Goal: Task Accomplishment & Management: Manage account settings

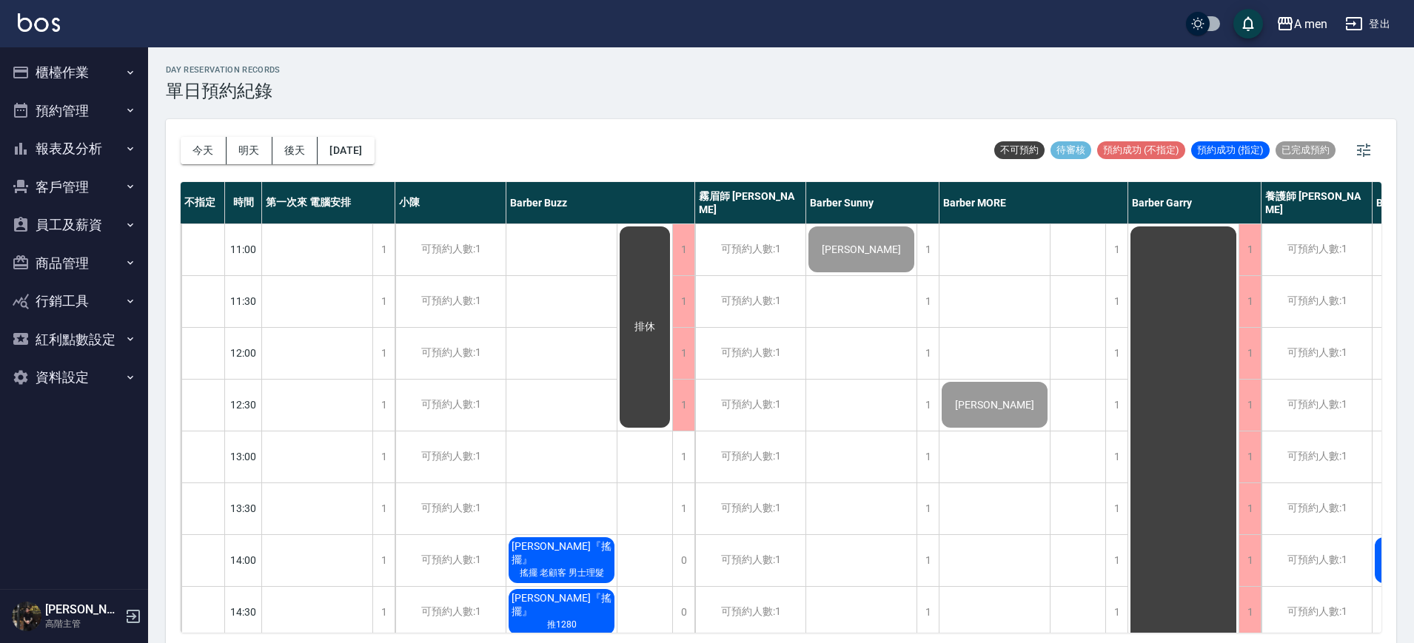
click at [596, 549] on span "李宗典『搖擺』" at bounding box center [561, 553] width 106 height 27
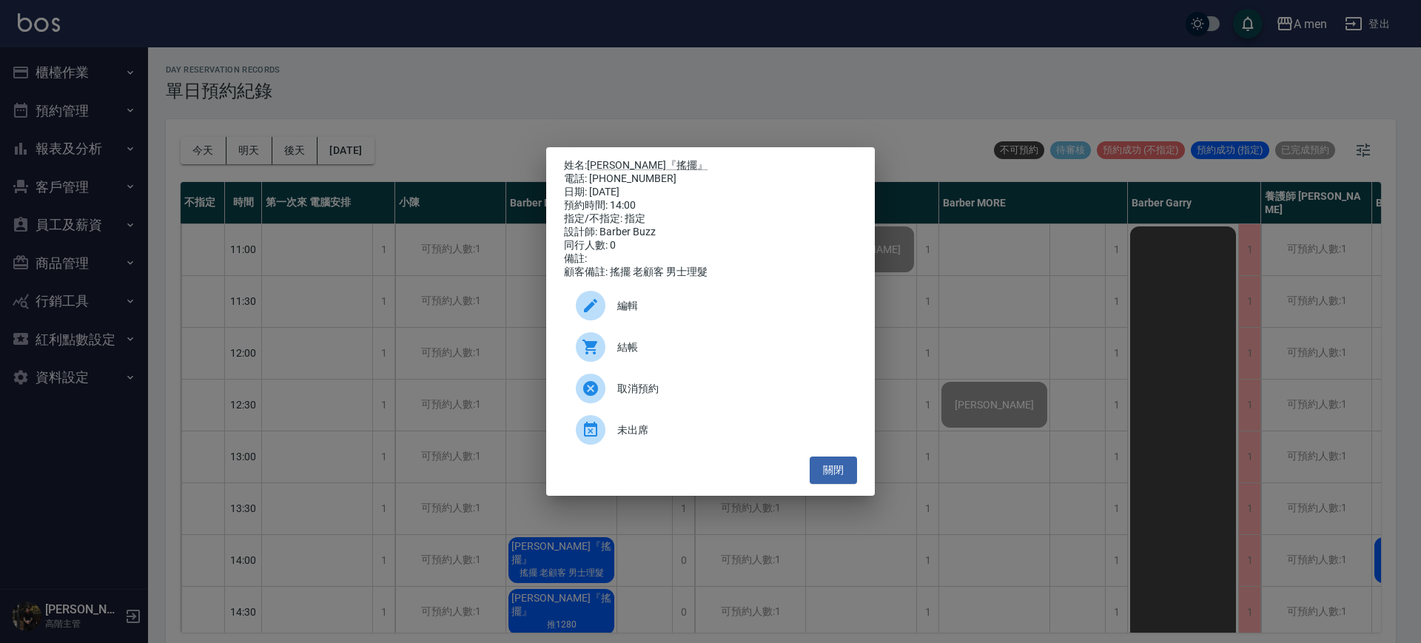
click at [756, 352] on span "結帳" at bounding box center [731, 348] width 228 height 16
click at [841, 481] on button "關閉" at bounding box center [833, 470] width 47 height 27
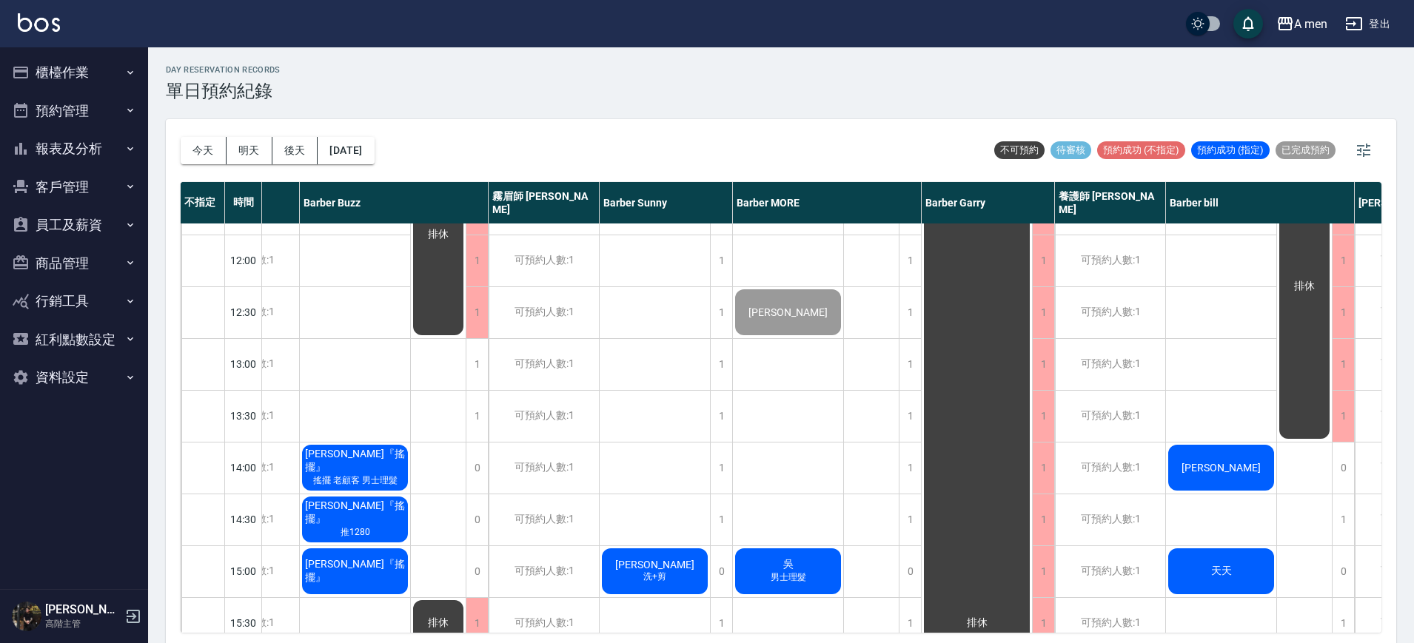
scroll to position [93, 298]
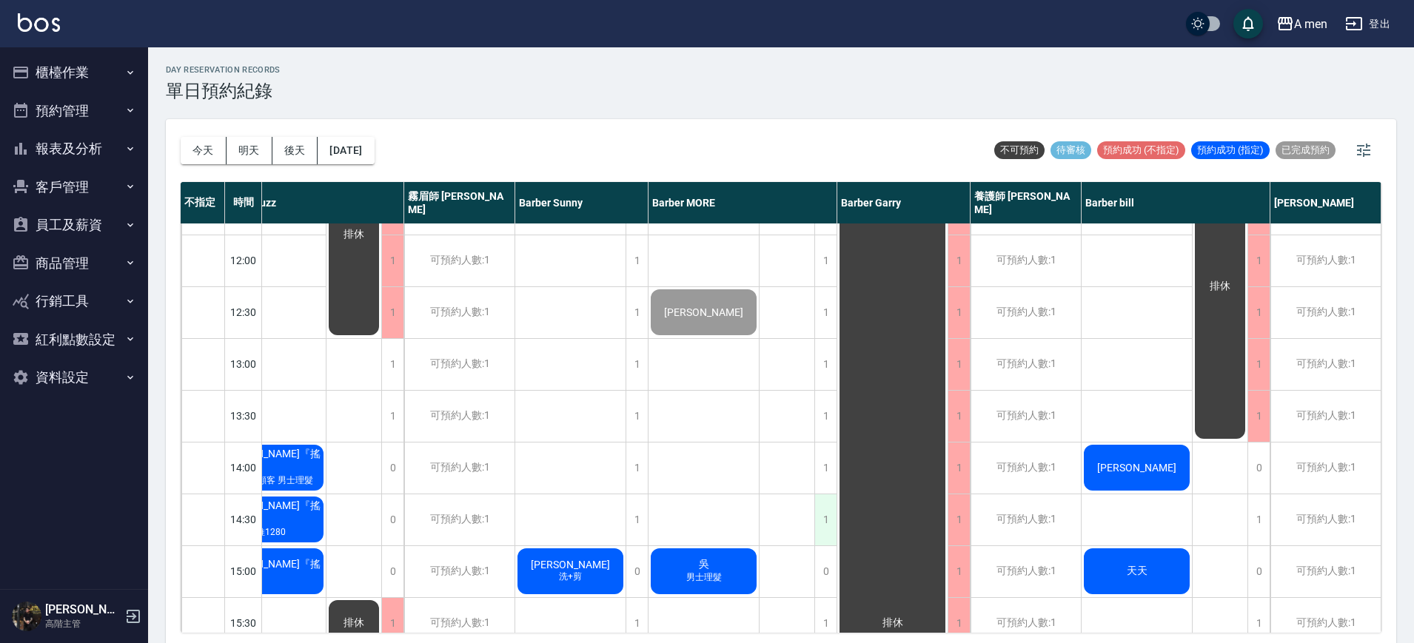
click at [821, 521] on div "1" at bounding box center [825, 519] width 22 height 51
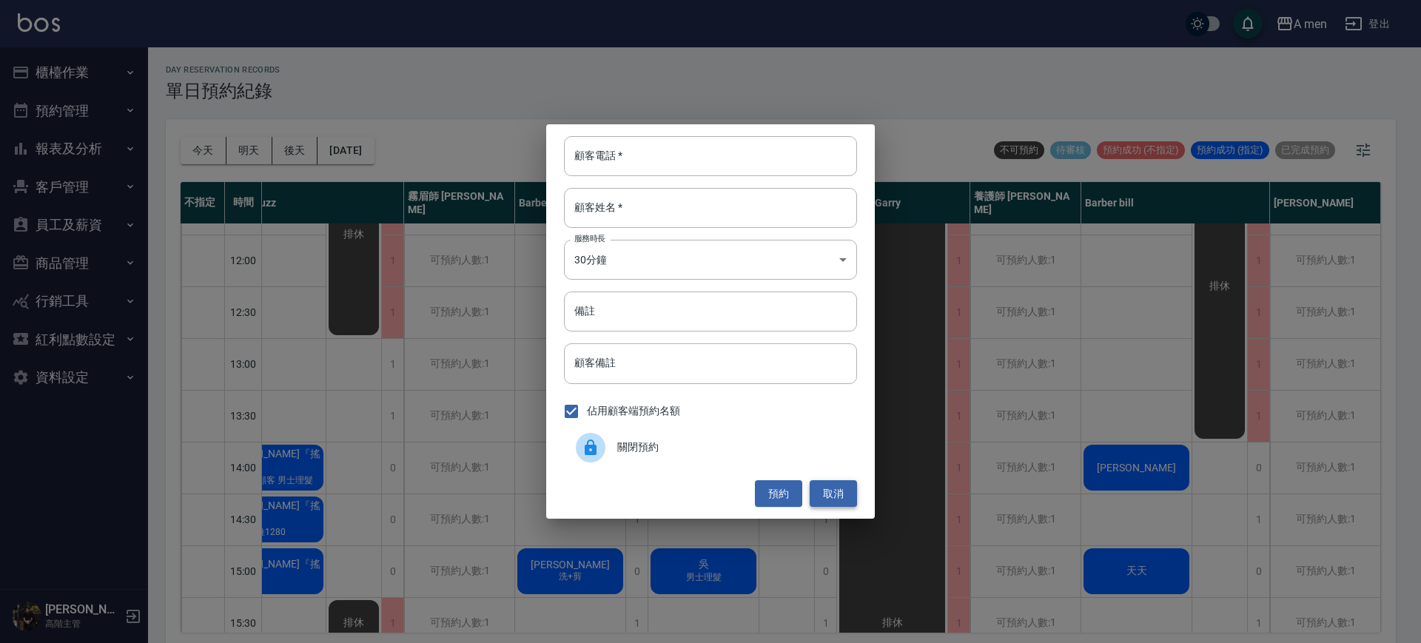
click at [831, 492] on button "取消" at bounding box center [833, 493] width 47 height 27
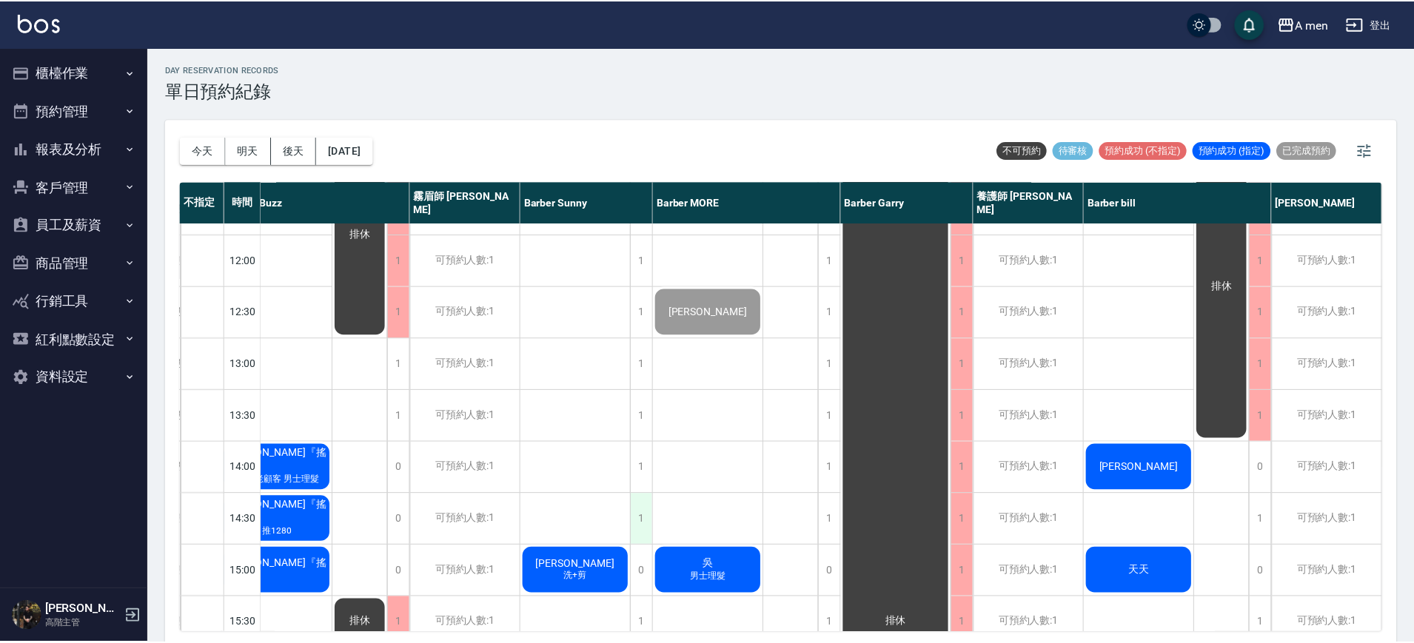
scroll to position [93, 291]
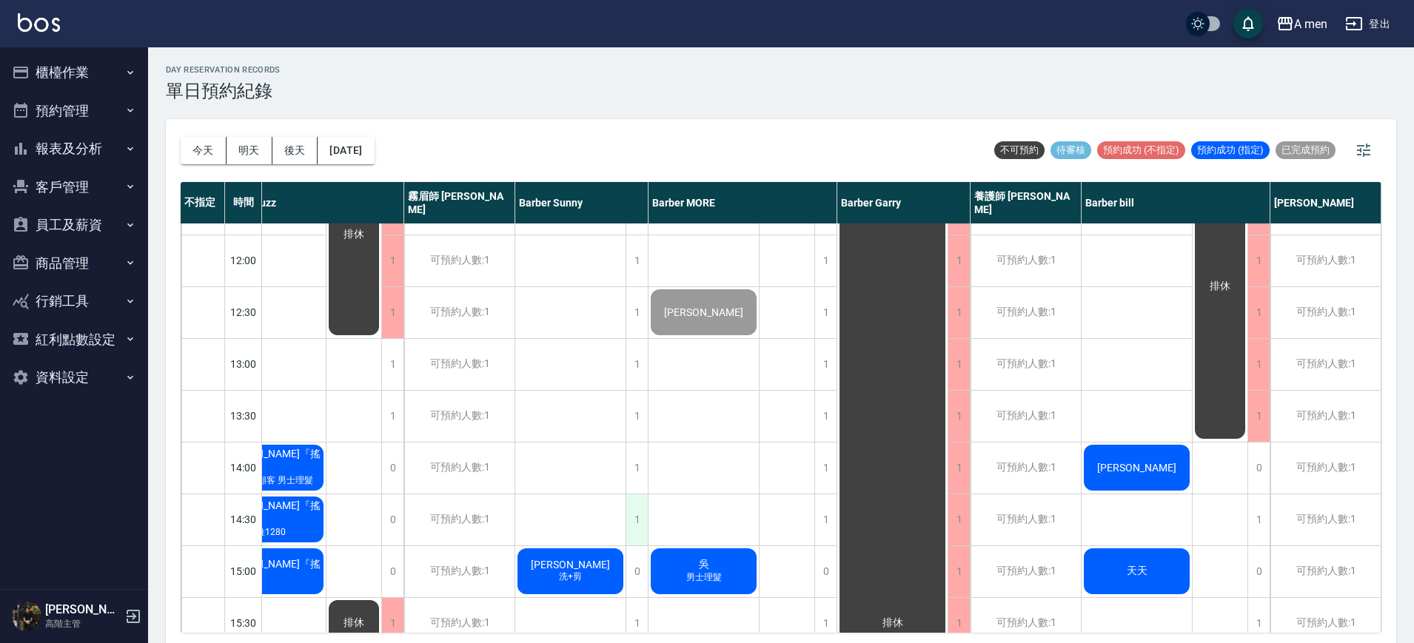
click at [642, 525] on div "1" at bounding box center [636, 519] width 22 height 51
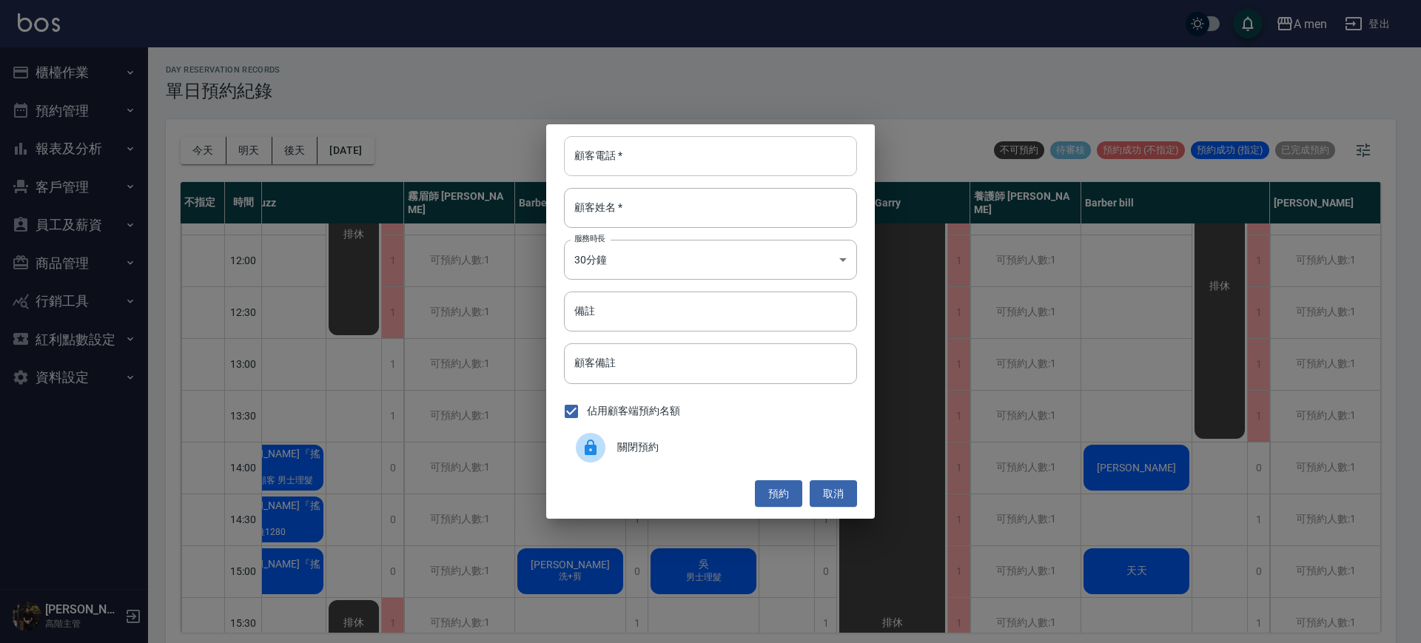
click at [659, 162] on input "顧客電話   *" at bounding box center [710, 156] width 293 height 40
click at [854, 499] on button "取消" at bounding box center [833, 493] width 47 height 27
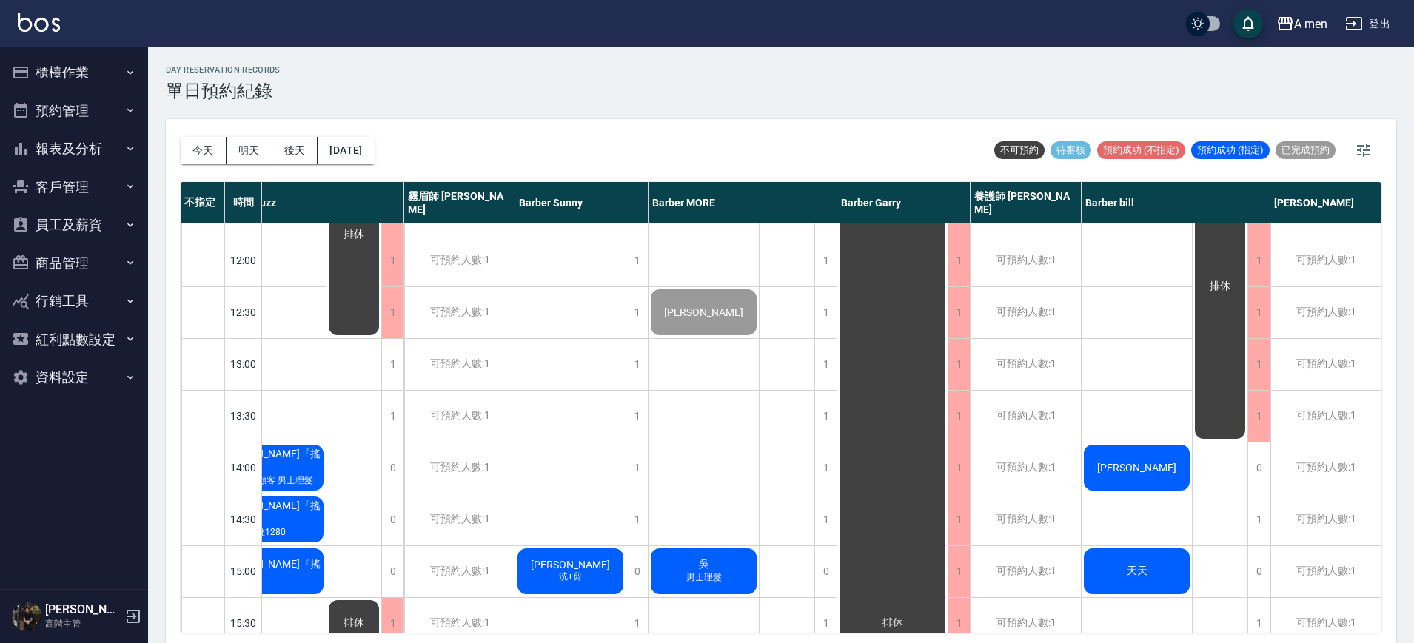
click at [127, 211] on button "員工及薪資" at bounding box center [74, 225] width 136 height 38
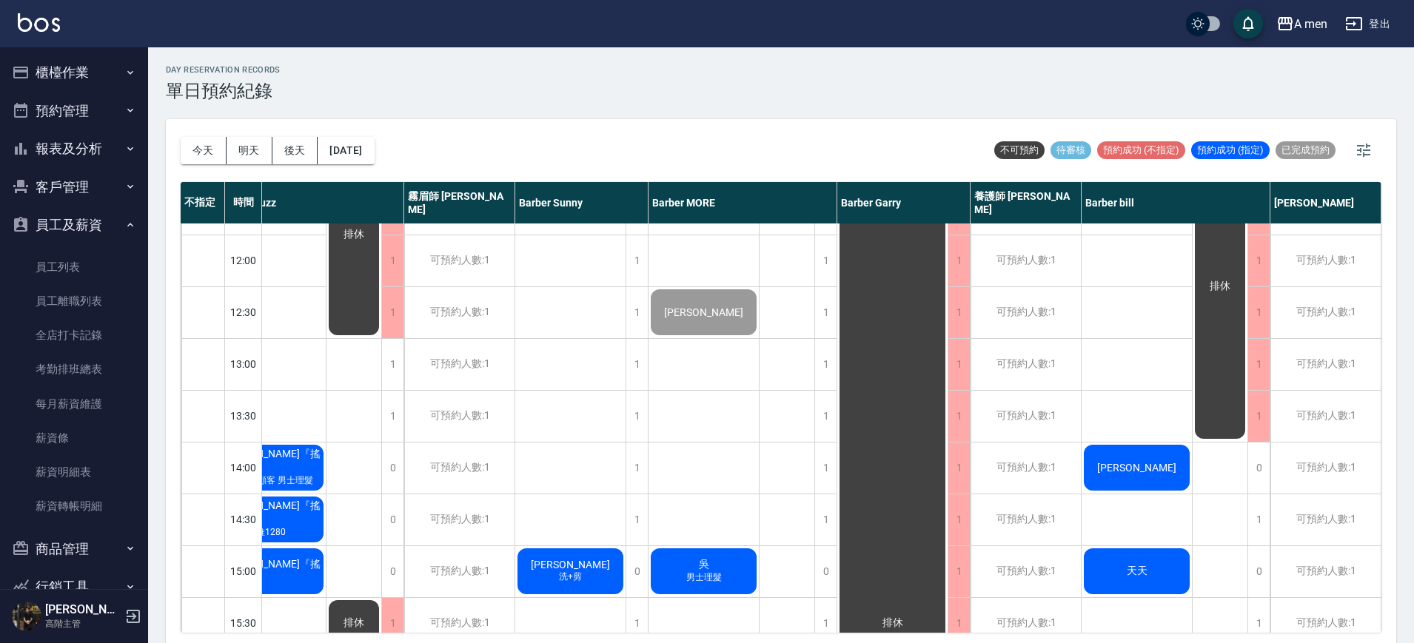
click at [124, 191] on icon "button" at bounding box center [130, 187] width 12 height 12
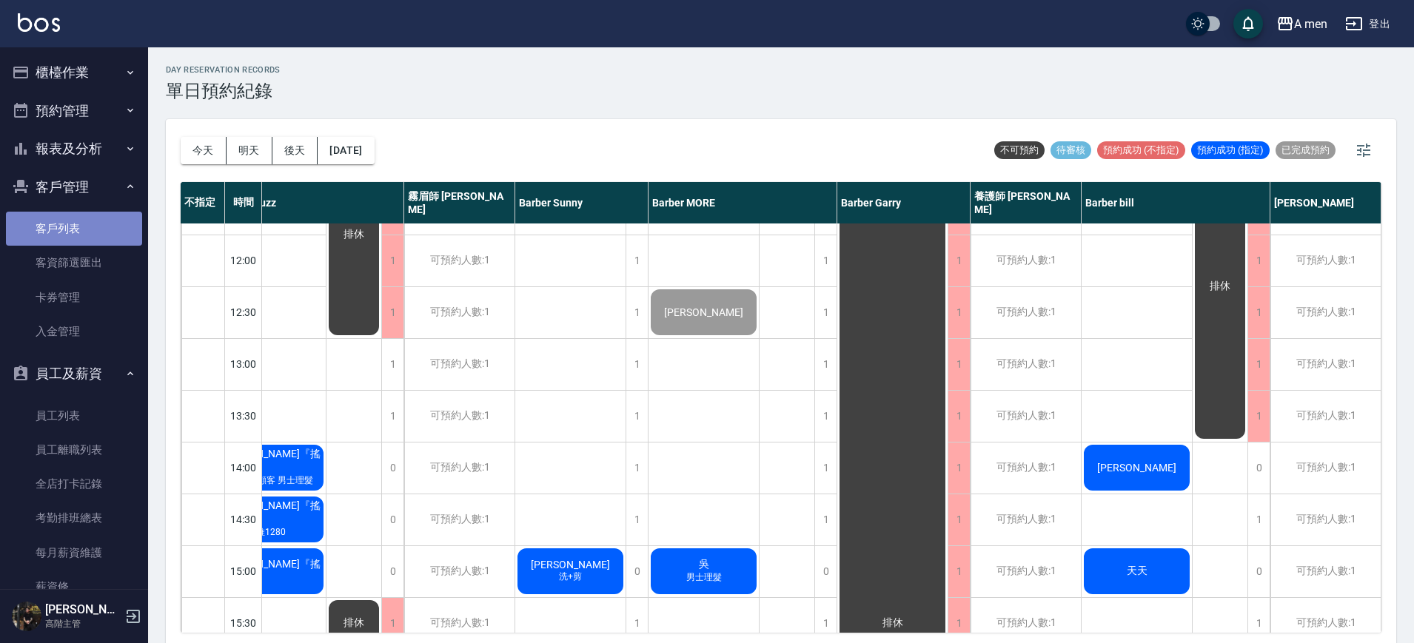
click at [98, 227] on link "客戶列表" at bounding box center [74, 229] width 136 height 34
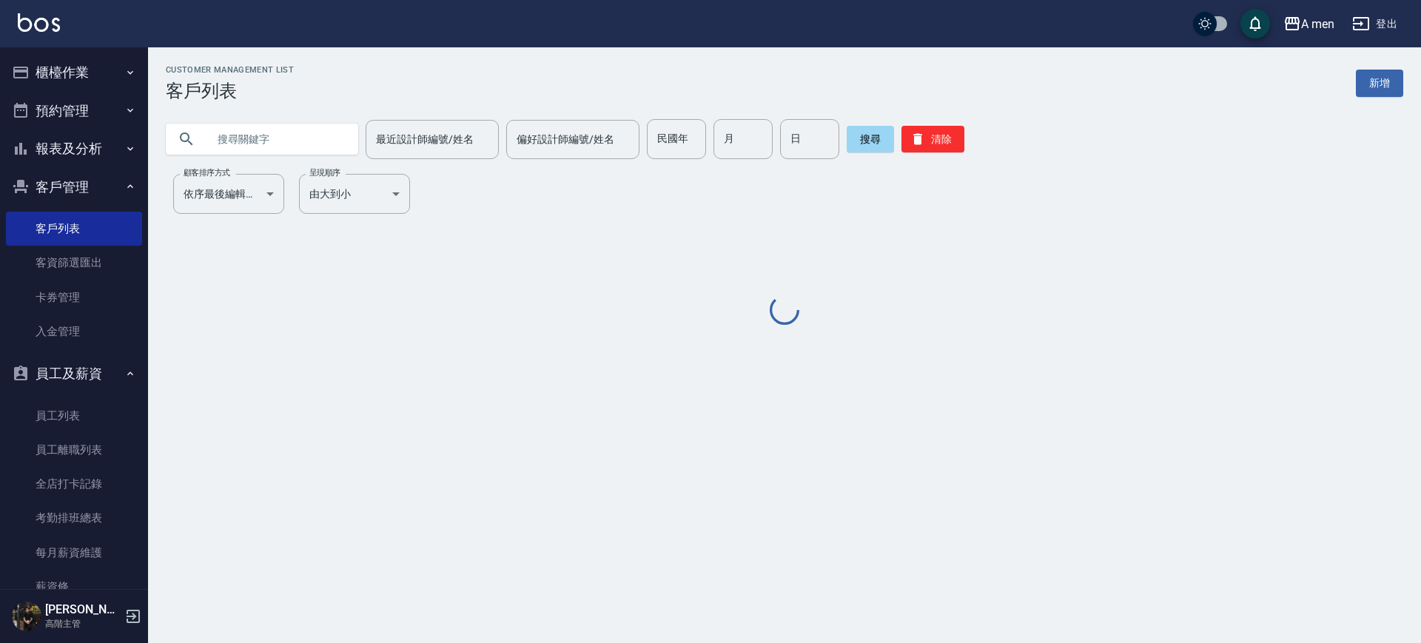
click at [280, 149] on input "text" at bounding box center [276, 139] width 139 height 40
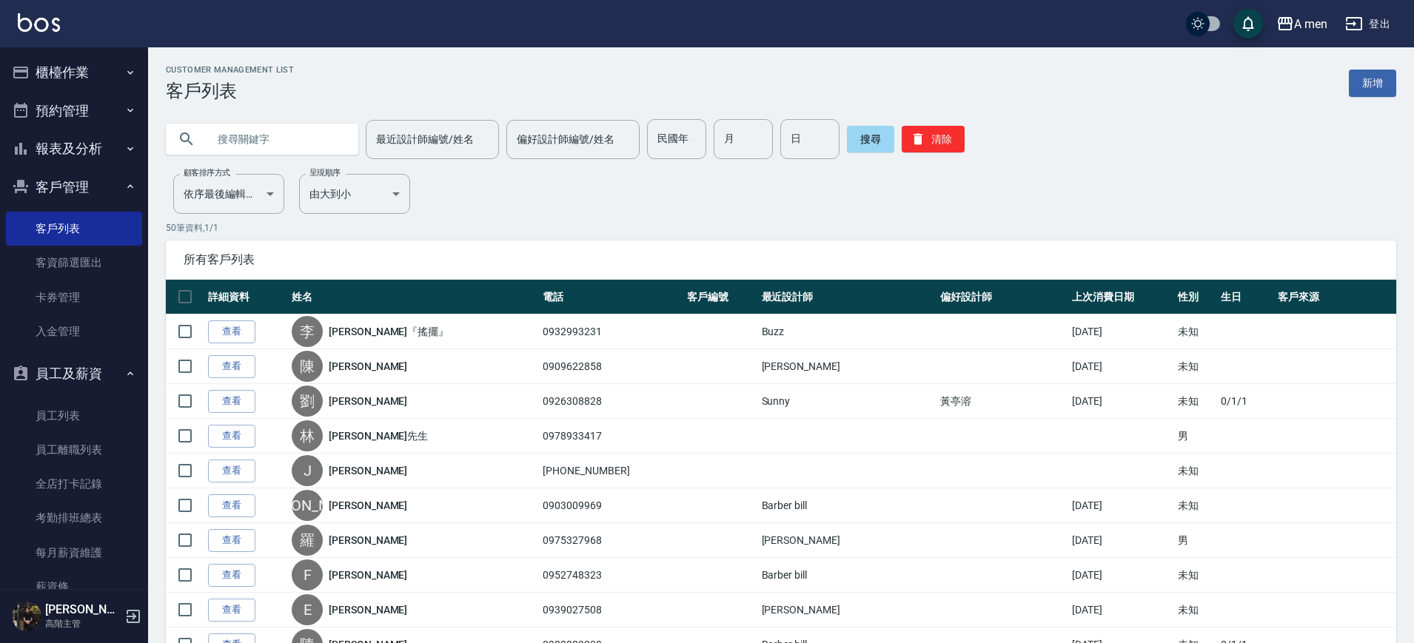
paste input "0986681104"
type input "0986681104"
click at [850, 133] on button "搜尋" at bounding box center [870, 139] width 47 height 27
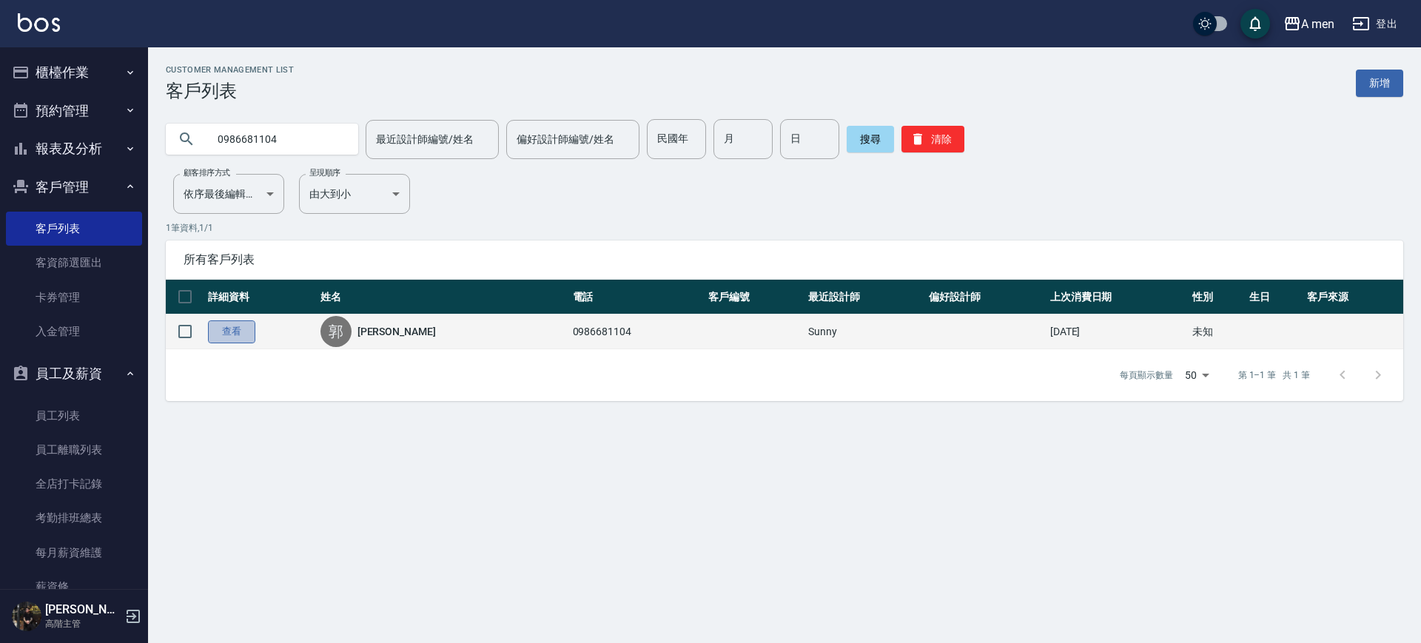
click at [220, 330] on link "查看" at bounding box center [231, 331] width 47 height 23
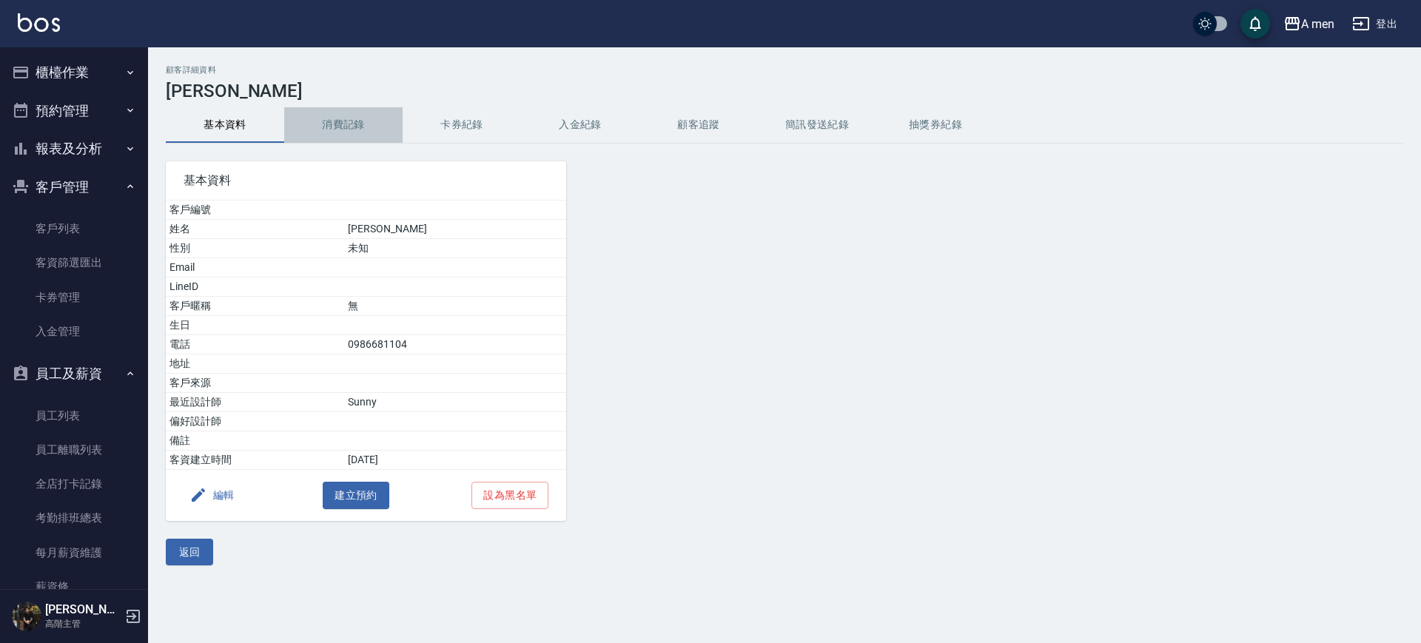
click at [360, 115] on button "消費記錄" at bounding box center [343, 125] width 118 height 36
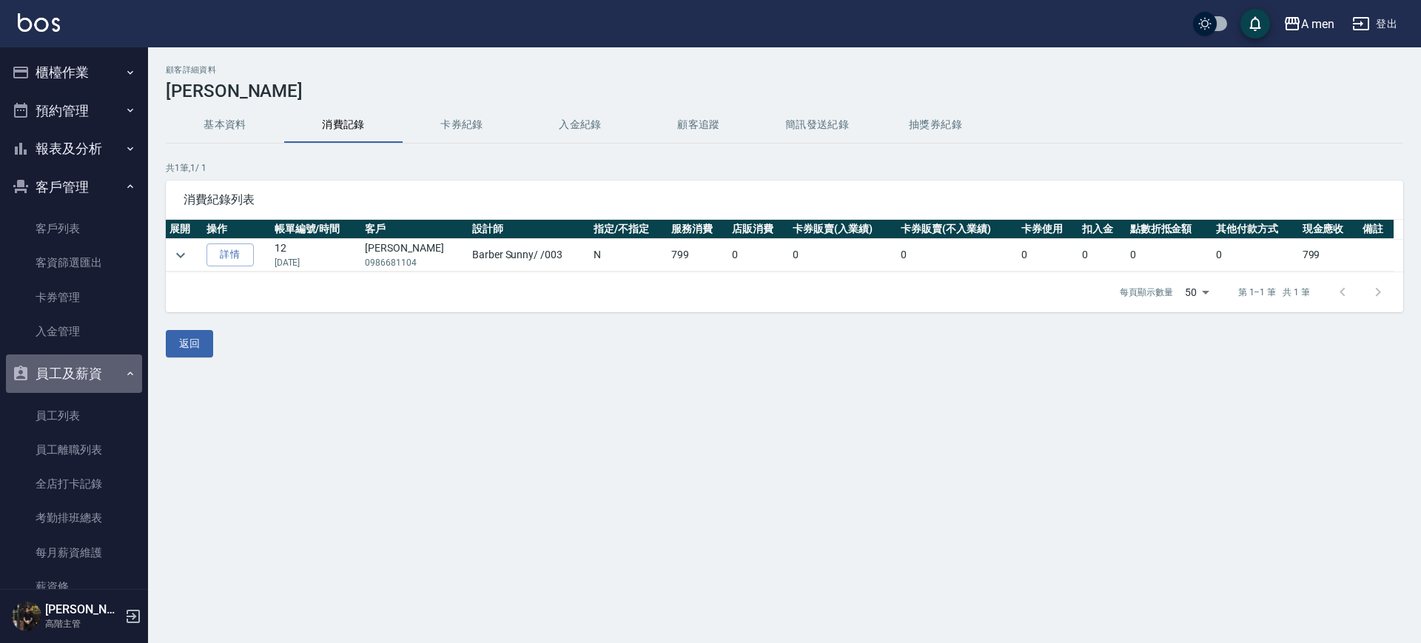
click at [97, 366] on button "員工及薪資" at bounding box center [74, 373] width 136 height 38
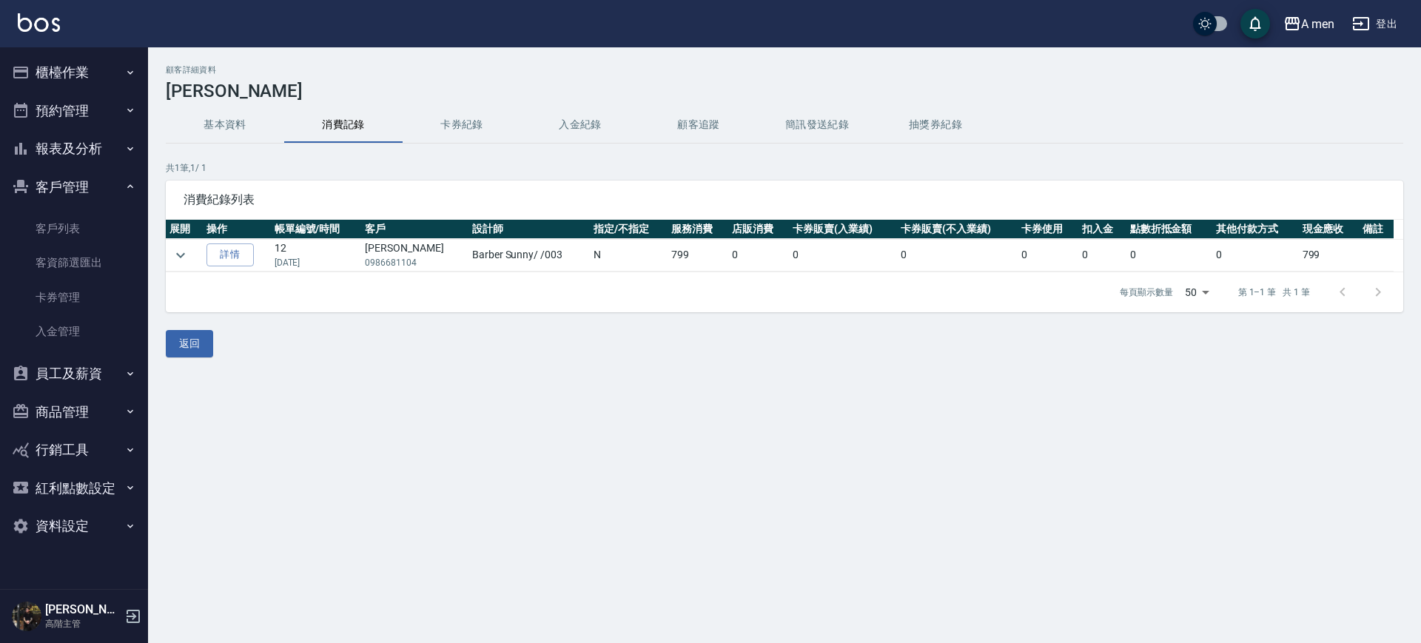
click at [59, 101] on button "預約管理" at bounding box center [74, 111] width 136 height 38
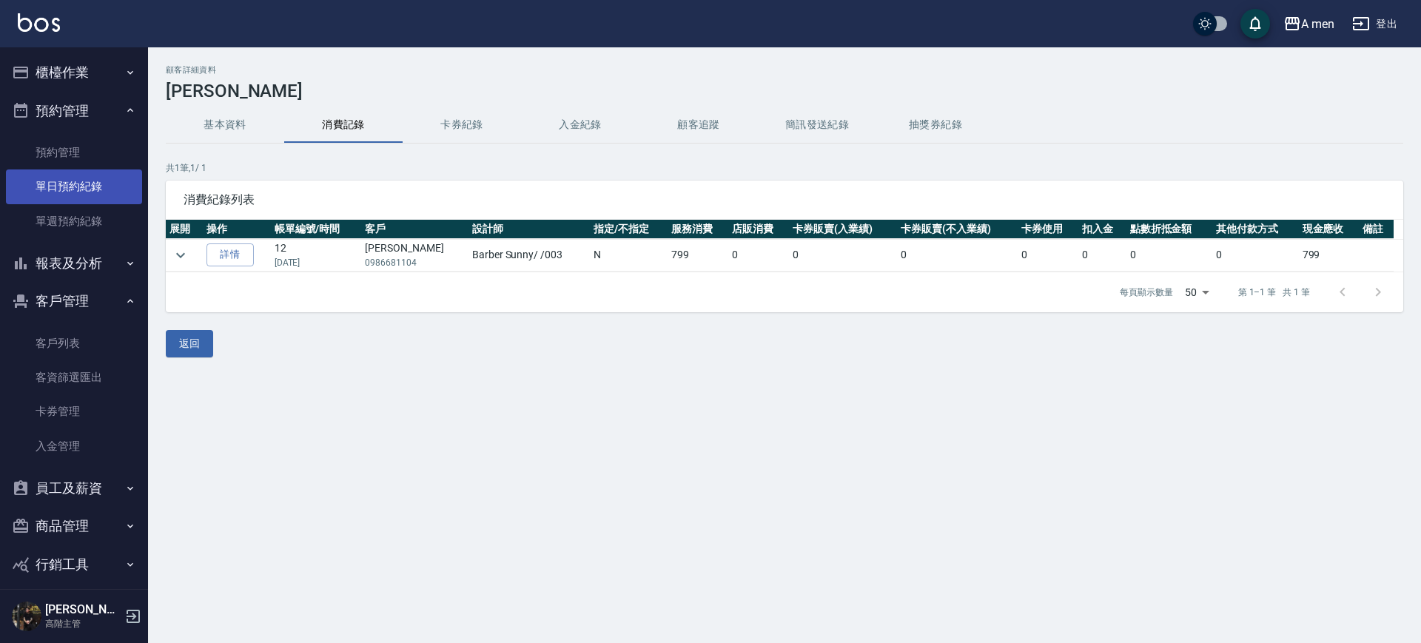
click at [91, 195] on link "單日預約紀錄" at bounding box center [74, 186] width 136 height 34
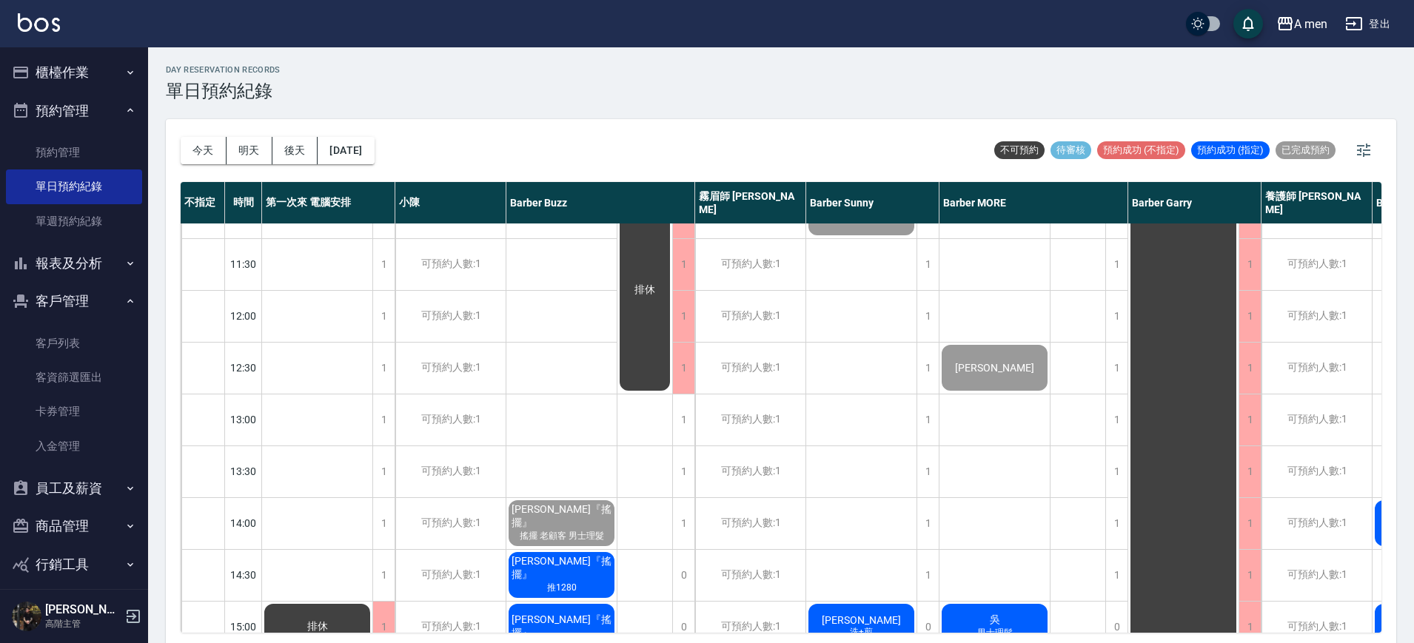
scroll to position [93, 0]
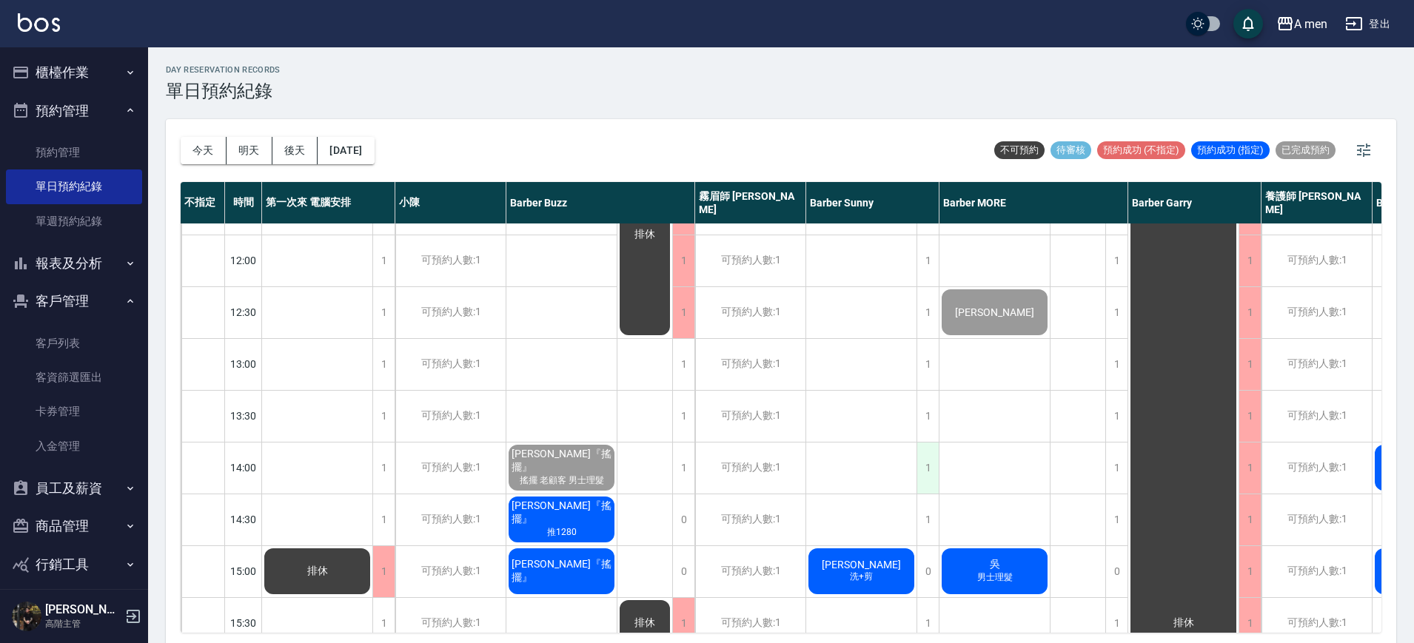
click at [920, 459] on div "1" at bounding box center [927, 468] width 22 height 51
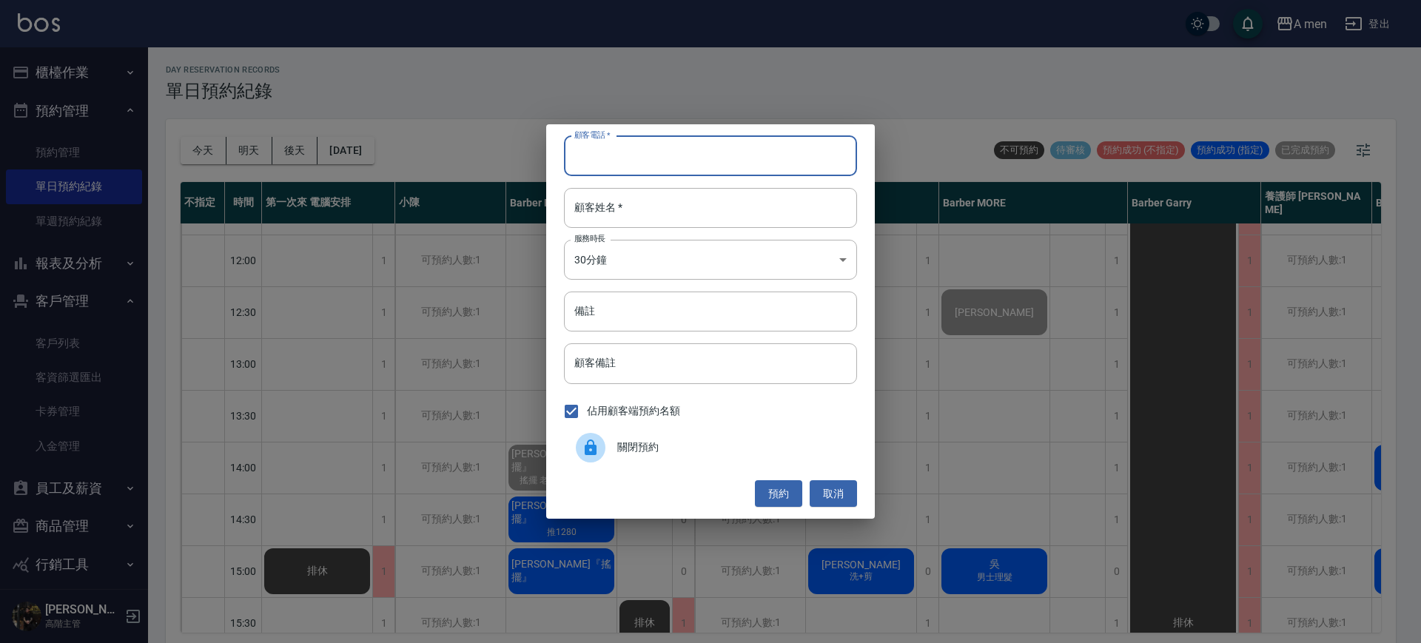
click at [667, 164] on input "顧客電話   *" at bounding box center [710, 156] width 293 height 40
paste input "0986681104"
type input "0986681104"
click at [636, 212] on input "顧客姓名   *" at bounding box center [710, 208] width 293 height 40
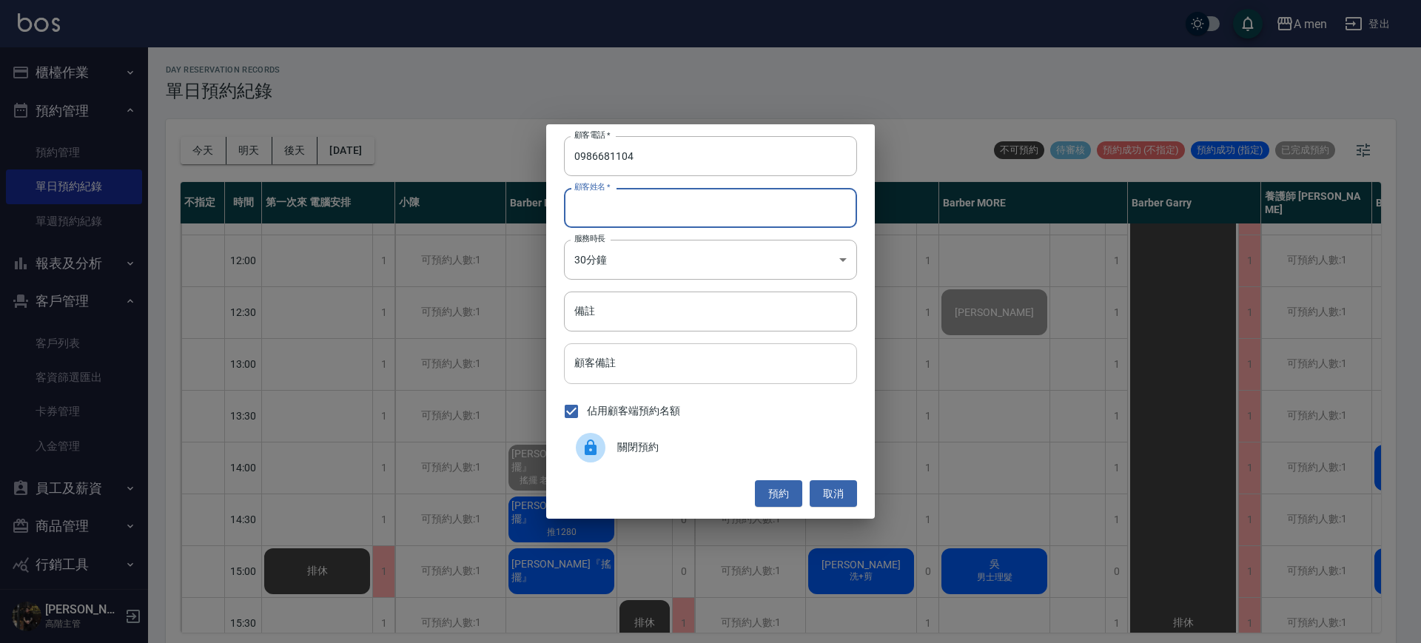
click at [649, 369] on input "顧客備註" at bounding box center [710, 363] width 293 height 40
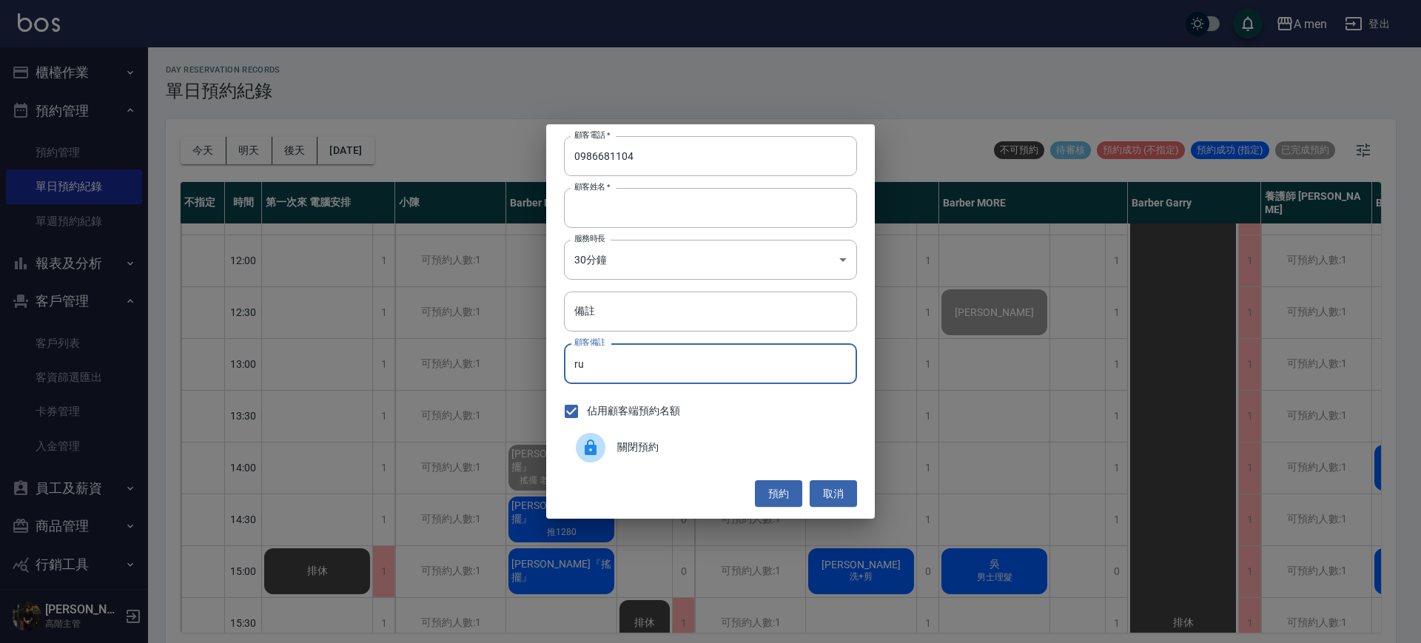
type input "r"
type input "加"
type input "加控油去屑"
click at [779, 497] on button "預約" at bounding box center [778, 493] width 47 height 27
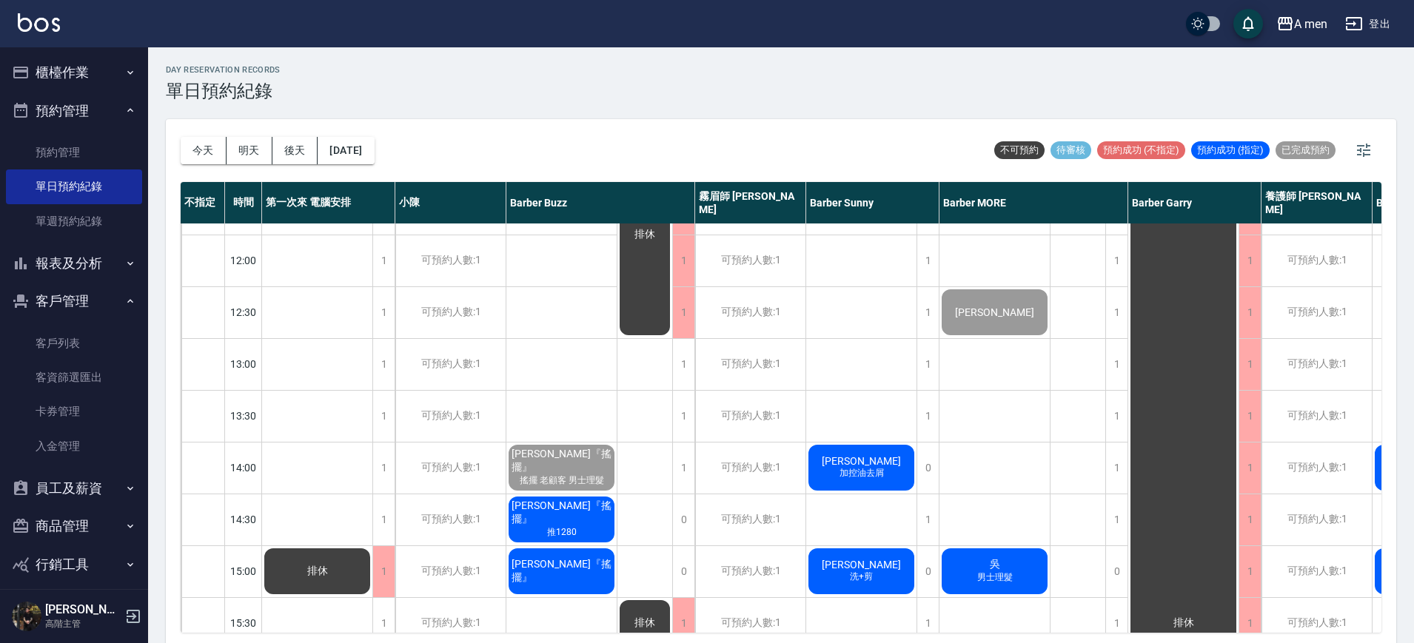
click at [852, 466] on span "郭先生" at bounding box center [861, 461] width 85 height 12
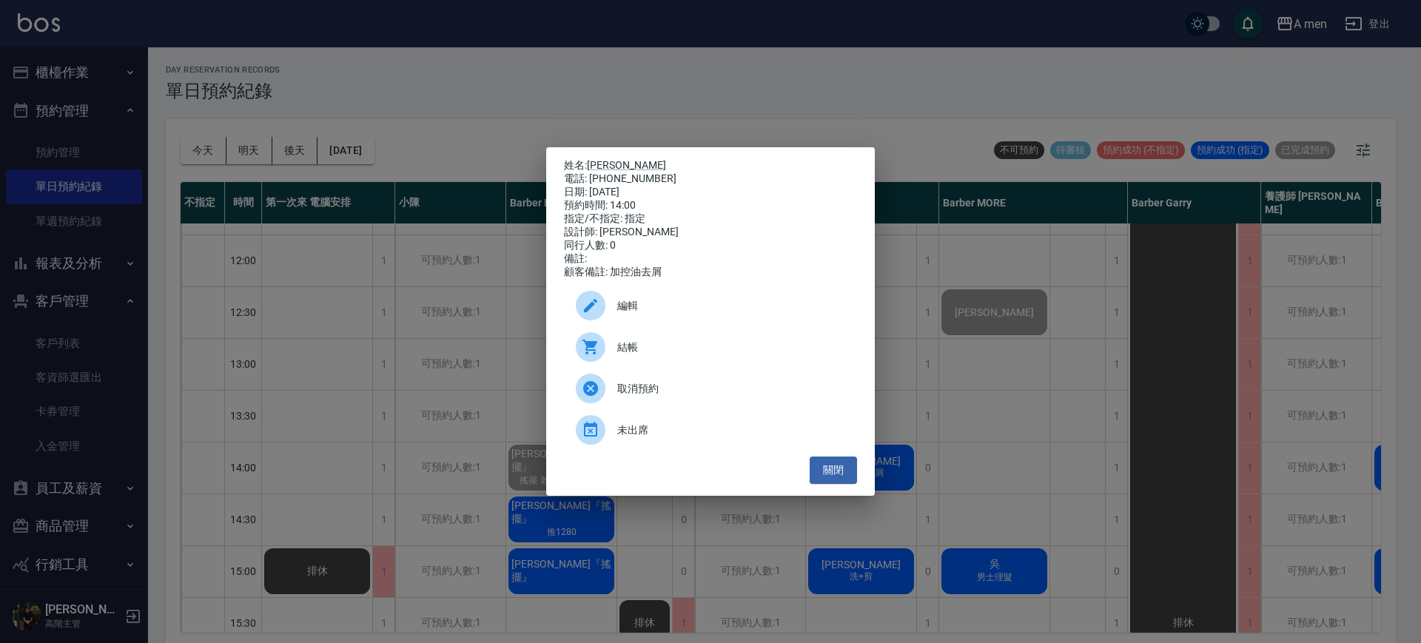
click at [641, 314] on span "編輯" at bounding box center [731, 306] width 228 height 16
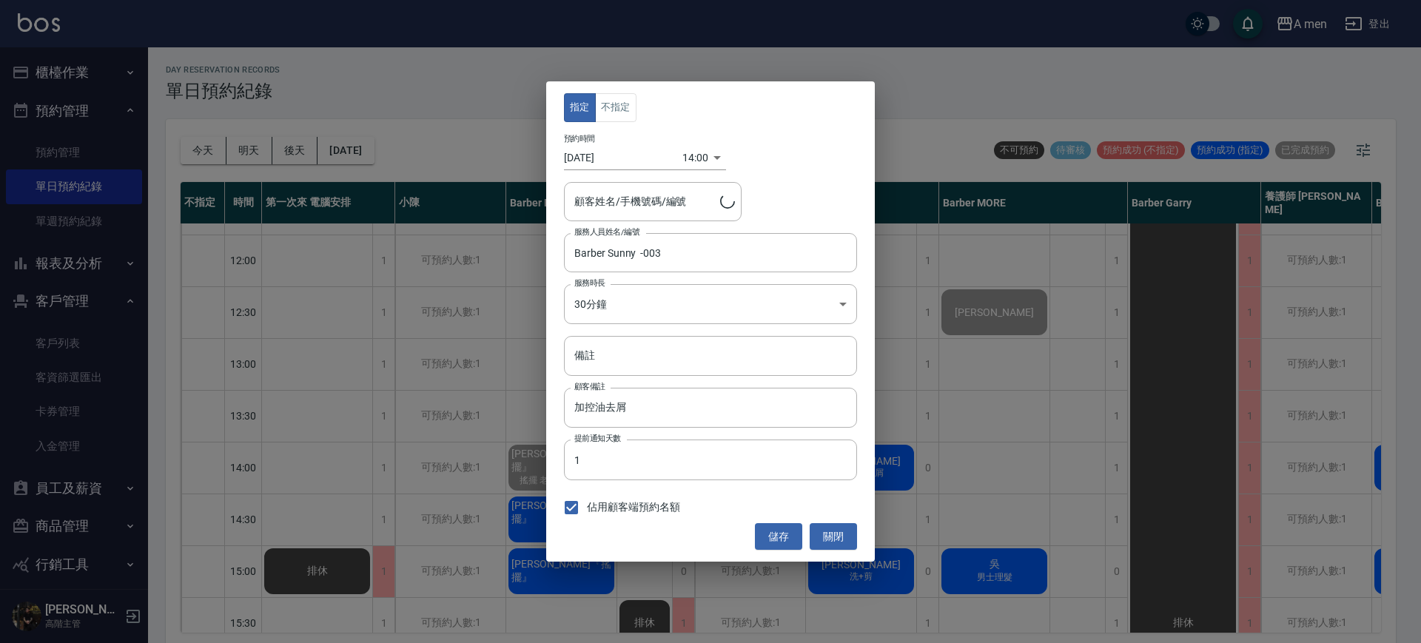
type input "郭先生/0986681104"
click at [830, 531] on button "關閉" at bounding box center [833, 536] width 47 height 27
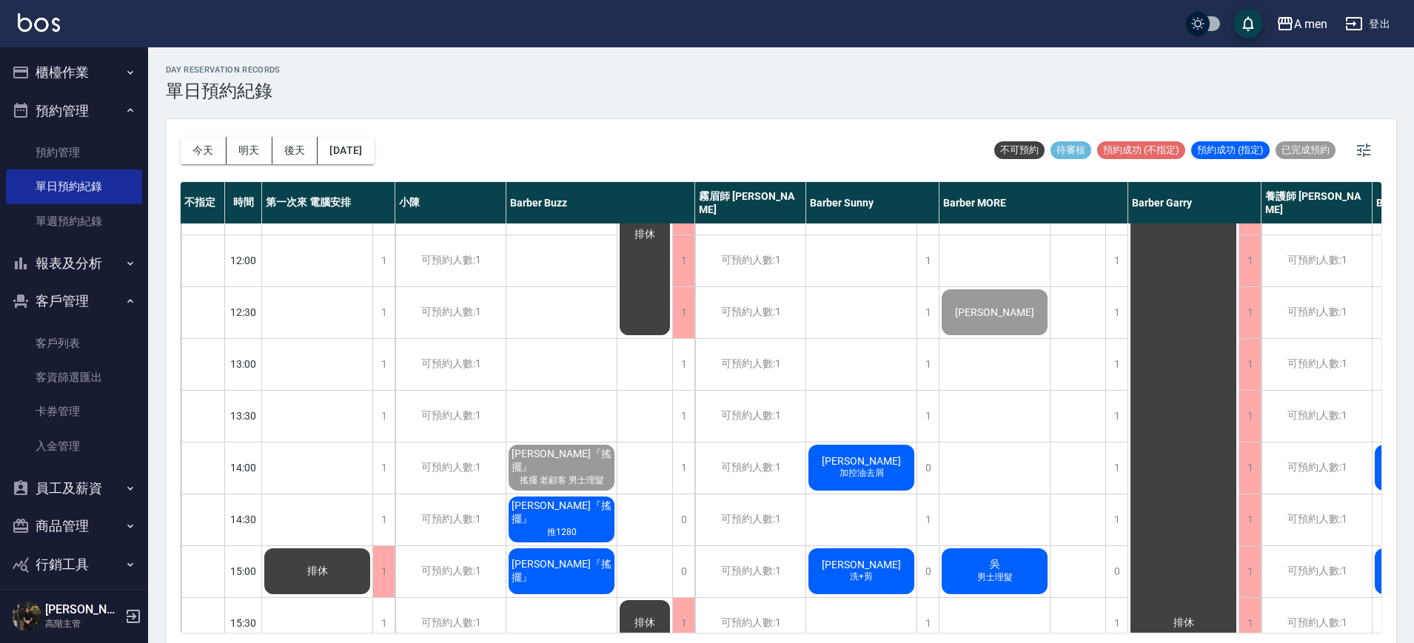
scroll to position [93, 298]
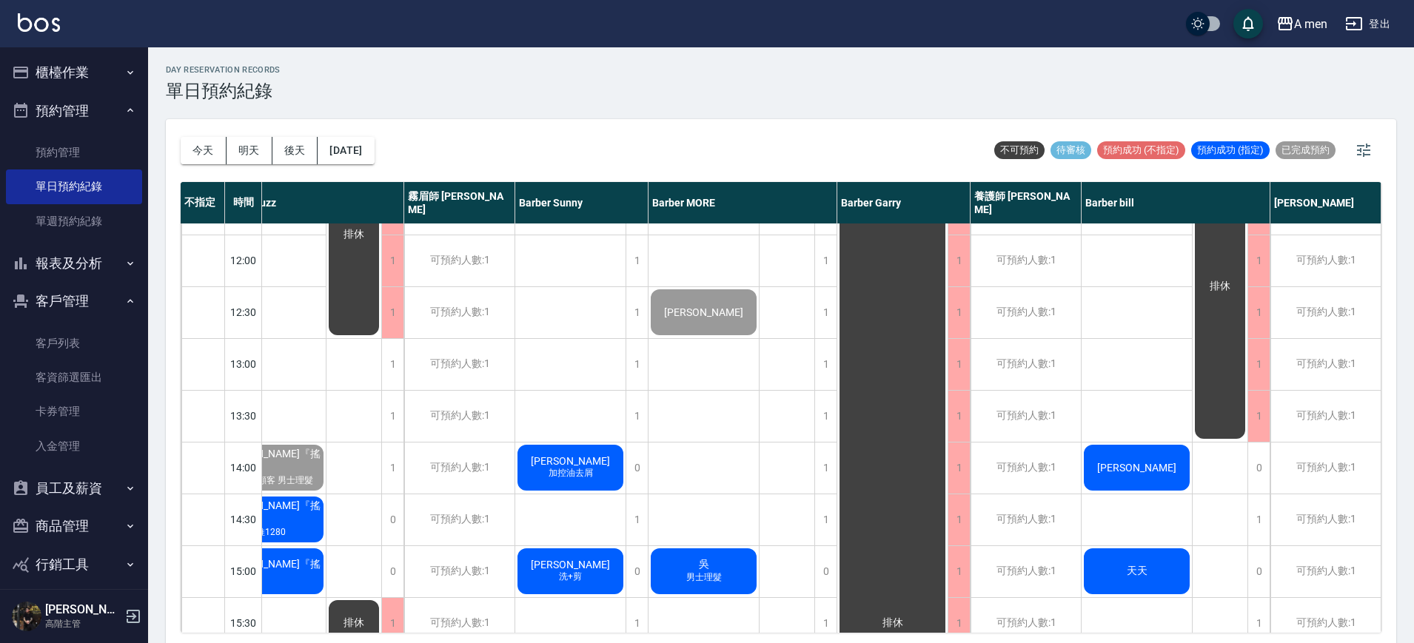
click at [1140, 462] on span "陳先生" at bounding box center [1136, 468] width 85 height 12
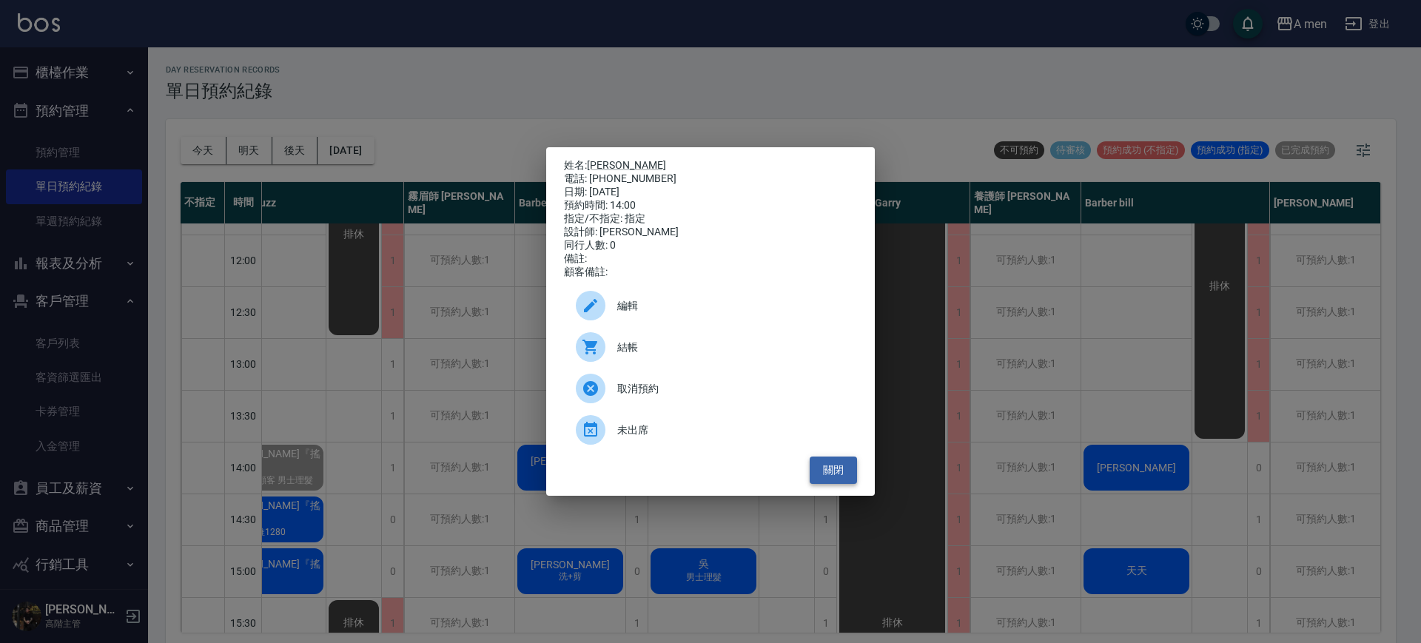
click at [840, 481] on button "關閉" at bounding box center [833, 470] width 47 height 27
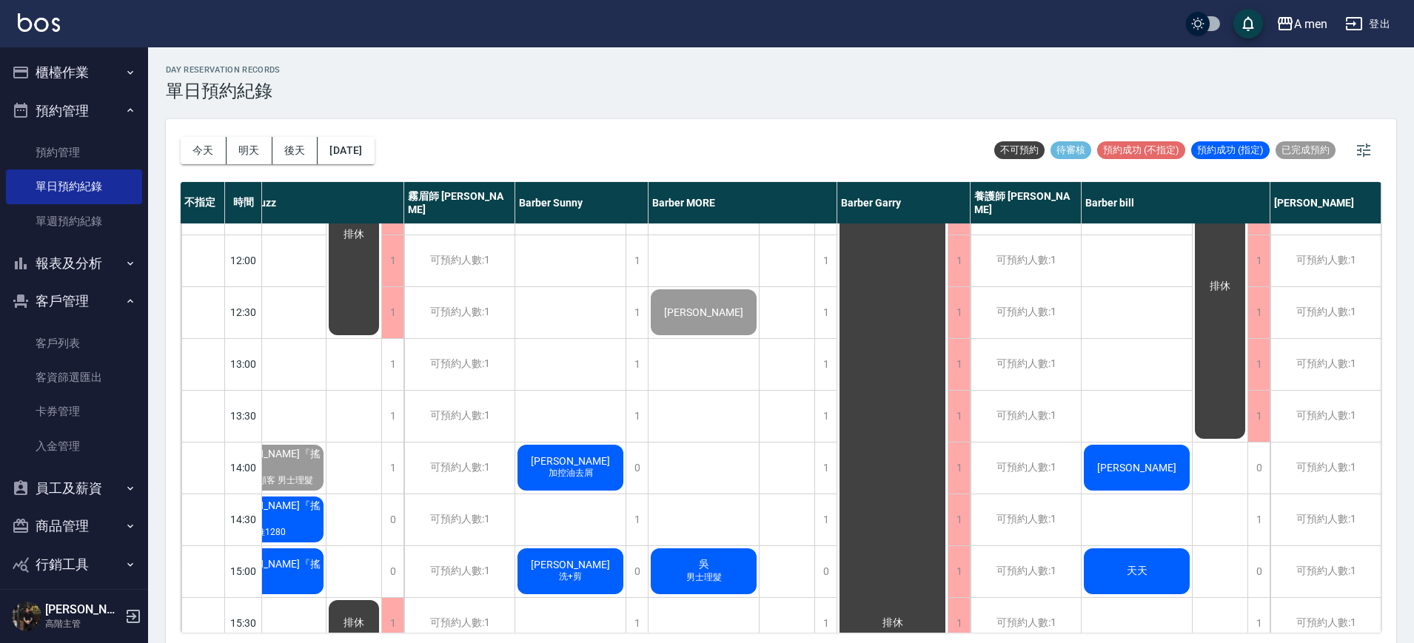
scroll to position [4, 0]
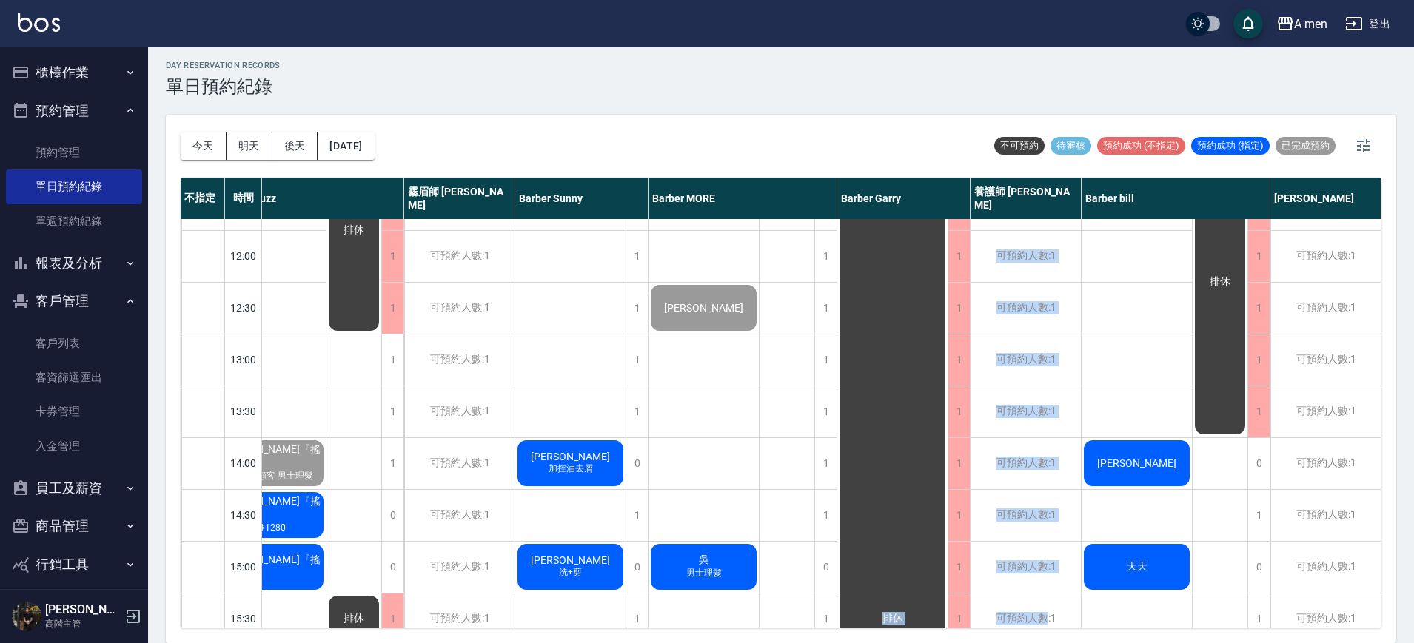
drag, startPoint x: 1045, startPoint y: 633, endPoint x: 904, endPoint y: 656, distance: 143.3
click at [904, 642] on html "A men 登出 櫃檯作業 打帳單 帳單列表 營業儀表板 現金收支登錄 高階收支登錄 材料自購登錄 每日結帳 排班表 現場電腦打卡 掃碼打卡 預約管理 預約管…" at bounding box center [707, 320] width 1414 height 648
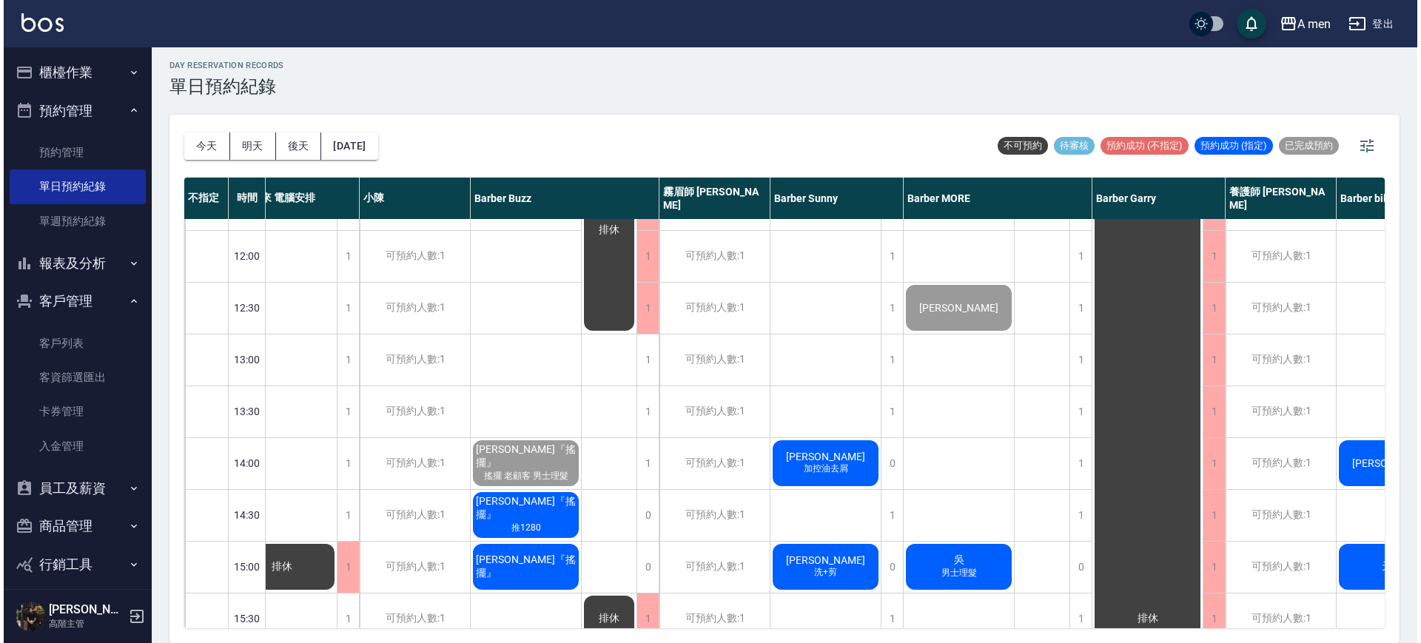
scroll to position [93, 12]
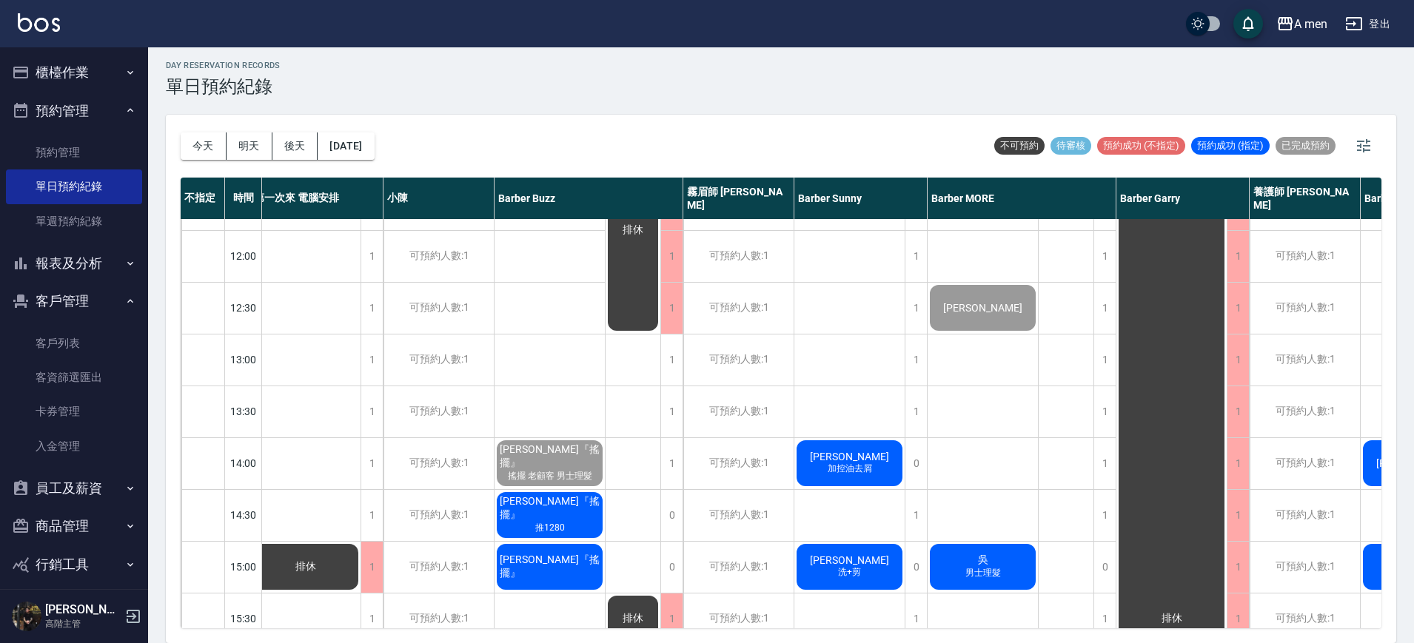
click at [830, 443] on div "郭先生 加控油去屑" at bounding box center [849, 463] width 110 height 50
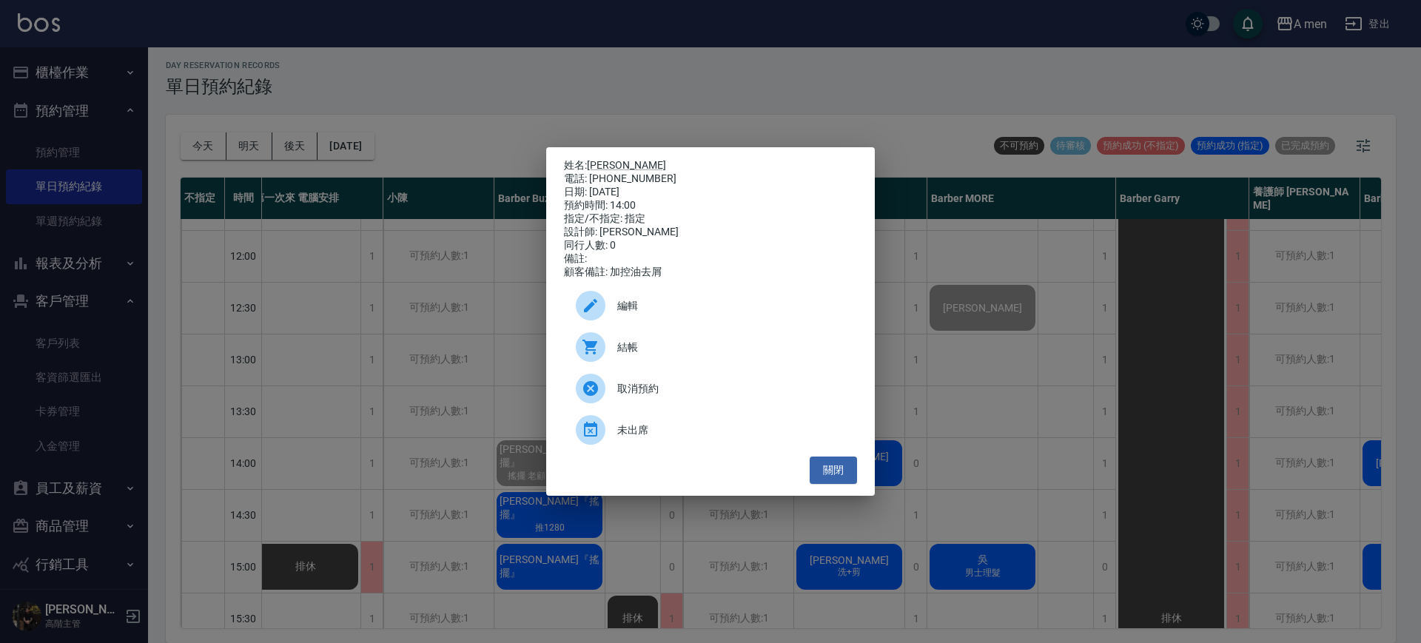
click at [736, 314] on span "編輯" at bounding box center [731, 306] width 228 height 16
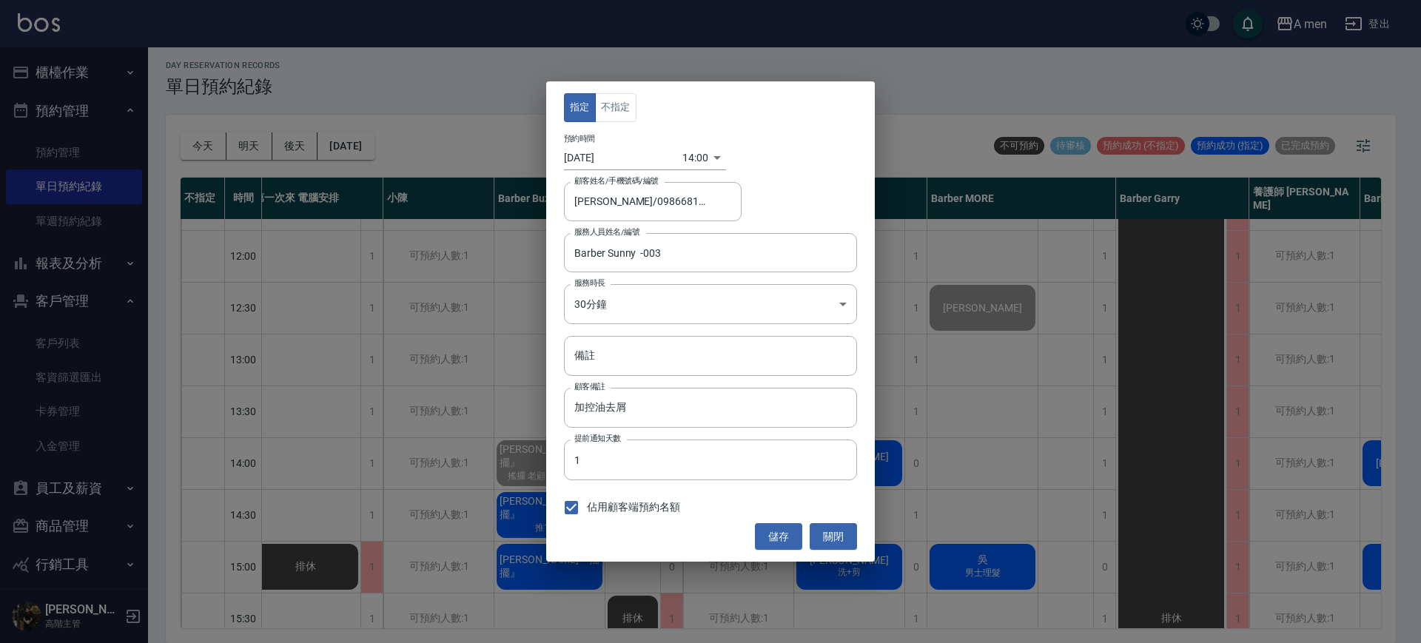
click at [689, 159] on body "A men 登出 櫃檯作業 打帳單 帳單列表 營業儀表板 現金收支登錄 高階收支登錄 材料自購登錄 每日結帳 排班表 現場電腦打卡 掃碼打卡 預約管理 預約管…" at bounding box center [710, 320] width 1421 height 648
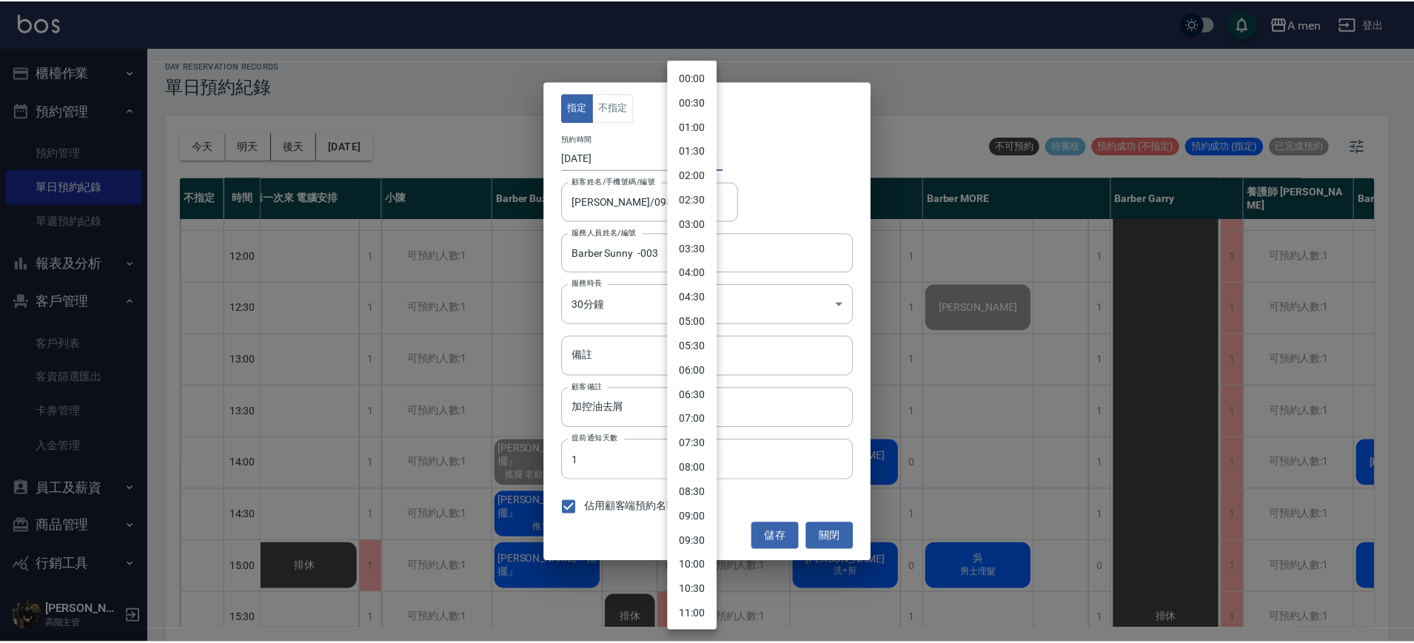
scroll to position [416, 0]
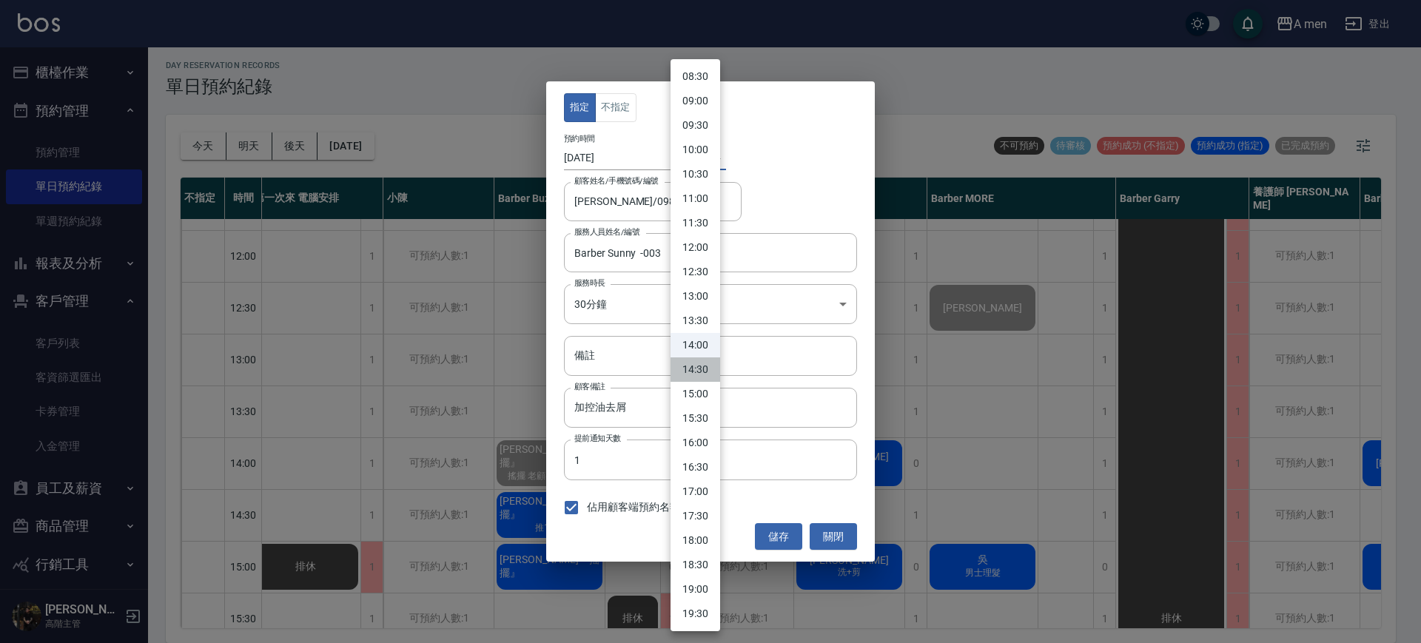
click at [705, 365] on li "14:30" at bounding box center [696, 369] width 50 height 24
type input "1758263400000"
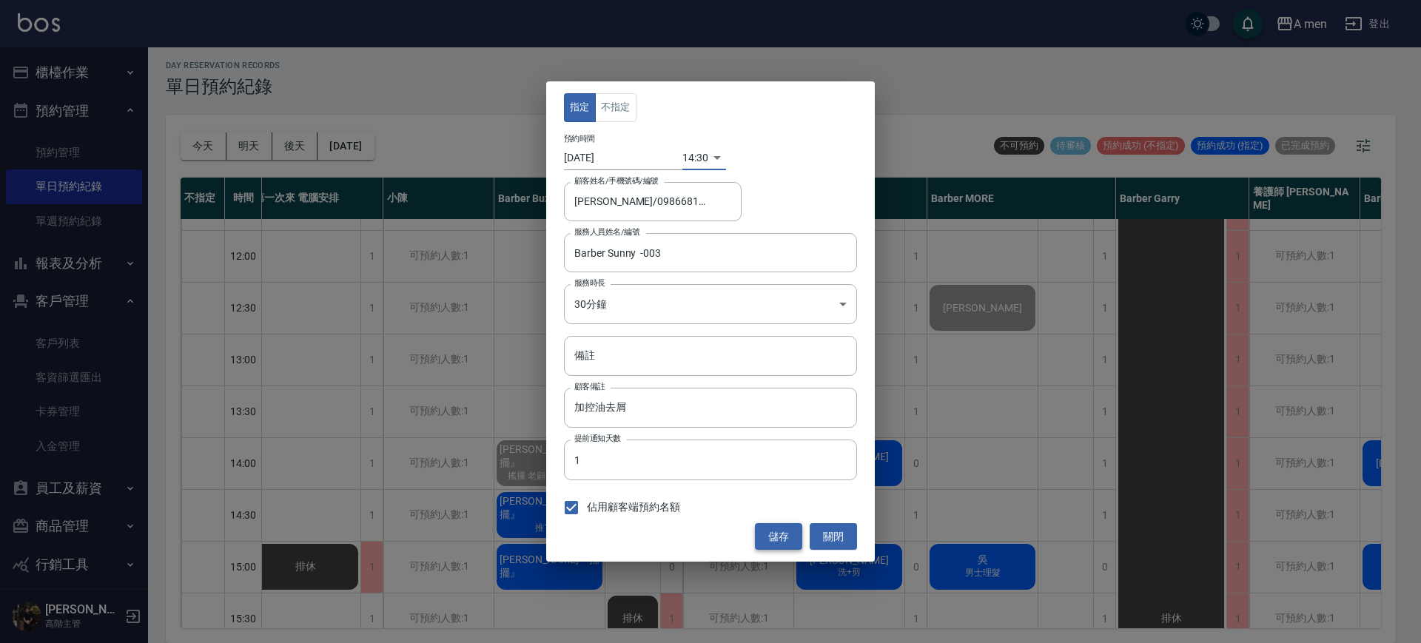
click at [786, 539] on button "儲存" at bounding box center [778, 536] width 47 height 27
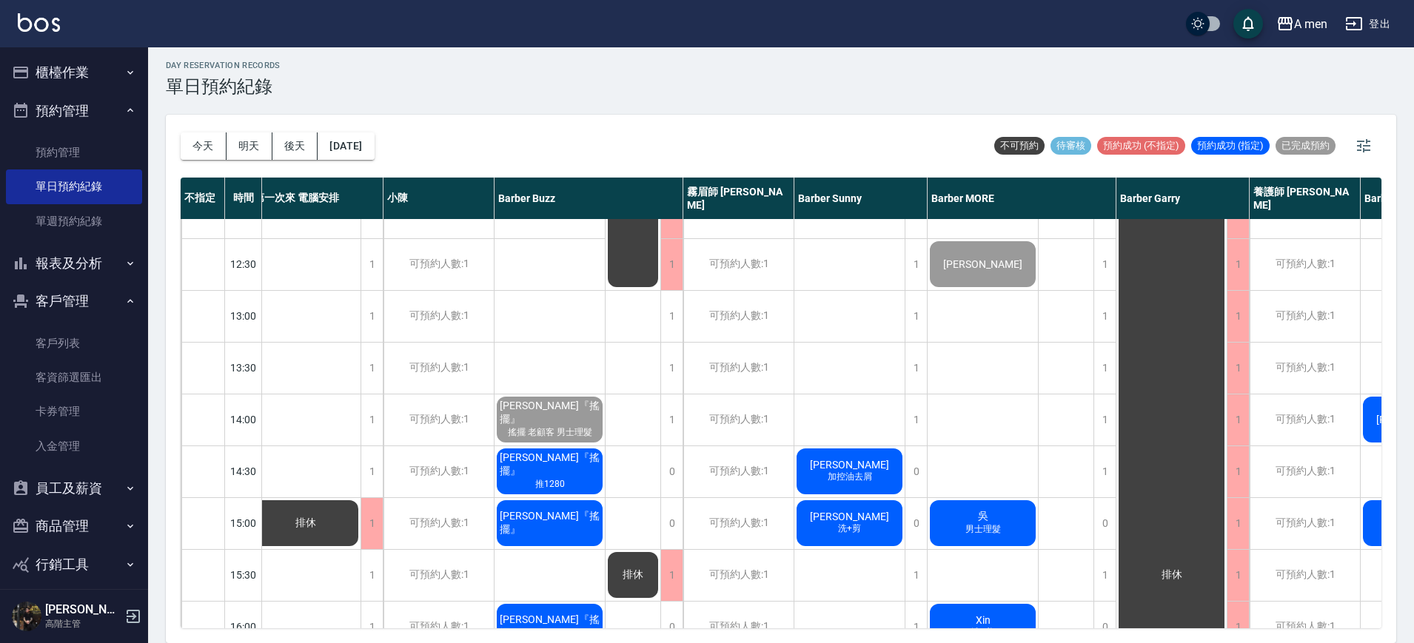
scroll to position [93, 12]
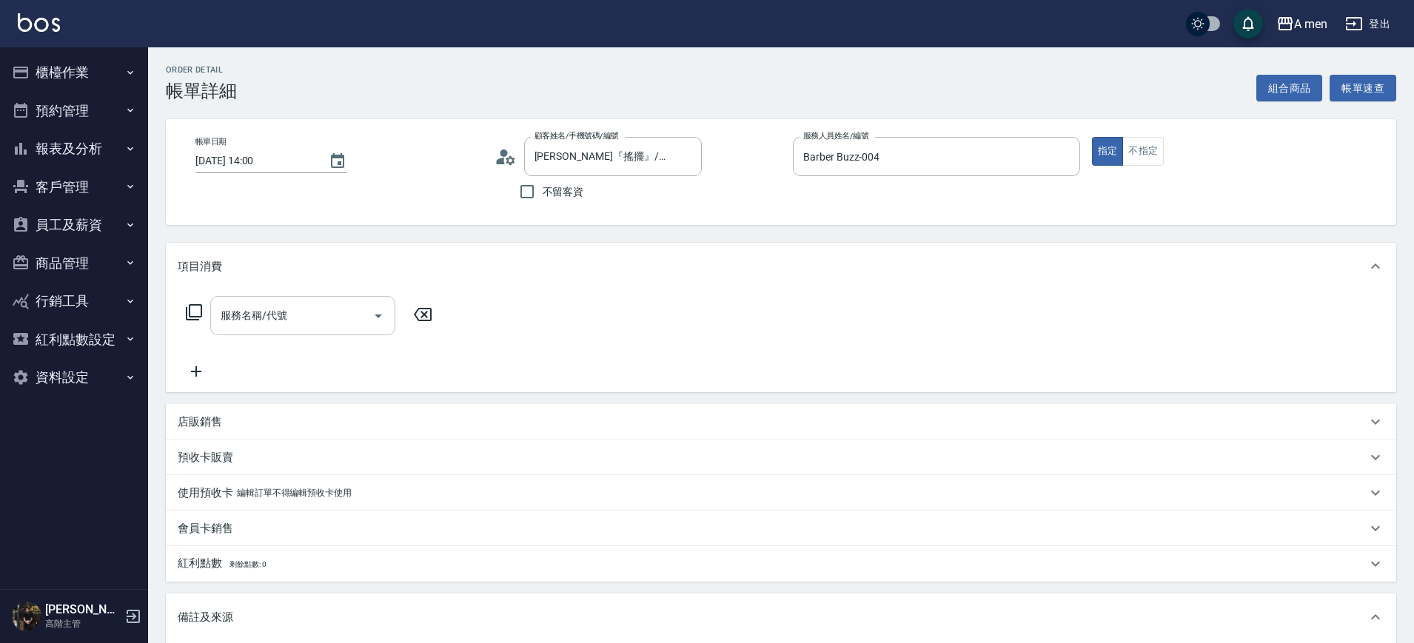
click at [355, 324] on input "服務名稱/代號" at bounding box center [291, 316] width 149 height 26
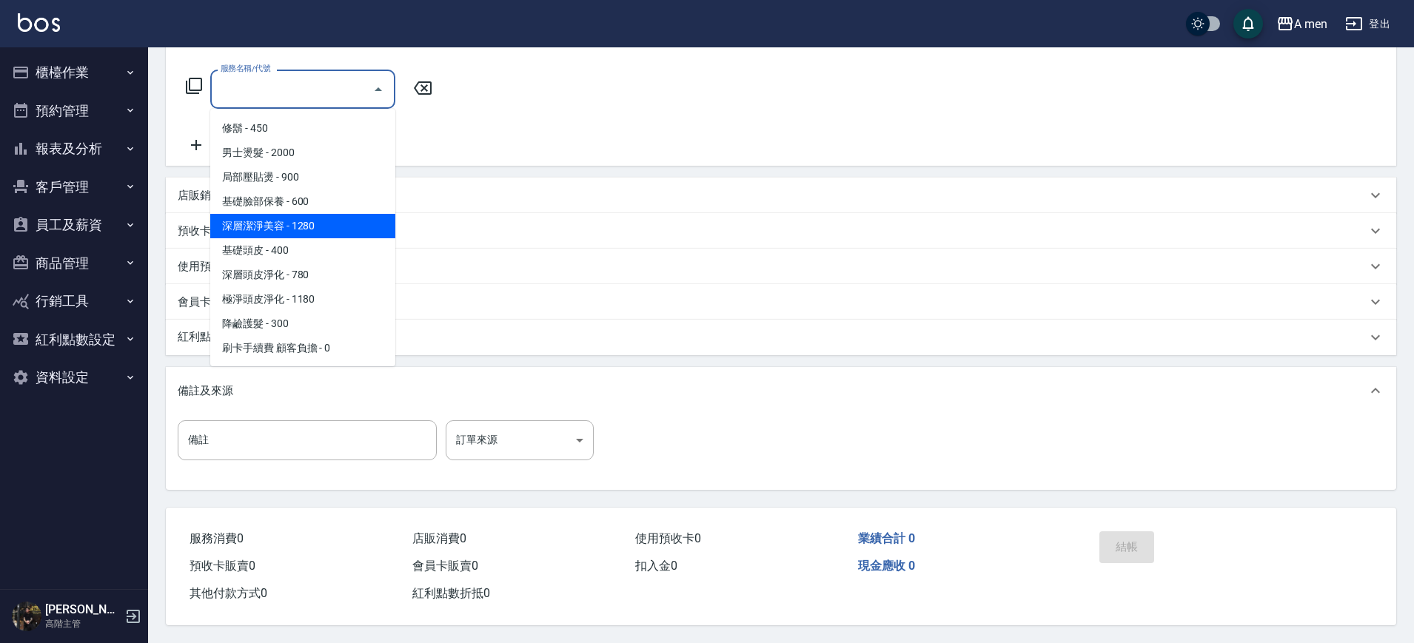
scroll to position [278, 0]
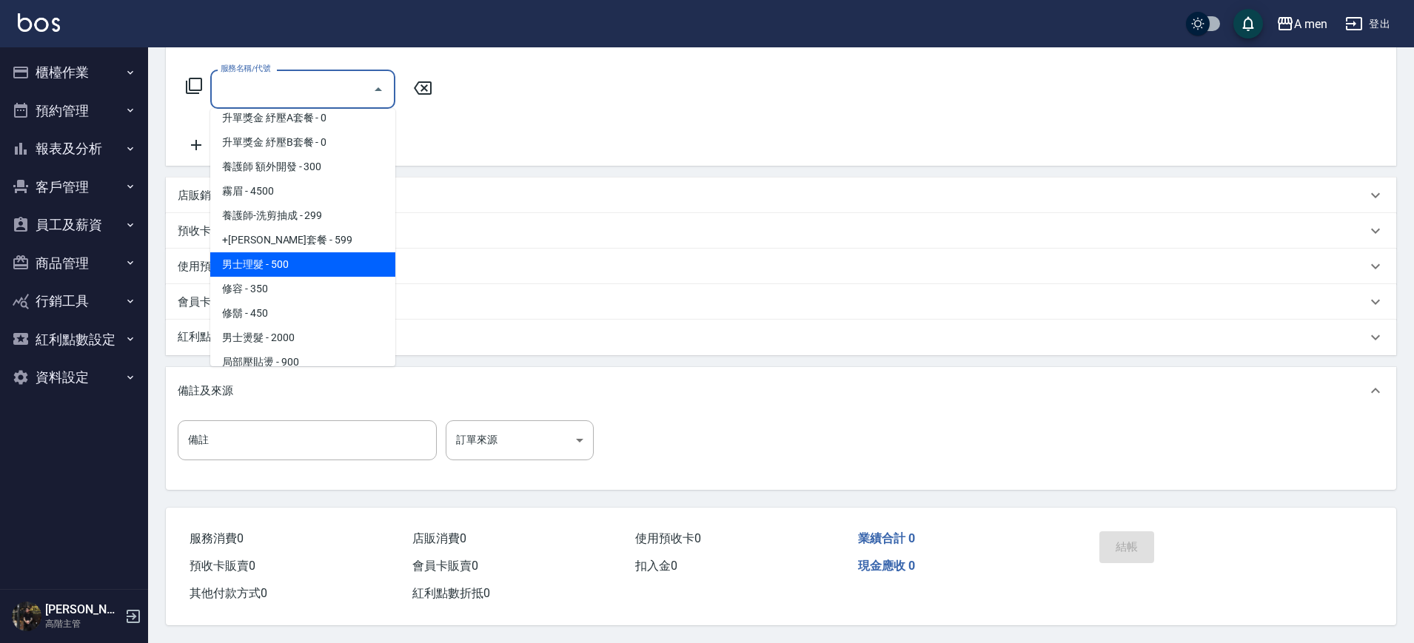
click at [332, 258] on span "男士理髮 - 500" at bounding box center [302, 264] width 185 height 24
type input "男士理髮(A01)"
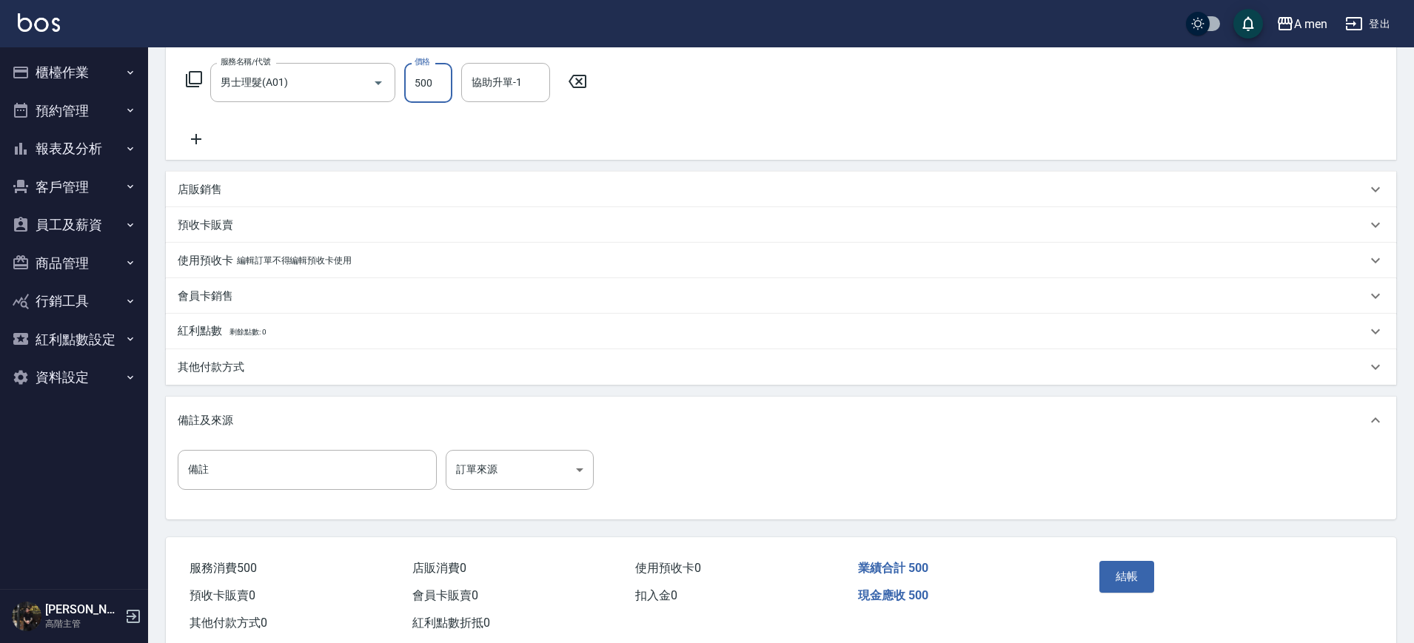
click at [450, 82] on input "500" at bounding box center [428, 83] width 48 height 40
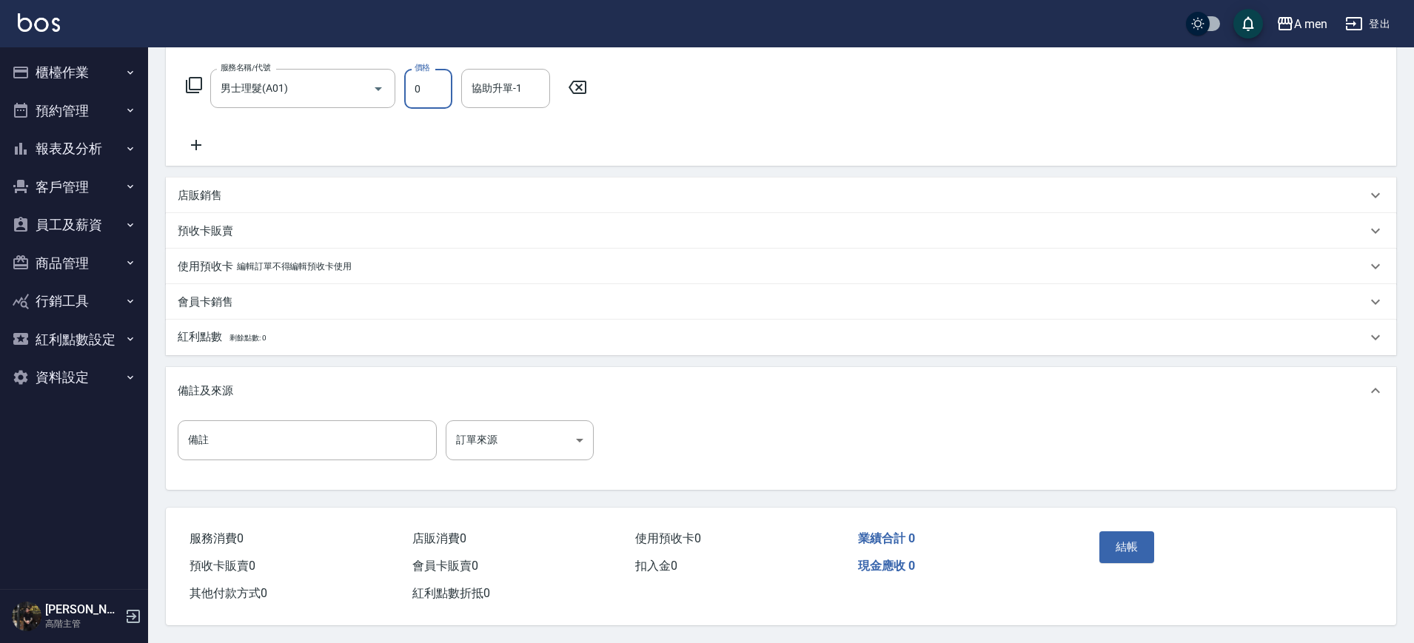
click at [448, 82] on input "0" at bounding box center [428, 89] width 48 height 40
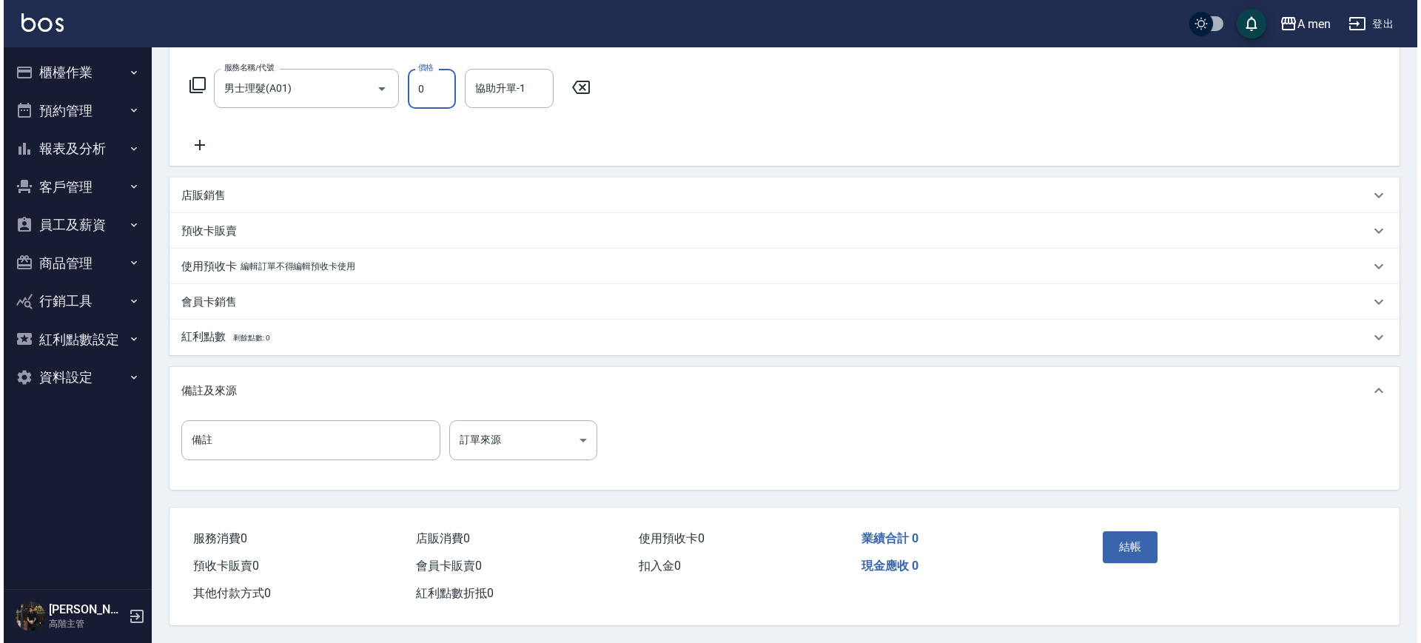
scroll to position [0, 0]
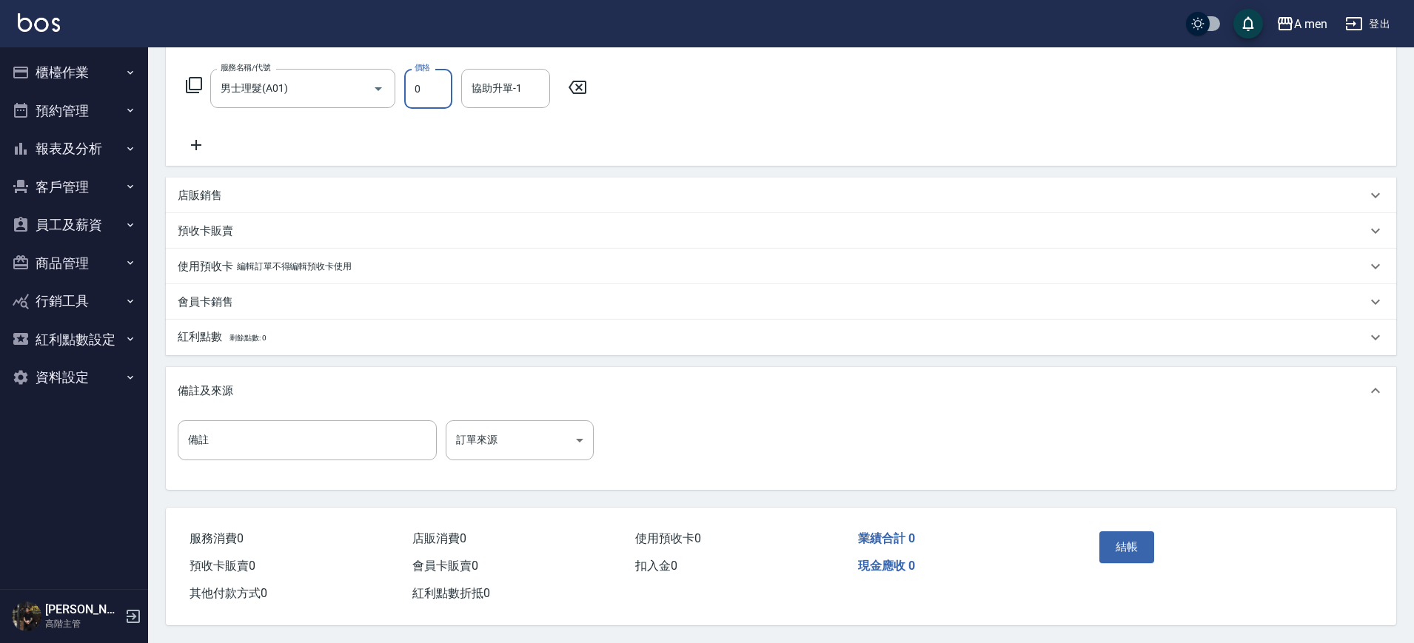
drag, startPoint x: 448, startPoint y: 82, endPoint x: 413, endPoint y: 89, distance: 36.1
click at [413, 89] on input "0" at bounding box center [428, 89] width 48 height 40
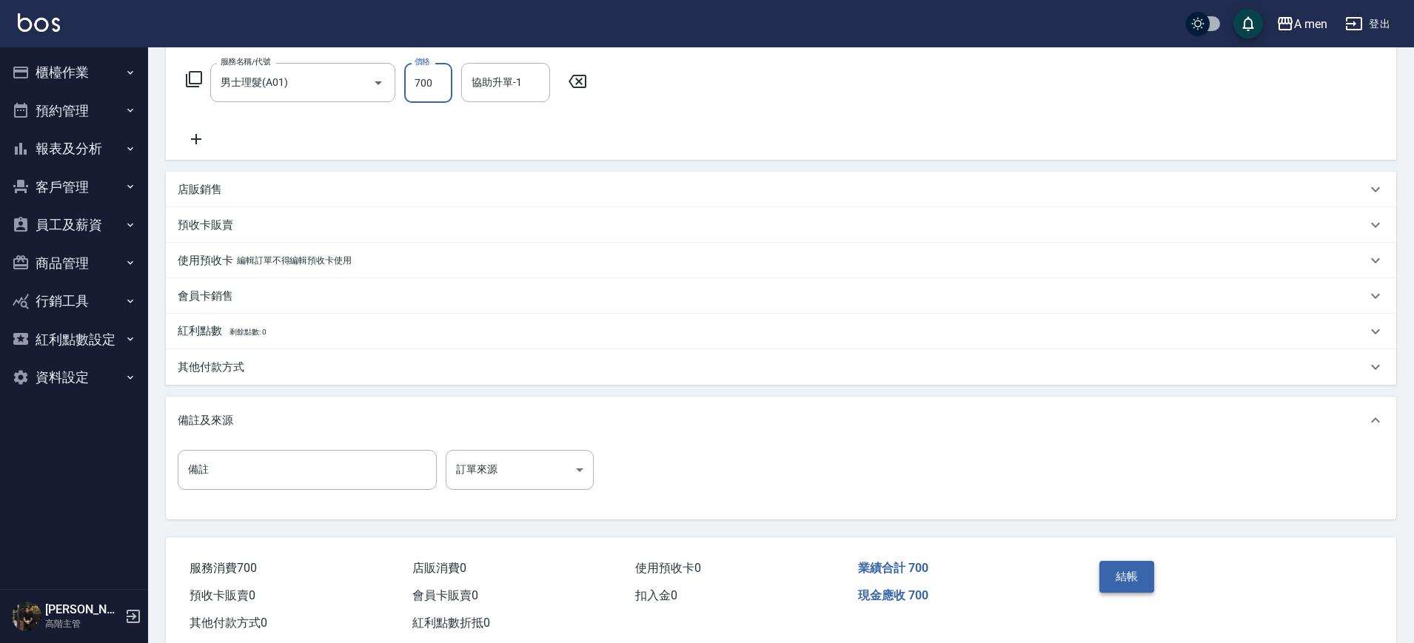
type input "700"
click at [1128, 571] on button "結帳" at bounding box center [1127, 576] width 56 height 31
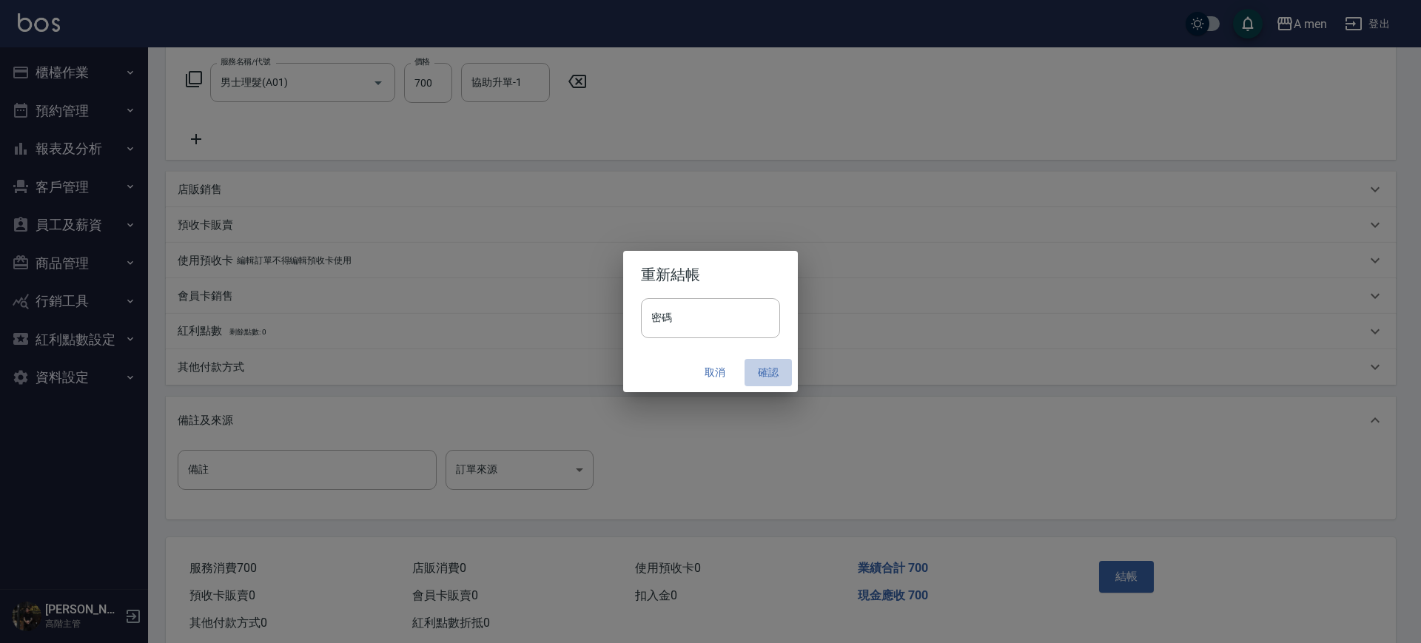
click at [776, 371] on button "確認" at bounding box center [768, 372] width 47 height 27
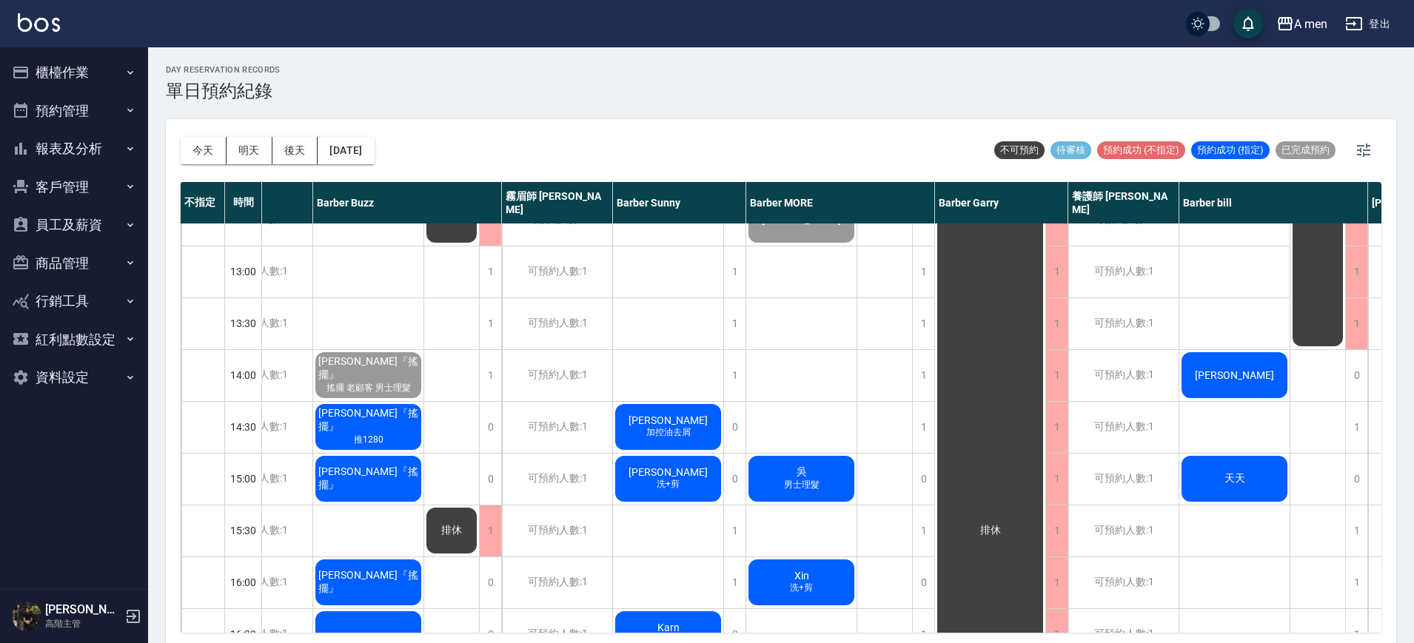
scroll to position [185, 0]
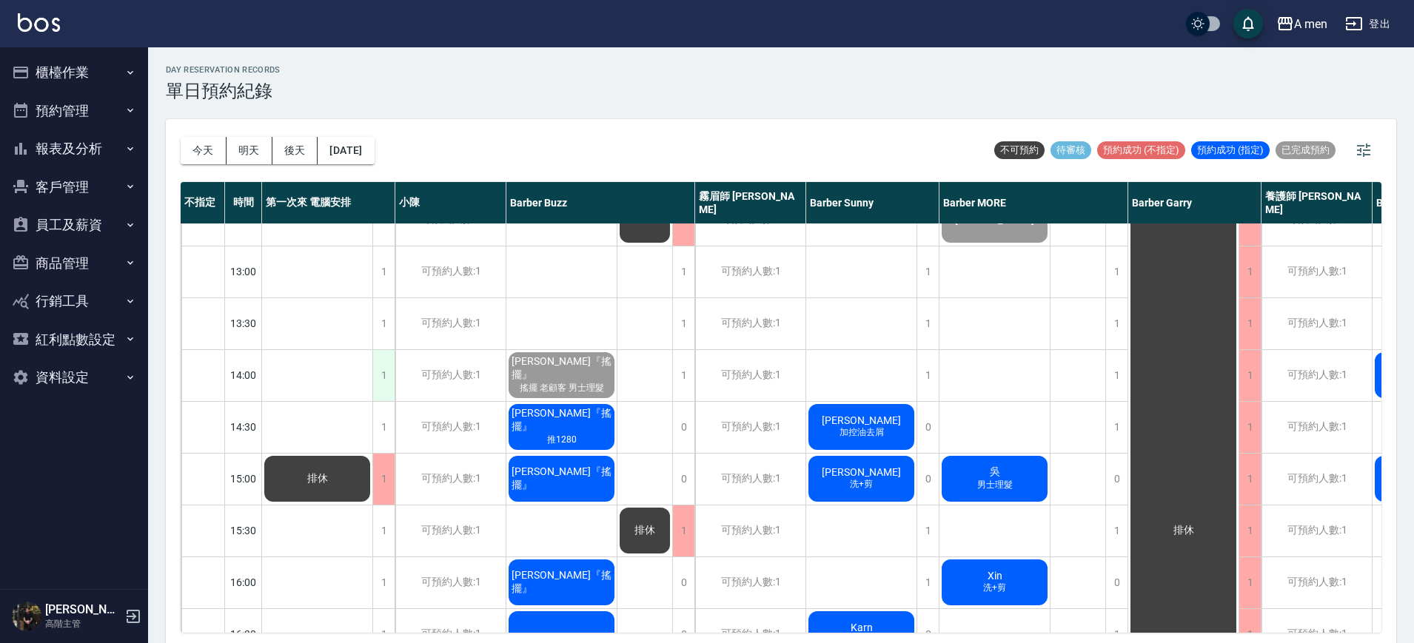
click at [389, 354] on div "1" at bounding box center [383, 375] width 22 height 51
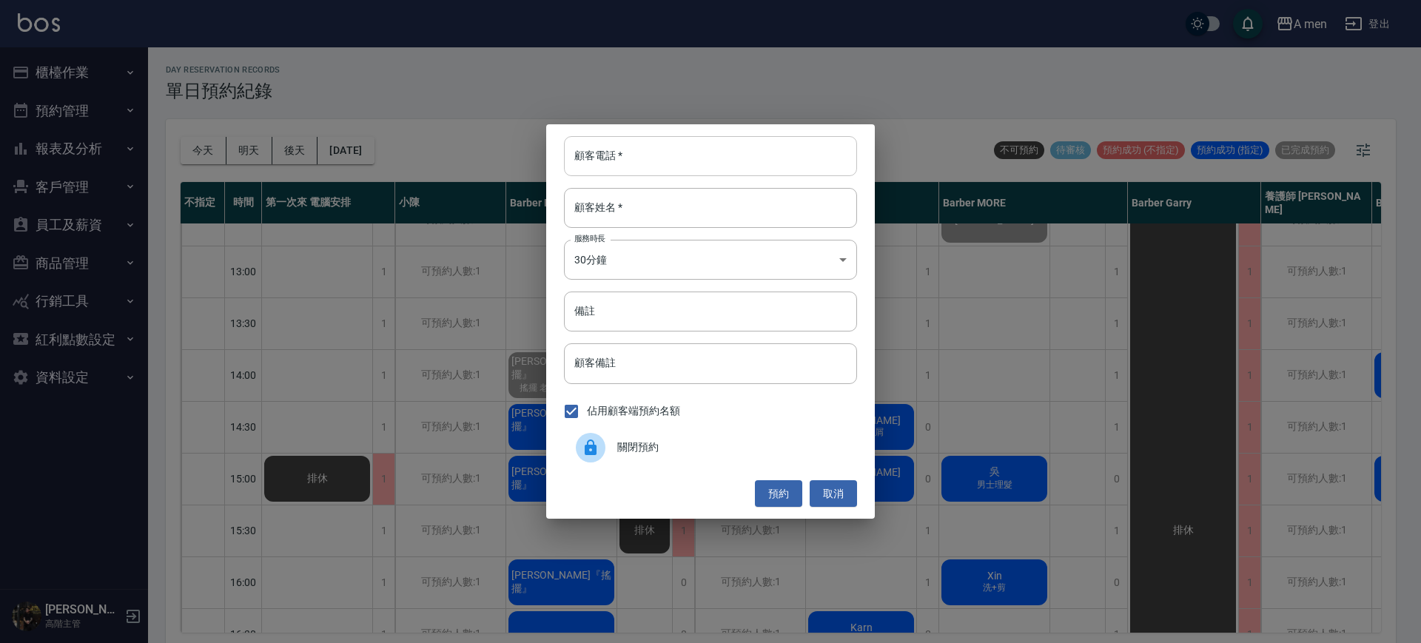
click at [672, 159] on input "顧客電話   *" at bounding box center [710, 156] width 293 height 40
type input "0986681104"
click at [693, 203] on input "顧客姓名   *" at bounding box center [710, 208] width 293 height 40
type input "郭先生"
click at [774, 489] on button "預約" at bounding box center [778, 493] width 47 height 27
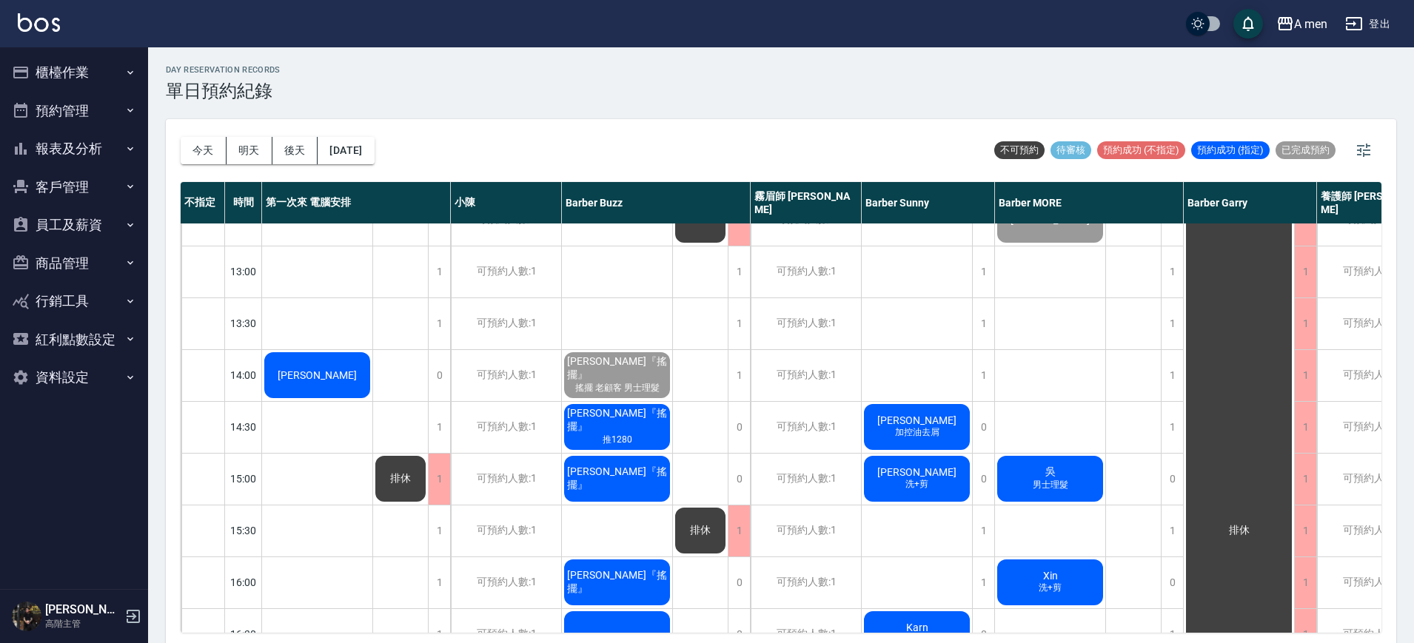
click at [346, 386] on div "郭先生" at bounding box center [317, 375] width 110 height 50
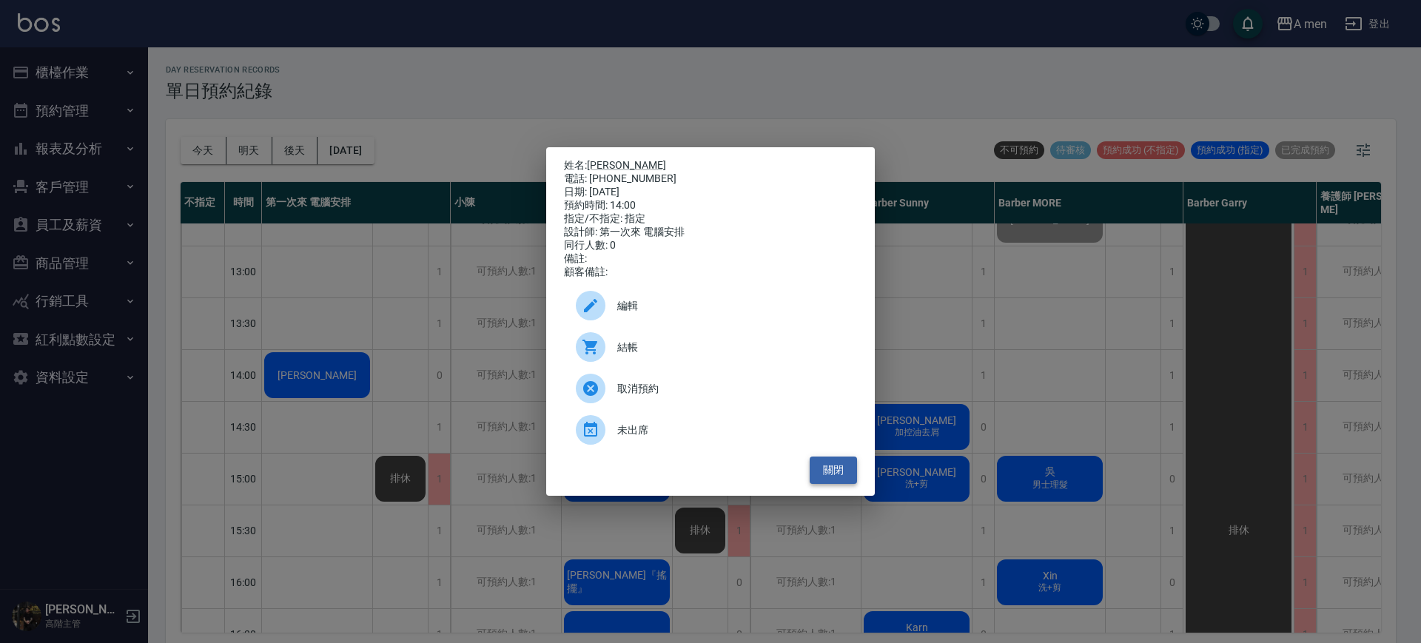
click at [840, 476] on button "關閉" at bounding box center [833, 470] width 47 height 27
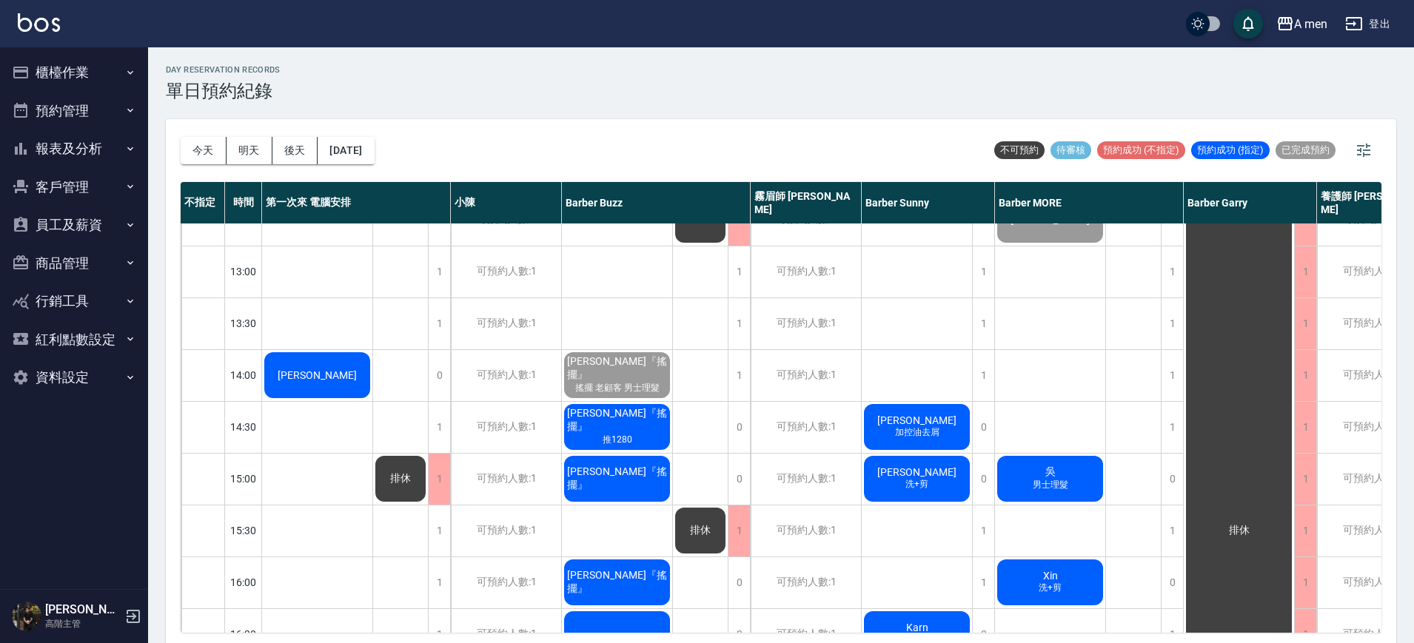
click at [337, 369] on div "郭先生" at bounding box center [317, 375] width 110 height 50
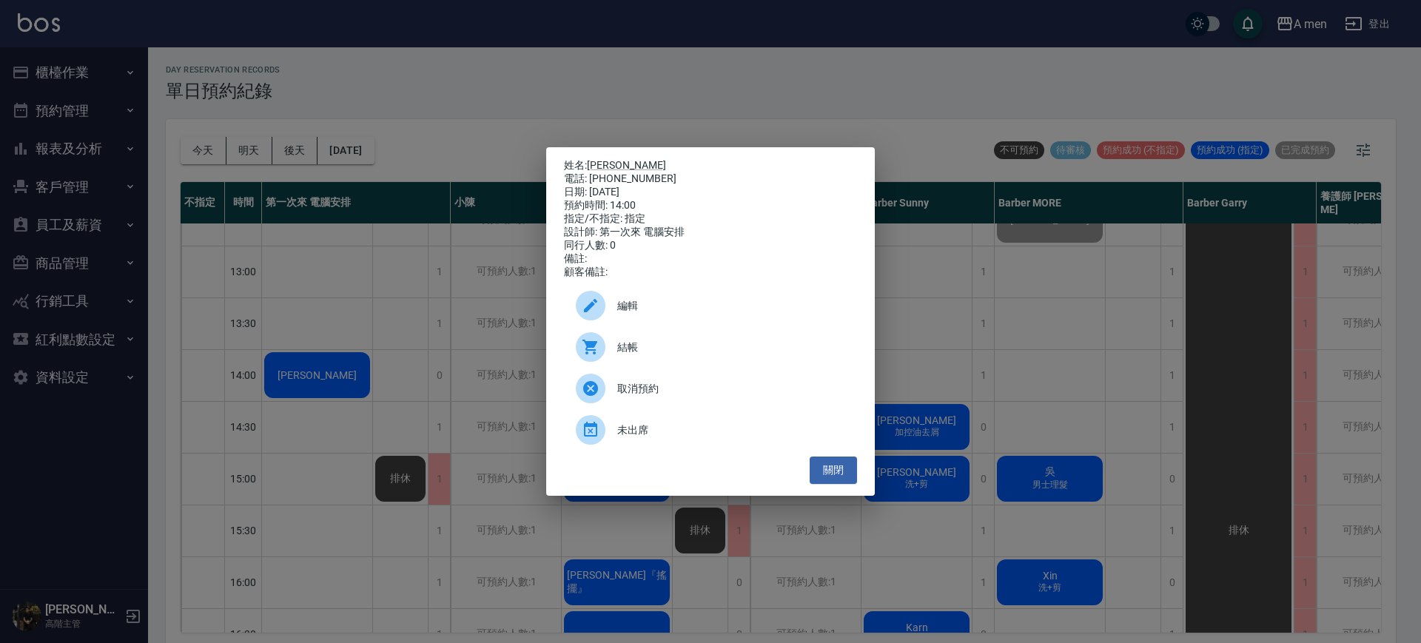
click at [624, 388] on span "取消預約" at bounding box center [731, 389] width 228 height 16
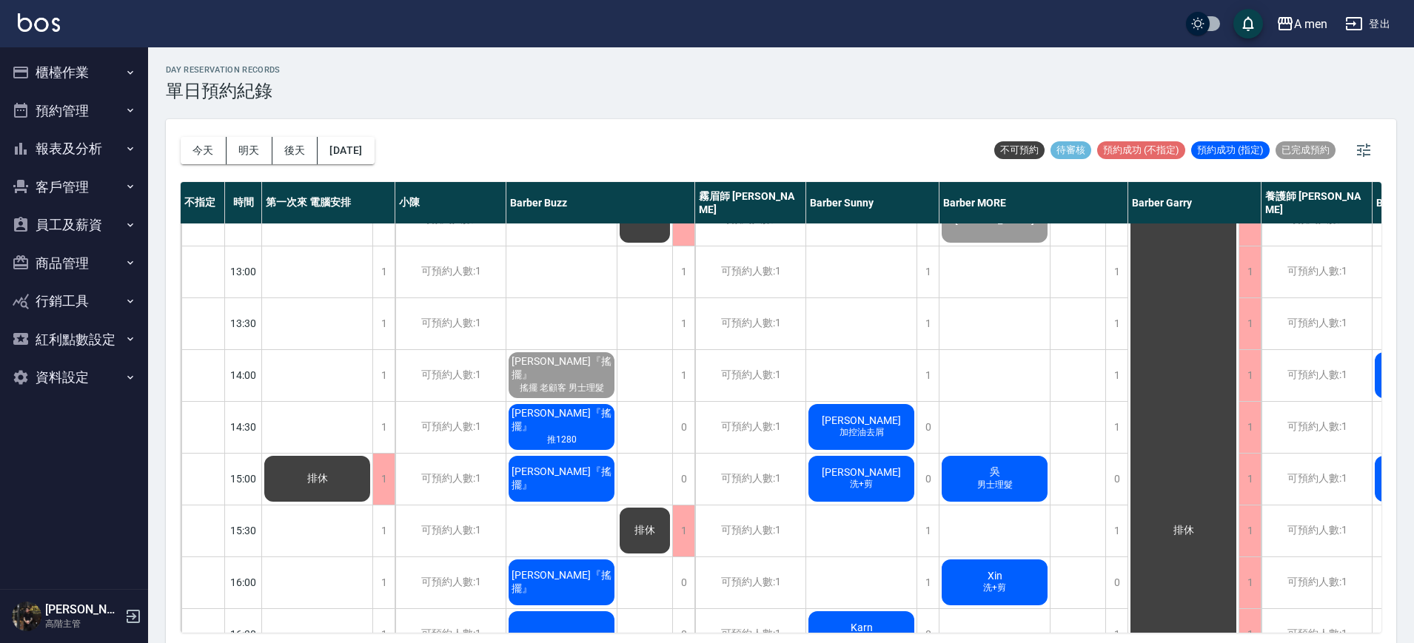
click at [891, 437] on div "郭先生 加控油去屑" at bounding box center [861, 427] width 110 height 50
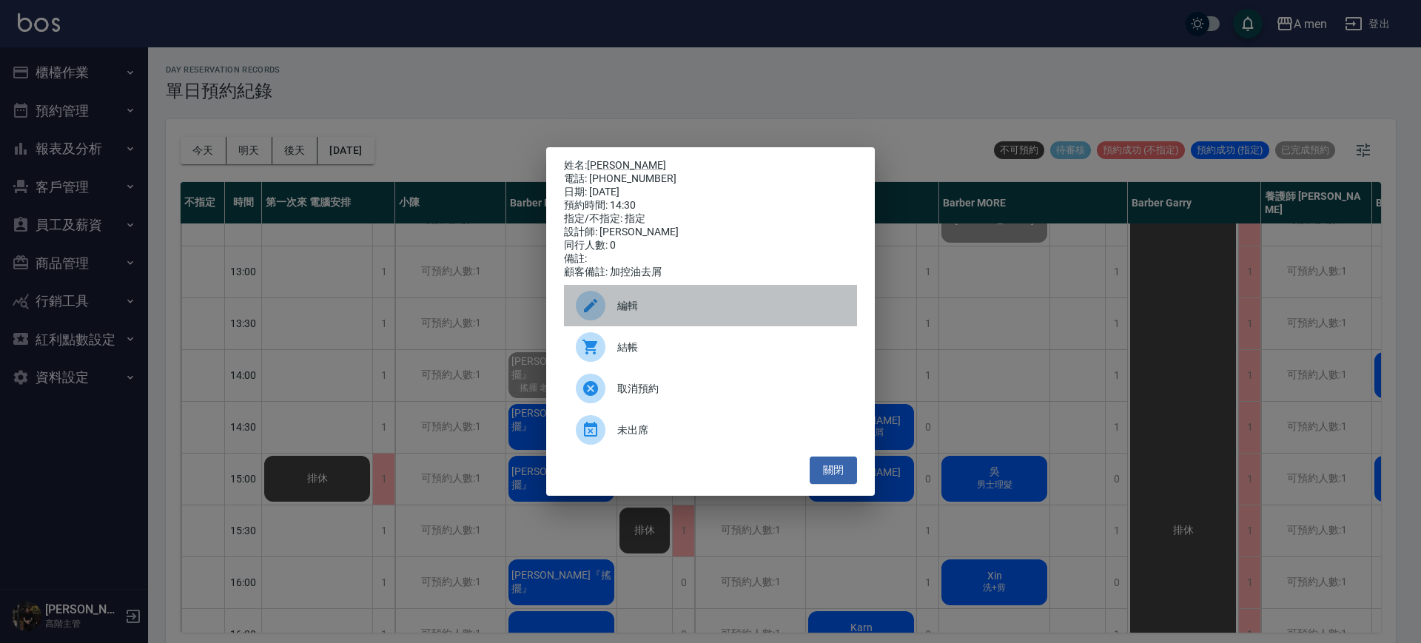
click at [688, 321] on div "編輯" at bounding box center [710, 305] width 293 height 41
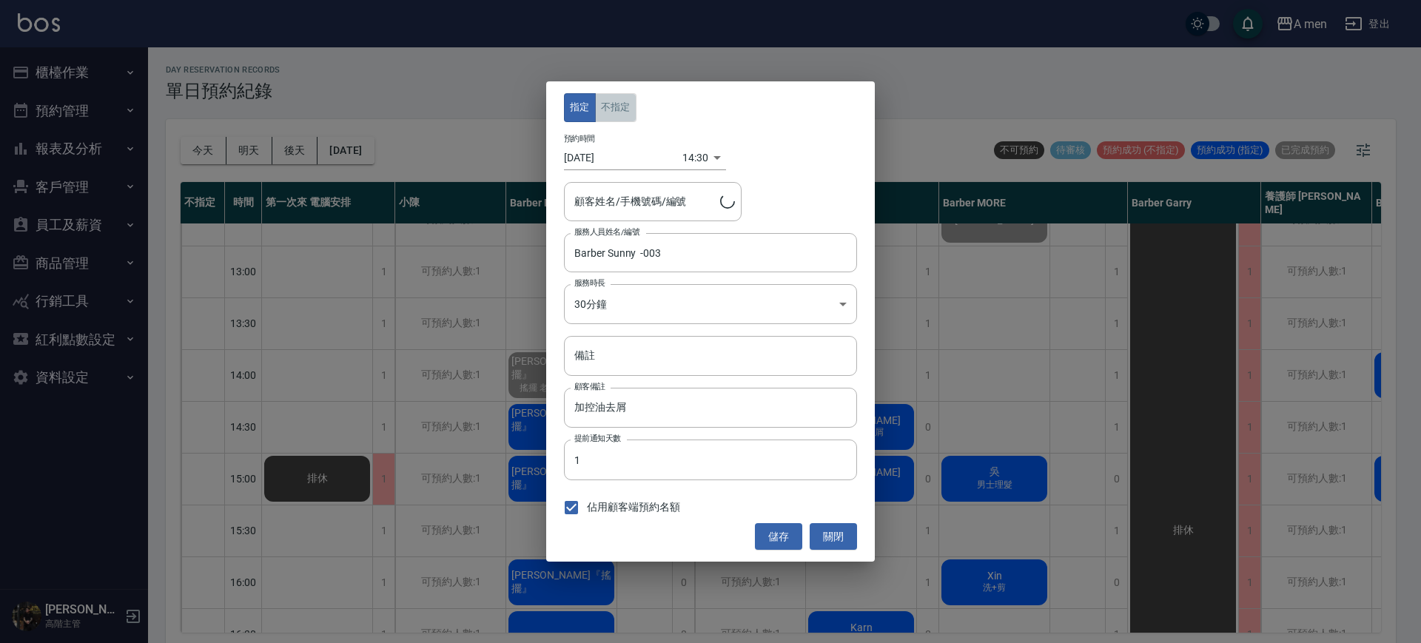
click at [619, 105] on button "不指定" at bounding box center [615, 107] width 41 height 29
type input "郭先生/0986681104"
click at [776, 532] on button "儲存" at bounding box center [778, 536] width 47 height 27
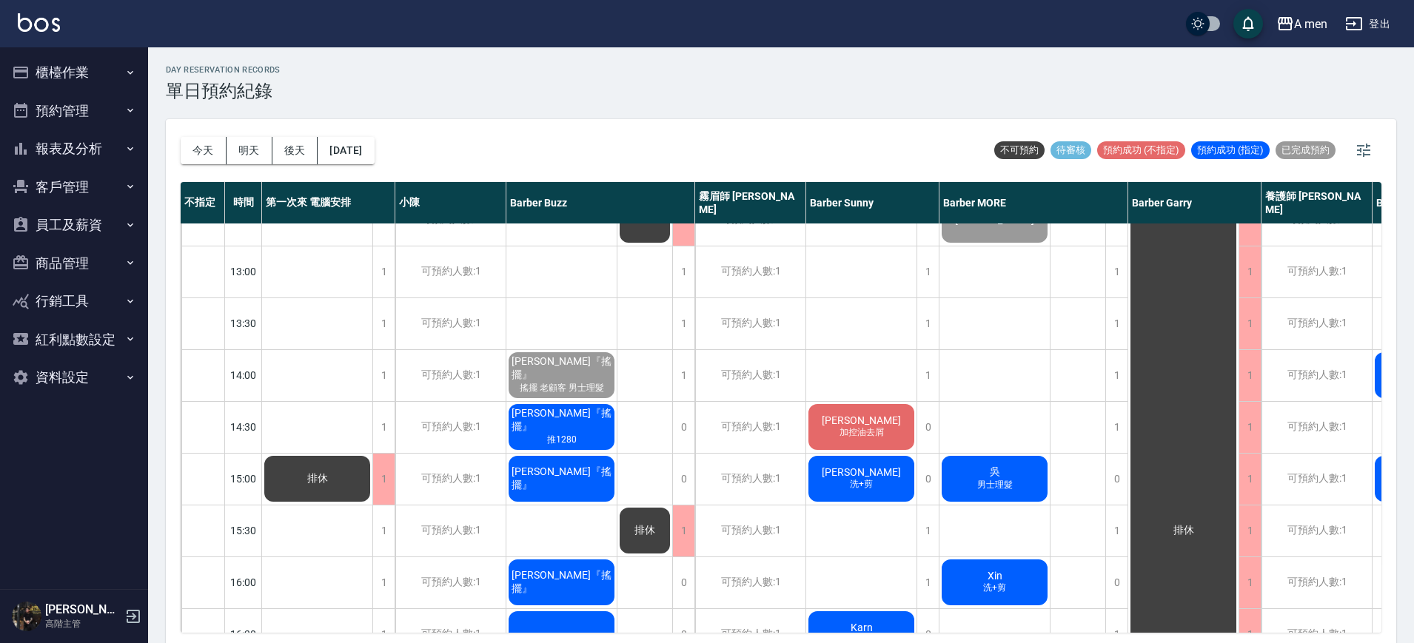
click at [518, 443] on div "田中『搖擺』 推1280" at bounding box center [561, 427] width 110 height 50
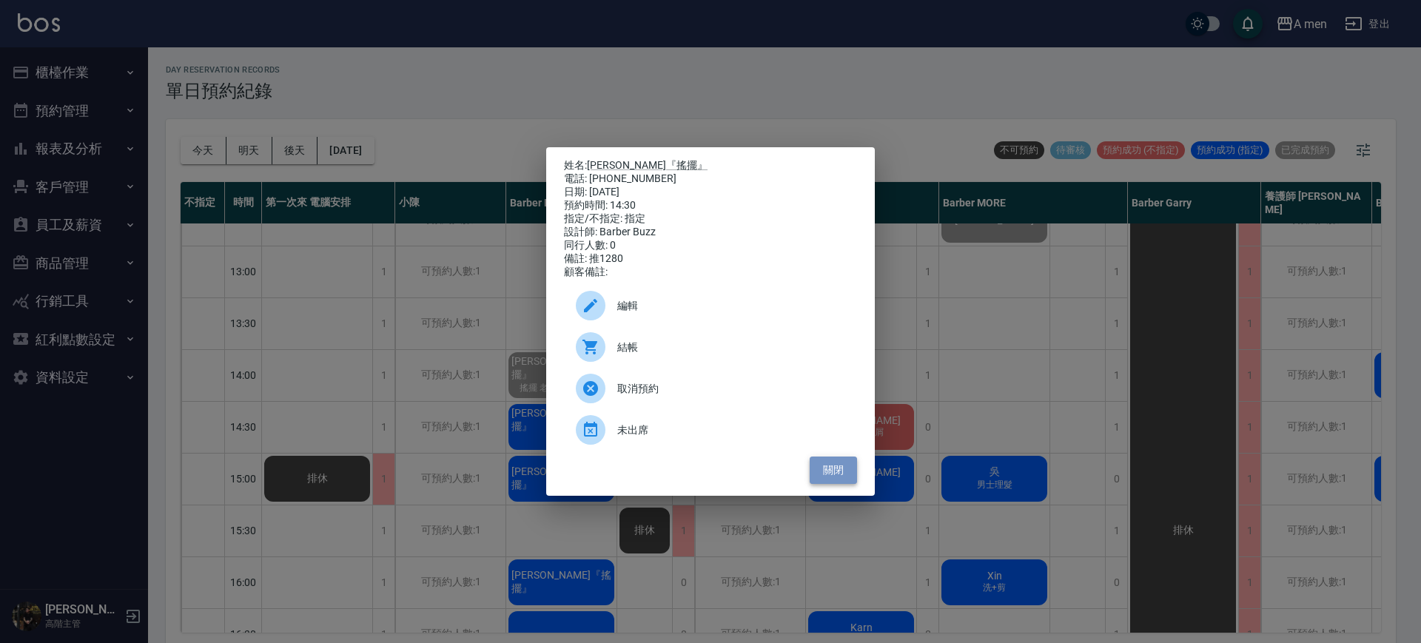
click at [819, 472] on button "關閉" at bounding box center [833, 470] width 47 height 27
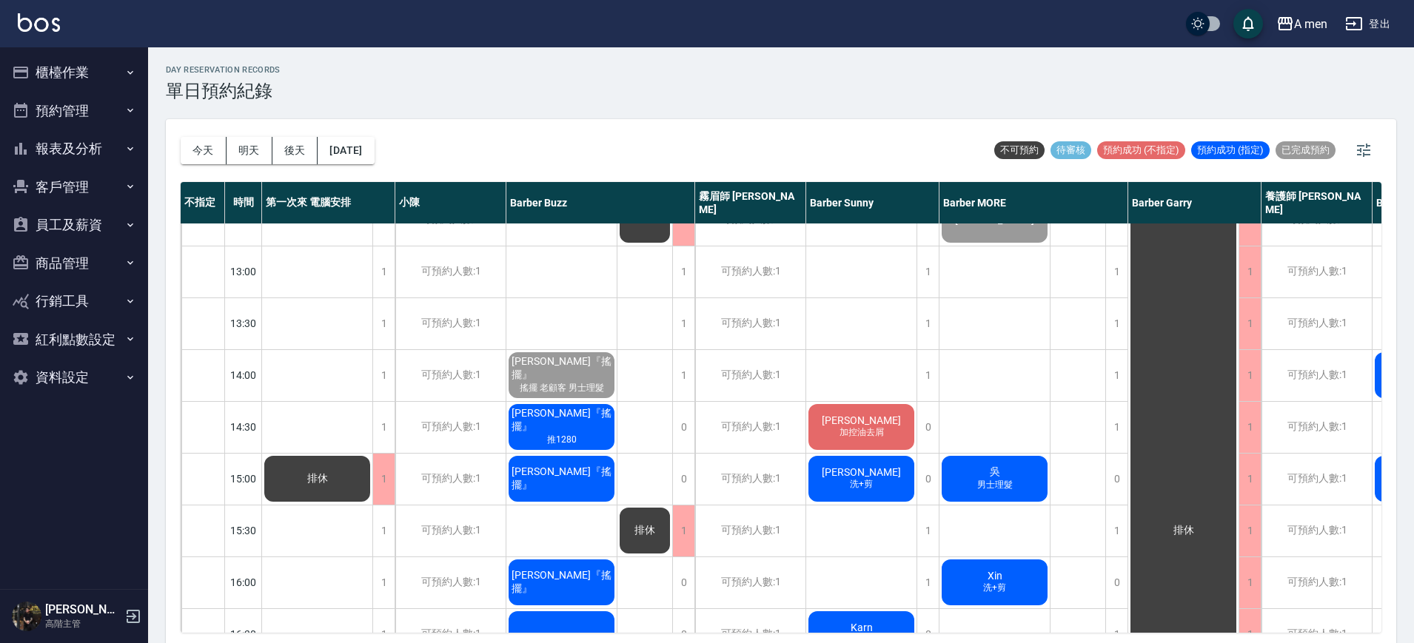
click at [874, 421] on span "郭先生" at bounding box center [861, 420] width 85 height 12
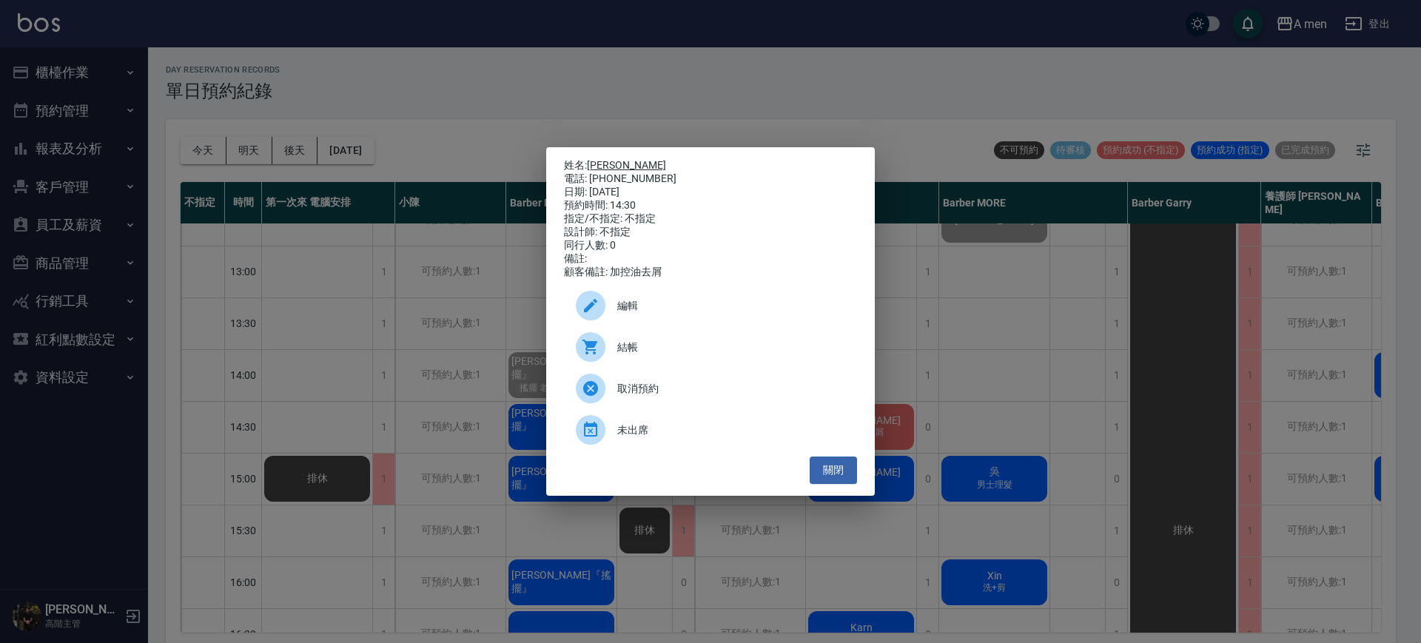
click at [608, 163] on link "郭先生" at bounding box center [626, 165] width 79 height 12
click at [735, 70] on div "姓名: 郭先生 電話: 0986681104 日期: 2025/09/19 預約時間: 14:30 指定/不指定: 不指定 設計師: 不指定 同行人數: 0 …" at bounding box center [710, 321] width 1421 height 643
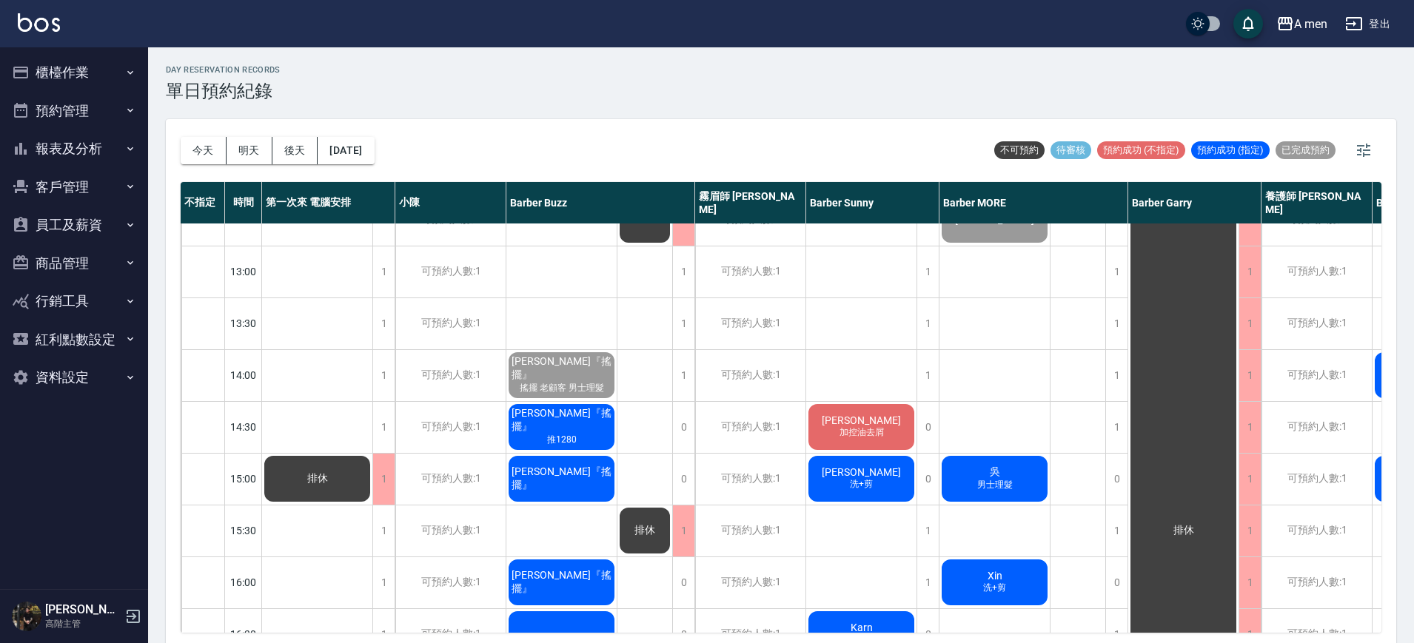
click at [1069, 618] on div "不指定 時間 第一次來 電腦安排 小陳 Barber Buzz 霧眉師 小蔡 Barber Sunny Barber MORE Barber Garry 養護…" at bounding box center [781, 407] width 1200 height 451
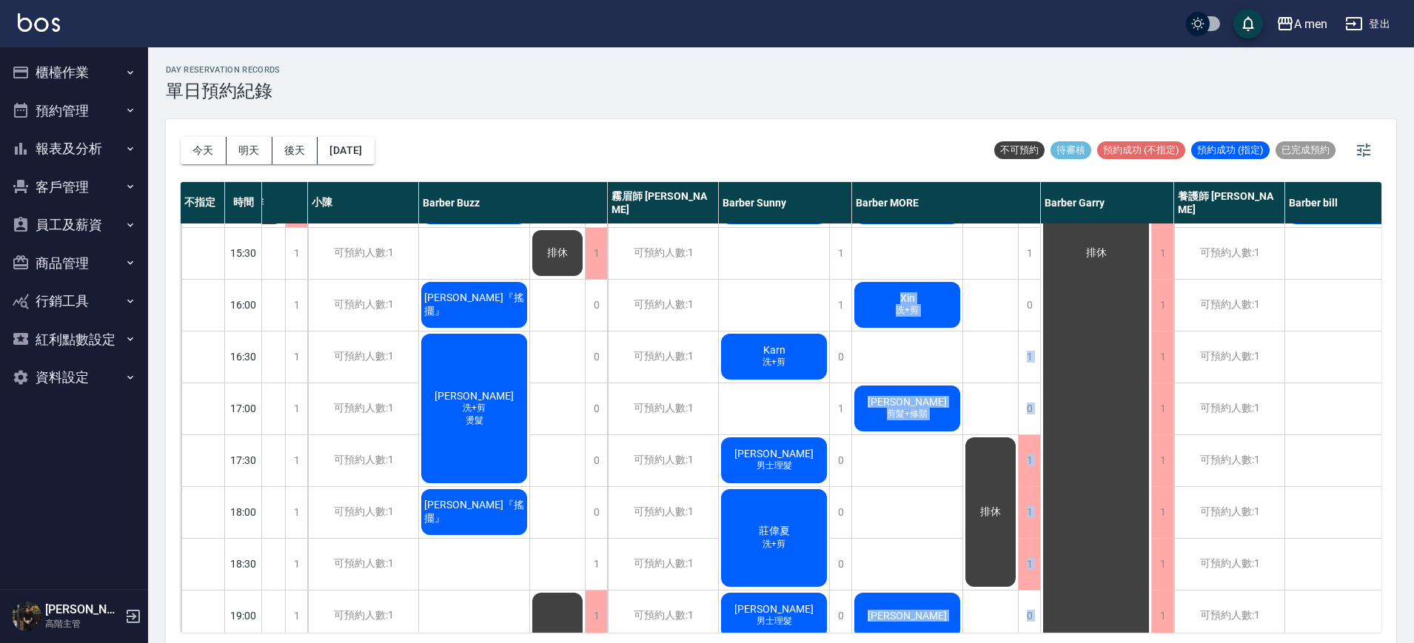
scroll to position [463, 298]
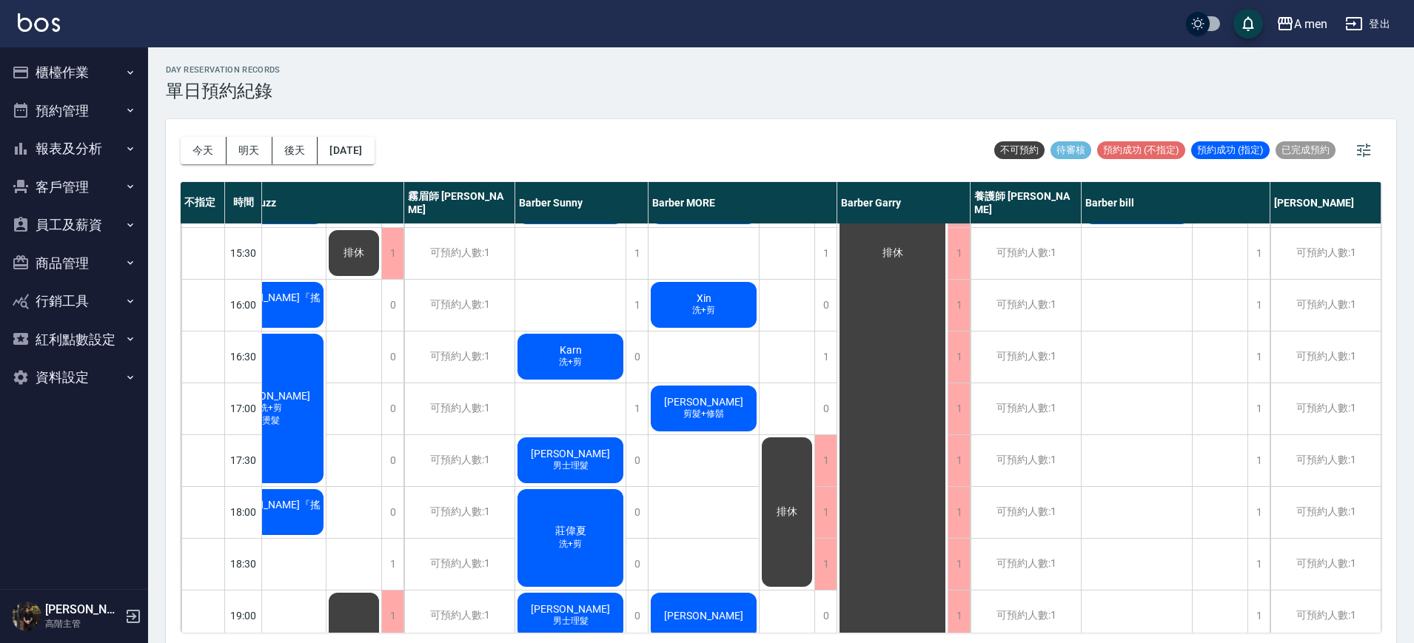
click at [1220, 456] on div "排休" at bounding box center [1220, 408] width 56 height 1295
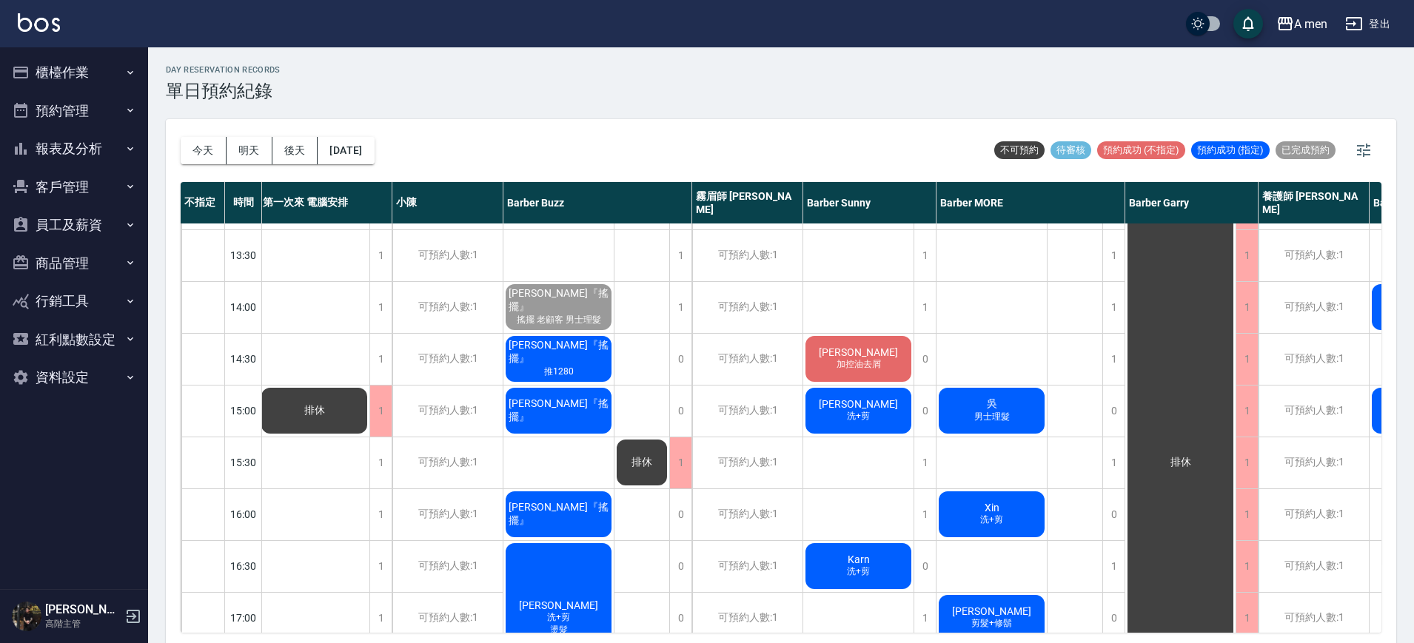
scroll to position [253, 0]
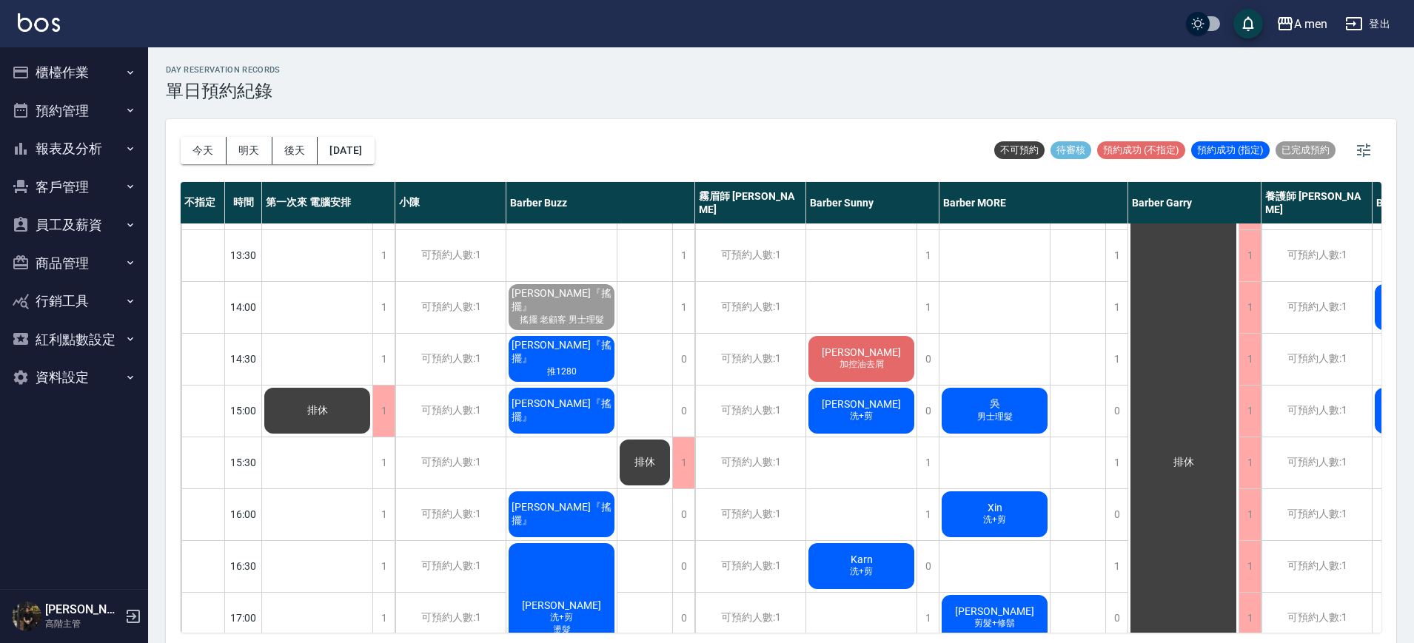
click at [1018, 417] on div "吳 男士理髮" at bounding box center [994, 411] width 110 height 50
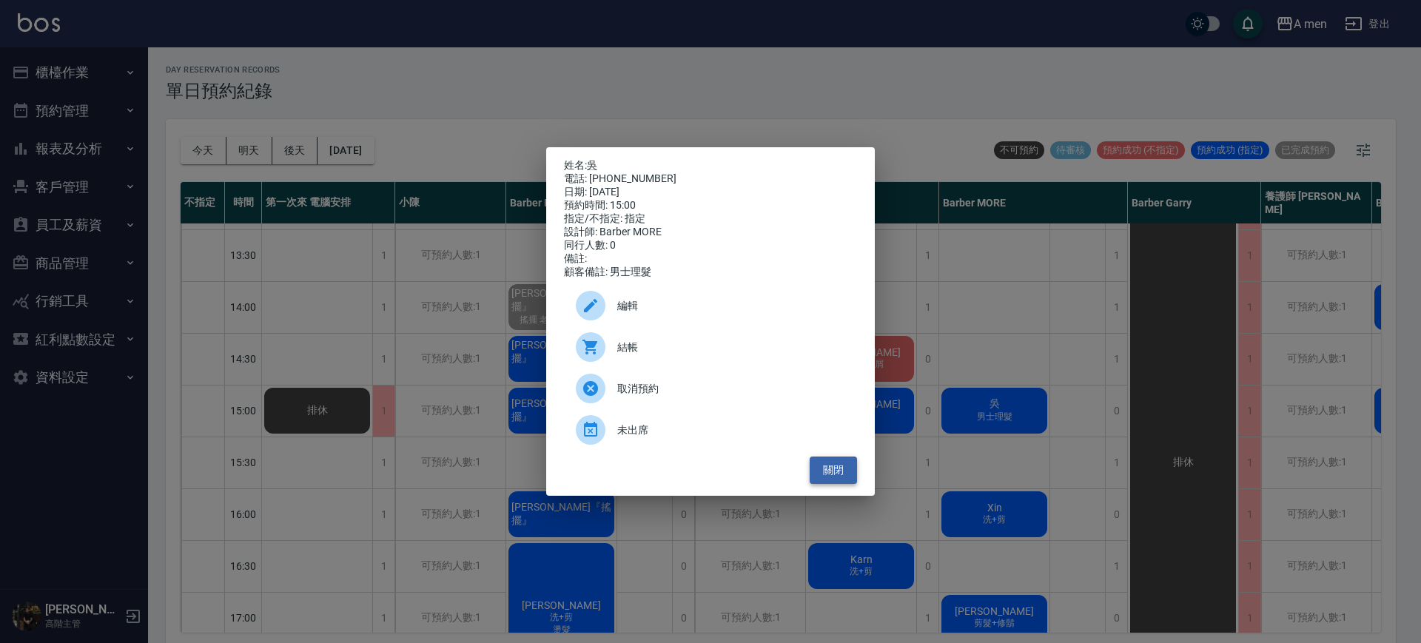
click at [841, 469] on button "關閉" at bounding box center [833, 470] width 47 height 27
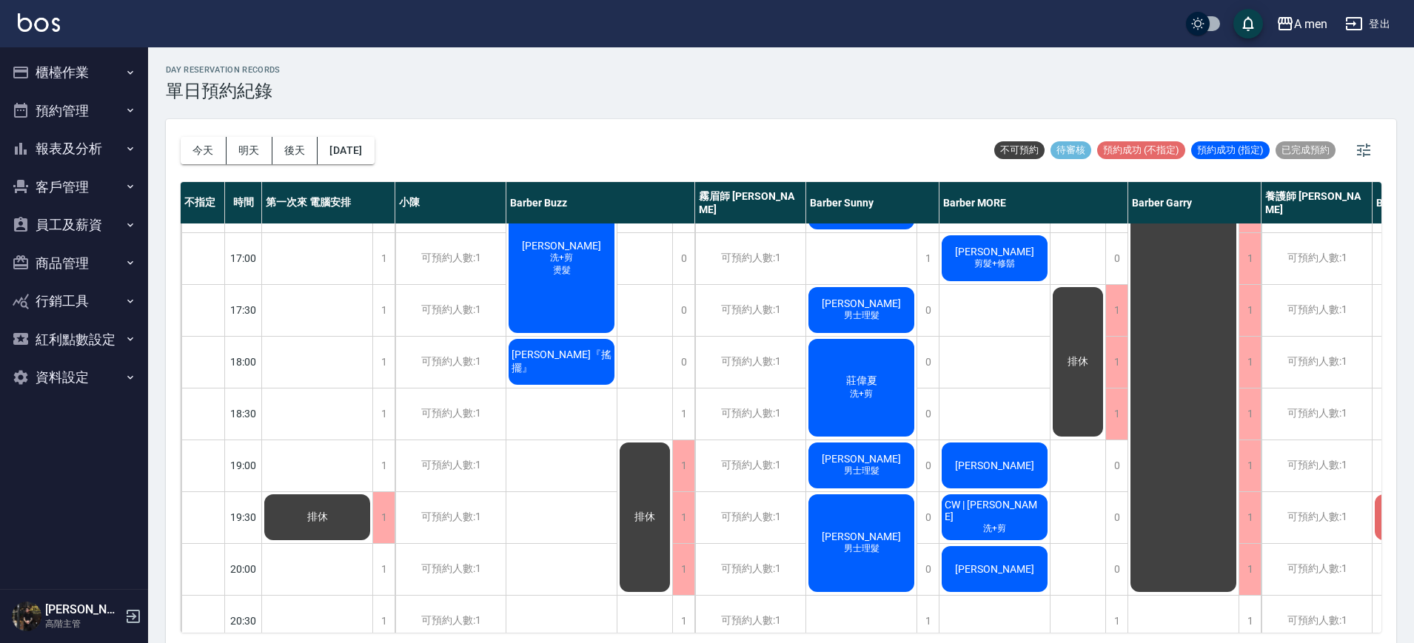
scroll to position [623, 0]
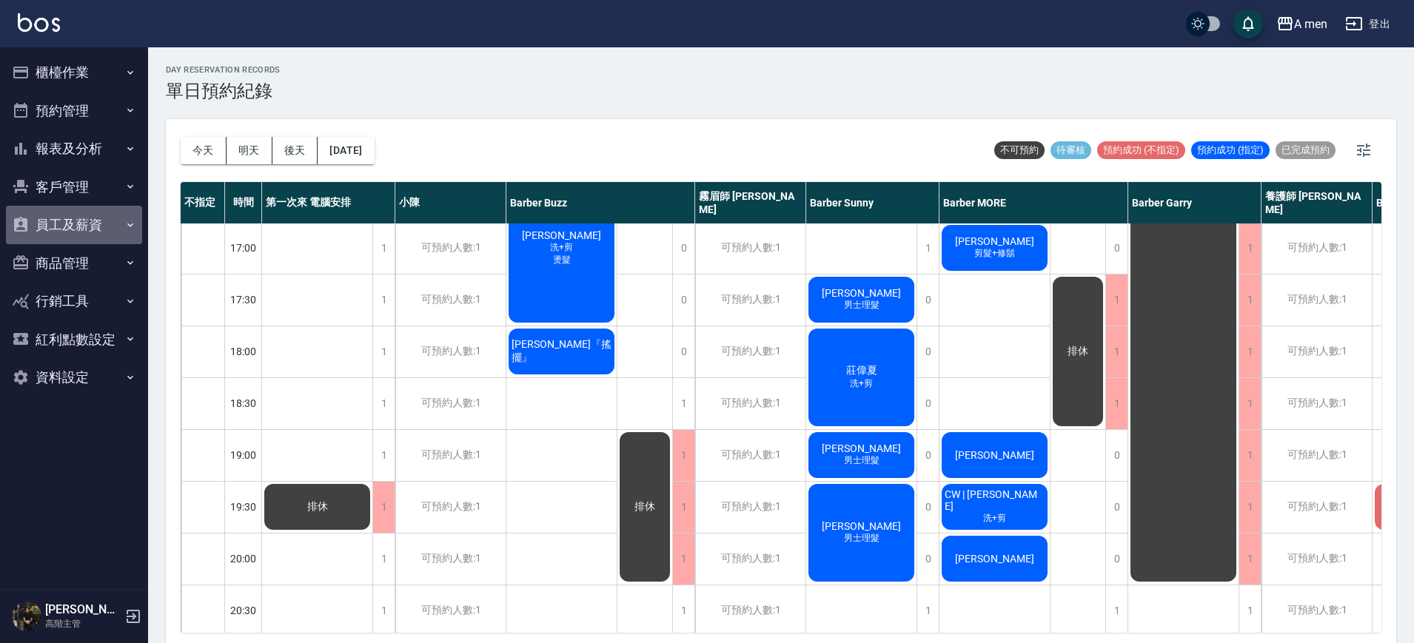
click at [67, 211] on button "員工及薪資" at bounding box center [74, 225] width 136 height 38
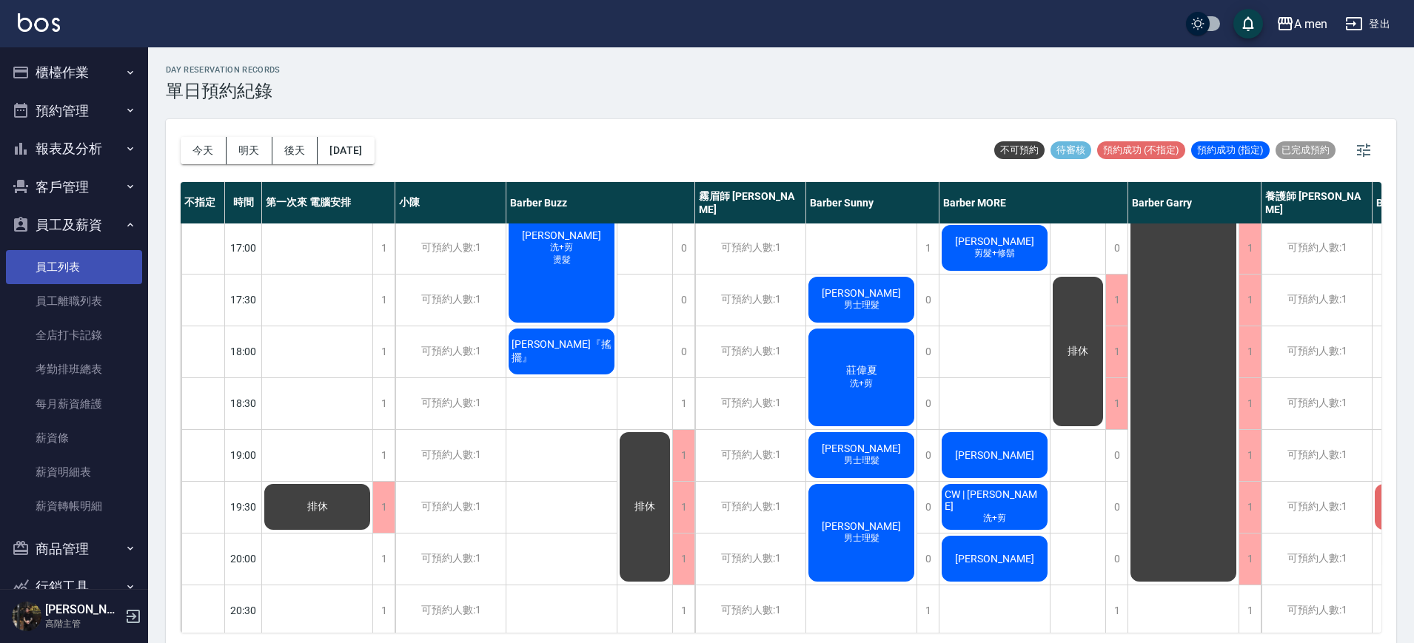
click at [81, 270] on link "員工列表" at bounding box center [74, 267] width 136 height 34
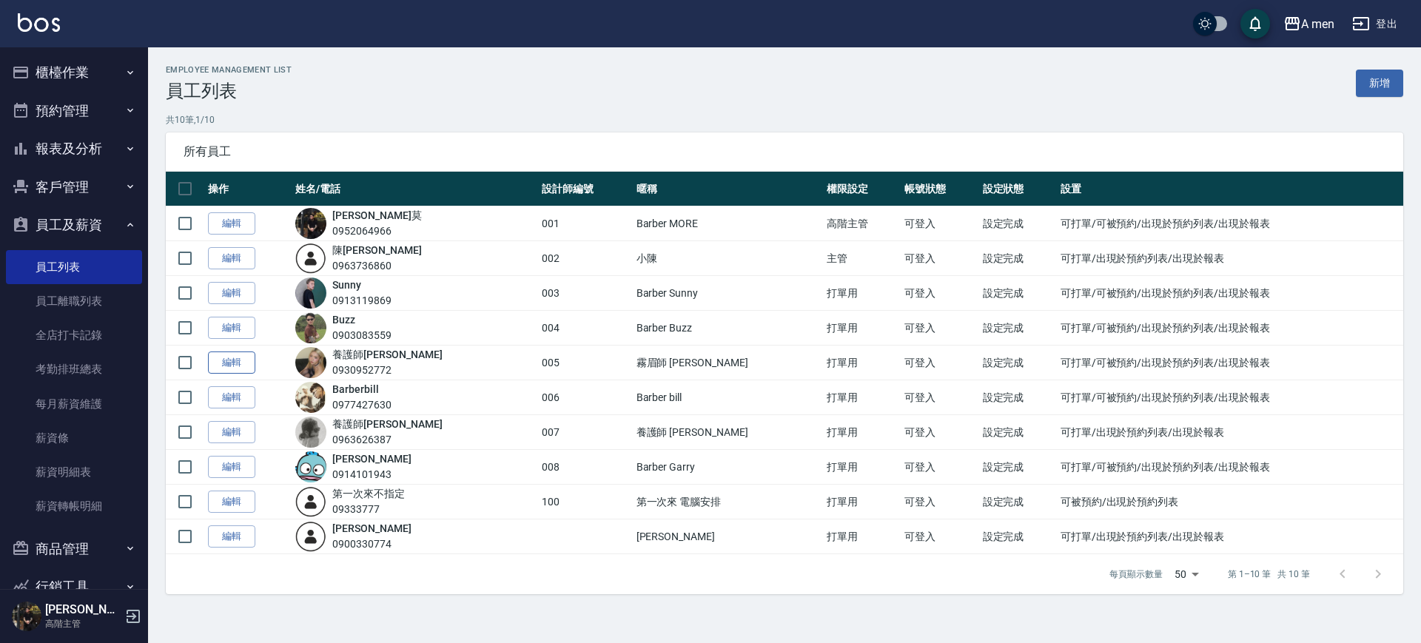
click at [238, 369] on link "編輯" at bounding box center [231, 363] width 47 height 23
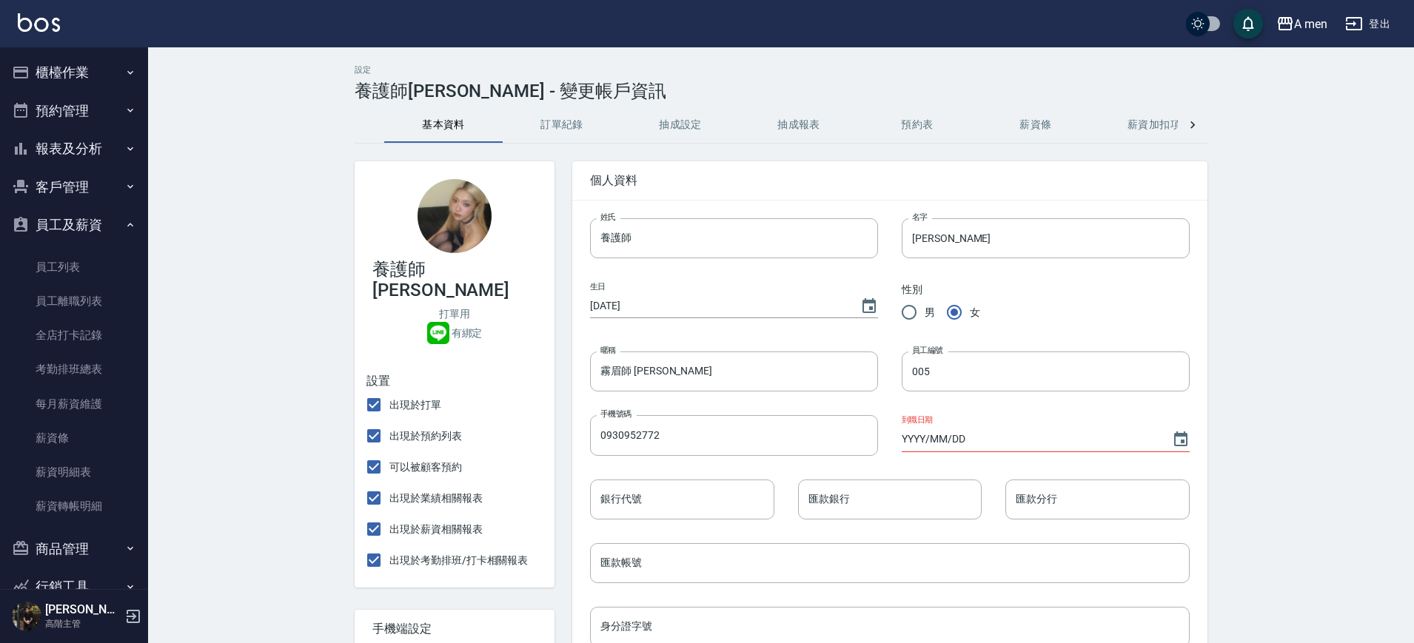
click at [409, 428] on span "出現於預約列表" at bounding box center [425, 436] width 73 height 16
click at [389, 421] on input "出現於預約列表" at bounding box center [373, 435] width 31 height 31
click at [409, 428] on span "出現於預約列表" at bounding box center [425, 436] width 73 height 16
click at [389, 421] on input "出現於預約列表" at bounding box center [373, 435] width 31 height 31
click at [405, 428] on span "出現於預約列表" at bounding box center [425, 436] width 73 height 16
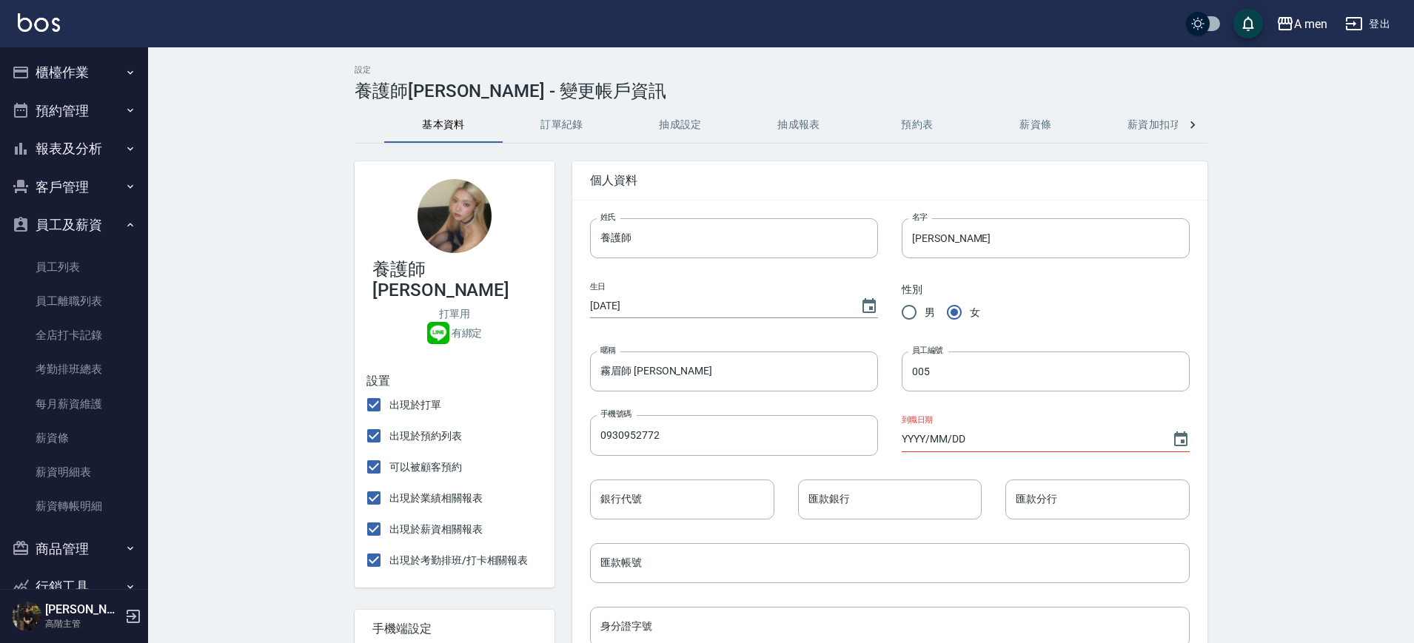
click at [389, 420] on input "出現於預約列表" at bounding box center [373, 435] width 31 height 31
checkbox input "false"
click at [408, 460] on span "可以被顧客預約" at bounding box center [425, 468] width 73 height 16
click at [389, 451] on input "可以被顧客預約" at bounding box center [373, 466] width 31 height 31
checkbox input "false"
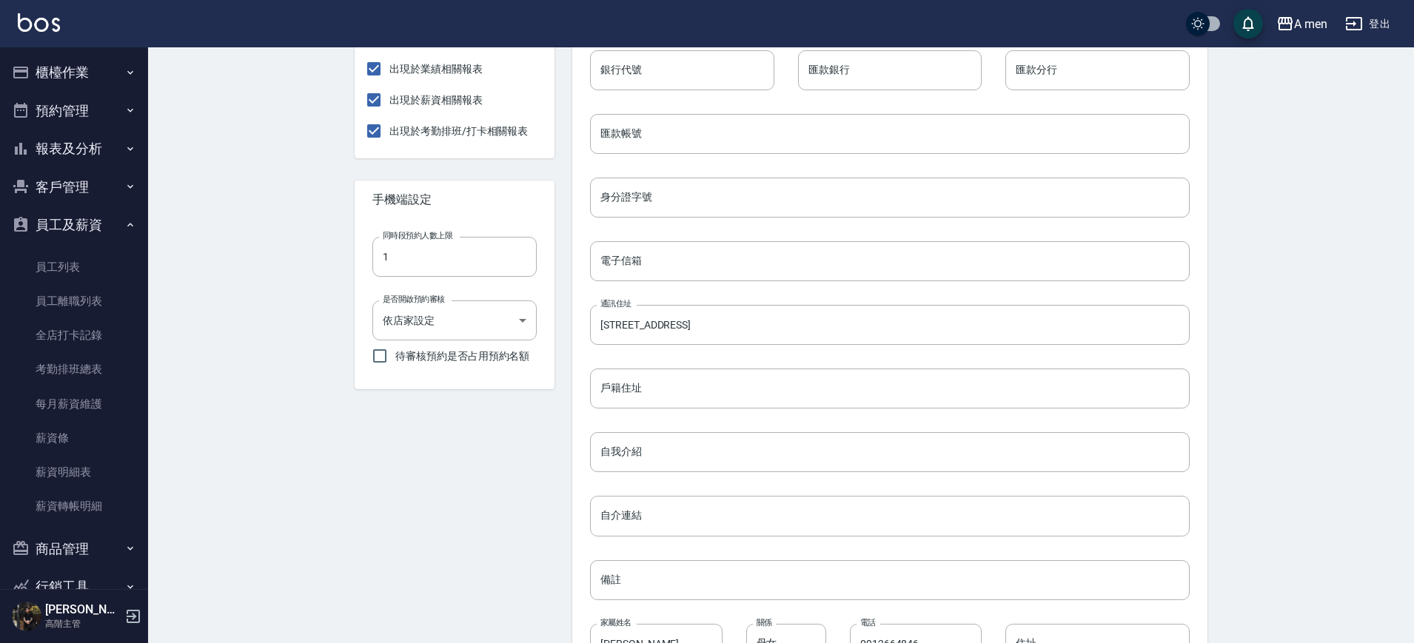
scroll to position [185, 0]
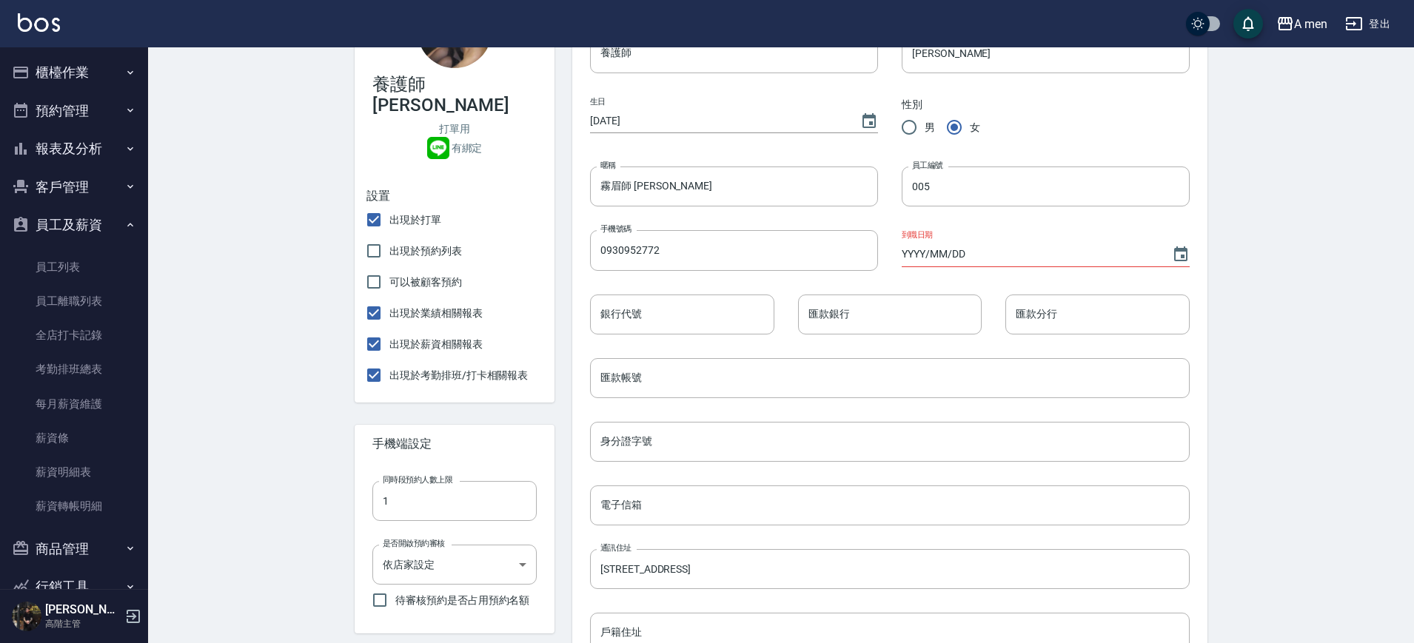
click at [428, 212] on span "出現於打單" at bounding box center [415, 220] width 52 height 16
click at [389, 204] on input "出現於打單" at bounding box center [373, 219] width 31 height 31
checkbox input "false"
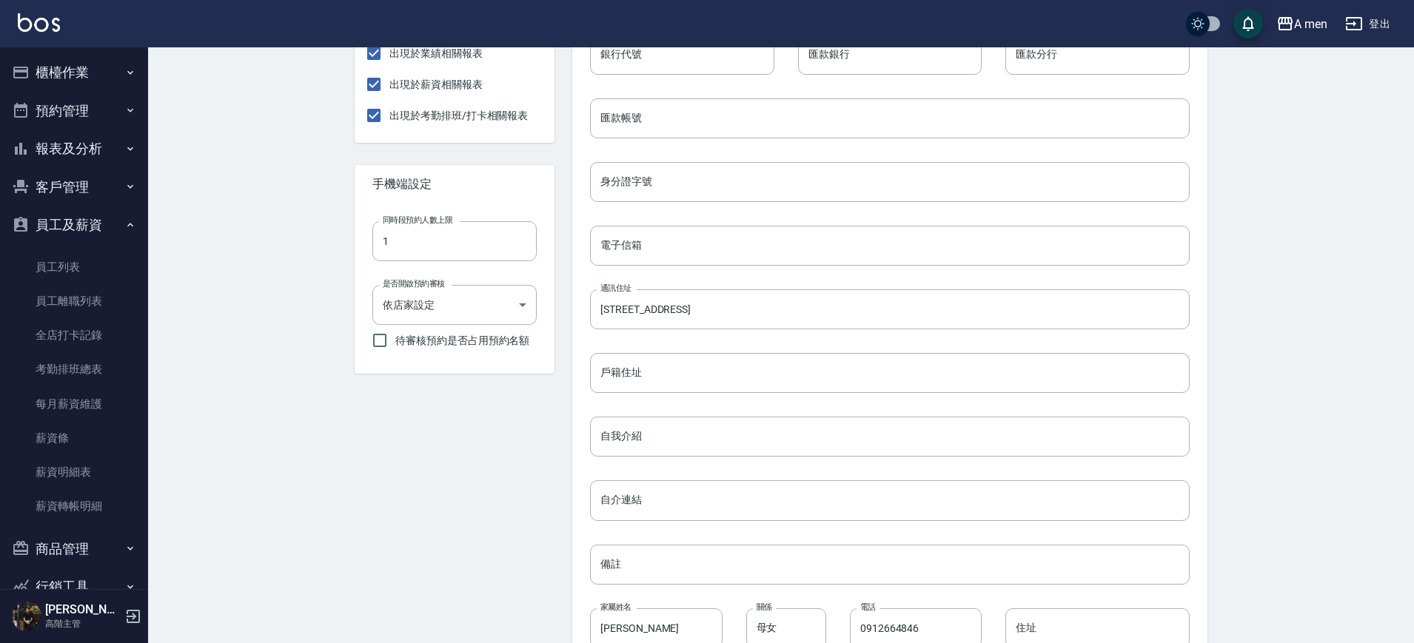
scroll to position [537, 0]
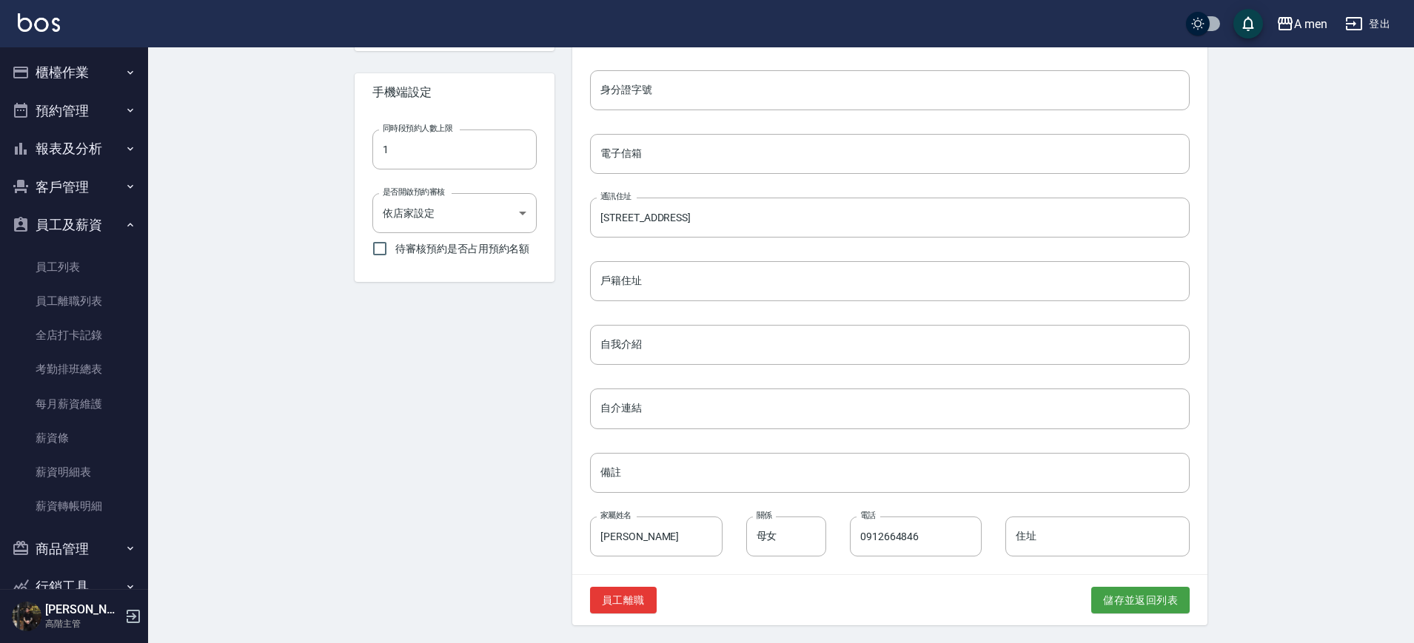
click at [1129, 620] on div "員工離職 儲存並返回列表" at bounding box center [889, 600] width 635 height 51
click at [1123, 617] on div "員工離職 儲存並返回列表" at bounding box center [889, 600] width 635 height 51
click at [1113, 608] on button "儲存並返回列表" at bounding box center [1140, 600] width 98 height 27
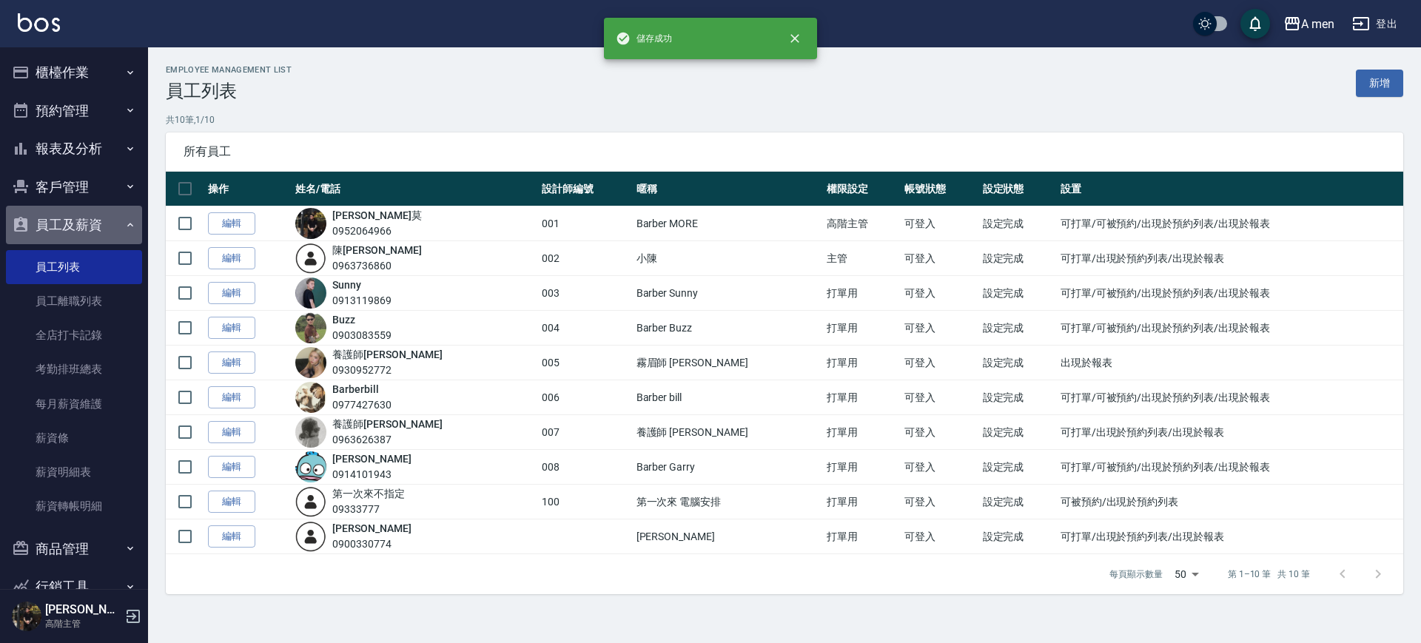
click at [89, 214] on button "員工及薪資" at bounding box center [74, 225] width 136 height 38
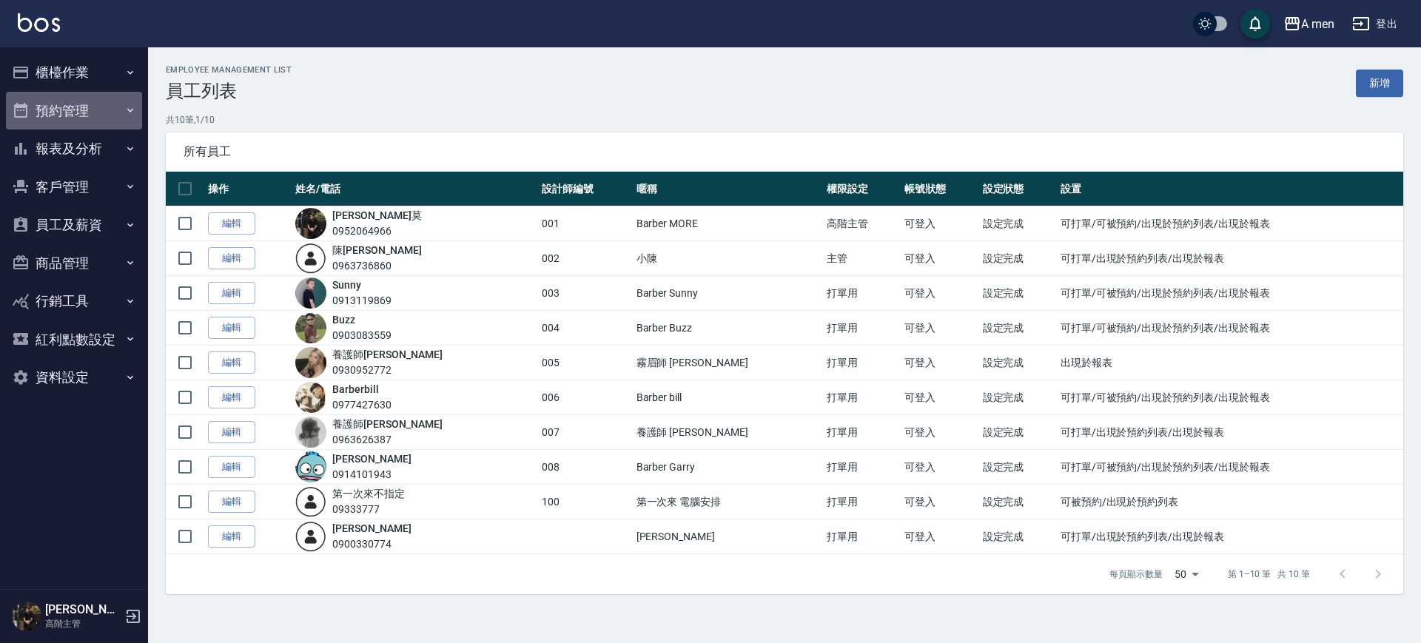
click at [93, 95] on button "預約管理" at bounding box center [74, 111] width 136 height 38
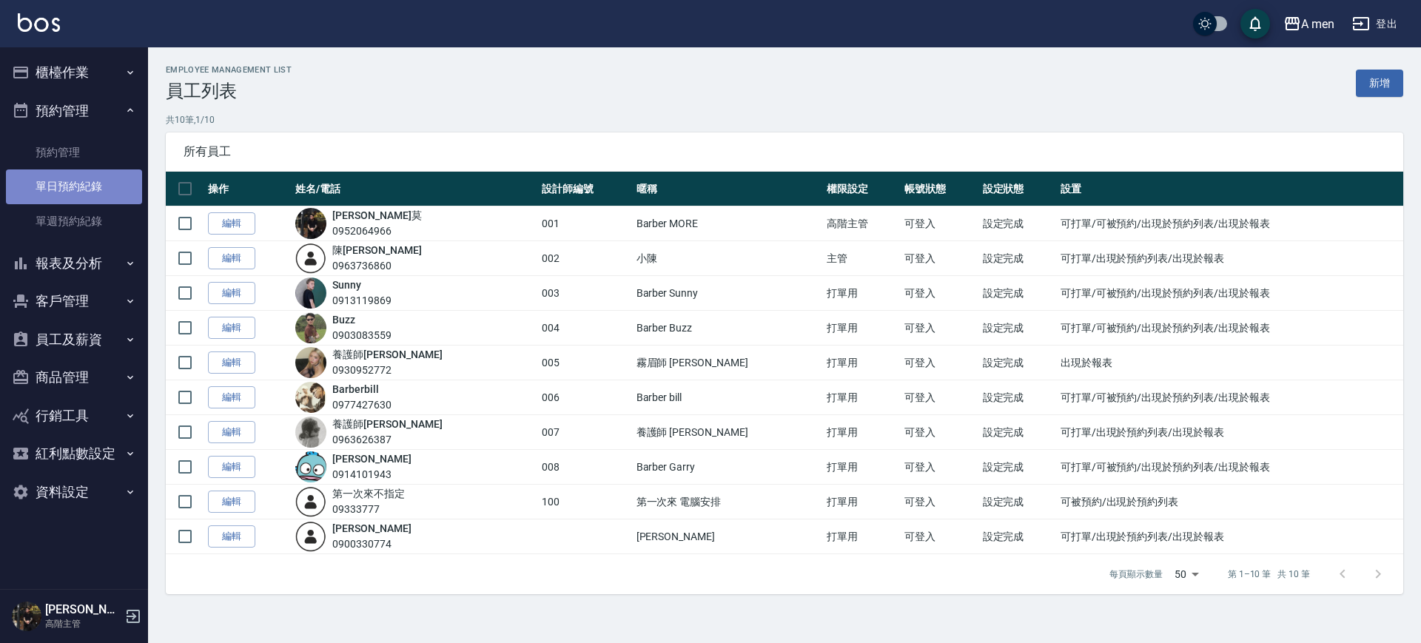
click at [77, 170] on link "單日預約紀錄" at bounding box center [74, 186] width 136 height 34
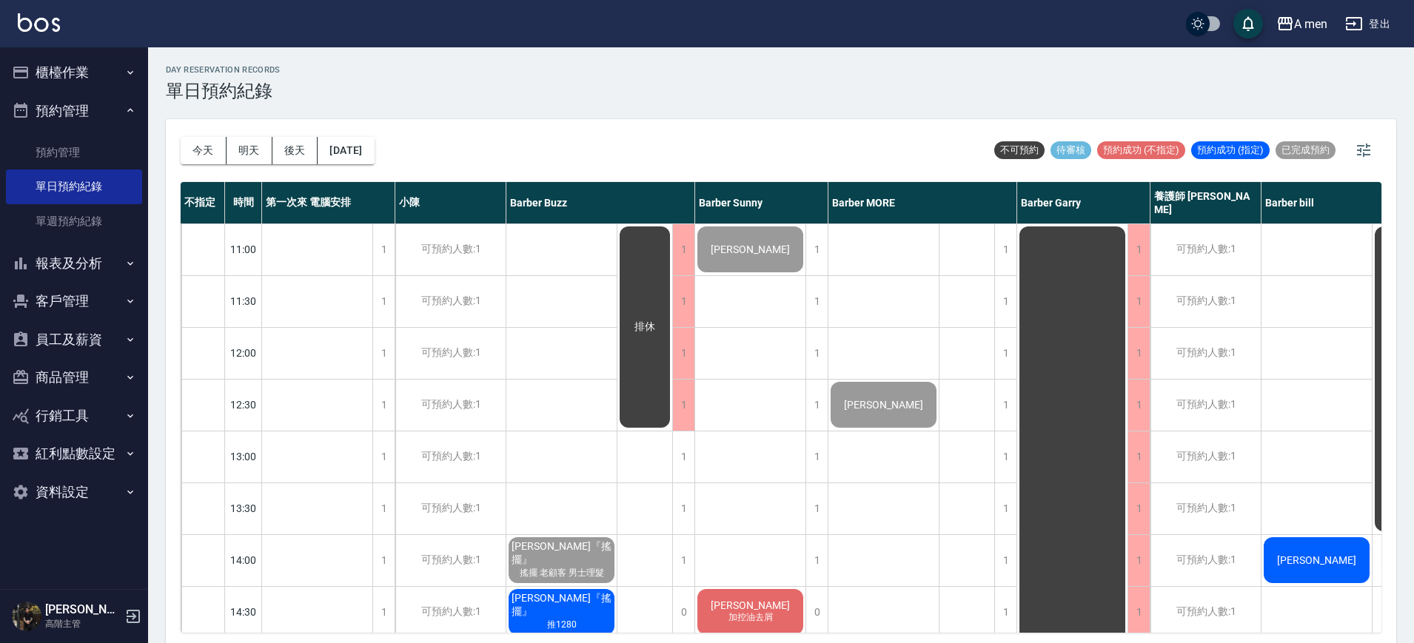
click at [70, 337] on button "員工及薪資" at bounding box center [74, 339] width 136 height 38
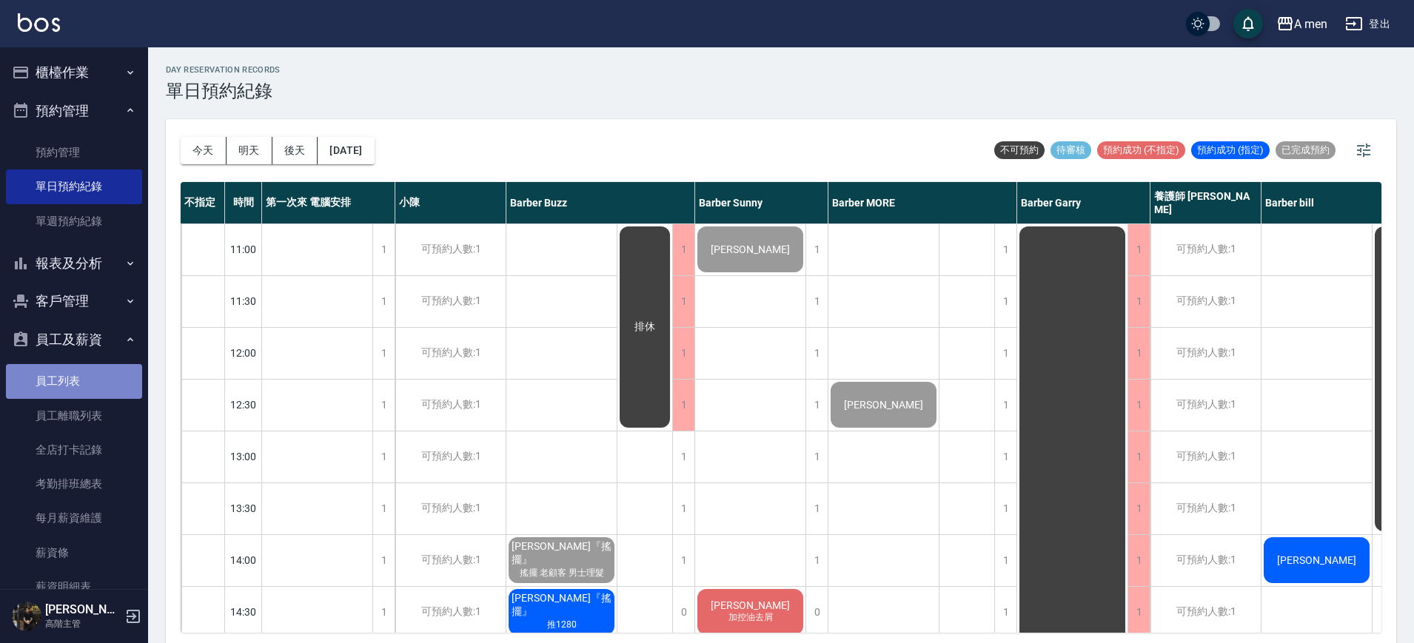
click at [95, 385] on link "員工列表" at bounding box center [74, 381] width 136 height 34
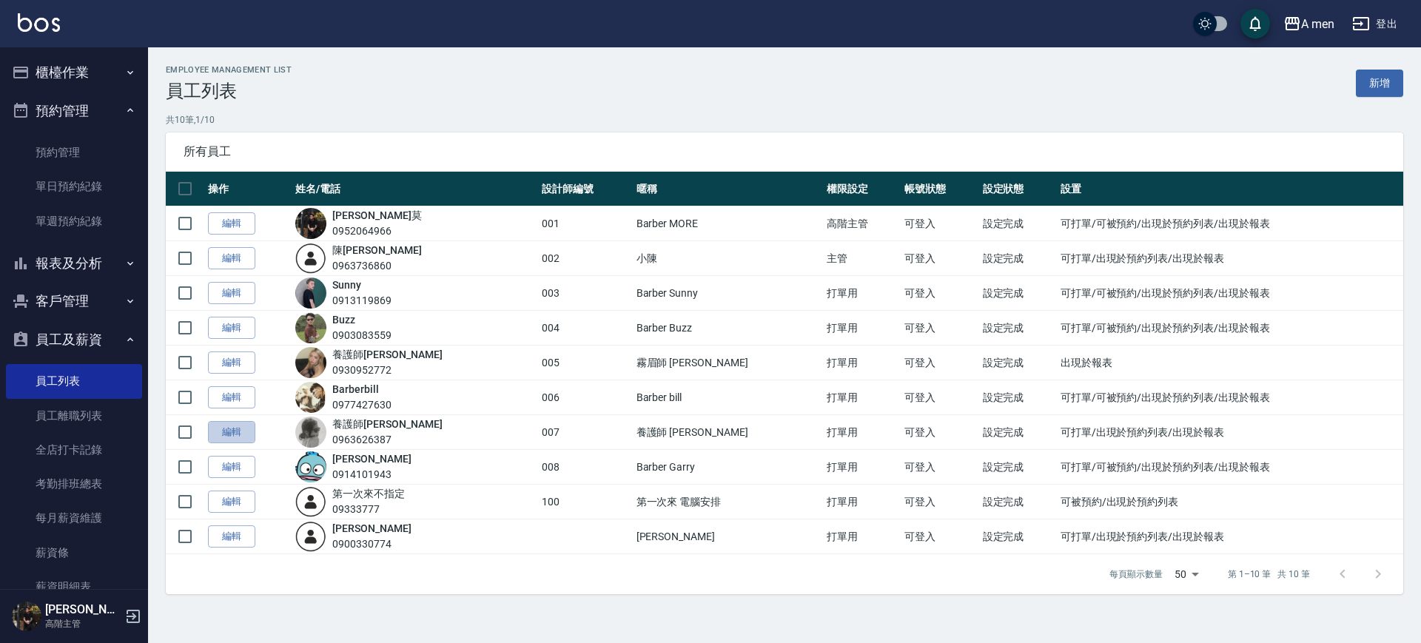
click at [226, 426] on link "編輯" at bounding box center [231, 432] width 47 height 23
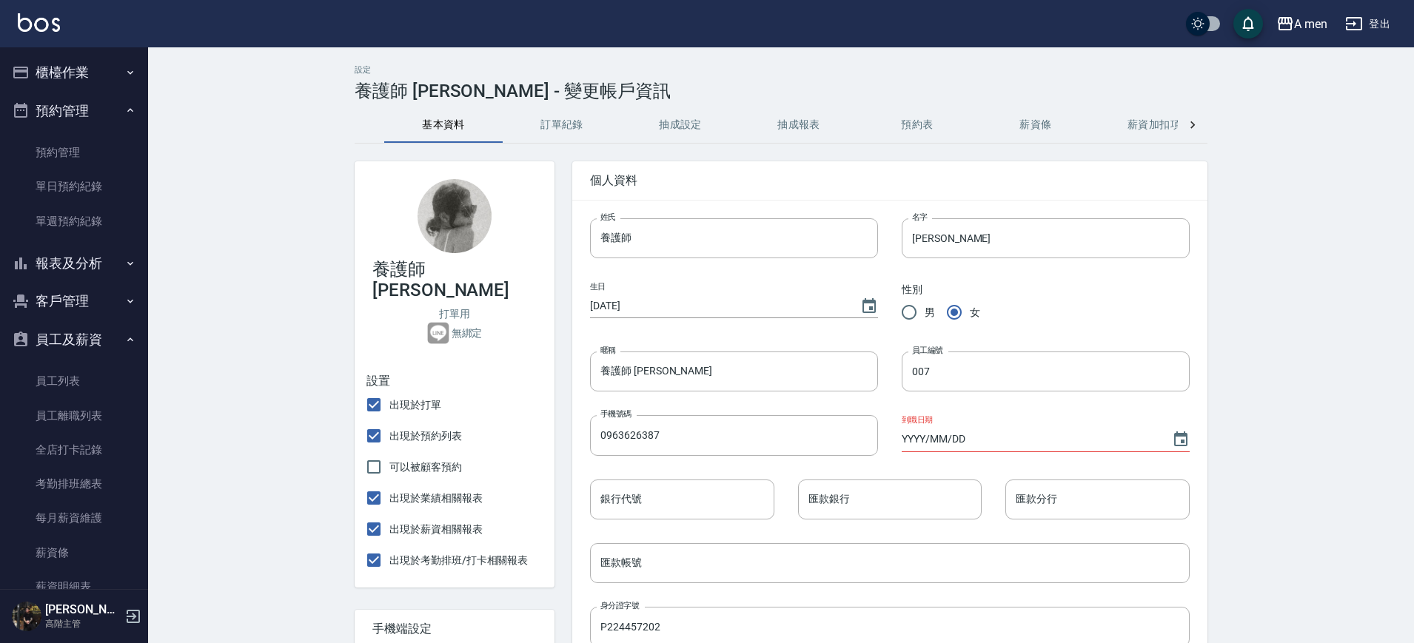
click at [442, 428] on span "出現於預約列表" at bounding box center [425, 436] width 73 height 16
click at [389, 420] on input "出現於預約列表" at bounding box center [373, 435] width 31 height 31
checkbox input "false"
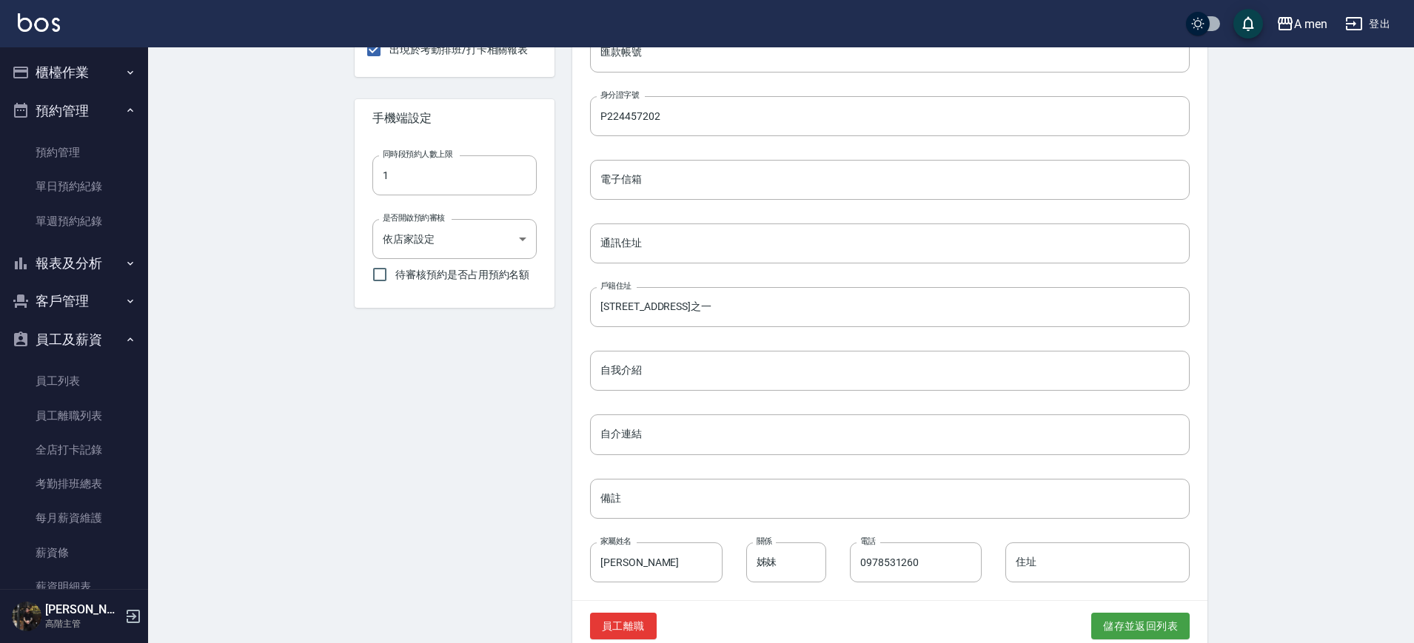
scroll to position [537, 0]
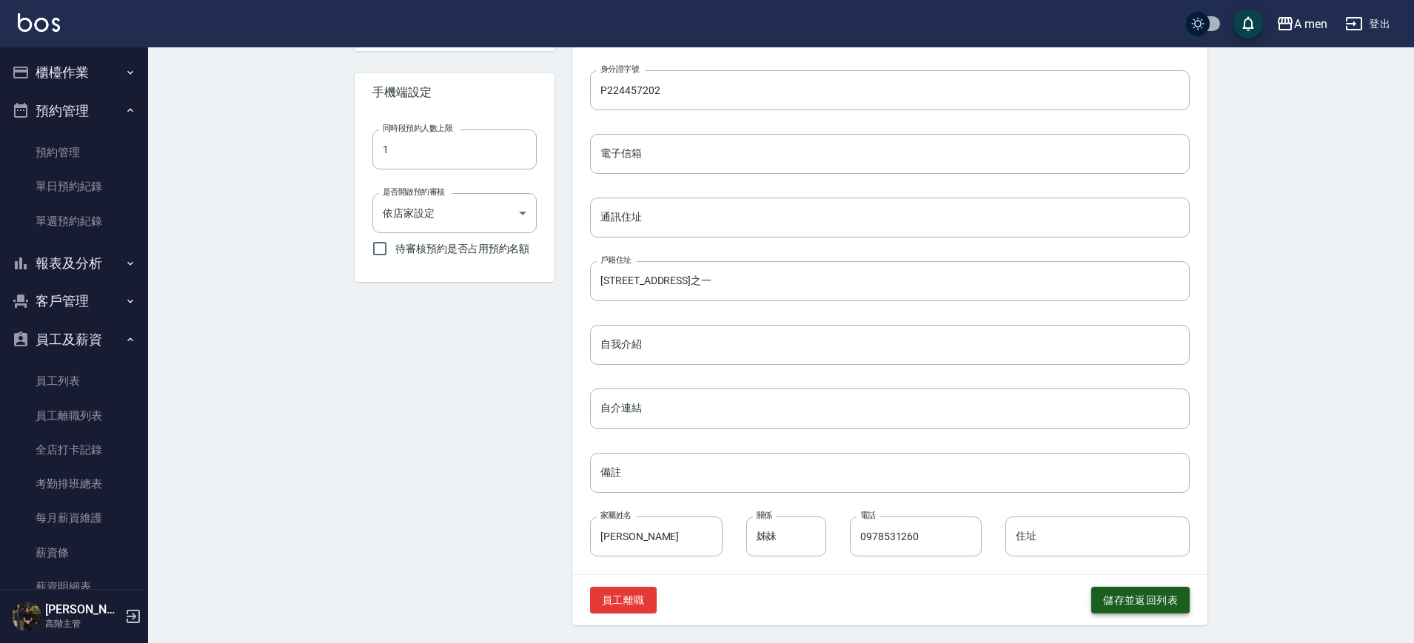
click at [1108, 604] on button "儲存並返回列表" at bounding box center [1140, 600] width 98 height 27
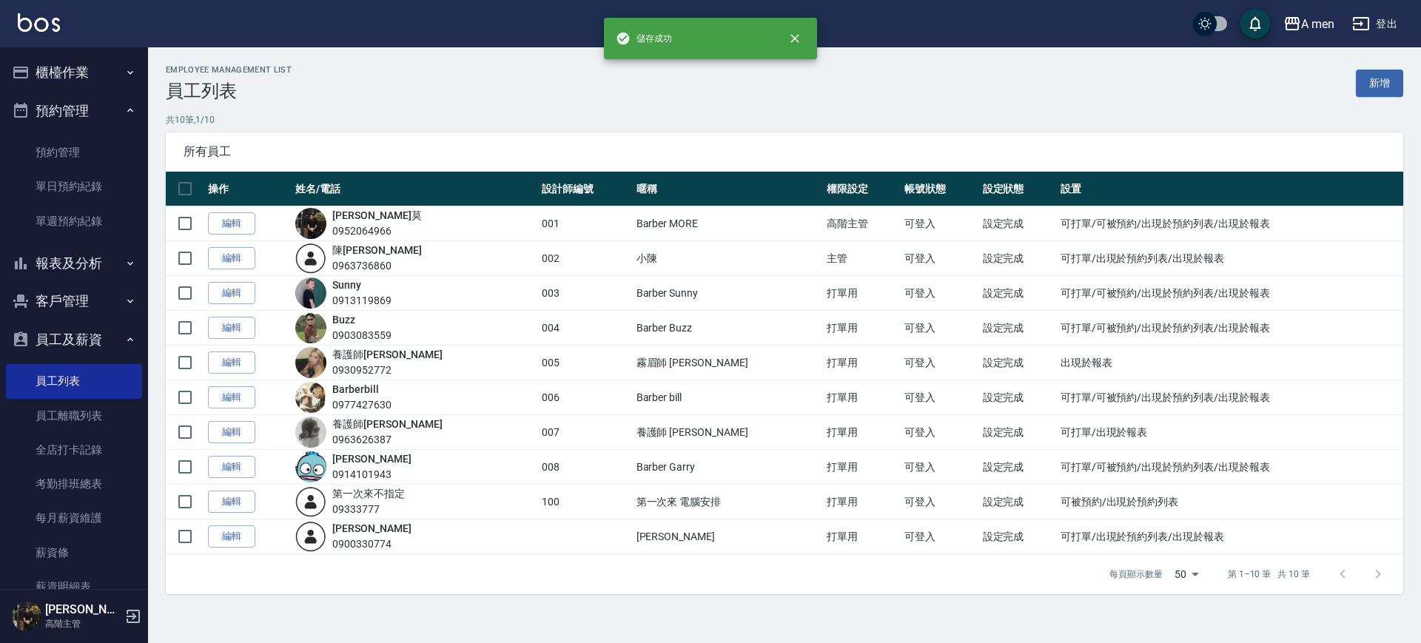
click at [33, 103] on button "預約管理" at bounding box center [74, 111] width 136 height 38
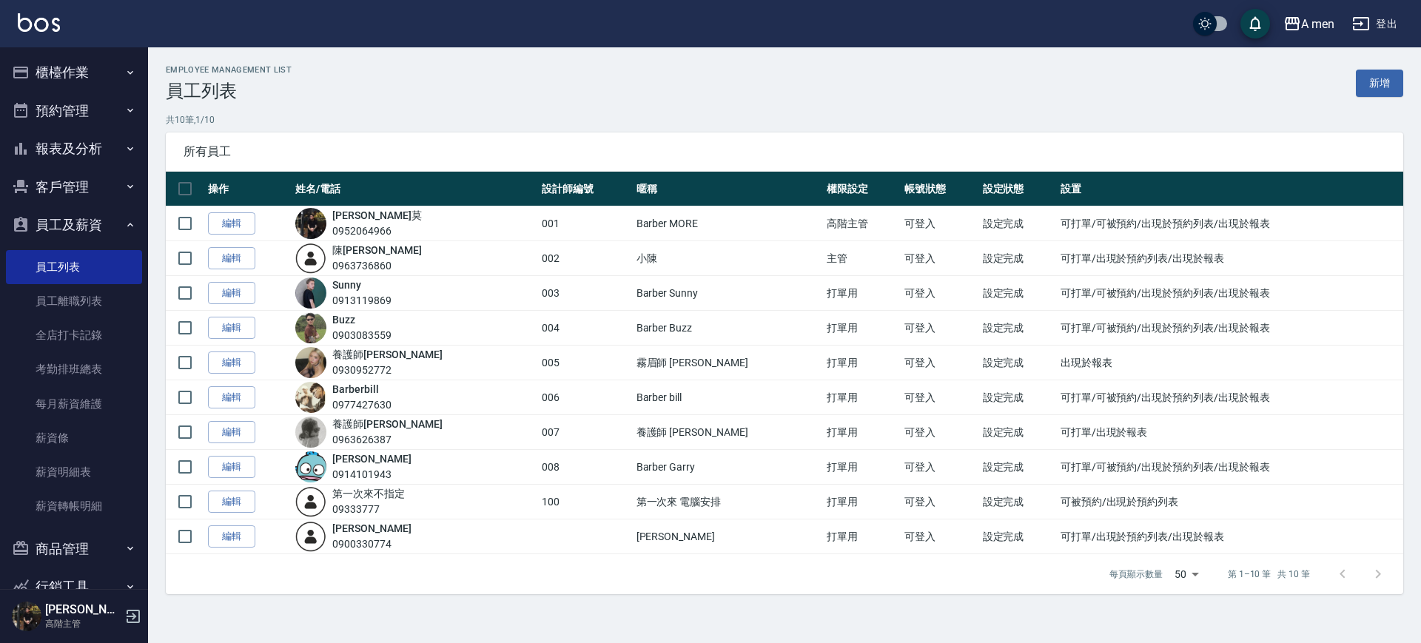
click at [75, 103] on button "預約管理" at bounding box center [74, 111] width 136 height 38
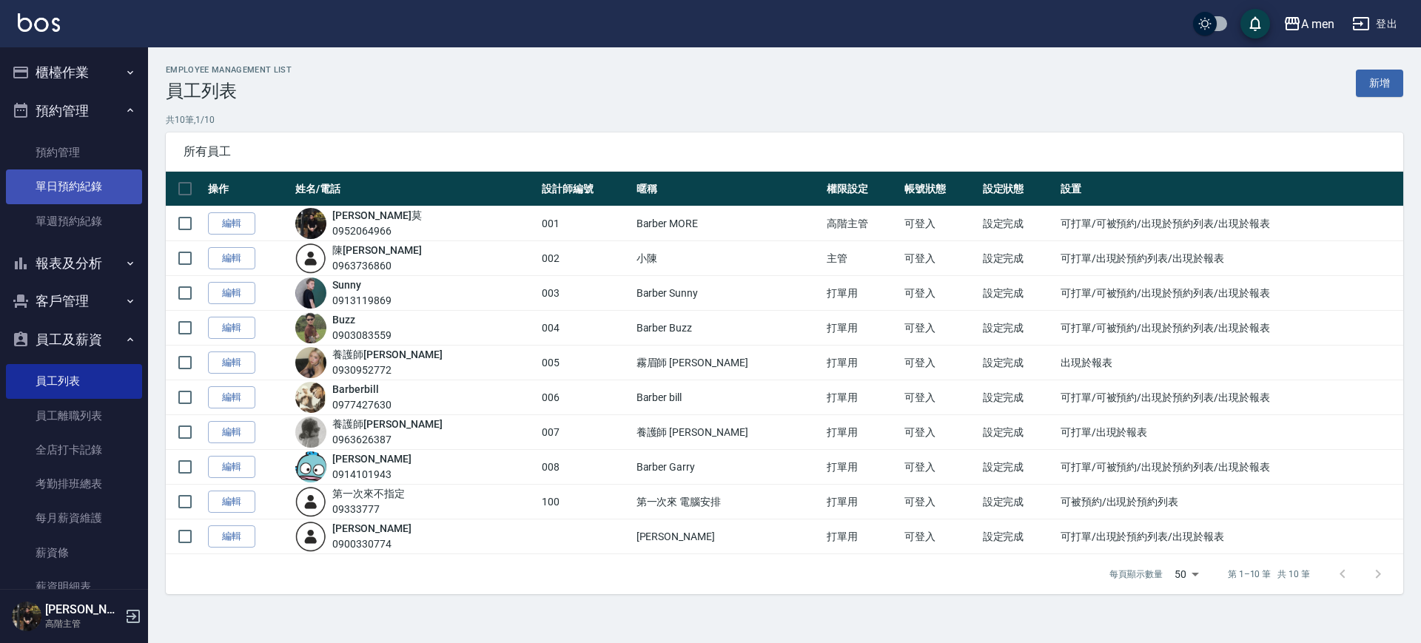
click at [68, 175] on link "單日預約紀錄" at bounding box center [74, 186] width 136 height 34
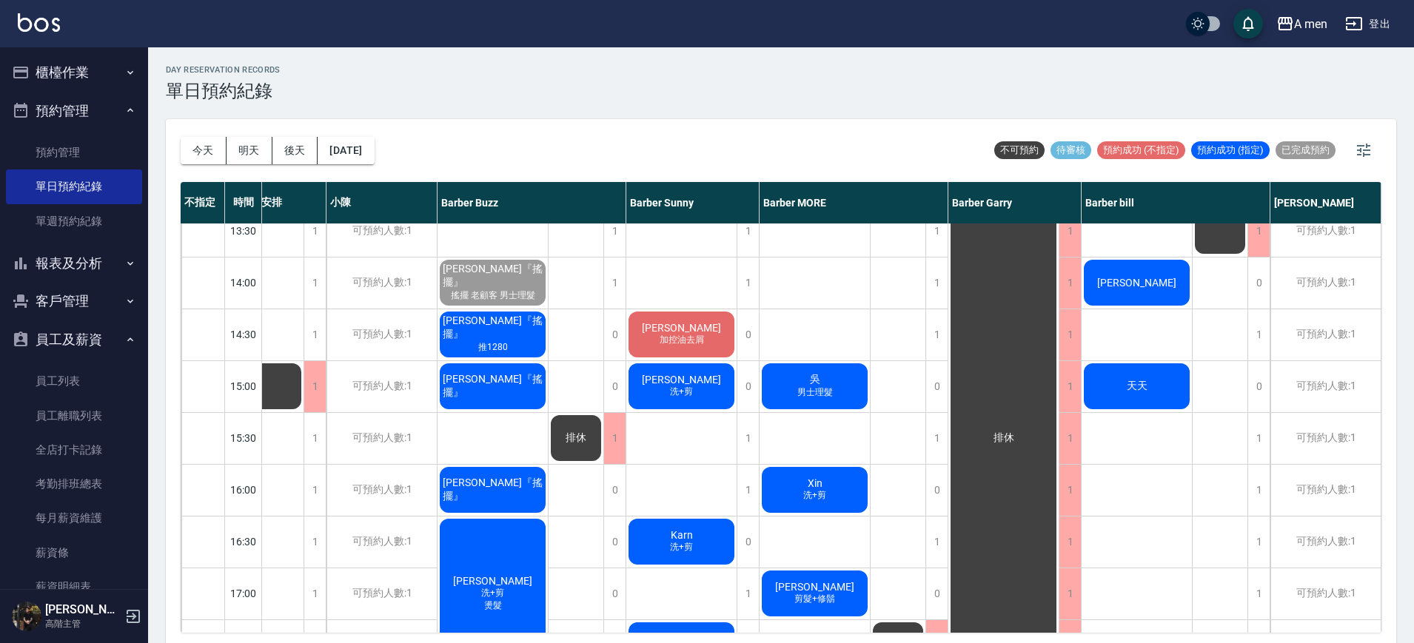
scroll to position [278, 0]
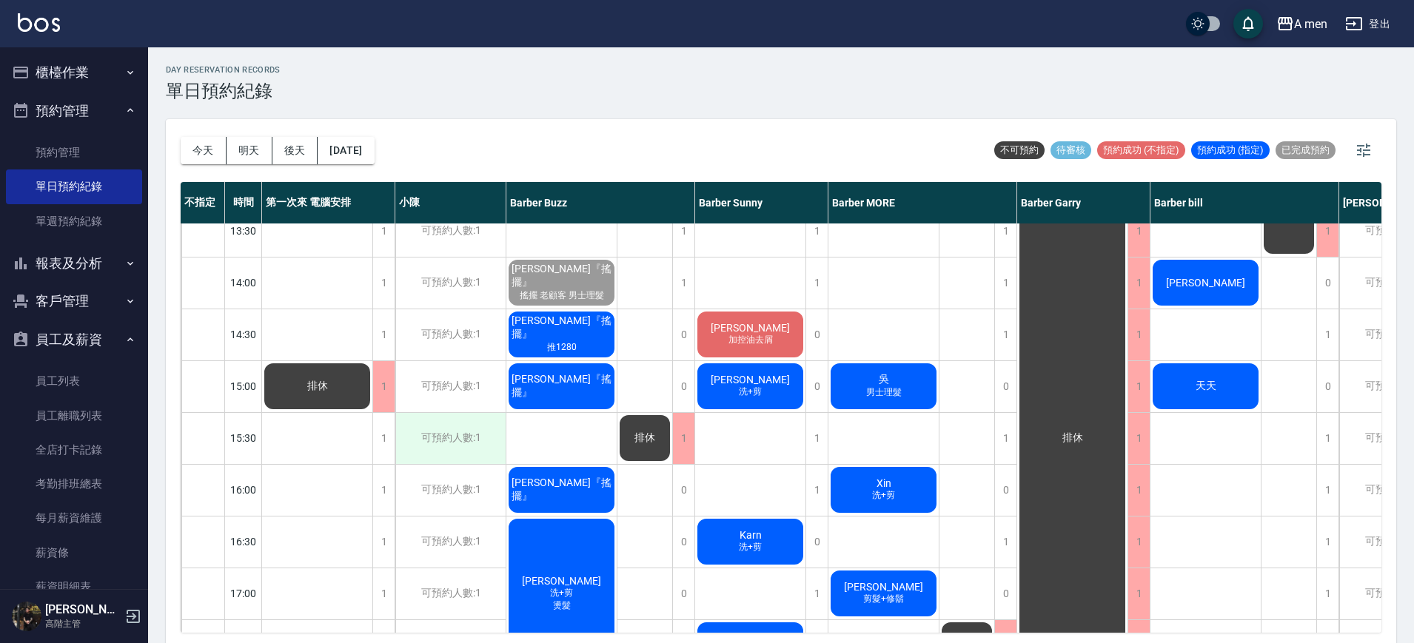
click at [400, 443] on div "可預約人數:1" at bounding box center [450, 438] width 110 height 51
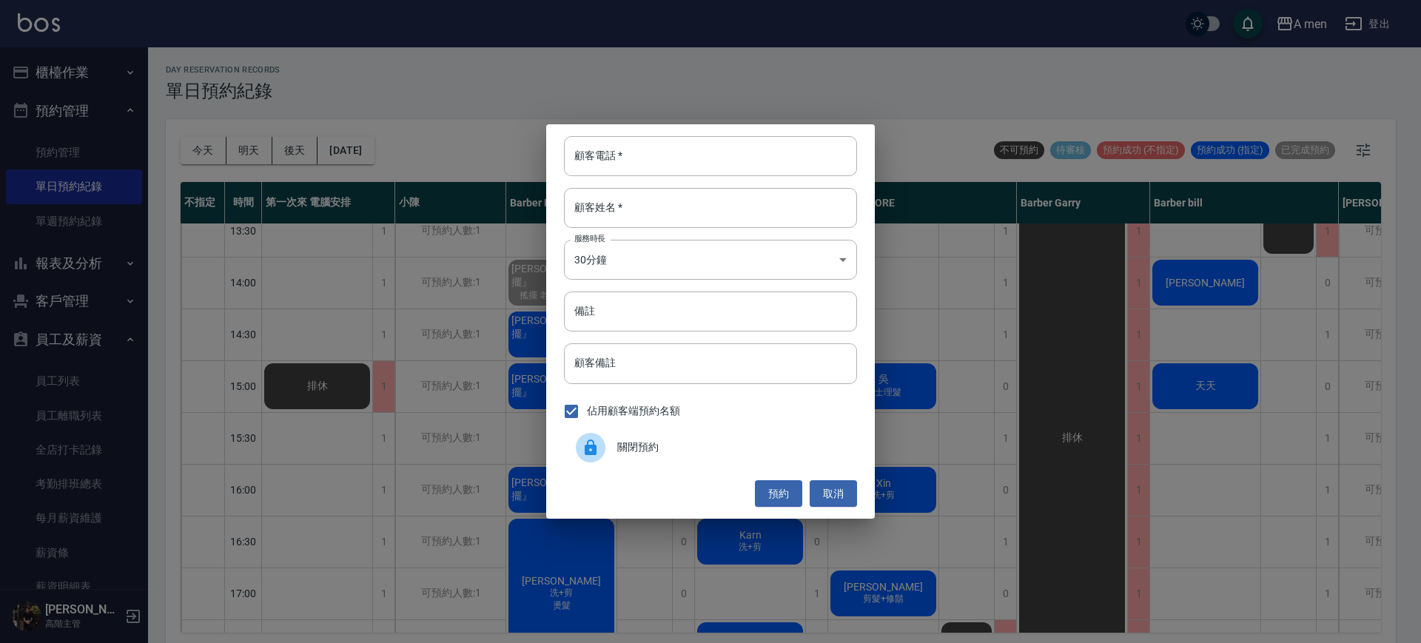
click at [332, 465] on div "顧客電話   * 顧客電話   * 顧客姓名   * 顧客姓名   * 服務時長 30分鐘 1 服務時長 備註 備註 顧客備註 顧客備註 佔用顧客端預約名額 …" at bounding box center [710, 321] width 1421 height 643
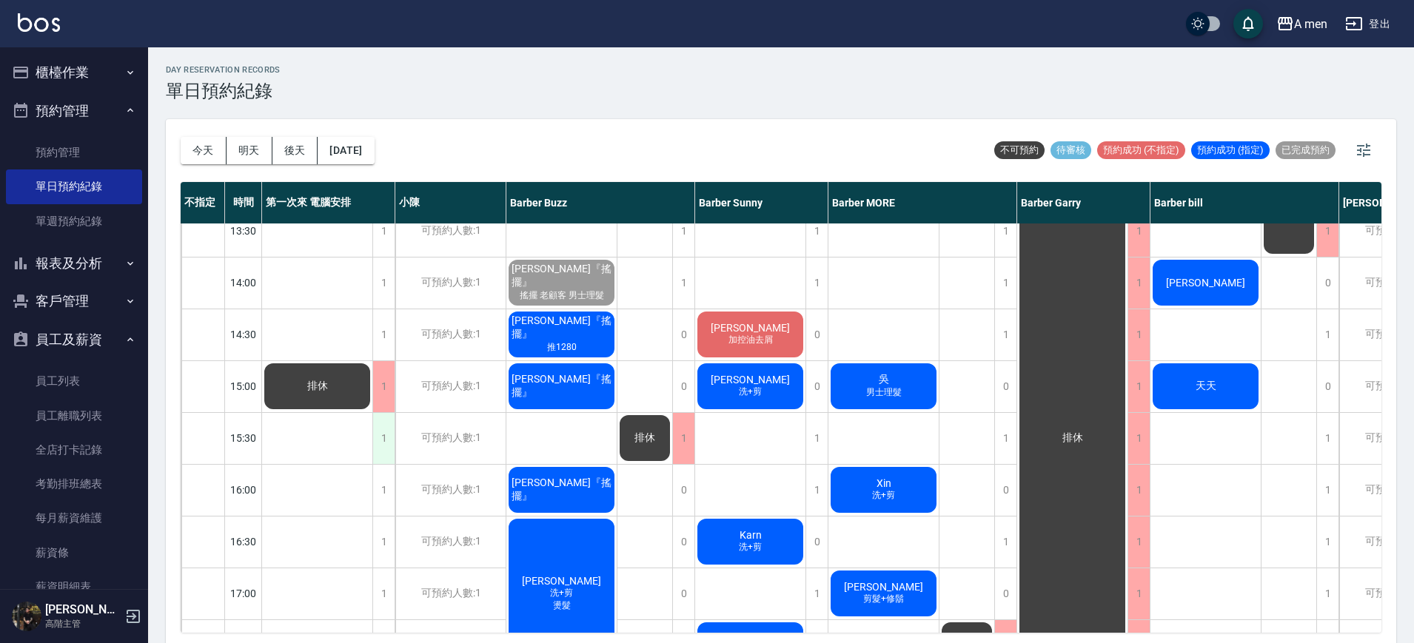
click at [383, 444] on div "1" at bounding box center [383, 438] width 22 height 51
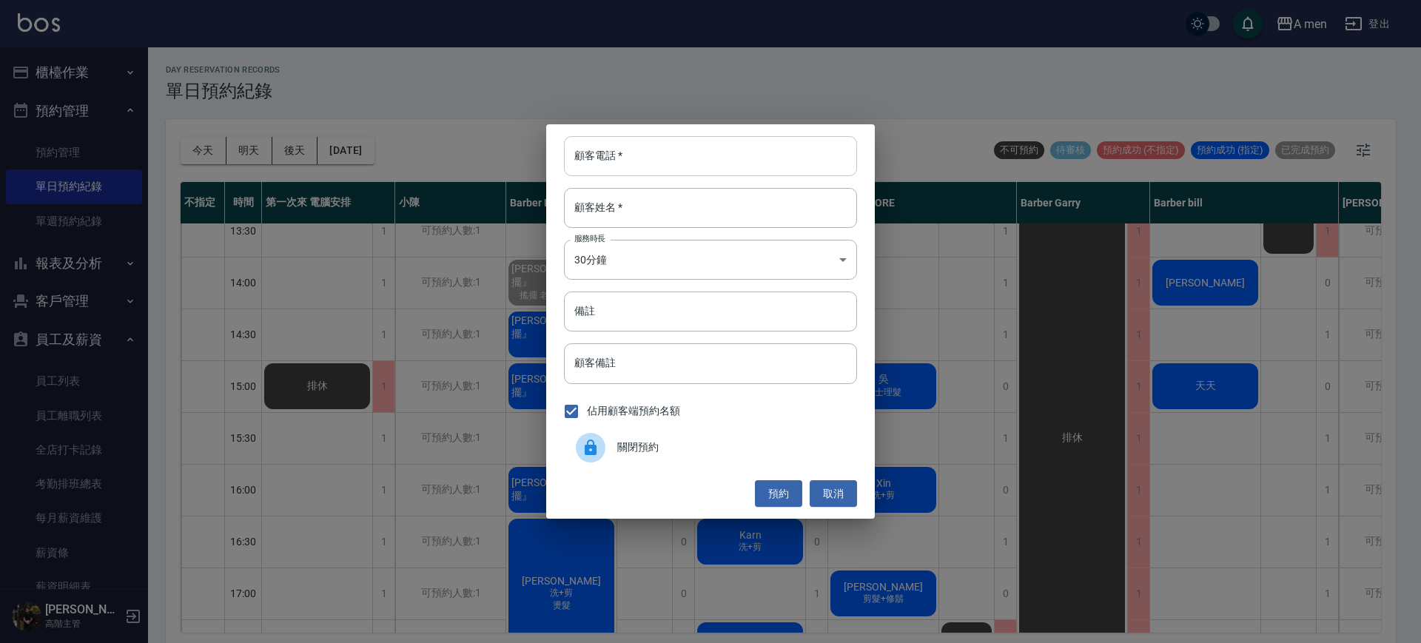
click at [639, 150] on input "顧客電話   *" at bounding box center [710, 156] width 293 height 40
type input "ㄞ"
type input "0972591459"
click at [609, 225] on input "顧客姓名   *" at bounding box center [710, 208] width 293 height 40
type input "h"
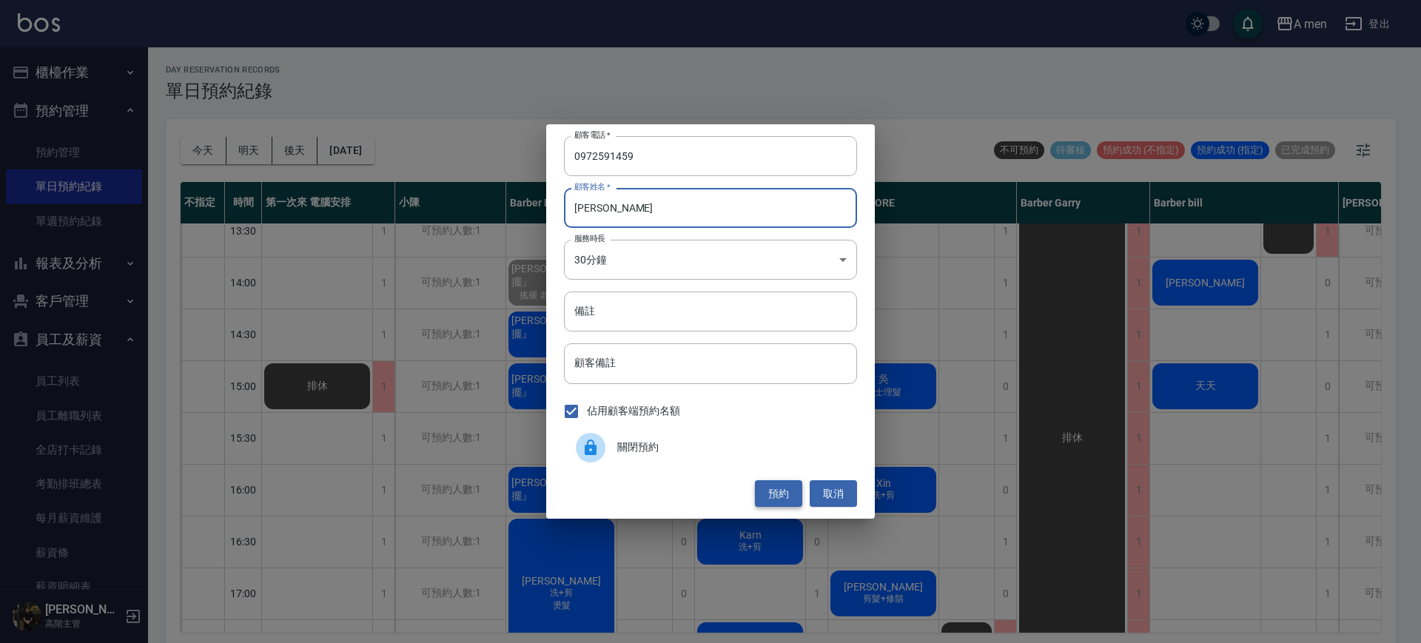
type input "[PERSON_NAME]"
click at [770, 485] on button "預約" at bounding box center [778, 493] width 47 height 27
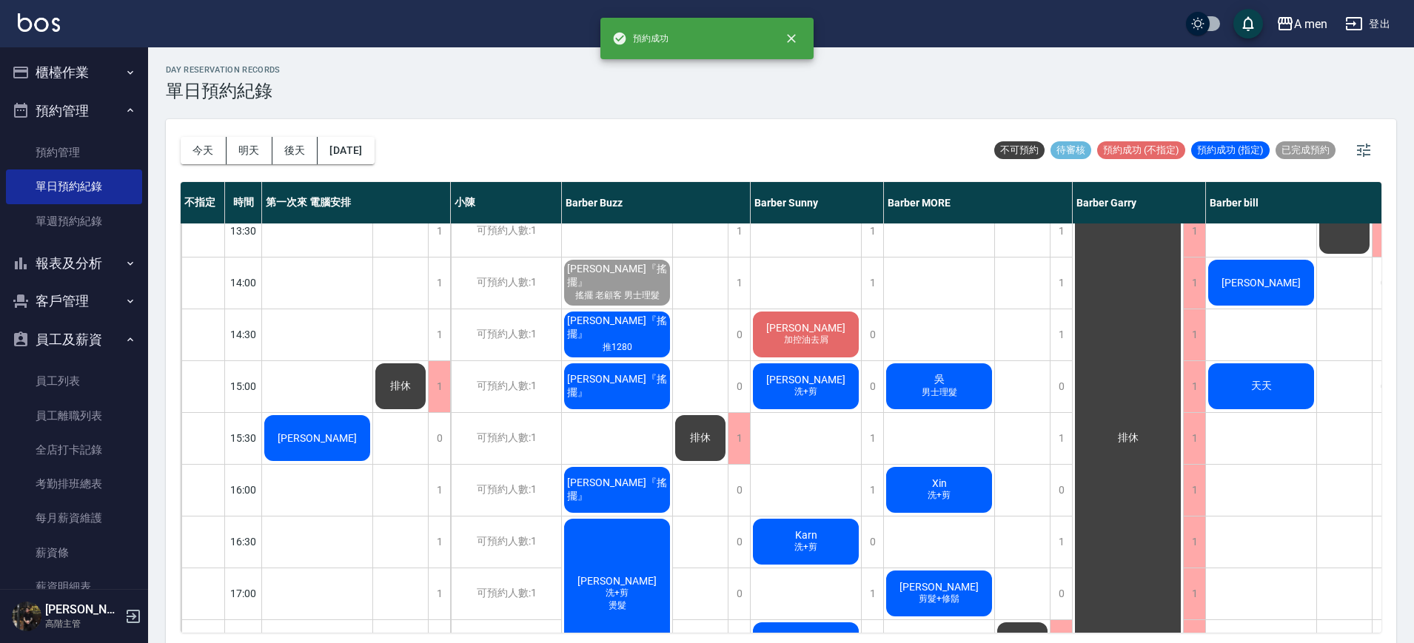
click at [311, 432] on span "[PERSON_NAME]" at bounding box center [317, 438] width 85 height 12
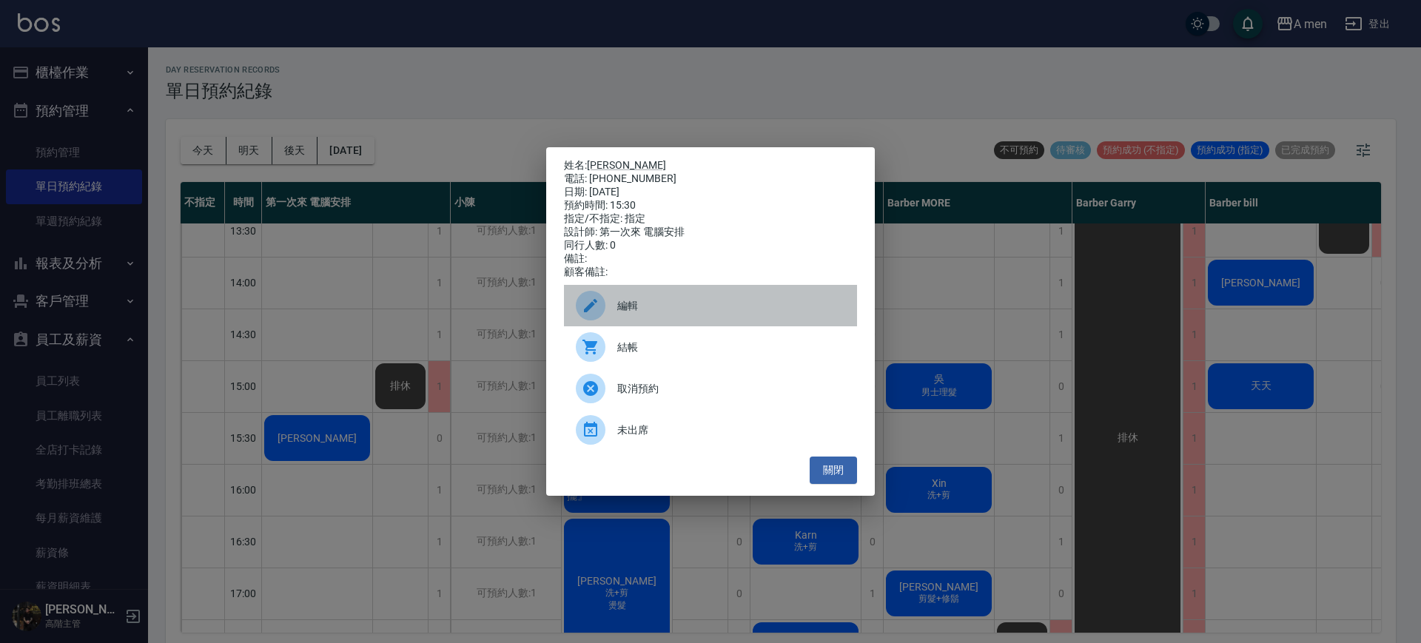
click at [646, 314] on span "編輯" at bounding box center [731, 306] width 228 height 16
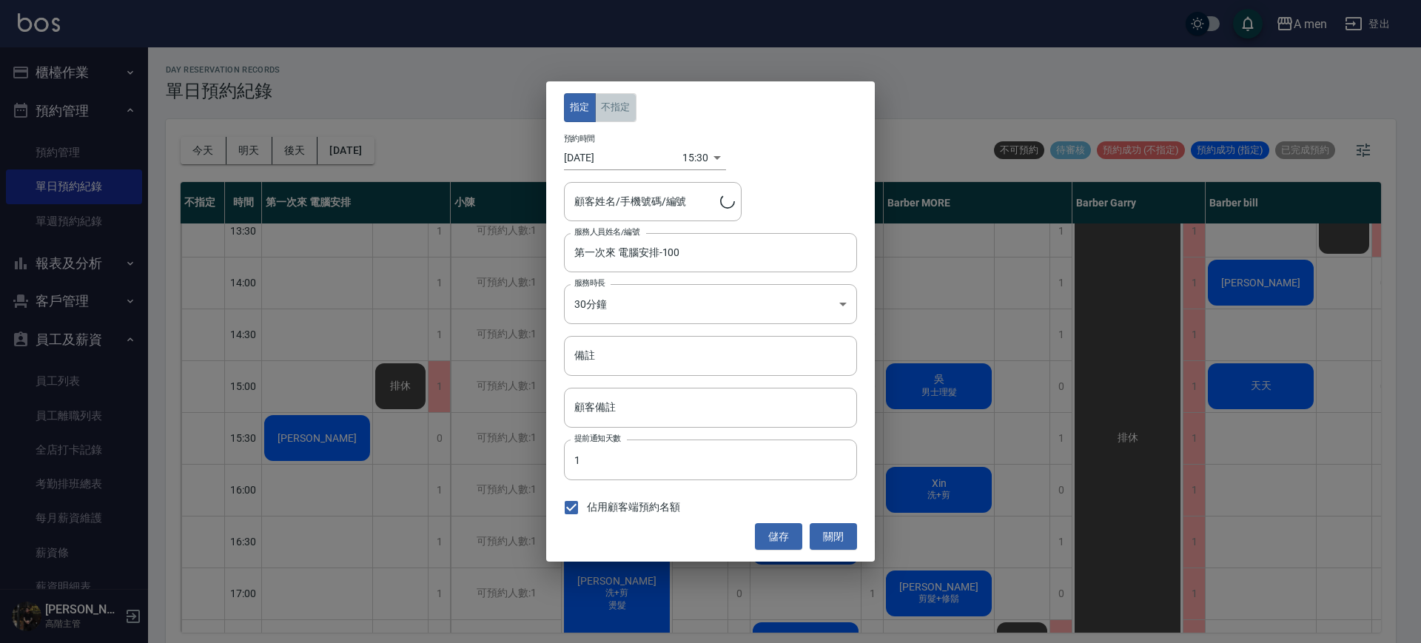
click at [619, 112] on button "不指定" at bounding box center [615, 107] width 41 height 29
type input "鄧先生/0972591459"
click at [784, 529] on button "儲存" at bounding box center [778, 536] width 47 height 27
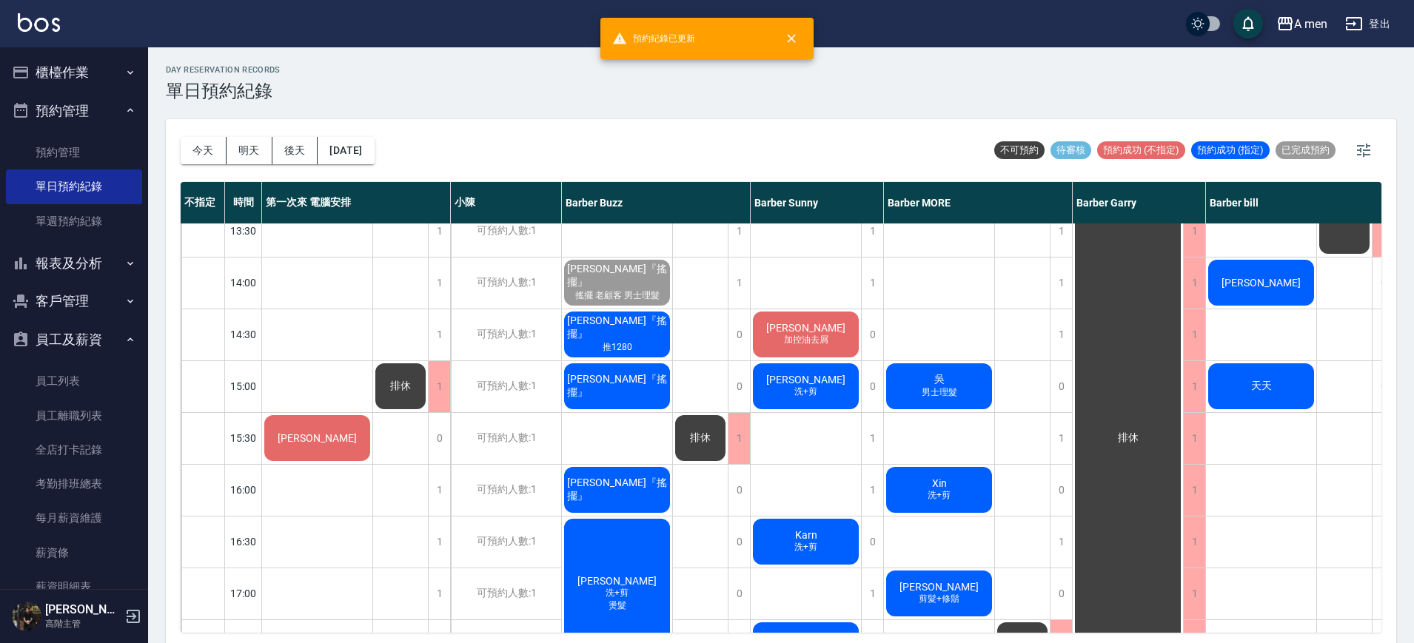
drag, startPoint x: 665, startPoint y: 633, endPoint x: 773, endPoint y: 642, distance: 109.1
click at [773, 642] on div "今天 明天 後天 2025/09/19 不可預約 待審核 預約成功 (不指定) 預約成功 (指定) 已完成預約 不指定 時間 第一次來 電腦安排 小陳 Bar…" at bounding box center [781, 383] width 1230 height 528
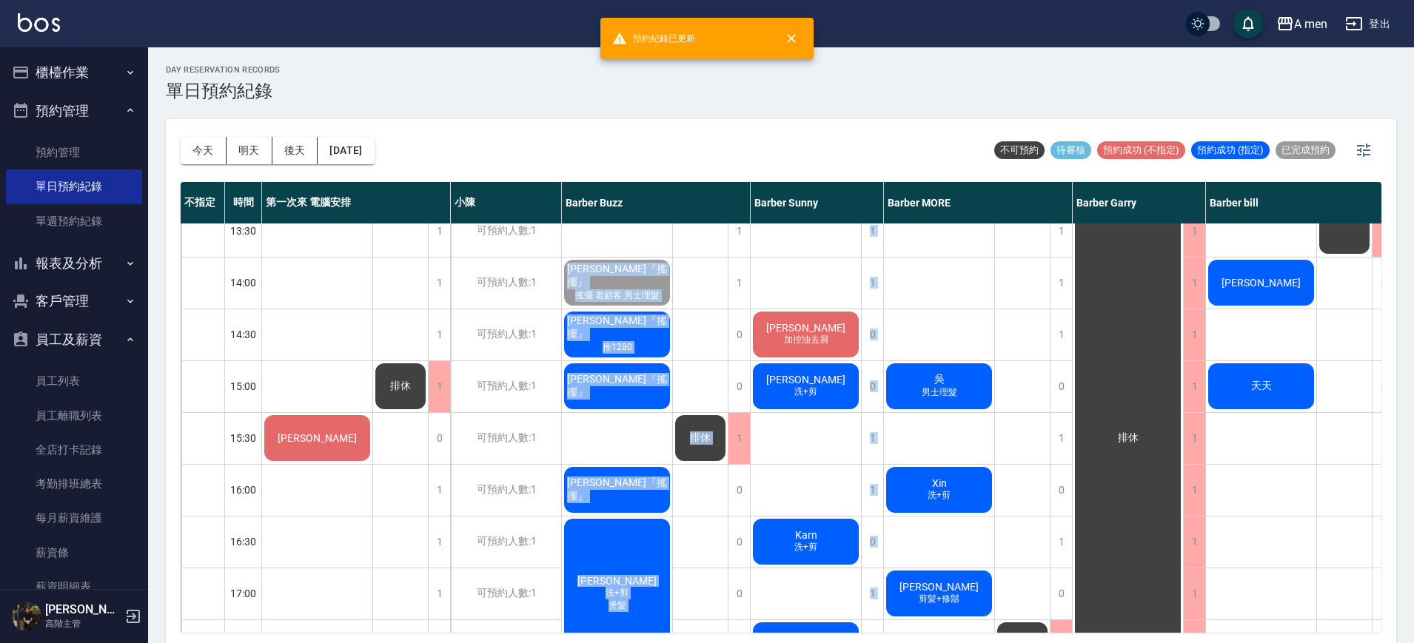
scroll to position [4, 0]
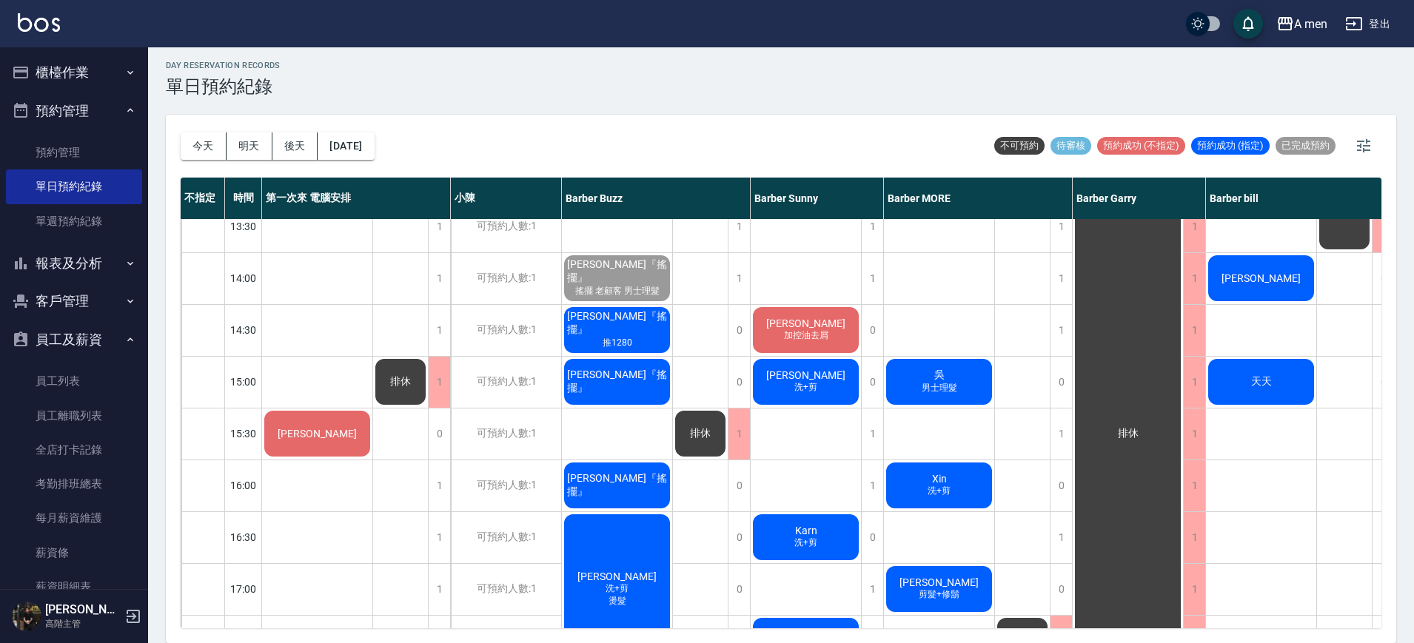
drag, startPoint x: 802, startPoint y: 611, endPoint x: 776, endPoint y: 601, distance: 27.6
click at [777, 602] on div "[PERSON_NAME]先生 加控油去屑 [PERSON_NAME] 洗+剪 Karn 洗+剪 [PERSON_NAME] 男士理髮 [PERSON_NAM…" at bounding box center [805, 589] width 111 height 1295
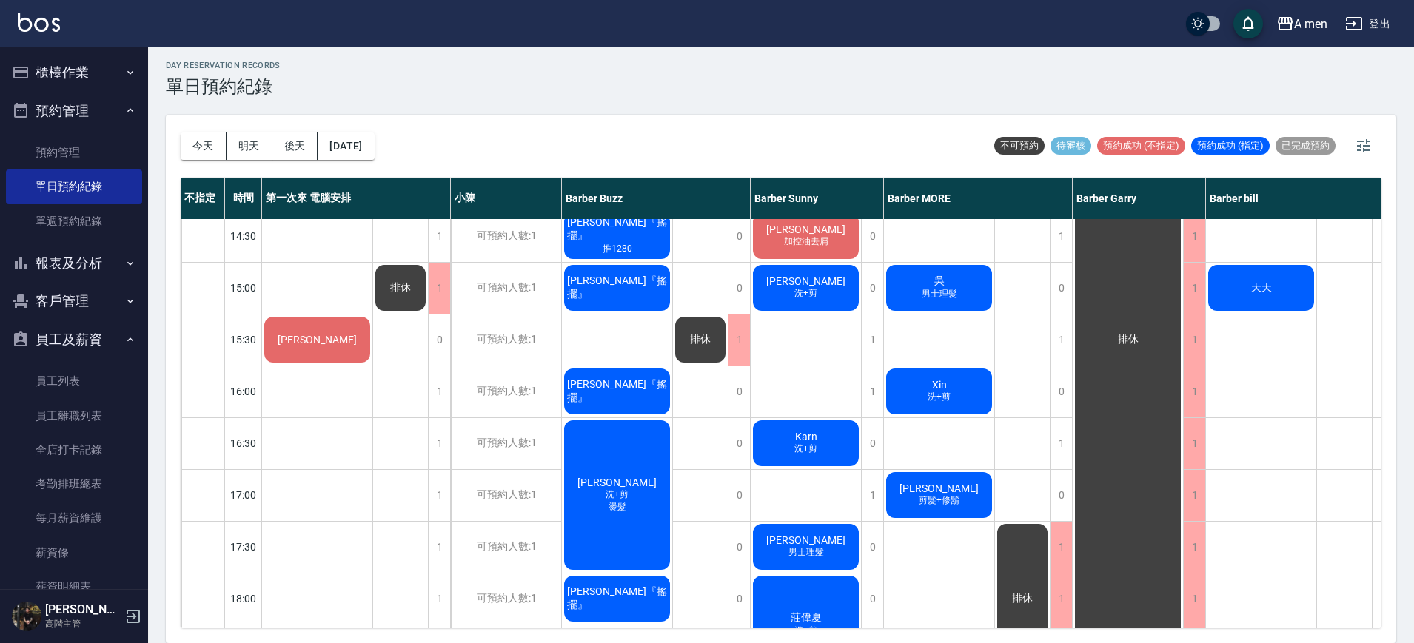
click at [833, 381] on div "[PERSON_NAME]先生 加控油去屑 [PERSON_NAME] 洗+剪 Karn 洗+剪 [PERSON_NAME] 男士理髮 [PERSON_NAM…" at bounding box center [805, 495] width 111 height 1295
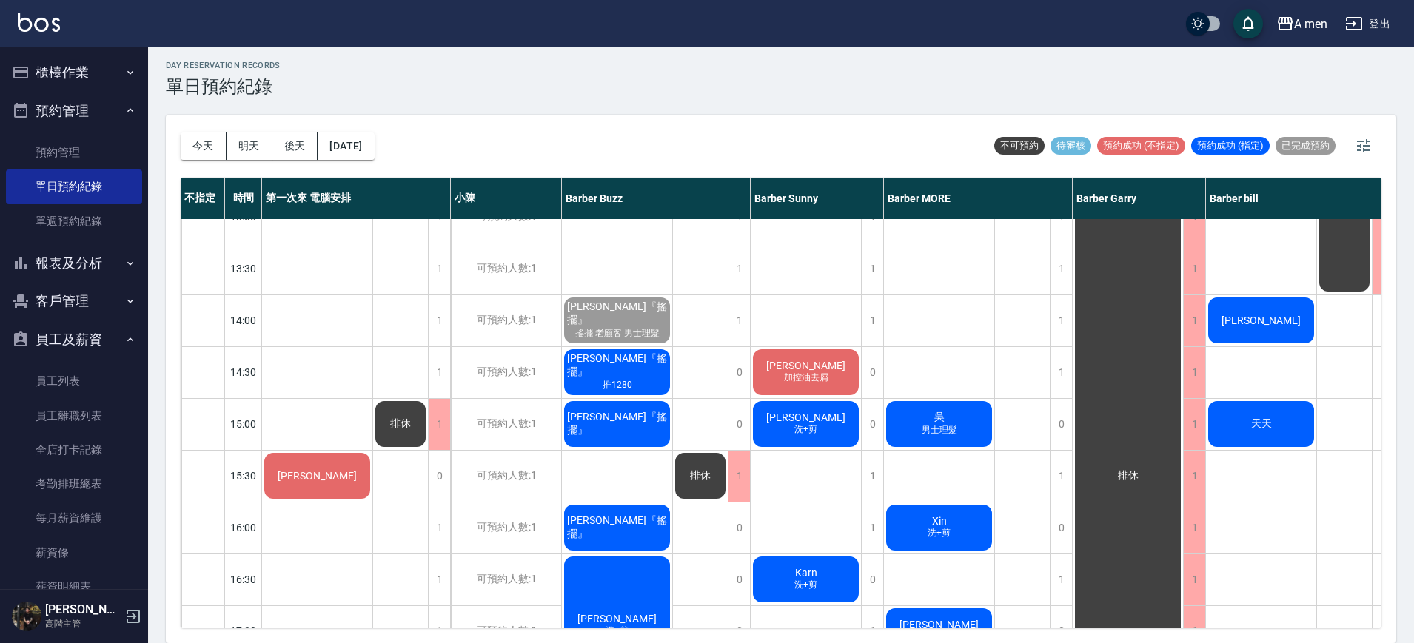
scroll to position [278, 0]
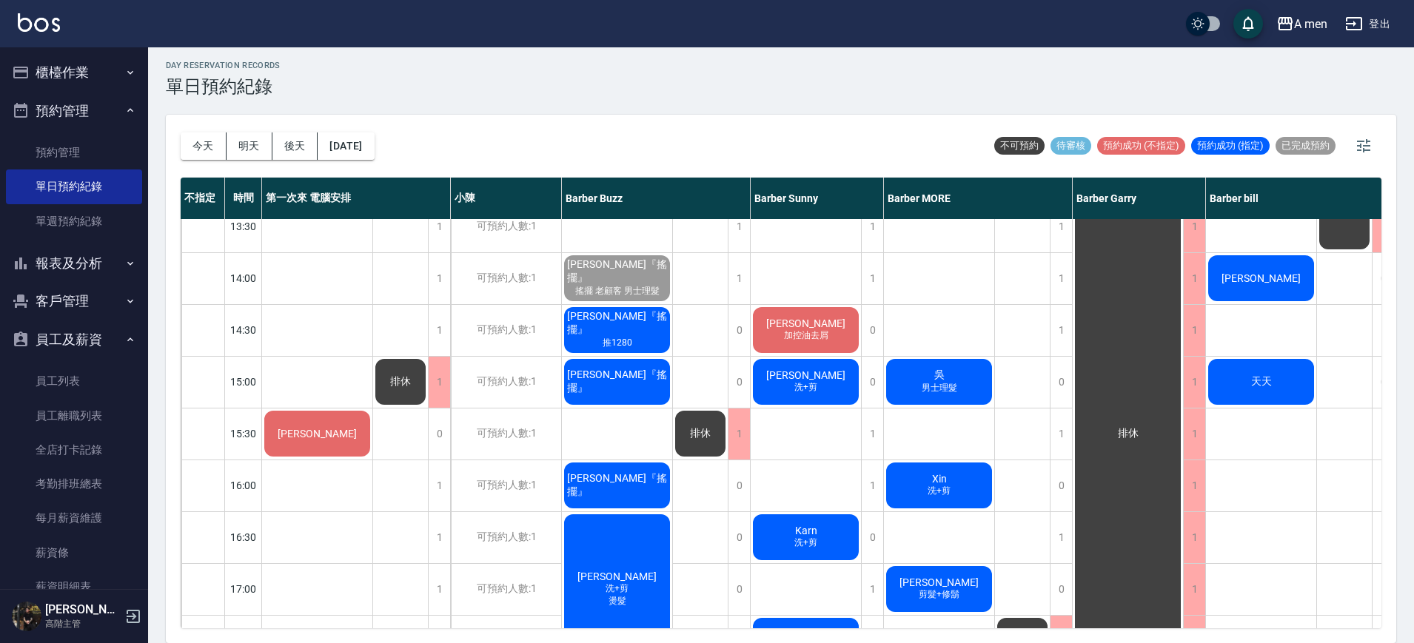
click at [650, 386] on span "[PERSON_NAME]『搖擺』" at bounding box center [617, 382] width 106 height 27
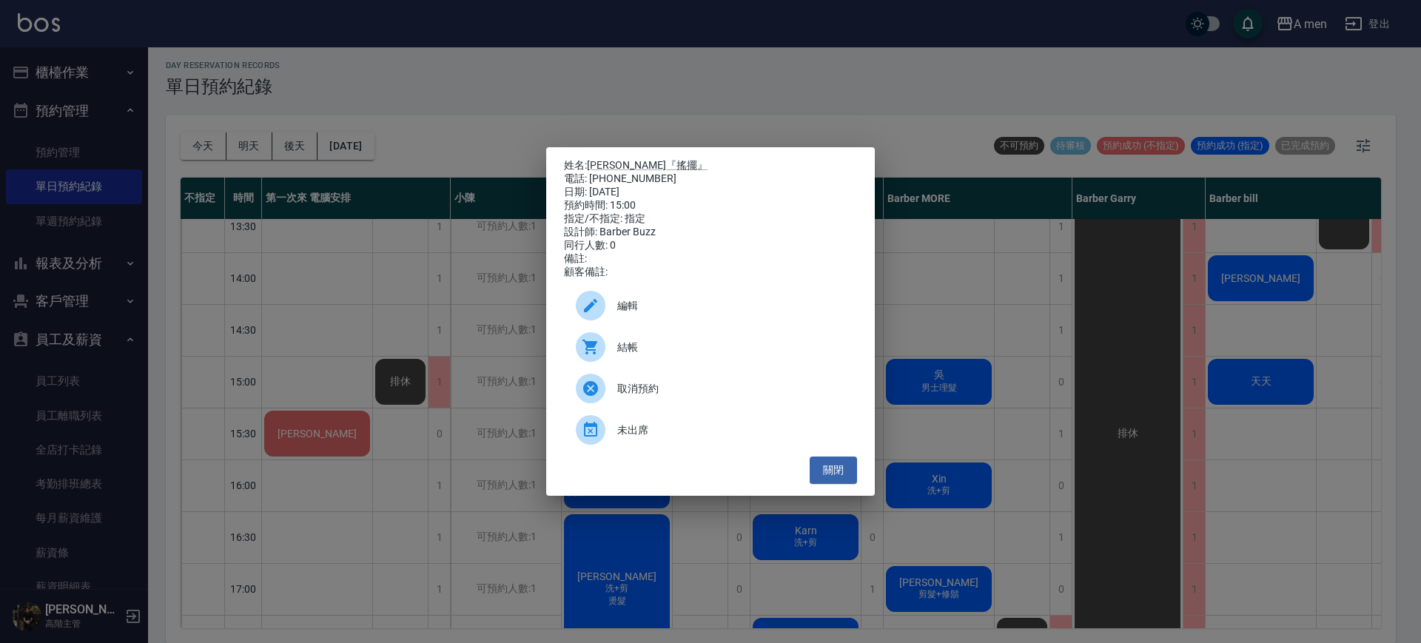
click at [682, 354] on span "結帳" at bounding box center [731, 348] width 228 height 16
click at [827, 475] on button "關閉" at bounding box center [833, 470] width 47 height 27
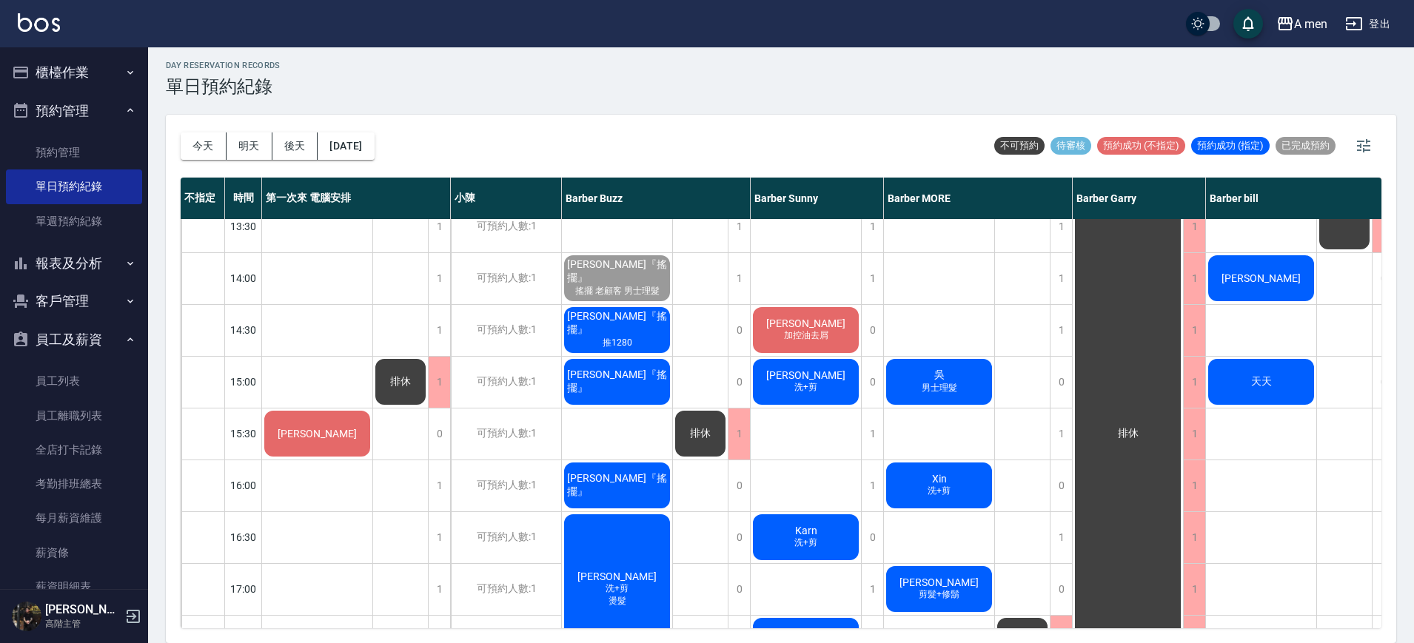
click at [633, 326] on span "[PERSON_NAME]『搖擺』" at bounding box center [617, 323] width 106 height 27
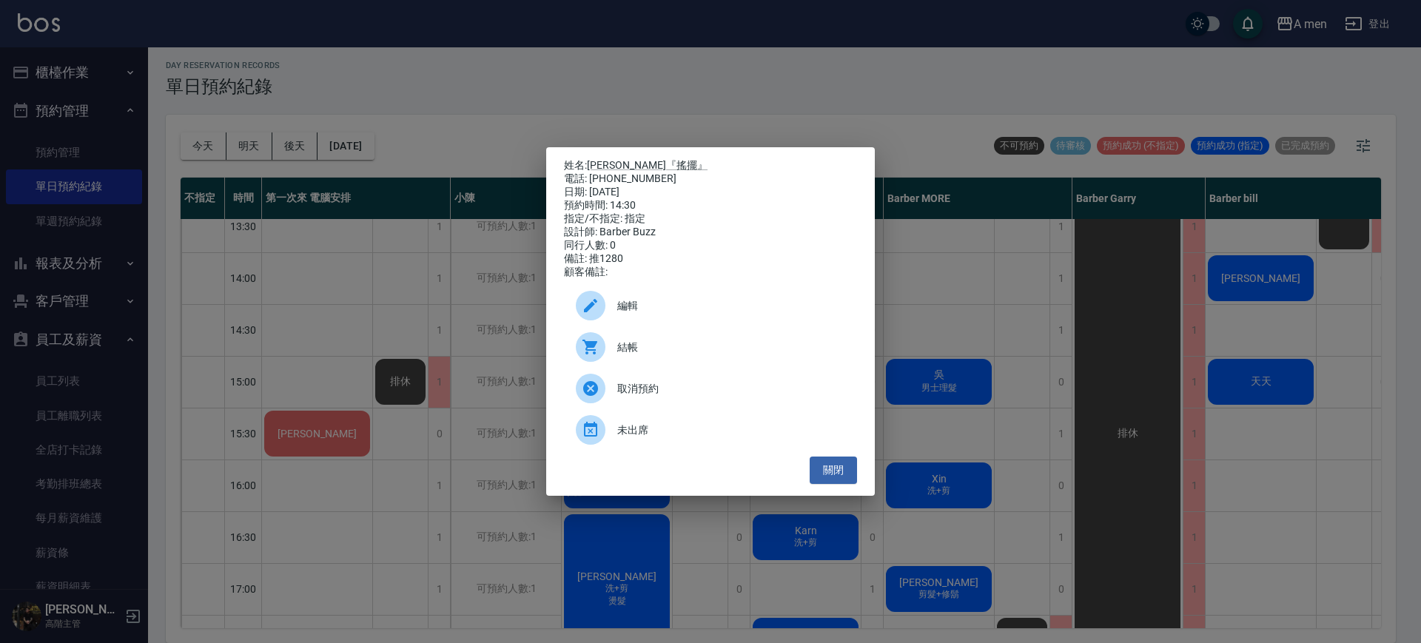
click at [839, 493] on div "姓名: 田中『搖擺』 電話: 0981051068 日期: 2025/09/19 預約時間: 14:30 指定/不指定: 指定 設計師: Barber Buz…" at bounding box center [710, 321] width 329 height 349
click at [836, 480] on button "關閉" at bounding box center [833, 470] width 47 height 27
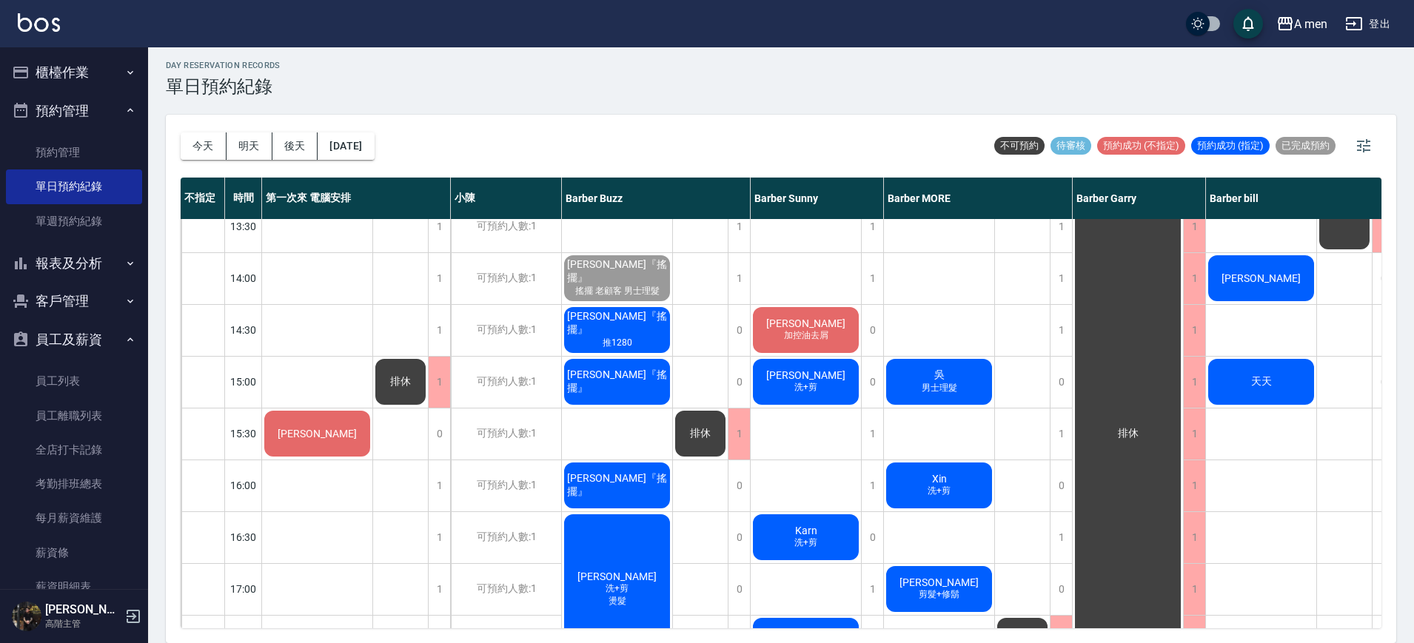
click at [642, 380] on span "[PERSON_NAME]『搖擺』" at bounding box center [617, 382] width 106 height 27
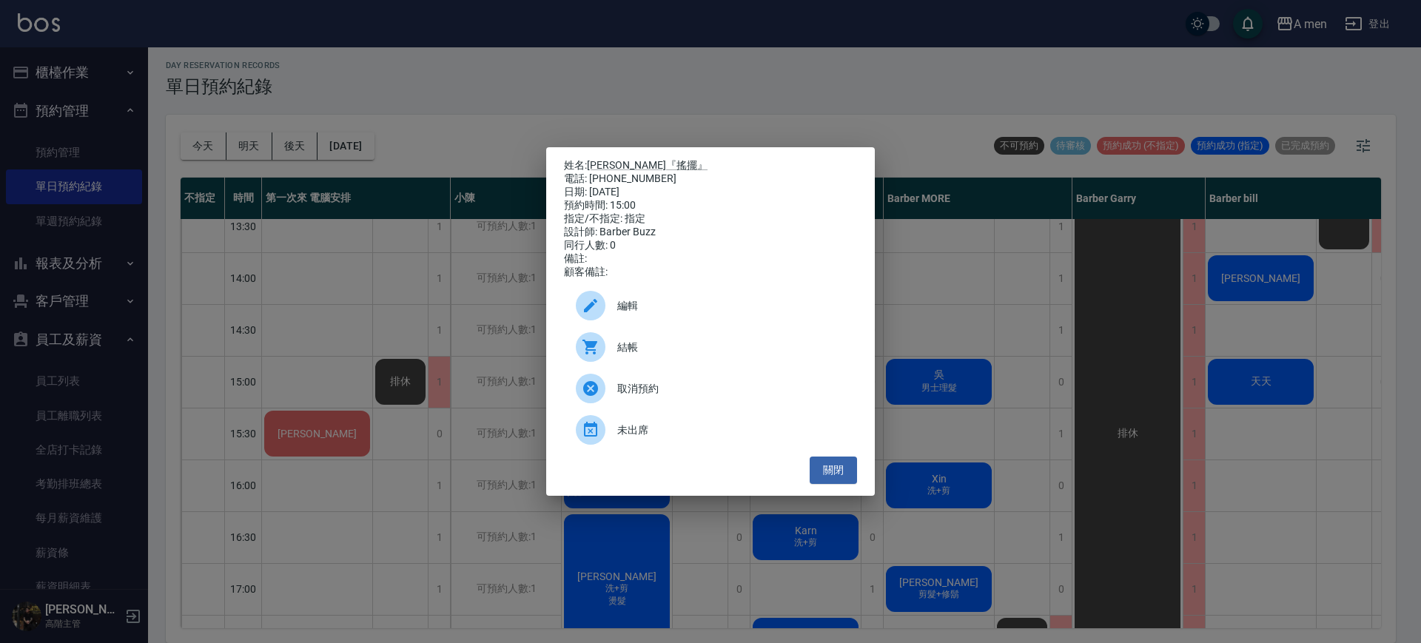
click at [682, 352] on span "結帳" at bounding box center [731, 348] width 228 height 16
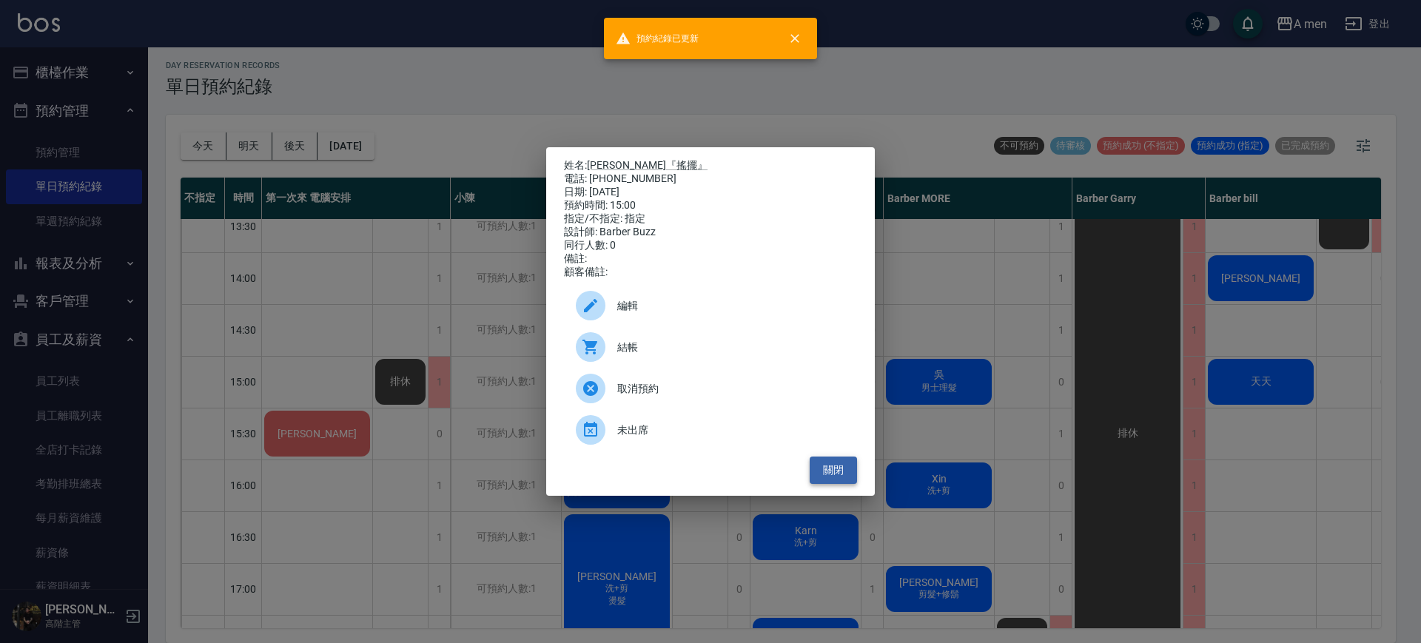
click at [835, 483] on button "關閉" at bounding box center [833, 470] width 47 height 27
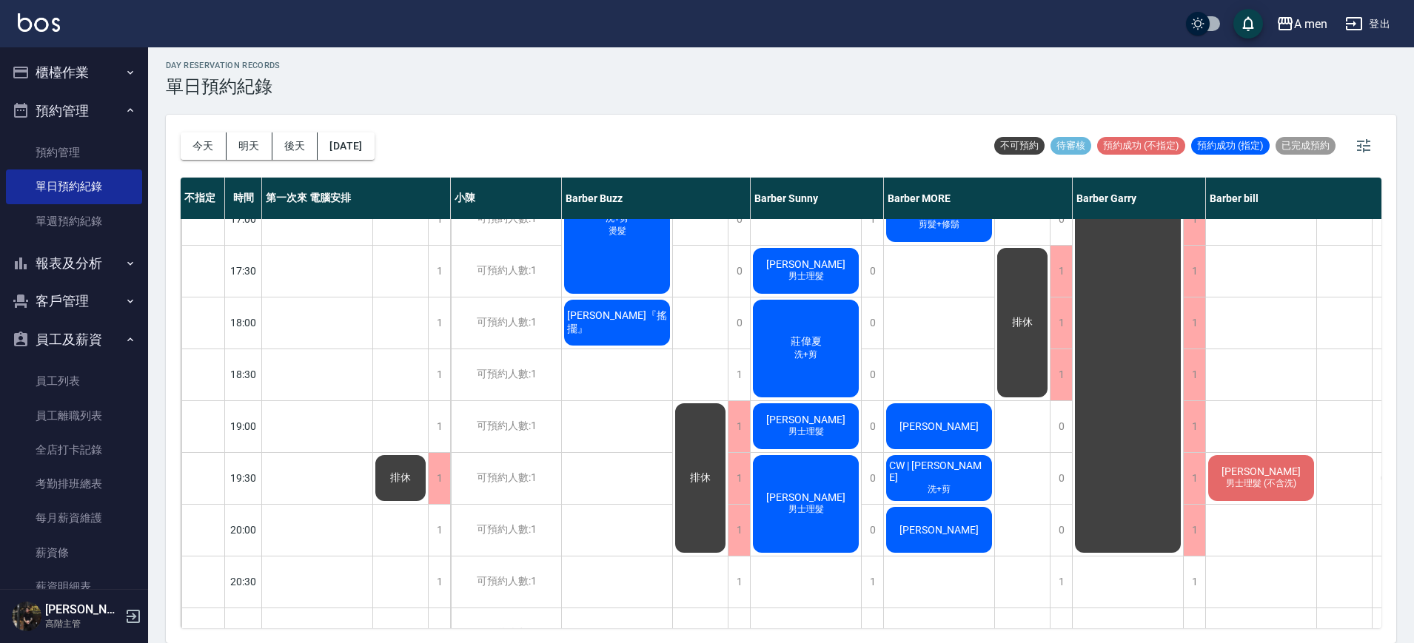
scroll to position [370, 0]
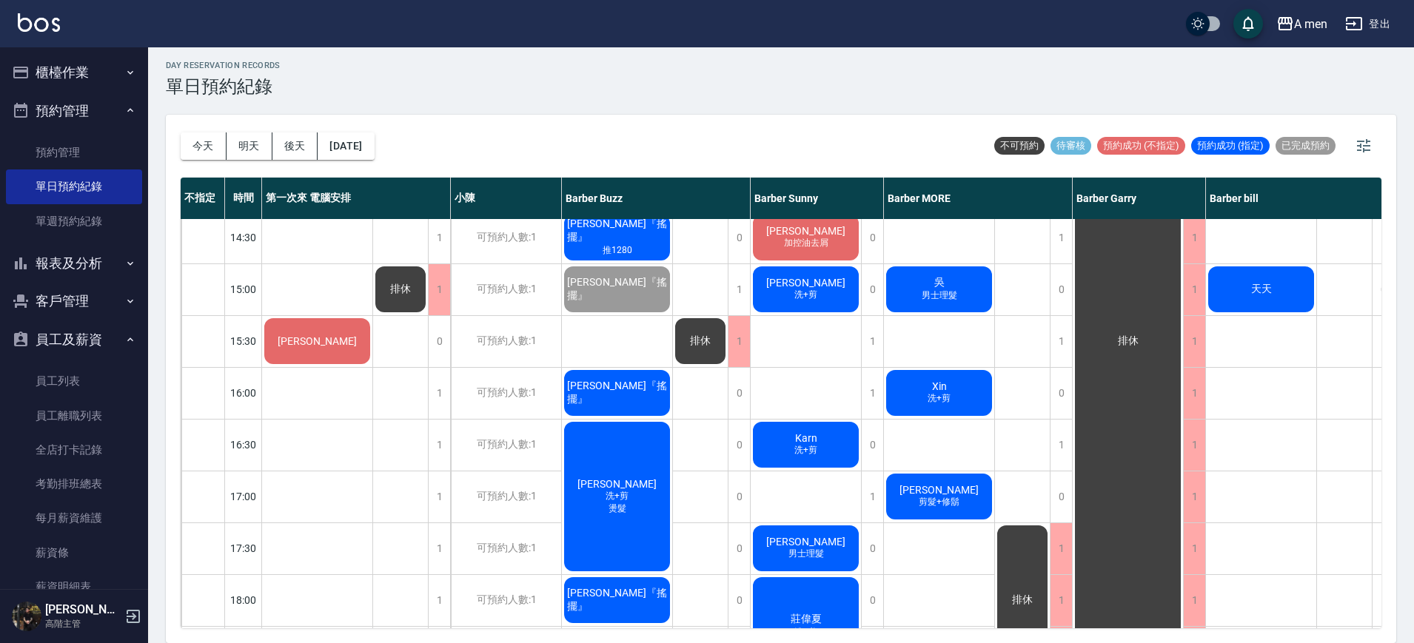
click at [344, 340] on div "[PERSON_NAME]" at bounding box center [317, 341] width 110 height 50
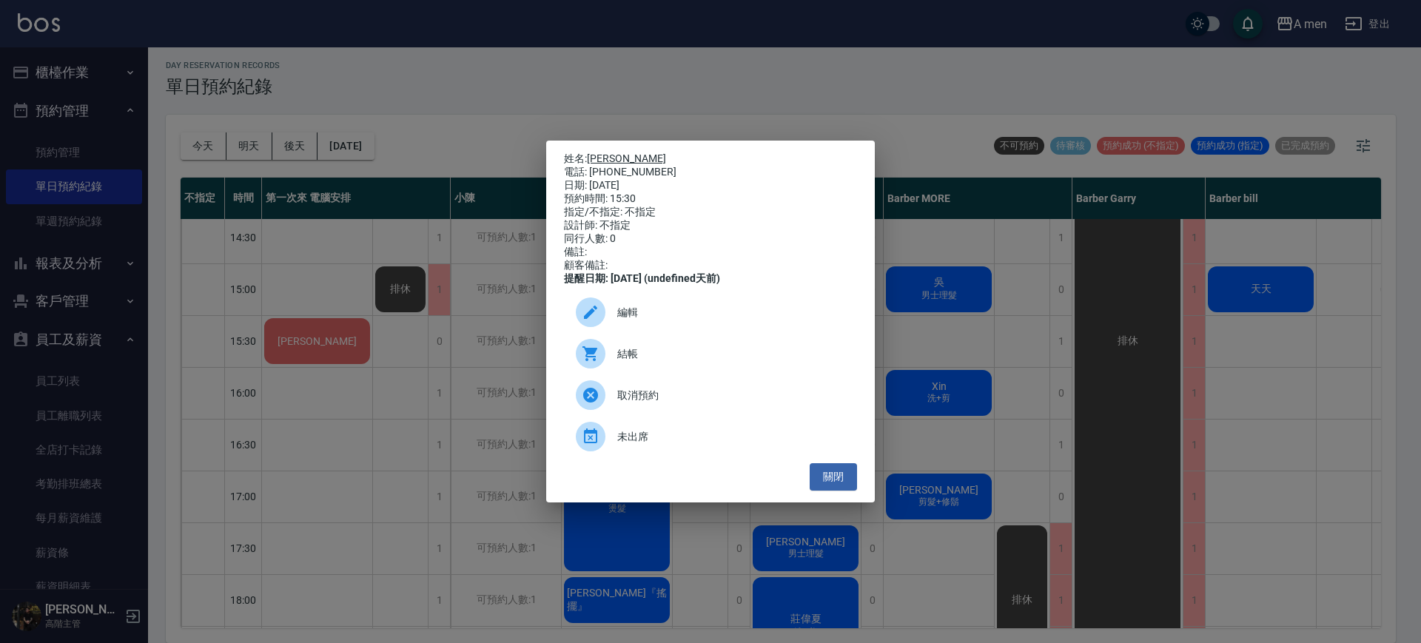
click at [599, 152] on link "鄧先生" at bounding box center [626, 158] width 79 height 12
click at [836, 485] on button "關閉" at bounding box center [833, 476] width 47 height 27
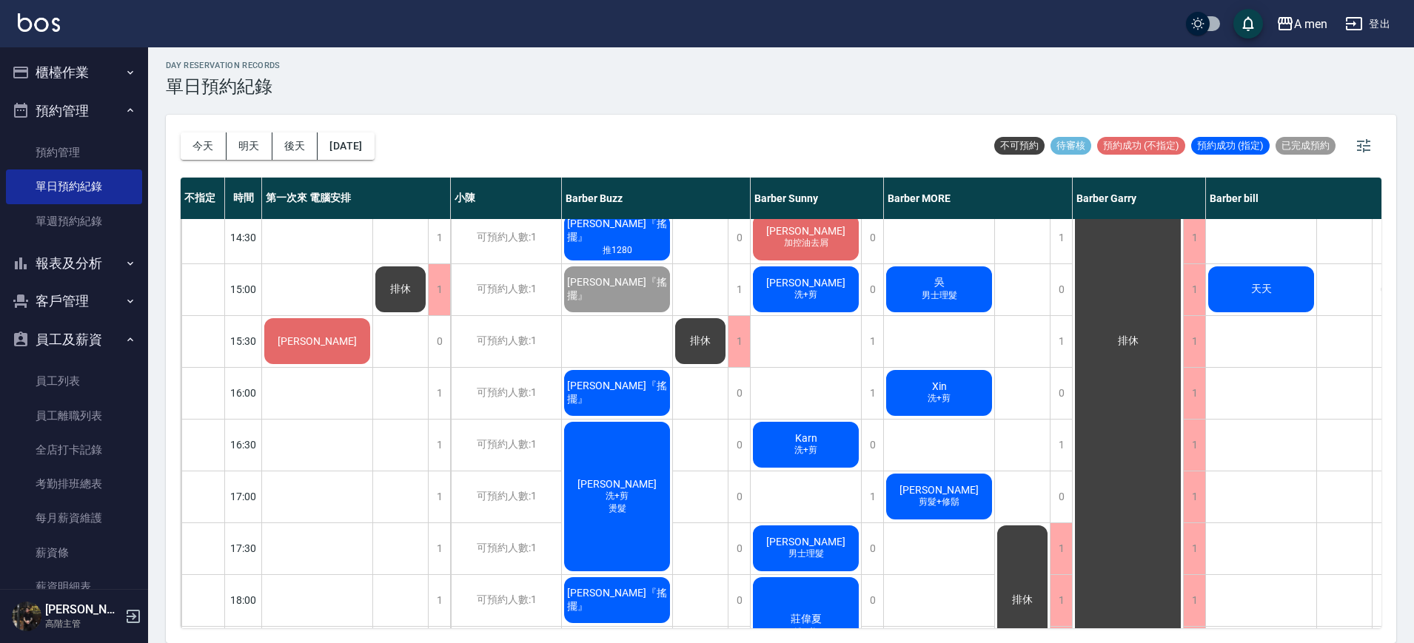
click at [333, 343] on span "鄧先生" at bounding box center [317, 341] width 85 height 12
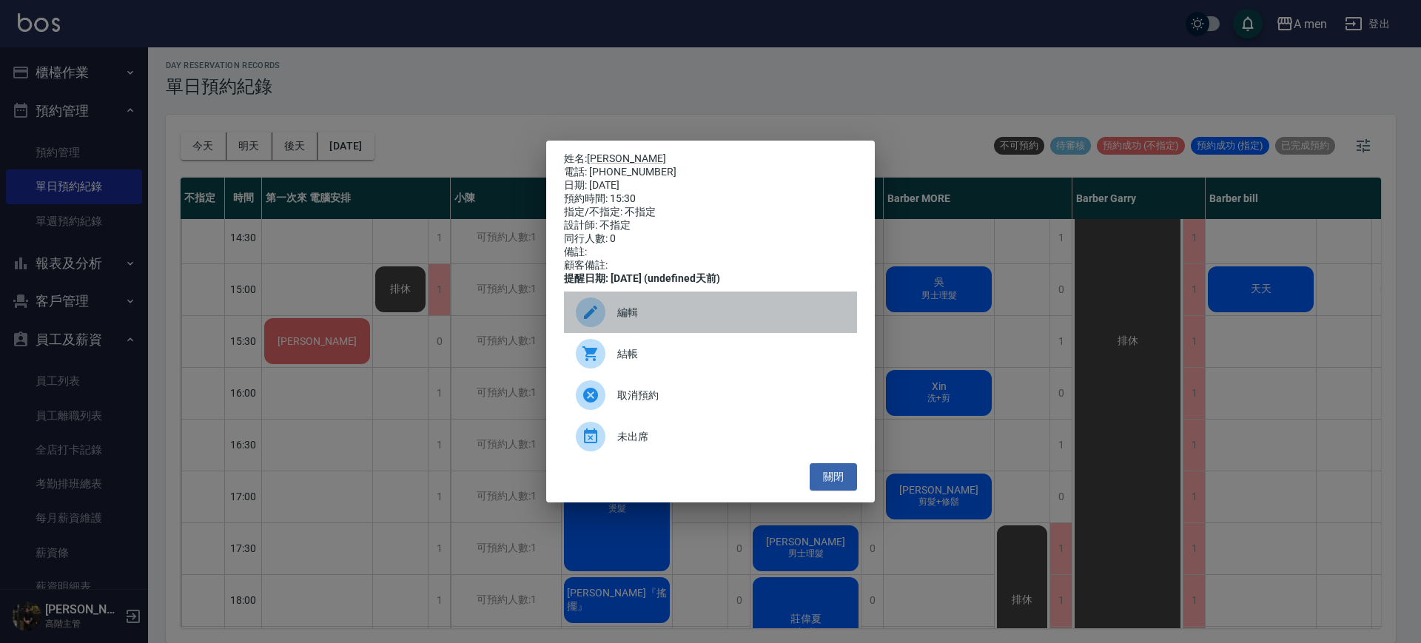
click at [634, 320] on span "編輯" at bounding box center [731, 313] width 228 height 16
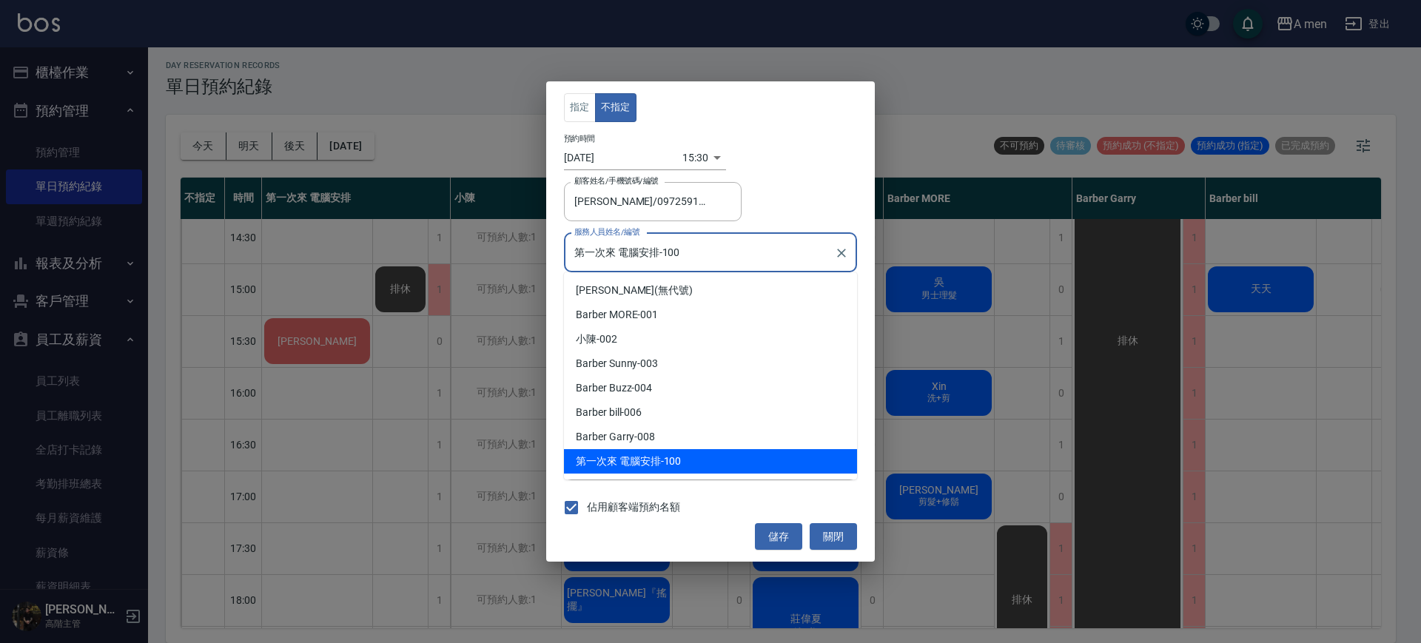
click at [654, 261] on input "第一次來 電腦安排-100" at bounding box center [700, 253] width 258 height 26
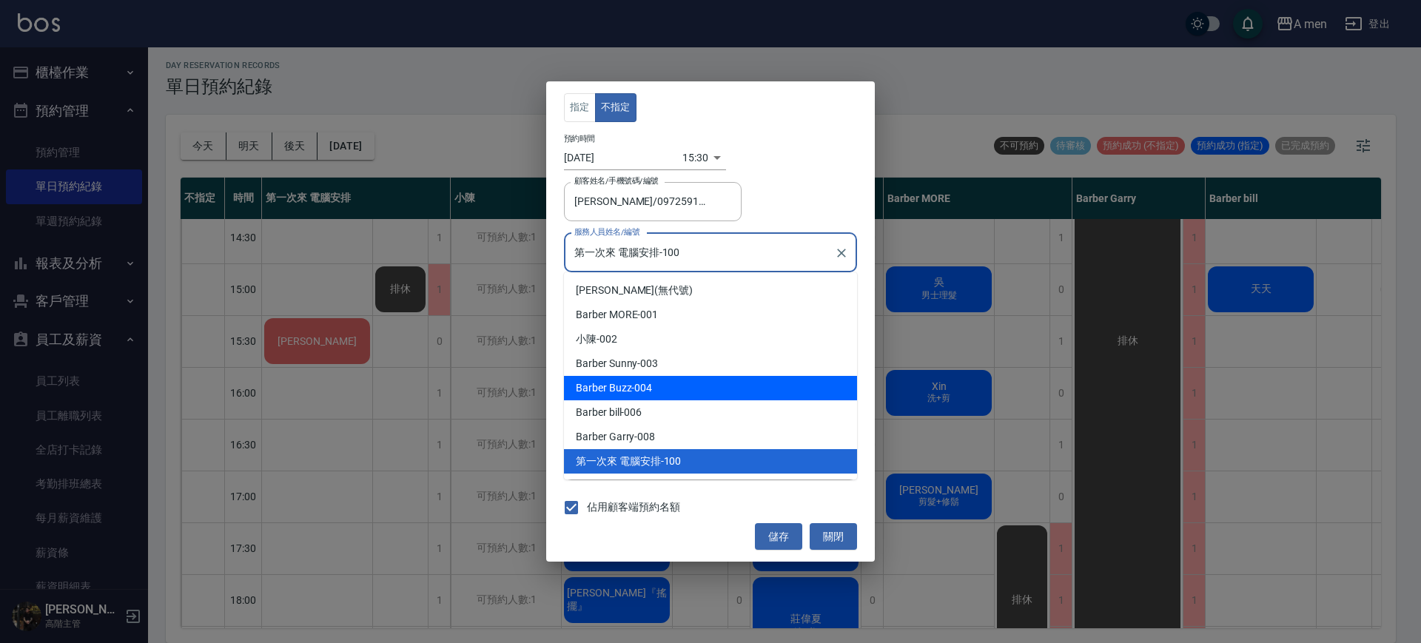
click at [662, 389] on div "Barber Buzz -004" at bounding box center [710, 388] width 293 height 24
type input "Barber Buzz-004"
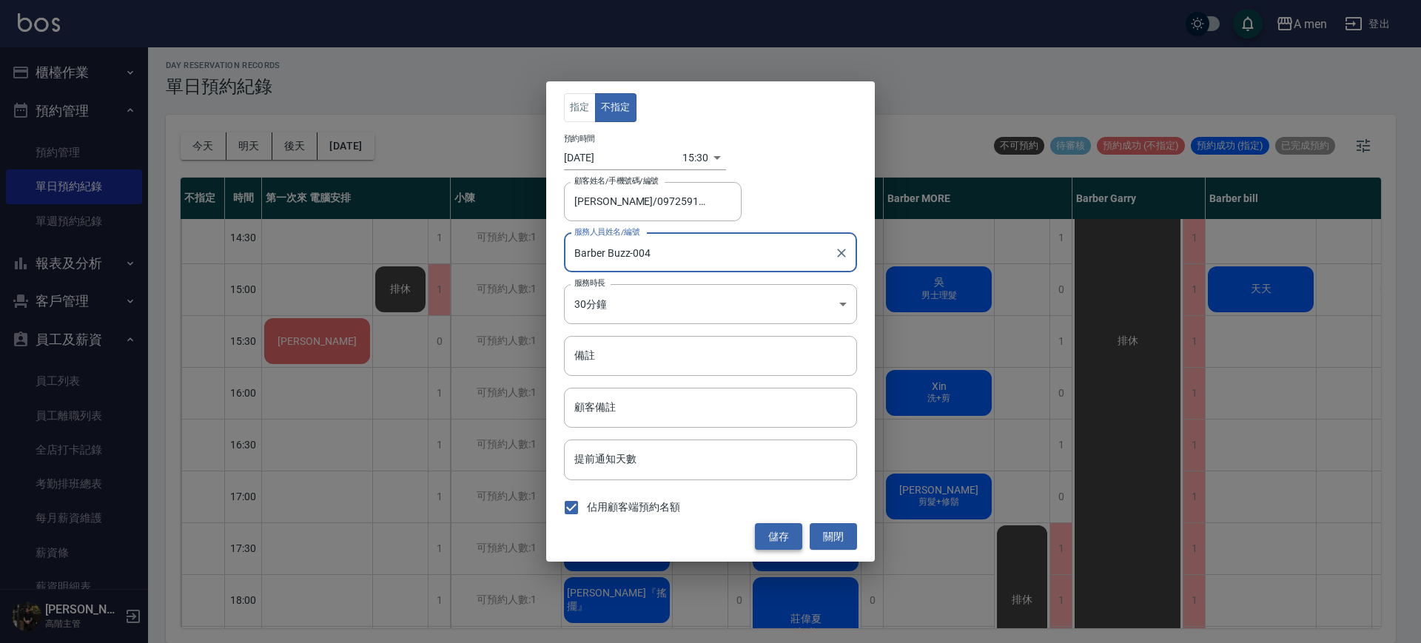
click at [779, 540] on button "儲存" at bounding box center [778, 536] width 47 height 27
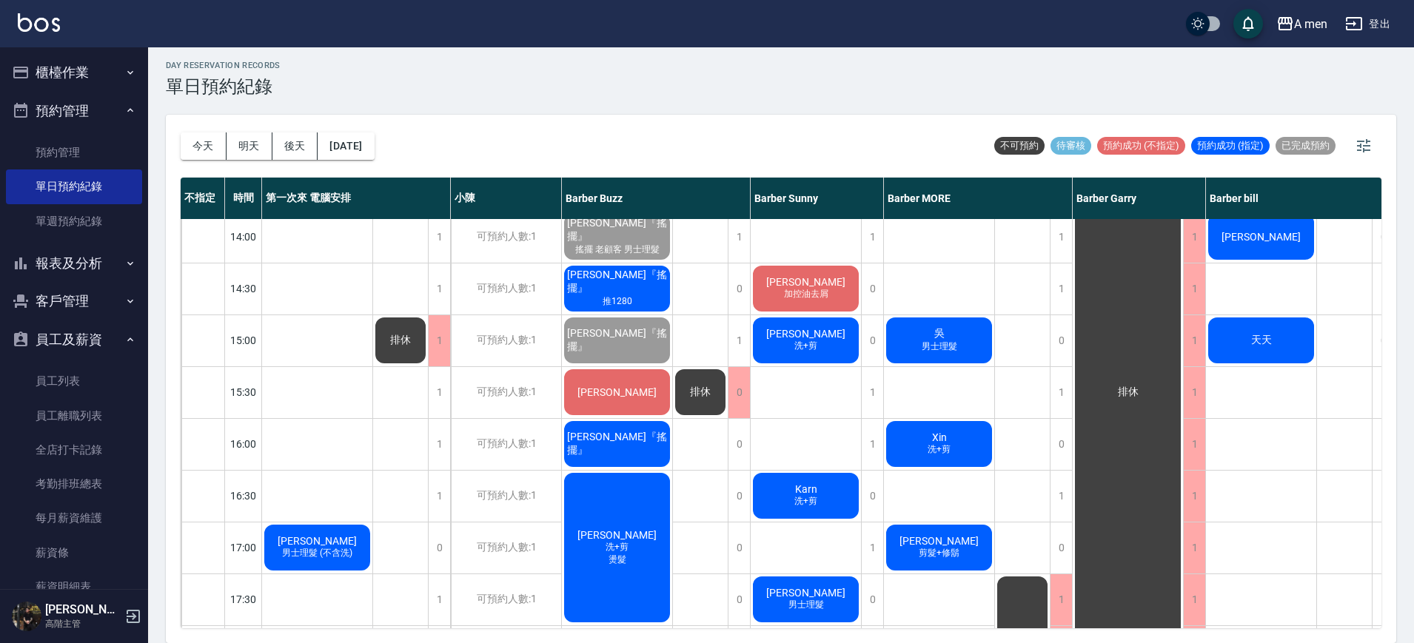
scroll to position [278, 0]
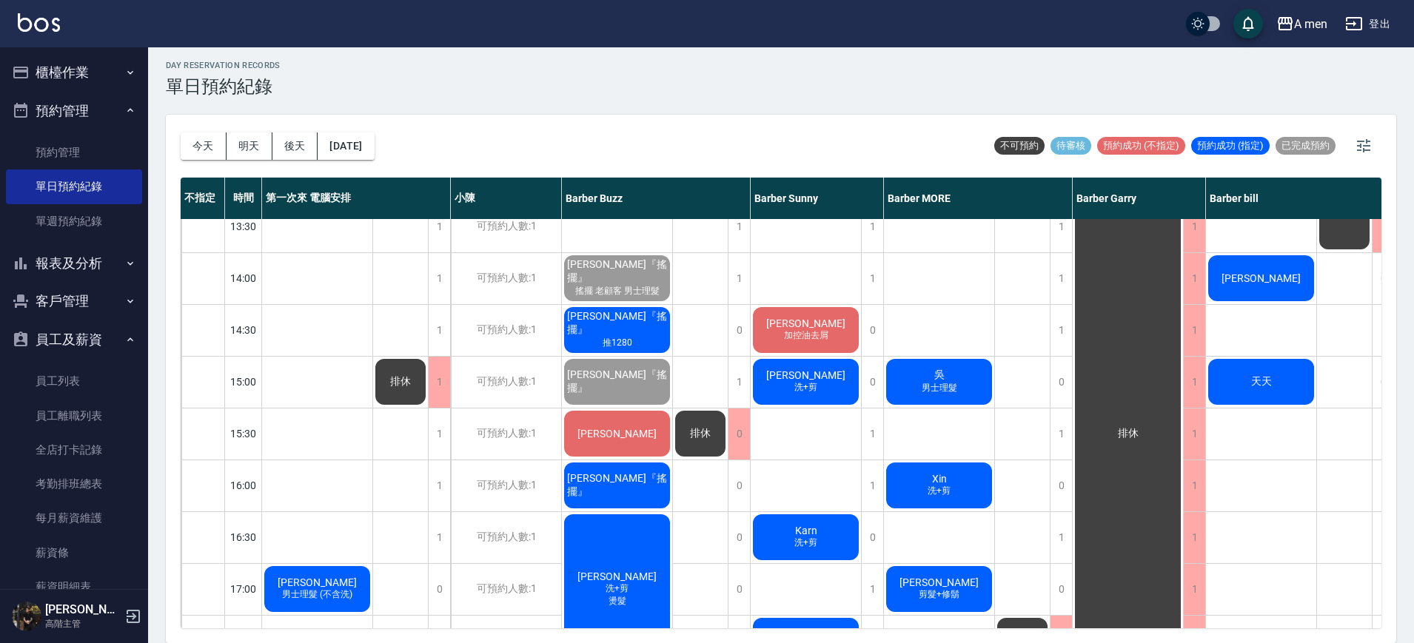
click at [650, 327] on span "[PERSON_NAME]『搖擺』" at bounding box center [617, 323] width 106 height 27
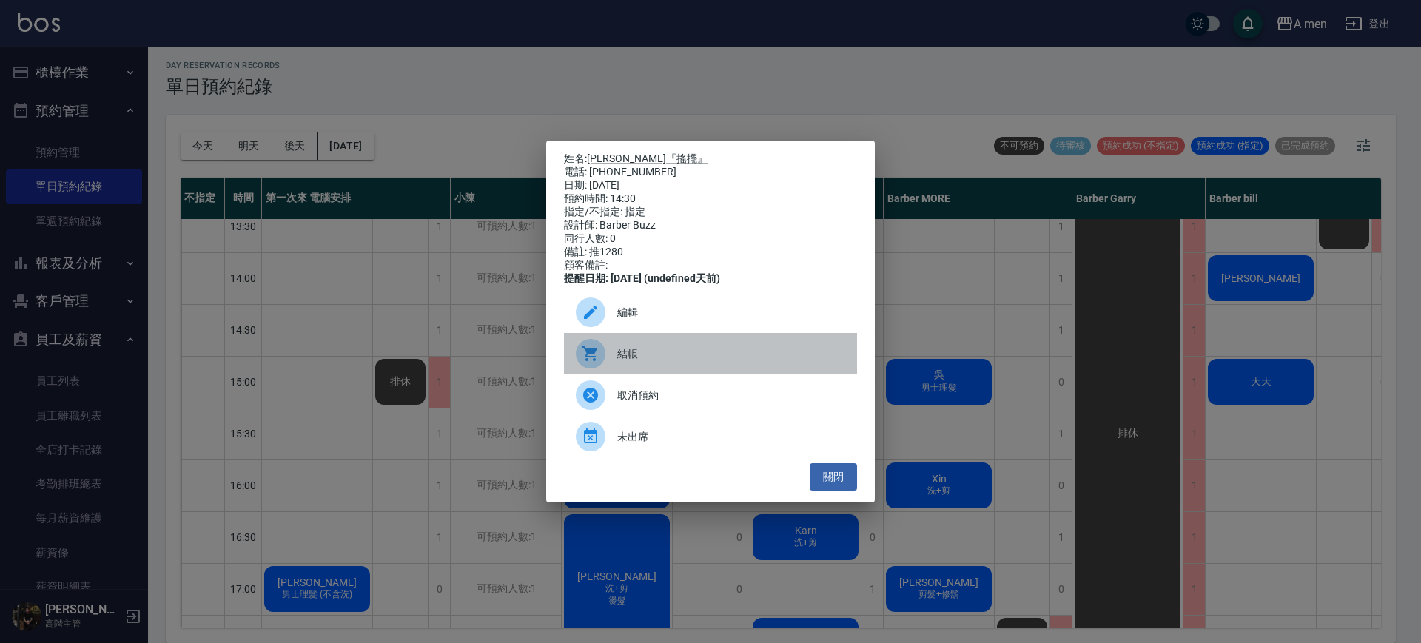
click at [650, 360] on span "結帳" at bounding box center [731, 354] width 228 height 16
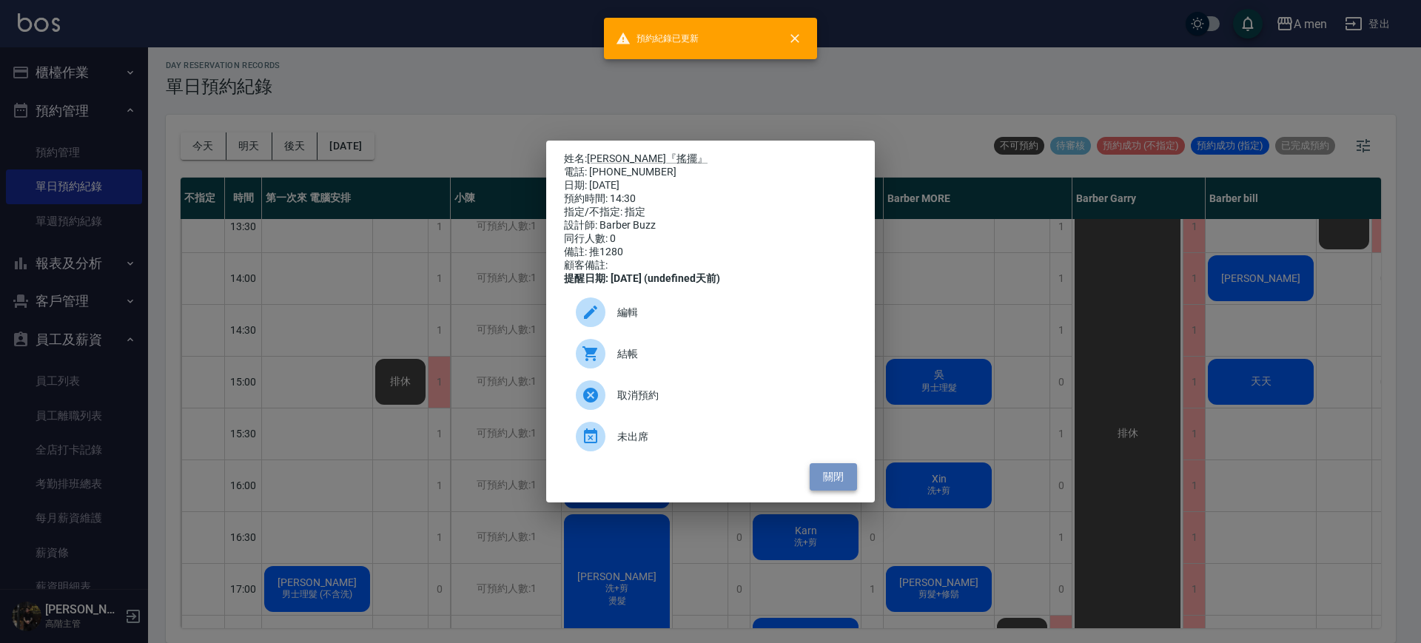
click at [850, 491] on button "關閉" at bounding box center [833, 476] width 47 height 27
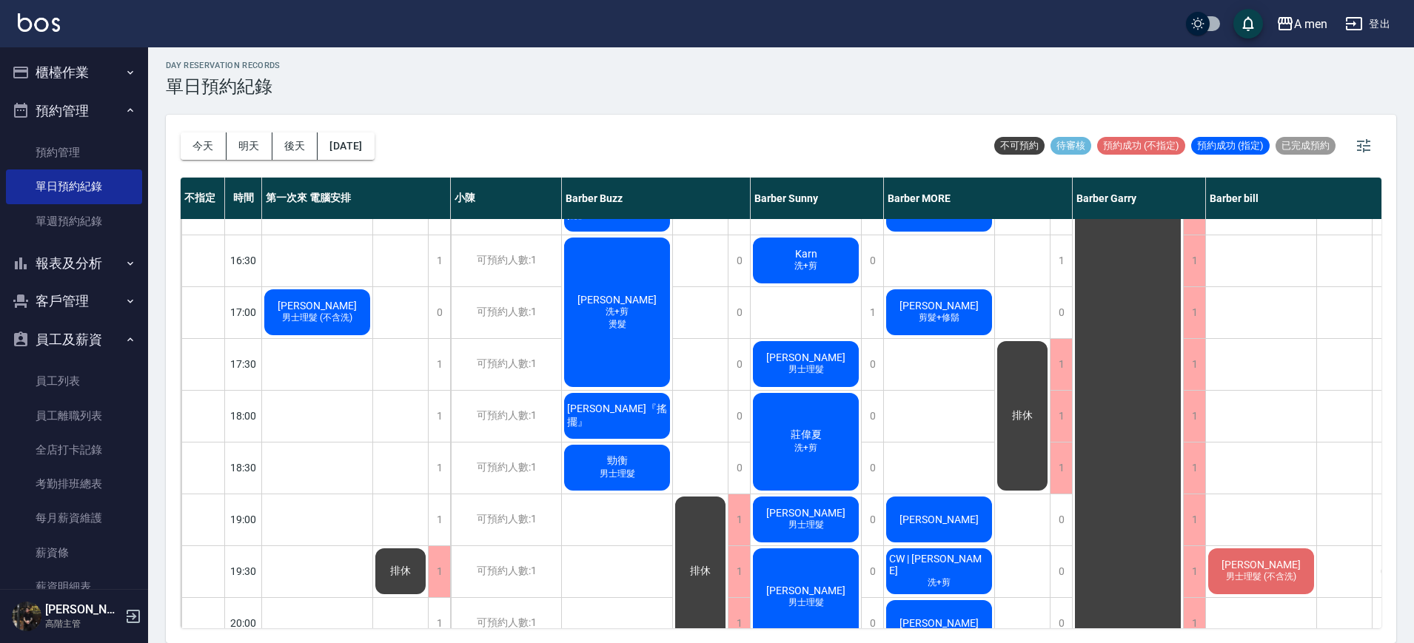
scroll to position [555, 0]
click at [637, 471] on span "男士理髮" at bounding box center [616, 473] width 41 height 13
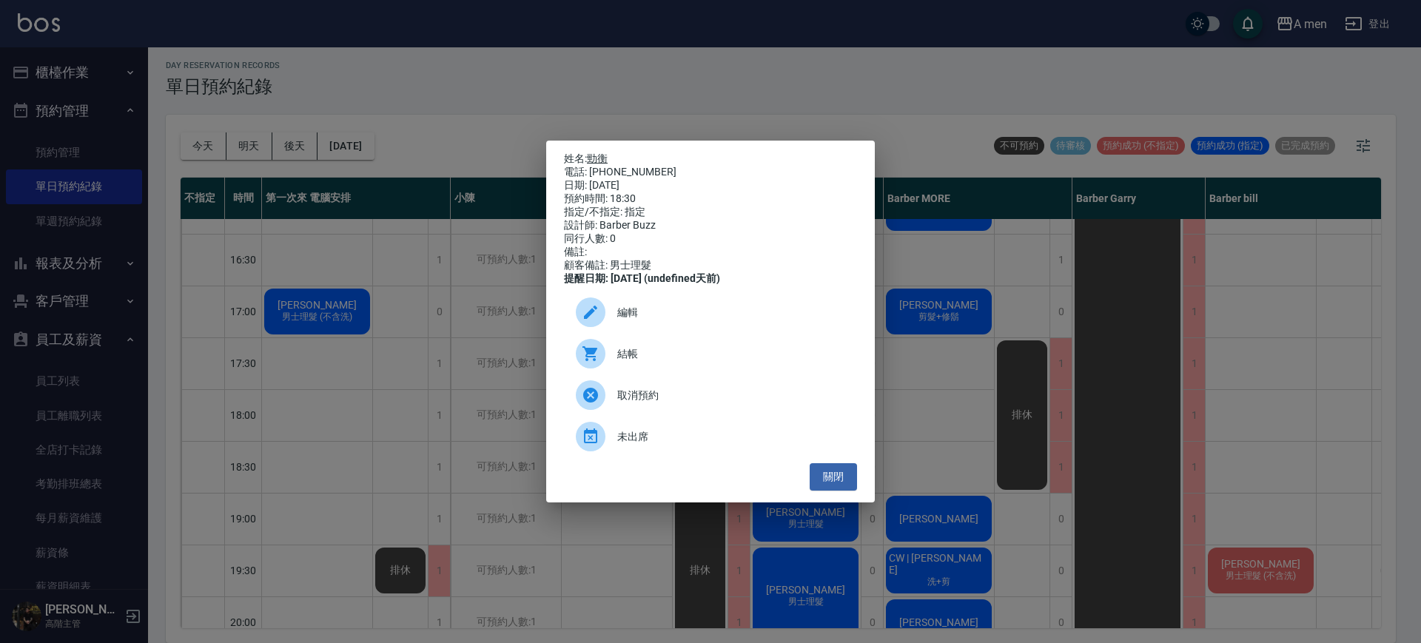
click at [594, 152] on link "勁衡" at bounding box center [597, 158] width 21 height 12
click at [844, 477] on button "關閉" at bounding box center [833, 476] width 47 height 27
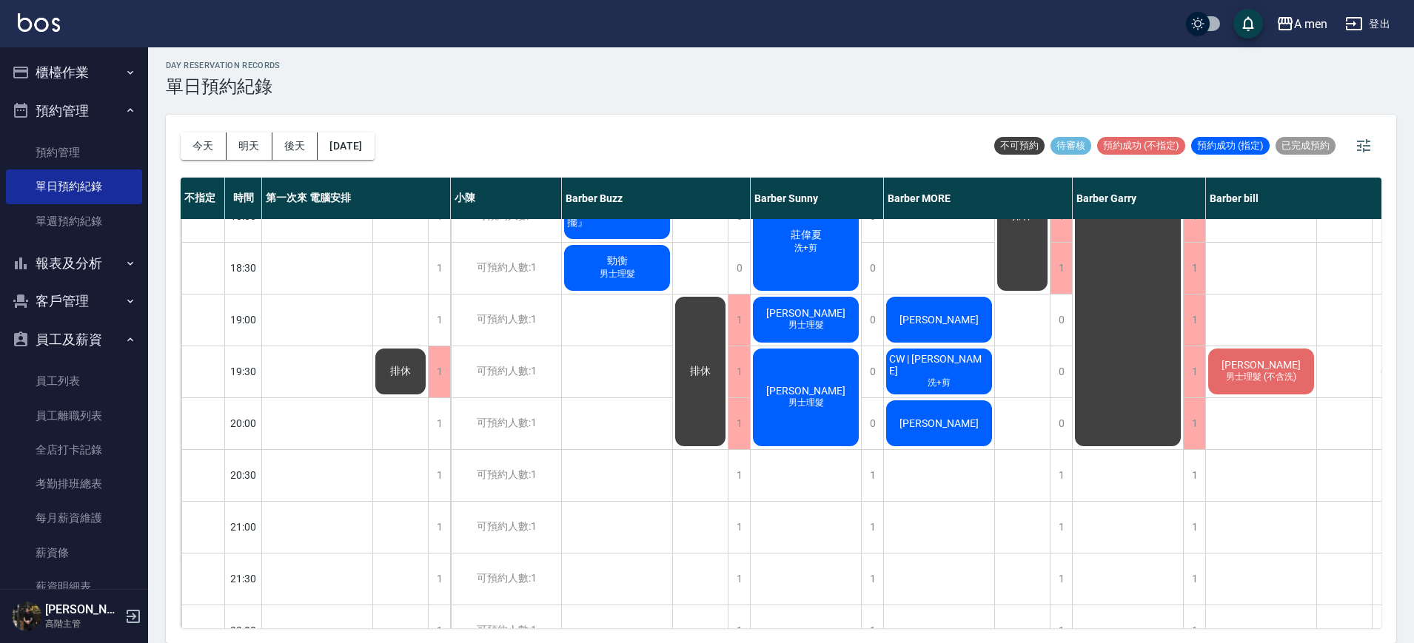
scroll to position [648, 0]
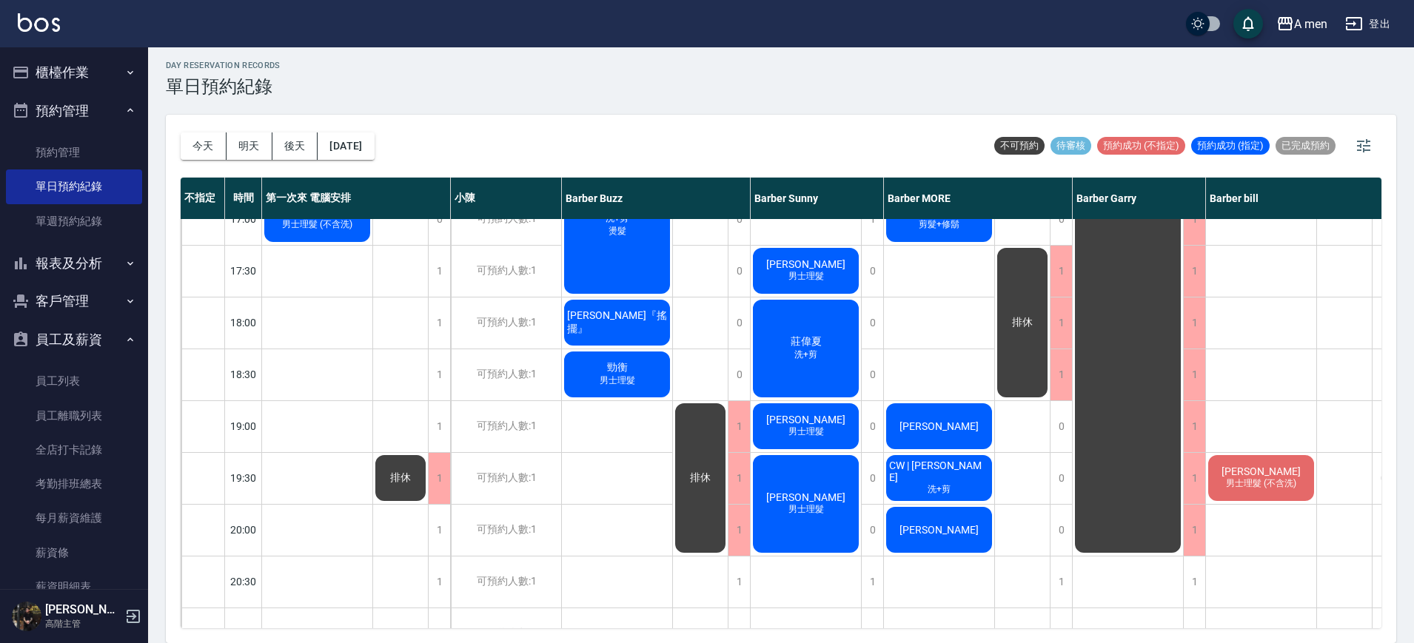
click at [639, 375] on div "勁衡 男士理髮" at bounding box center [617, 374] width 110 height 50
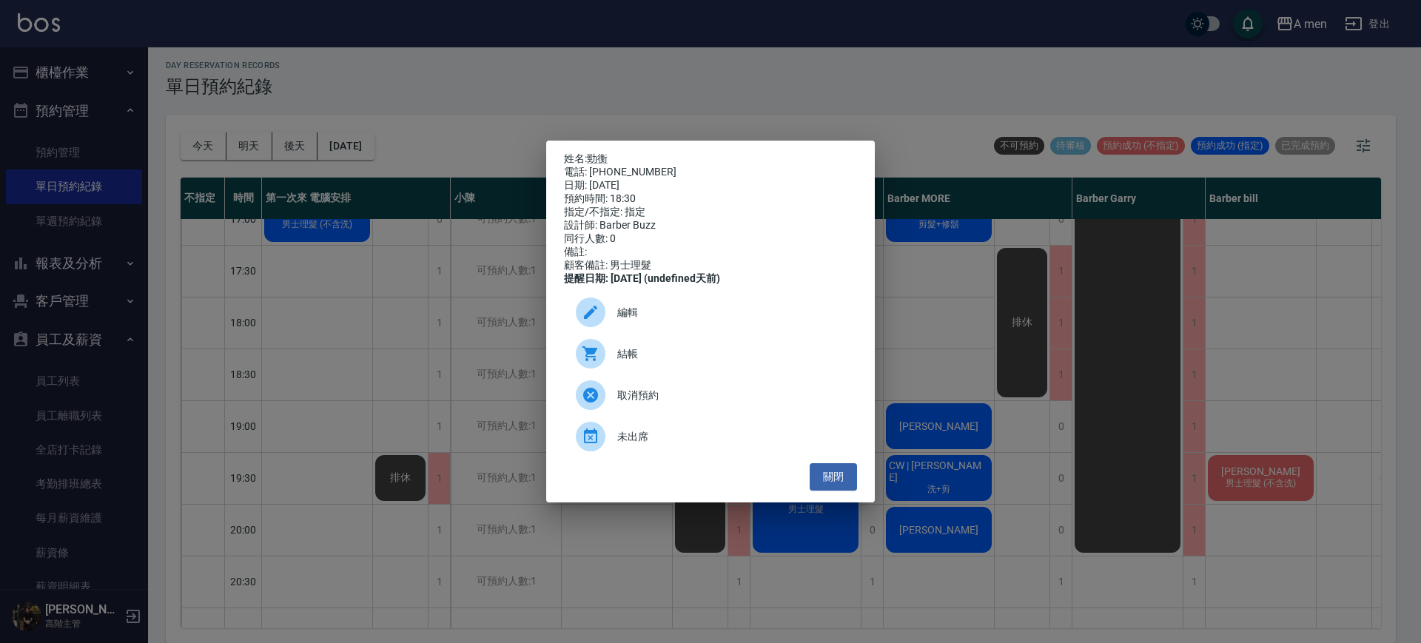
click at [602, 166] on div "電話: 0931376665" at bounding box center [710, 172] width 293 height 13
click at [602, 154] on link "勁衡" at bounding box center [597, 158] width 21 height 12
click at [853, 498] on div "姓名: 勁衡 電話: 0931376665 日期: 2025/09/19 預約時間: 18:30 指定/不指定: 指定 設計師: Barber Buzz 同行…" at bounding box center [710, 322] width 329 height 362
click at [836, 488] on button "關閉" at bounding box center [833, 476] width 47 height 27
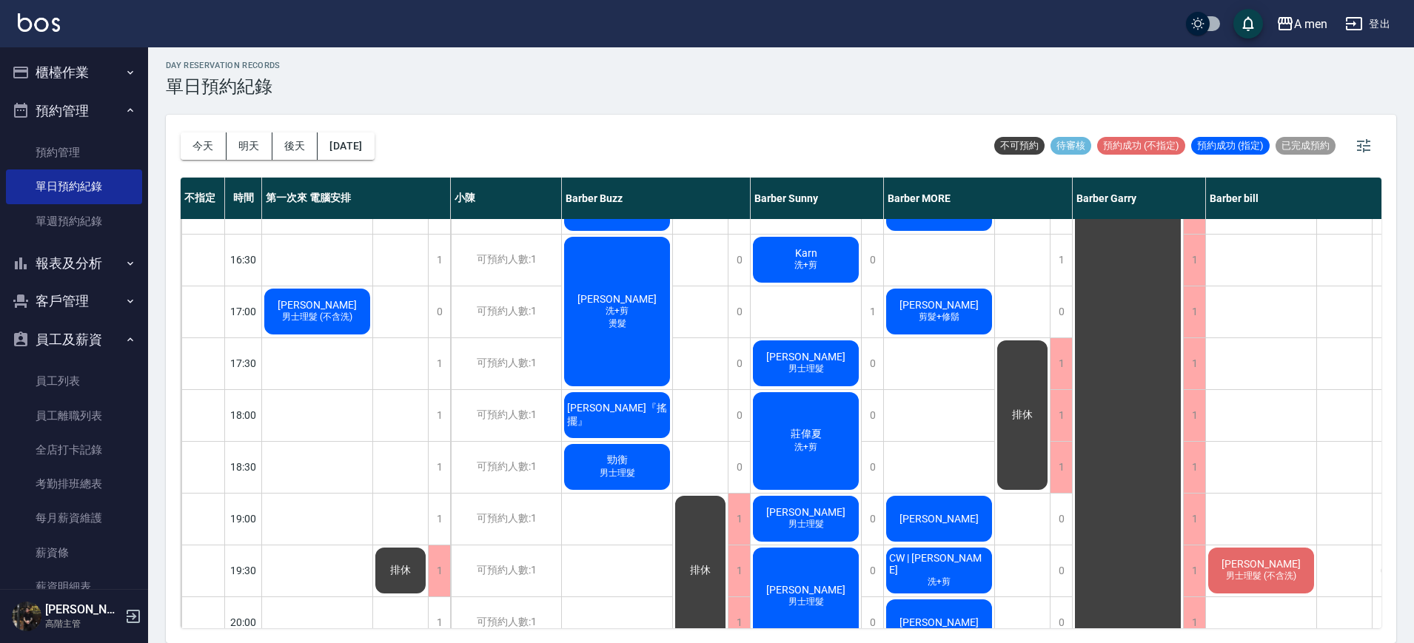
scroll to position [463, 0]
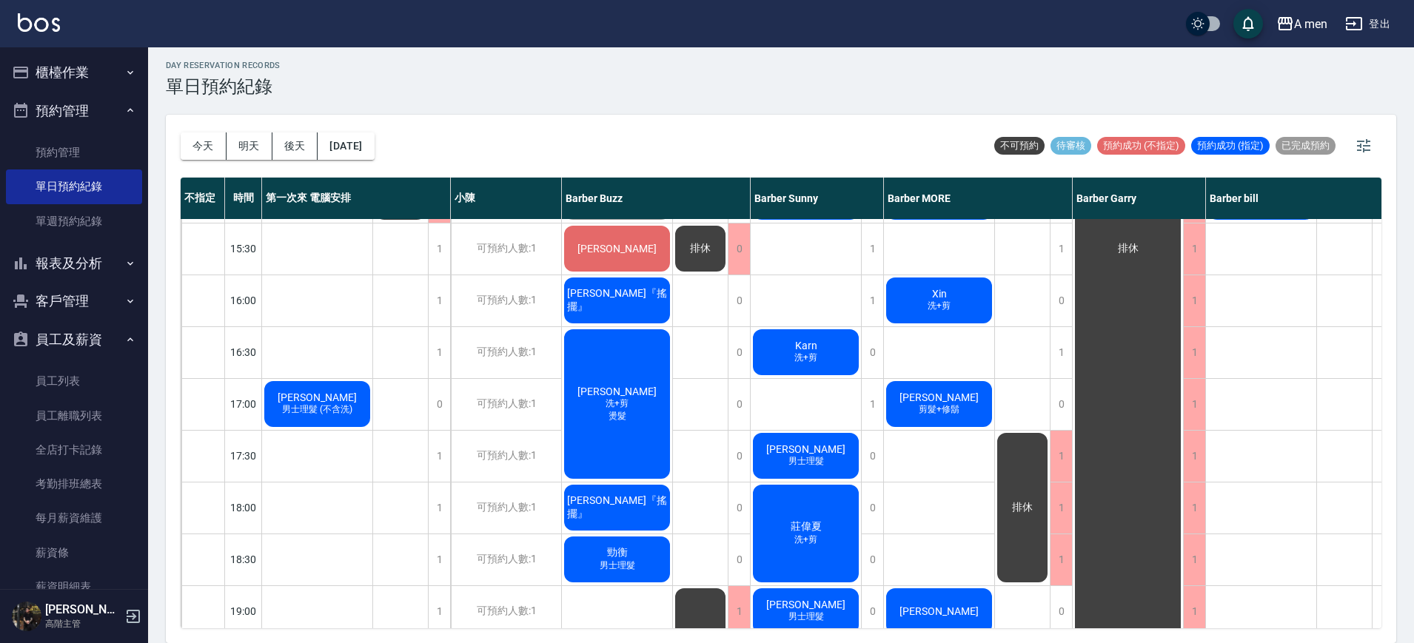
click at [344, 413] on span "男士理髮 (不含洗)" at bounding box center [317, 409] width 76 height 13
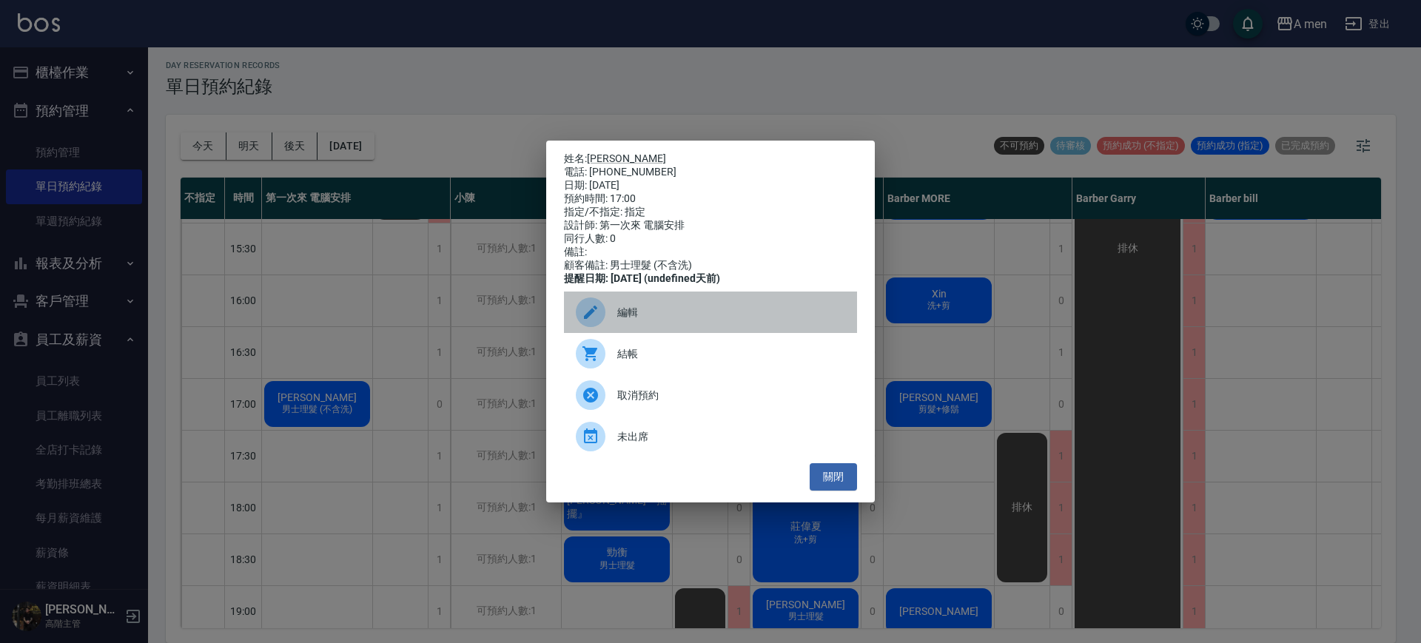
click at [645, 320] on span "編輯" at bounding box center [731, 313] width 228 height 16
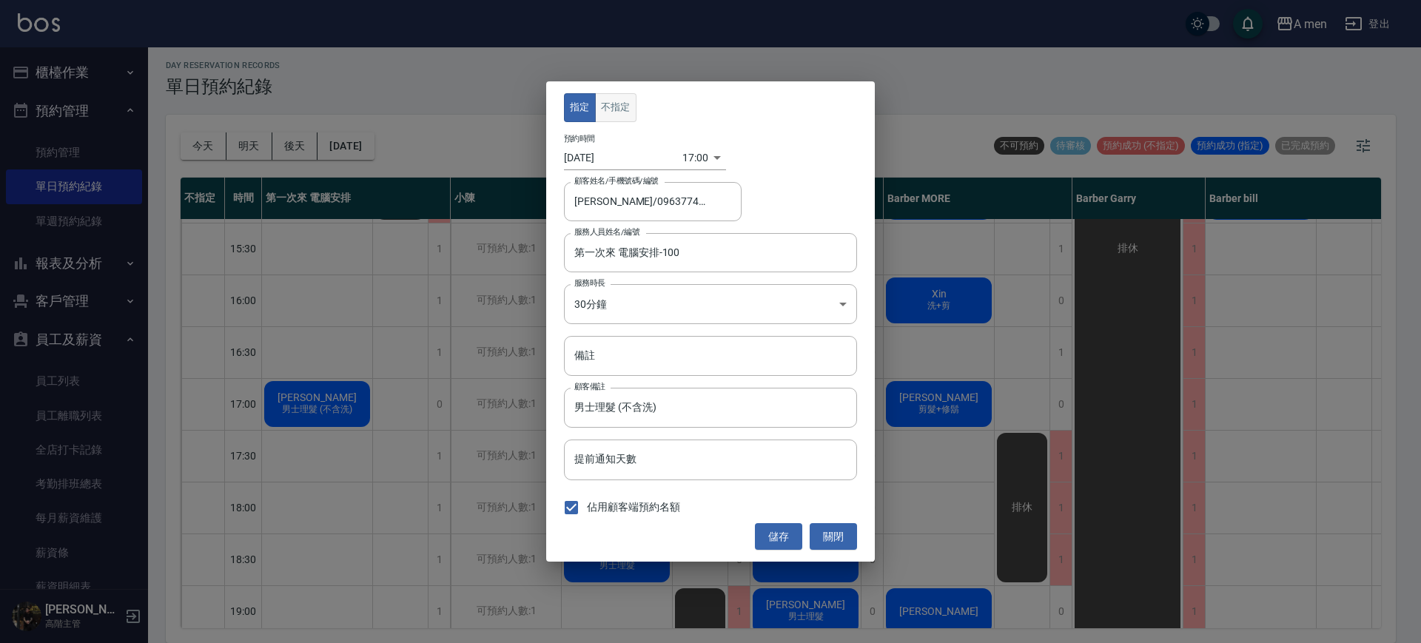
click at [631, 99] on button "不指定" at bounding box center [615, 107] width 41 height 29
click at [668, 250] on input "第一次來 電腦安排-100" at bounding box center [700, 253] width 258 height 26
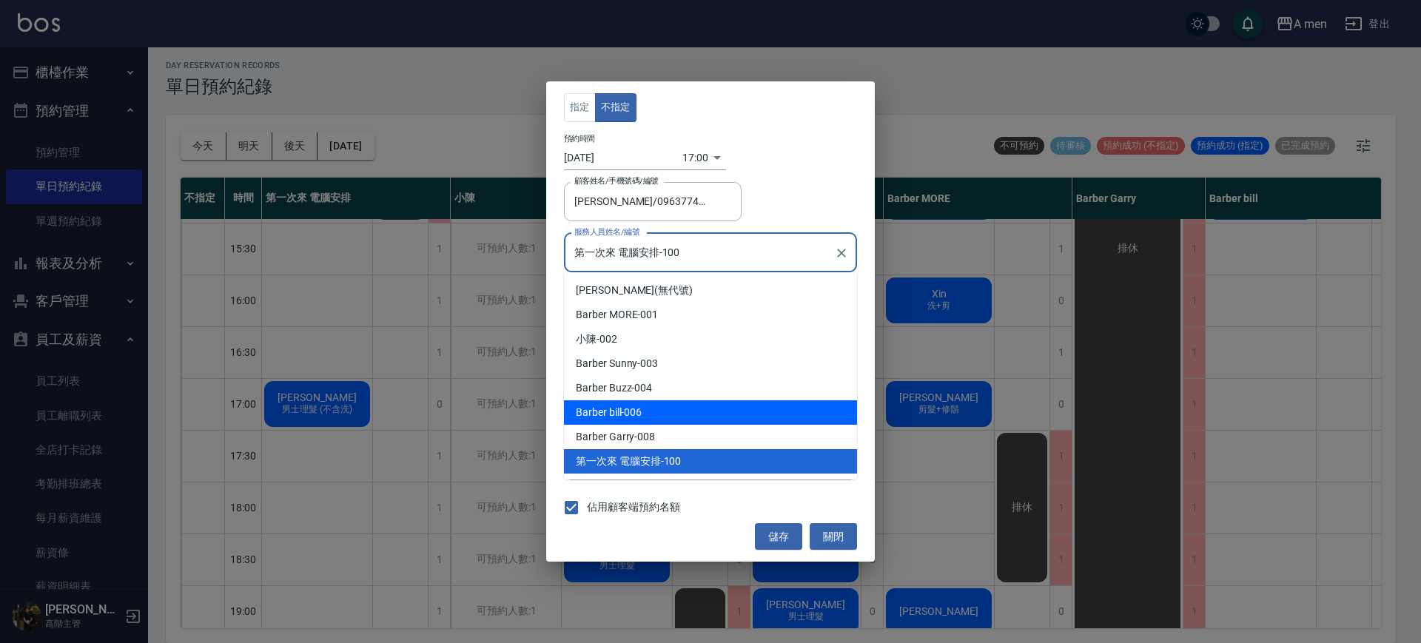
click at [653, 403] on div "Barber bill -006" at bounding box center [710, 412] width 293 height 24
type input "Barber bill-006"
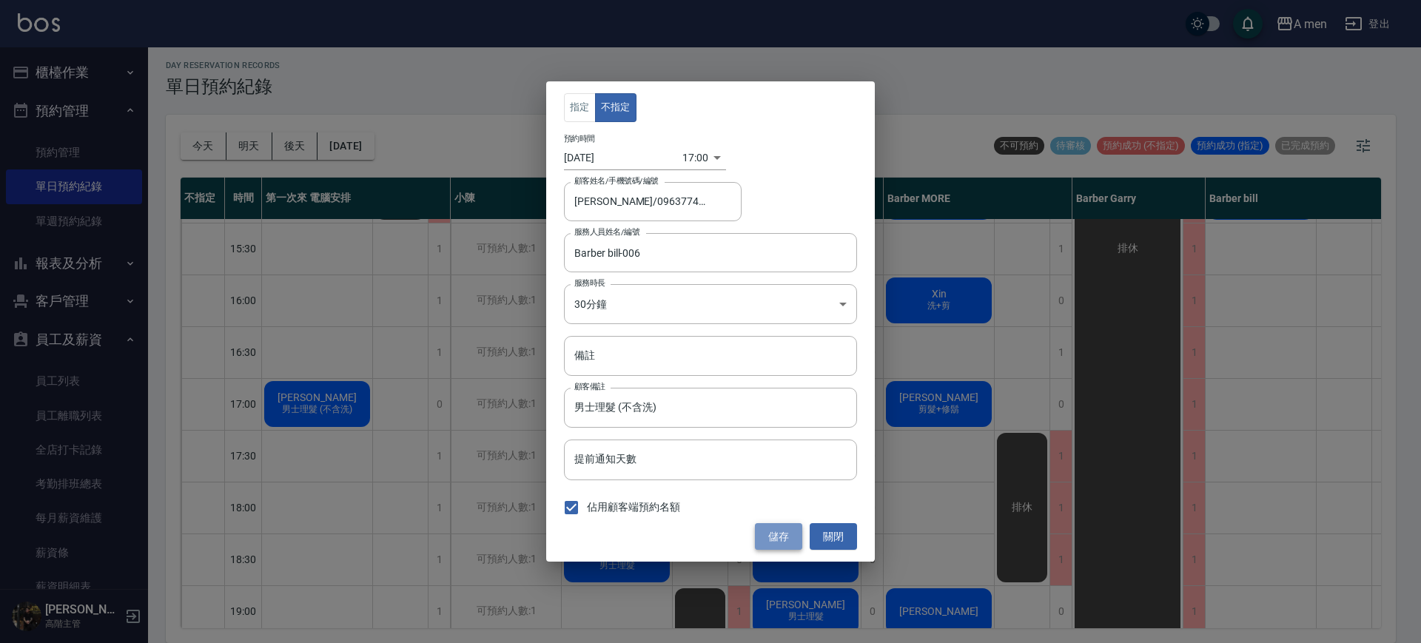
click at [773, 543] on button "儲存" at bounding box center [778, 536] width 47 height 27
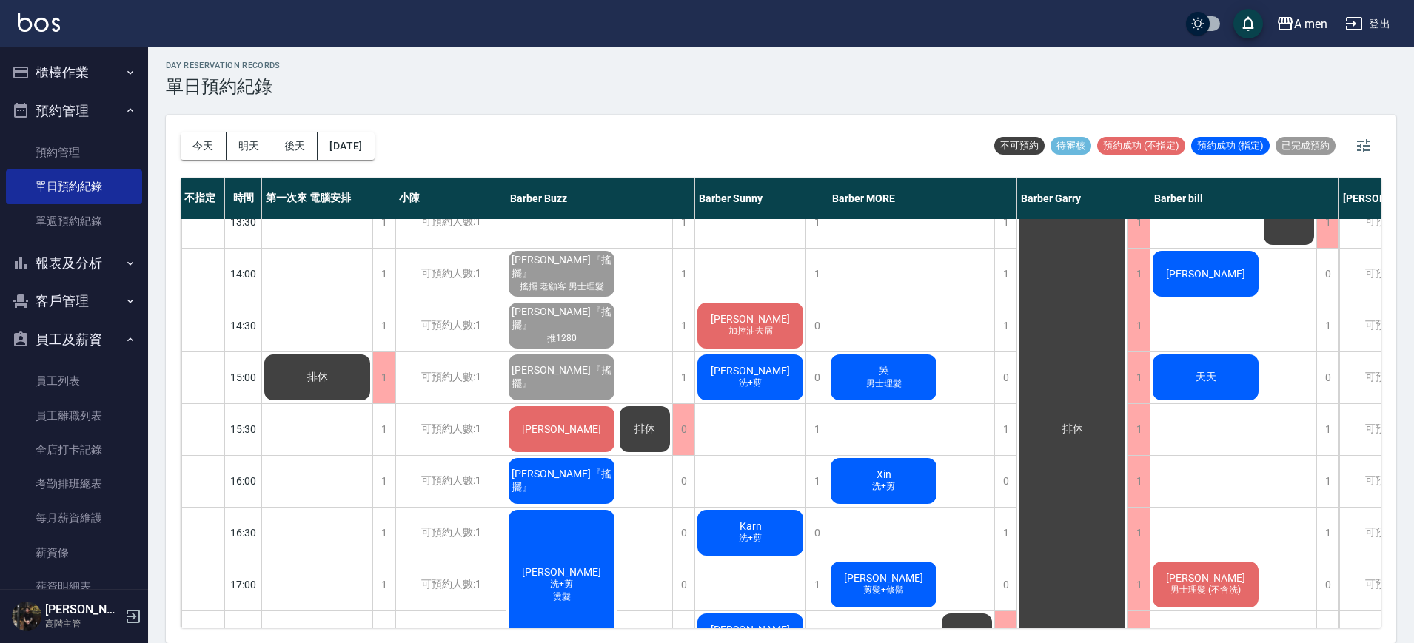
scroll to position [278, 0]
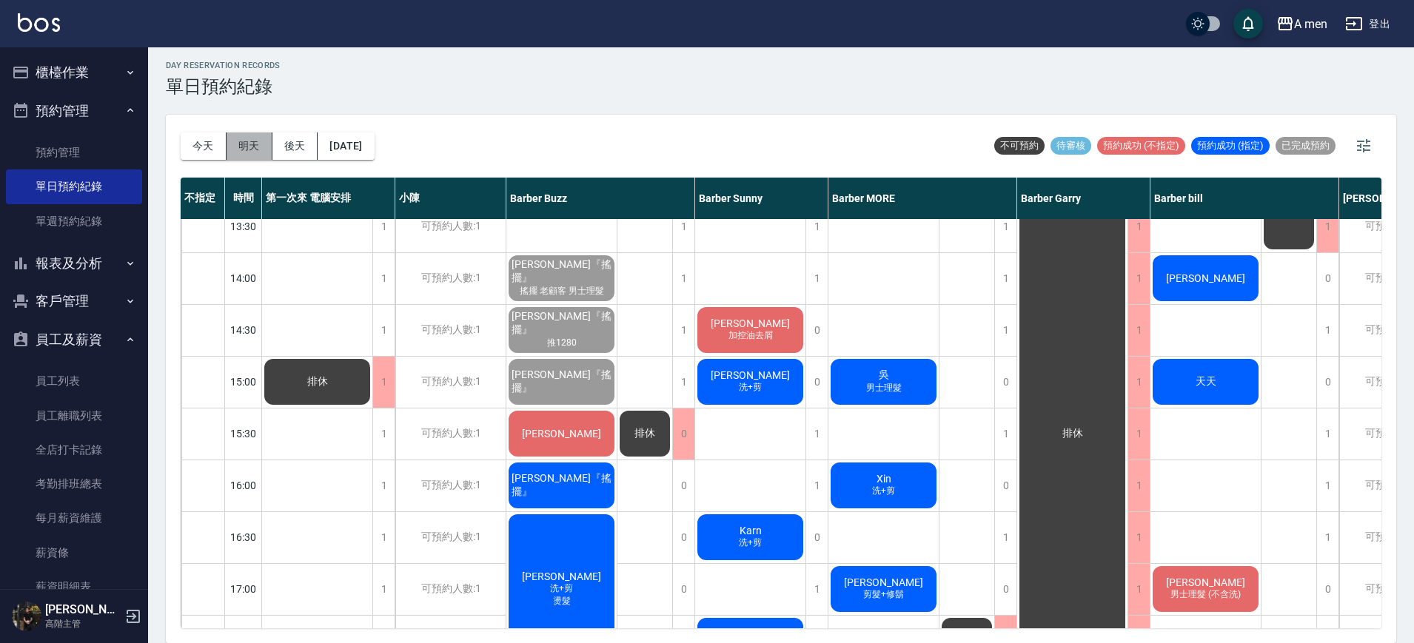
click at [244, 143] on button "明天" at bounding box center [249, 145] width 46 height 27
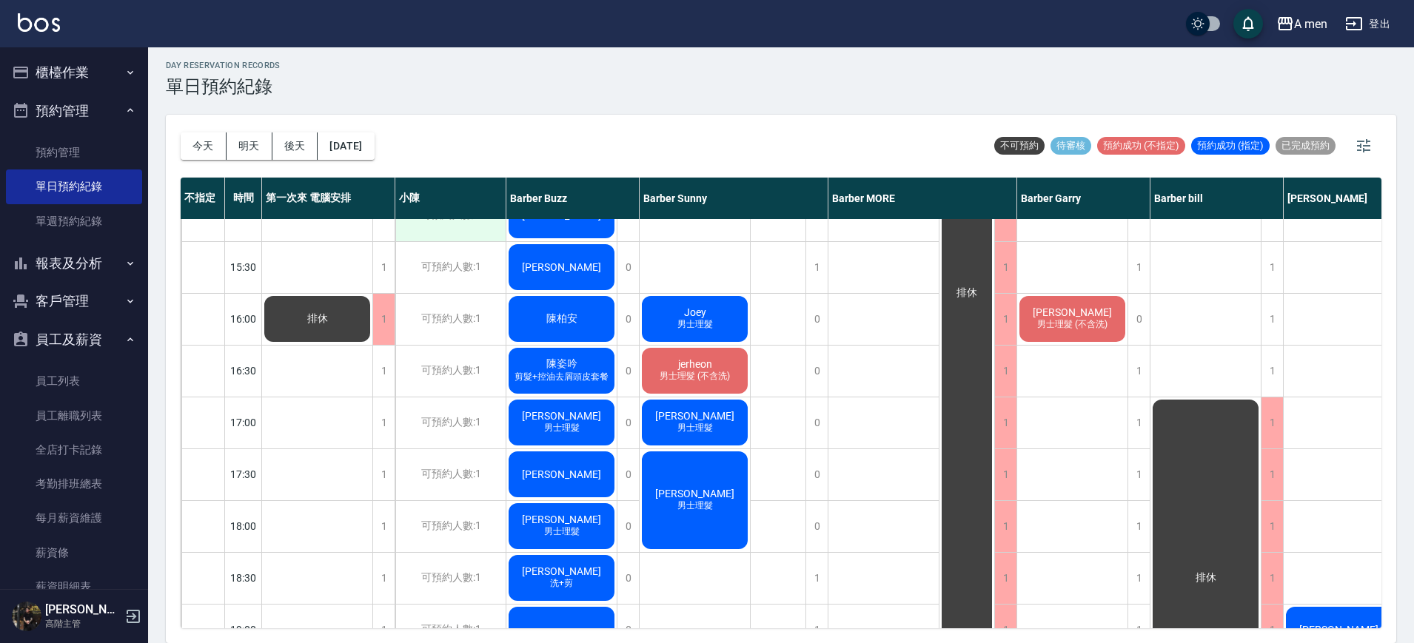
scroll to position [438, 0]
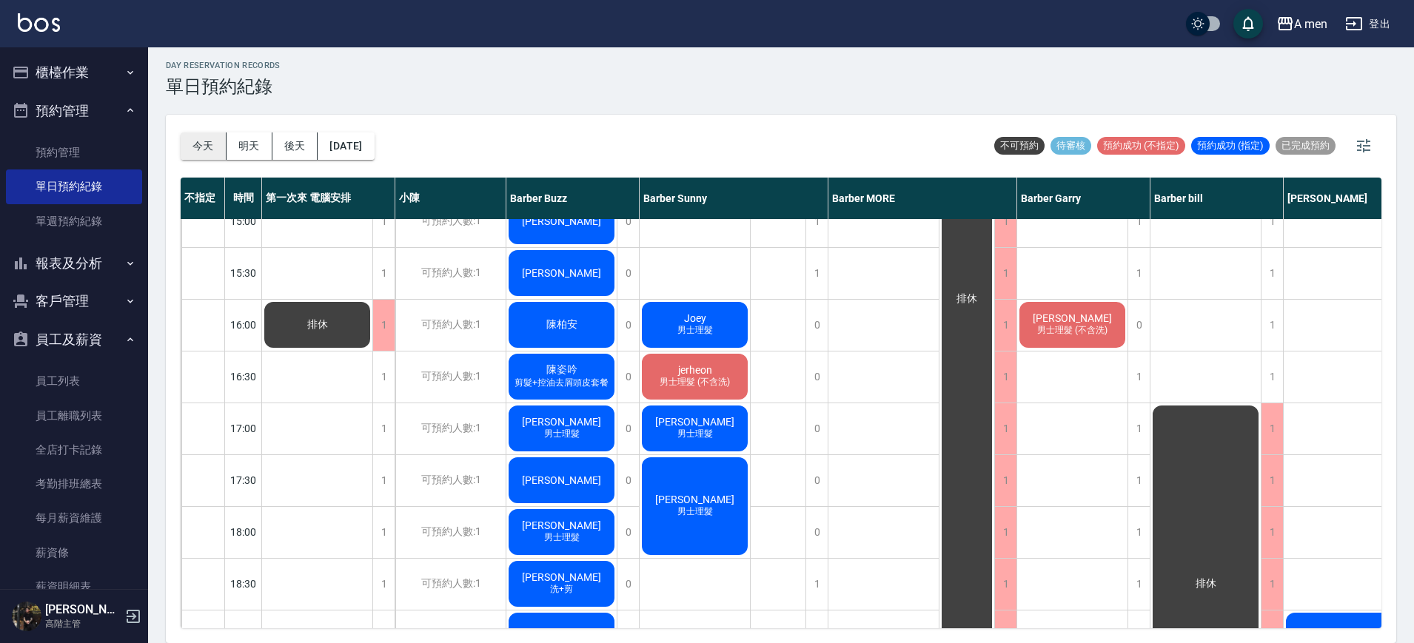
click at [205, 142] on button "今天" at bounding box center [204, 145] width 46 height 27
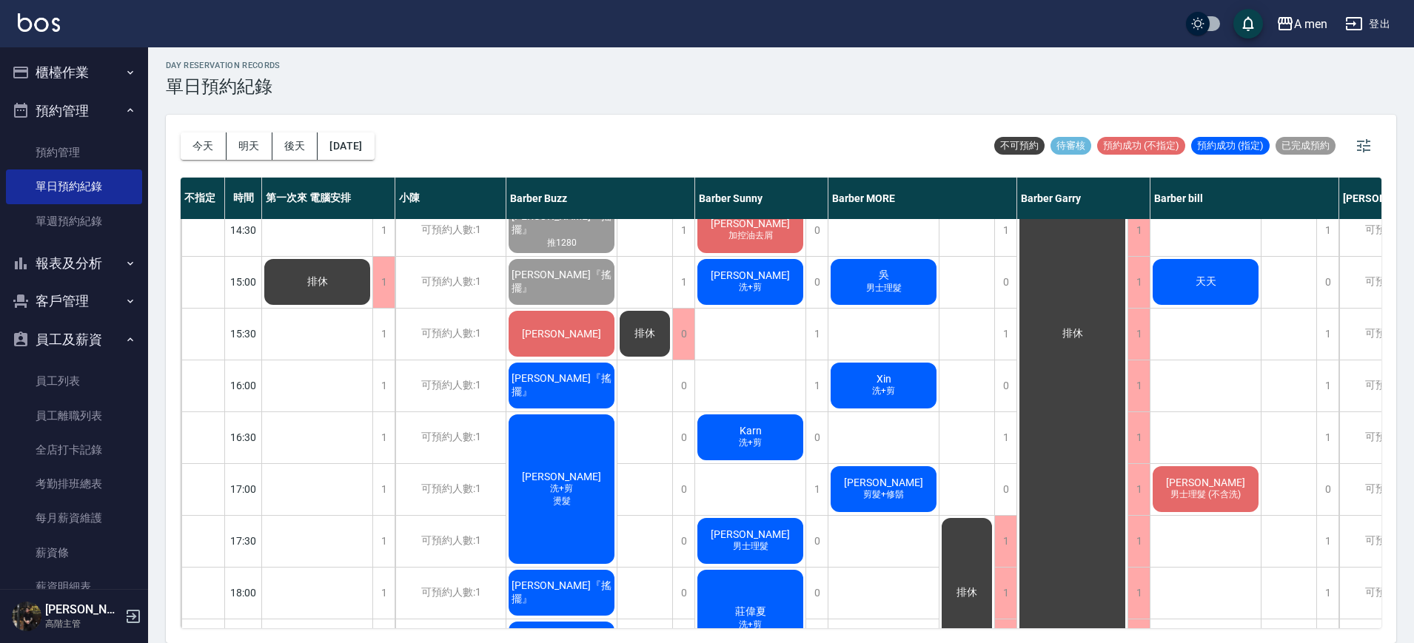
scroll to position [346, 0]
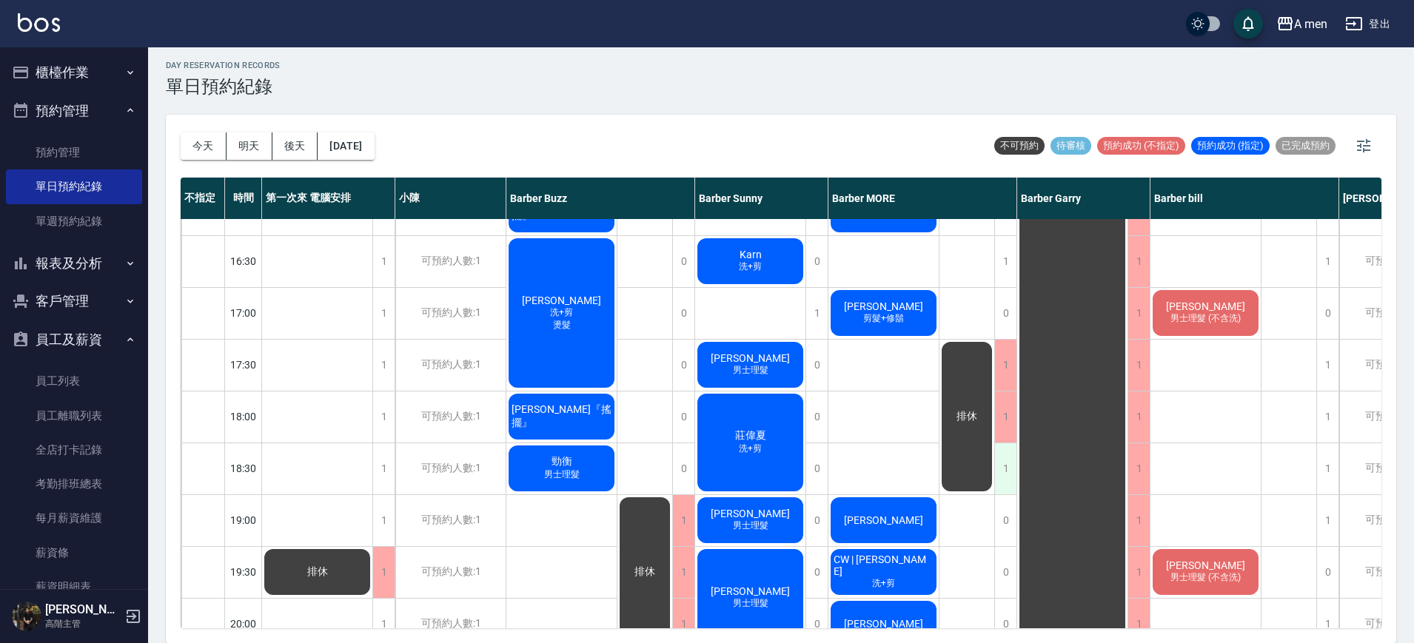
drag, startPoint x: 993, startPoint y: 388, endPoint x: 1006, endPoint y: 389, distance: 13.4
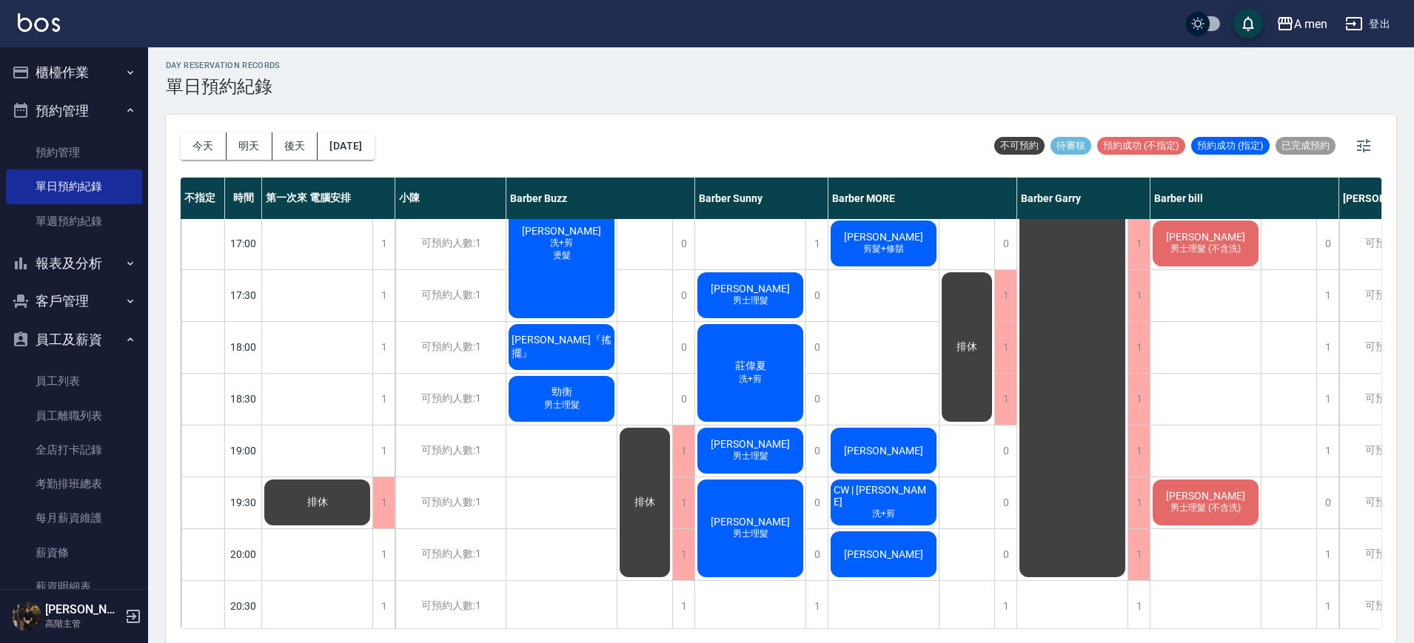
drag, startPoint x: 1006, startPoint y: 389, endPoint x: 992, endPoint y: 520, distance: 131.7
click at [992, 520] on div "排休" at bounding box center [967, 243] width 56 height 1295
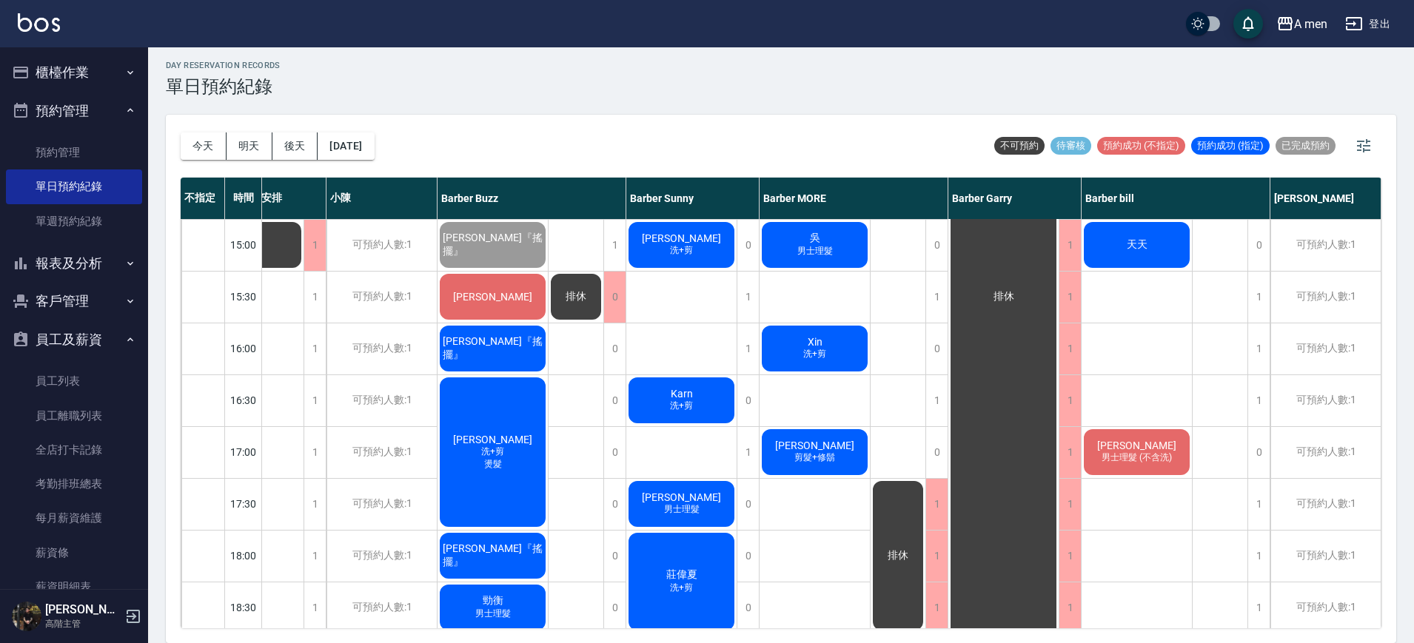
scroll to position [322, 76]
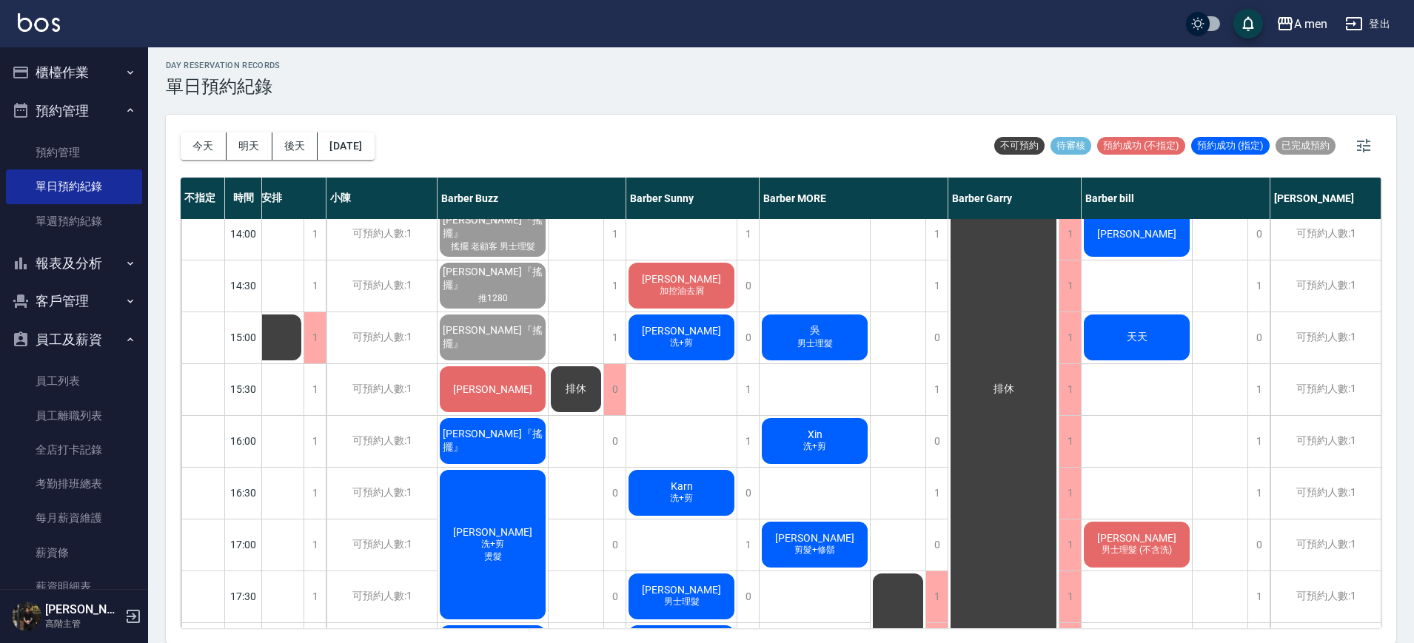
click at [692, 298] on span "加控油去屑" at bounding box center [681, 291] width 50 height 13
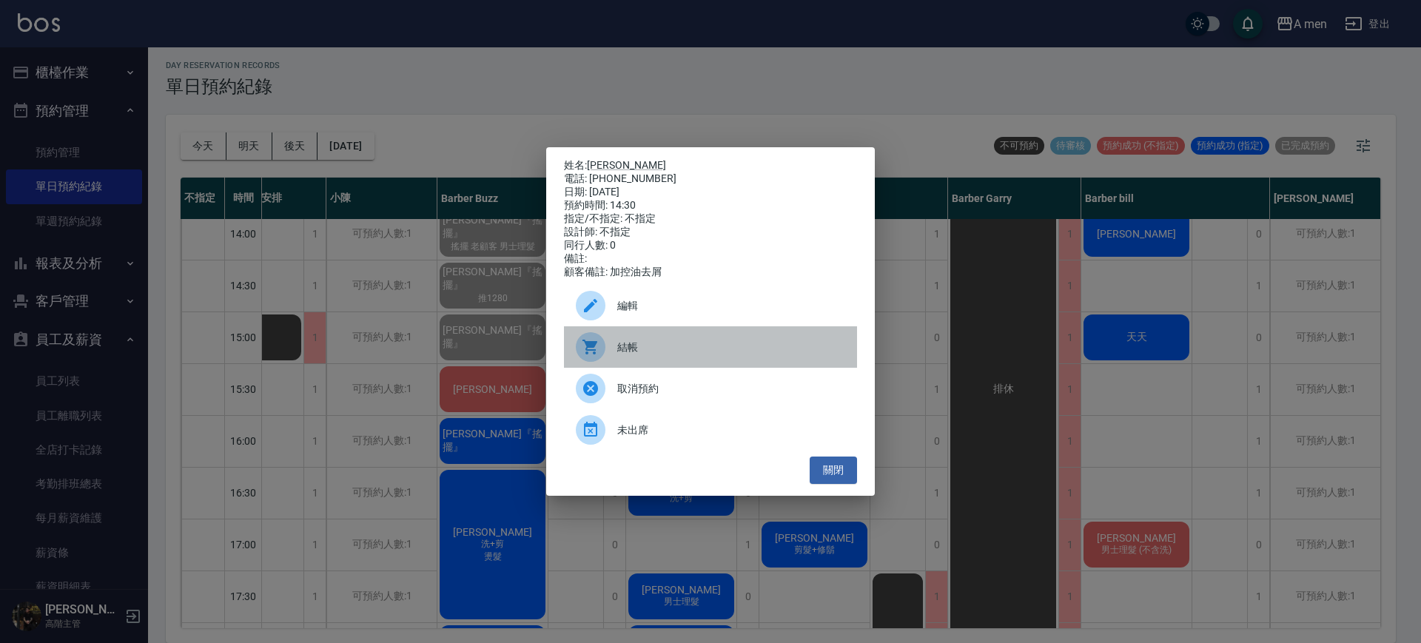
click at [681, 355] on span "結帳" at bounding box center [731, 348] width 228 height 16
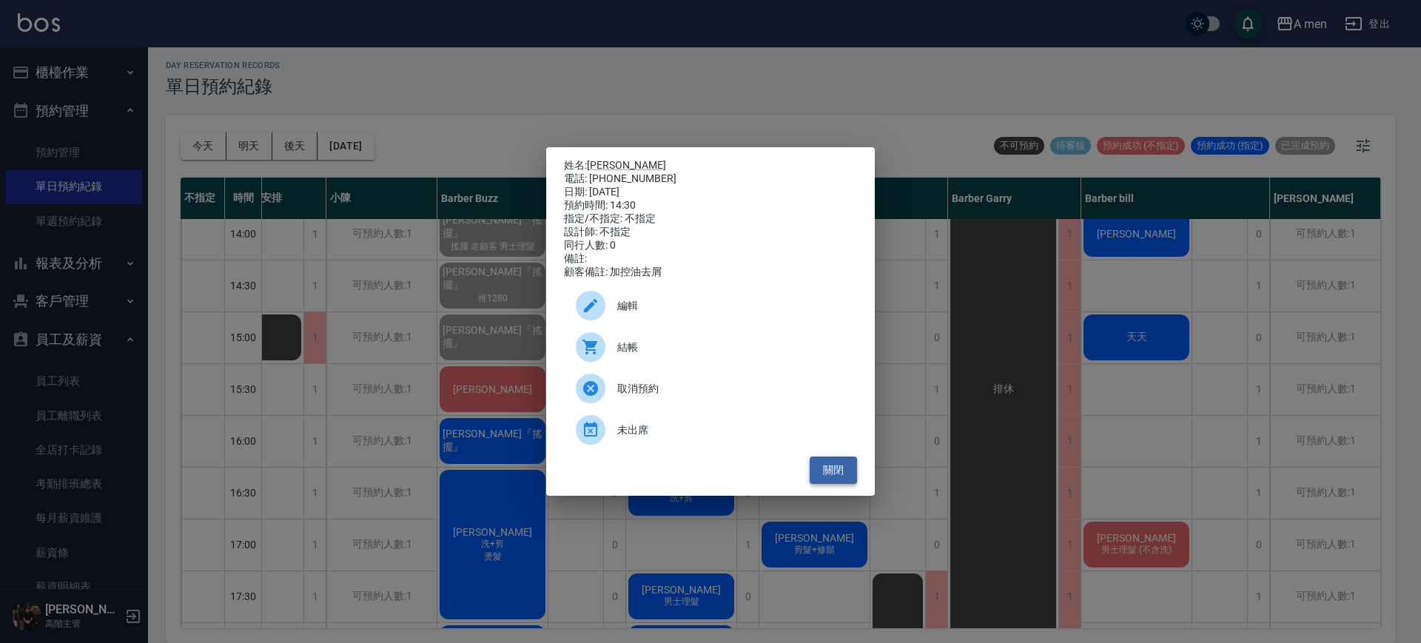
click at [827, 480] on button "關閉" at bounding box center [833, 470] width 47 height 27
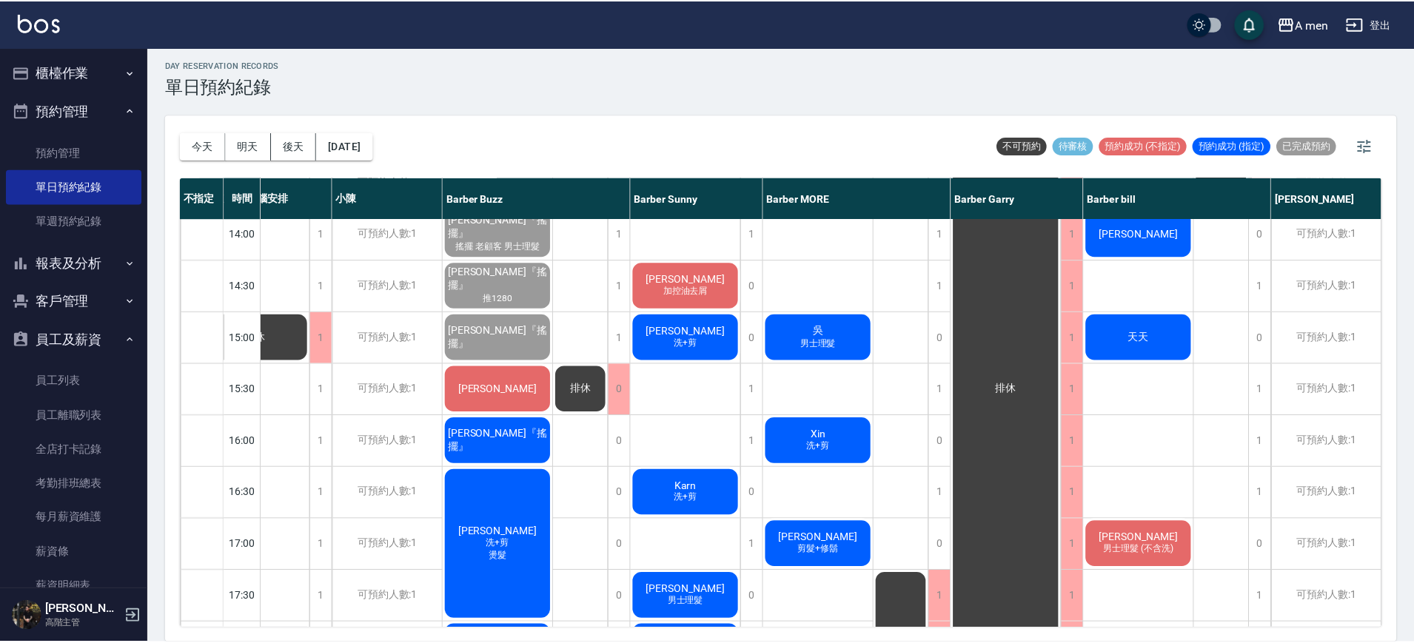
scroll to position [322, 69]
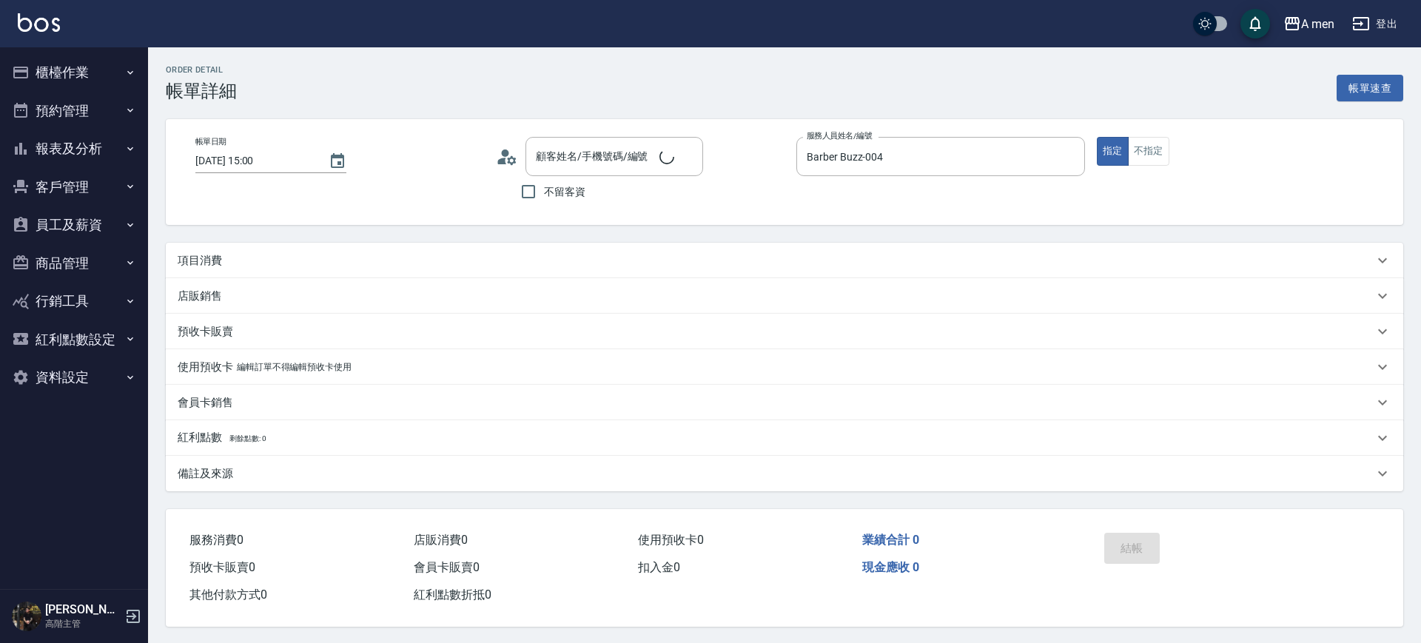
type input "[DATE] 15:00"
type input "Barber Buzz-004"
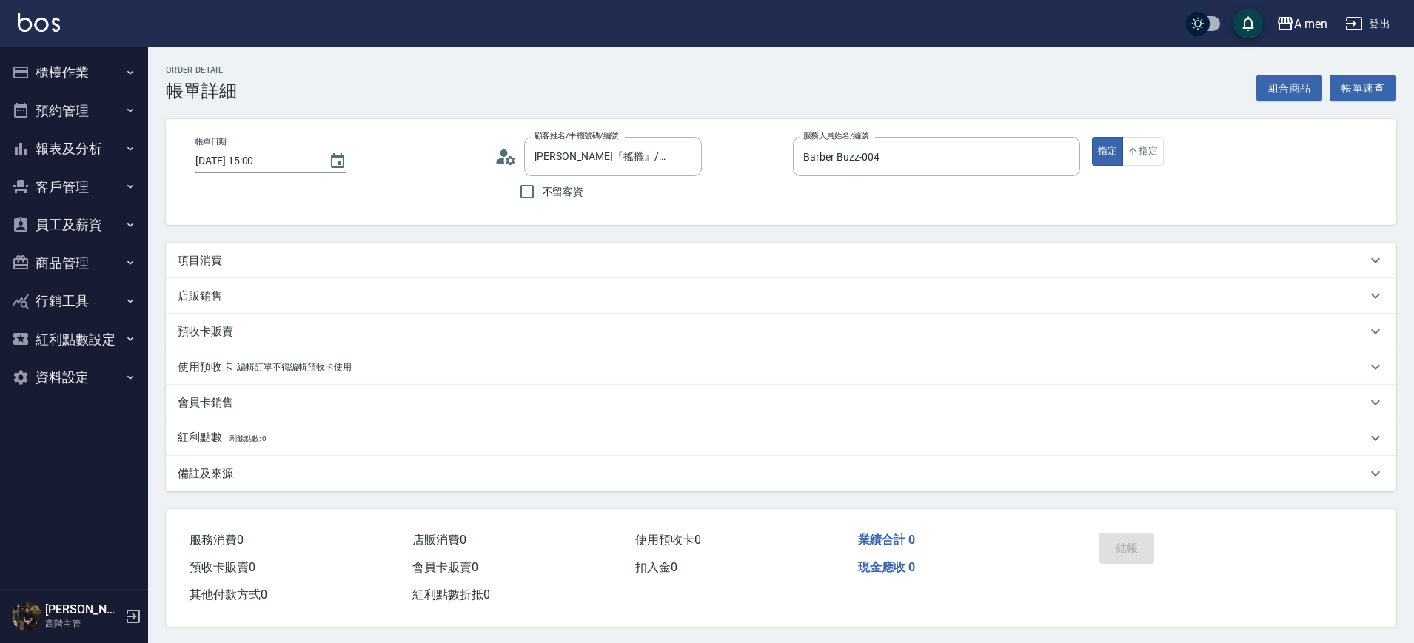
type input "[PERSON_NAME]『搖擺』/0903230736/null"
click at [679, 266] on div "項目消費" at bounding box center [772, 261] width 1189 height 16
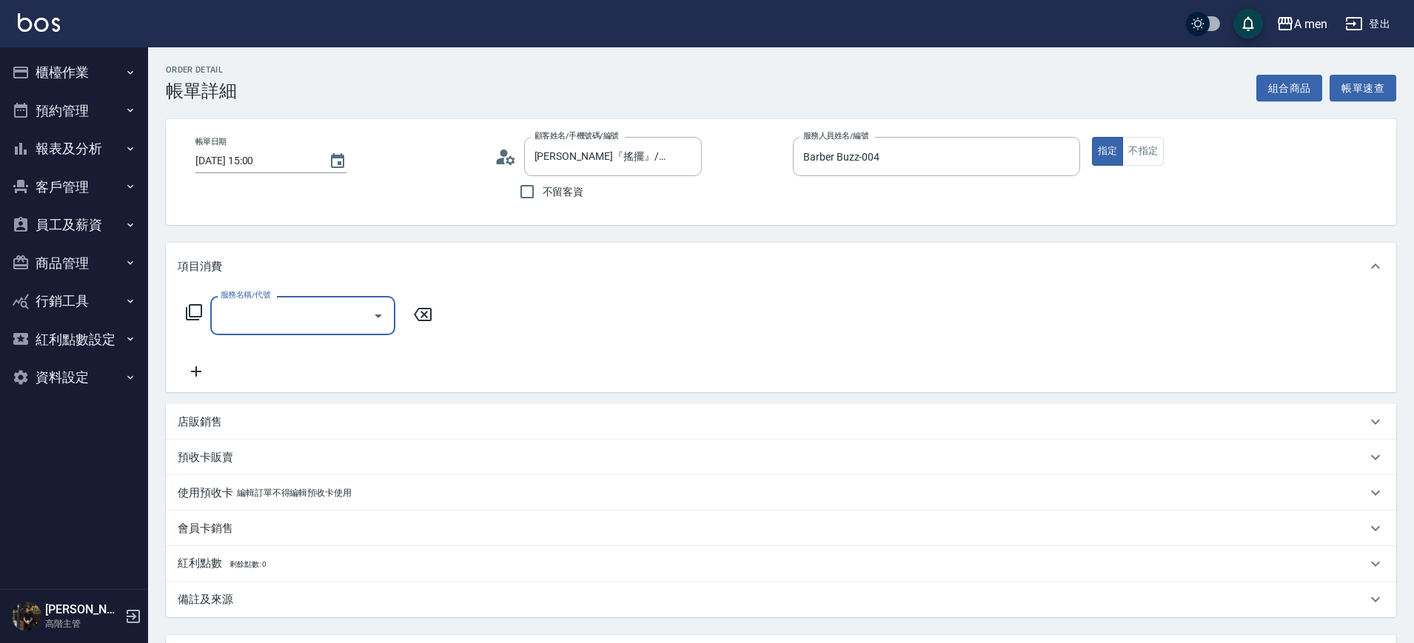
click at [345, 306] on input "服務名稱/代號" at bounding box center [291, 316] width 149 height 26
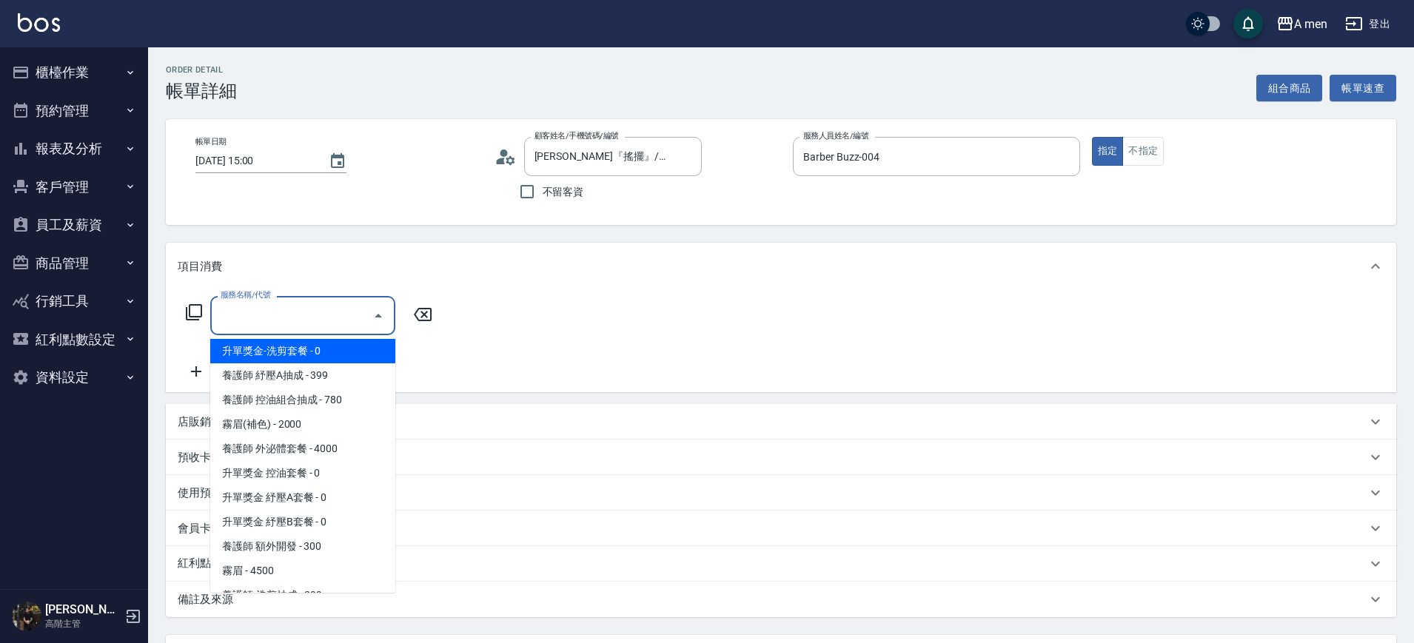
scroll to position [278, 0]
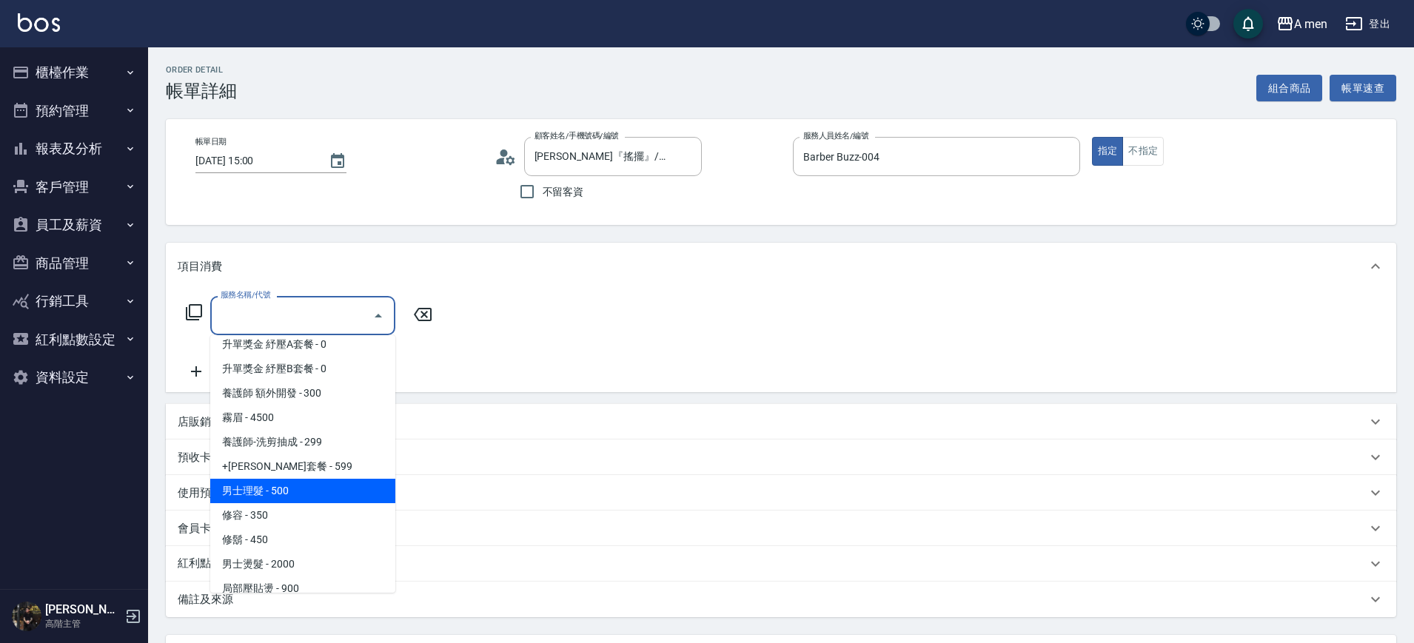
click at [330, 490] on span "男士理髮 - 500" at bounding box center [302, 491] width 185 height 24
type input "男士理髮(A01)"
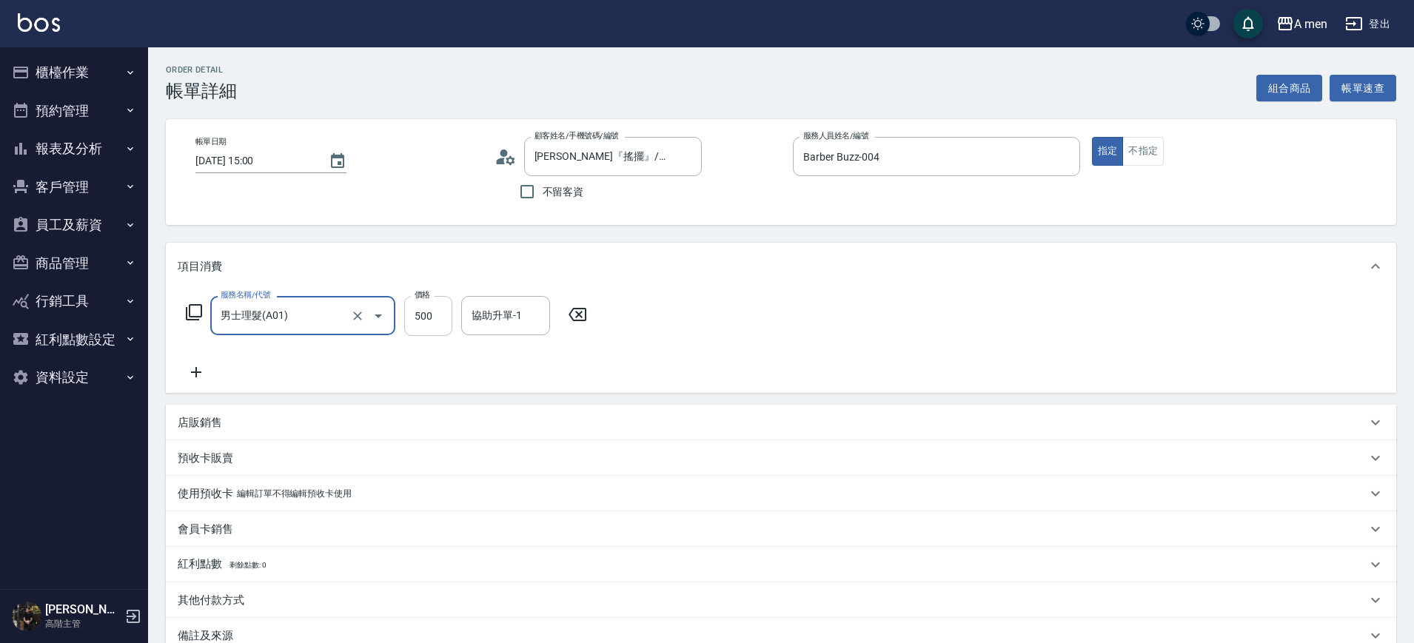
click at [424, 320] on input "500" at bounding box center [428, 316] width 48 height 40
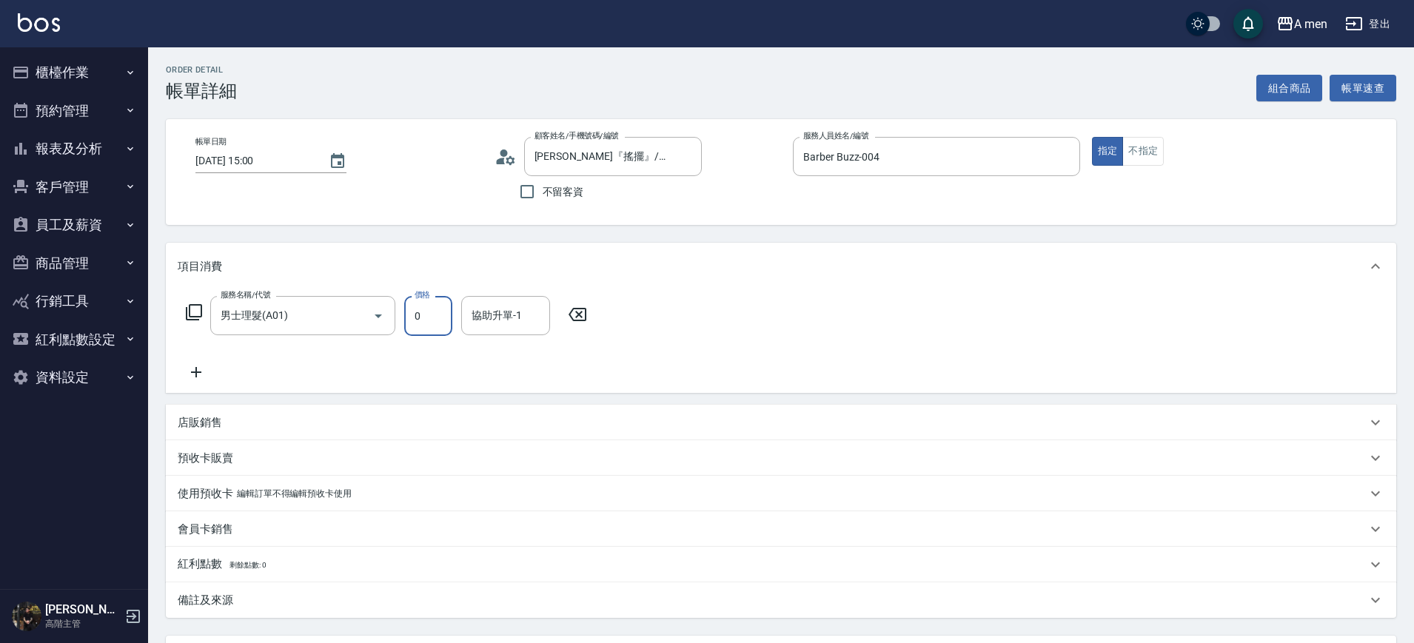
type input "0"
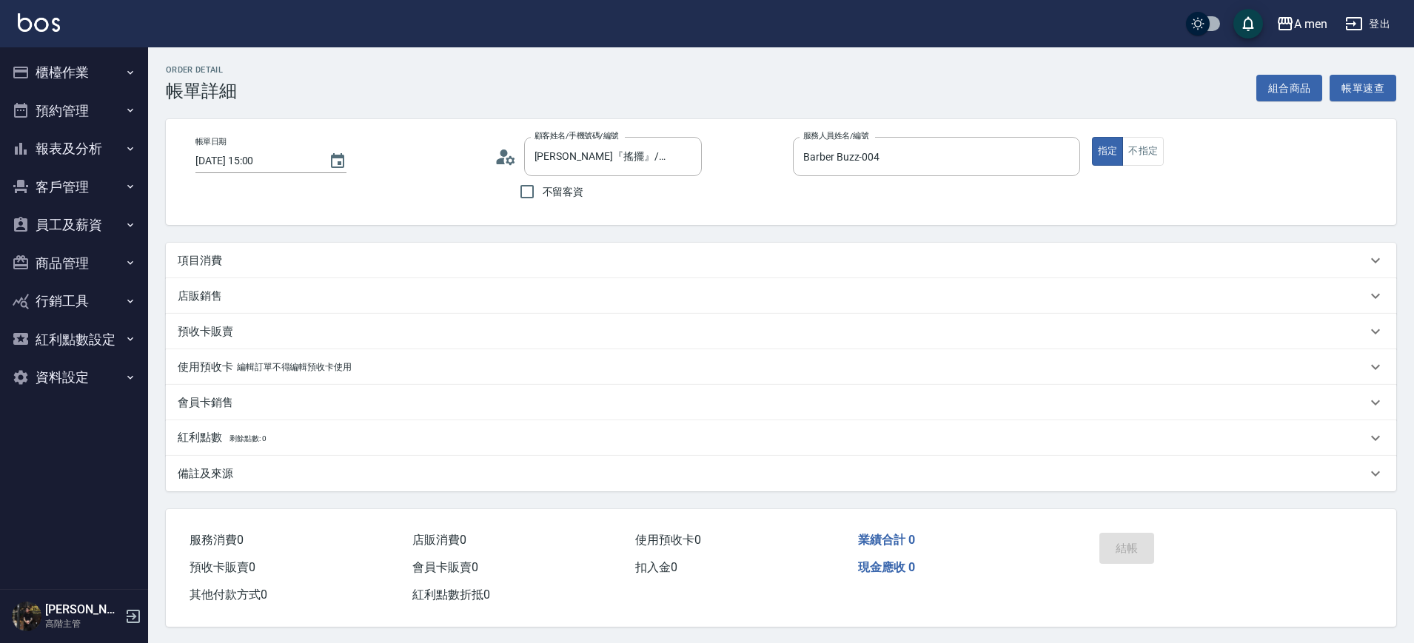
click at [293, 262] on div "項目消費" at bounding box center [772, 261] width 1189 height 16
type input "˙"
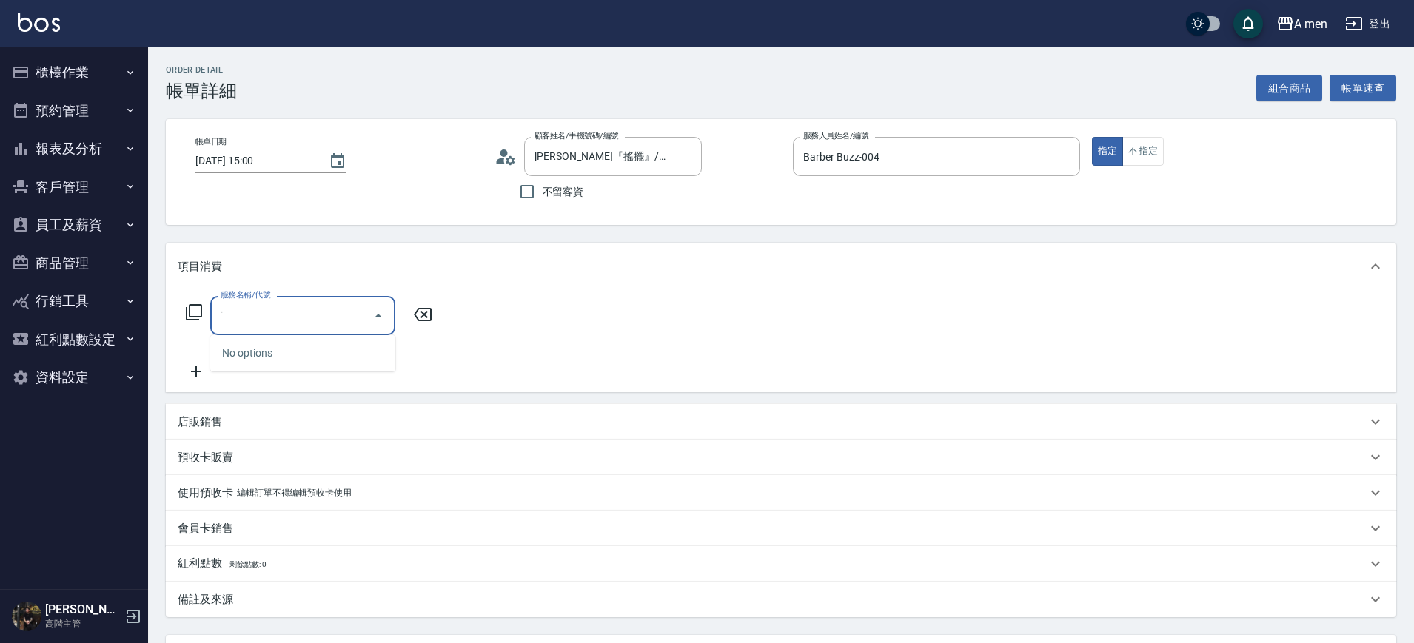
click at [315, 318] on input "˙" at bounding box center [291, 316] width 149 height 26
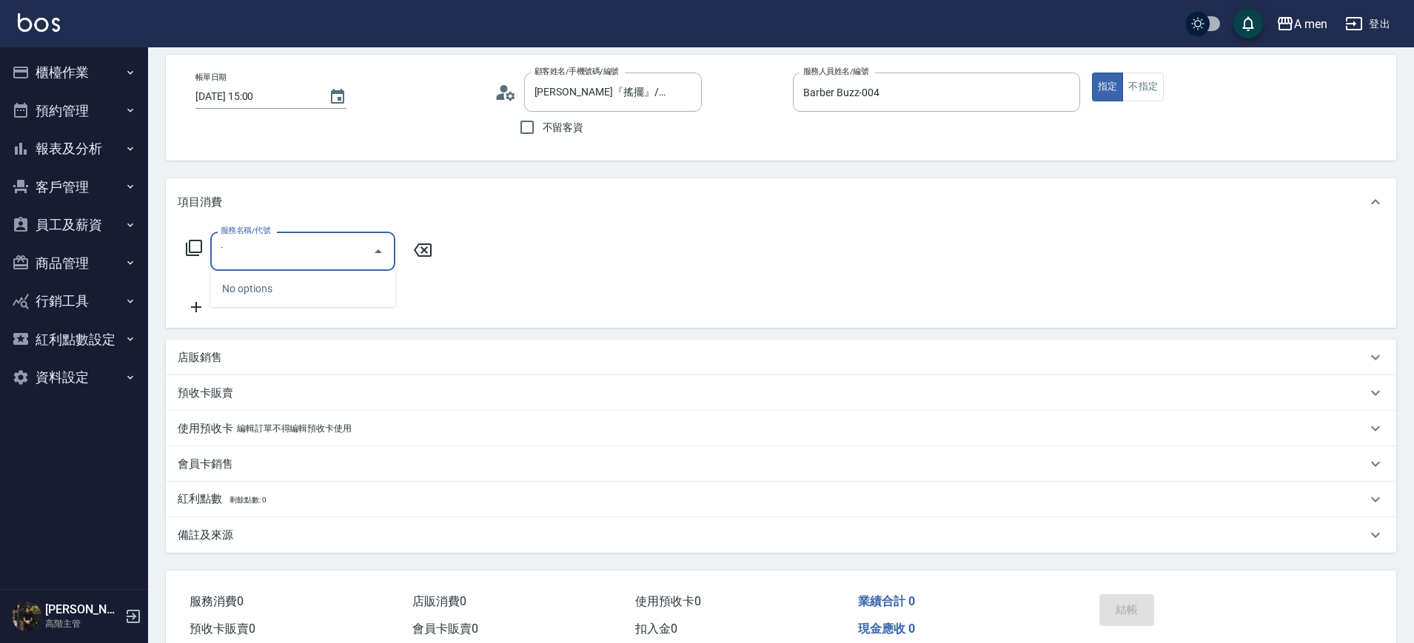
scroll to position [93, 0]
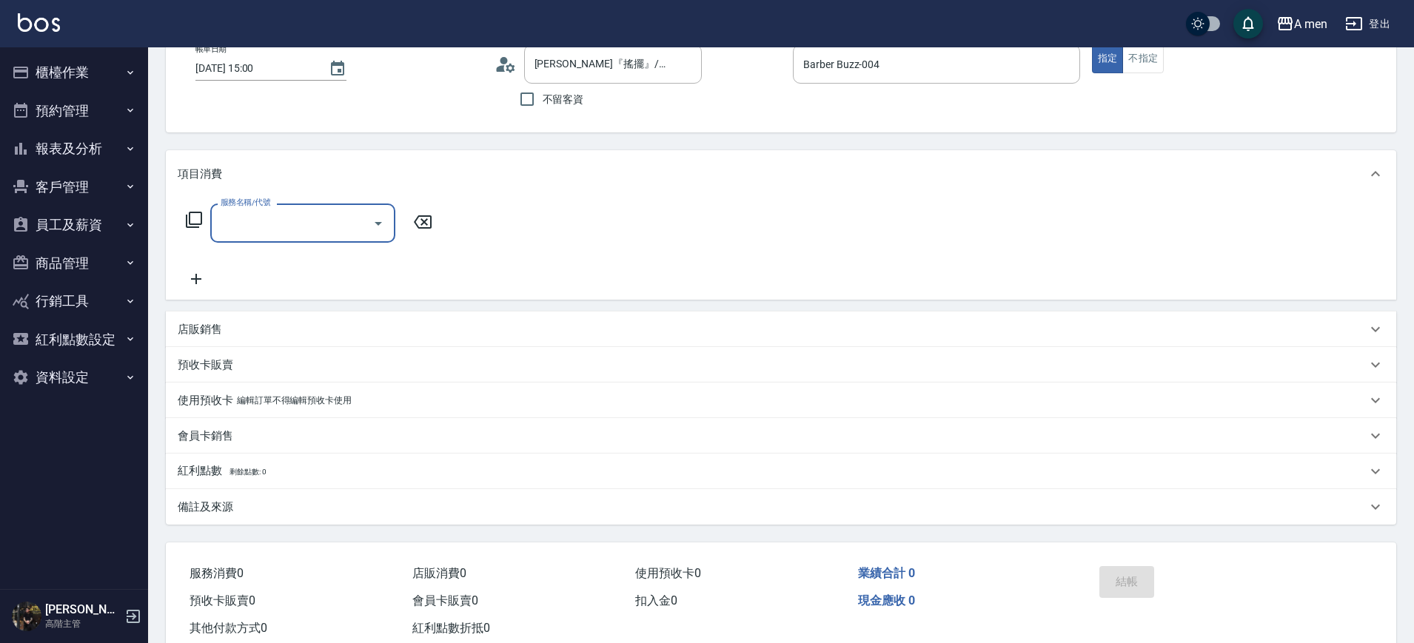
click at [255, 222] on input "服務名稱/代號" at bounding box center [291, 223] width 149 height 26
click at [261, 207] on label "服務名稱/代號" at bounding box center [246, 202] width 50 height 11
click at [261, 210] on input "服務名稱/代號" at bounding box center [291, 223] width 149 height 26
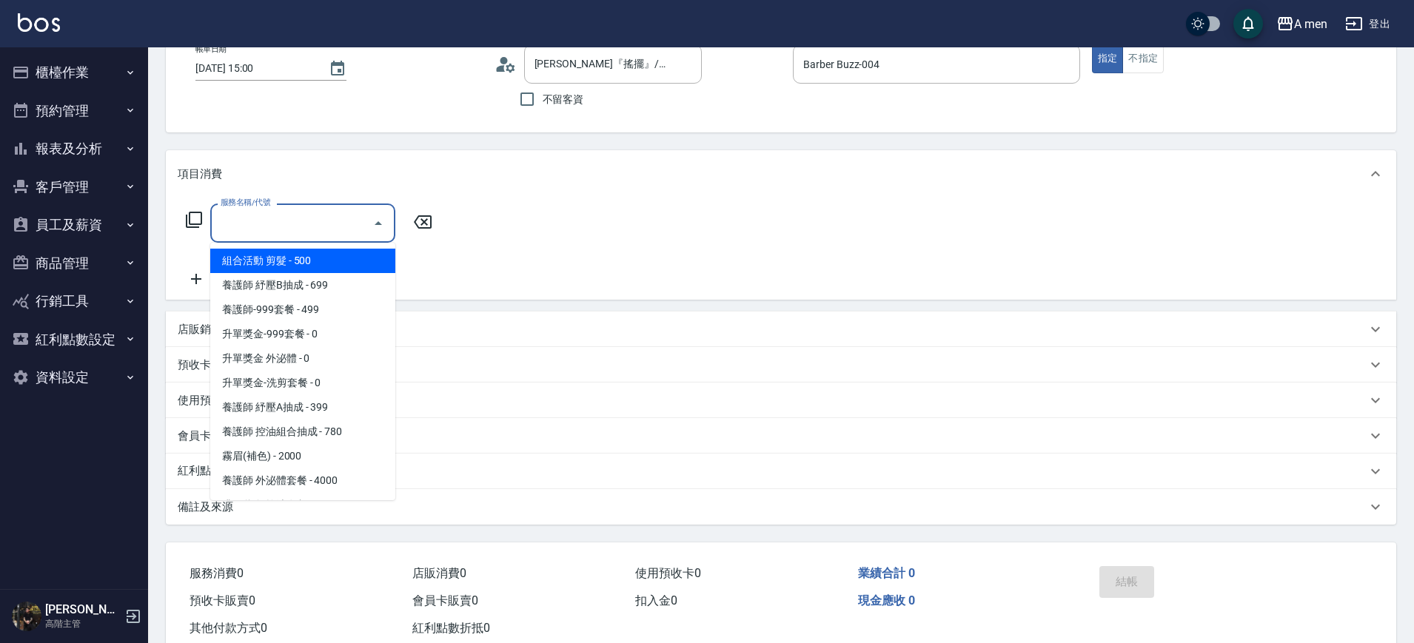
click at [261, 212] on input "服務名稱/代號" at bounding box center [291, 223] width 149 height 26
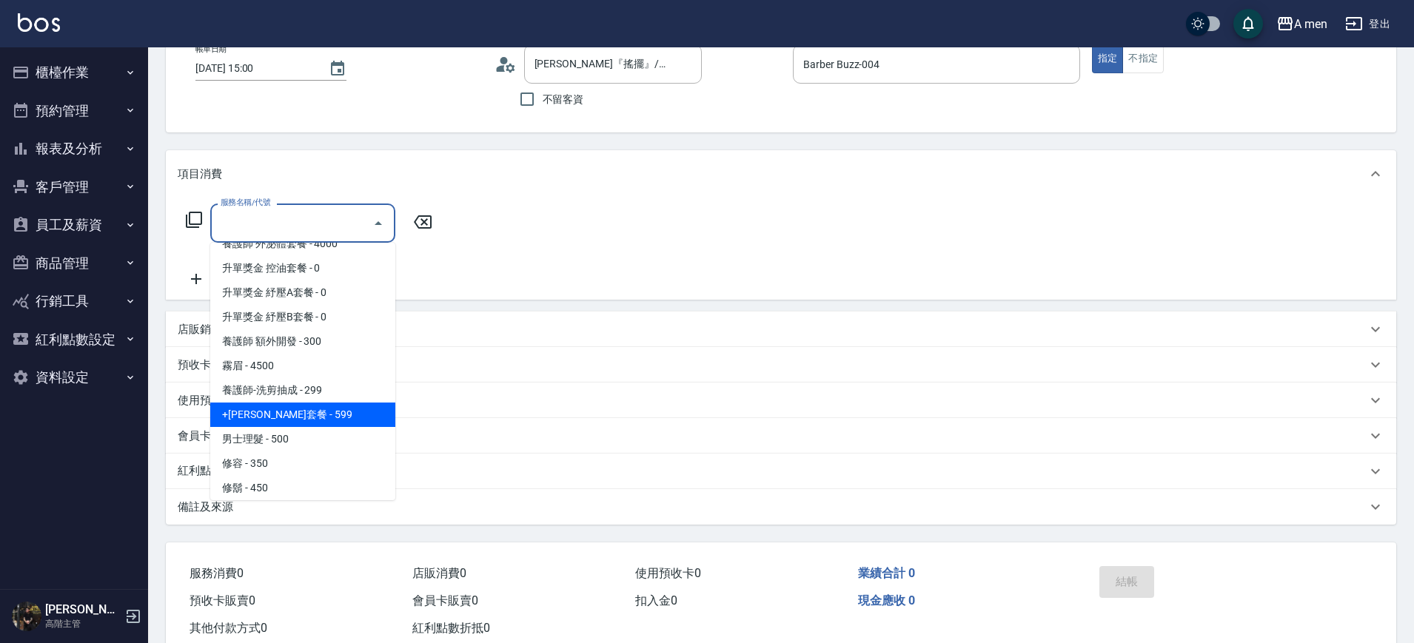
scroll to position [278, 0]
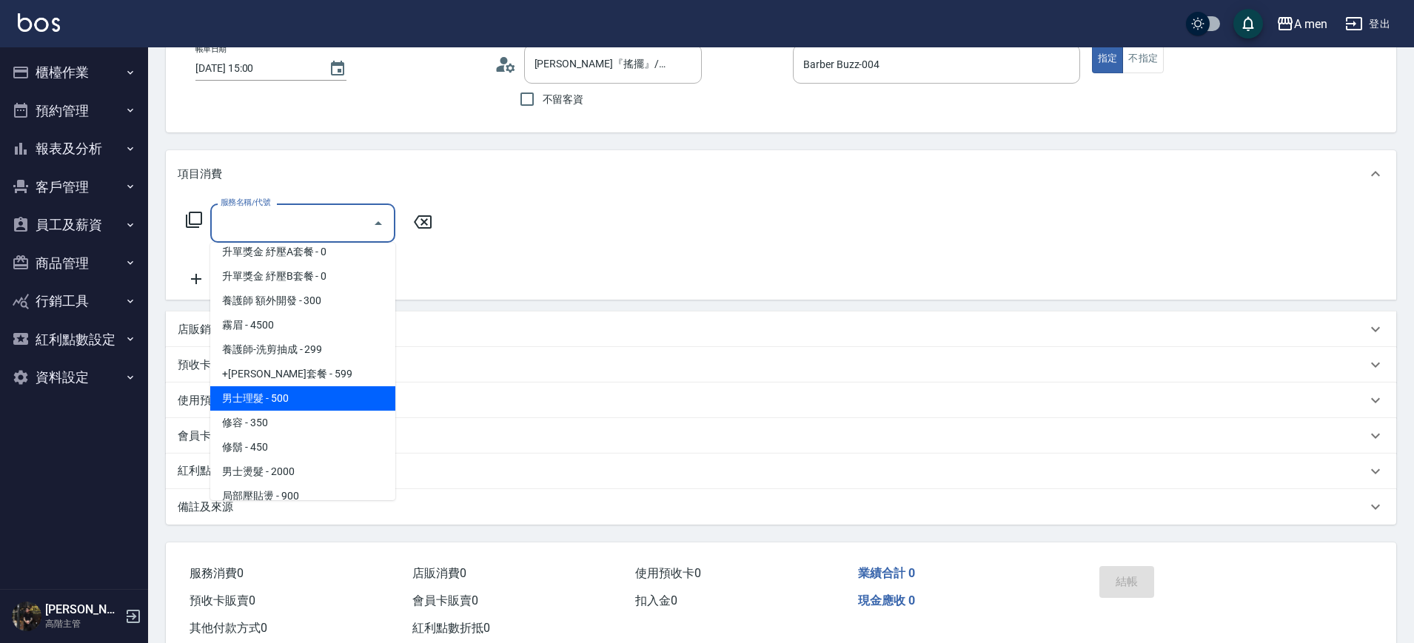
click at [301, 396] on span "男士理髮 - 500" at bounding box center [302, 398] width 185 height 24
type input "男士理髮(A01)"
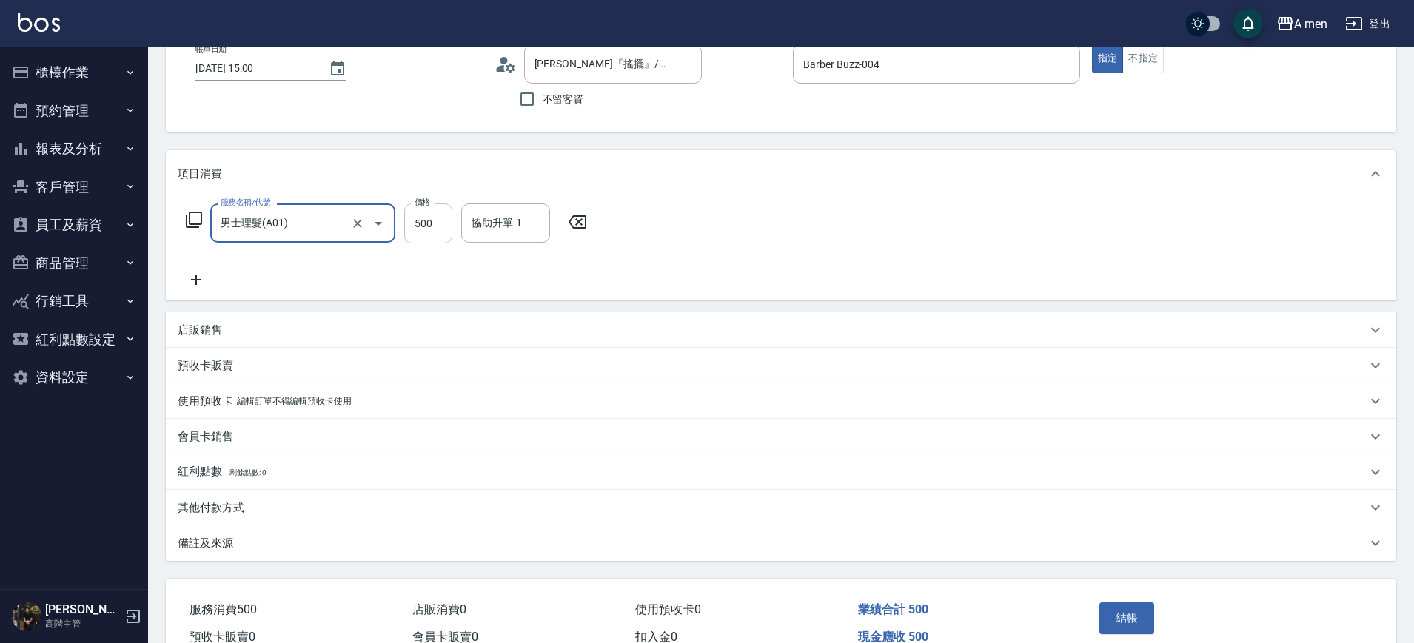
click at [428, 222] on input "500" at bounding box center [428, 224] width 48 height 40
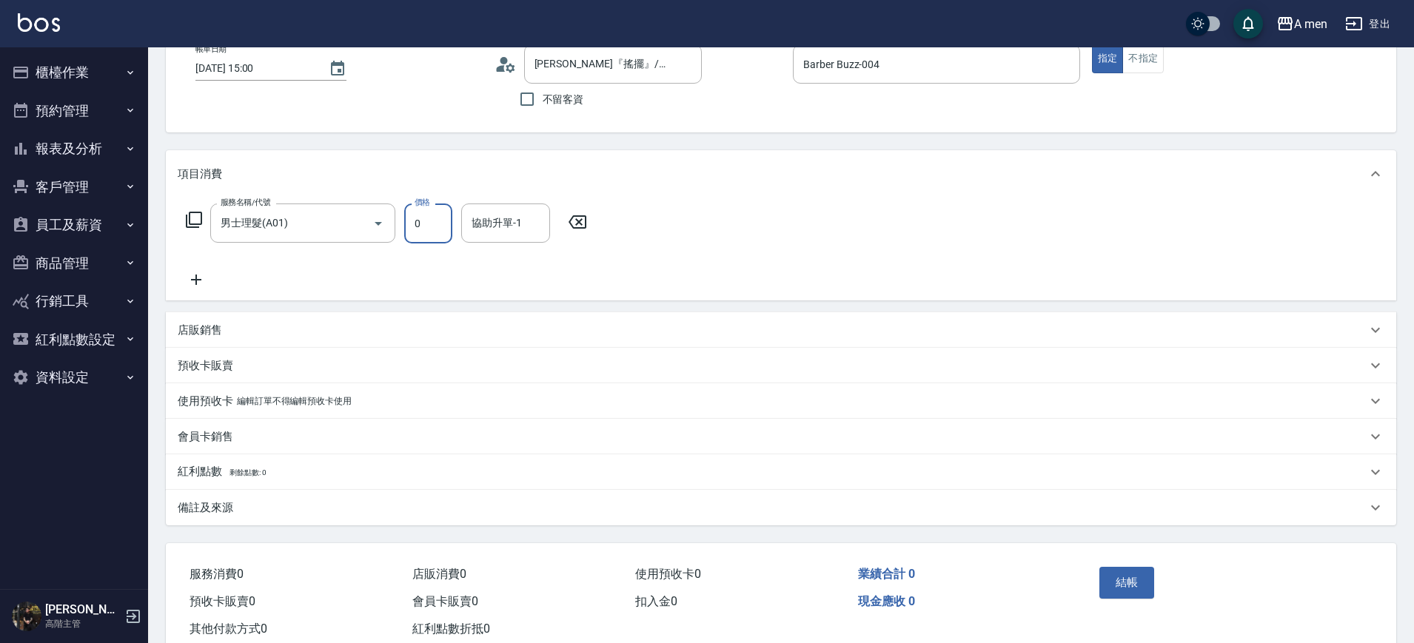
type input "0"
click at [665, 223] on div "服務名稱/代號 男士理髮(A01) 服務名稱/代號 價格 0 價格 協助升單-1 協助升單-1" at bounding box center [781, 249] width 1230 height 103
click at [575, 218] on icon at bounding box center [577, 222] width 37 height 18
drag, startPoint x: 259, startPoint y: 221, endPoint x: 283, endPoint y: 239, distance: 30.2
click at [261, 220] on input "服務名稱/代號" at bounding box center [291, 223] width 149 height 26
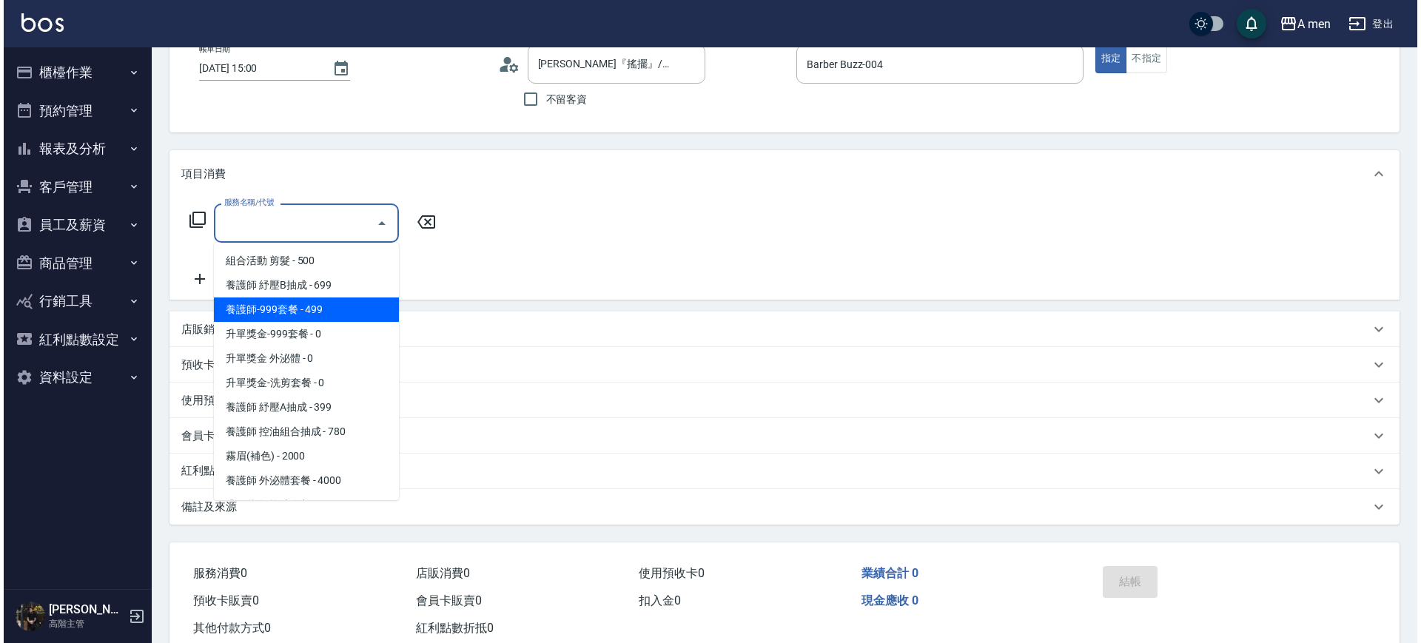
scroll to position [185, 0]
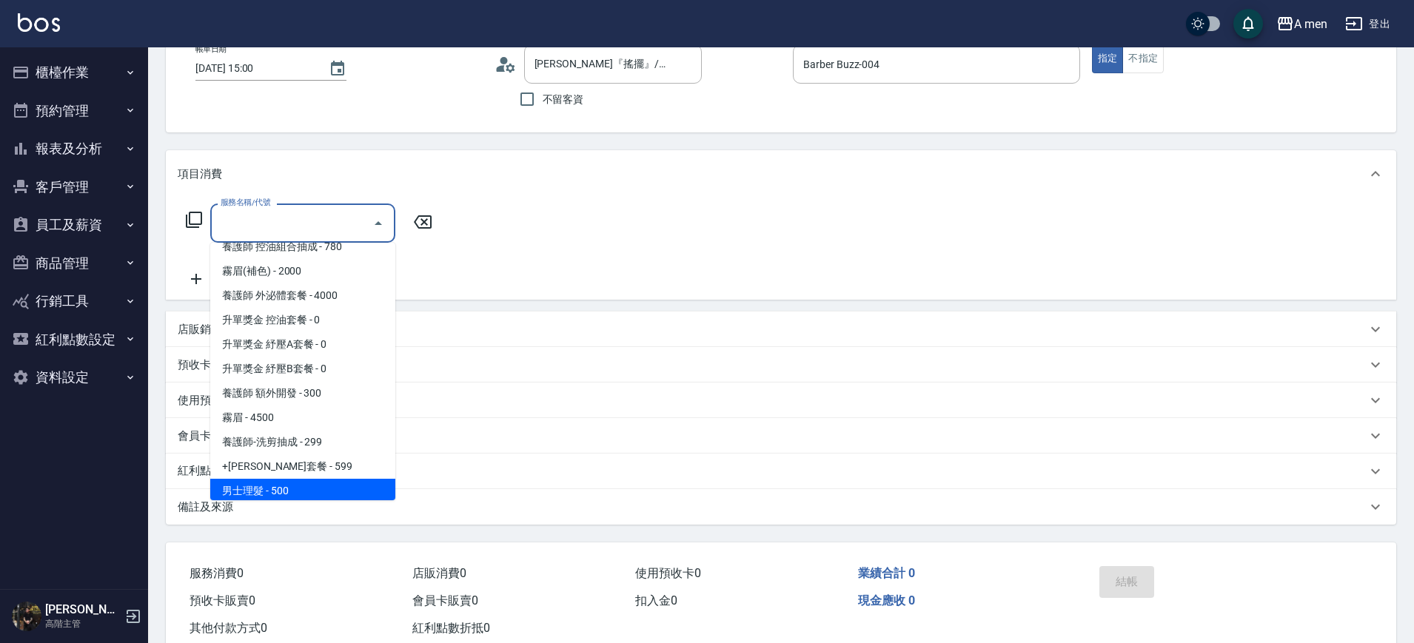
click at [307, 489] on span "男士理髮 - 500" at bounding box center [302, 491] width 185 height 24
type input "男士理髮(A01)"
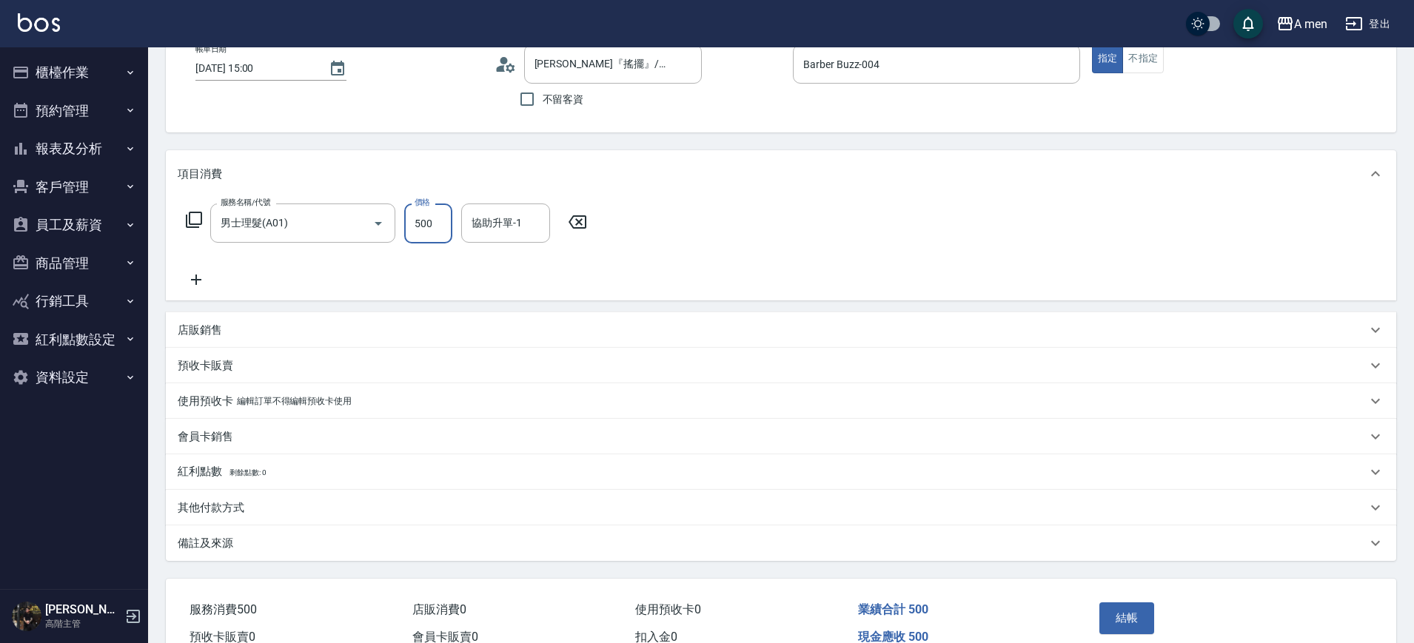
click at [437, 224] on input "500" at bounding box center [428, 224] width 48 height 40
type input "700"
click at [1121, 621] on button "結帳" at bounding box center [1127, 617] width 56 height 31
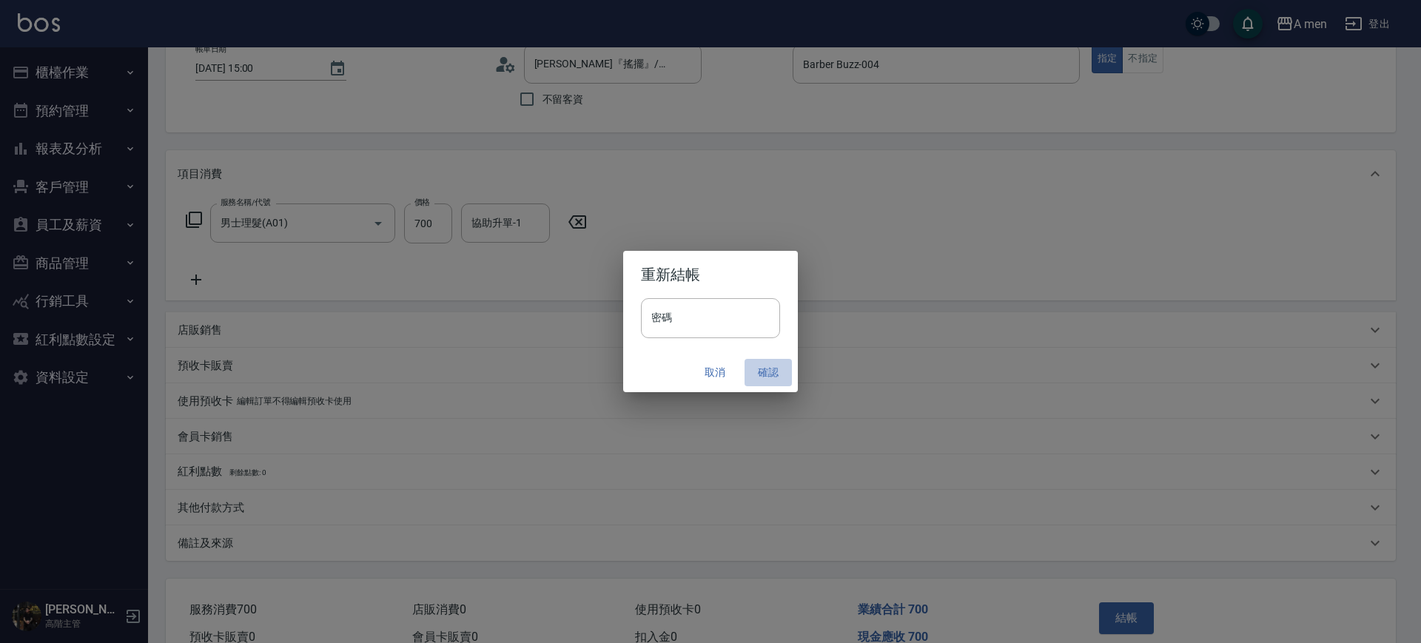
click at [757, 367] on button "確認" at bounding box center [768, 372] width 47 height 27
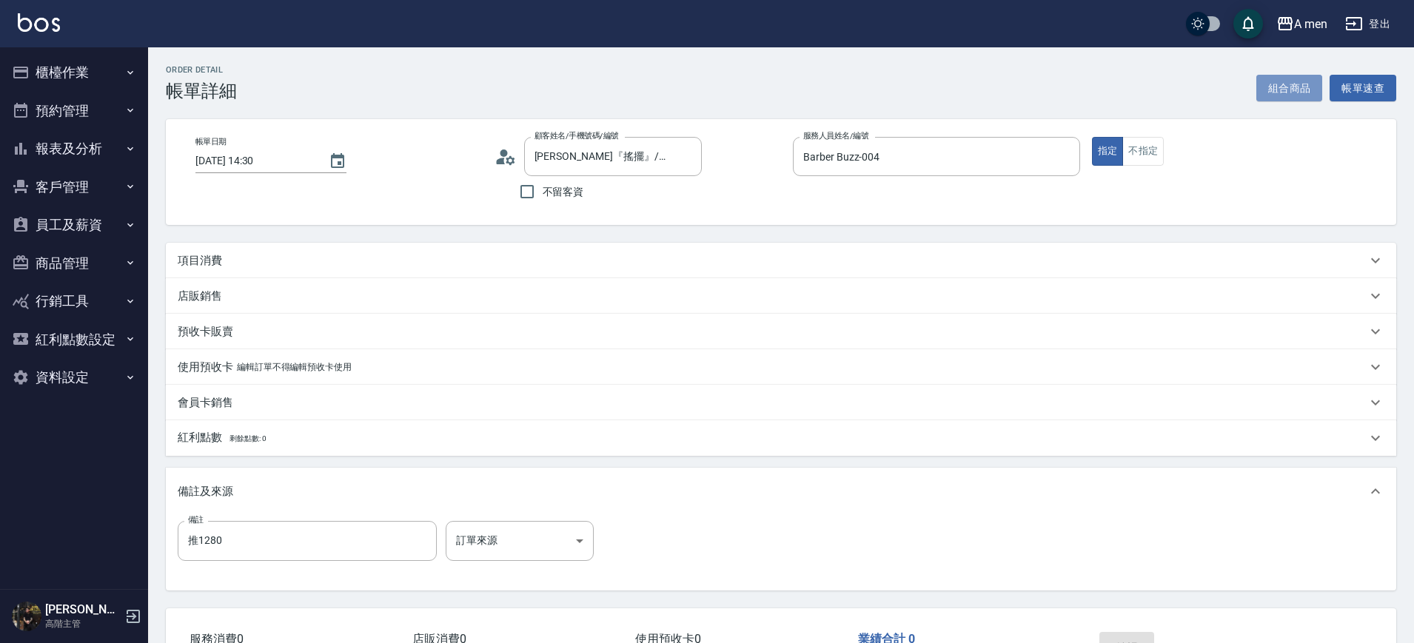
click at [1303, 87] on button "組合商品" at bounding box center [1289, 88] width 67 height 27
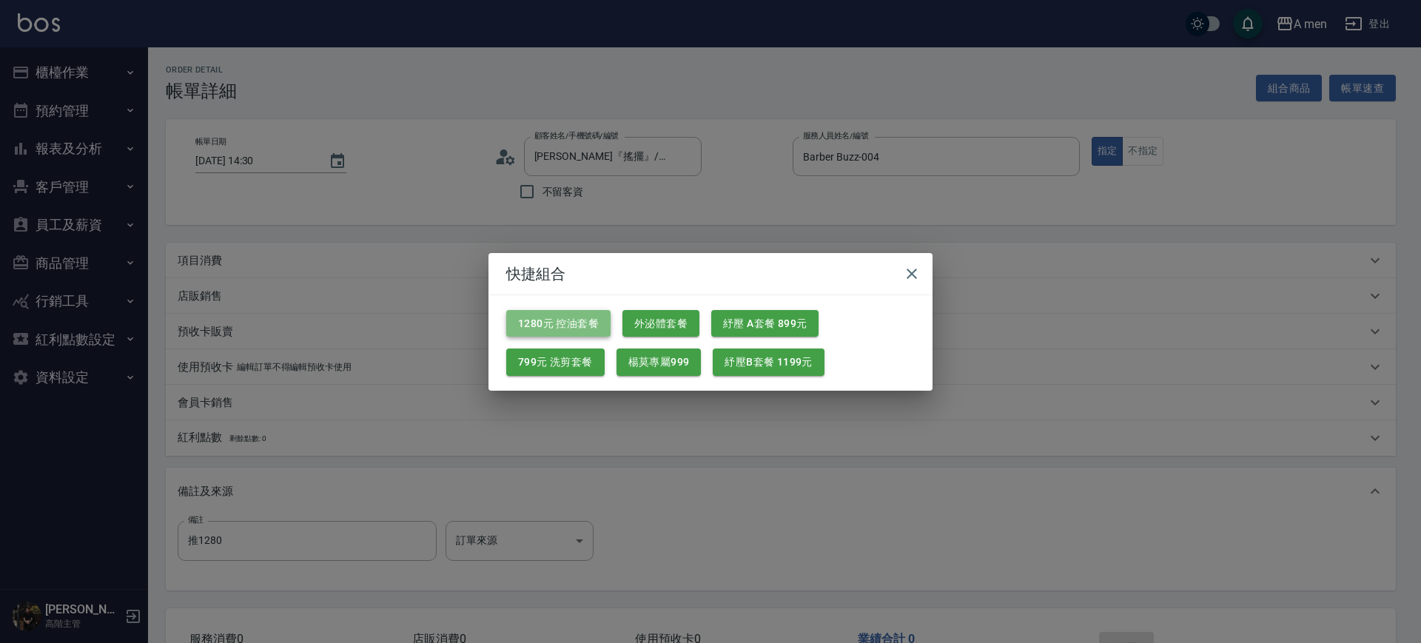
click at [584, 325] on button "1280元 控油套餐" at bounding box center [558, 323] width 104 height 27
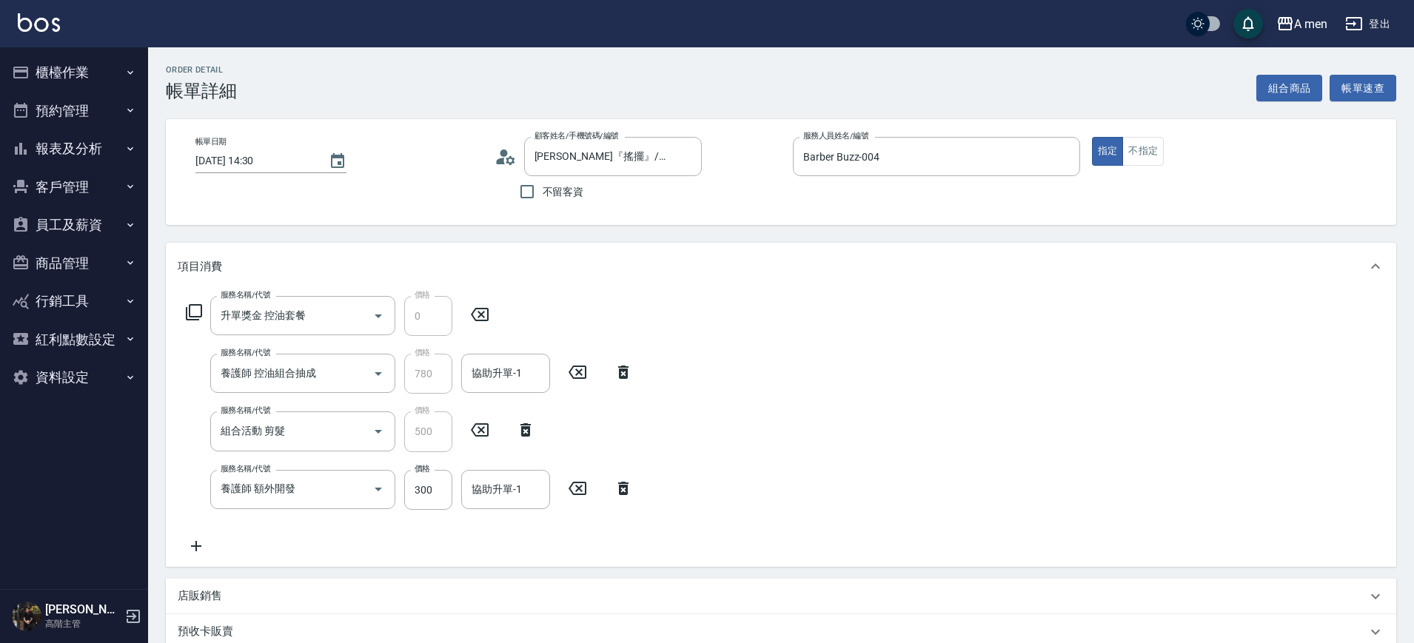
click at [631, 492] on icon at bounding box center [623, 489] width 37 height 18
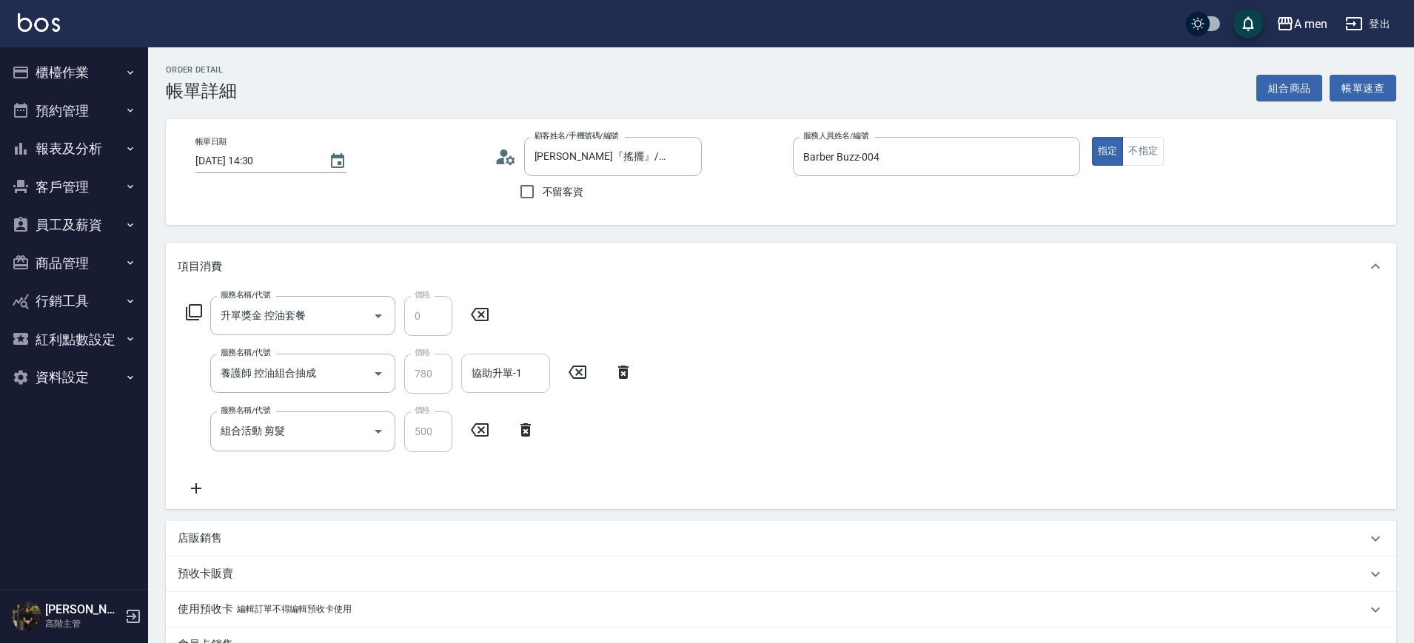
click at [482, 383] on input "協助升單-1" at bounding box center [505, 373] width 75 height 26
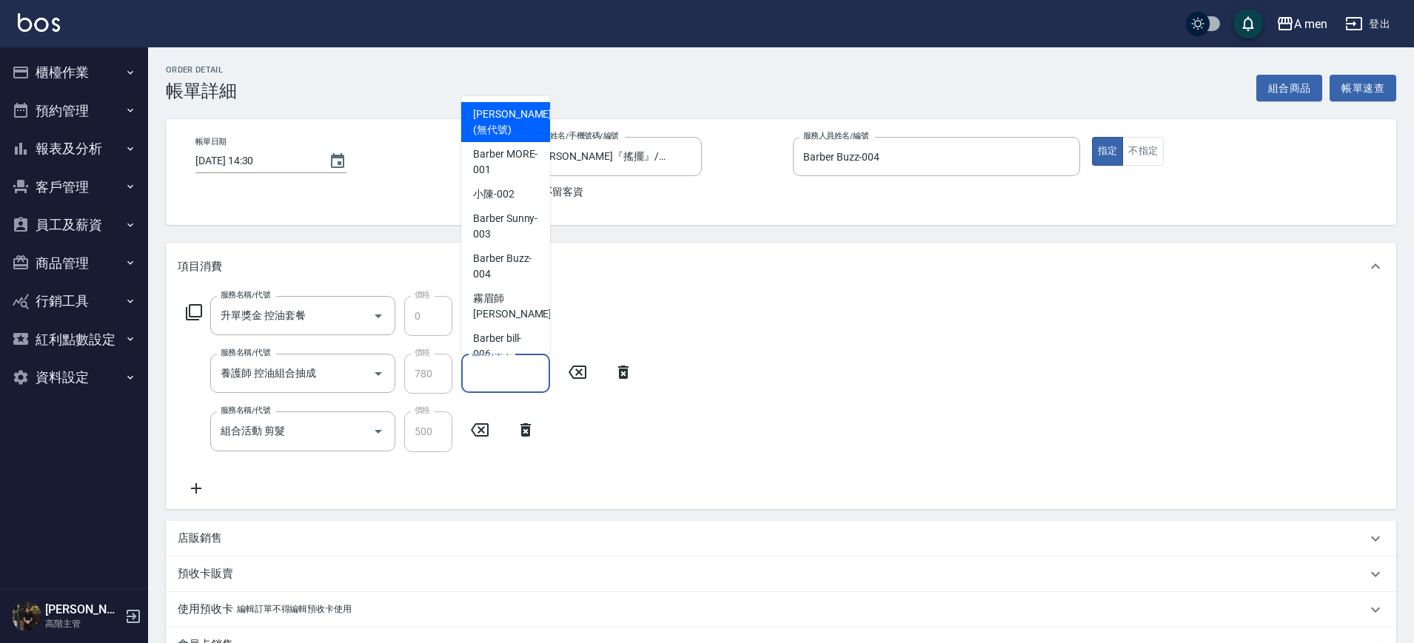
click at [674, 406] on div "服務名稱/代號 升單獎金 控油套餐 服務名稱/代號 價格 0 價格 服務名稱/代號 養護師 控油組合抽成 服務名稱/代號 價格 780 價格 協助升單-1 協…" at bounding box center [781, 399] width 1230 height 218
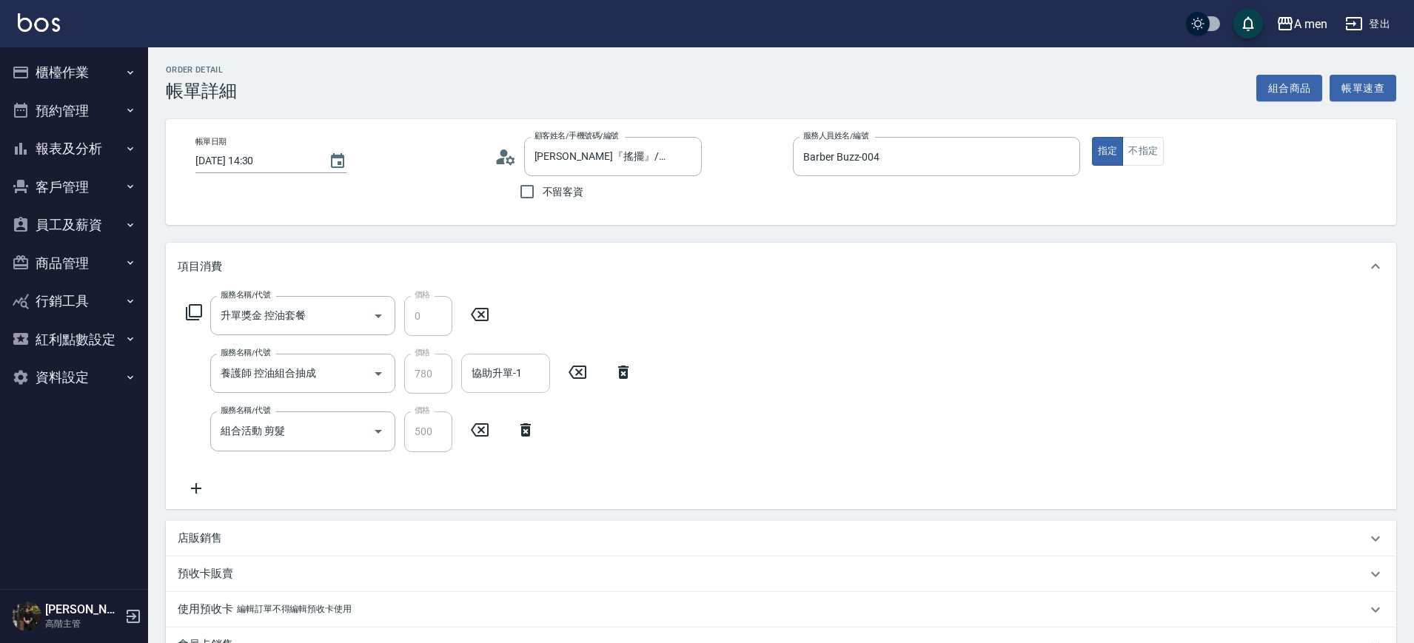
click at [528, 383] on input "協助升單-1" at bounding box center [505, 373] width 75 height 26
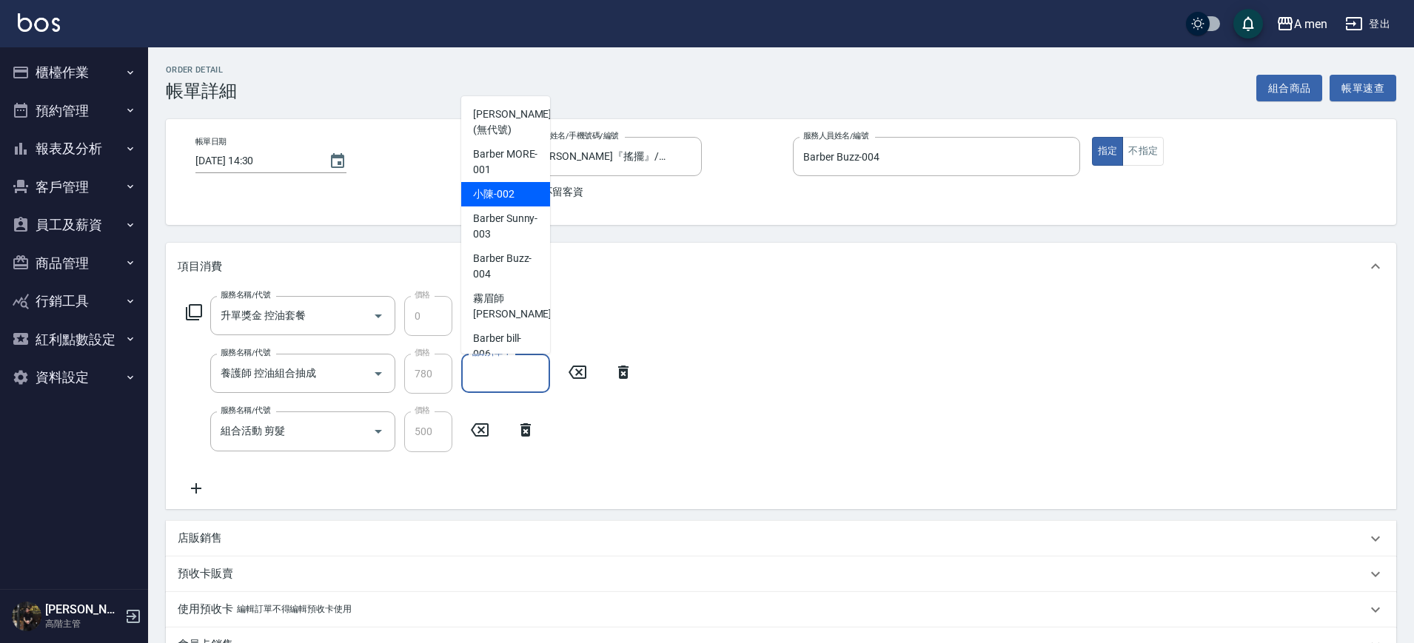
click at [498, 197] on span "小陳 -002" at bounding box center [493, 194] width 41 height 16
type input "小陳-002"
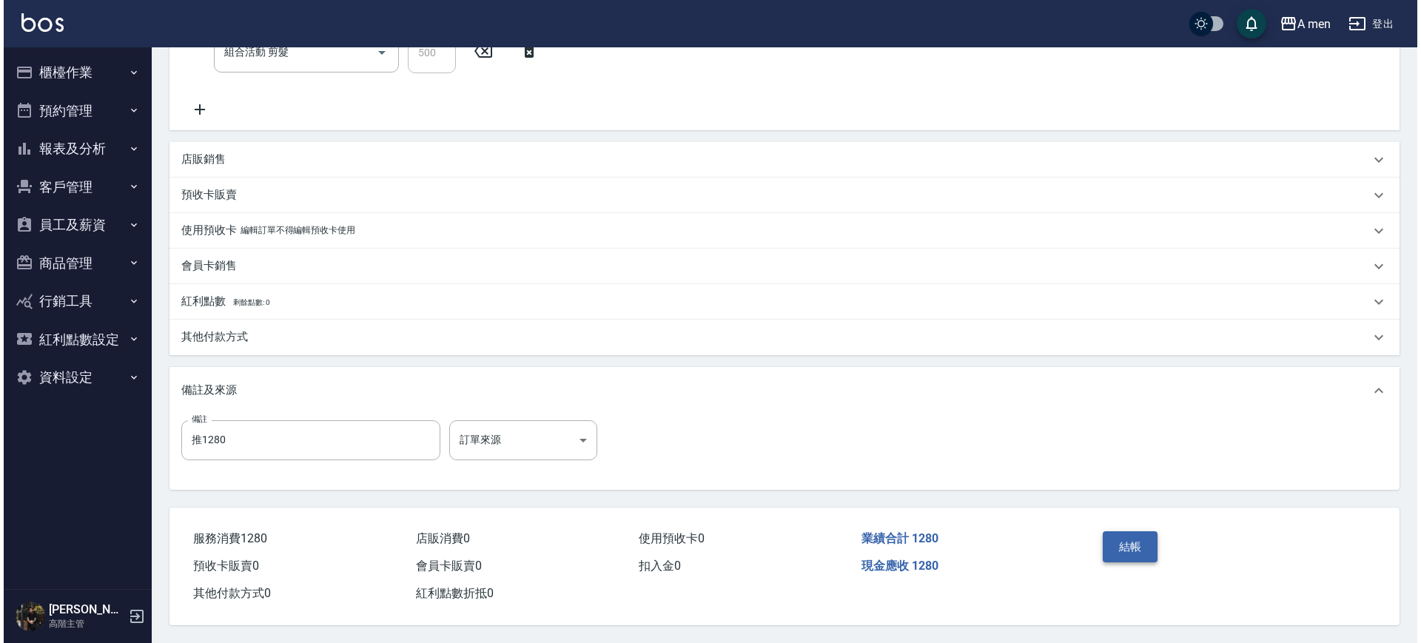
scroll to position [386, 0]
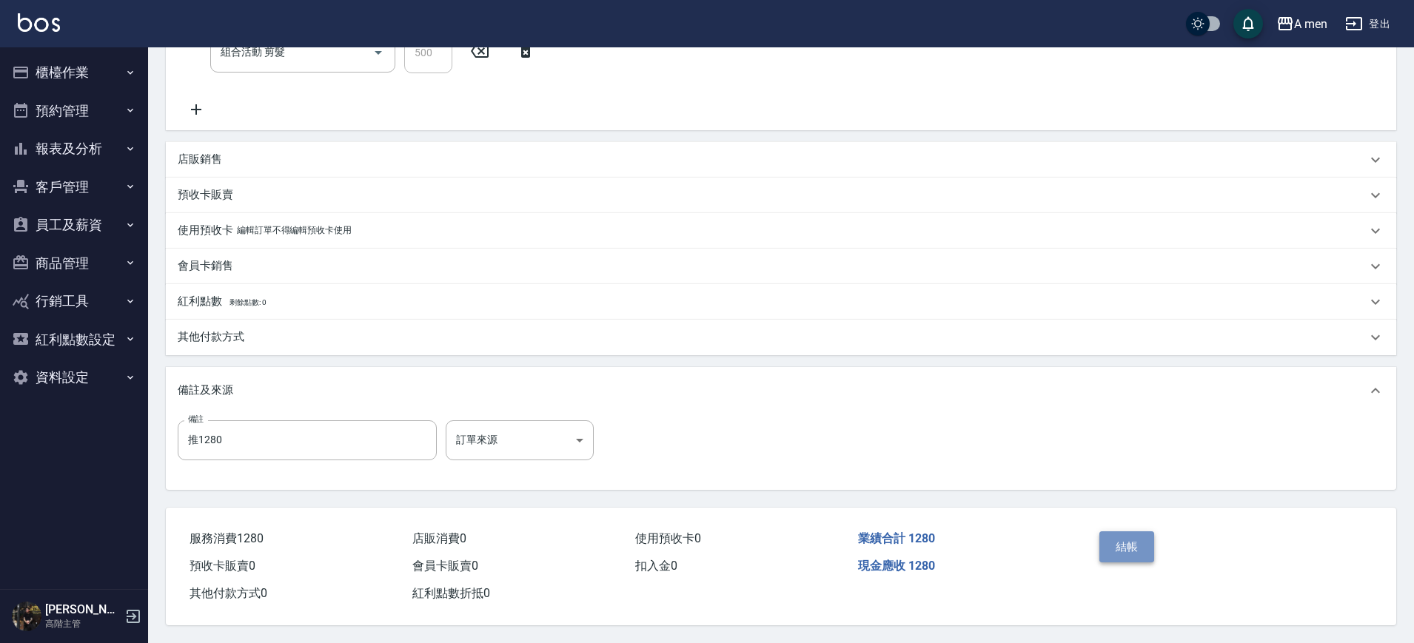
click at [1125, 535] on button "結帳" at bounding box center [1127, 546] width 56 height 31
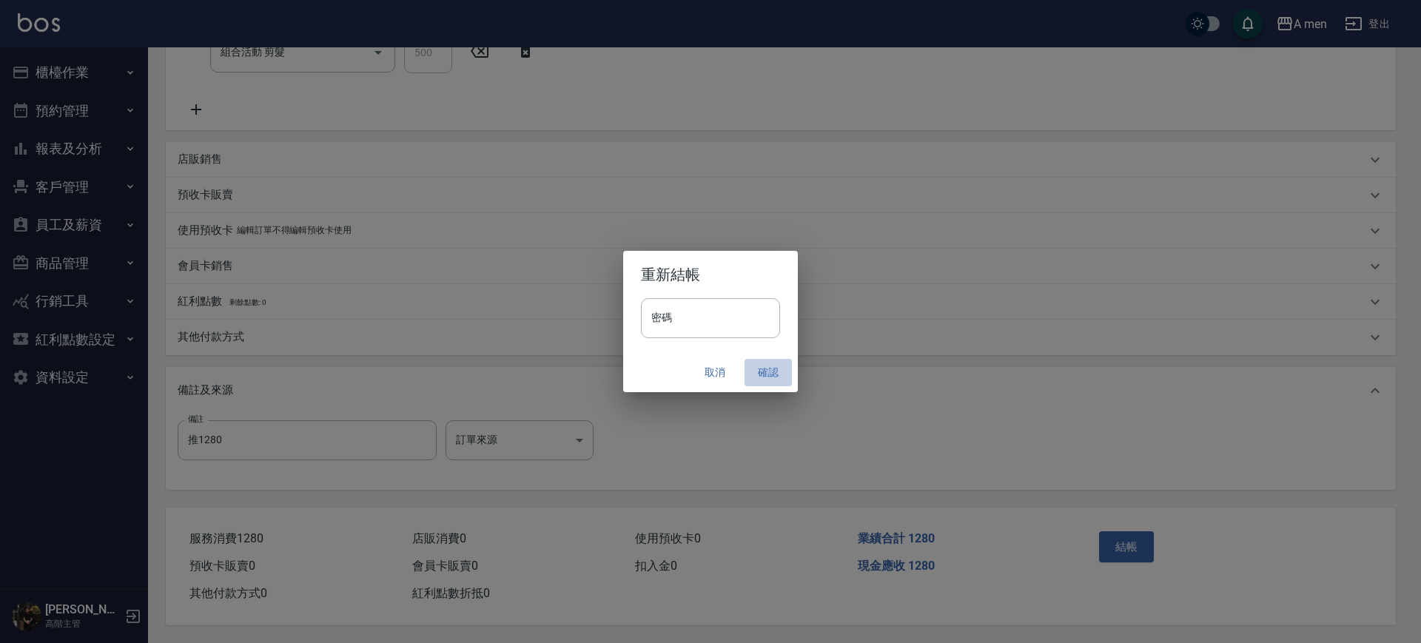
click at [752, 366] on button "確認" at bounding box center [768, 372] width 47 height 27
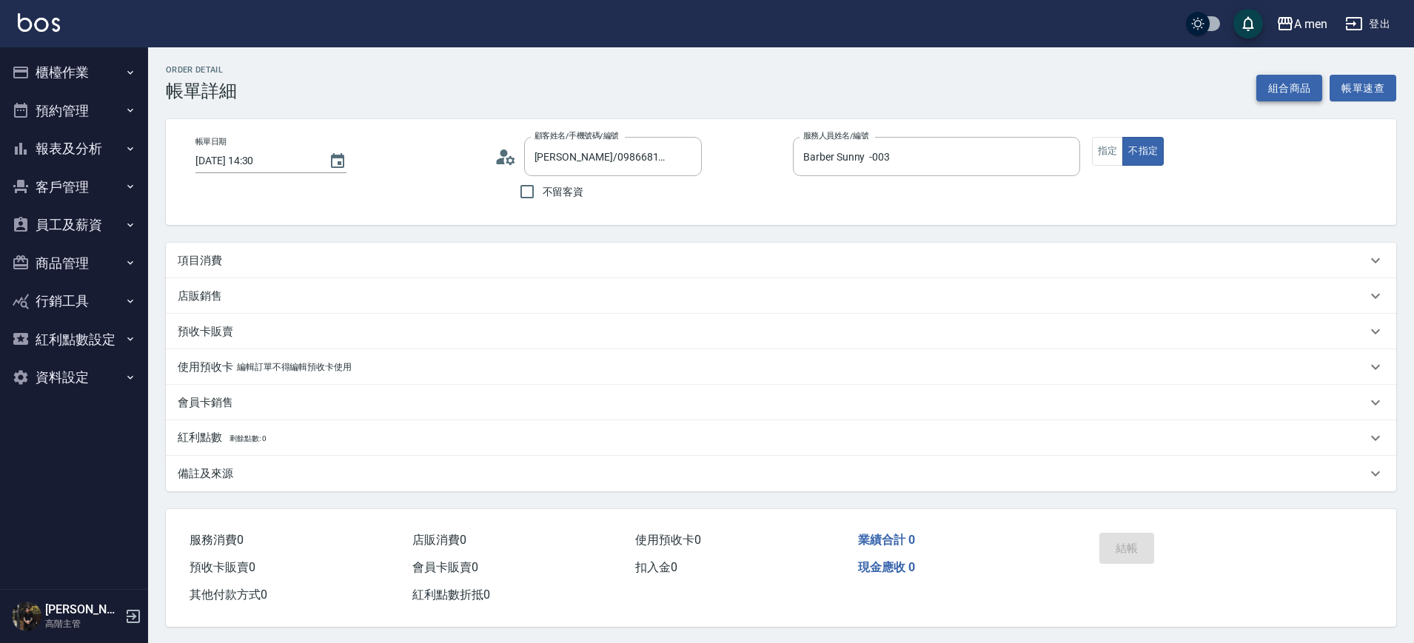
click at [1297, 75] on button "組合商品" at bounding box center [1289, 88] width 67 height 27
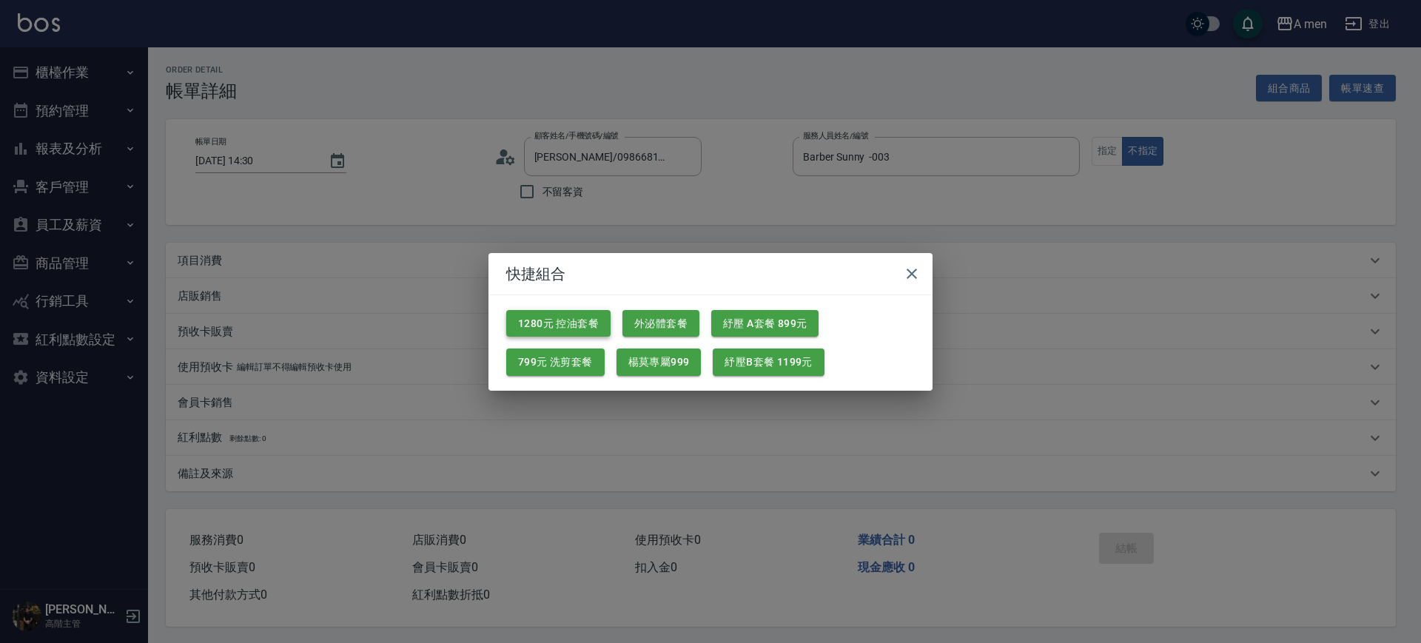
click at [542, 330] on button "1280元 控油套餐" at bounding box center [558, 323] width 104 height 27
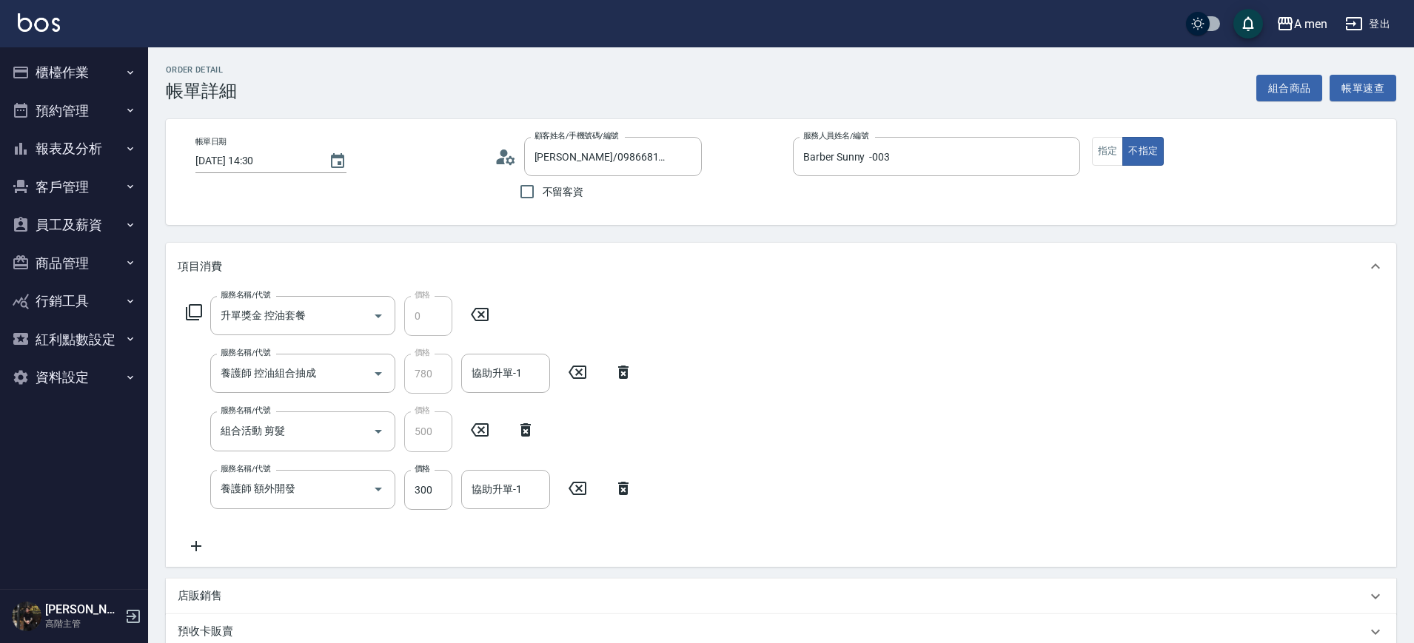
click at [626, 486] on icon at bounding box center [623, 488] width 10 height 13
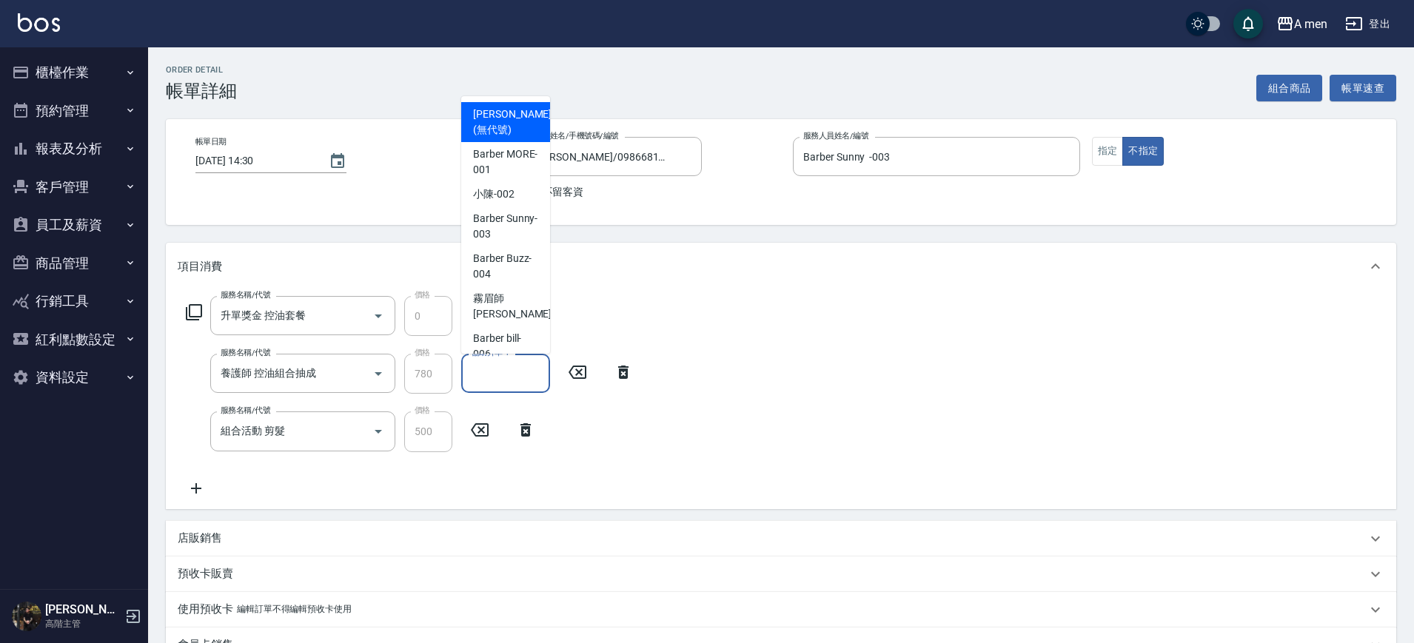
click at [505, 380] on input "協助升單-1" at bounding box center [505, 373] width 75 height 26
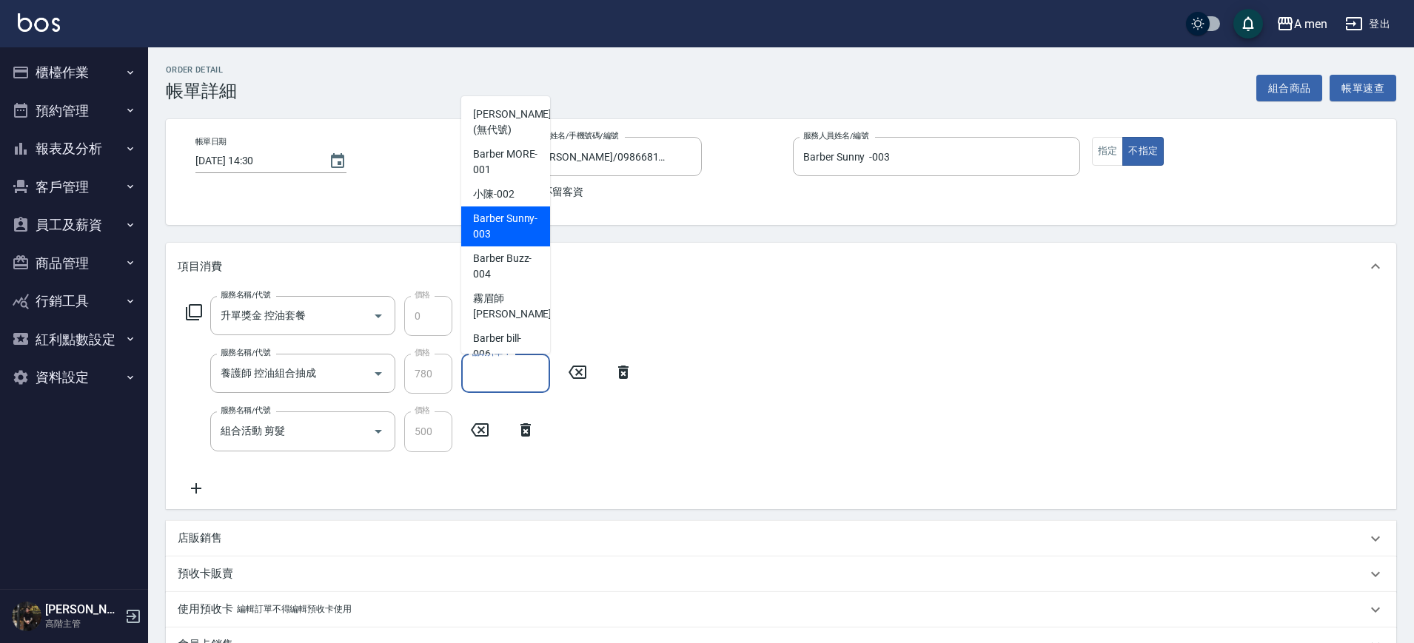
click at [656, 243] on div "項目消費" at bounding box center [781, 266] width 1230 height 47
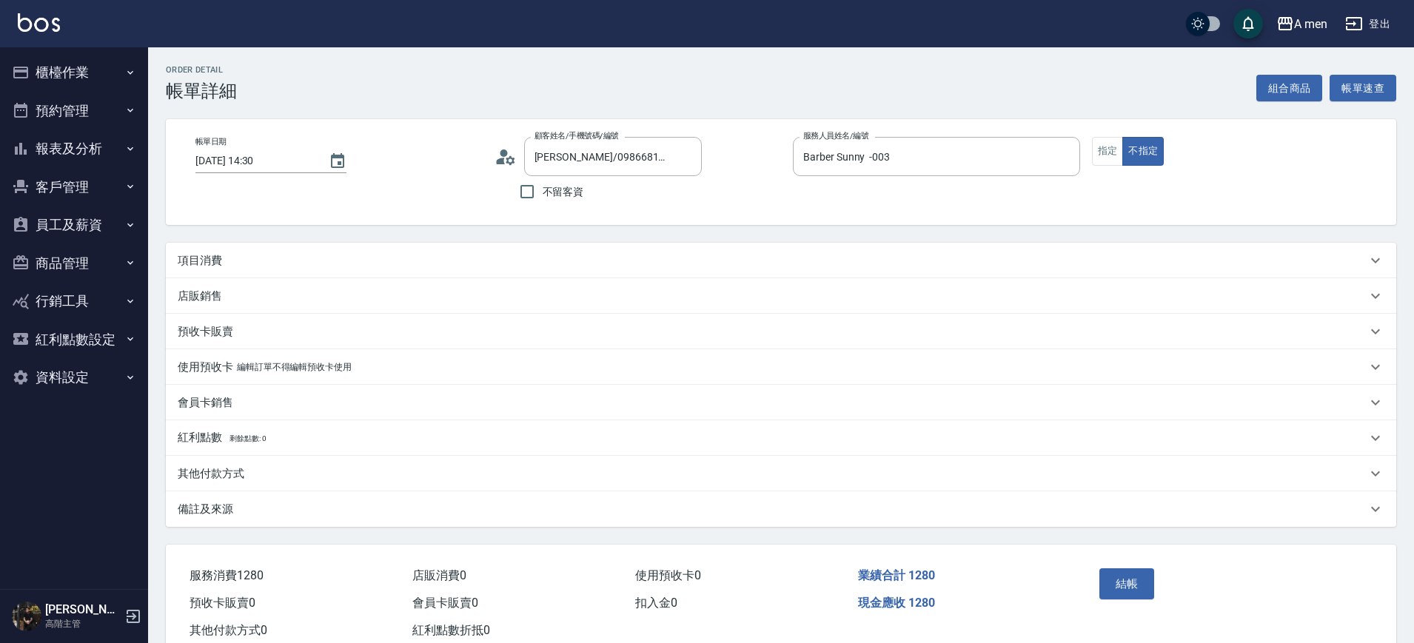
click at [541, 253] on div "項目消費" at bounding box center [772, 261] width 1189 height 16
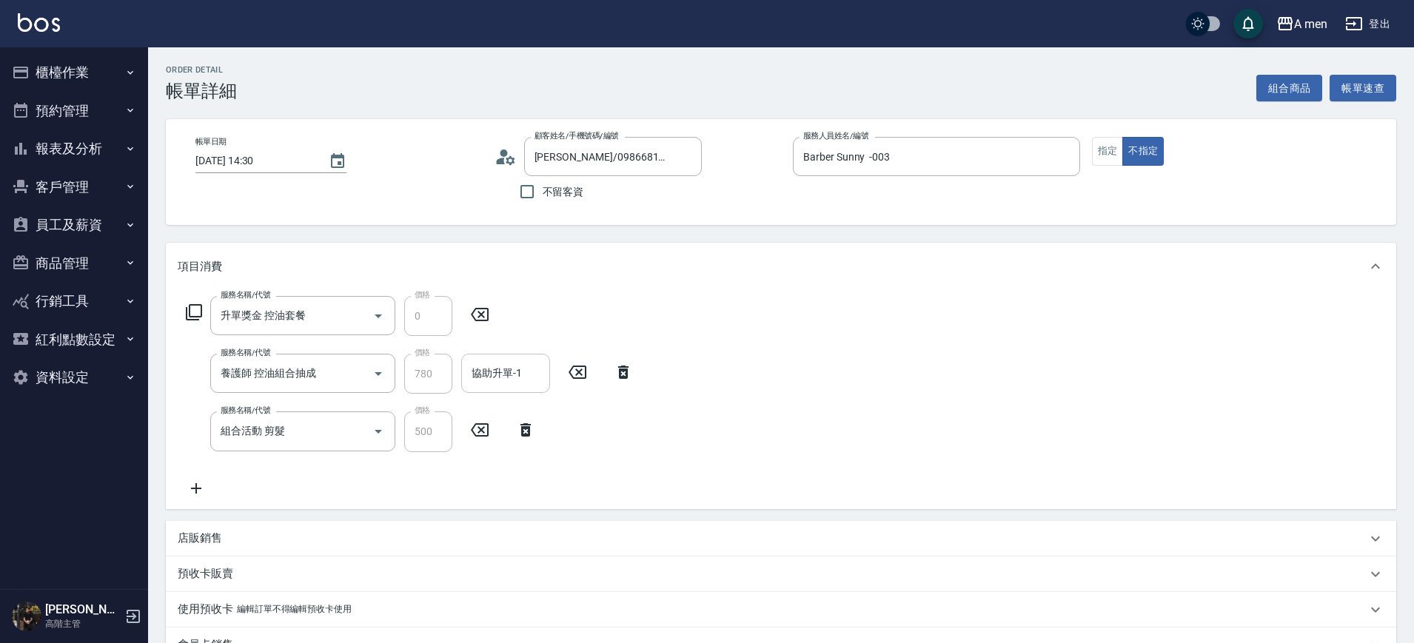
click at [509, 383] on input "協助升單-1" at bounding box center [505, 373] width 75 height 26
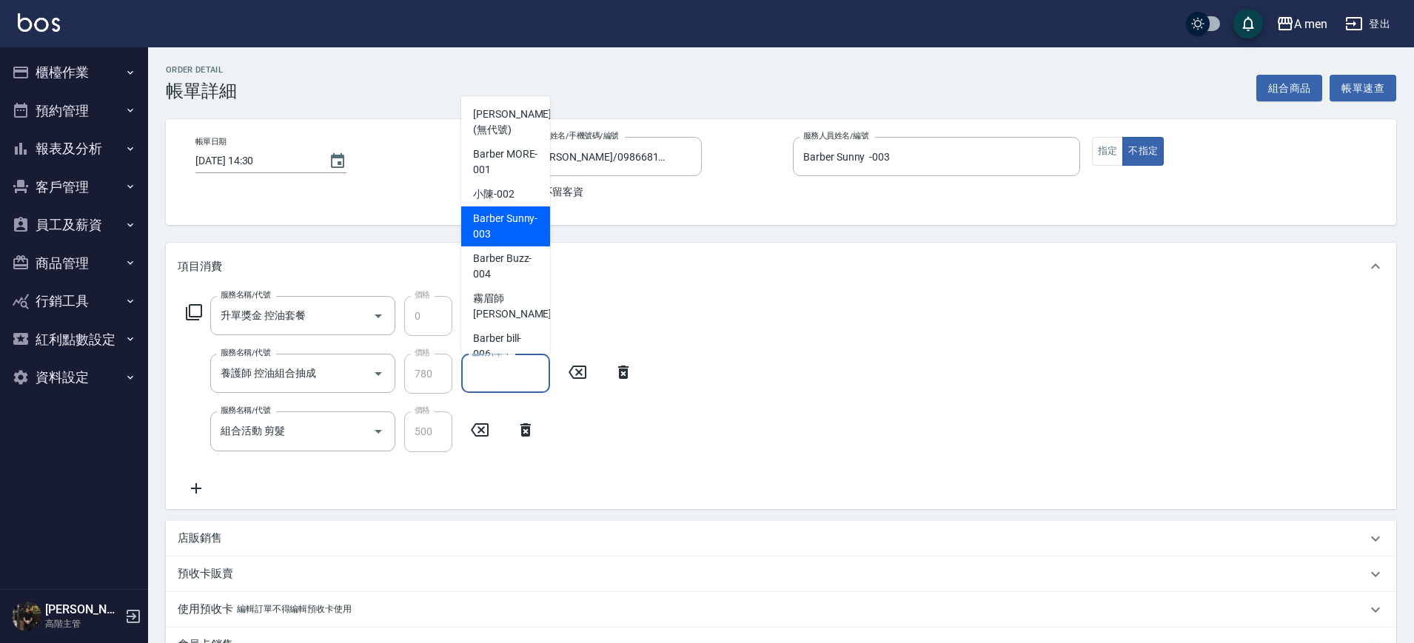
click at [508, 232] on span "Barber Sunny -003" at bounding box center [505, 226] width 65 height 31
type input "Barber Sunny -003"
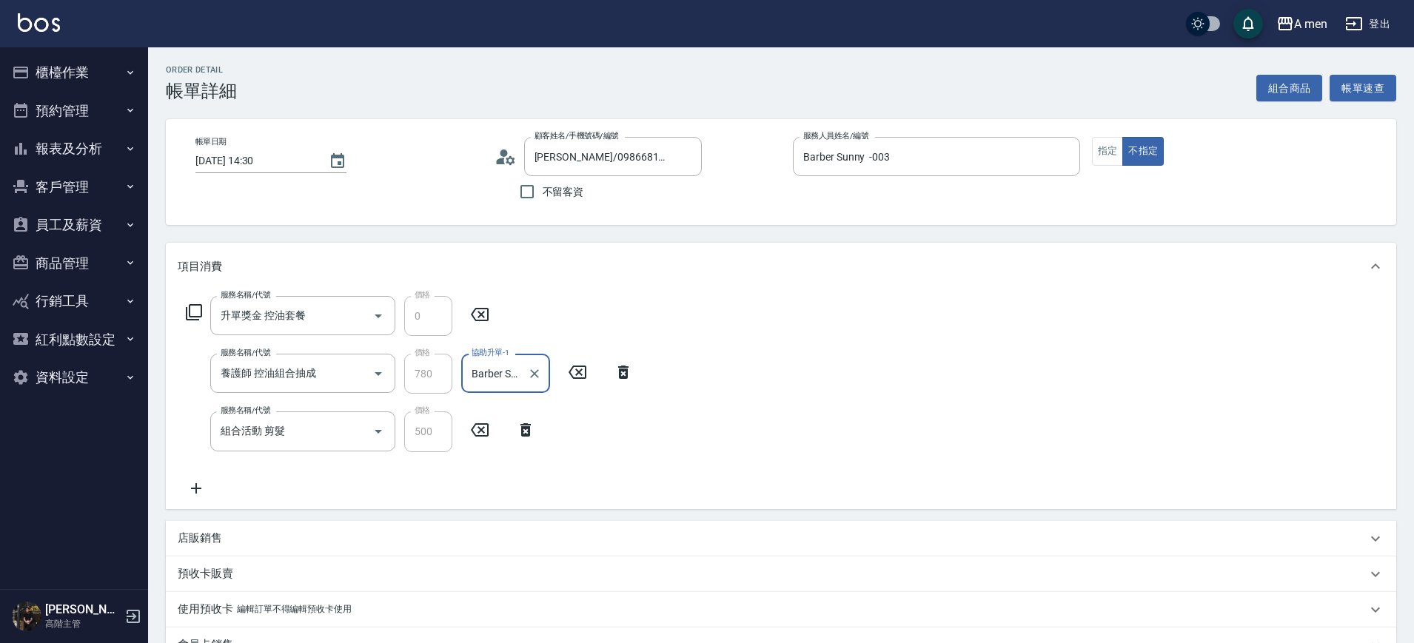
click at [807, 326] on div "服務名稱/代號 升單獎金 控油套餐 服務名稱/代號 價格 0 價格 服務名稱/代號 養護師 控油組合抽成 服務名稱/代號 價格 780 價格 協助升單-1 B…" at bounding box center [781, 399] width 1230 height 218
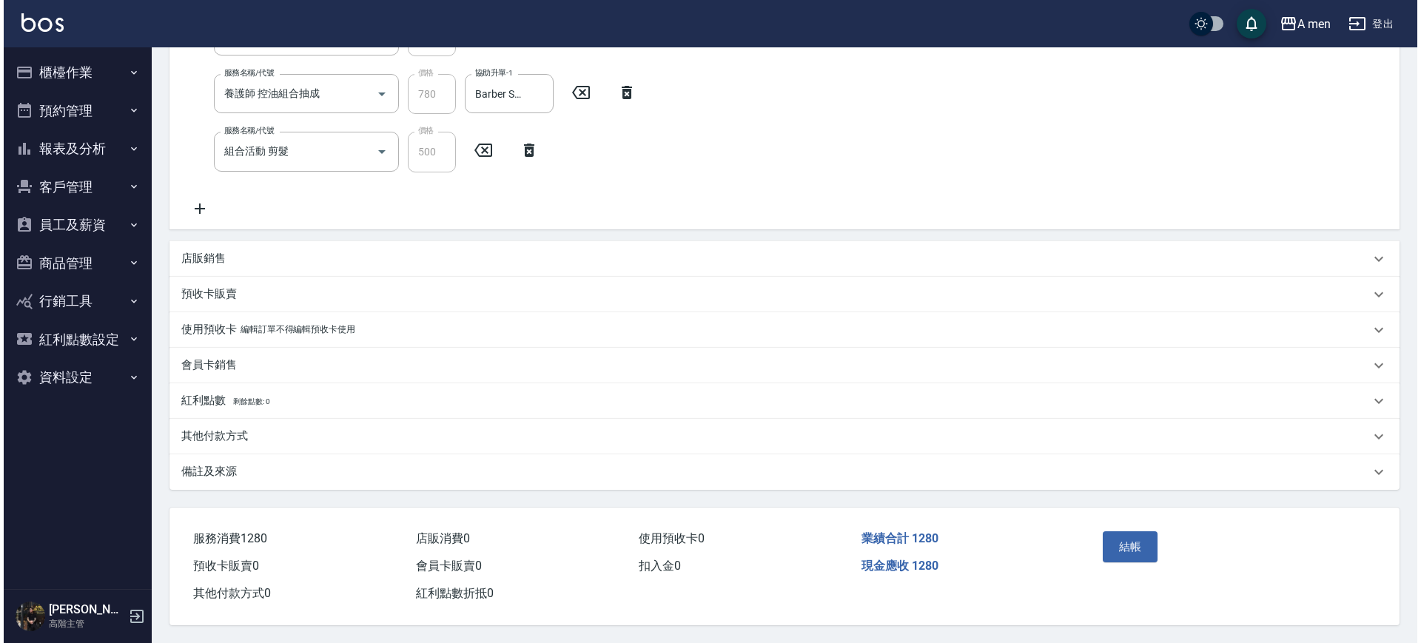
scroll to position [286, 0]
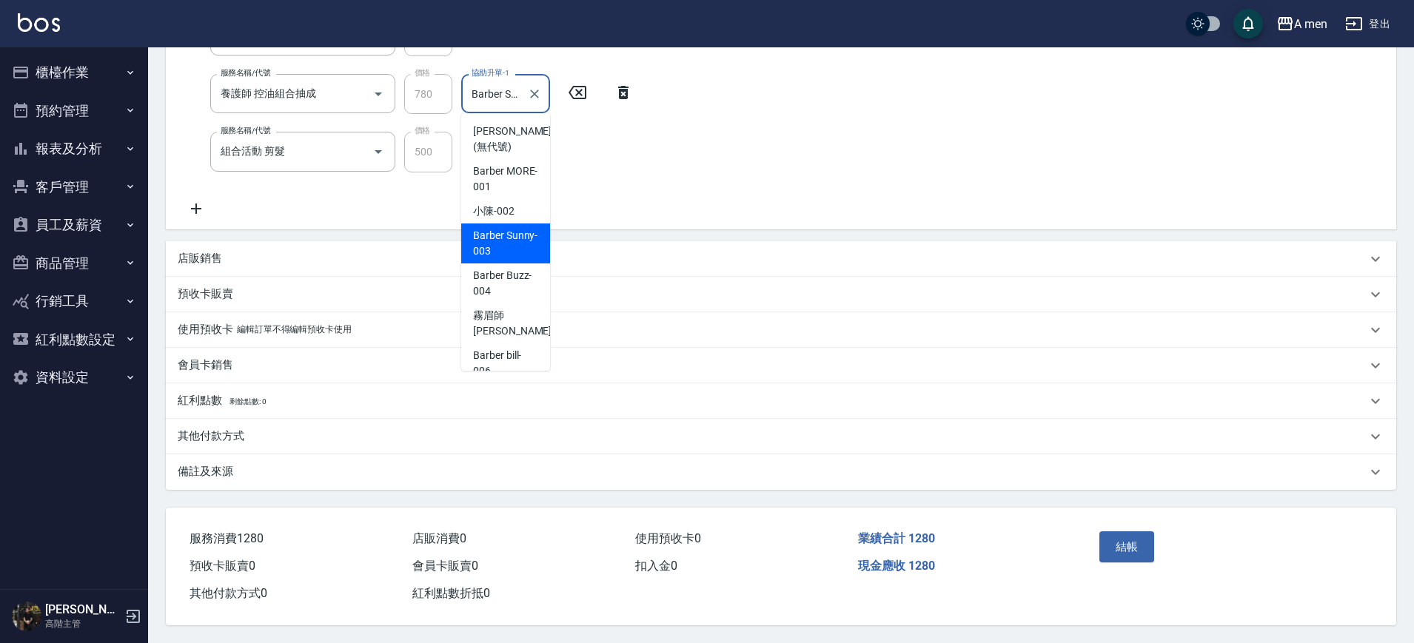
click at [494, 86] on input "Barber Sunny -003" at bounding box center [494, 94] width 53 height 26
click at [519, 231] on span "Barber Sunny -003" at bounding box center [505, 243] width 65 height 31
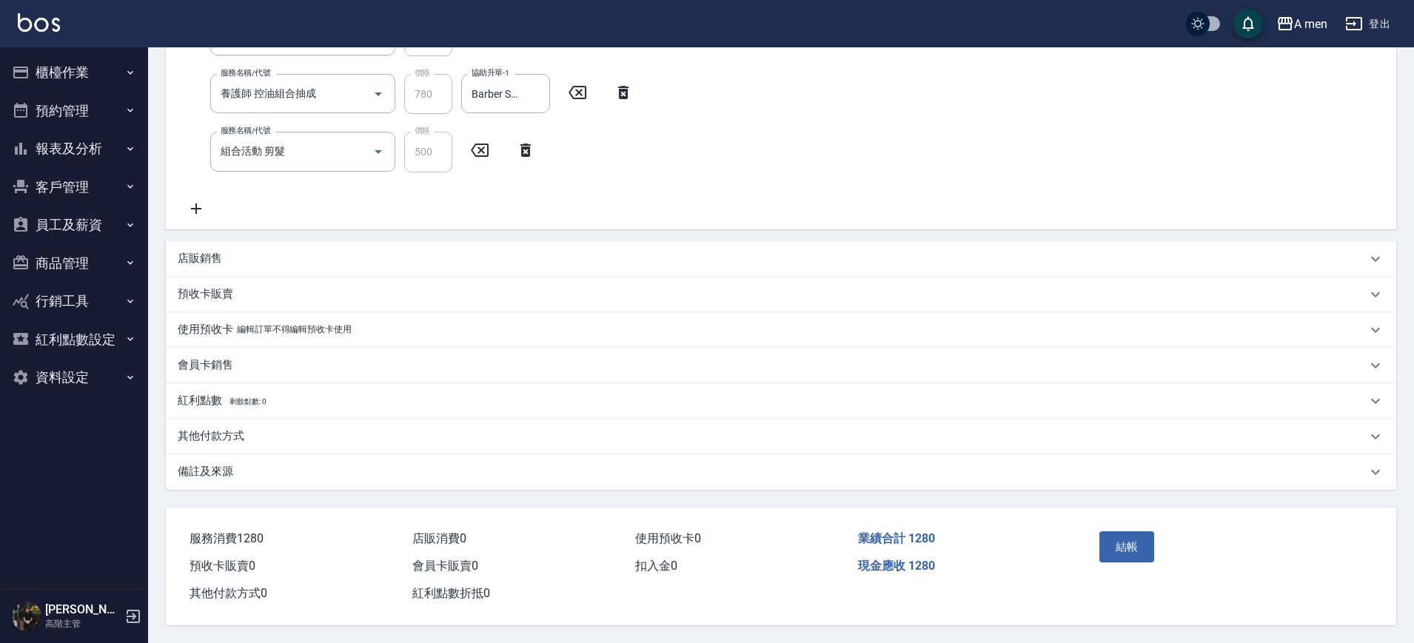
click at [701, 163] on div "服務名稱/代號 升單獎金 控油套餐 服務名稱/代號 價格 0 價格 服務名稱/代號 養護師 控油組合抽成 服務名稱/代號 價格 780 價格 協助升單-1 B…" at bounding box center [781, 119] width 1230 height 218
click at [1145, 552] on button "結帳" at bounding box center [1127, 546] width 56 height 31
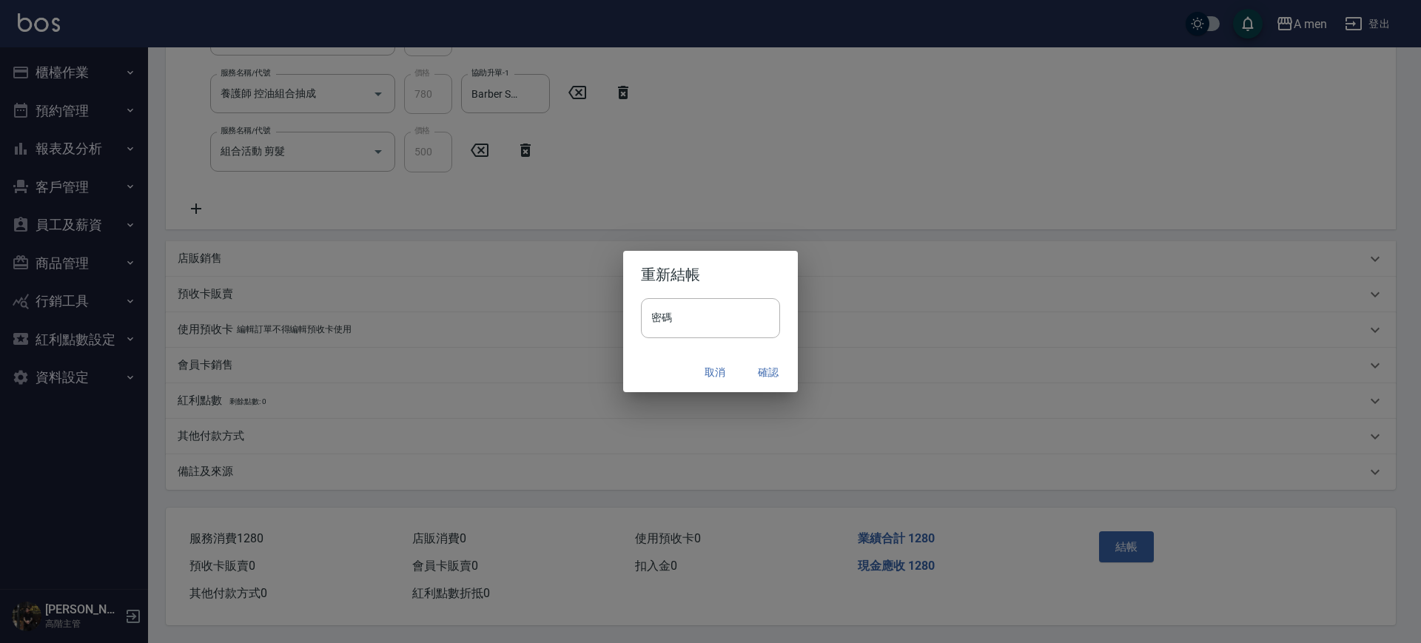
click at [779, 370] on button "確認" at bounding box center [768, 372] width 47 height 27
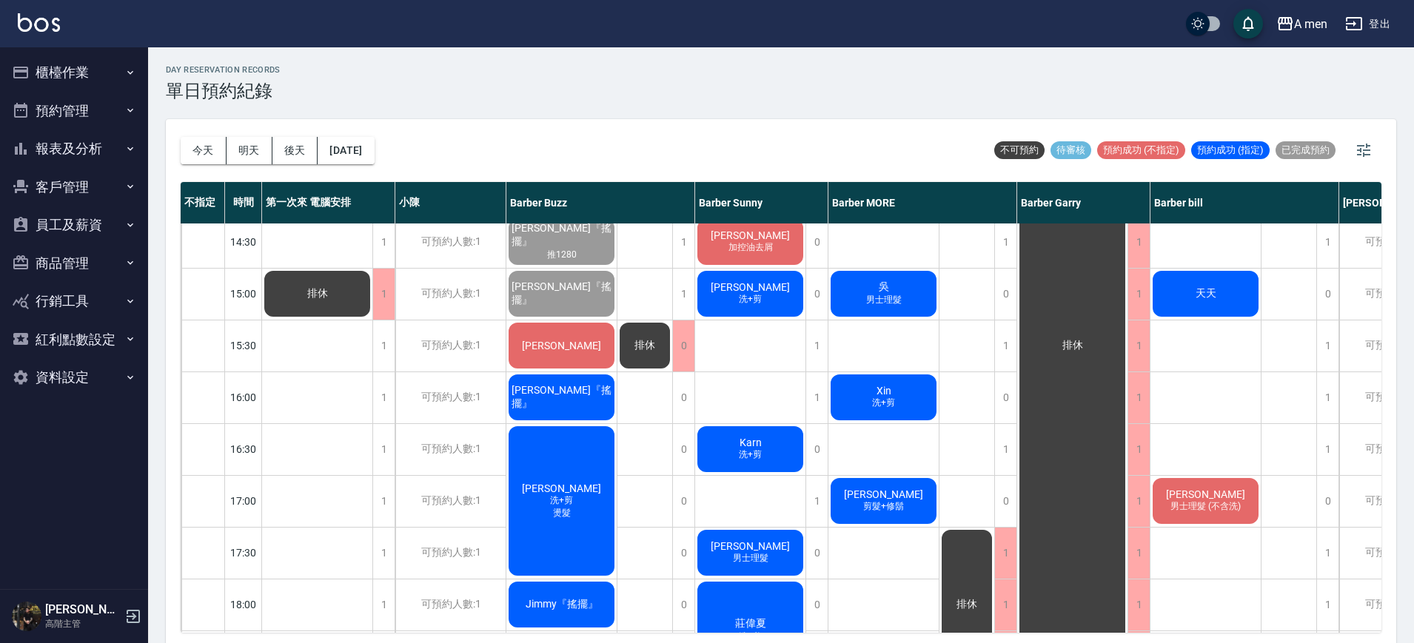
scroll to position [185, 0]
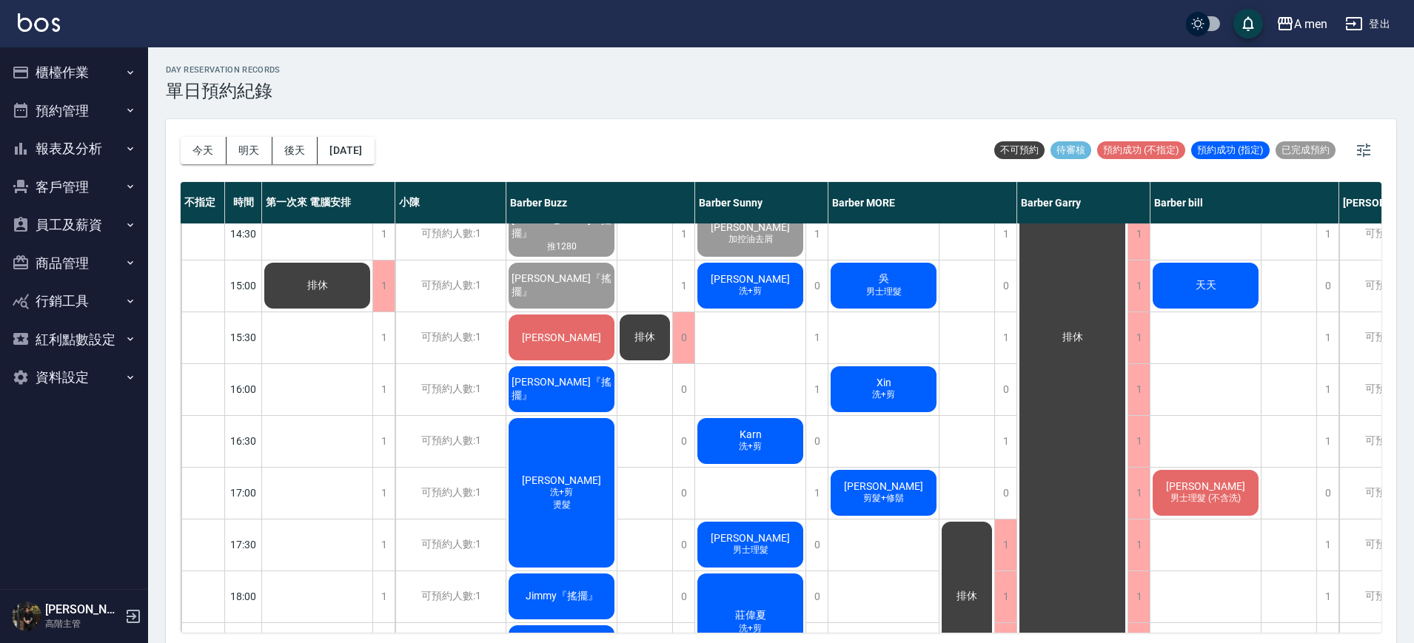
scroll to position [278, 0]
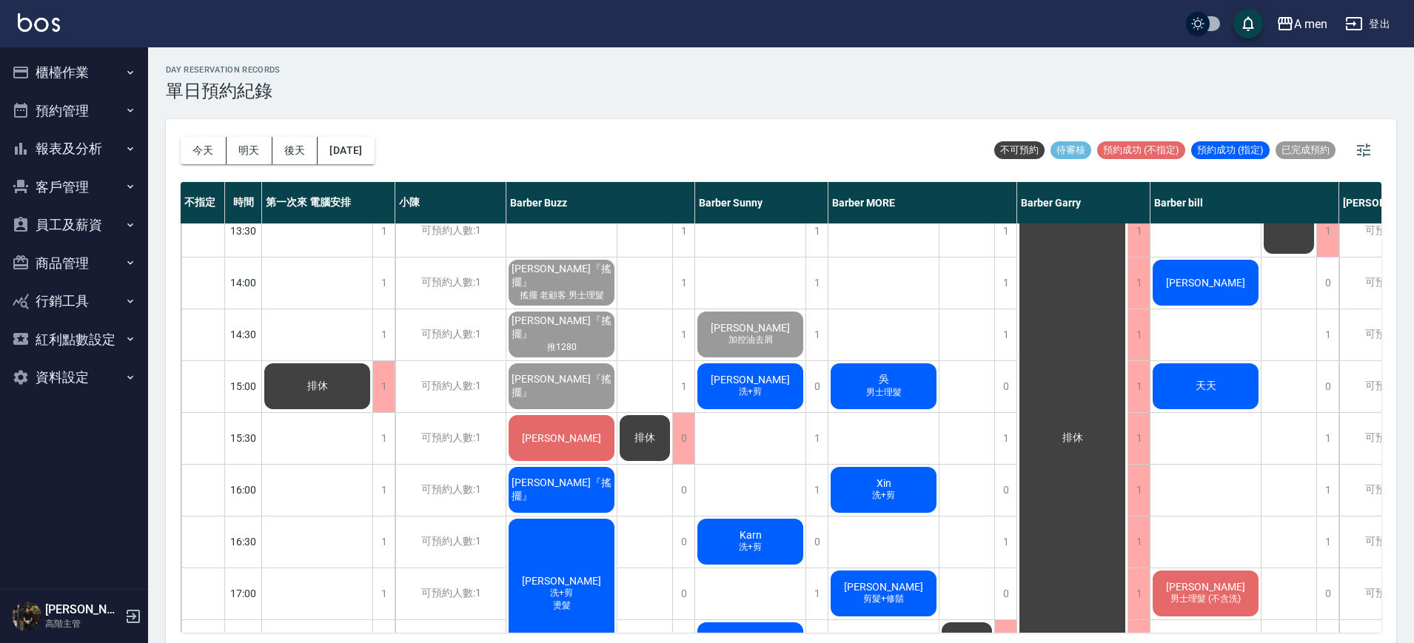
click at [753, 379] on span "[PERSON_NAME]" at bounding box center [750, 380] width 85 height 12
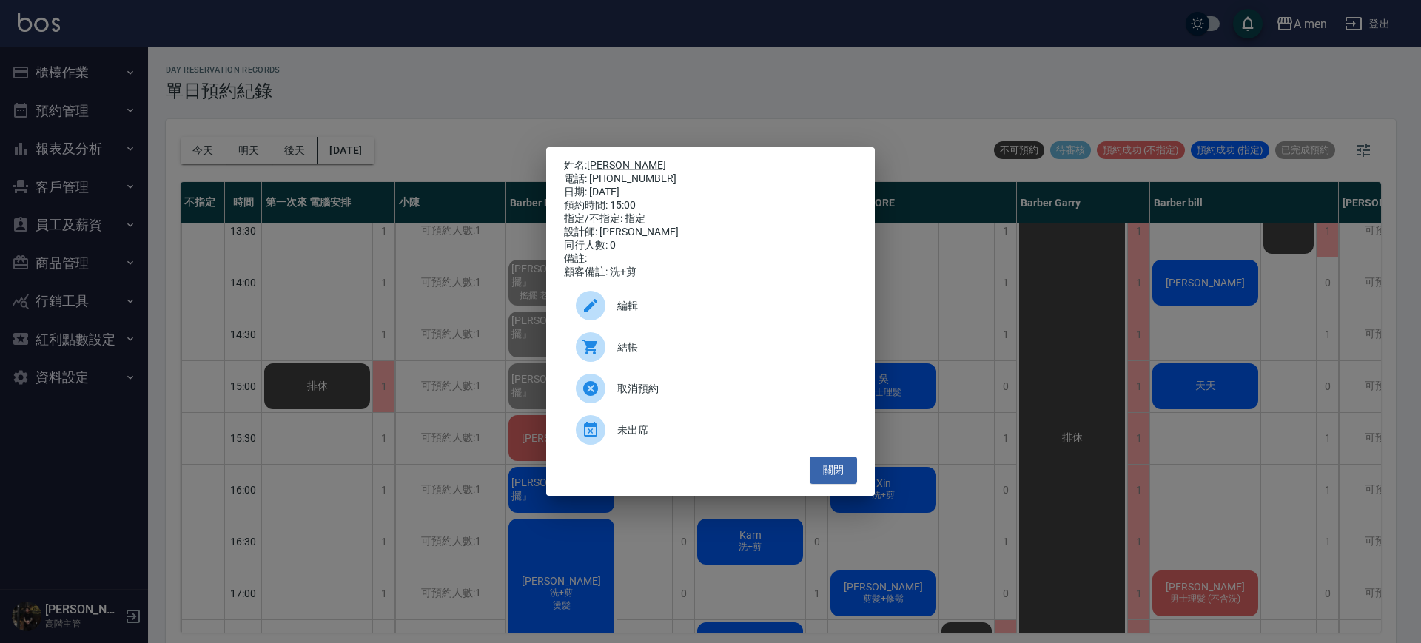
click at [614, 358] on div at bounding box center [596, 347] width 41 height 30
click at [845, 479] on button "關閉" at bounding box center [833, 470] width 47 height 27
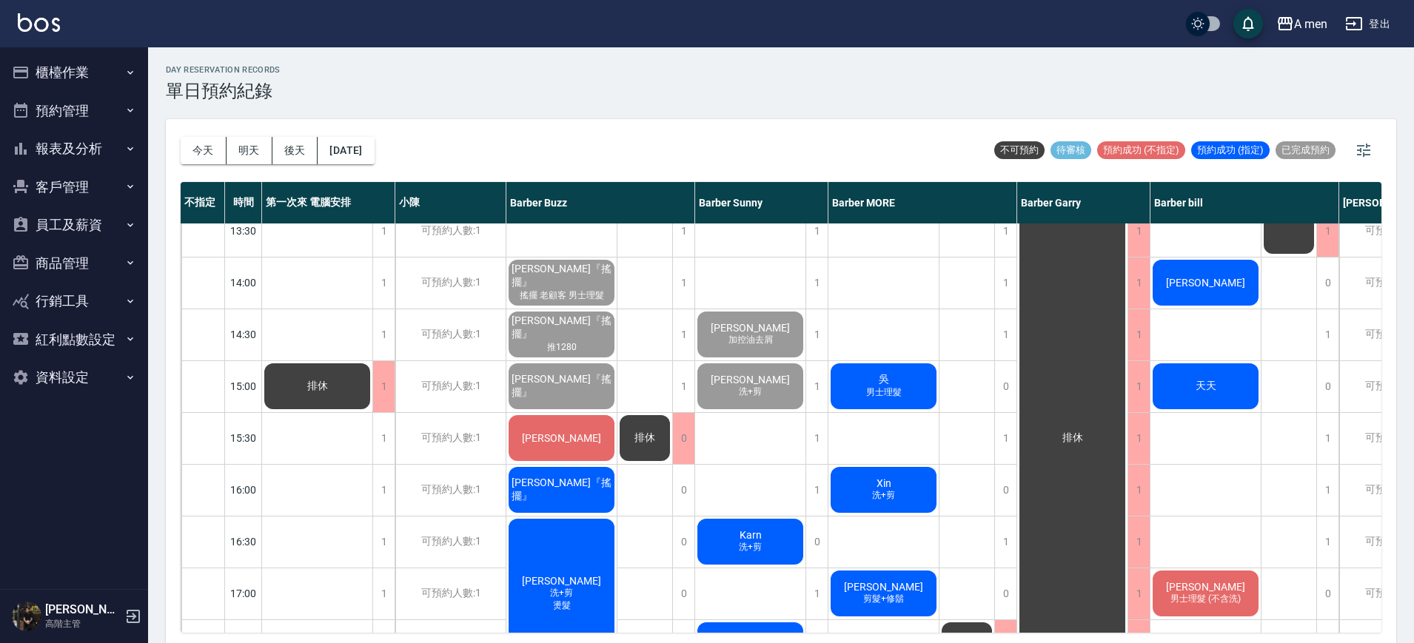
click at [955, 408] on div "排休" at bounding box center [967, 593] width 56 height 1295
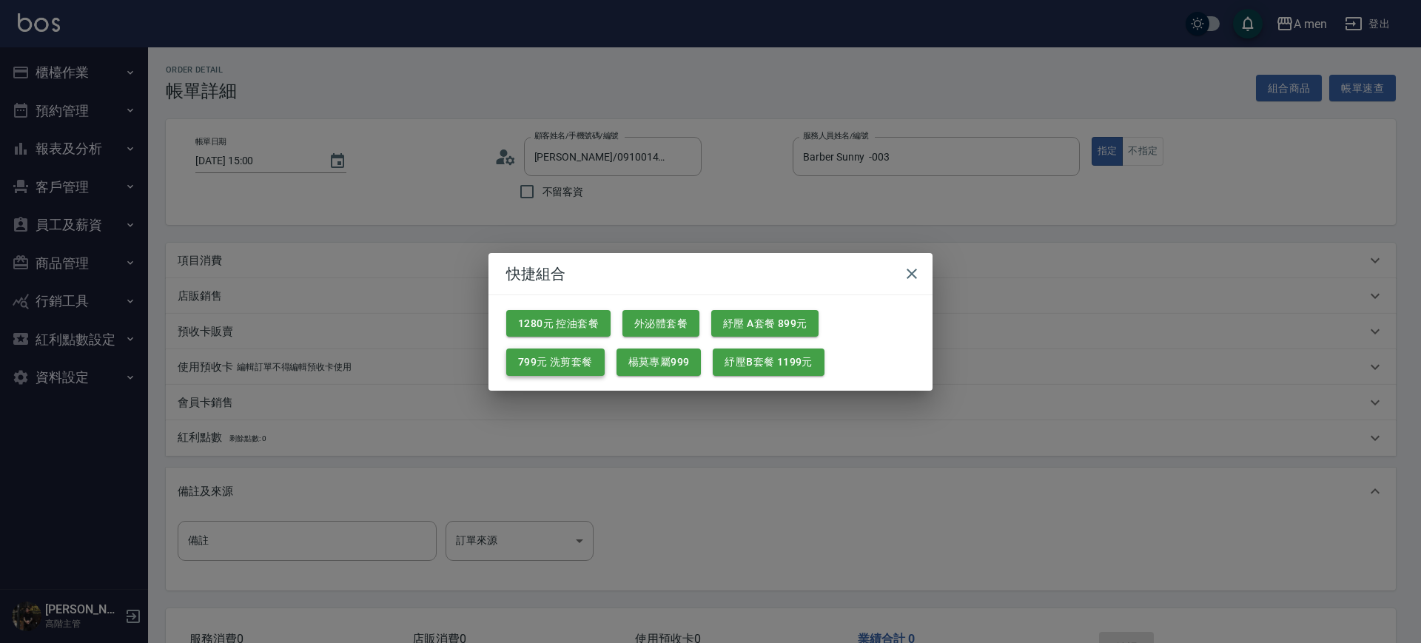
click at [559, 360] on button "799元 洗剪套餐" at bounding box center [555, 362] width 98 height 27
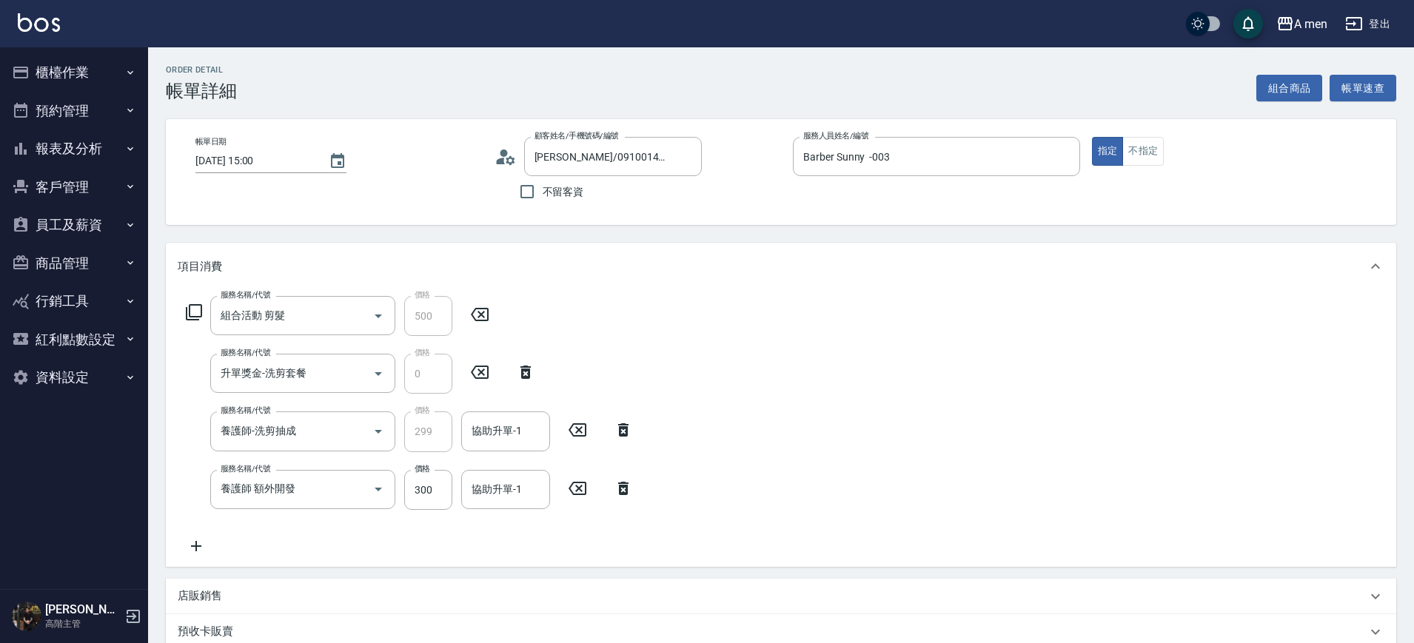
click at [628, 494] on icon at bounding box center [623, 489] width 37 height 18
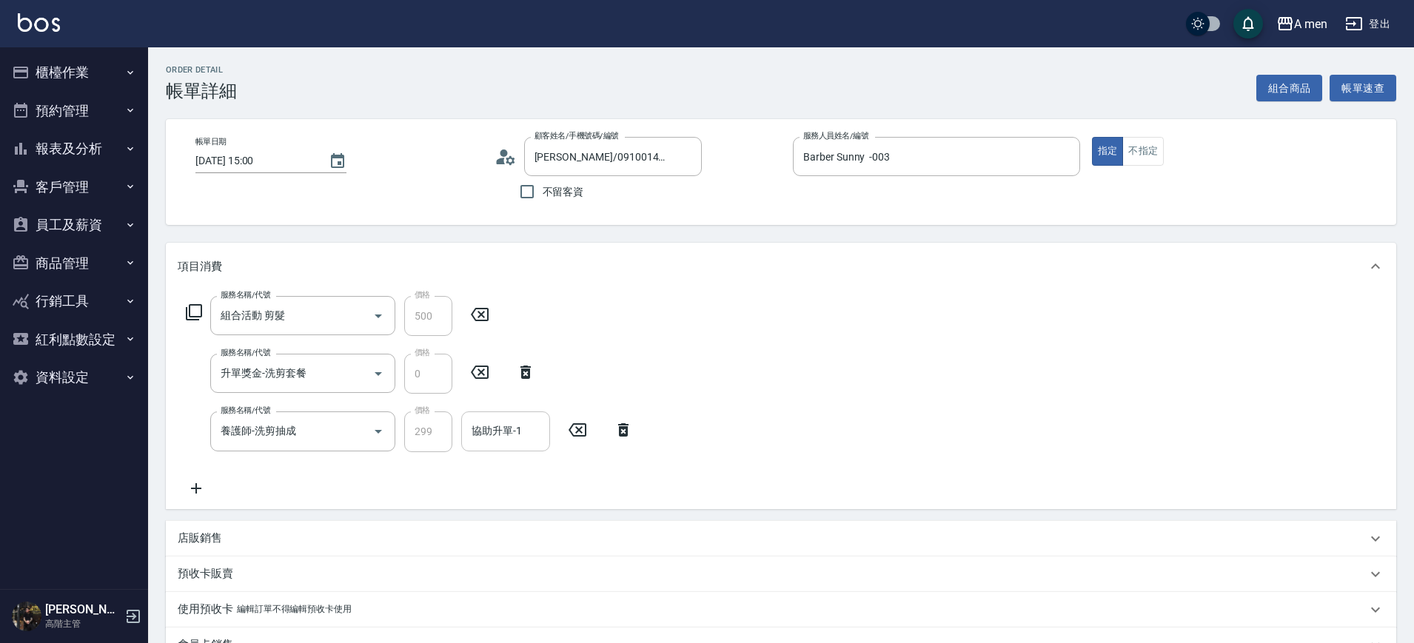
click at [509, 436] on div "協助升單-1 協助升單-1" at bounding box center [505, 430] width 89 height 39
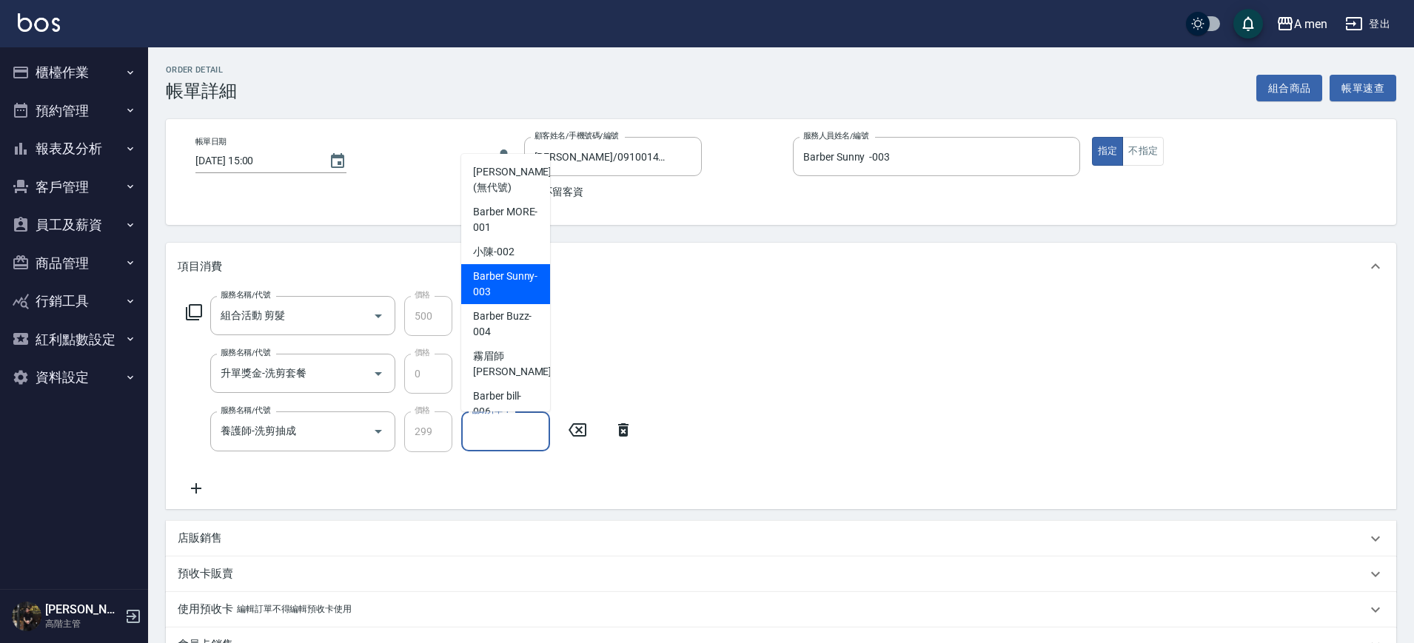
click at [510, 253] on span "小陳 -002" at bounding box center [493, 252] width 41 height 16
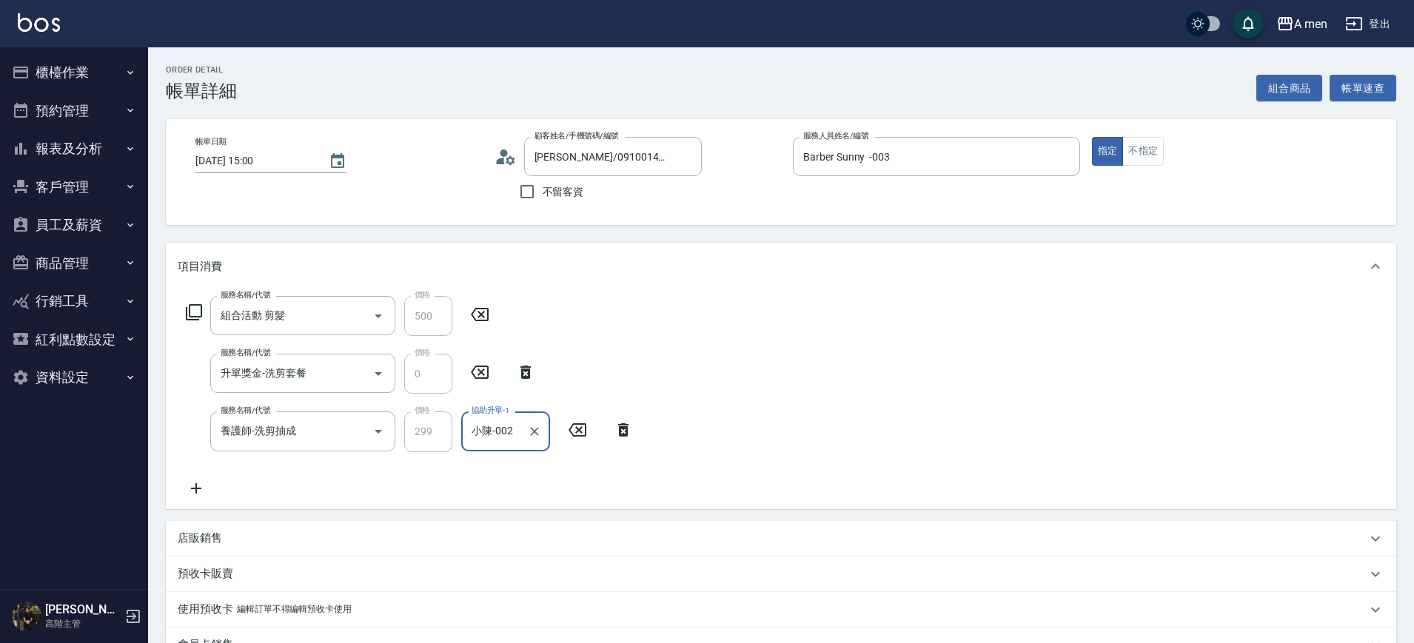
type input "小陳-002"
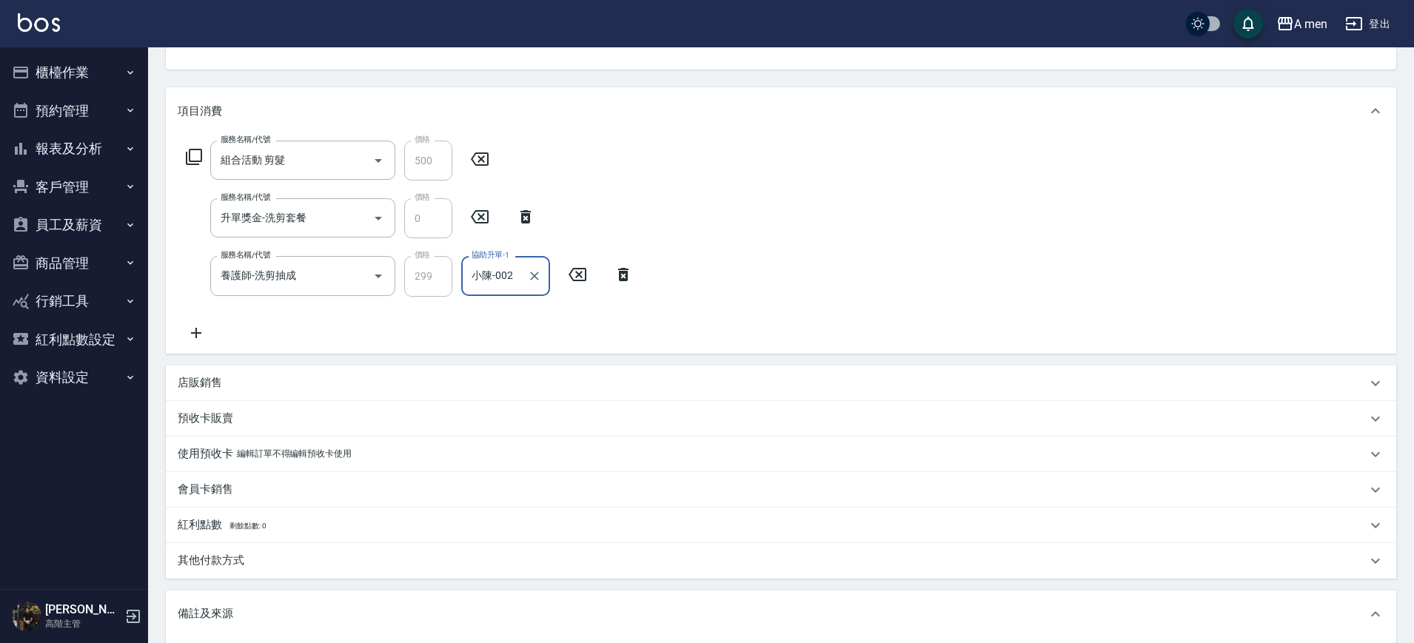
scroll to position [278, 0]
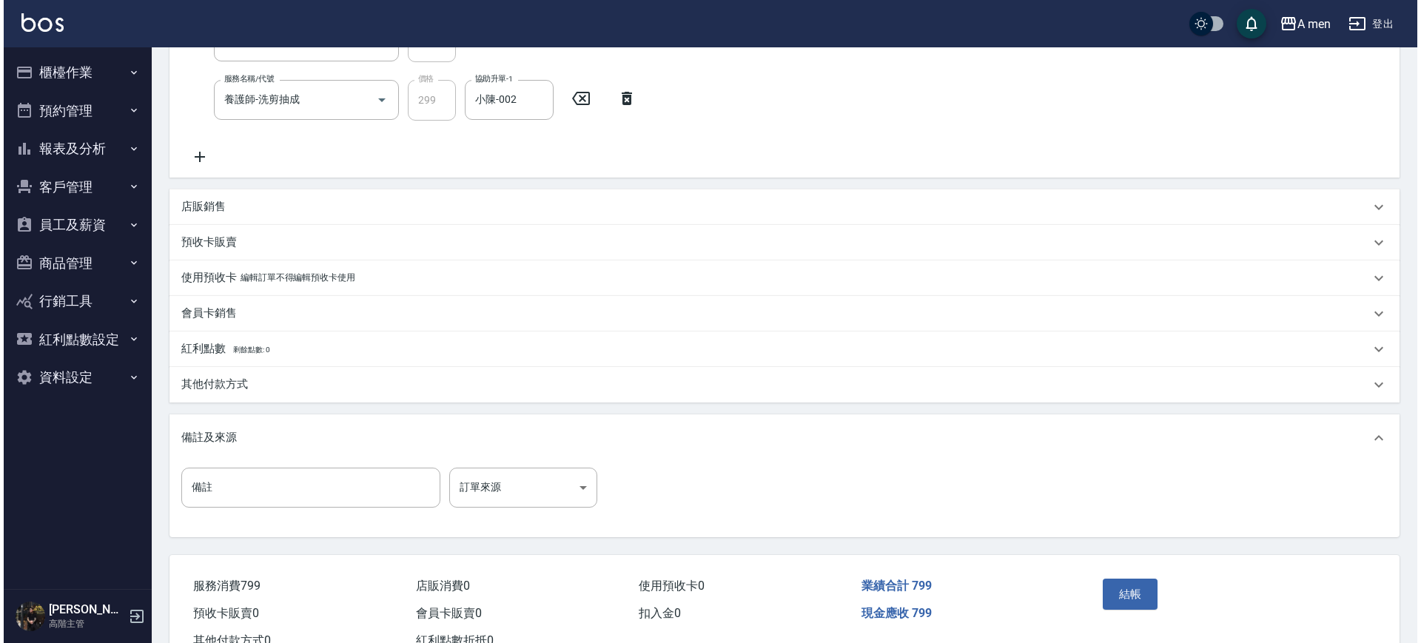
scroll to position [386, 0]
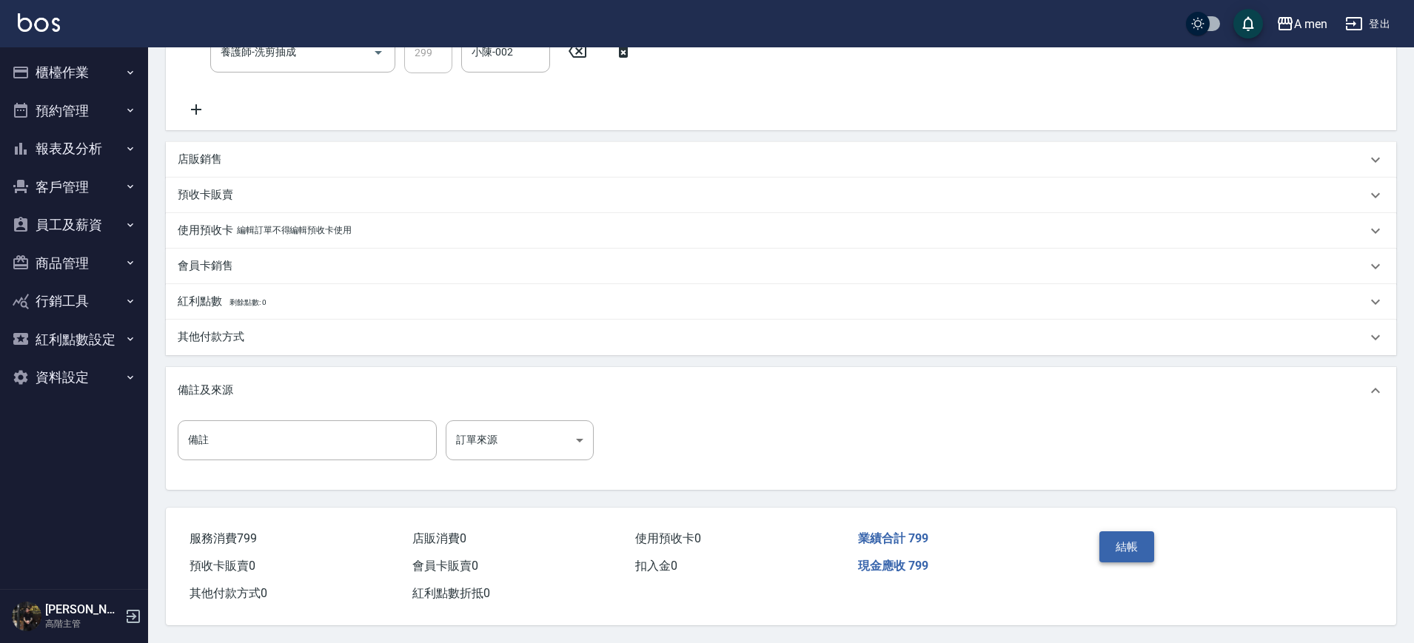
click at [1111, 544] on button "結帳" at bounding box center [1127, 546] width 56 height 31
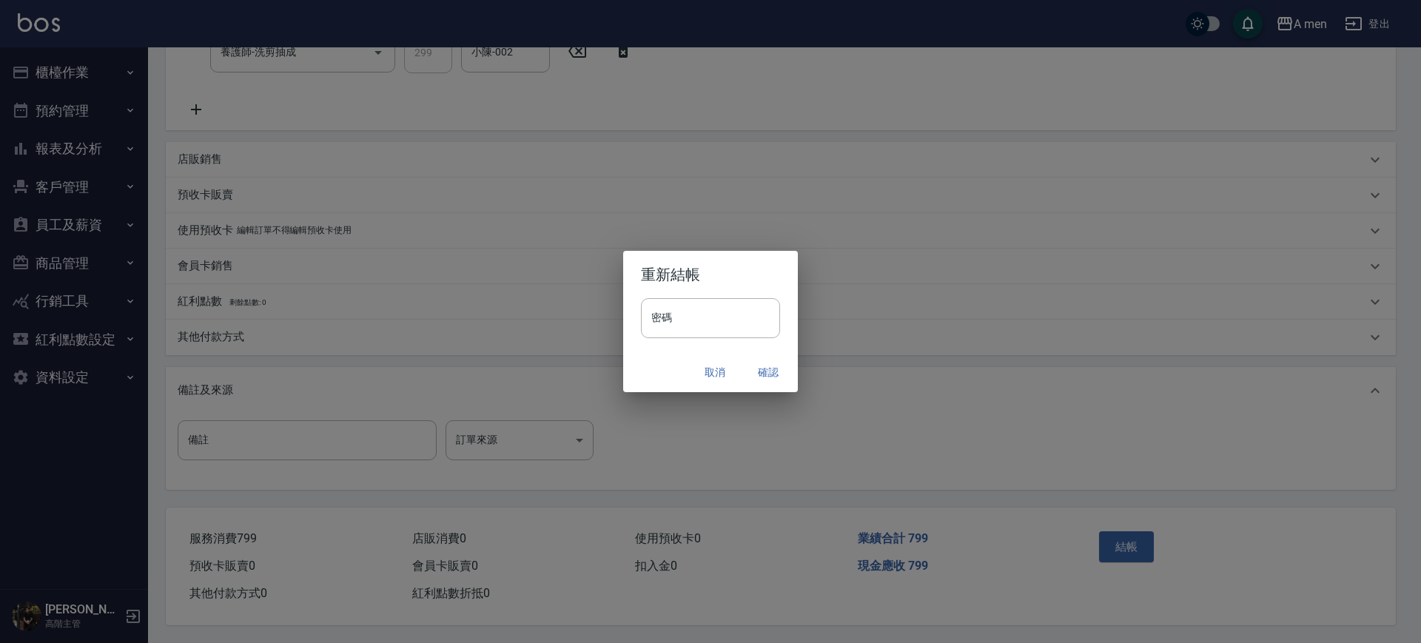
click at [777, 374] on button "確認" at bounding box center [768, 372] width 47 height 27
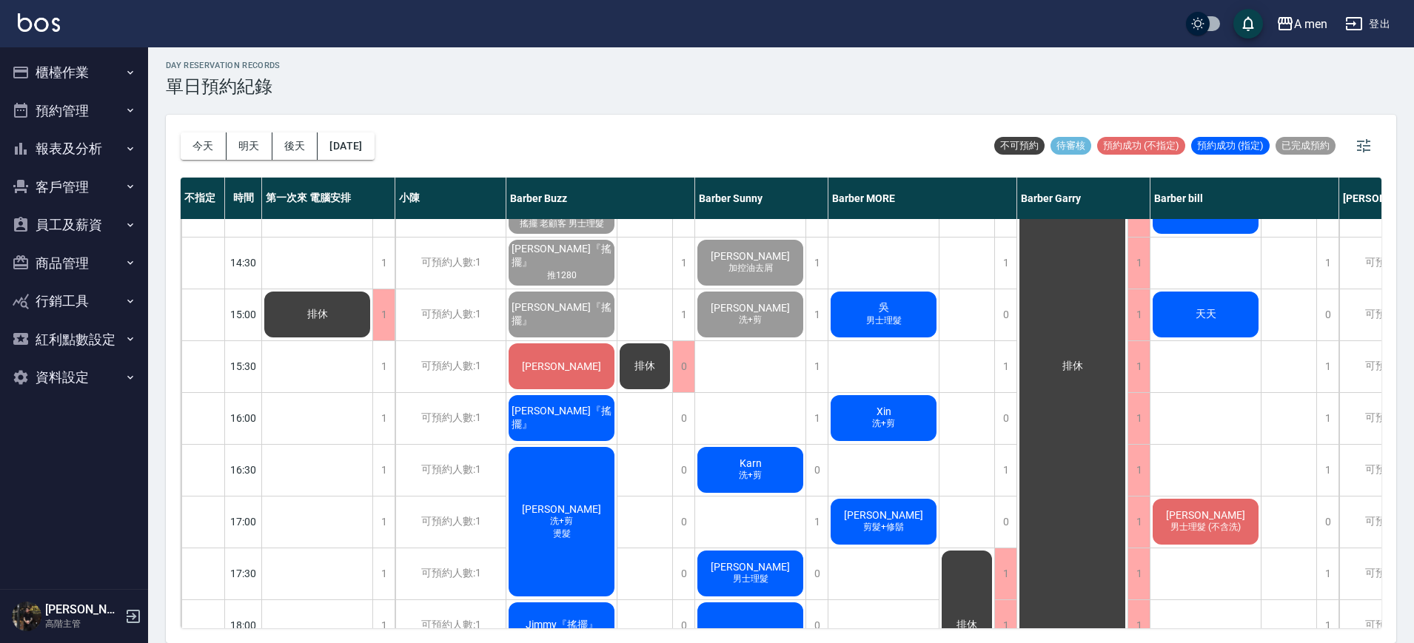
scroll to position [370, 0]
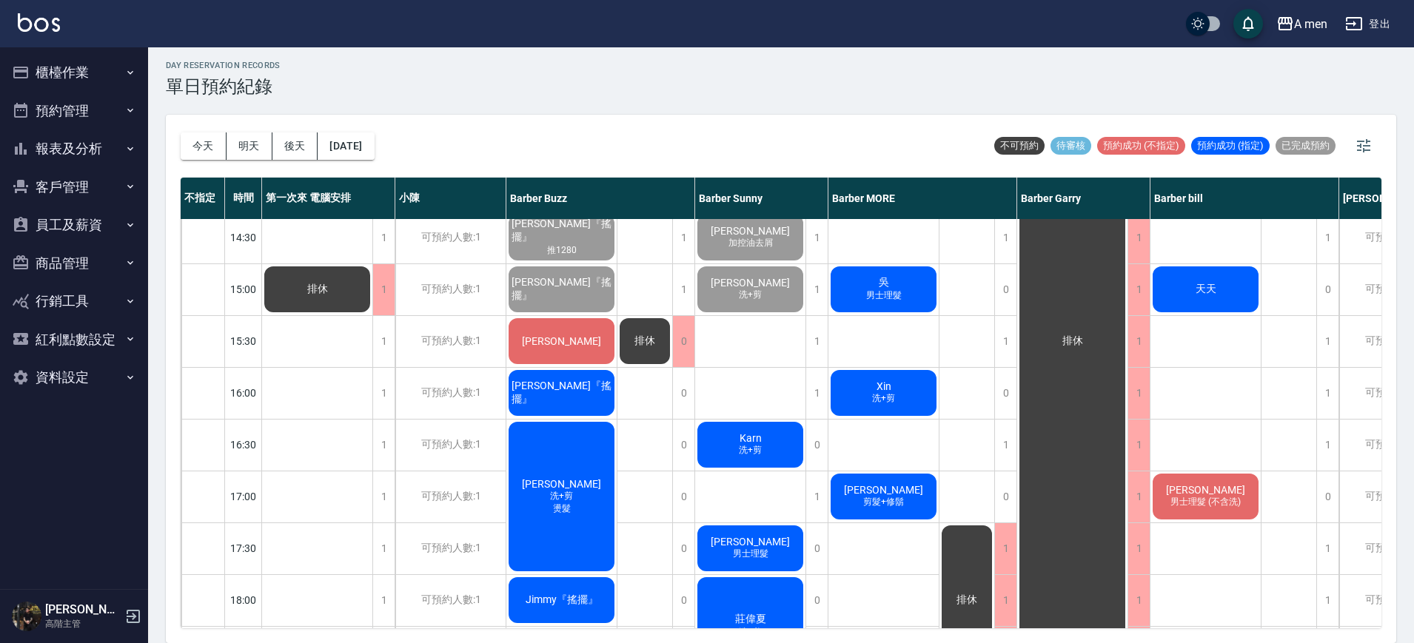
click at [593, 397] on span "[PERSON_NAME]『搖擺』" at bounding box center [561, 393] width 106 height 27
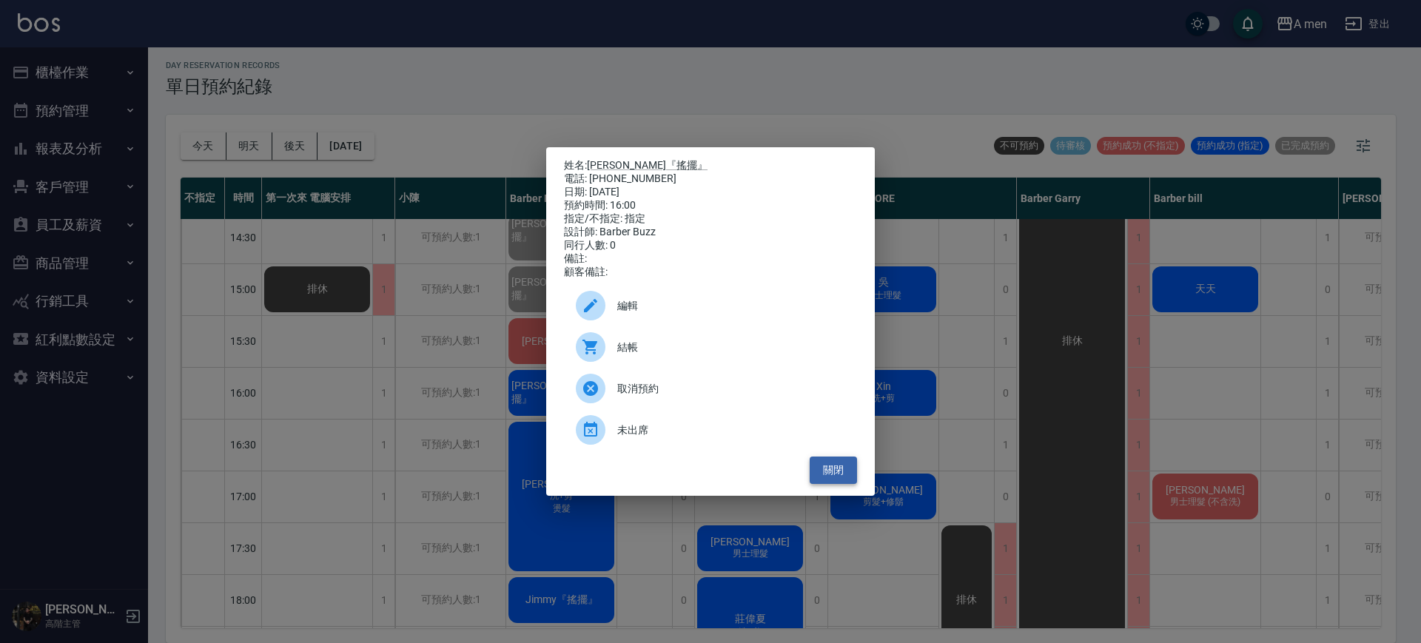
click at [847, 484] on button "關閉" at bounding box center [833, 470] width 47 height 27
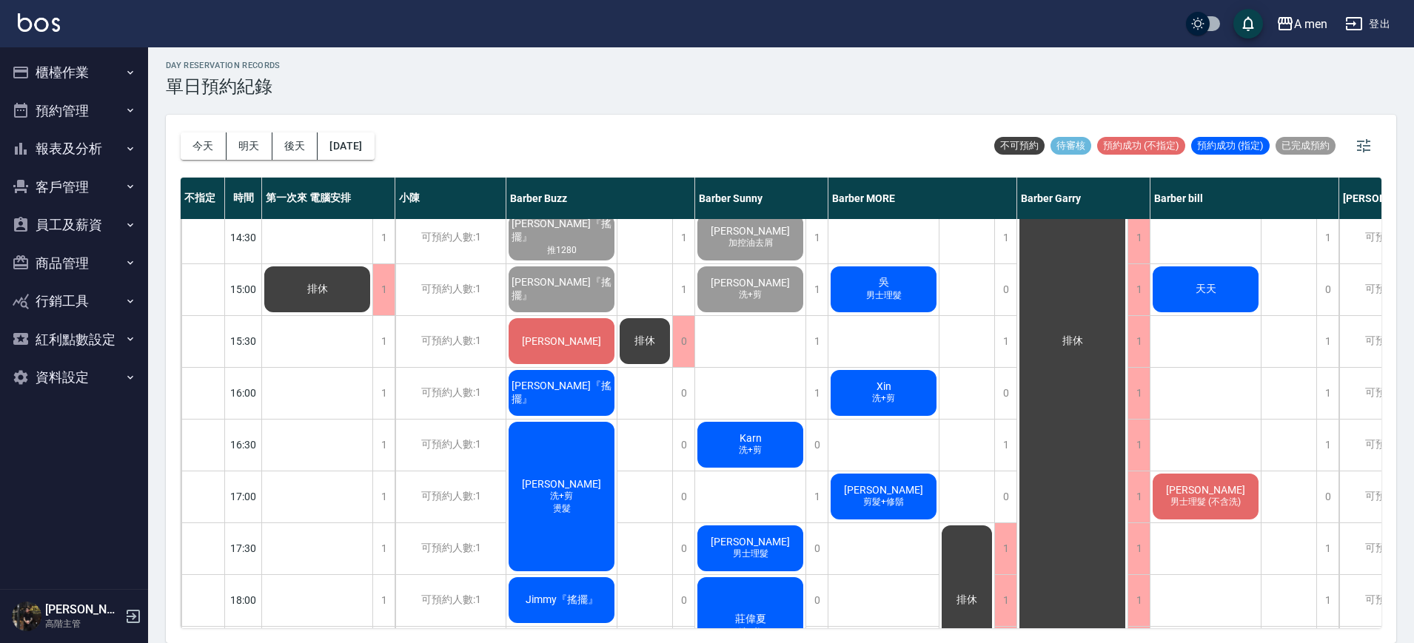
scroll to position [370, 76]
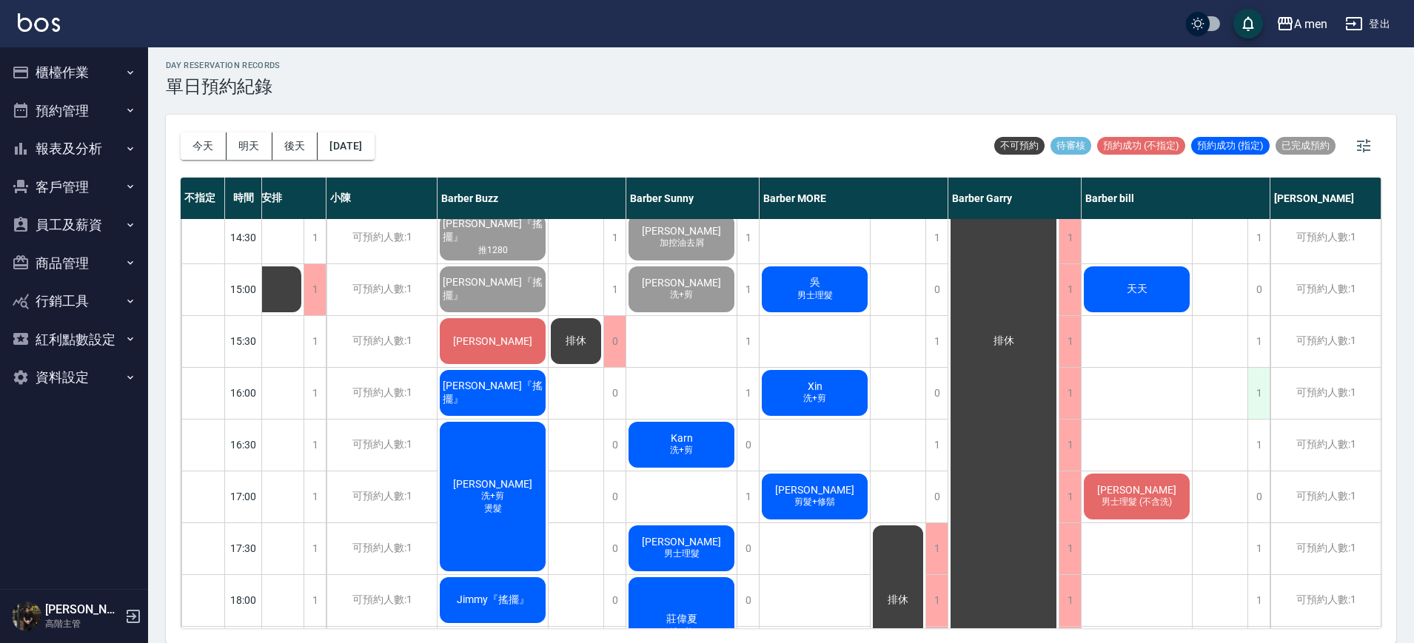
click at [1248, 391] on div "1" at bounding box center [1258, 393] width 22 height 51
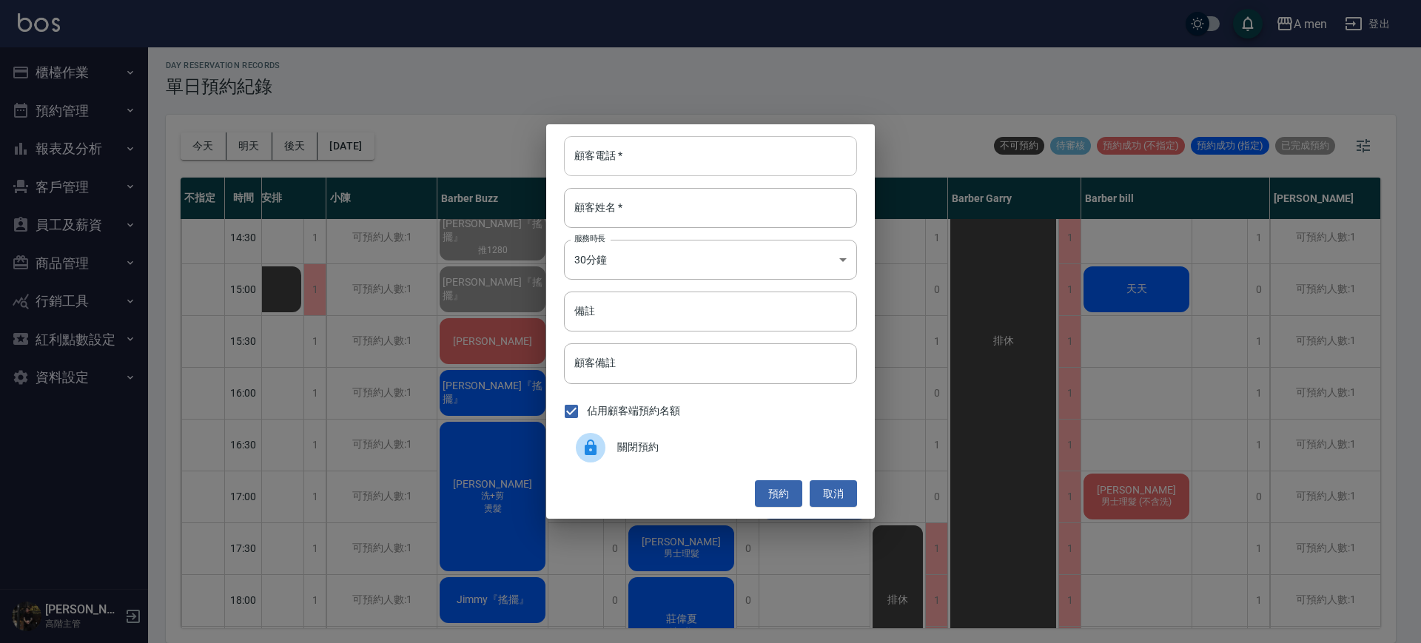
click at [796, 164] on input "顧客電話   *" at bounding box center [710, 156] width 293 height 40
type input "0966214502"
click at [772, 207] on input "顧客姓名   *" at bounding box center [710, 208] width 293 height 40
type input "ㄘ"
type input "bryan"
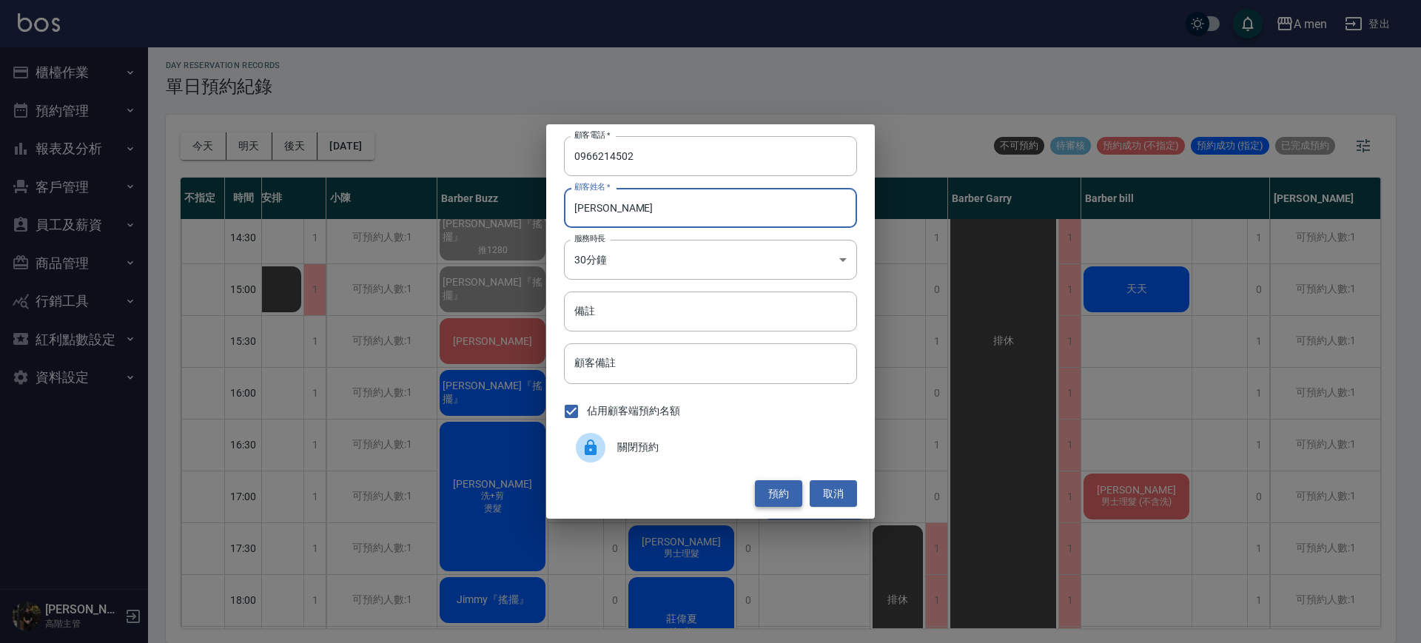
click at [779, 498] on button "預約" at bounding box center [778, 493] width 47 height 27
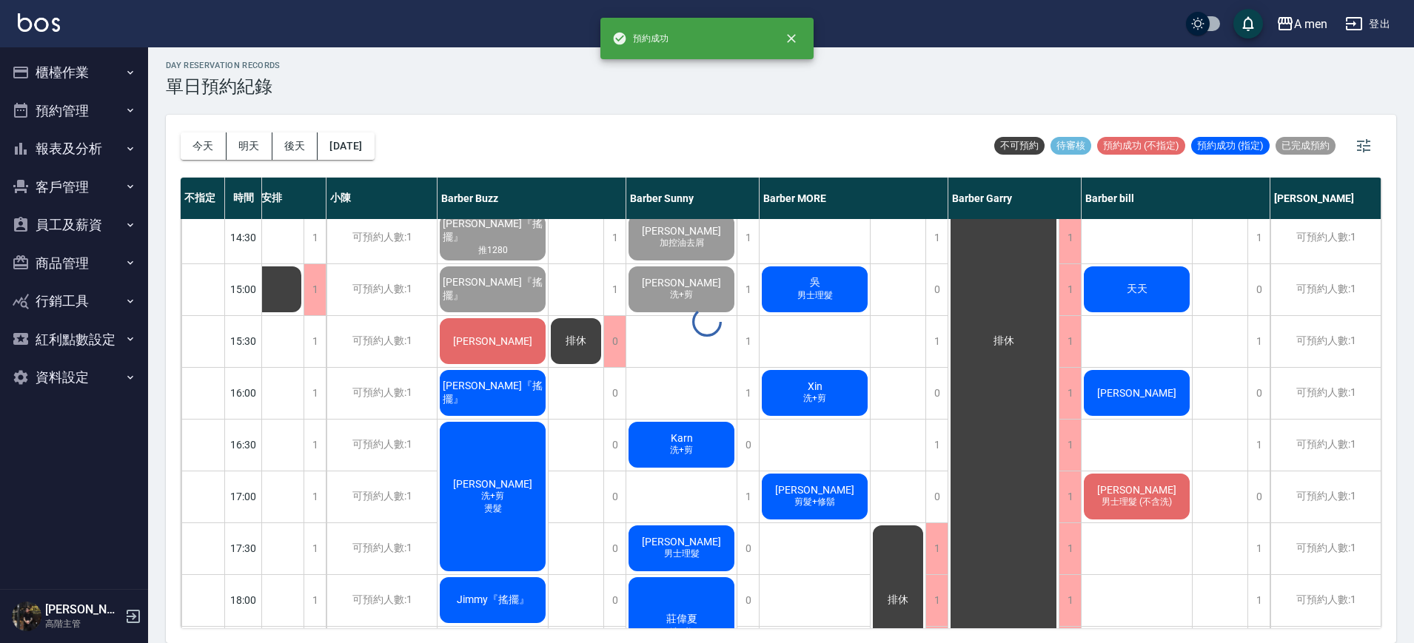
scroll to position [370, 69]
click at [1157, 401] on div "[PERSON_NAME]" at bounding box center [1136, 393] width 110 height 50
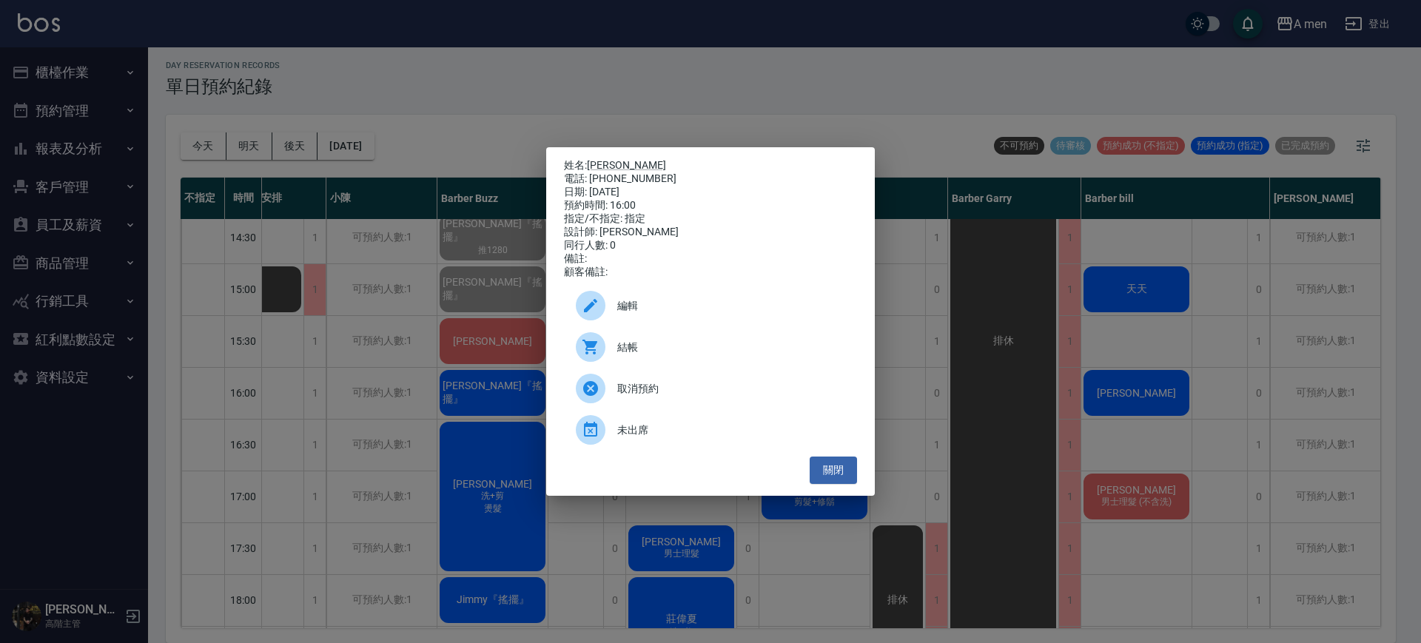
click at [755, 298] on div "編輯" at bounding box center [710, 305] width 293 height 41
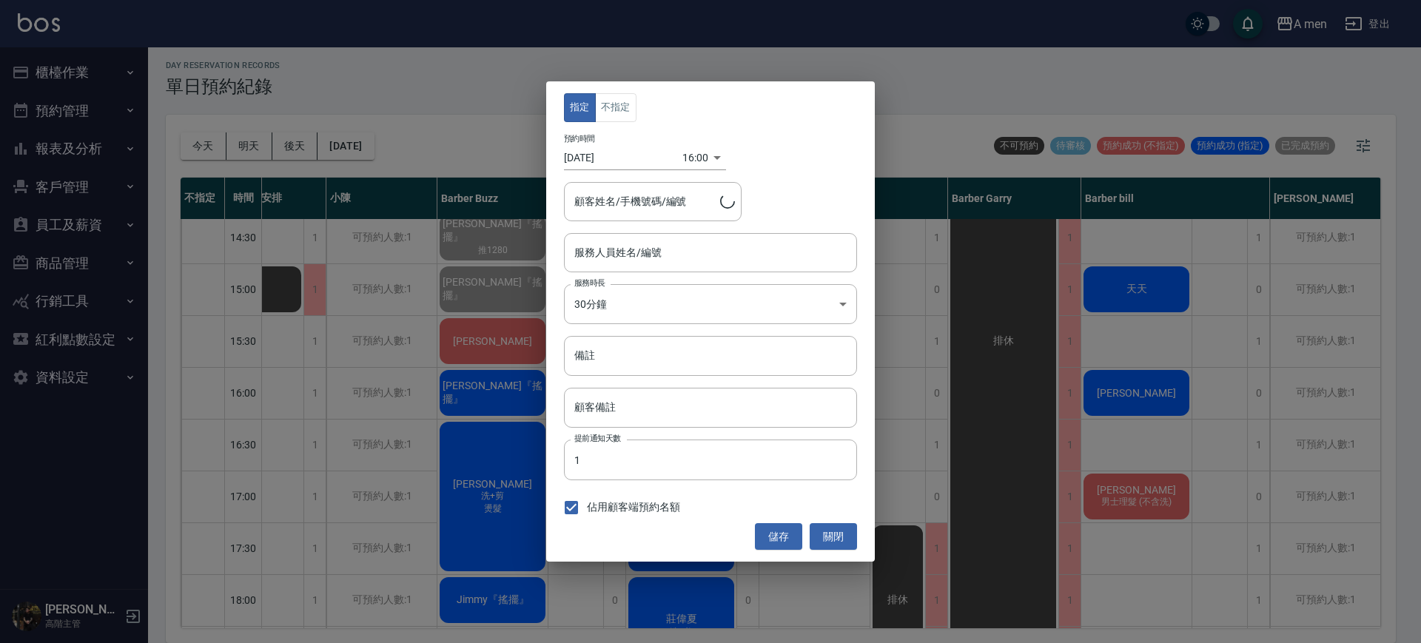
type input "Barber bill-006"
type input "bryan/0966214502"
click at [616, 114] on button "不指定" at bounding box center [615, 107] width 41 height 29
click at [785, 535] on button "儲存" at bounding box center [778, 536] width 47 height 27
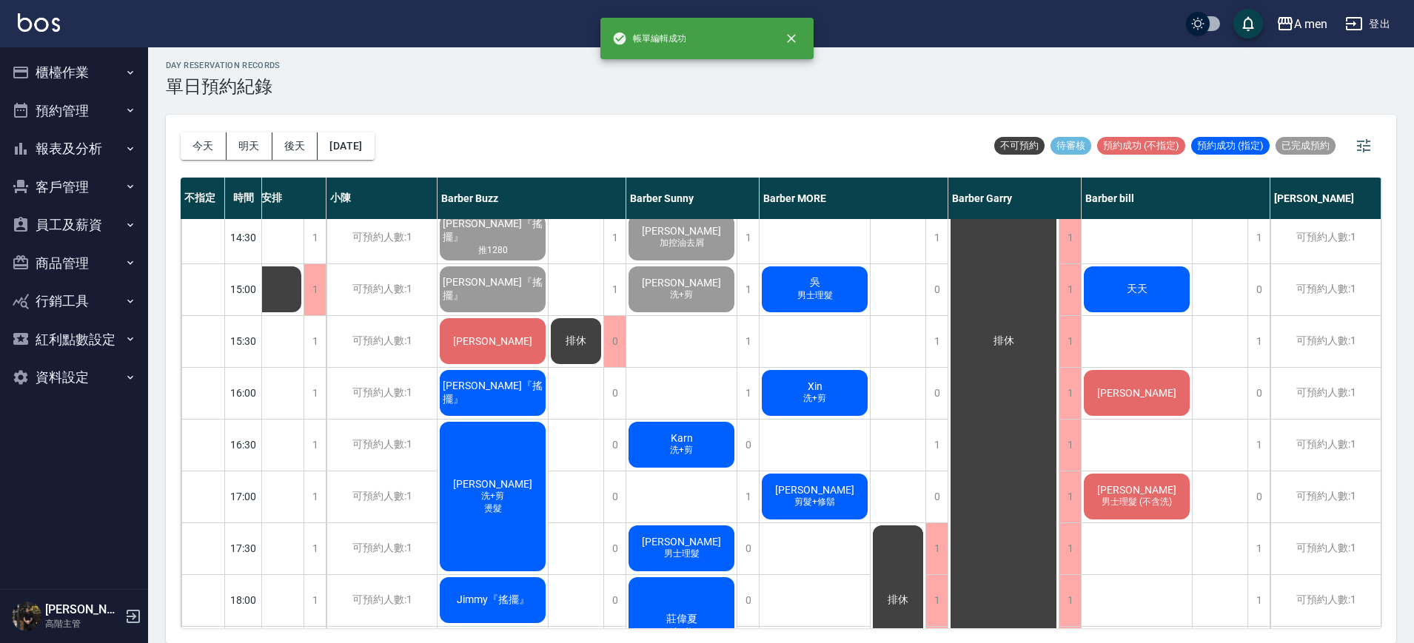
click at [813, 398] on span "洗+剪" at bounding box center [814, 398] width 29 height 13
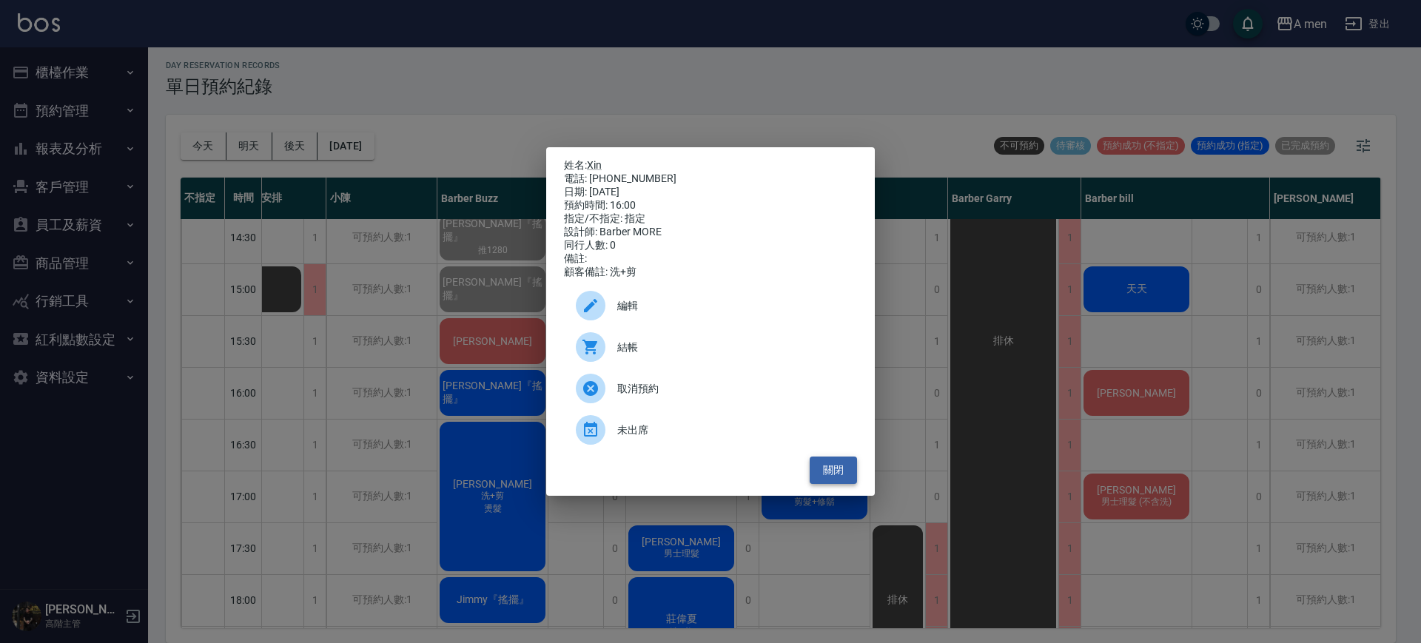
click at [827, 482] on button "關閉" at bounding box center [833, 470] width 47 height 27
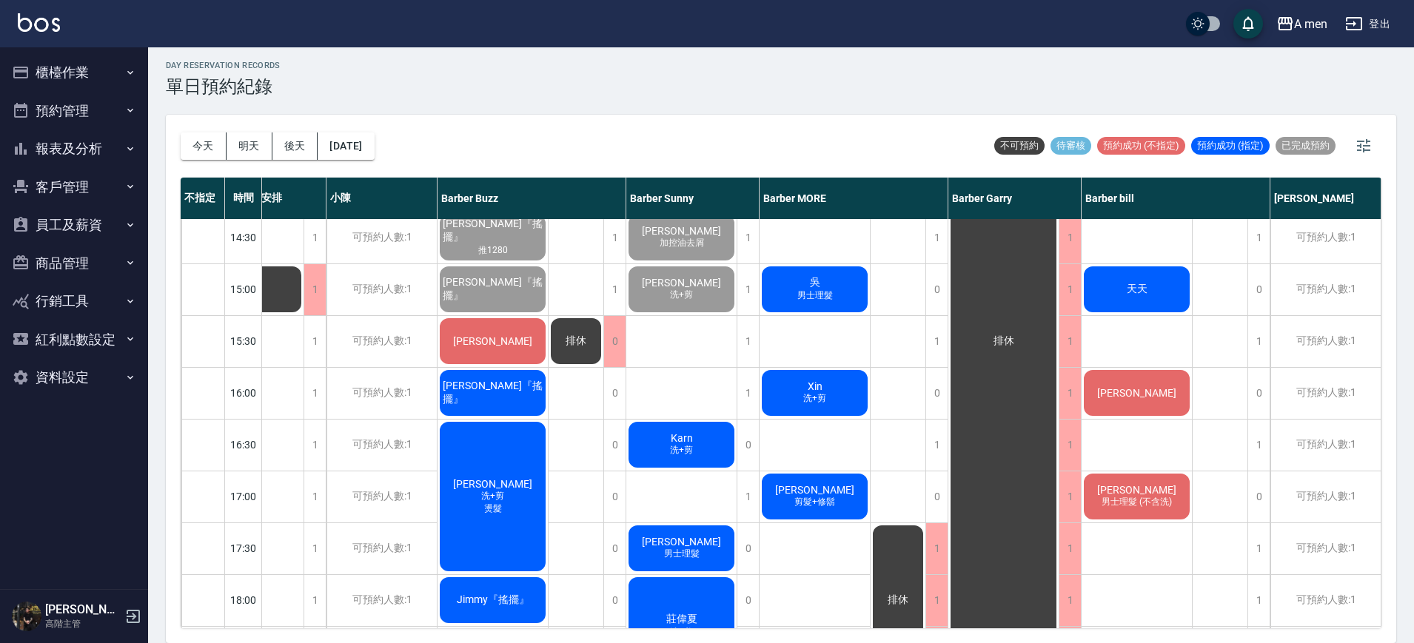
click at [507, 380] on div "[PERSON_NAME]『搖擺』" at bounding box center [492, 393] width 110 height 50
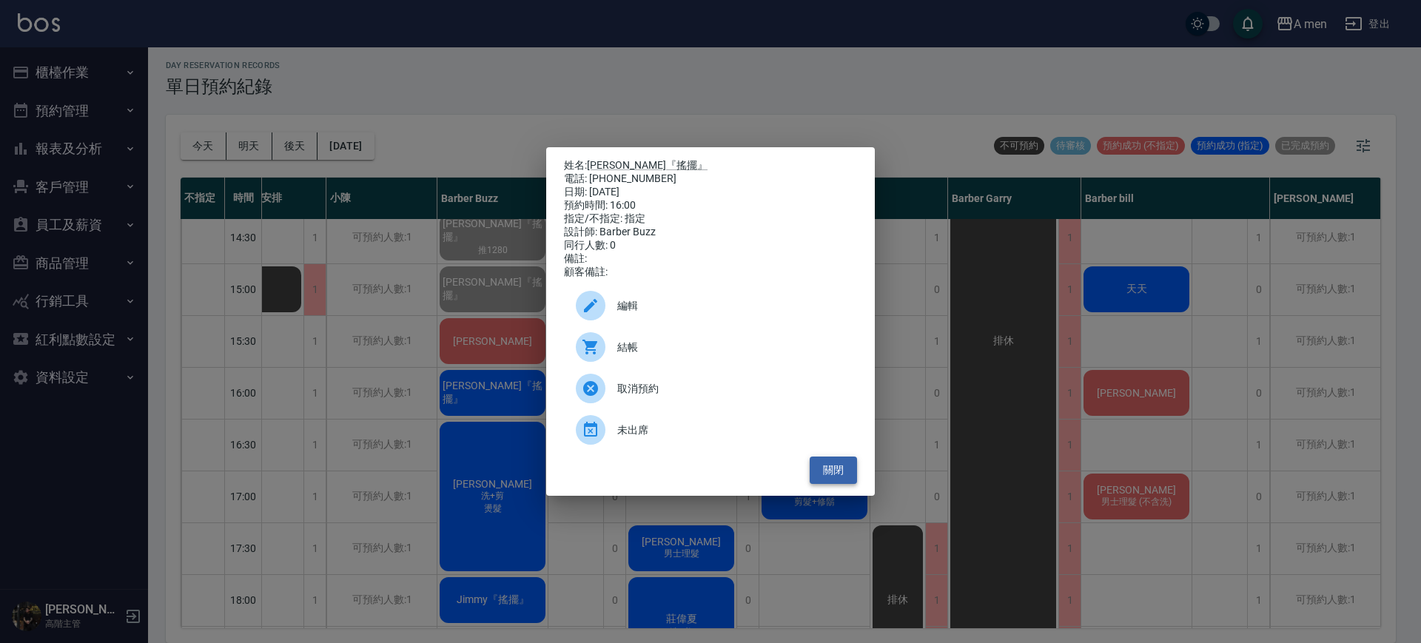
click at [840, 479] on button "關閉" at bounding box center [833, 470] width 47 height 27
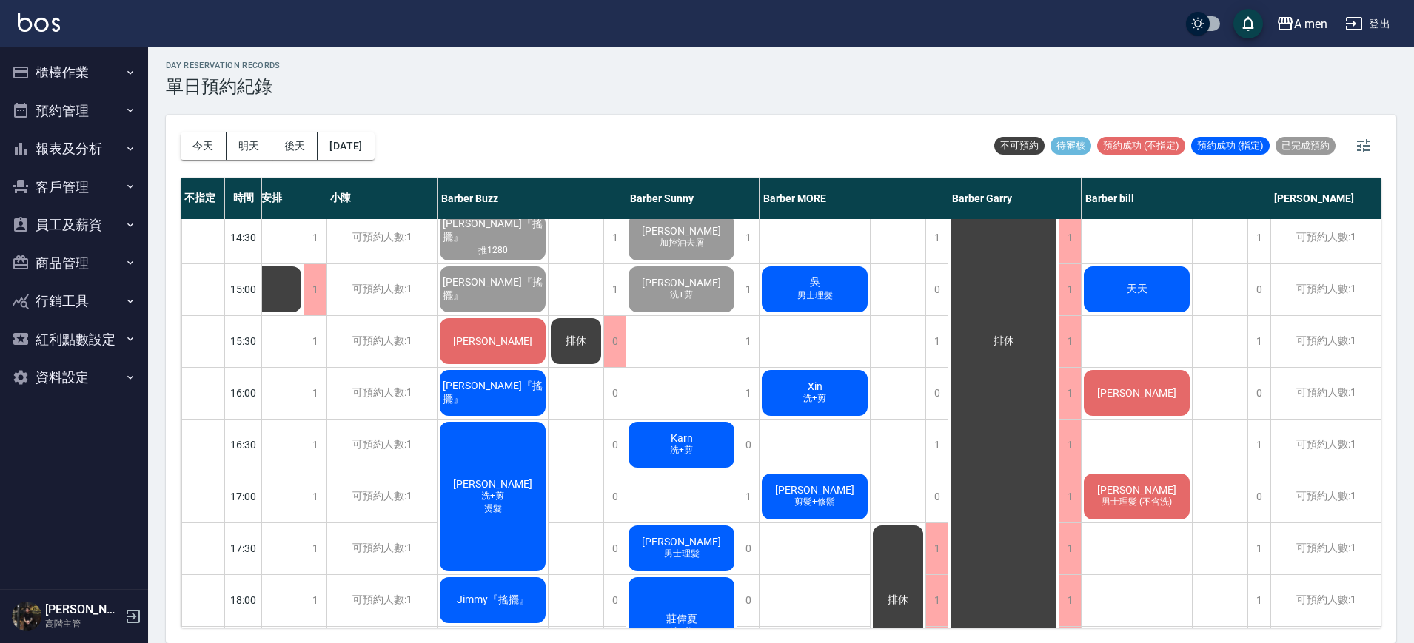
click at [886, 406] on div "排休" at bounding box center [898, 496] width 56 height 1295
click at [701, 397] on div "劉大衛 郭先生 加控油去屑 Alan 淵宏 洗+剪 Karn 洗+剪 范庭維 男士理髮 莊偉夏 洗+剪 李威揚 男士理髮 劉耀鴻 男士理髮" at bounding box center [681, 496] width 111 height 1295
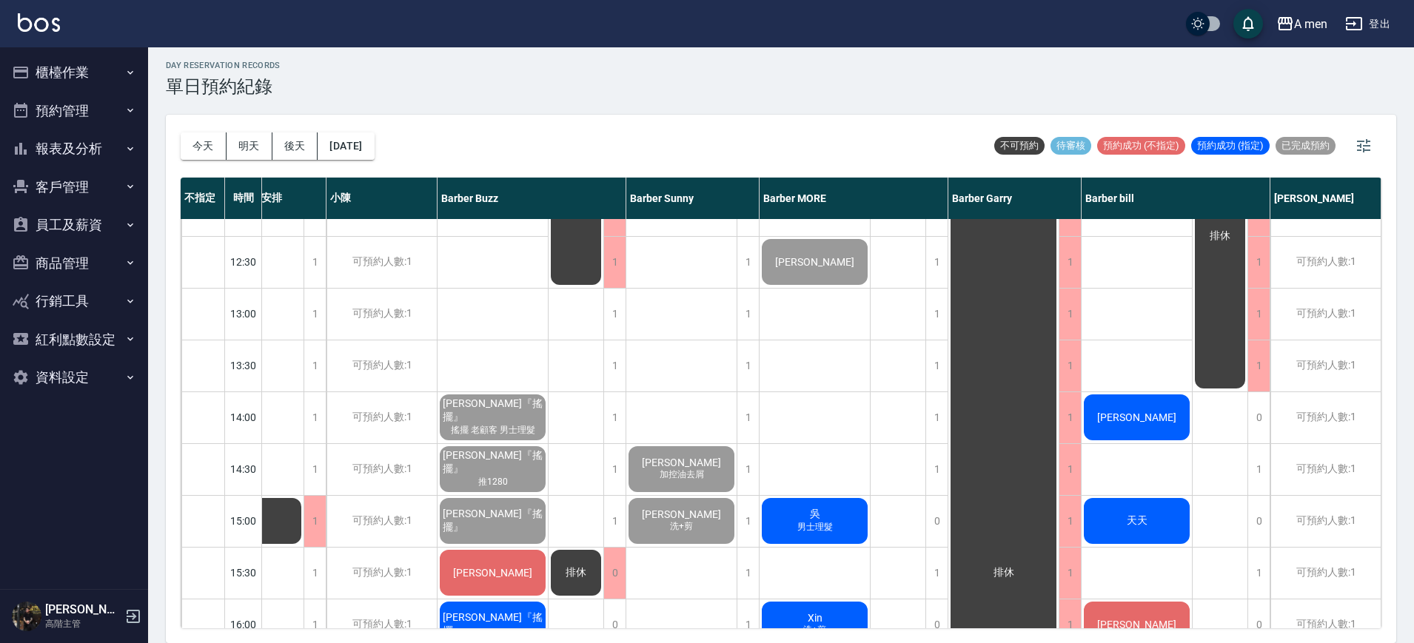
scroll to position [278, 69]
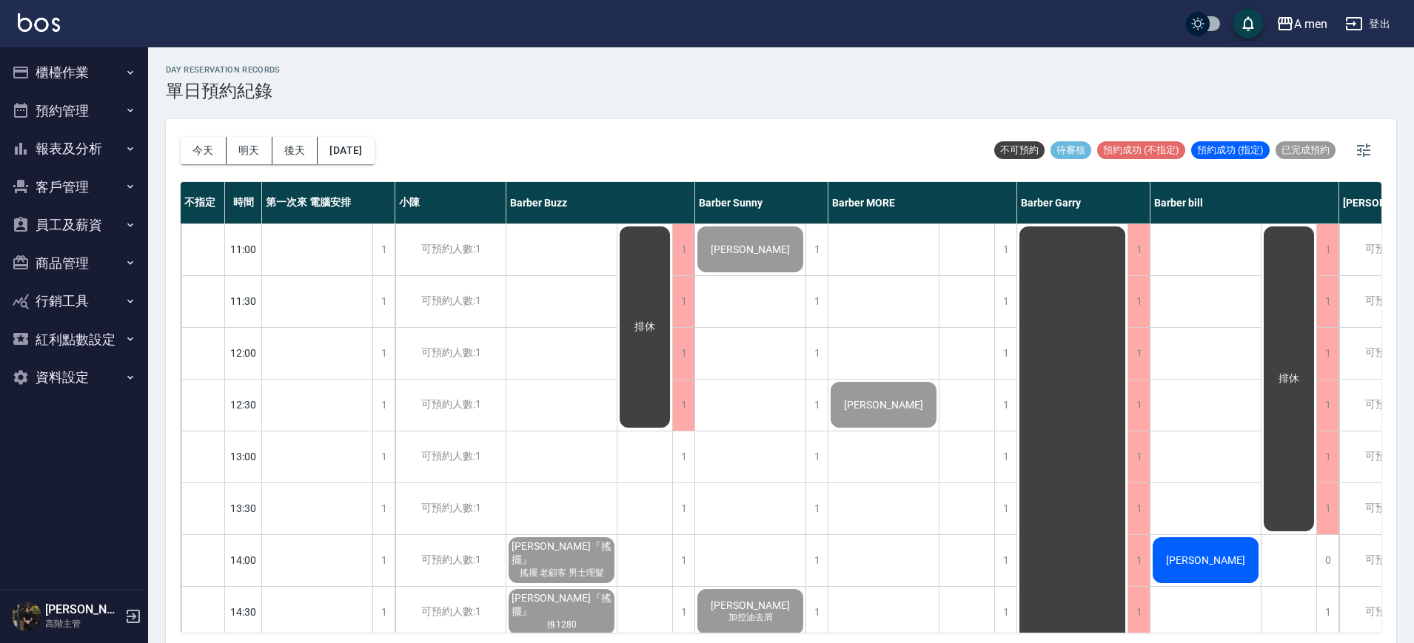
click at [893, 154] on div "[DATE] [DATE] [DATE] [DATE] 不可預約 待審核 預約成功 (不指定) 預約成功 (指定) 已完成預約" at bounding box center [781, 150] width 1200 height 63
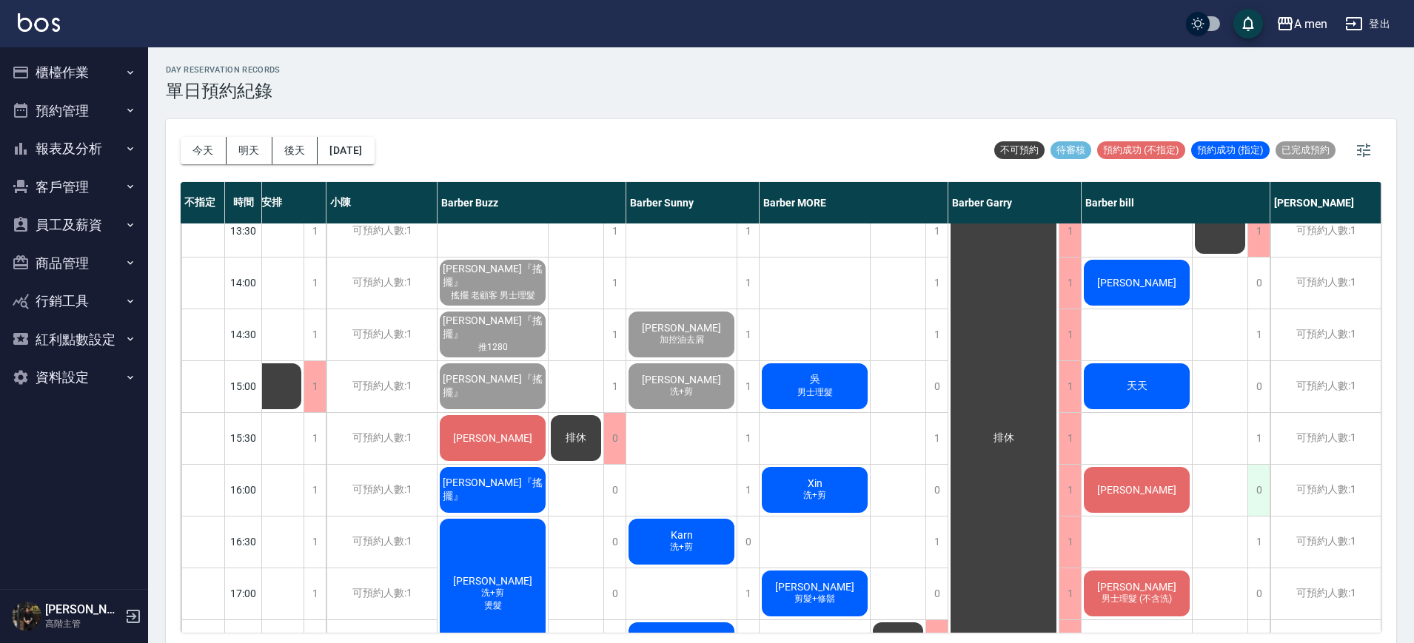
scroll to position [278, 55]
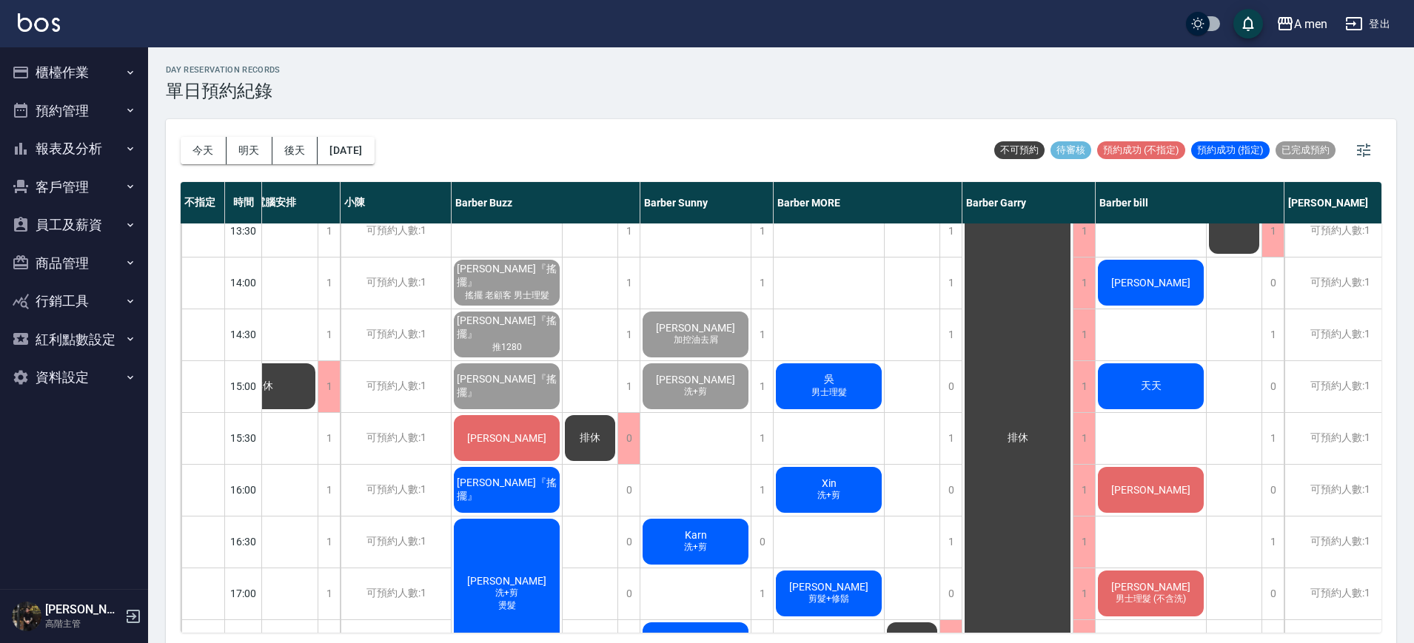
click at [1229, 454] on div "排休" at bounding box center [1234, 593] width 56 height 1295
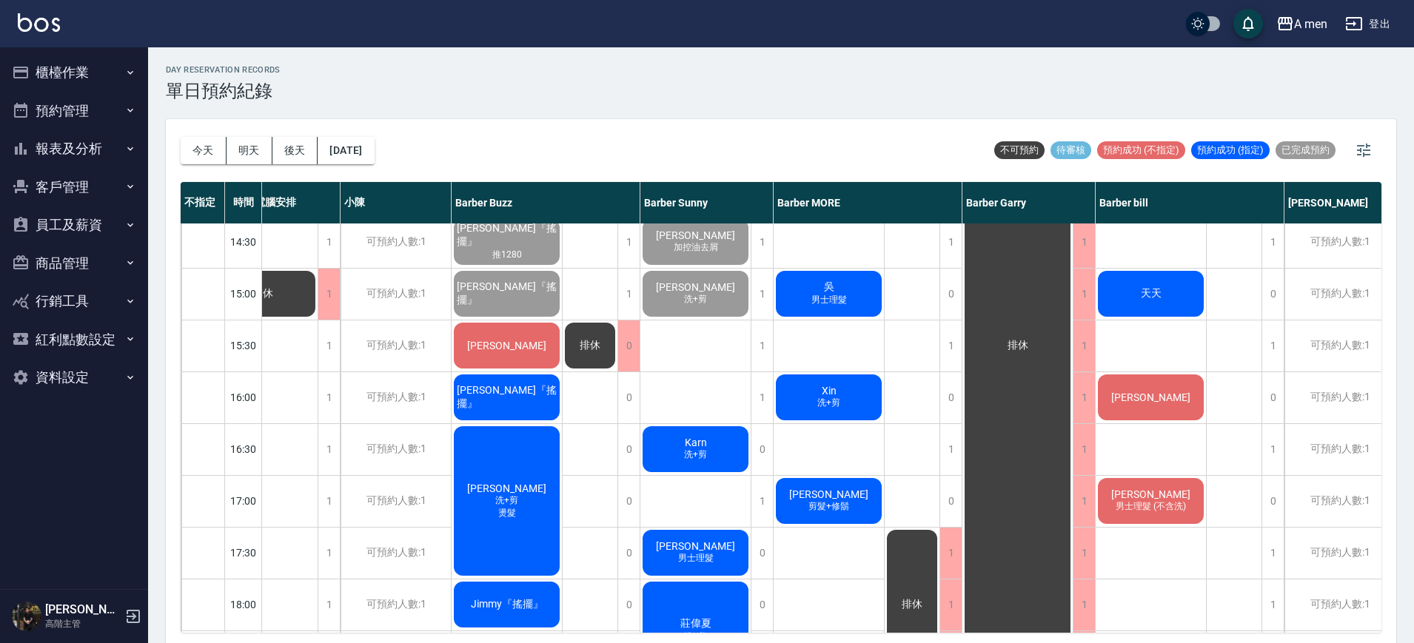
scroll to position [370, 76]
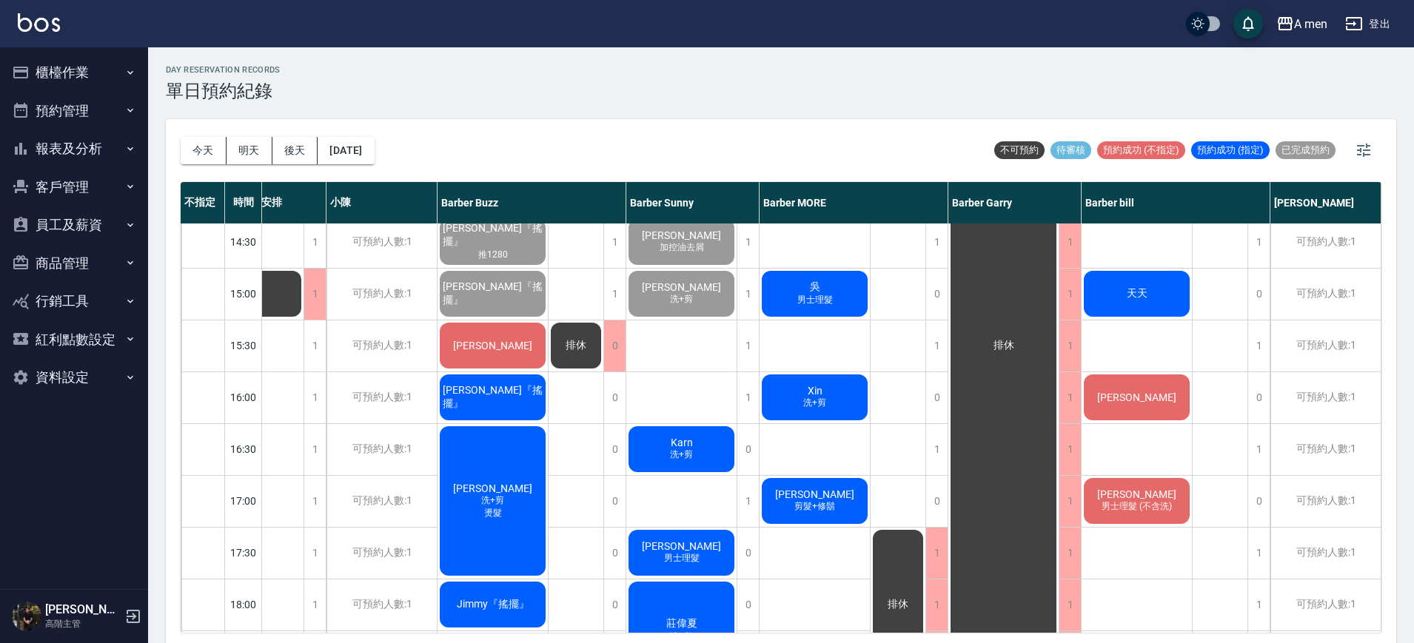
click at [1157, 451] on div "[PERSON_NAME]先生 天天 [PERSON_NAME] 男士理髮 (不含洗) JIMI 男士理髮 (不含洗)" at bounding box center [1136, 500] width 111 height 1295
click at [241, 148] on button "明天" at bounding box center [249, 150] width 46 height 27
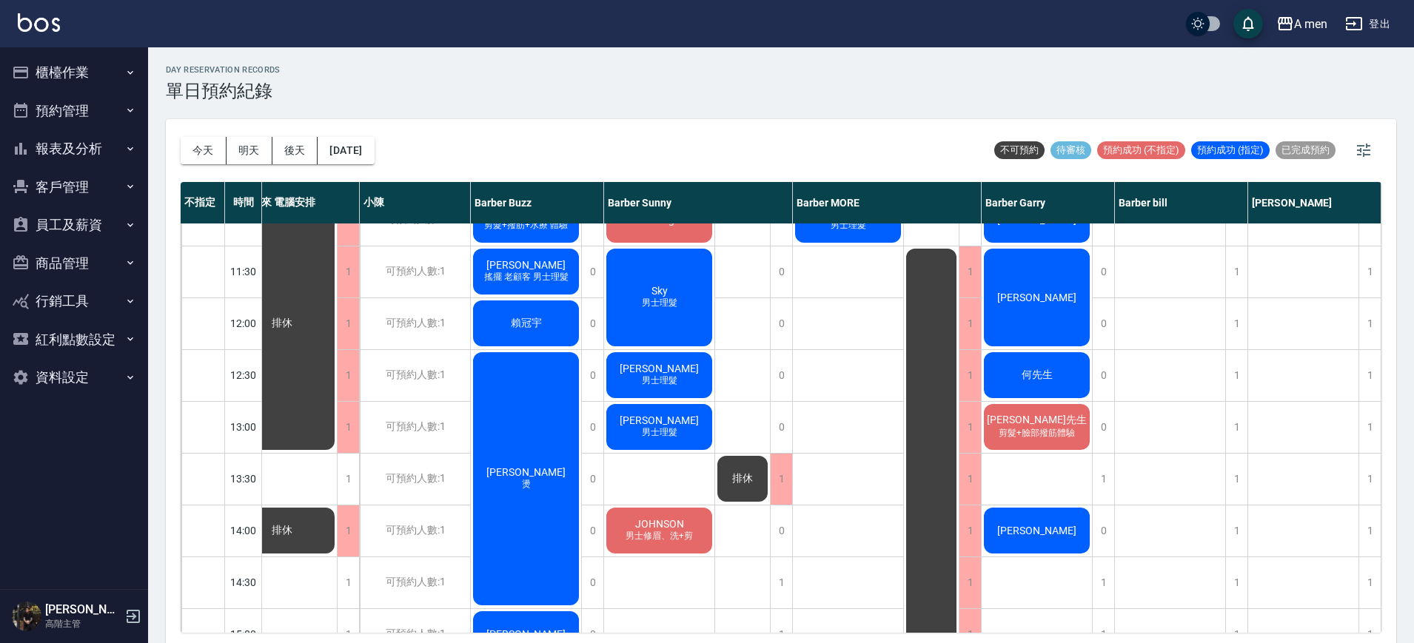
scroll to position [0, 43]
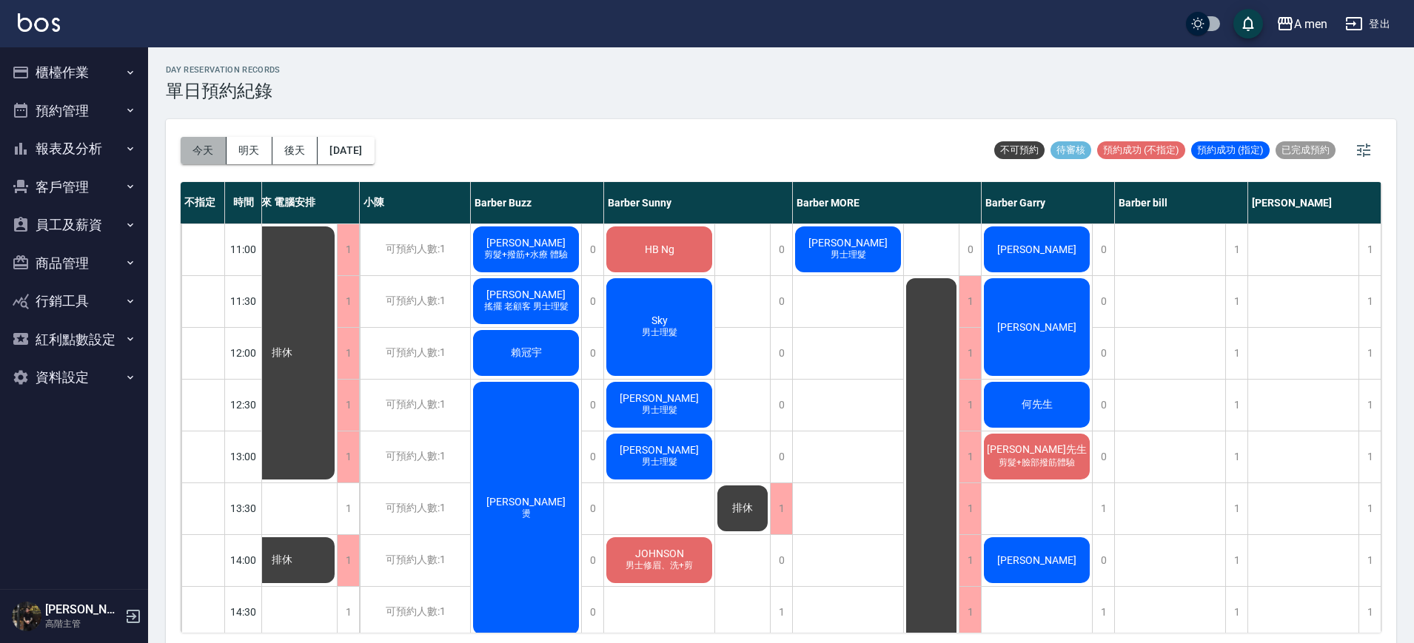
click at [212, 149] on button "今天" at bounding box center [204, 150] width 46 height 27
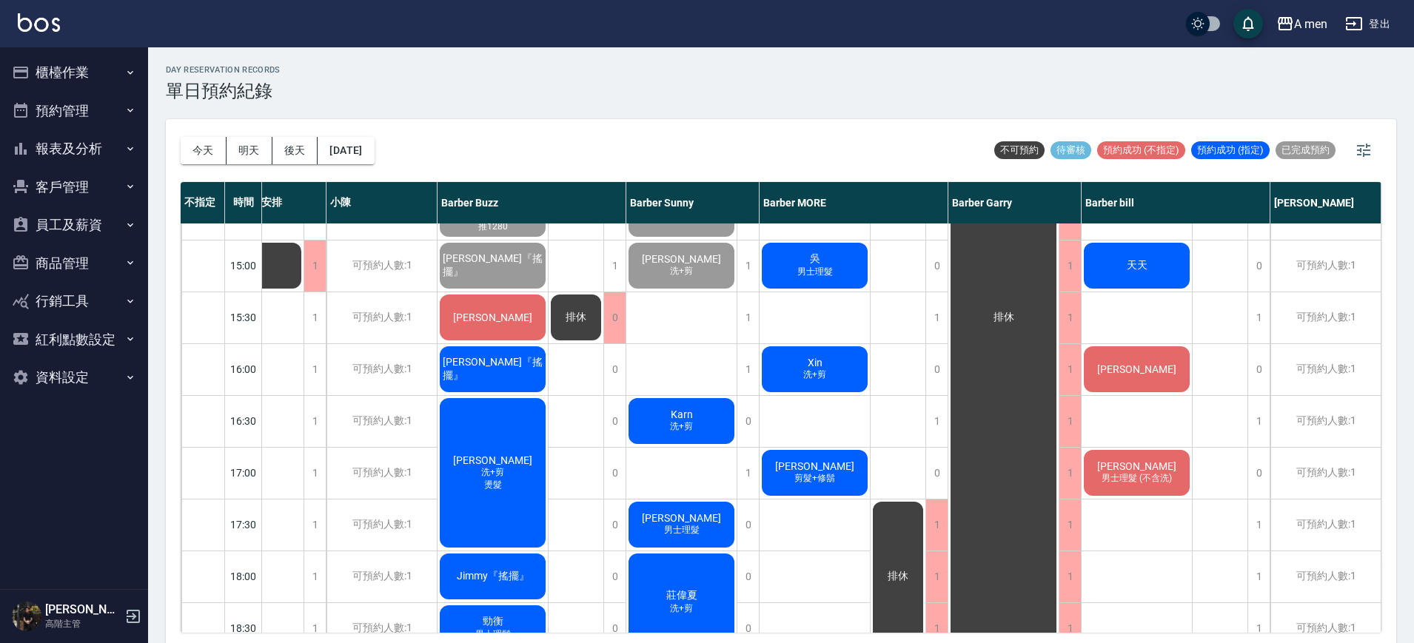
scroll to position [370, 76]
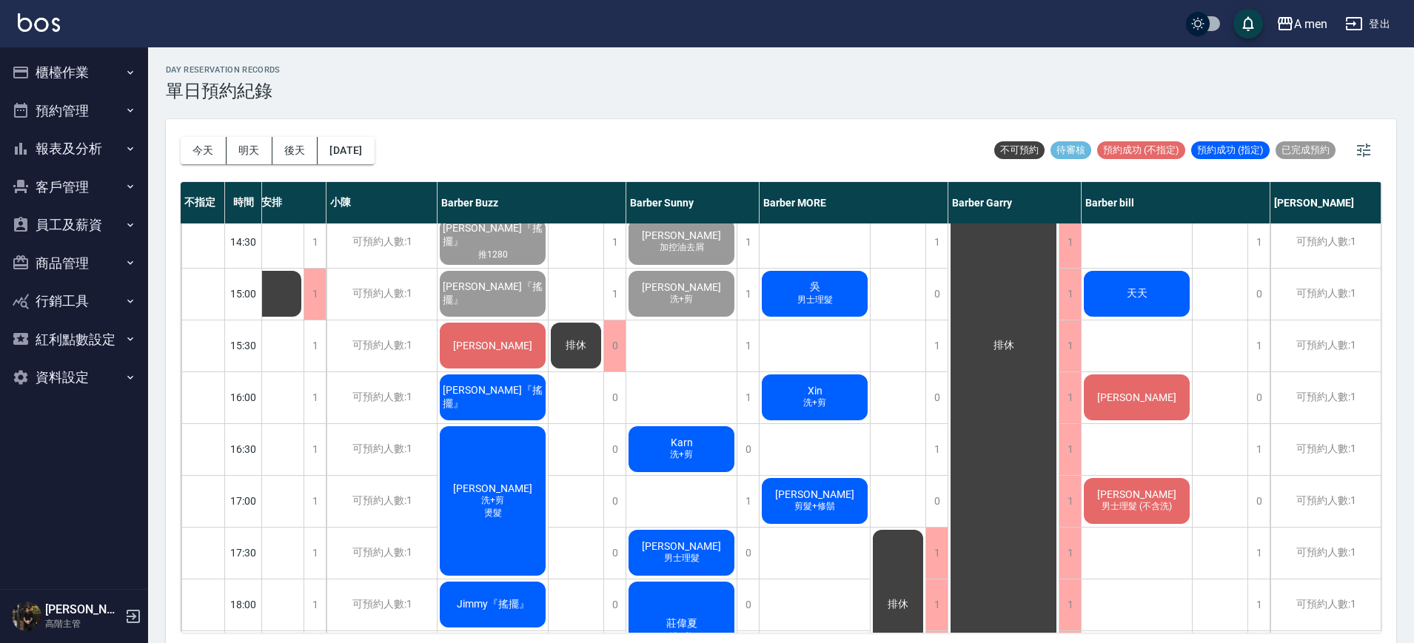
click at [1169, 378] on div "[PERSON_NAME]" at bounding box center [1136, 397] width 110 height 50
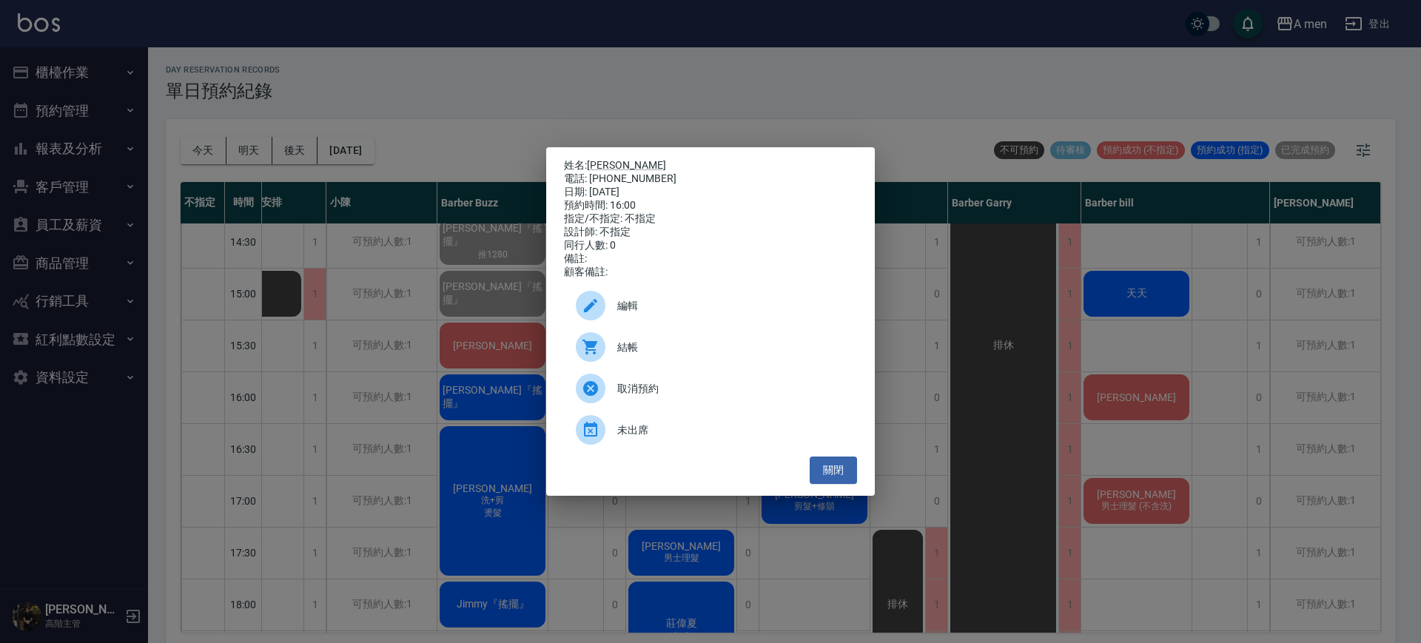
click at [633, 303] on div "編輯" at bounding box center [710, 305] width 293 height 41
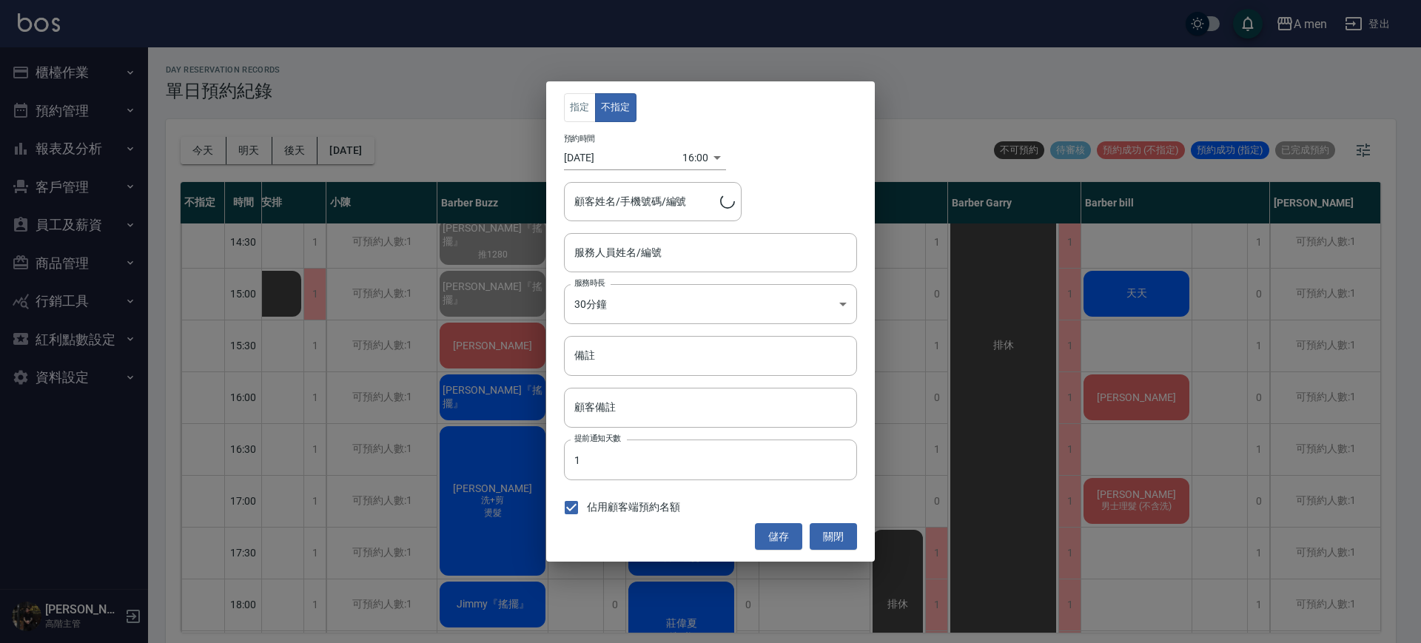
type input "bryan/0966214502"
click at [672, 253] on input "Barber bill-006" at bounding box center [700, 253] width 258 height 26
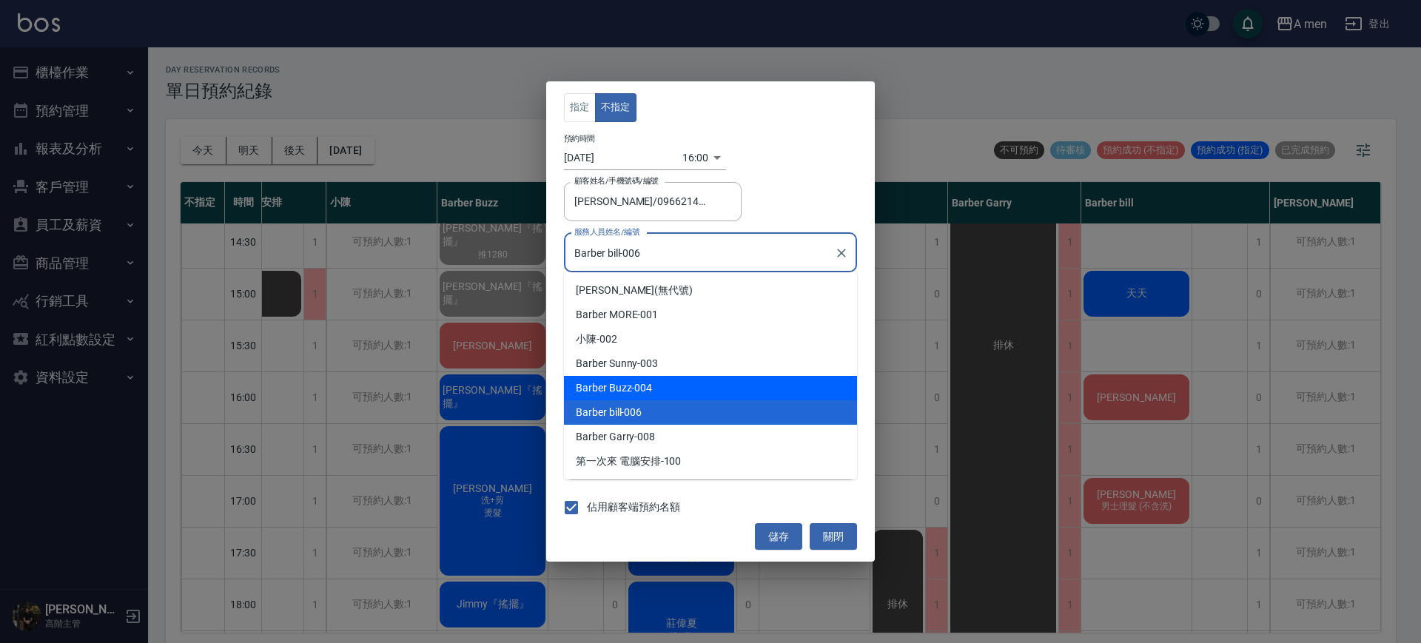
click at [716, 377] on div "Barber Buzz -004" at bounding box center [710, 388] width 293 height 24
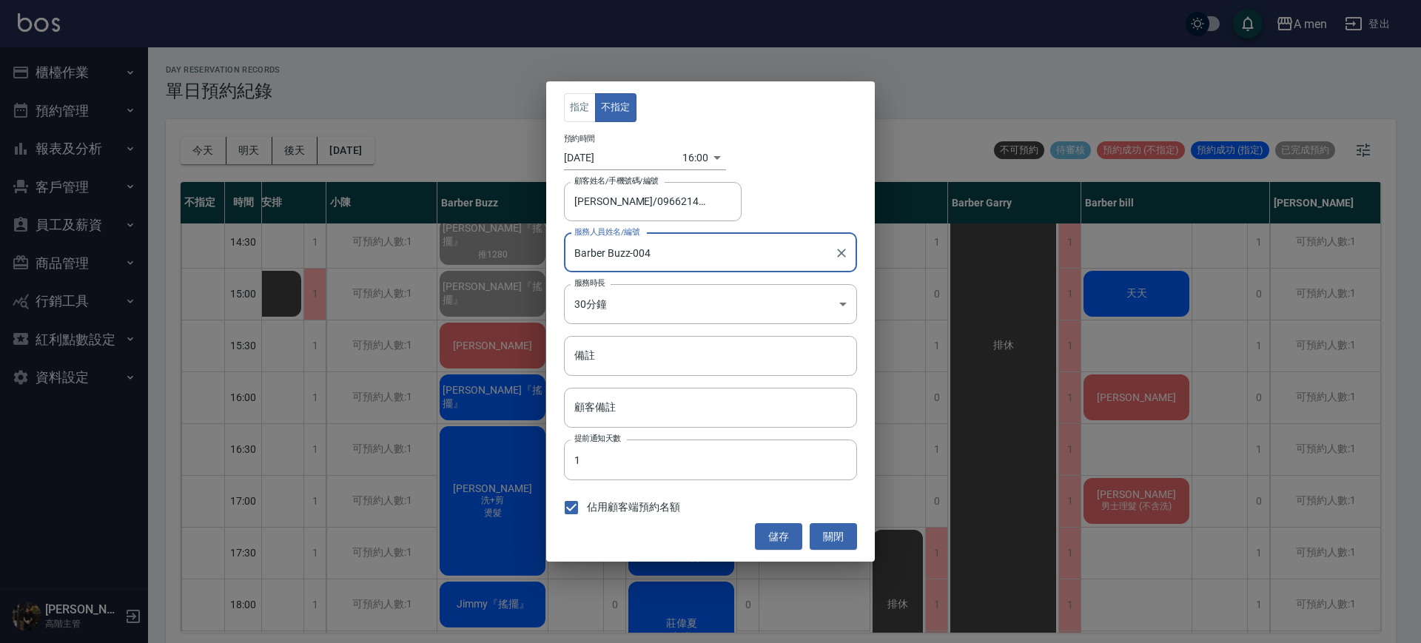
click at [713, 263] on input "Barber Buzz-004" at bounding box center [700, 253] width 258 height 26
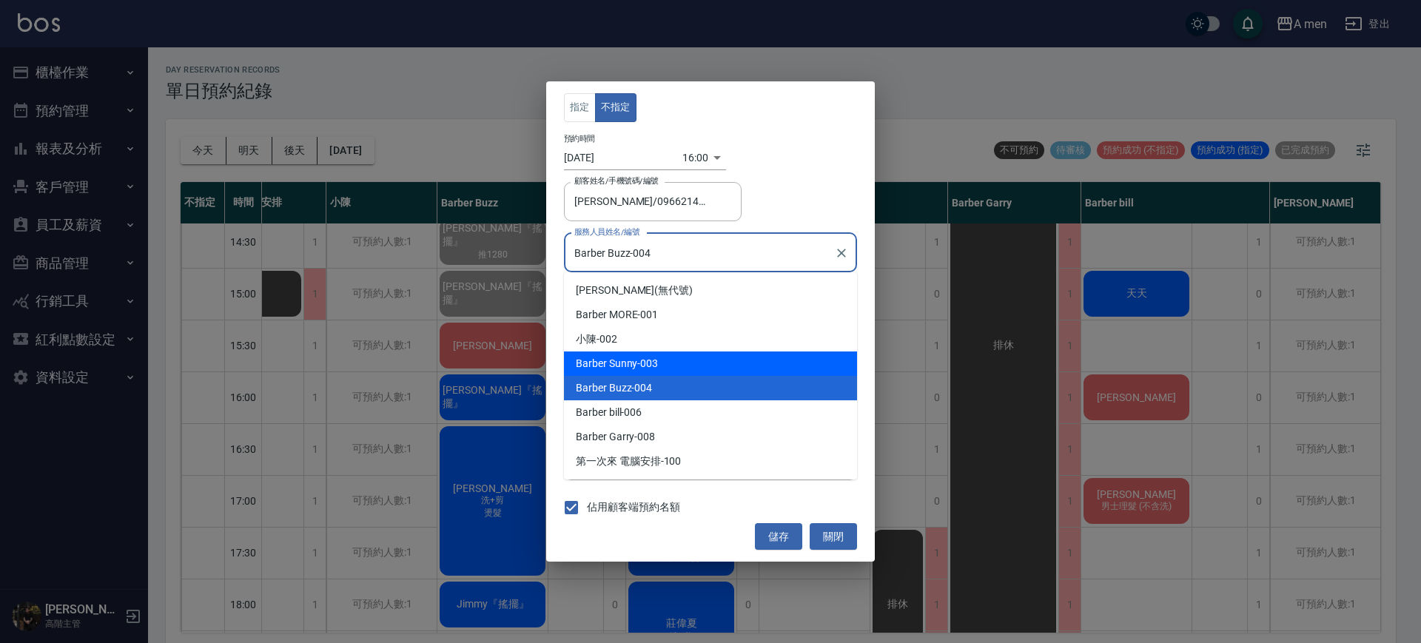
click at [675, 363] on div "Barber Sunny -003" at bounding box center [710, 364] width 293 height 24
type input "Barber Sunny -003"
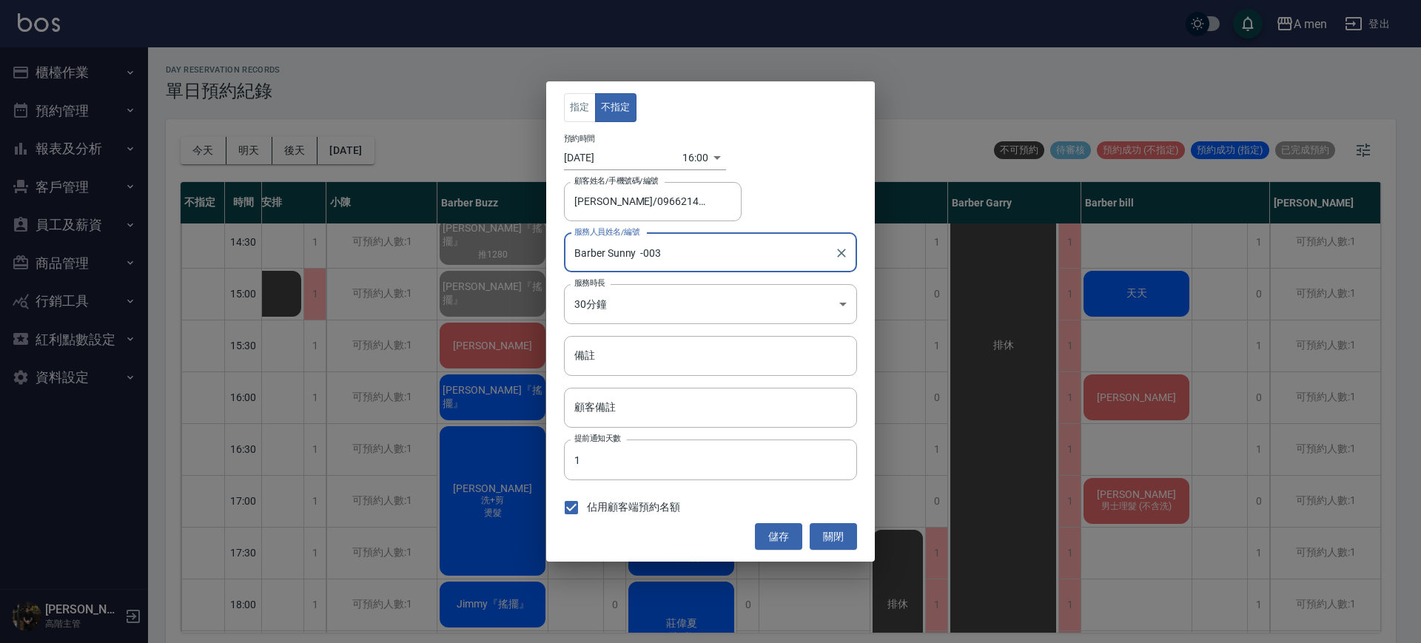
click at [768, 534] on button "儲存" at bounding box center [778, 536] width 47 height 27
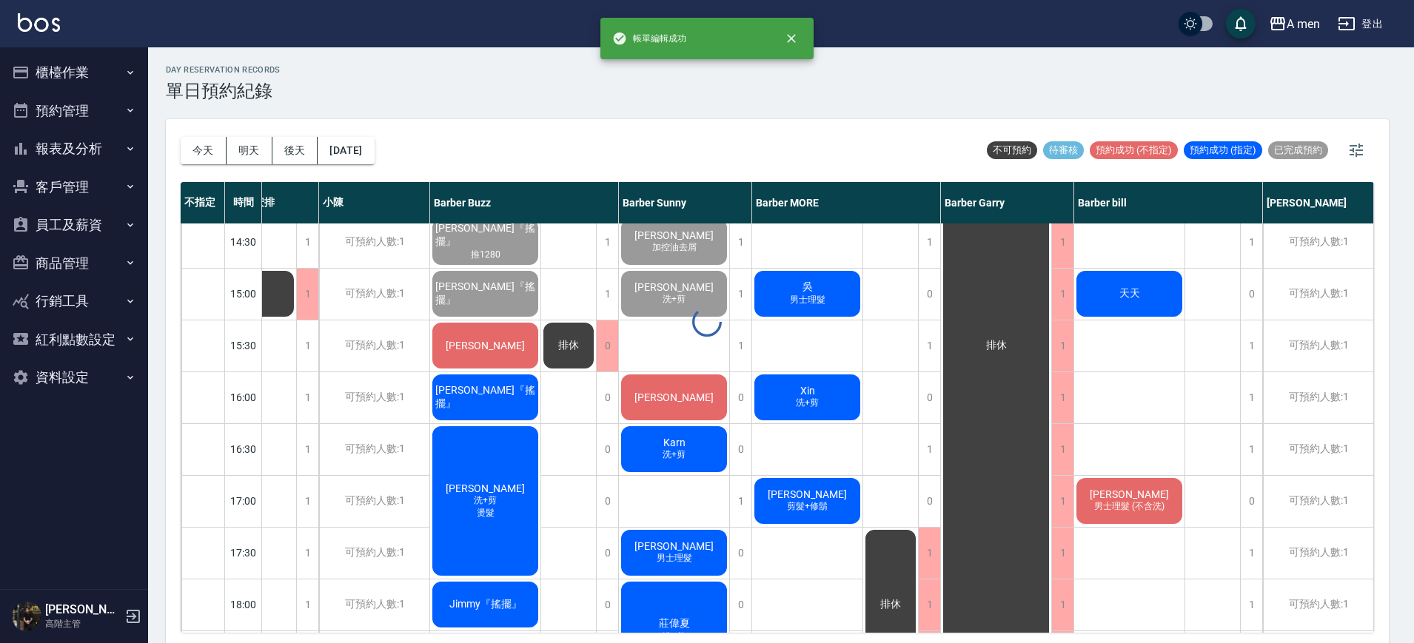
scroll to position [370, 69]
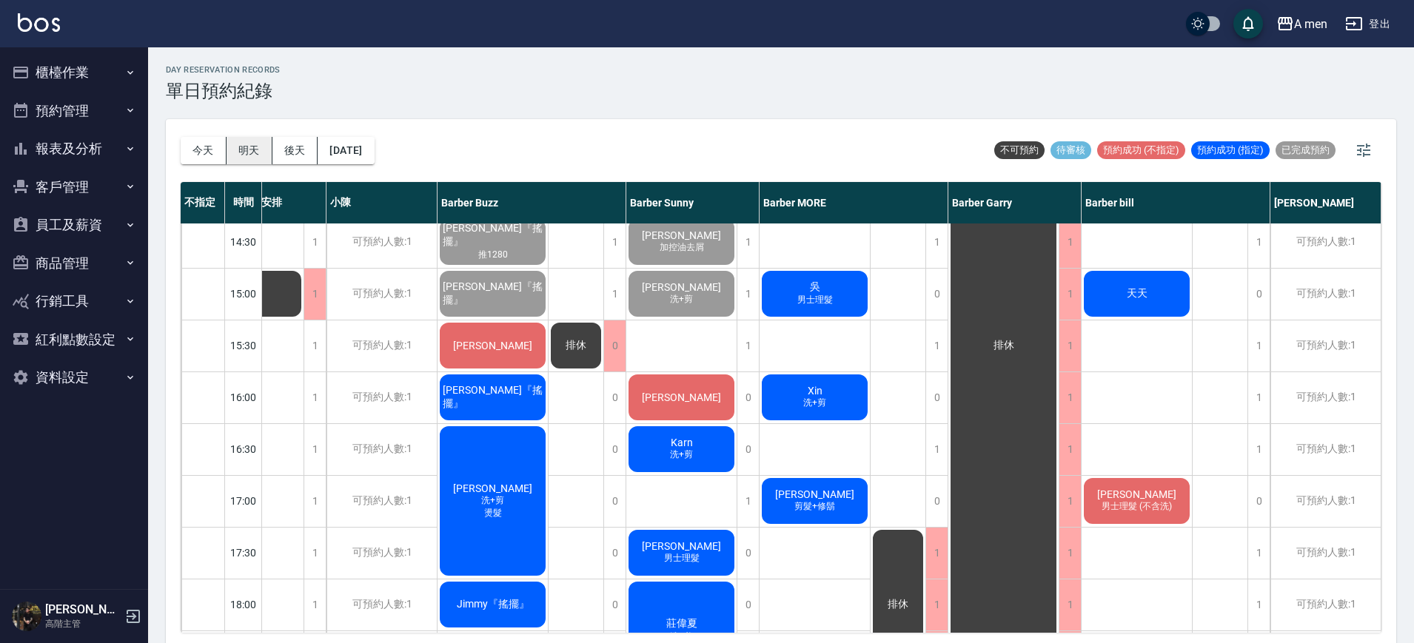
click at [249, 151] on button "明天" at bounding box center [249, 150] width 46 height 27
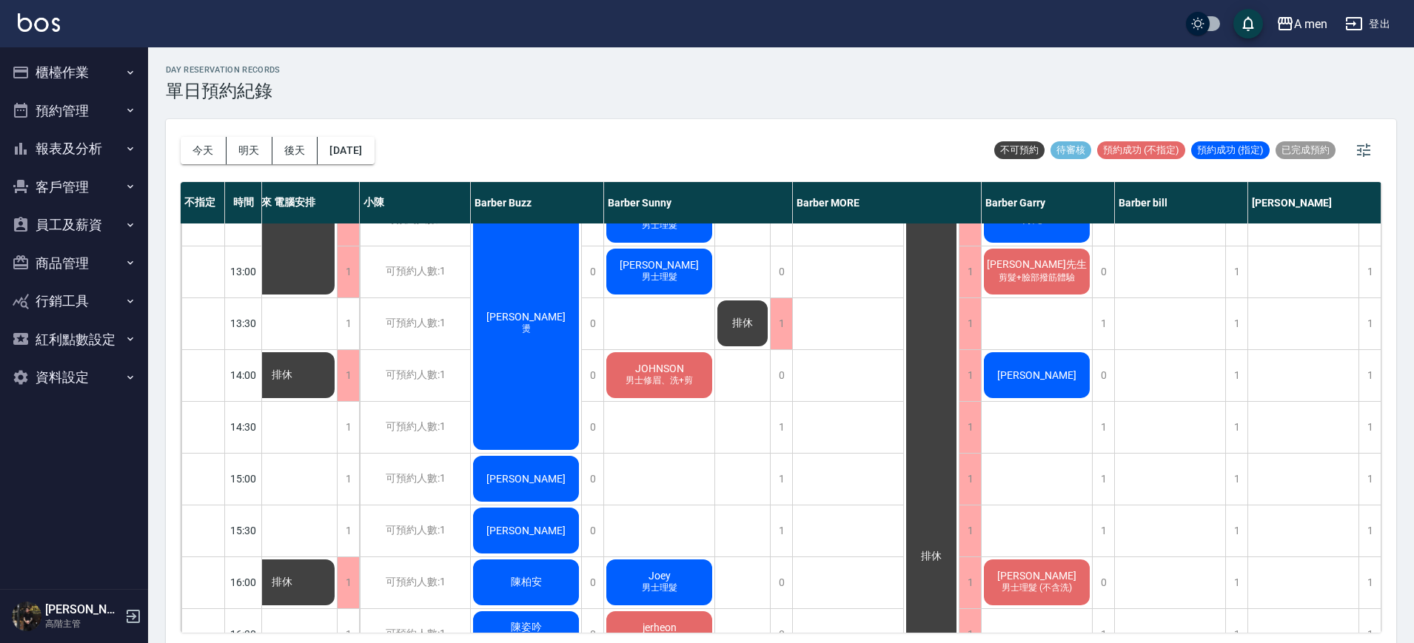
scroll to position [0, 43]
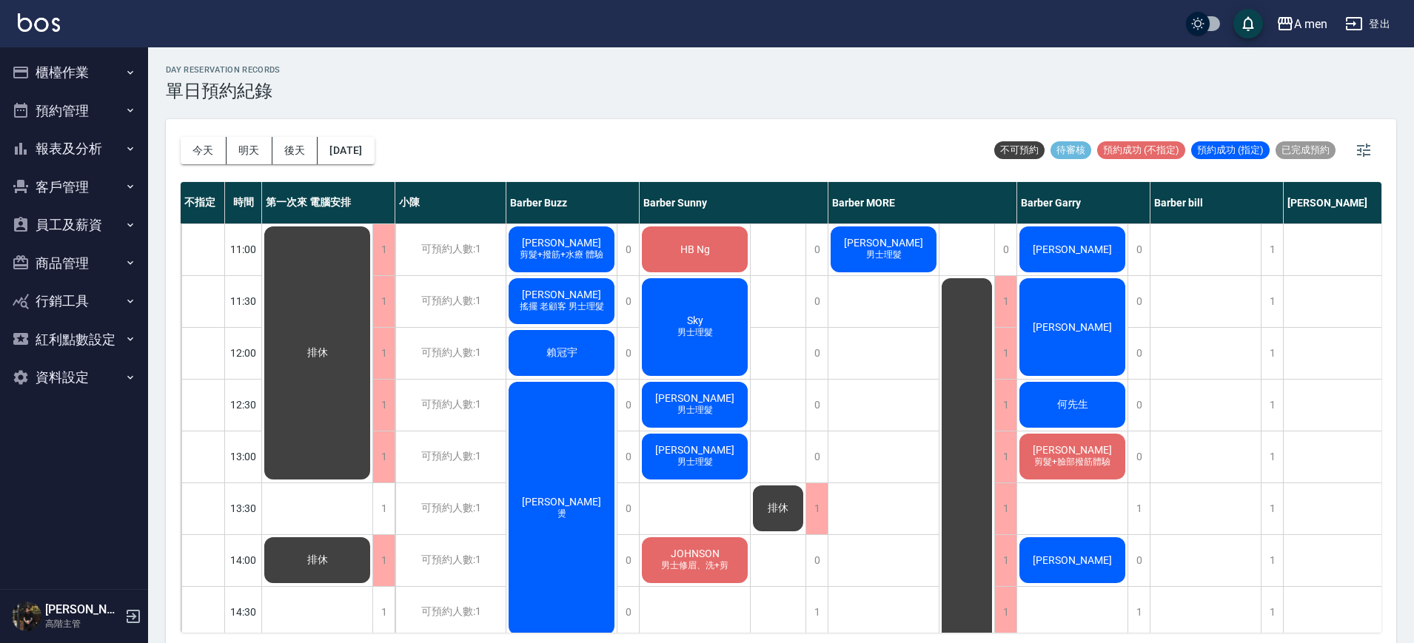
click at [205, 135] on div "[DATE] [DATE] [DATE] [DATE]" at bounding box center [278, 150] width 194 height 63
click at [202, 144] on button "今天" at bounding box center [204, 150] width 46 height 27
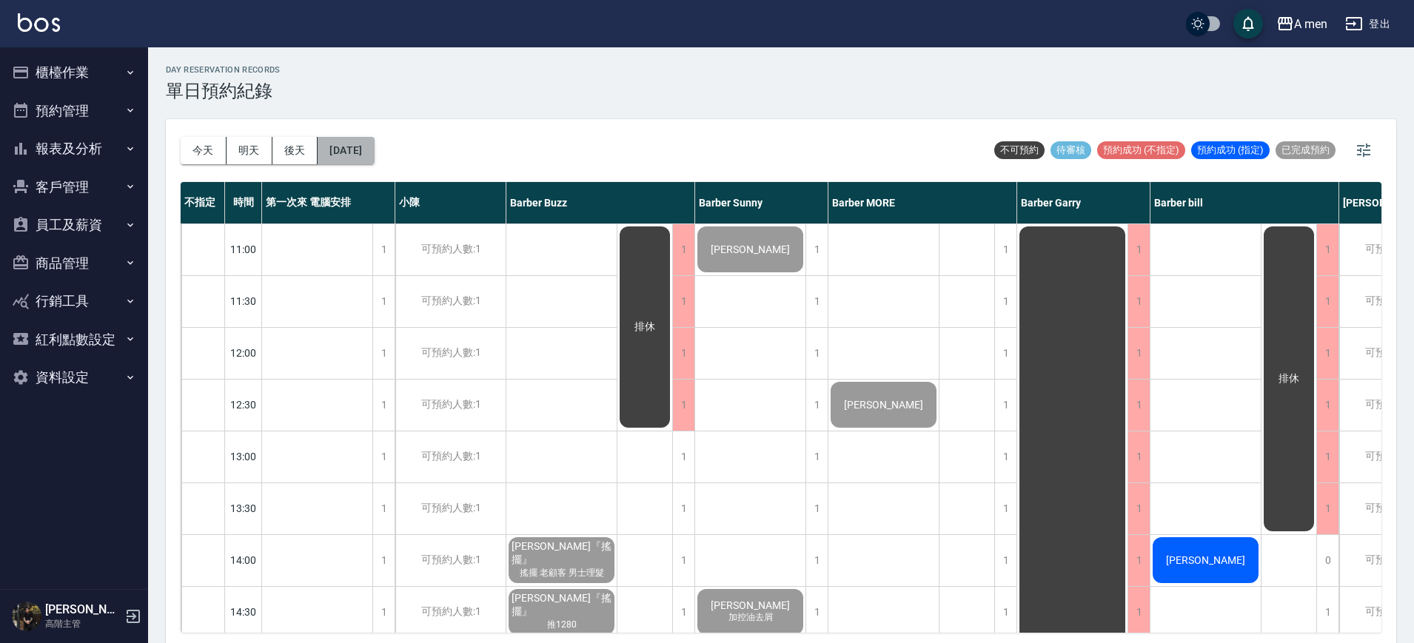
click at [374, 154] on button "[DATE]" at bounding box center [345, 150] width 56 height 27
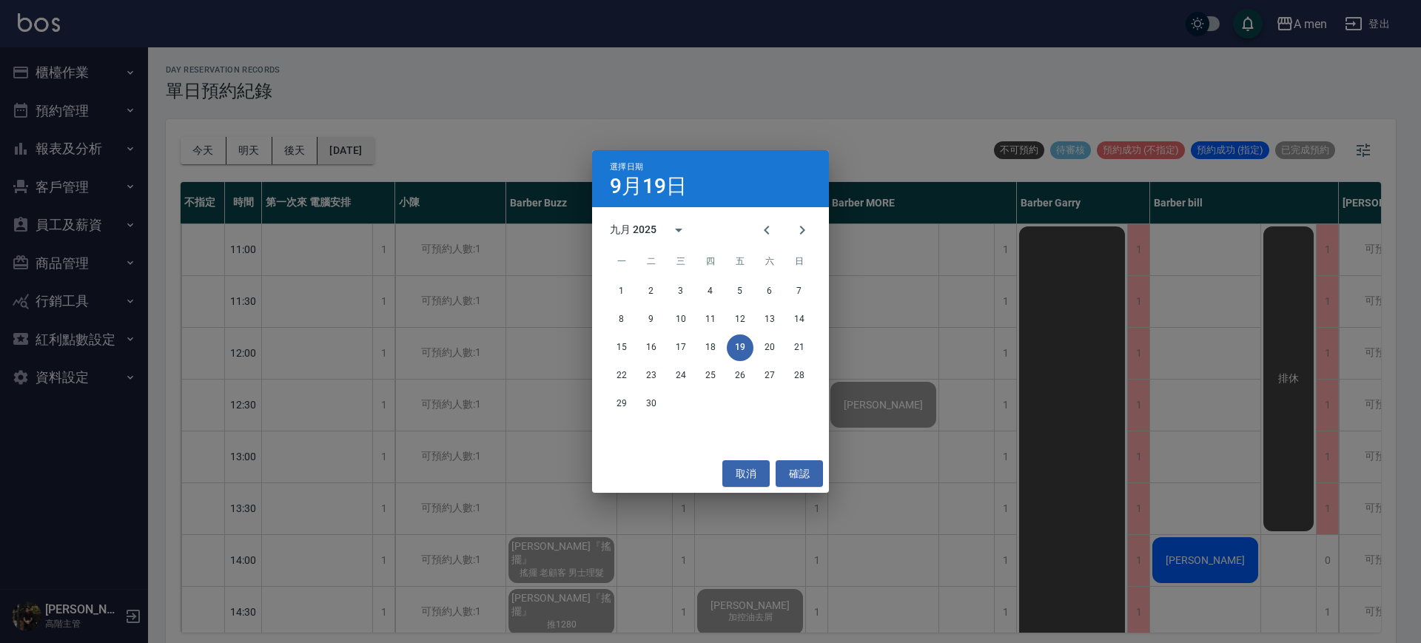
click at [377, 154] on div "選擇日期 [DATE] 九月 2025 一 二 三 四 五 六 日 1 2 3 4 5 6 7 8 9 10 11 12 13 14 15 16 17 18 …" at bounding box center [710, 321] width 1421 height 643
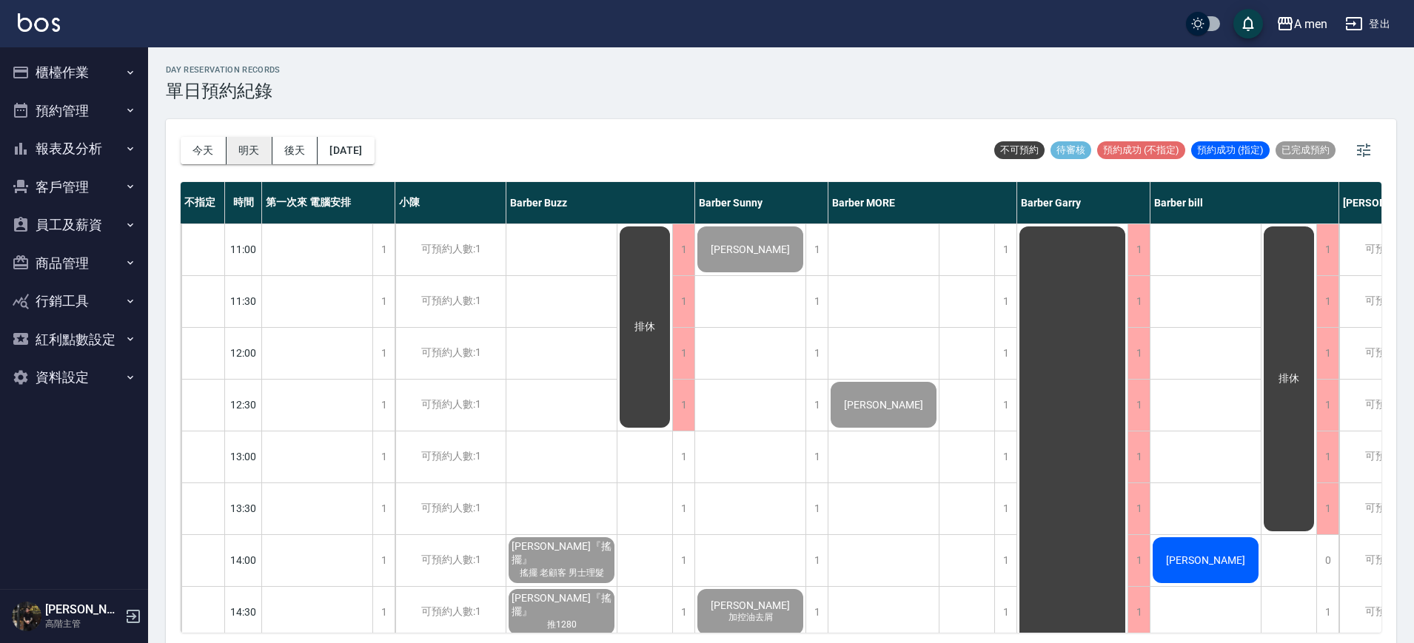
click at [251, 153] on button "明天" at bounding box center [249, 150] width 46 height 27
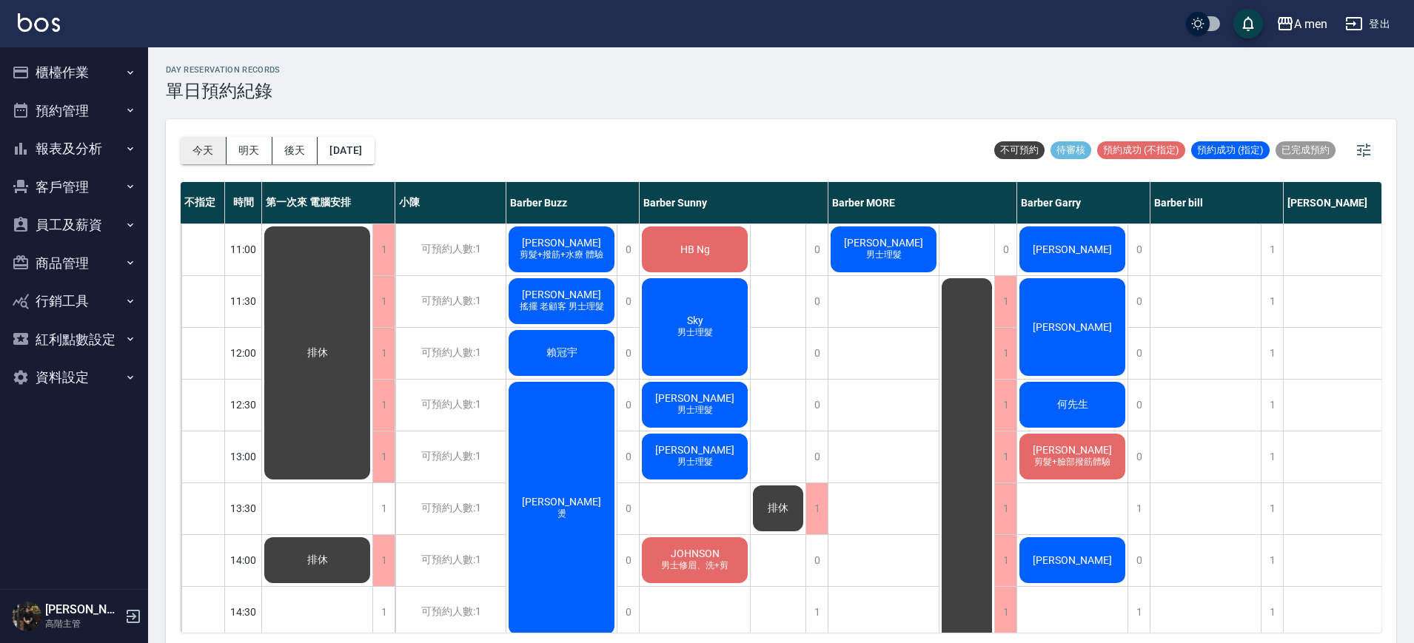
click at [200, 150] on button "今天" at bounding box center [204, 150] width 46 height 27
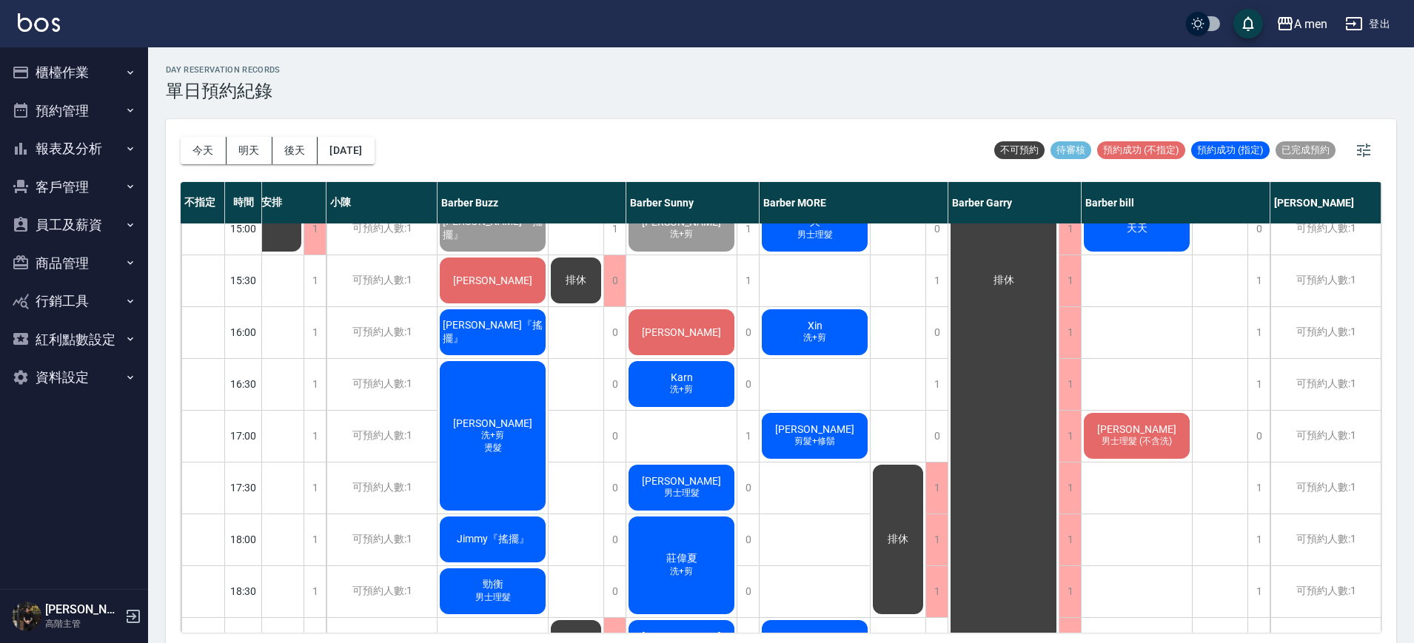
scroll to position [278, 76]
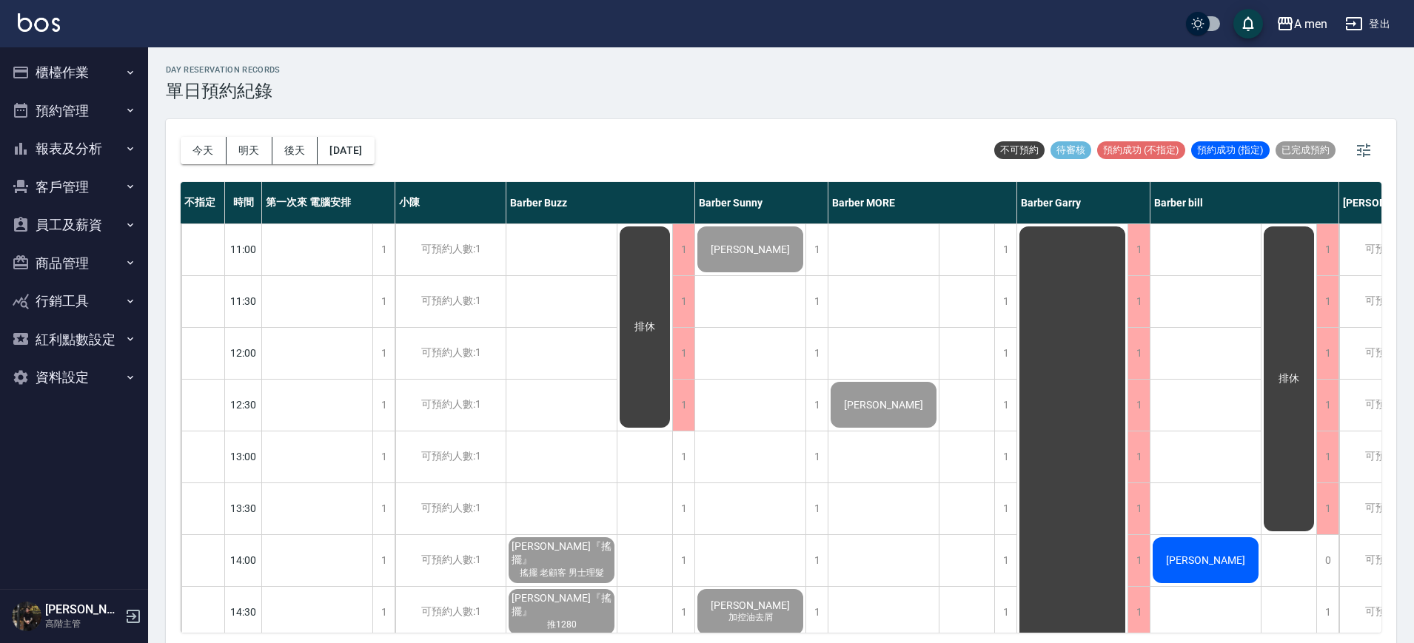
scroll to position [185, 0]
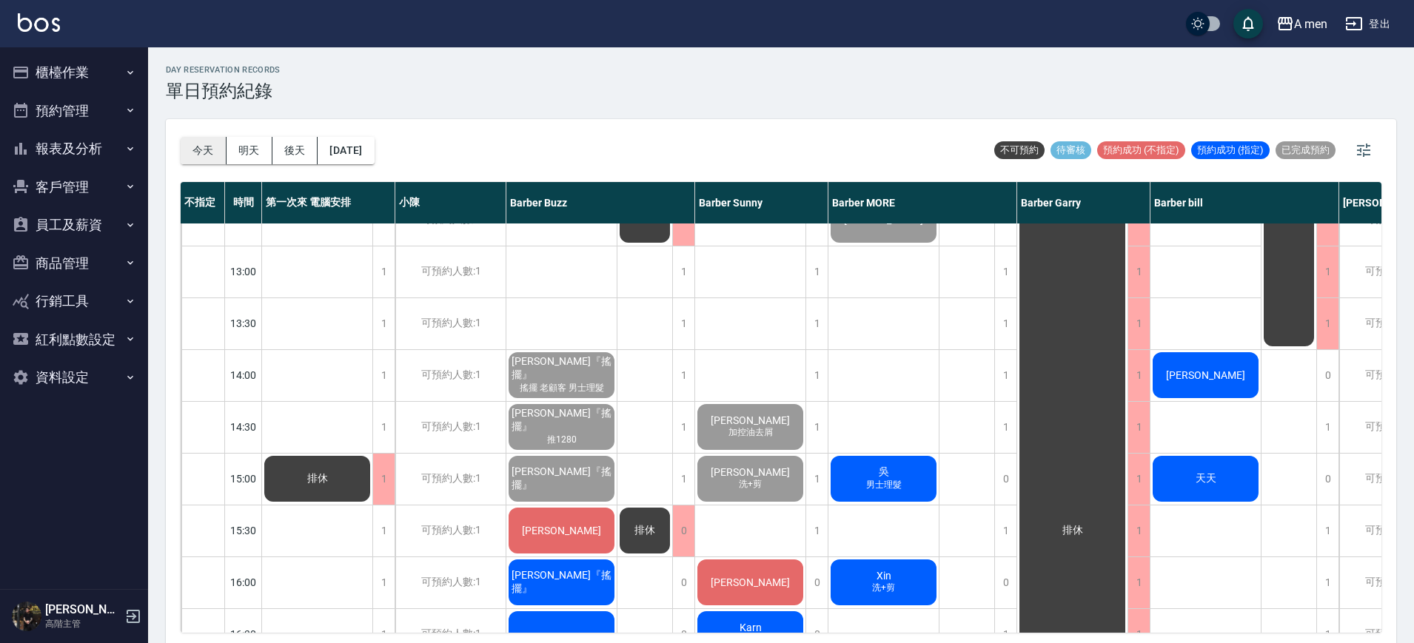
click at [204, 144] on button "今天" at bounding box center [204, 150] width 46 height 27
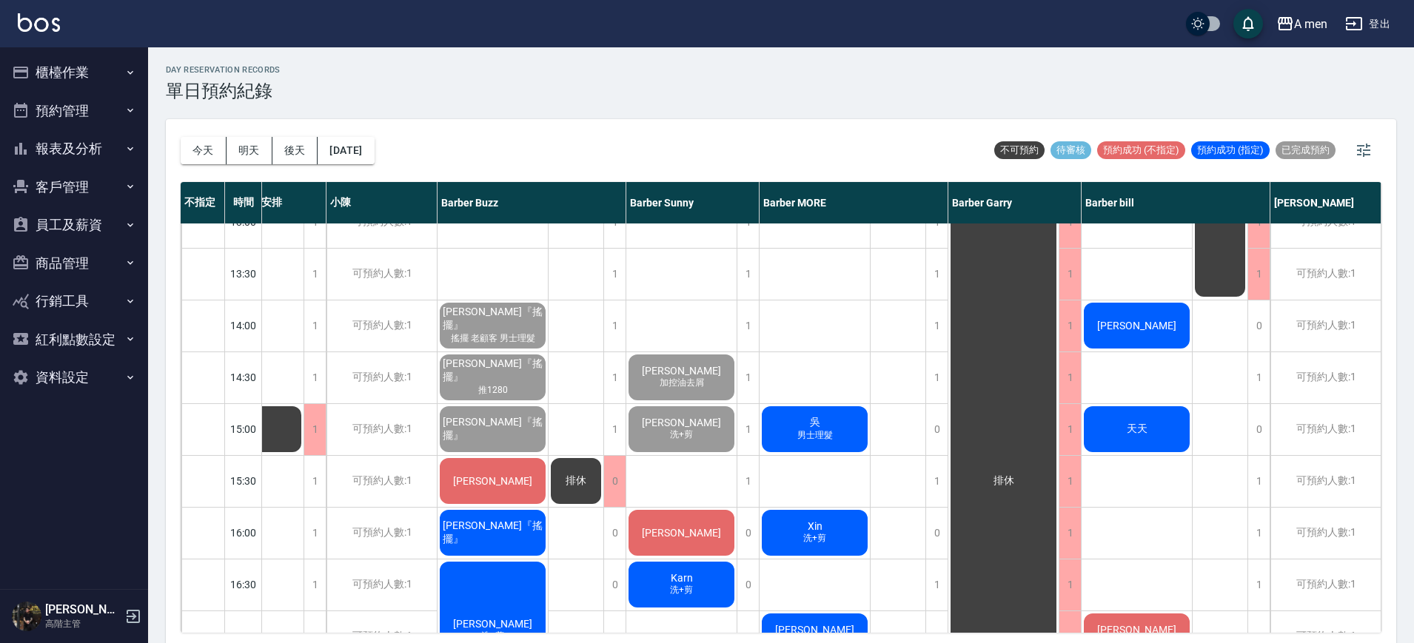
scroll to position [278, 76]
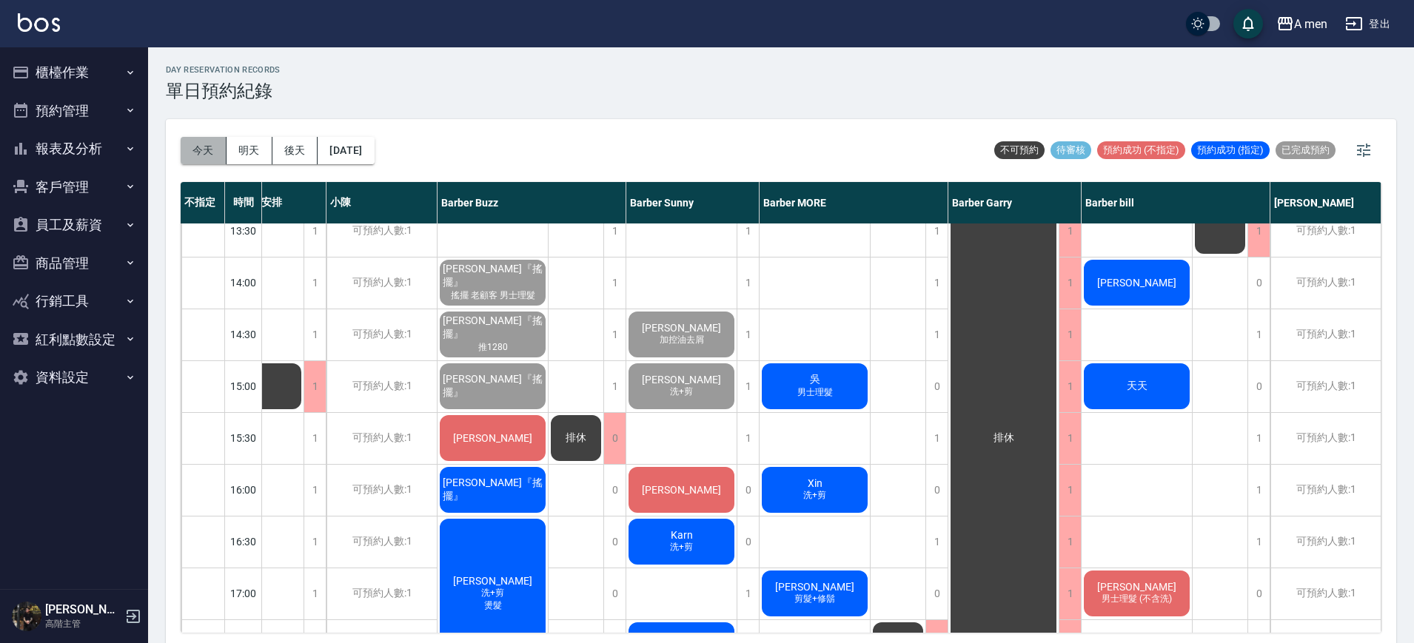
click at [199, 161] on button "今天" at bounding box center [204, 150] width 46 height 27
click at [252, 155] on button "明天" at bounding box center [249, 150] width 46 height 27
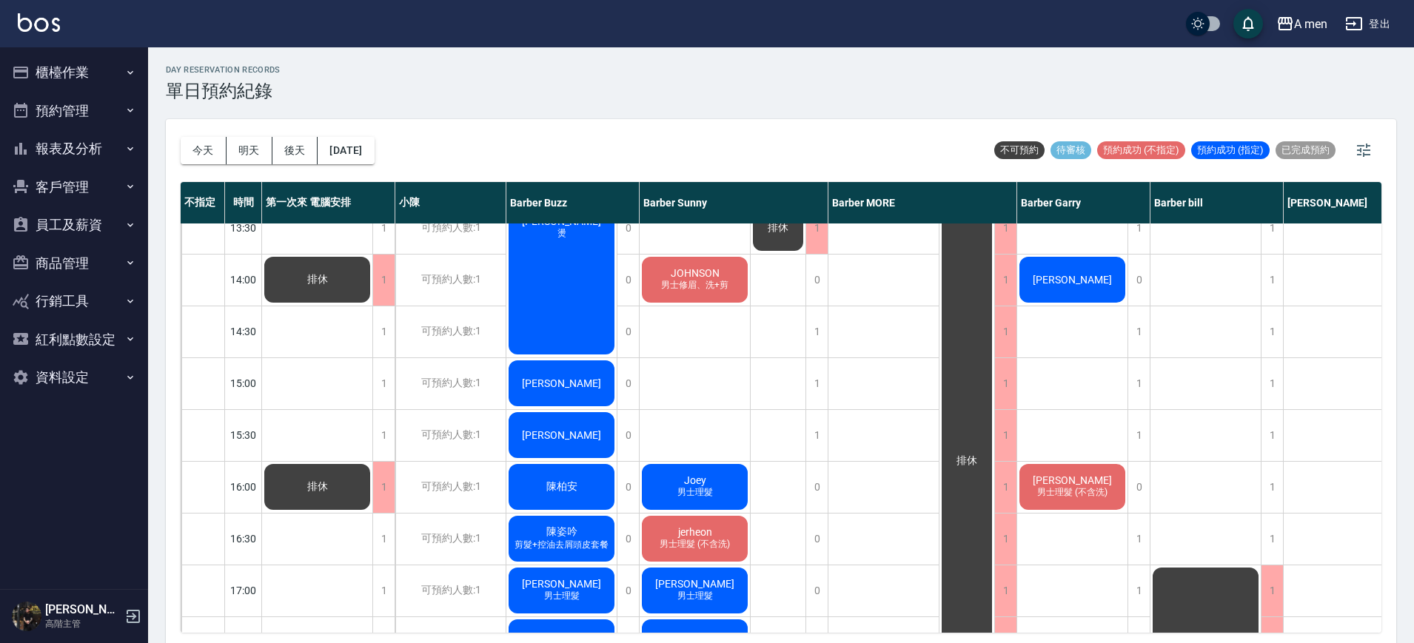
scroll to position [370, 0]
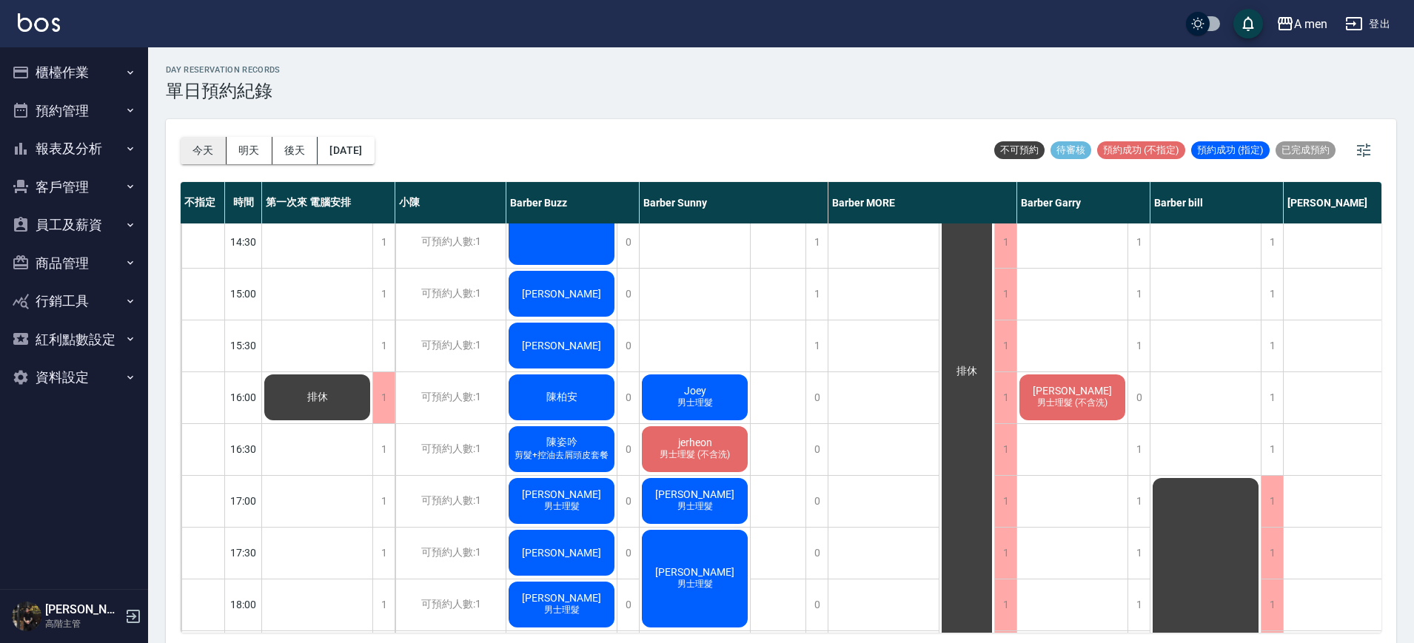
click at [199, 151] on button "今天" at bounding box center [204, 150] width 46 height 27
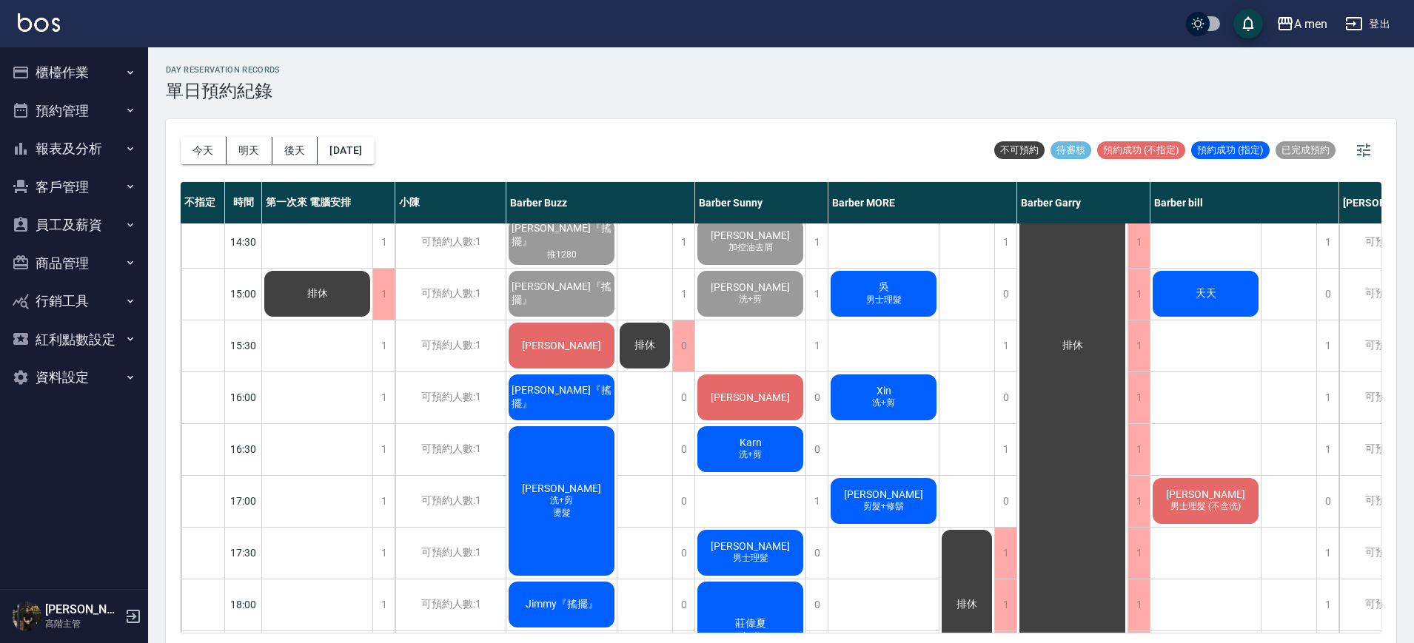
click at [925, 285] on div "吳 男士理髮" at bounding box center [883, 294] width 110 height 50
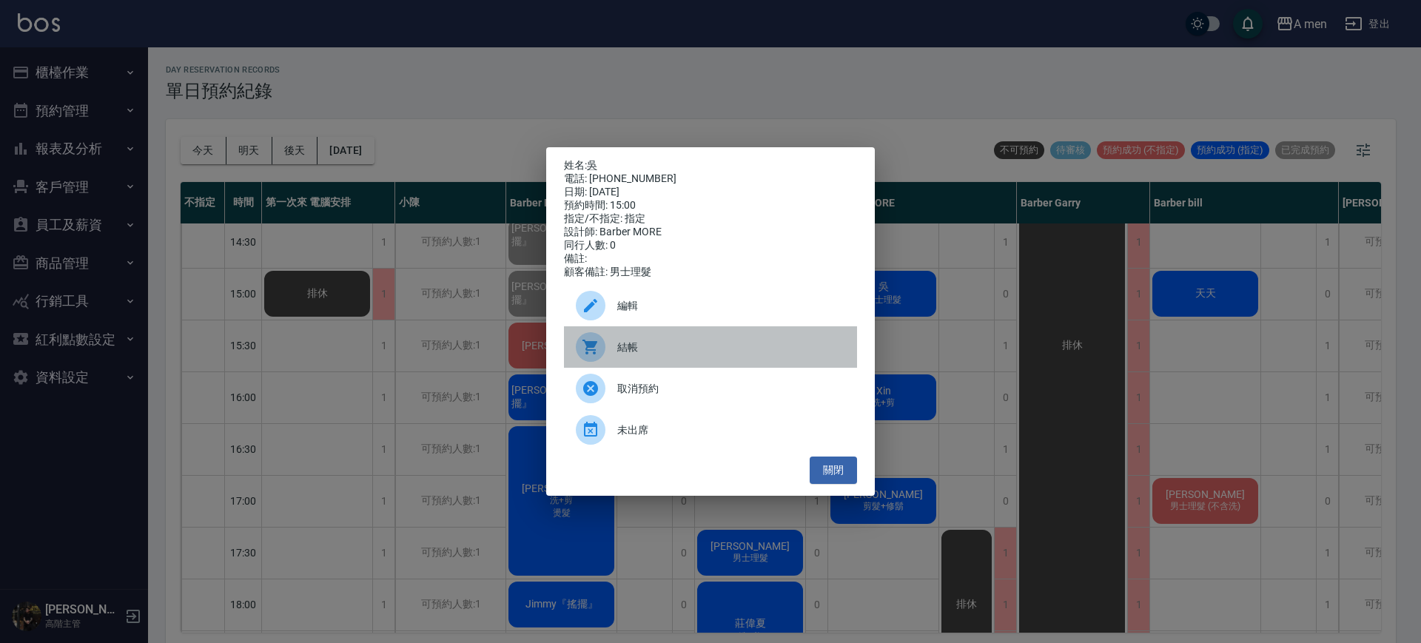
click at [744, 347] on span "結帳" at bounding box center [731, 348] width 228 height 16
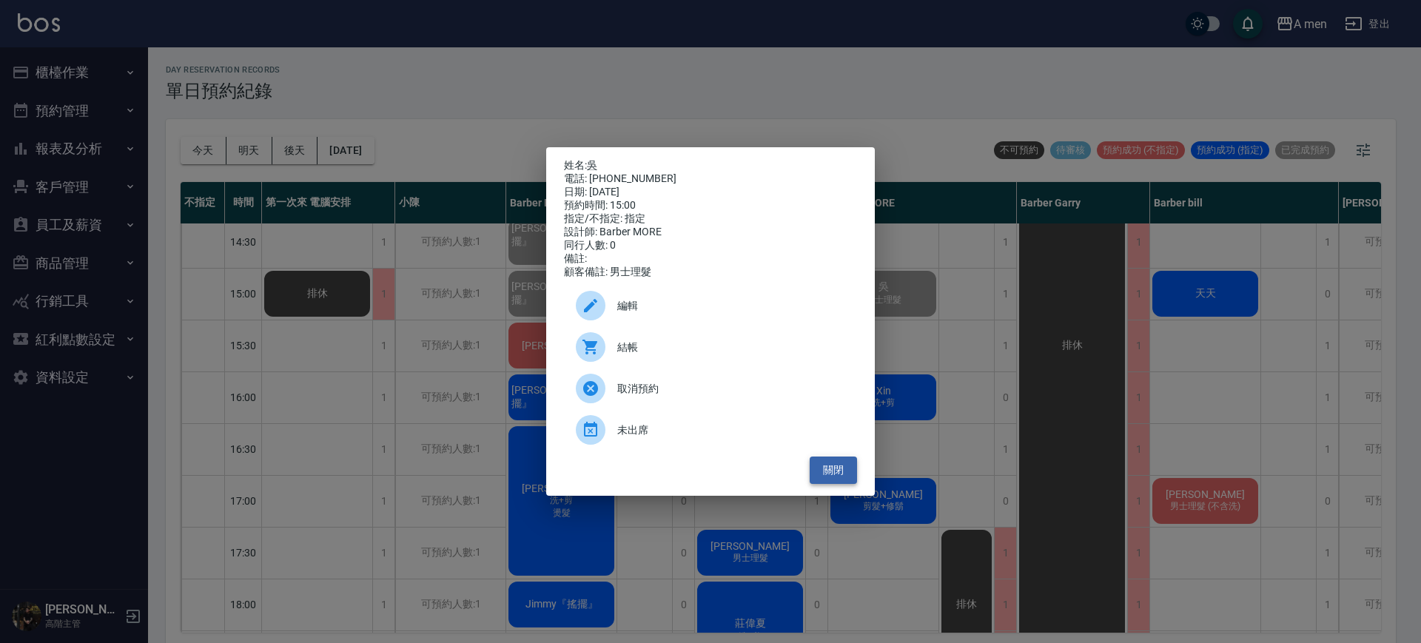
click at [817, 480] on button "關閉" at bounding box center [833, 470] width 47 height 27
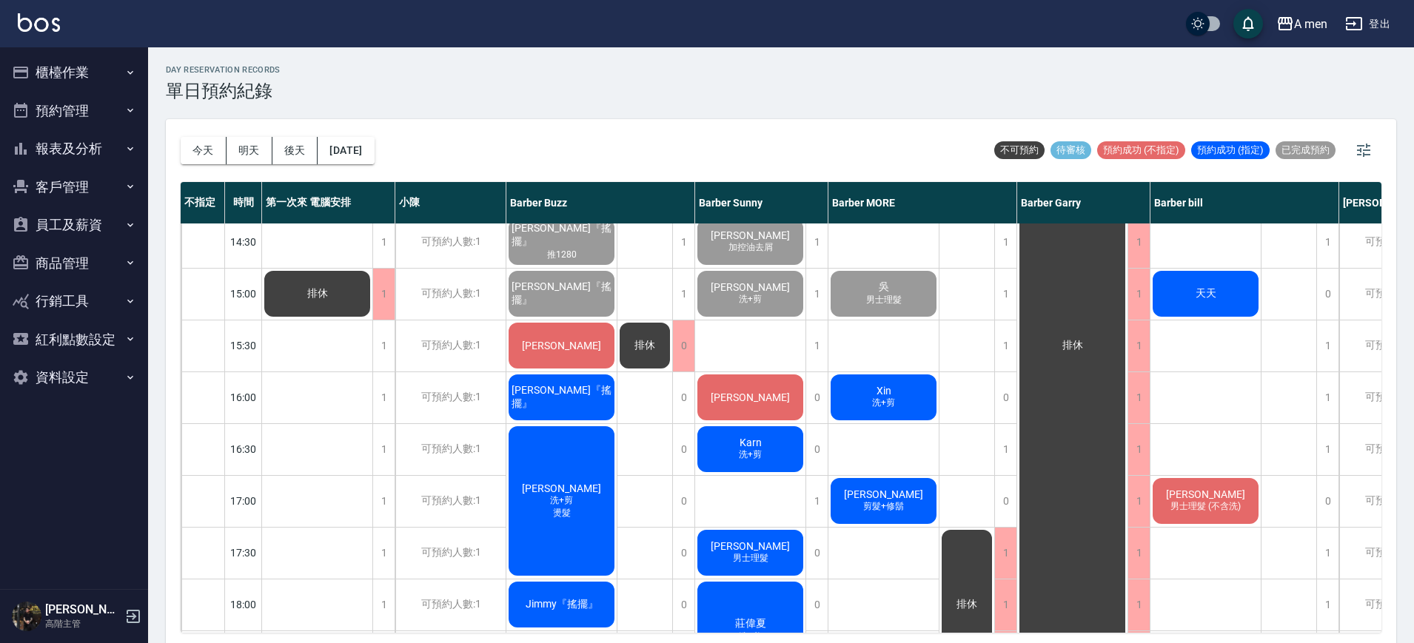
click at [583, 488] on div "李信德 洗+剪 燙髮" at bounding box center [561, 501] width 110 height 154
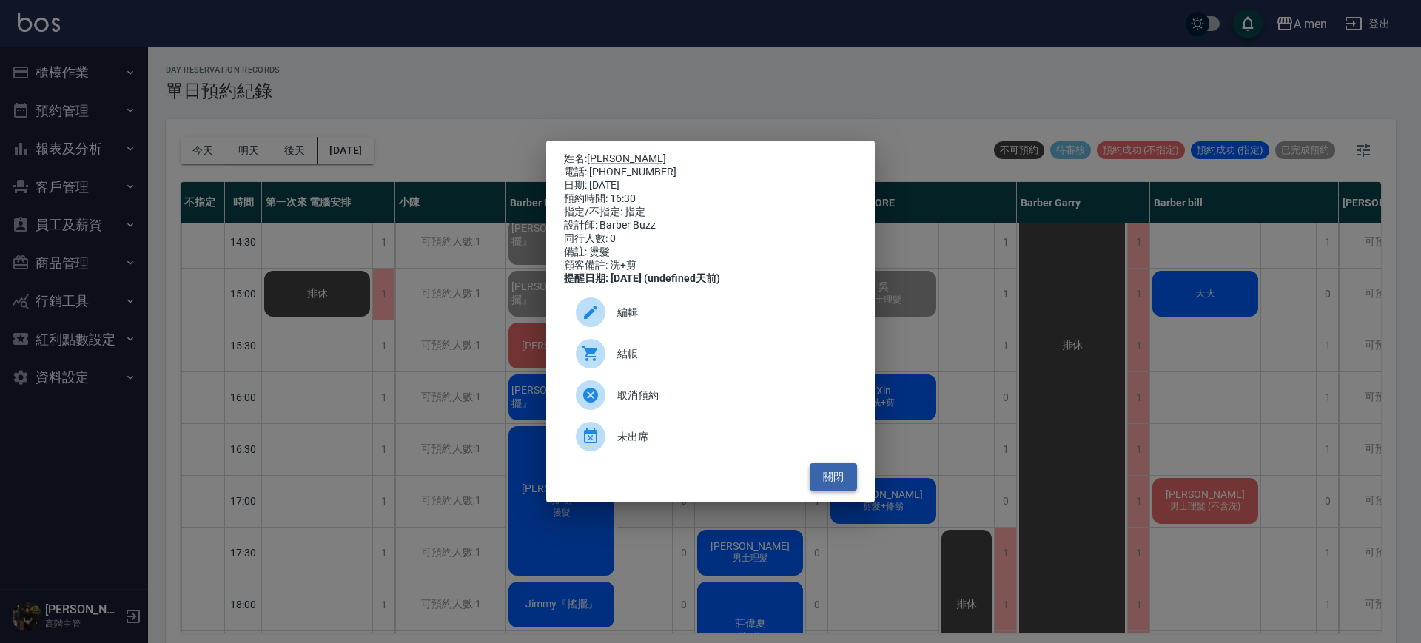
click at [844, 483] on button "關閉" at bounding box center [833, 476] width 47 height 27
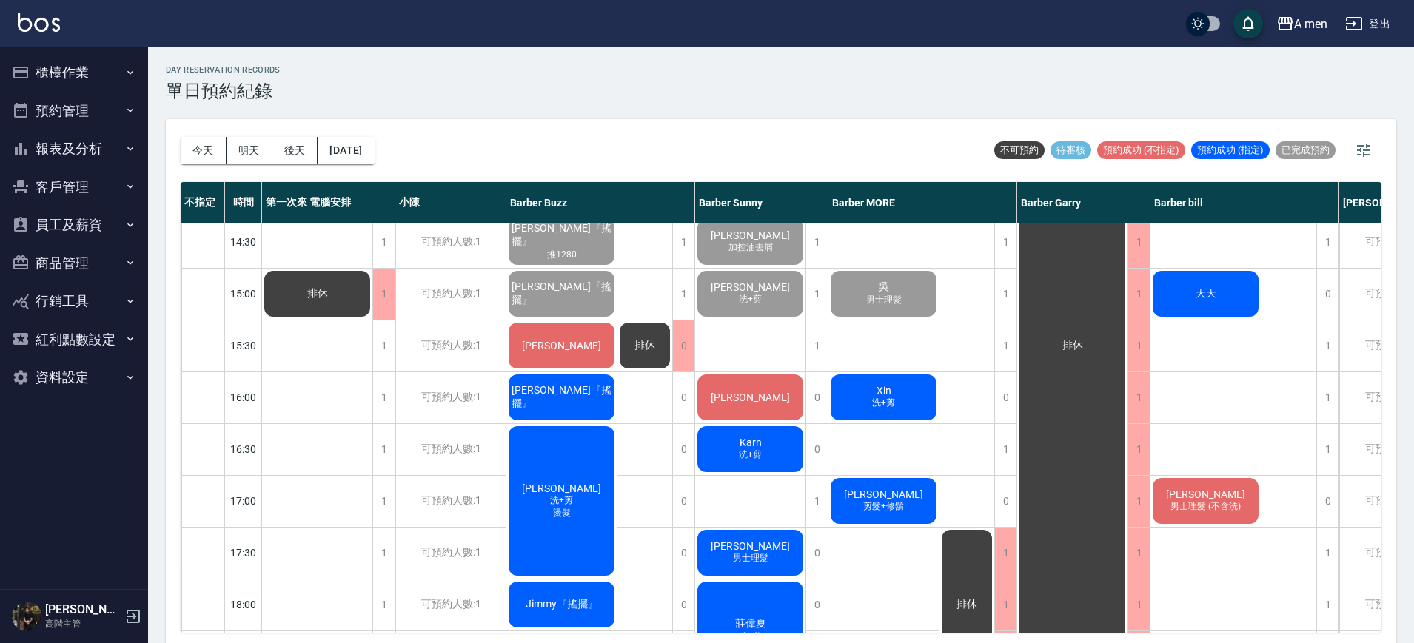
click at [173, 62] on div "day Reservation records 單日預約紀錄 今天 明天 後天 2025/09/19 不可預約 待審核 預約成功 (不指定) 預約成功 (指定…" at bounding box center [781, 347] width 1266 height 600
click at [1182, 286] on div "天天" at bounding box center [1205, 294] width 110 height 50
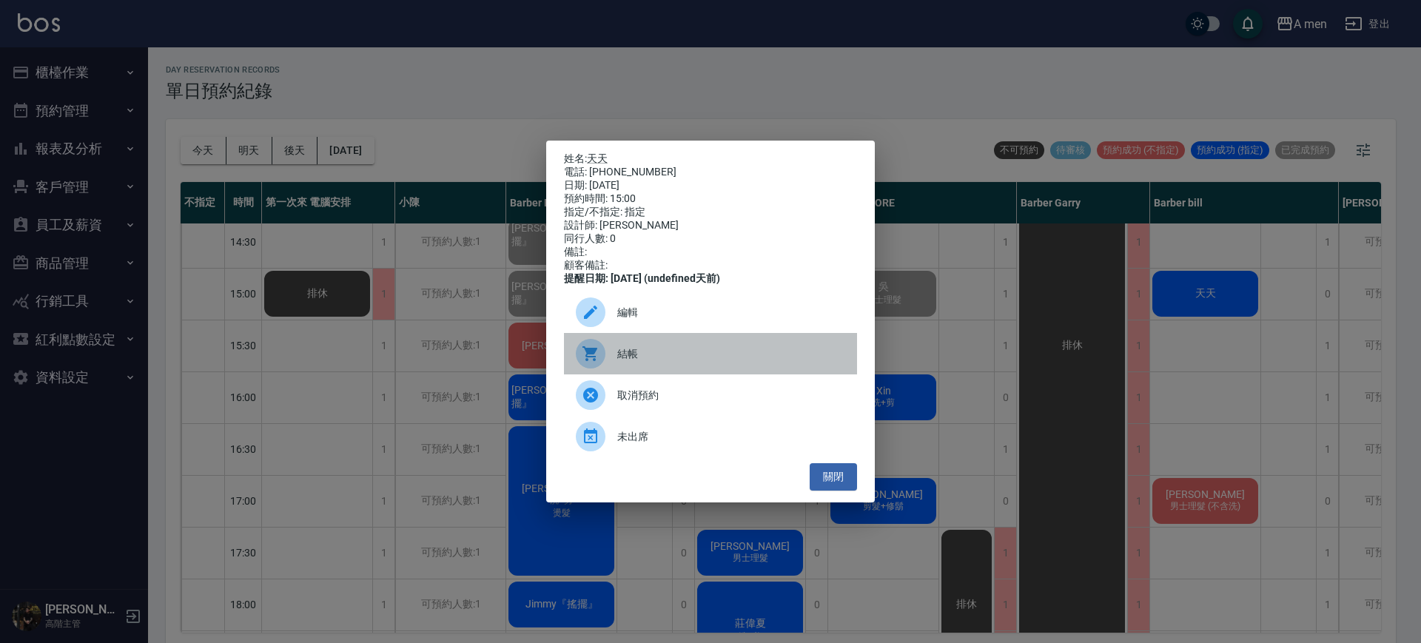
click at [616, 369] on div at bounding box center [596, 354] width 41 height 30
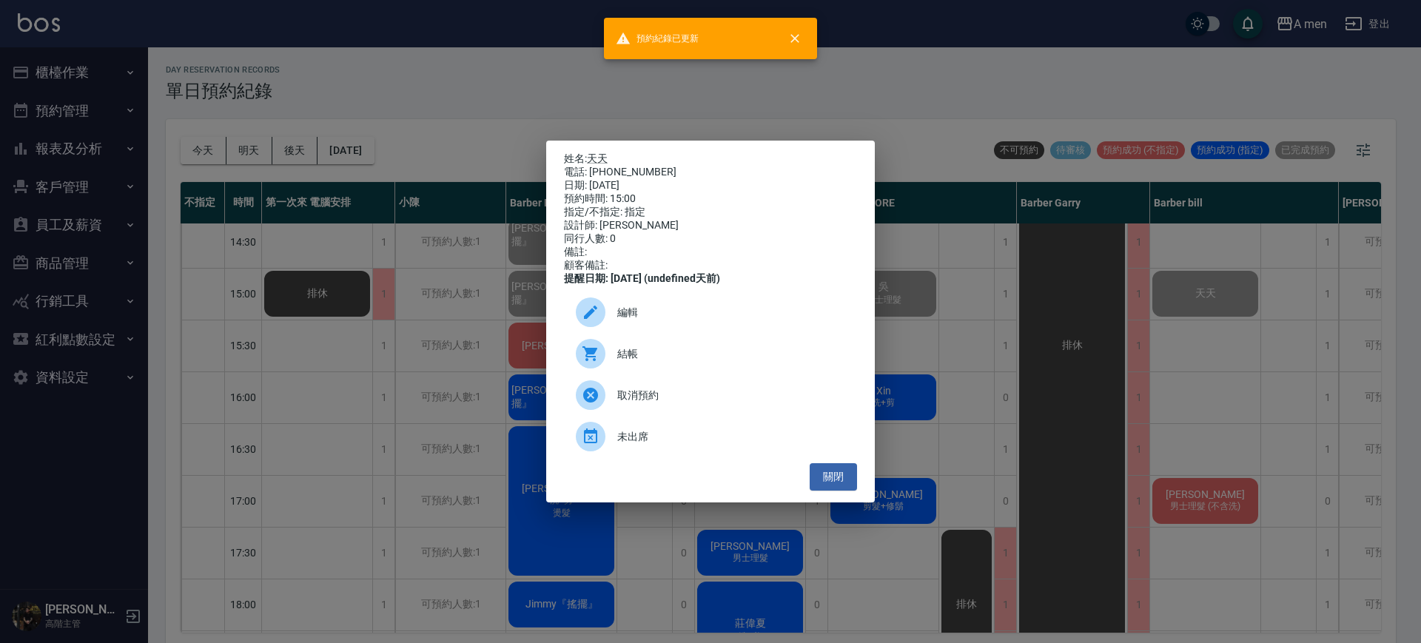
click at [1035, 451] on div "姓名: 天天 電話: 0926190137 日期: 2025/09/19 預約時間: 15:00 指定/不指定: 指定 設計師: Barber bill 同行…" at bounding box center [710, 321] width 1421 height 643
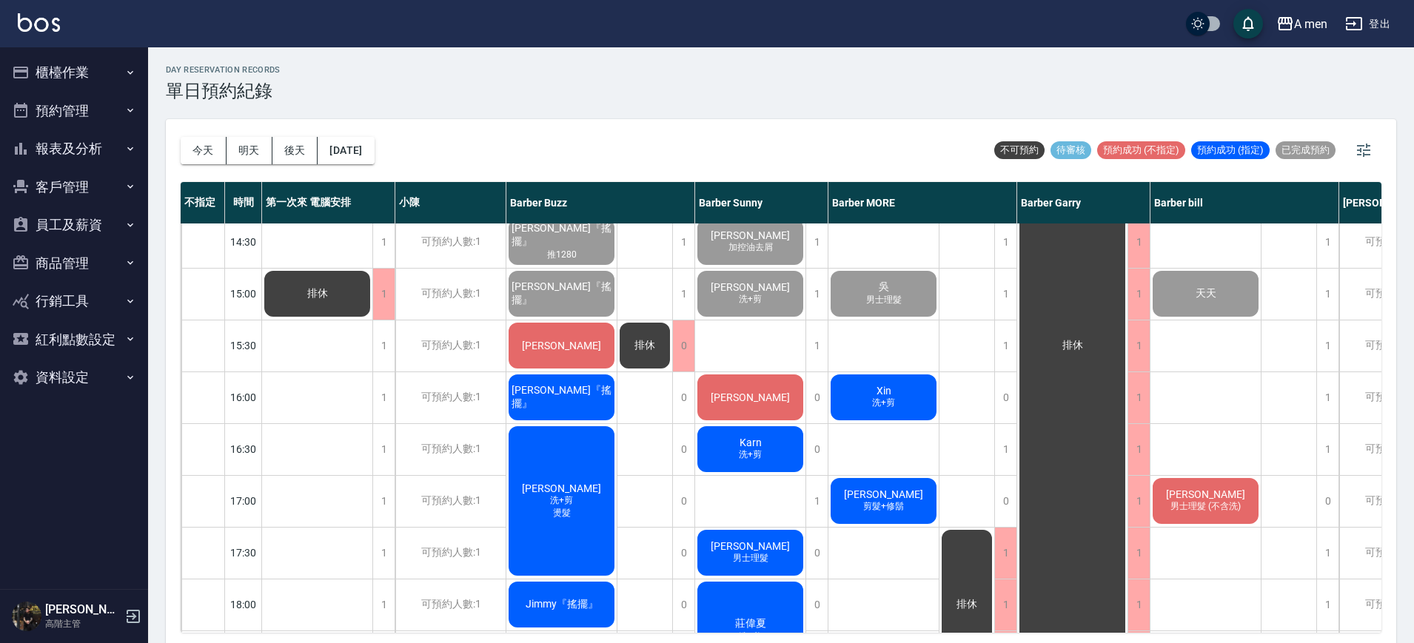
click at [910, 391] on div "Xin 洗+剪" at bounding box center [883, 397] width 110 height 50
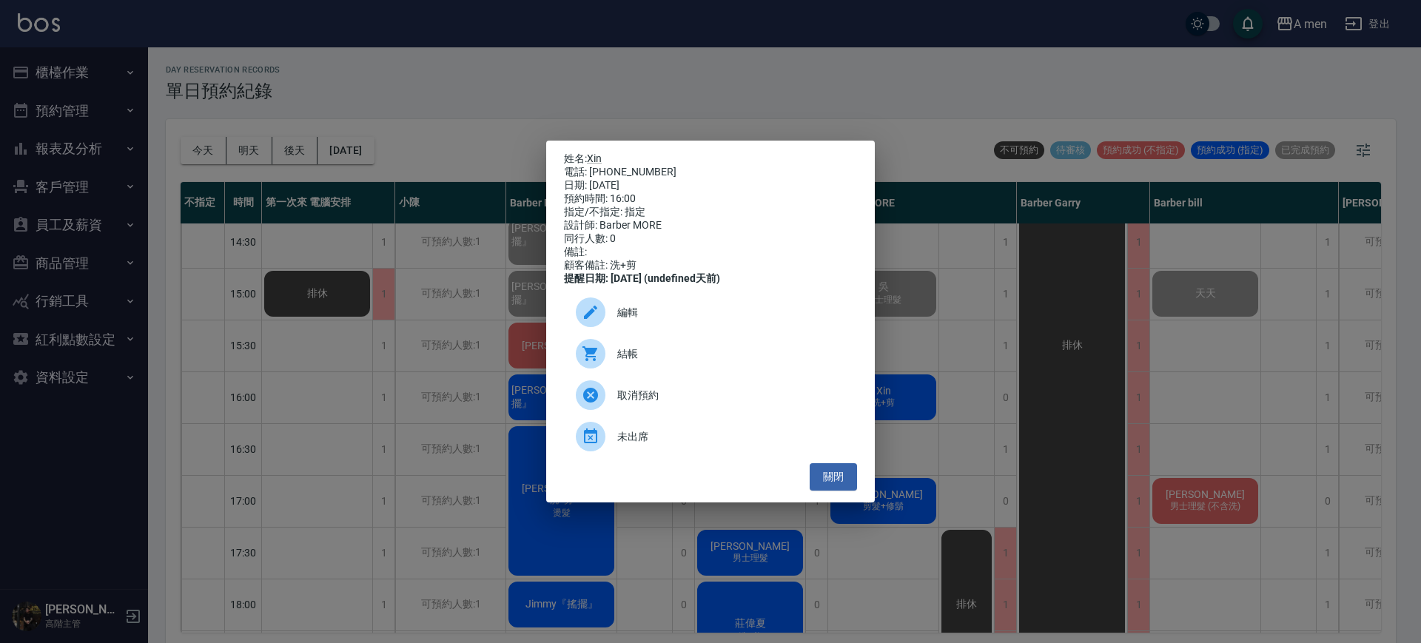
click at [630, 361] on span "結帳" at bounding box center [731, 354] width 228 height 16
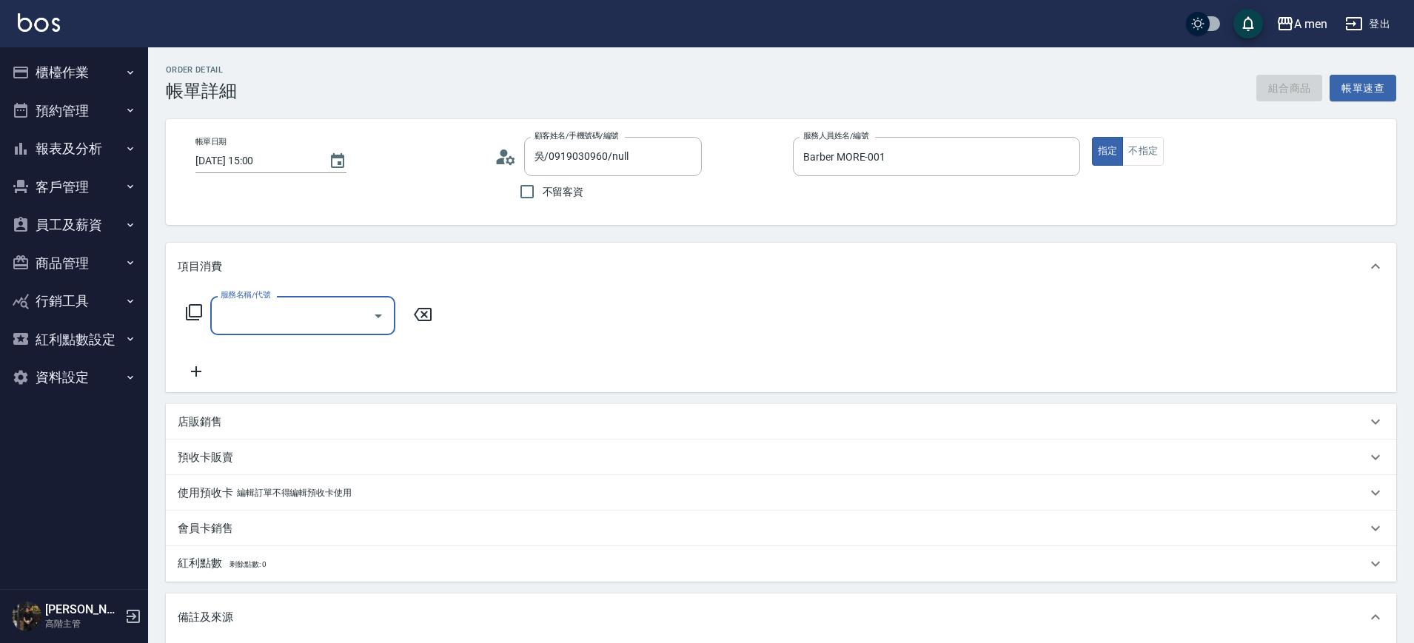
type input "吳/0919030960/null"
click at [253, 316] on input "服務名稱/代號" at bounding box center [291, 316] width 149 height 26
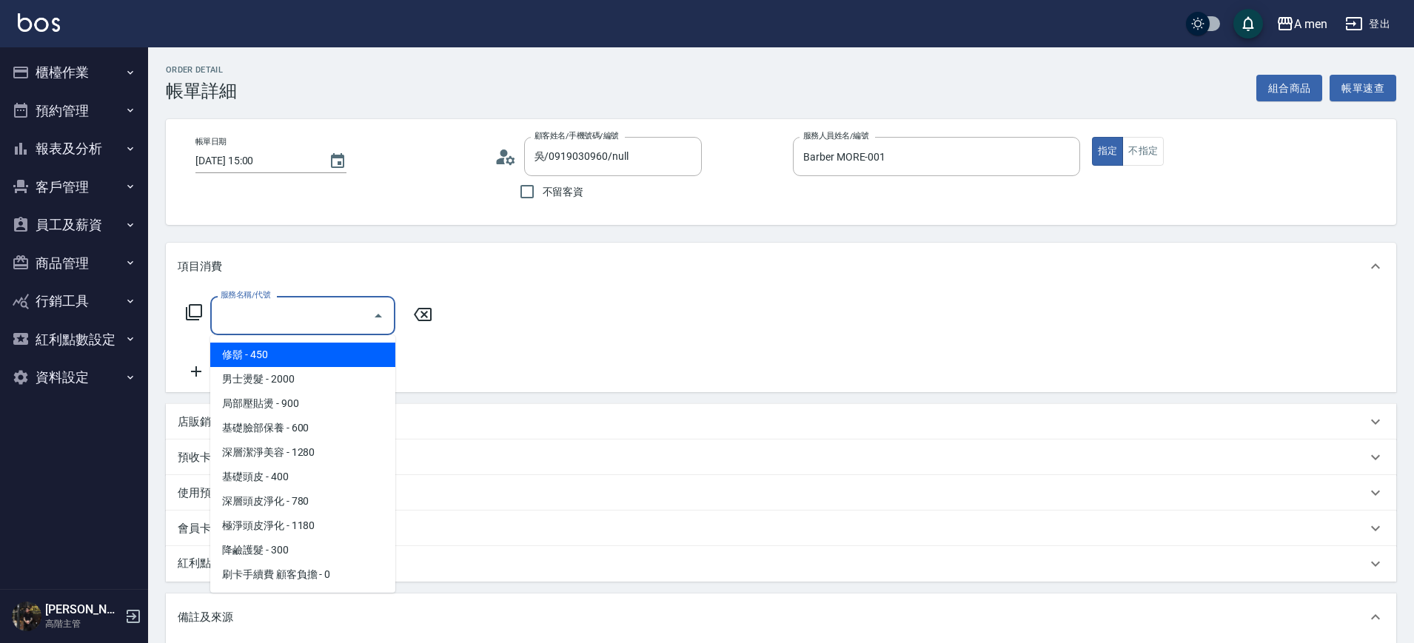
scroll to position [370, 0]
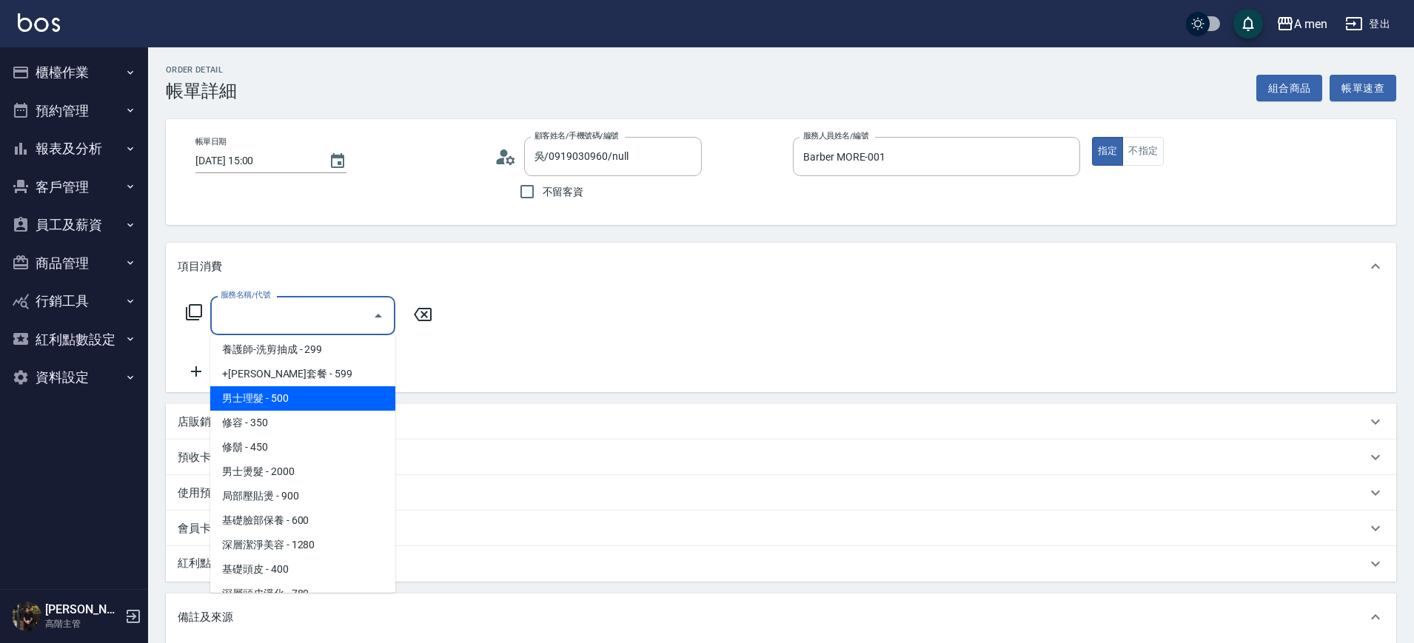
click at [275, 399] on span "男士理髮 - 500" at bounding box center [302, 398] width 185 height 24
type input "男士理髮(A01)"
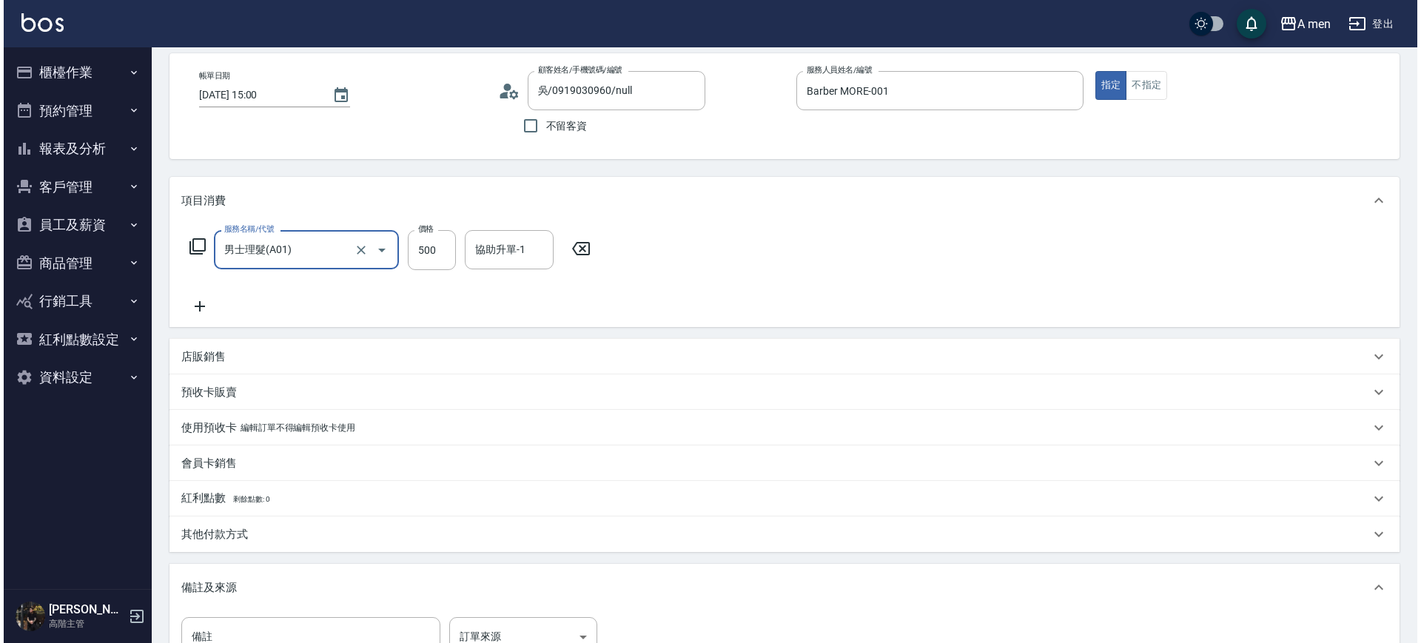
scroll to position [269, 0]
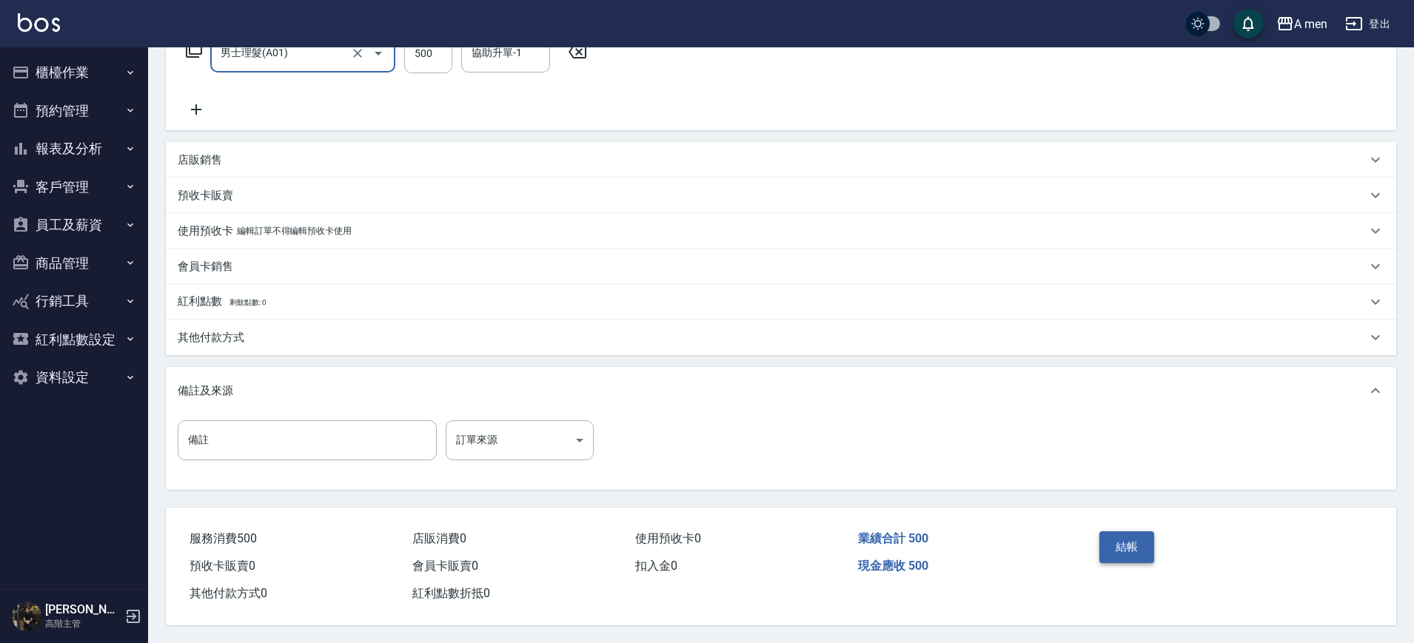
click at [1117, 546] on button "結帳" at bounding box center [1127, 546] width 56 height 31
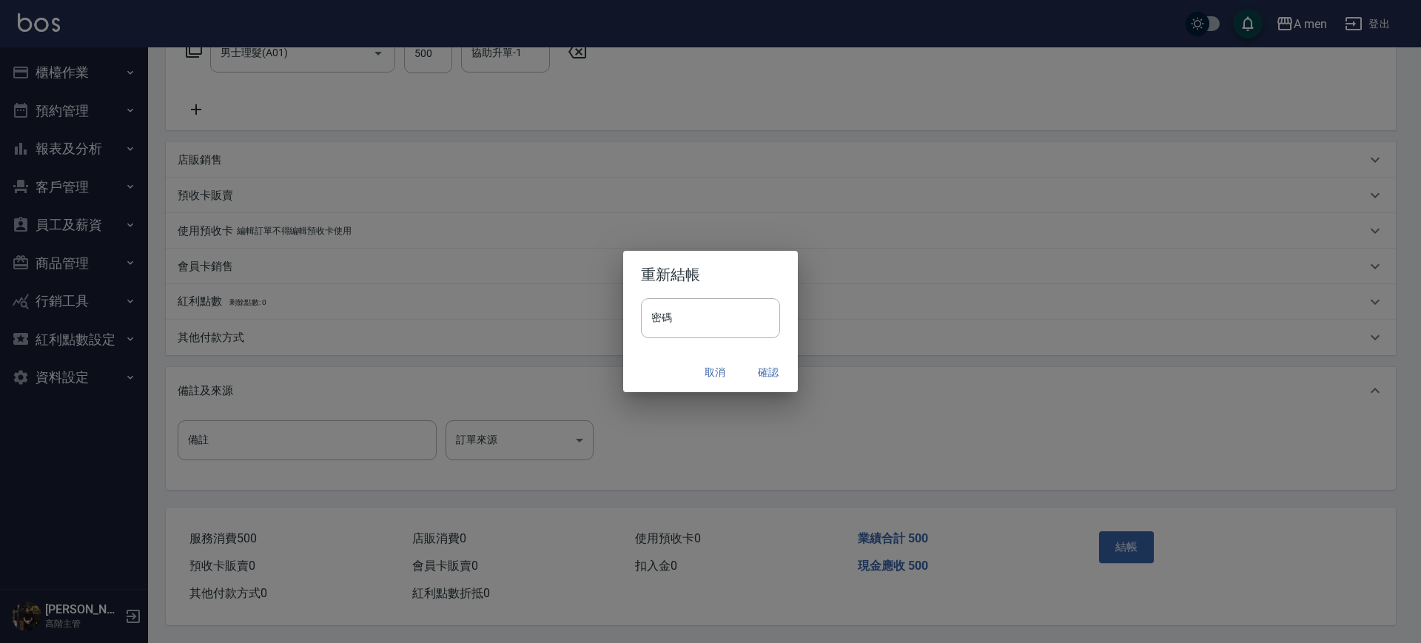
click at [750, 374] on button "確認" at bounding box center [768, 372] width 47 height 27
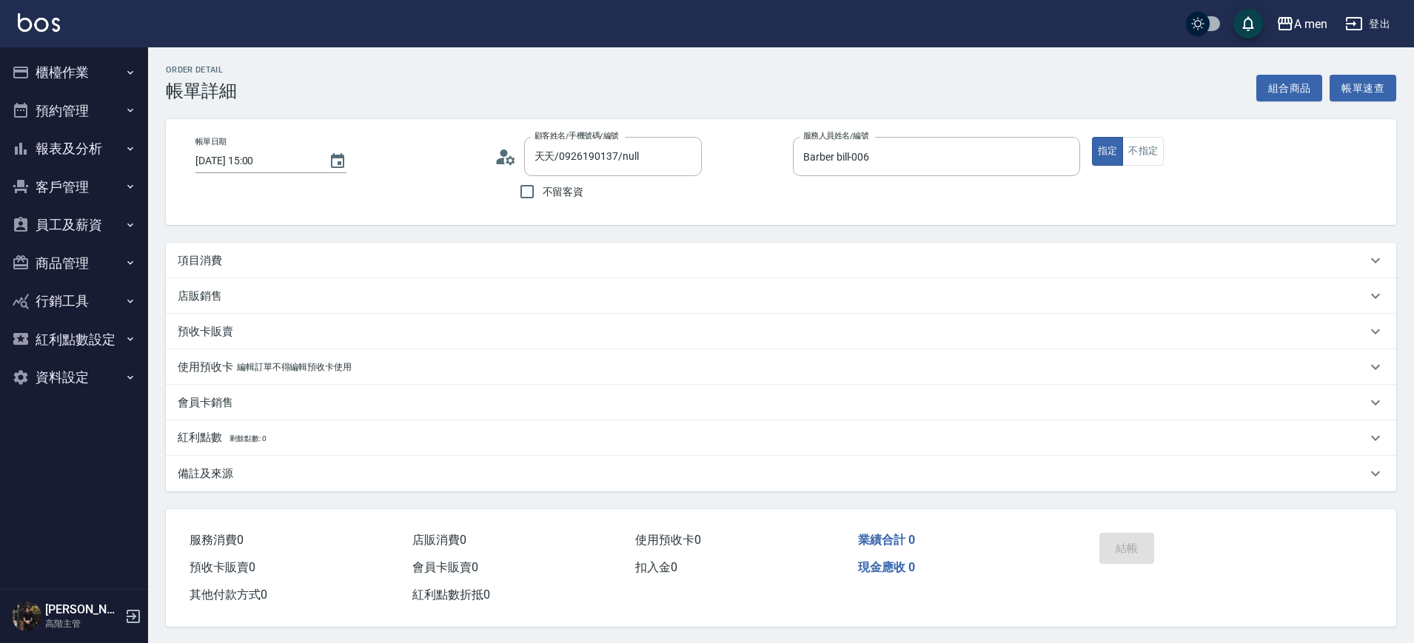
click at [512, 276] on div "項目消費" at bounding box center [781, 261] width 1230 height 36
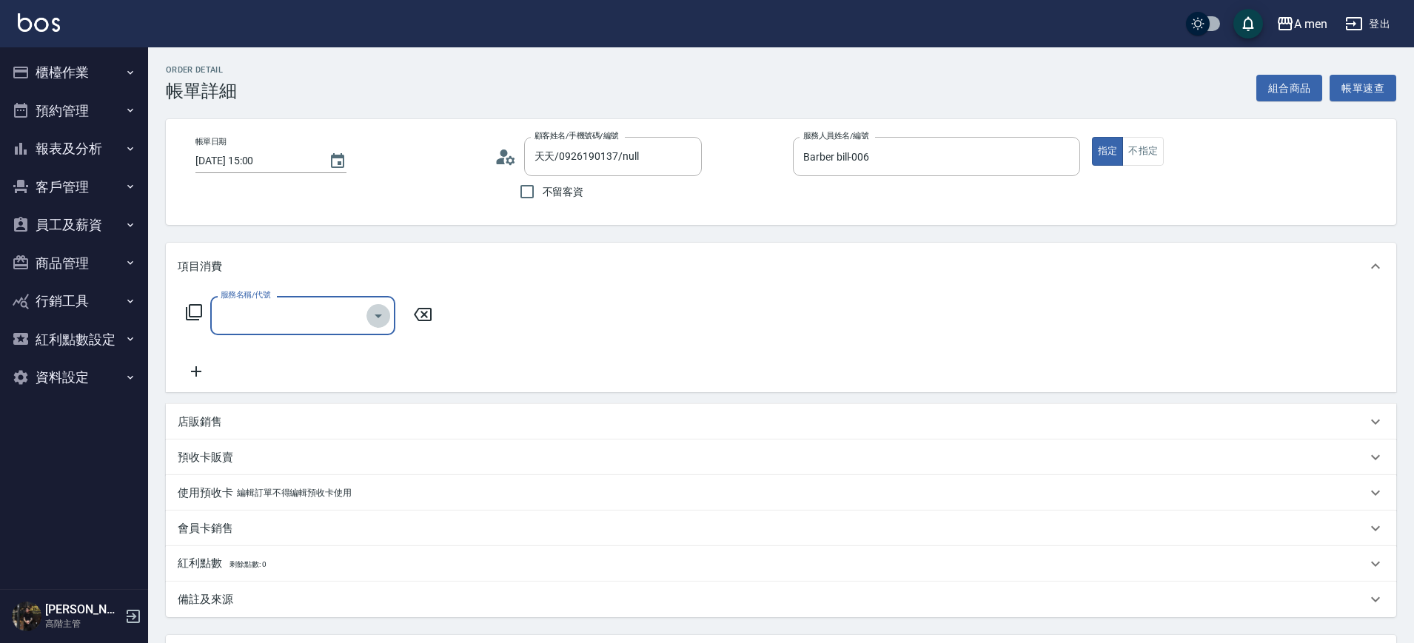
click at [388, 320] on button "Open" at bounding box center [378, 316] width 24 height 24
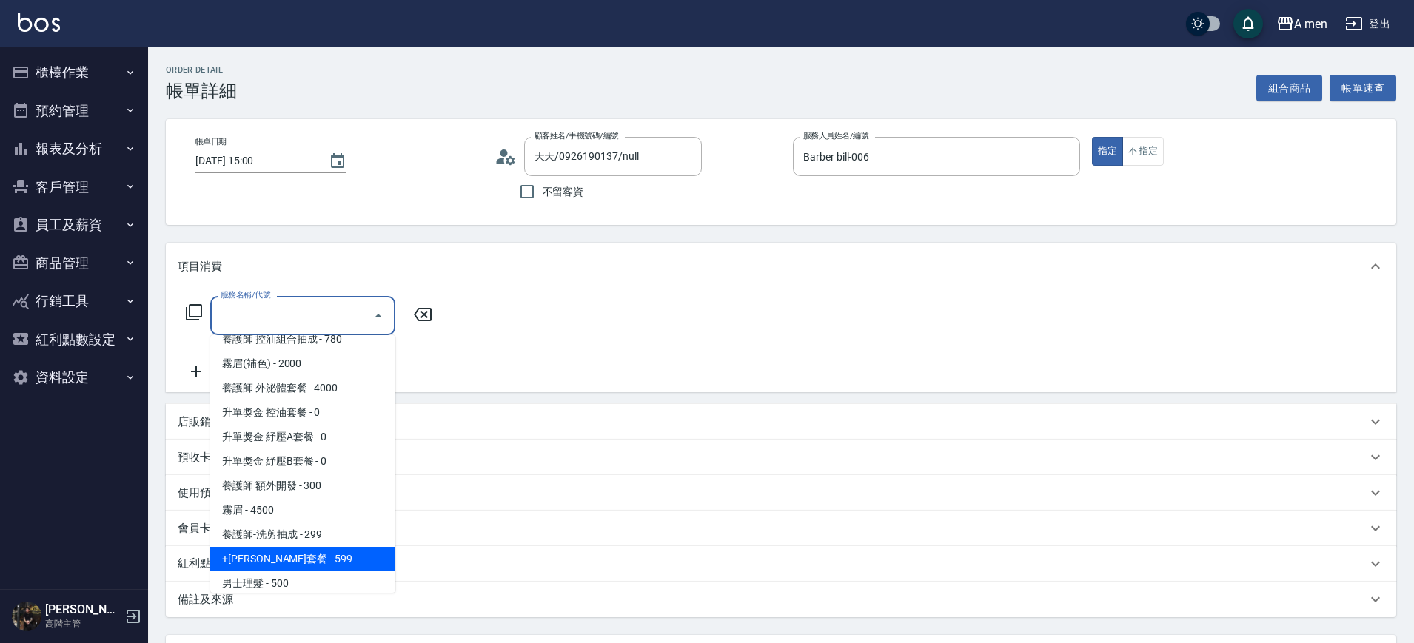
scroll to position [278, 0]
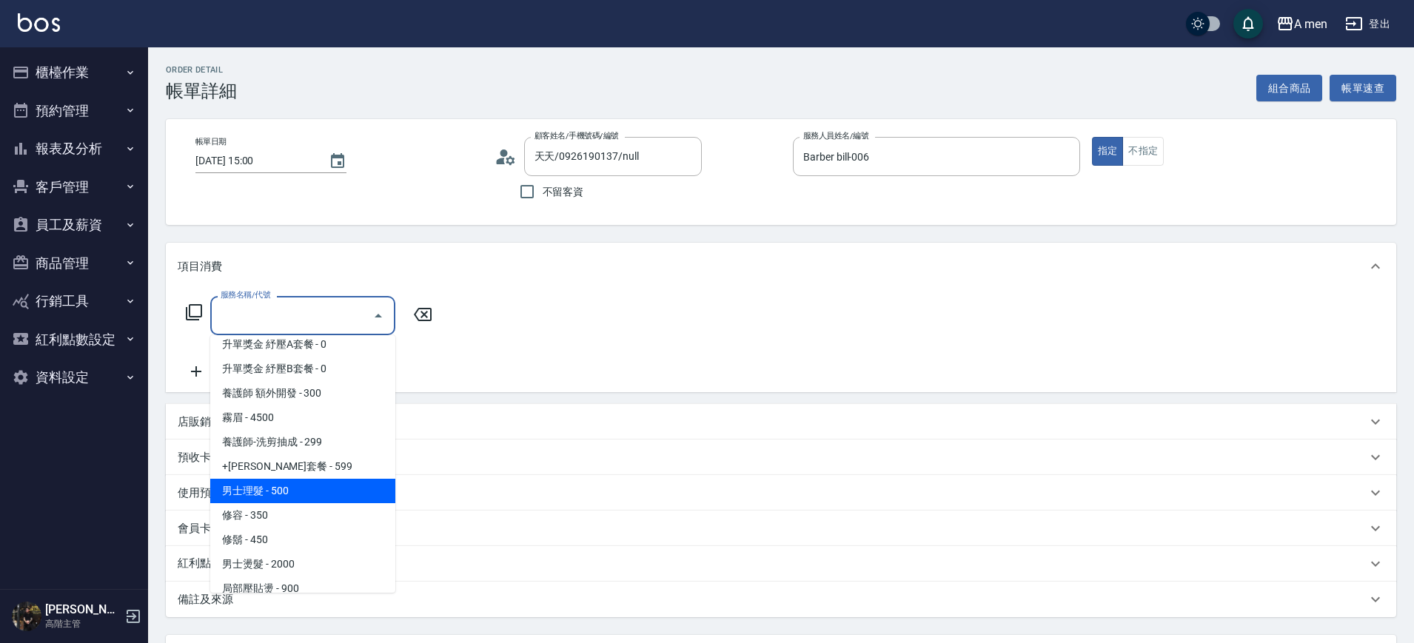
click at [313, 500] on span "男士理髮 - 500" at bounding box center [302, 491] width 185 height 24
type input "男士理髮(A01)"
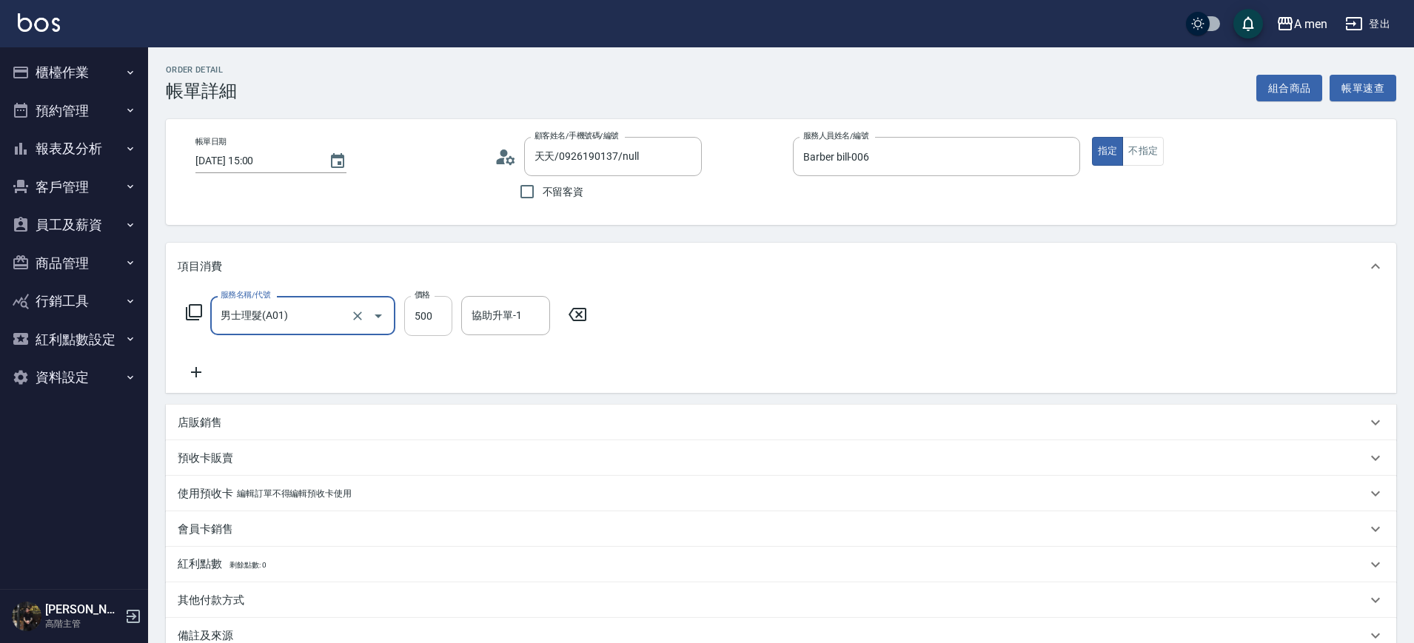
click at [438, 313] on input "500" at bounding box center [428, 316] width 48 height 40
type input "600"
click at [198, 374] on icon at bounding box center [196, 372] width 37 height 18
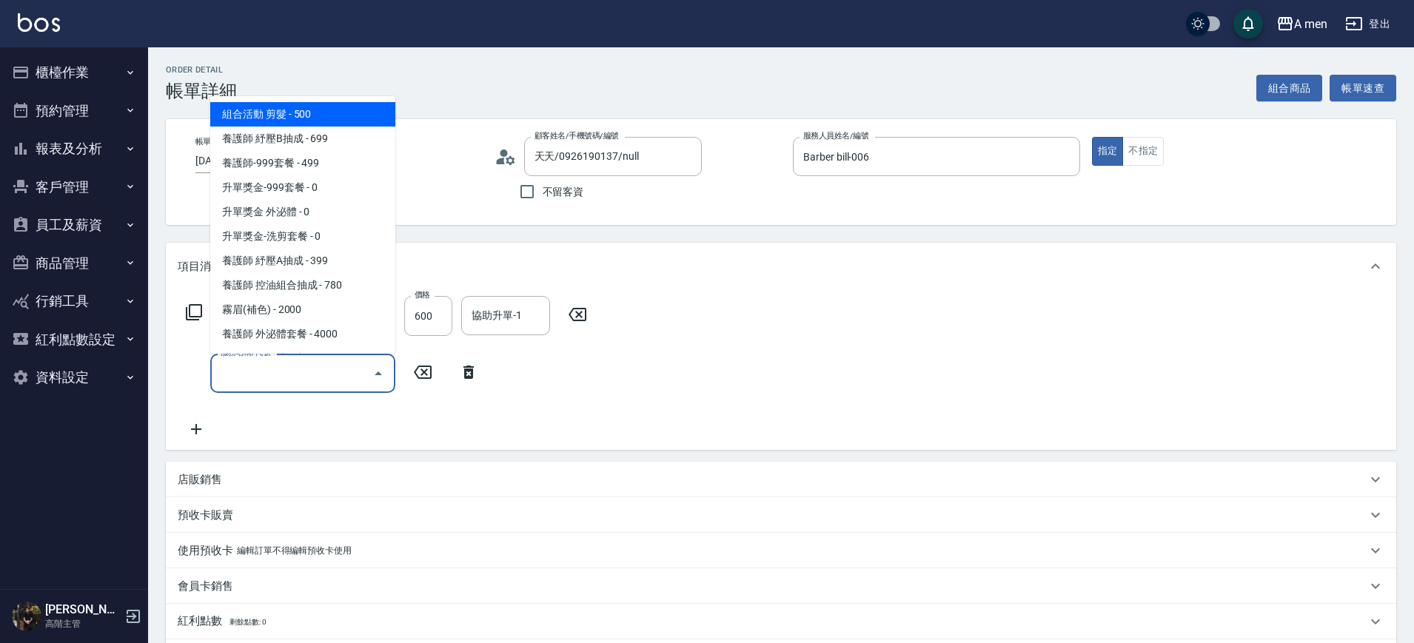
click at [363, 362] on input "服務名稱/代號" at bounding box center [291, 373] width 149 height 26
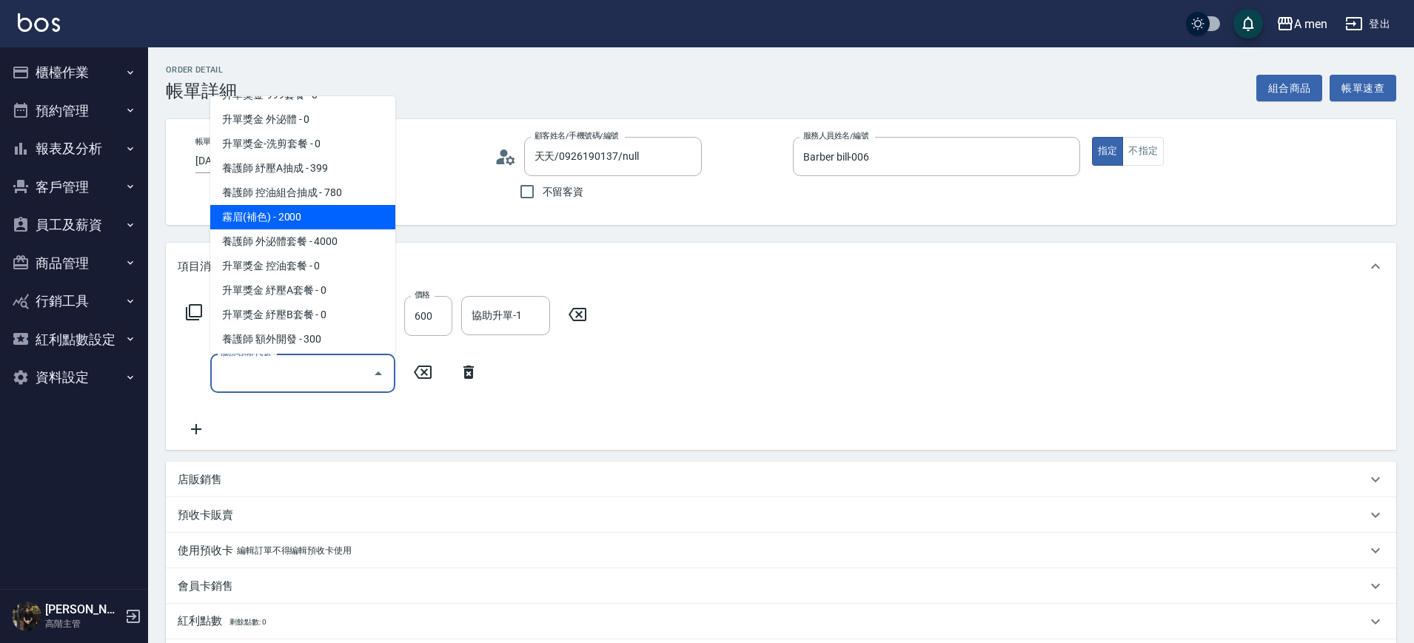
scroll to position [463, 0]
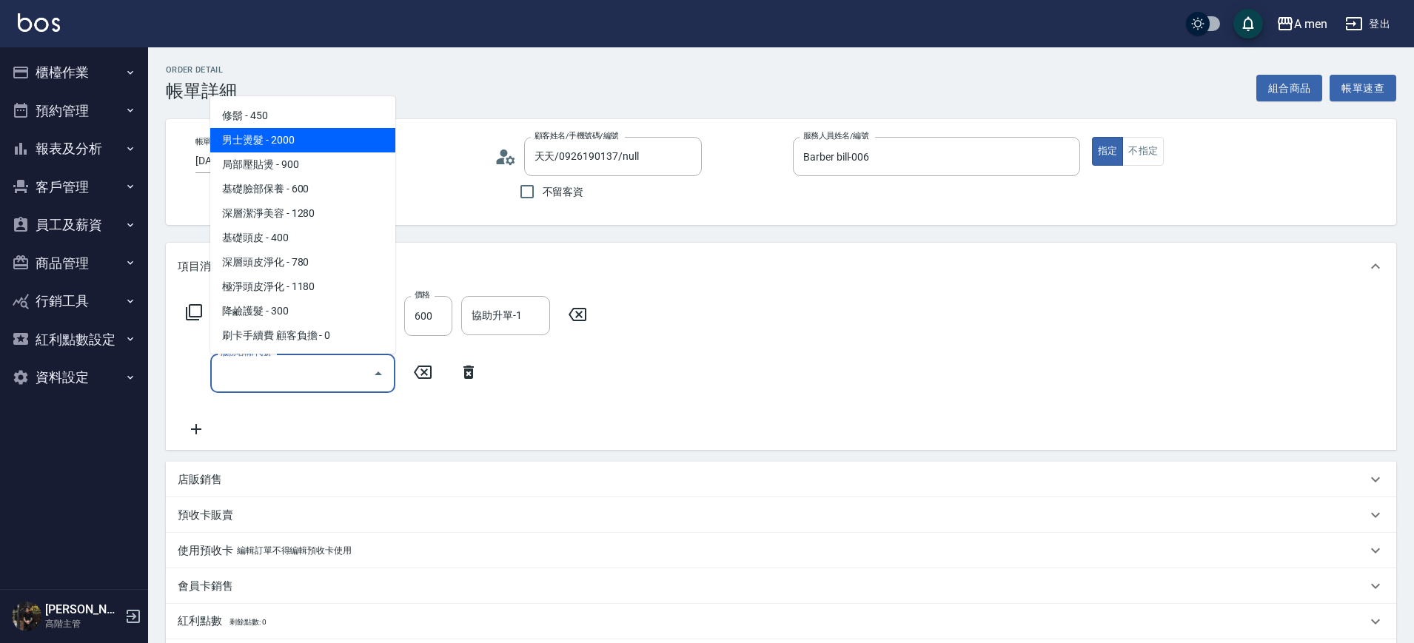
click at [305, 141] on span "男士燙髮 - 2000" at bounding box center [302, 140] width 185 height 24
type input "男士燙髮(B01)"
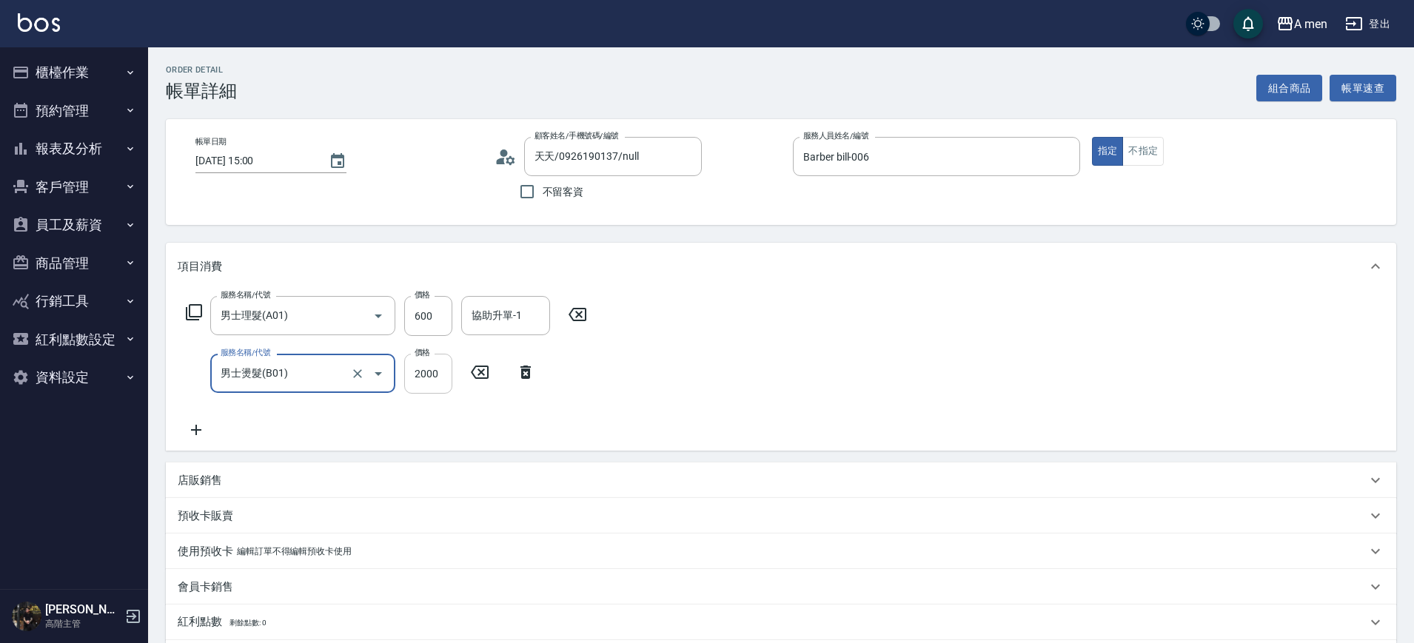
click at [431, 374] on input "2000" at bounding box center [428, 374] width 48 height 40
type input "300"
click at [520, 317] on div "協助升單-1 協助升單-1" at bounding box center [505, 315] width 89 height 39
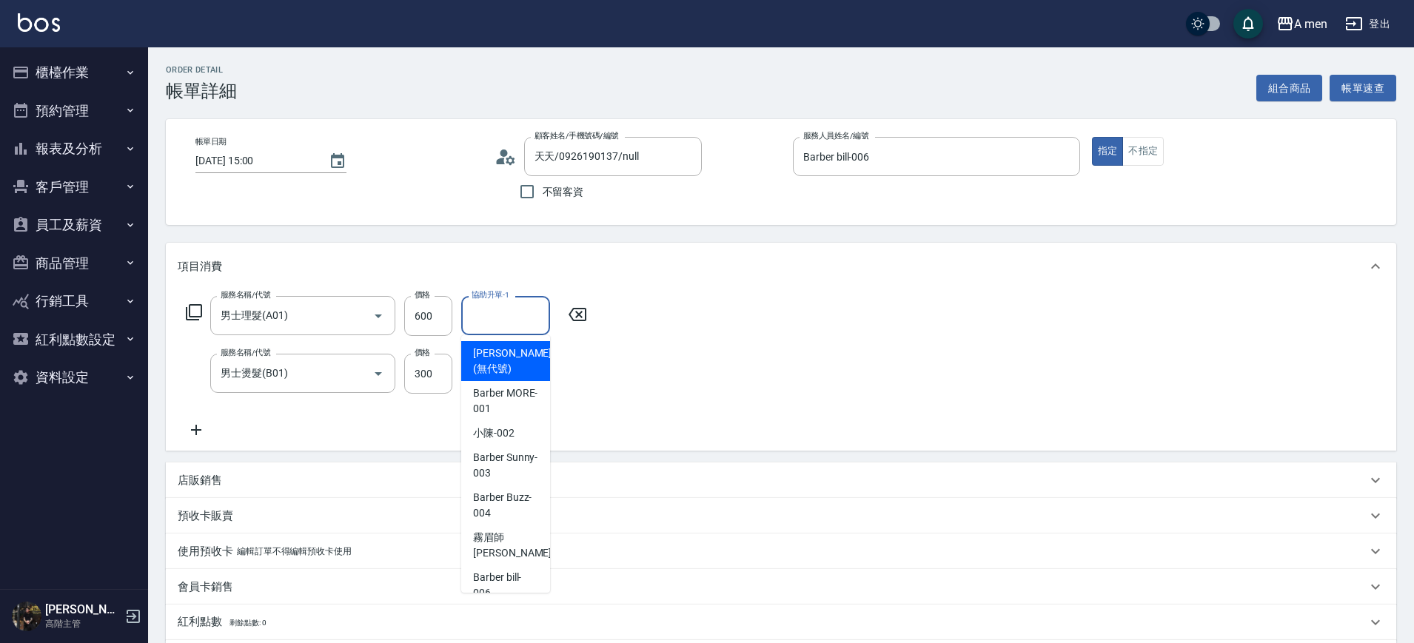
click at [984, 365] on div "服務名稱/代號 男士理髮(A01) 服務名稱/代號 價格 600 價格 協助升單-1 協助升單-1 服務名稱/代號 男士燙髮(B01) 服務名稱/代號 價格 …" at bounding box center [781, 370] width 1230 height 161
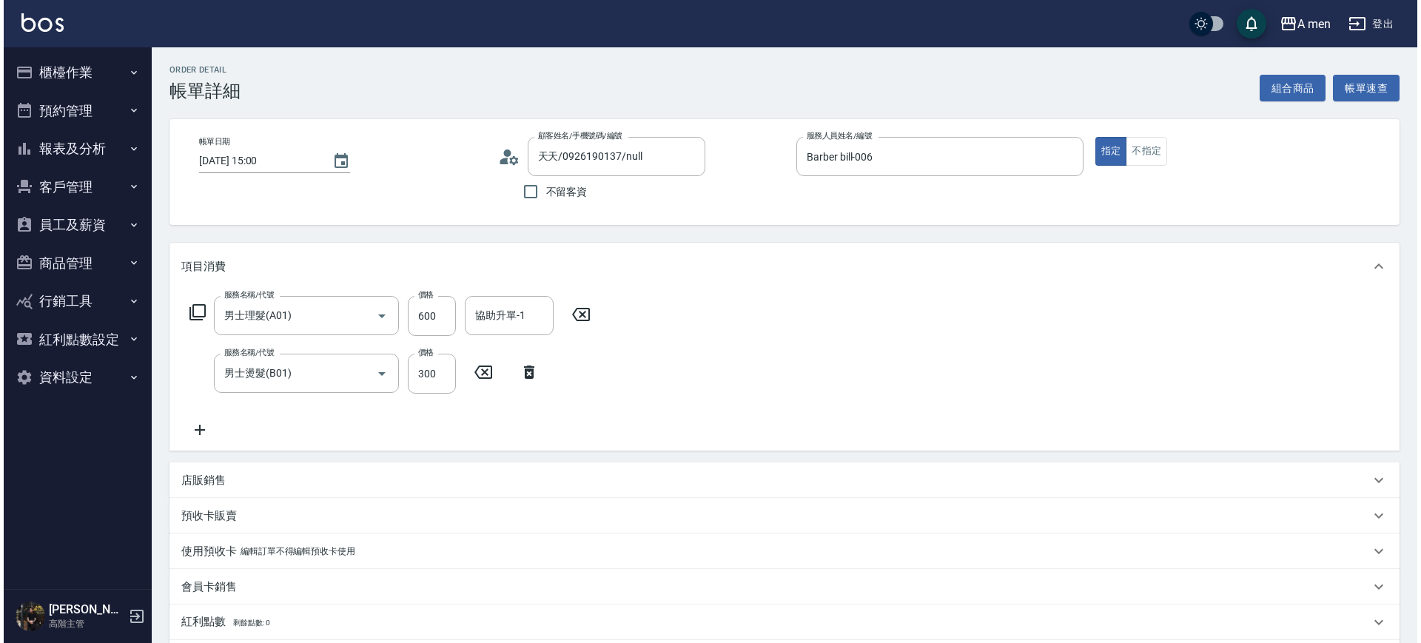
scroll to position [228, 0]
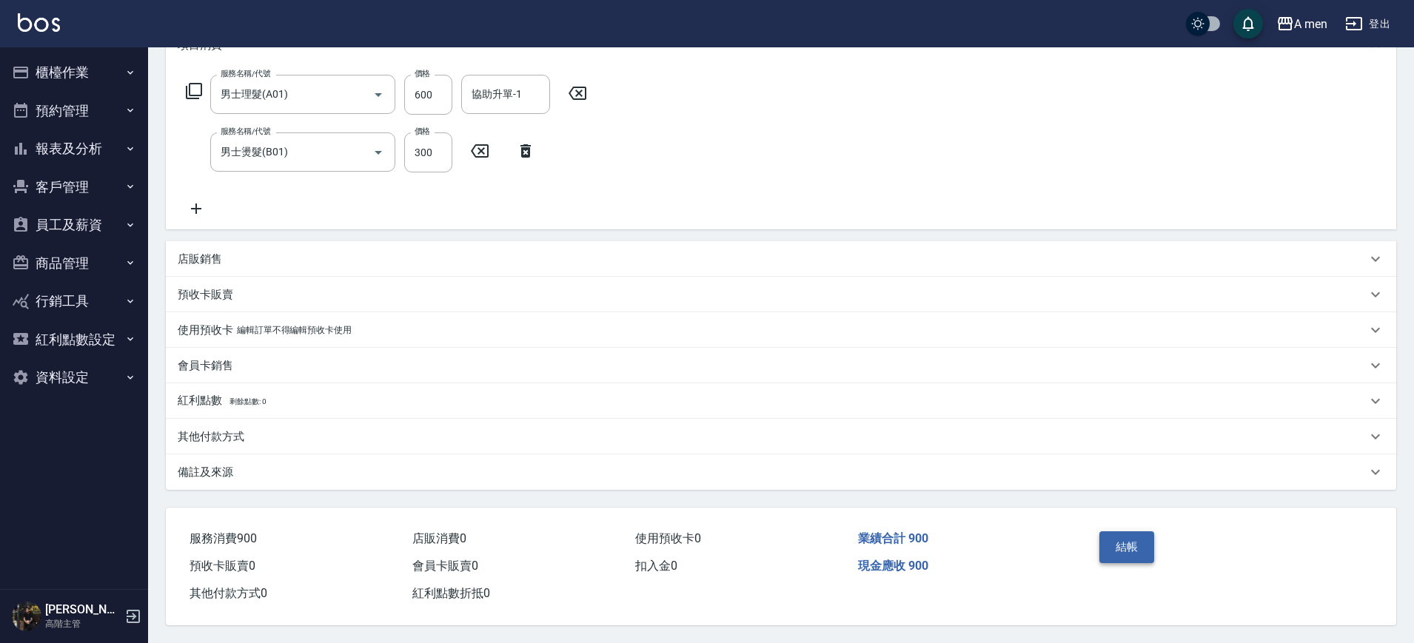
click at [1118, 531] on button "結帳" at bounding box center [1127, 546] width 56 height 31
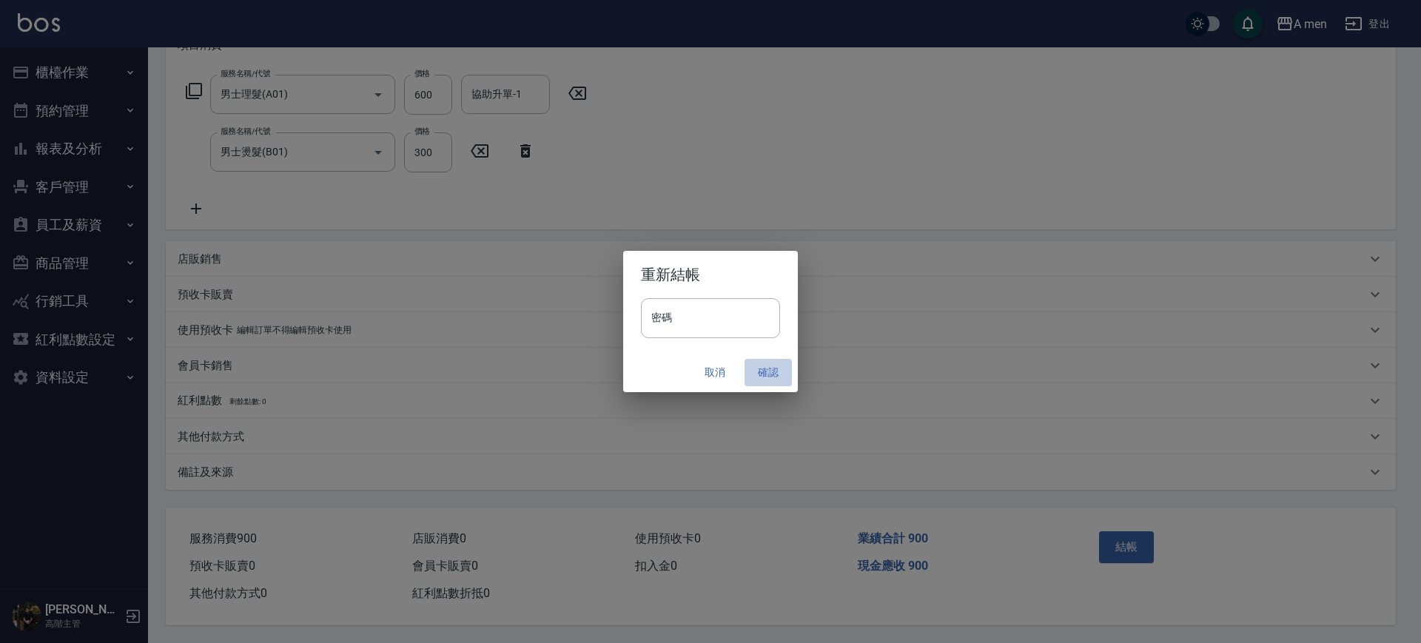
click at [784, 374] on button "確認" at bounding box center [768, 372] width 47 height 27
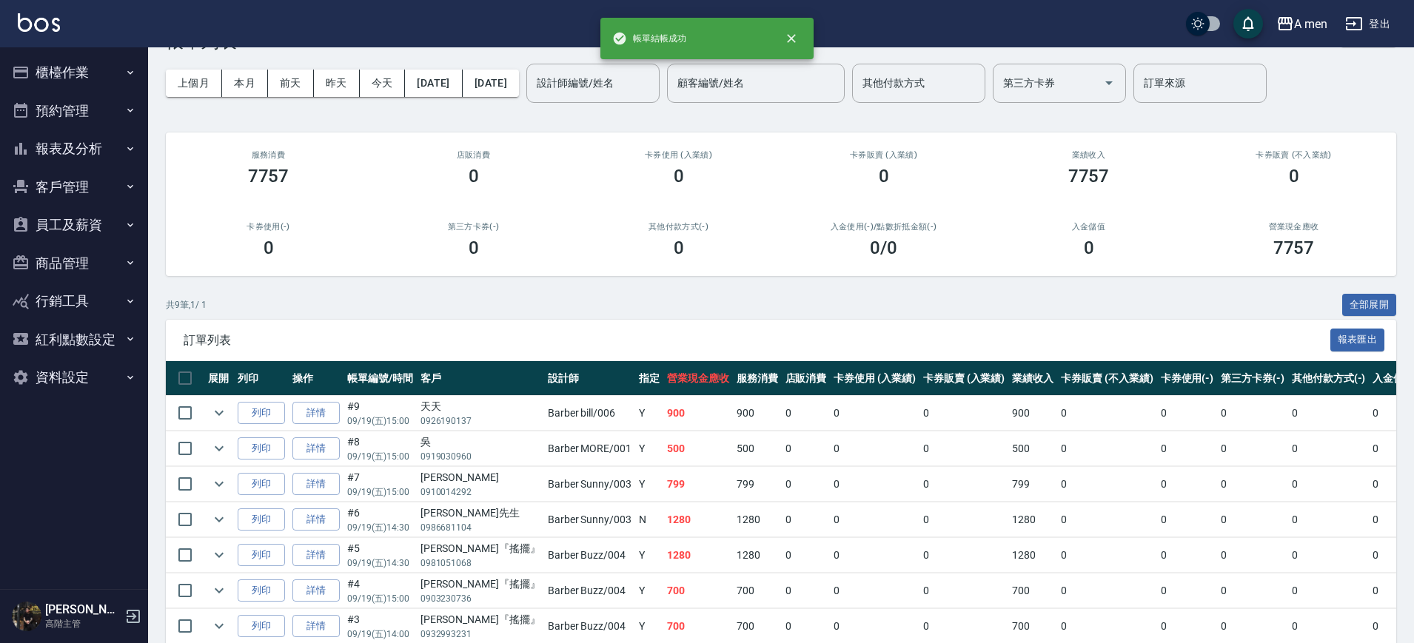
scroll to position [93, 0]
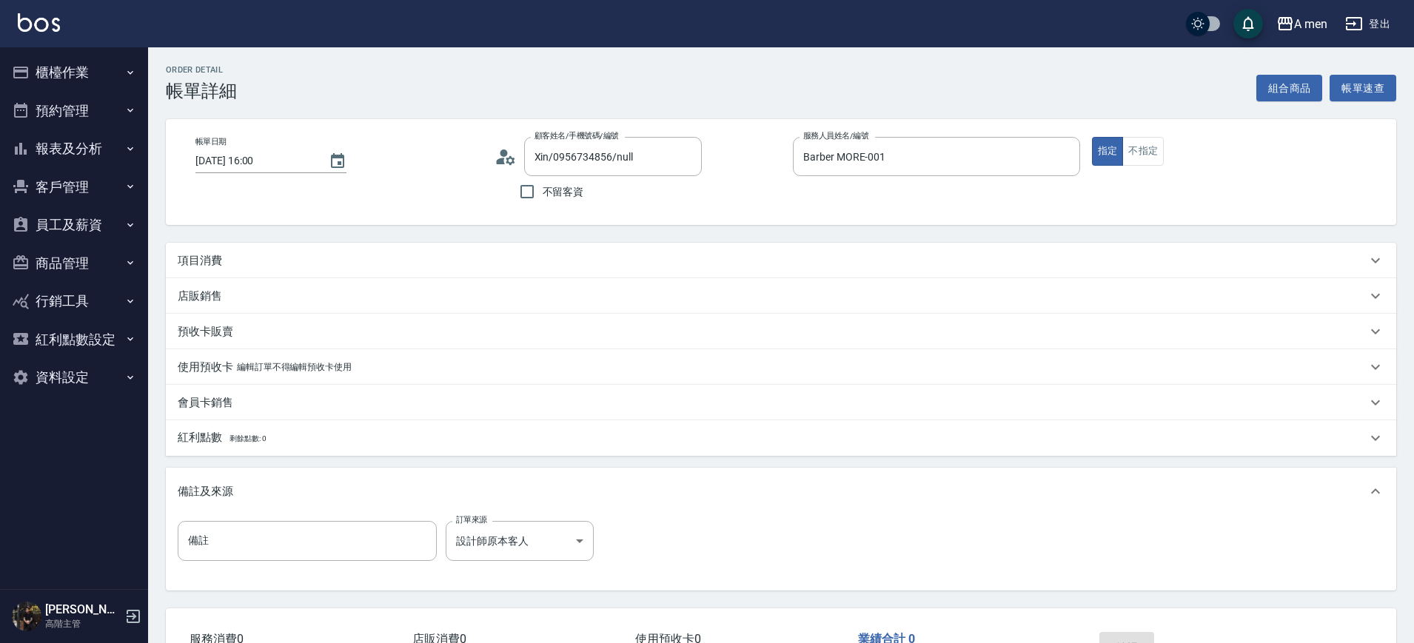
click at [622, 255] on div "項目消費" at bounding box center [772, 261] width 1189 height 16
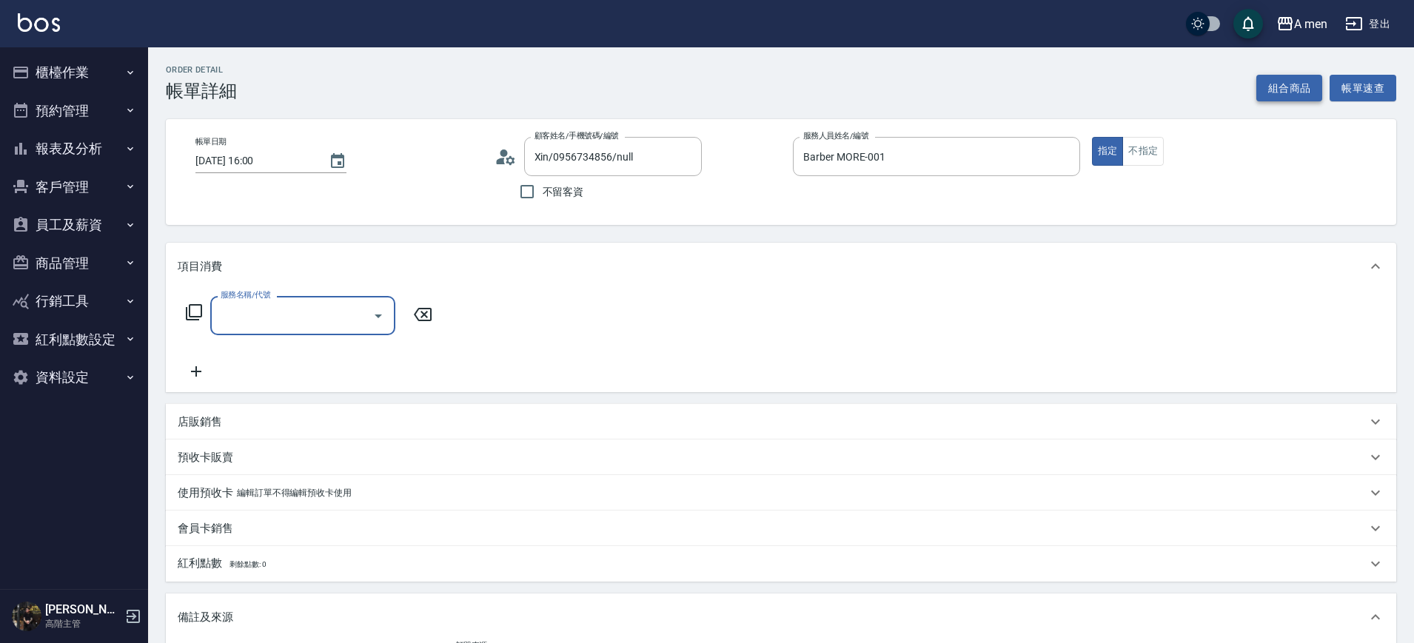
click at [1271, 84] on button "組合商品" at bounding box center [1289, 88] width 67 height 27
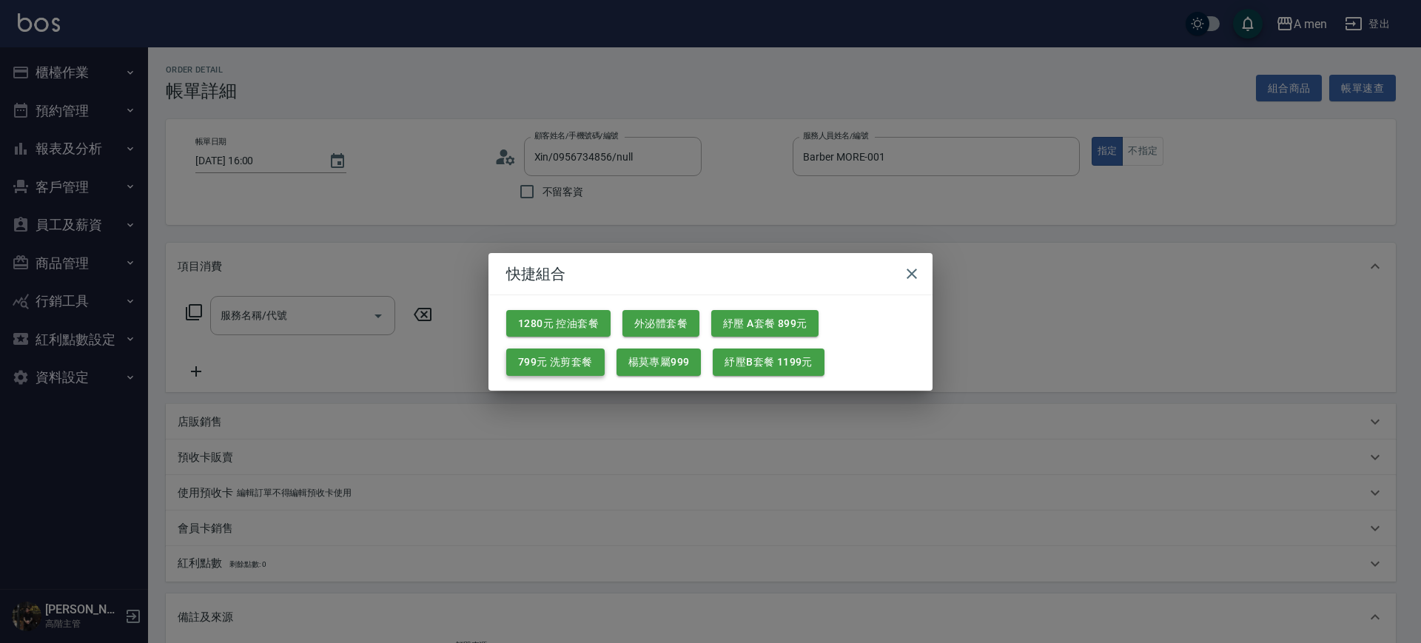
click at [565, 354] on button "799元 洗剪套餐" at bounding box center [555, 362] width 98 height 27
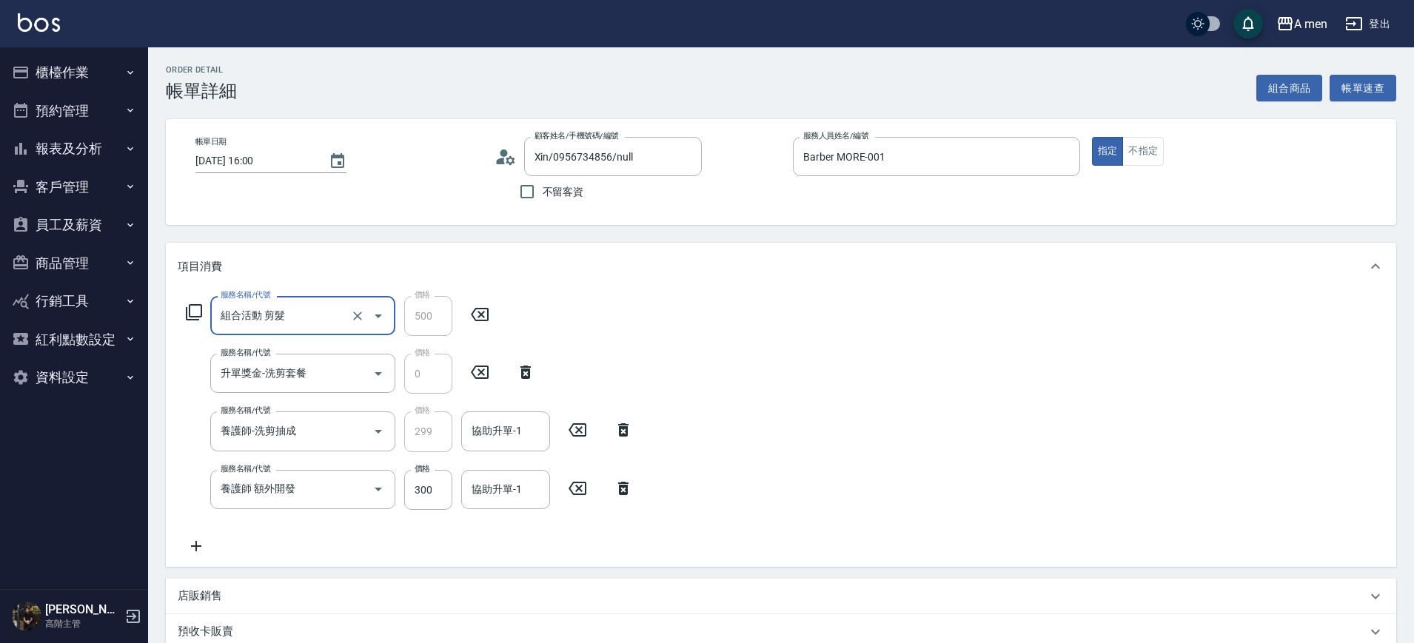
click at [614, 488] on icon at bounding box center [623, 489] width 37 height 18
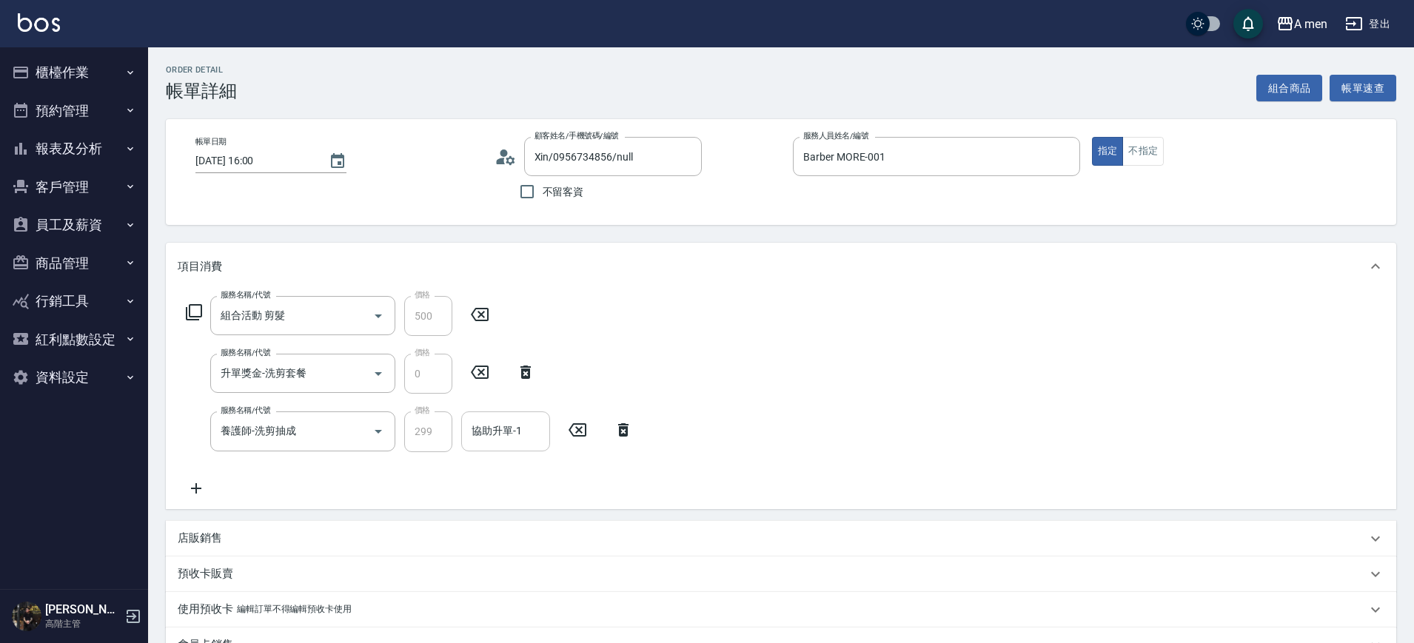
click at [505, 437] on input "協助升單-1" at bounding box center [505, 431] width 75 height 26
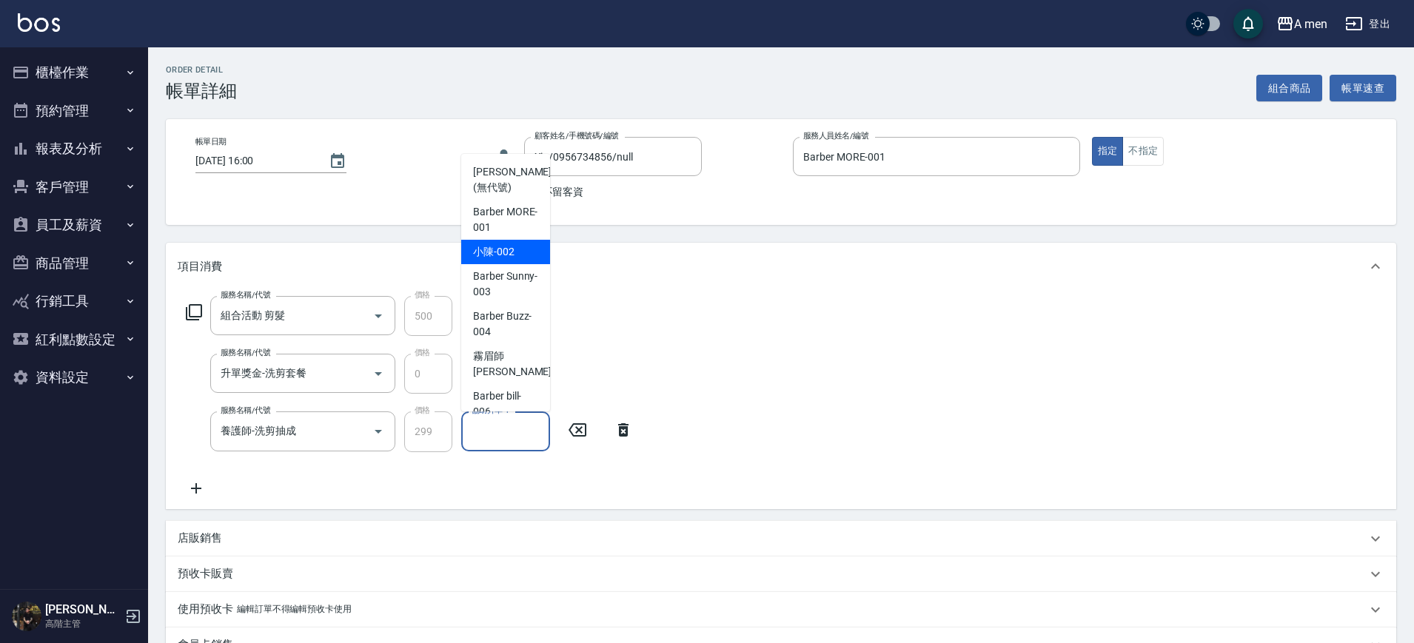
click at [510, 254] on span "小陳 -002" at bounding box center [493, 252] width 41 height 16
type input "小陳-002"
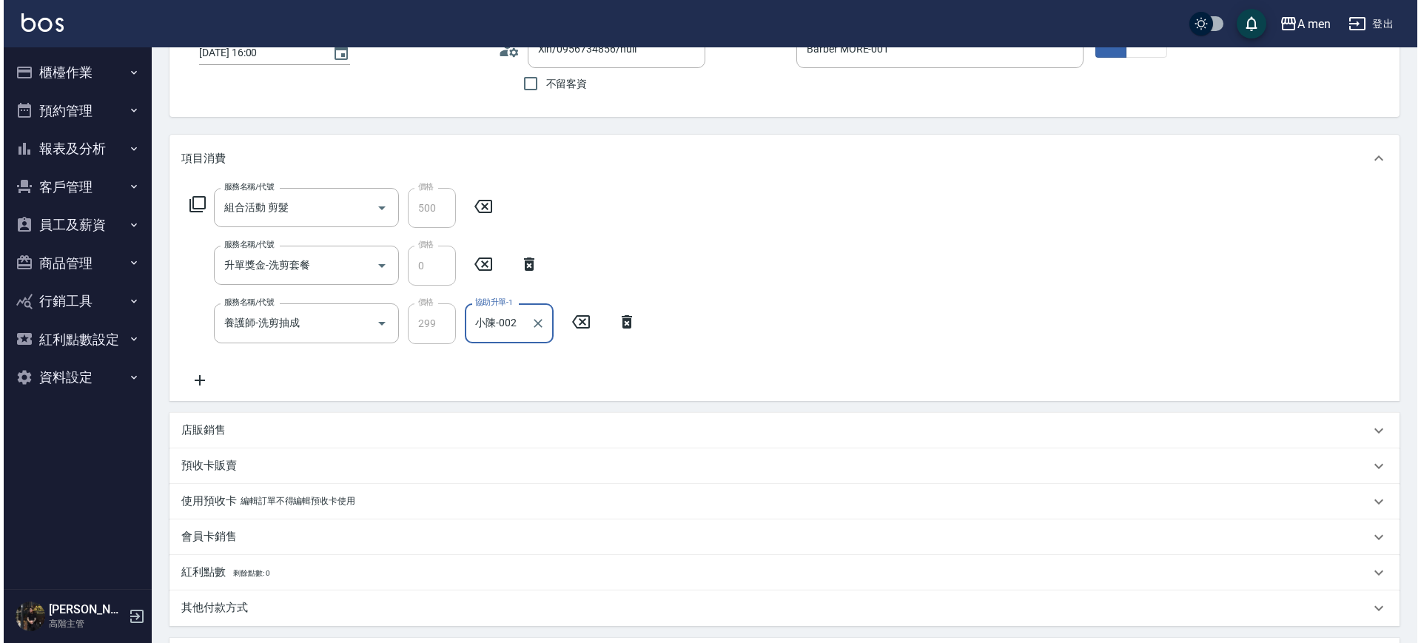
scroll to position [386, 0]
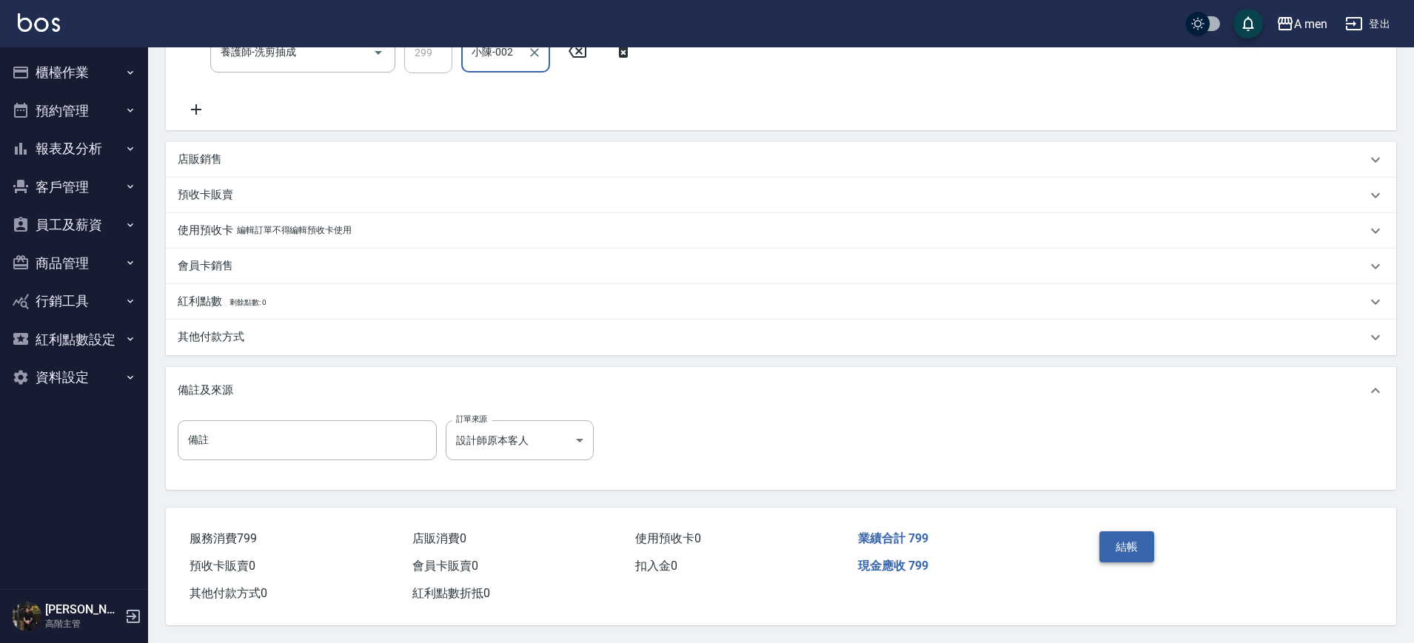
click at [1143, 553] on button "結帳" at bounding box center [1127, 546] width 56 height 31
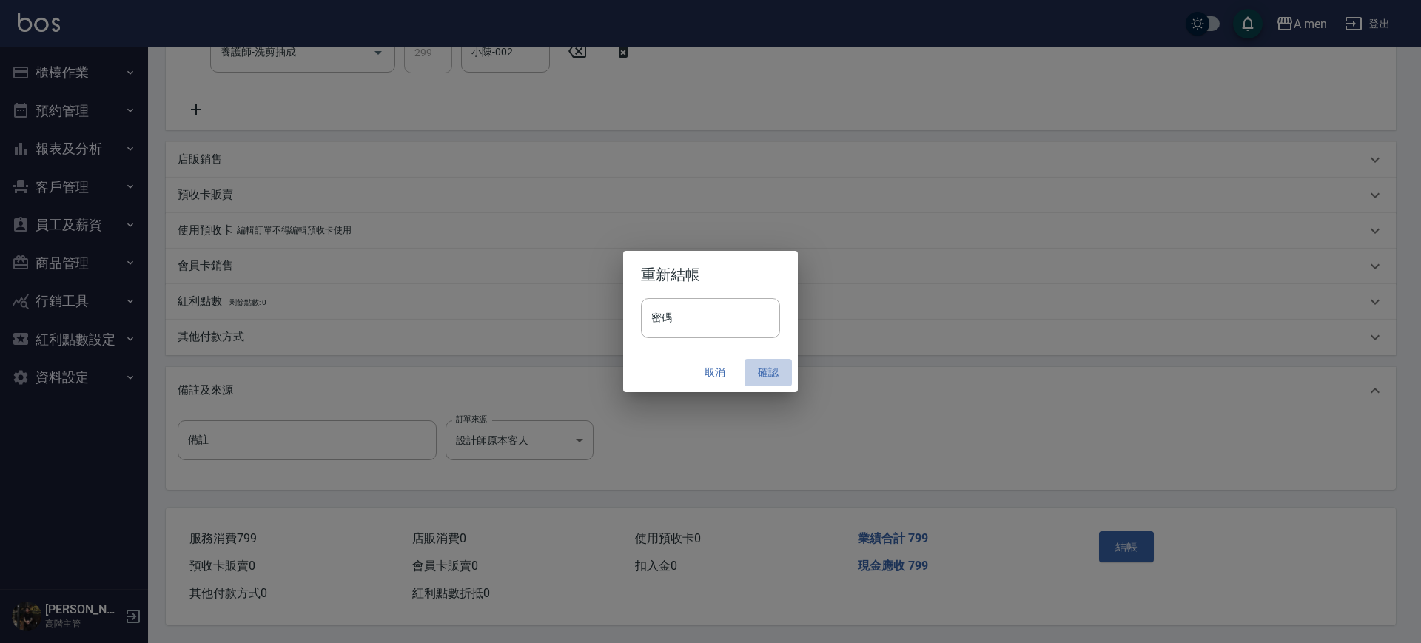
click at [788, 372] on button "確認" at bounding box center [768, 372] width 47 height 27
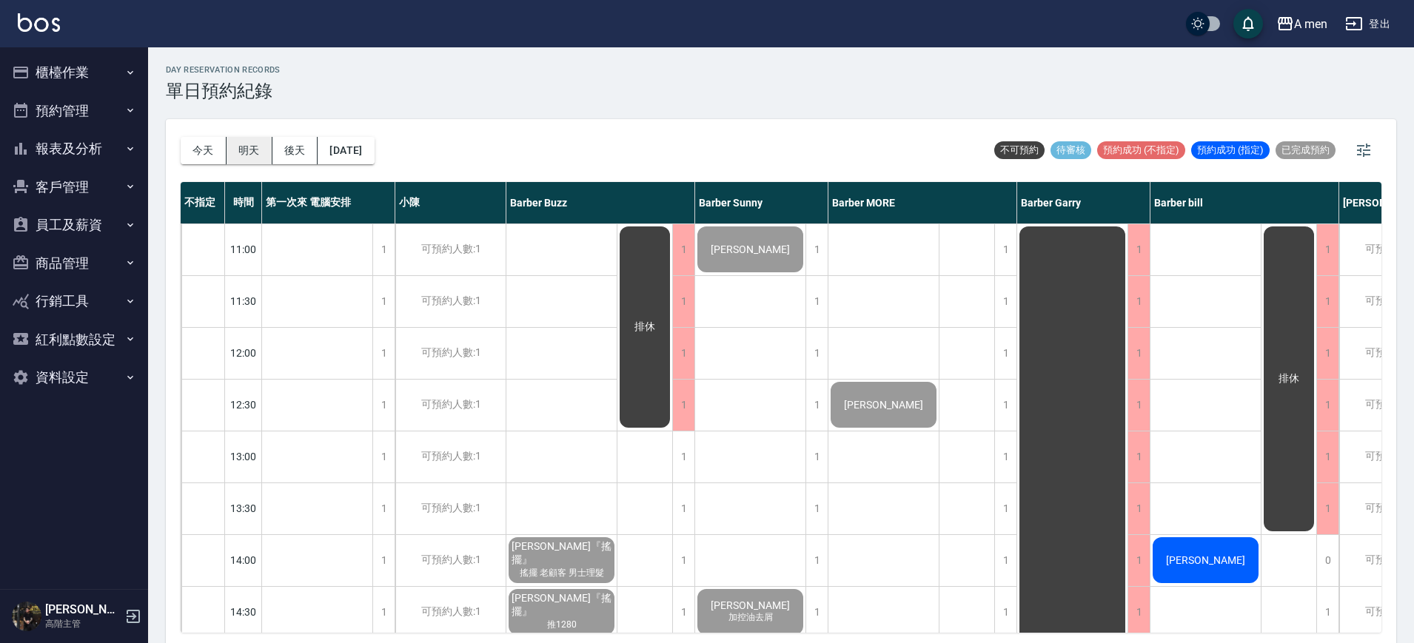
click at [244, 160] on button "明天" at bounding box center [249, 150] width 46 height 27
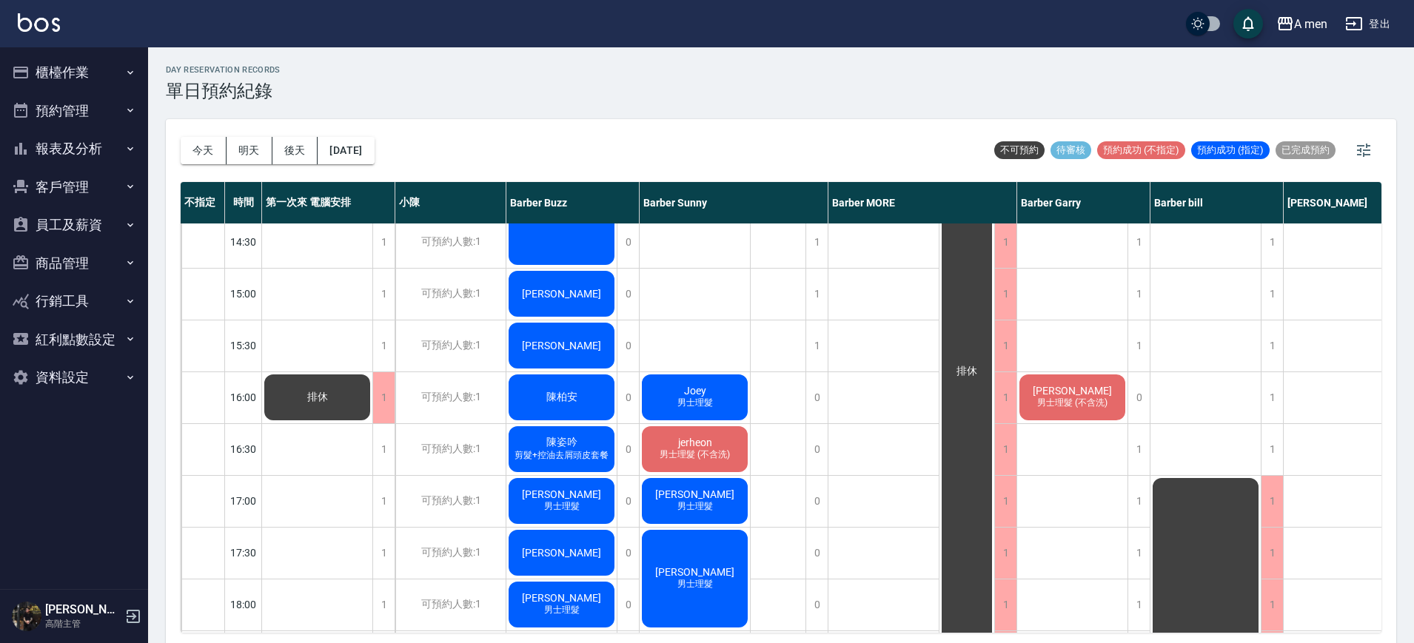
scroll to position [463, 0]
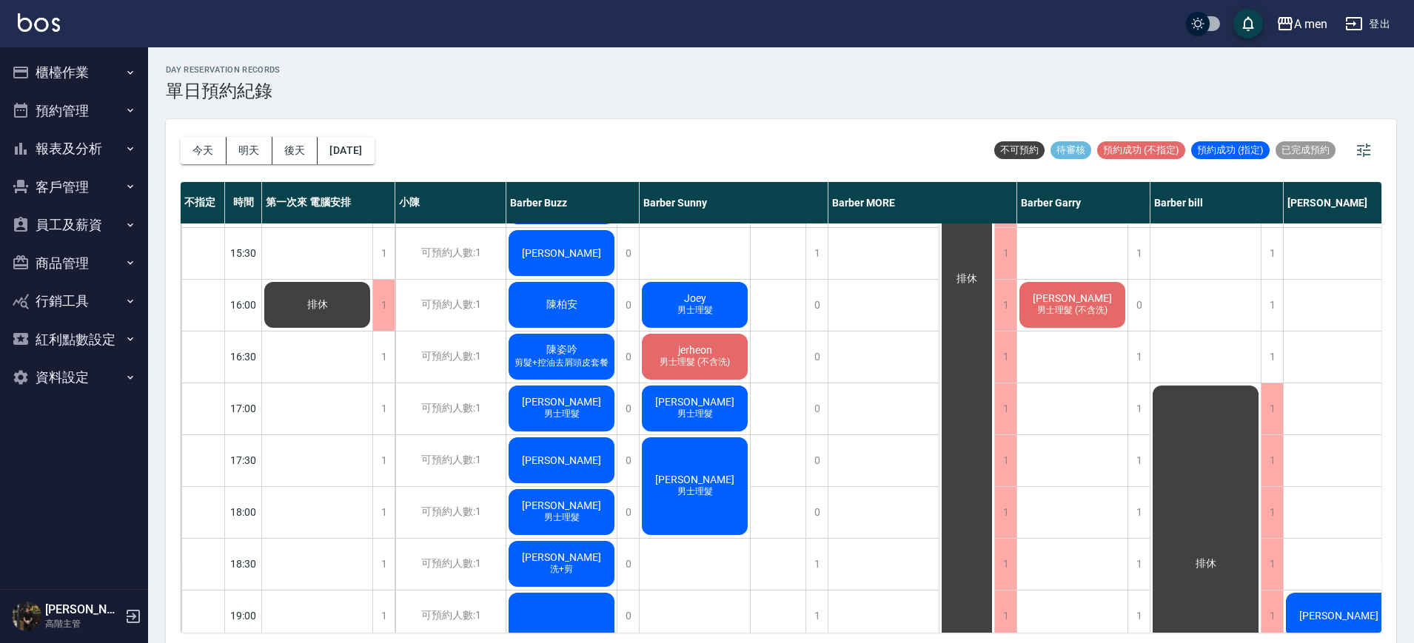
click at [596, 499] on div "陳柏燊 男士理髮" at bounding box center [561, 512] width 110 height 50
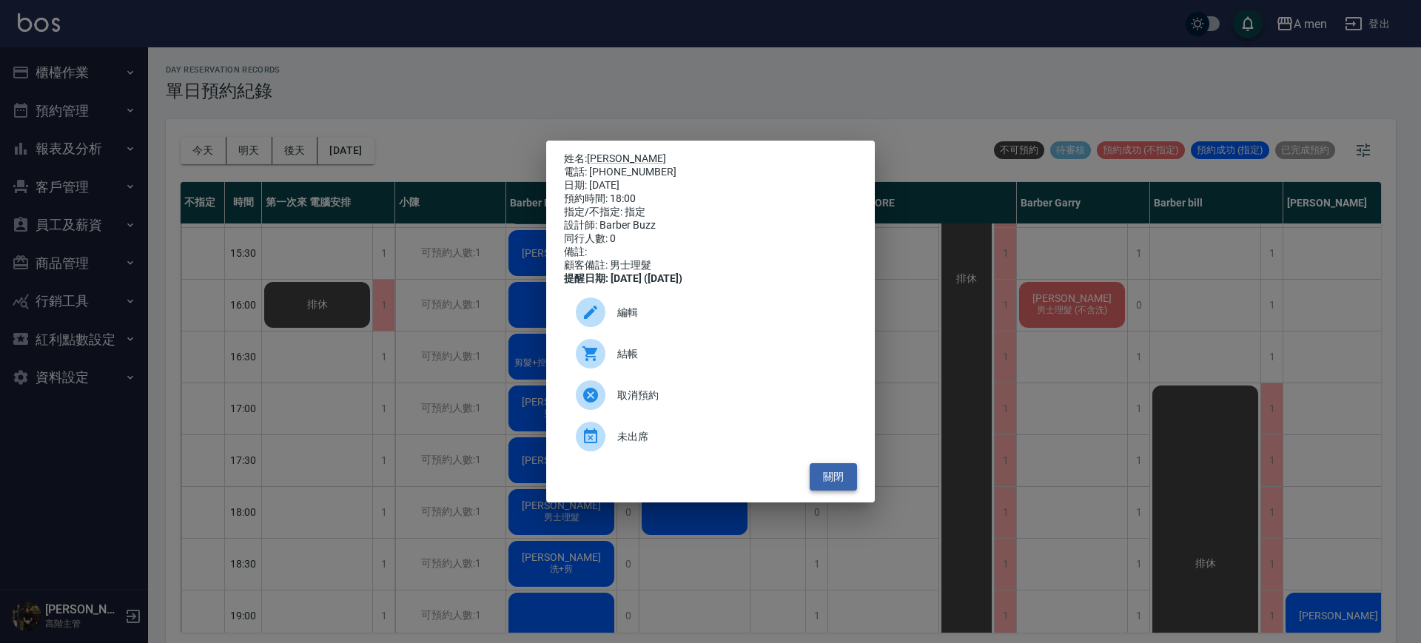
click at [833, 485] on button "關閉" at bounding box center [833, 476] width 47 height 27
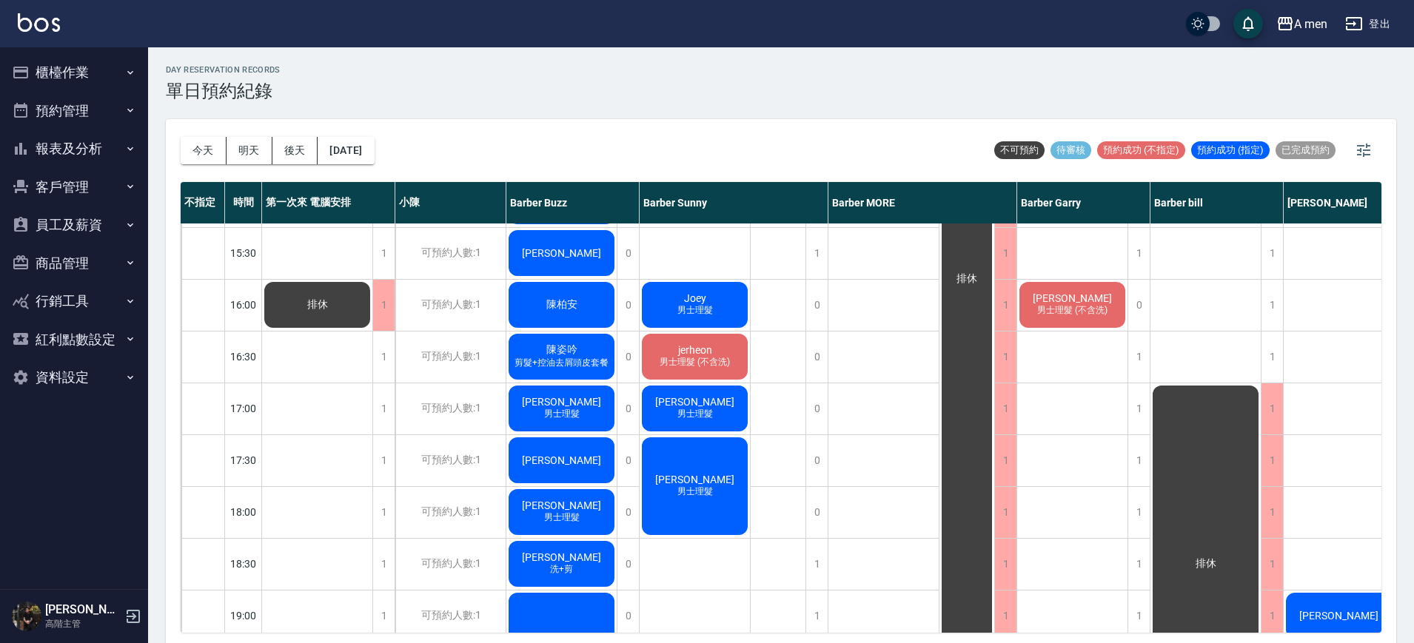
click at [579, 500] on span "陳柏燊" at bounding box center [561, 506] width 85 height 12
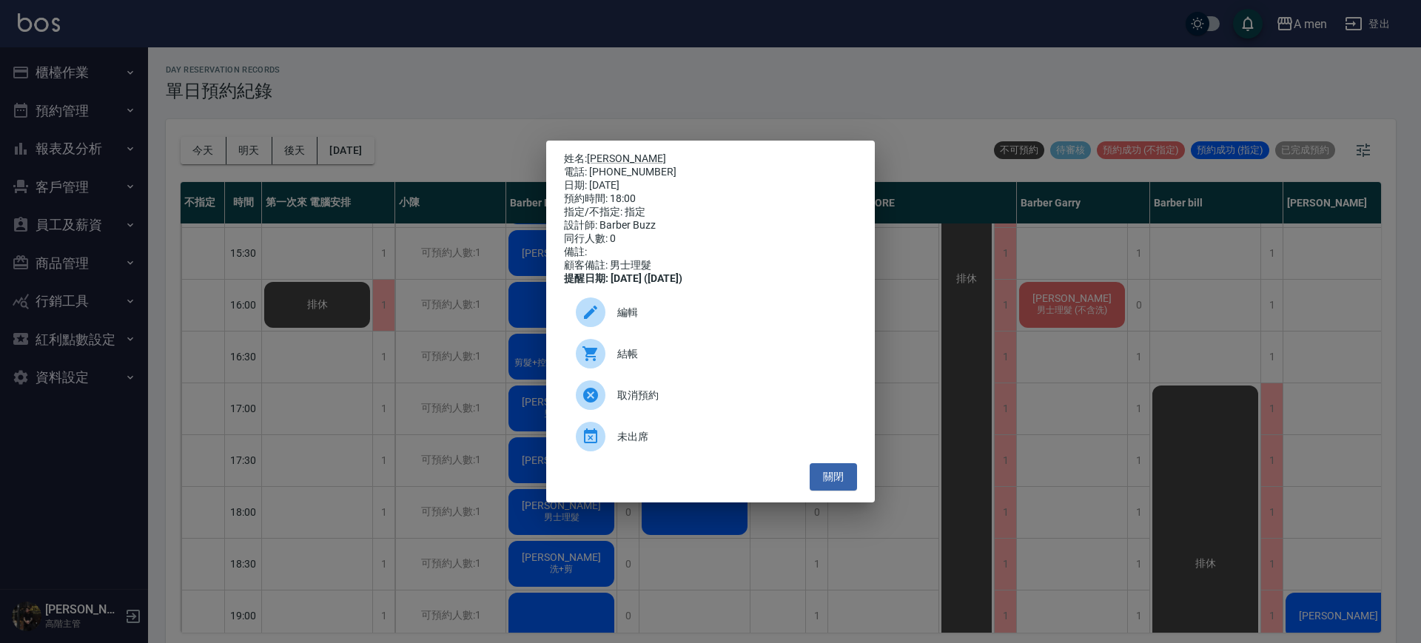
click at [680, 320] on span "編輯" at bounding box center [731, 313] width 228 height 16
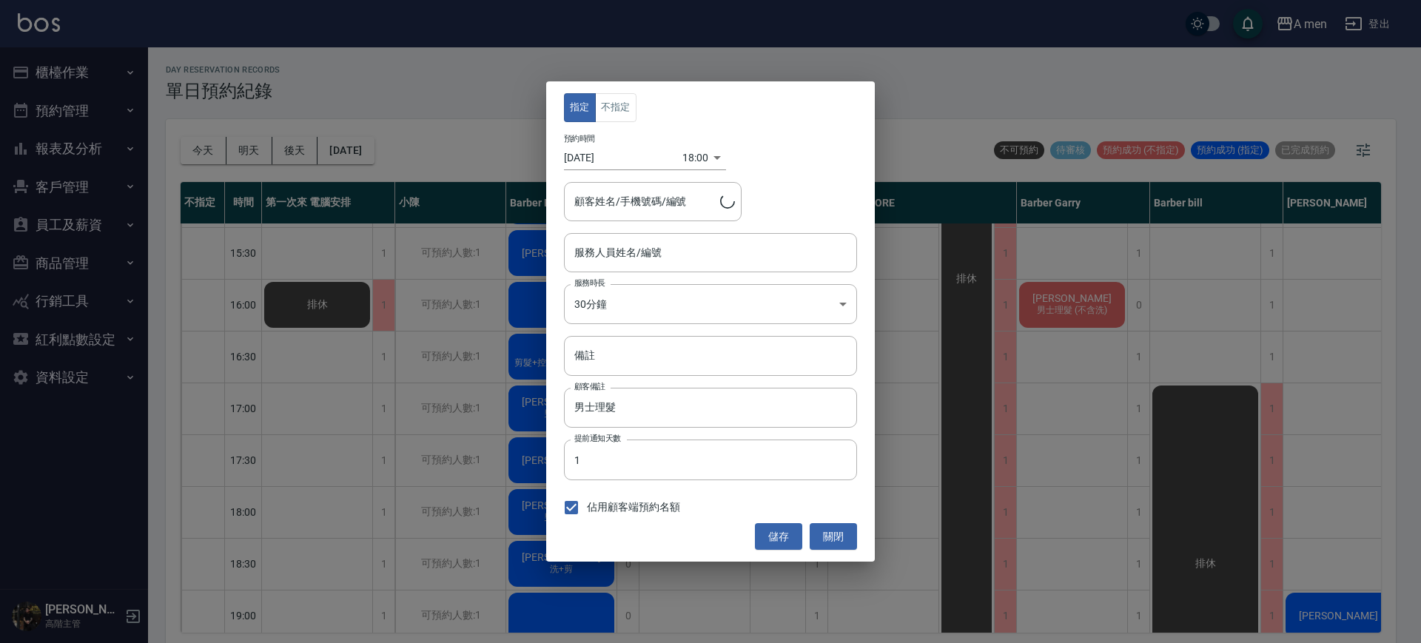
type input "Barber Buzz-004"
type input "陳柏燊/0966389592"
click at [662, 362] on input "備註" at bounding box center [710, 356] width 293 height 40
type input "v"
type input "洗加剪 美式前刺"
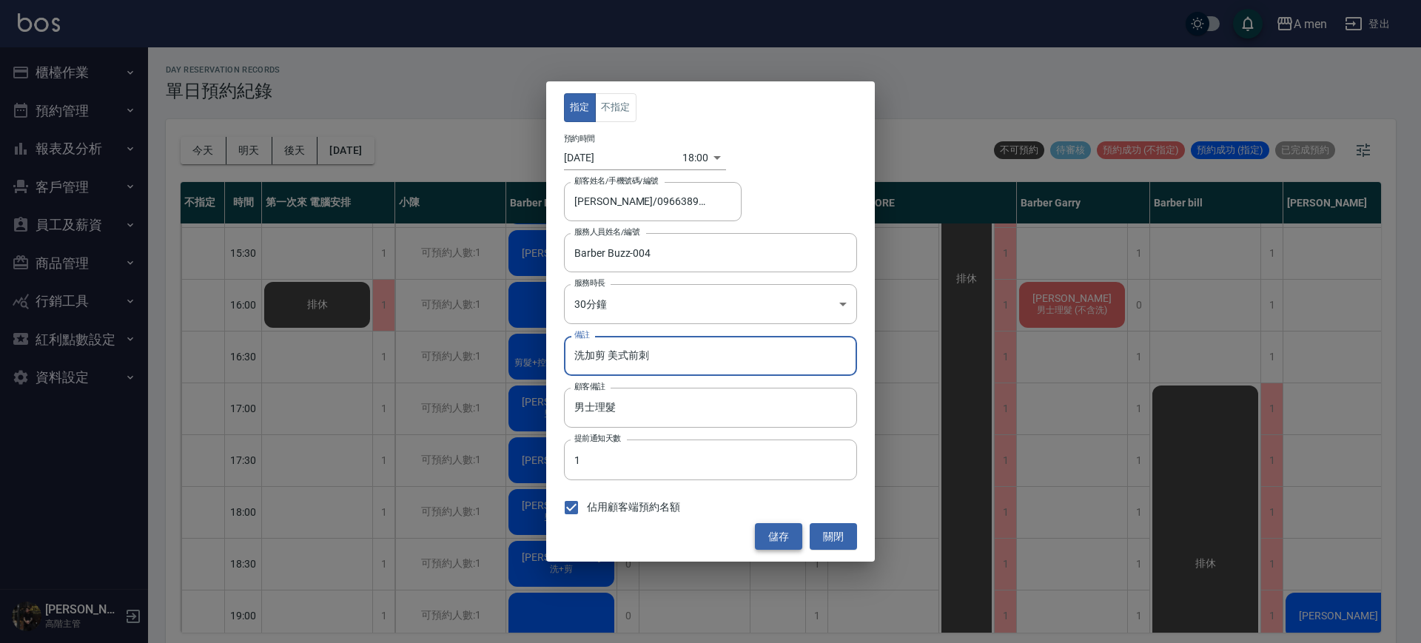
click at [791, 535] on button "儲存" at bounding box center [778, 536] width 47 height 27
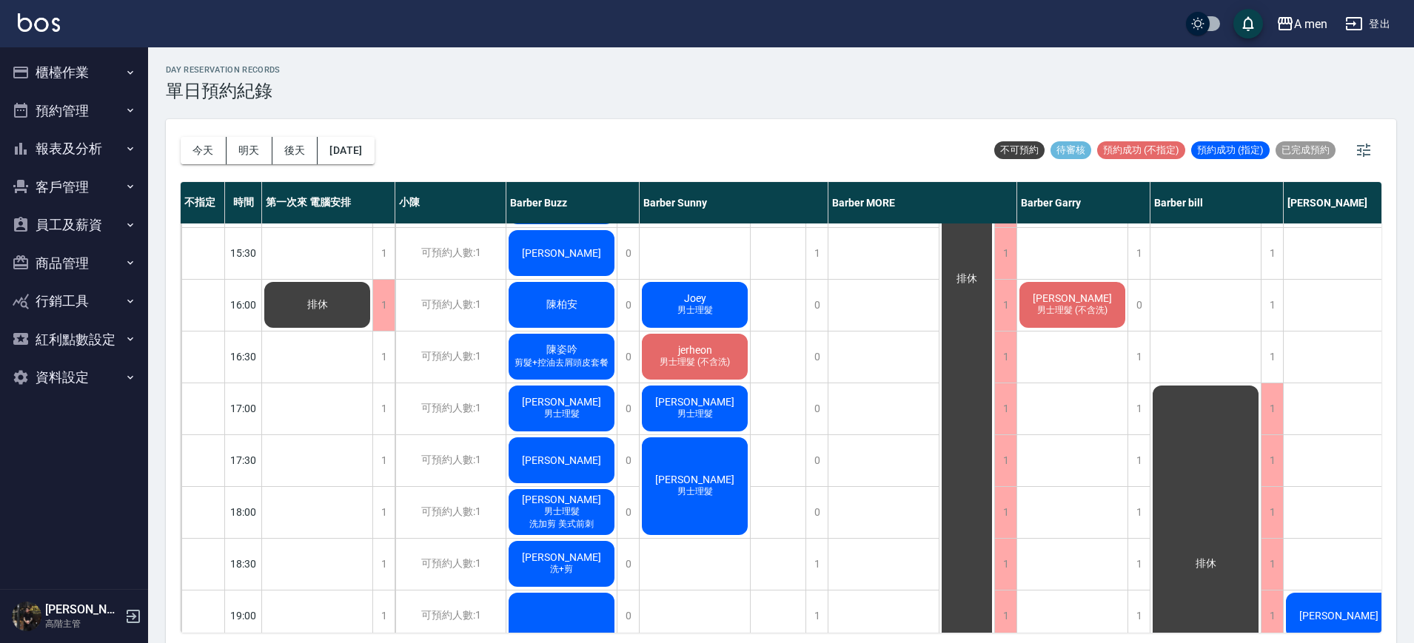
click at [565, 524] on span "洗加剪 美式前刺" at bounding box center [561, 524] width 70 height 13
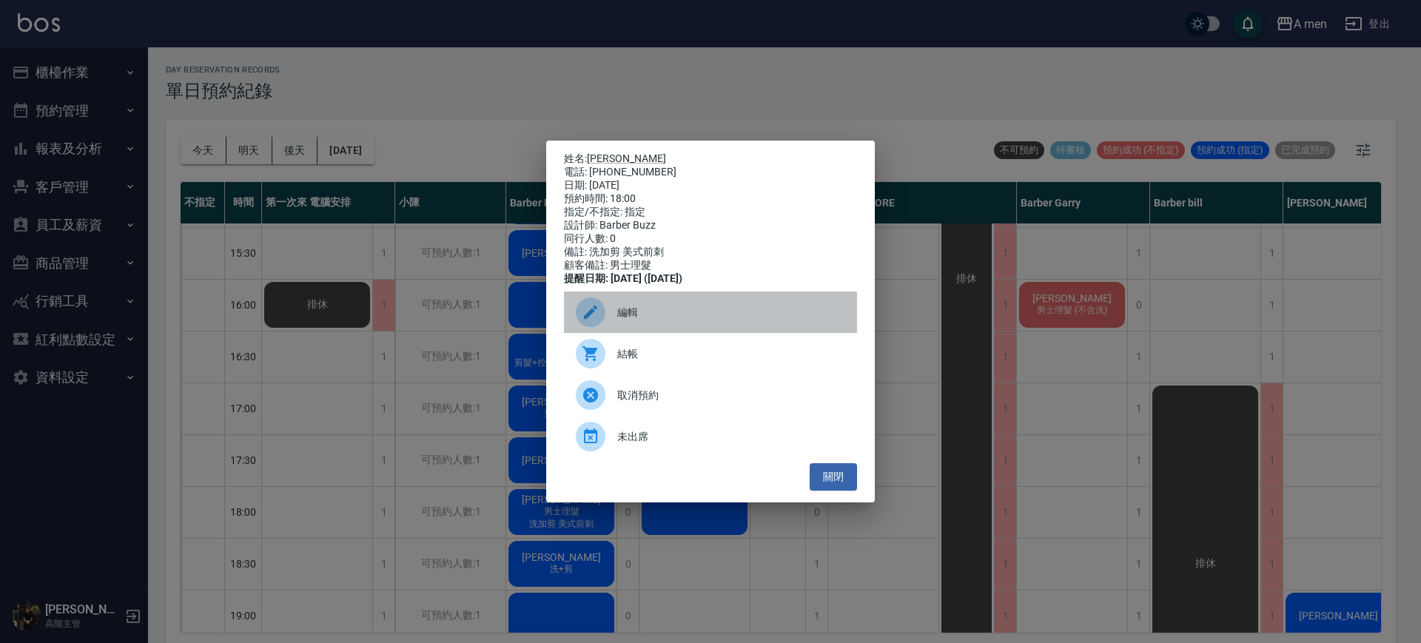
click at [653, 309] on div "編輯" at bounding box center [710, 312] width 293 height 41
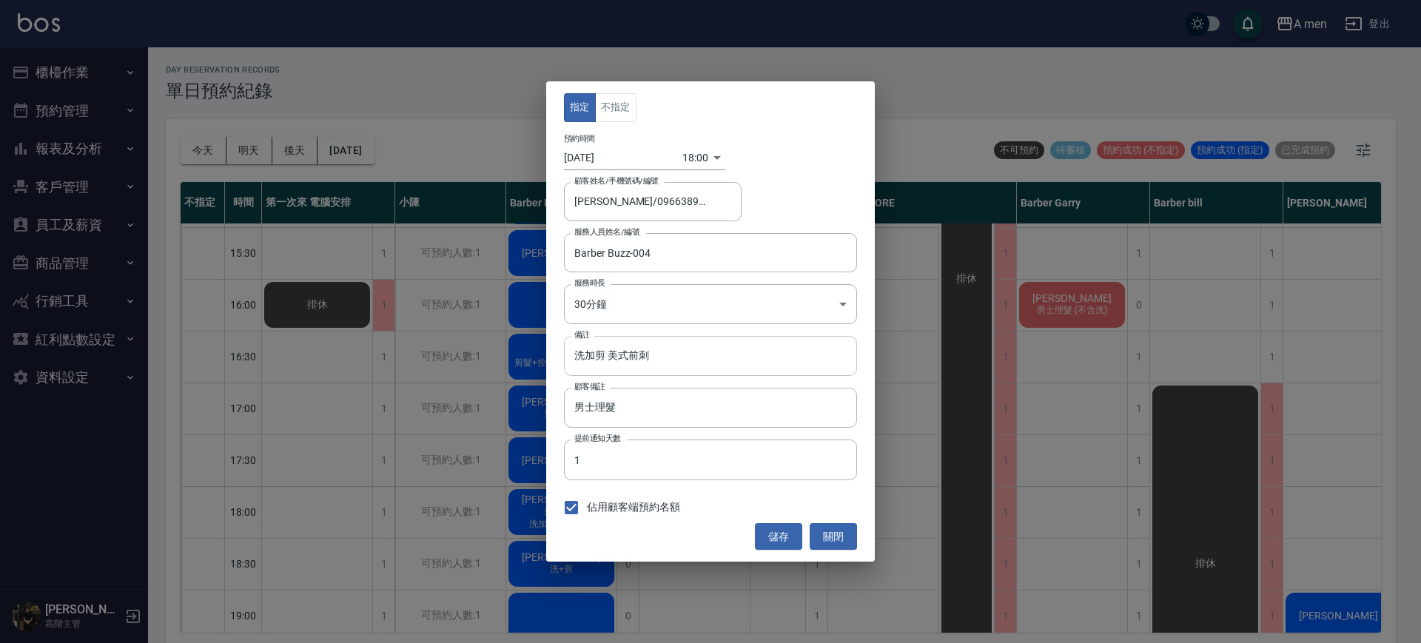
click at [692, 354] on input "洗加剪 美式前刺" at bounding box center [710, 356] width 293 height 40
type input "洗加剪 美式前刺 要做漸層"
click at [773, 531] on button "儲存" at bounding box center [778, 536] width 47 height 27
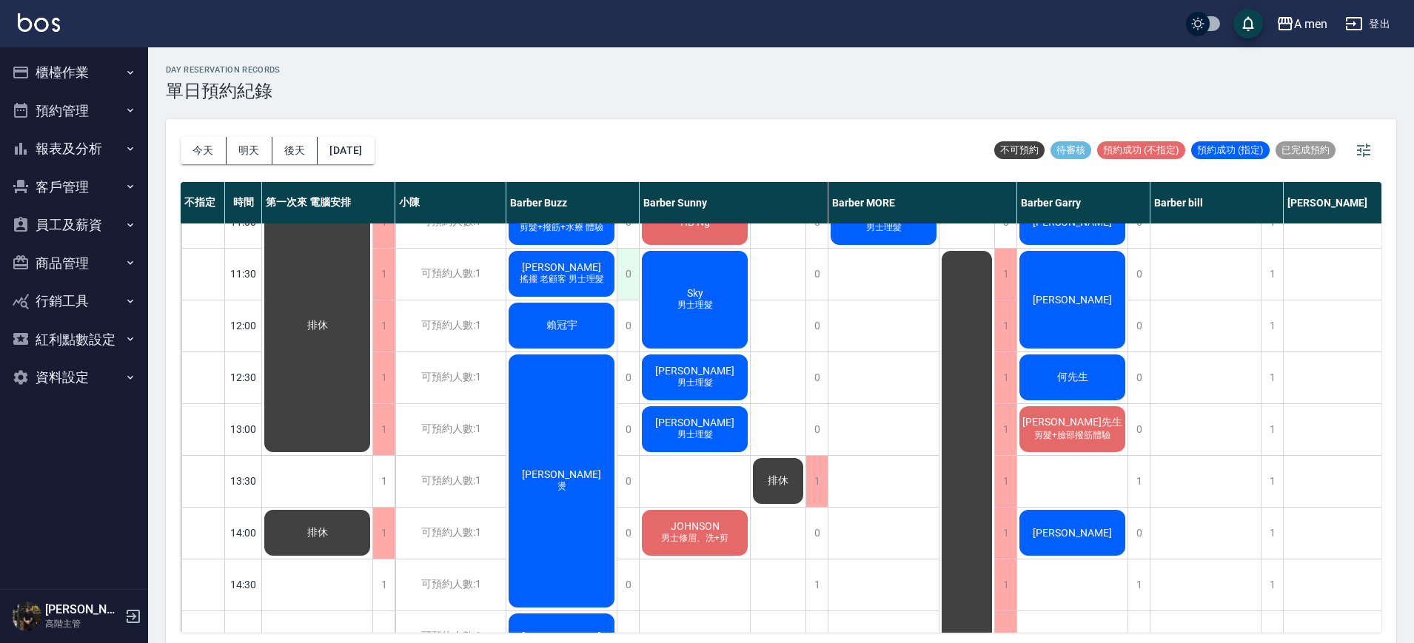
scroll to position [0, 0]
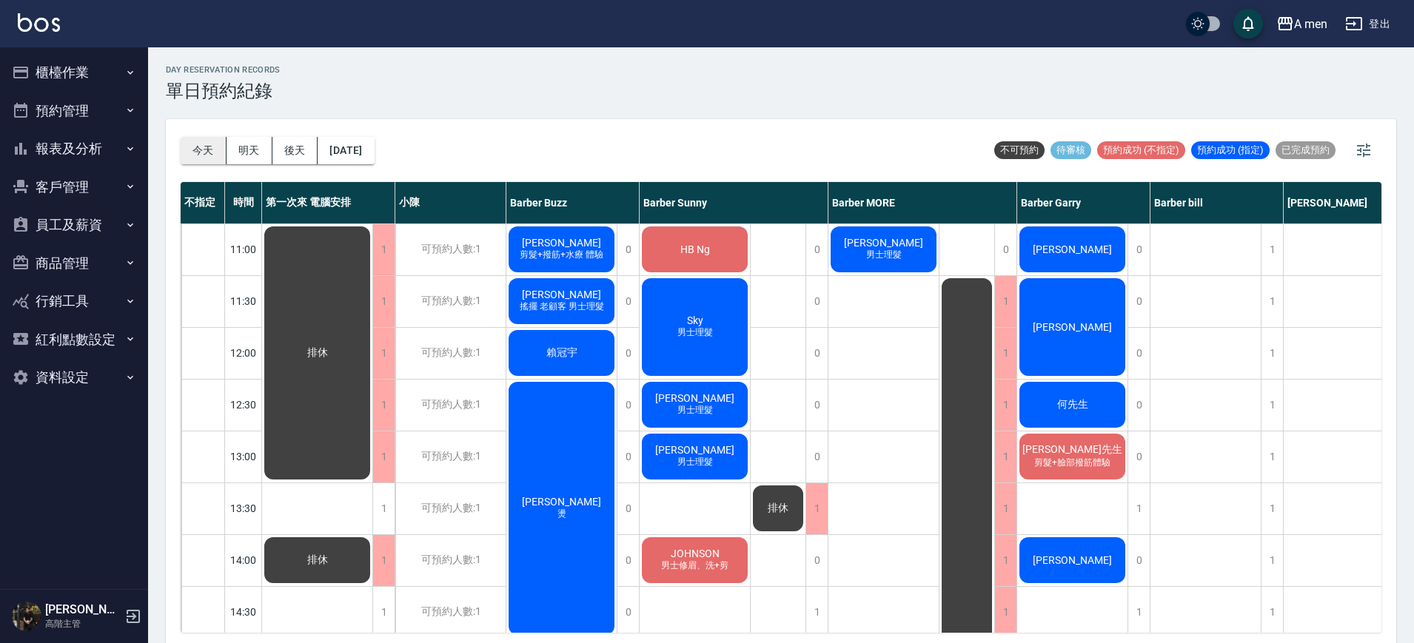
click at [205, 141] on button "今天" at bounding box center [204, 150] width 46 height 27
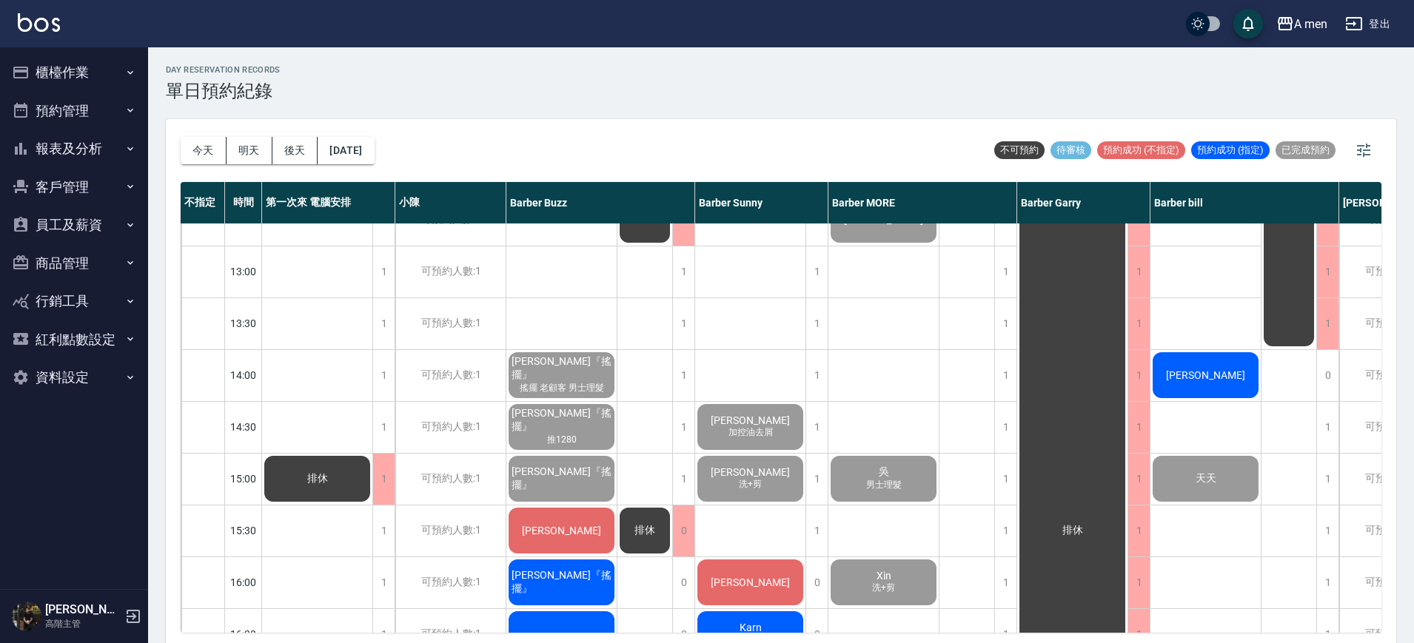
scroll to position [278, 0]
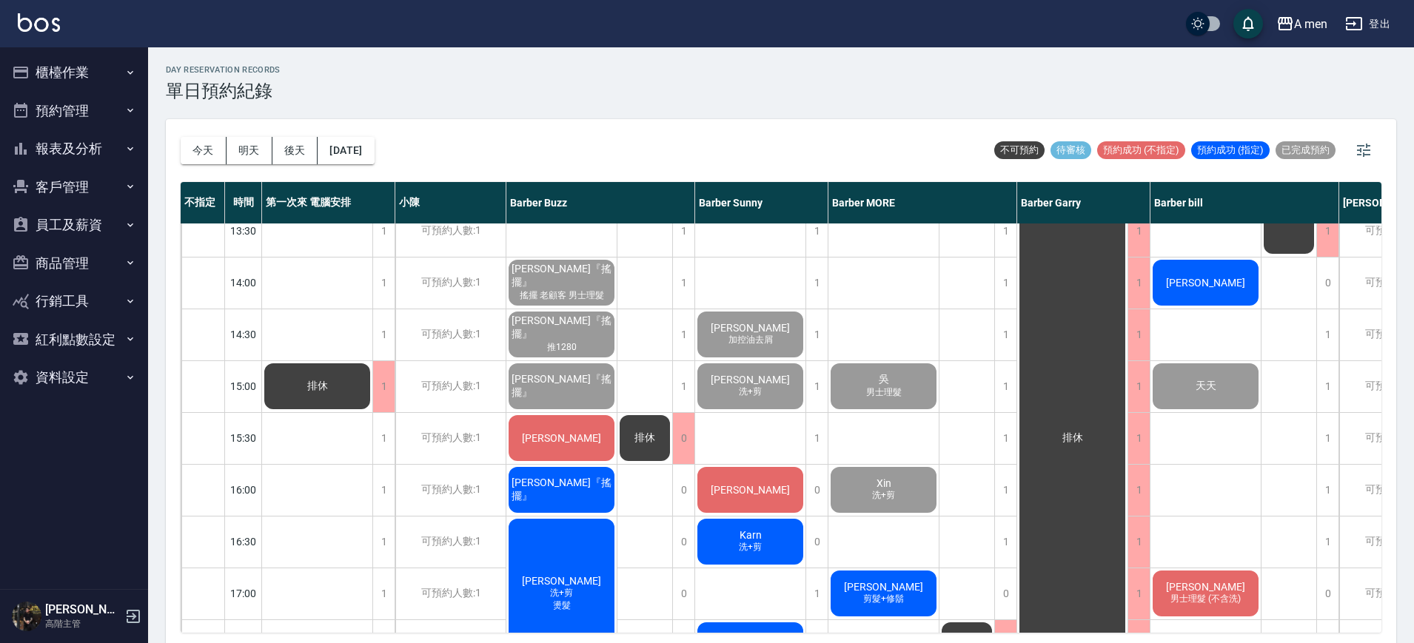
click at [1234, 278] on div "[PERSON_NAME]" at bounding box center [1205, 283] width 110 height 50
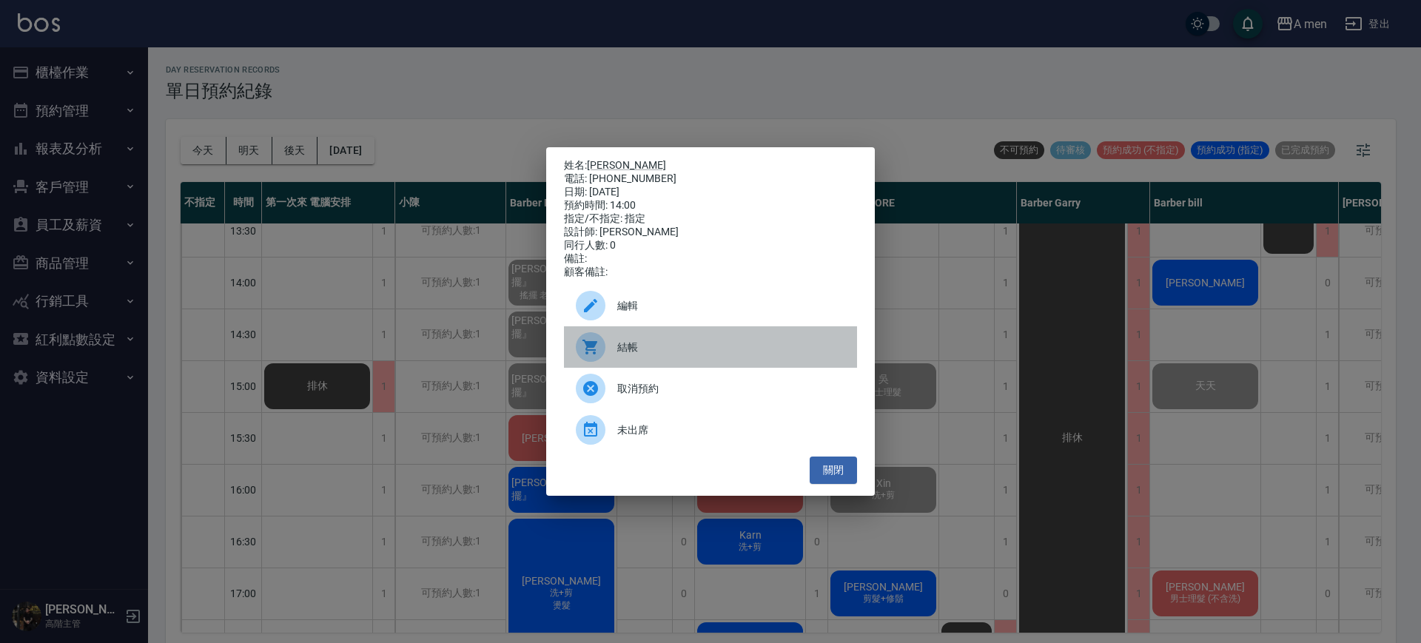
click at [678, 363] on div "結帳" at bounding box center [710, 346] width 293 height 41
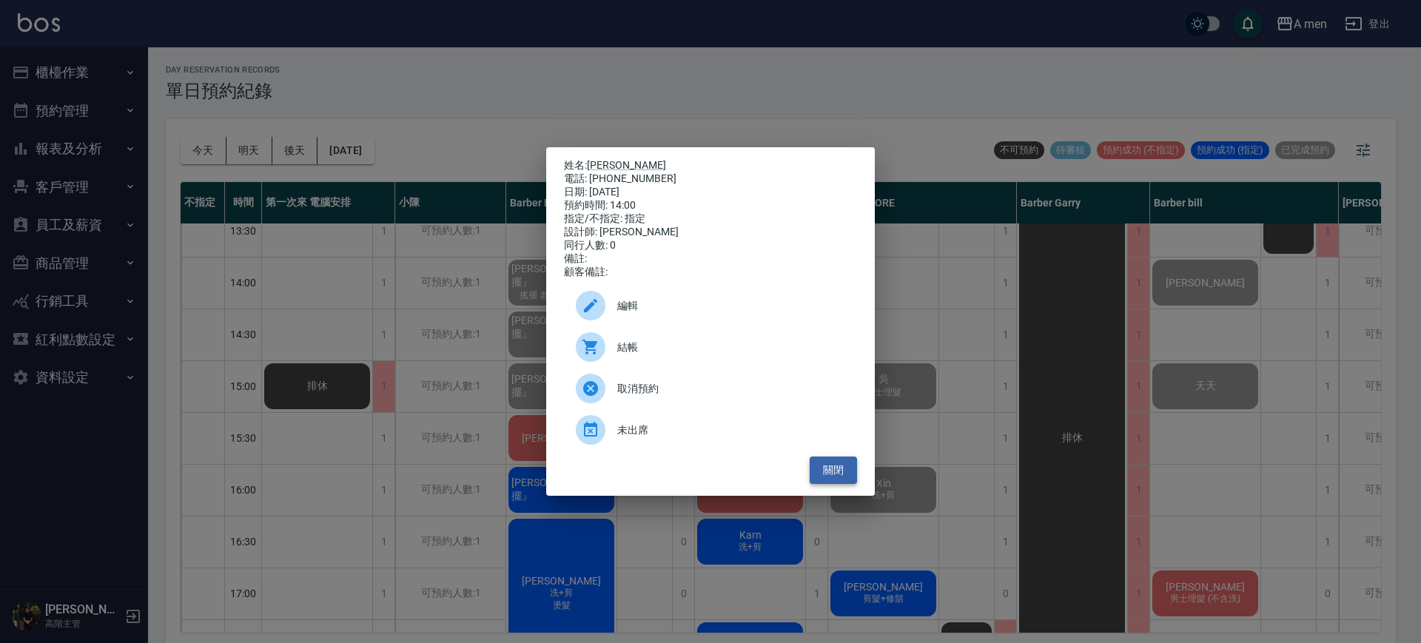
click at [841, 484] on button "關閉" at bounding box center [833, 470] width 47 height 27
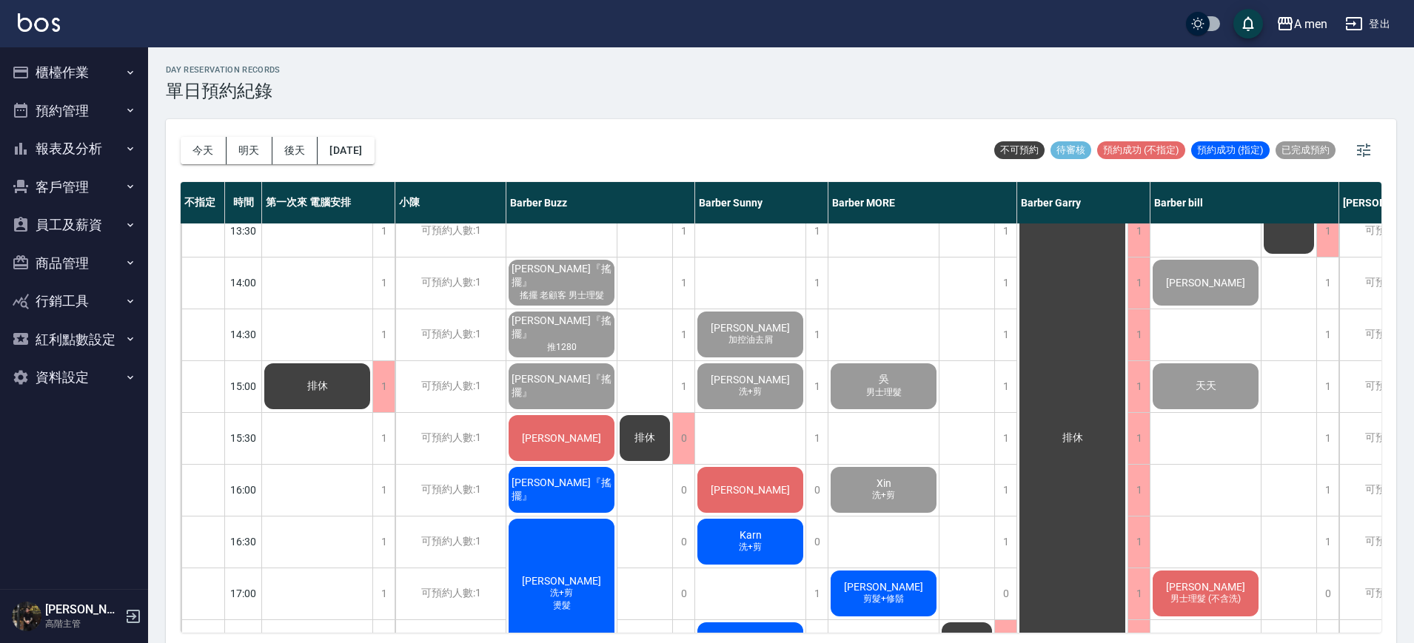
scroll to position [370, 0]
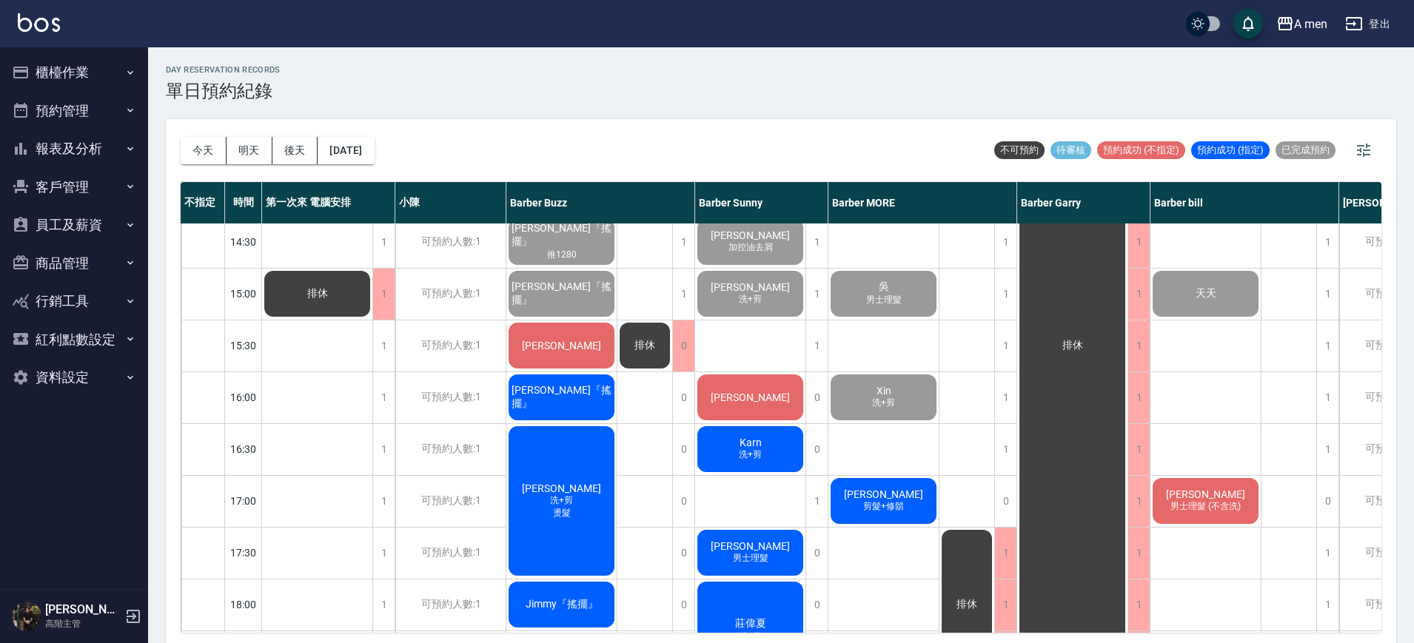
click at [645, 110] on div "day Reservation records 單日預約紀錄 今天 明天 後天 2025/09/19 不可預約 待審核 預約成功 (不指定) 預約成功 (指定…" at bounding box center [781, 347] width 1266 height 600
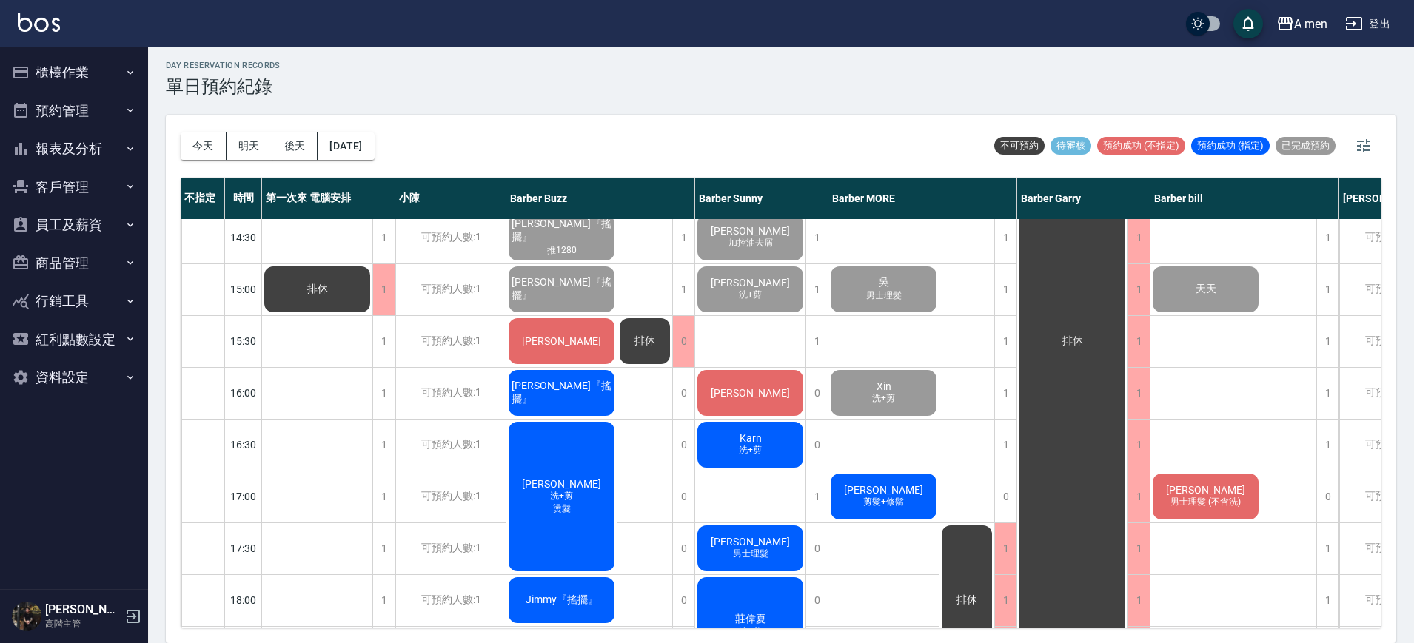
click at [770, 394] on div "[PERSON_NAME]" at bounding box center [750, 393] width 110 height 50
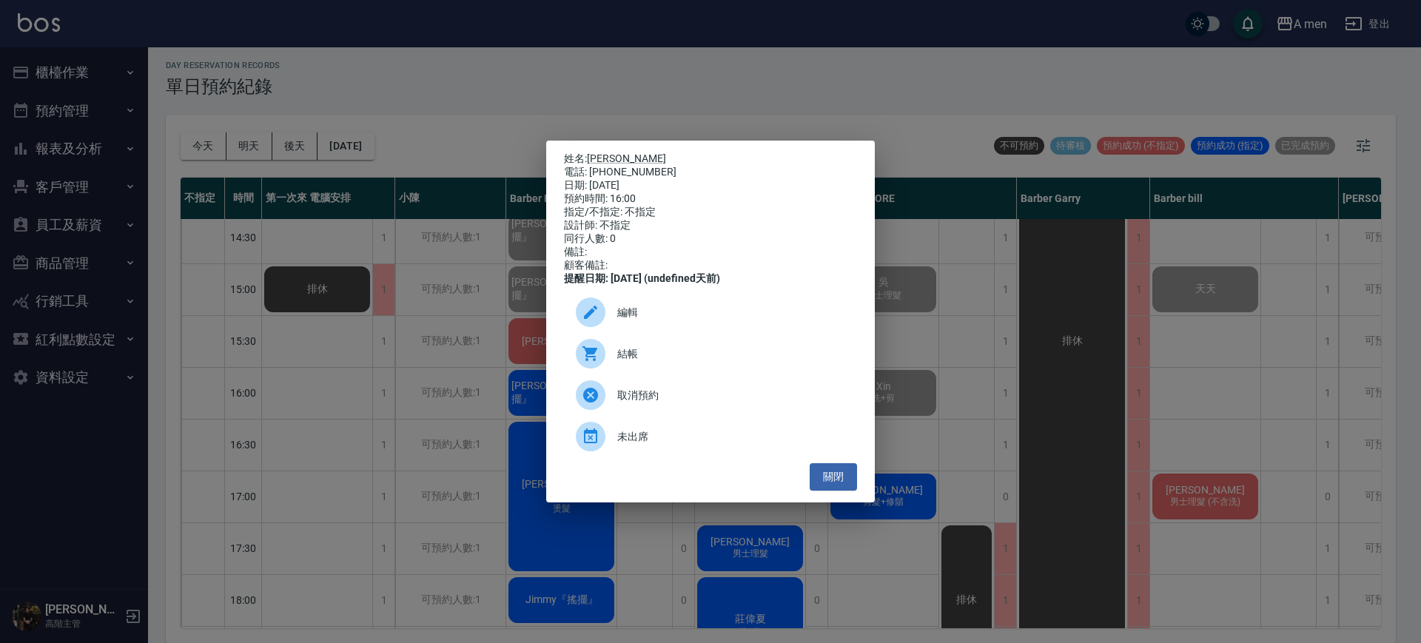
click at [692, 374] on div "結帳" at bounding box center [710, 353] width 293 height 41
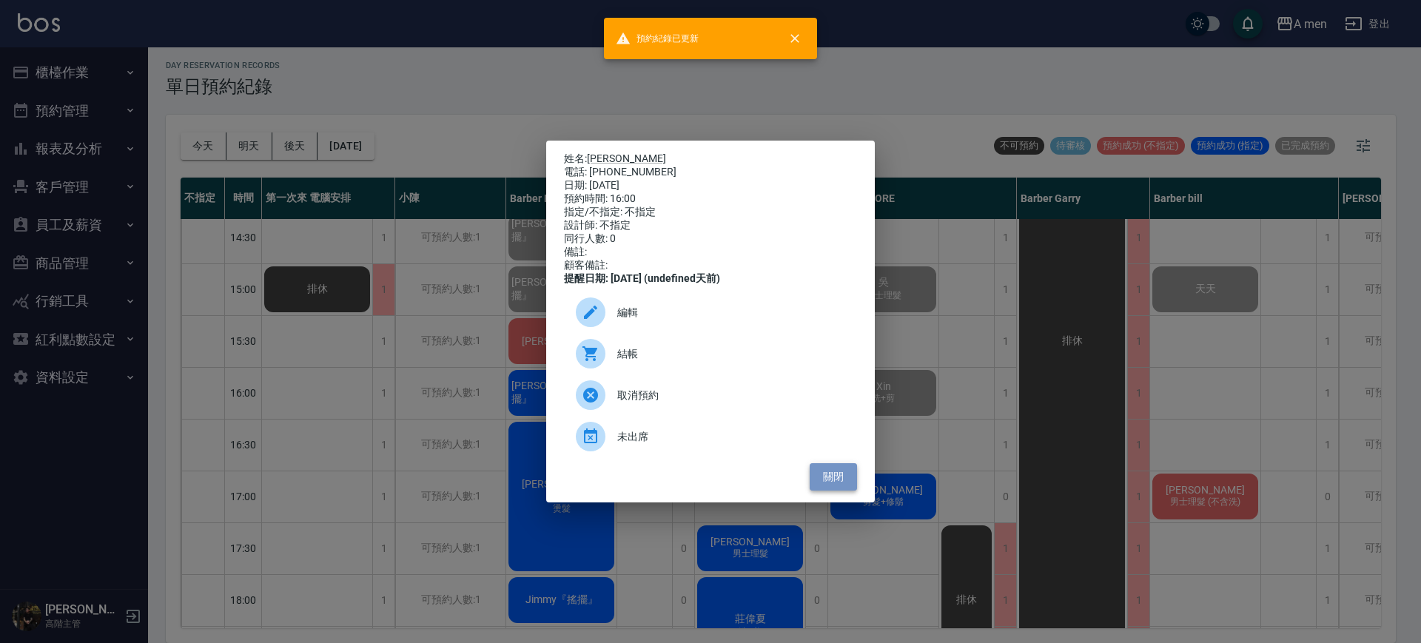
click at [850, 475] on button "關閉" at bounding box center [833, 476] width 47 height 27
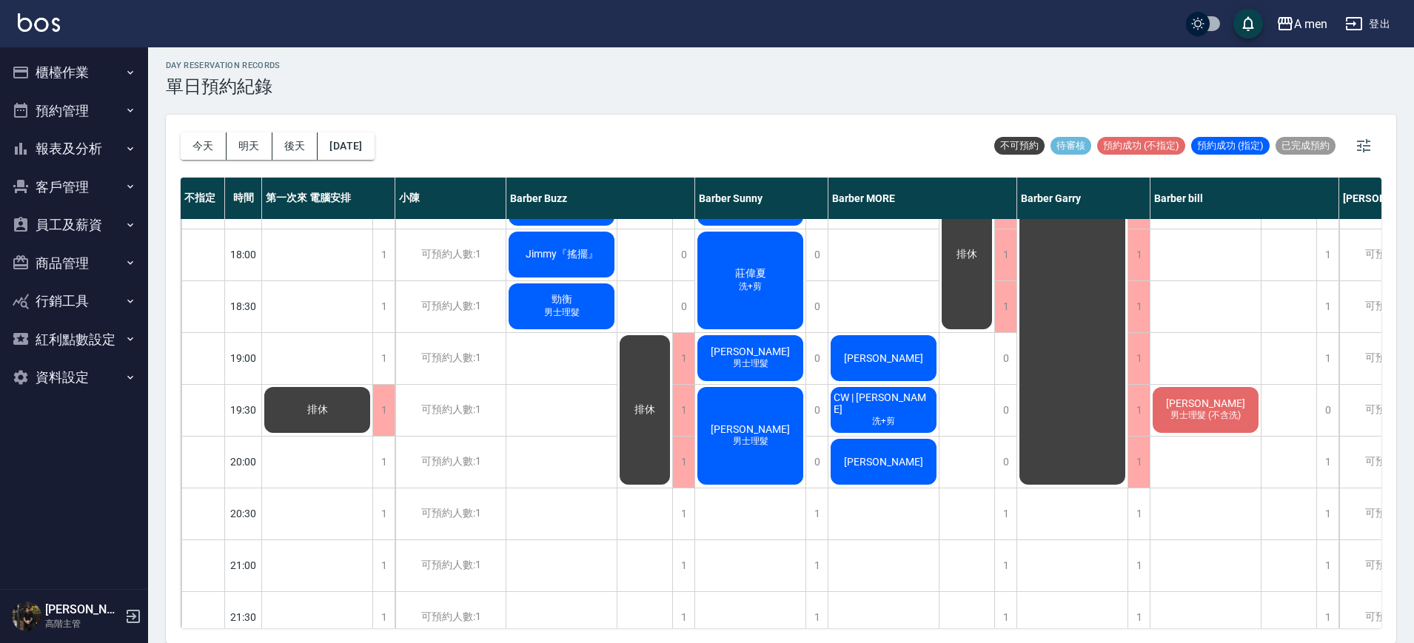
scroll to position [531, 0]
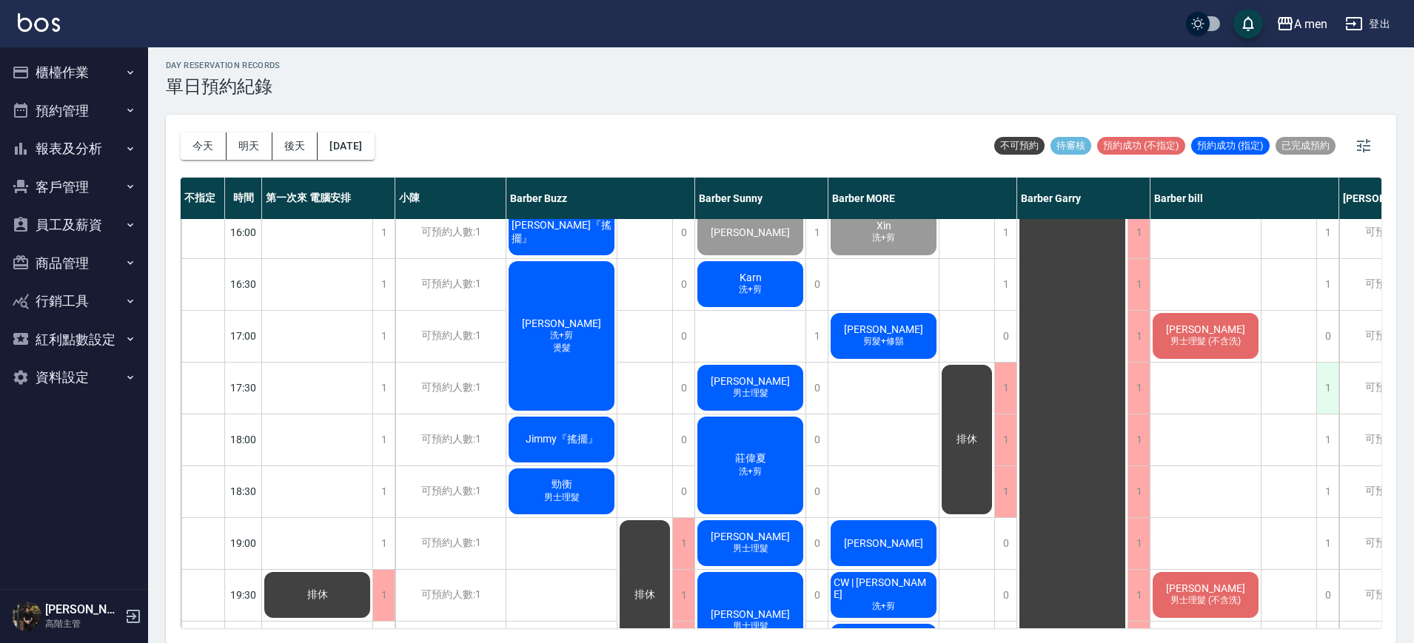
click at [1331, 384] on div "1" at bounding box center [1327, 388] width 22 height 51
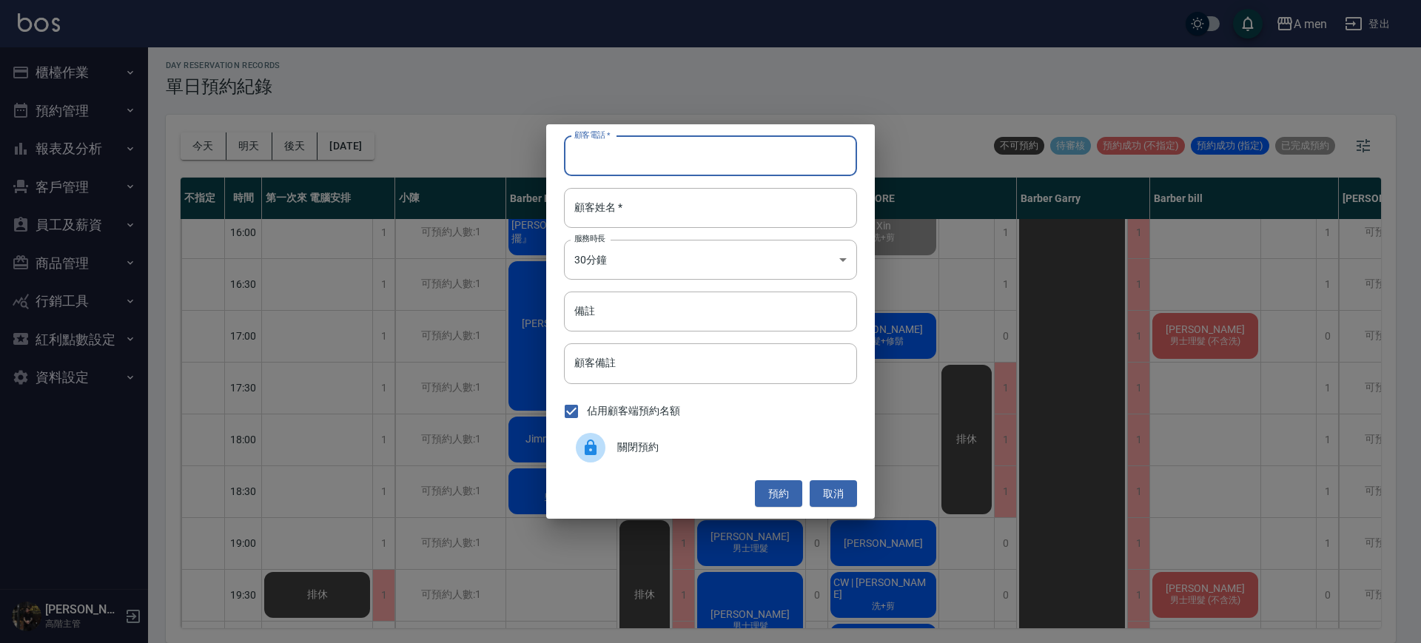
click at [716, 164] on input "顧客電話   *" at bounding box center [710, 156] width 293 height 40
type input "ㄞ"
type input "0930050303"
click at [682, 205] on input "顧客姓名   *" at bounding box center [710, 208] width 293 height 40
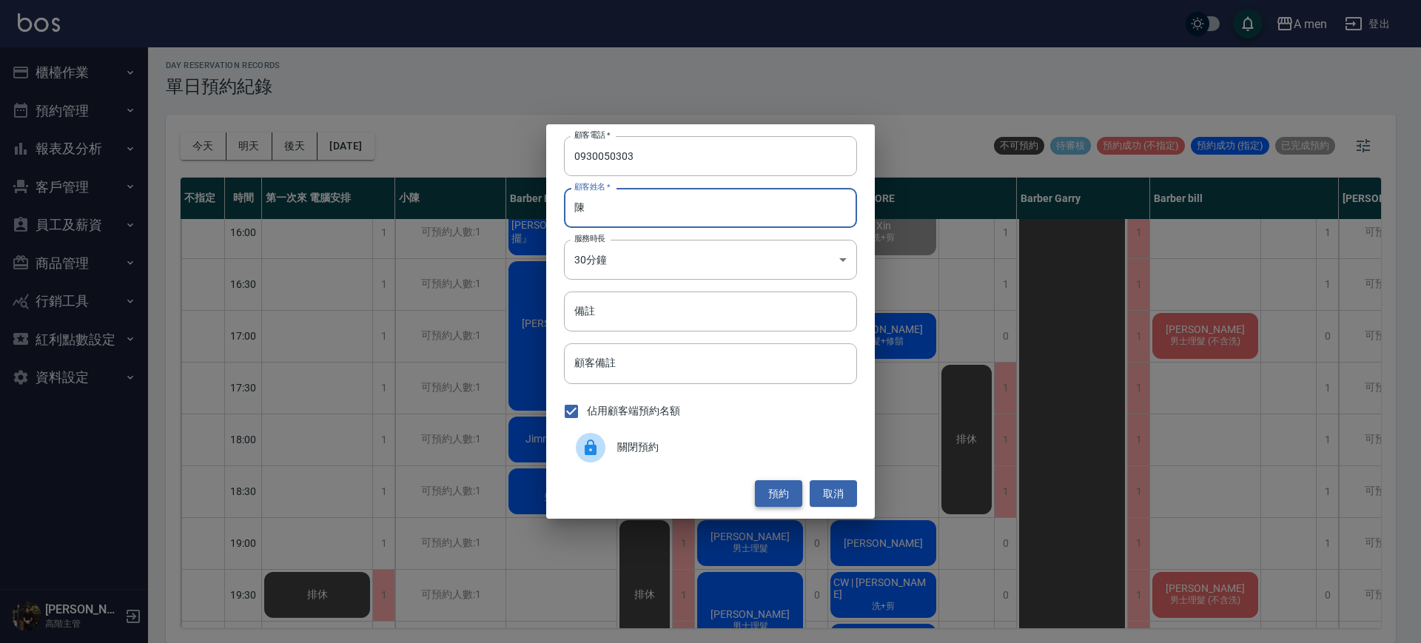
type input "陳"
click at [783, 488] on button "預約" at bounding box center [778, 493] width 47 height 27
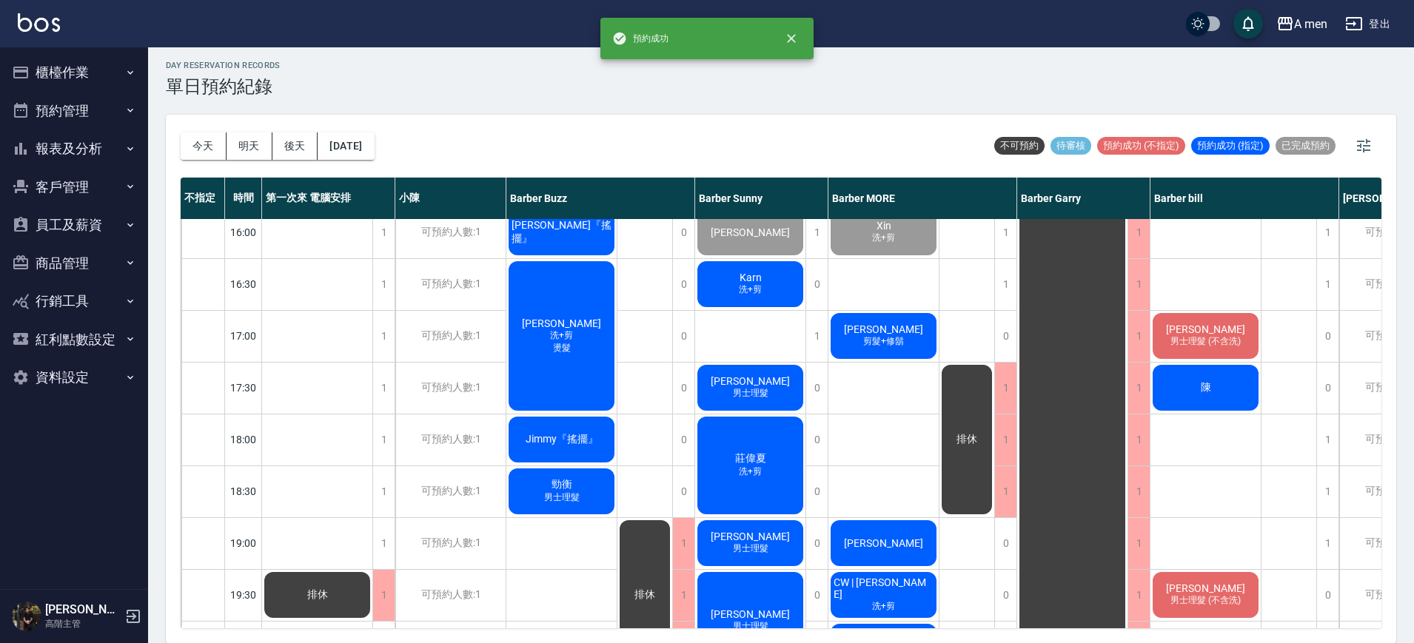
click at [1197, 391] on span "陳" at bounding box center [1205, 387] width 16 height 13
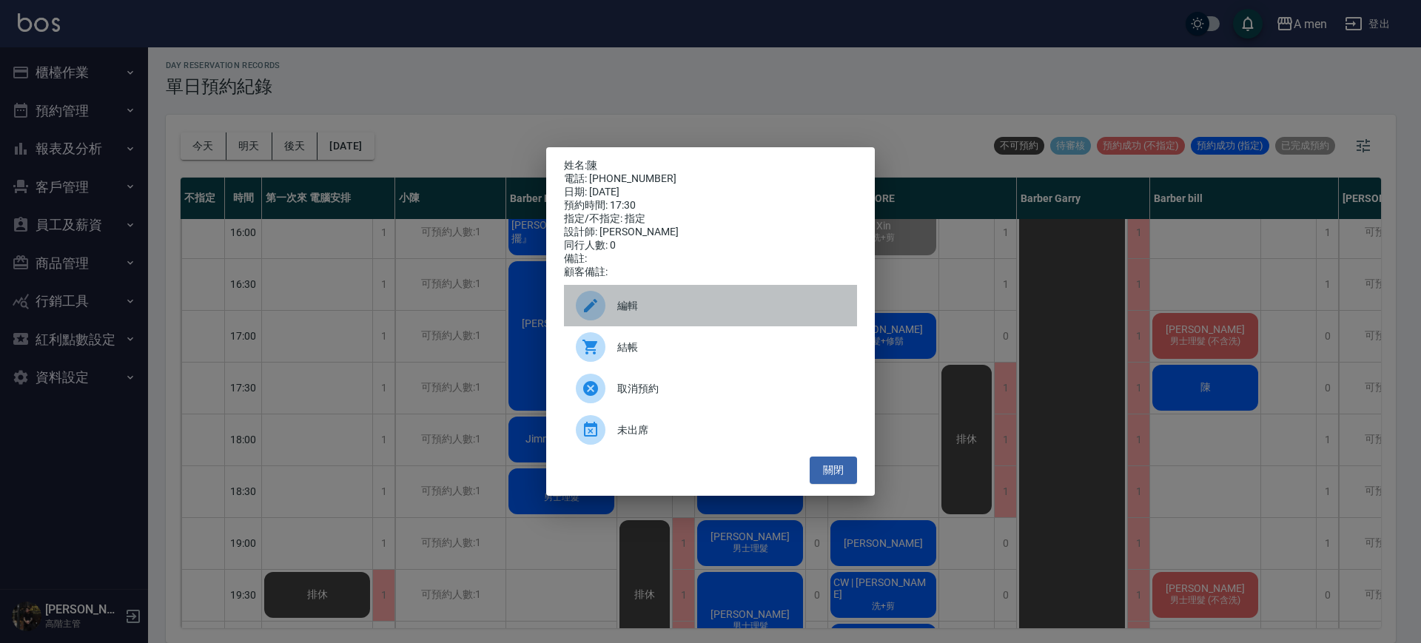
click at [628, 295] on div "編輯" at bounding box center [710, 305] width 293 height 41
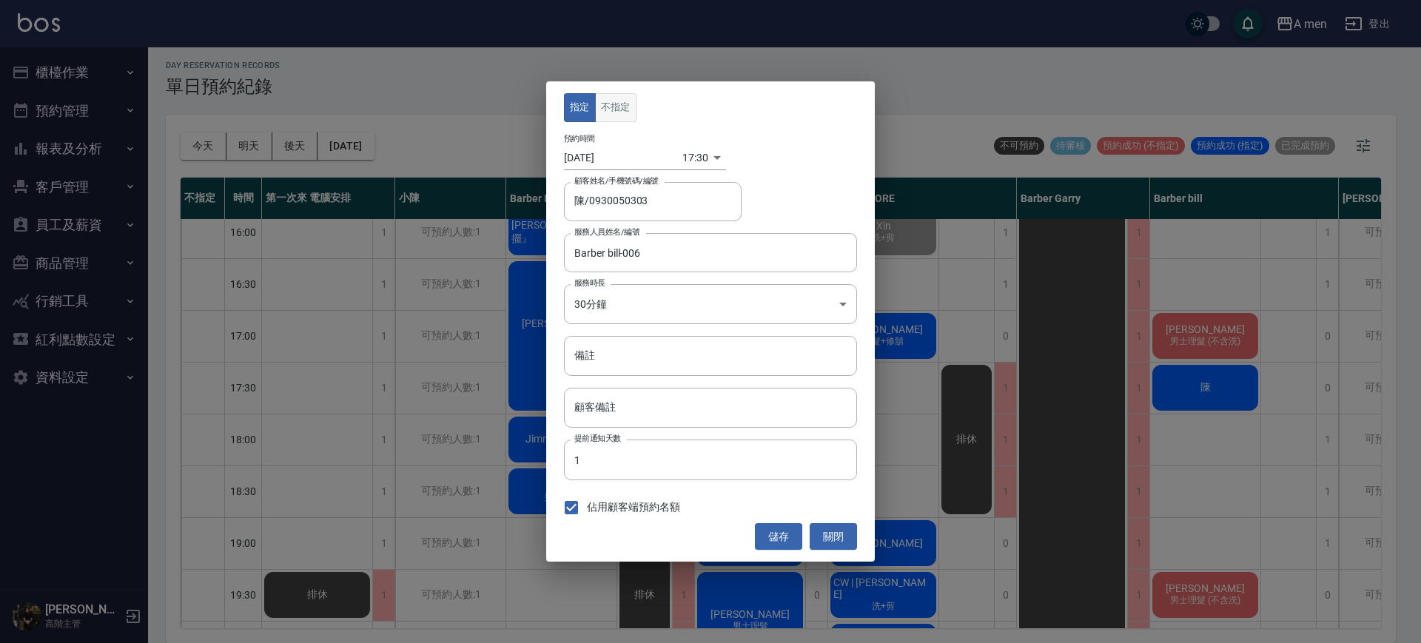
click at [614, 118] on button "不指定" at bounding box center [615, 107] width 41 height 29
click at [791, 531] on button "儲存" at bounding box center [778, 536] width 47 height 27
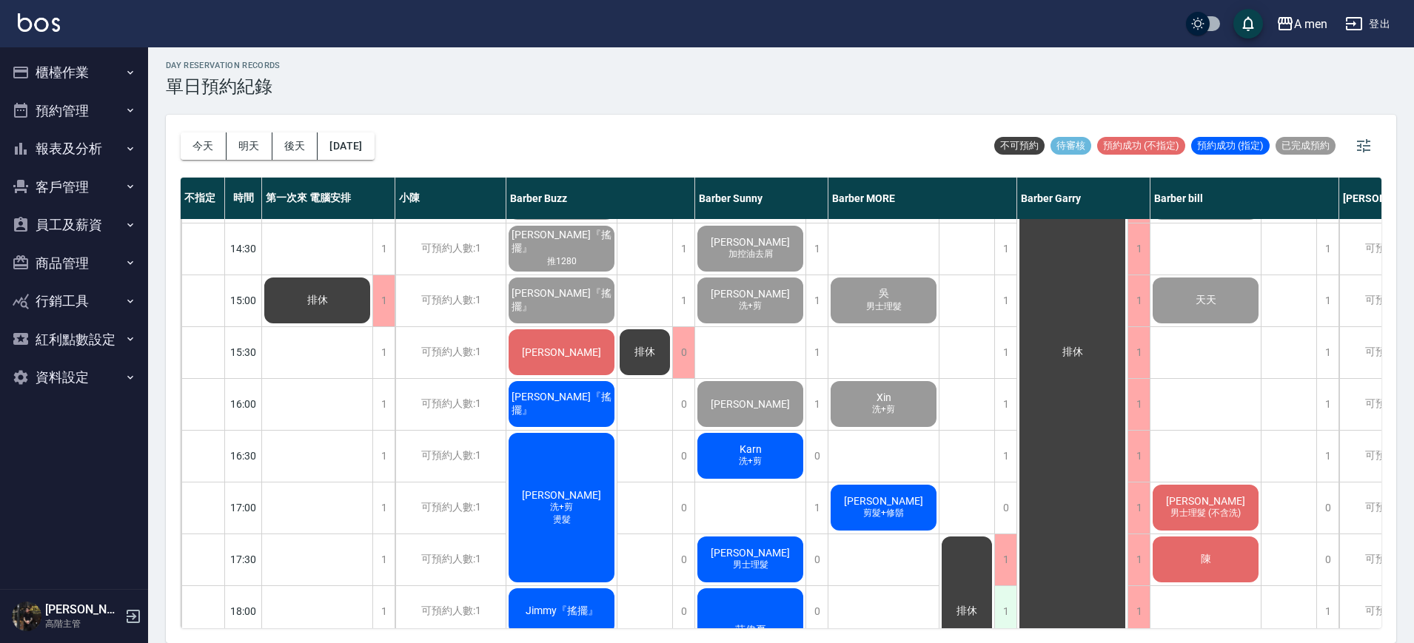
scroll to position [438, 0]
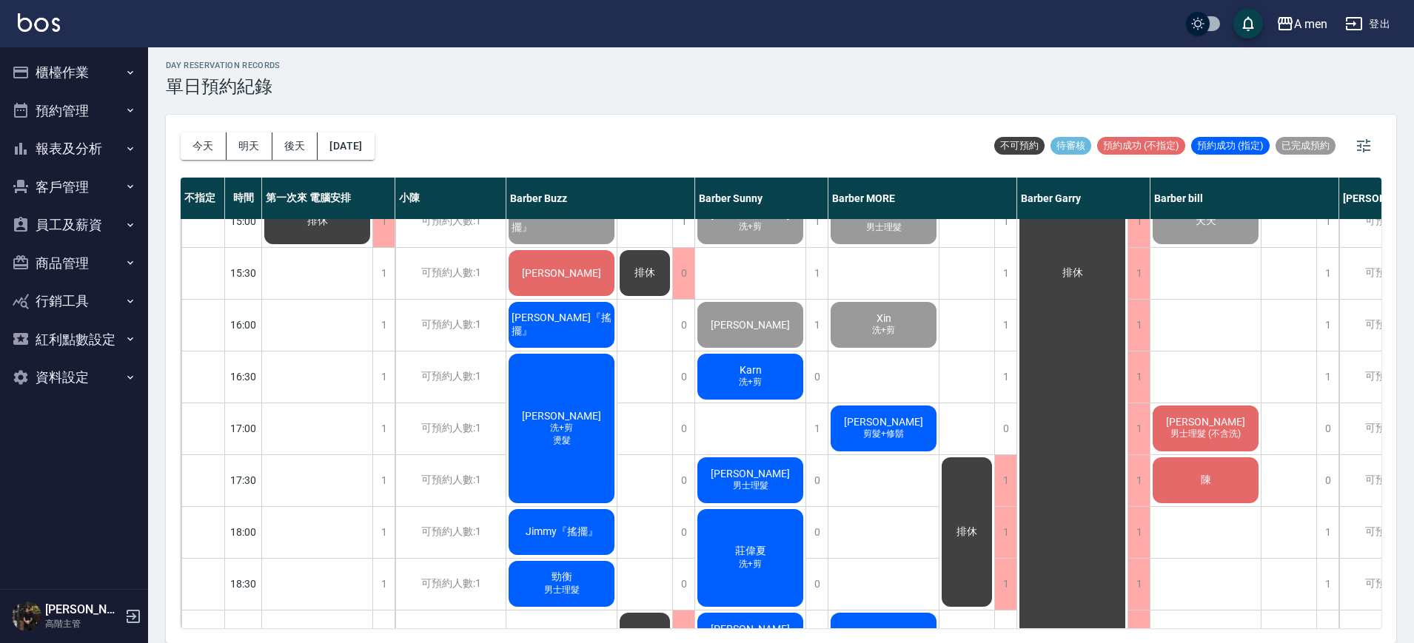
drag, startPoint x: 1093, startPoint y: 629, endPoint x: 1119, endPoint y: 628, distance: 25.9
click at [1119, 628] on div "今天 明天 後天 2025/09/19 不可預約 待審核 預約成功 (不指定) 預約成功 (指定) 已完成預約 不指定 時間 第一次來 電腦安排 小陳 Bar…" at bounding box center [781, 379] width 1230 height 528
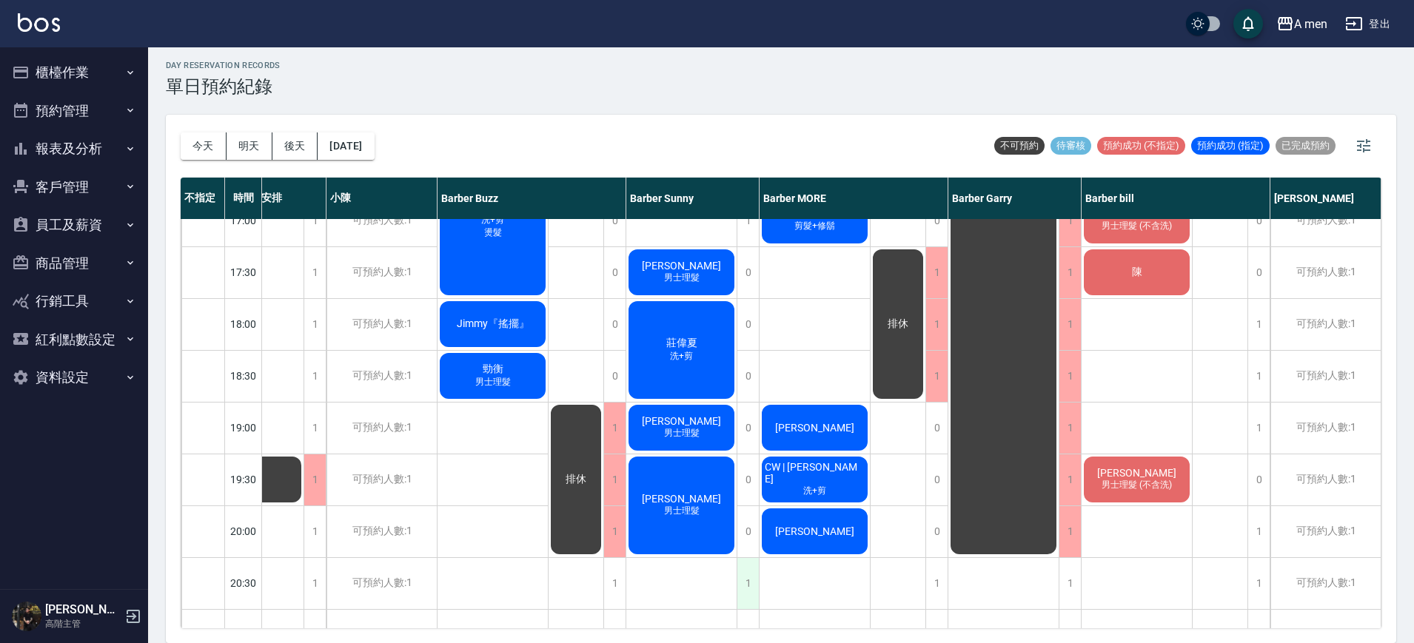
scroll to position [901, 76]
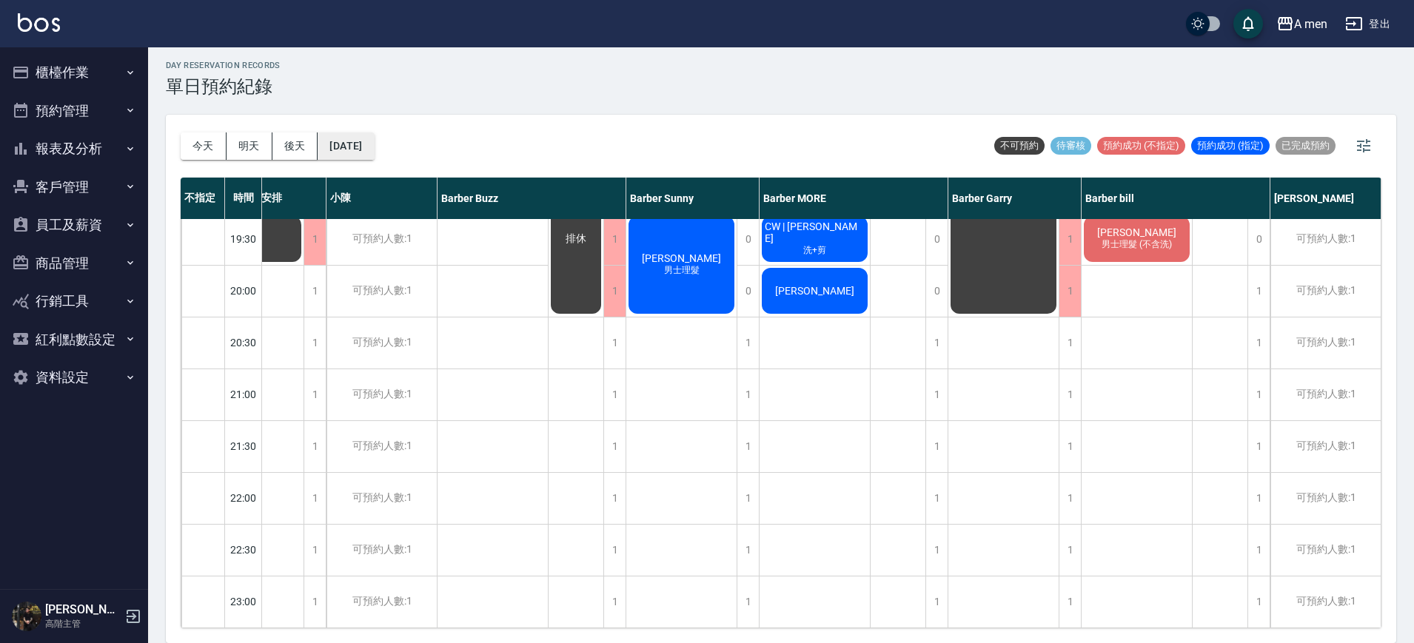
click at [369, 152] on button "[DATE]" at bounding box center [345, 145] width 56 height 27
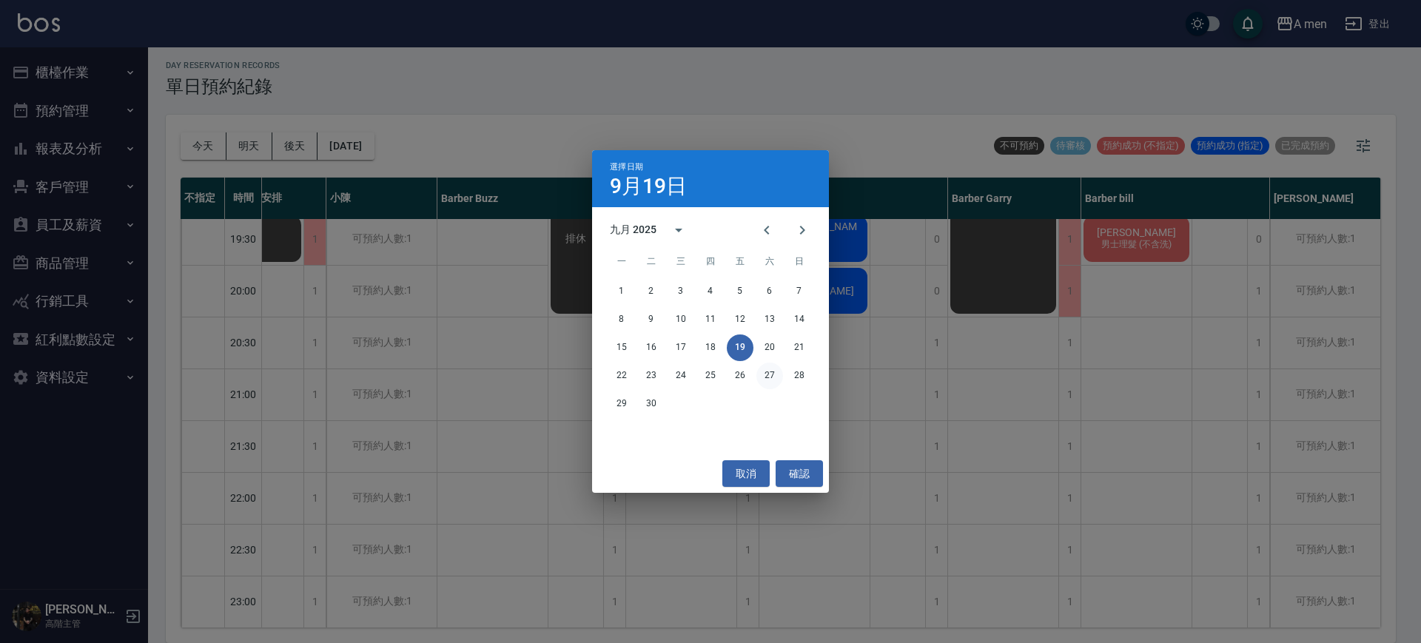
click at [777, 371] on button "27" at bounding box center [769, 376] width 27 height 27
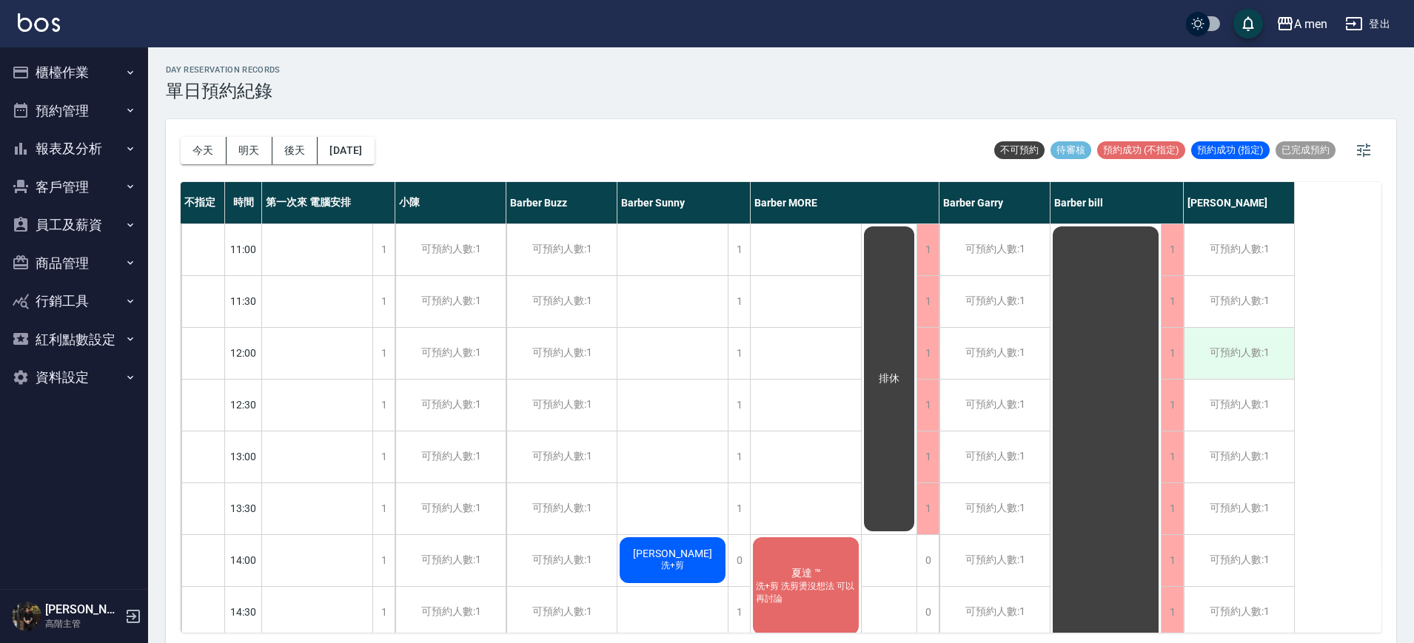
click at [1221, 361] on div "可預約人數:1" at bounding box center [1238, 353] width 110 height 51
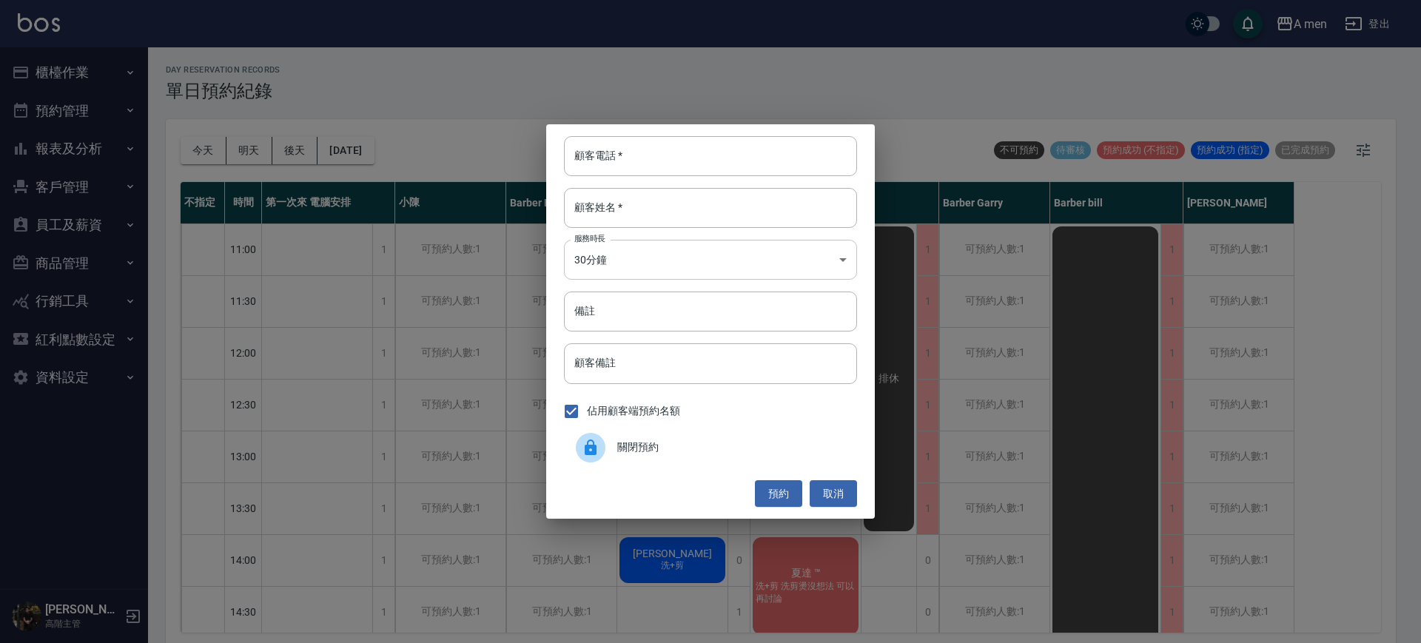
click at [680, 261] on body "A men 登出 櫃檯作業 打帳單 帳單列表 營業儀表板 現金收支登錄 高階收支登錄 材料自購登錄 每日結帳 排班表 現場電腦打卡 掃碼打卡 預約管理 預約管…" at bounding box center [710, 324] width 1421 height 648
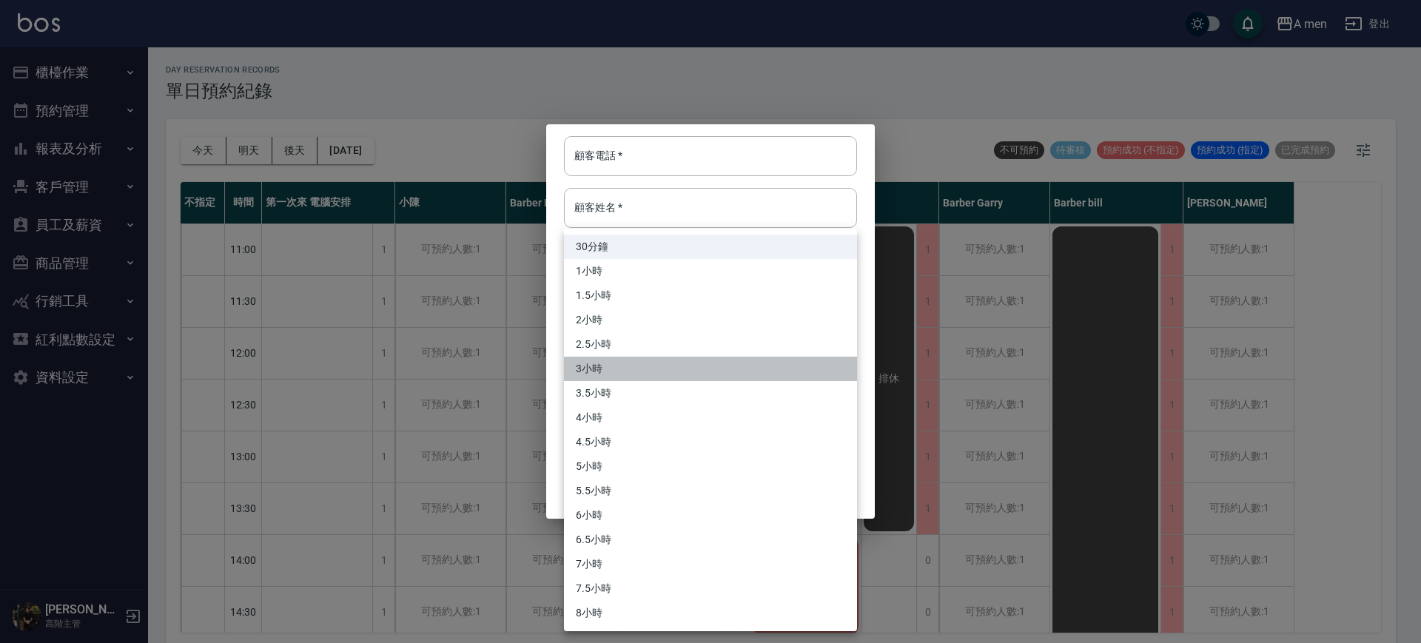
click at [614, 359] on li "3小時" at bounding box center [710, 369] width 293 height 24
type input "6"
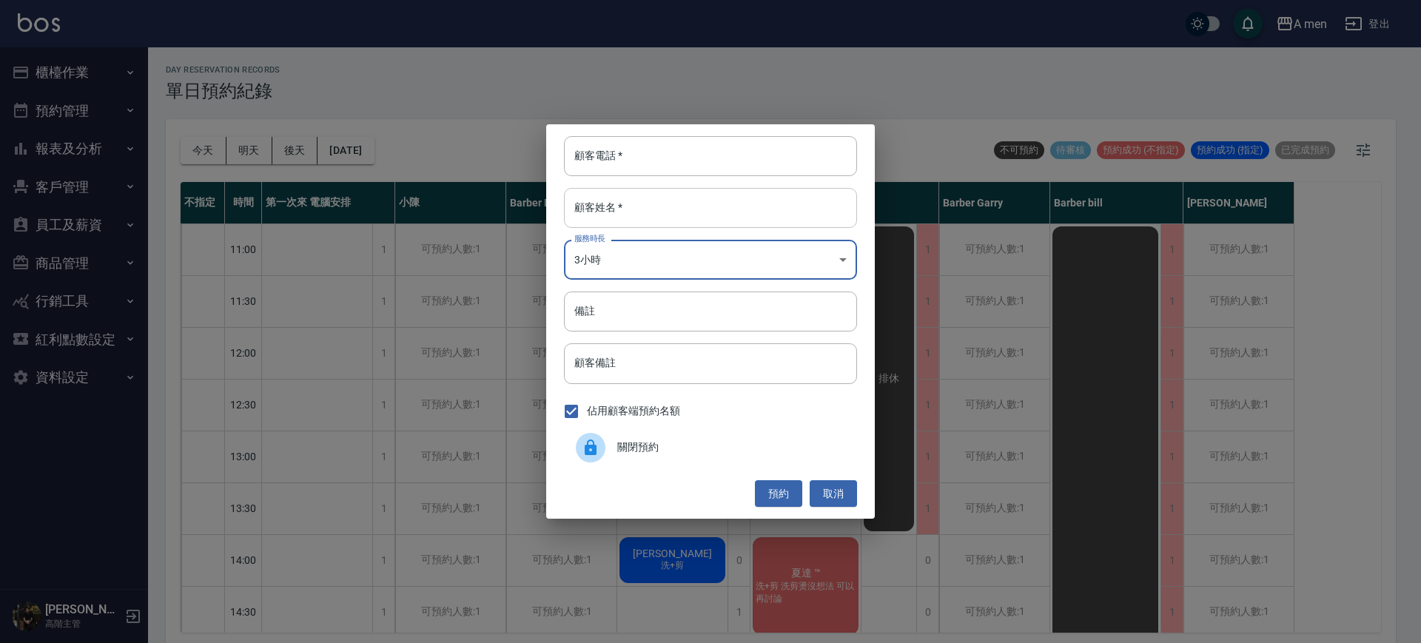
click at [627, 201] on input "顧客姓名   *" at bounding box center [710, 208] width 293 height 40
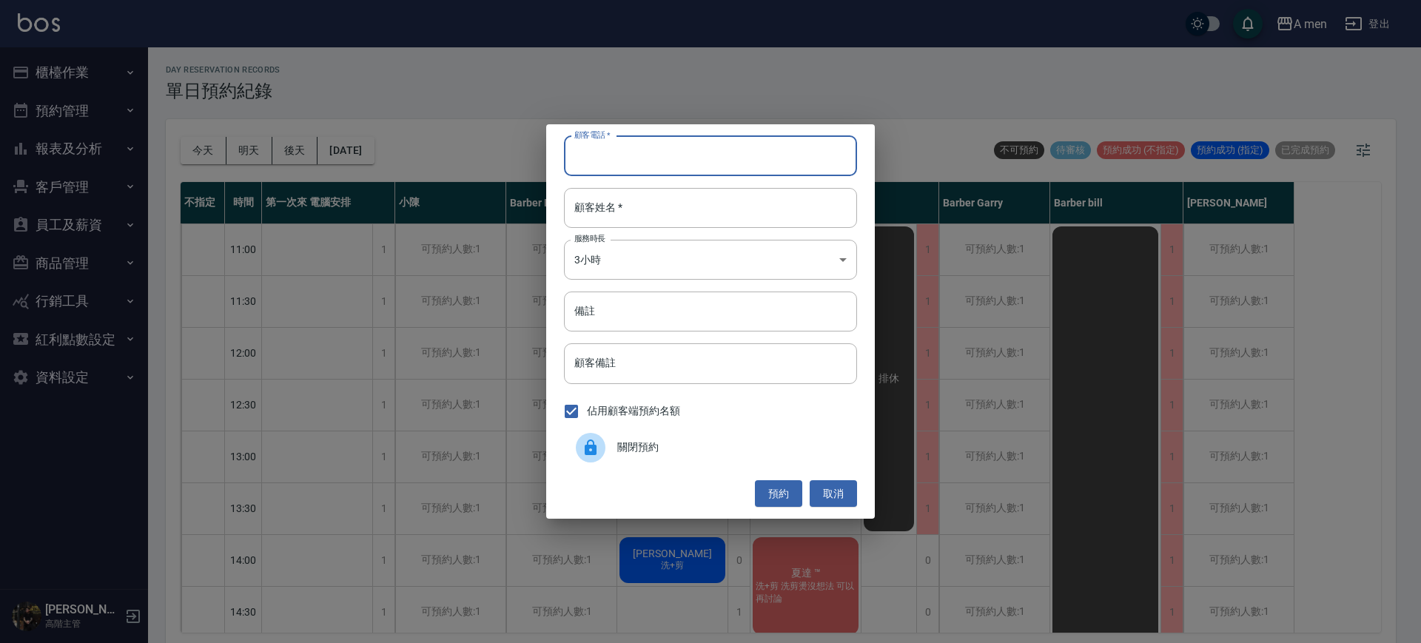
click at [634, 167] on input "顧客電話   *" at bounding box center [710, 156] width 293 height 40
type input "0900440774"
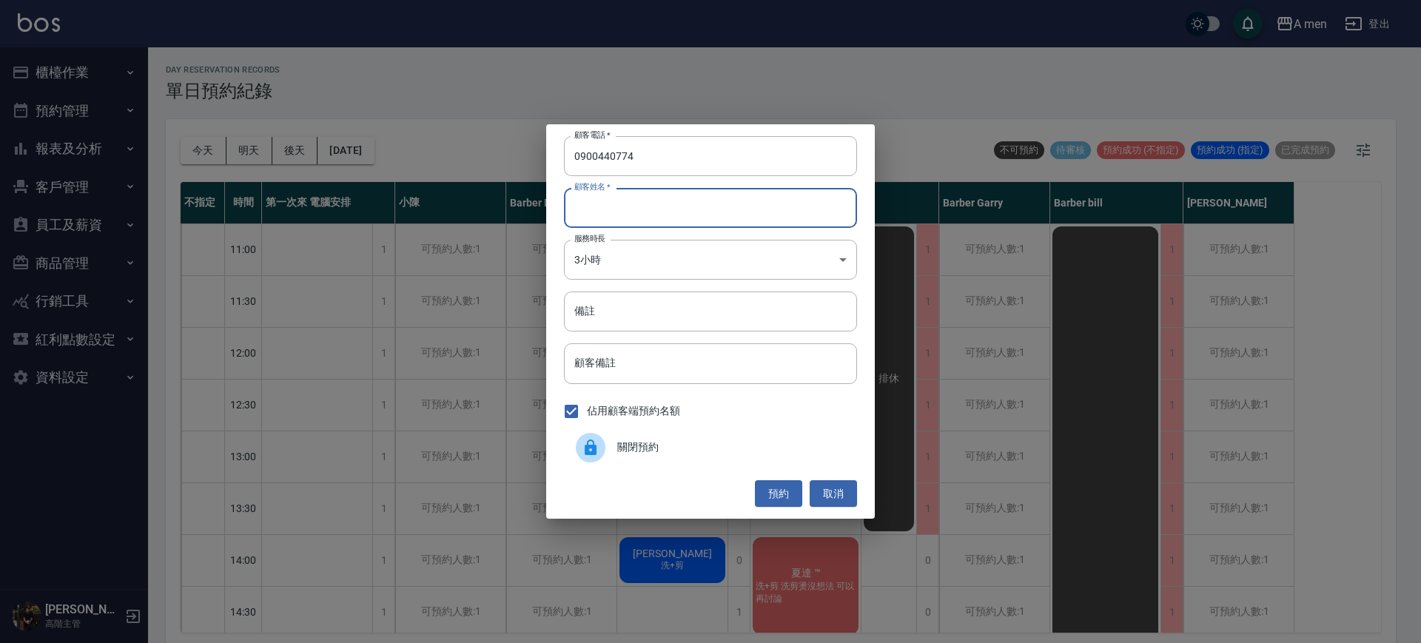
click at [641, 189] on input "顧客姓名   *" at bounding box center [710, 208] width 293 height 40
type input "YUKI"
click at [776, 497] on button "預約" at bounding box center [778, 493] width 47 height 27
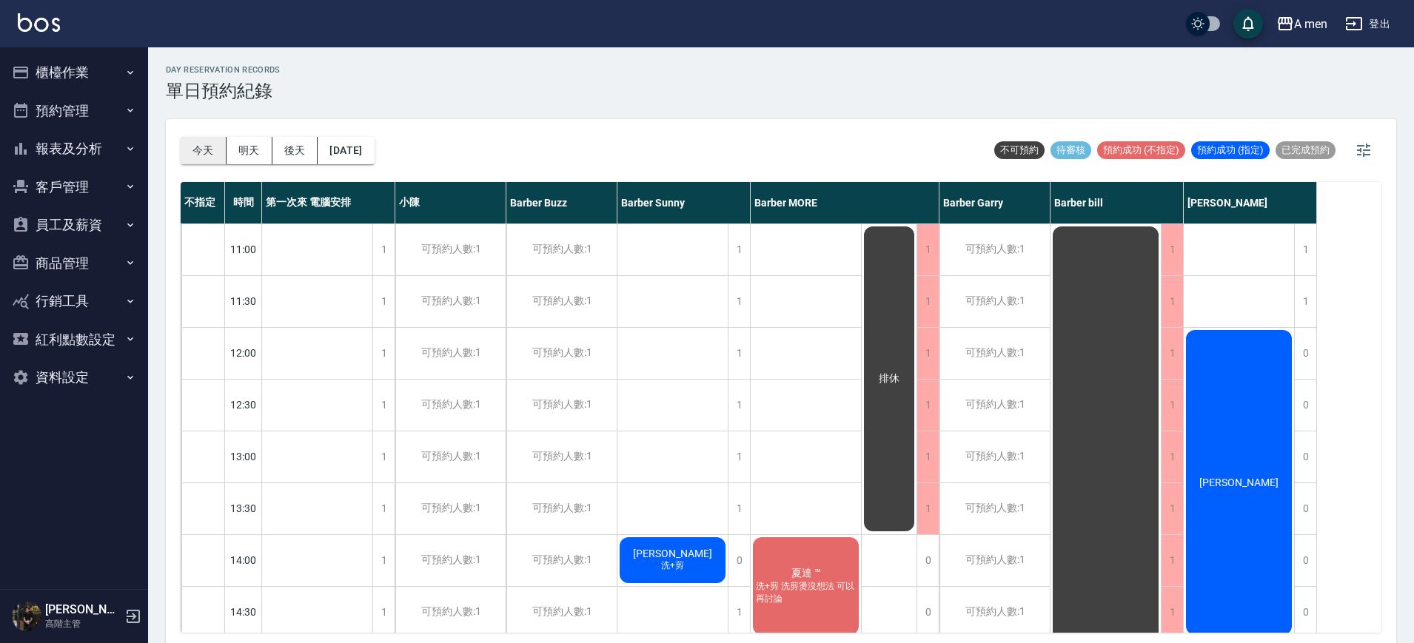
click at [209, 149] on button "今天" at bounding box center [204, 150] width 46 height 27
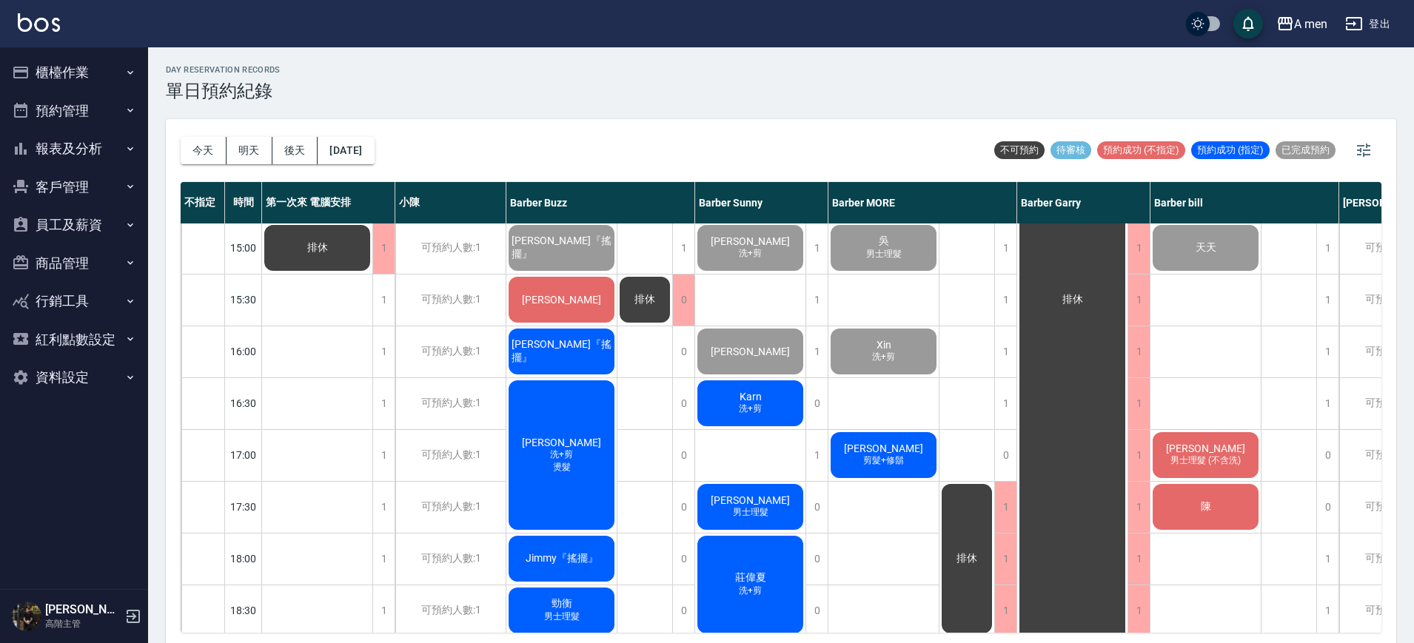
scroll to position [370, 0]
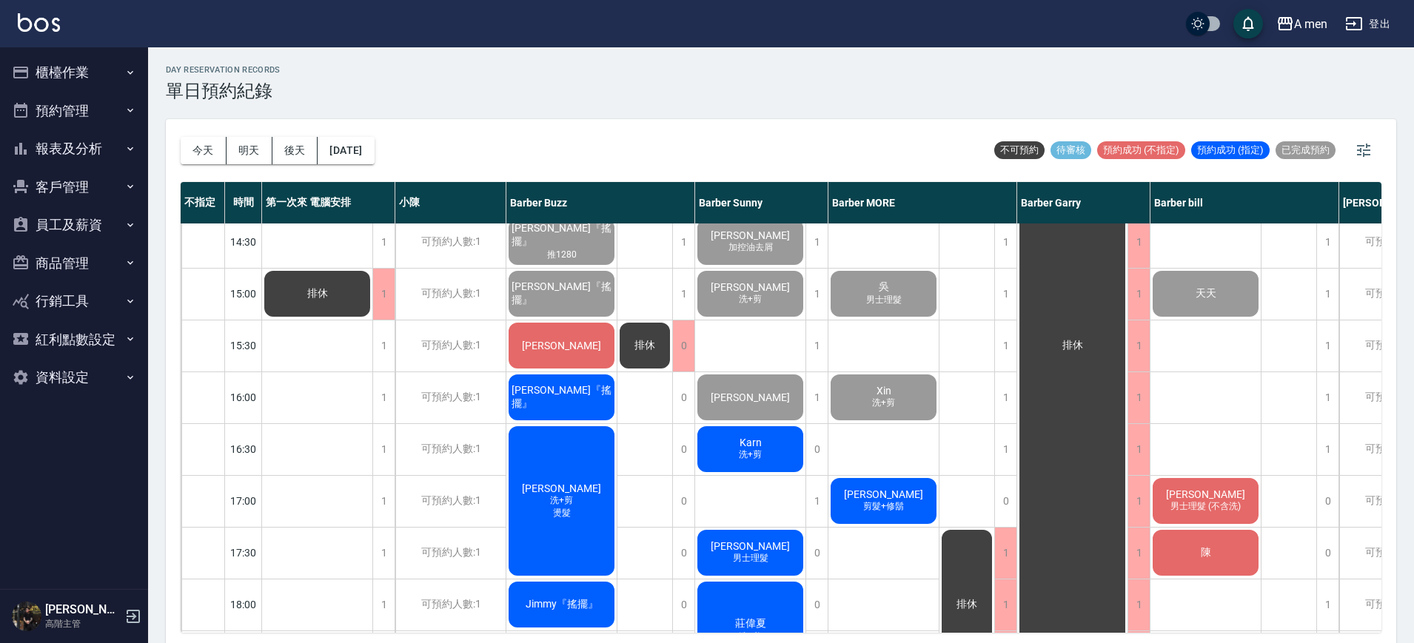
click at [844, 495] on div "Josh McCully 剪髮+修鬍" at bounding box center [883, 501] width 110 height 50
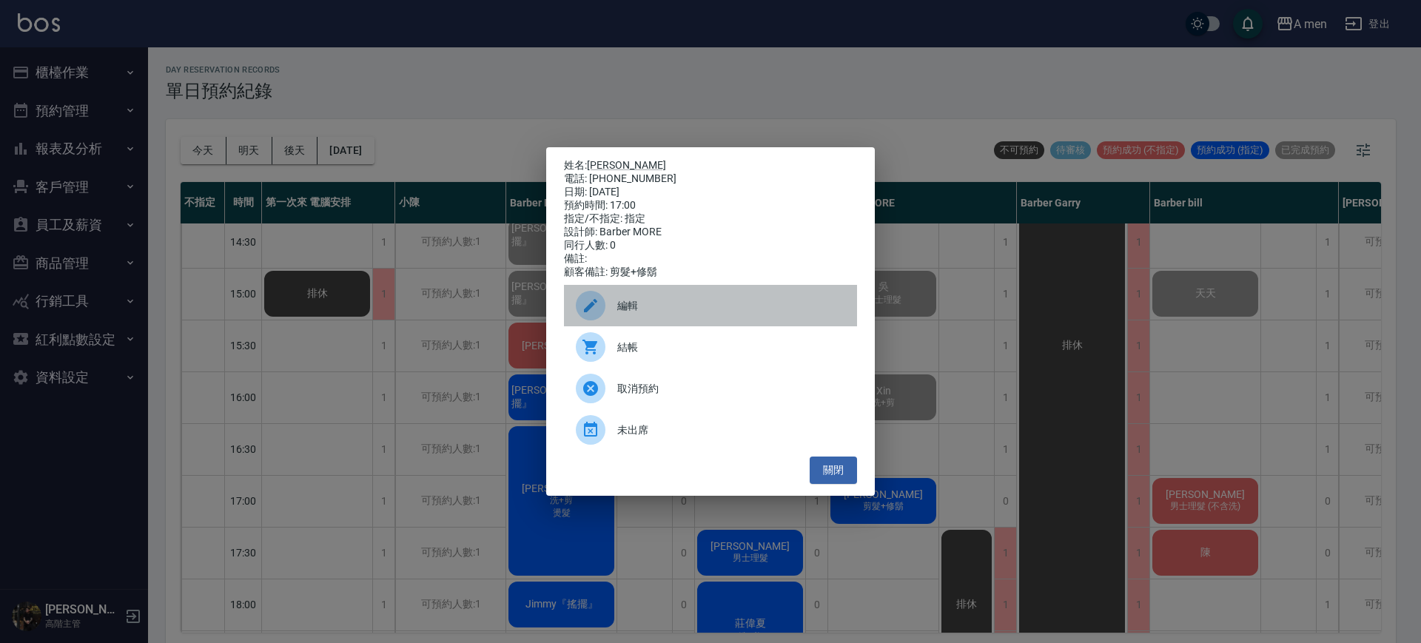
drag, startPoint x: 611, startPoint y: 300, endPoint x: 642, endPoint y: 230, distance: 76.2
click at [612, 300] on div at bounding box center [596, 306] width 41 height 30
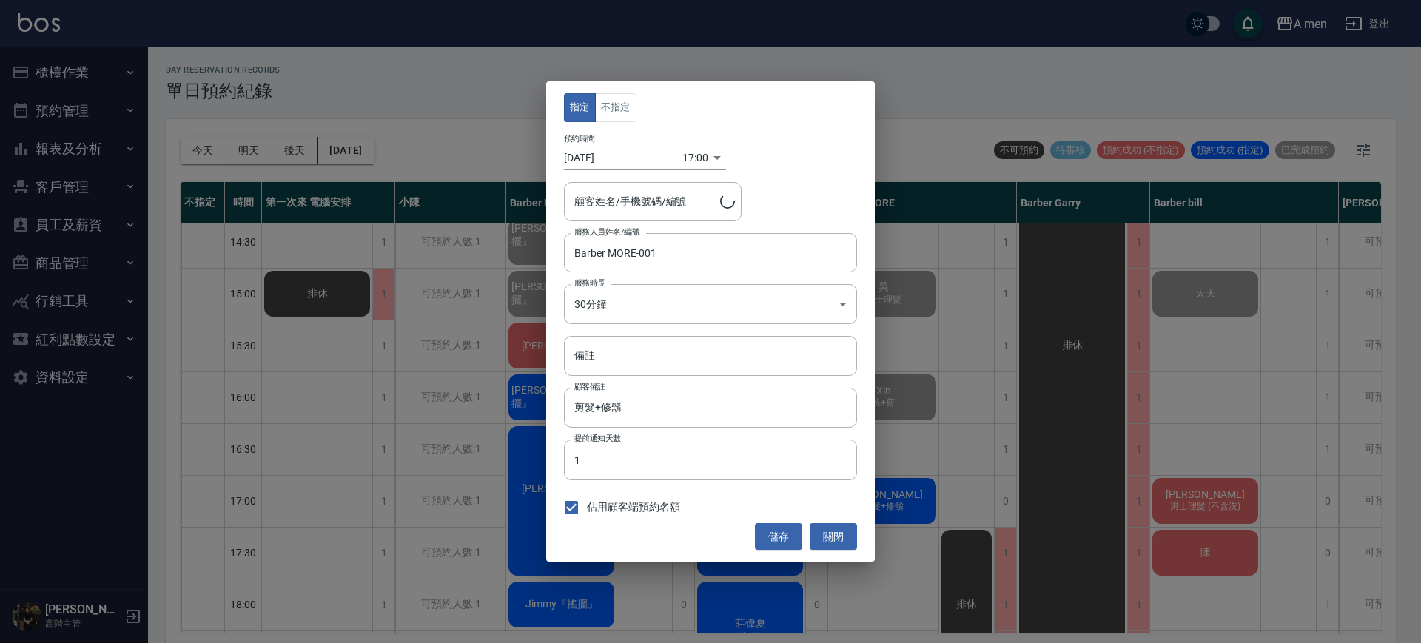
type input "Josh McCully/+61416510229"
click at [626, 107] on button "不指定" at bounding box center [615, 107] width 41 height 29
click at [784, 542] on button "儲存" at bounding box center [778, 536] width 47 height 27
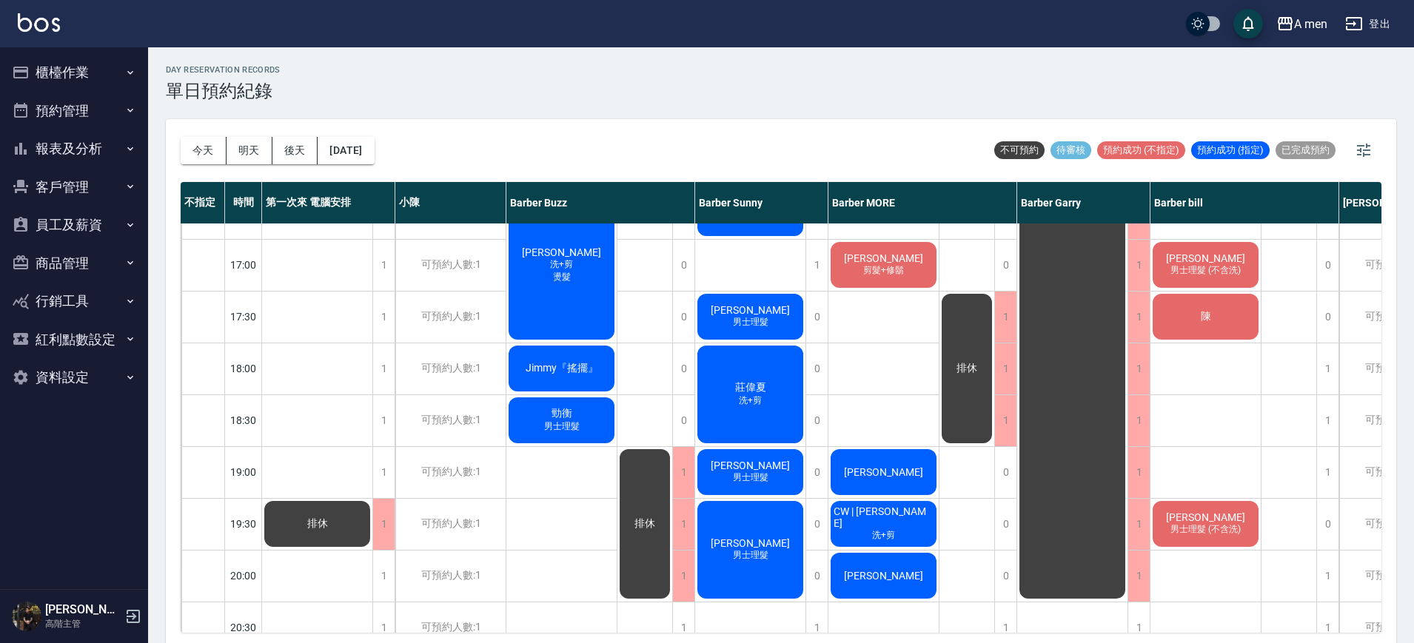
scroll to position [648, 0]
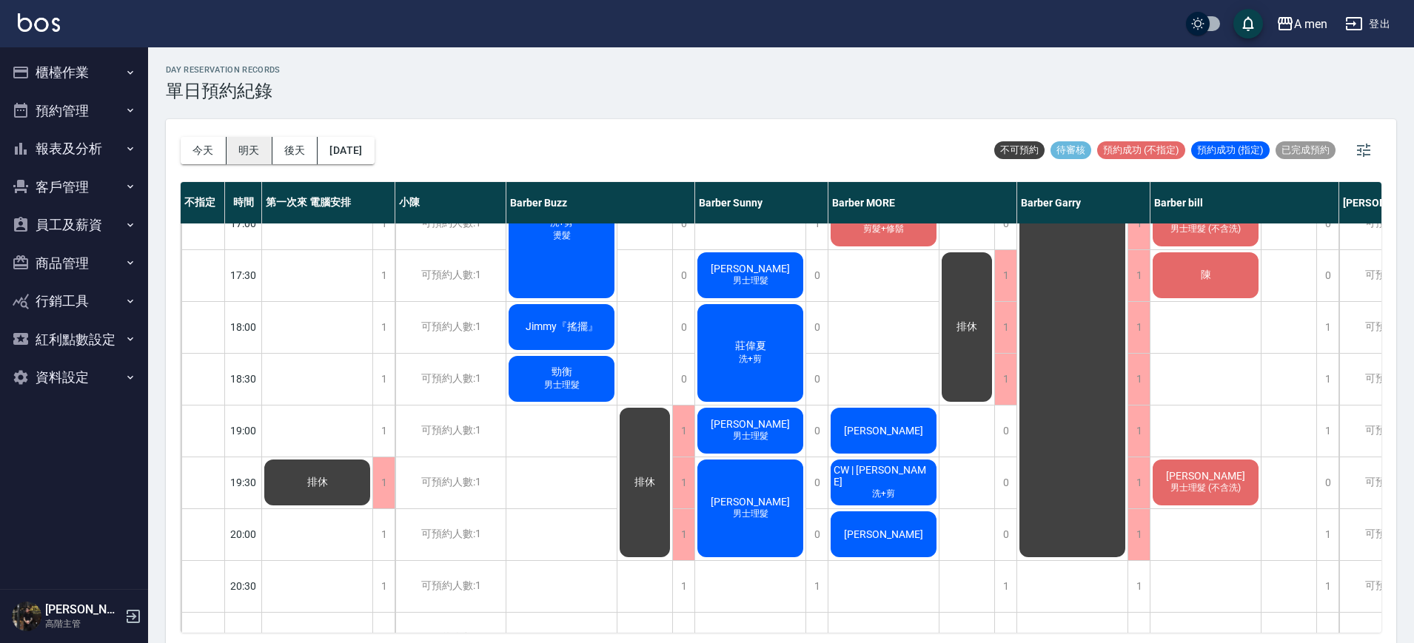
click at [261, 142] on button "明天" at bounding box center [249, 150] width 46 height 27
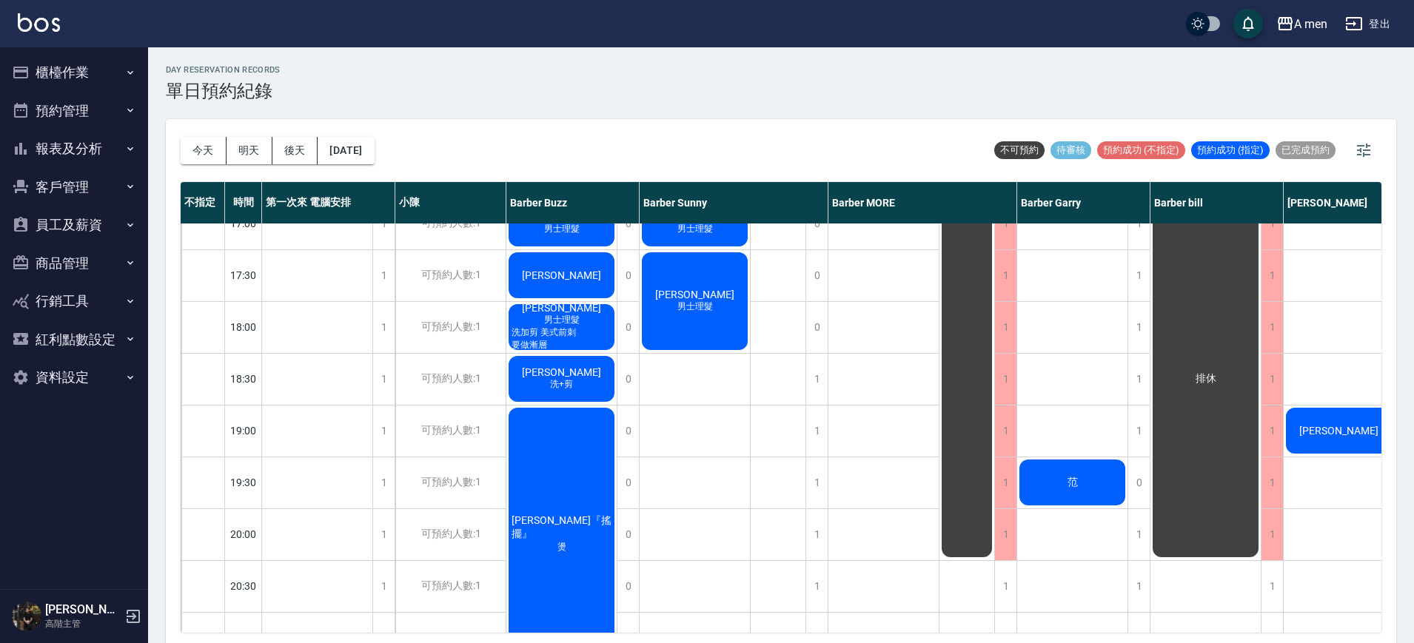
click at [290, 139] on button "後天" at bounding box center [295, 150] width 46 height 27
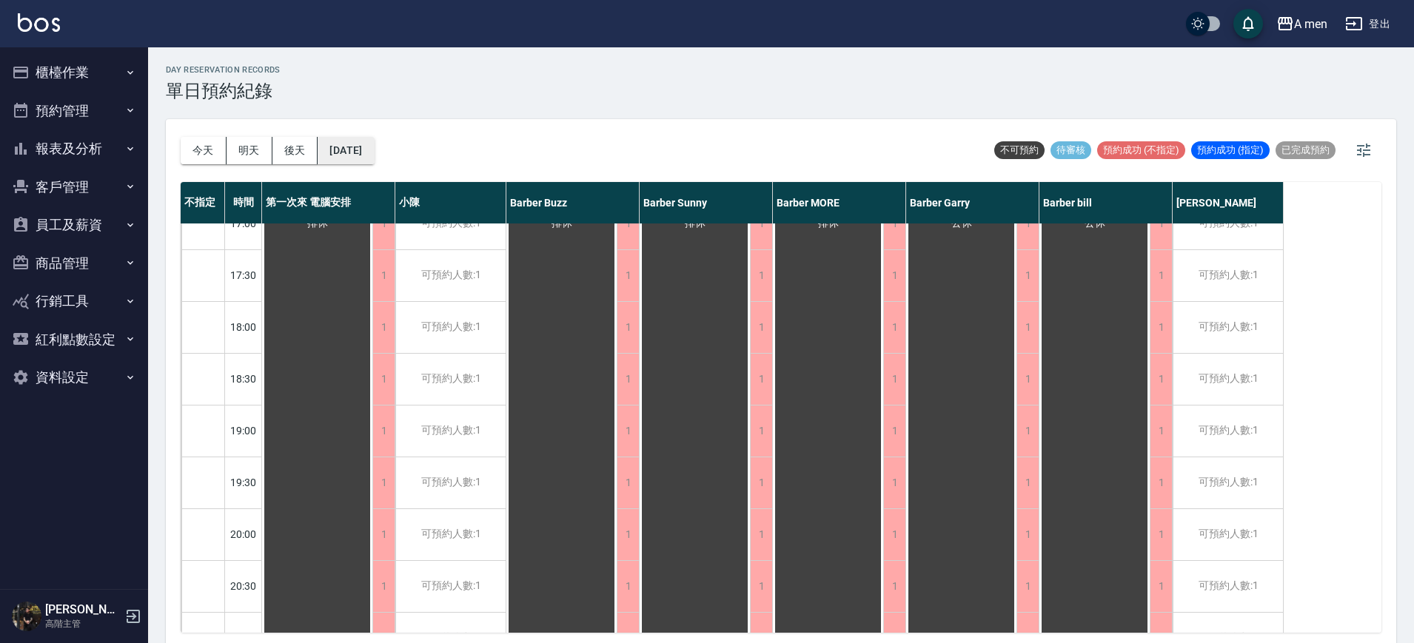
click at [330, 144] on button "2025/09/21" at bounding box center [345, 150] width 56 height 27
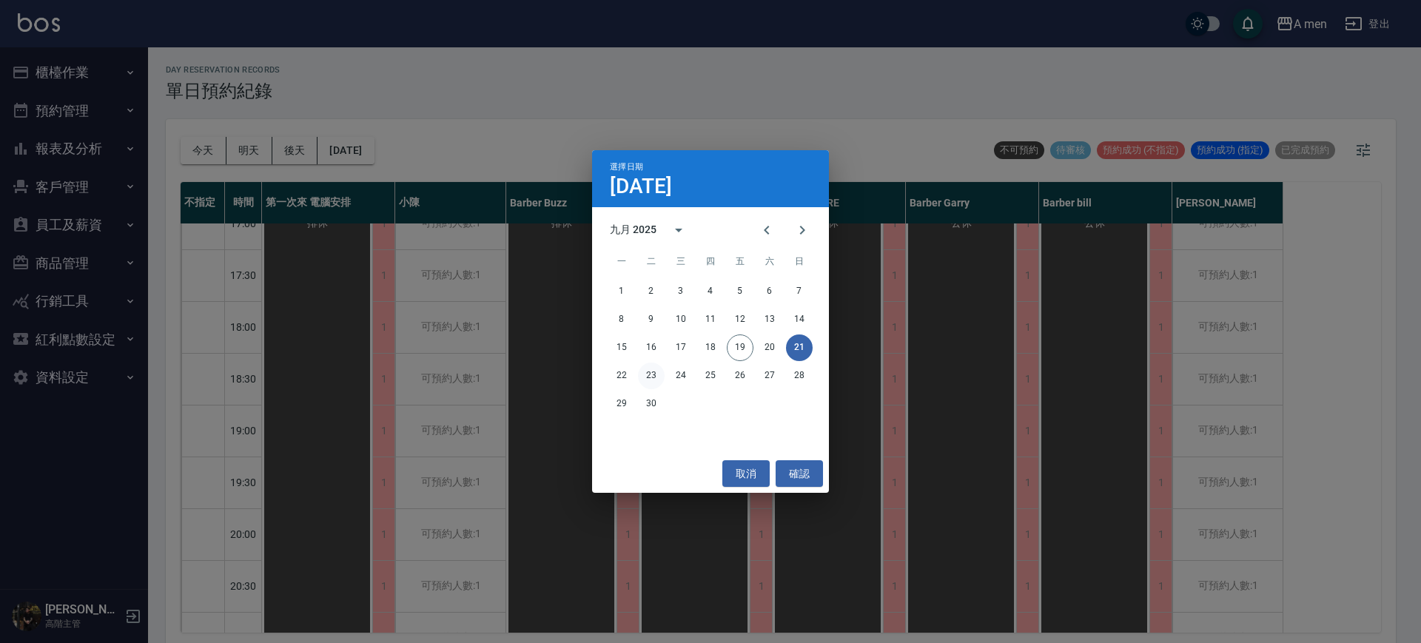
click at [648, 374] on button "23" at bounding box center [651, 376] width 27 height 27
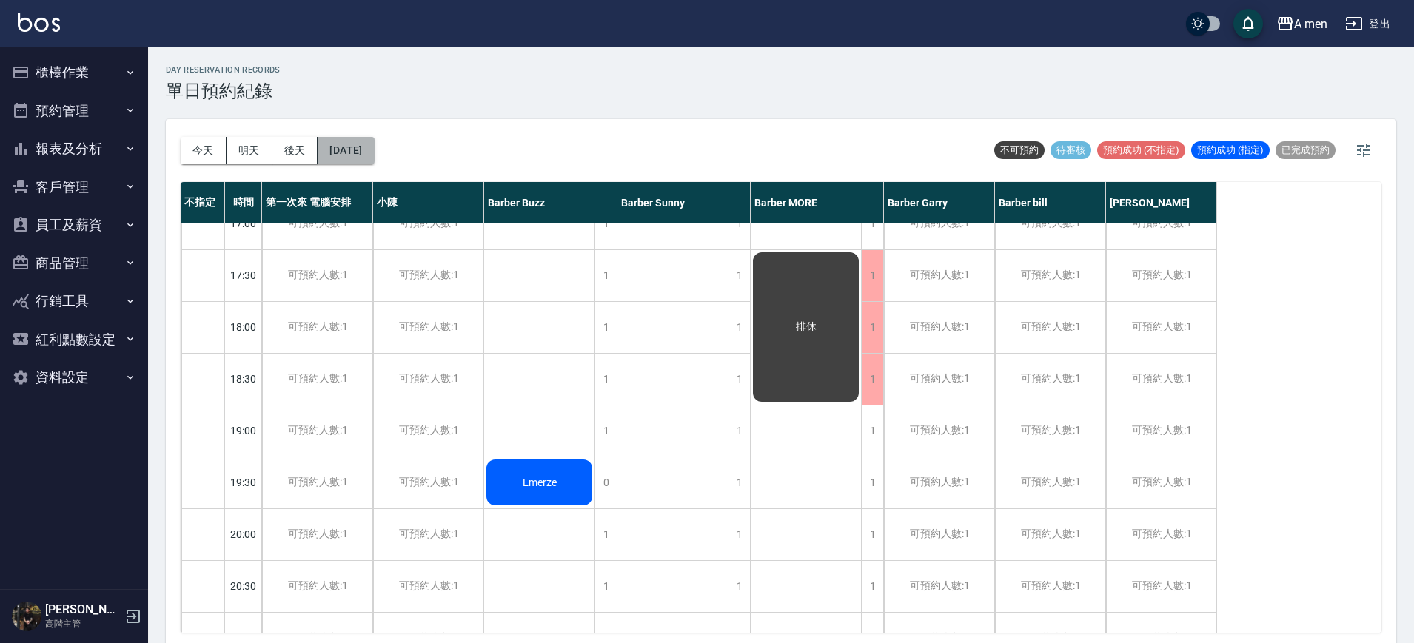
click at [346, 150] on button "2025/09/23" at bounding box center [345, 150] width 56 height 27
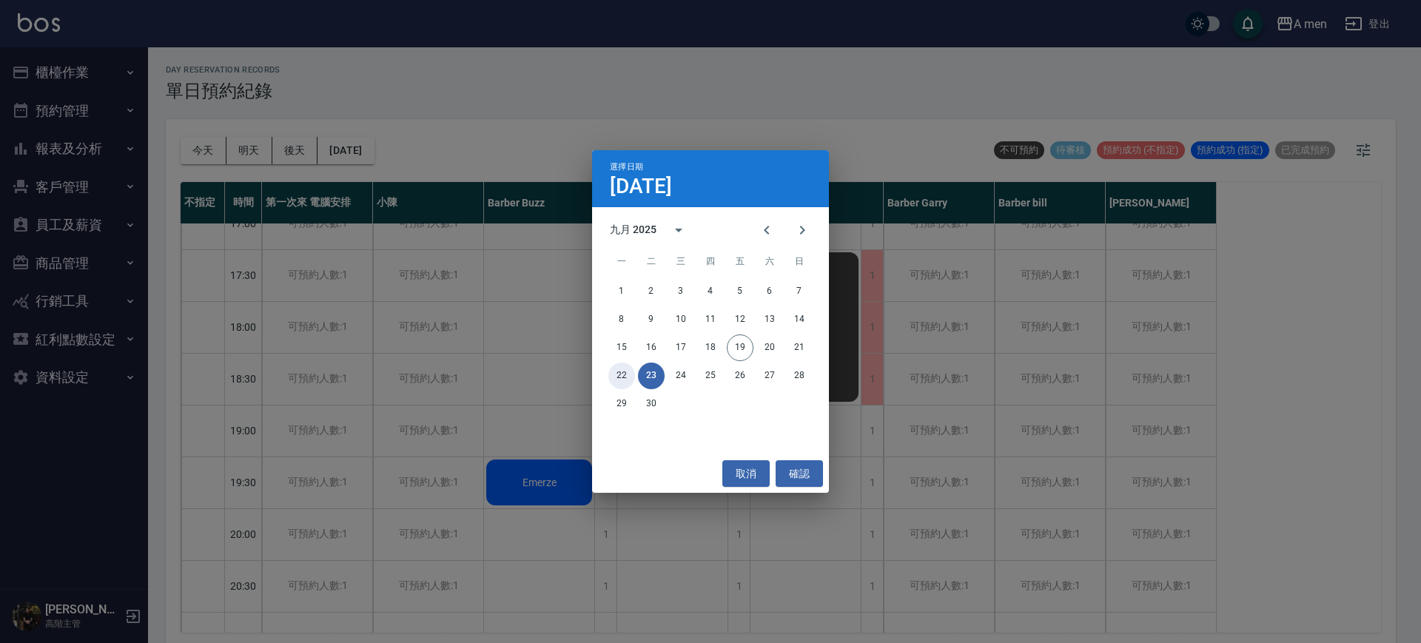
click at [610, 374] on button "22" at bounding box center [621, 376] width 27 height 27
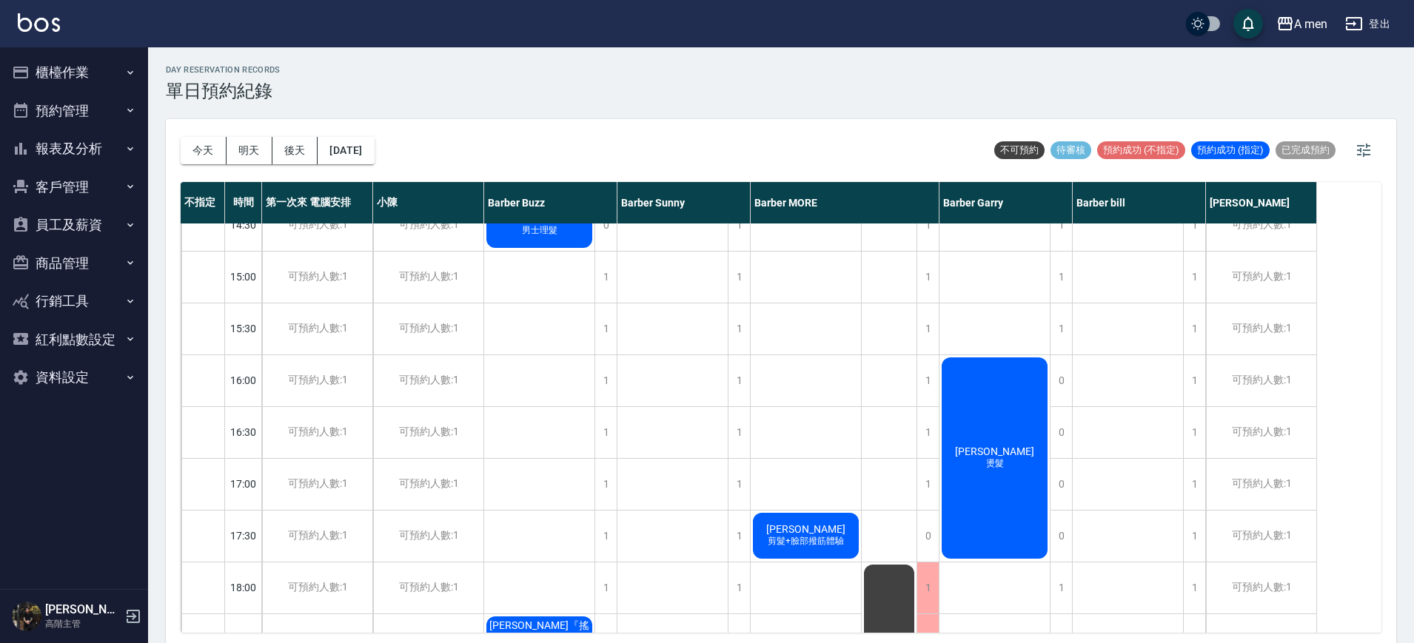
scroll to position [555, 0]
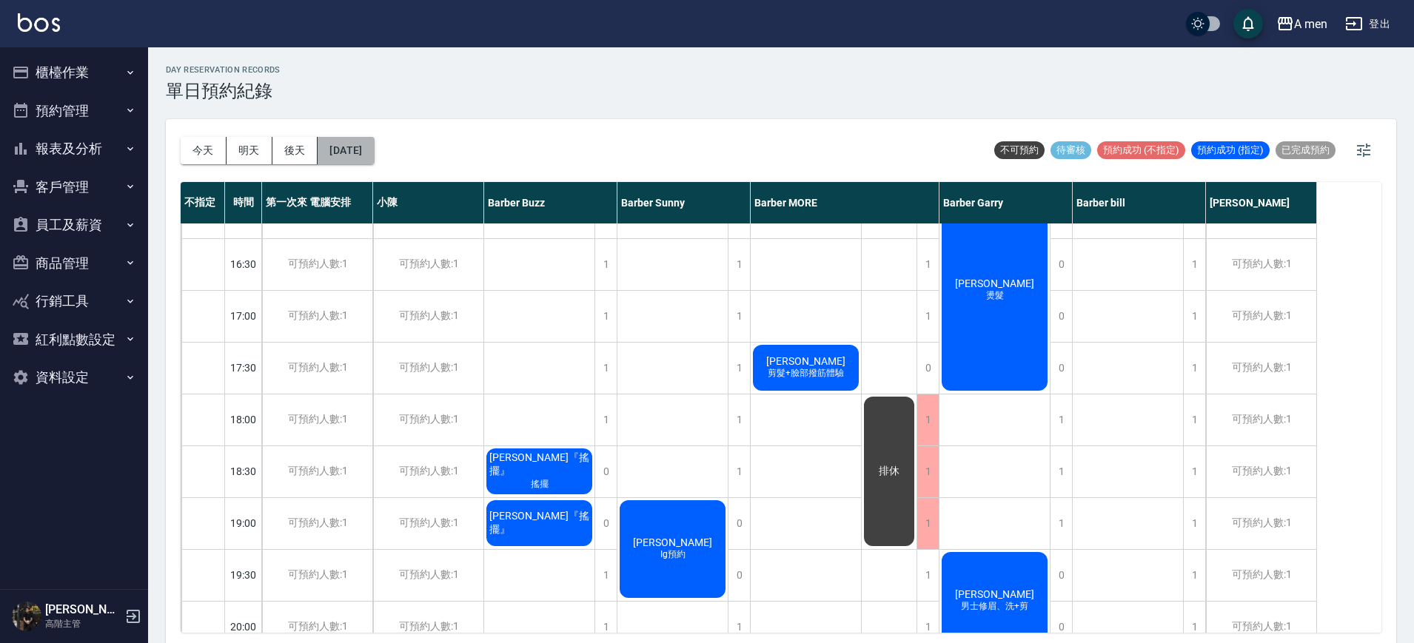
click at [338, 148] on button "2025/09/22" at bounding box center [345, 150] width 56 height 27
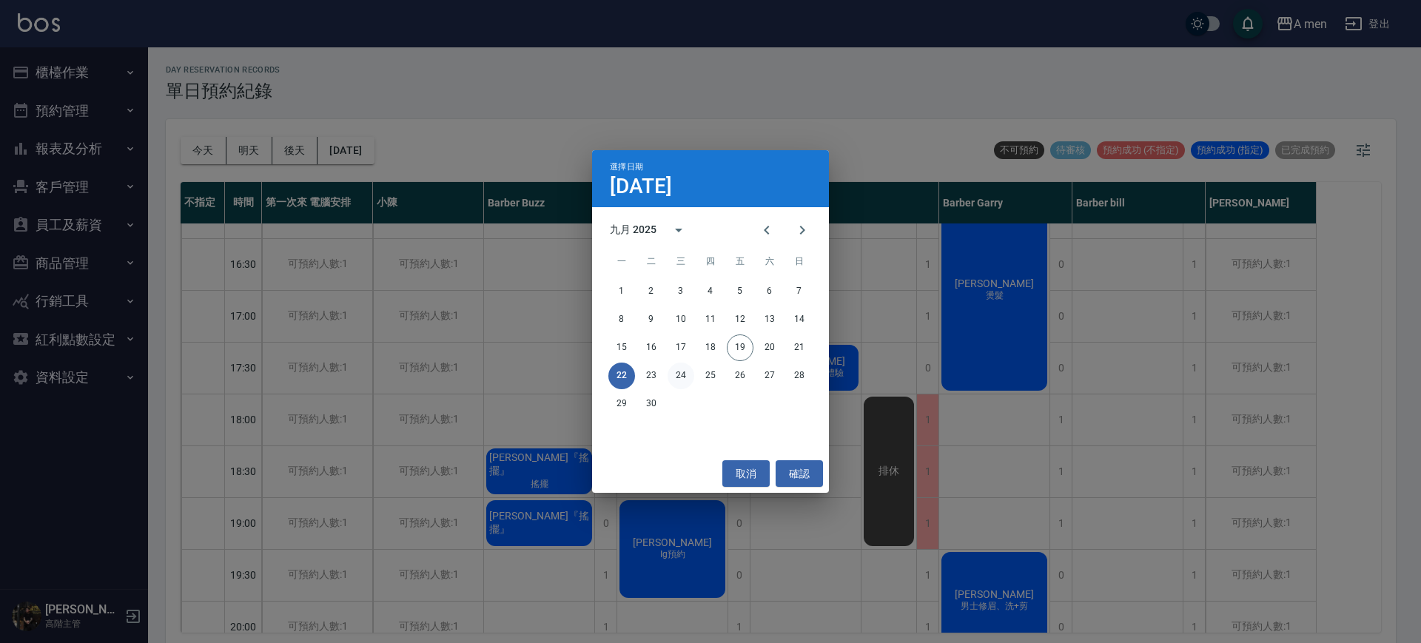
click at [671, 374] on button "24" at bounding box center [681, 376] width 27 height 27
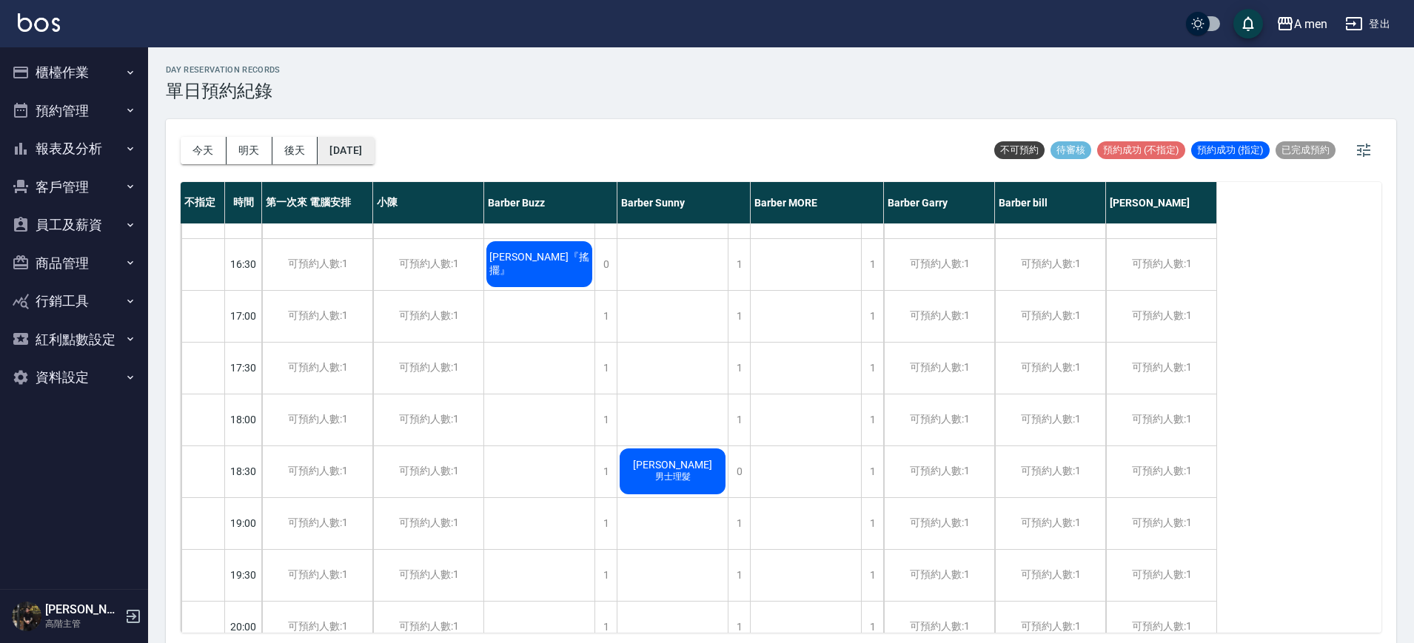
click at [374, 148] on button "2025/09/24" at bounding box center [345, 150] width 56 height 27
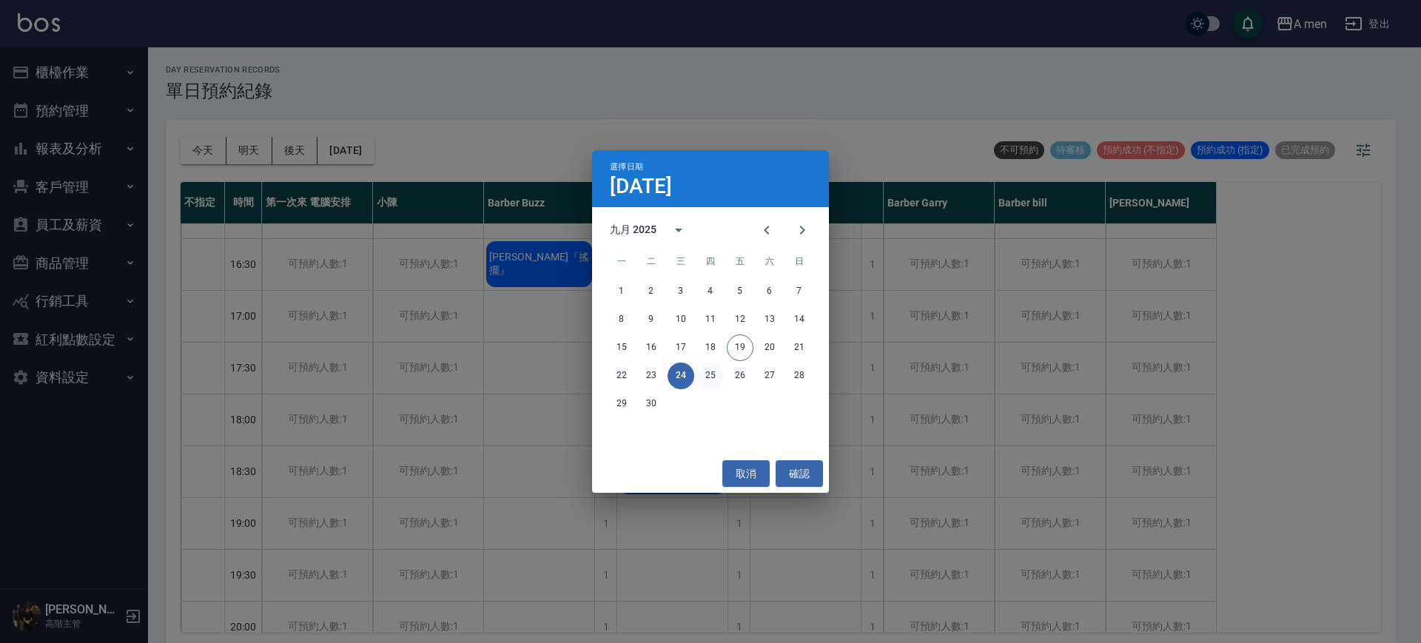
click at [711, 378] on button "25" at bounding box center [710, 376] width 27 height 27
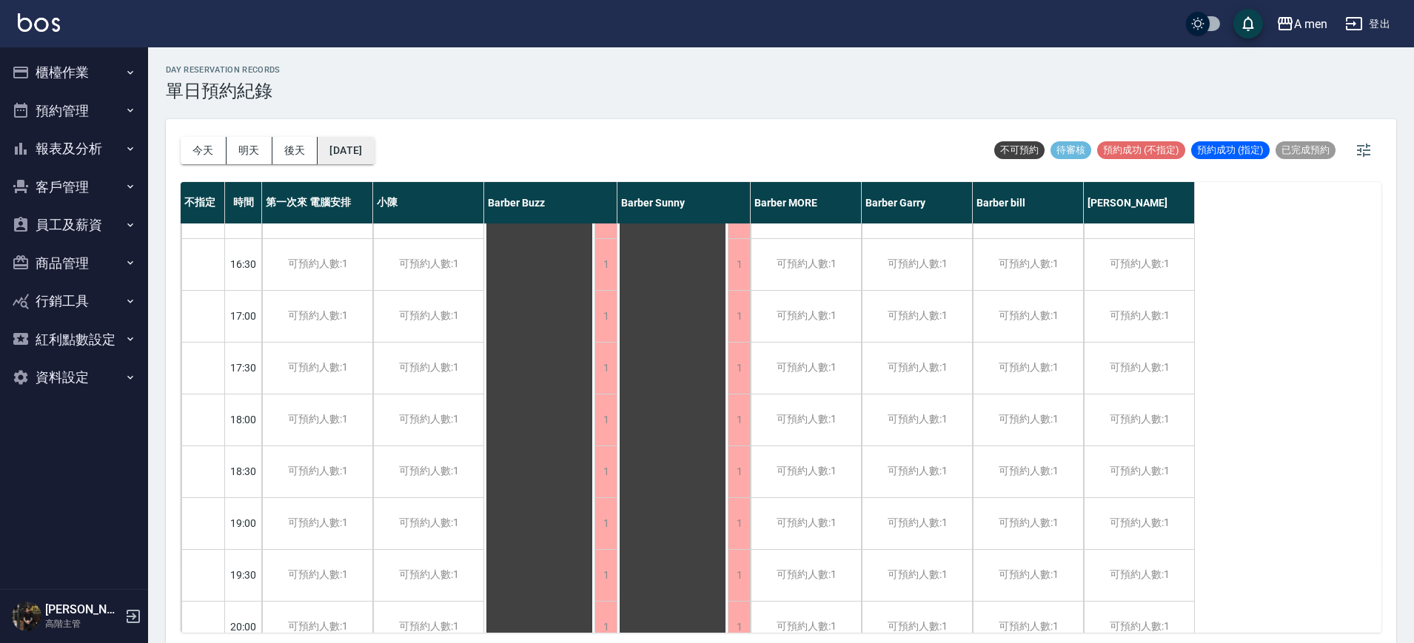
click at [358, 156] on button "2025/09/25" at bounding box center [345, 150] width 56 height 27
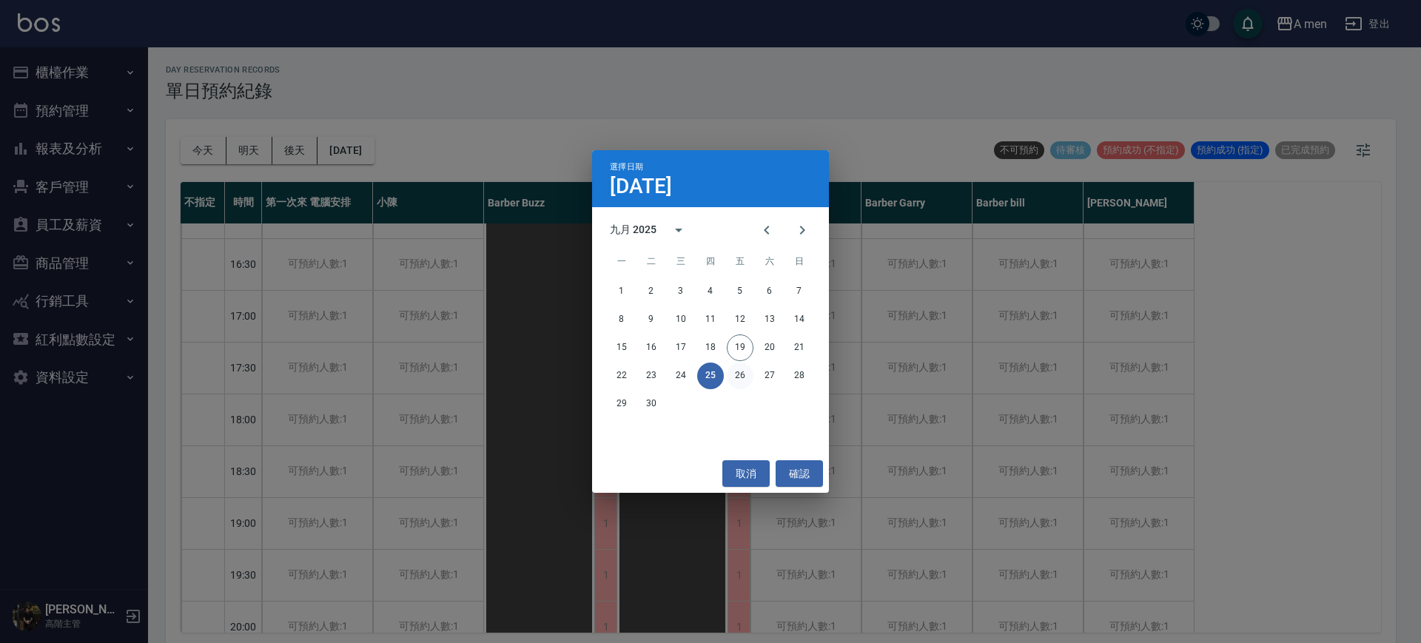
click at [733, 377] on button "26" at bounding box center [740, 376] width 27 height 27
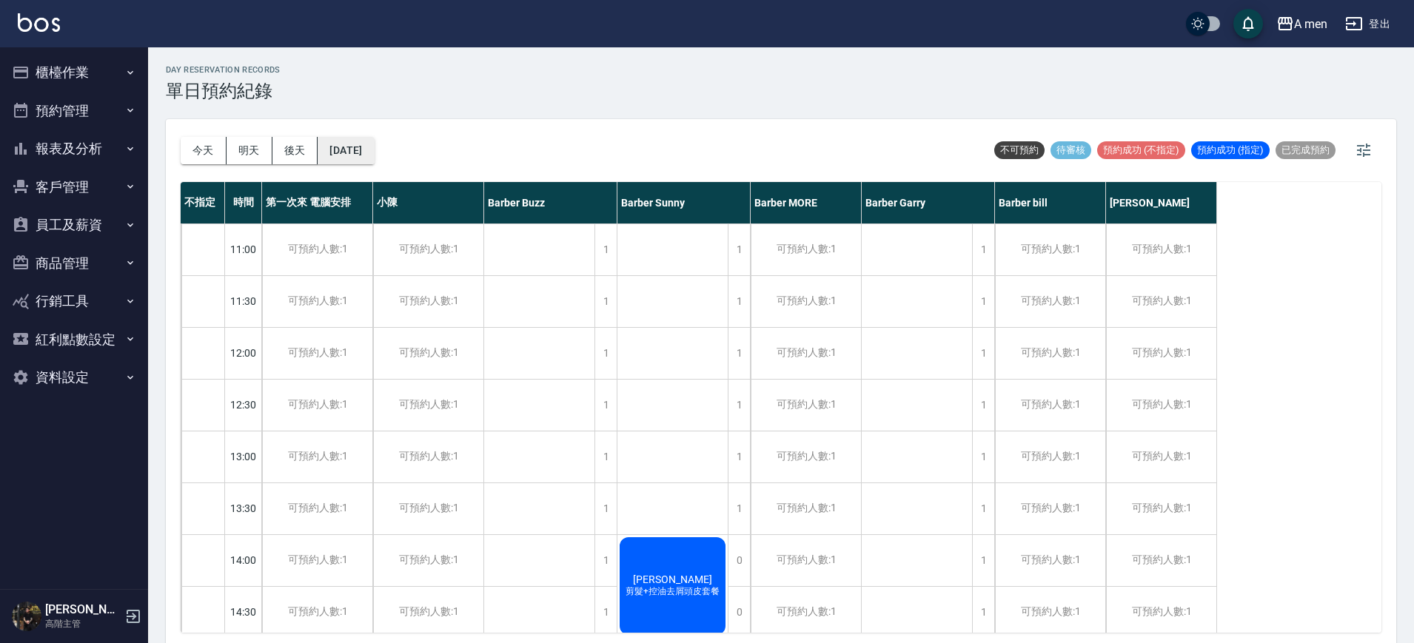
click at [366, 142] on button "2025/09/26" at bounding box center [345, 150] width 56 height 27
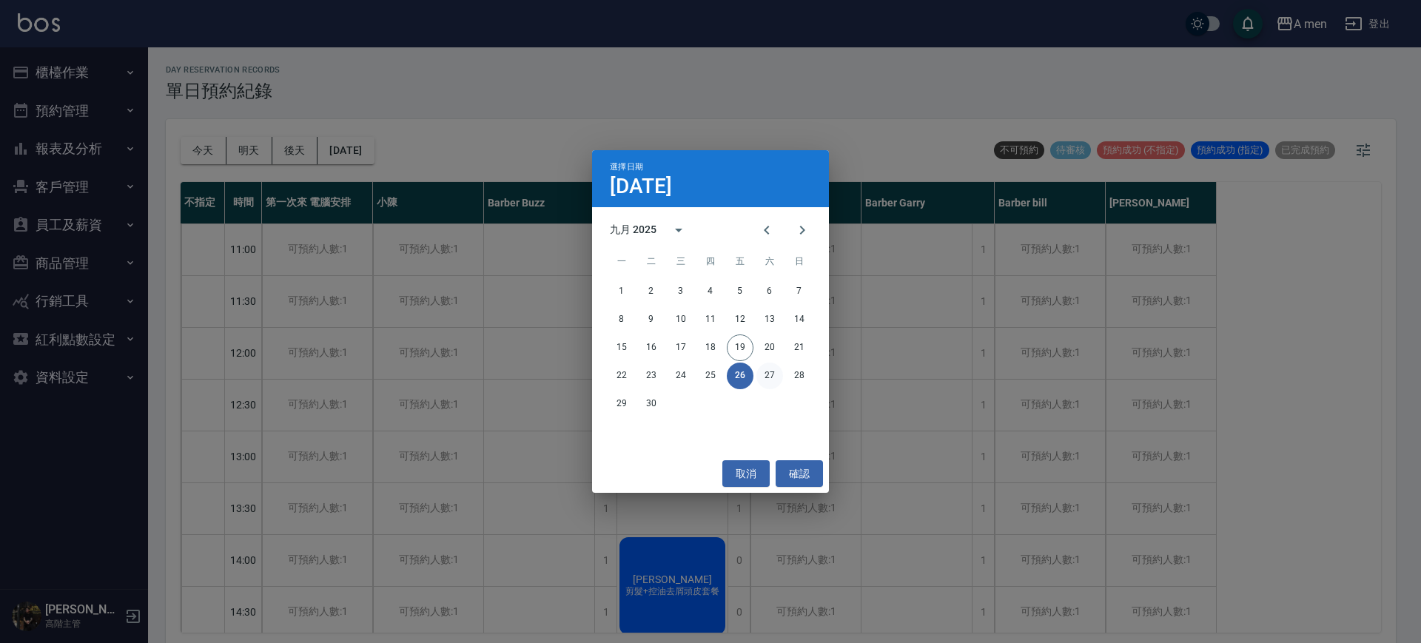
click at [759, 374] on button "27" at bounding box center [769, 376] width 27 height 27
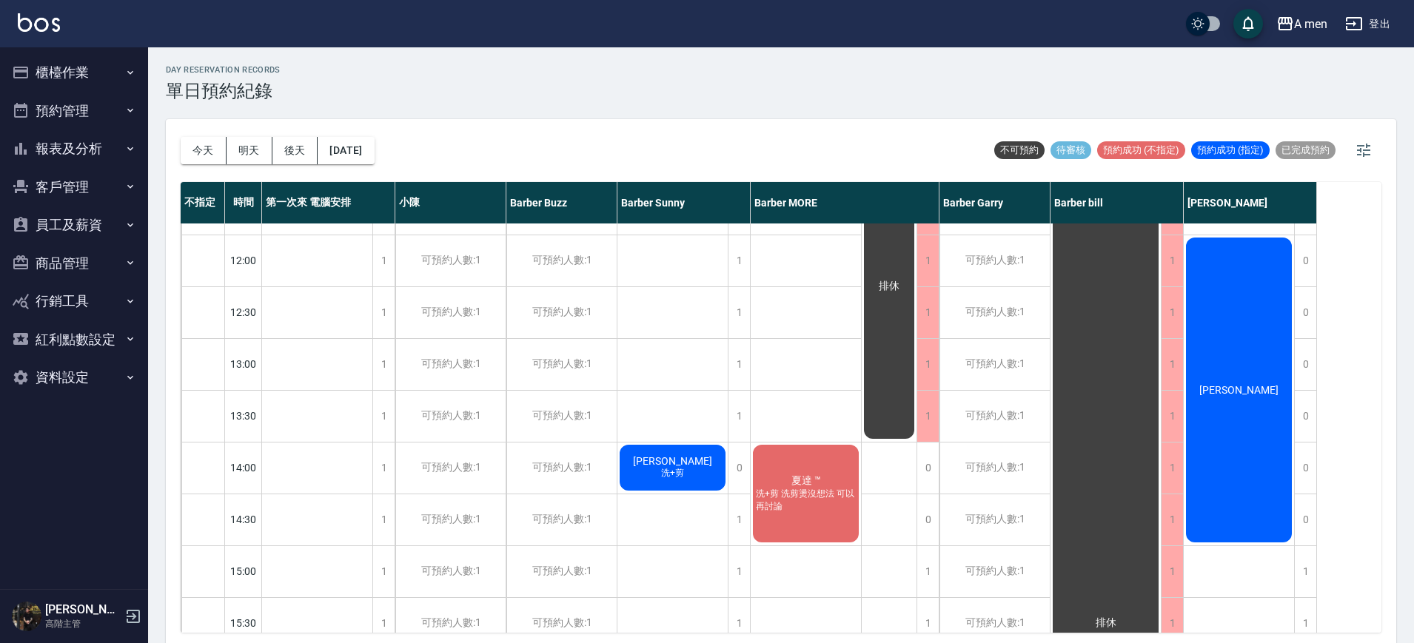
scroll to position [185, 0]
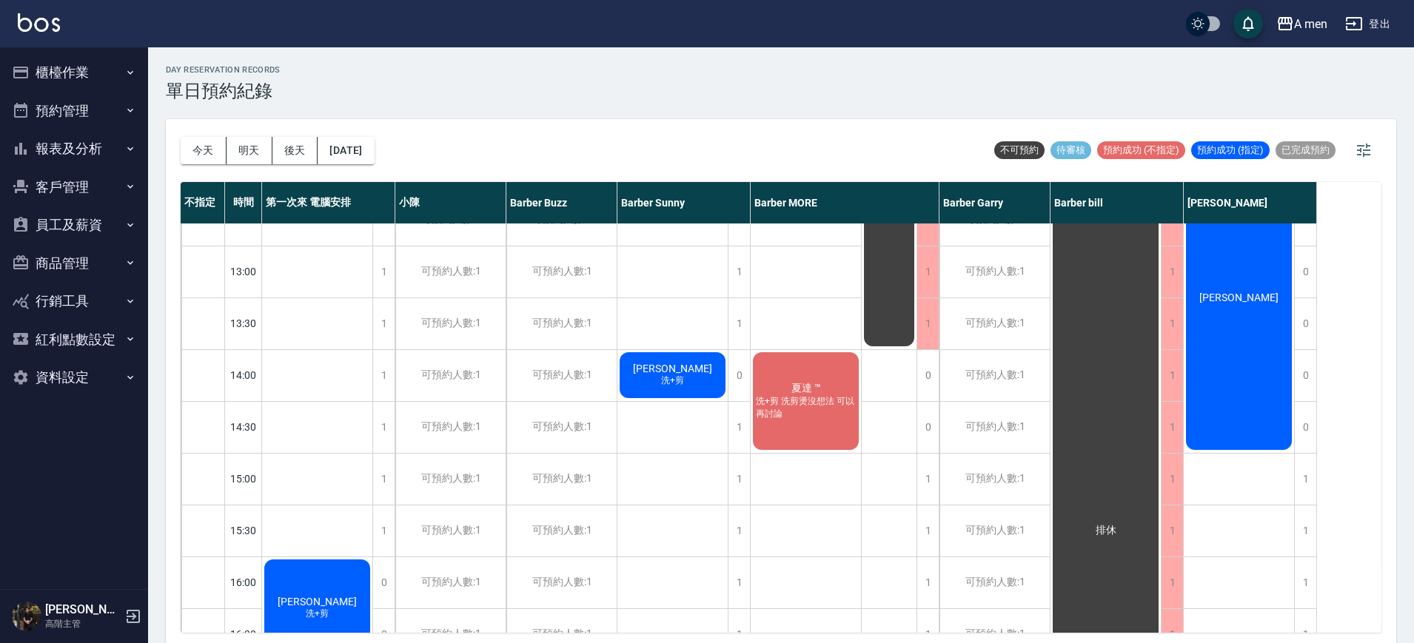
click at [788, 390] on span "夏達 ™" at bounding box center [806, 388] width 36 height 13
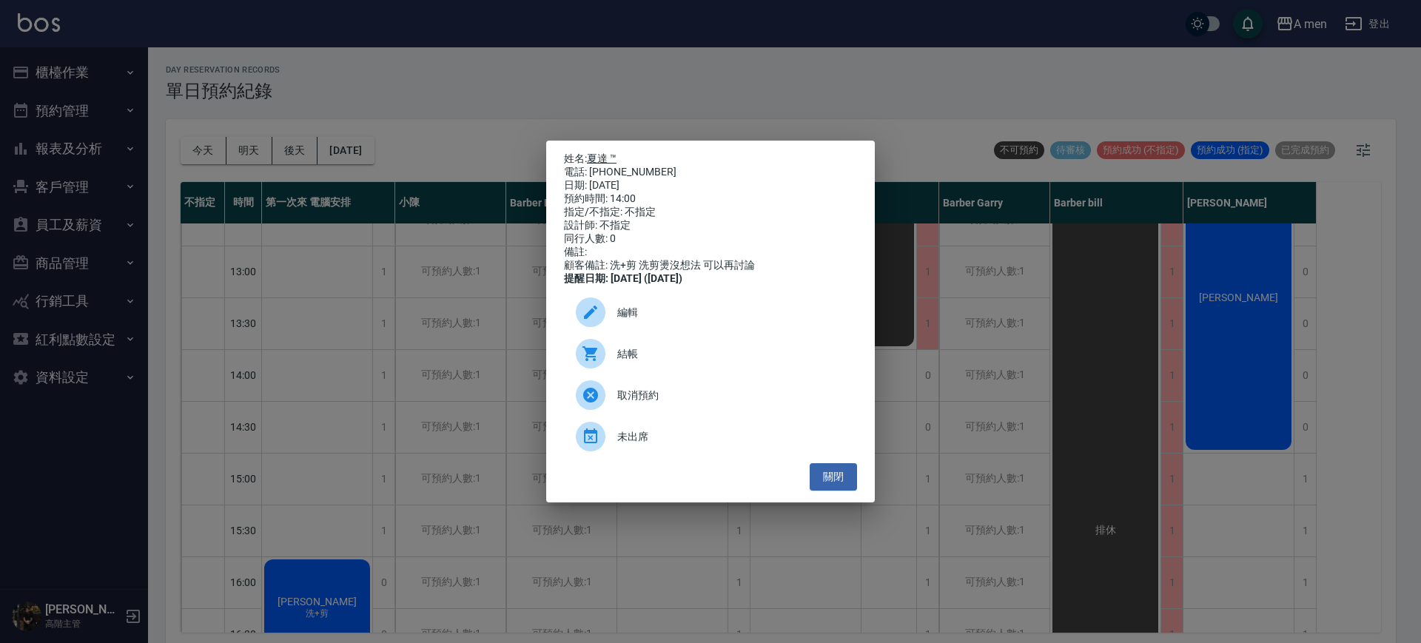
click at [606, 155] on link "夏達 ™" at bounding box center [602, 158] width 30 height 12
click at [836, 474] on button "關閉" at bounding box center [833, 476] width 47 height 27
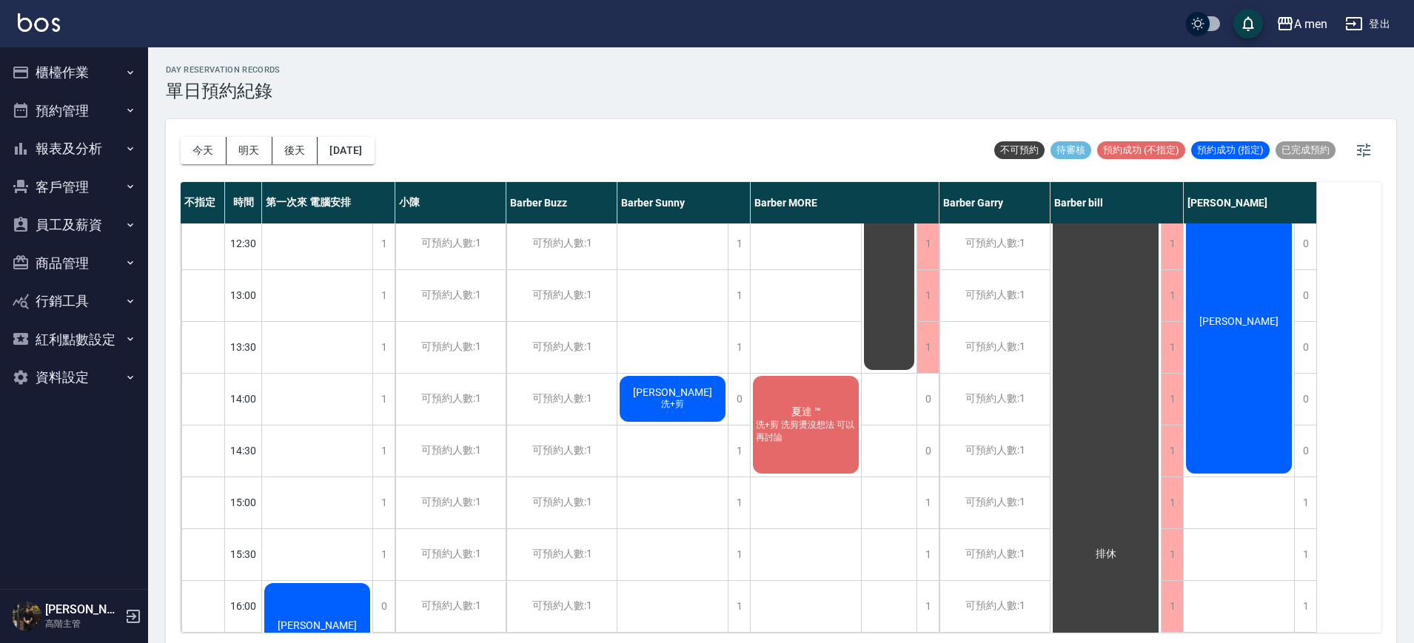
scroll to position [278, 0]
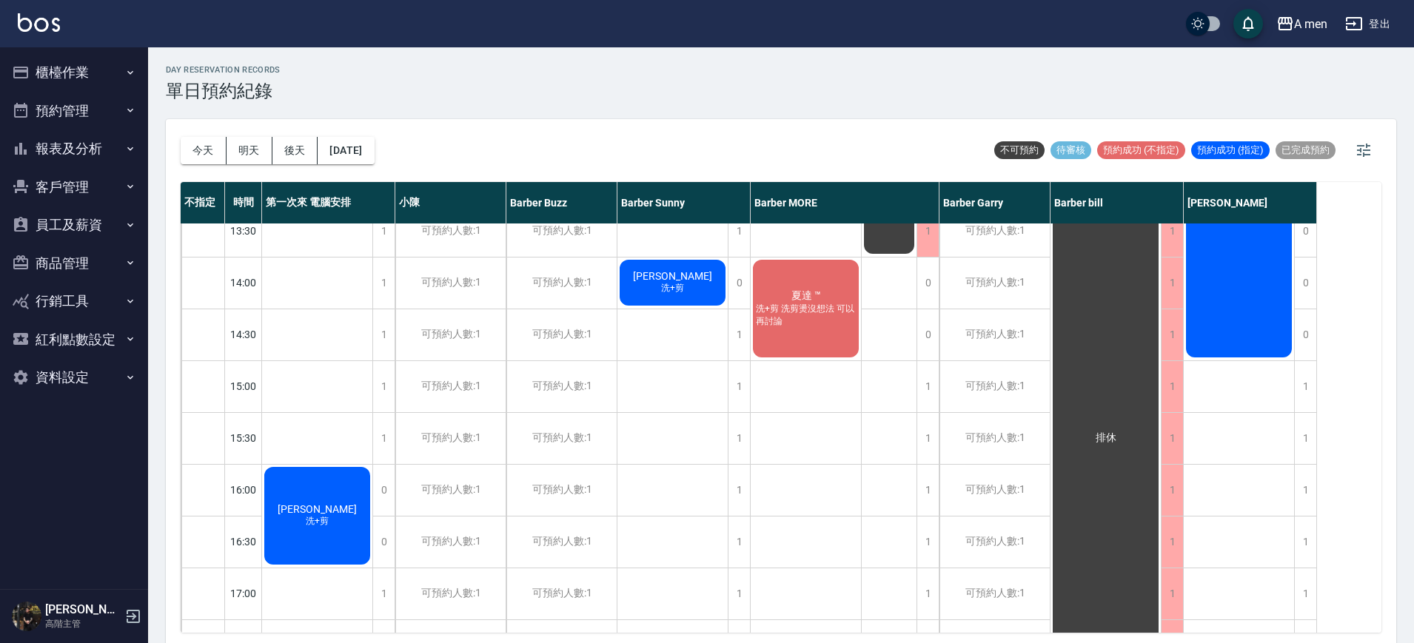
click at [356, 520] on div "許崇澔 洗+剪" at bounding box center [317, 516] width 110 height 102
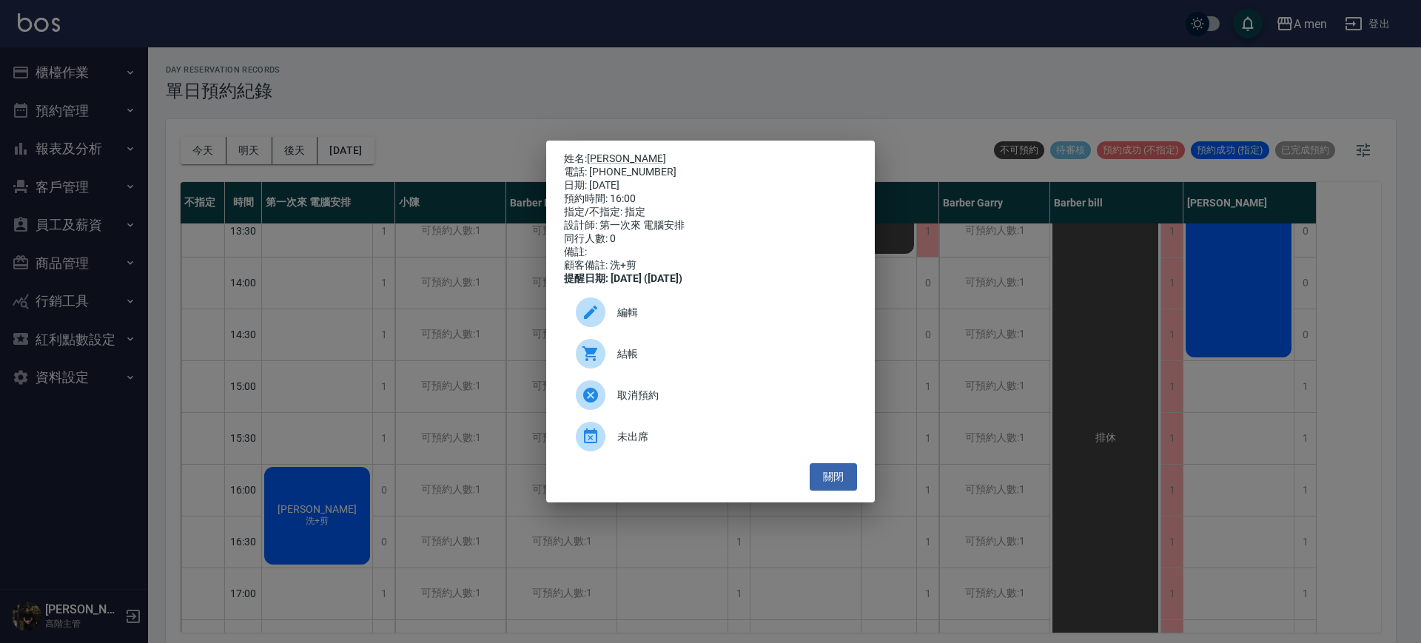
click at [607, 317] on div at bounding box center [596, 313] width 41 height 30
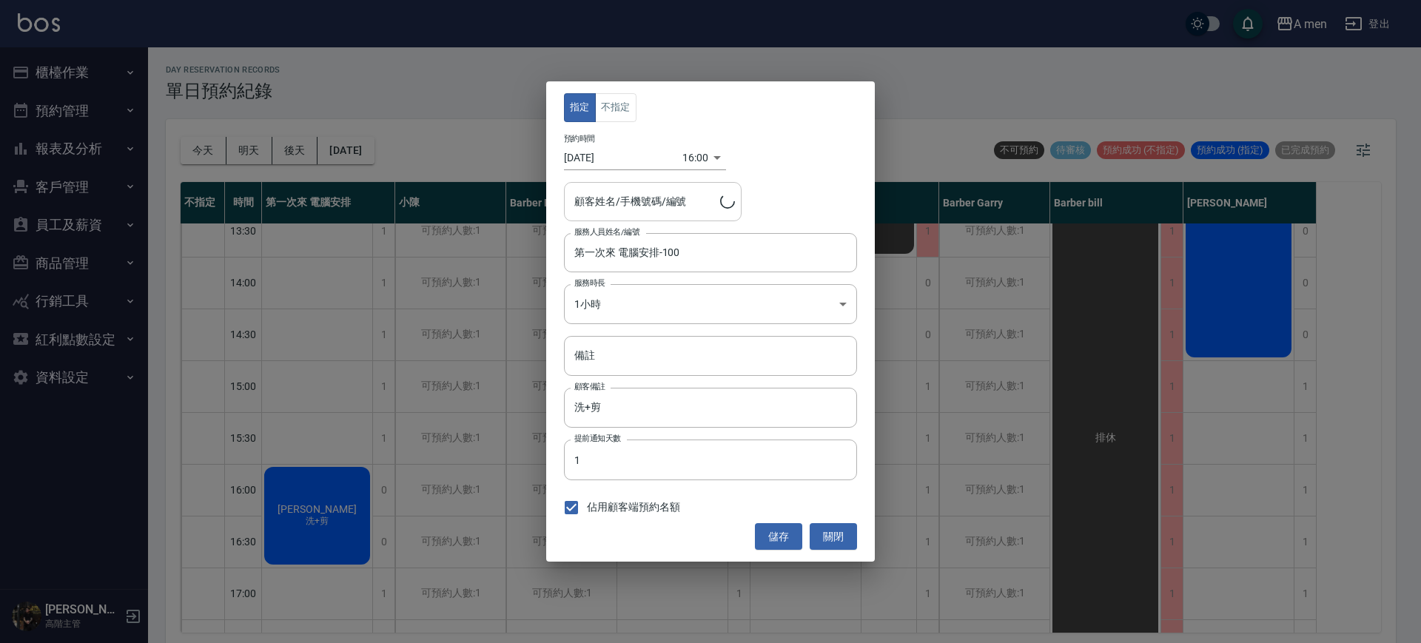
type input "許崇澔/0987828778"
click at [627, 108] on button "不指定" at bounding box center [615, 107] width 41 height 29
click at [621, 254] on input "第一次來 電腦安排-100" at bounding box center [700, 253] width 258 height 26
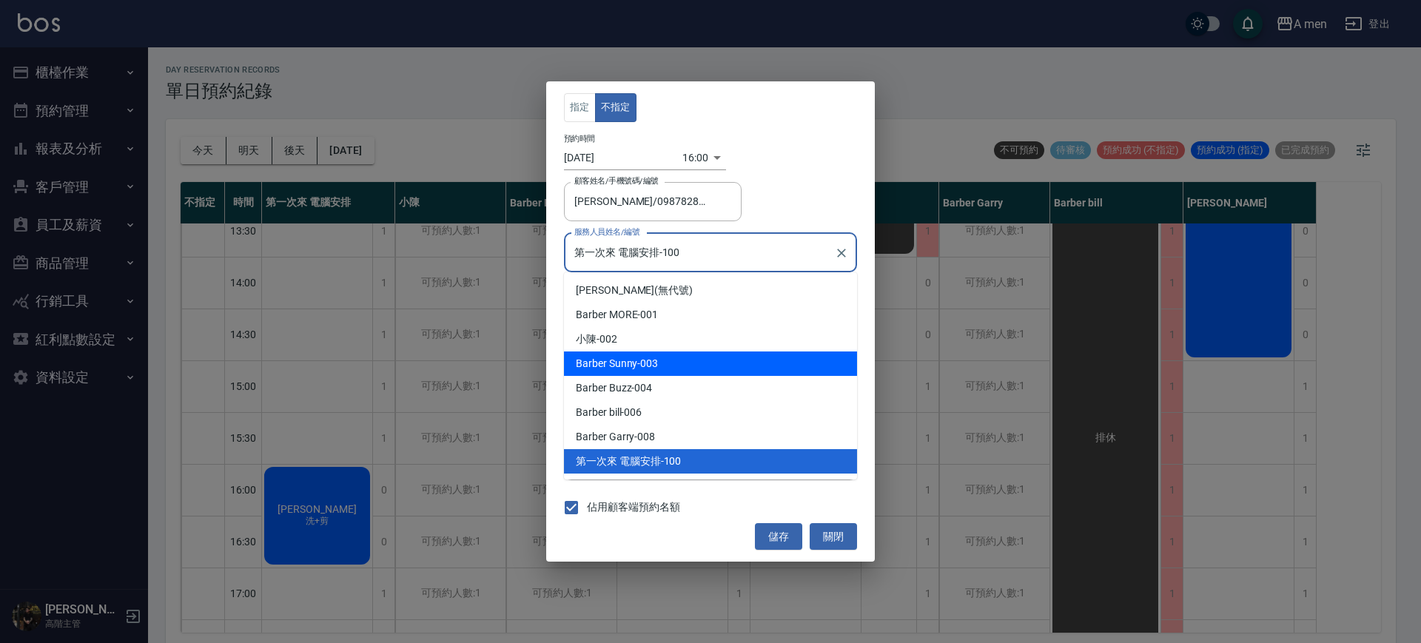
click at [659, 360] on div "Barber Sunny -003" at bounding box center [710, 364] width 293 height 24
type input "Barber Sunny -003"
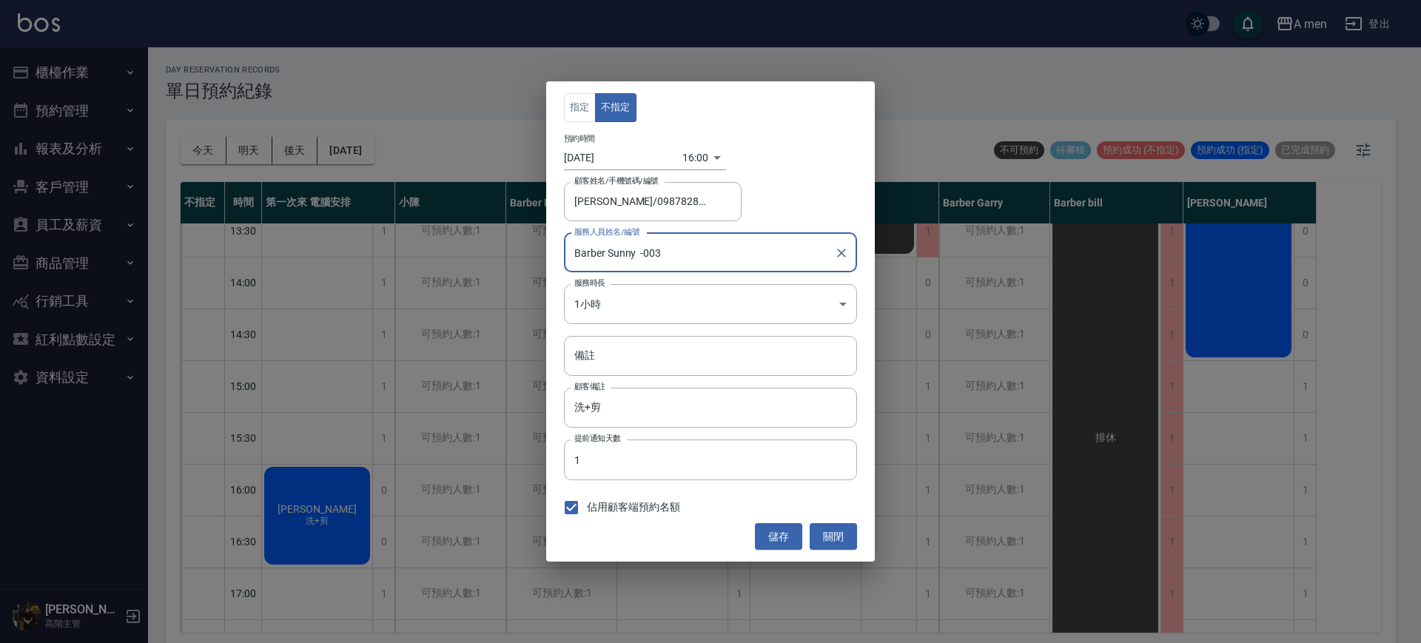
click at [776, 521] on div "指定 不指定 預約時間 2025/09/27 16:00 1758960000000 顧客姓名/手機號碼/編號 許崇澔/0987828778 顧客姓名/手機號…" at bounding box center [710, 321] width 329 height 480
click at [775, 527] on button "儲存" at bounding box center [778, 536] width 47 height 27
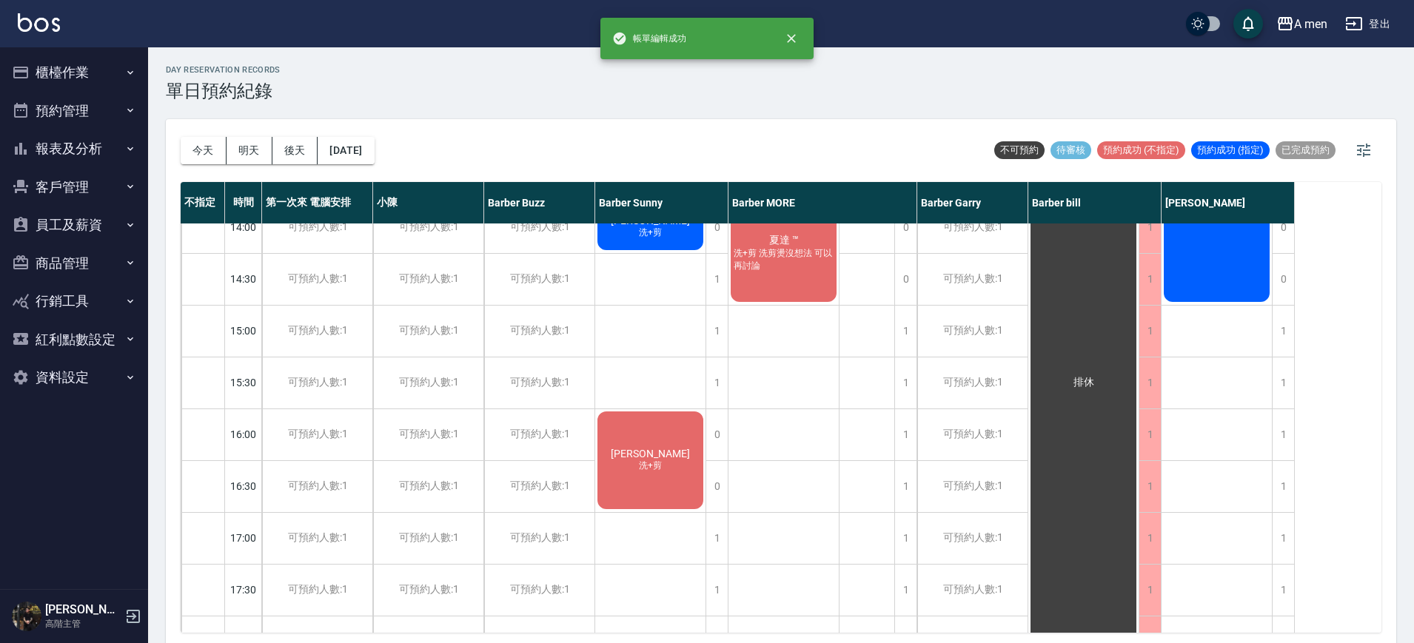
scroll to position [93, 0]
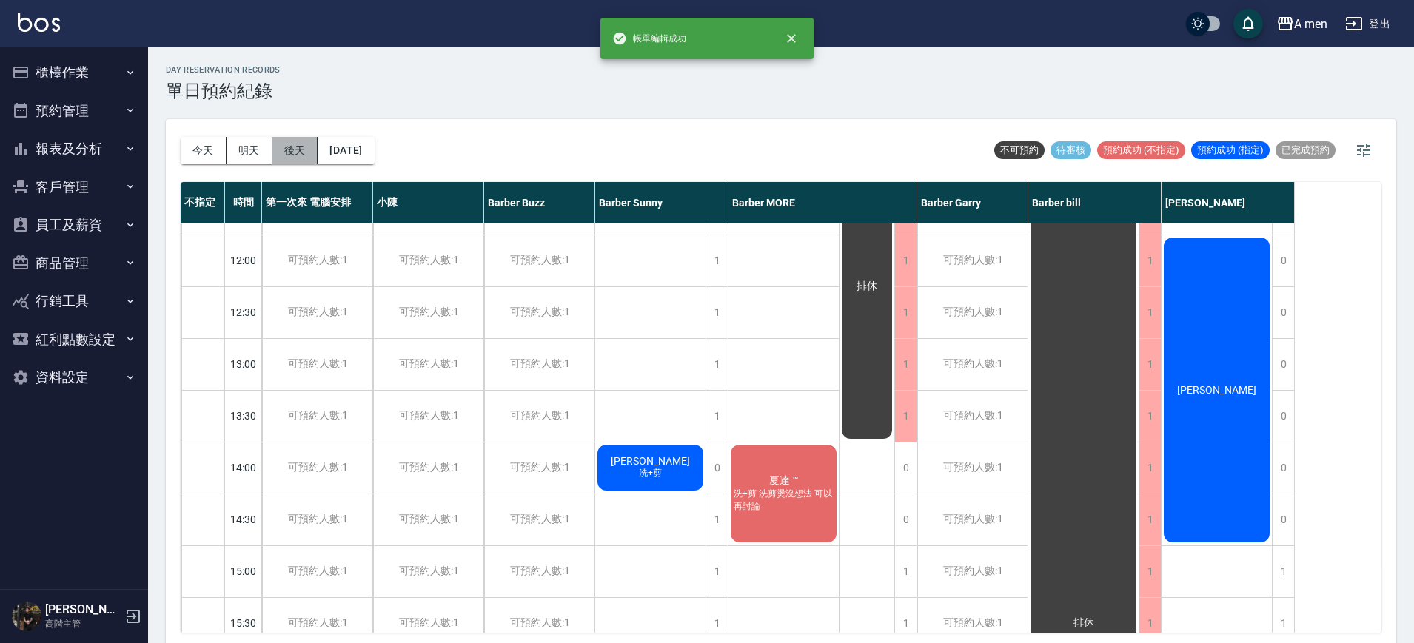
click at [314, 147] on button "後天" at bounding box center [295, 150] width 46 height 27
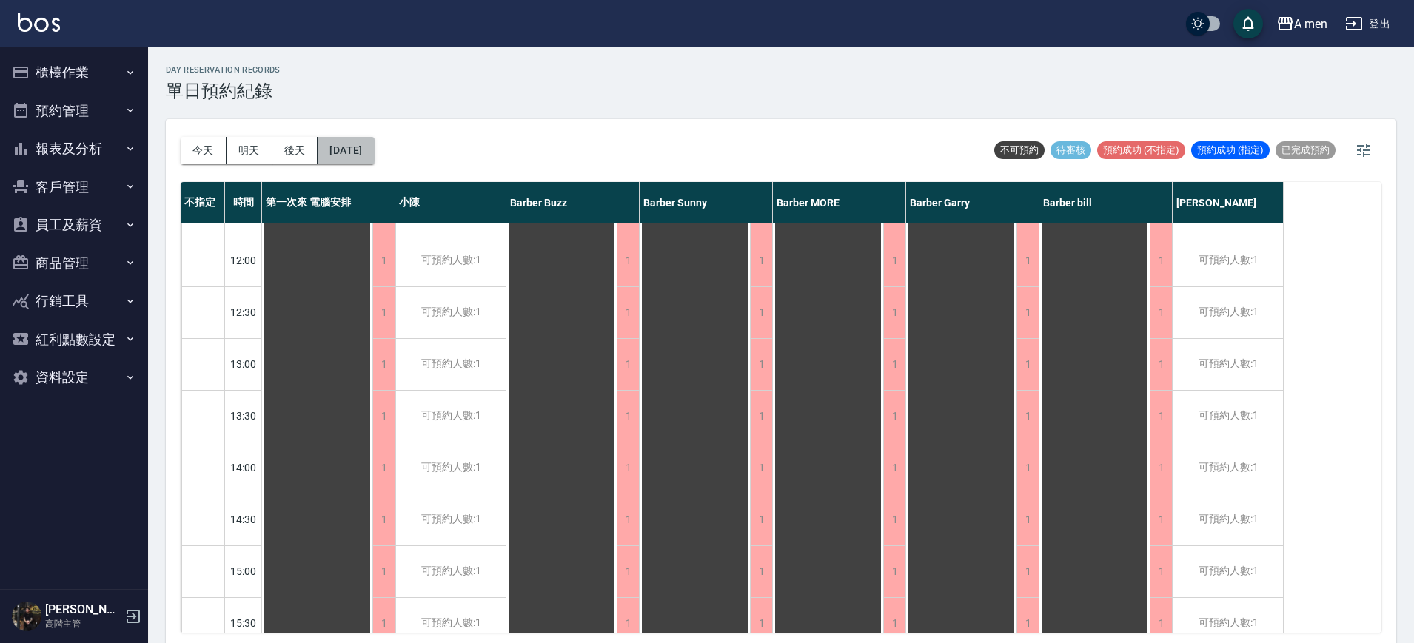
click at [338, 156] on button "2025/09/21" at bounding box center [345, 150] width 56 height 27
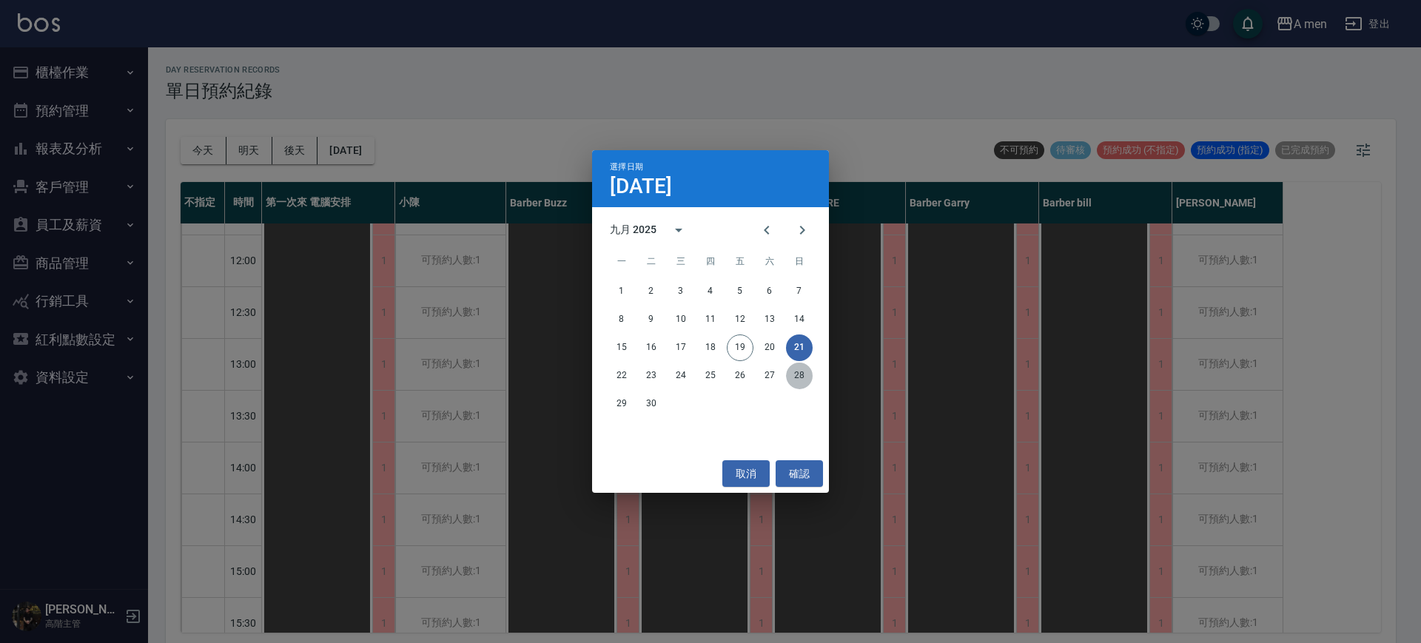
click at [804, 377] on button "28" at bounding box center [799, 376] width 27 height 27
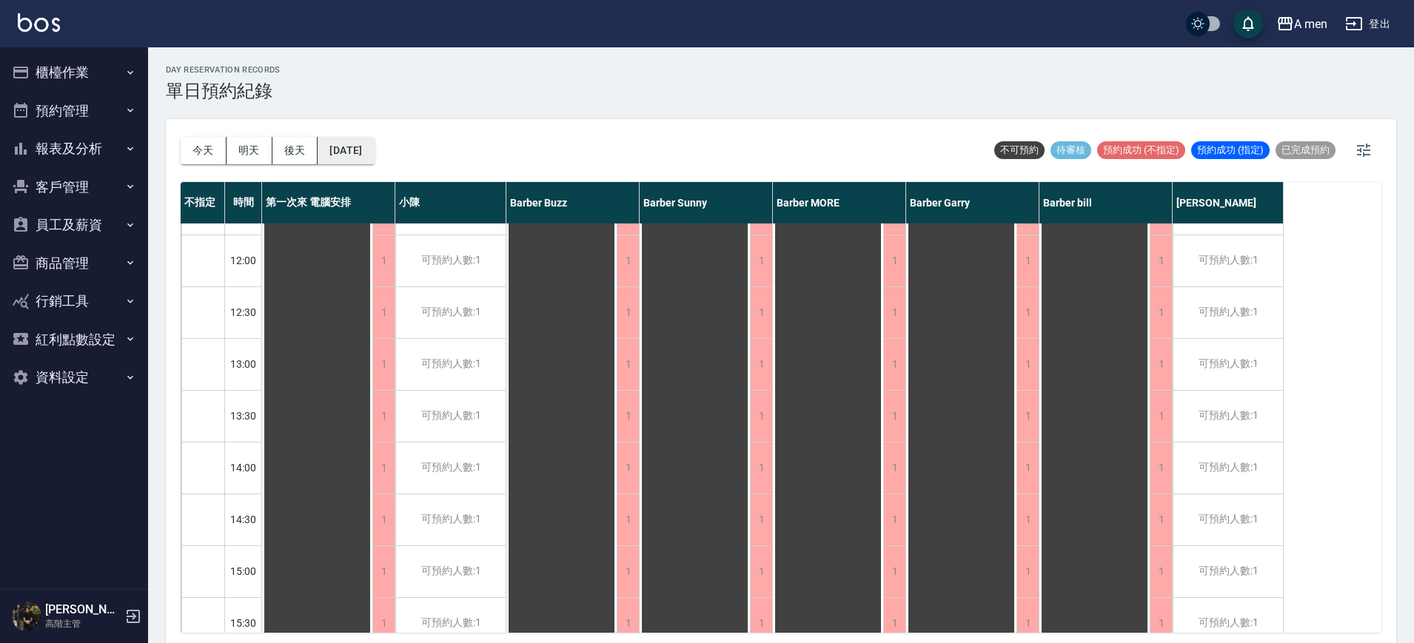
click at [372, 149] on button "2025/09/28" at bounding box center [345, 150] width 56 height 27
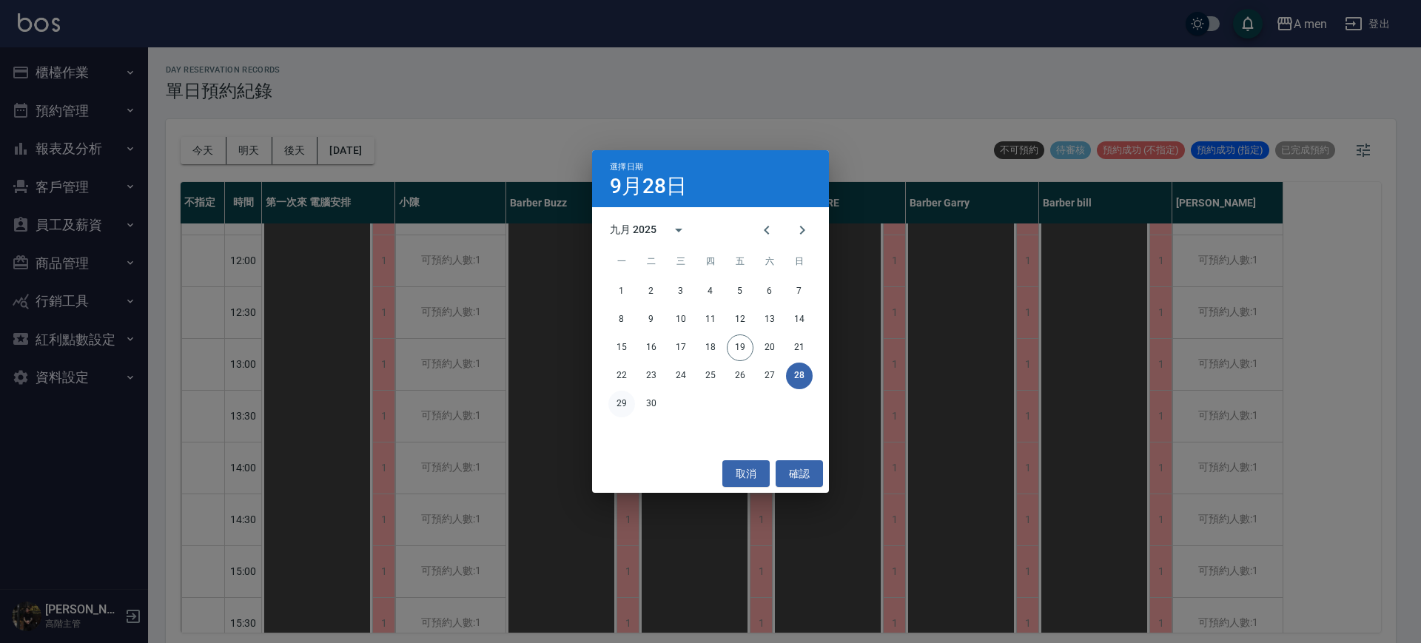
click at [628, 405] on button "29" at bounding box center [621, 404] width 27 height 27
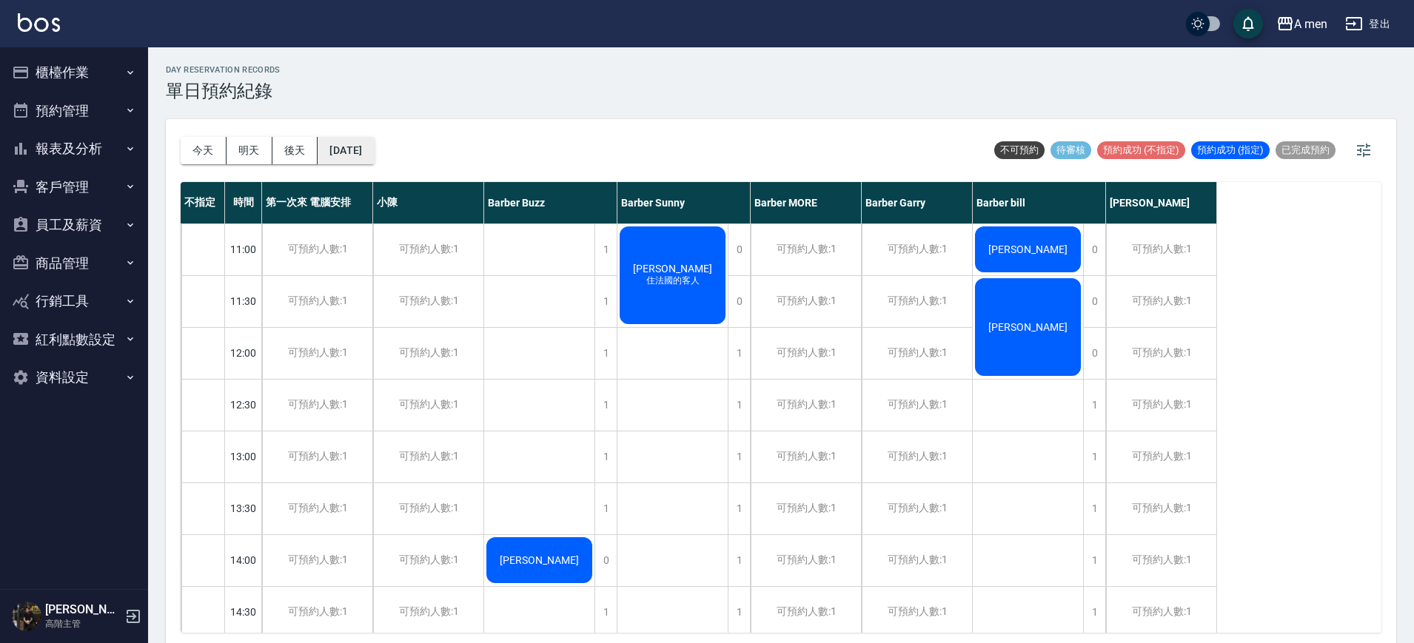
click at [345, 146] on button "2025/09/29" at bounding box center [345, 150] width 56 height 27
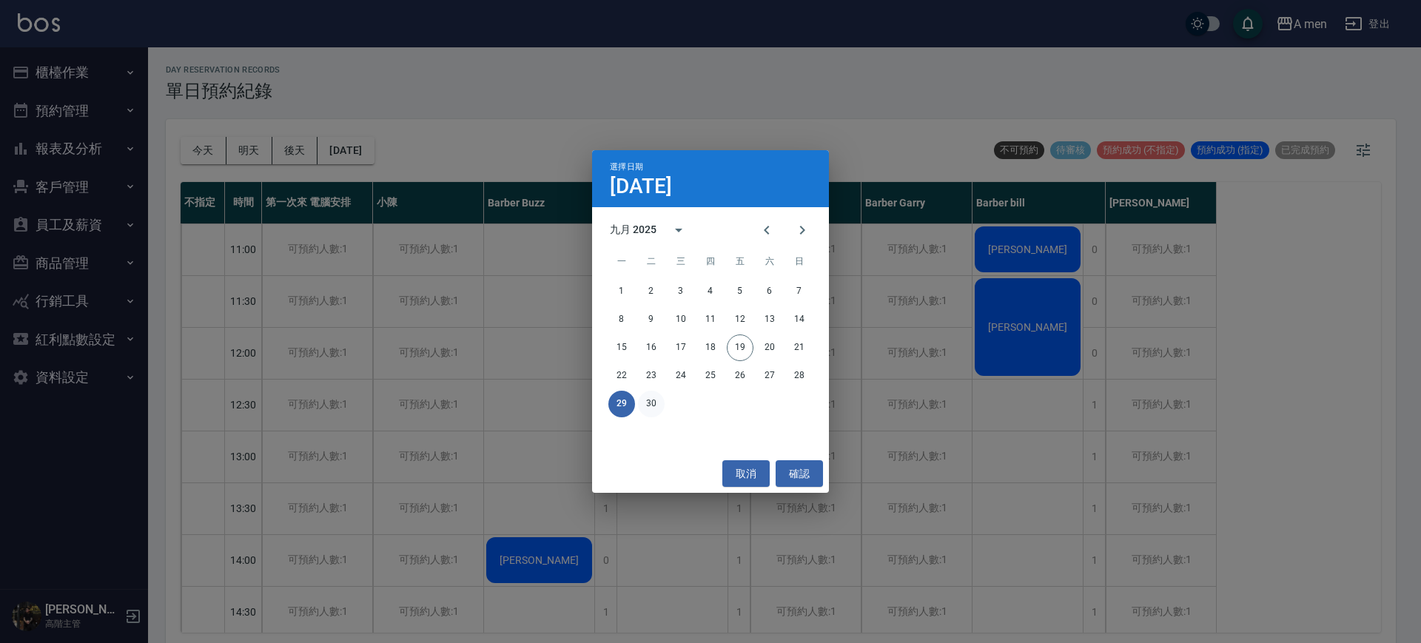
click at [653, 412] on button "30" at bounding box center [651, 404] width 27 height 27
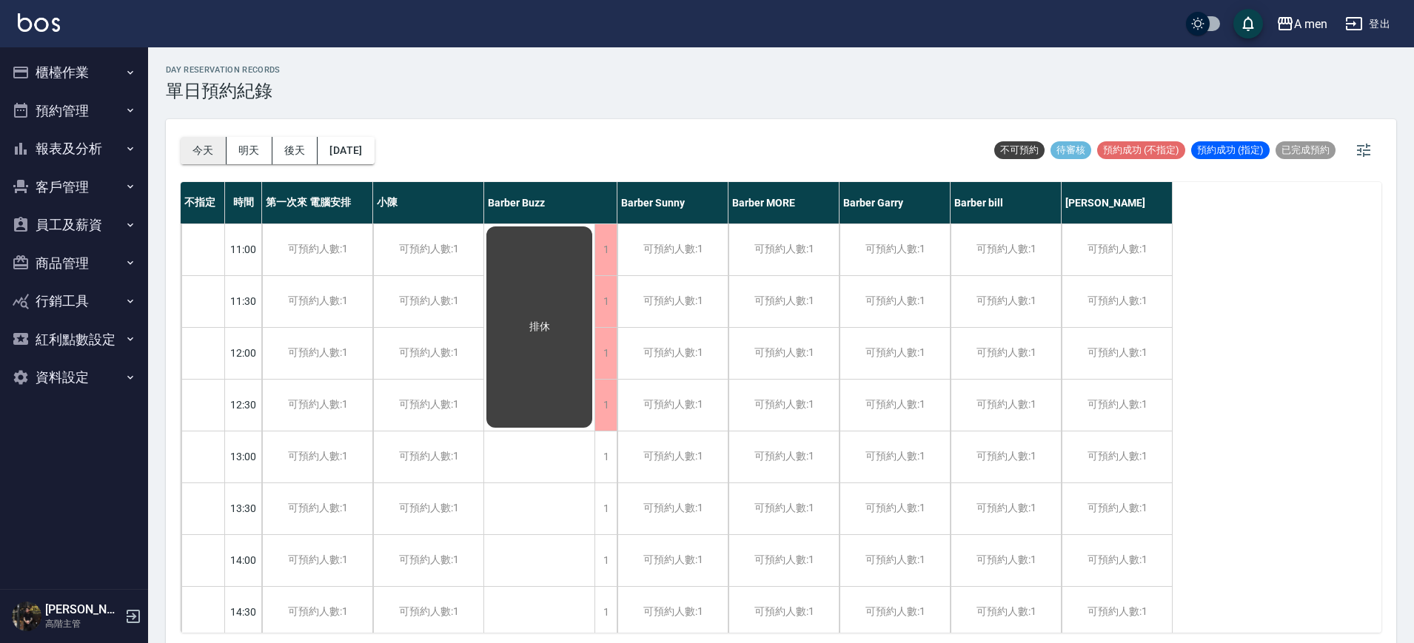
click at [218, 147] on button "今天" at bounding box center [204, 150] width 46 height 27
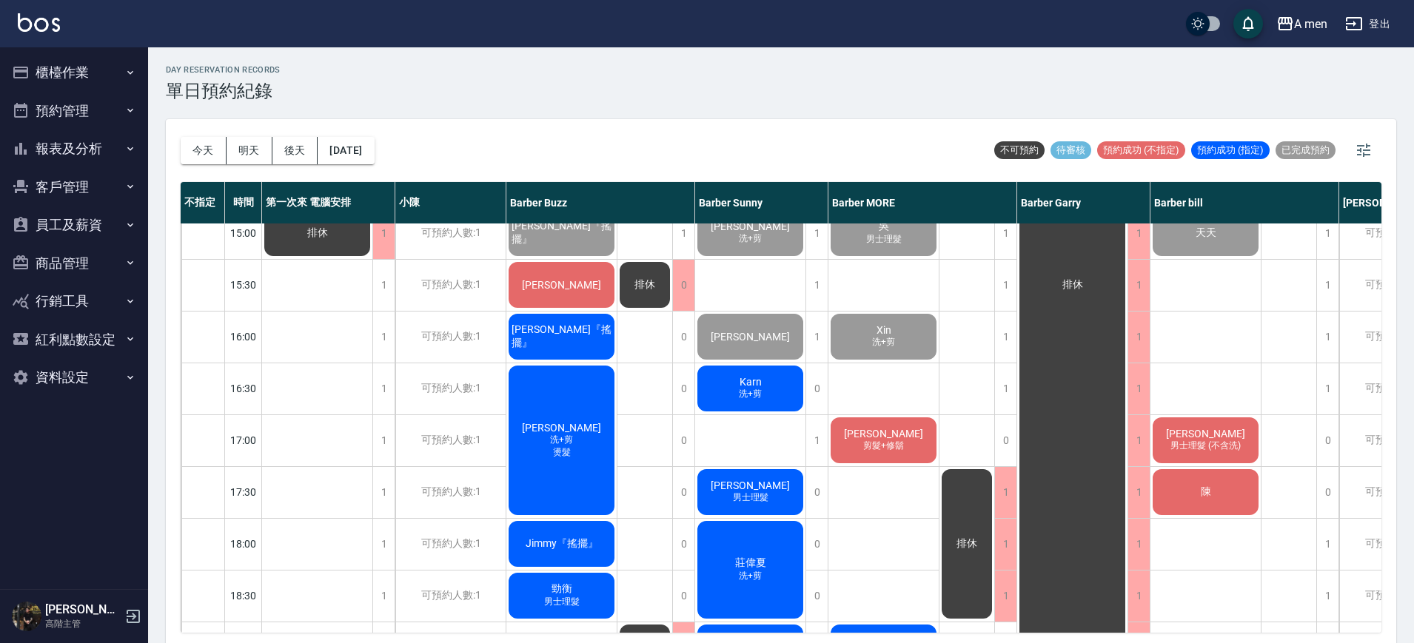
scroll to position [463, 0]
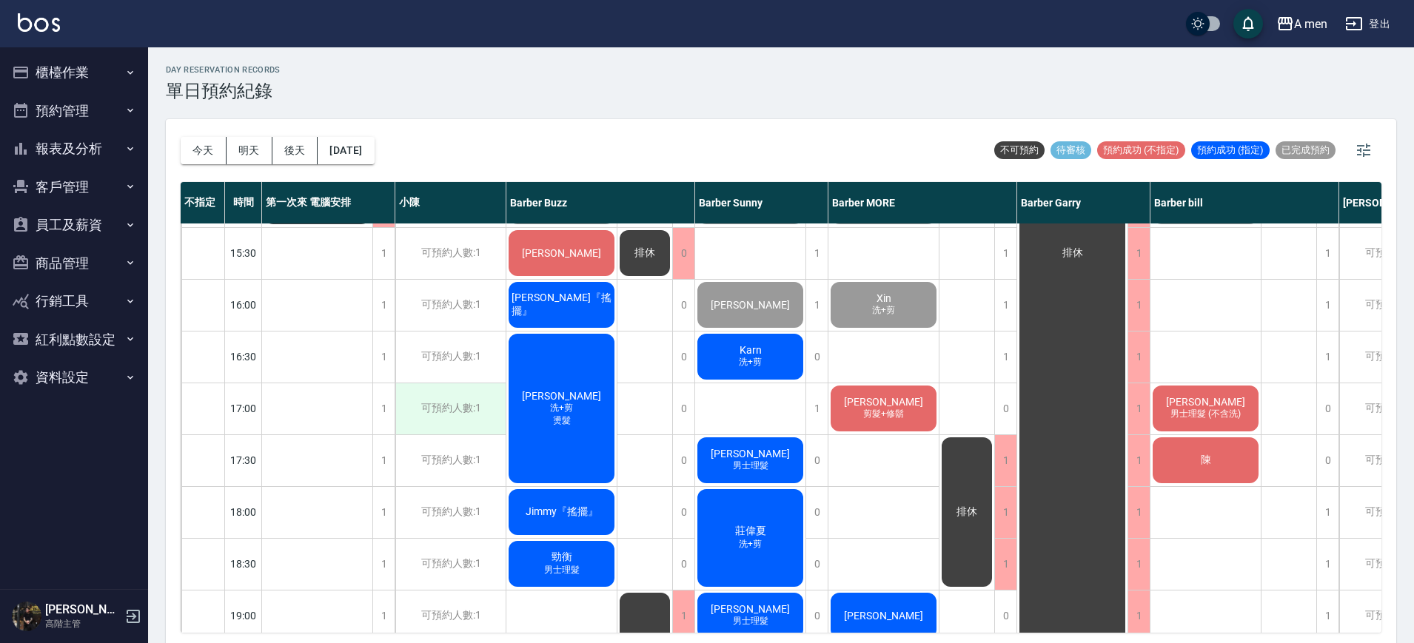
click at [410, 428] on div "可預約人數:1" at bounding box center [450, 408] width 110 height 51
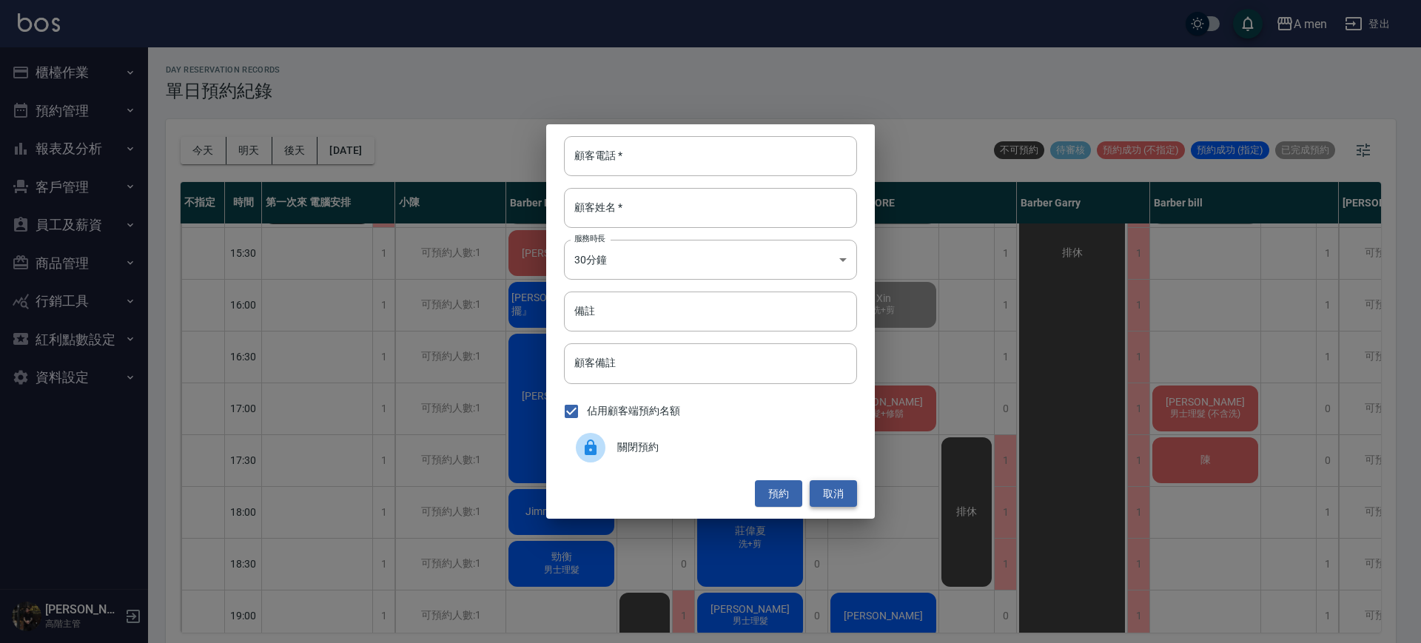
click at [847, 493] on button "取消" at bounding box center [833, 493] width 47 height 27
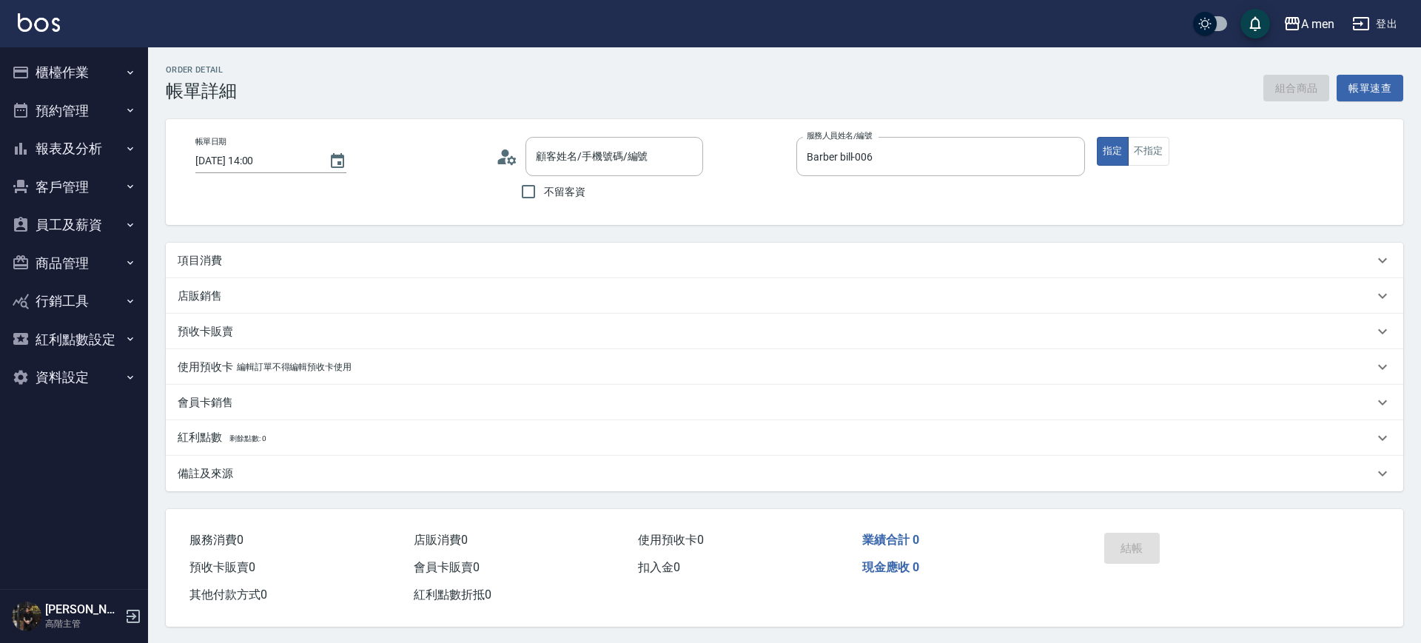
type input "[DATE] 14:00"
type input "Barber bill-006"
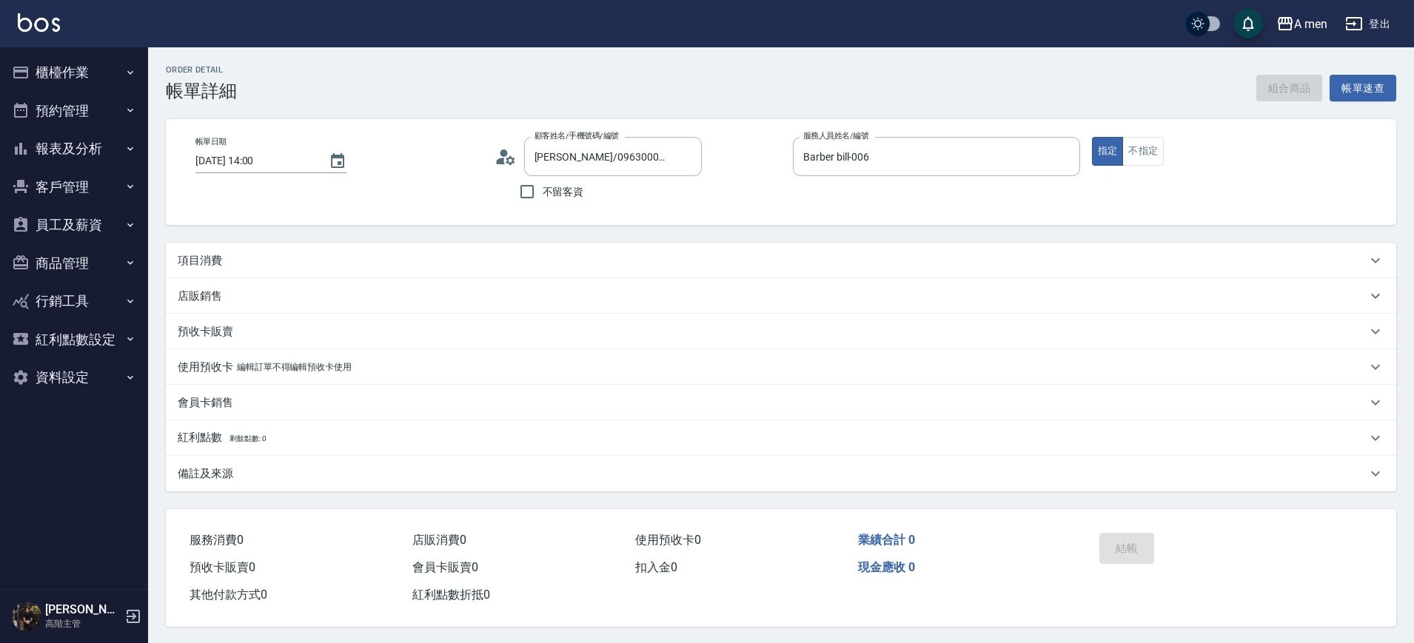
type input "[PERSON_NAME]/0963000705/null"
click at [1266, 88] on button "組合商品" at bounding box center [1289, 88] width 67 height 27
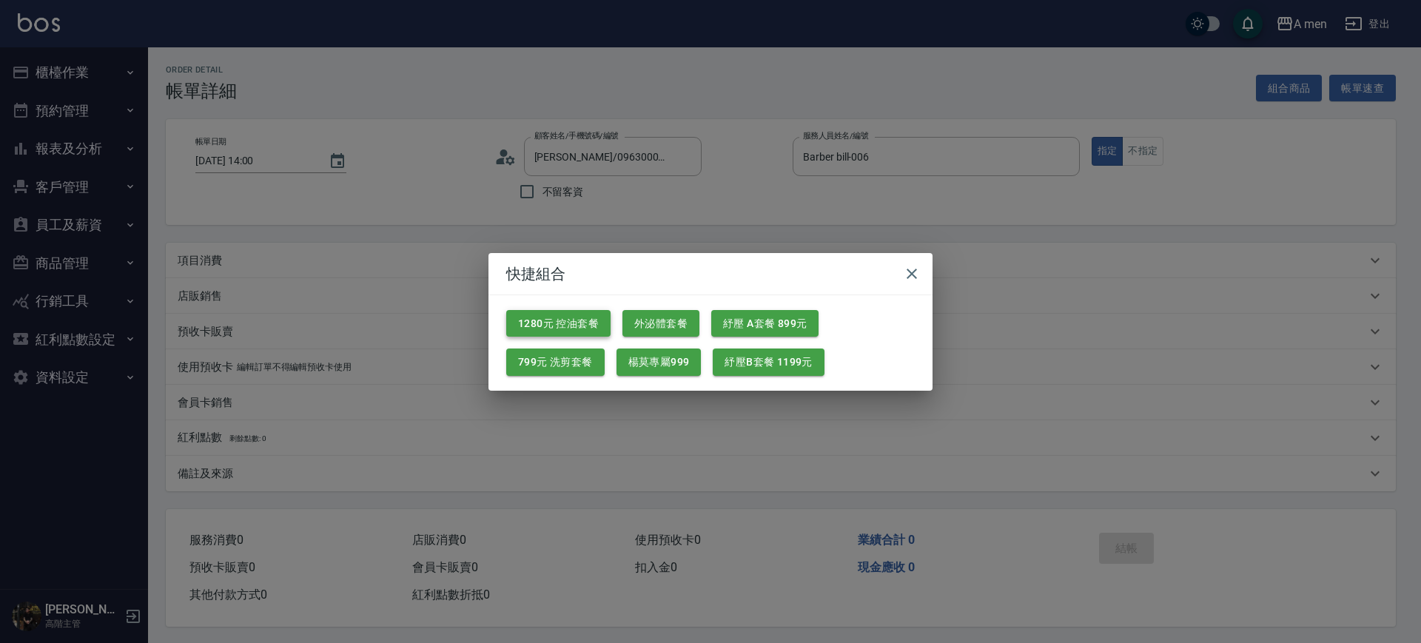
click at [591, 310] on button "1280元 控油套餐" at bounding box center [558, 323] width 104 height 27
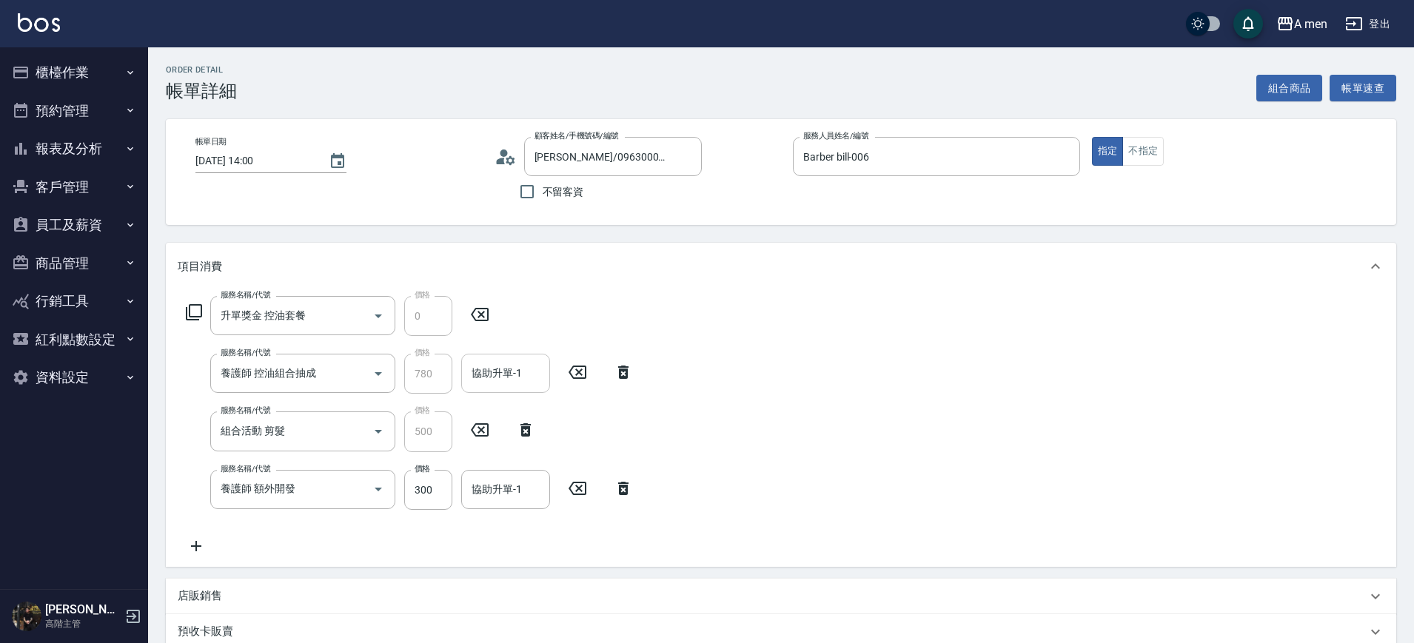
click at [485, 363] on div "協助升單-1 協助升單-1" at bounding box center [505, 373] width 89 height 39
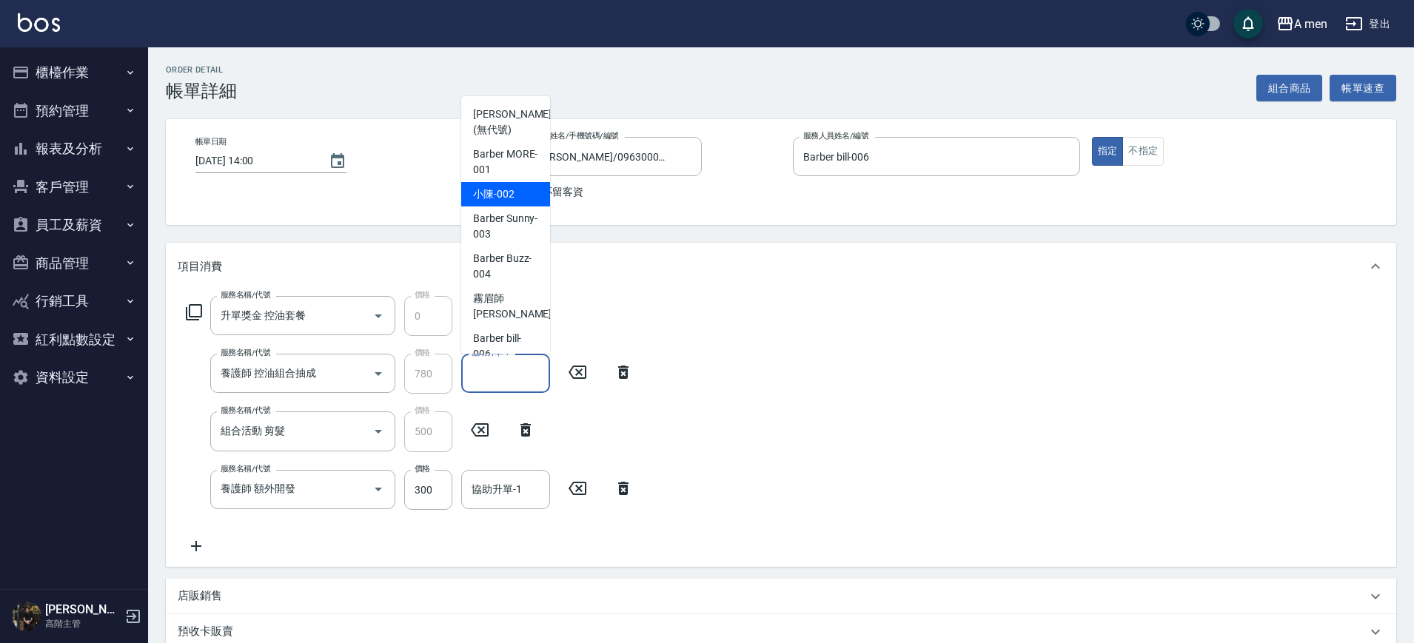
click at [505, 202] on div "小陳 -002" at bounding box center [505, 194] width 89 height 24
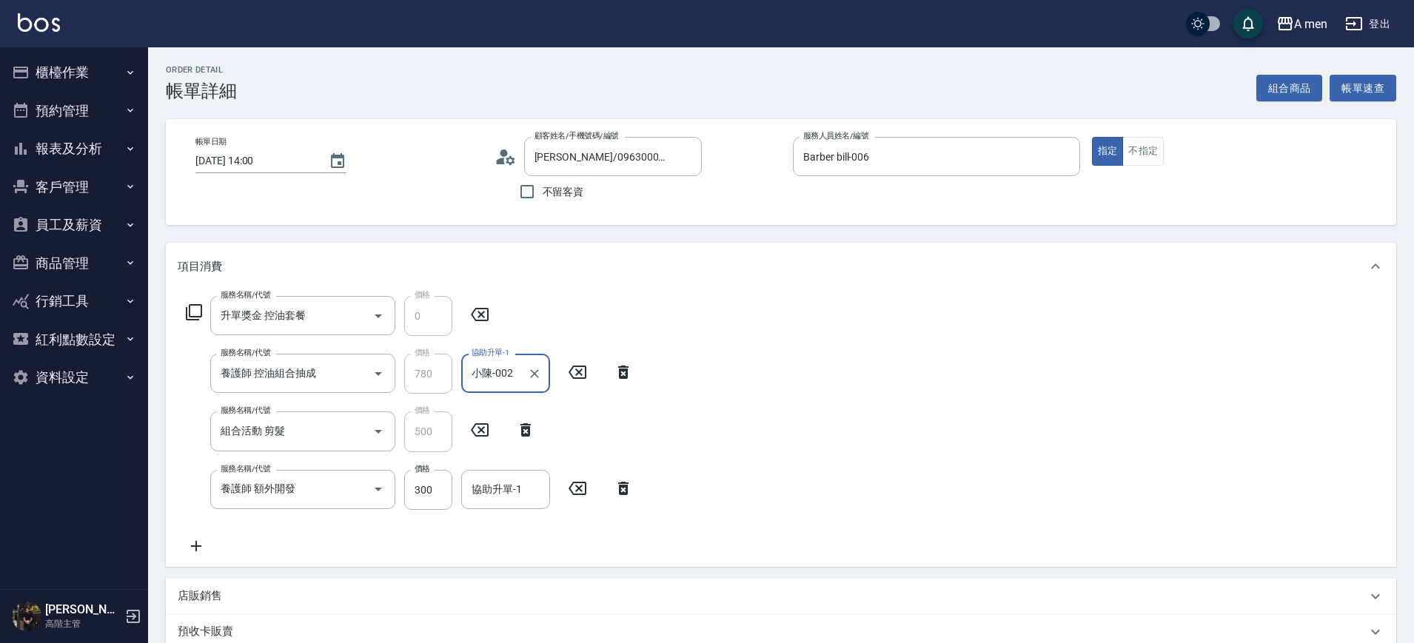
type input "小陳-002"
click at [417, 485] on input "300" at bounding box center [428, 490] width 48 height 40
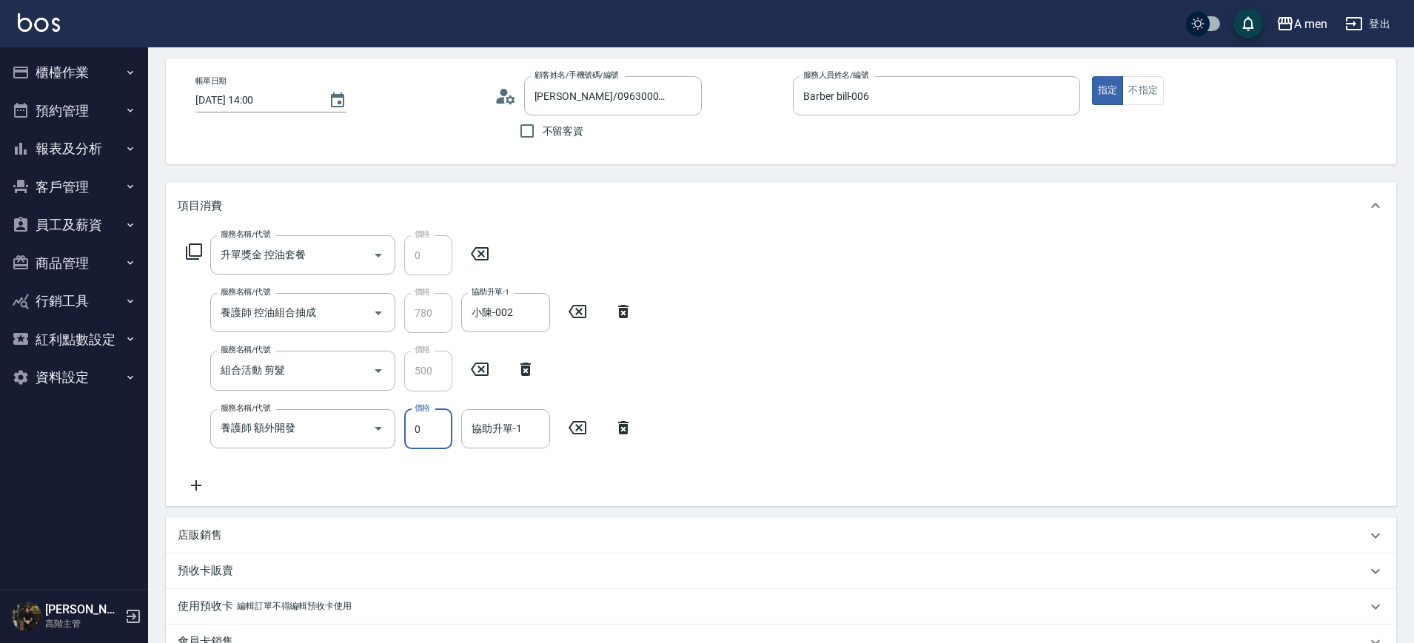
scroll to position [93, 0]
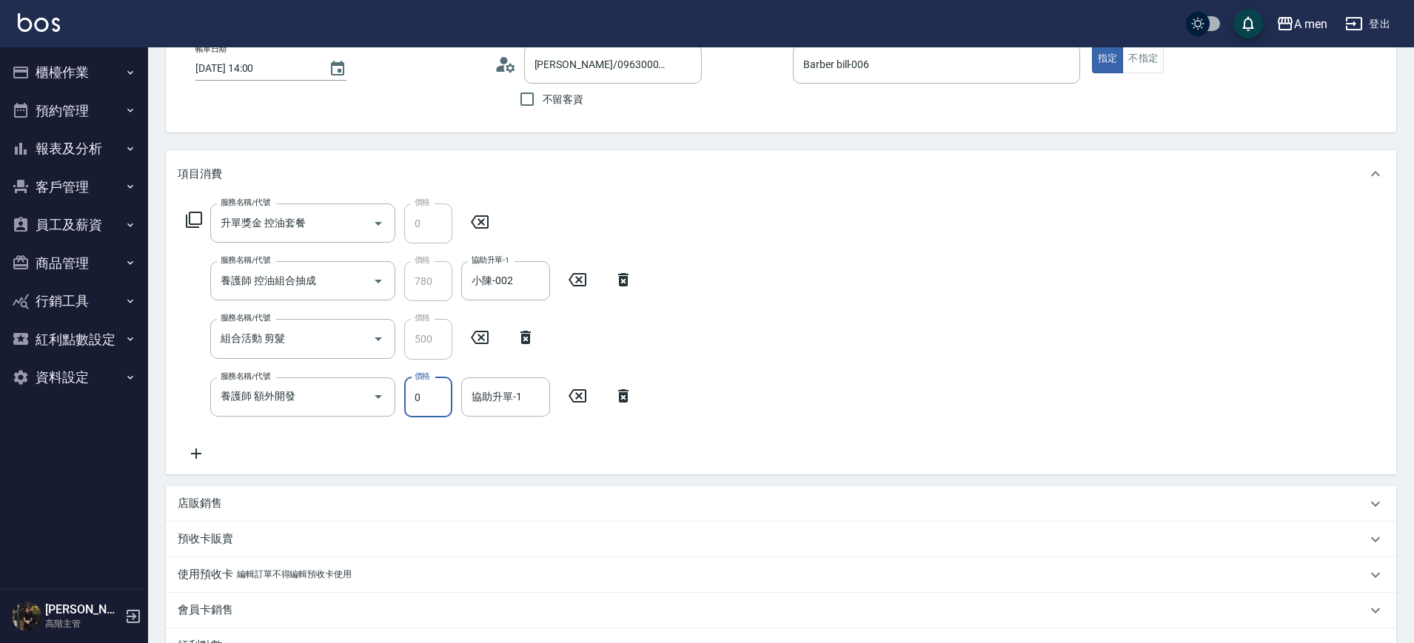
drag, startPoint x: 558, startPoint y: 467, endPoint x: 492, endPoint y: 425, distance: 78.2
click at [557, 466] on div "服務名稱/代號 升單獎金 控油套餐 服務名稱/代號 價格 0 價格 服務名稱/代號 養護師 控油組合抽成 服務名稱/代號 價格 780 價格 協助升單-1 小…" at bounding box center [781, 336] width 1230 height 277
click at [428, 389] on input "0" at bounding box center [428, 397] width 48 height 40
click at [503, 379] on div "協助升單-1" at bounding box center [505, 396] width 89 height 39
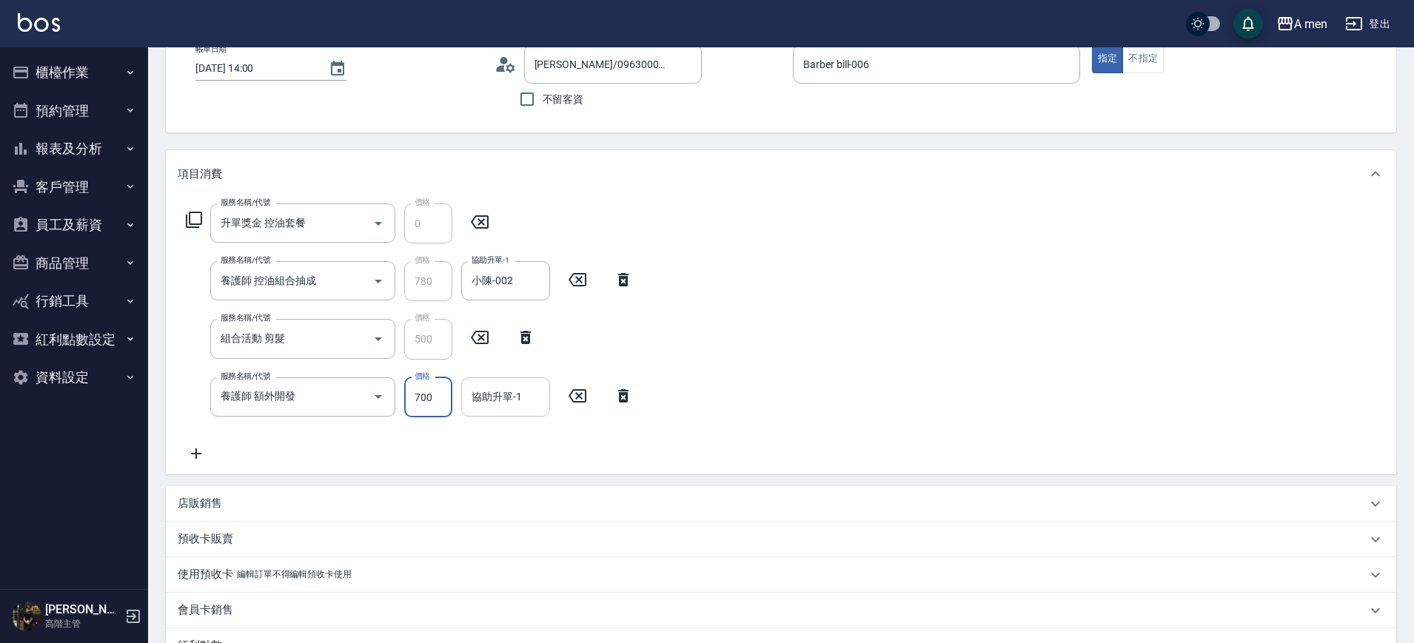
type input "700"
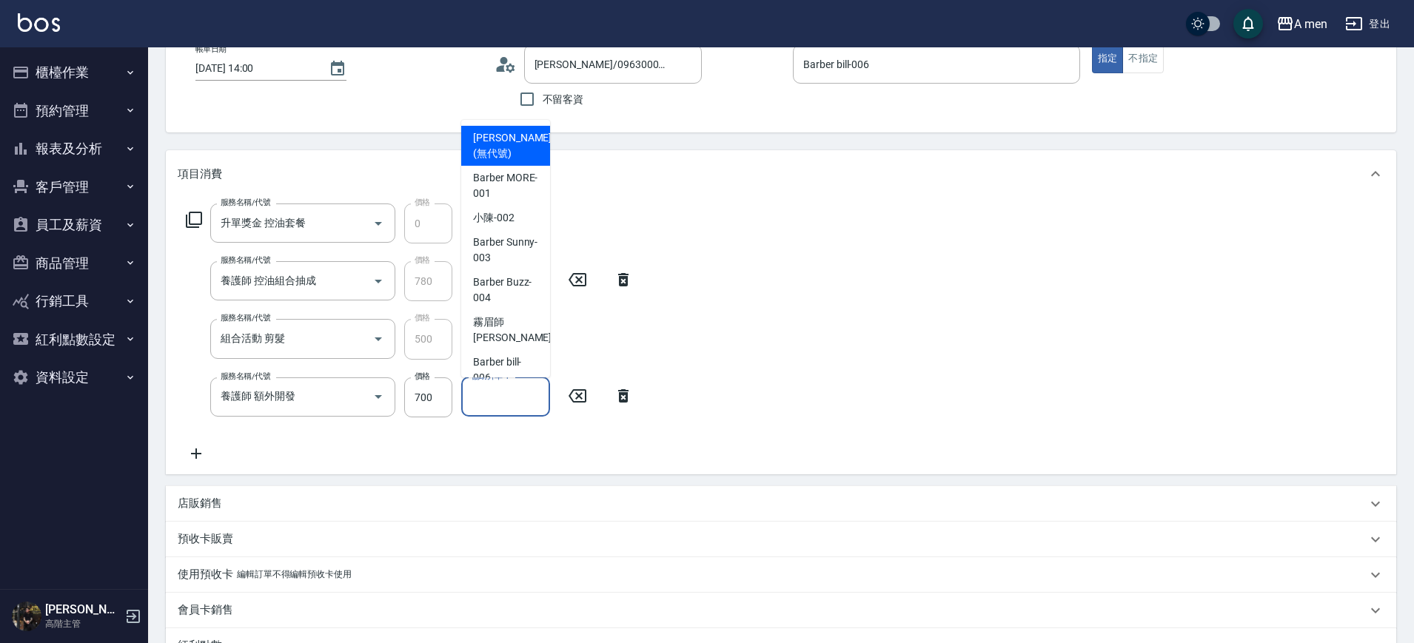
click at [509, 399] on input "協助升單-1" at bounding box center [505, 397] width 75 height 26
click at [511, 333] on span "霧眉師 小蔡 -005" at bounding box center [522, 330] width 99 height 31
type input "霧眉師 小蔡-005"
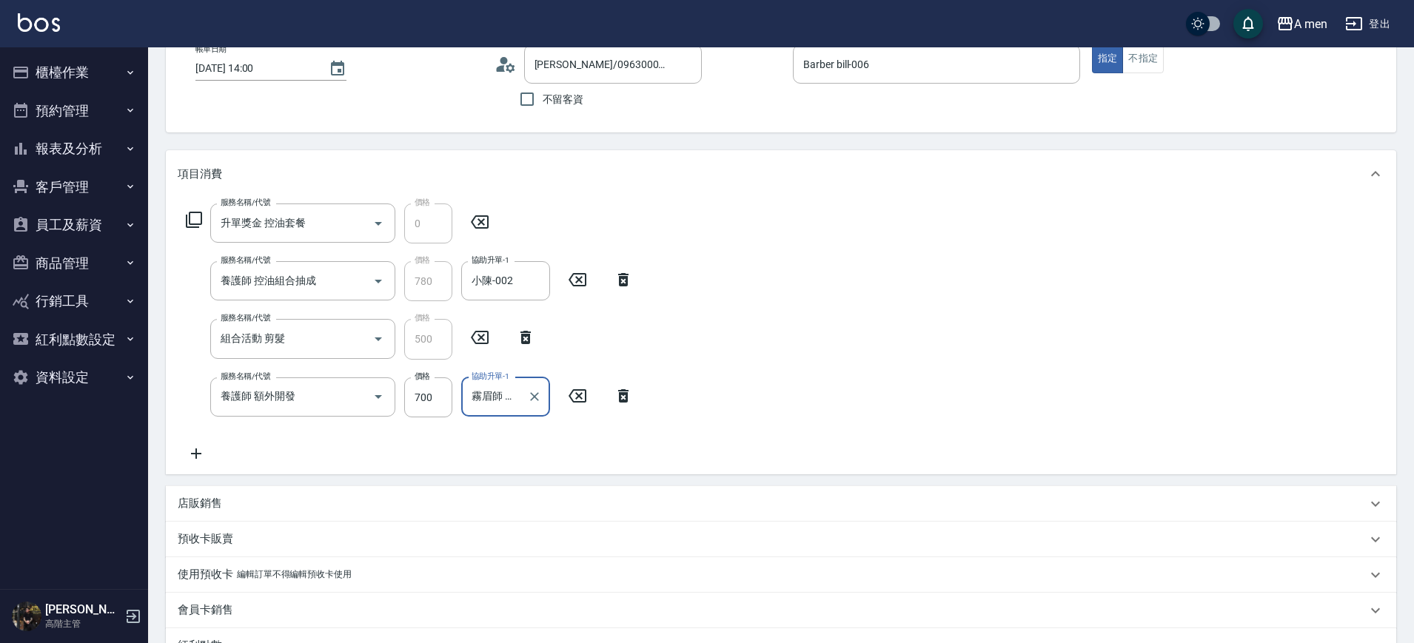
click at [827, 333] on div "服務名稱/代號 升單獎金 控油套餐 服務名稱/代號 價格 0 價格 服務名稱/代號 養護師 控油組合抽成 服務名稱/代號 價格 780 價格 協助升單-1 小…" at bounding box center [781, 336] width 1230 height 277
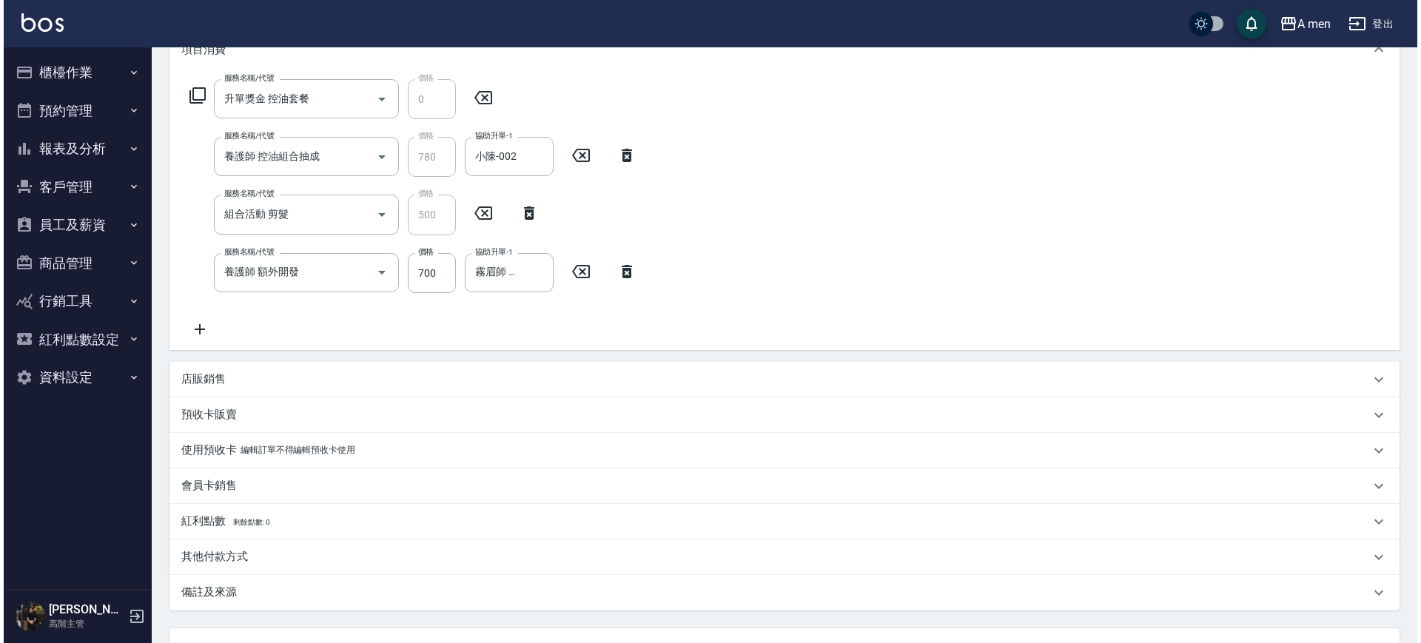
scroll to position [344, 0]
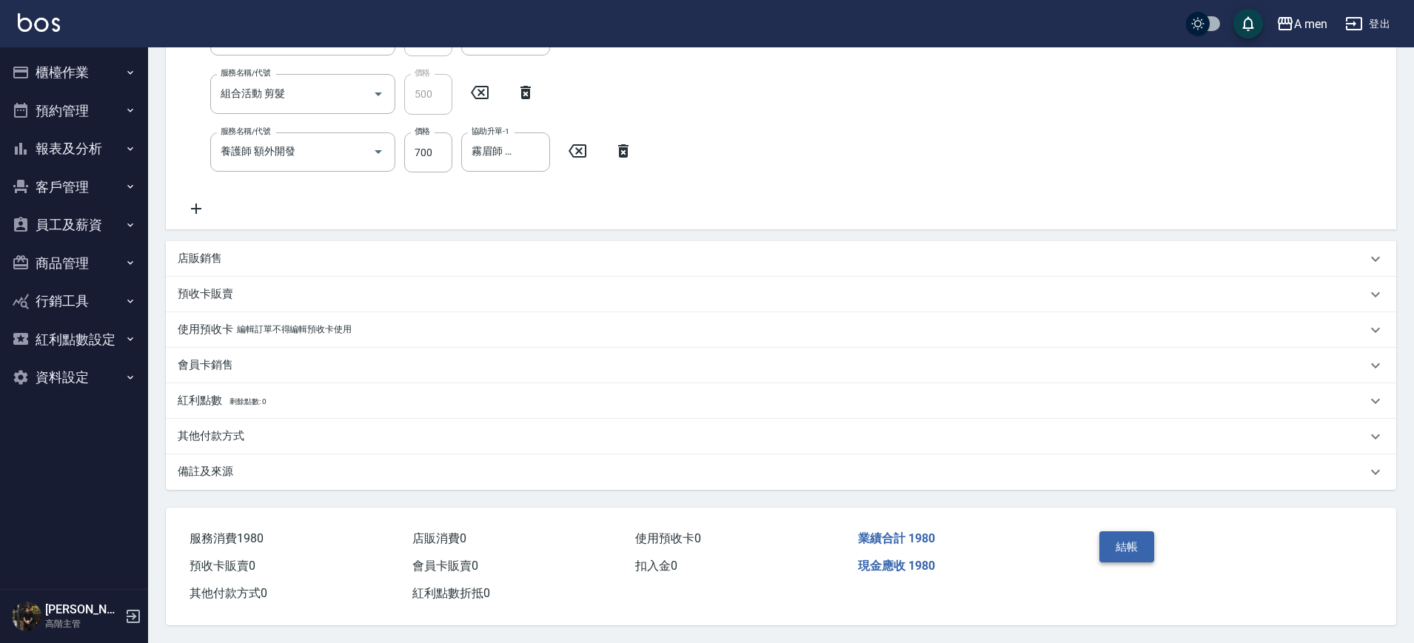
click at [1132, 545] on button "結帳" at bounding box center [1127, 546] width 56 height 31
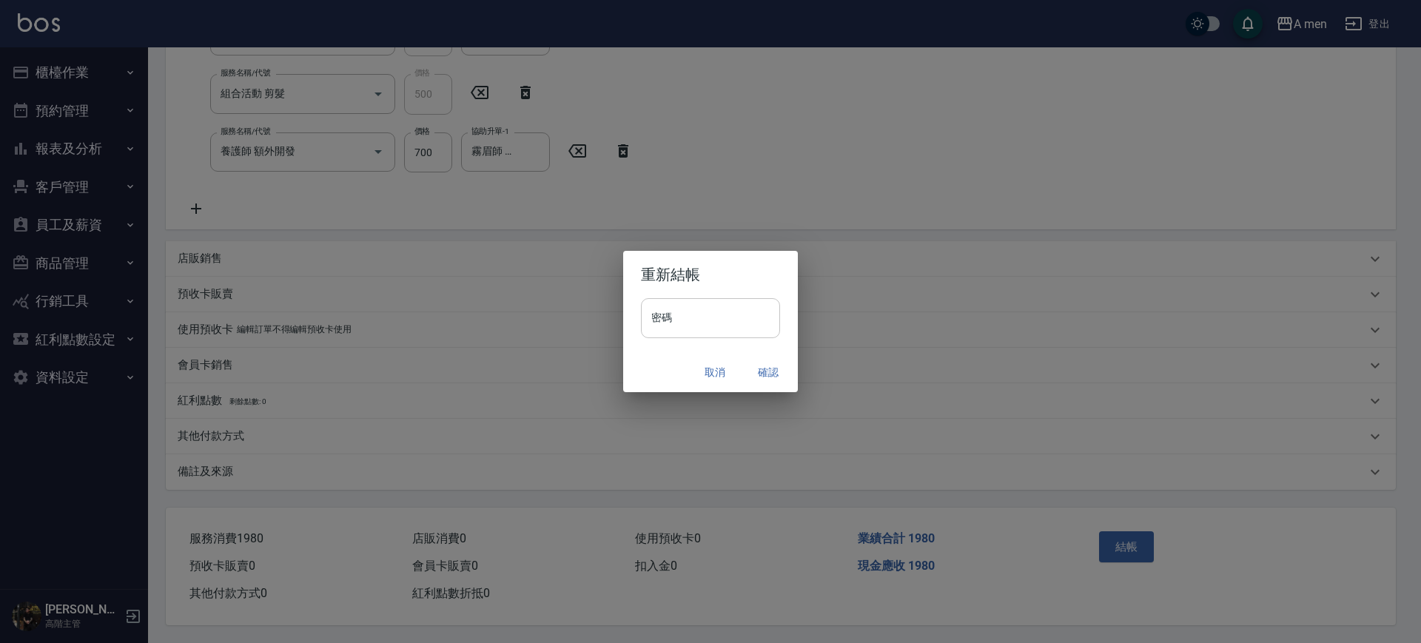
click at [763, 335] on input "密碼" at bounding box center [710, 318] width 139 height 40
click at [727, 287] on h2 "重新結帳" at bounding box center [710, 274] width 175 height 47
click at [758, 363] on button "確認" at bounding box center [768, 372] width 47 height 27
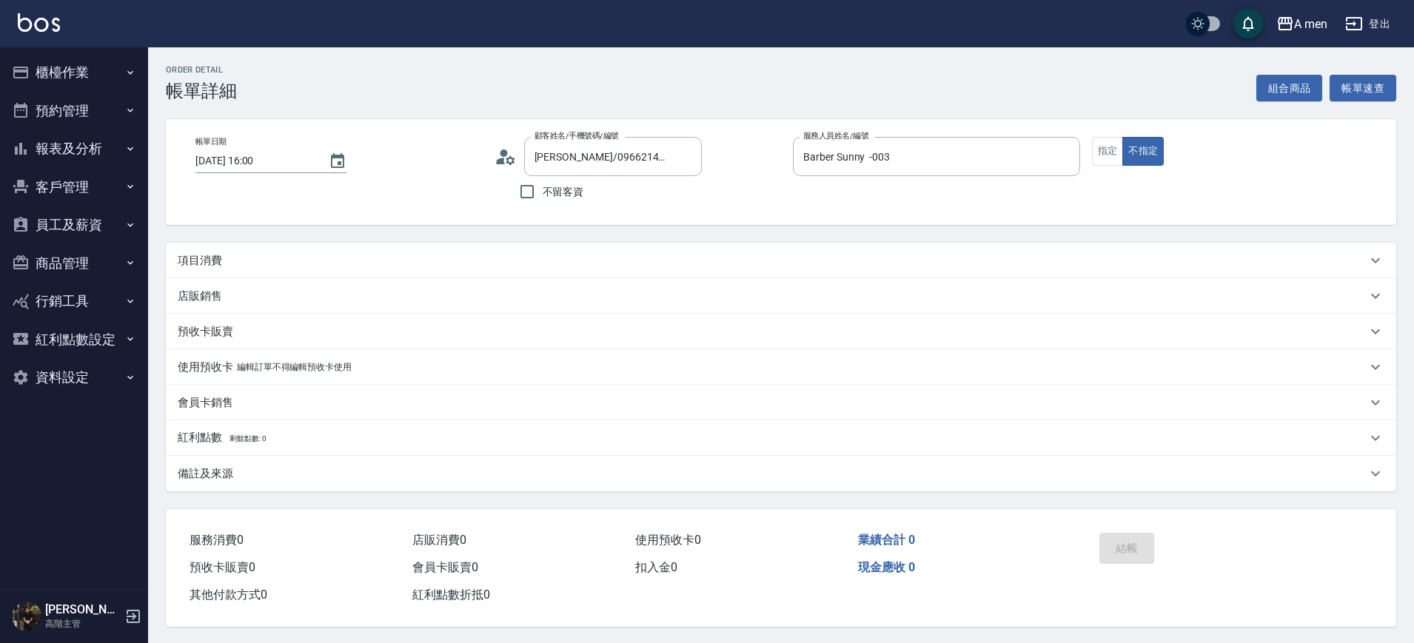
click at [252, 249] on div "項目消費" at bounding box center [781, 261] width 1230 height 36
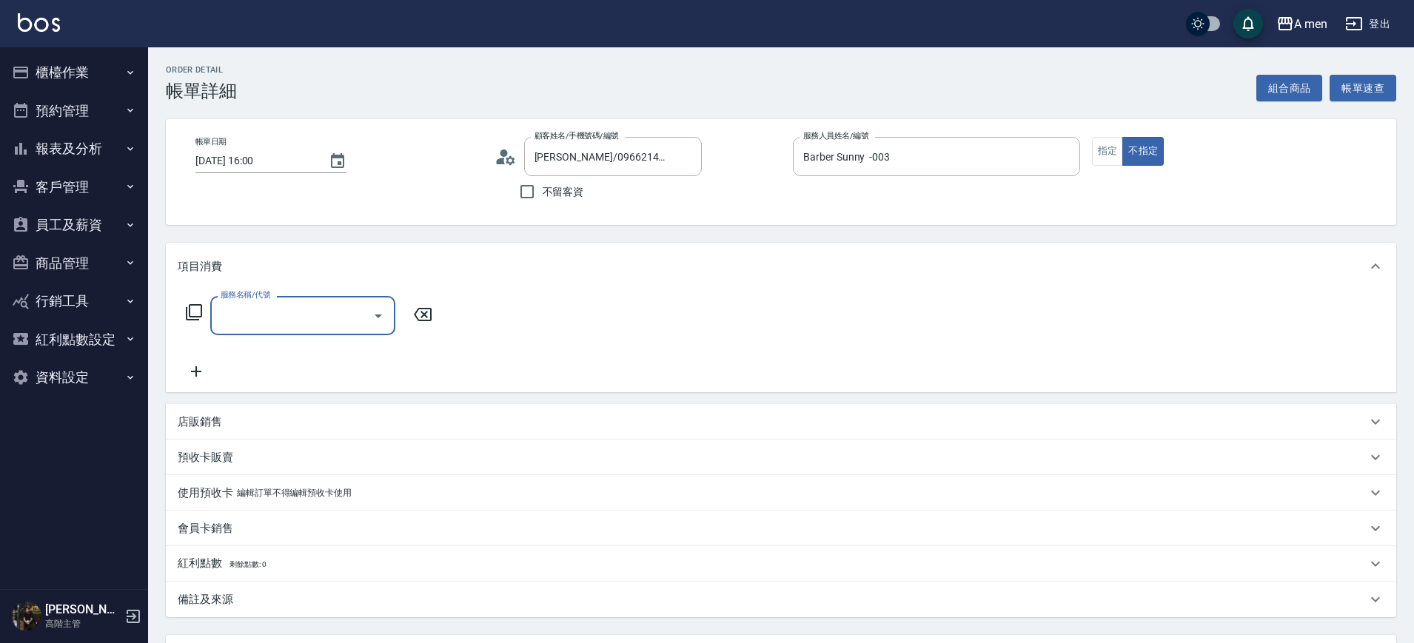
click at [252, 300] on div "服務名稱/代號" at bounding box center [302, 315] width 185 height 39
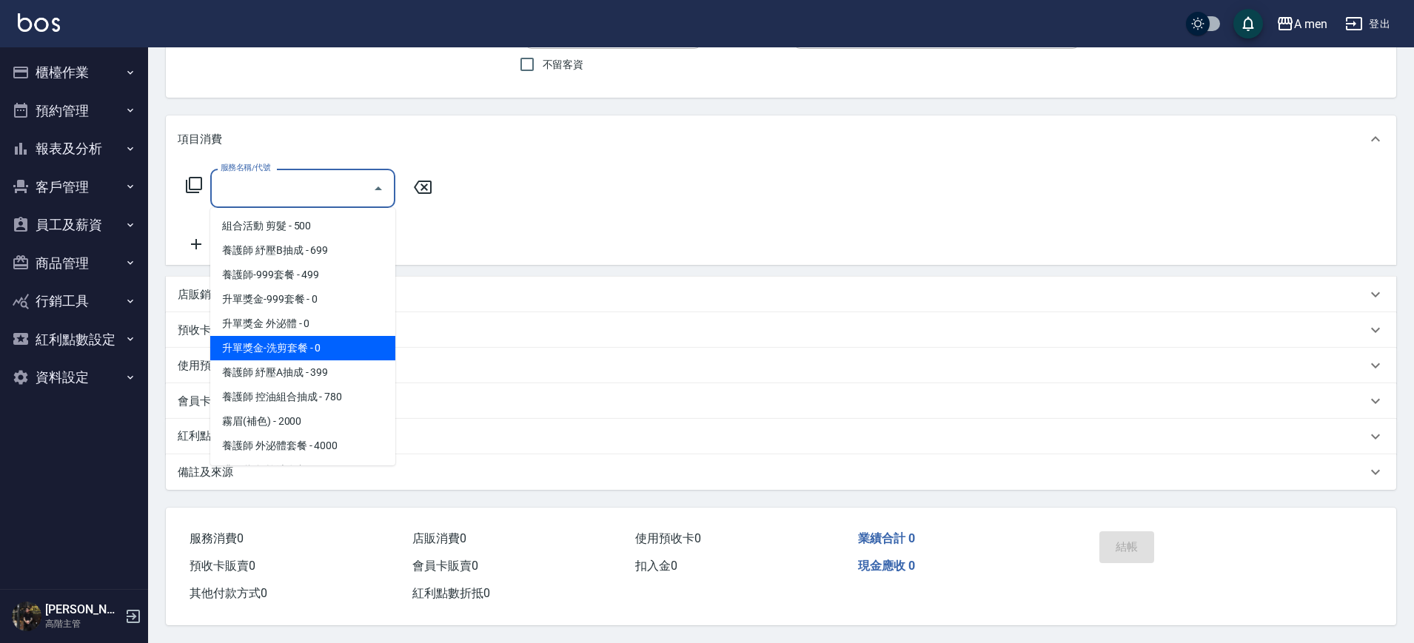
scroll to position [370, 0]
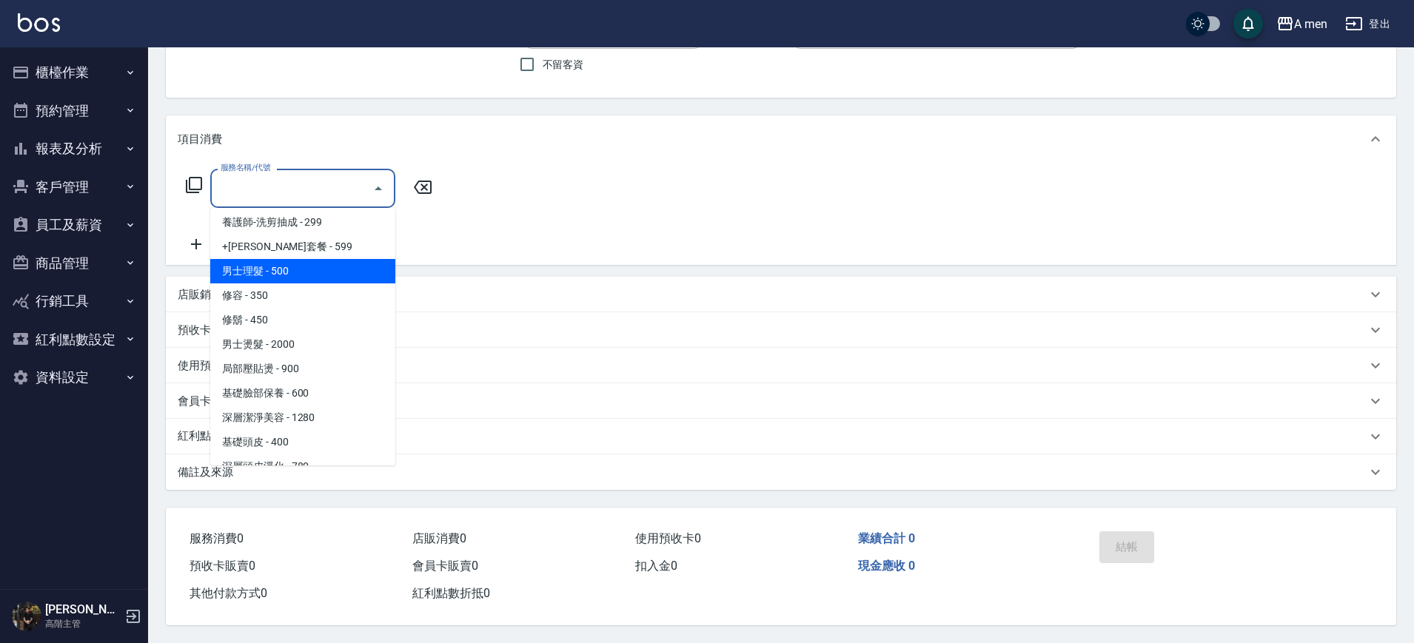
click at [300, 261] on span "男士理髮 - 500" at bounding box center [302, 271] width 185 height 24
type input "男士理髮(A01)"
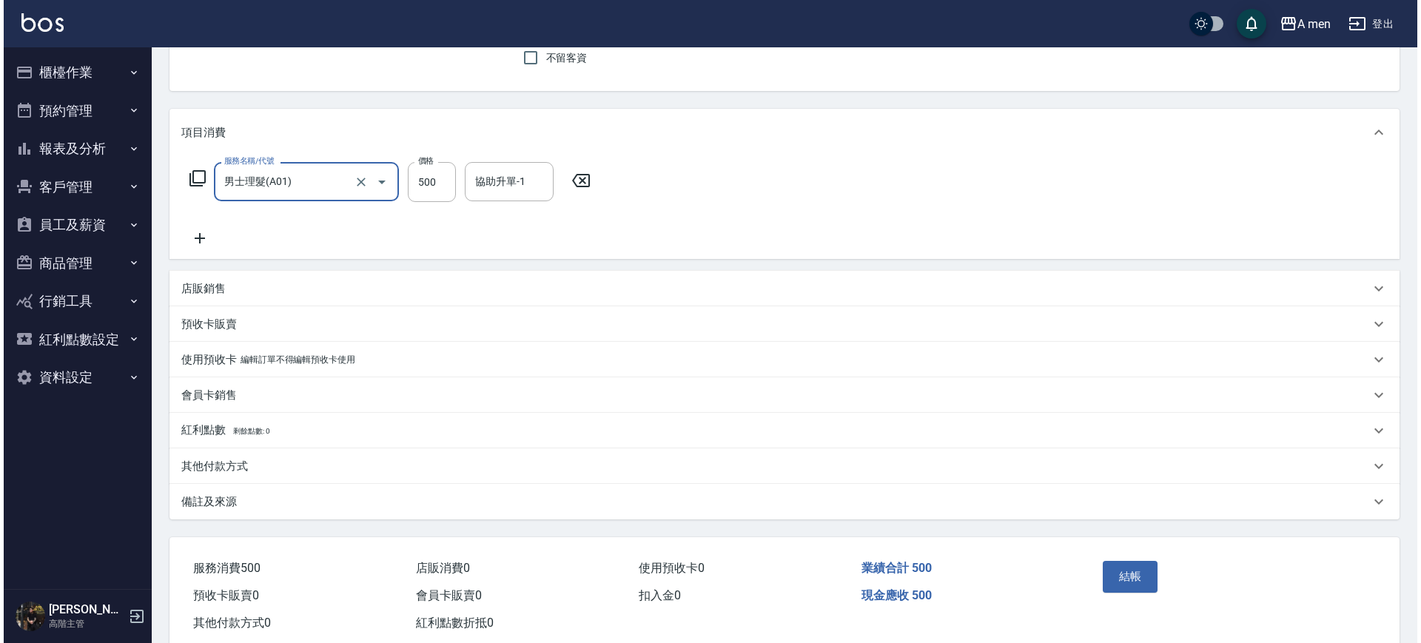
scroll to position [170, 0]
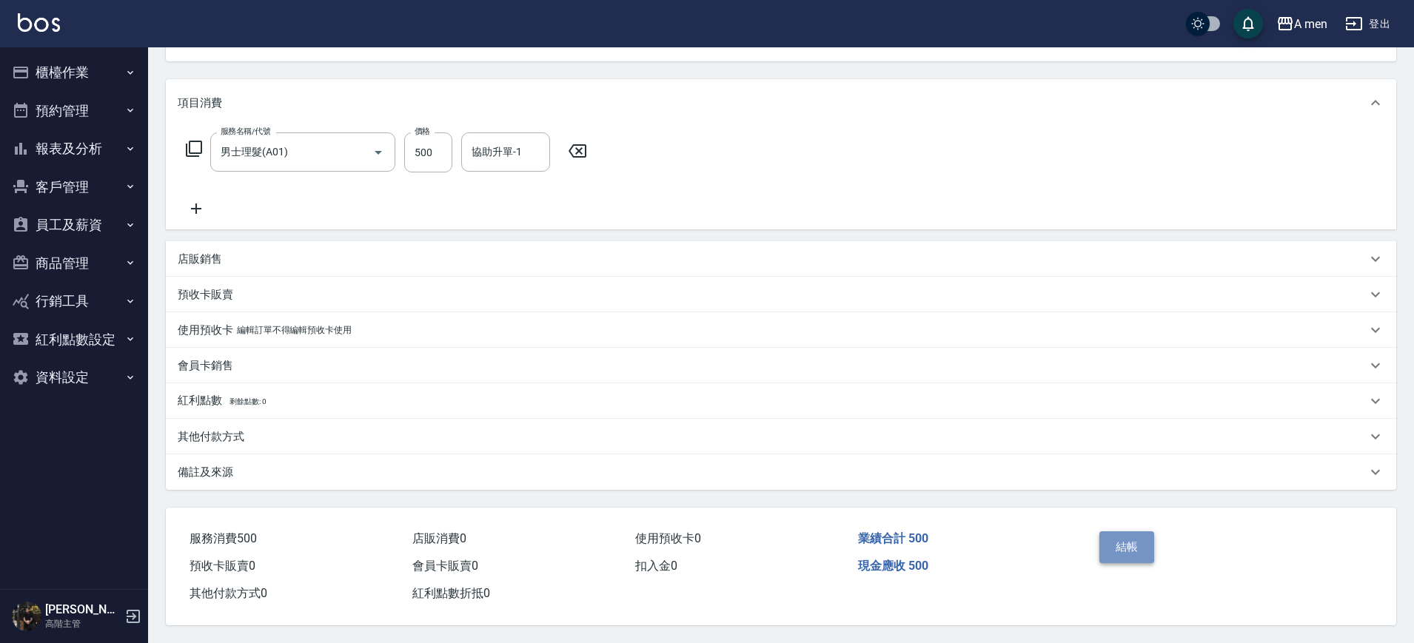
click at [1139, 542] on button "結帳" at bounding box center [1127, 546] width 56 height 31
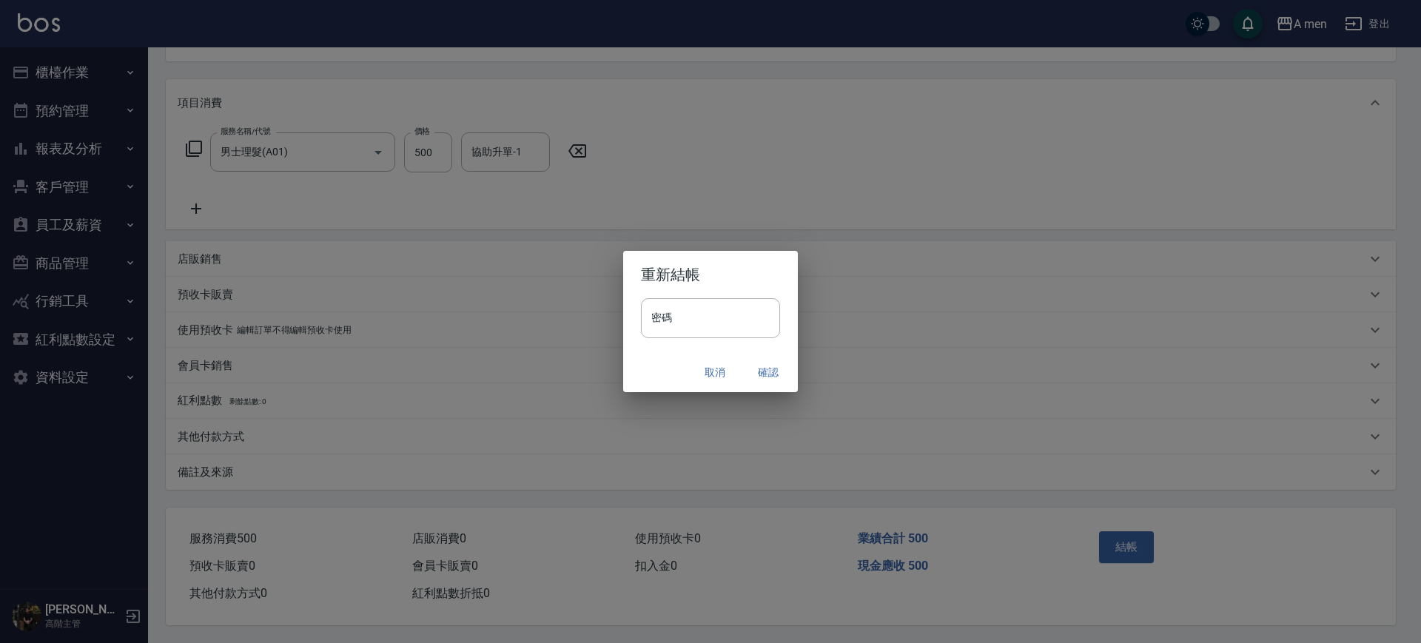
click at [780, 377] on button "確認" at bounding box center [768, 372] width 47 height 27
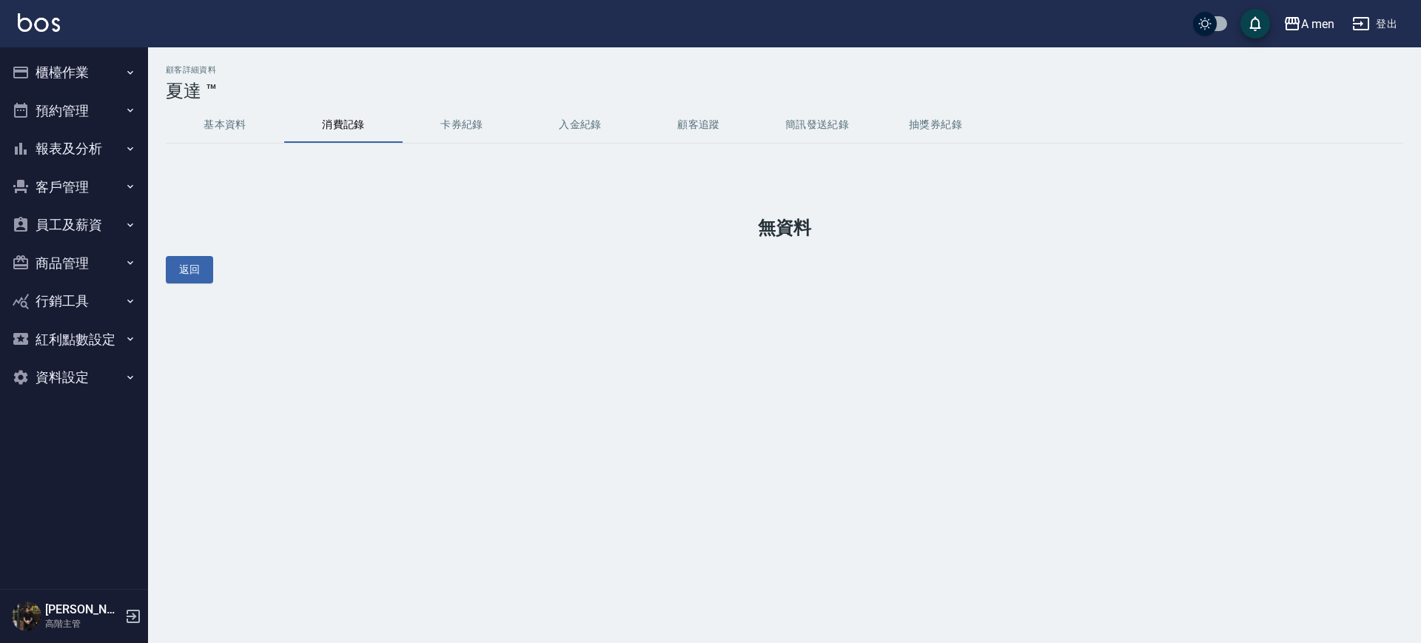
click at [454, 124] on button "卡券紀錄" at bounding box center [462, 125] width 118 height 36
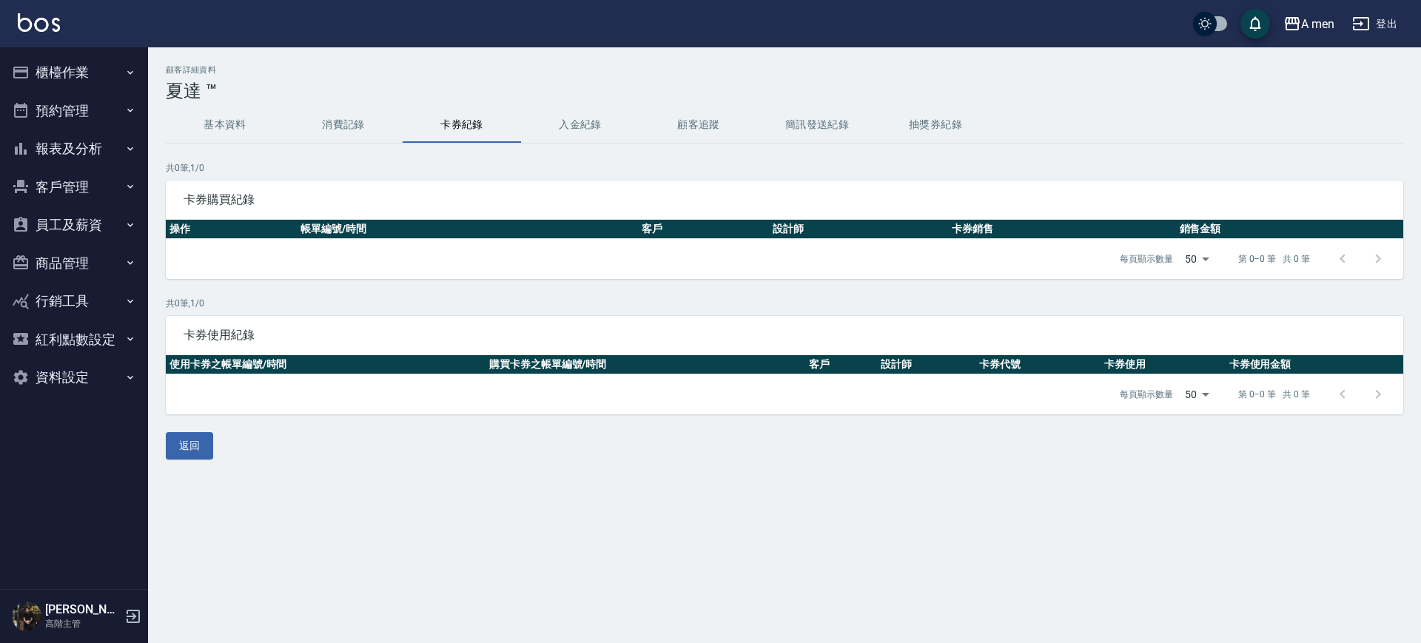
click at [263, 123] on button "基本資料" at bounding box center [225, 125] width 118 height 36
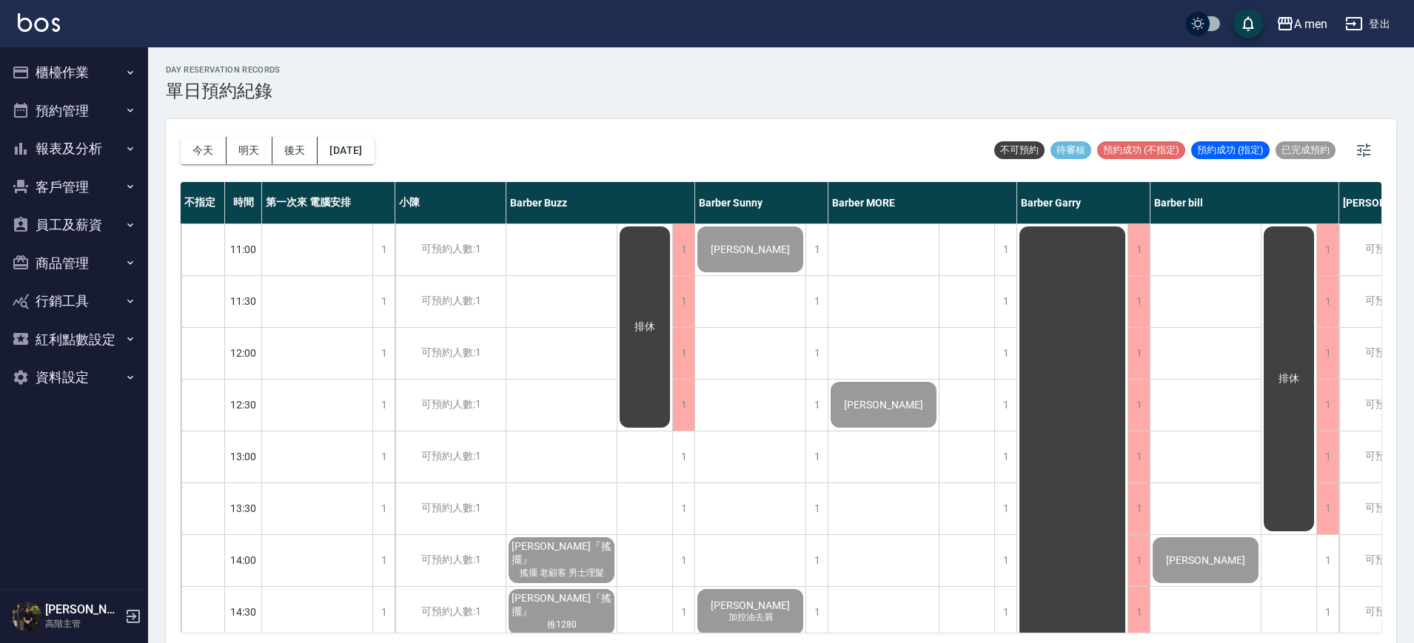
click at [86, 81] on button "櫃檯作業" at bounding box center [74, 72] width 136 height 38
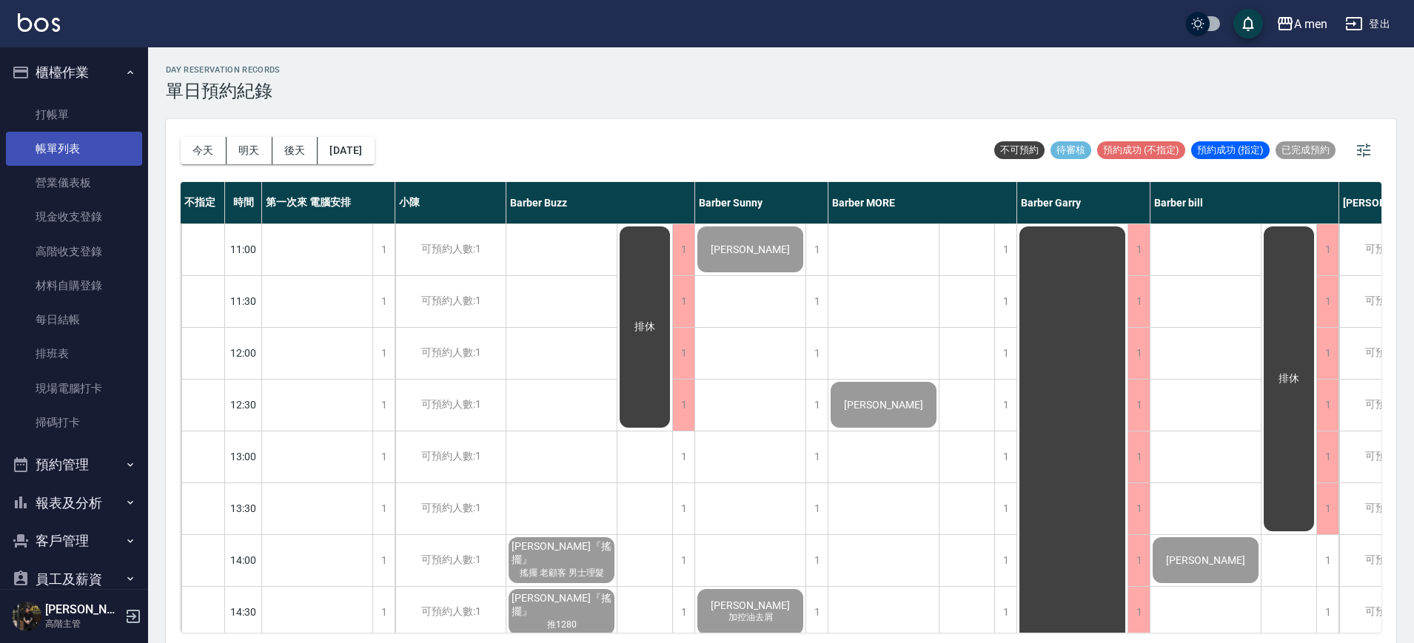
click at [81, 157] on link "帳單列表" at bounding box center [74, 149] width 136 height 34
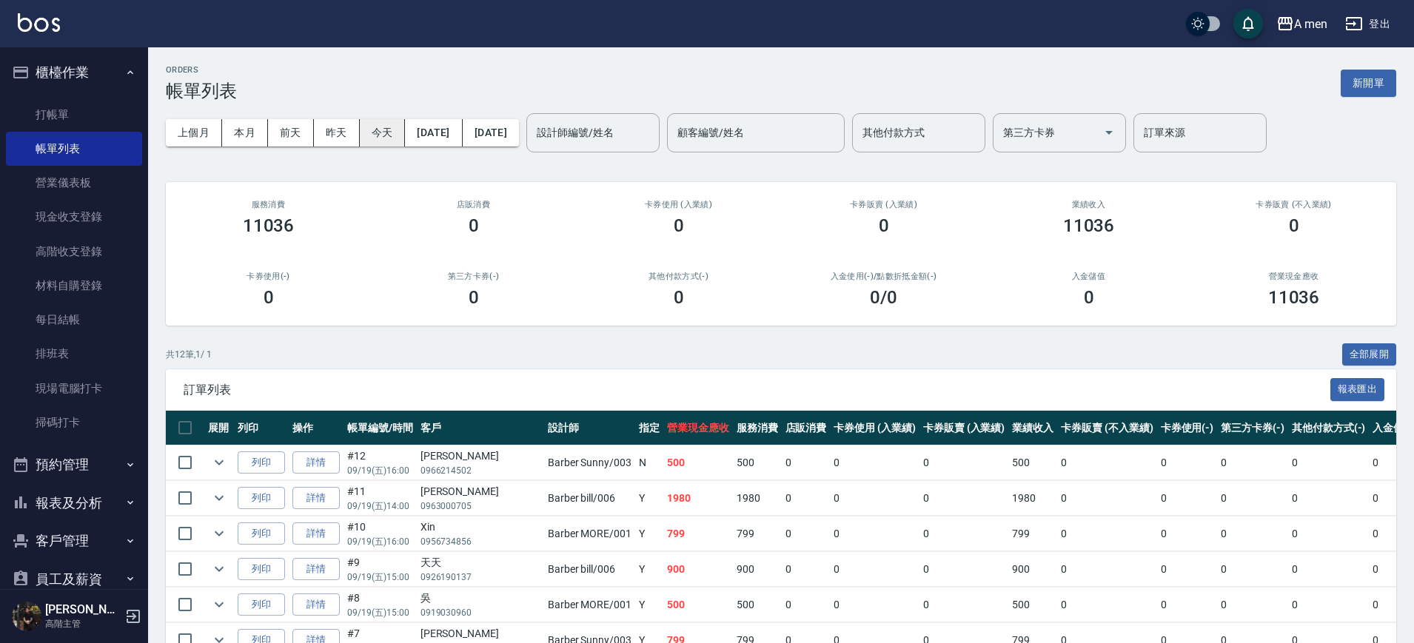
click at [379, 132] on button "今天" at bounding box center [383, 132] width 46 height 27
click at [106, 77] on button "櫃檯作業" at bounding box center [74, 72] width 136 height 38
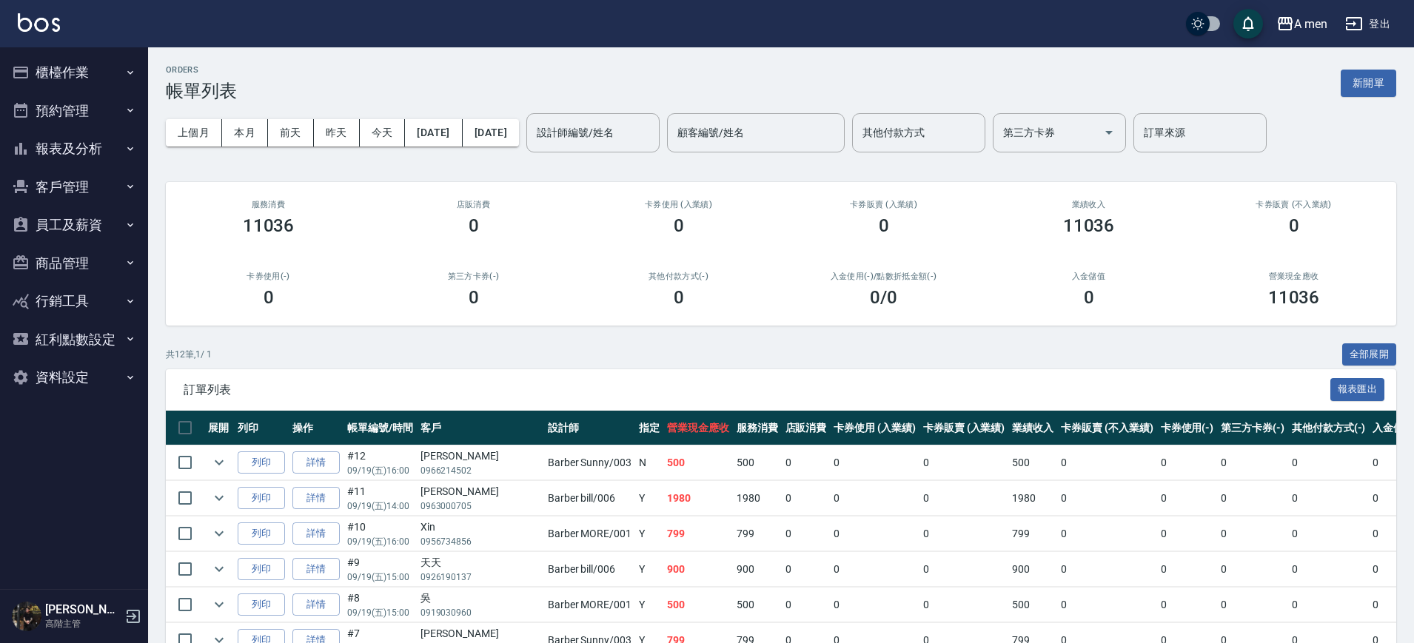
click at [114, 107] on button "預約管理" at bounding box center [74, 111] width 136 height 38
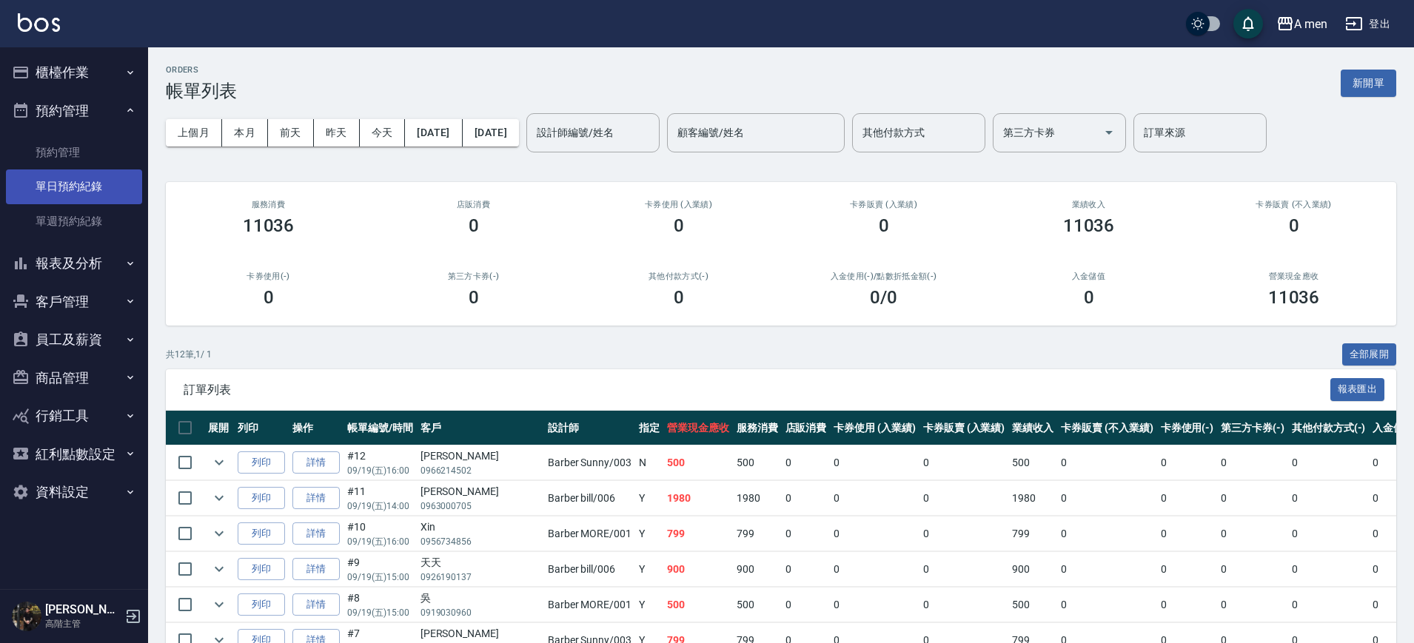
click at [101, 169] on link "單日預約紀錄" at bounding box center [74, 186] width 136 height 34
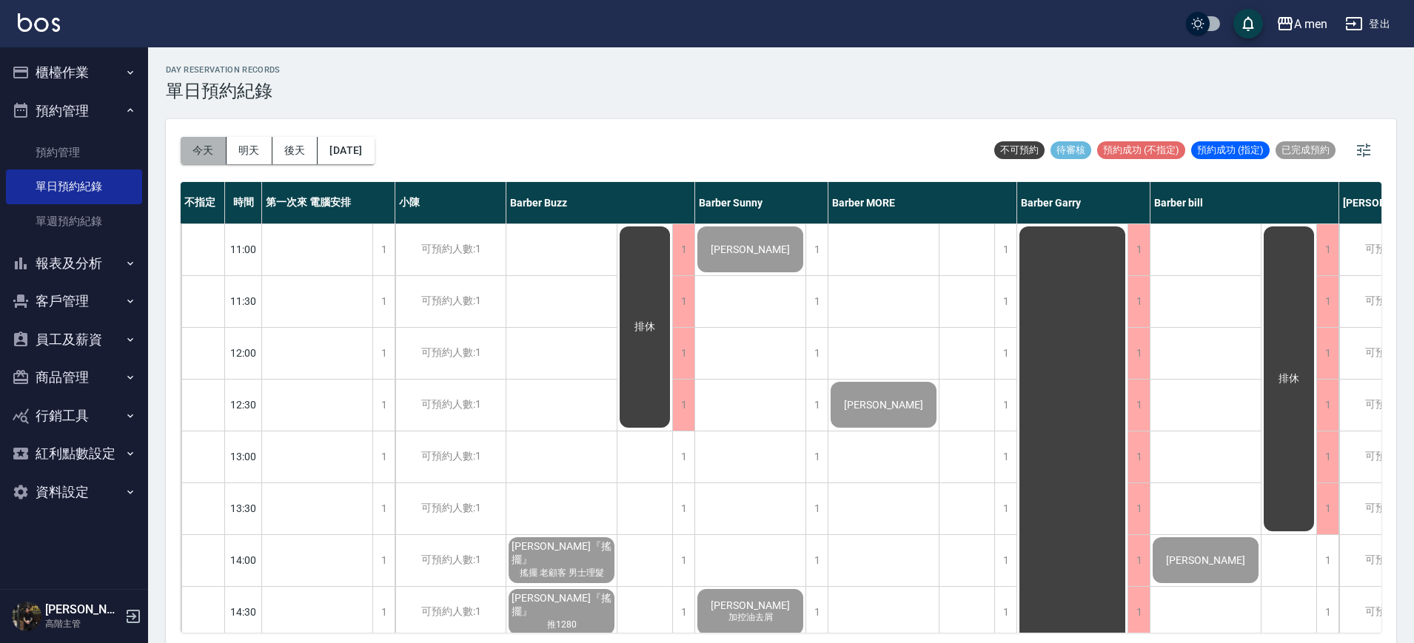
click at [195, 152] on button "今天" at bounding box center [204, 150] width 46 height 27
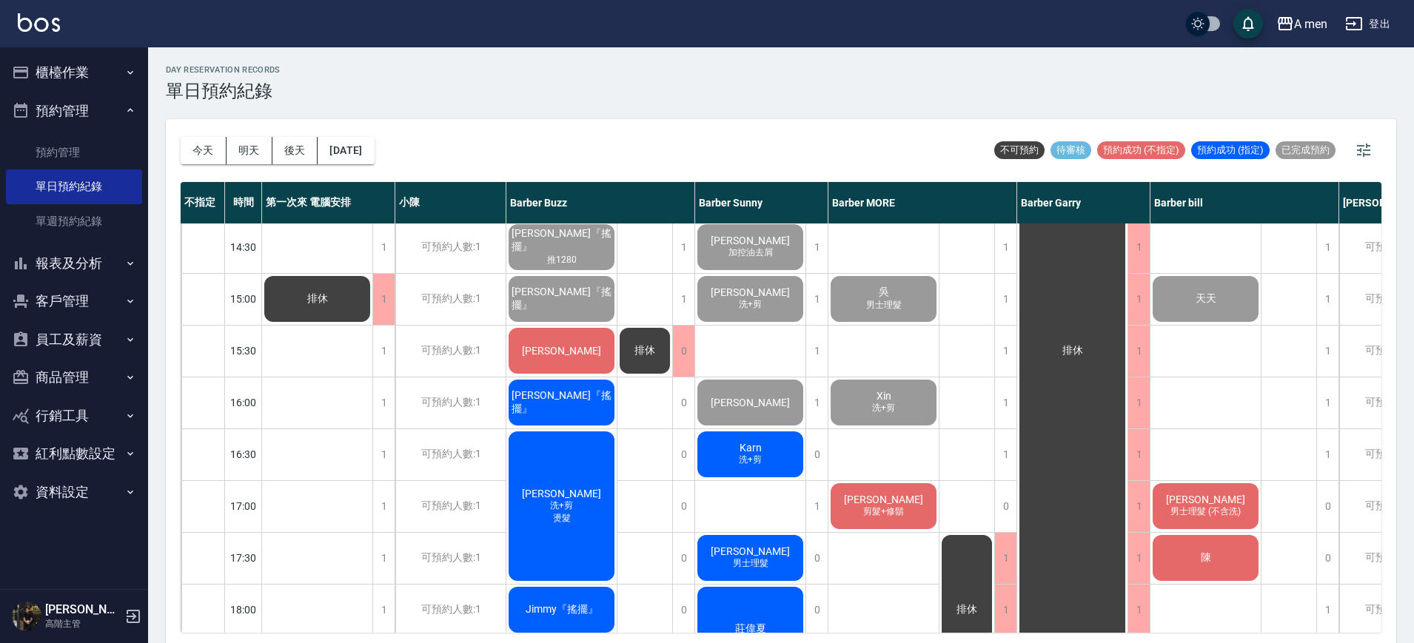
scroll to position [370, 0]
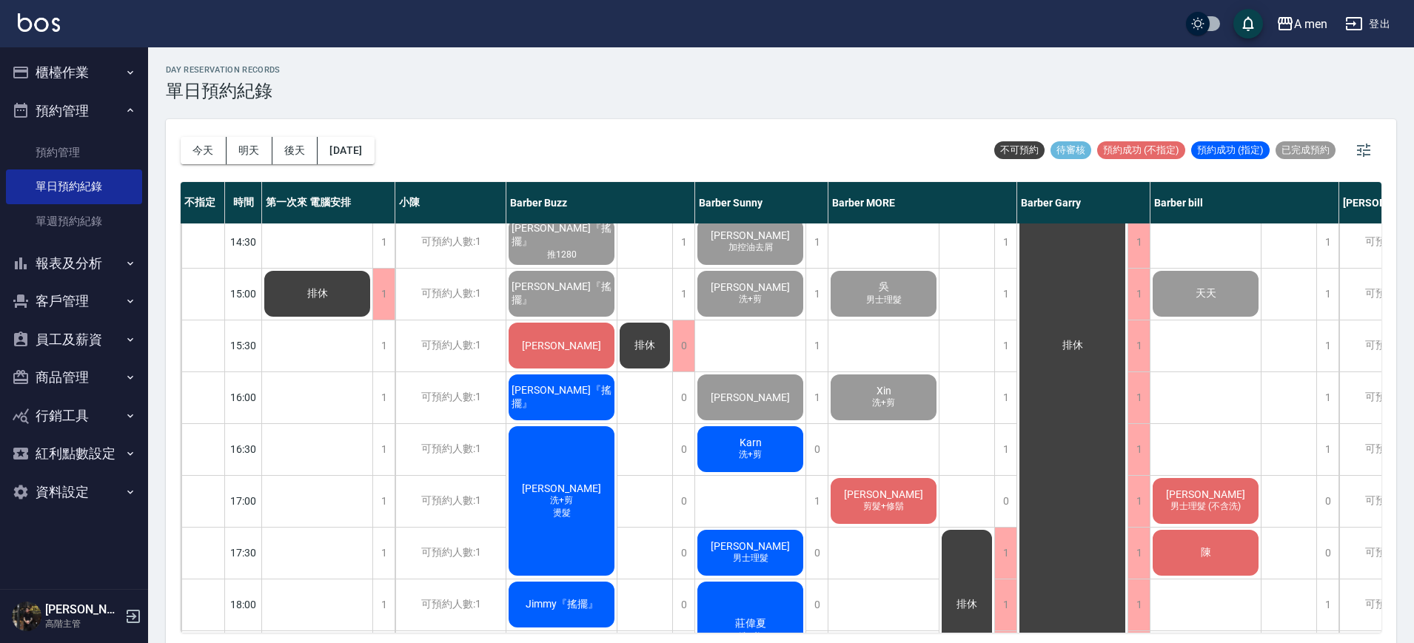
click at [872, 133] on div "[DATE] [DATE] [DATE] [DATE] 不可預約 待審核 預約成功 (不指定) 預約成功 (指定) 已完成預約" at bounding box center [781, 150] width 1200 height 63
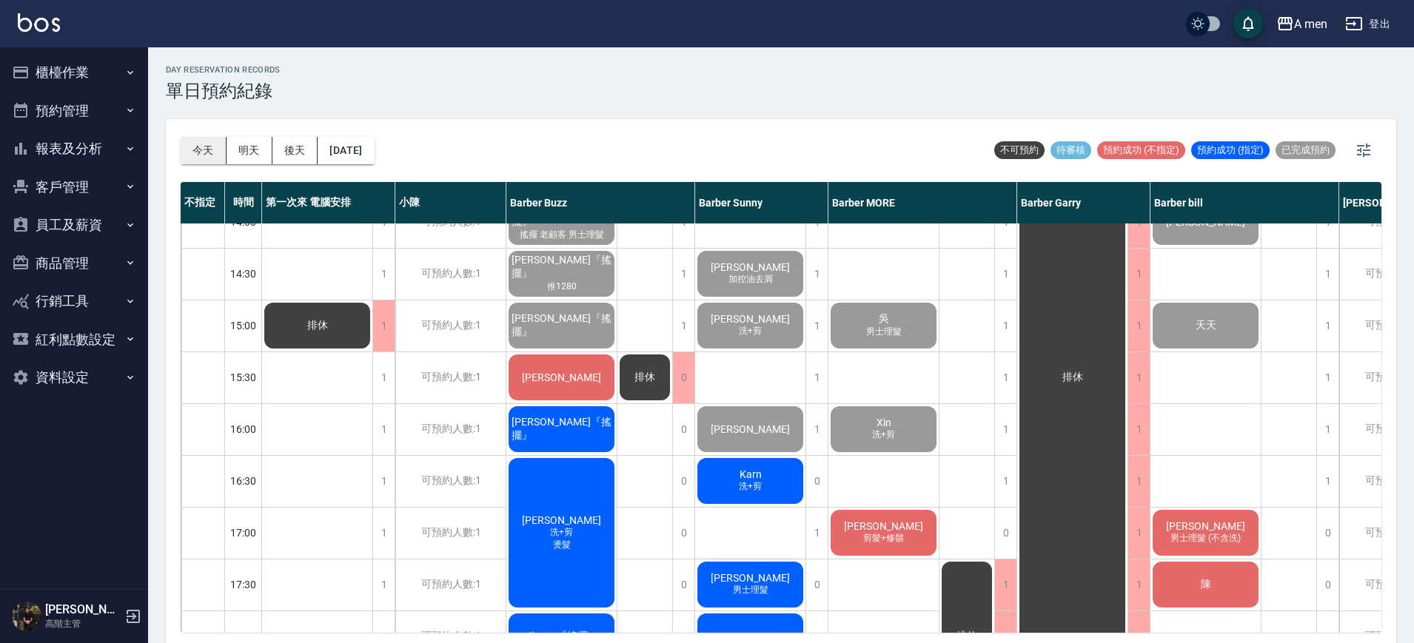
scroll to position [370, 0]
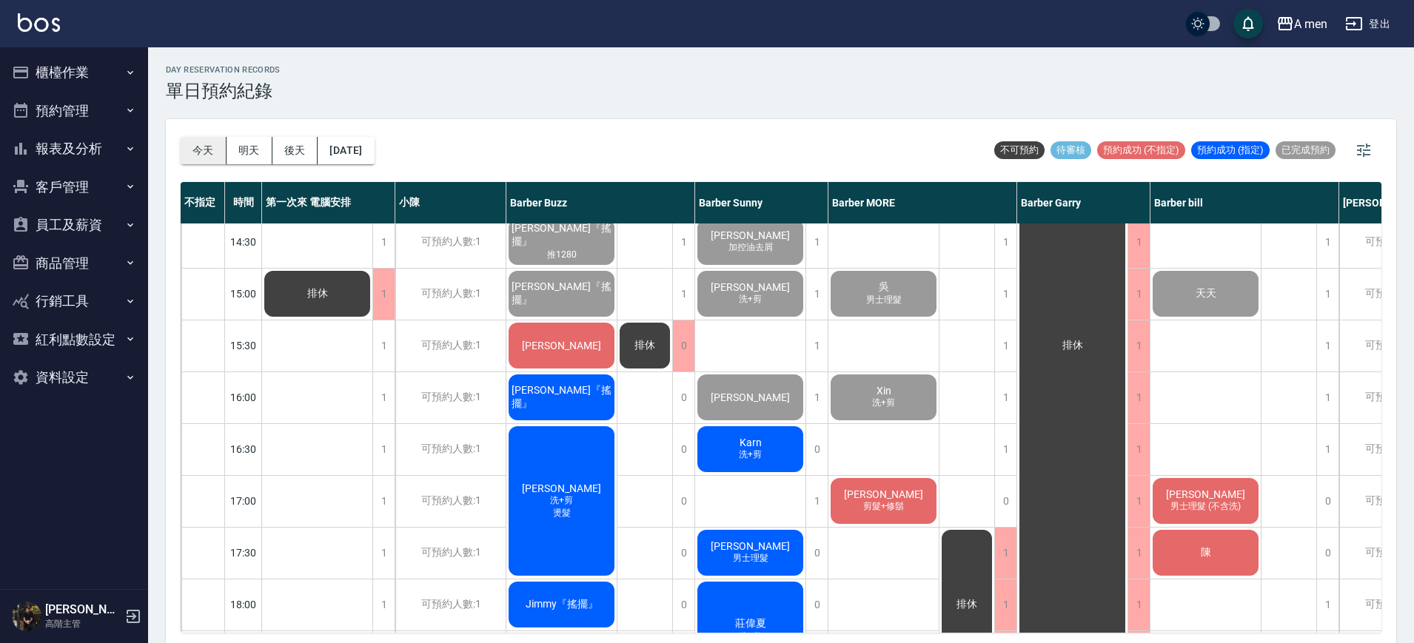
click at [192, 151] on button "今天" at bounding box center [204, 150] width 46 height 27
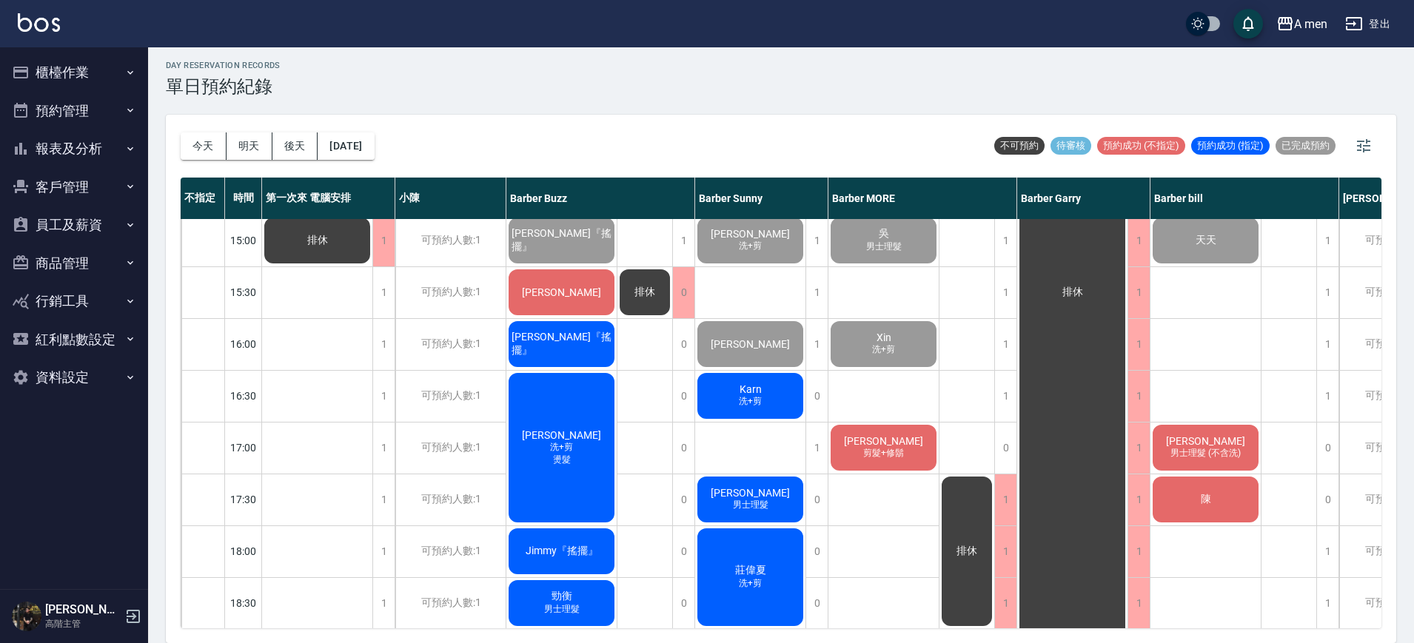
scroll to position [463, 0]
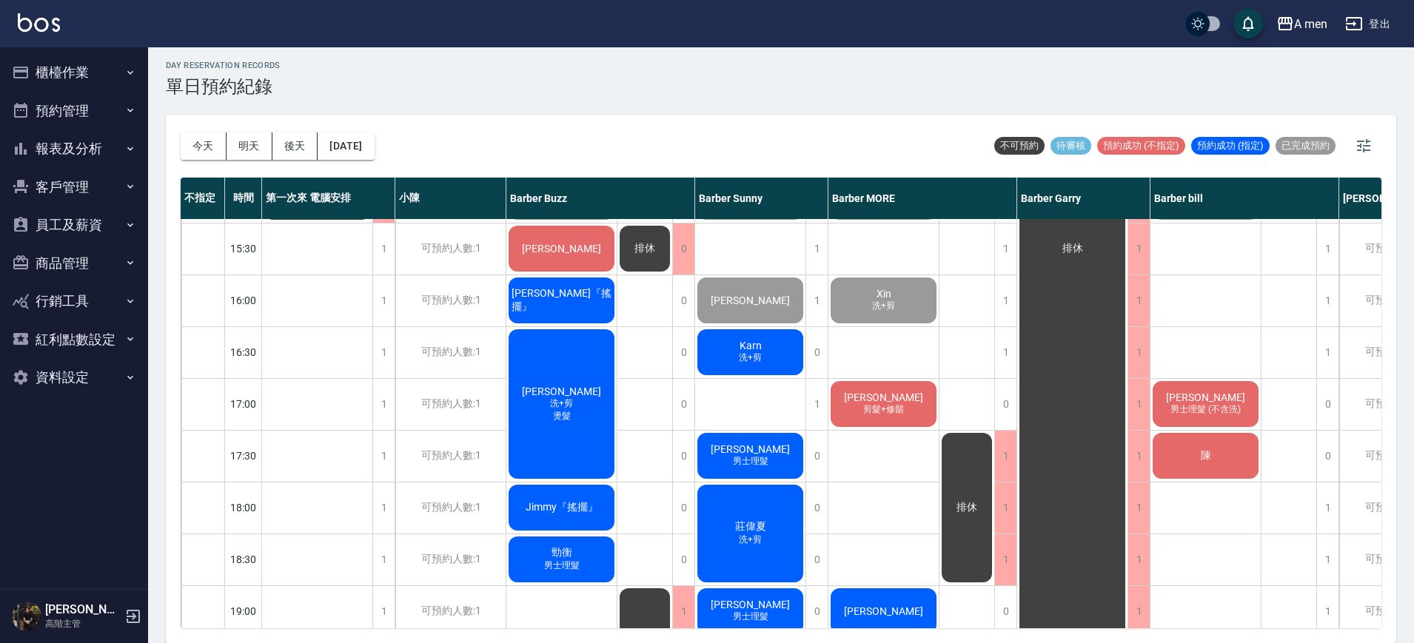
click at [739, 411] on div "[PERSON_NAME]先生 加控油去屑 [PERSON_NAME] 洗+剪 [PERSON_NAME] 洗+剪 [PERSON_NAME] 男士理髮 [P…" at bounding box center [750, 404] width 111 height 1295
click at [648, 344] on div "排休 排休 排休" at bounding box center [645, 404] width 56 height 1295
click at [639, 423] on div "排休 排休 排休" at bounding box center [645, 404] width 56 height 1295
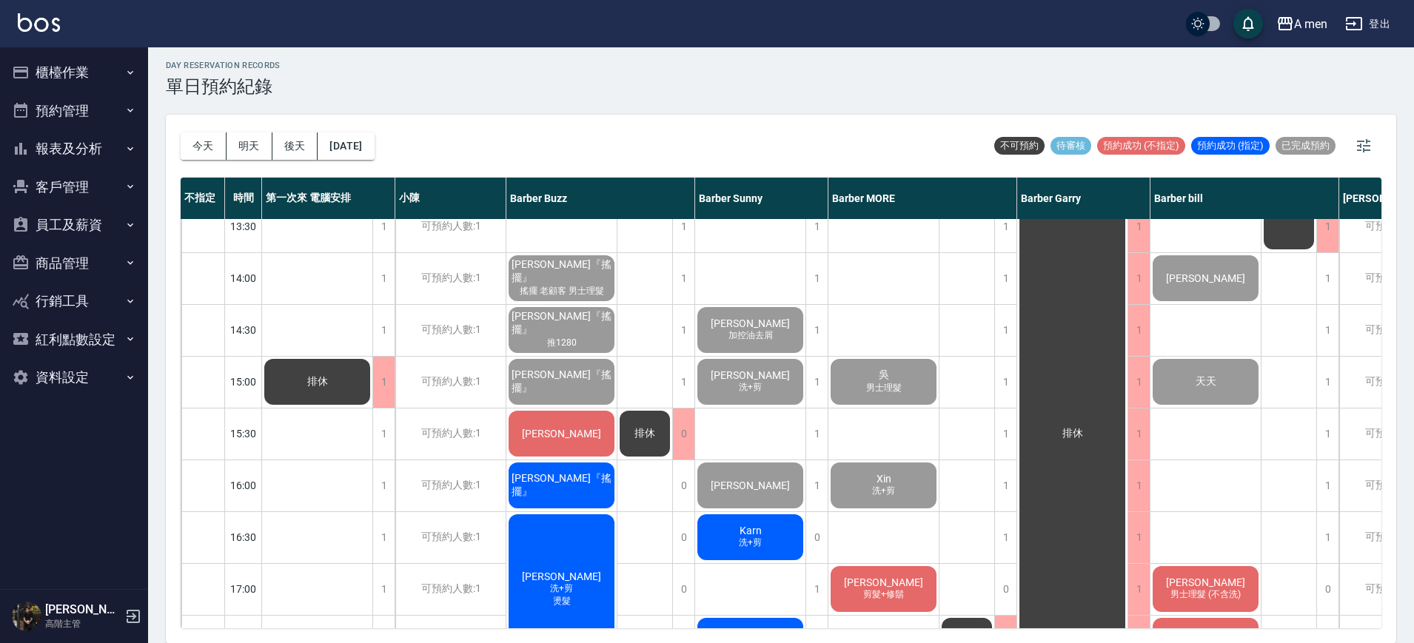
click at [644, 362] on div "排休 排休 排休" at bounding box center [645, 589] width 56 height 1295
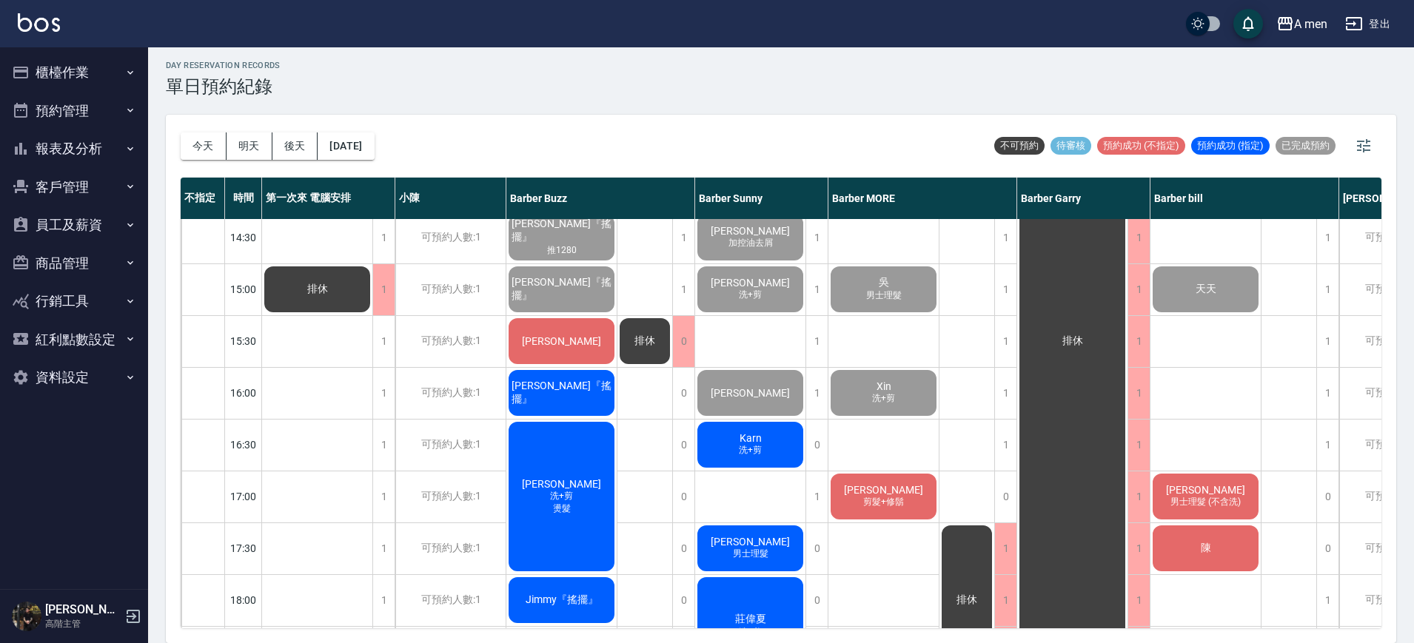
click at [591, 380] on div "[PERSON_NAME]『搖擺』" at bounding box center [561, 393] width 110 height 50
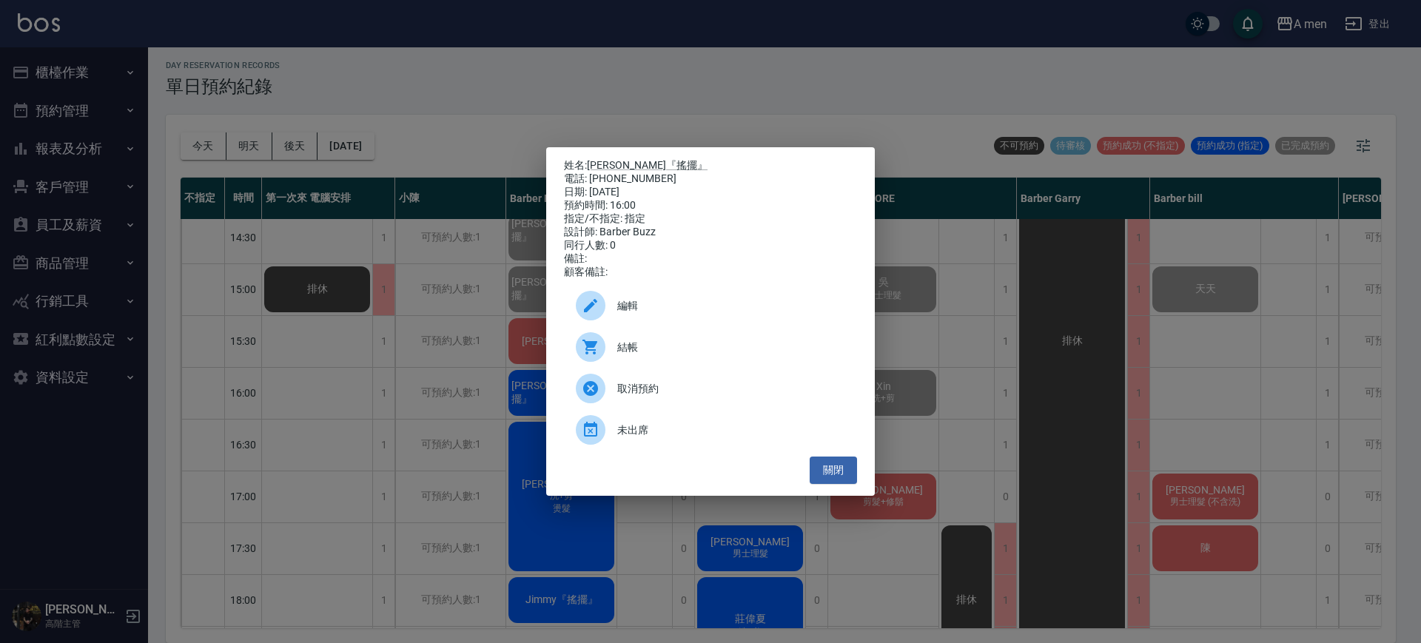
click at [625, 159] on p "姓名: [PERSON_NAME]『搖擺』" at bounding box center [710, 165] width 293 height 13
click at [626, 159] on link "[PERSON_NAME]『搖擺』" at bounding box center [647, 165] width 121 height 12
click at [833, 471] on button "關閉" at bounding box center [833, 470] width 47 height 27
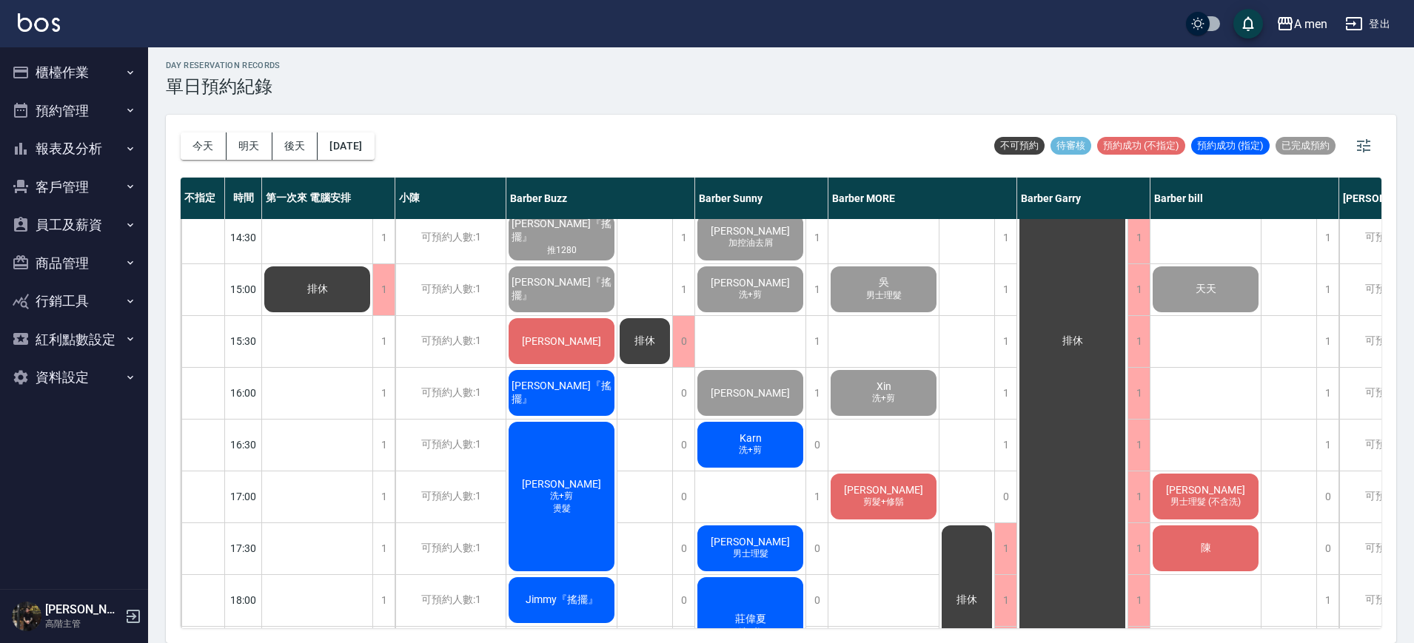
click at [582, 338] on div "[PERSON_NAME]" at bounding box center [561, 341] width 110 height 50
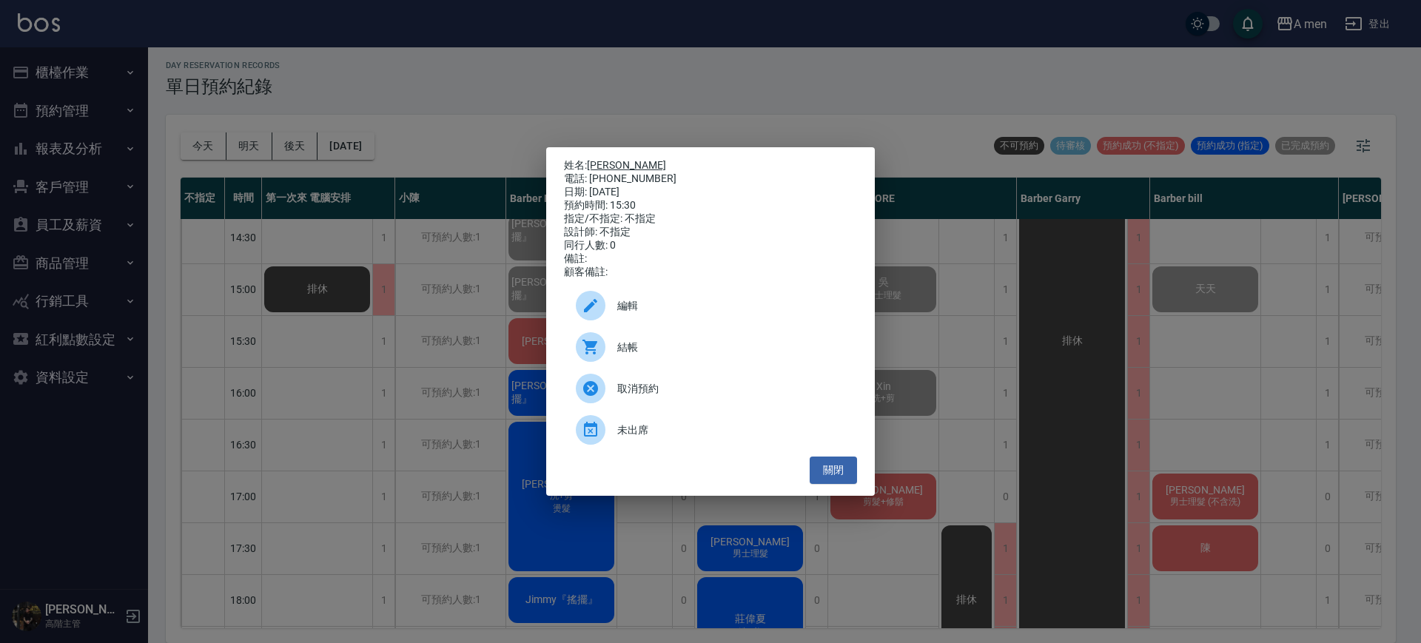
click at [608, 162] on link "[PERSON_NAME]" at bounding box center [626, 165] width 79 height 12
click at [835, 481] on button "關閉" at bounding box center [833, 470] width 47 height 27
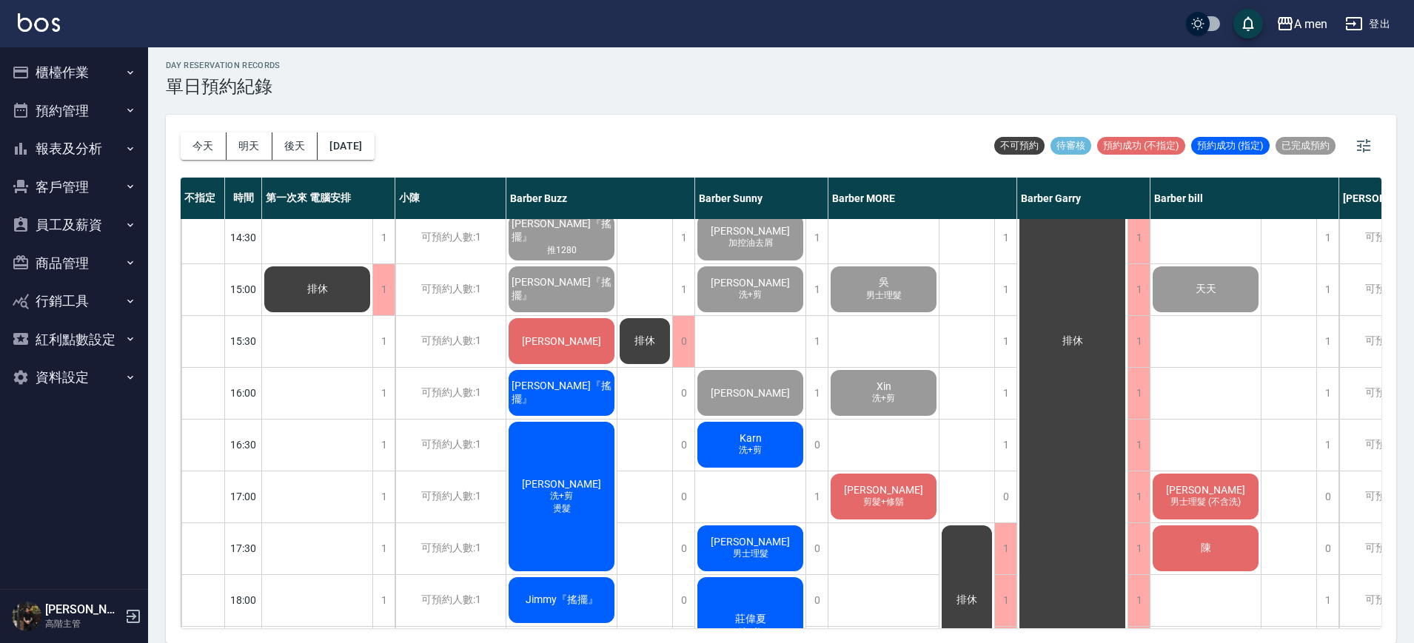
click at [639, 466] on div "排休 排休 排休" at bounding box center [645, 496] width 56 height 1295
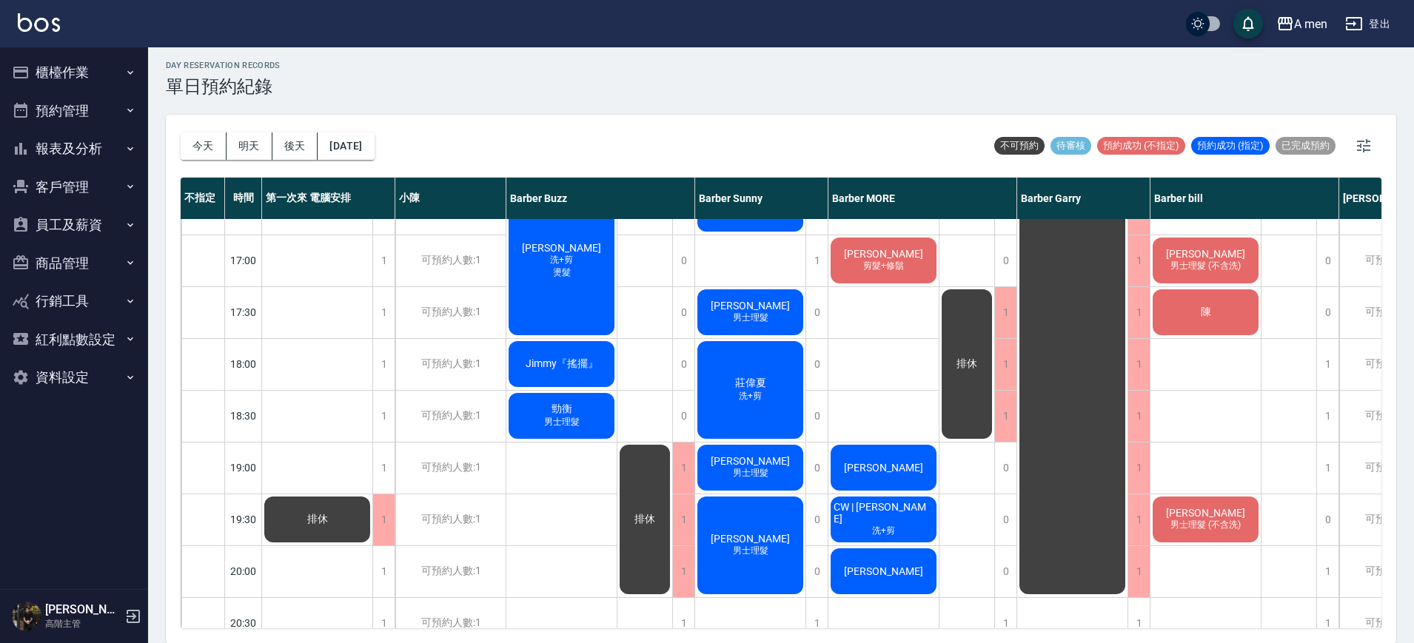
scroll to position [648, 0]
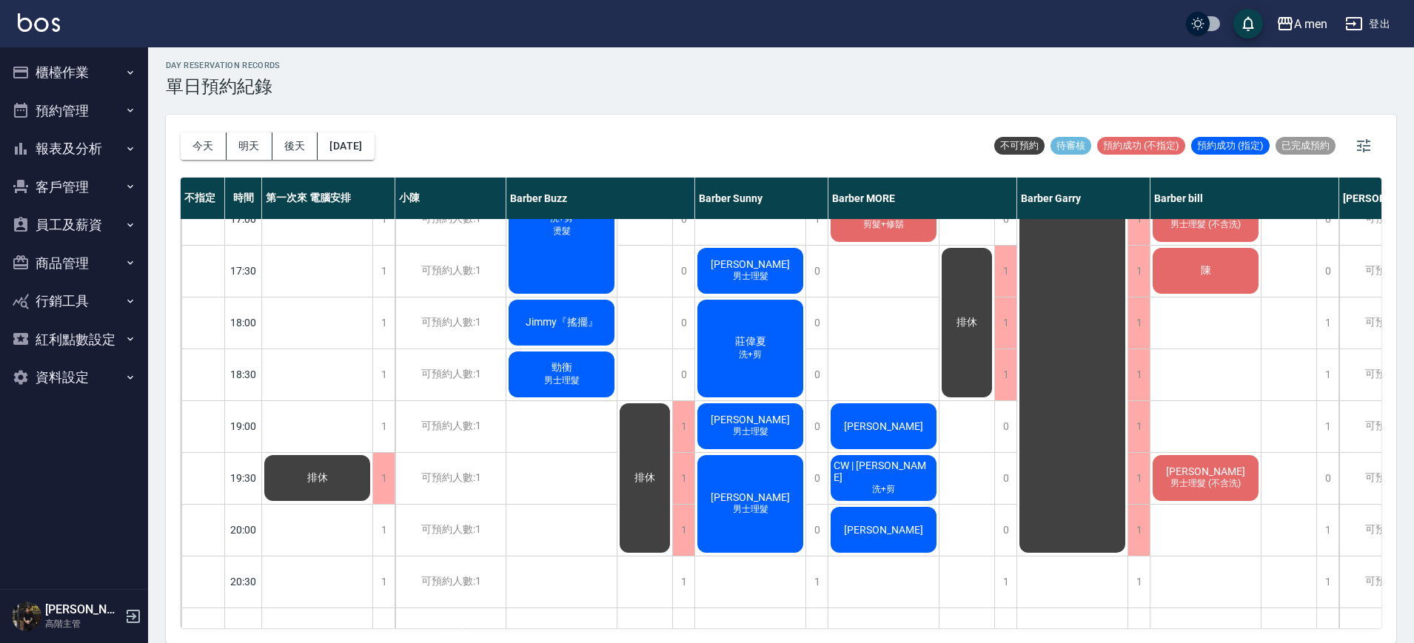
click at [872, 531] on span "[PERSON_NAME]" at bounding box center [883, 530] width 85 height 12
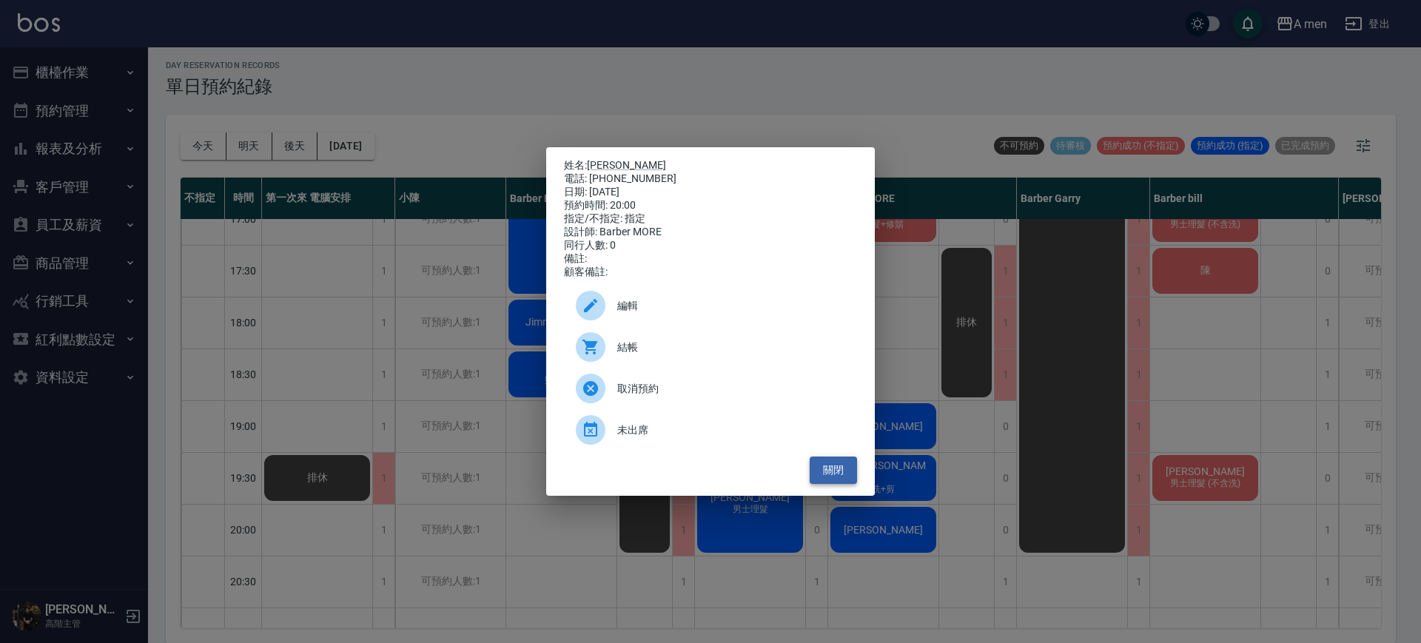
click at [850, 482] on button "關閉" at bounding box center [833, 470] width 47 height 27
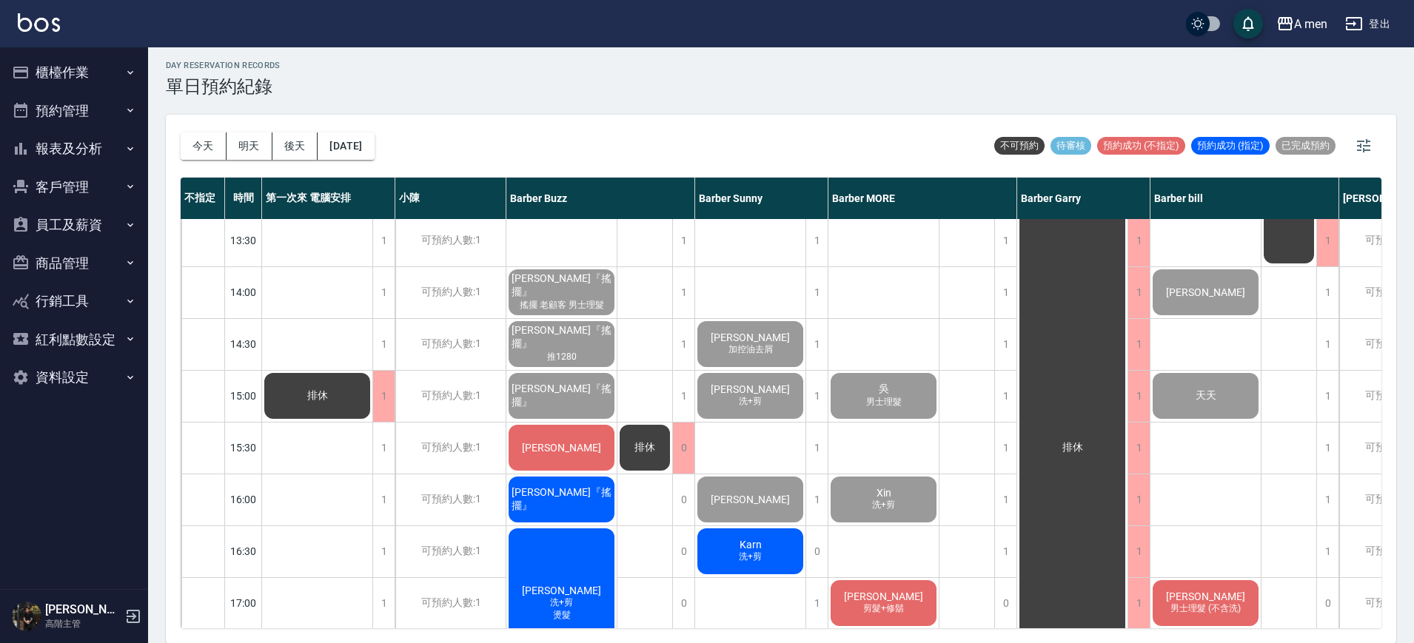
scroll to position [370, 0]
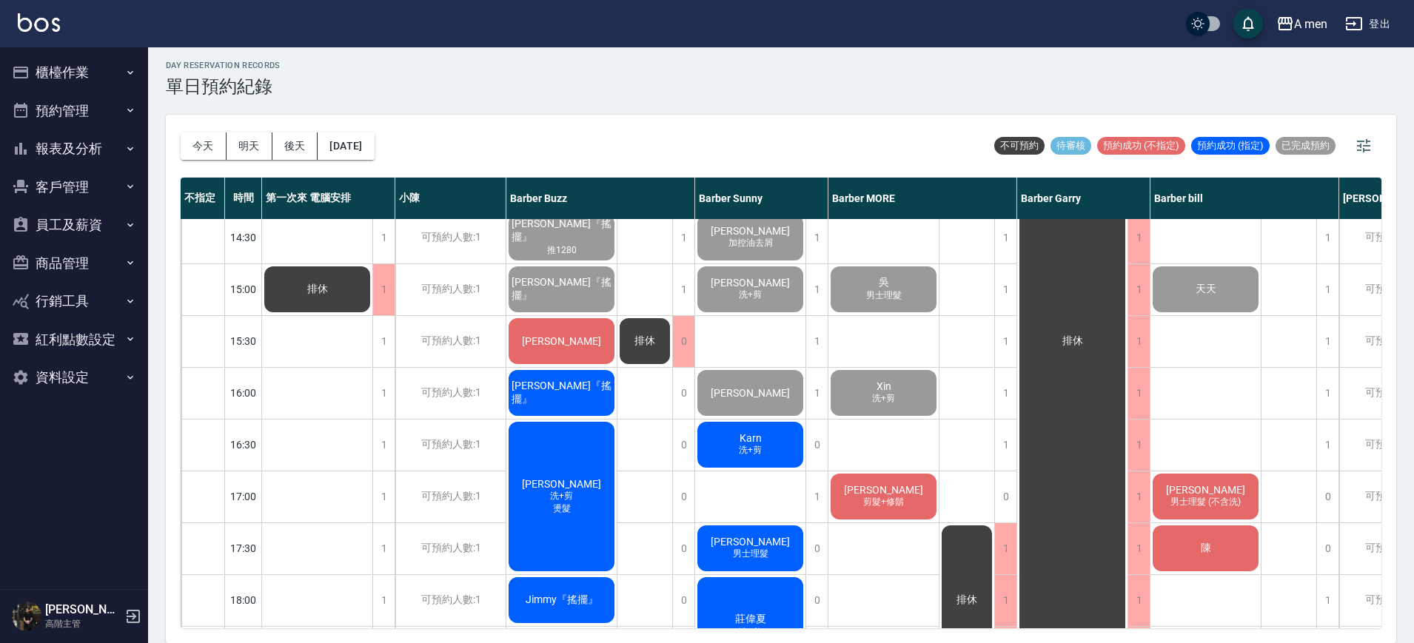
click at [648, 455] on div "排休 排休 排休" at bounding box center [645, 496] width 56 height 1295
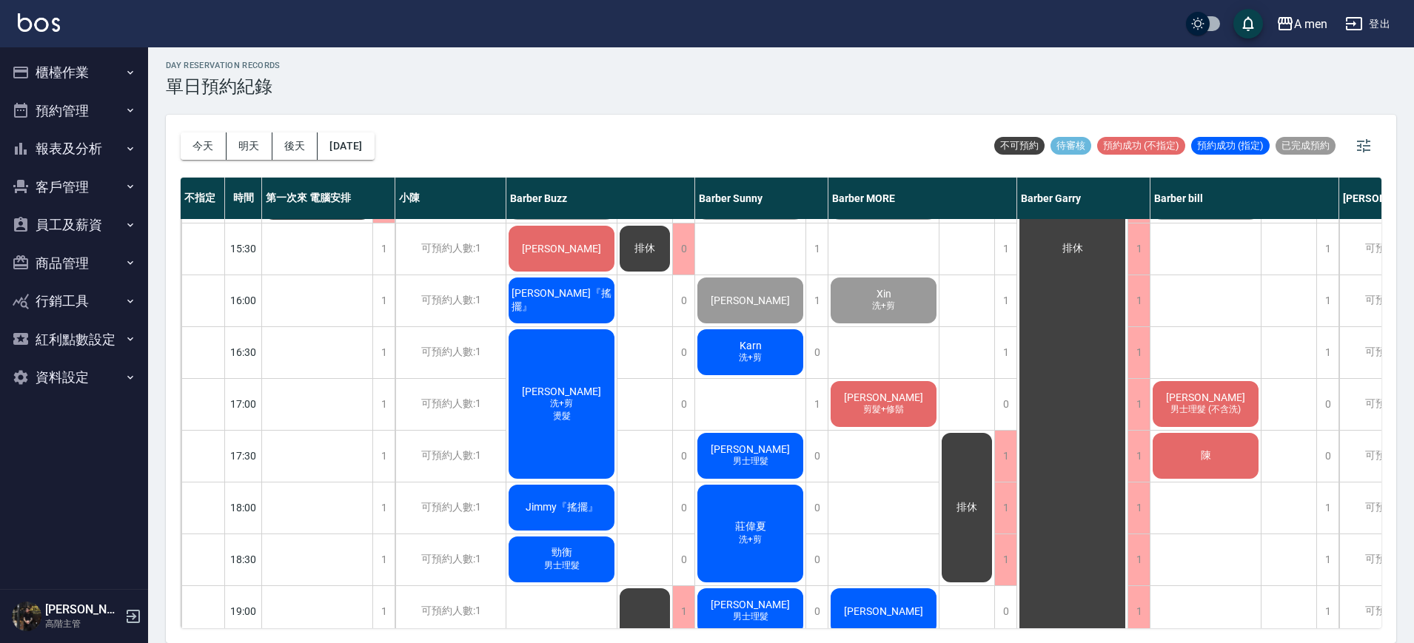
scroll to position [463, 76]
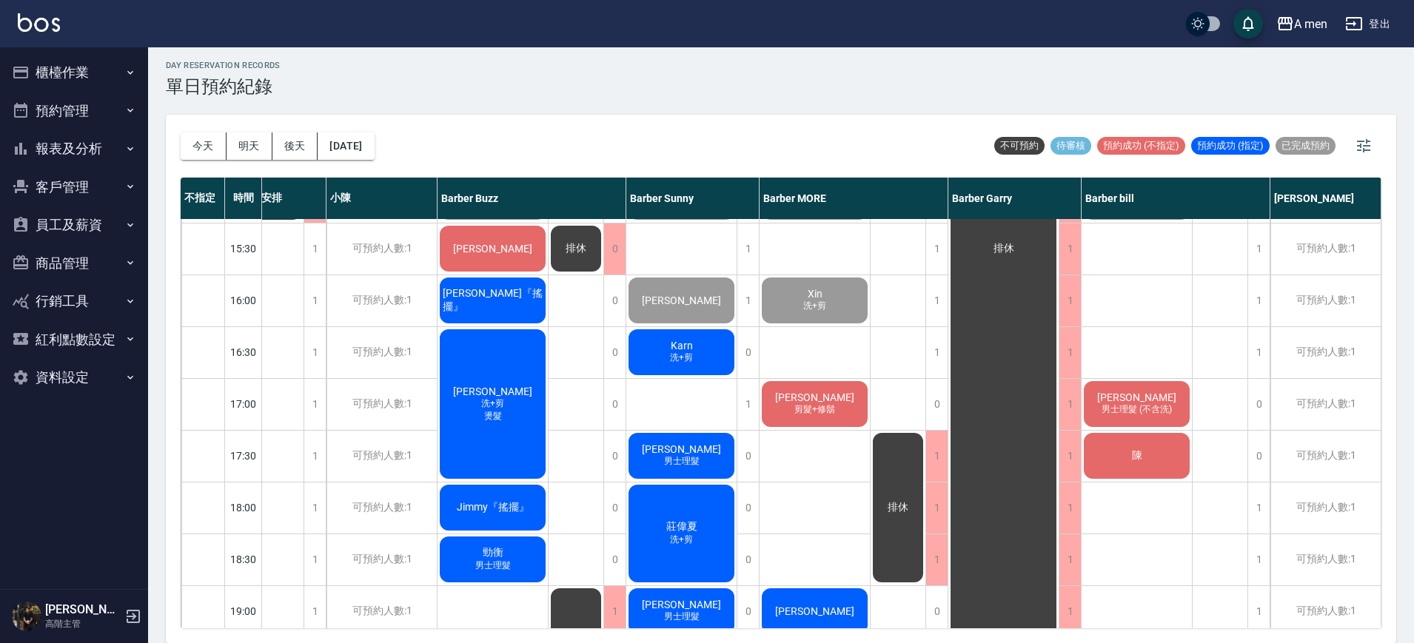
click at [662, 451] on span "[PERSON_NAME]" at bounding box center [681, 449] width 85 height 12
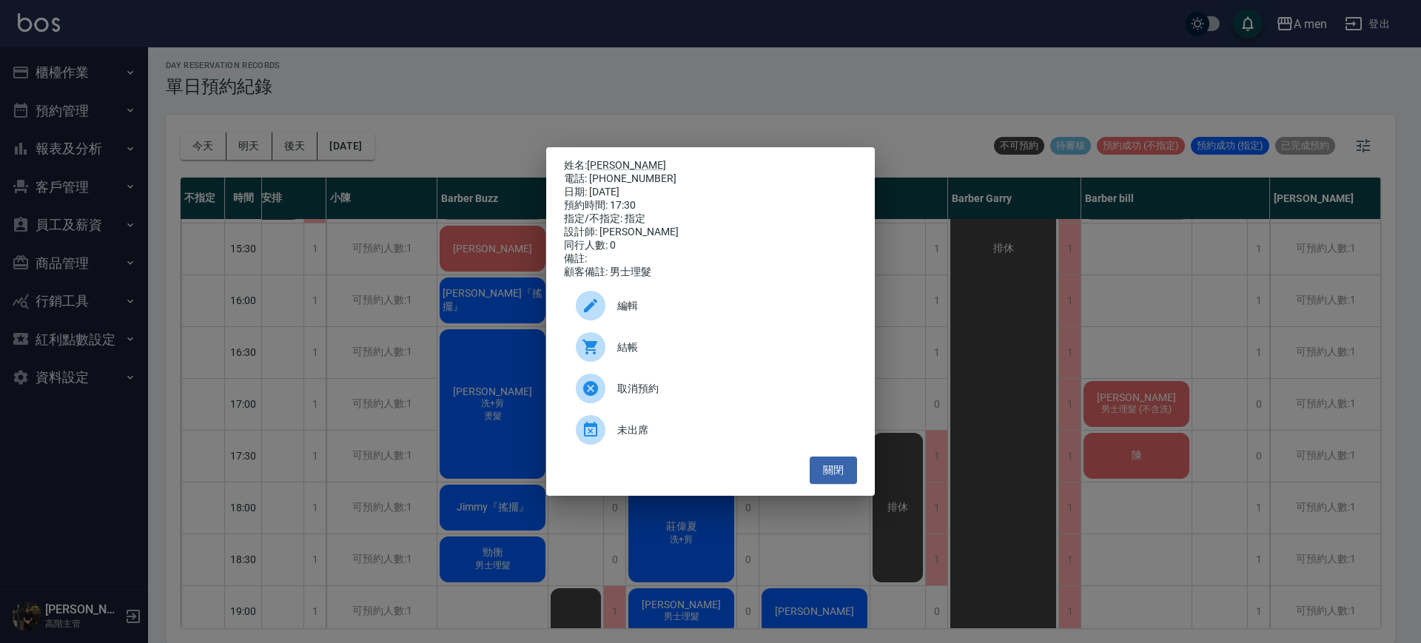
drag, startPoint x: 842, startPoint y: 477, endPoint x: 863, endPoint y: 474, distance: 21.0
click at [842, 477] on button "關閉" at bounding box center [833, 470] width 47 height 27
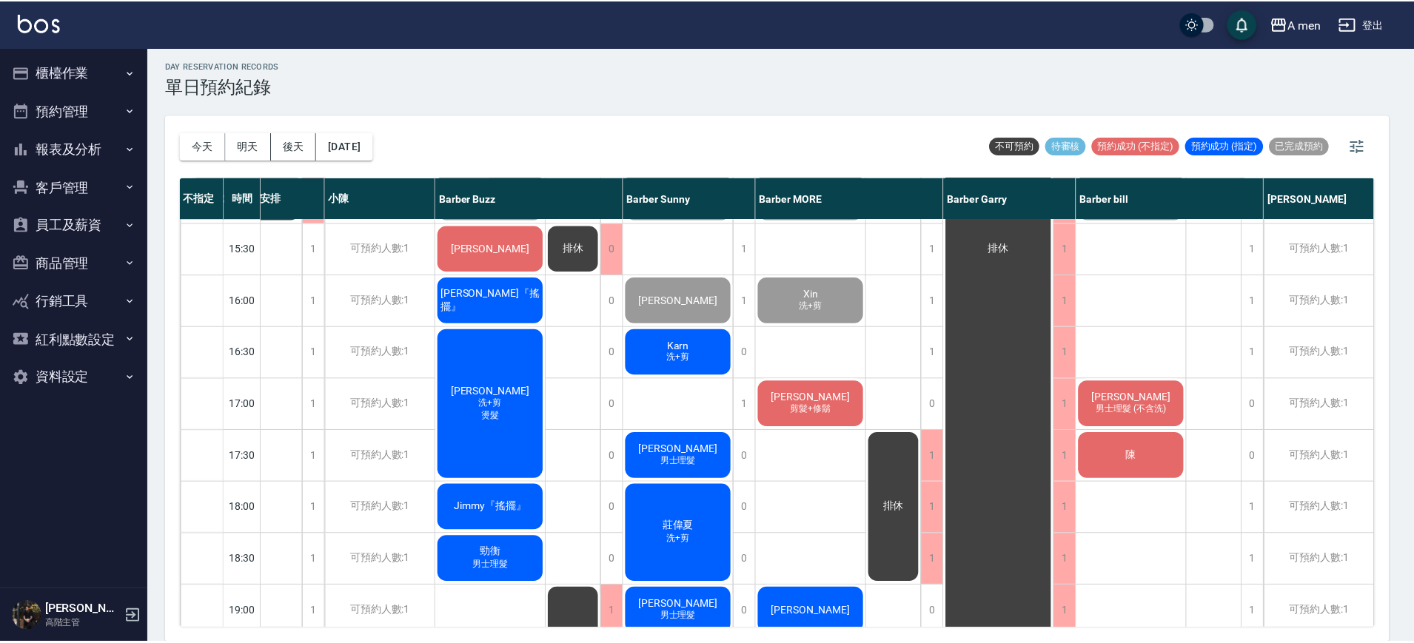
scroll to position [463, 69]
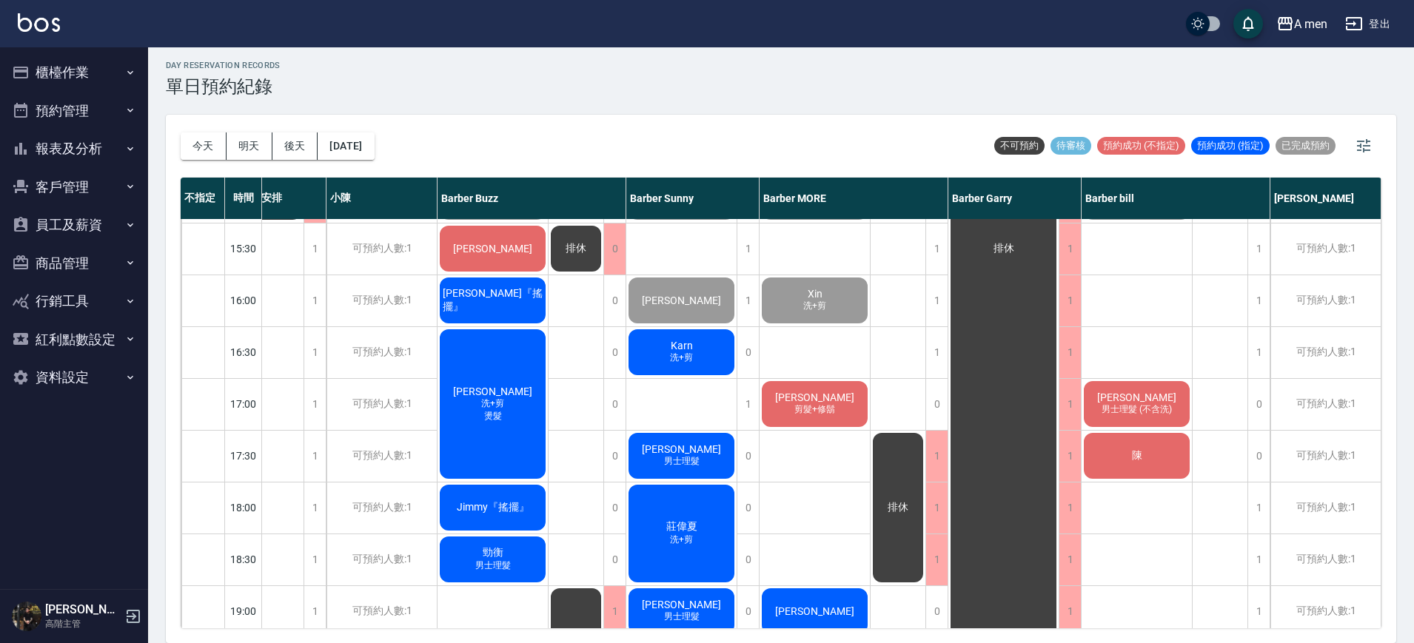
click at [1137, 464] on div "陳" at bounding box center [1136, 456] width 110 height 50
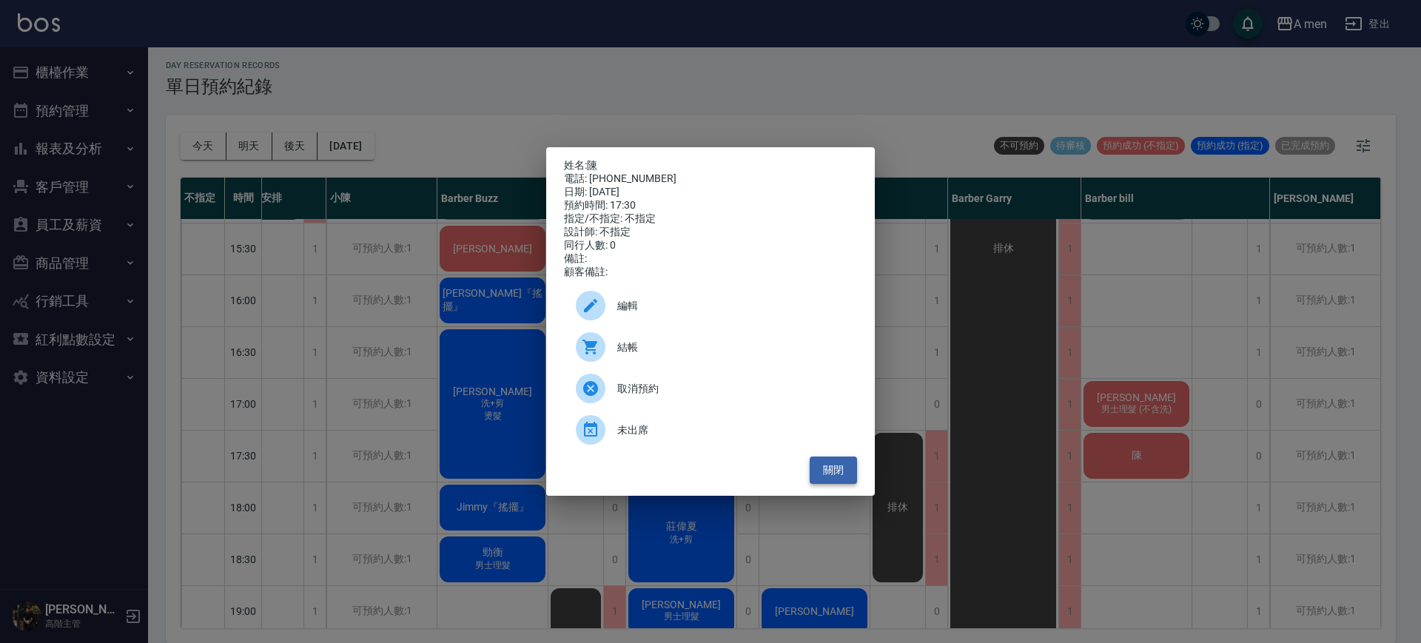
click at [840, 481] on button "關閉" at bounding box center [833, 470] width 47 height 27
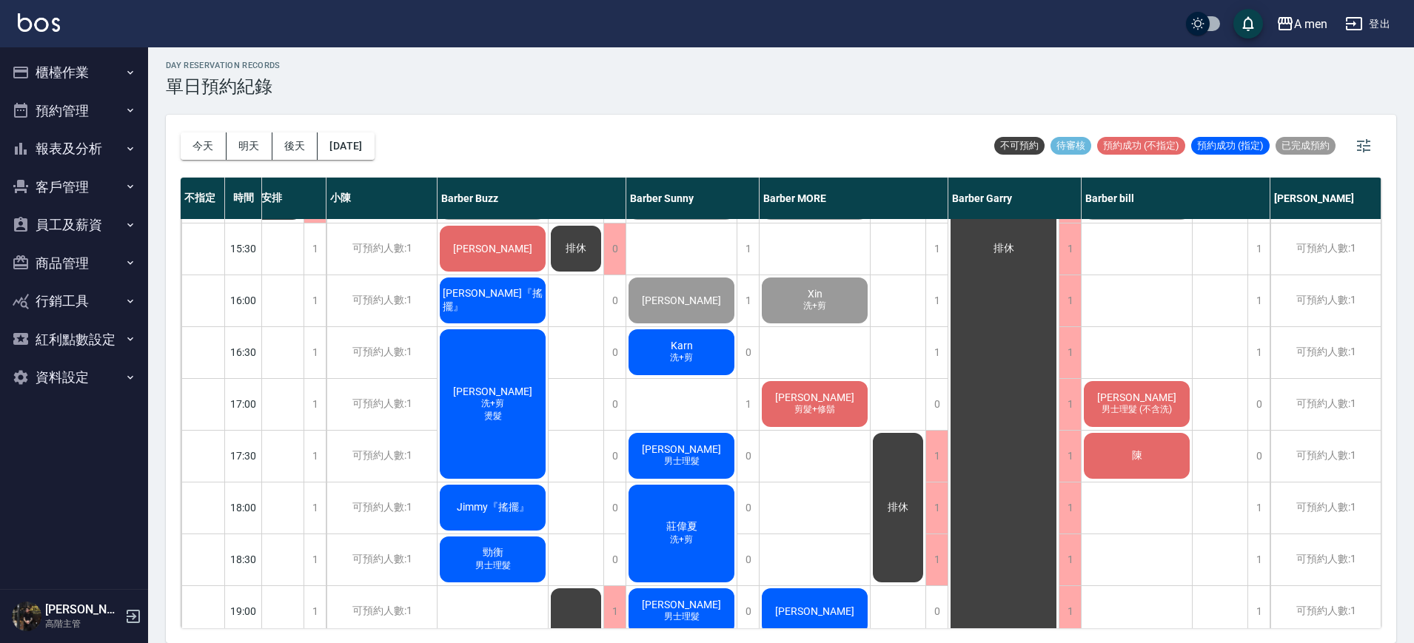
click at [887, 346] on div "排休" at bounding box center [898, 404] width 56 height 1295
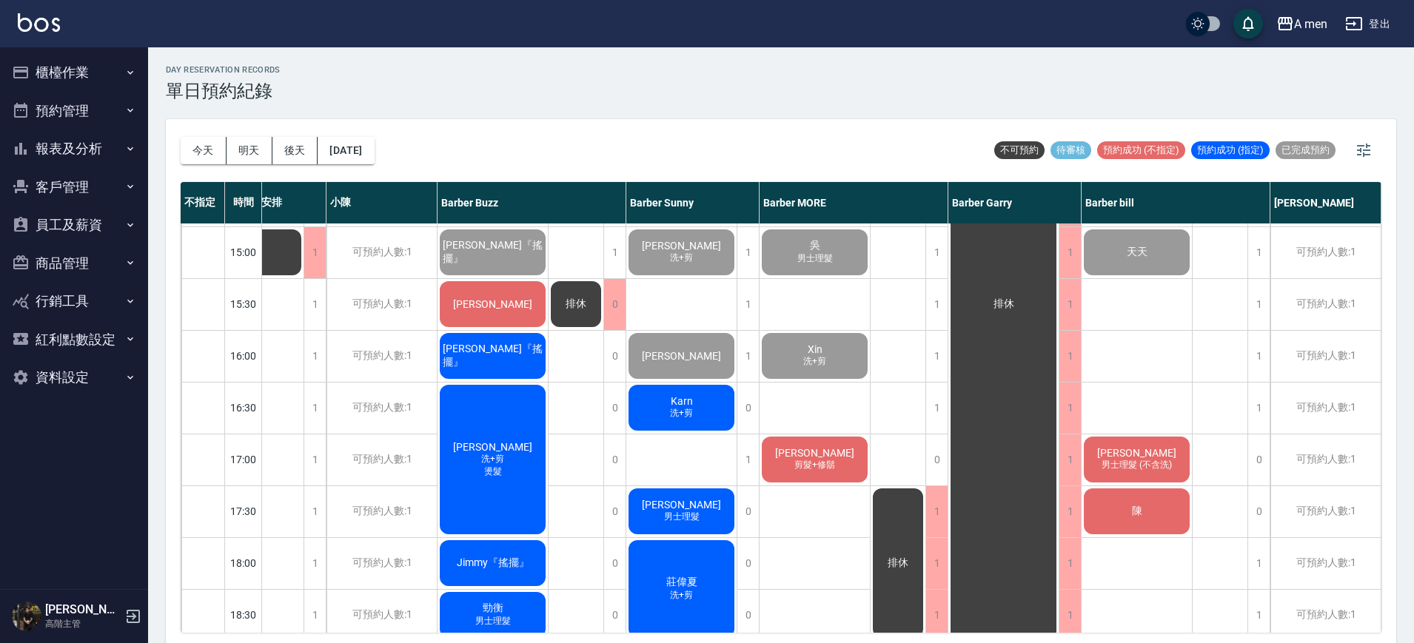
scroll to position [370, 76]
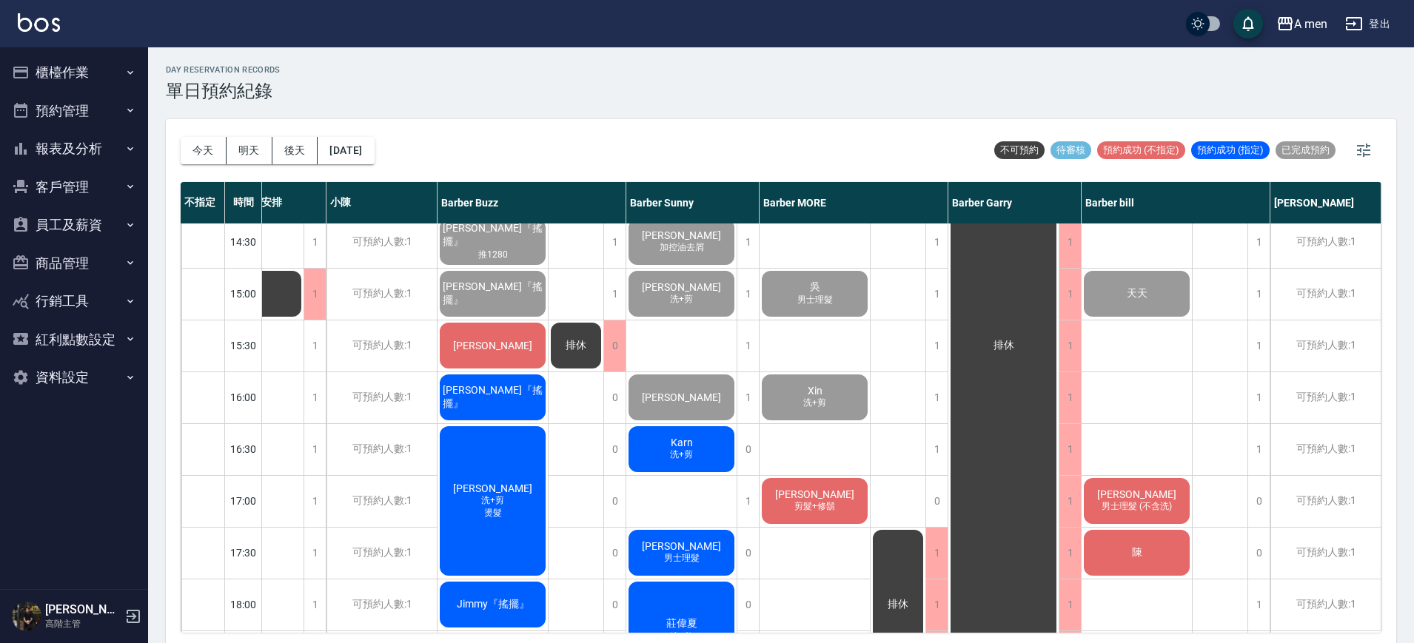
click at [705, 400] on div "bryan" at bounding box center [681, 397] width 110 height 50
click at [698, 115] on div "day Reservation records 單日預約紀錄 今天 明天 後天 2025/09/19 不可預約 待審核 預約成功 (不指定) 預約成功 (指定…" at bounding box center [781, 347] width 1266 height 600
click at [691, 540] on span "[PERSON_NAME]" at bounding box center [681, 546] width 85 height 12
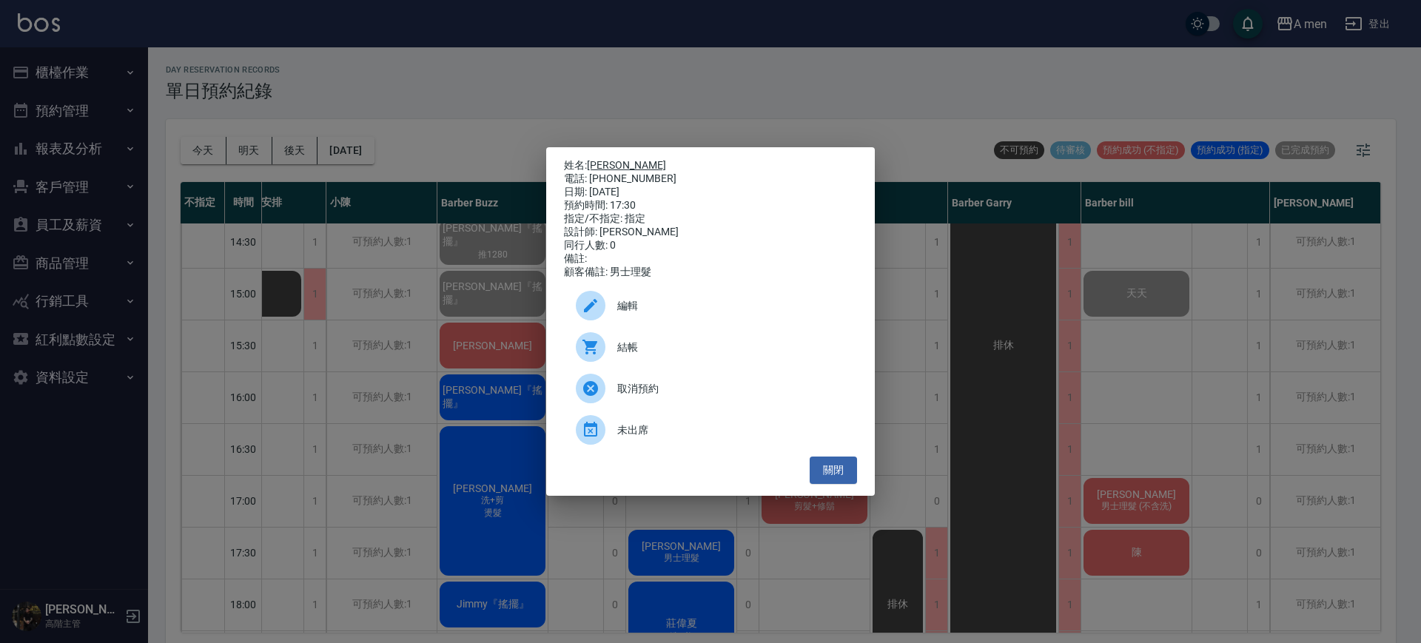
click at [610, 159] on link "[PERSON_NAME]" at bounding box center [626, 165] width 79 height 12
click at [918, 88] on div "姓名: 范庭維 電話: 0929668945 日期: 2025/09/19 預約時間: 17:30 指定/不指定: 指定 設計師: Barber Sunny …" at bounding box center [710, 321] width 1421 height 643
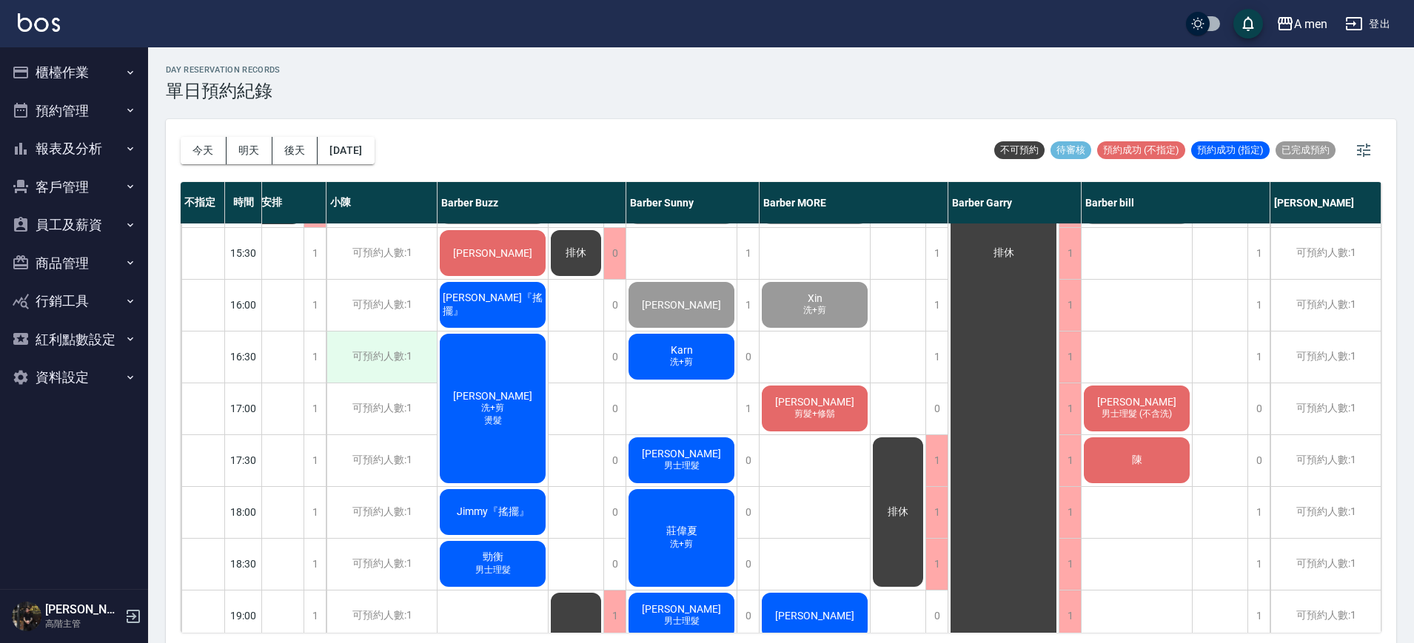
scroll to position [555, 69]
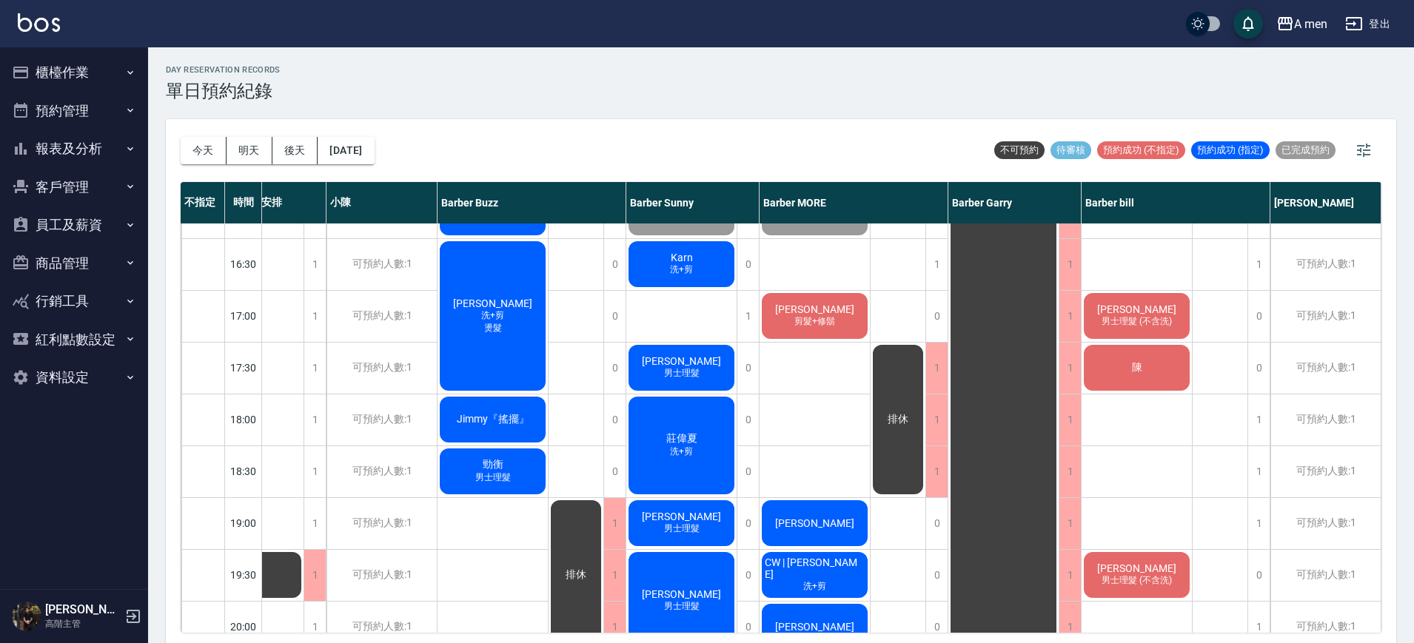
click at [710, 360] on div "范庭維 男士理髮" at bounding box center [681, 368] width 110 height 50
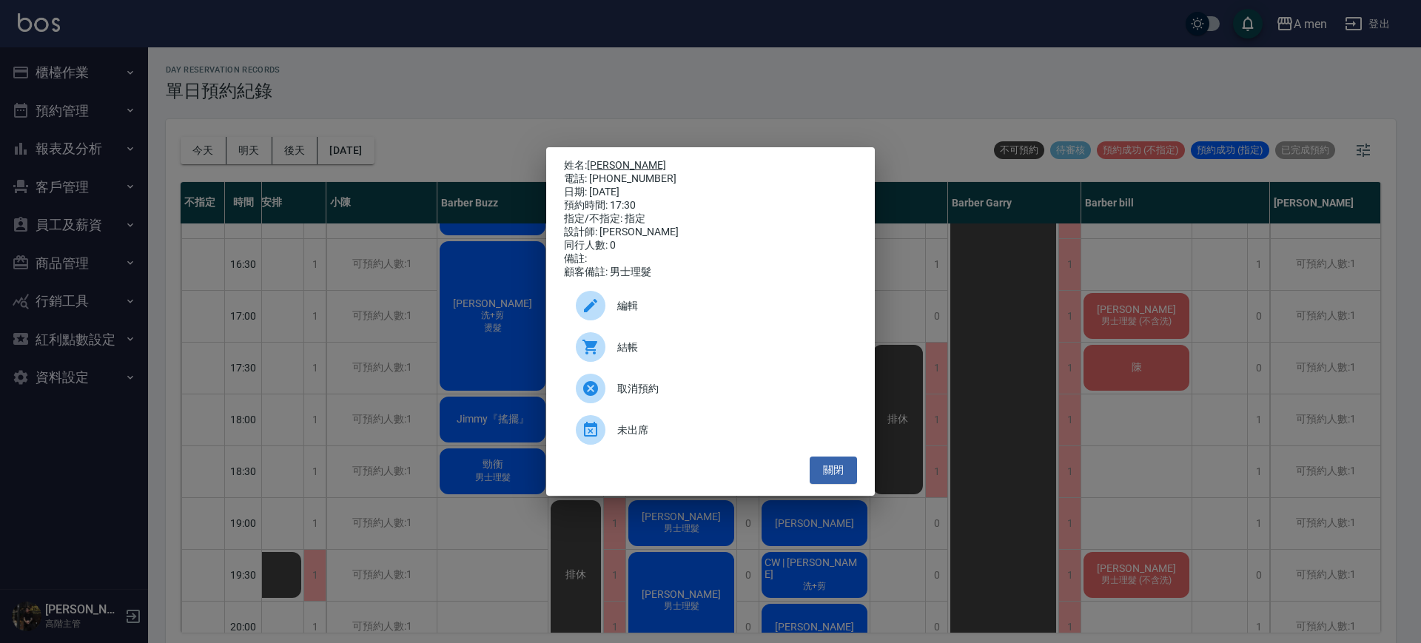
click at [608, 159] on link "[PERSON_NAME]" at bounding box center [626, 165] width 79 height 12
click at [838, 484] on button "關閉" at bounding box center [833, 470] width 47 height 27
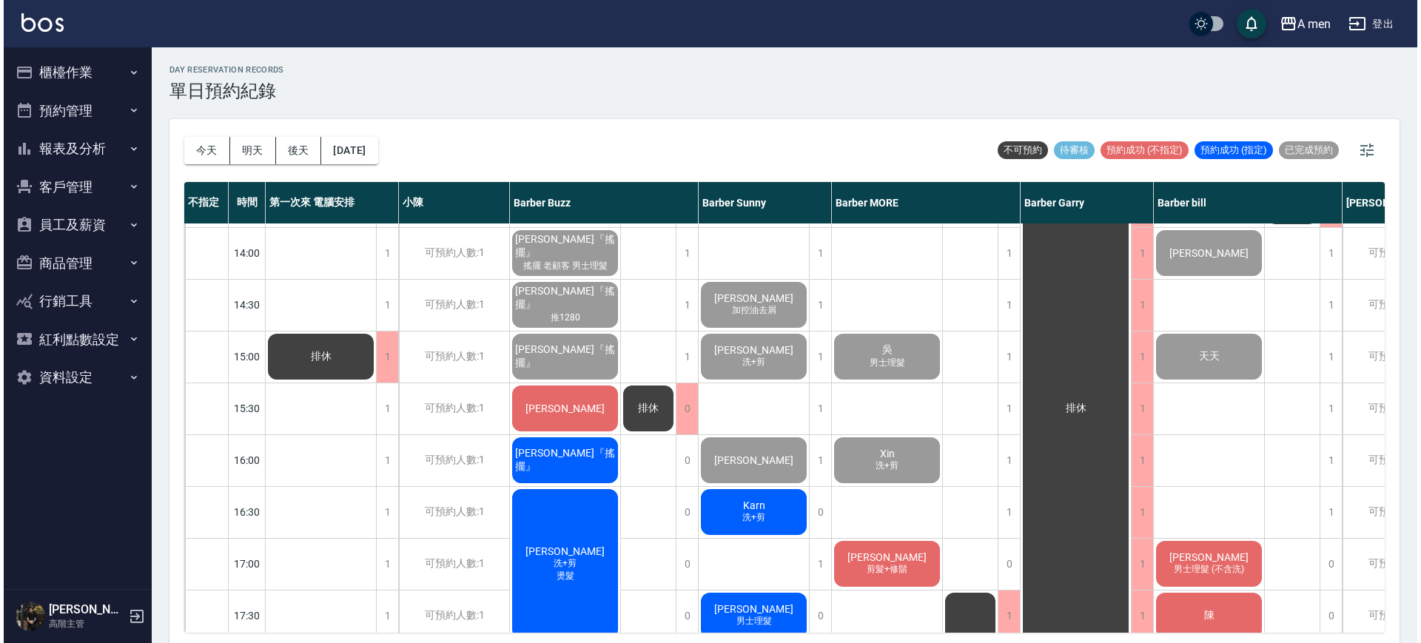
scroll to position [278, 0]
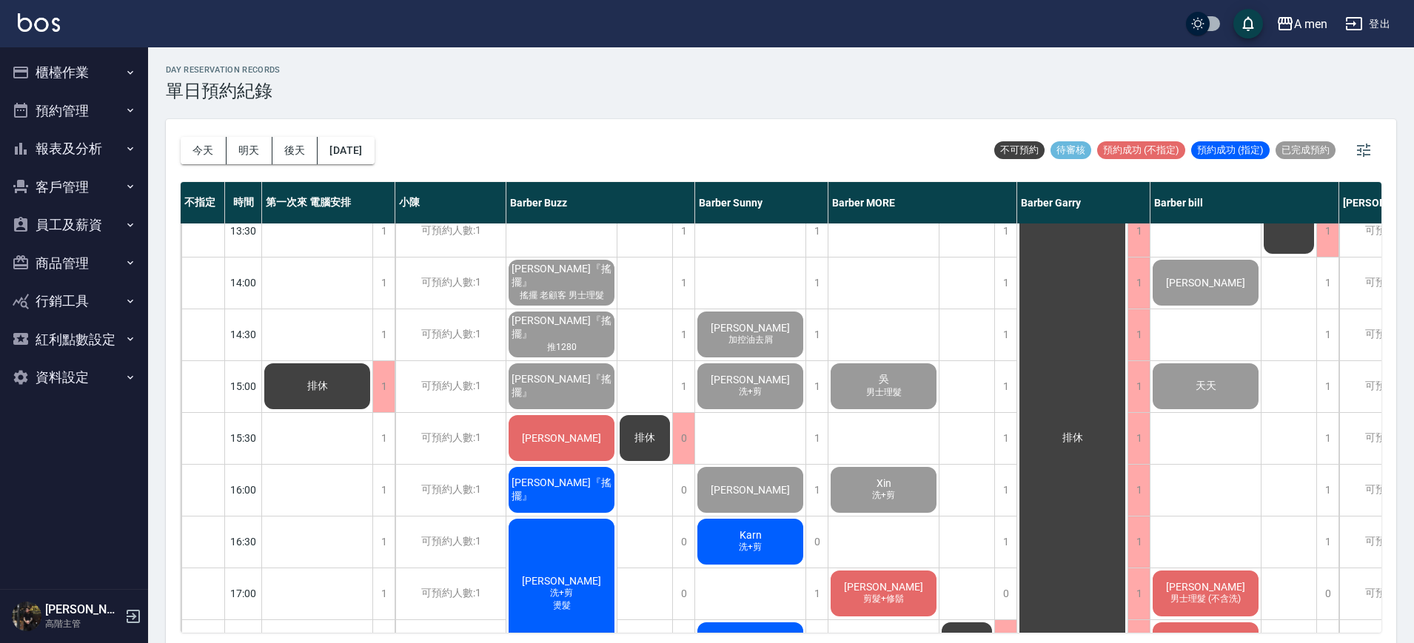
click at [557, 502] on div "[PERSON_NAME]『搖擺』" at bounding box center [561, 490] width 110 height 50
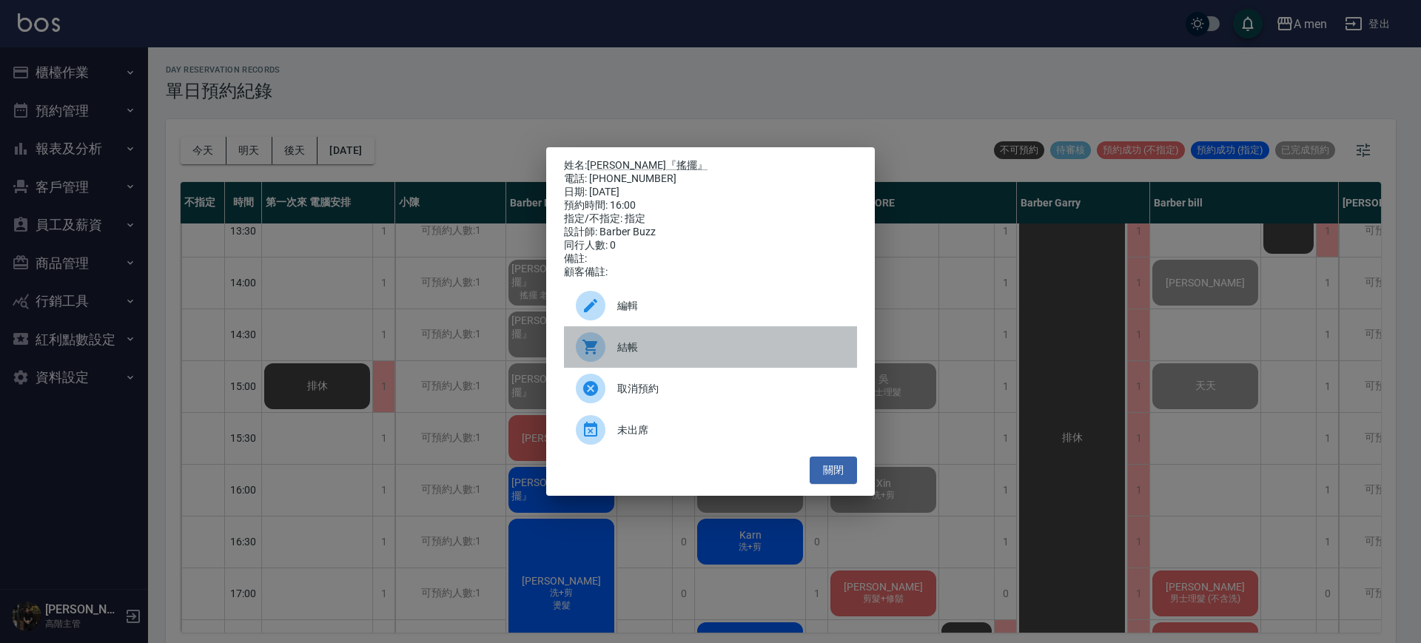
click at [651, 353] on span "結帳" at bounding box center [731, 348] width 228 height 16
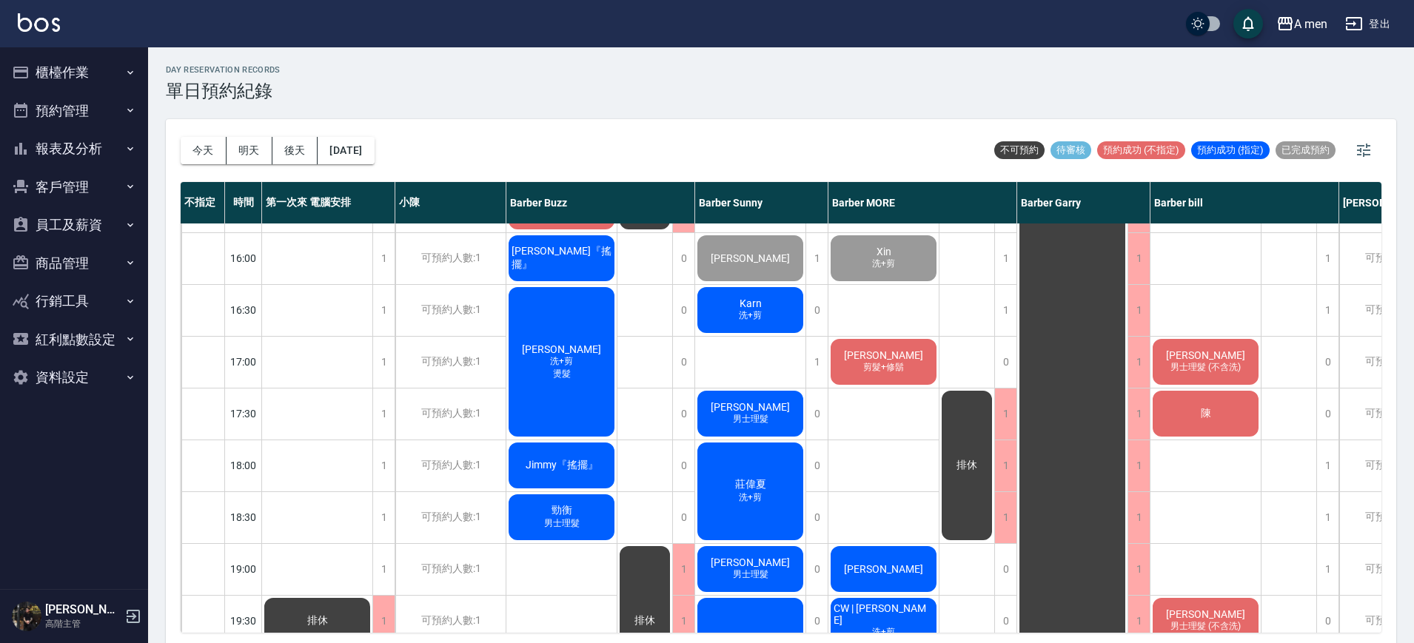
scroll to position [463, 0]
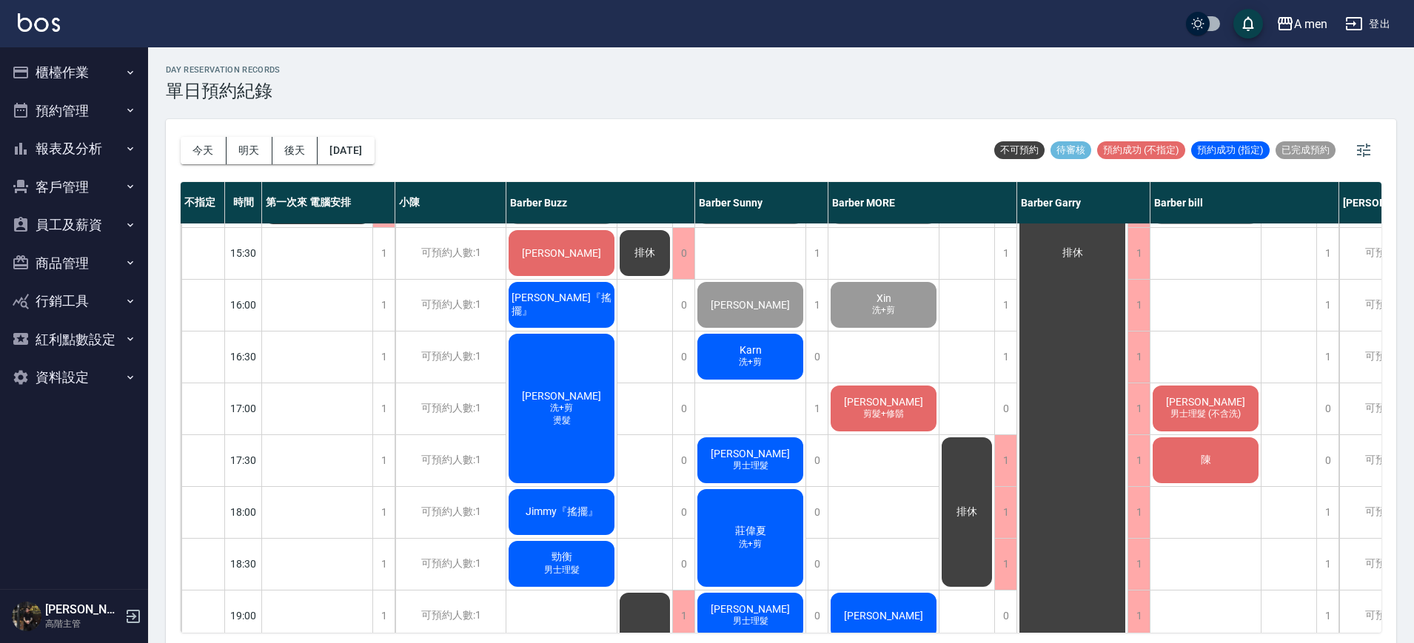
click at [560, 295] on div "[PERSON_NAME]『搖擺』" at bounding box center [561, 305] width 110 height 50
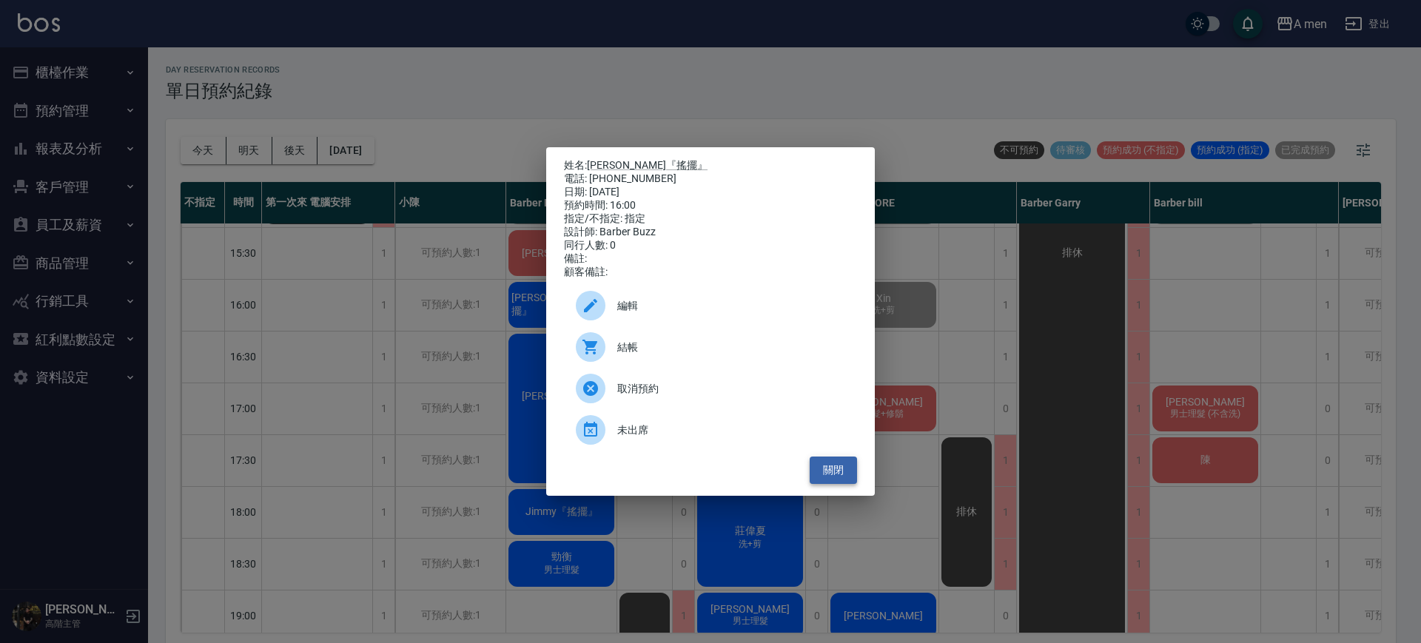
click at [842, 471] on button "關閉" at bounding box center [833, 470] width 47 height 27
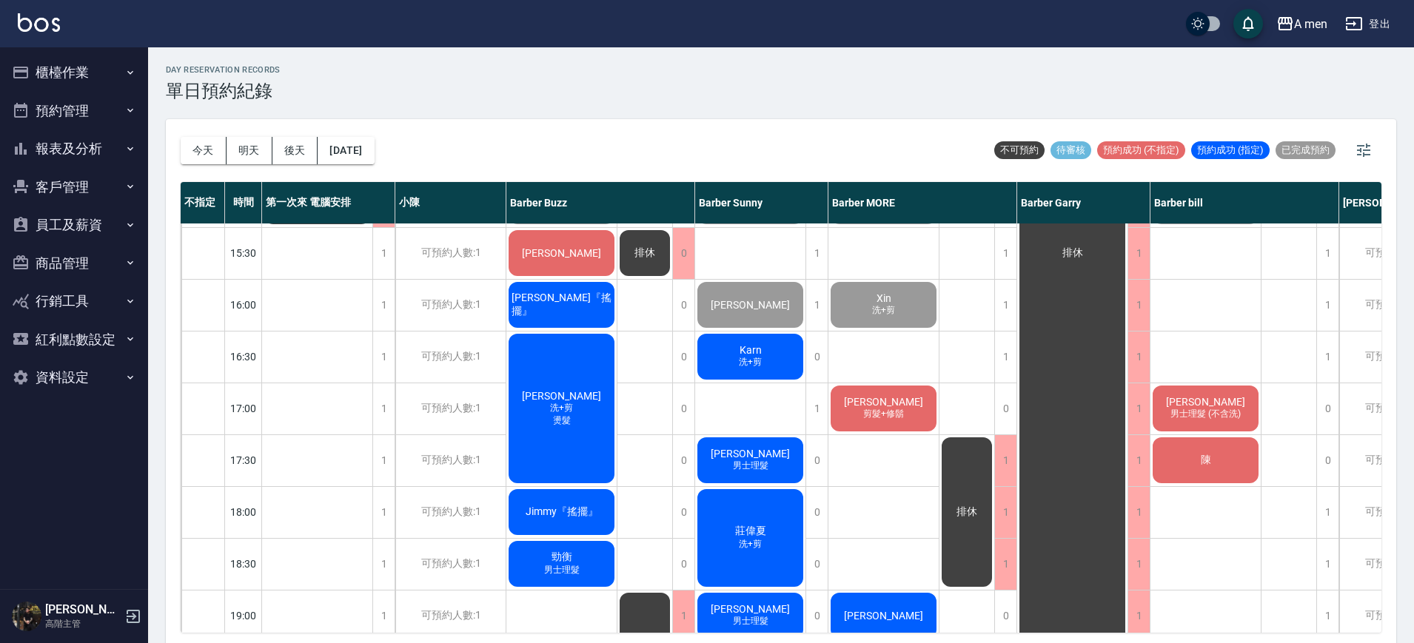
scroll to position [370, 0]
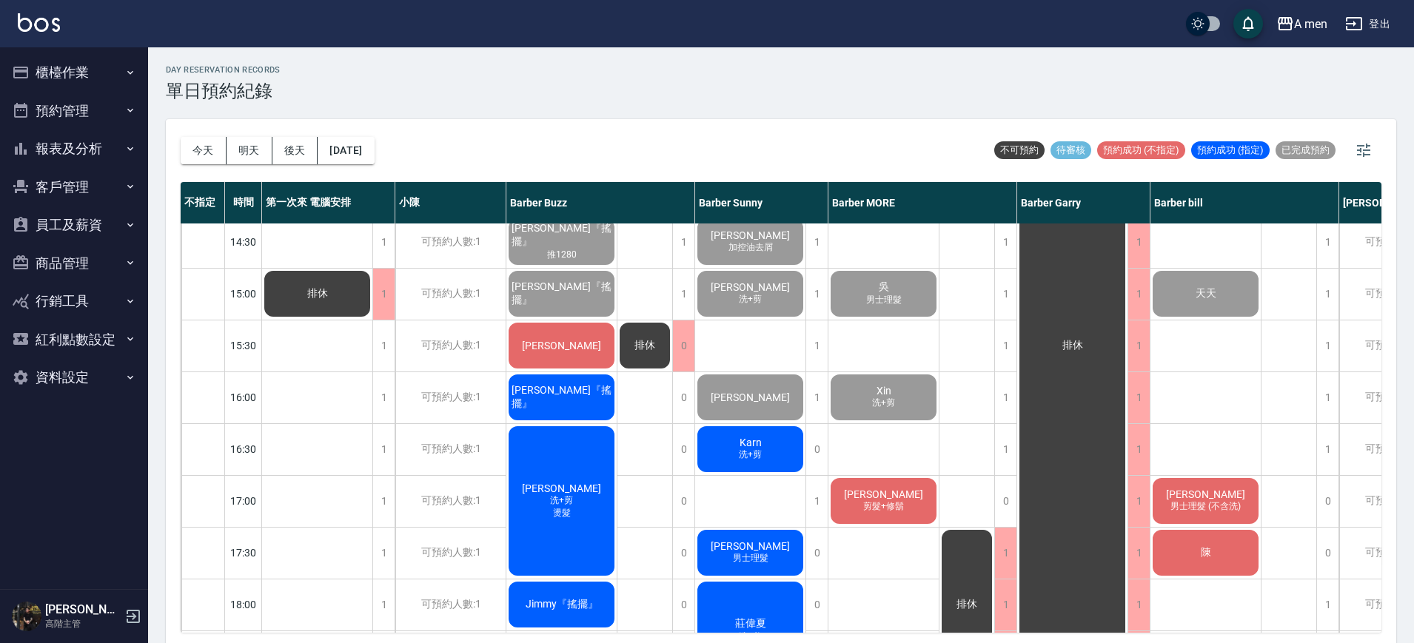
click at [567, 355] on div "[PERSON_NAME]" at bounding box center [561, 345] width 110 height 50
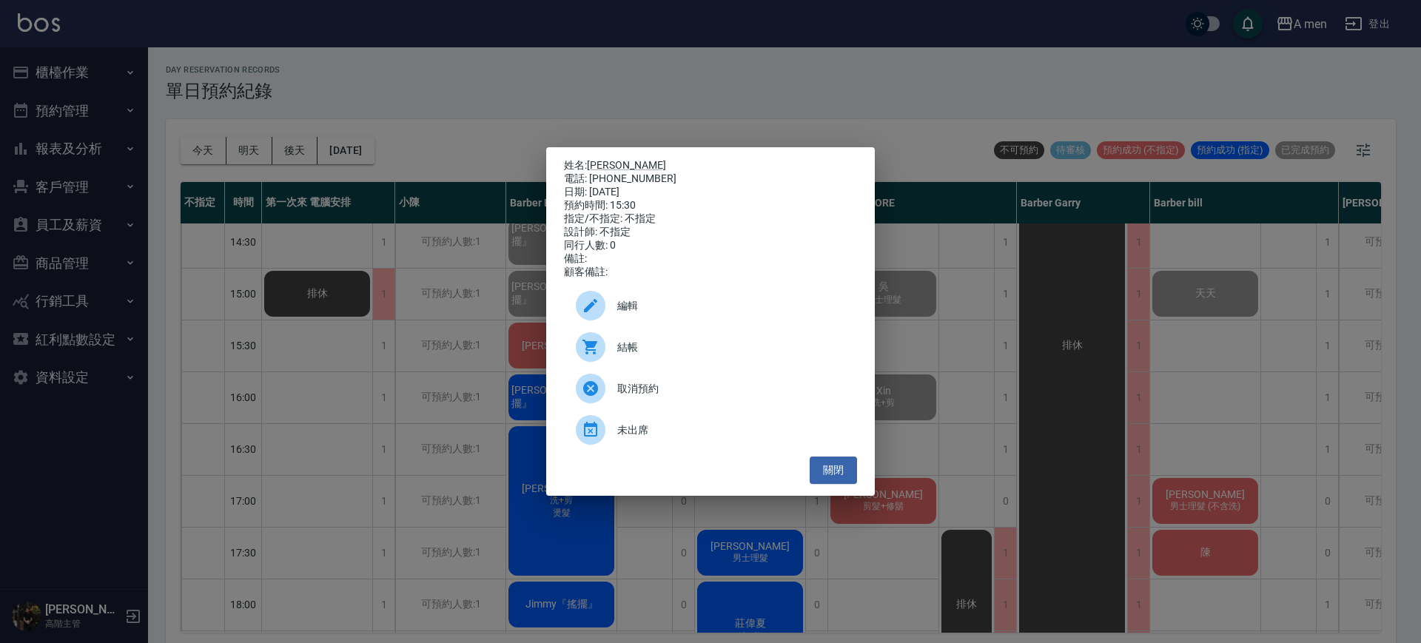
click at [710, 355] on span "結帳" at bounding box center [731, 348] width 228 height 16
click at [751, 69] on div "姓名: [PERSON_NAME]先生 電話: [PHONE_NUMBER] 日期: [DATE] 預約時間: 15:30 指定/不指定: 不指定 設計師: …" at bounding box center [710, 321] width 1421 height 643
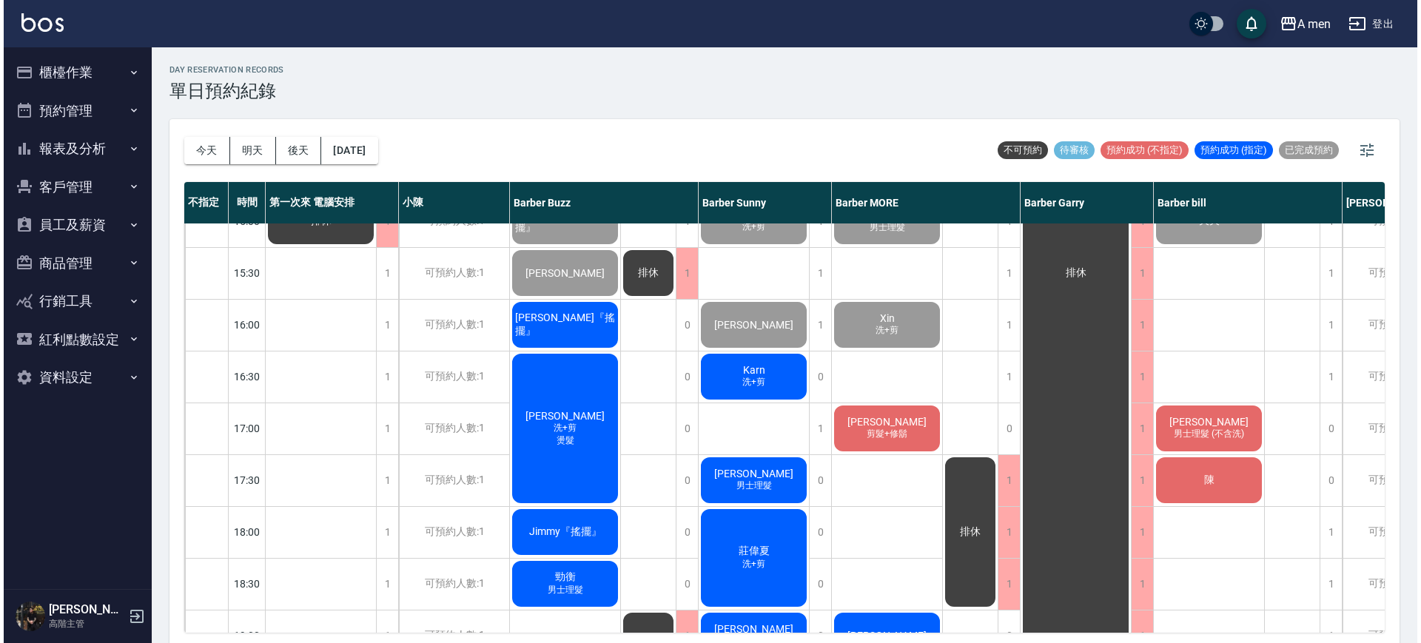
scroll to position [463, 0]
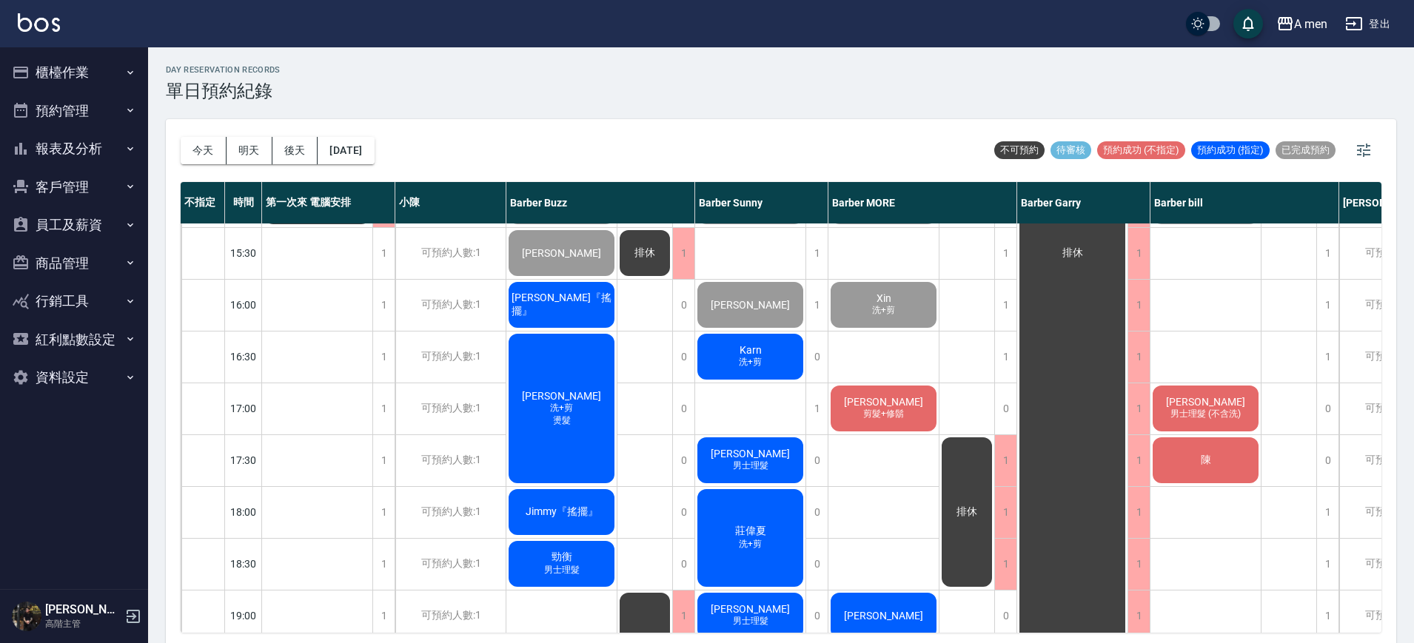
click at [1194, 414] on span "男士理髮 (不含洗)" at bounding box center [1205, 414] width 76 height 13
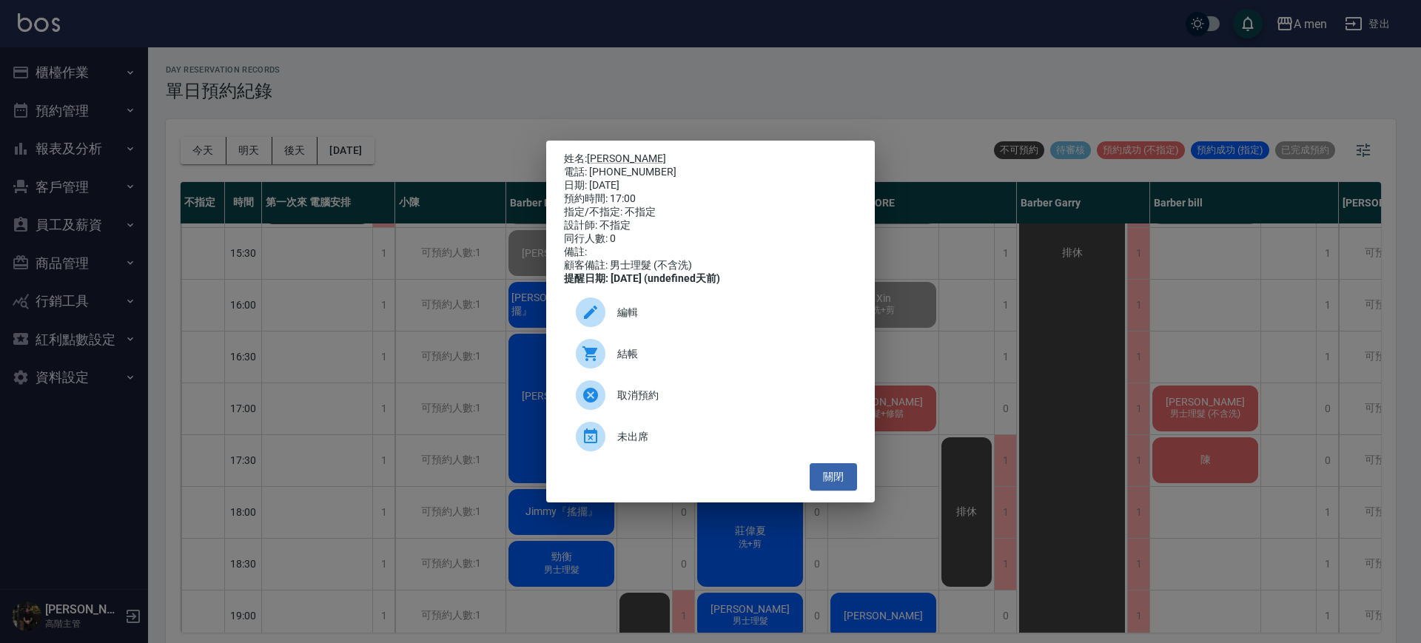
click at [709, 356] on span "結帳" at bounding box center [731, 354] width 228 height 16
click at [932, 130] on div "姓名: Dan 電話: 0963774449 日期: 2025/09/19 預約時間: 17:00 指定/不指定: 不指定 設計師: 不指定 同行人數: 0 …" at bounding box center [710, 321] width 1421 height 643
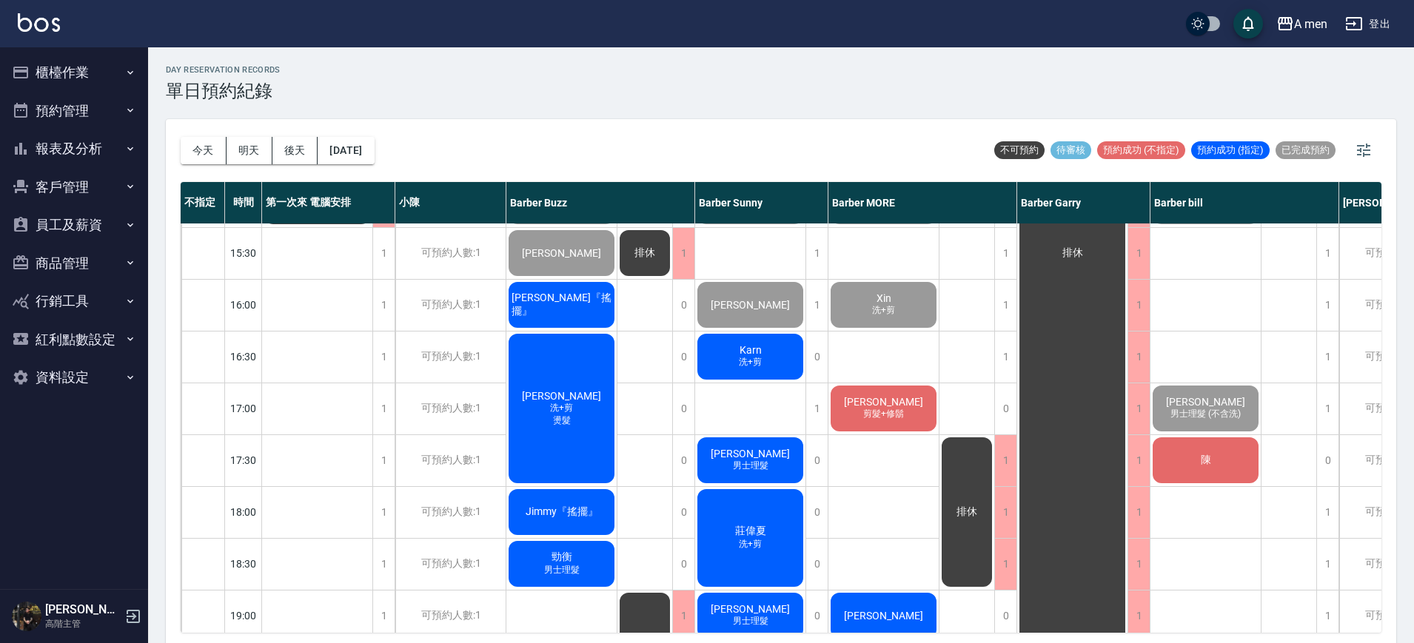
click at [912, 409] on div "Josh McCully 剪髮+修鬍" at bounding box center [883, 408] width 110 height 50
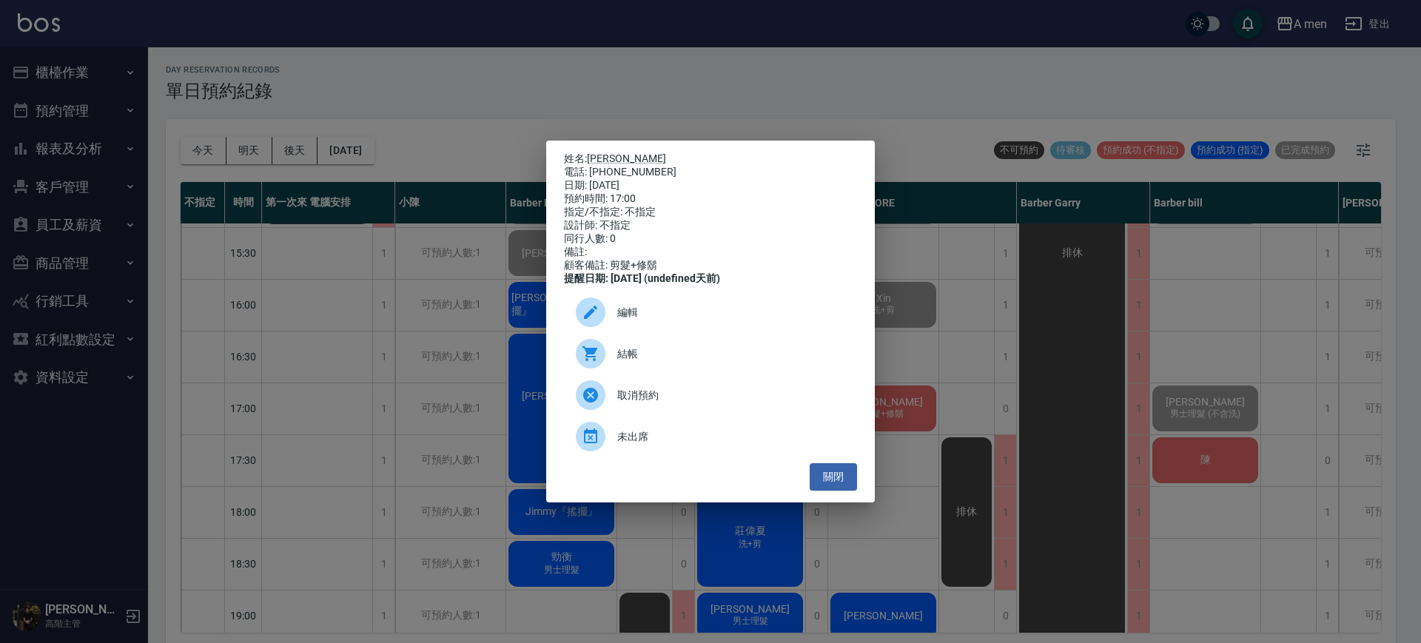
click at [830, 355] on span "結帳" at bounding box center [731, 354] width 228 height 16
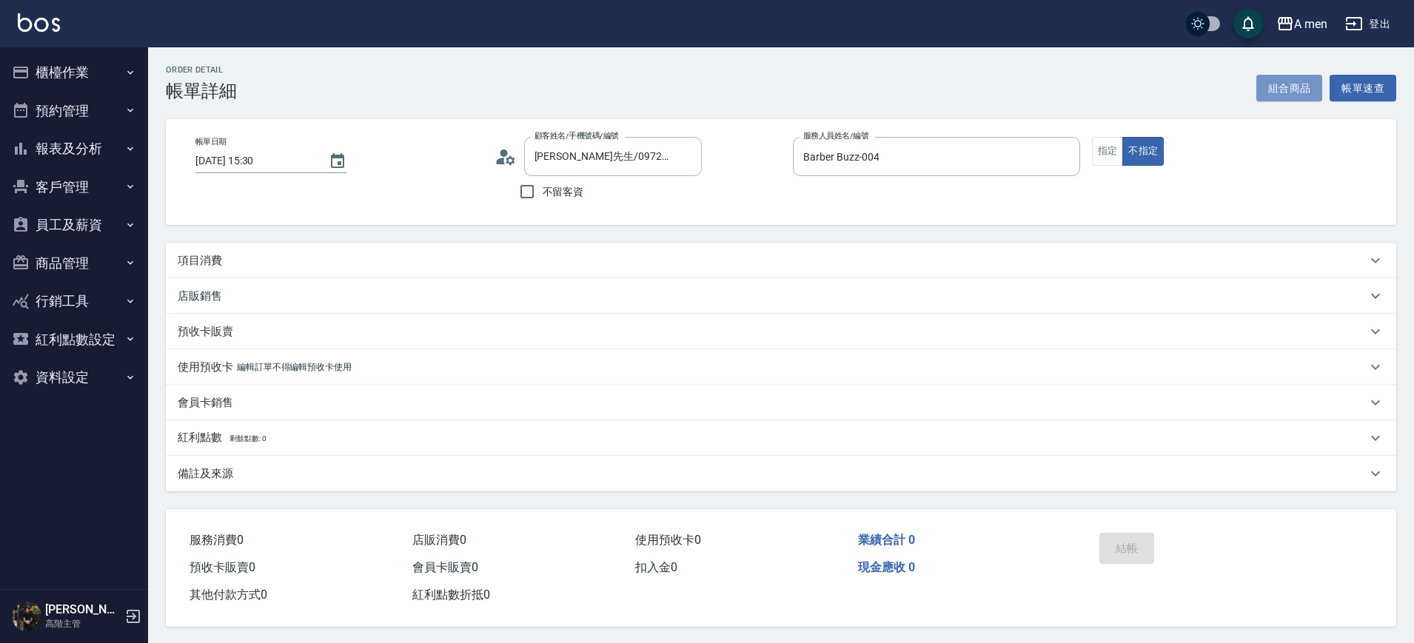
click at [1283, 81] on button "組合商品" at bounding box center [1289, 88] width 67 height 27
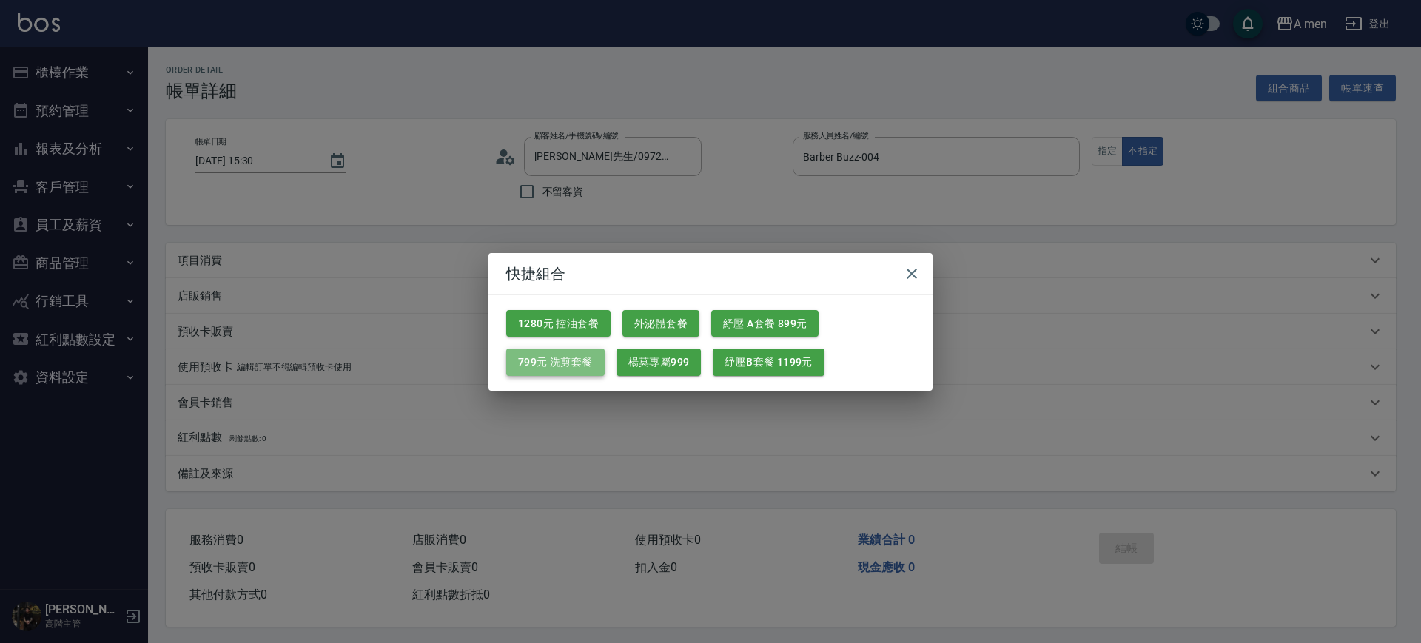
click at [564, 365] on button "799元 洗剪套餐" at bounding box center [555, 362] width 98 height 27
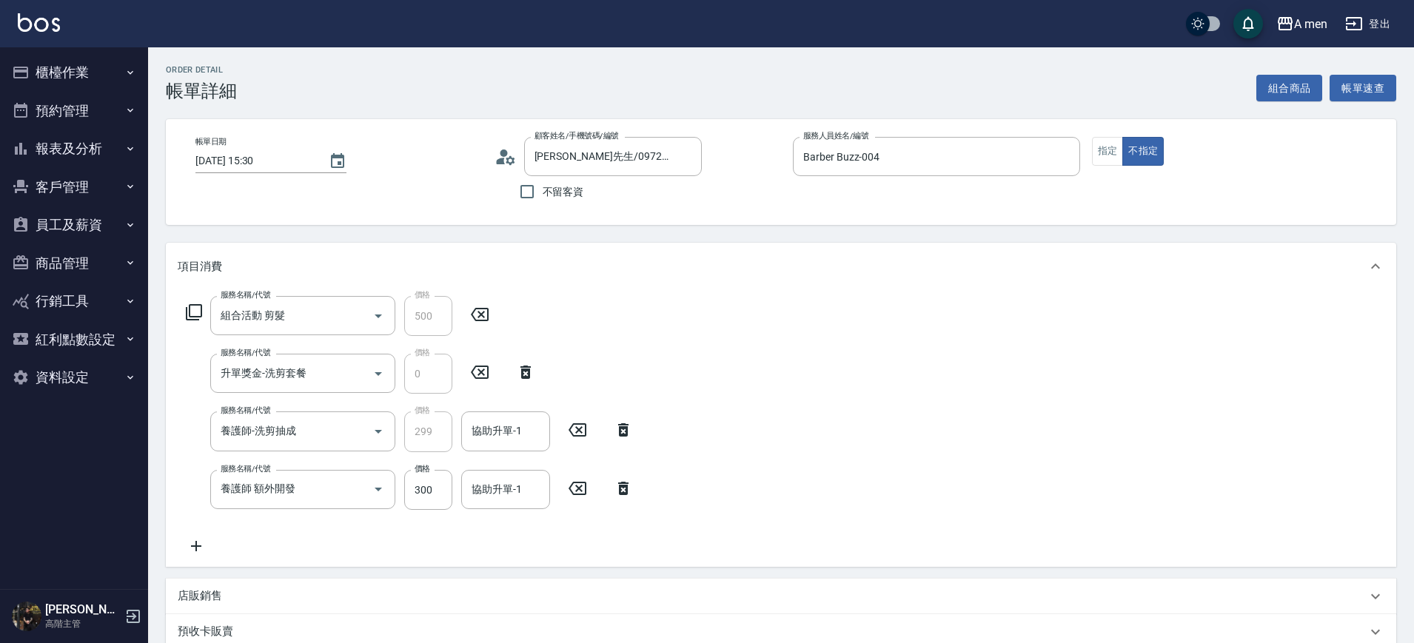
click at [625, 488] on icon at bounding box center [623, 489] width 37 height 18
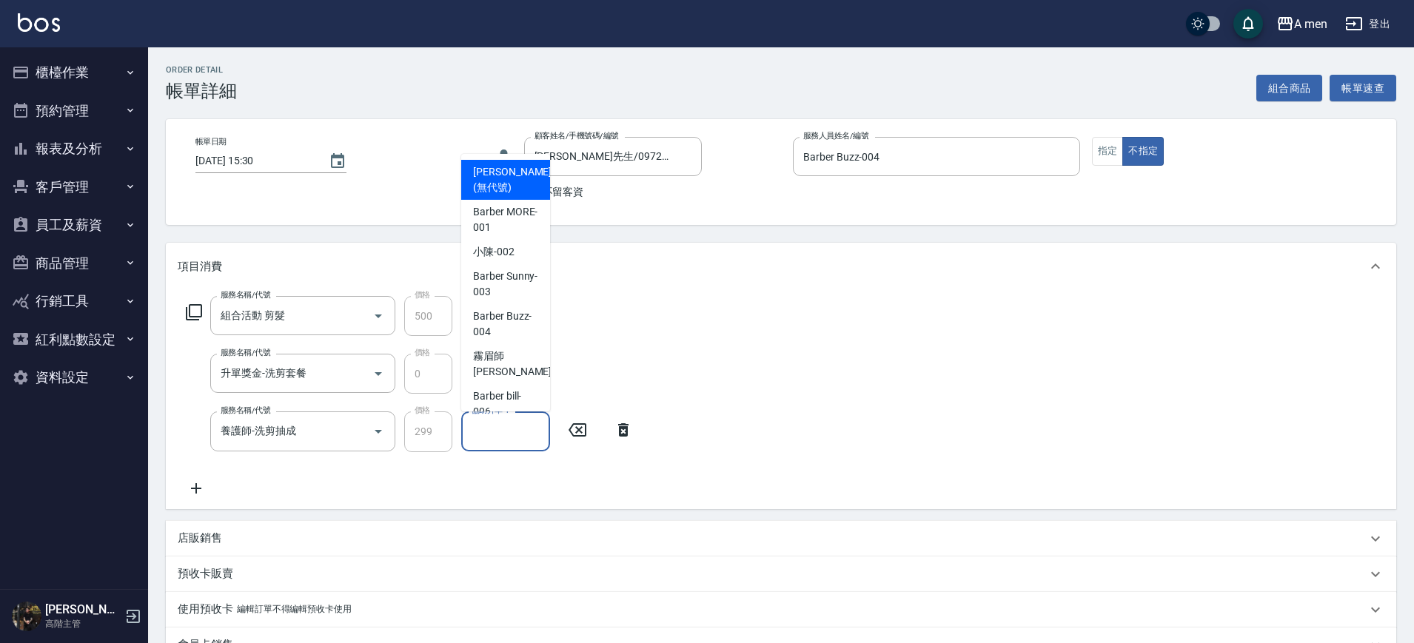
click at [497, 443] on input "協助升單-1" at bounding box center [505, 431] width 75 height 26
click at [500, 321] on span "Barber Buzz -004" at bounding box center [505, 324] width 65 height 31
type input "Barber Buzz-004"
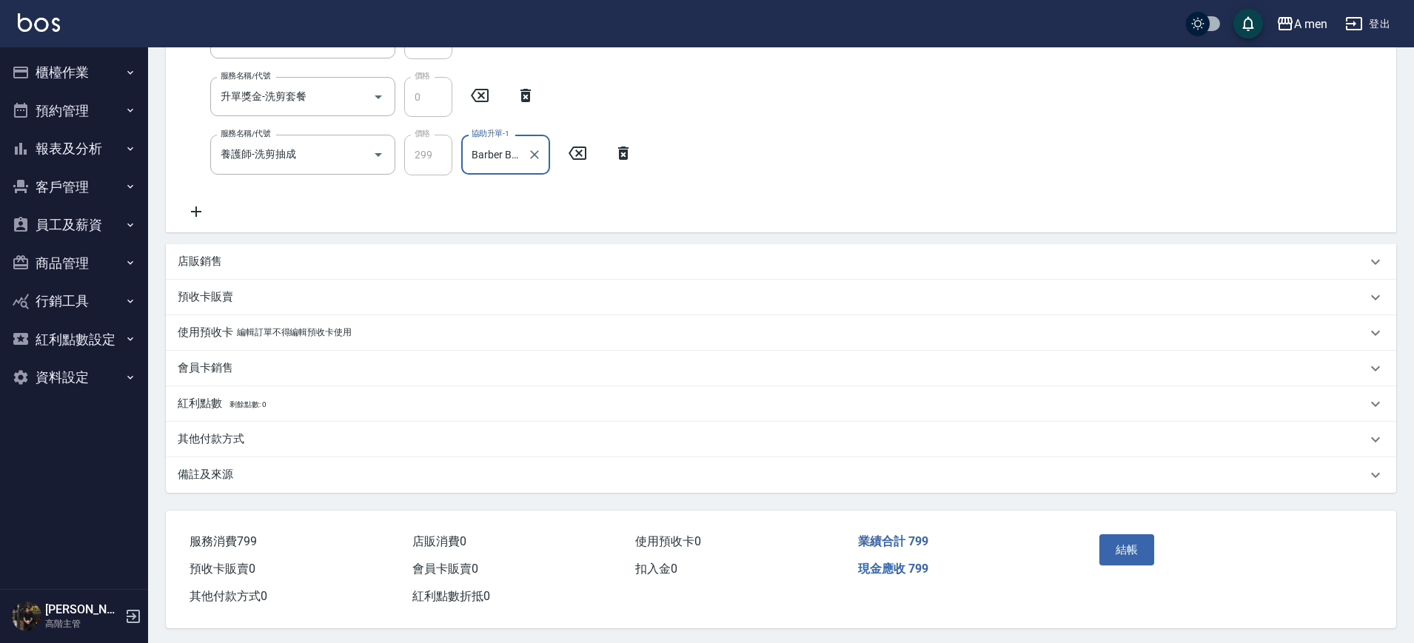
scroll to position [278, 0]
click at [247, 436] on div "其他付款方式" at bounding box center [772, 439] width 1189 height 16
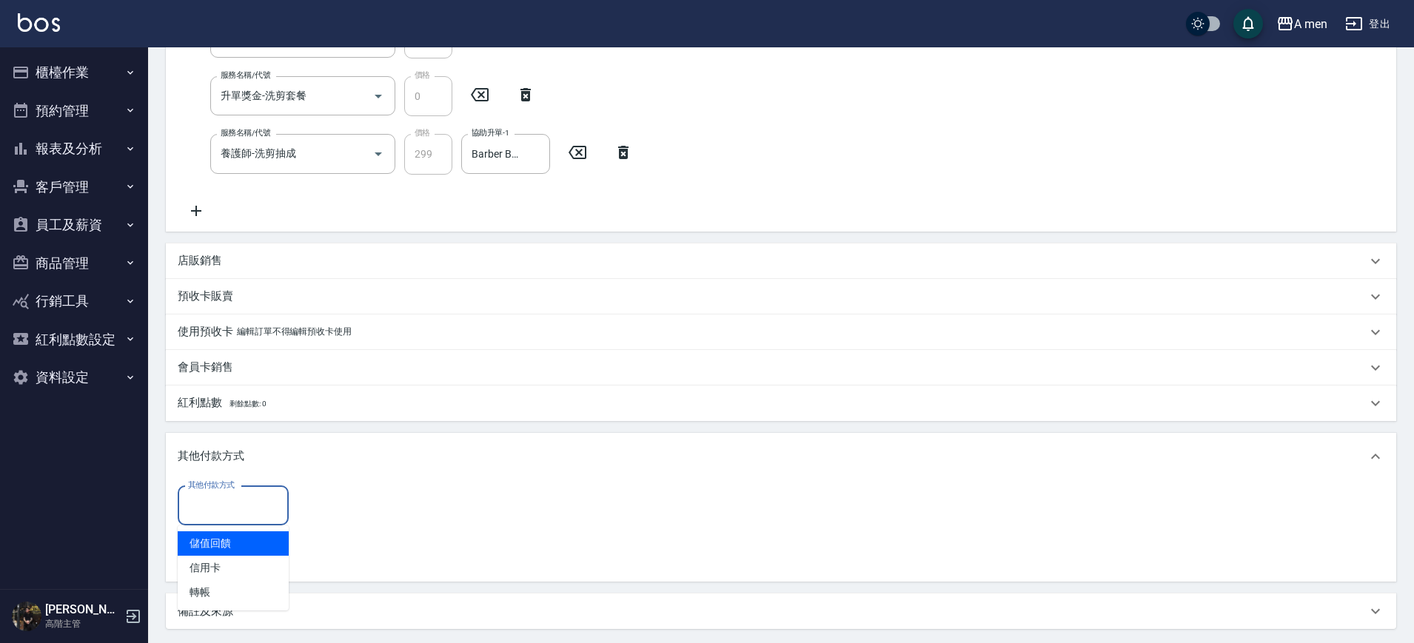
click at [261, 503] on input "其他付款方式" at bounding box center [233, 506] width 98 height 26
click at [232, 588] on span "轉帳" at bounding box center [233, 592] width 111 height 24
type input "轉帳"
click at [334, 511] on input "0" at bounding box center [353, 506] width 111 height 40
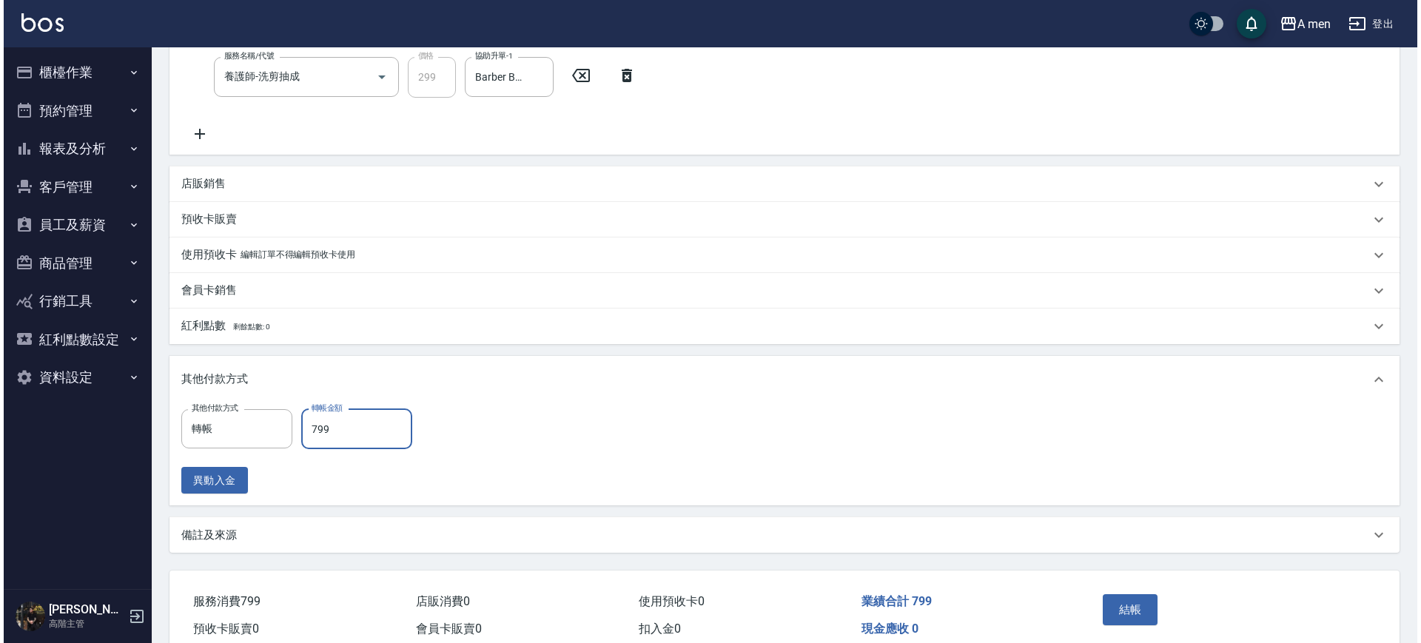
scroll to position [424, 0]
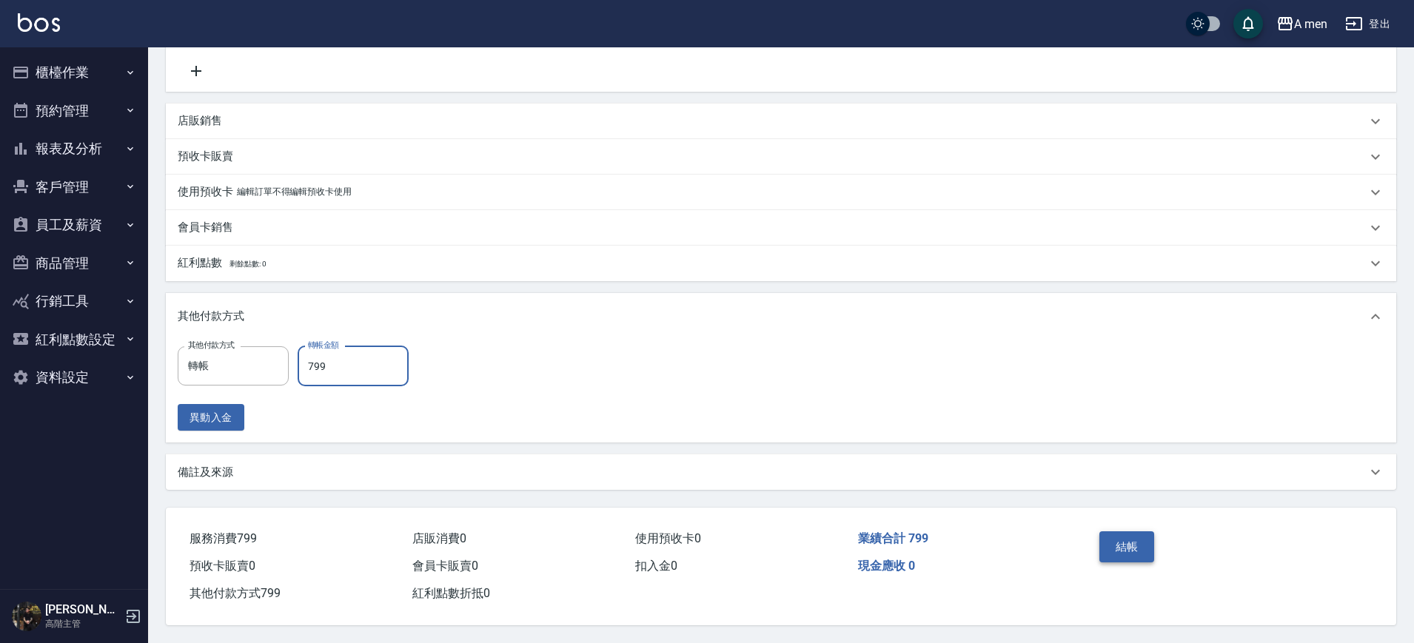
type input "799"
click at [1146, 548] on button "結帳" at bounding box center [1127, 546] width 56 height 31
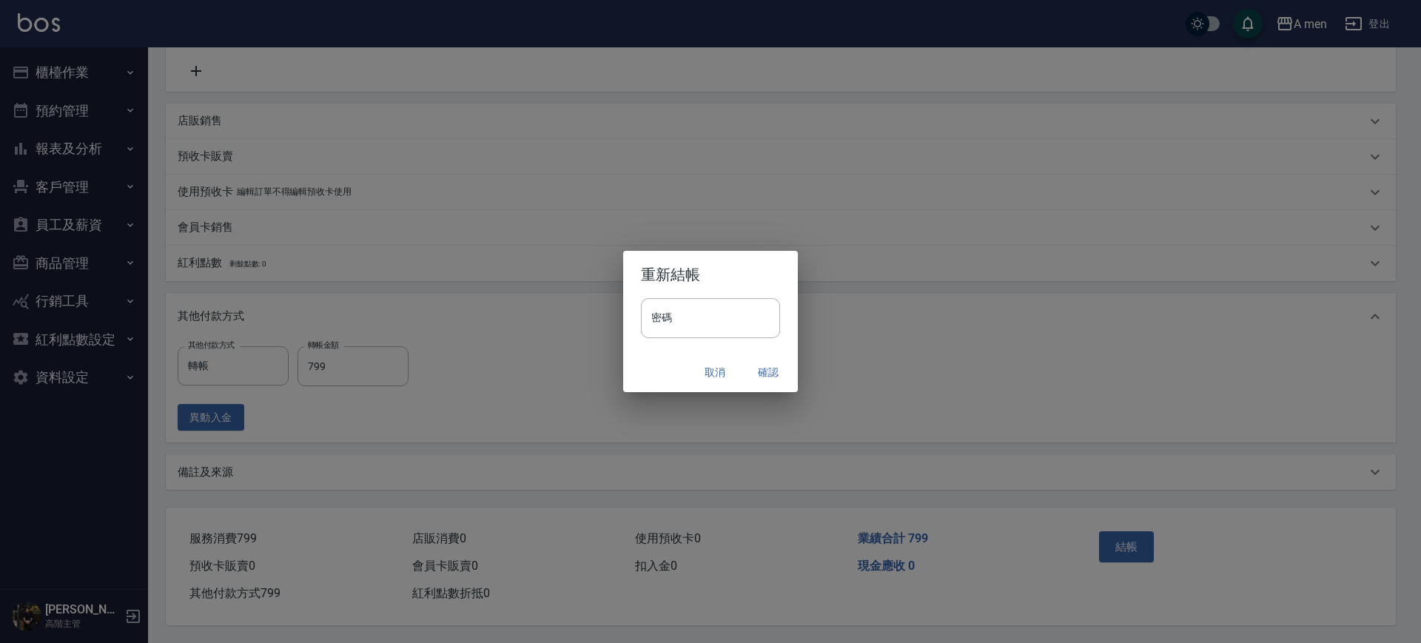
click at [782, 367] on button "確認" at bounding box center [768, 372] width 47 height 27
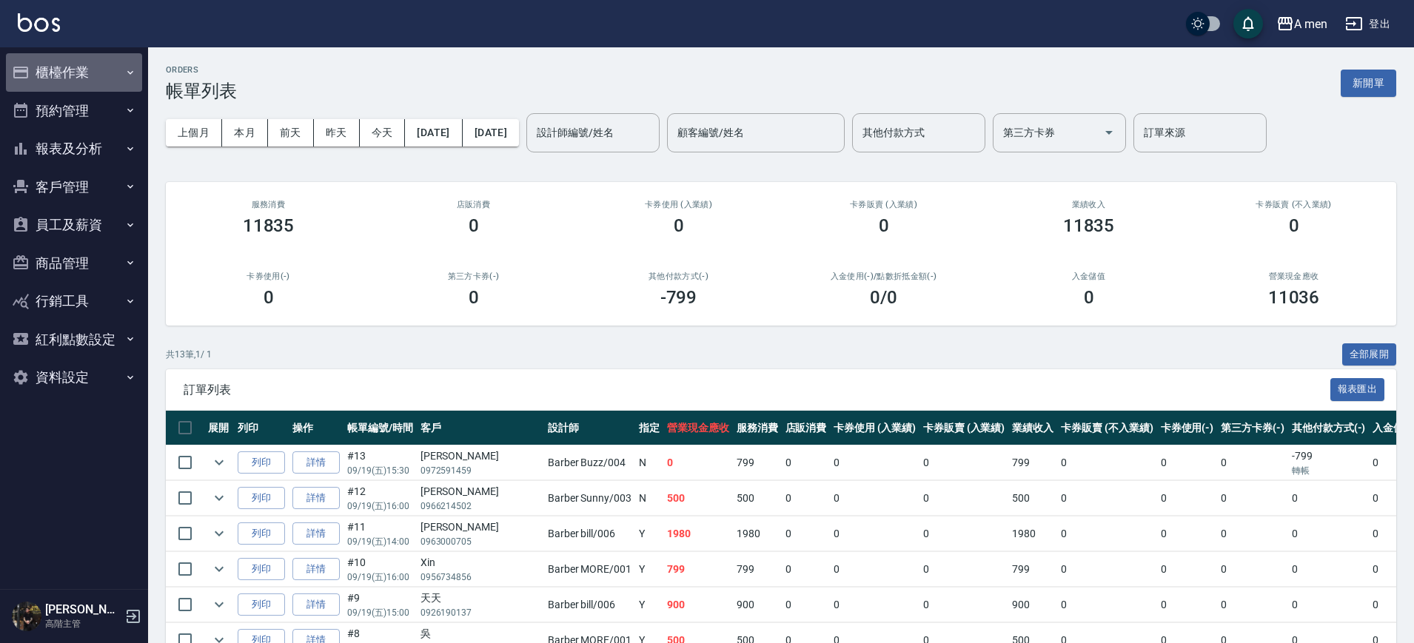
click at [61, 64] on button "櫃檯作業" at bounding box center [74, 72] width 136 height 38
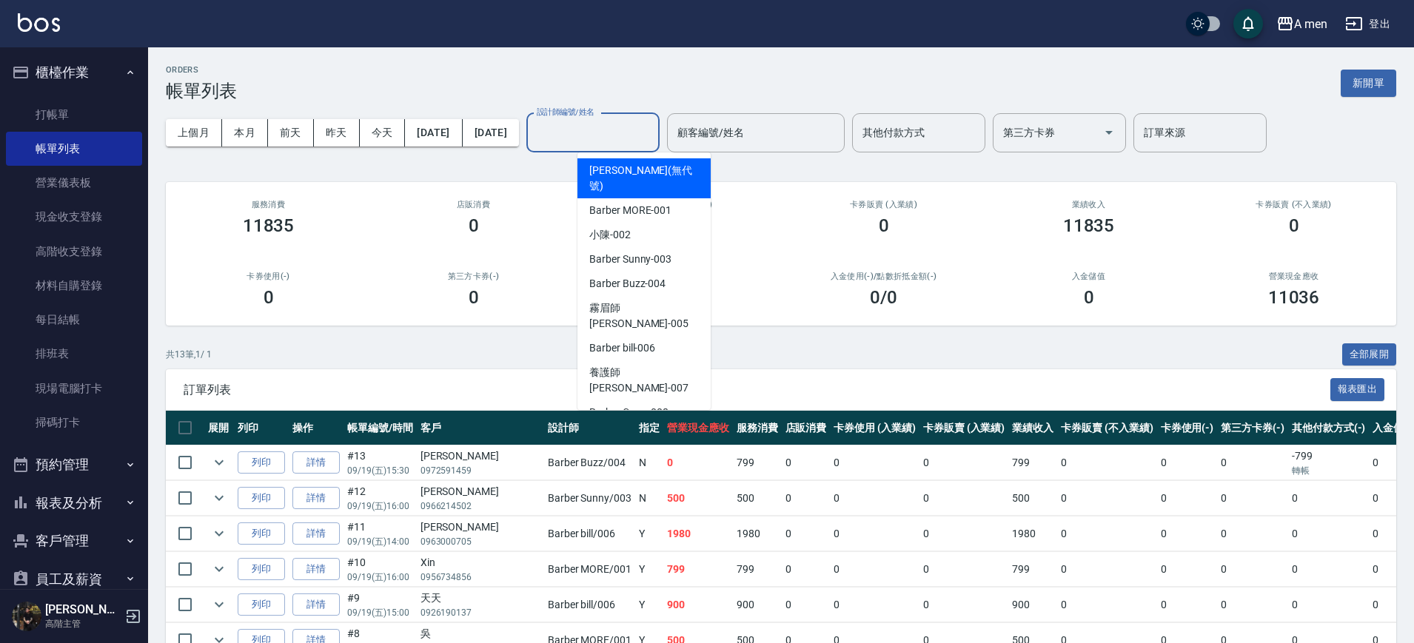
click at [639, 137] on input "設計師編號/姓名" at bounding box center [593, 133] width 120 height 26
click at [614, 70] on div "ORDERS 帳單列表 新開單" at bounding box center [781, 83] width 1230 height 36
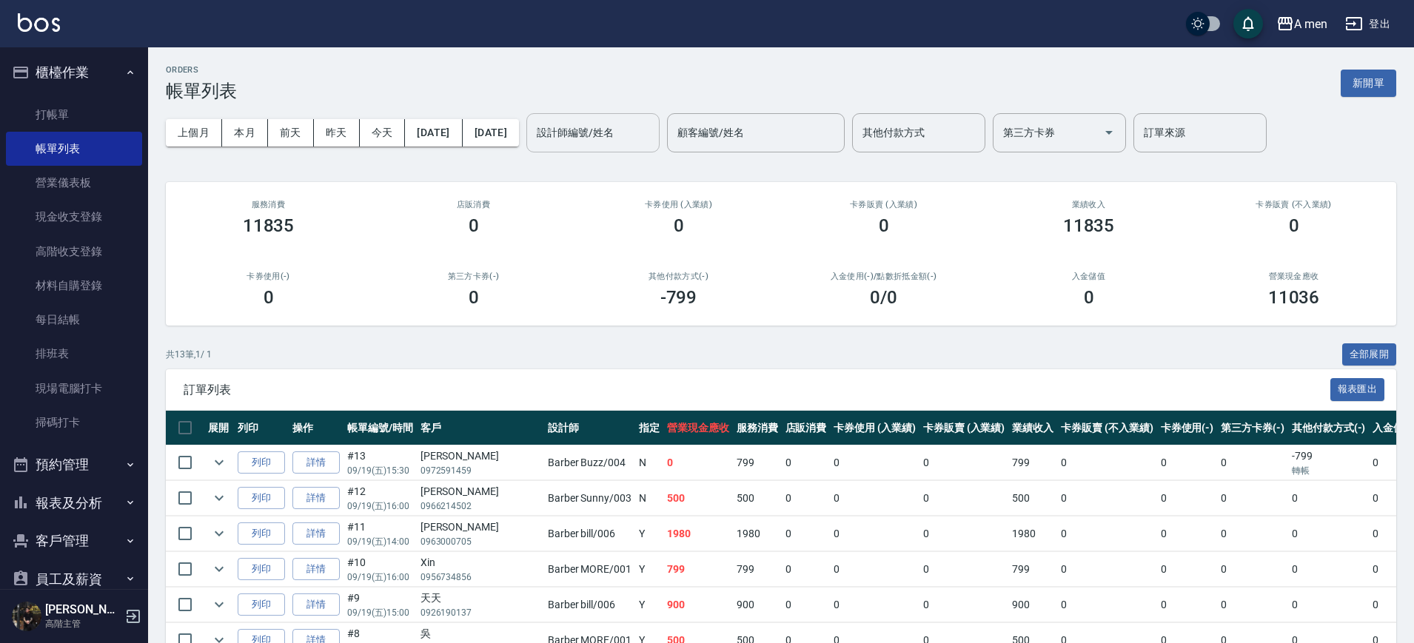
click at [628, 123] on div "設計師編號/姓名 設計師編號/姓名" at bounding box center [592, 132] width 133 height 39
click at [595, 76] on div "ORDERS 帳單列表 新開單" at bounding box center [781, 83] width 1230 height 36
click at [89, 179] on link "營業儀表板" at bounding box center [74, 183] width 136 height 34
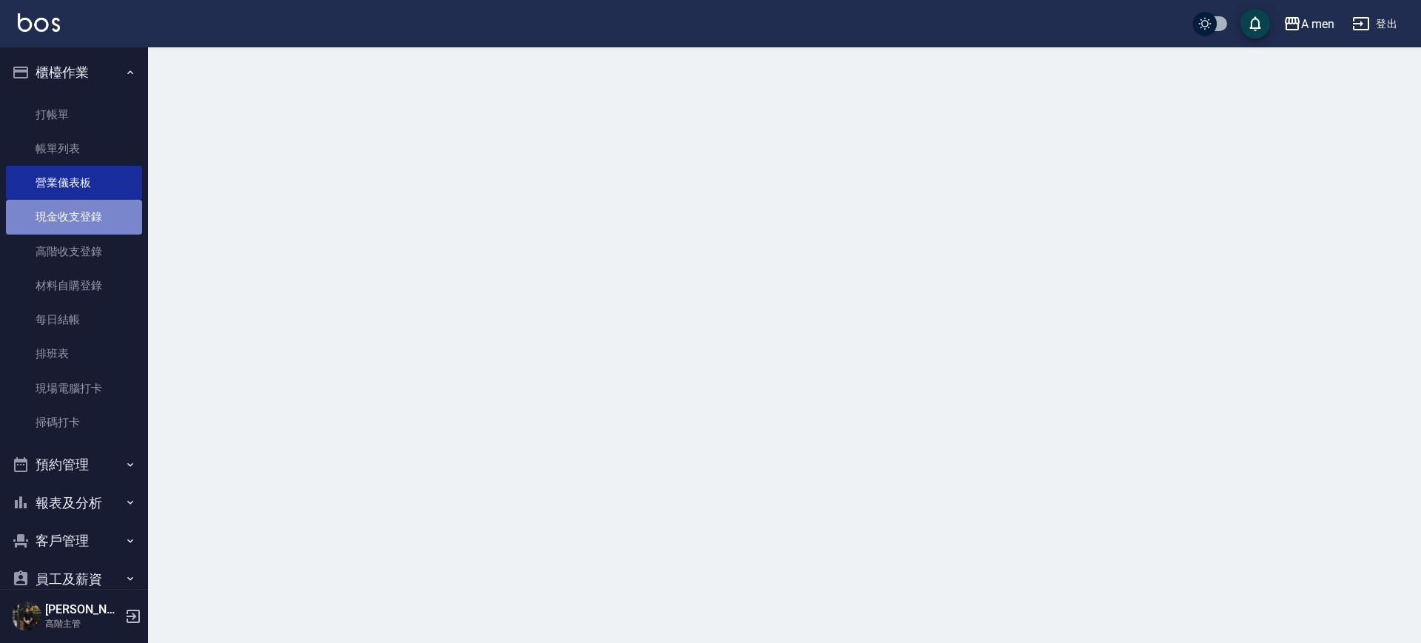
click at [77, 215] on link "現金收支登錄" at bounding box center [74, 217] width 136 height 34
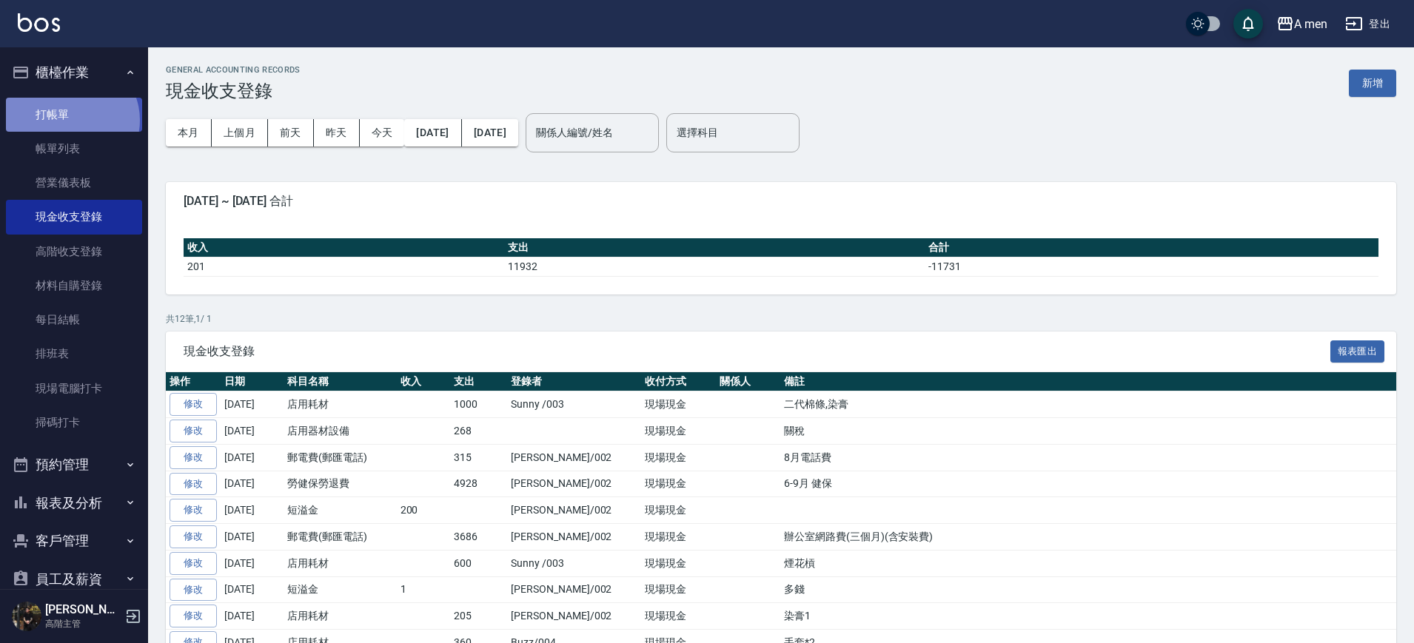
click at [70, 120] on link "打帳單" at bounding box center [74, 115] width 136 height 34
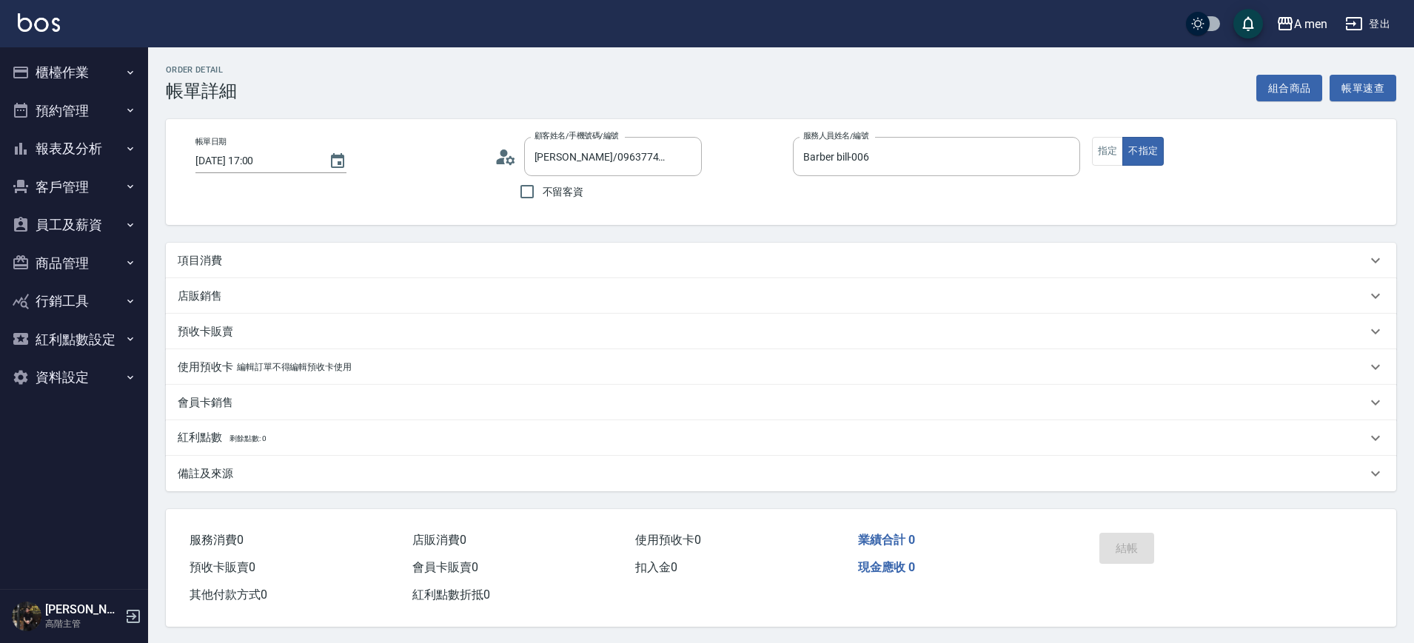
click at [423, 258] on div "項目消費" at bounding box center [772, 261] width 1189 height 16
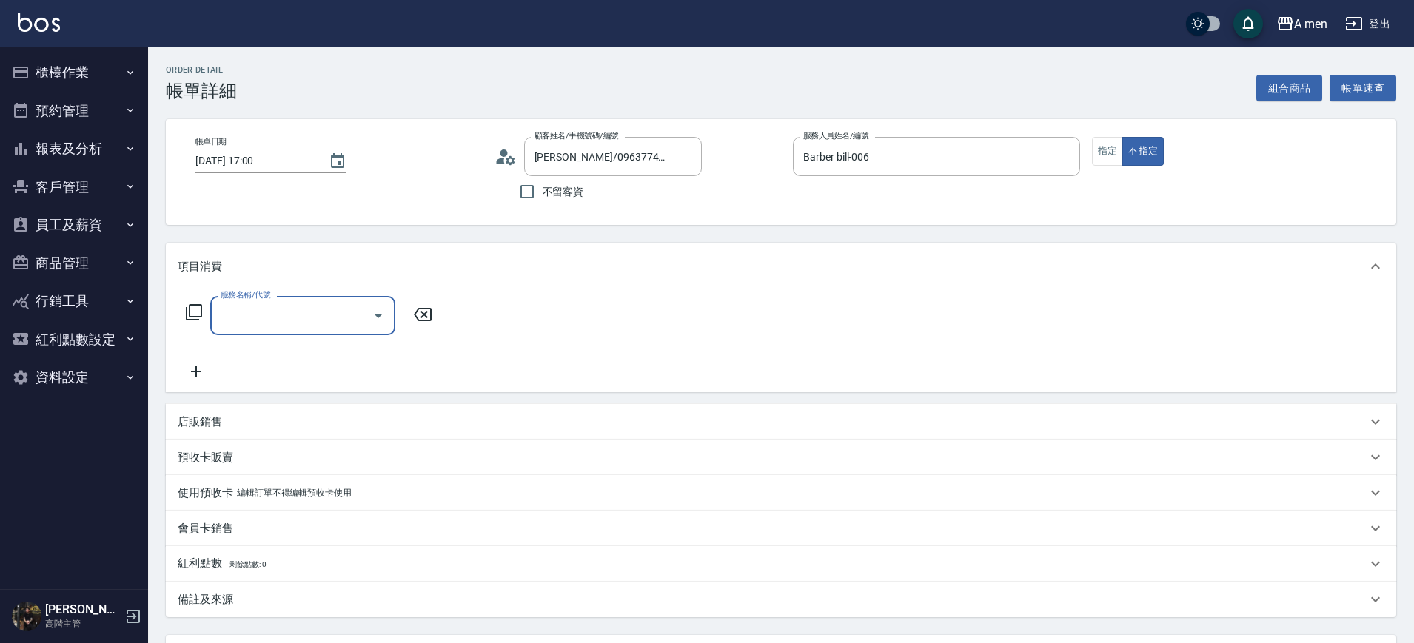
click at [279, 316] on input "服務名稱/代號" at bounding box center [291, 316] width 149 height 26
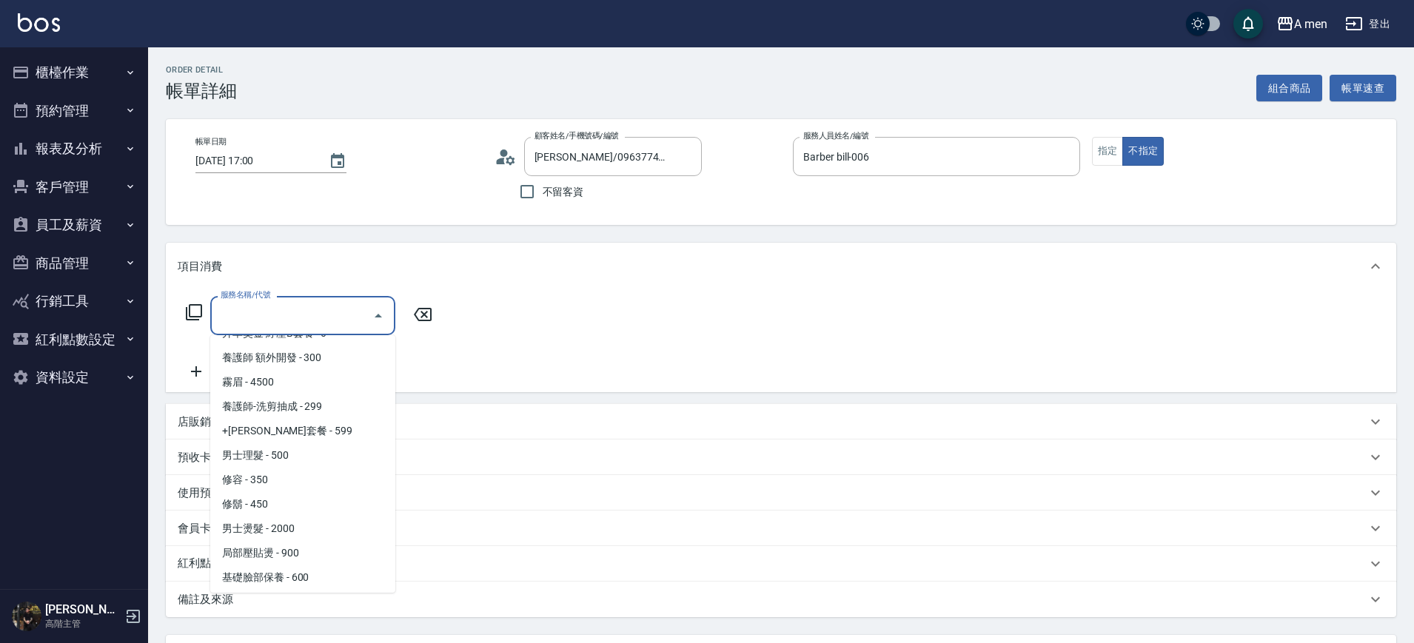
scroll to position [370, 0]
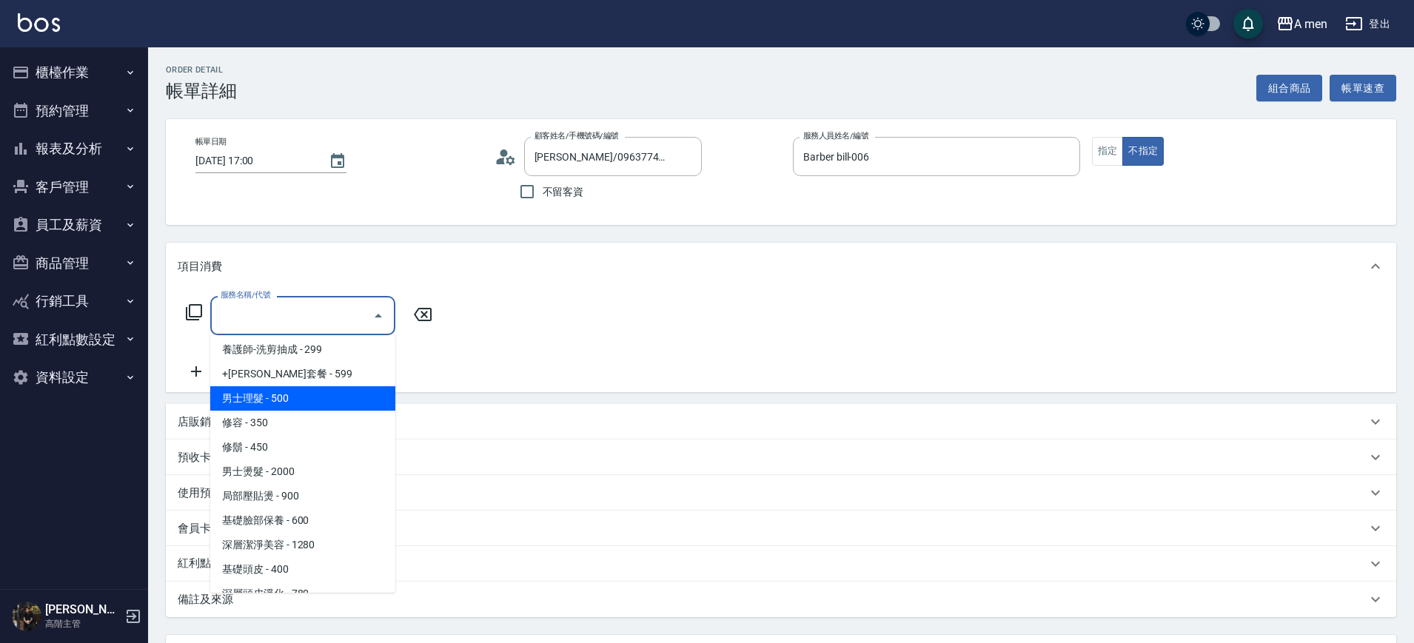
click at [303, 397] on span "男士理髮 - 500" at bounding box center [302, 398] width 185 height 24
type input "男士理髮(A01)"
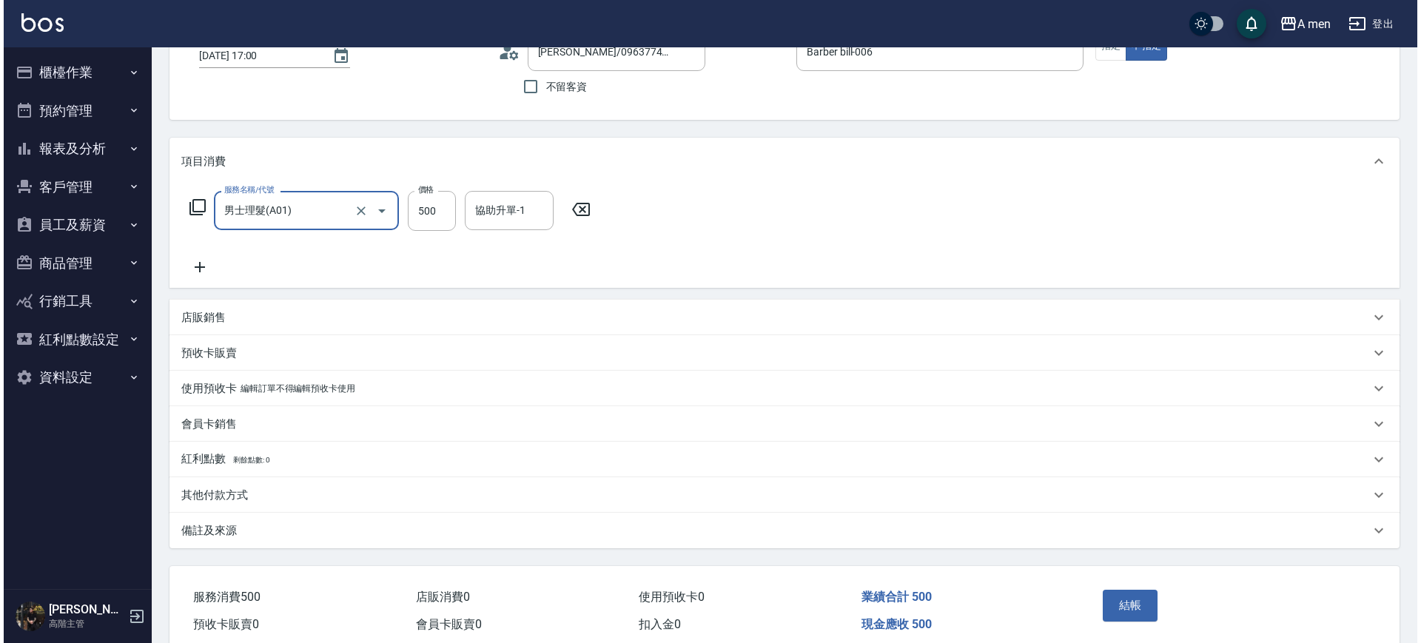
scroll to position [170, 0]
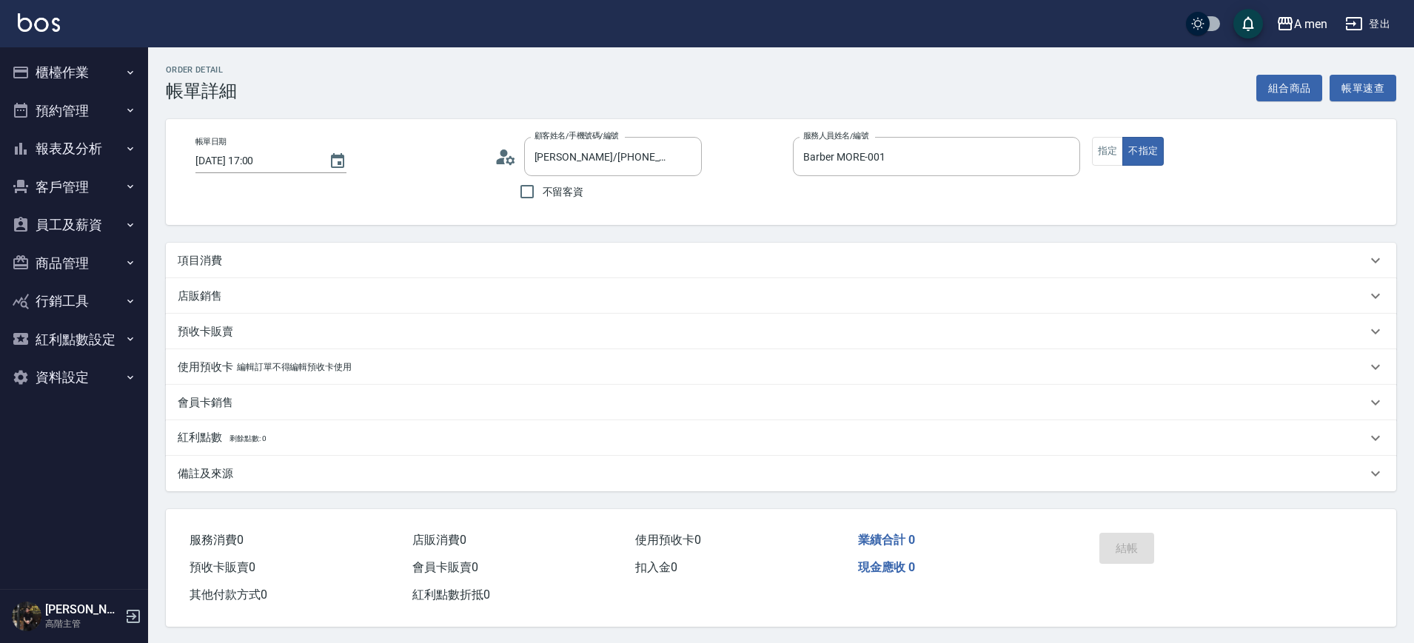
click at [972, 253] on div "項目消費" at bounding box center [772, 261] width 1189 height 16
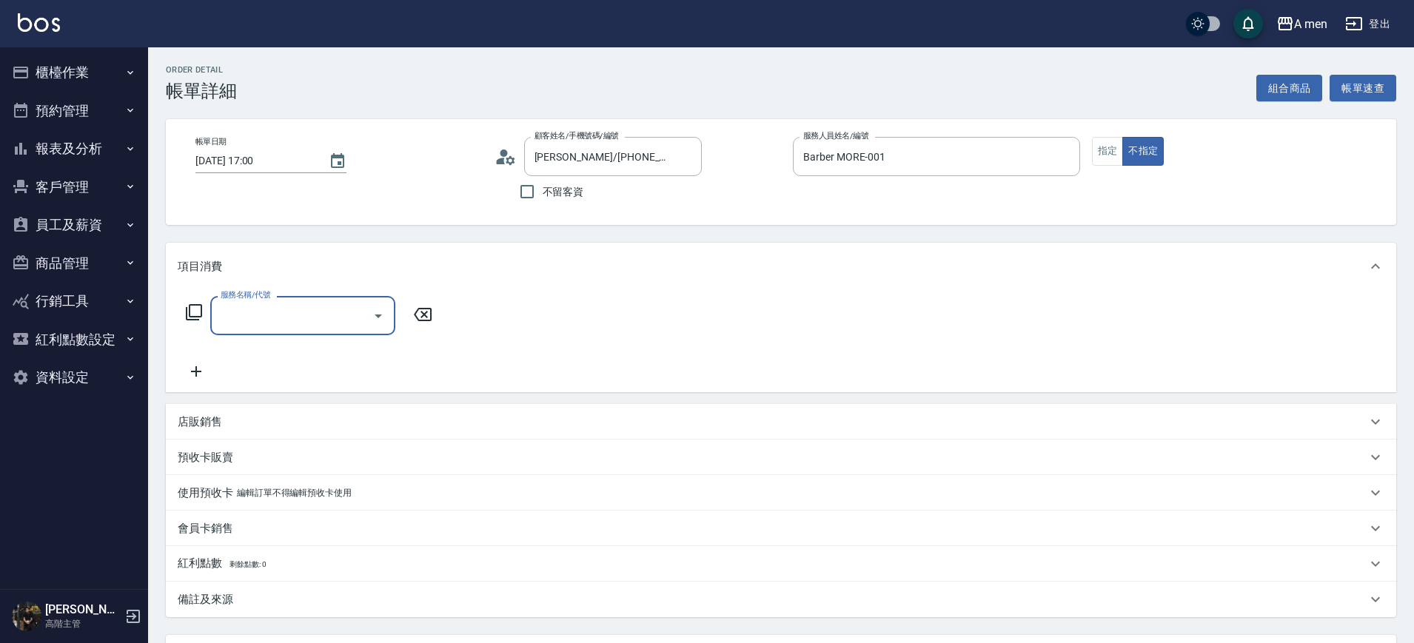
click at [349, 315] on input "服務名稱/代號" at bounding box center [291, 316] width 149 height 26
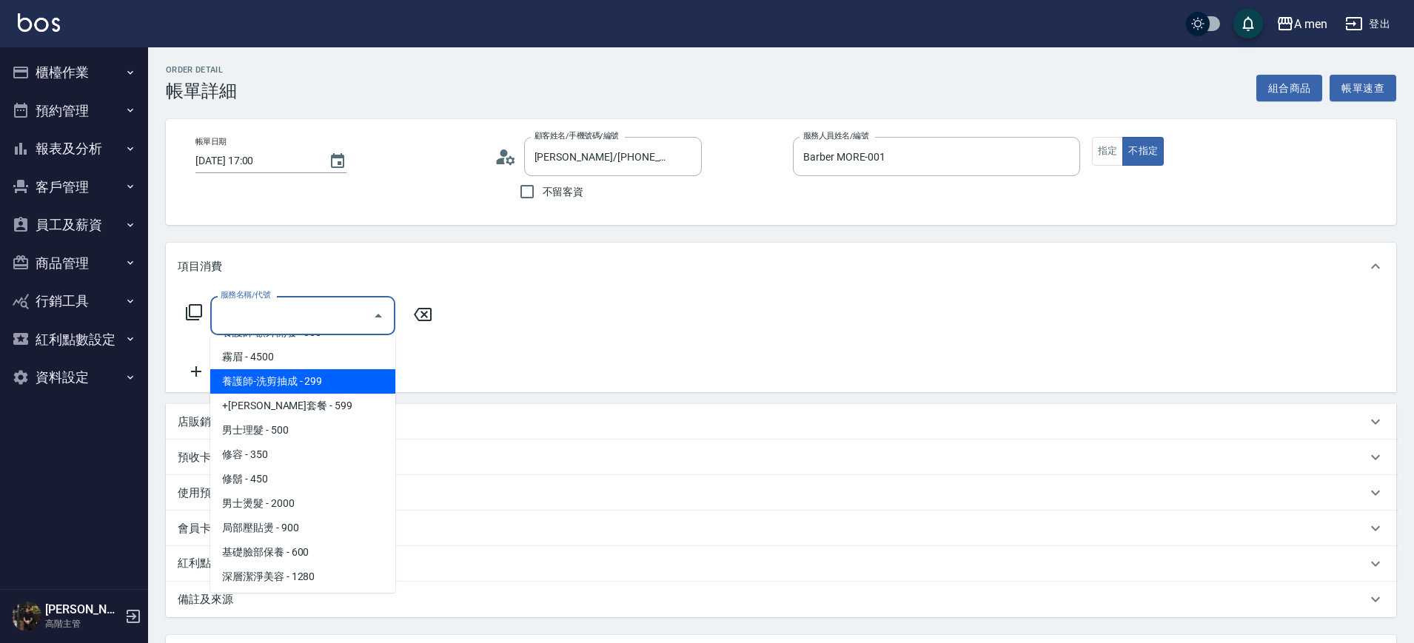
scroll to position [370, 0]
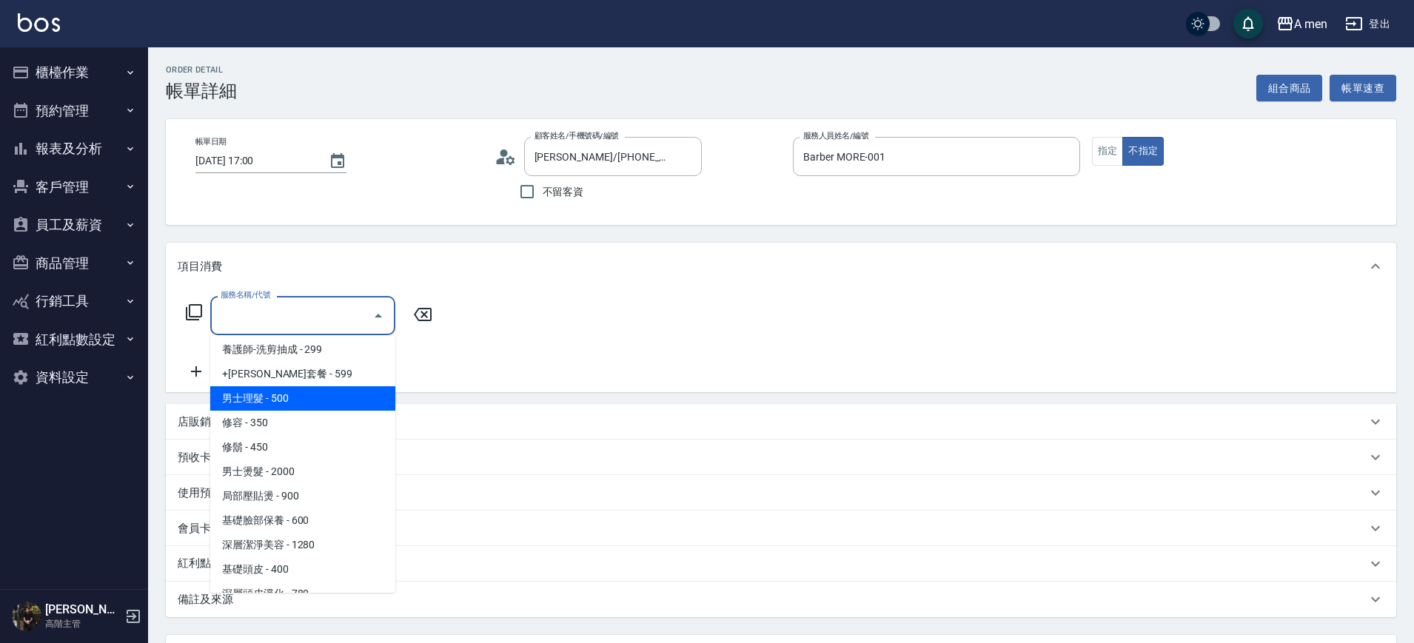
click at [323, 396] on span "男士理髮 - 500" at bounding box center [302, 398] width 185 height 24
type input "男士理髮(A01)"
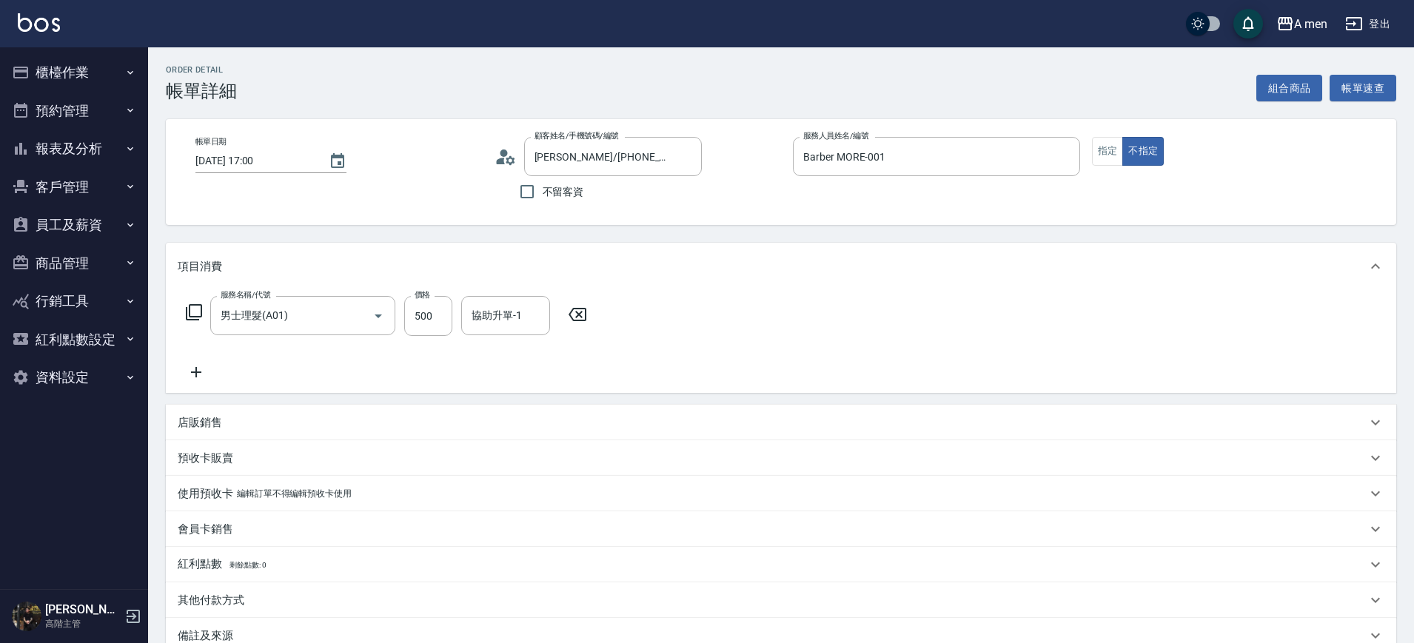
click at [187, 377] on icon at bounding box center [196, 372] width 37 height 18
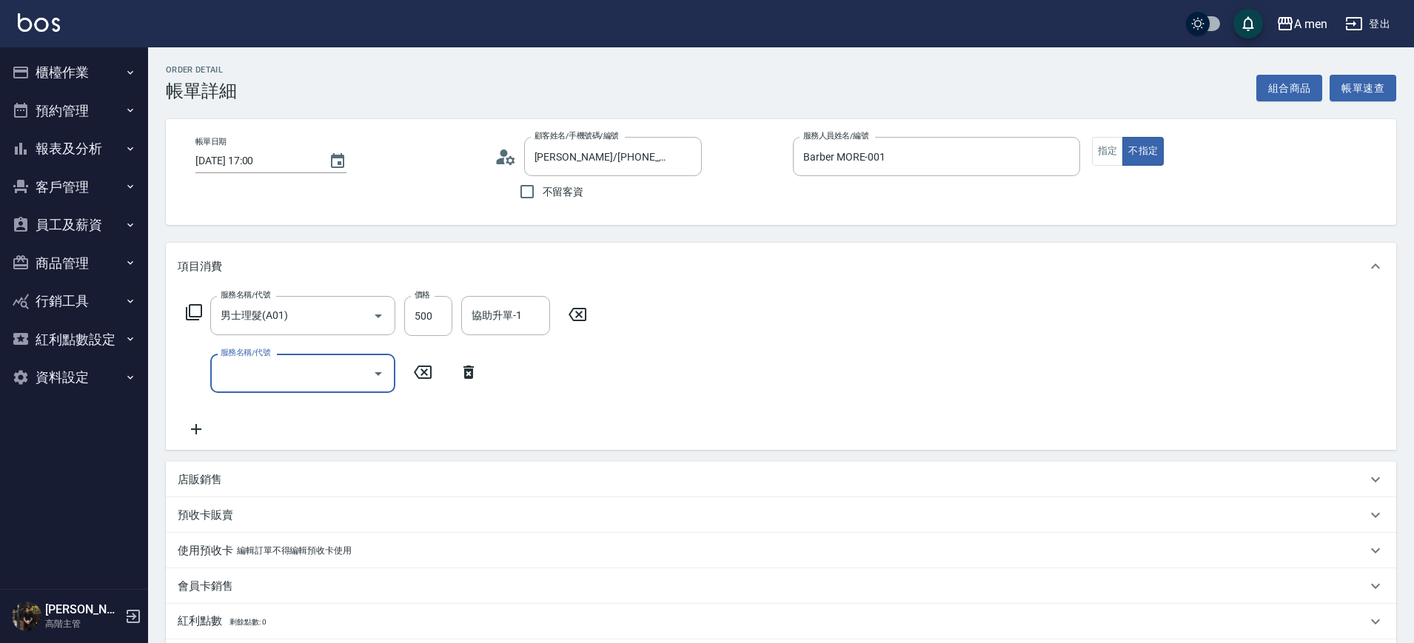
click at [273, 372] on input "服務名稱/代號" at bounding box center [291, 373] width 149 height 26
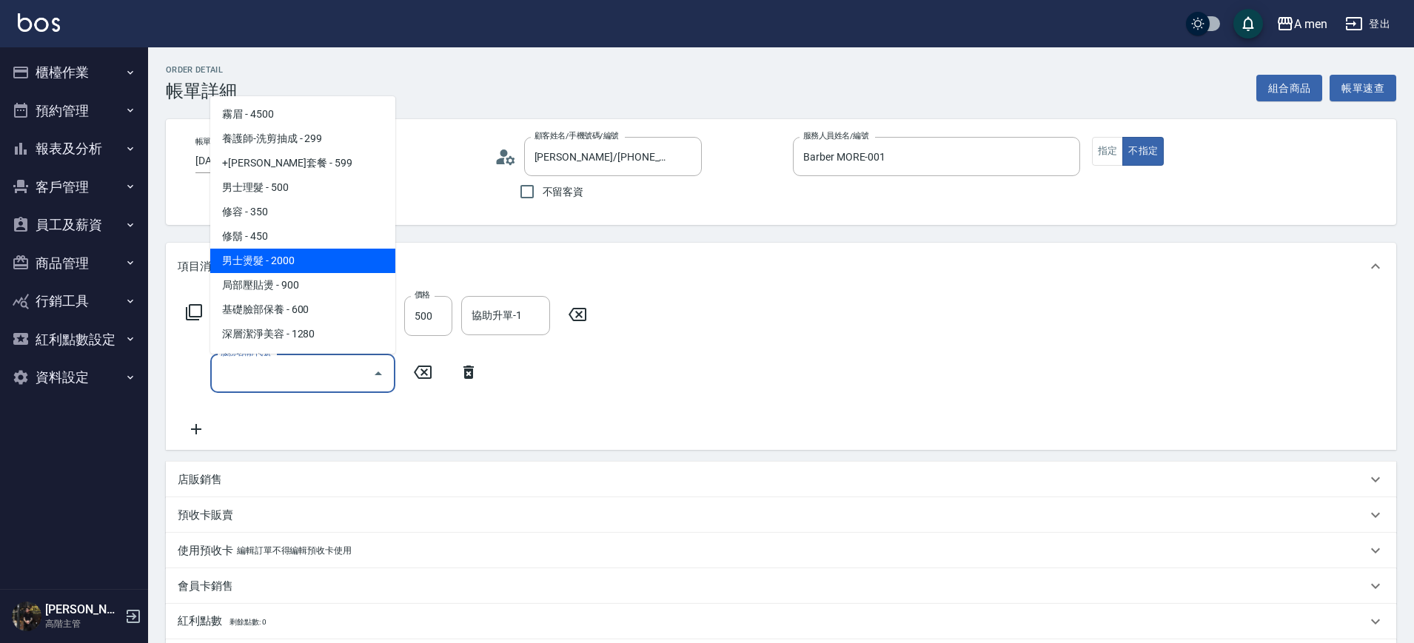
scroll to position [278, 0]
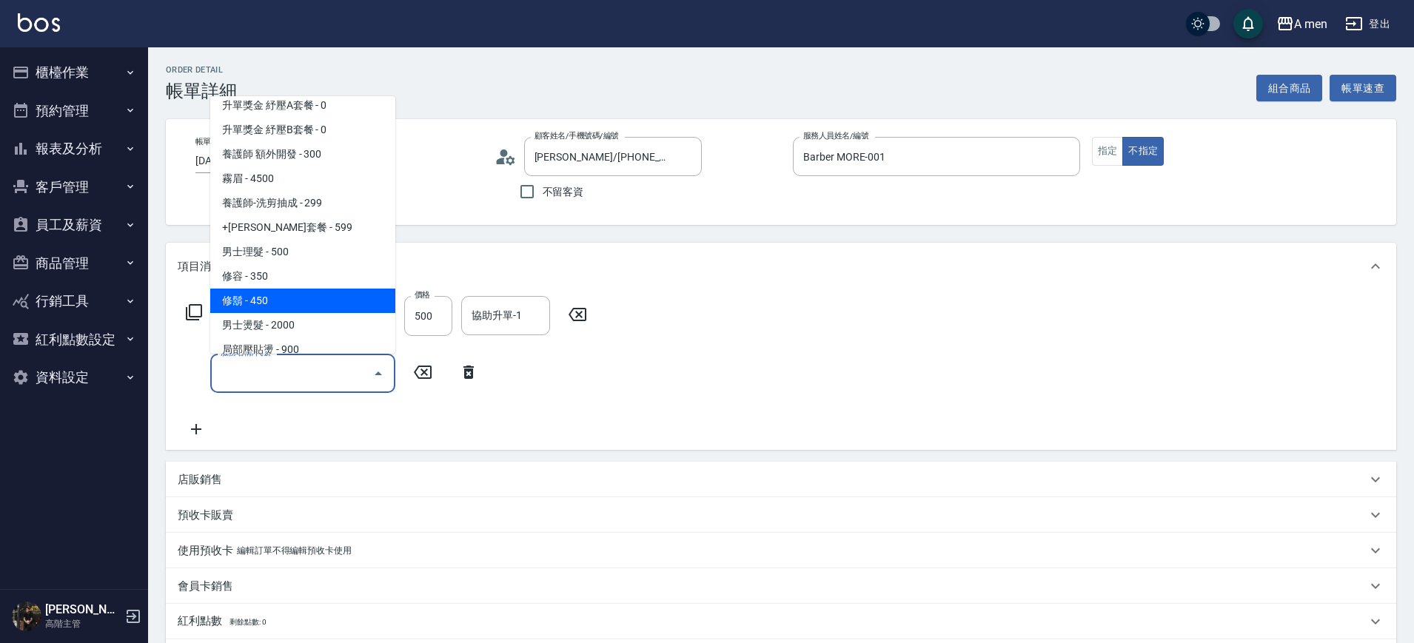
click at [281, 301] on span "修鬍 - 450" at bounding box center [302, 301] width 185 height 24
type input "修鬍(A03)"
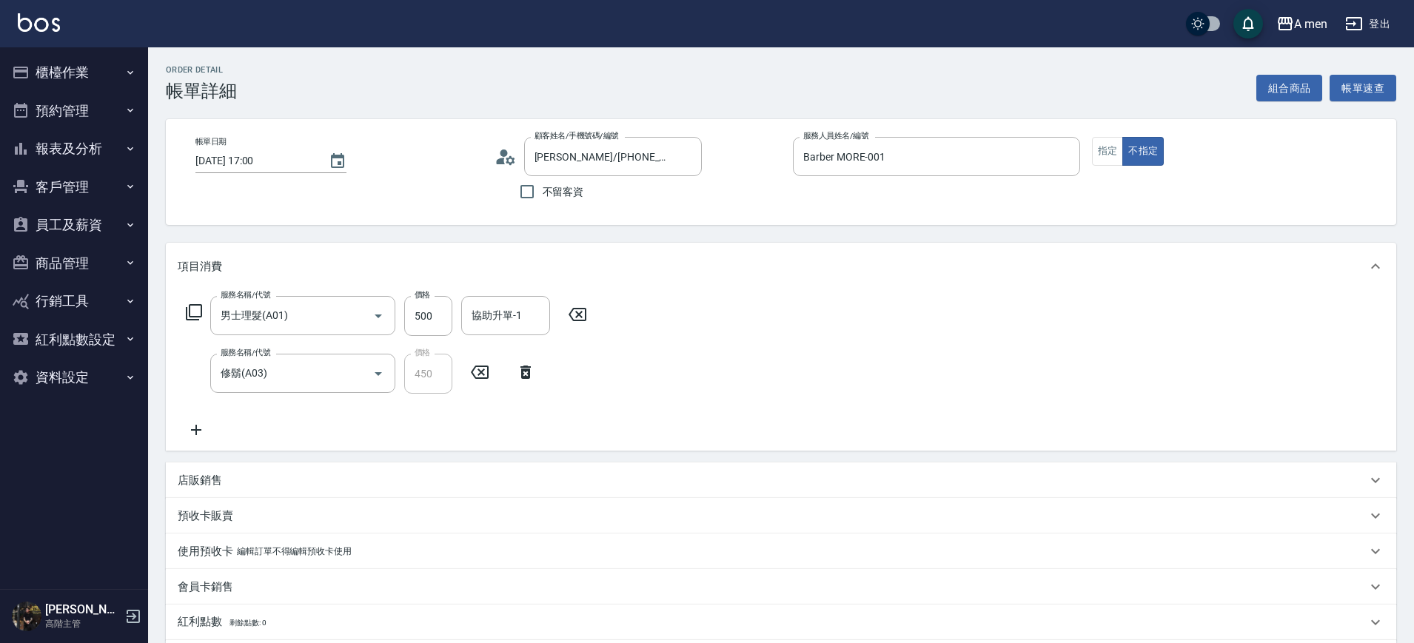
click at [778, 289] on div "項目消費" at bounding box center [781, 266] width 1230 height 47
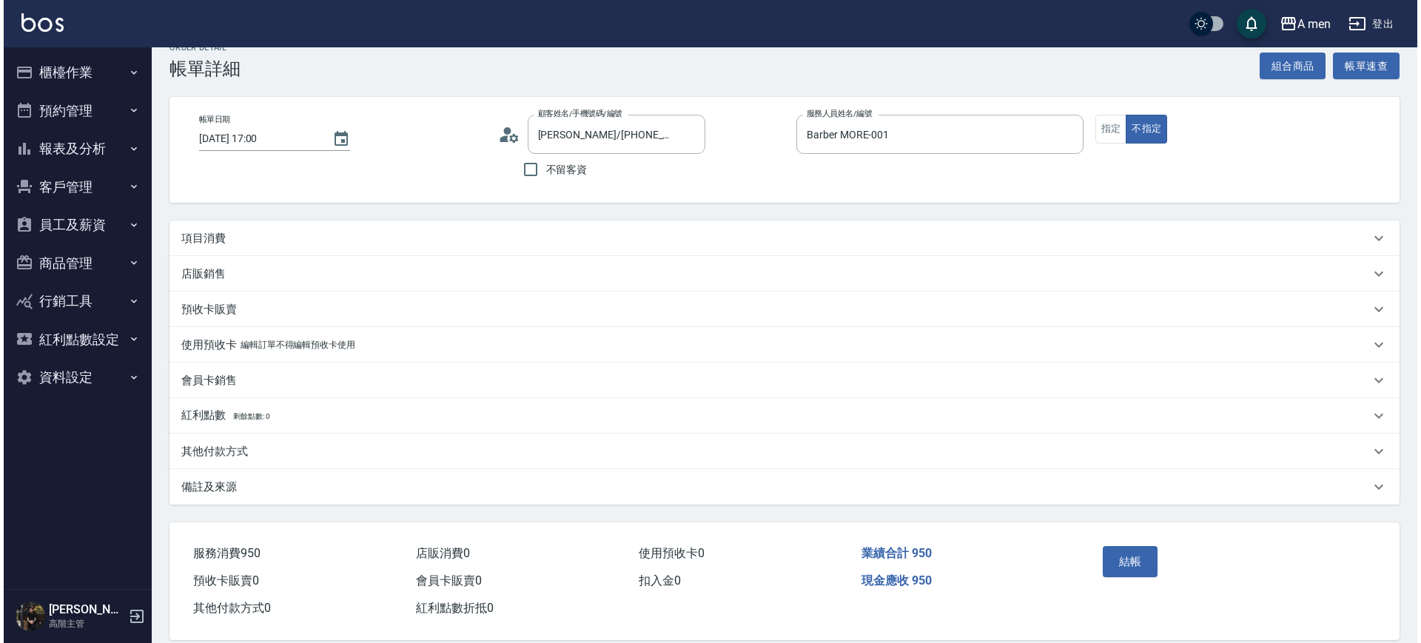
scroll to position [44, 0]
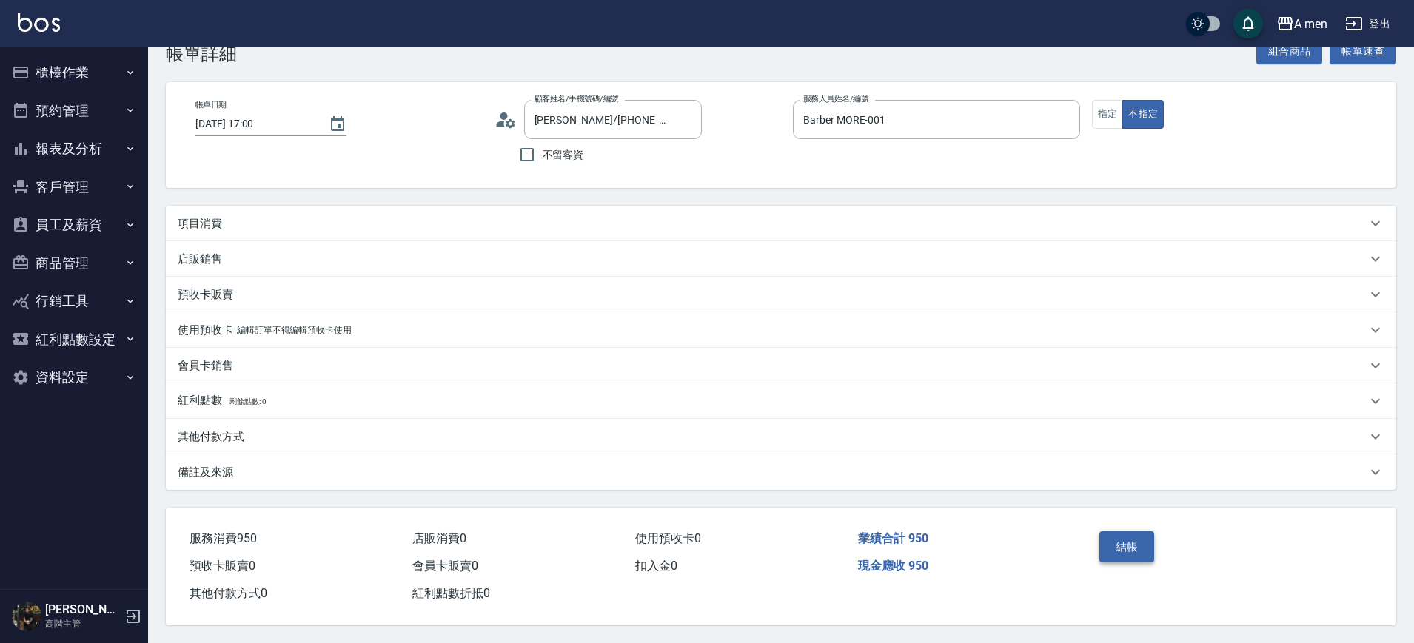
click at [1115, 537] on button "結帳" at bounding box center [1127, 546] width 56 height 31
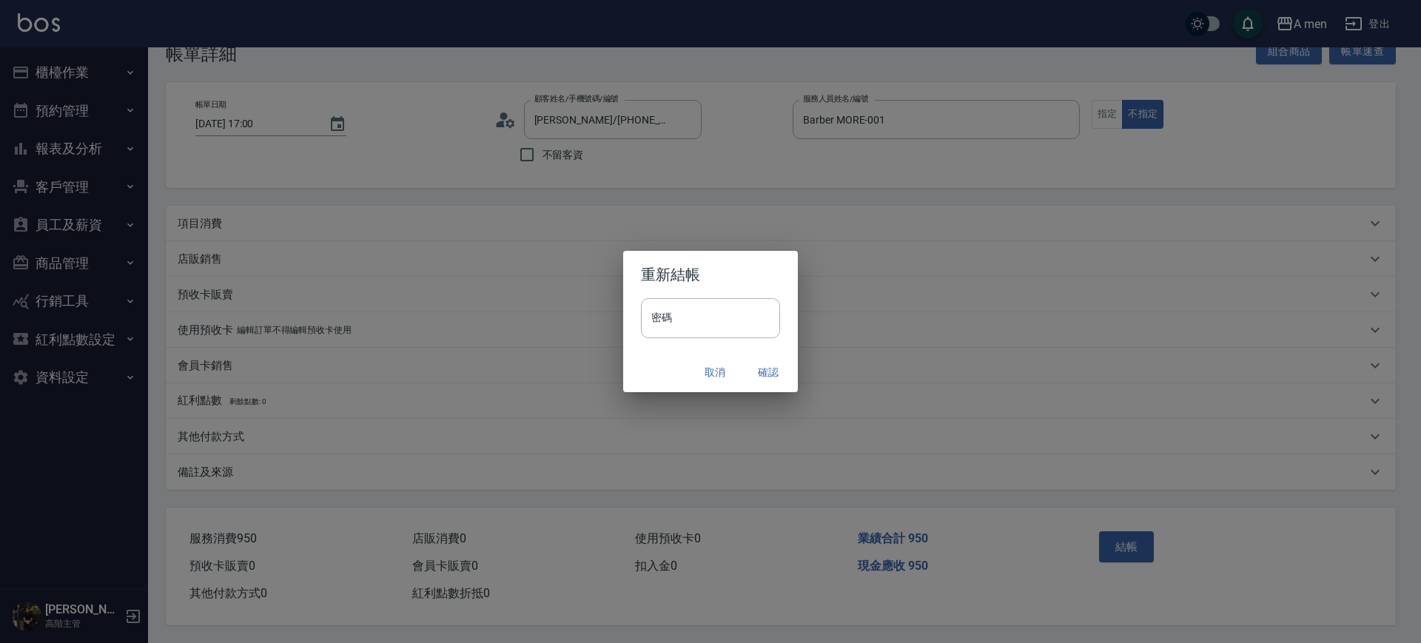
click at [770, 374] on button "確認" at bounding box center [768, 372] width 47 height 27
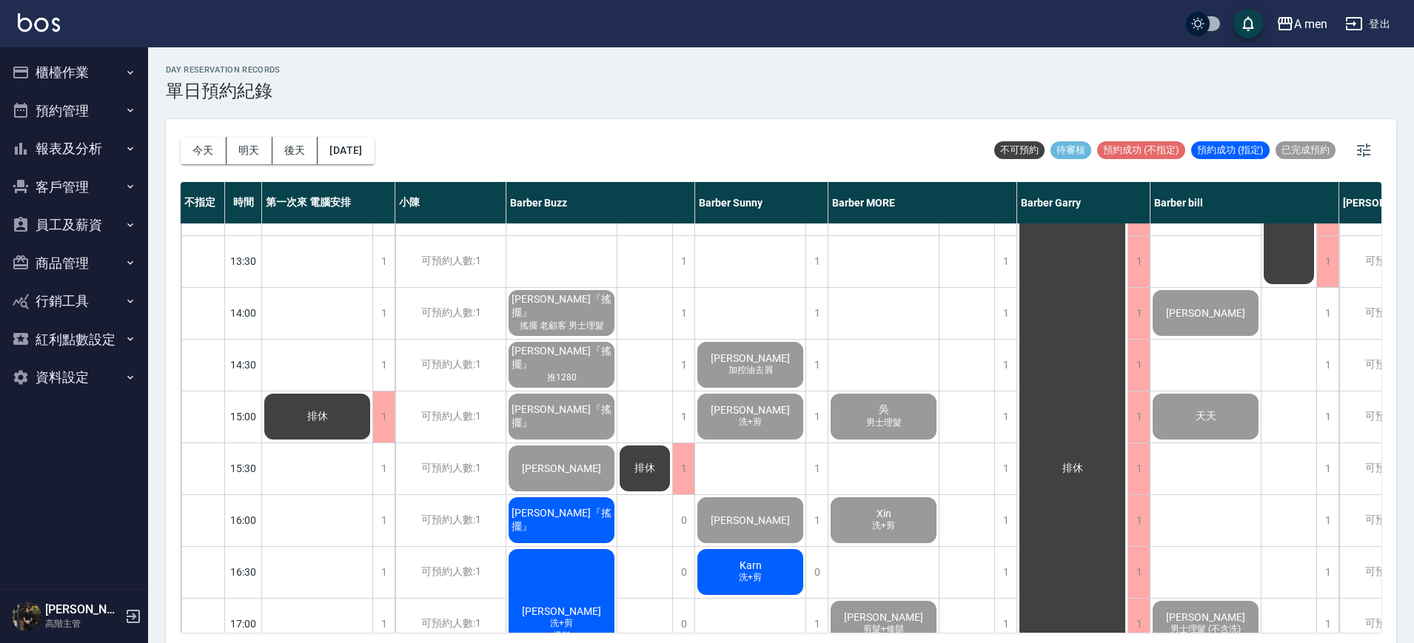
scroll to position [93, 0]
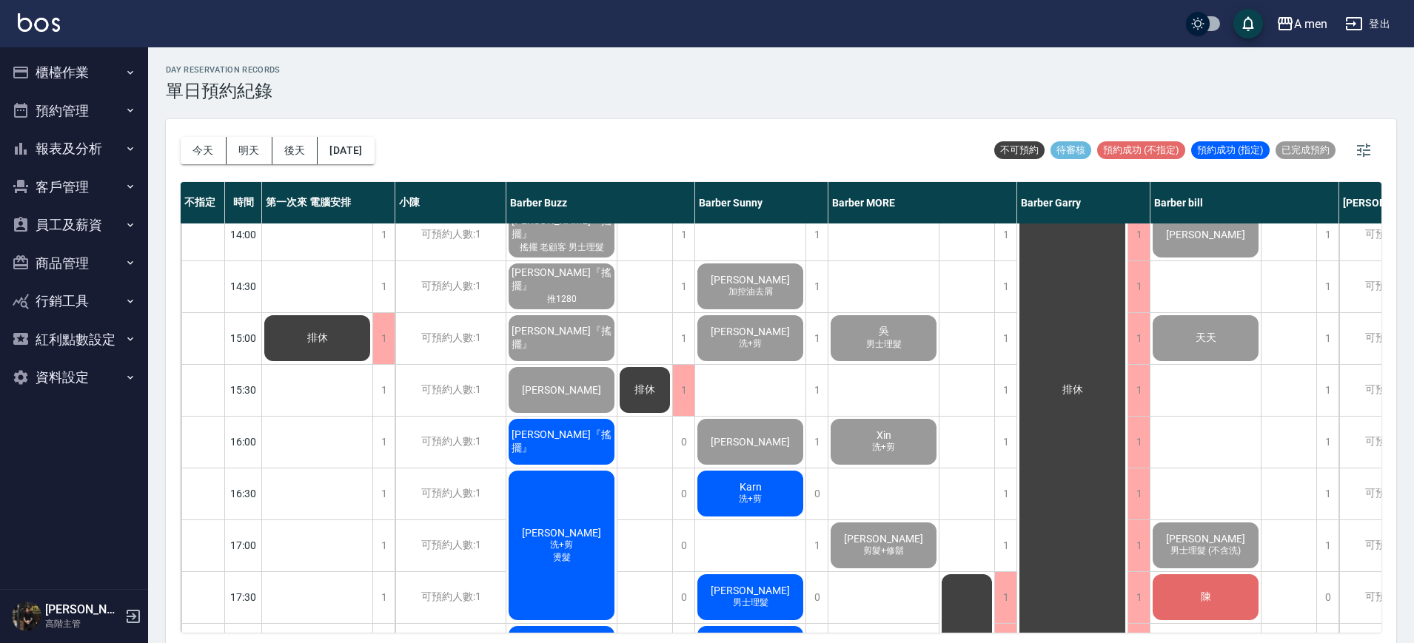
scroll to position [370, 0]
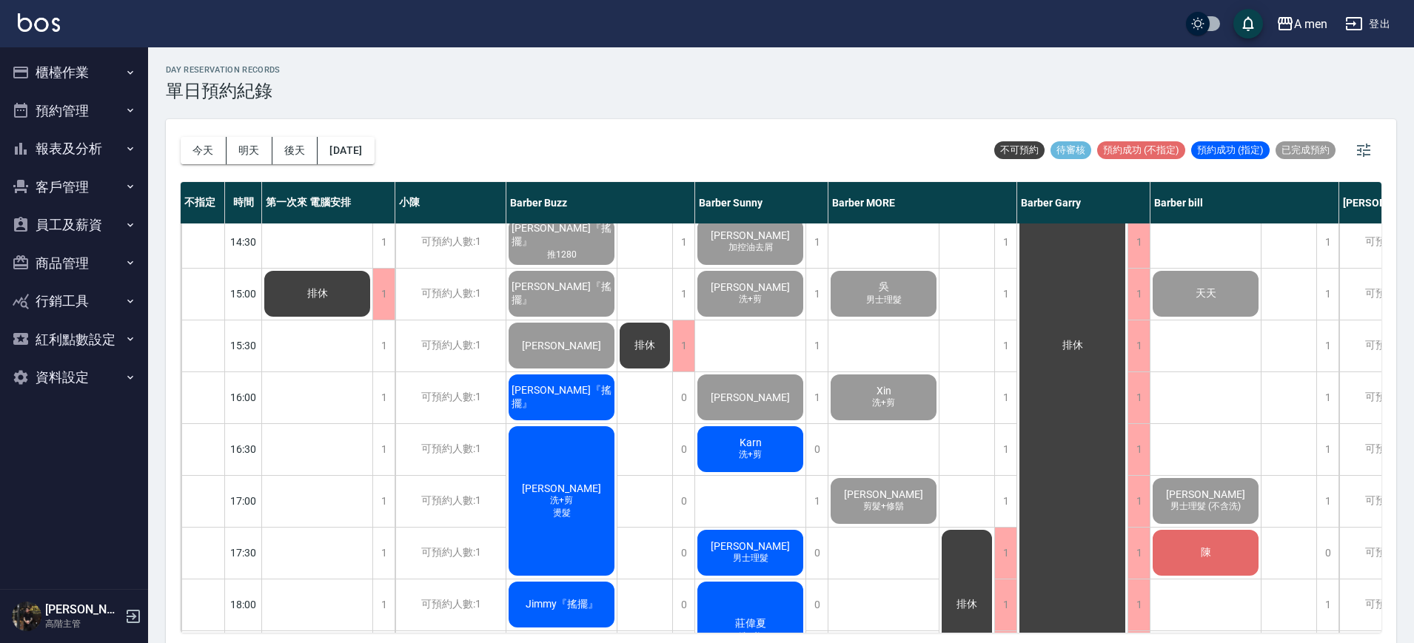
click at [739, 362] on div "[PERSON_NAME]先生 加控油去屑 [PERSON_NAME] 洗+剪 [PERSON_NAME] 洗+剪 [PERSON_NAME] 男士理髮 [P…" at bounding box center [750, 500] width 111 height 1295
click at [778, 464] on div "Karn 洗+剪" at bounding box center [750, 449] width 110 height 50
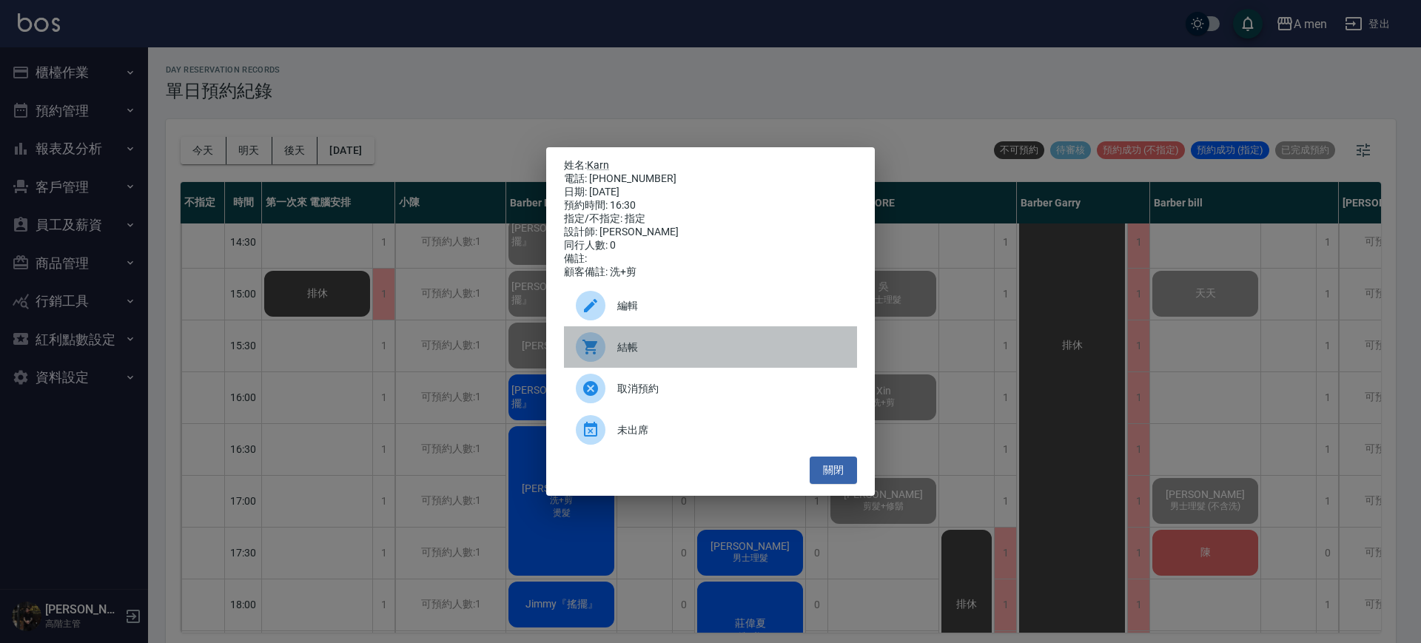
click at [759, 346] on span "結帳" at bounding box center [731, 348] width 228 height 16
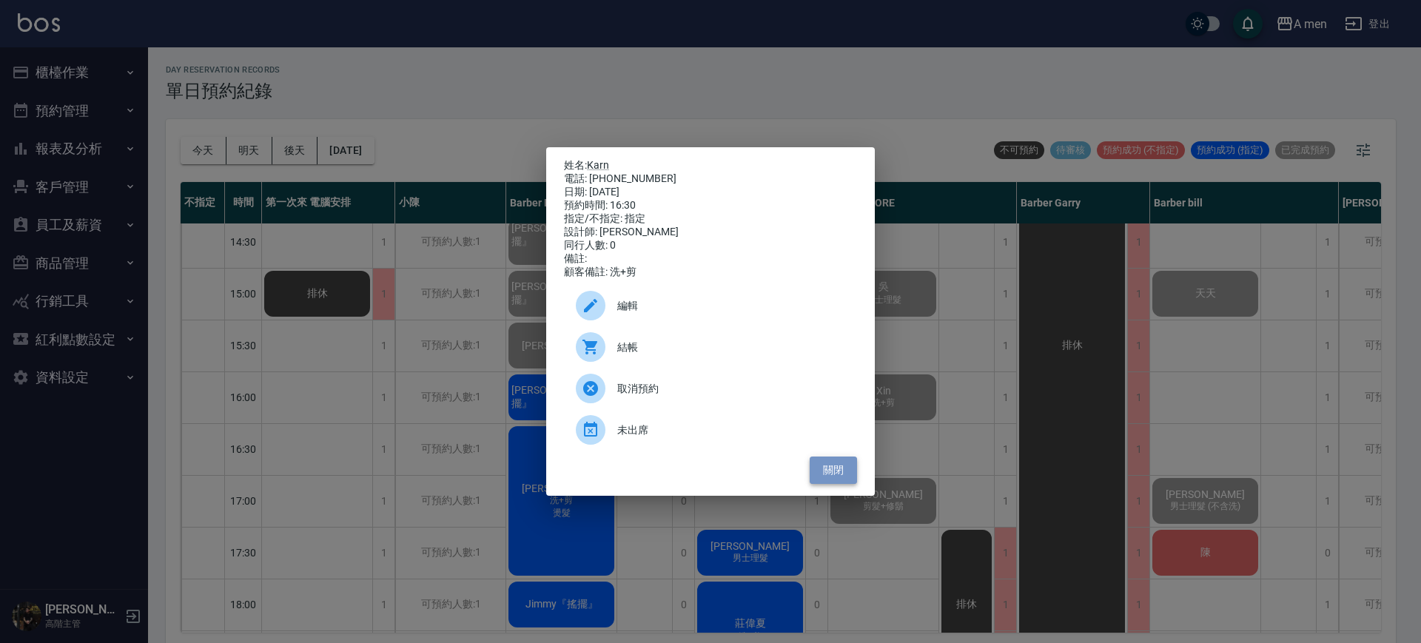
click at [841, 483] on button "關閉" at bounding box center [833, 470] width 47 height 27
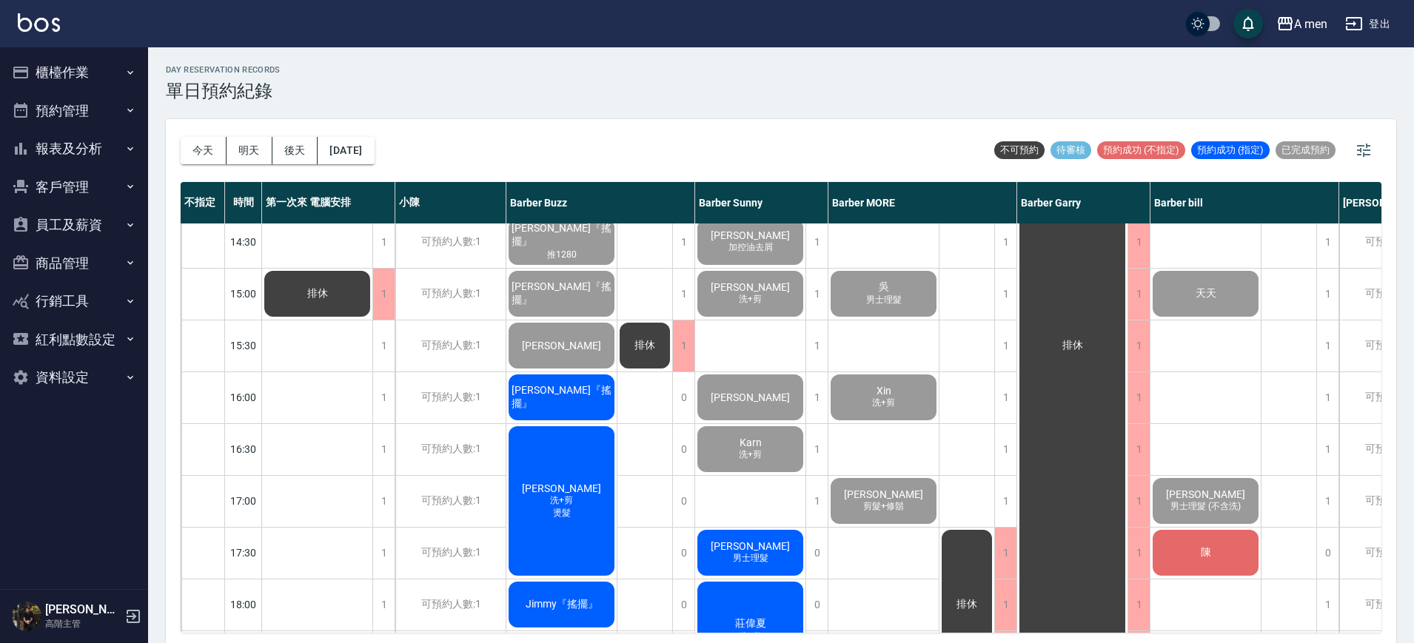
click at [249, 152] on button "明天" at bounding box center [249, 150] width 46 height 27
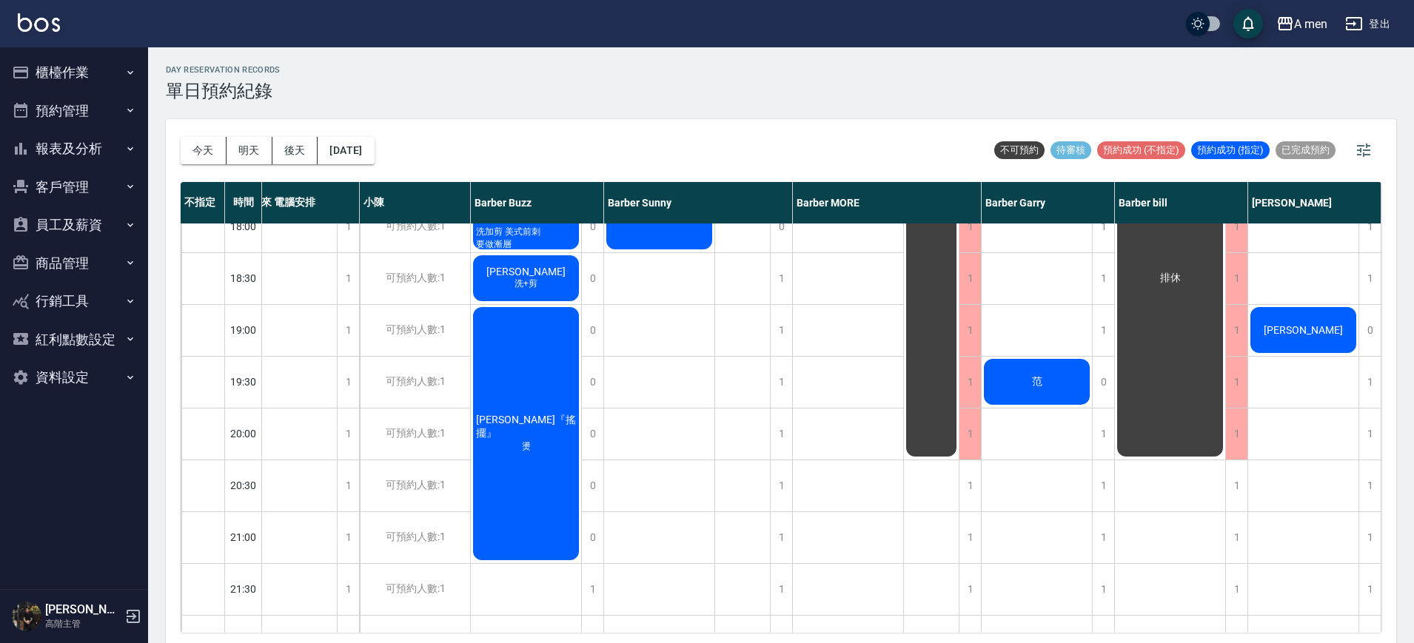
scroll to position [648, 43]
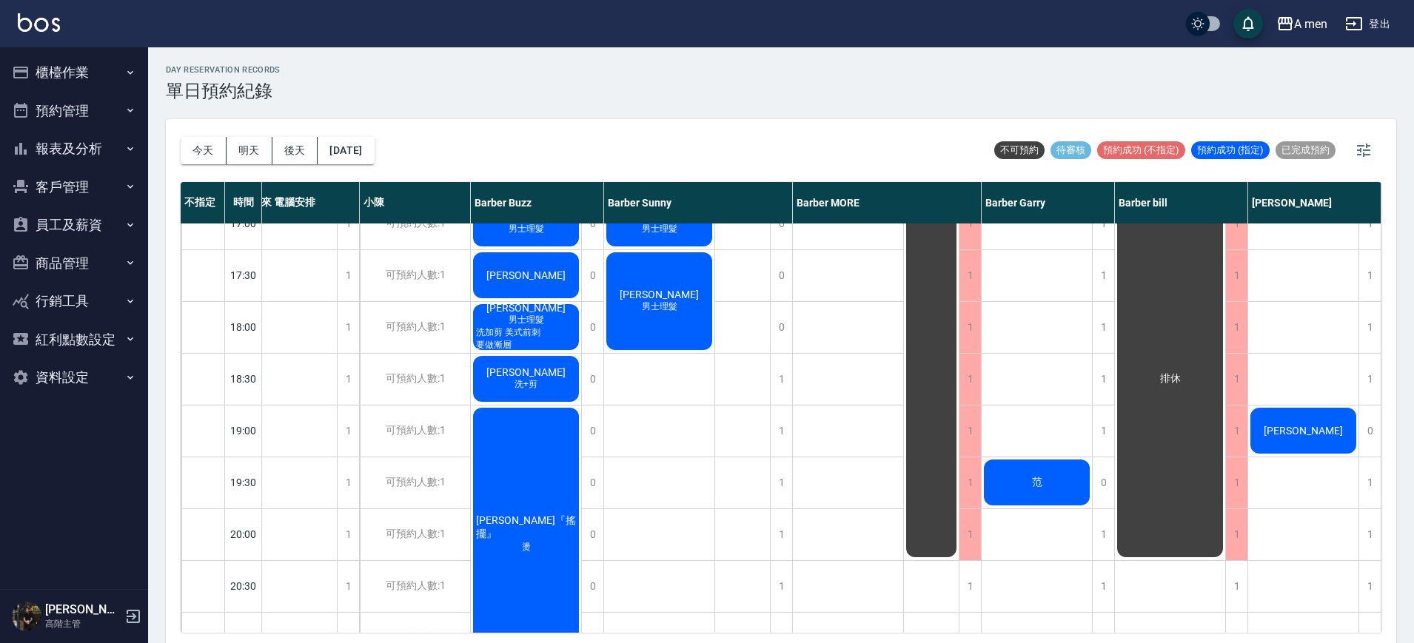
click at [859, 436] on div "[PERSON_NAME] 男士理髮" at bounding box center [848, 223] width 111 height 1295
click at [850, 451] on div "[PERSON_NAME] 男士理髮" at bounding box center [848, 223] width 111 height 1295
click at [204, 154] on button "今天" at bounding box center [204, 150] width 46 height 27
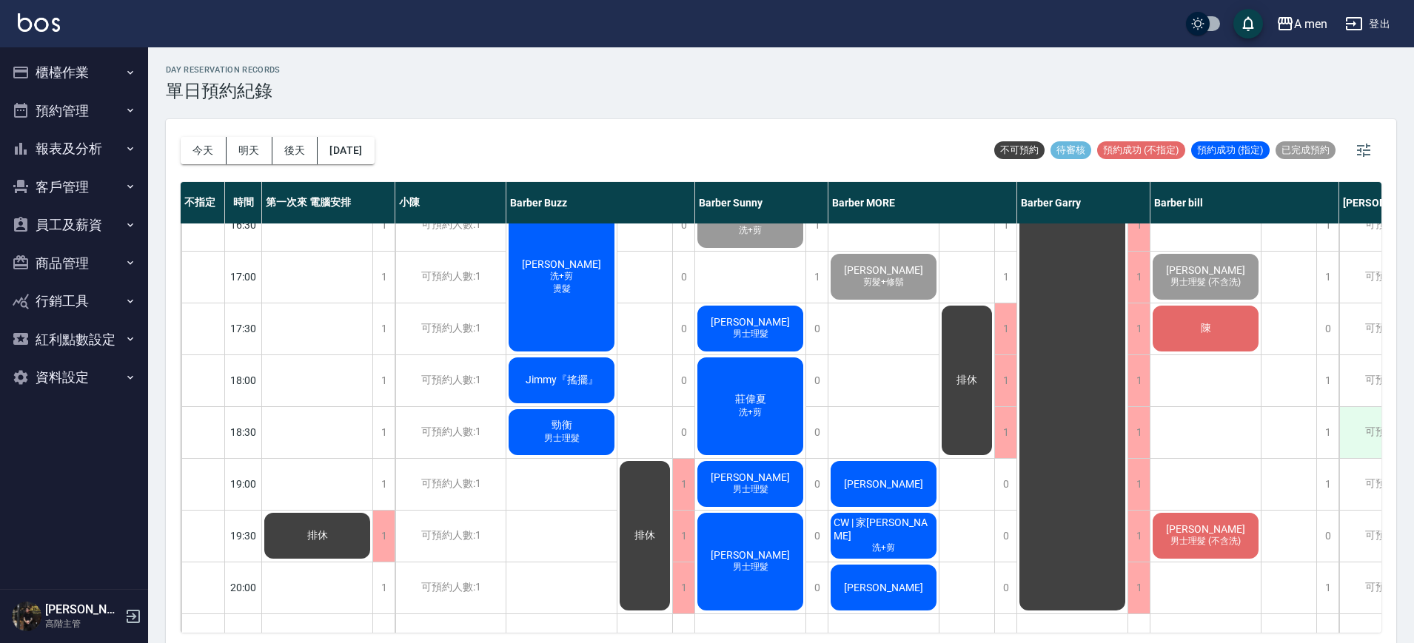
scroll to position [599, 0]
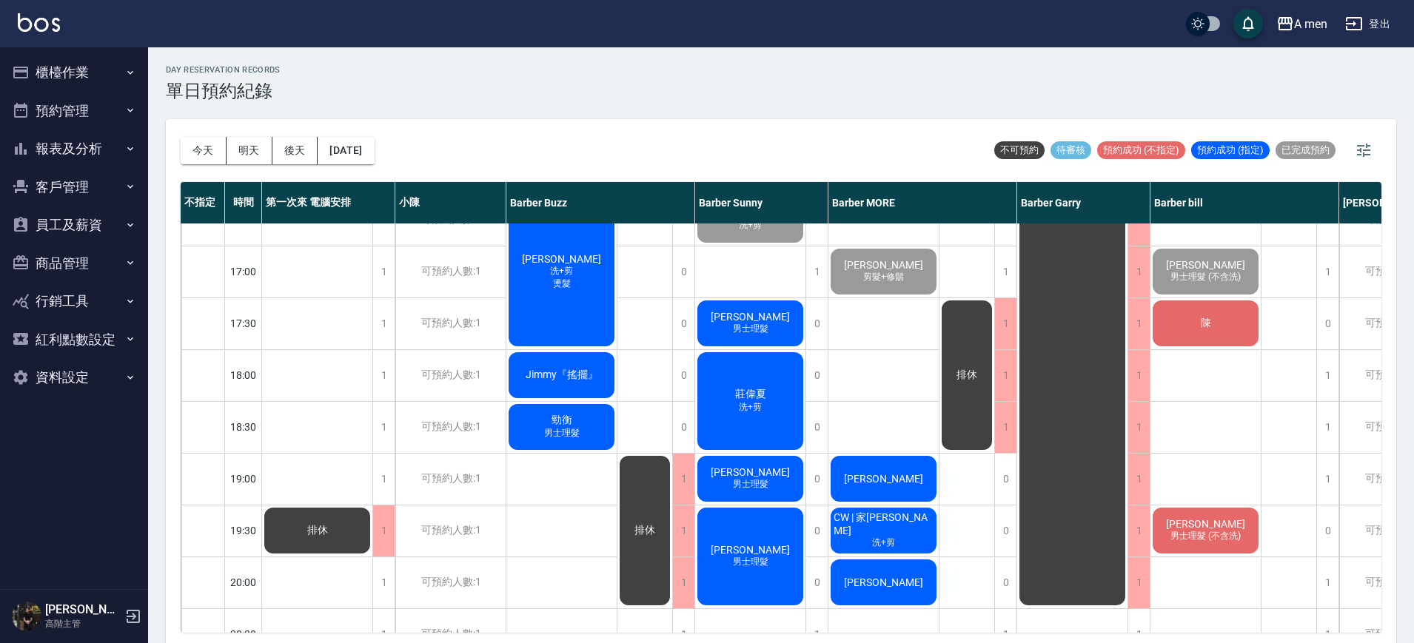
click at [1221, 463] on div "陳先生 天天 Dan 男士理髮 (不含洗) 陳 JIMI 男士理髮 (不含洗)" at bounding box center [1205, 271] width 111 height 1295
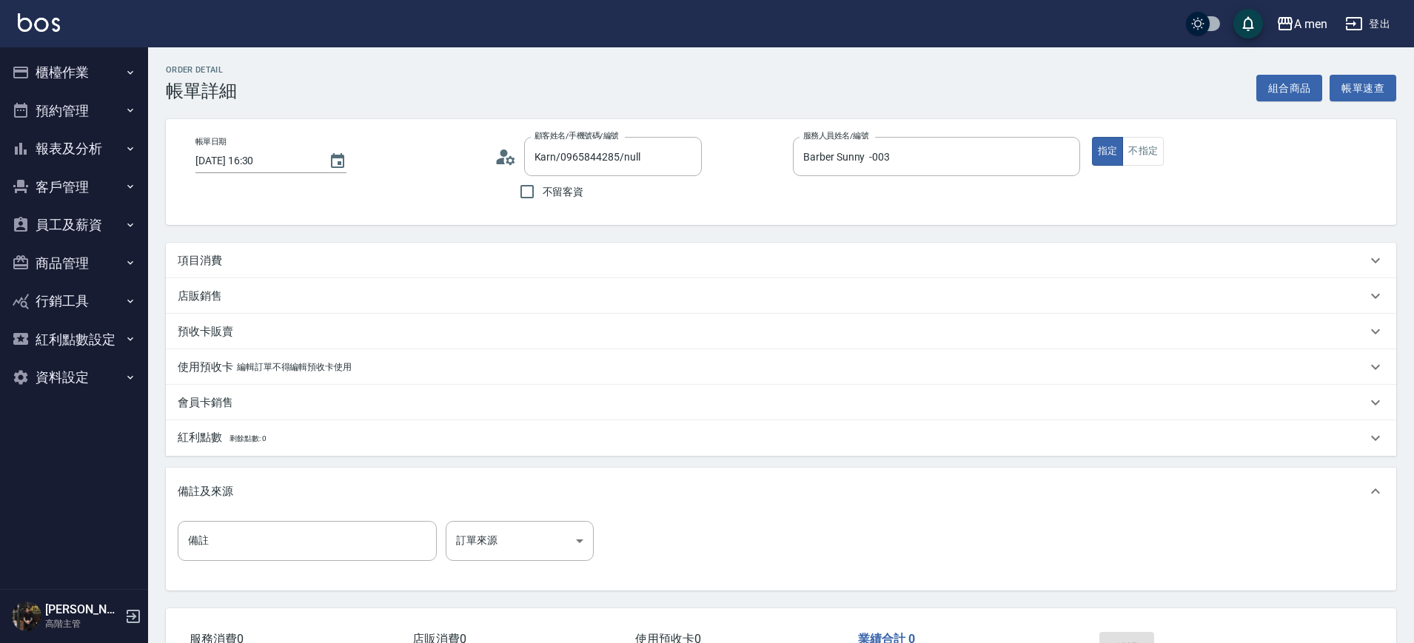
click at [1312, 80] on button "組合商品" at bounding box center [1289, 88] width 67 height 27
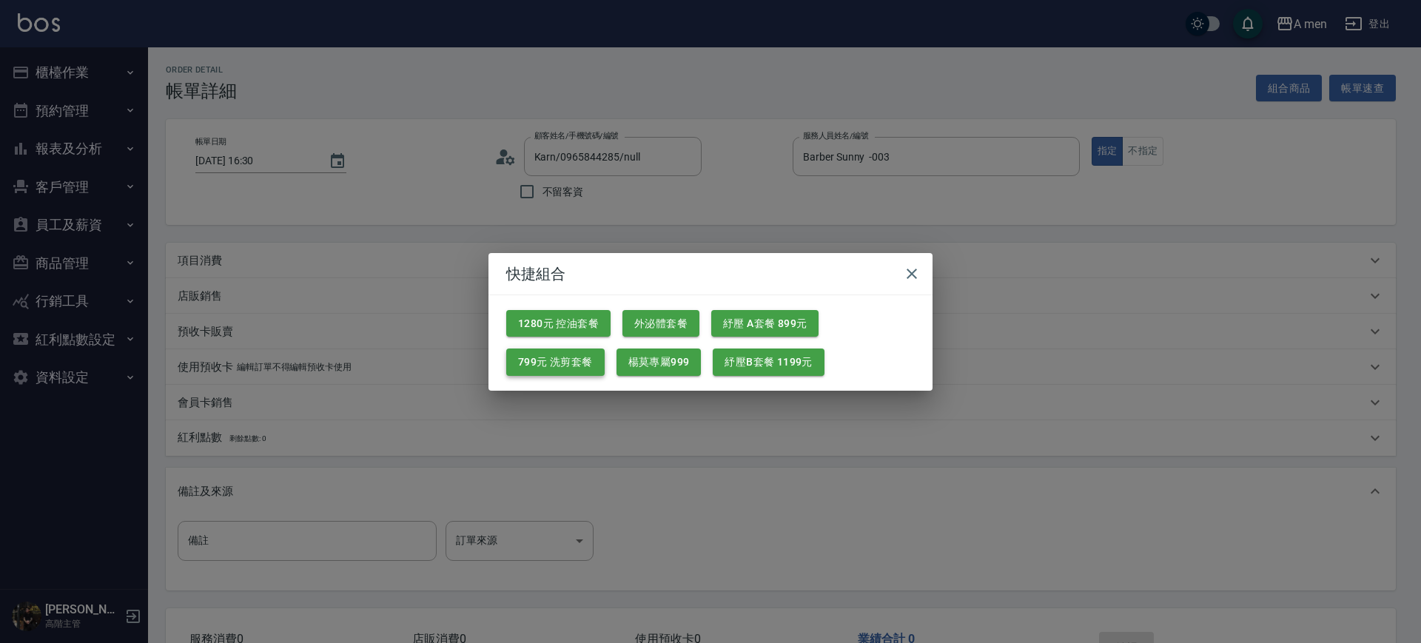
click at [557, 363] on button "799元 洗剪套餐" at bounding box center [555, 362] width 98 height 27
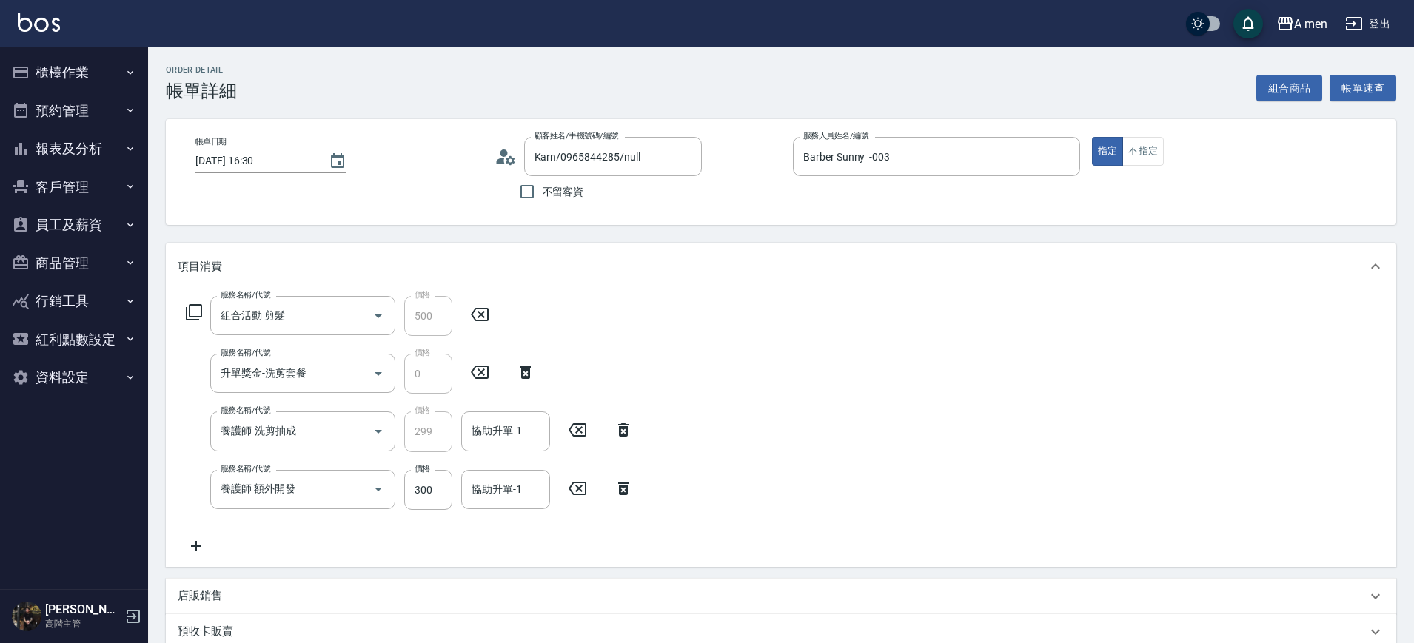
click at [624, 488] on icon at bounding box center [623, 489] width 37 height 18
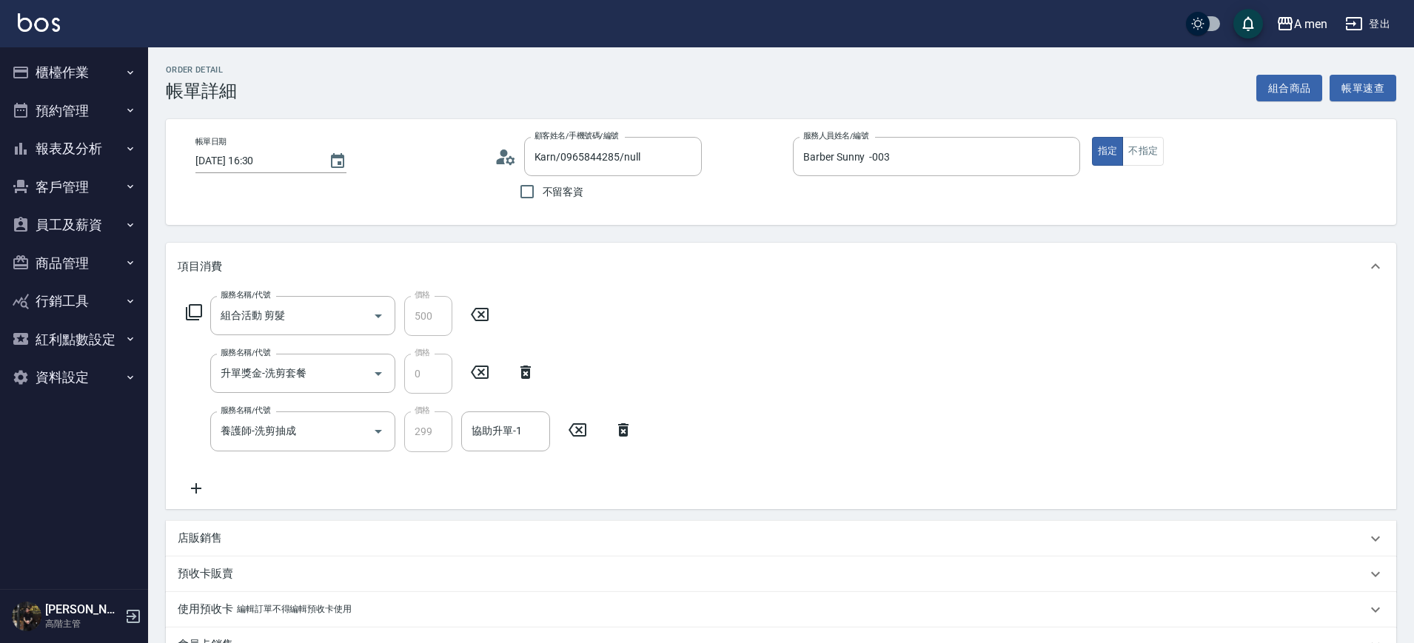
click at [506, 424] on div "協助升單-1 協助升單-1" at bounding box center [505, 430] width 89 height 39
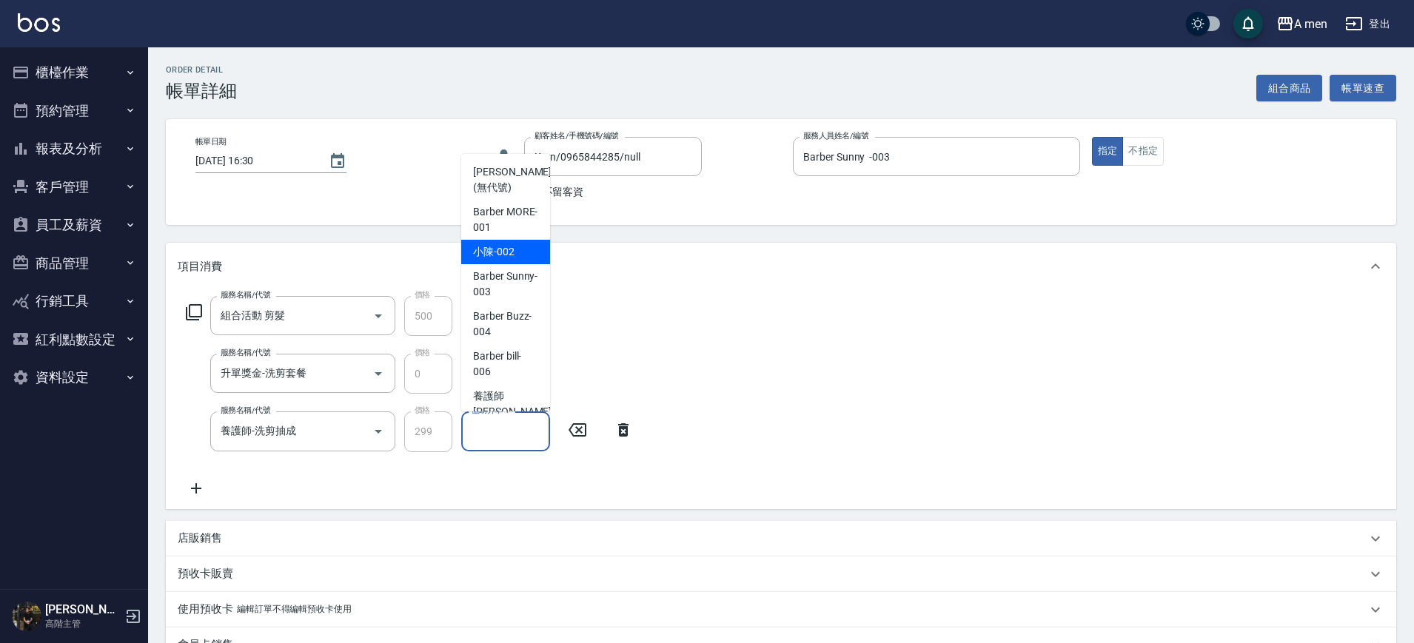
click at [515, 257] on div "小陳 -002" at bounding box center [505, 252] width 89 height 24
type input "小陳-002"
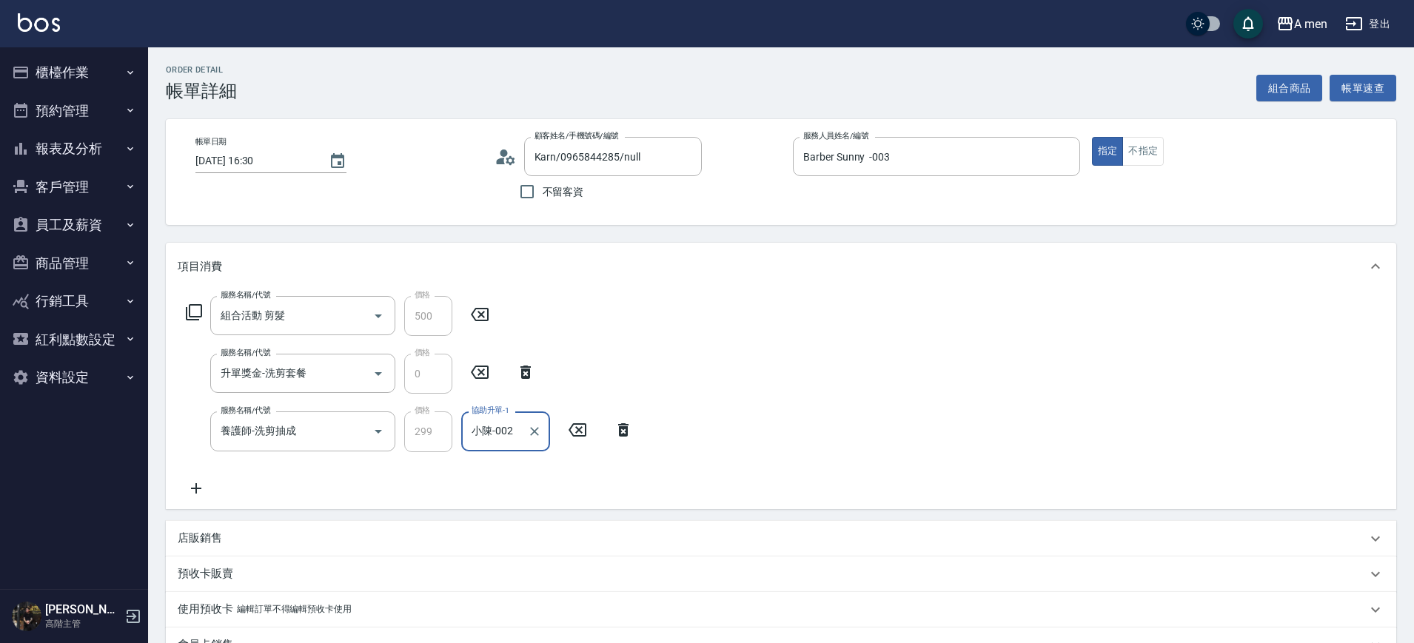
click at [984, 264] on div "項目消費" at bounding box center [772, 267] width 1189 height 16
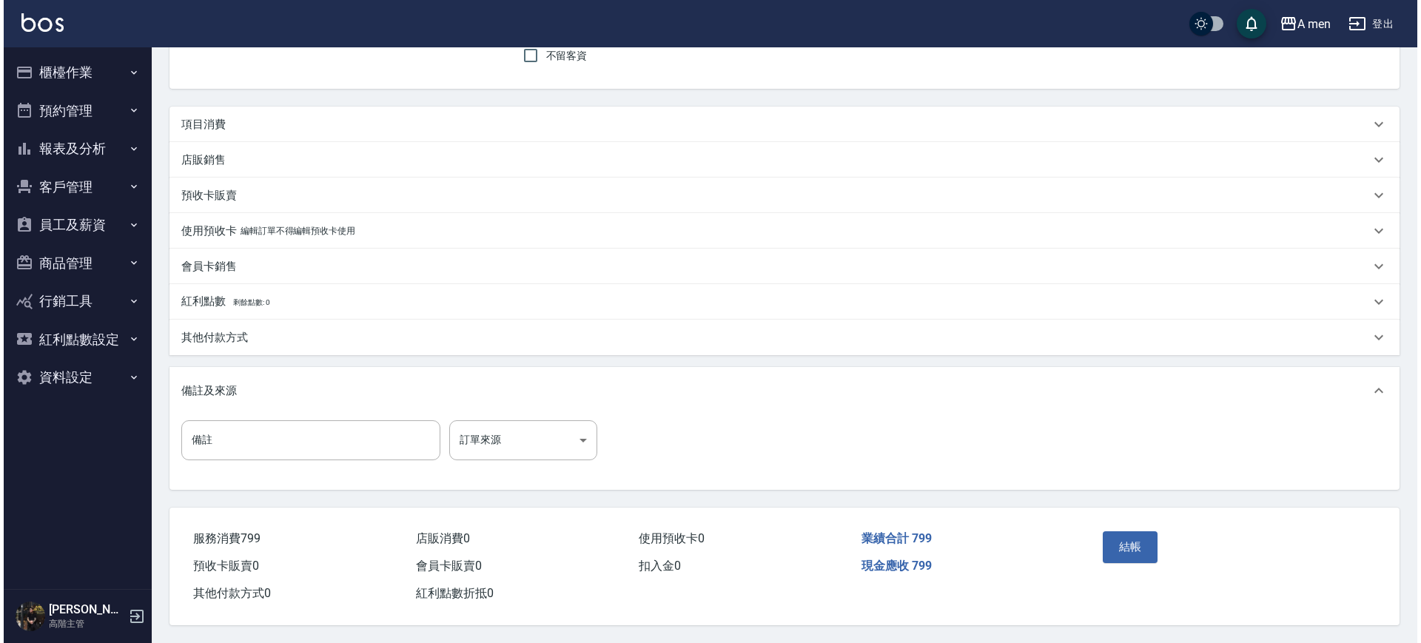
scroll to position [143, 0]
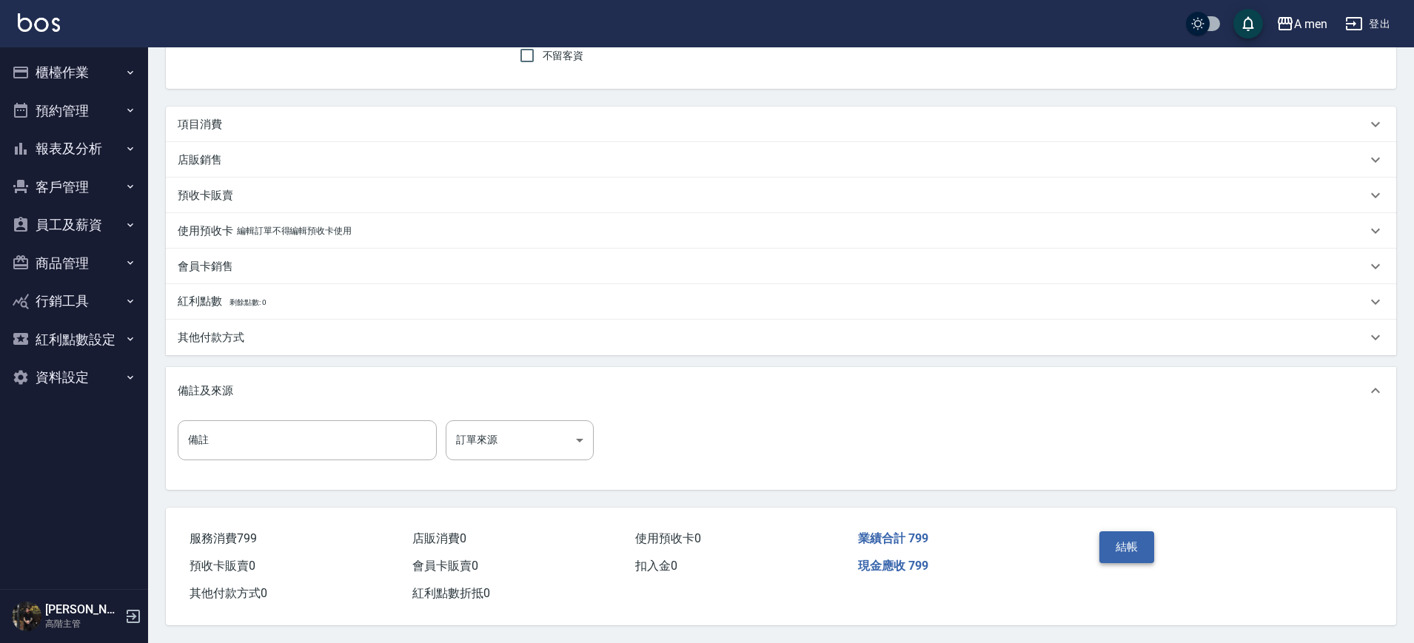
click at [1120, 545] on button "結帳" at bounding box center [1127, 546] width 56 height 31
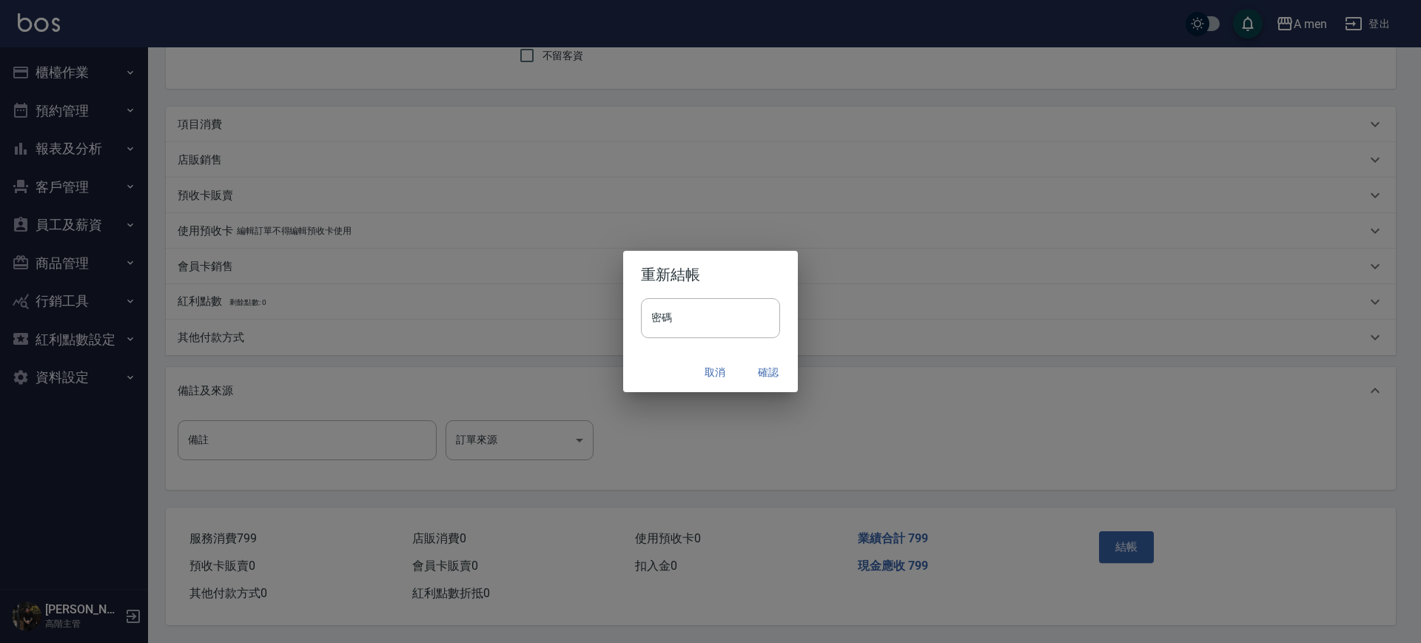
click at [762, 375] on button "確認" at bounding box center [768, 372] width 47 height 27
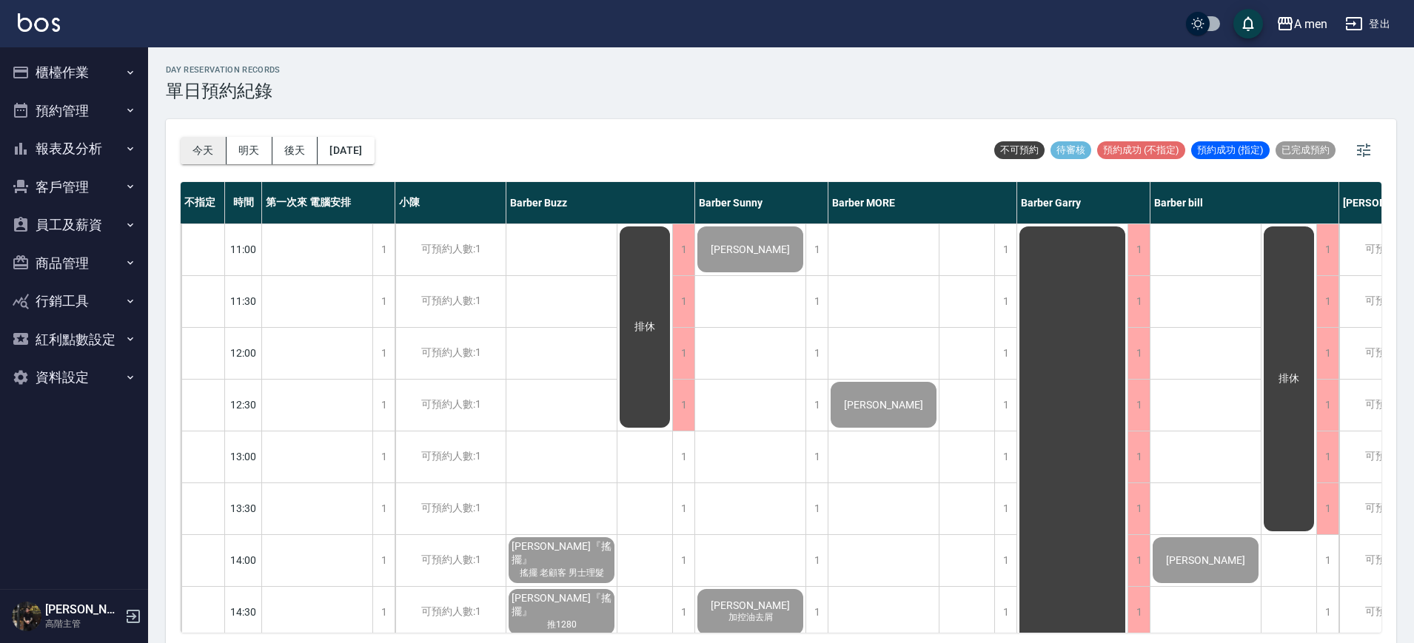
drag, startPoint x: 195, startPoint y: 141, endPoint x: 199, endPoint y: 149, distance: 9.6
click at [199, 149] on button "今天" at bounding box center [204, 150] width 46 height 27
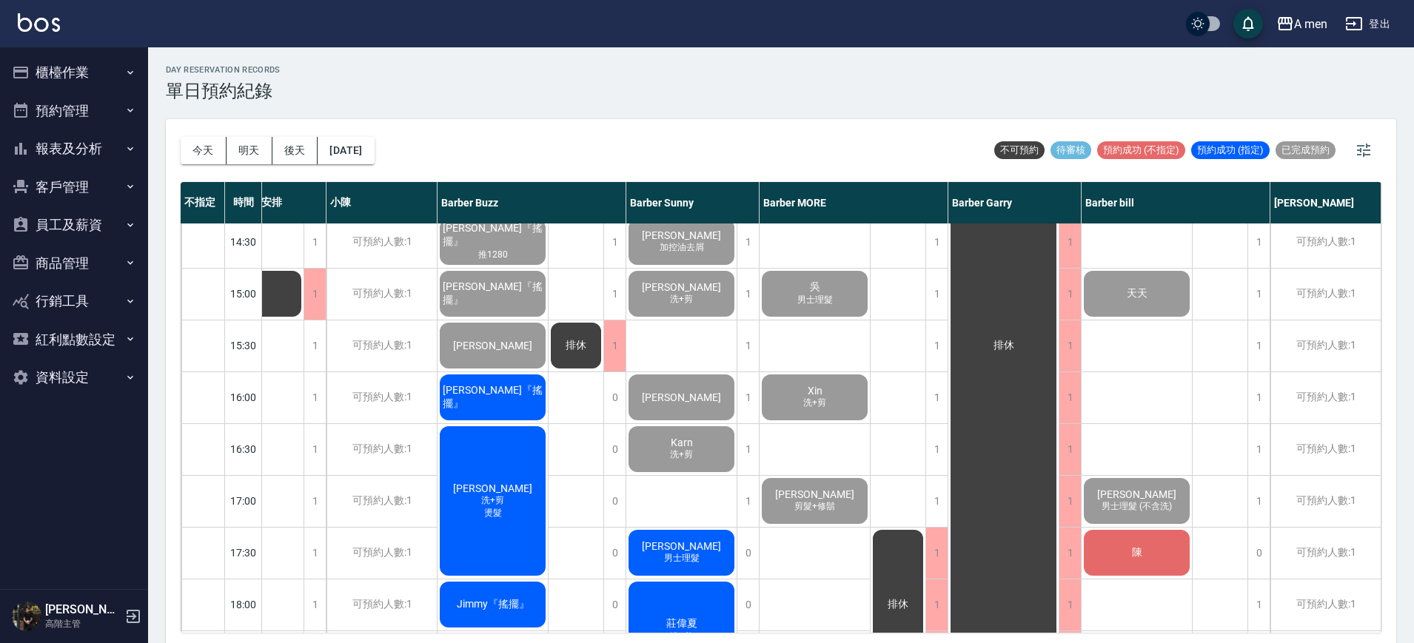
scroll to position [463, 76]
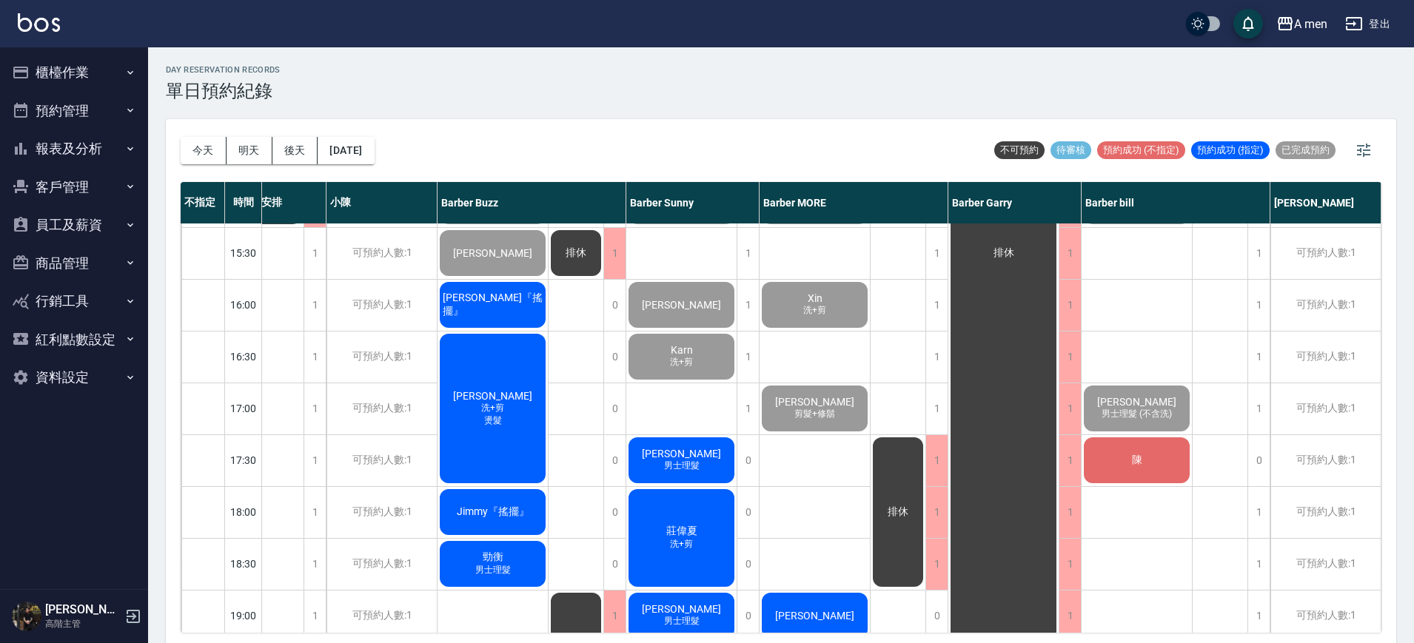
click at [1172, 318] on div "陳先生 天天 Dan 男士理髮 (不含洗) 陳 JIMI 男士理髮 (不含洗)" at bounding box center [1136, 408] width 111 height 1295
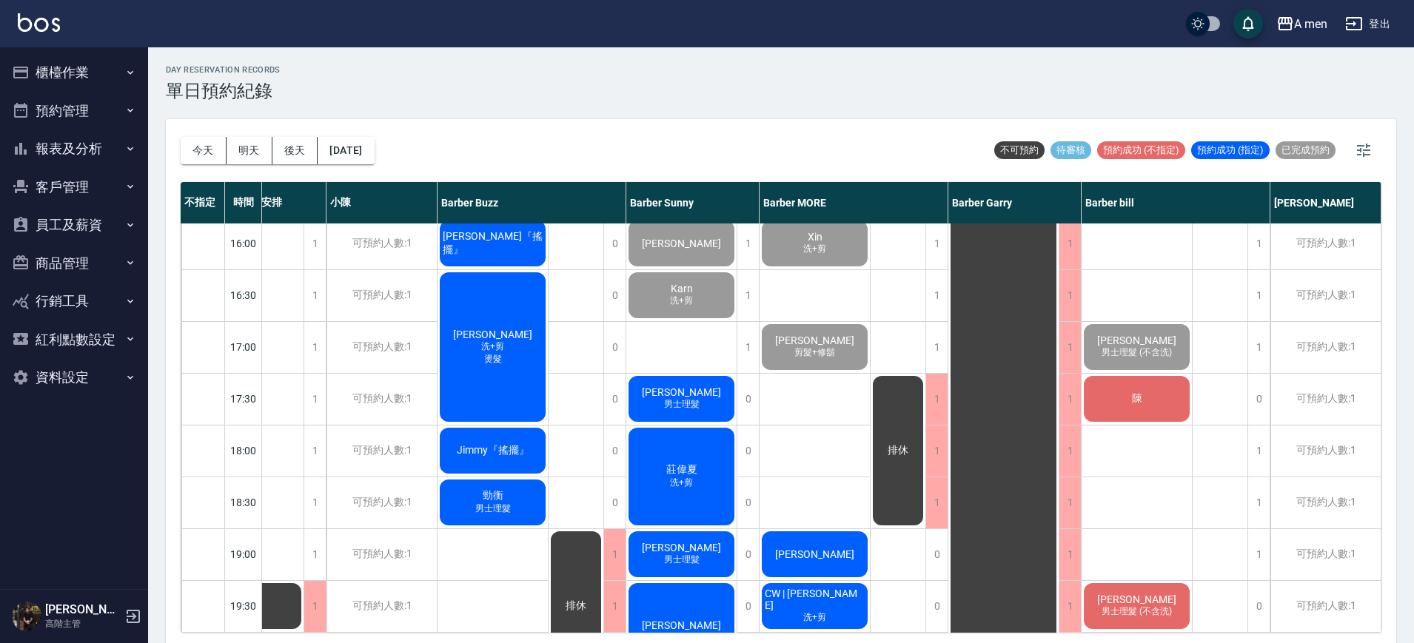
scroll to position [555, 76]
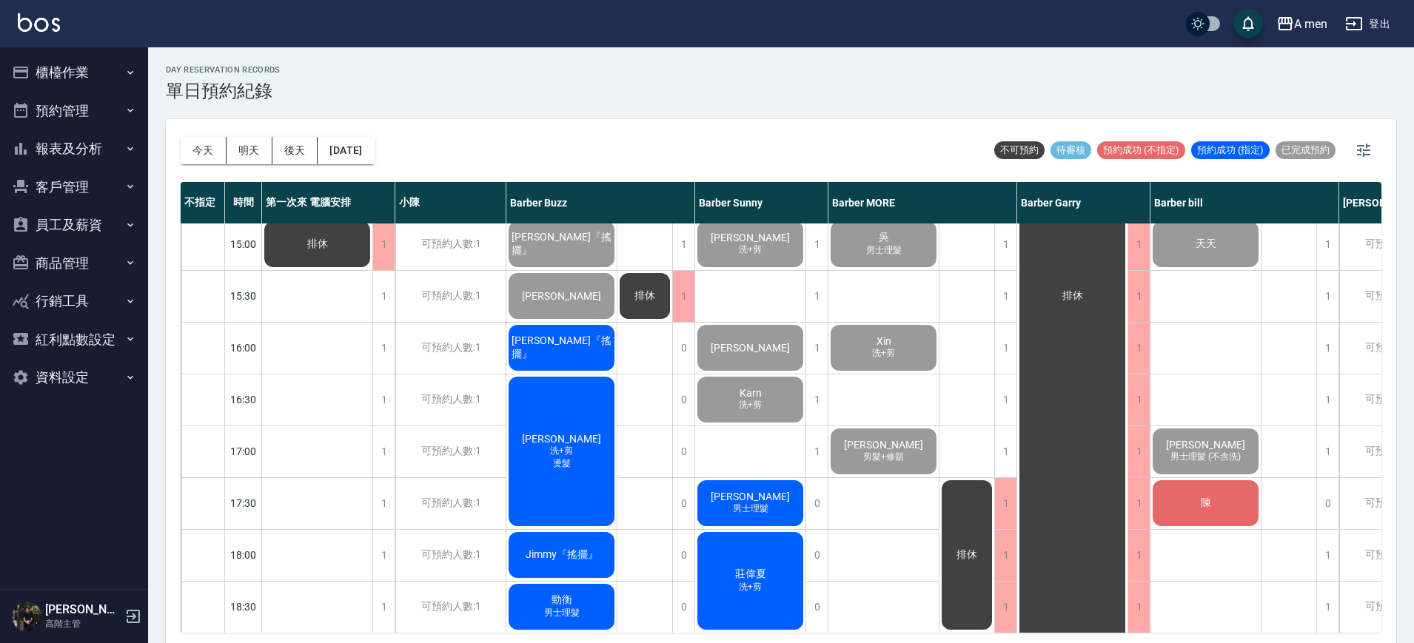
scroll to position [463, 0]
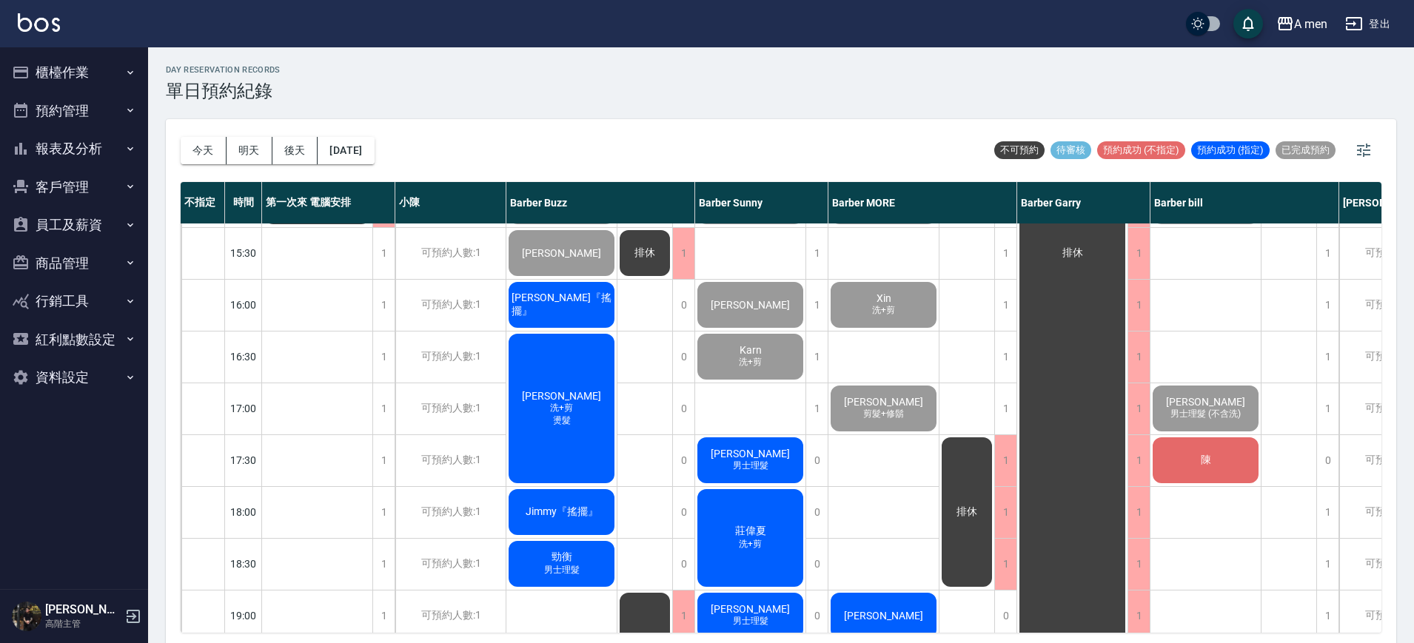
click at [633, 400] on div "排休 排休 排休" at bounding box center [645, 408] width 56 height 1295
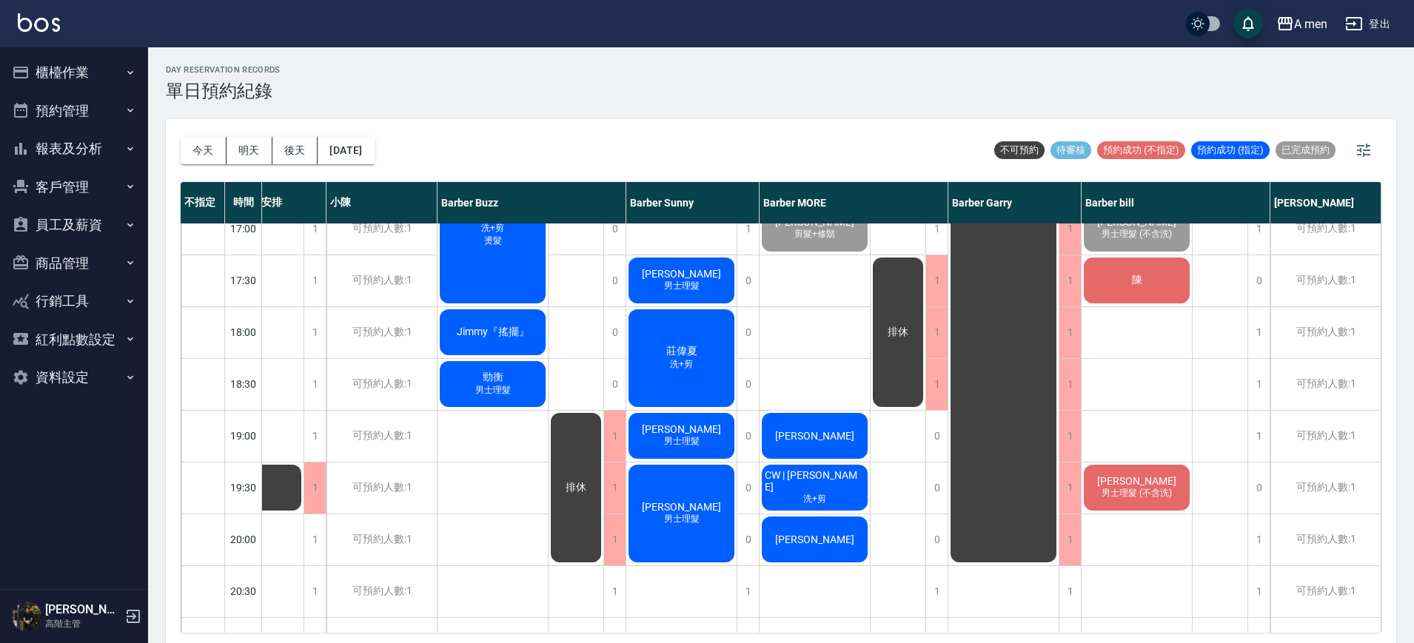
scroll to position [648, 76]
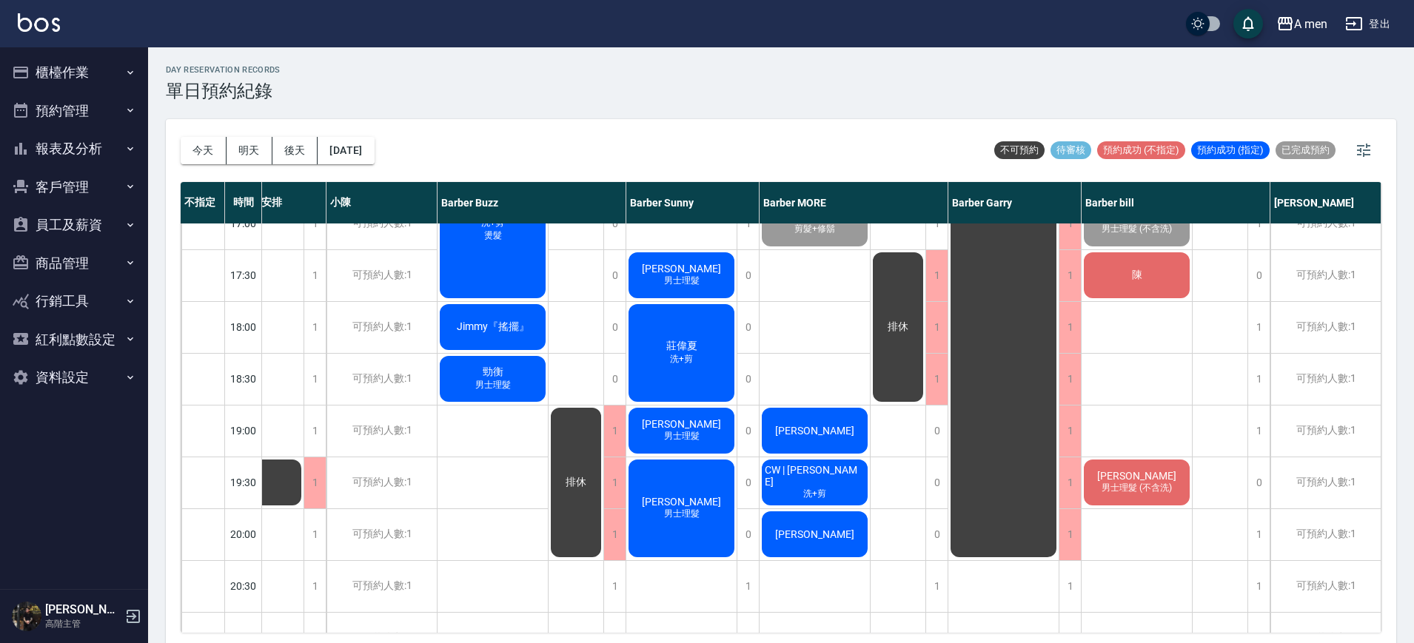
click at [790, 334] on div "陳子軒 吳 男士理髮 Xin 洗+剪 Josh McCully 剪髮+修鬍 吳朝佳 CW | 家煒 洗+剪 陳先生" at bounding box center [814, 223] width 111 height 1295
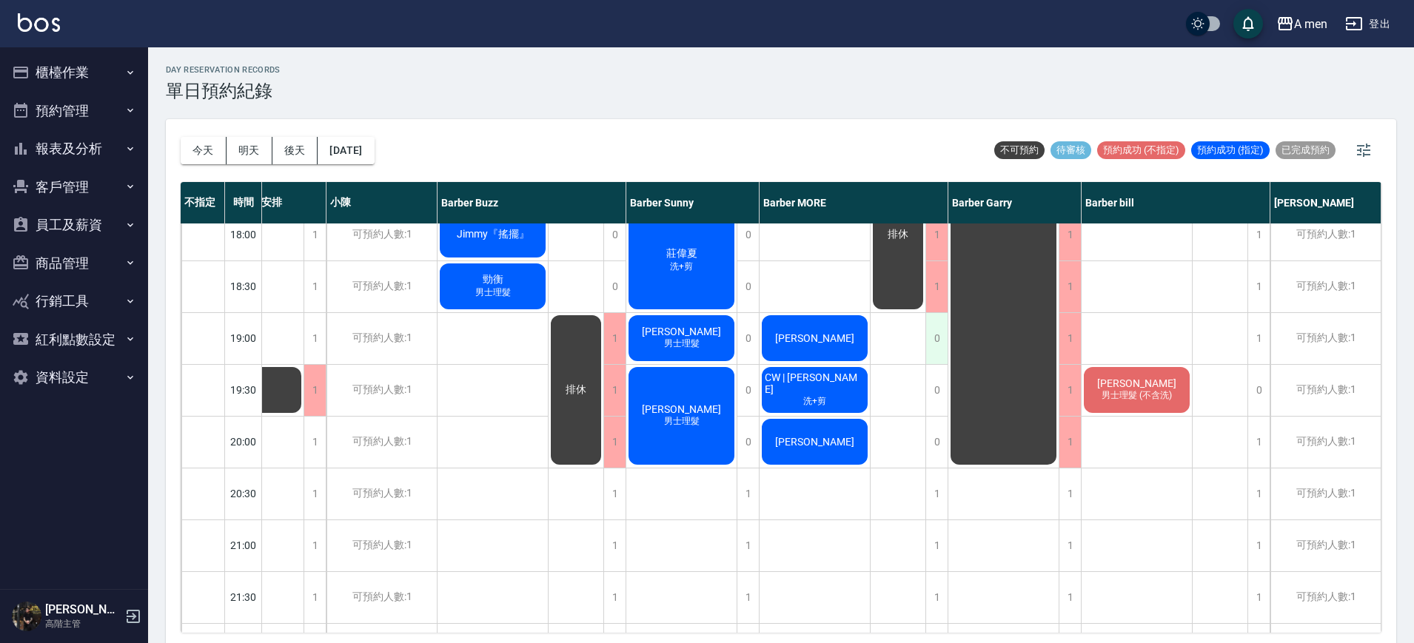
scroll to position [555, 76]
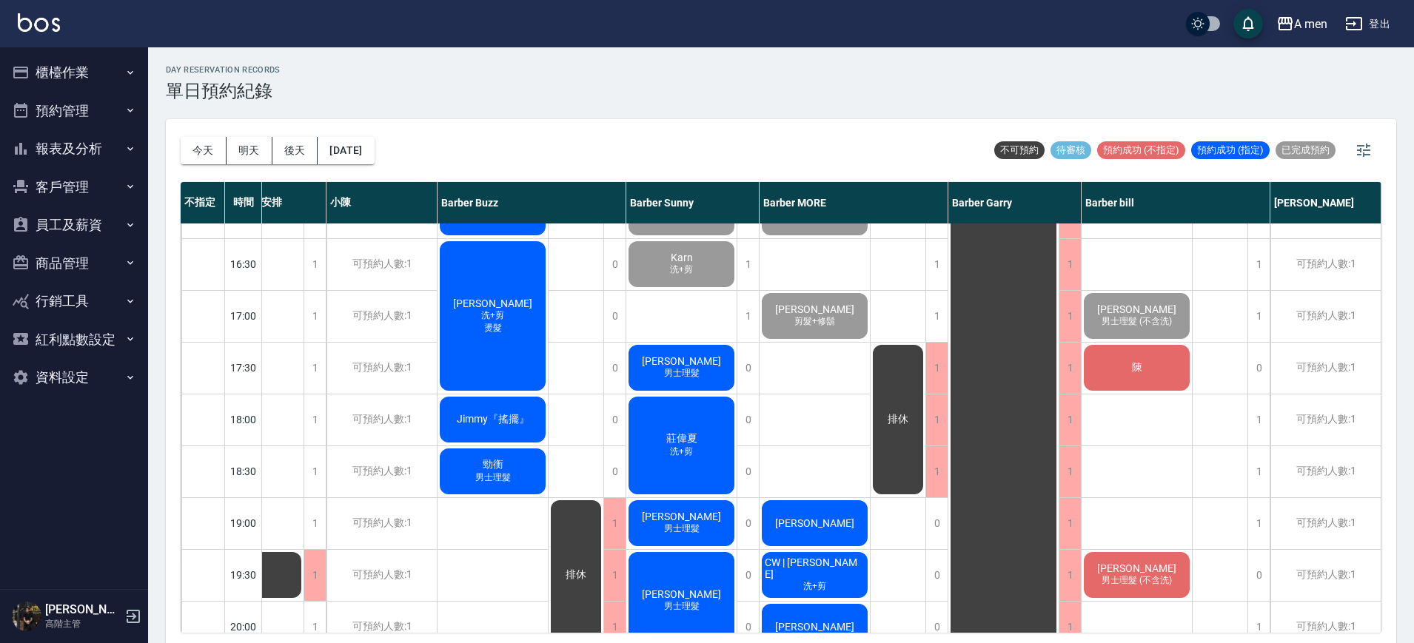
click at [491, 331] on span "燙髮" at bounding box center [493, 328] width 24 height 13
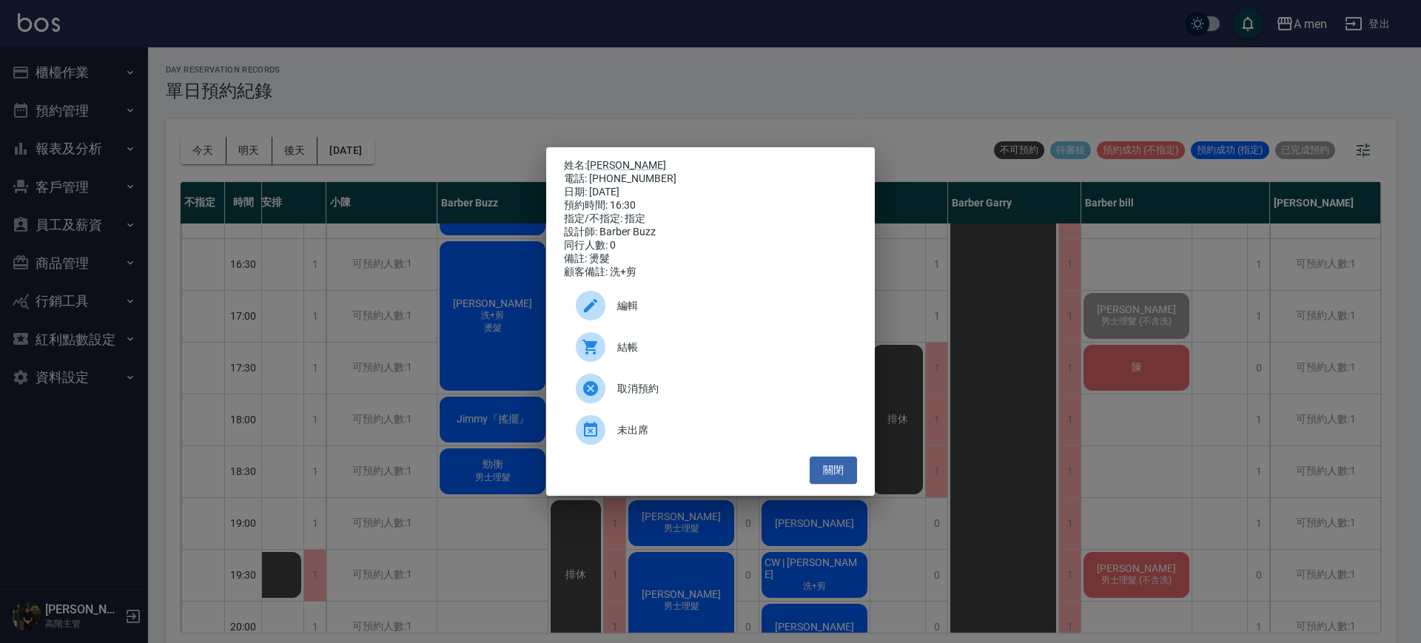
click at [735, 349] on span "結帳" at bounding box center [731, 348] width 228 height 16
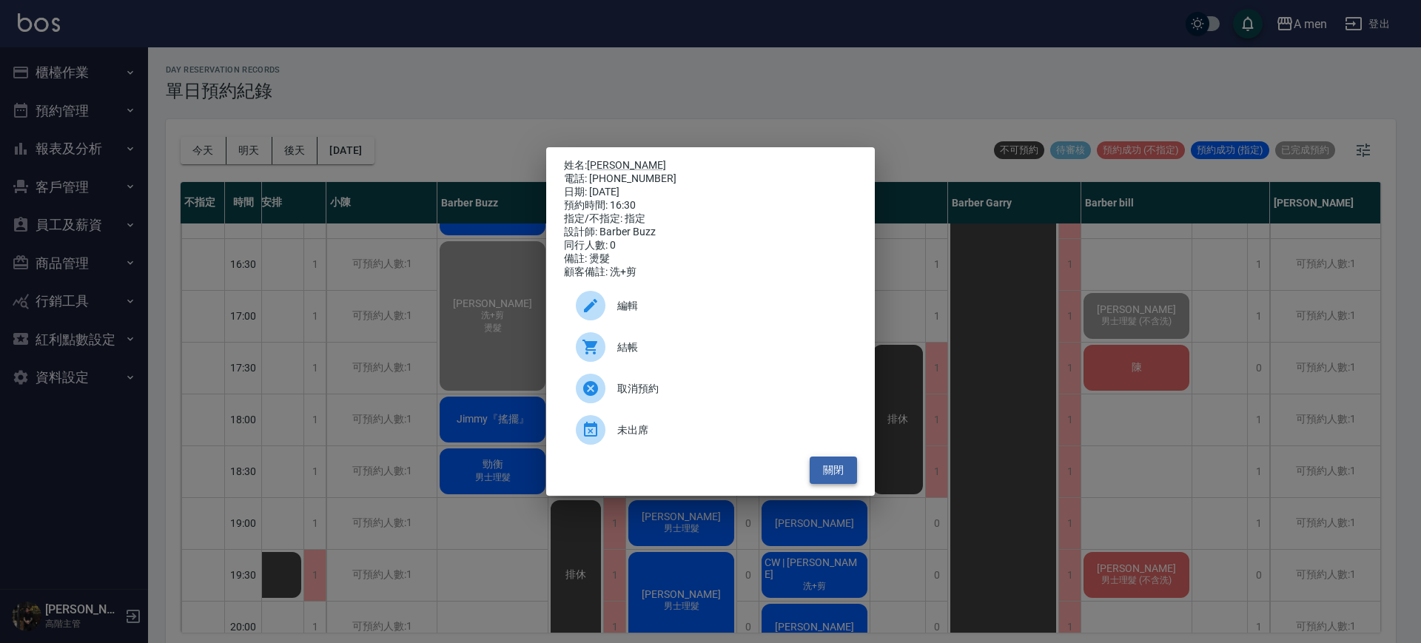
click at [841, 473] on button "關閉" at bounding box center [833, 470] width 47 height 27
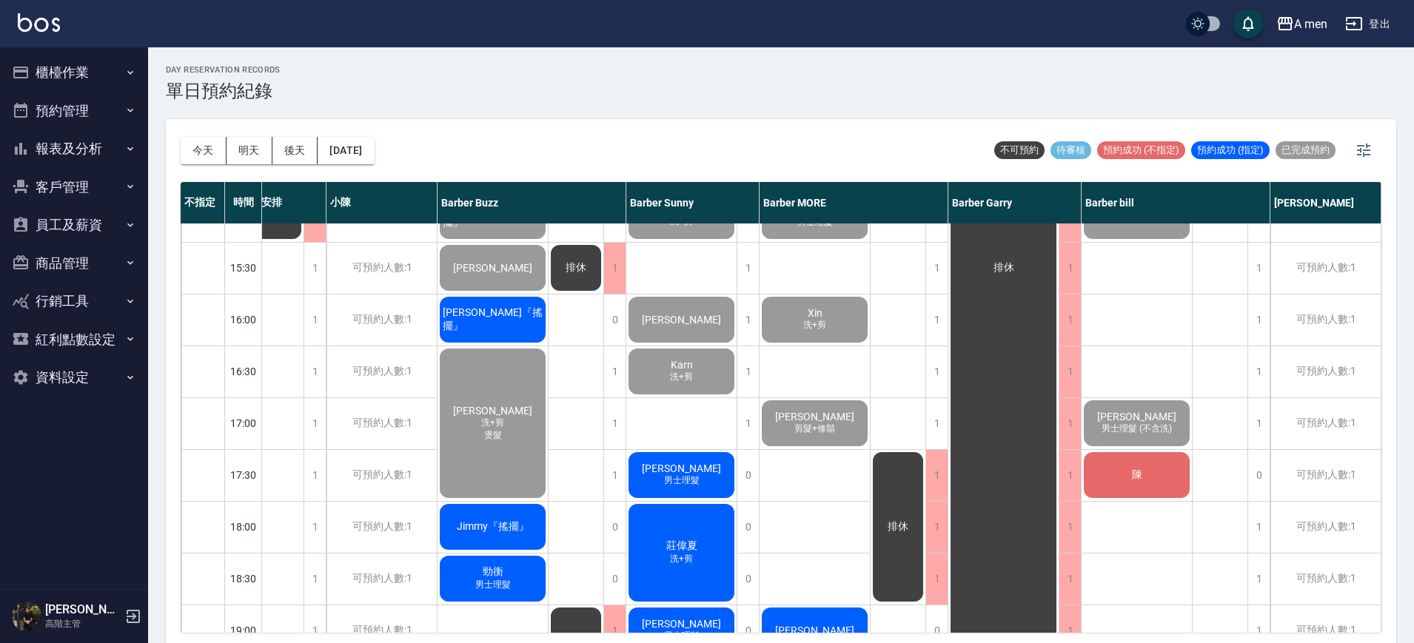
scroll to position [370, 69]
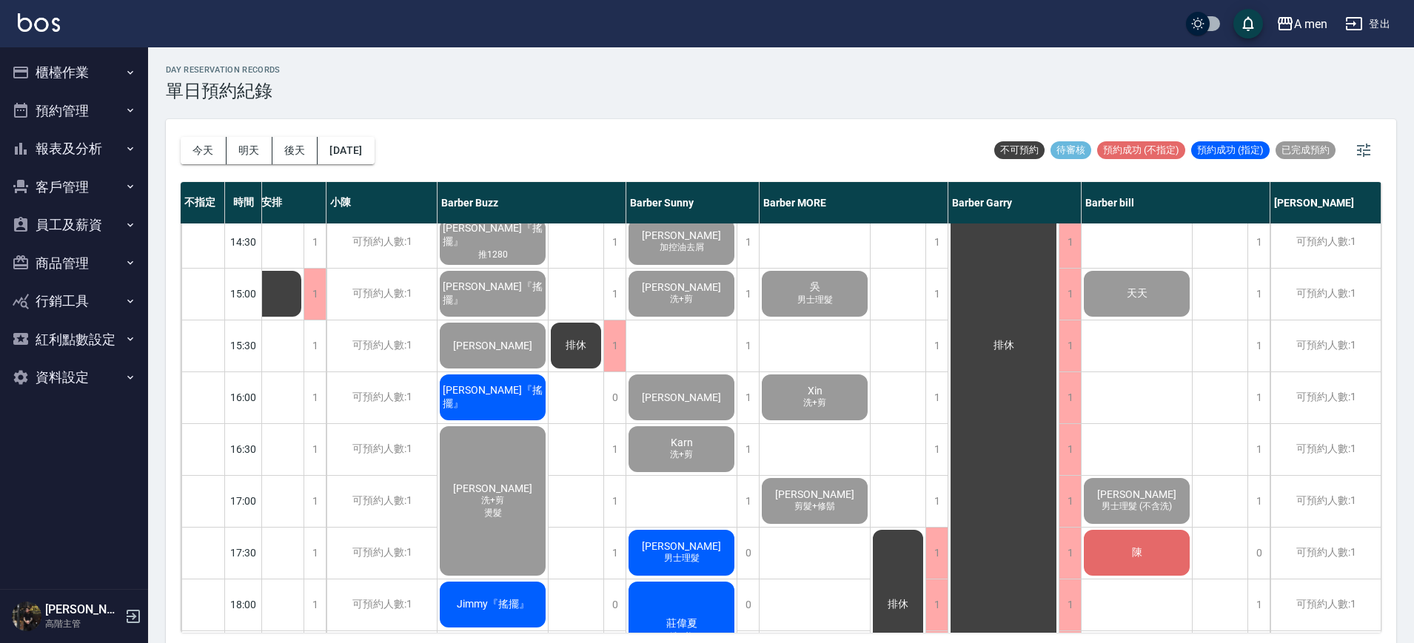
click at [484, 375] on div "[PERSON_NAME]『搖擺』" at bounding box center [492, 397] width 110 height 50
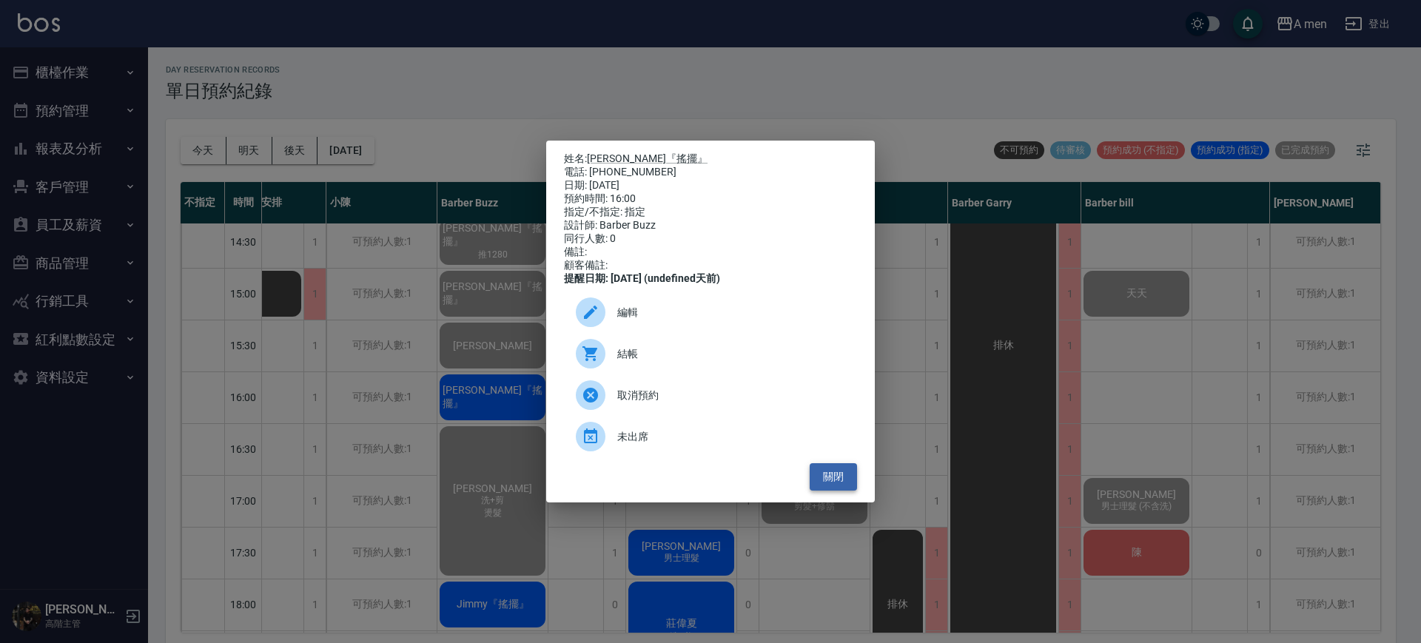
click at [828, 489] on button "關閉" at bounding box center [833, 476] width 47 height 27
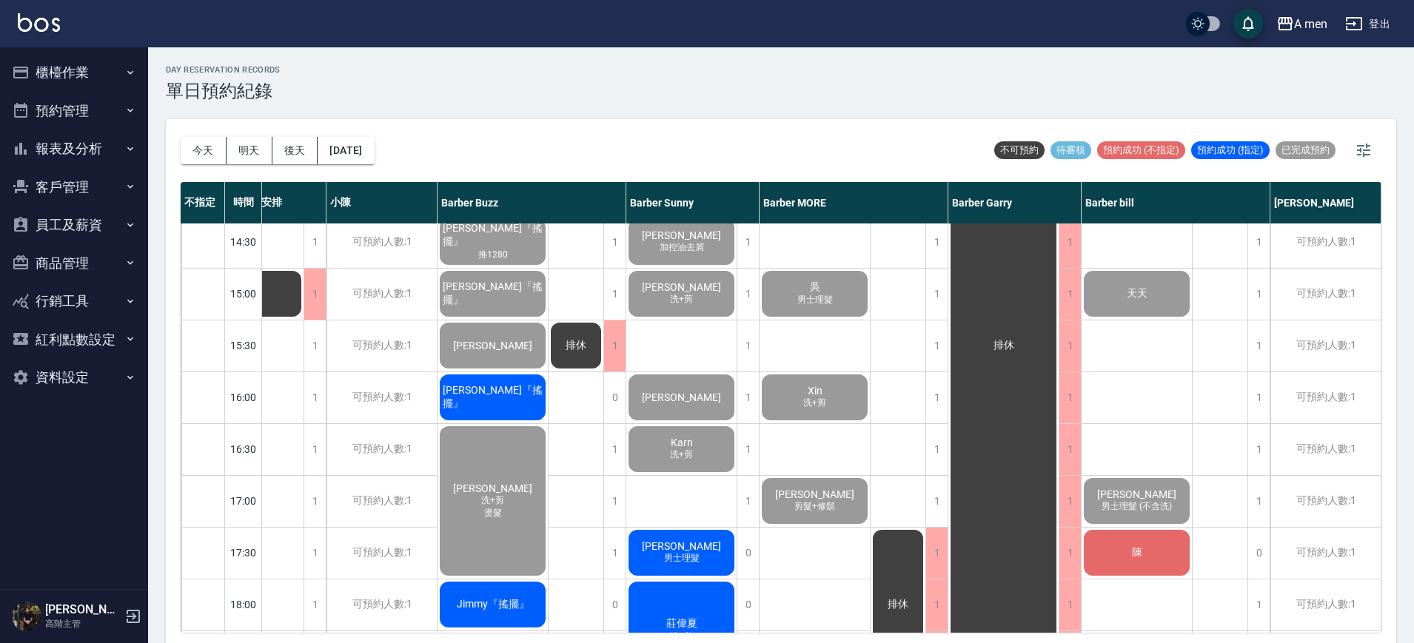
click at [519, 397] on span "[PERSON_NAME]『搖擺』" at bounding box center [493, 397] width 106 height 27
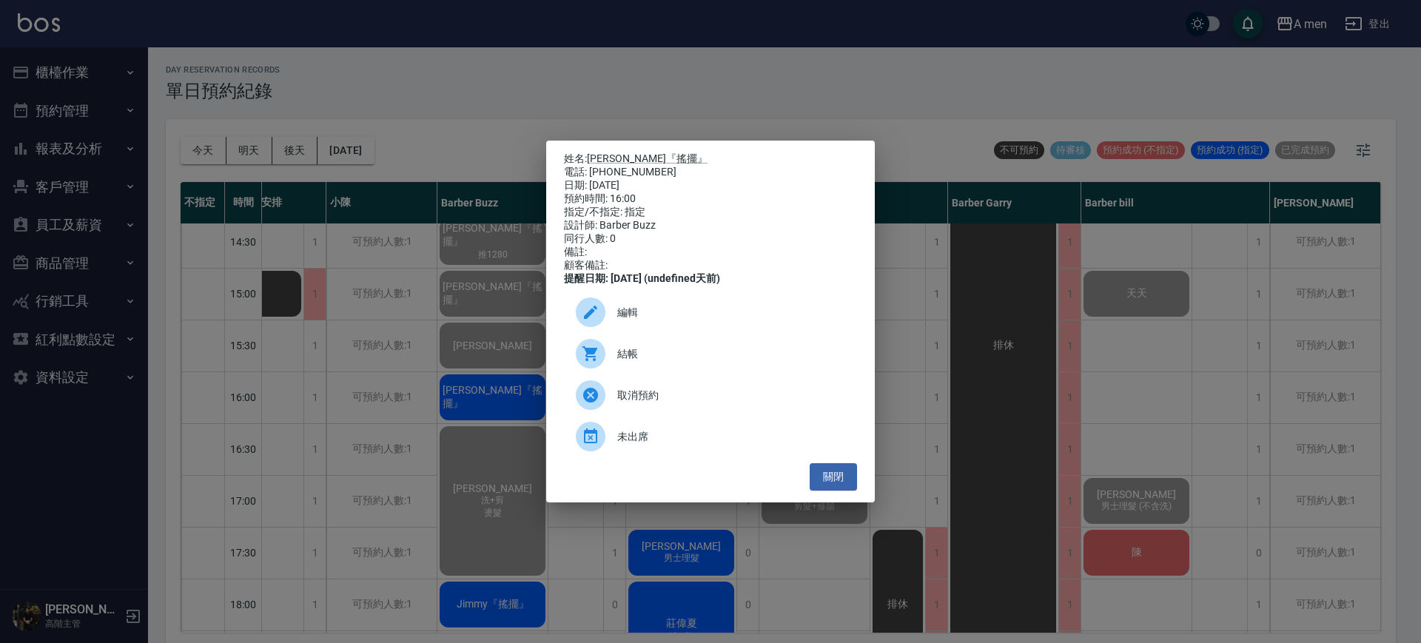
click at [616, 365] on div at bounding box center [596, 354] width 41 height 30
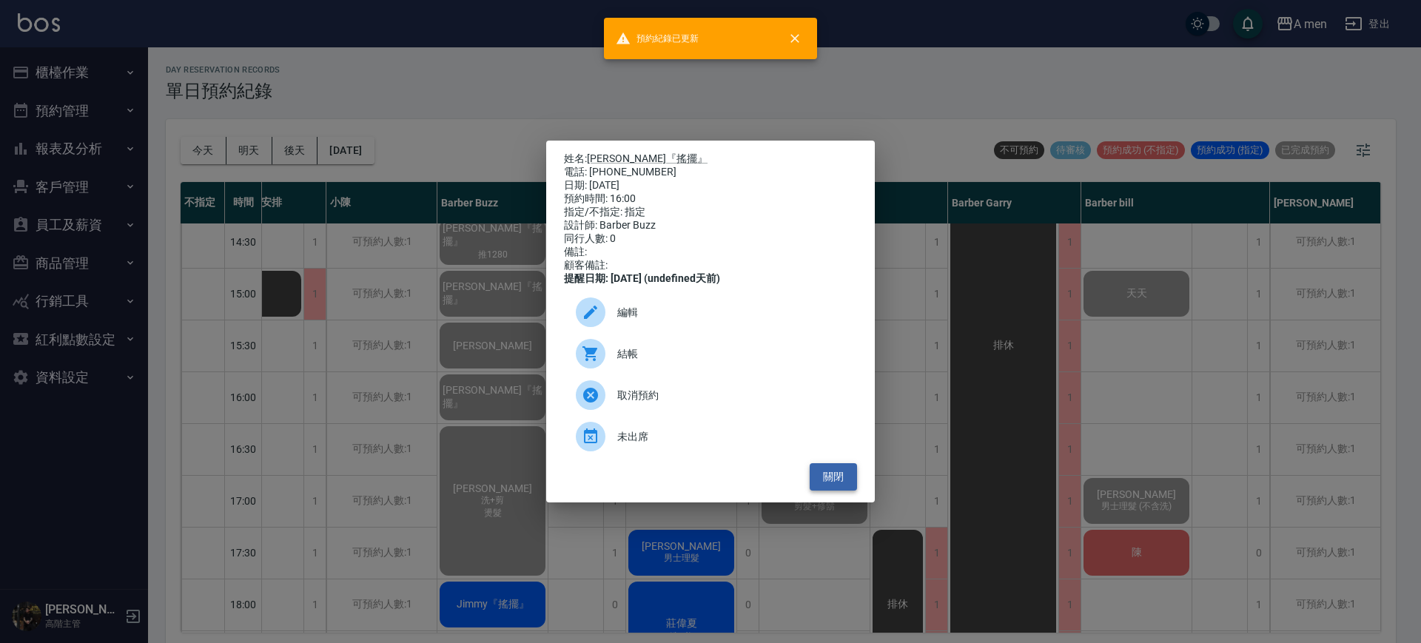
click at [837, 482] on button "關閉" at bounding box center [833, 476] width 47 height 27
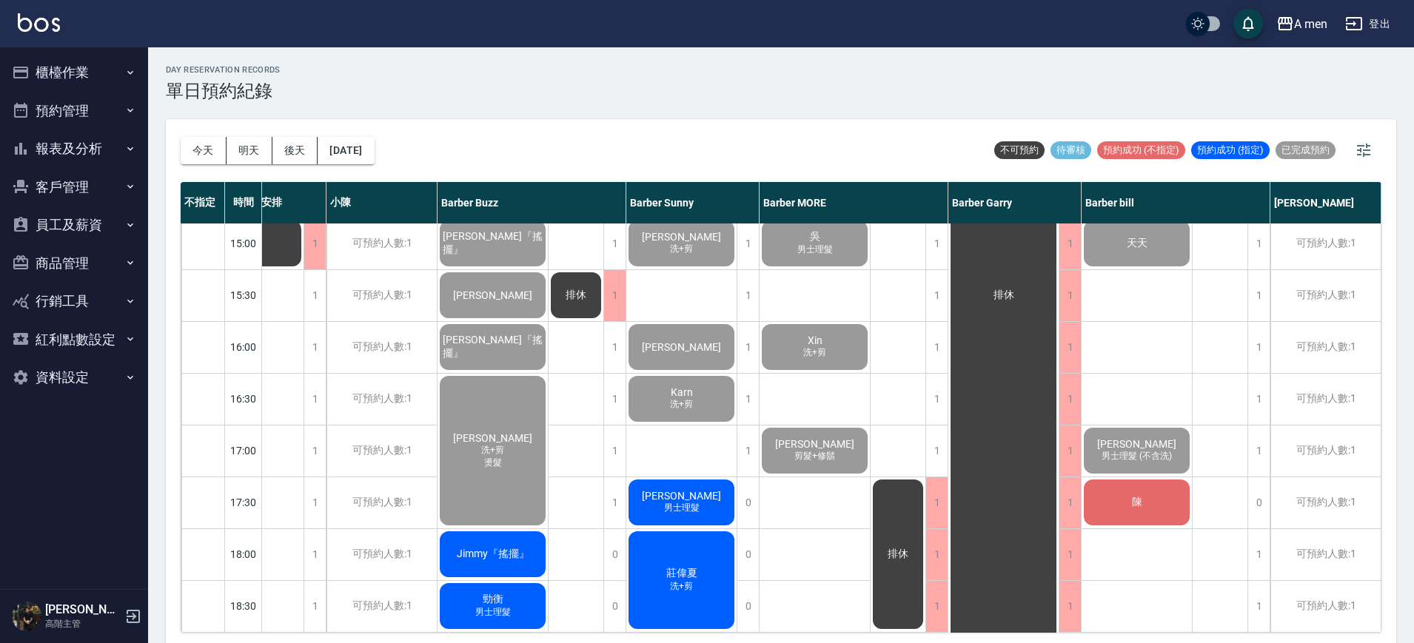
scroll to position [463, 69]
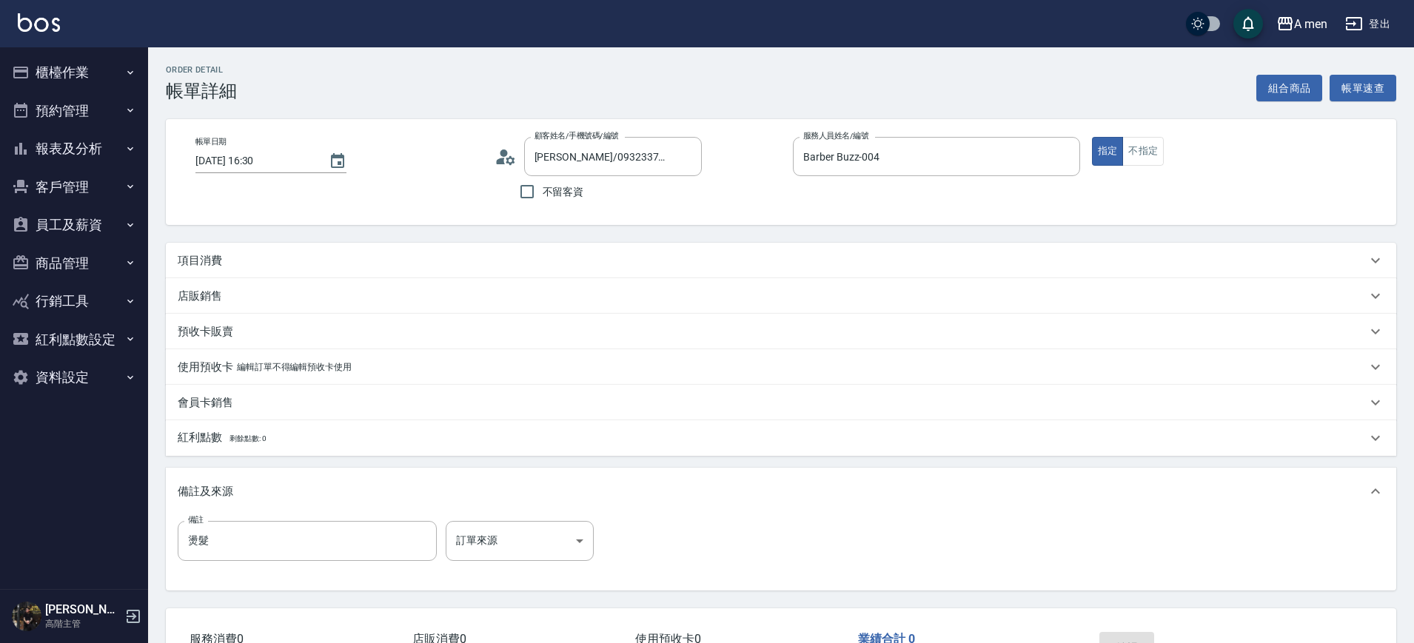
click at [656, 265] on div "項目消費" at bounding box center [772, 261] width 1189 height 16
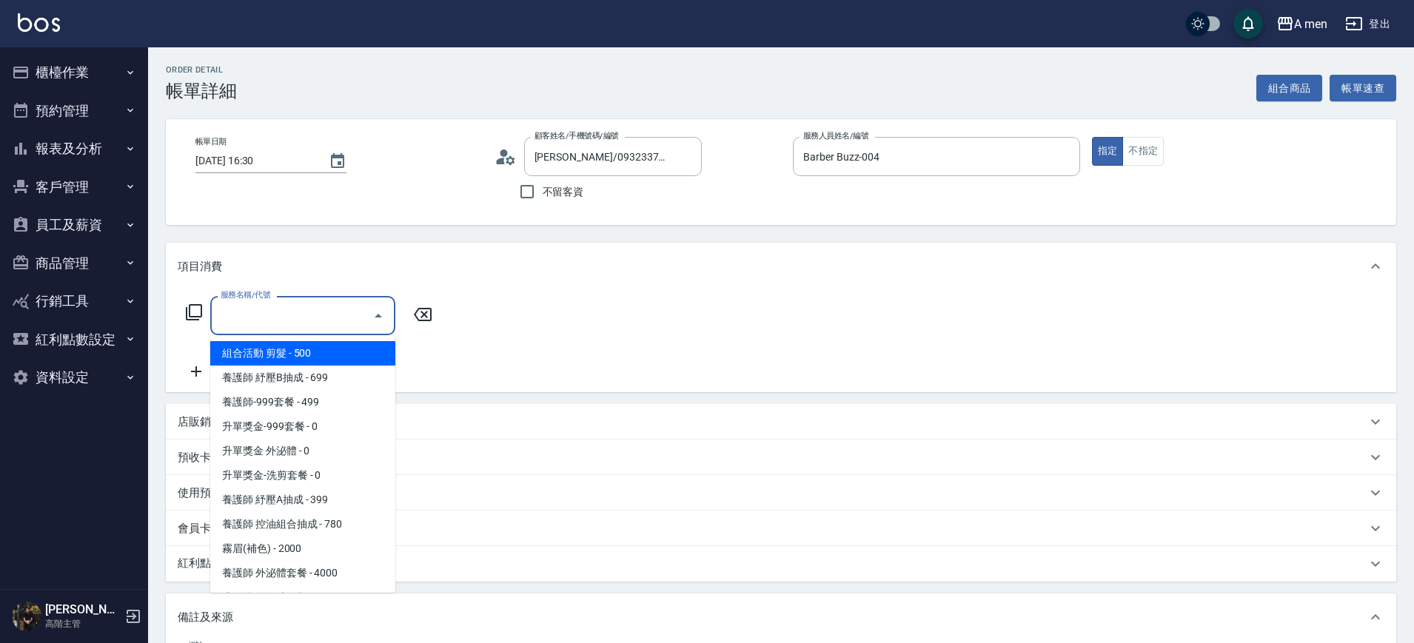
click at [333, 310] on input "服務名稱/代號" at bounding box center [291, 316] width 149 height 26
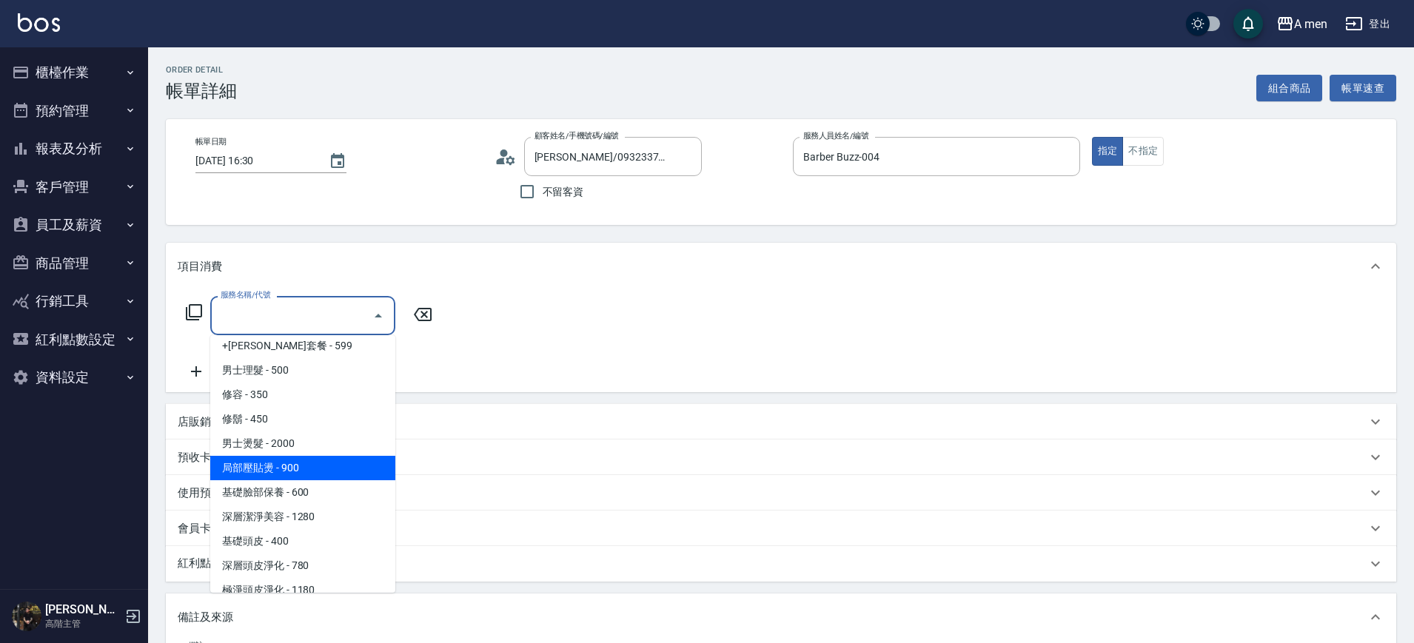
scroll to position [370, 0]
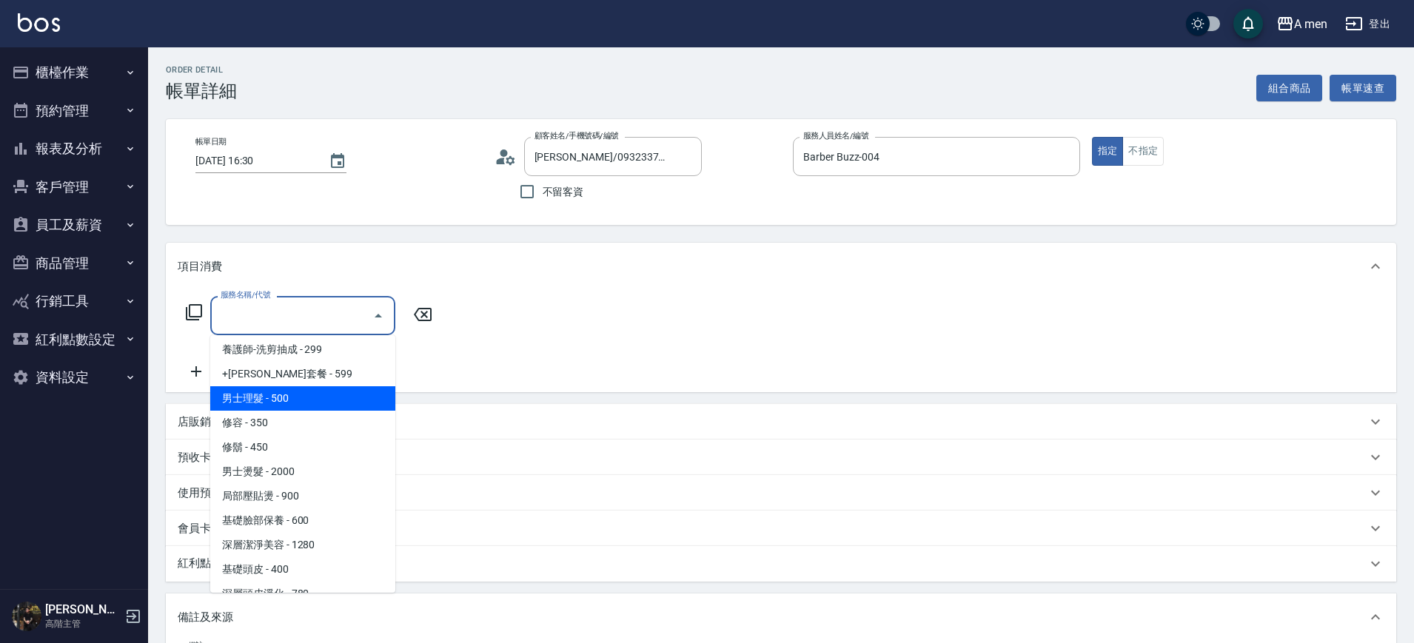
click at [299, 394] on span "男士理髮 - 500" at bounding box center [302, 398] width 185 height 24
type input "男士理髮(A01)"
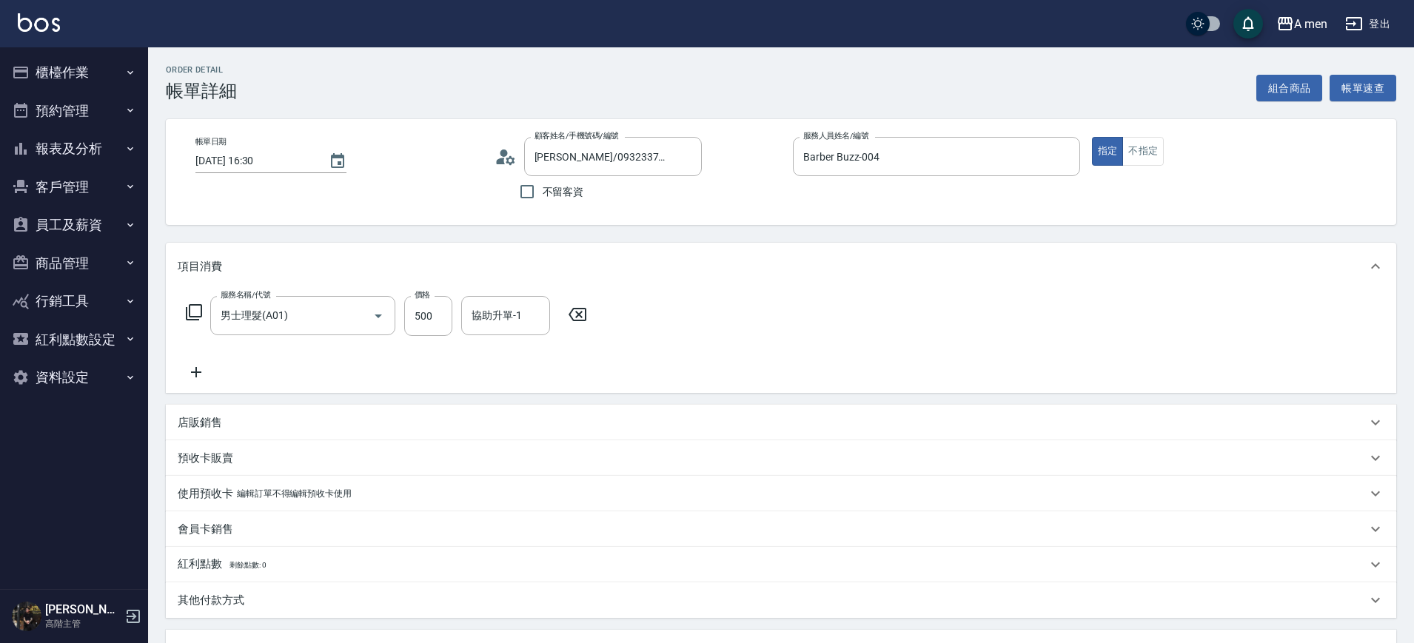
click at [192, 366] on icon at bounding box center [196, 372] width 37 height 18
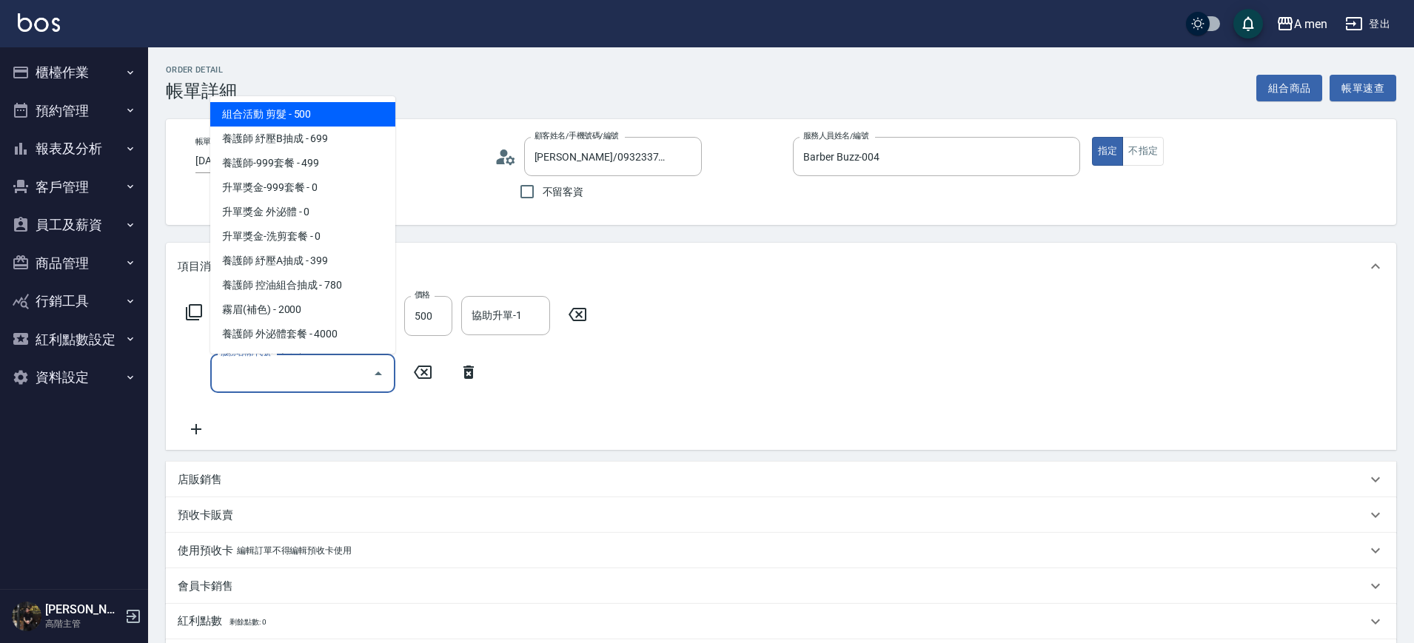
click at [286, 383] on input "服務名稱/代號" at bounding box center [291, 373] width 149 height 26
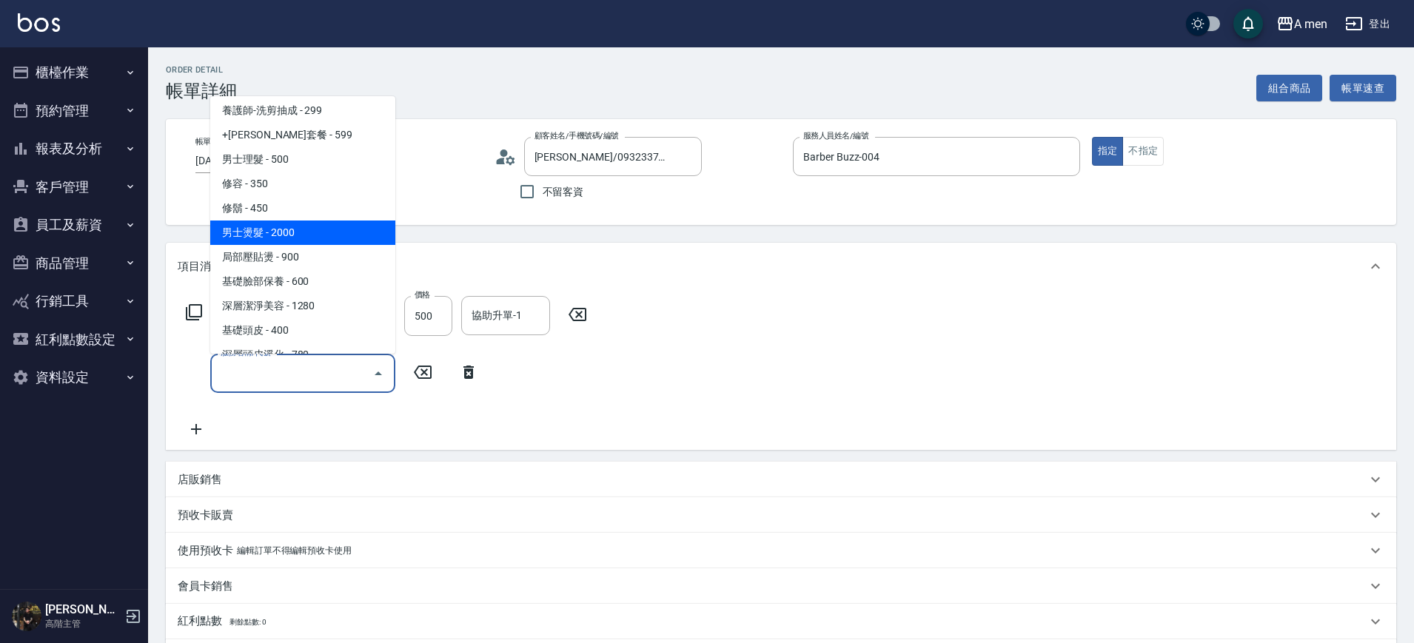
click at [311, 226] on span "男士燙髮 - 2000" at bounding box center [302, 233] width 185 height 24
type input "男士燙髮(B01)"
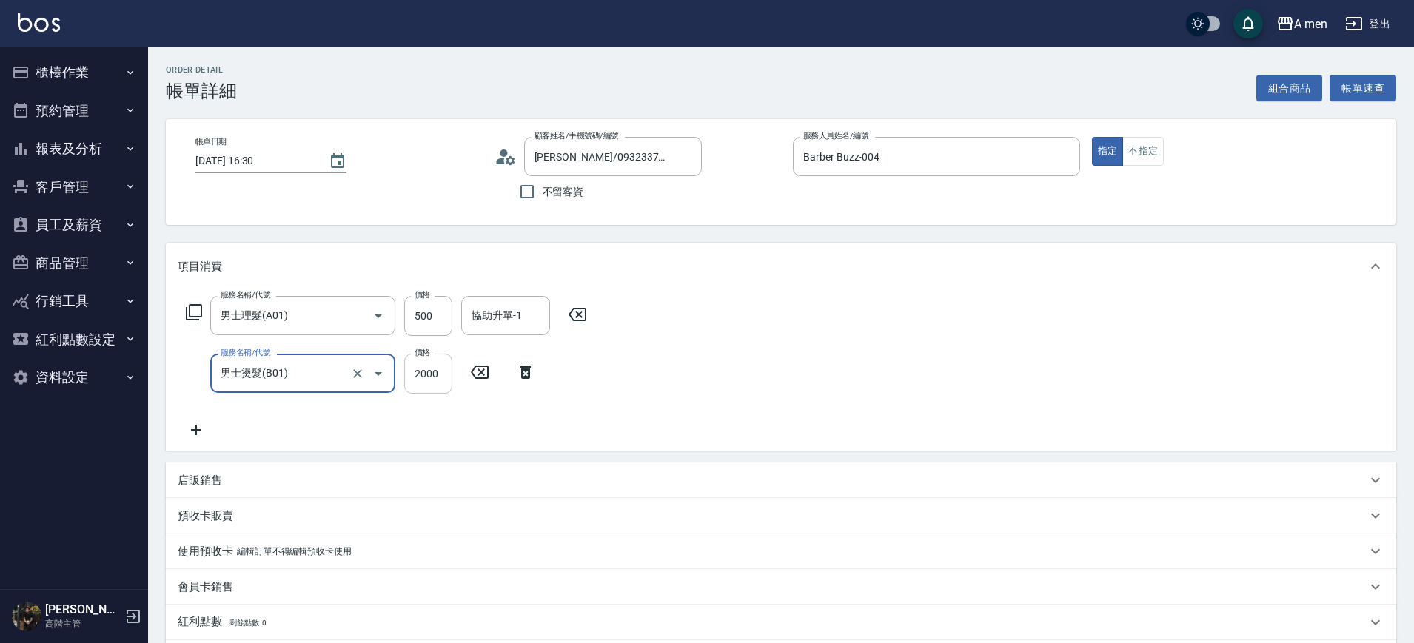
click at [429, 377] on input "2000" at bounding box center [428, 374] width 48 height 40
type input "2300"
click at [780, 420] on div "服務名稱/代號 男士理髮(A01) 服務名稱/代號 價格 500 價格 協助升單-1 協助升單-1 服務名稱/代號 男士燙髮(B01) 服務名稱/代號 價格 …" at bounding box center [781, 370] width 1230 height 161
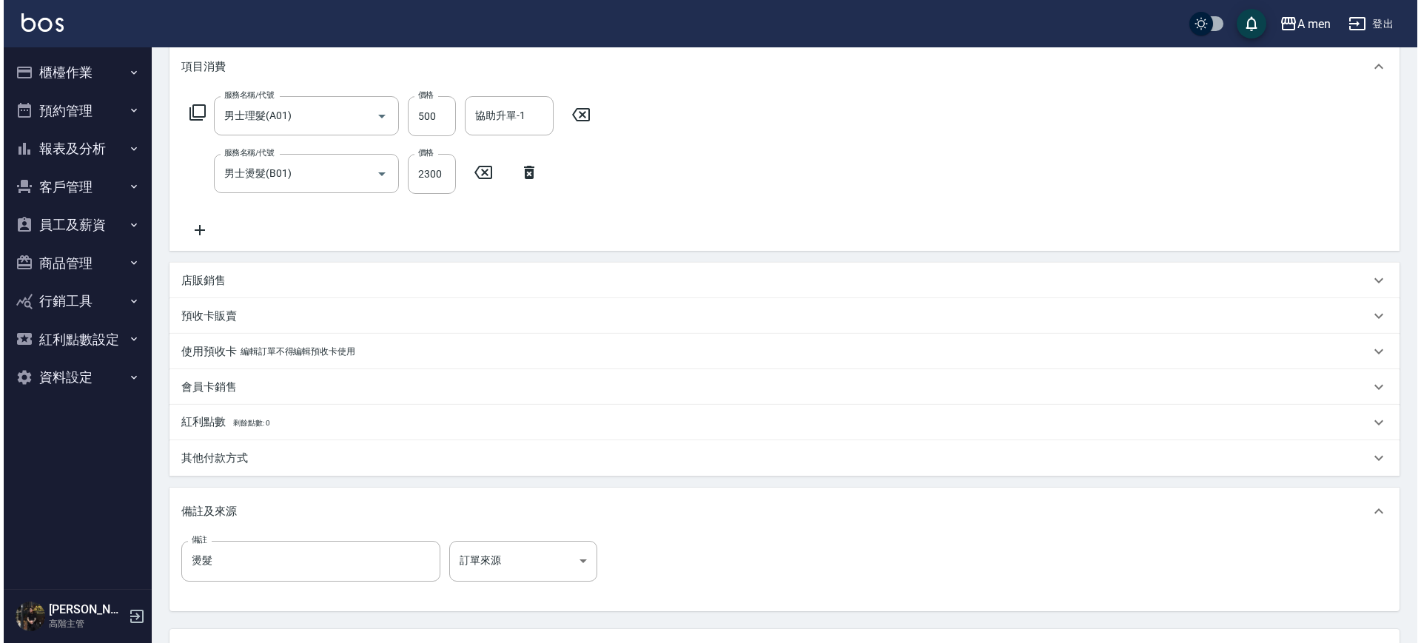
scroll to position [328, 0]
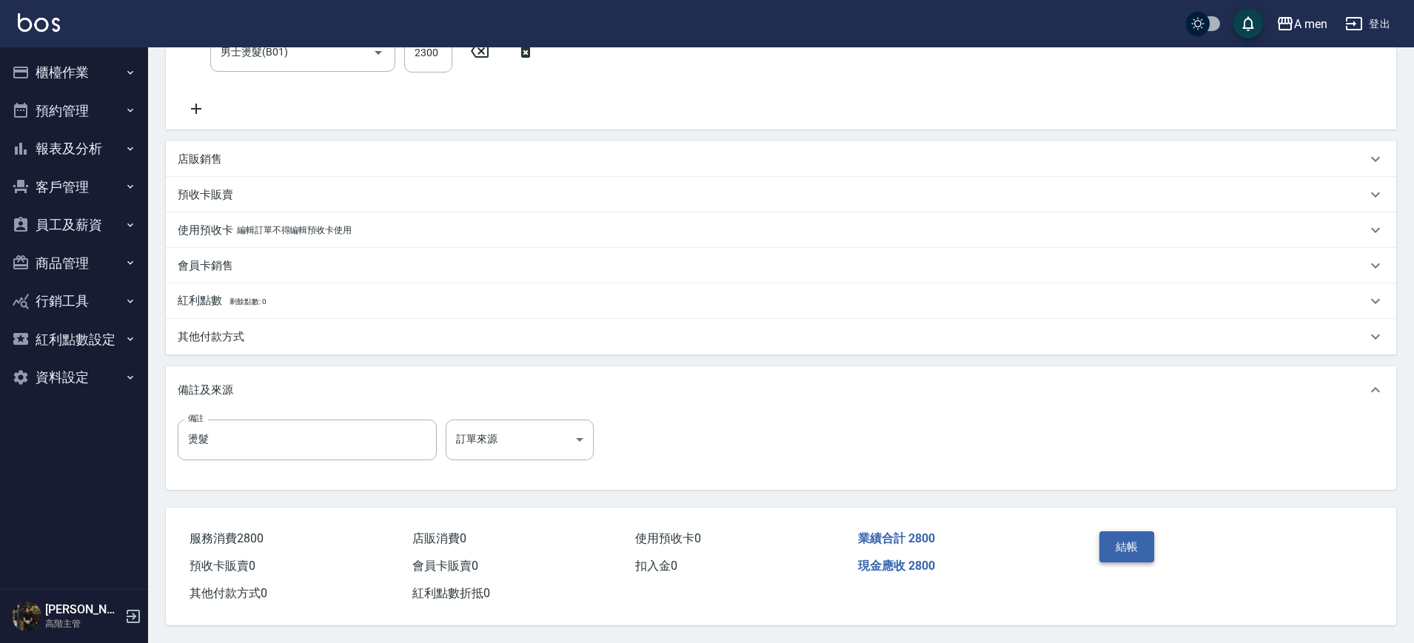
click at [1120, 552] on button "結帳" at bounding box center [1127, 546] width 56 height 31
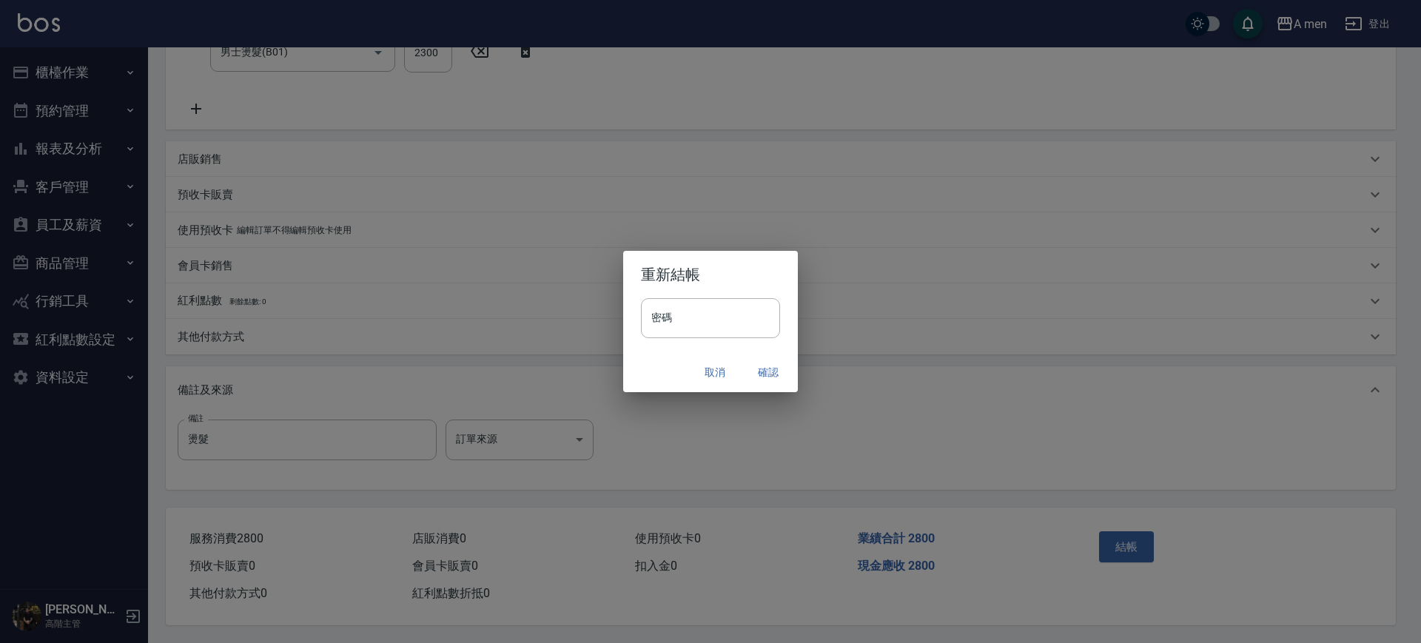
click at [761, 371] on button "確認" at bounding box center [768, 372] width 47 height 27
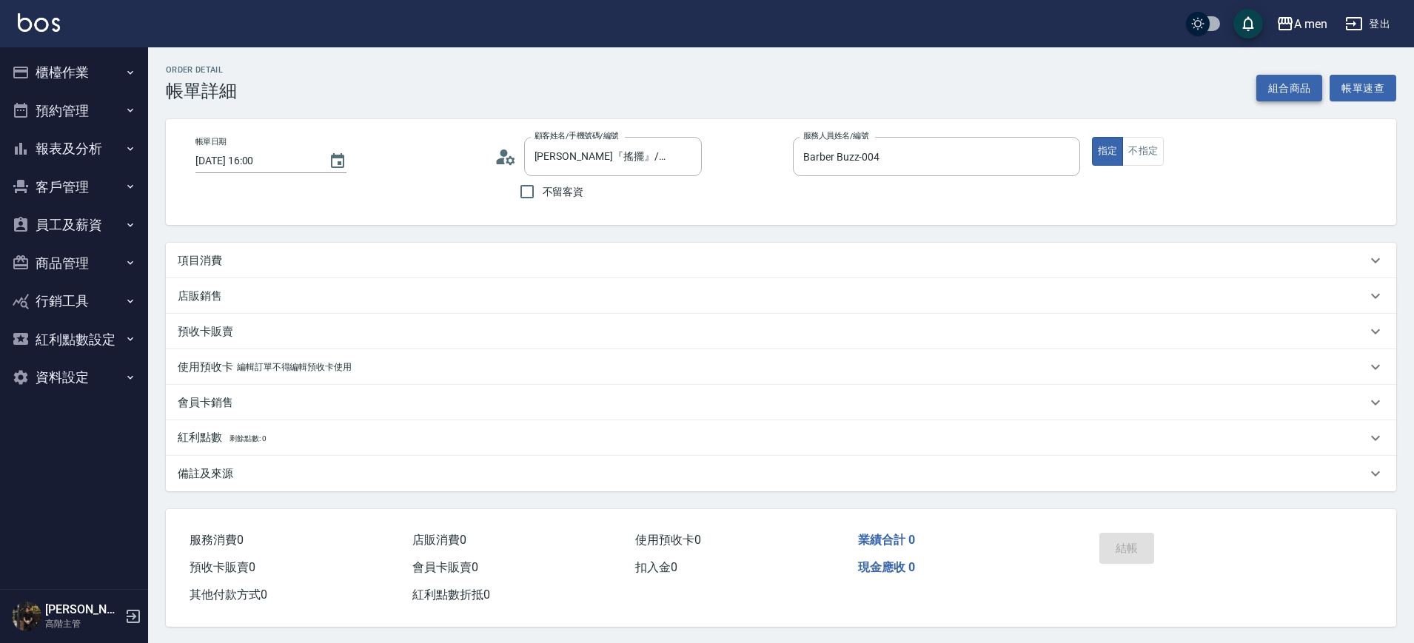
drag, startPoint x: 0, startPoint y: 0, endPoint x: 1266, endPoint y: 97, distance: 1270.0
click at [1266, 97] on button "組合商品" at bounding box center [1289, 88] width 67 height 27
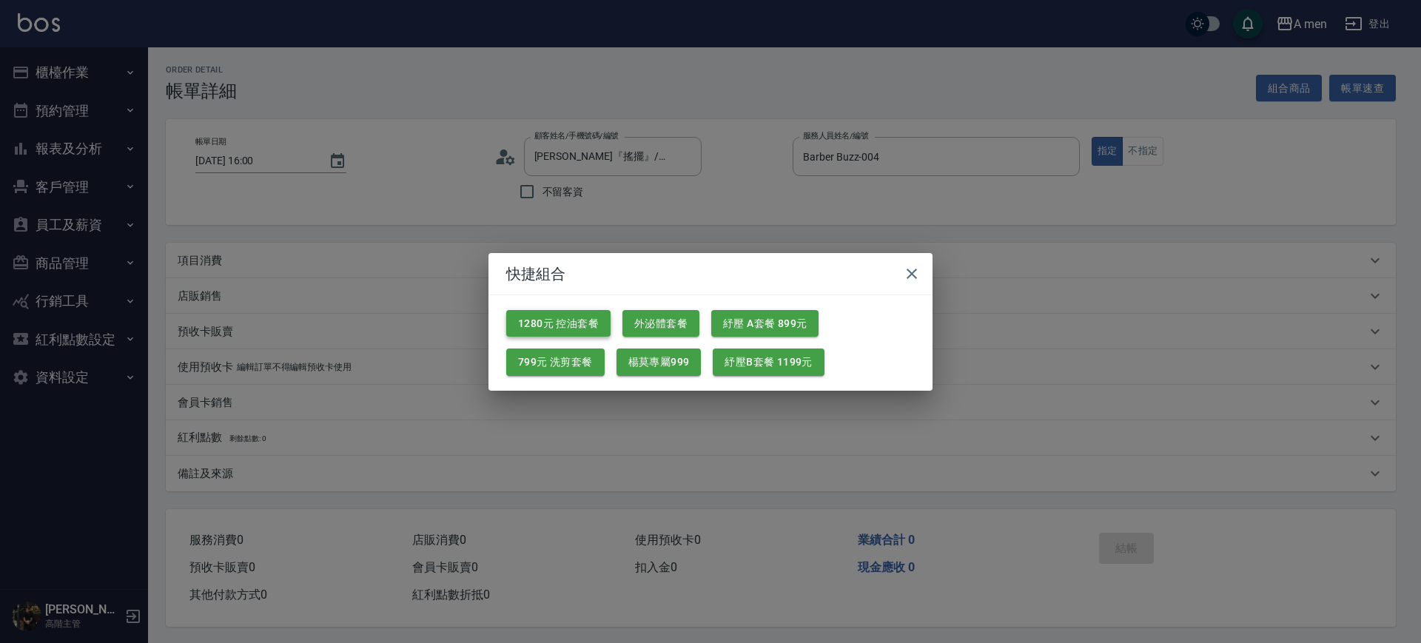
click at [564, 321] on button "1280元 控油套餐" at bounding box center [558, 323] width 104 height 27
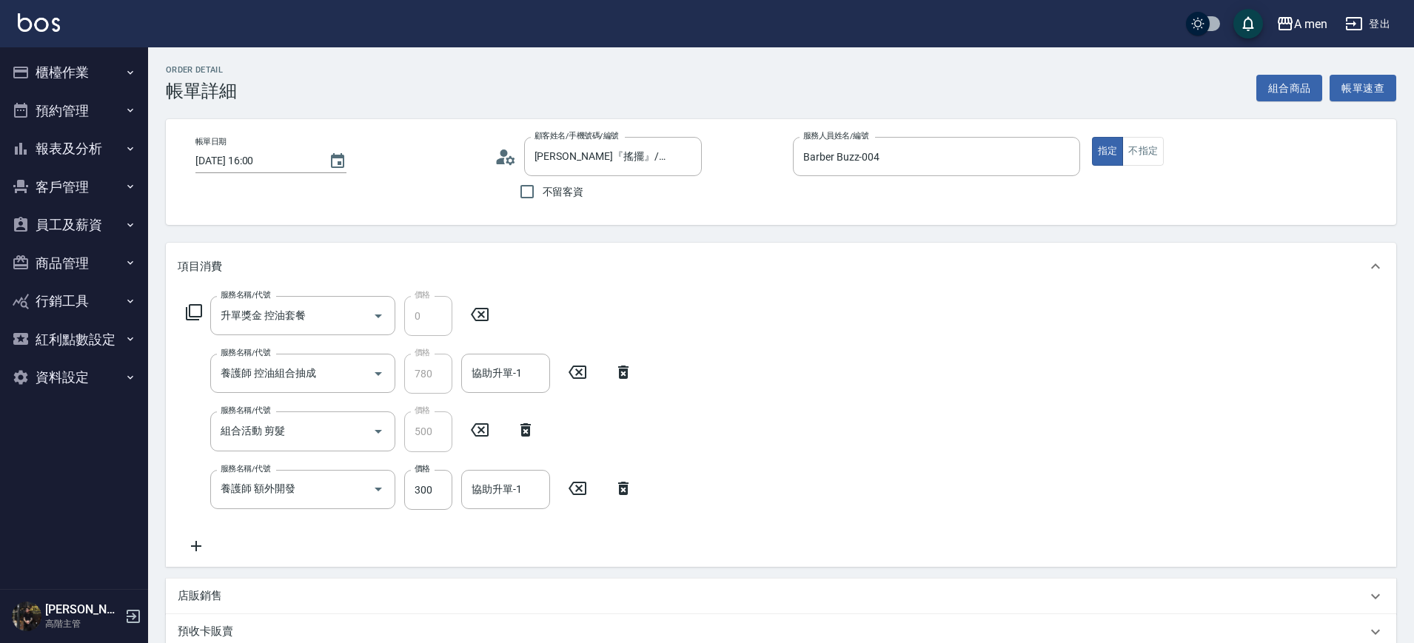
click at [633, 497] on div "服務名稱/代號 養護師 額外開發 服務名稱/代號 價格 300 價格 協助升單-1 協助升單-1" at bounding box center [410, 490] width 464 height 40
click at [625, 486] on icon at bounding box center [623, 488] width 10 height 13
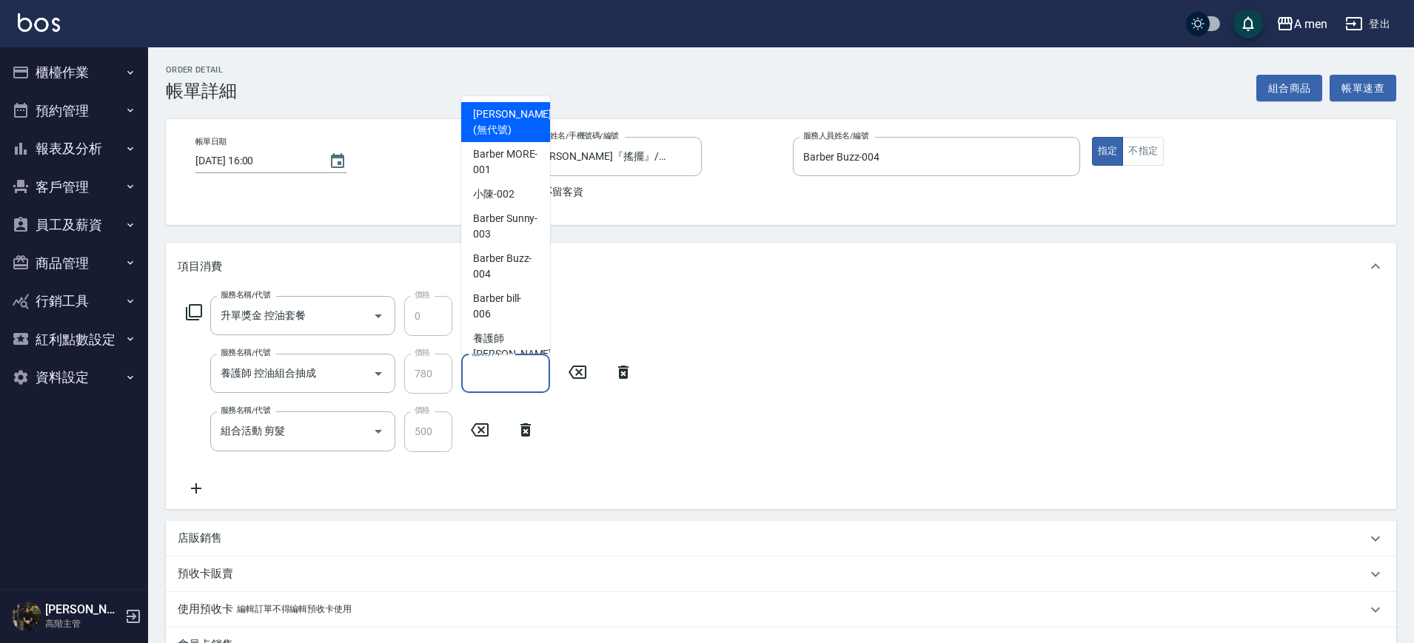
click at [517, 363] on input "協助升單-1" at bounding box center [505, 373] width 75 height 26
click at [488, 193] on span "小陳 -002" at bounding box center [493, 194] width 41 height 16
type input "小陳-002"
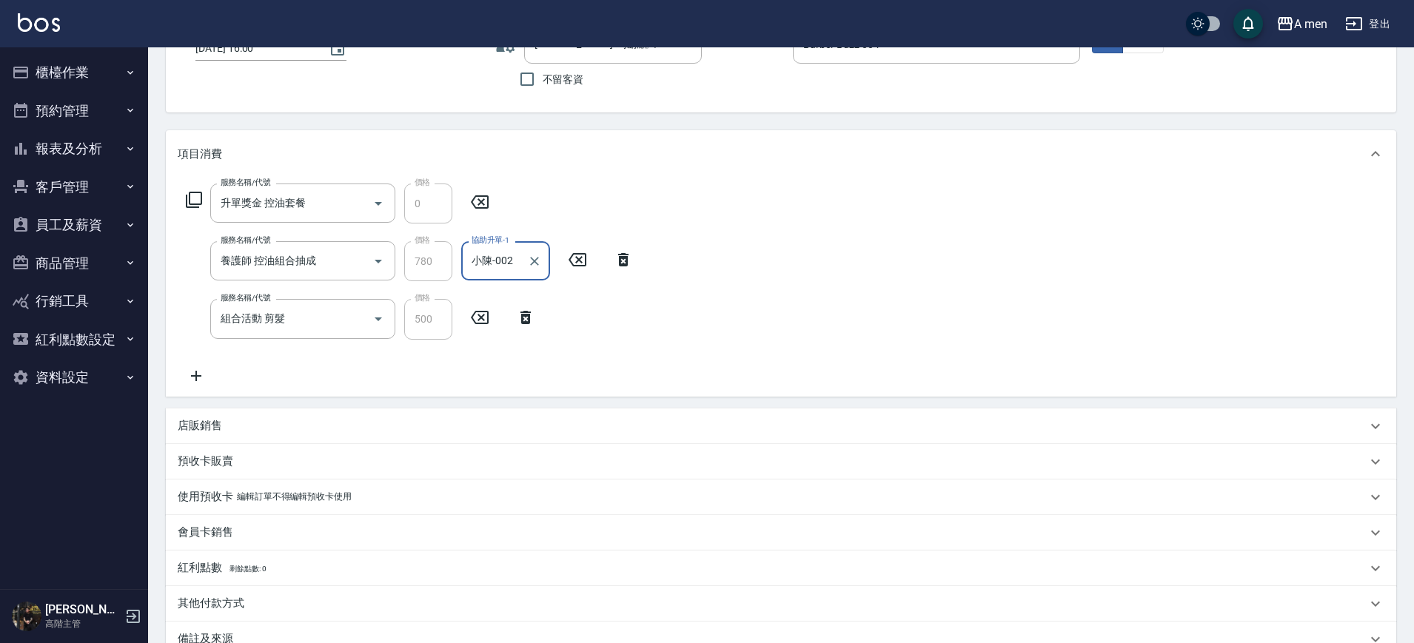
scroll to position [286, 0]
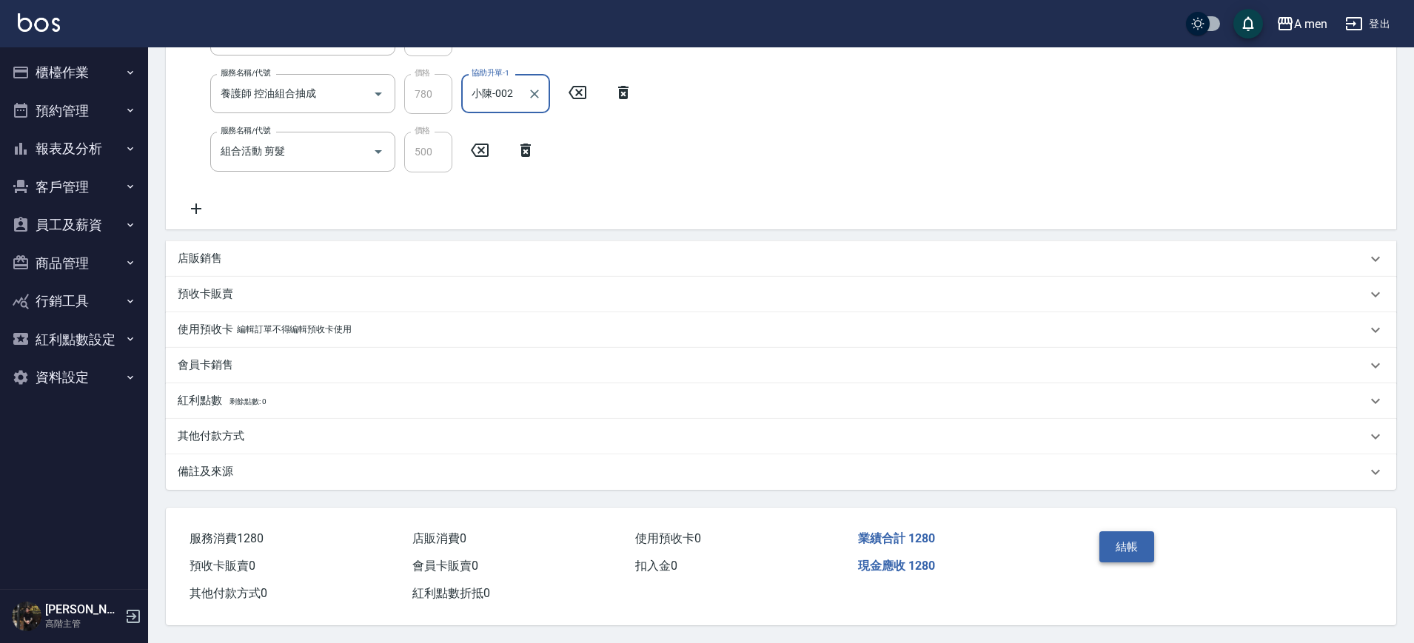
click at [1135, 549] on button "結帳" at bounding box center [1127, 546] width 56 height 31
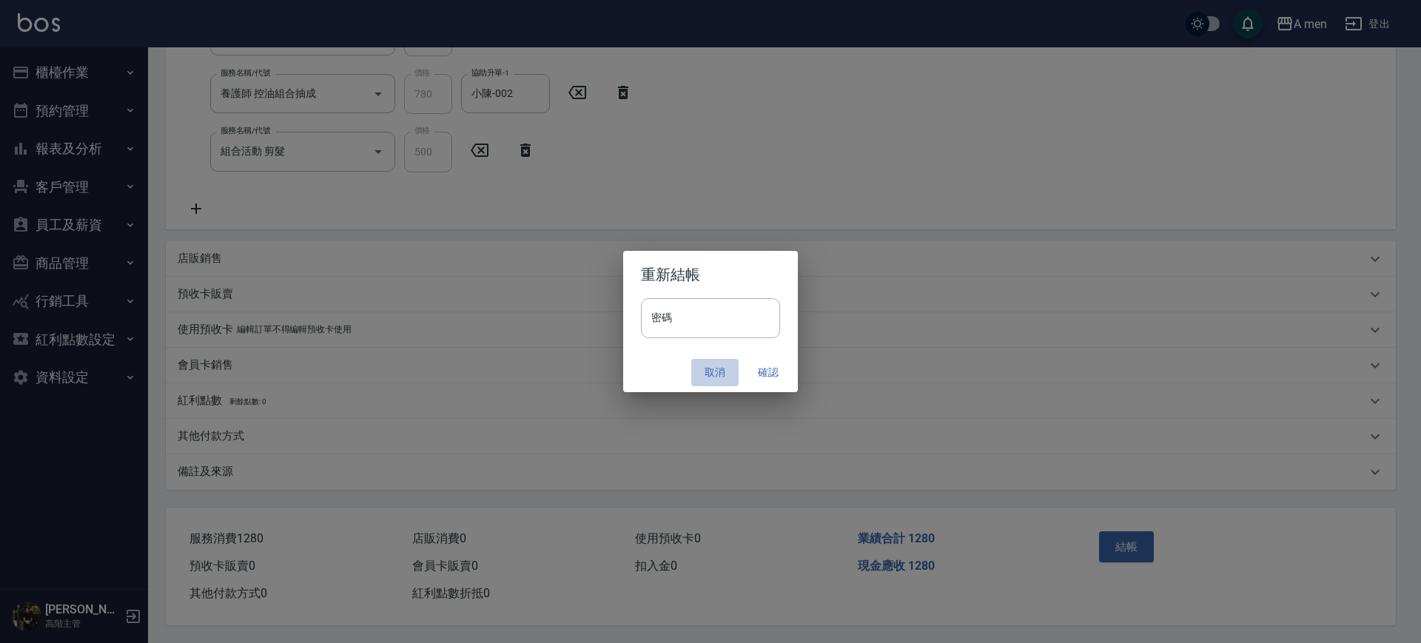
click at [710, 362] on button "取消" at bounding box center [714, 372] width 47 height 27
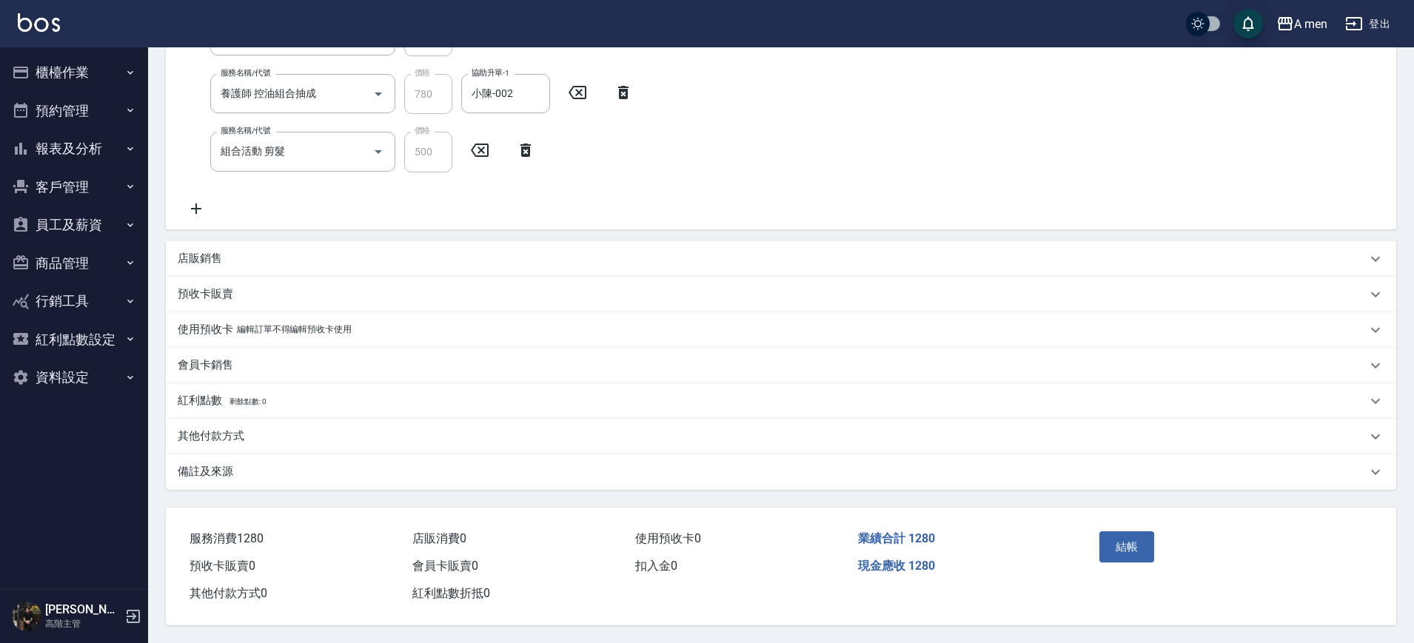
click at [298, 439] on div "其他付款方式" at bounding box center [781, 437] width 1230 height 36
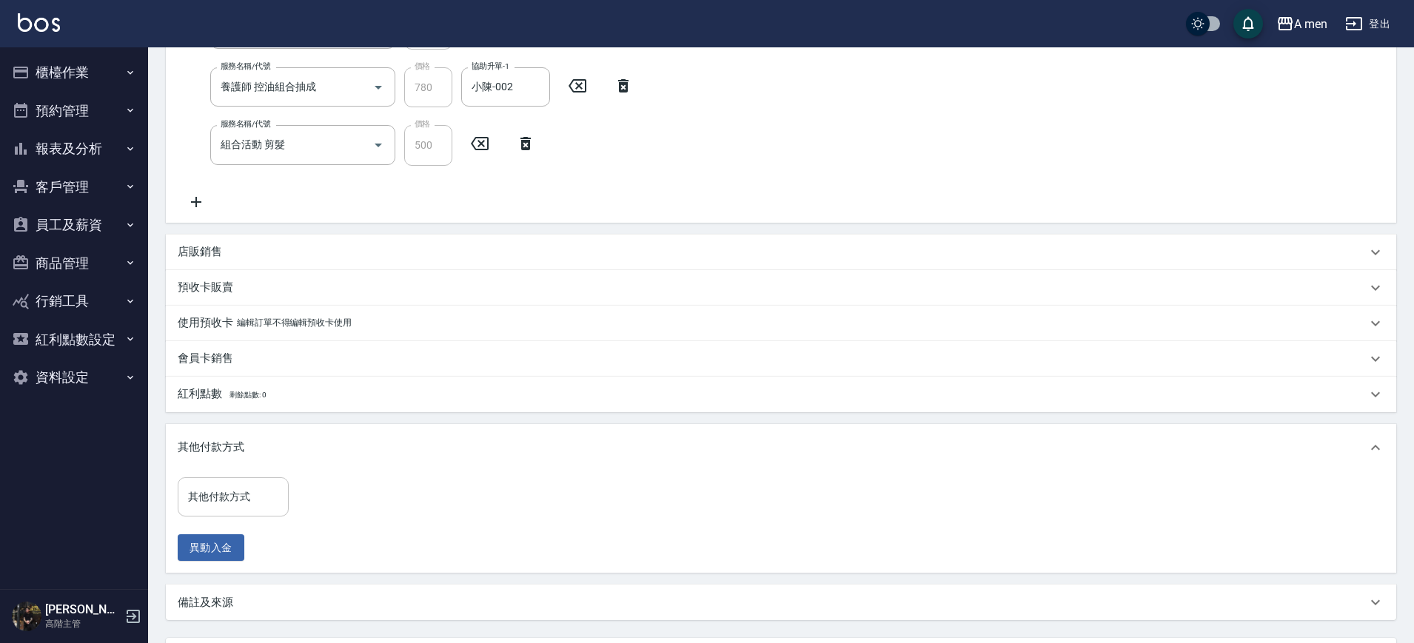
click at [275, 499] on input "其他付款方式" at bounding box center [233, 497] width 98 height 26
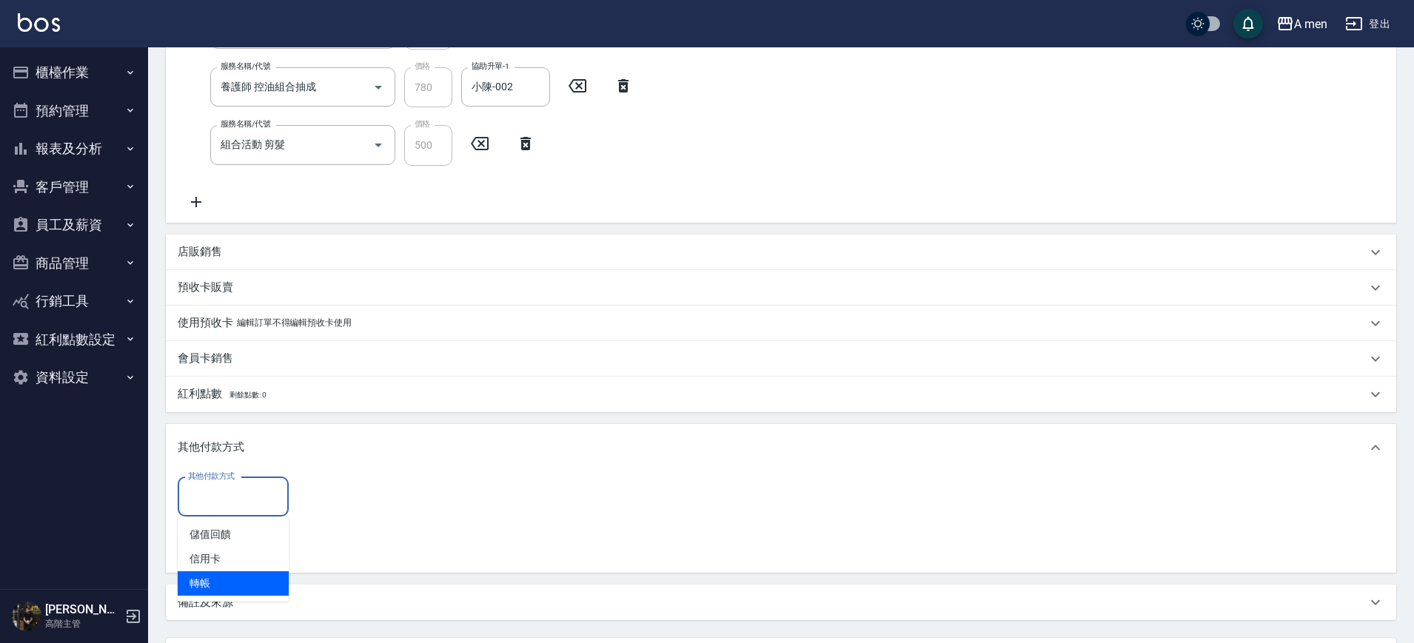
click at [244, 576] on span "轉帳" at bounding box center [233, 583] width 111 height 24
type input "轉帳"
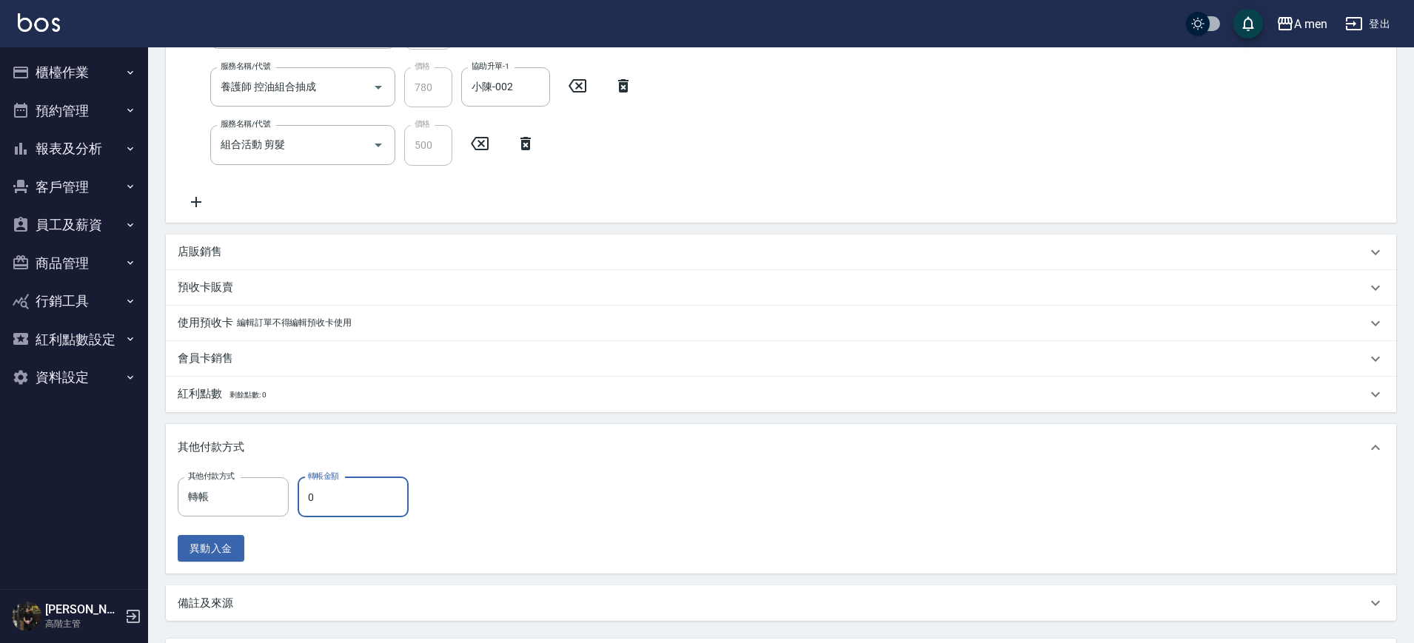
click at [326, 483] on input "0" at bounding box center [353, 497] width 111 height 40
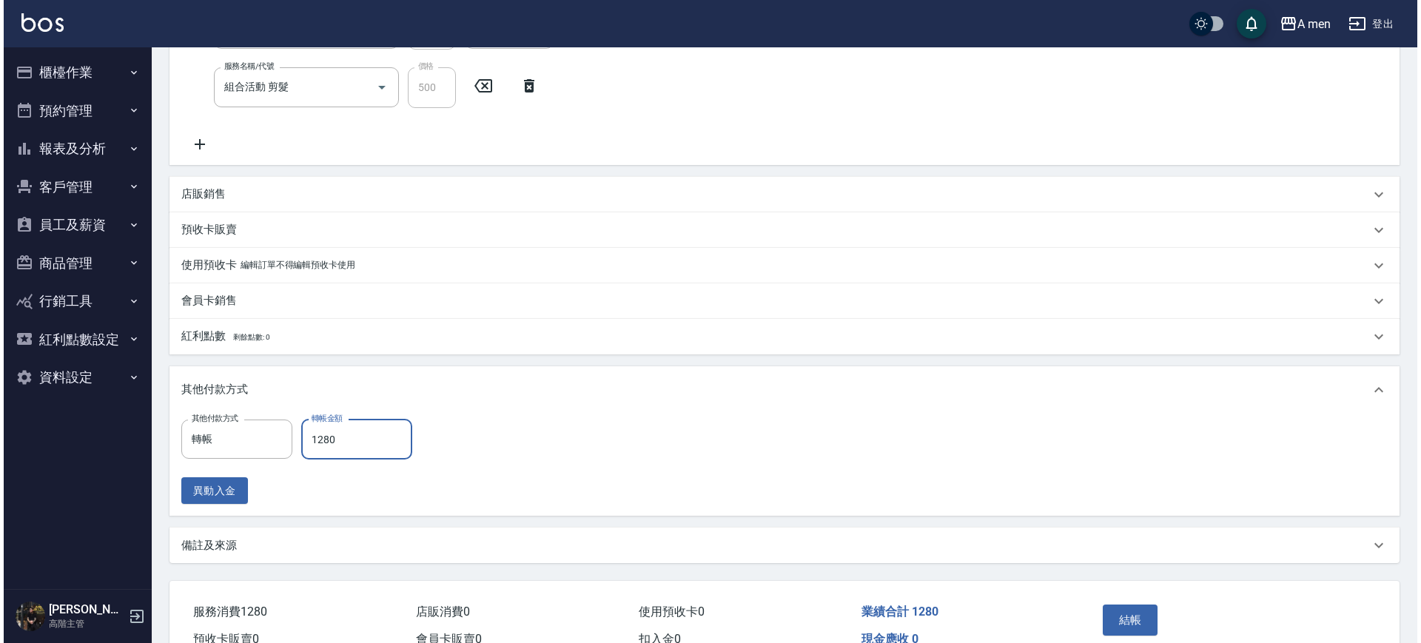
scroll to position [424, 0]
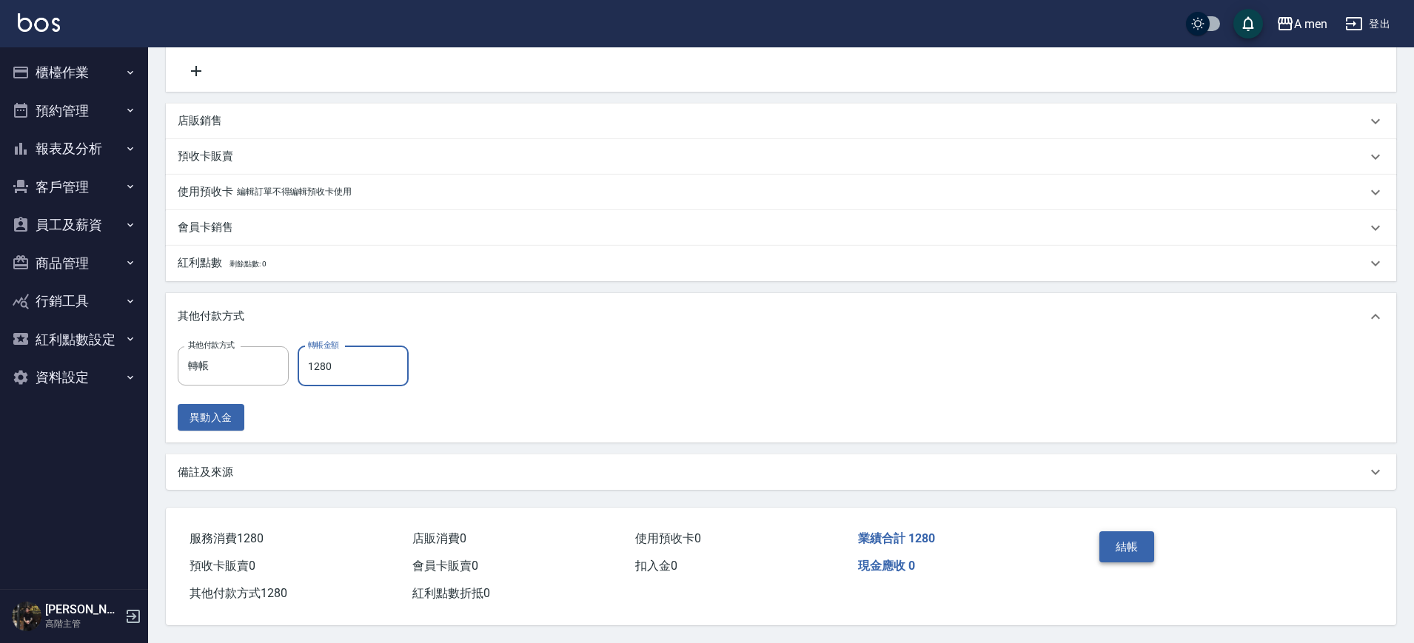
type input "1280"
click at [1109, 532] on button "結帳" at bounding box center [1127, 546] width 56 height 31
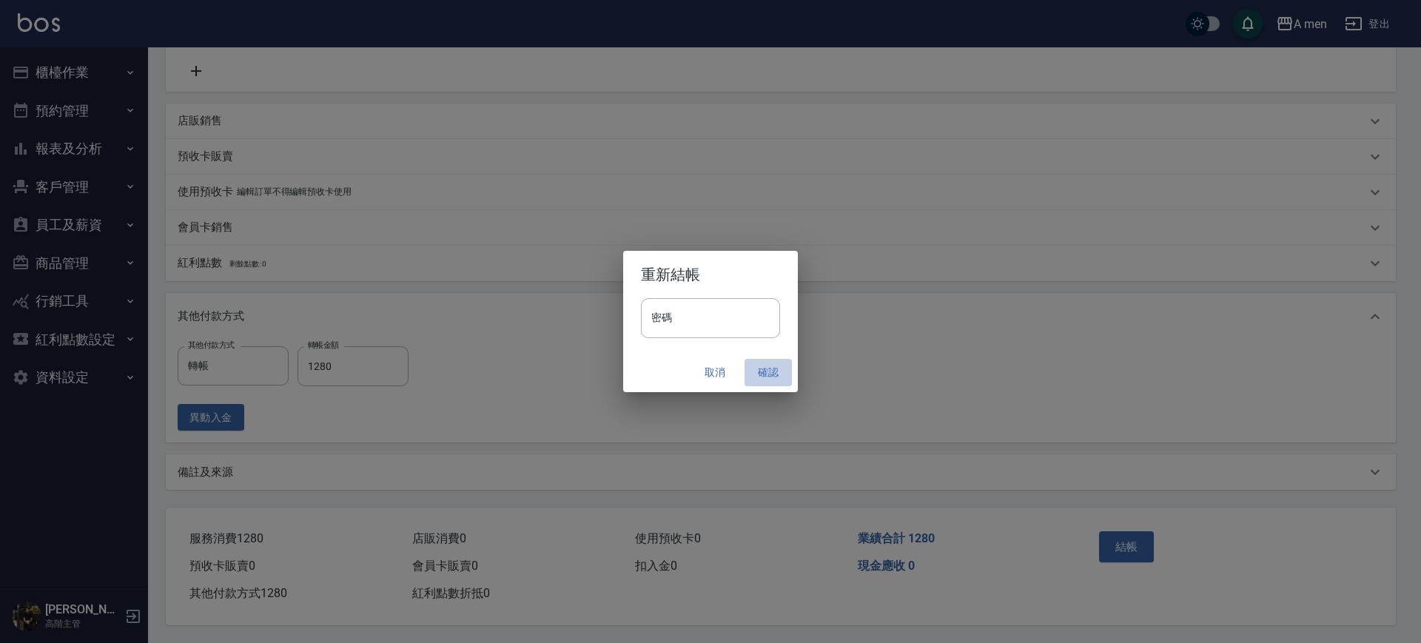
click at [771, 375] on button "確認" at bounding box center [768, 372] width 47 height 27
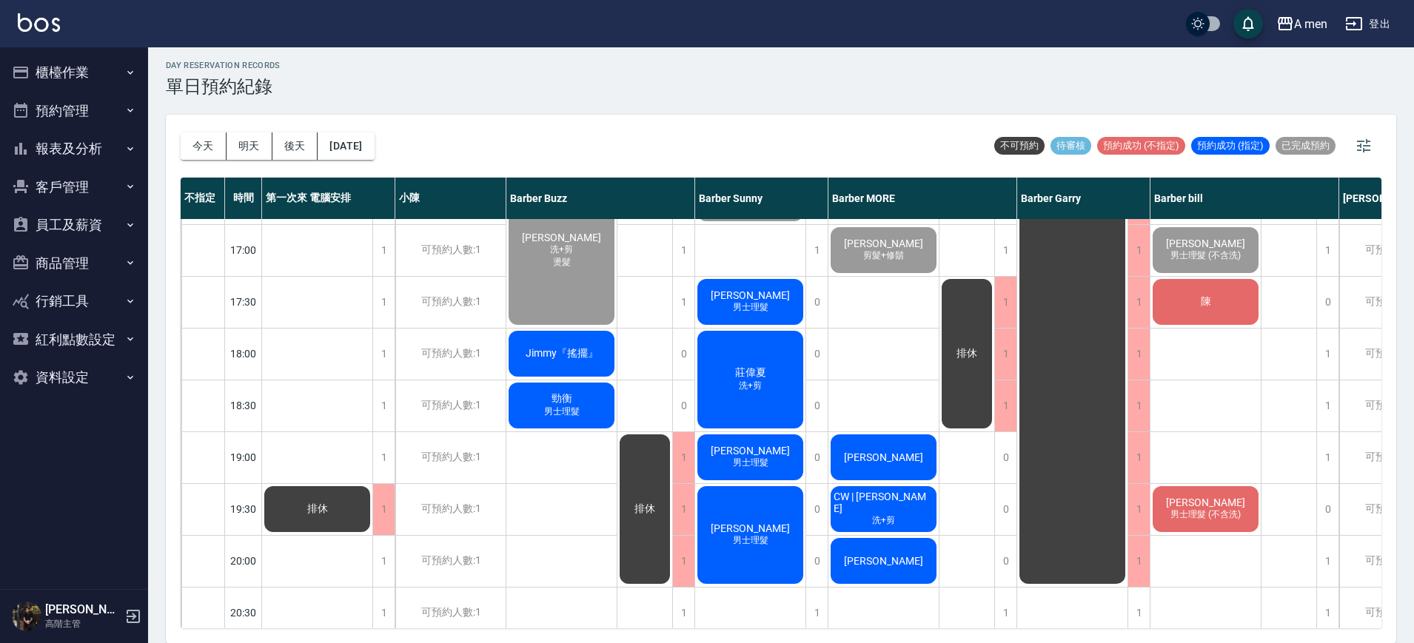
scroll to position [648, 0]
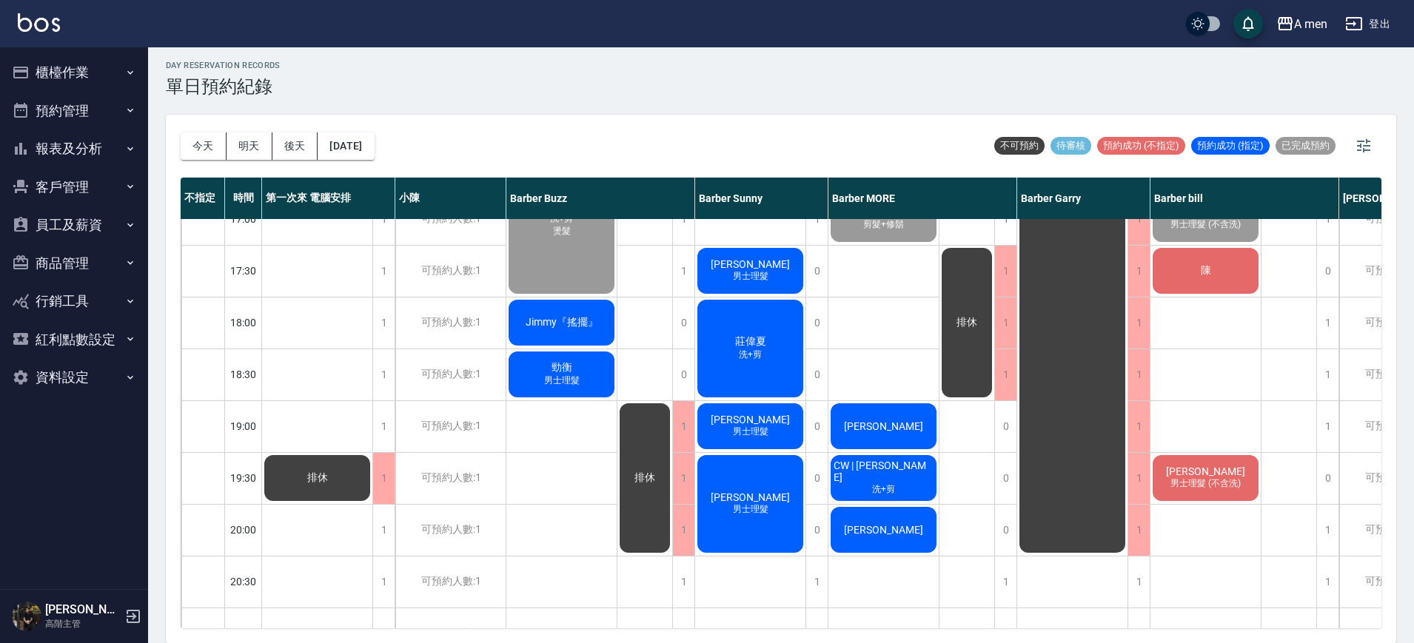
click at [1194, 283] on div "陳" at bounding box center [1205, 271] width 110 height 50
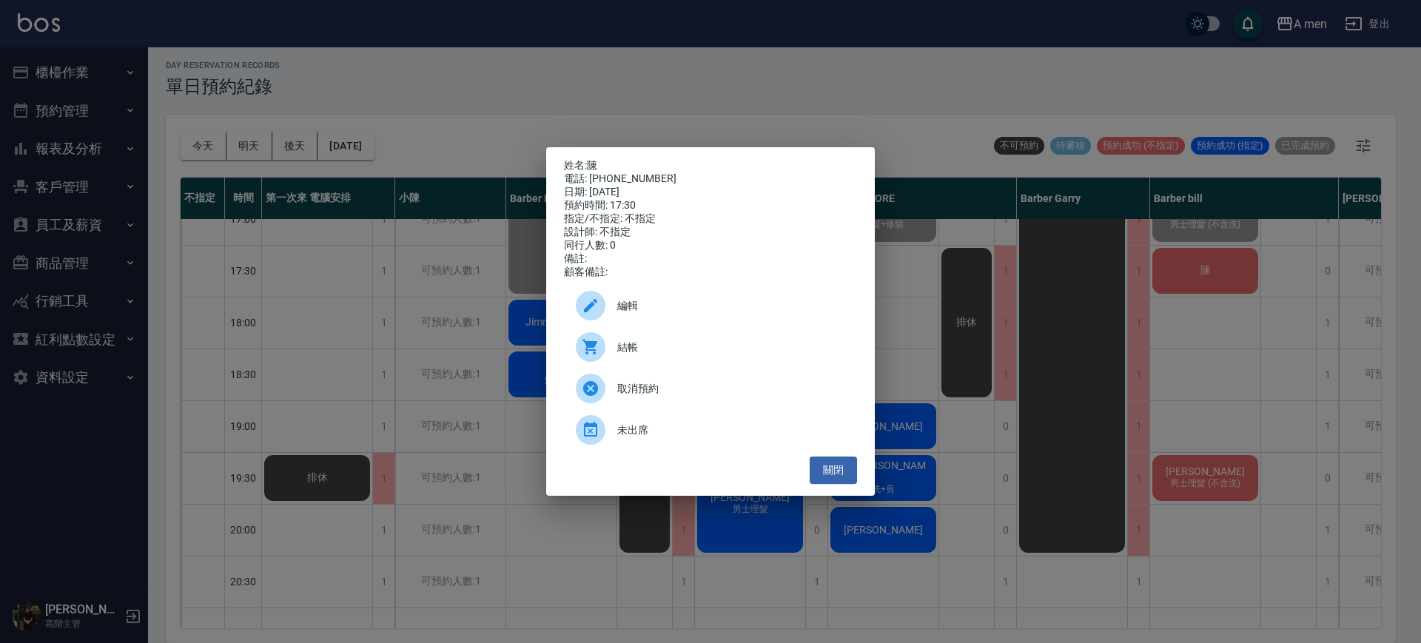
click at [633, 364] on div "結帳" at bounding box center [710, 346] width 293 height 41
click at [838, 481] on button "關閉" at bounding box center [833, 470] width 47 height 27
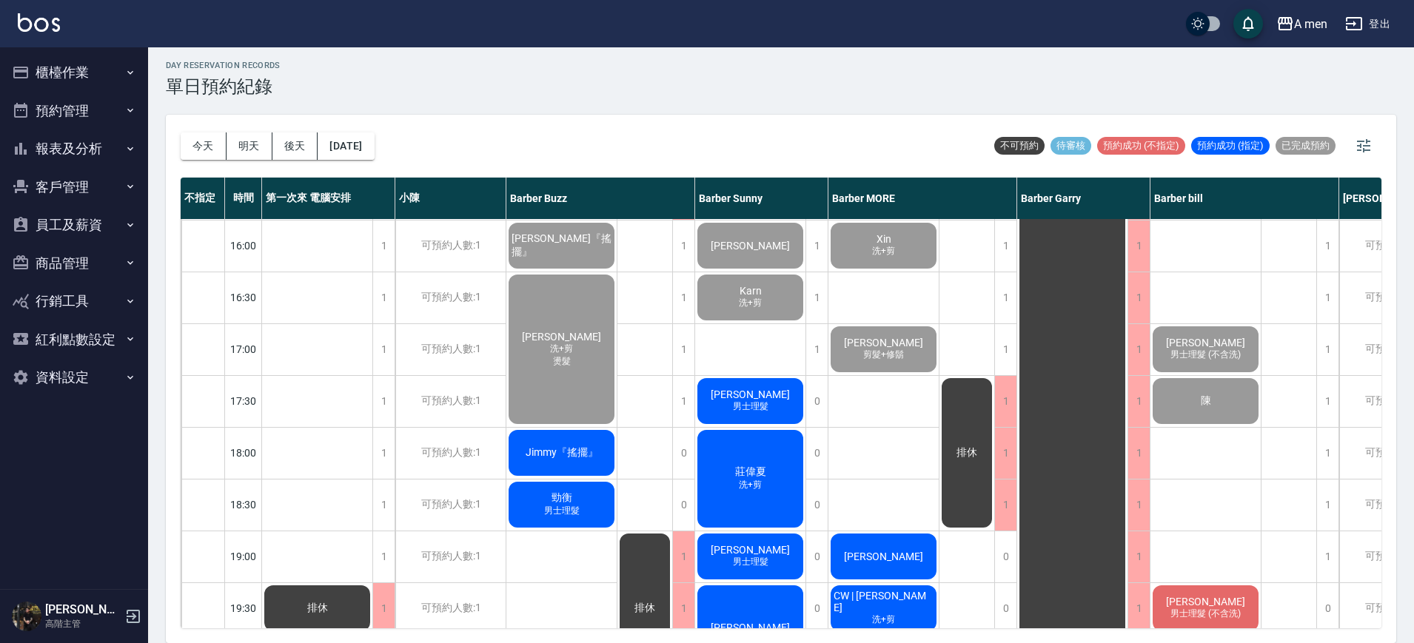
scroll to position [463, 0]
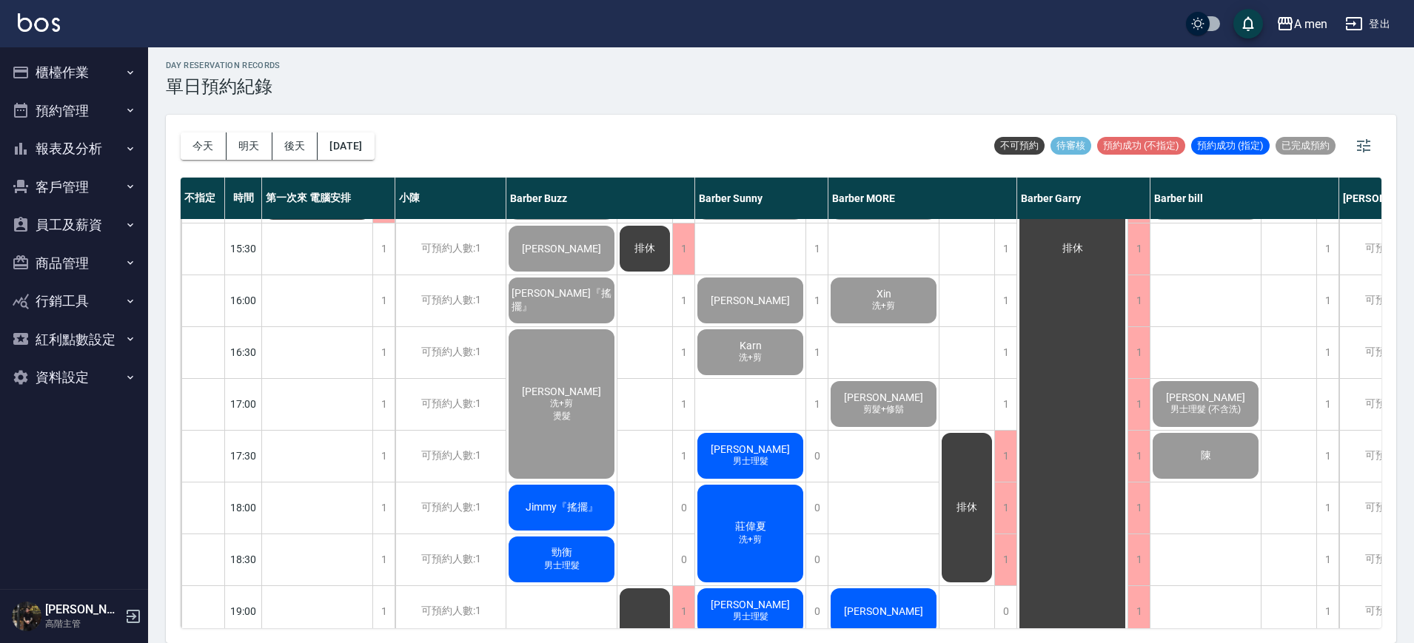
click at [737, 455] on span "[PERSON_NAME]" at bounding box center [750, 449] width 85 height 12
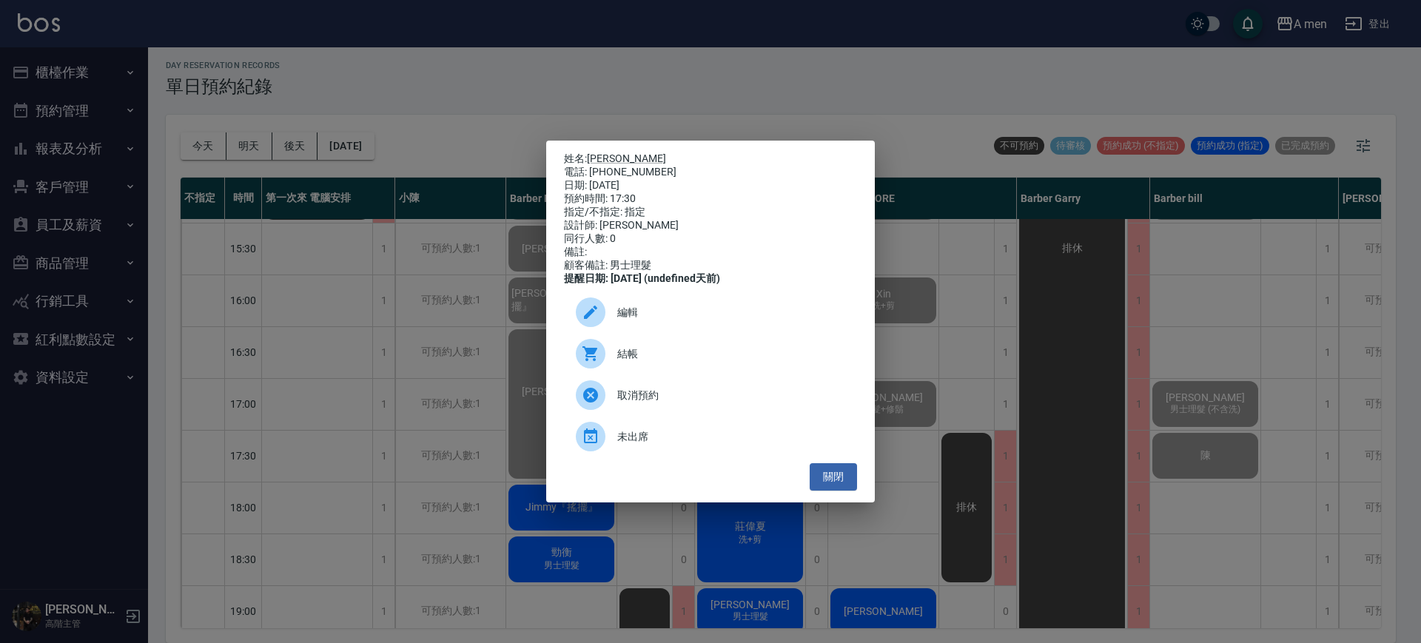
click at [664, 362] on span "結帳" at bounding box center [731, 354] width 228 height 16
click at [831, 491] on button "關閉" at bounding box center [833, 476] width 47 height 27
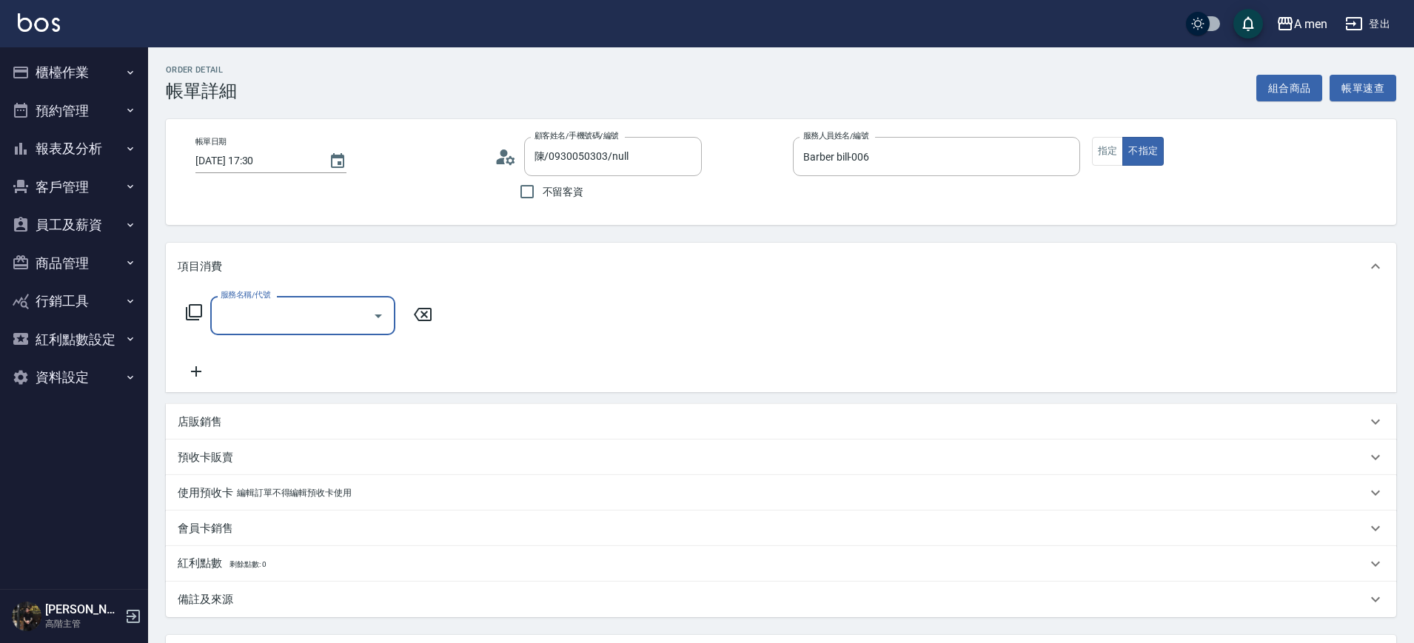
click at [340, 306] on input "服務名稱/代號" at bounding box center [291, 316] width 149 height 26
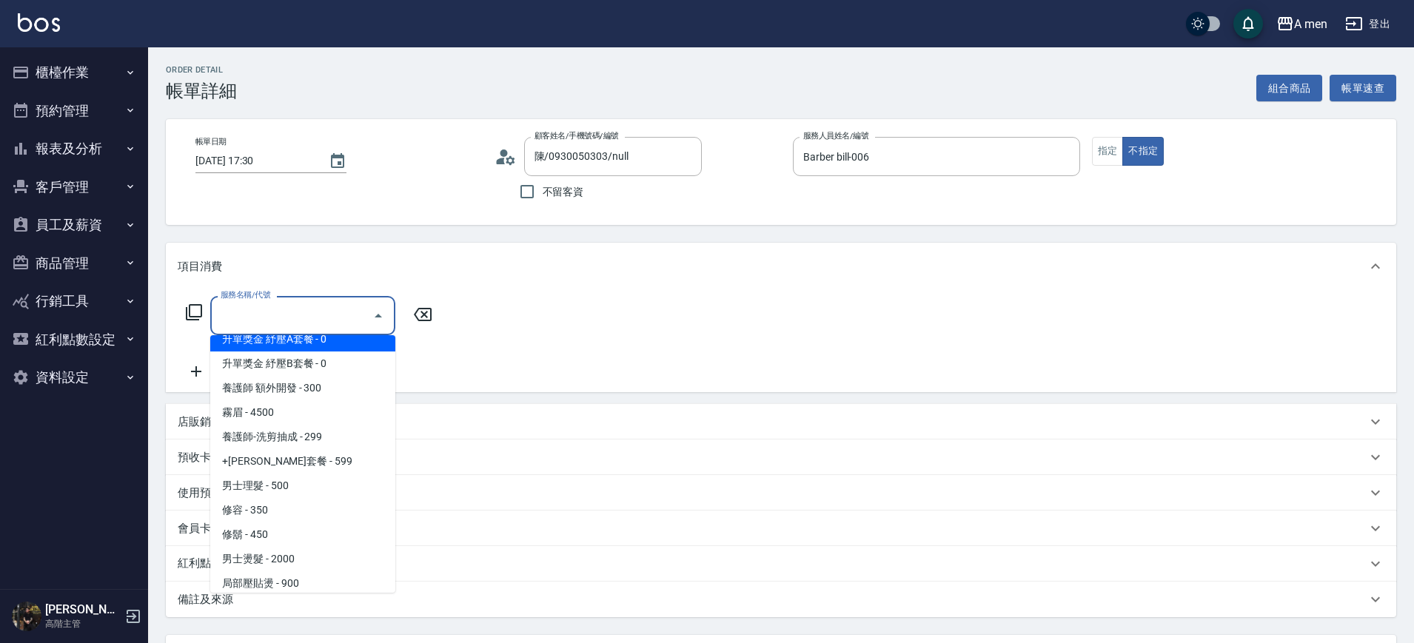
scroll to position [370, 0]
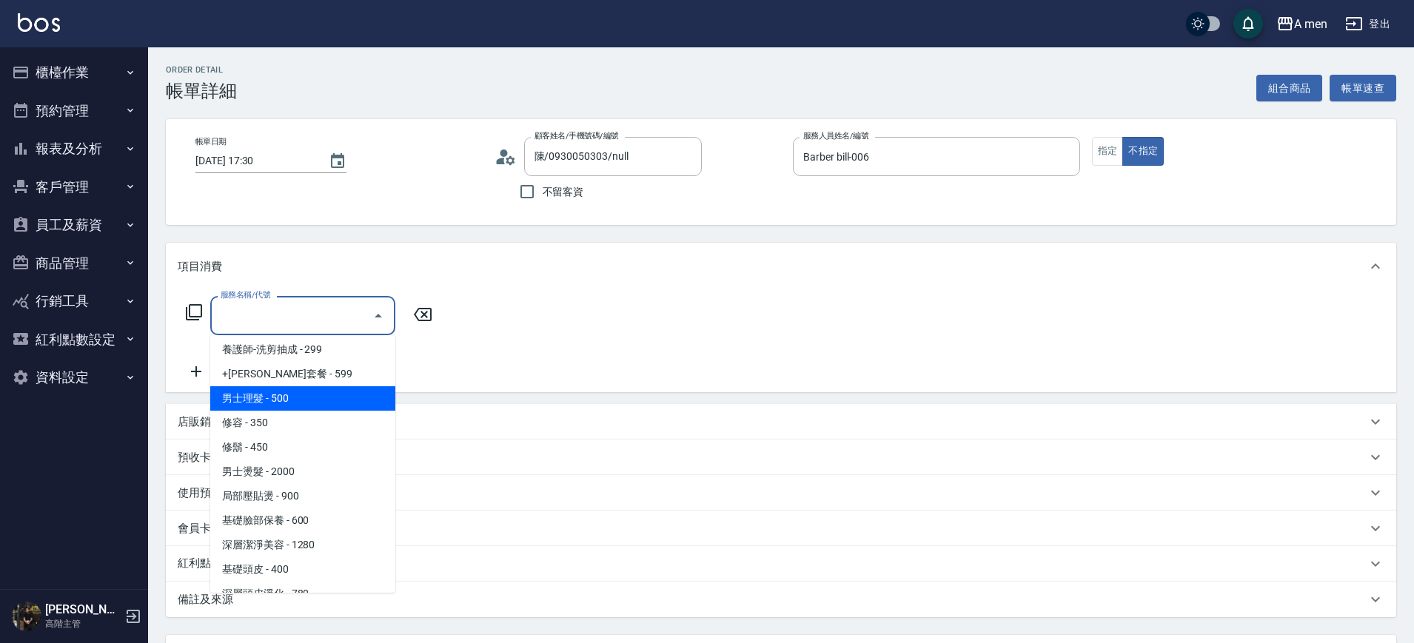
click at [319, 396] on span "男士理髮 - 500" at bounding box center [302, 398] width 185 height 24
type input "男士理髮(A01)"
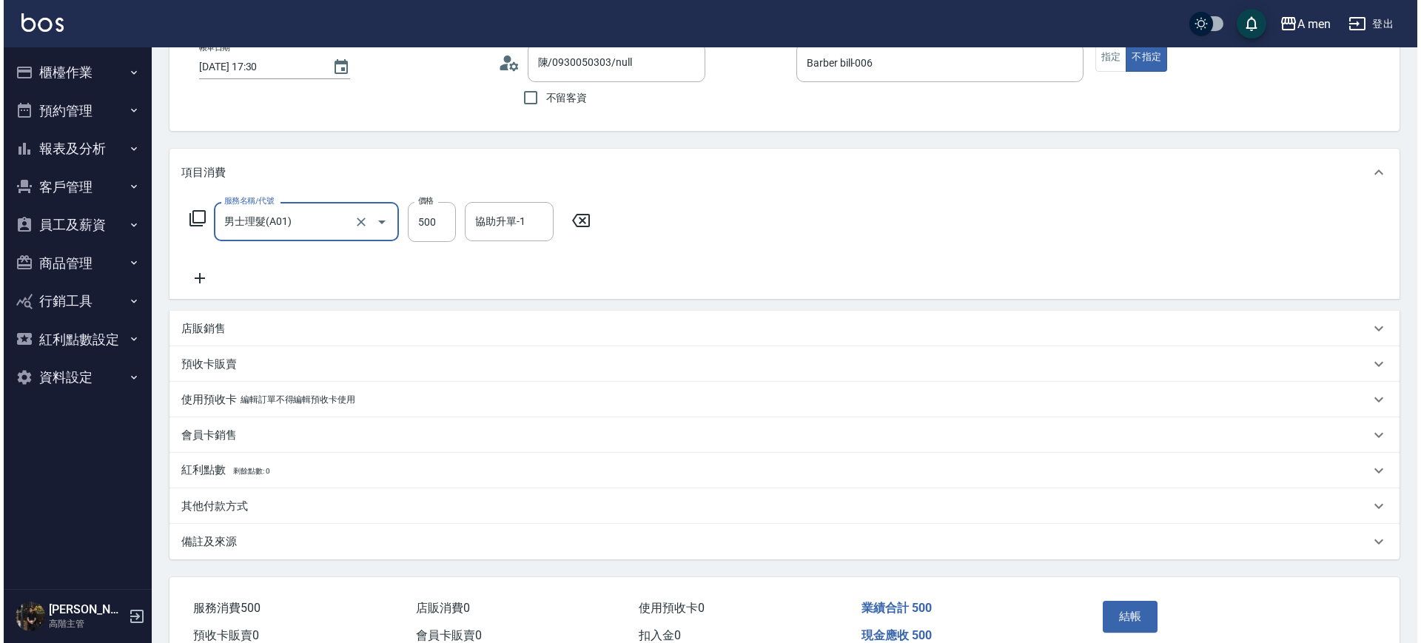
scroll to position [170, 0]
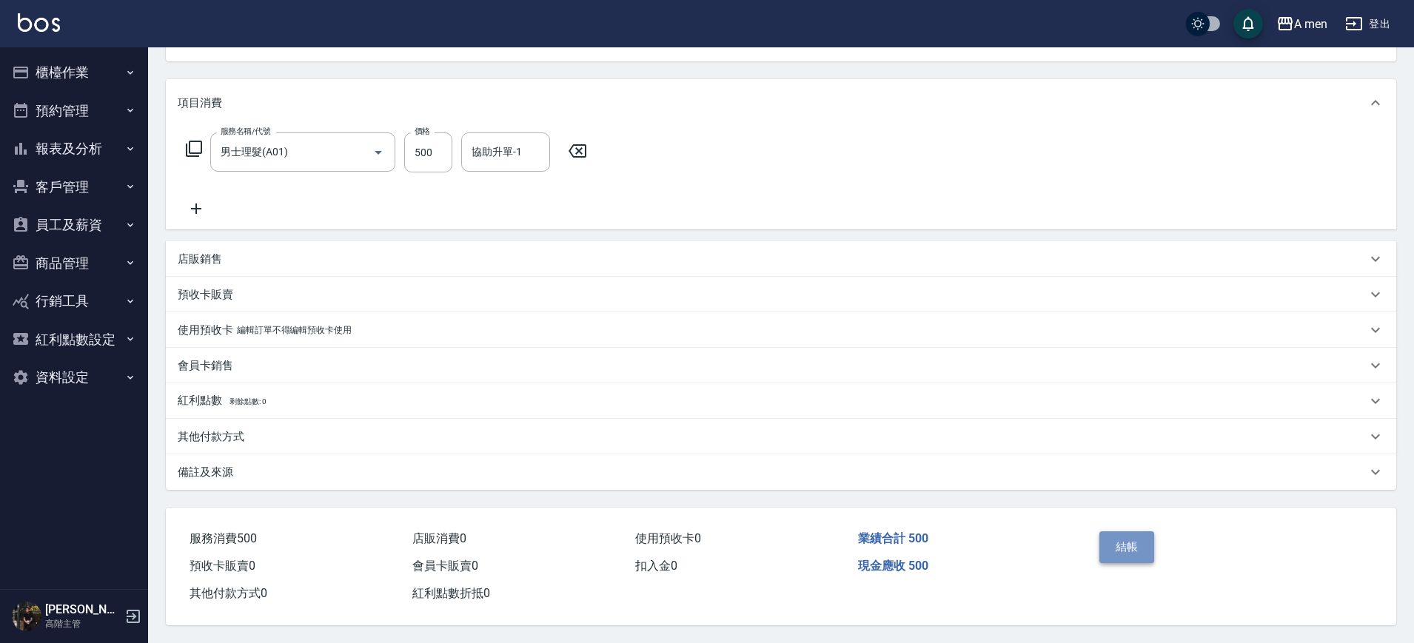
click at [1113, 549] on button "結帳" at bounding box center [1127, 546] width 56 height 31
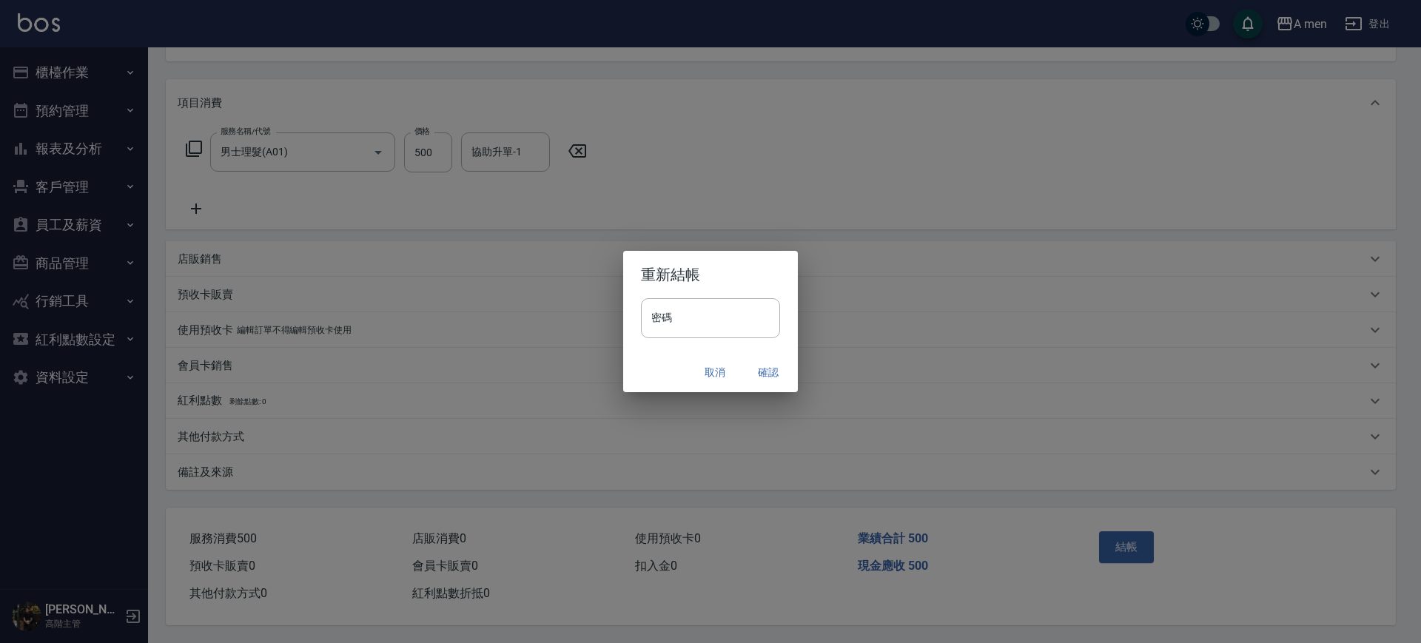
click at [768, 377] on button "確認" at bounding box center [768, 372] width 47 height 27
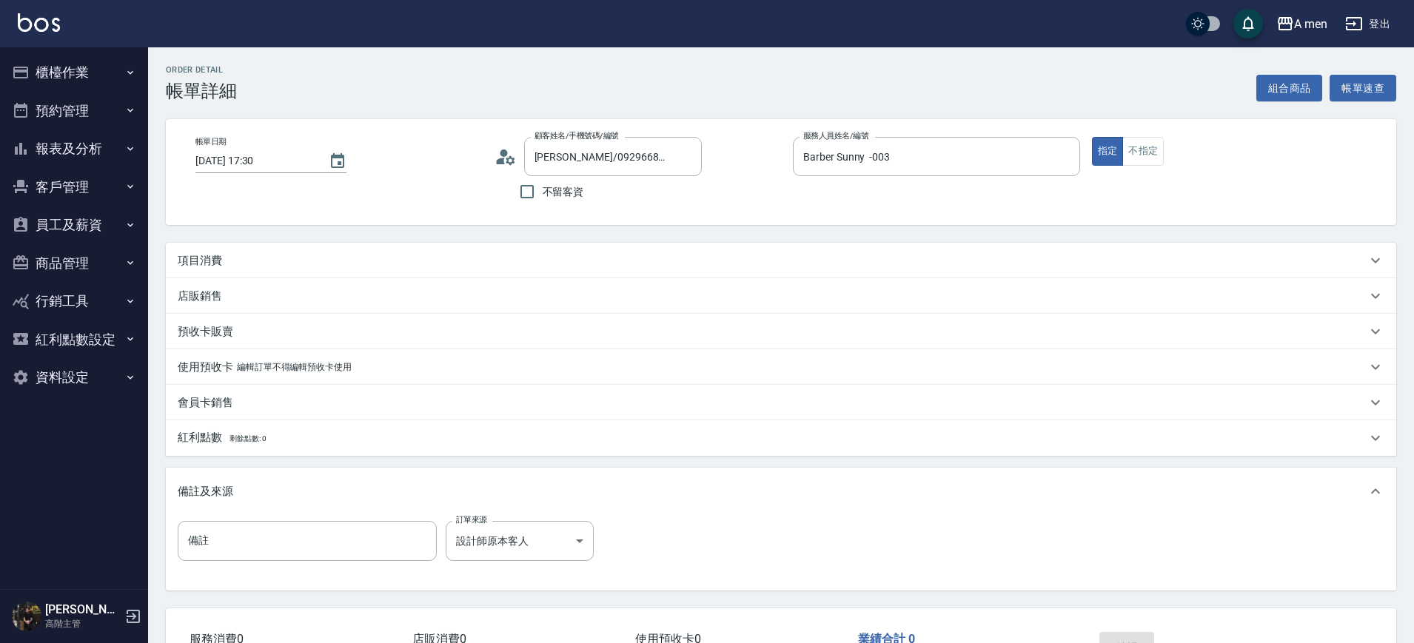
click at [389, 259] on div "項目消費" at bounding box center [772, 261] width 1189 height 16
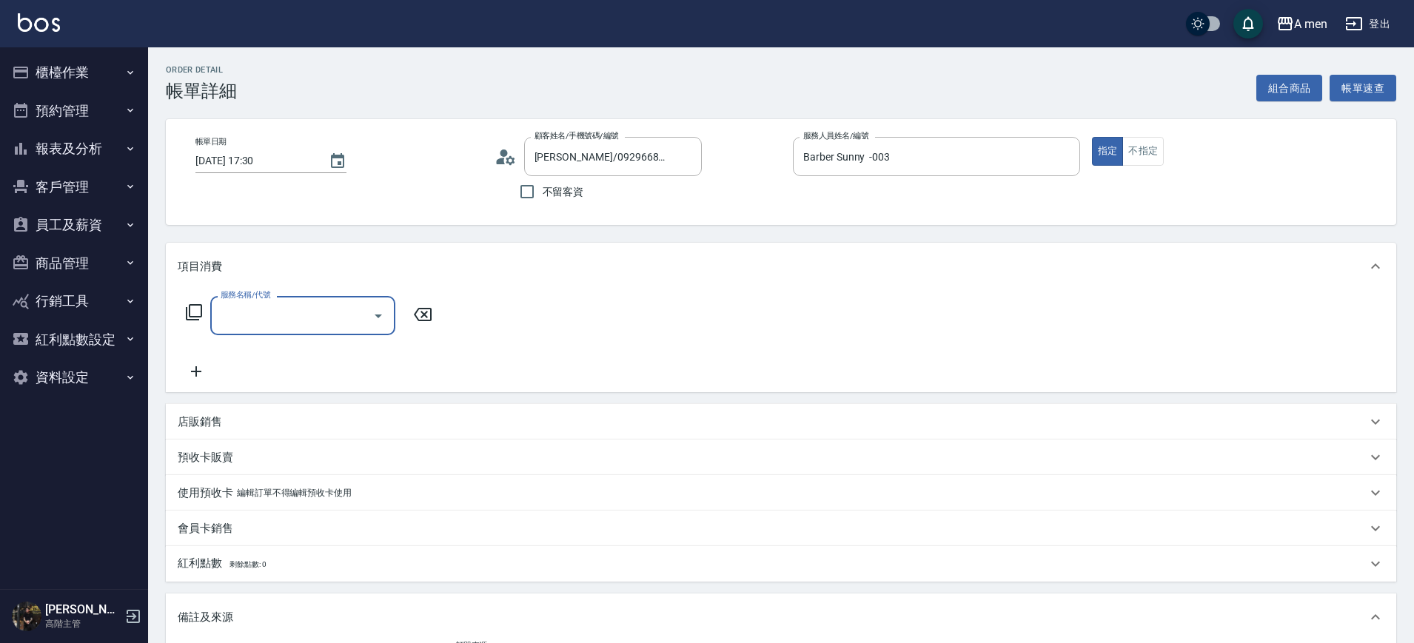
click at [341, 335] on div "服務名稱/代號" at bounding box center [302, 315] width 185 height 39
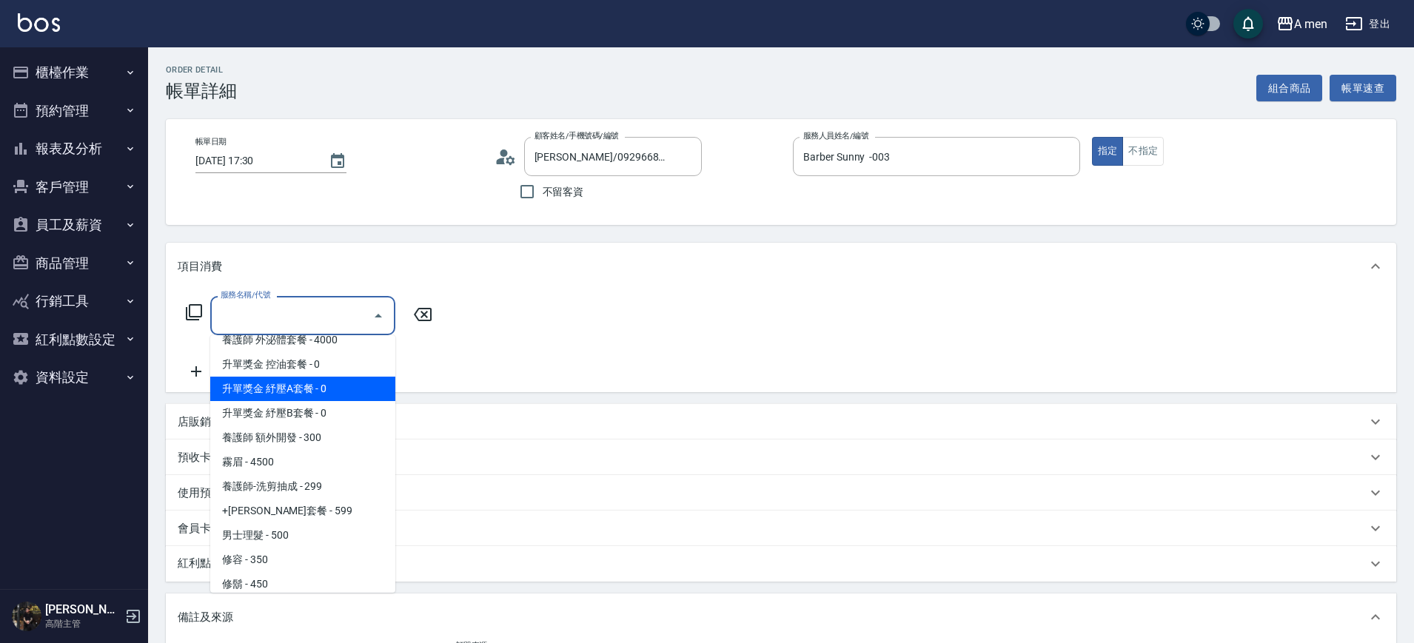
scroll to position [278, 0]
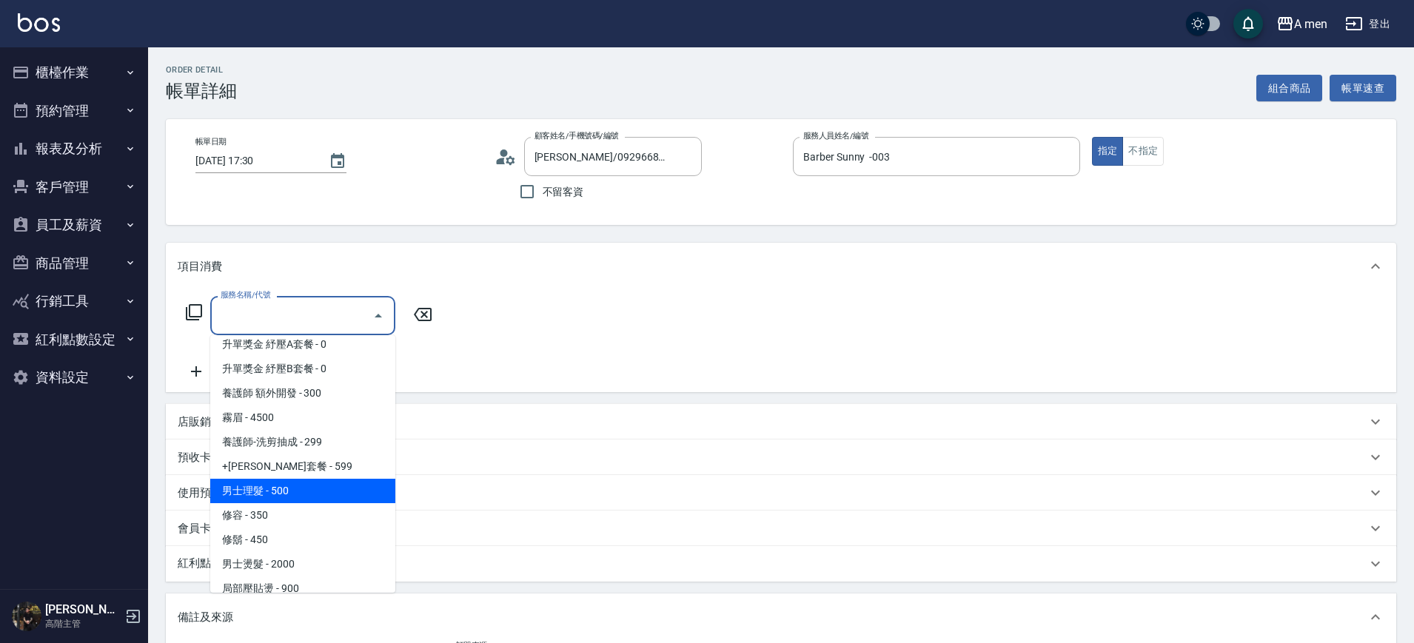
click at [294, 502] on span "男士理髮 - 500" at bounding box center [302, 491] width 185 height 24
type input "男士理髮(A01)"
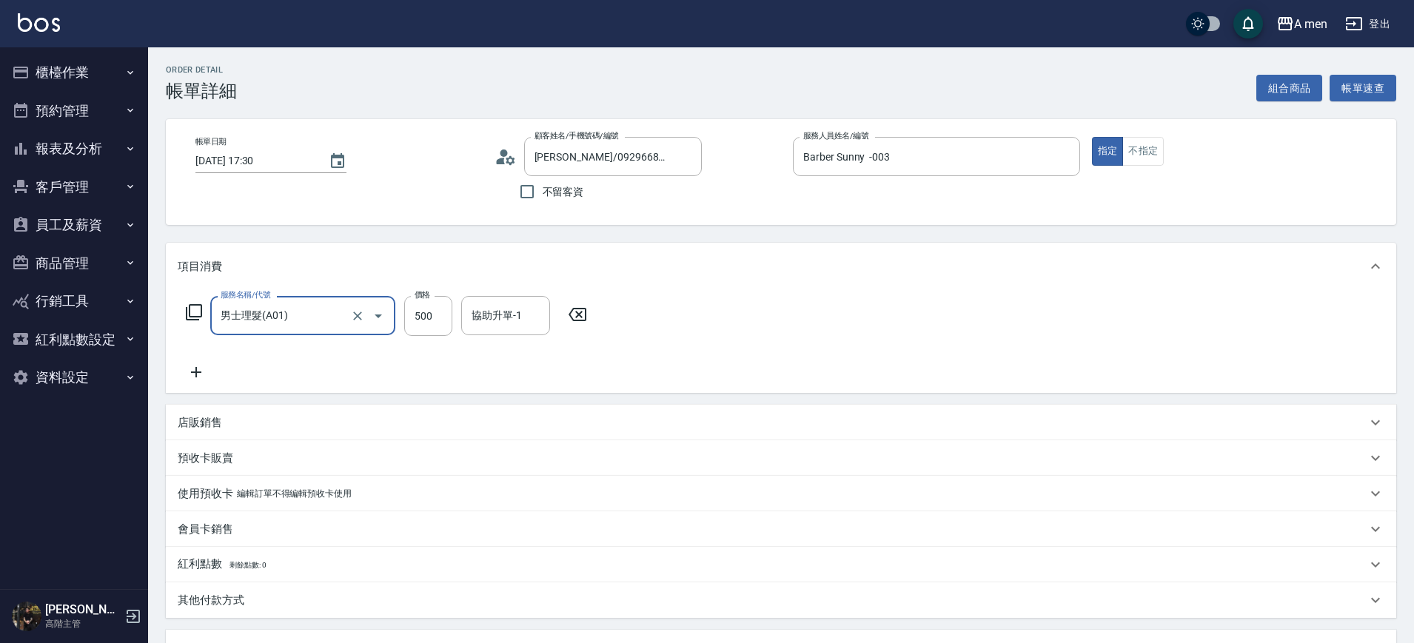
click at [633, 346] on div "服務名稱/代號 男士理髮(A01) 服務名稱/代號 價格 500 價格 協助升單-1 協助升單-1" at bounding box center [781, 341] width 1230 height 103
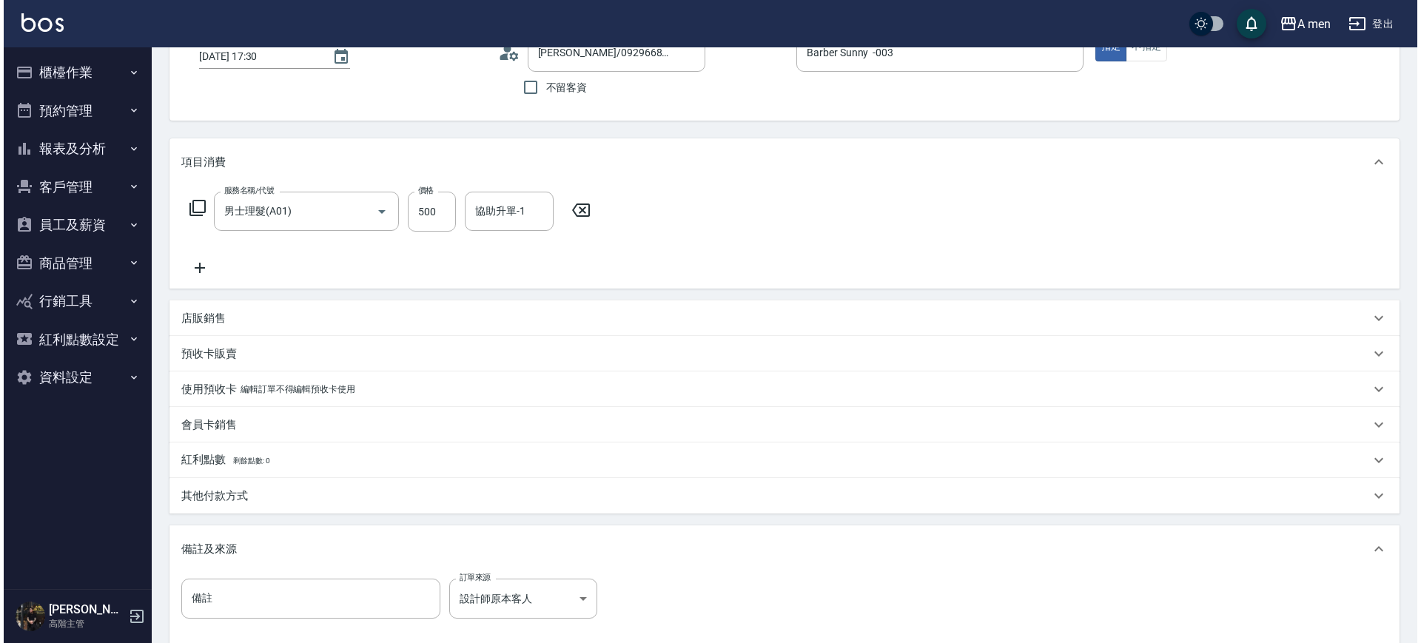
scroll to position [269, 0]
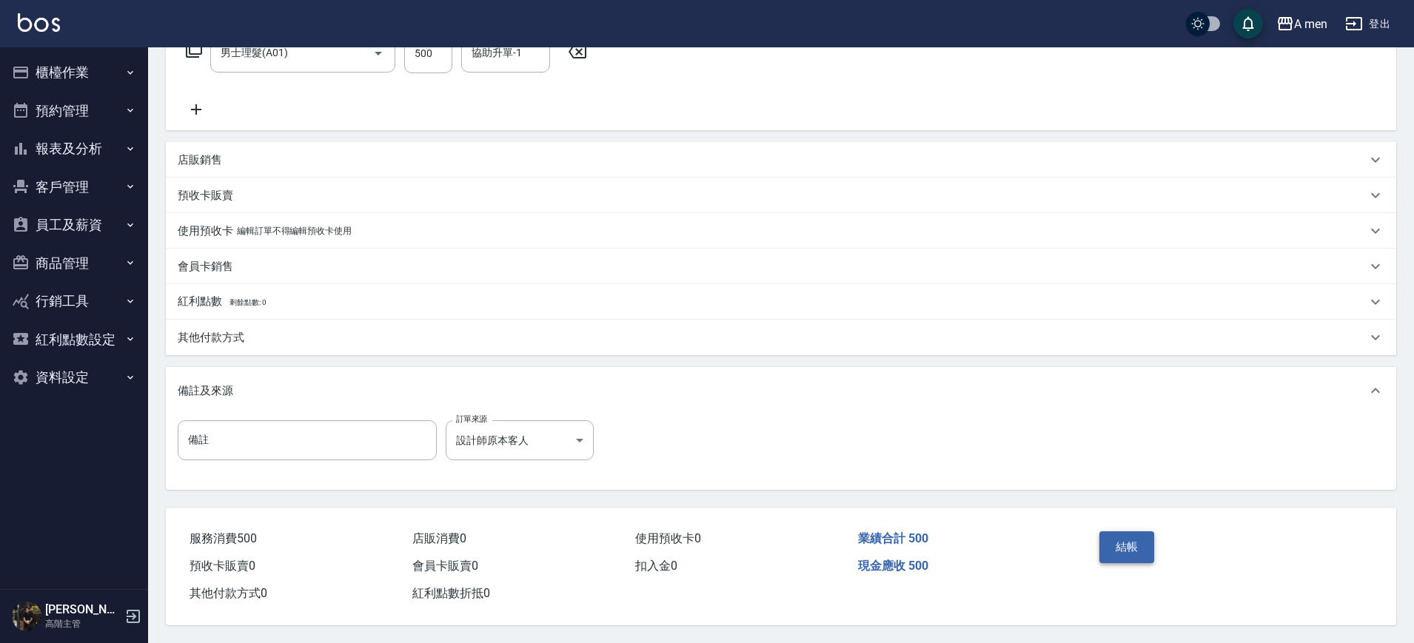
click at [1115, 549] on button "結帳" at bounding box center [1127, 546] width 56 height 31
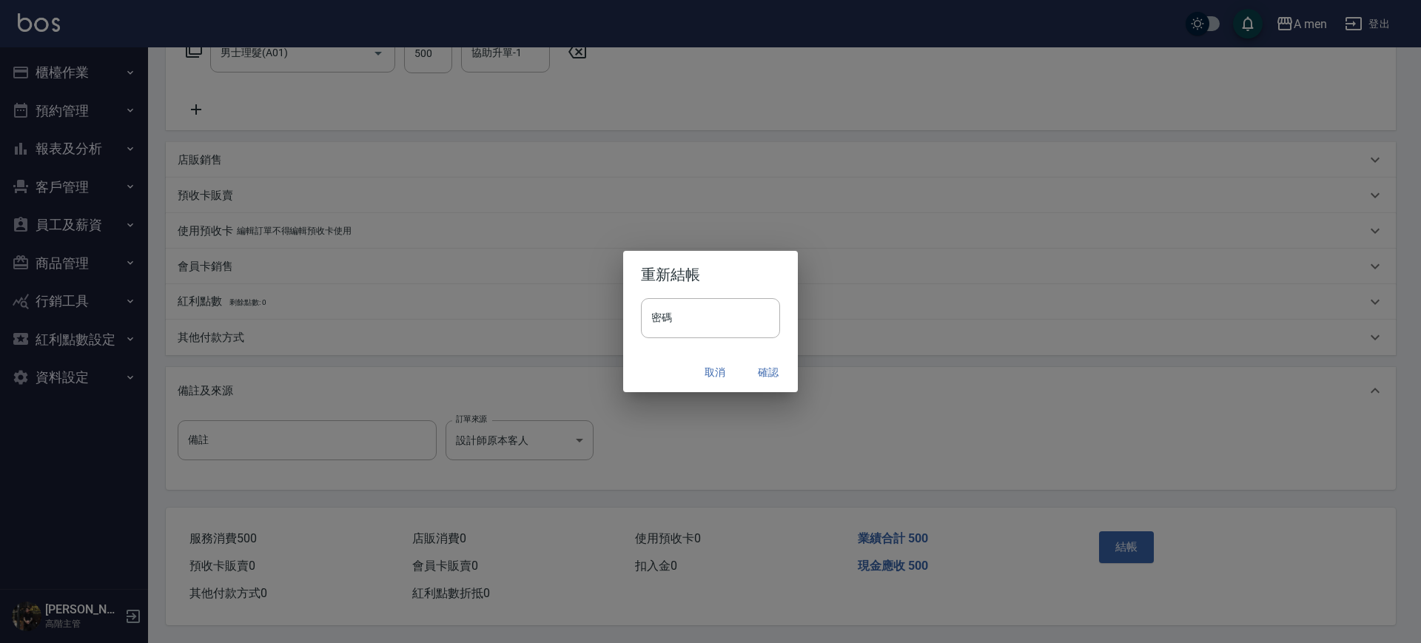
click at [756, 376] on button "確認" at bounding box center [768, 372] width 47 height 27
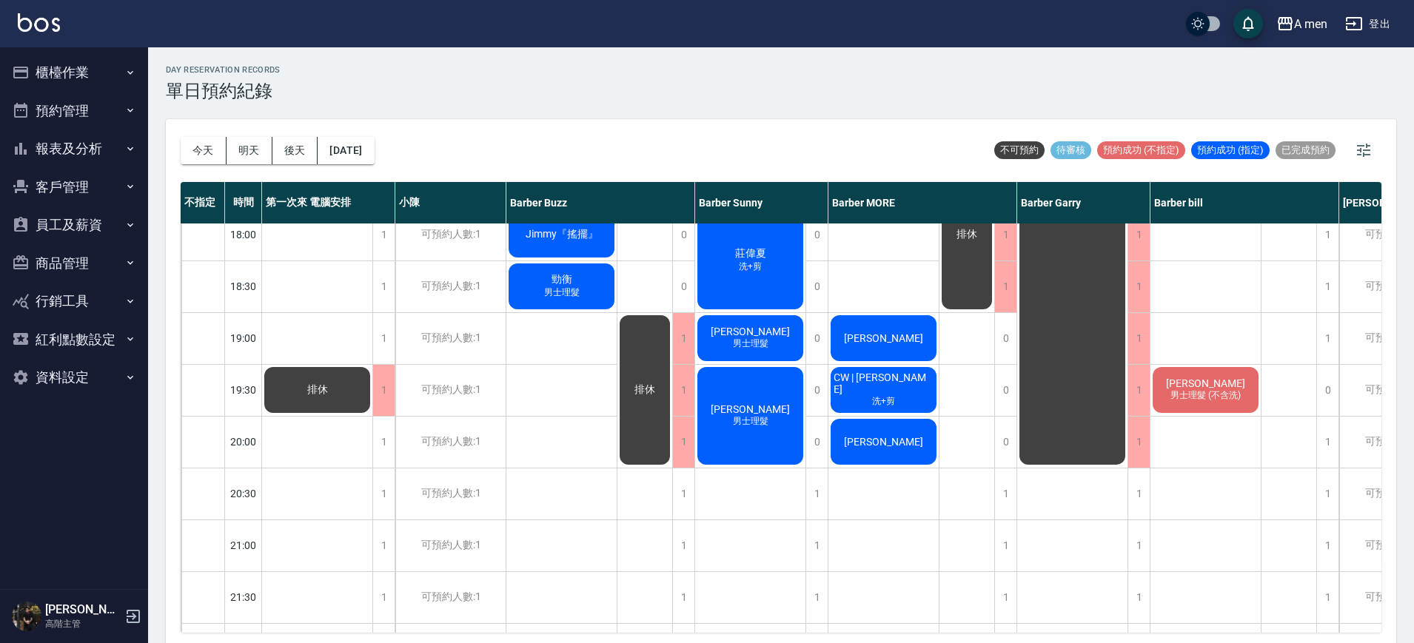
scroll to position [648, 0]
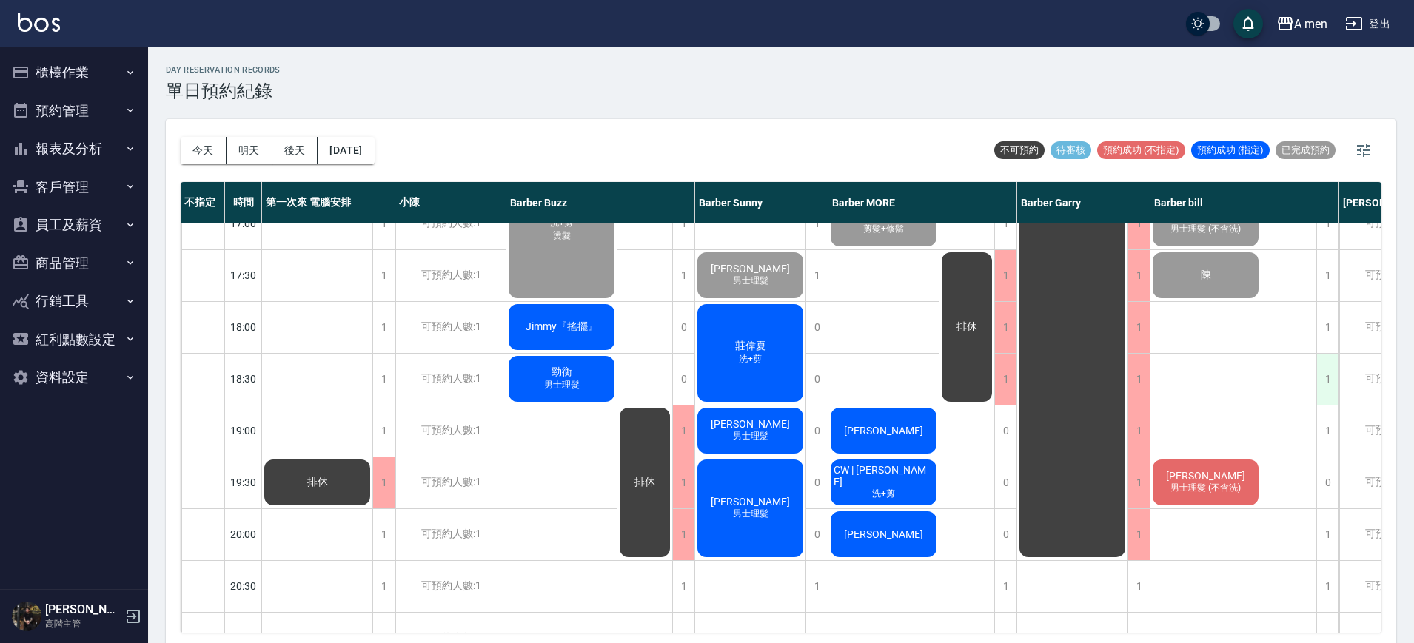
click at [1331, 382] on div "1" at bounding box center [1327, 379] width 22 height 51
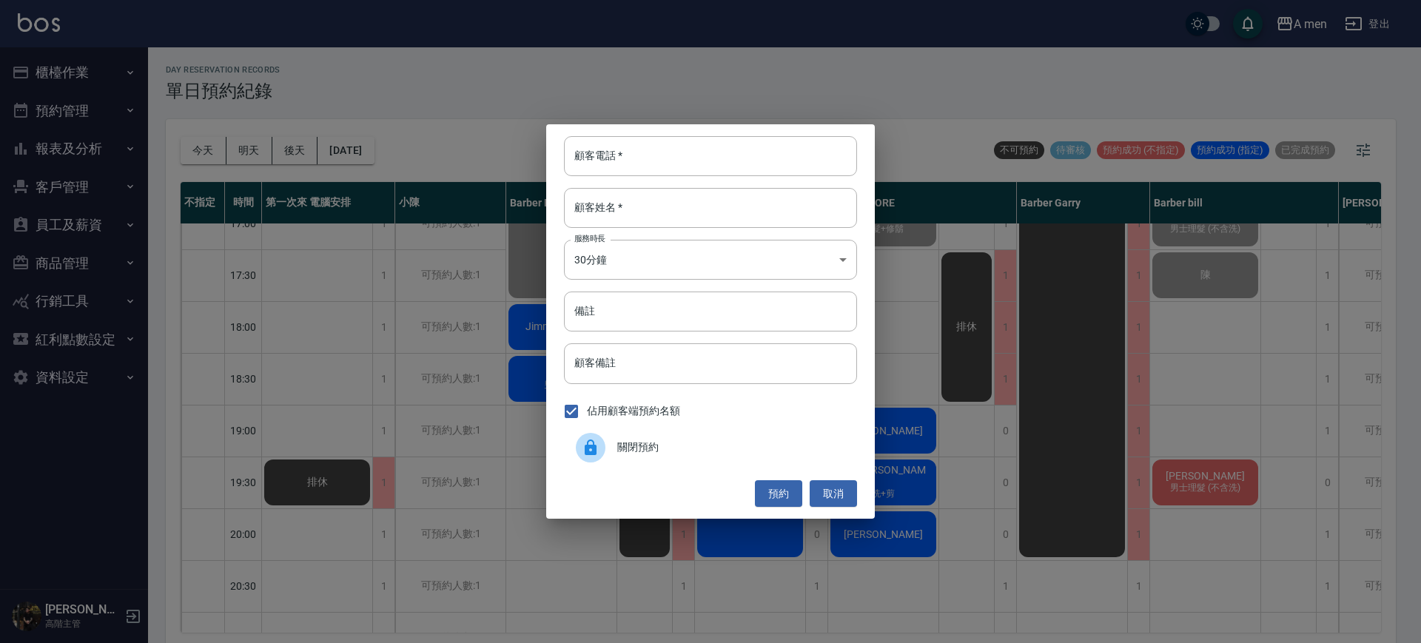
click at [682, 176] on div "顧客電話   * 顧客電話   * 顧客姓名   * 顧客姓名   * 服務時長 30分鐘 1 服務時長 備註 備註 顧客備註 顧客備註 佔用顧客端預約名額 …" at bounding box center [710, 321] width 329 height 394
click at [684, 176] on div "顧客電話   * 顧客電話   * 顧客姓名   * 顧客姓名   * 服務時長 30分鐘 1 服務時長 備註 備註 顧客備註 顧客備註 佔用顧客端預約名額 …" at bounding box center [710, 321] width 329 height 394
click at [682, 161] on input "顧客電話   *" at bounding box center [710, 156] width 293 height 40
type input "D"
type input "0978283772"
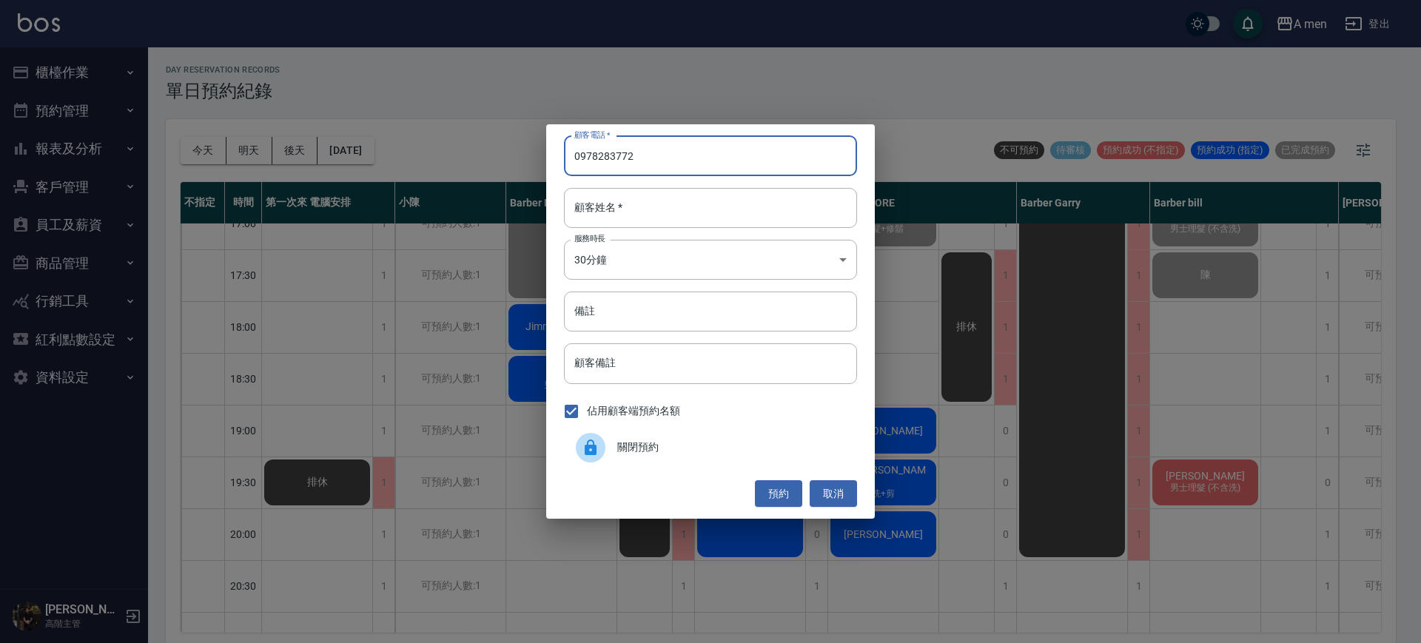
click at [676, 180] on div "顧客電話   * [PHONE_NUMBER] 顧客電話   * 顧客姓名   * 顧客姓名   * 服務時長 30分鐘 1 服務時長 備註 備註 顧客備註 …" at bounding box center [710, 321] width 329 height 394
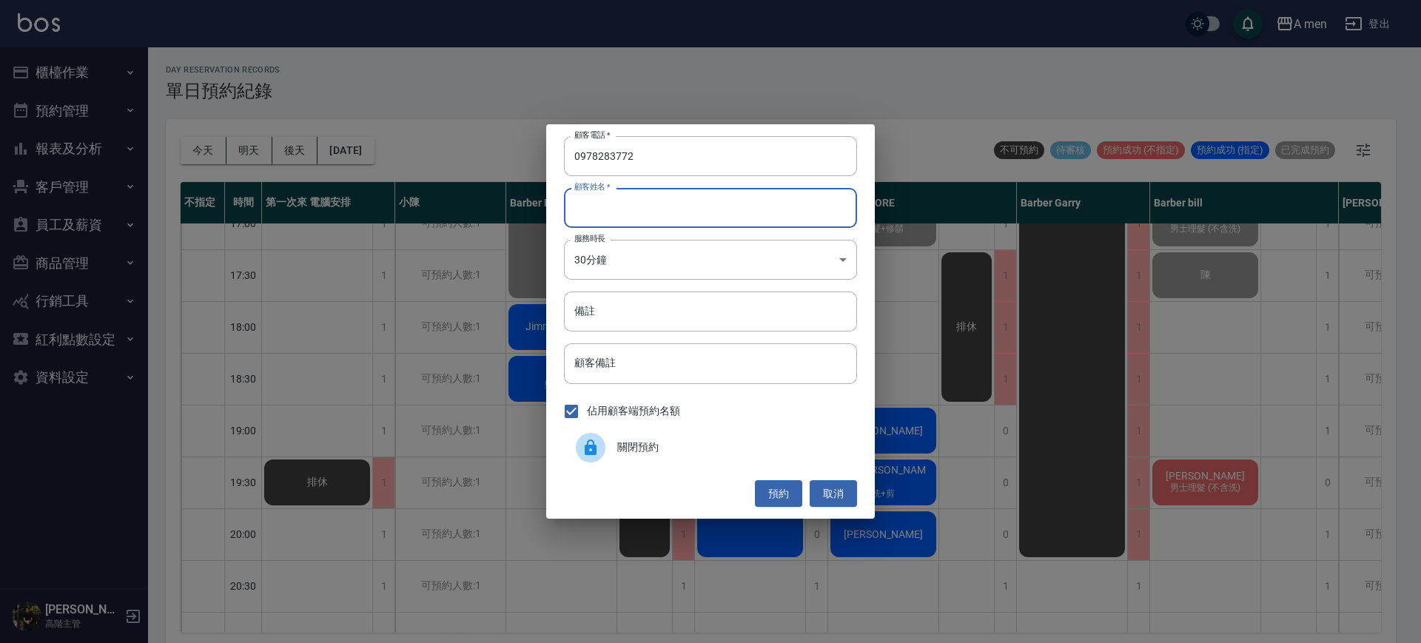
click at [679, 201] on input "顧客姓名   *" at bounding box center [710, 208] width 293 height 40
type input "C"
type input "賴先生"
click at [782, 497] on button "預約" at bounding box center [778, 493] width 47 height 27
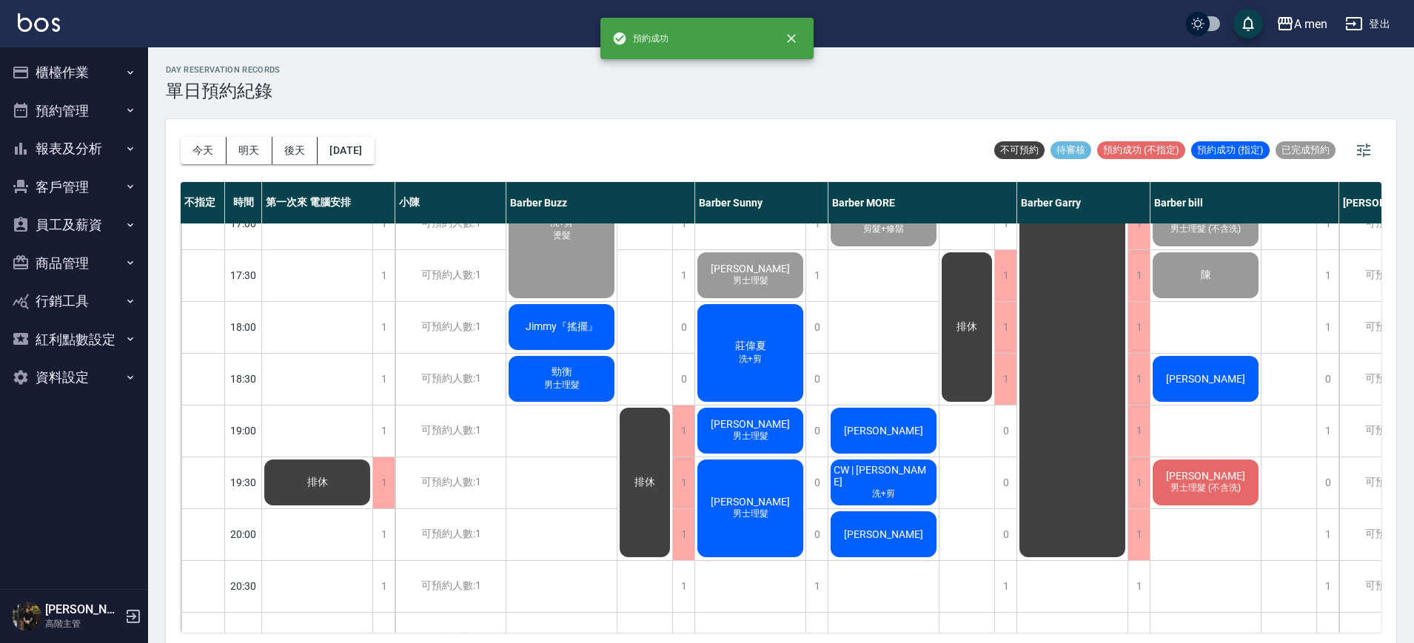
click at [1224, 379] on div "賴理定" at bounding box center [1205, 379] width 110 height 50
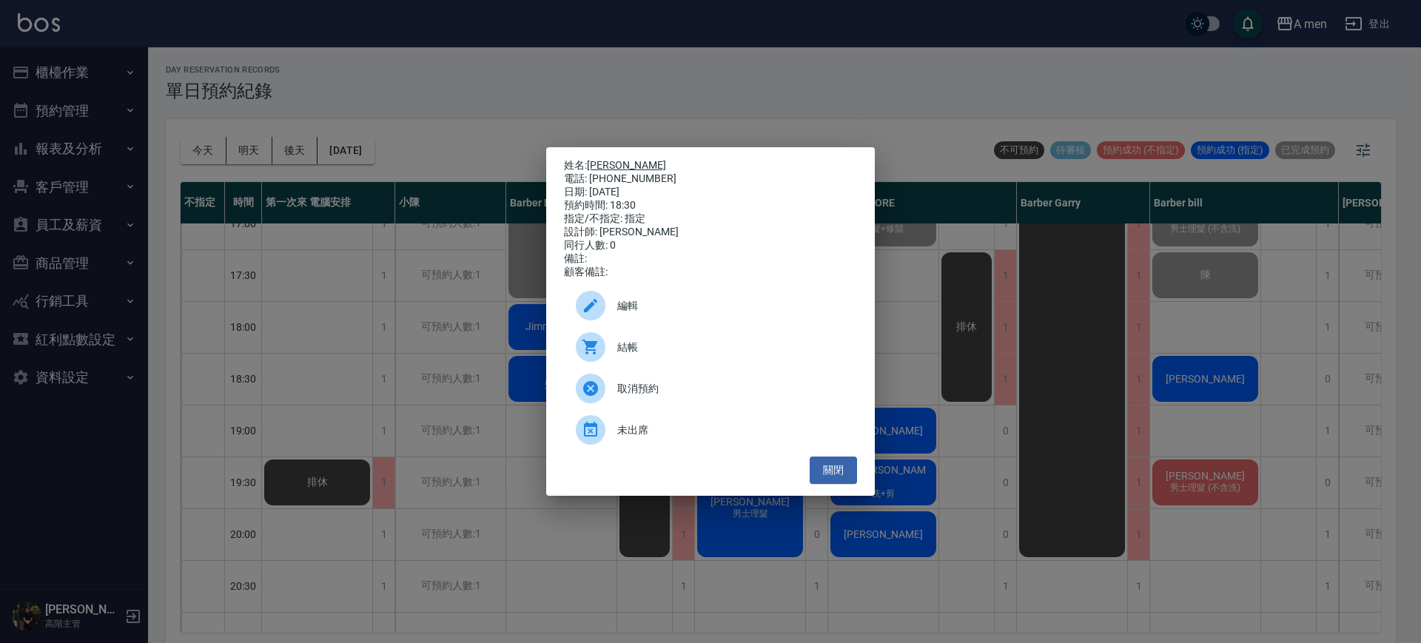
click at [603, 164] on link "賴理定" at bounding box center [626, 165] width 79 height 12
click at [632, 314] on span "編輯" at bounding box center [731, 306] width 228 height 16
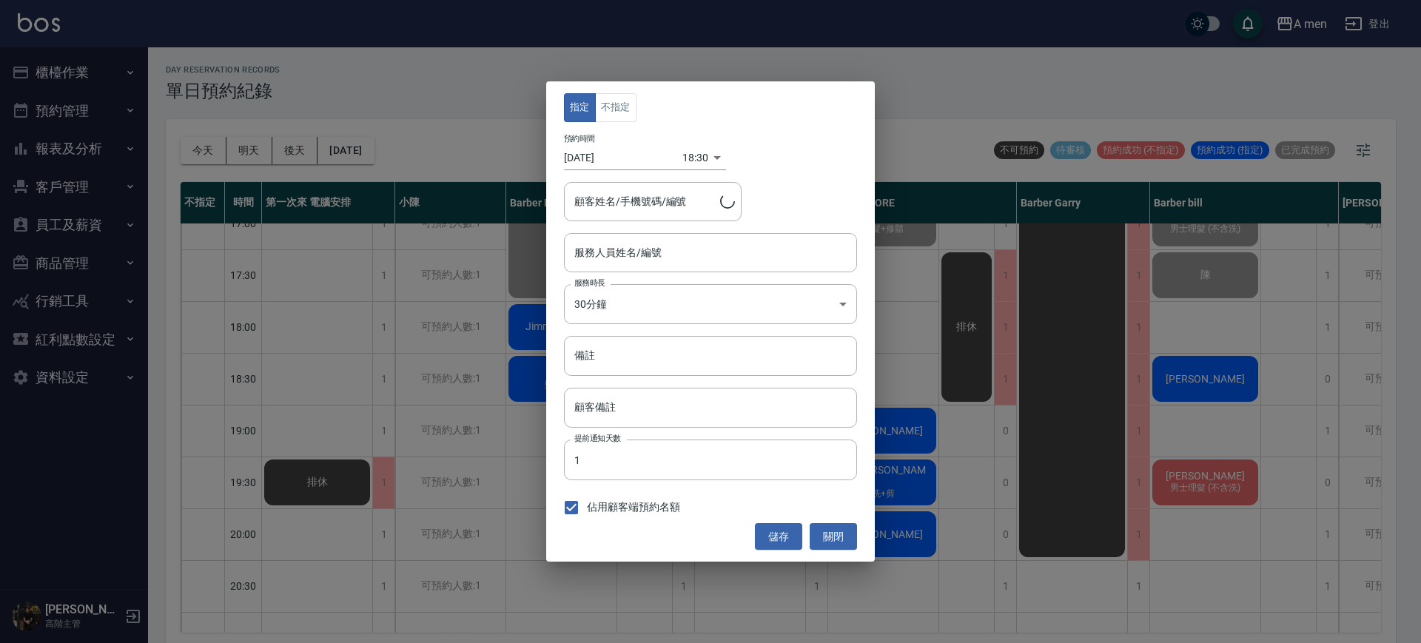
type input "Barber bill-006"
type input "賴理定/0978283772"
click at [631, 114] on button "不指定" at bounding box center [615, 107] width 41 height 29
click at [768, 531] on button "儲存" at bounding box center [778, 536] width 47 height 27
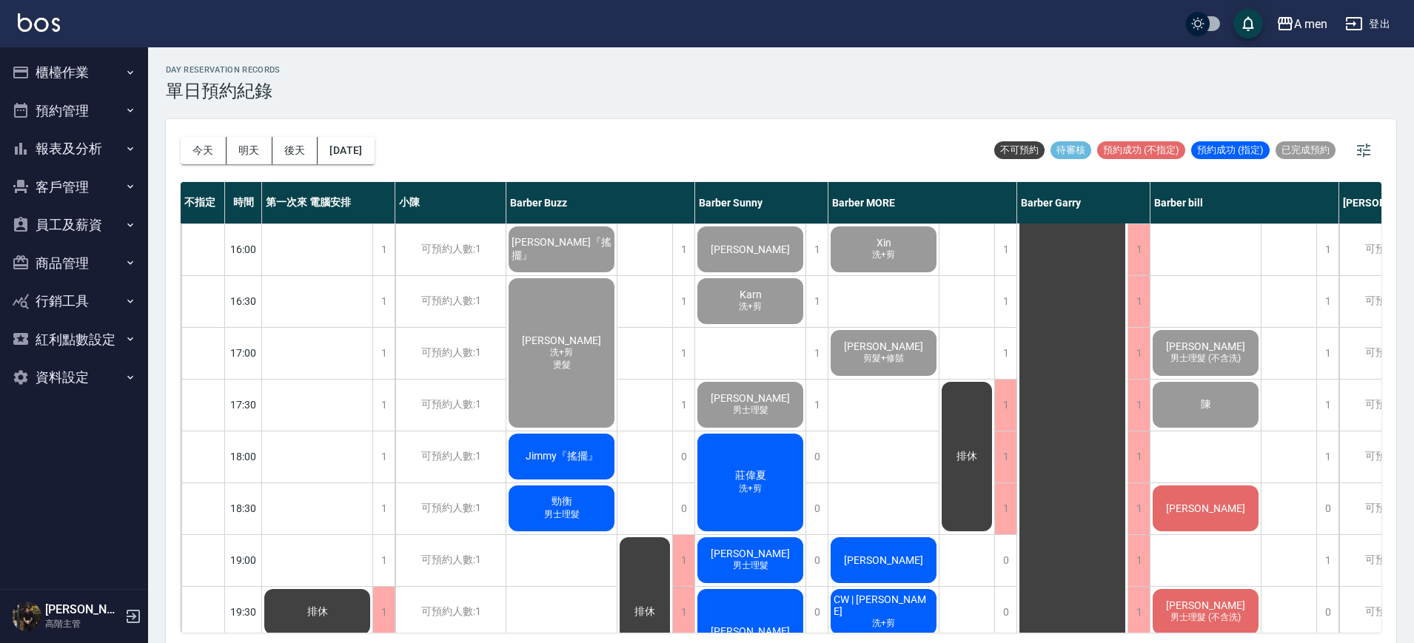
scroll to position [463, 0]
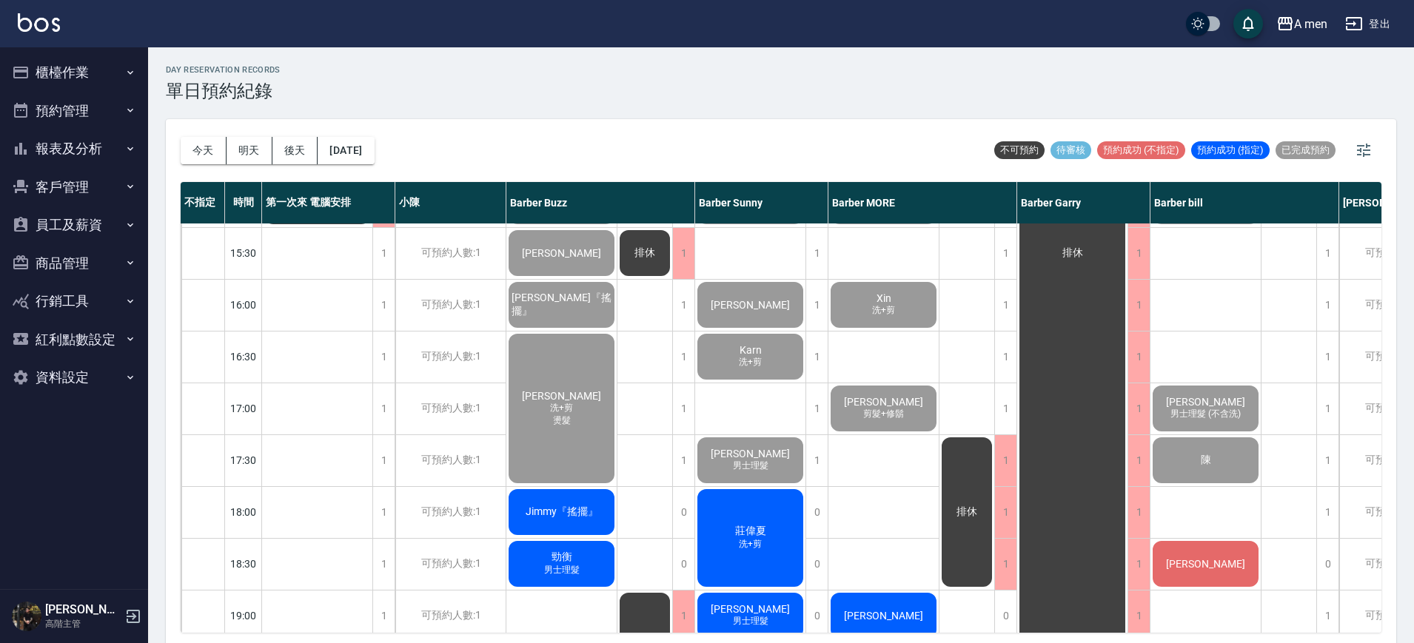
click at [1063, 75] on div "day Reservation records 單日預約紀錄" at bounding box center [781, 83] width 1230 height 36
click at [928, 58] on div "day Reservation records 單日預約紀錄 今天 明天 後天 2025/09/19 不可預約 待審核 預約成功 (不指定) 預約成功 (指定…" at bounding box center [781, 347] width 1266 height 600
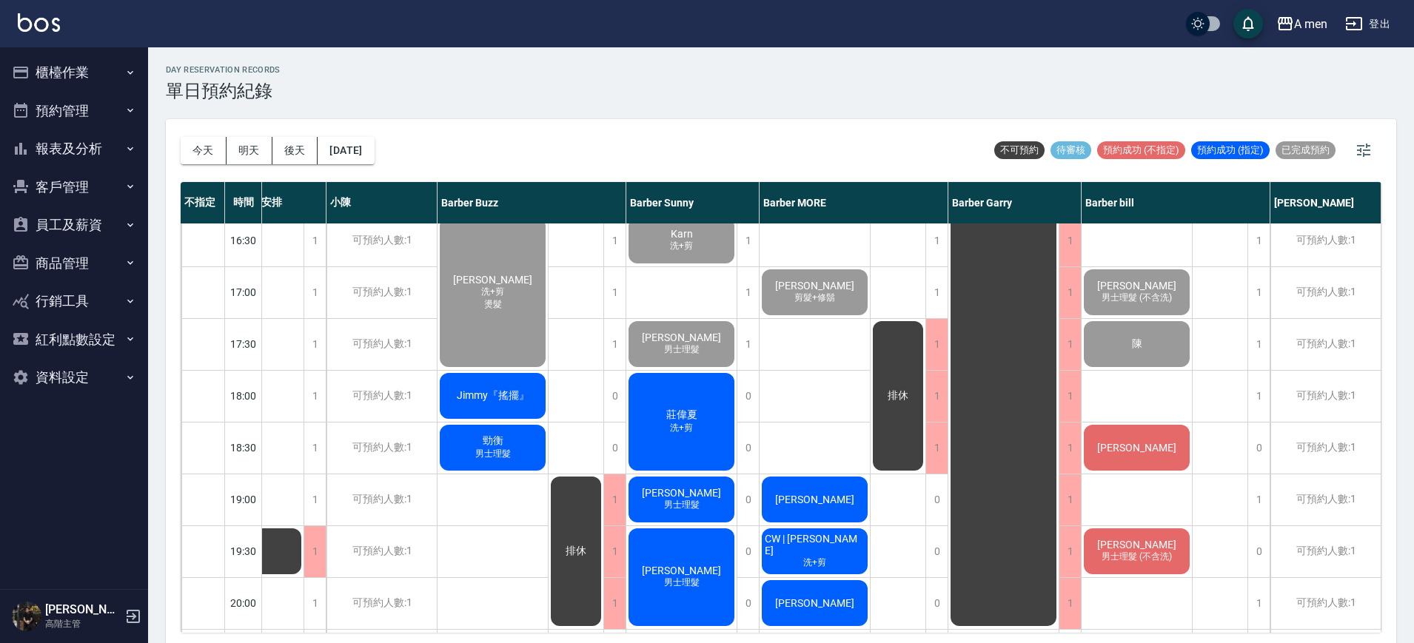
scroll to position [648, 76]
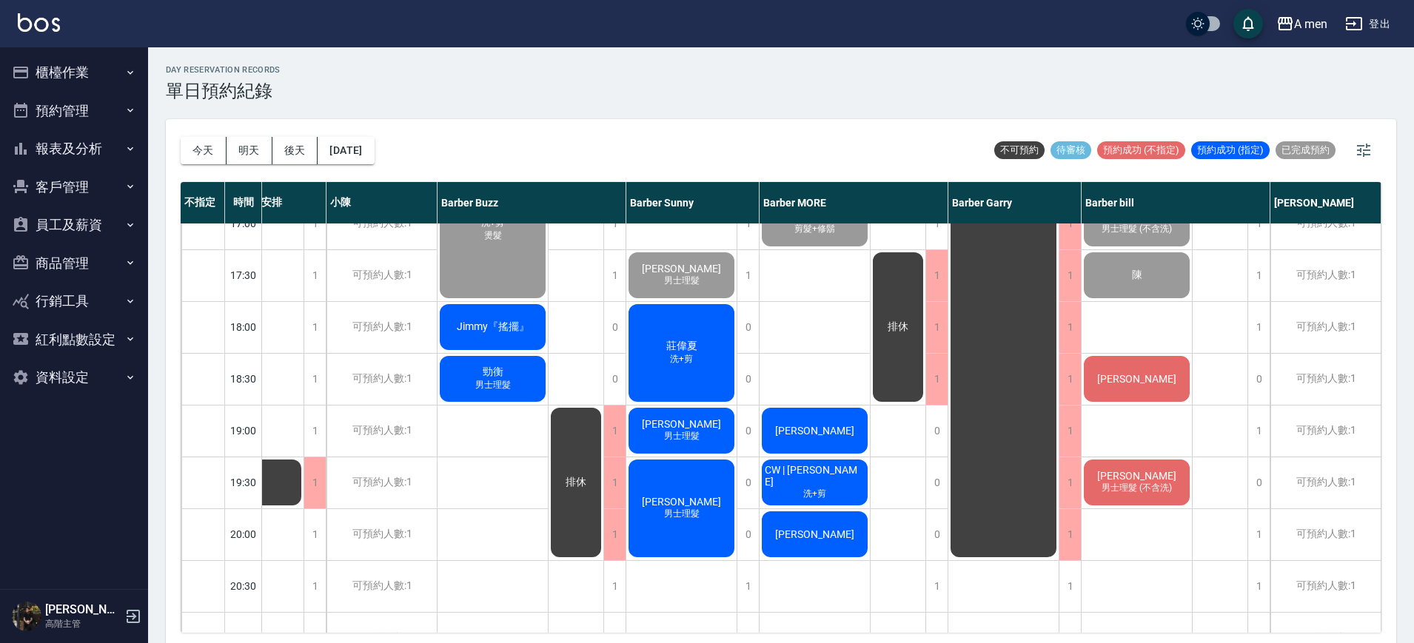
click at [813, 313] on div "陳子軒 吳 男士理髮 Xin 洗+剪 Josh McCully 剪髮+修鬍 吳朝佳 CW | 家煒 洗+剪 陳先生" at bounding box center [814, 223] width 111 height 1295
click at [898, 30] on div "A men 登出" at bounding box center [707, 23] width 1414 height 47
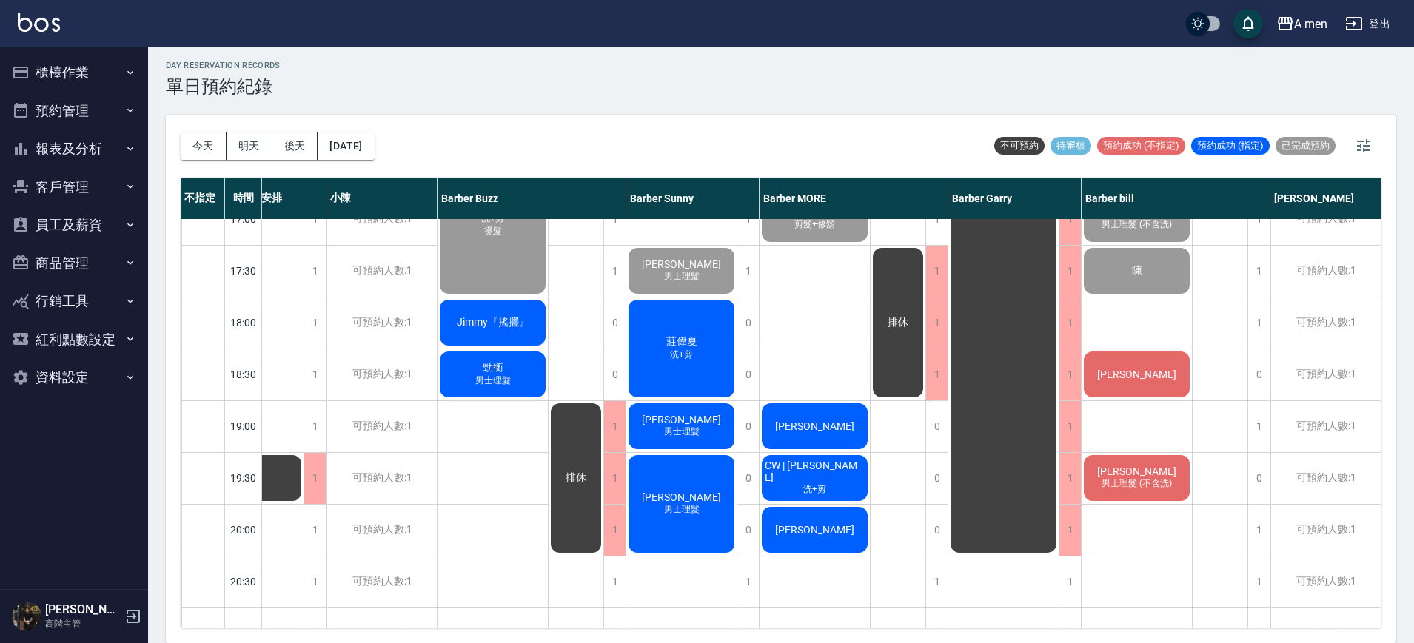
click at [518, 331] on div "Jimmy『搖擺』" at bounding box center [492, 323] width 110 height 50
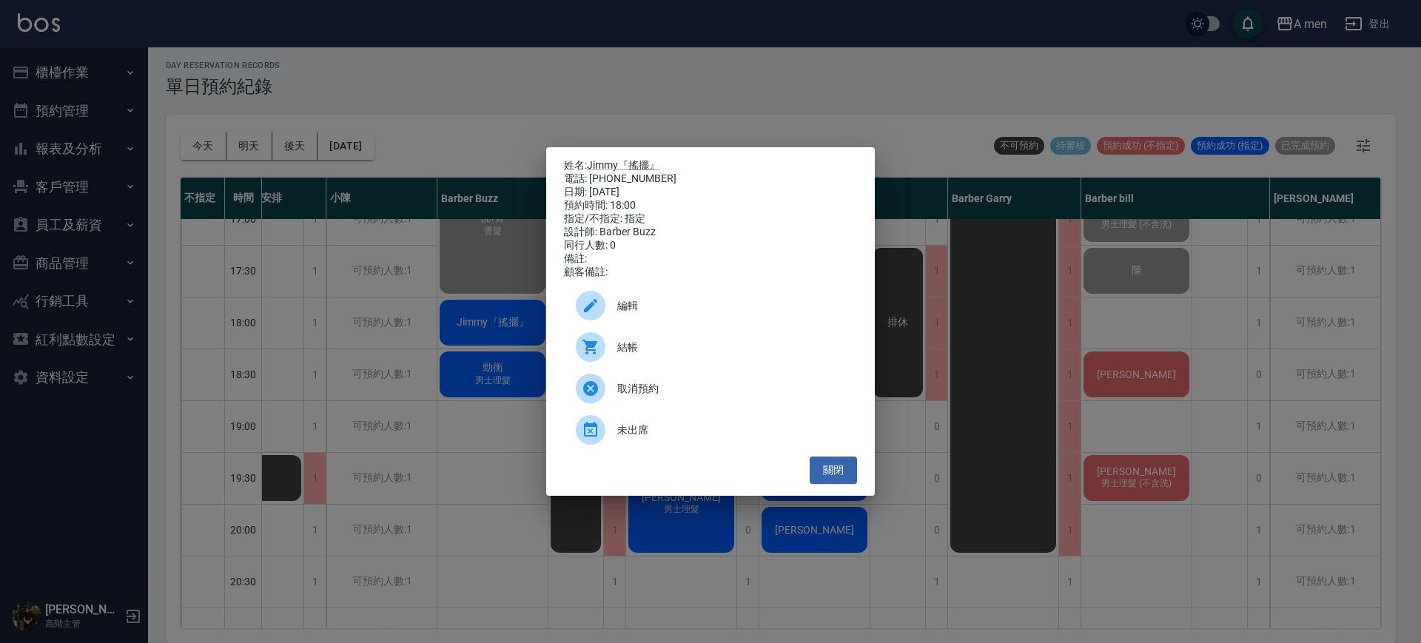
click at [698, 355] on span "結帳" at bounding box center [731, 348] width 228 height 16
click at [830, 478] on button "關閉" at bounding box center [833, 470] width 47 height 27
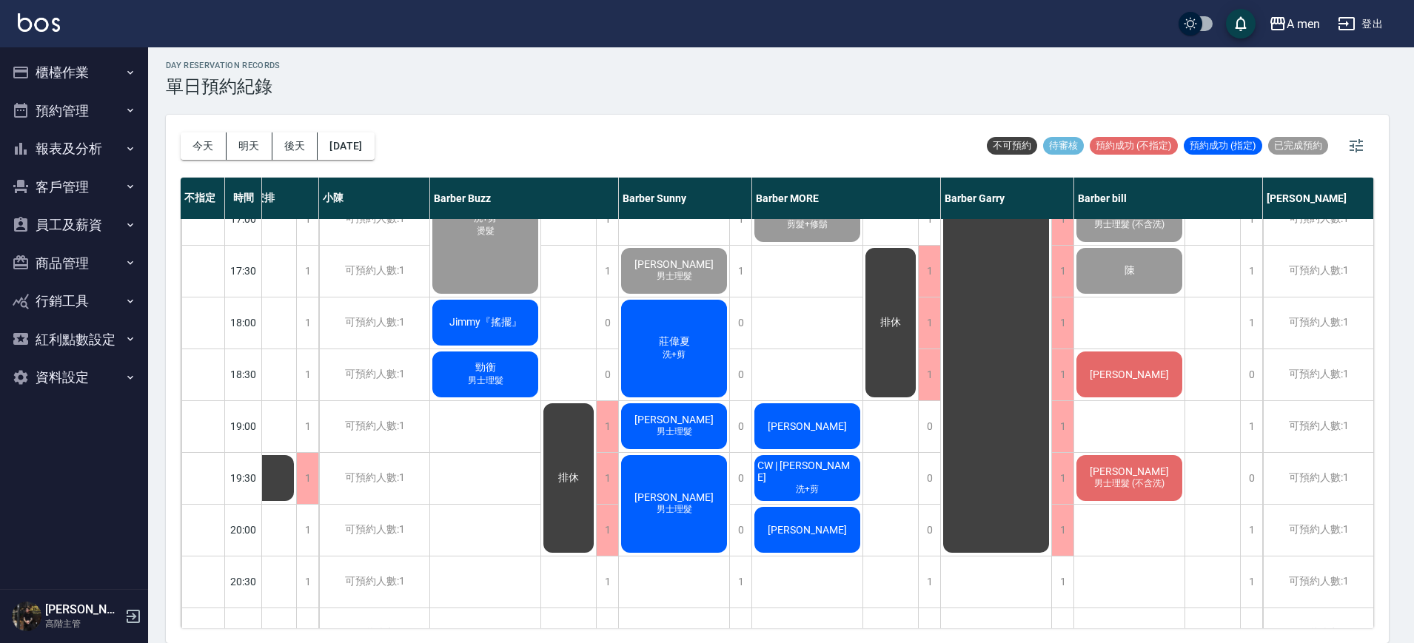
scroll to position [648, 69]
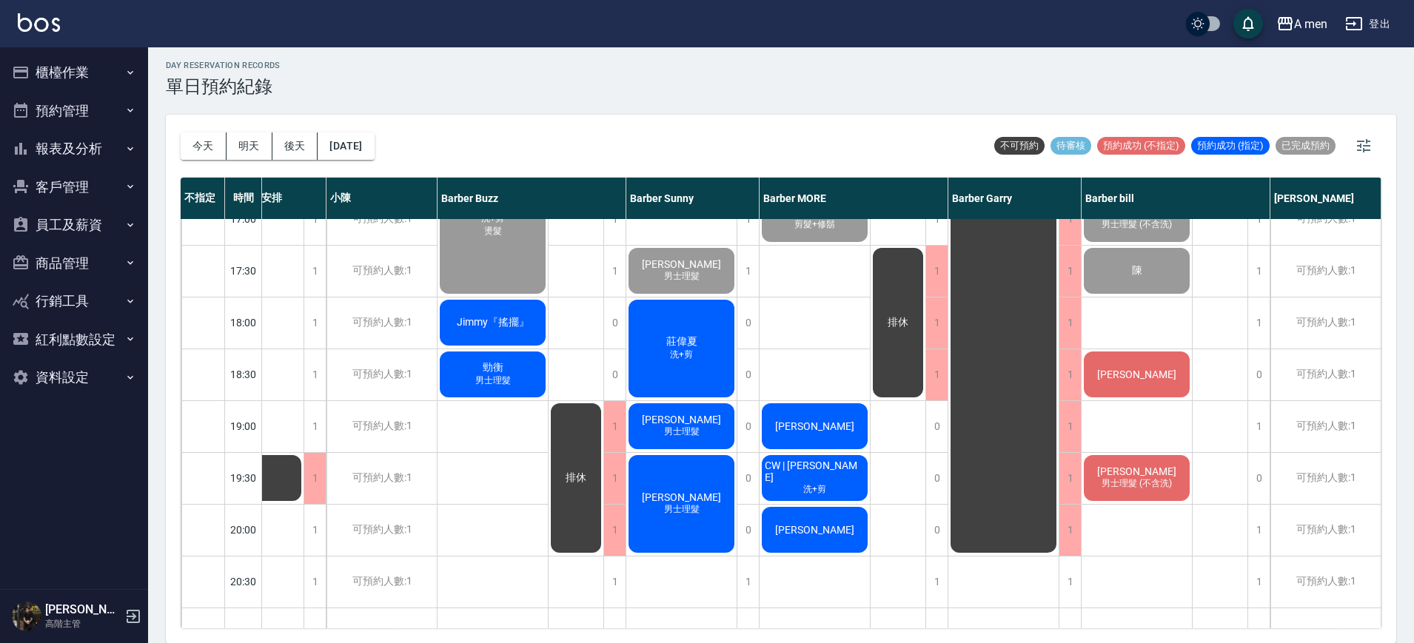
click at [508, 324] on span "Jimmy『搖擺』" at bounding box center [493, 322] width 78 height 13
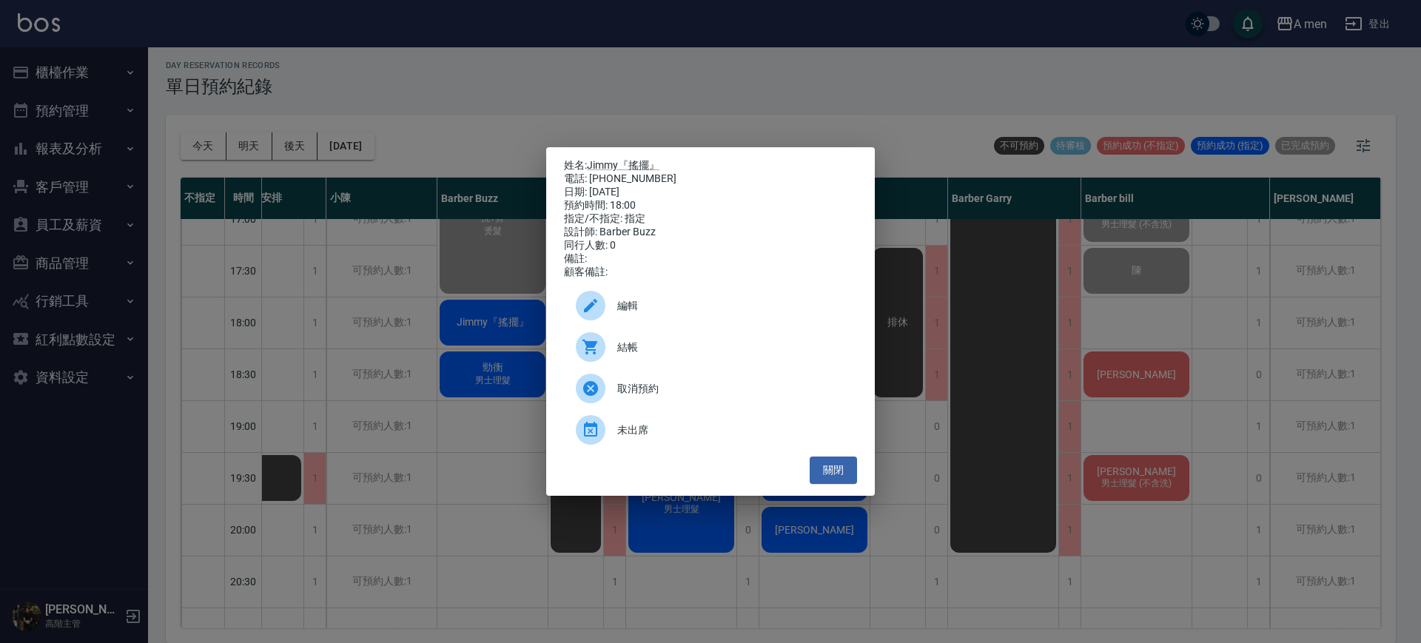
click at [702, 355] on span "結帳" at bounding box center [731, 348] width 228 height 16
click at [836, 476] on button "關閉" at bounding box center [833, 470] width 47 height 27
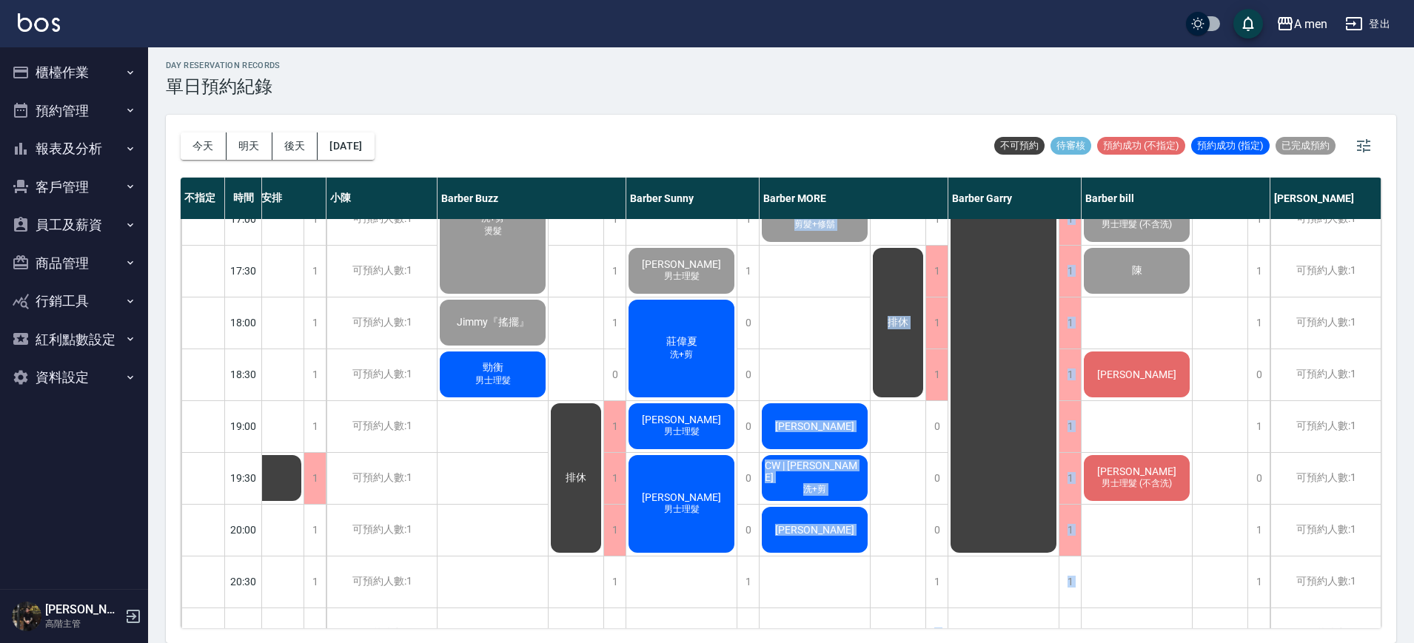
drag, startPoint x: 843, startPoint y: 628, endPoint x: 1049, endPoint y: 627, distance: 206.5
click at [1049, 627] on div "今天 明天 後天 2025/09/19 不可預約 待審核 預約成功 (不指定) 預約成功 (指定) 已完成預約 不指定 時間 第一次來 電腦安排 小陳 Bar…" at bounding box center [781, 379] width 1230 height 528
click at [898, 535] on div "排休" at bounding box center [898, 219] width 56 height 1295
click at [784, 372] on div "陳子軒 吳 男士理髮 Xin 洗+剪 Josh McCully 剪髮+修鬍 吳朝佳 CW | 家煒 洗+剪 陳先生" at bounding box center [814, 219] width 111 height 1295
click at [501, 373] on span "勁衡" at bounding box center [493, 367] width 27 height 13
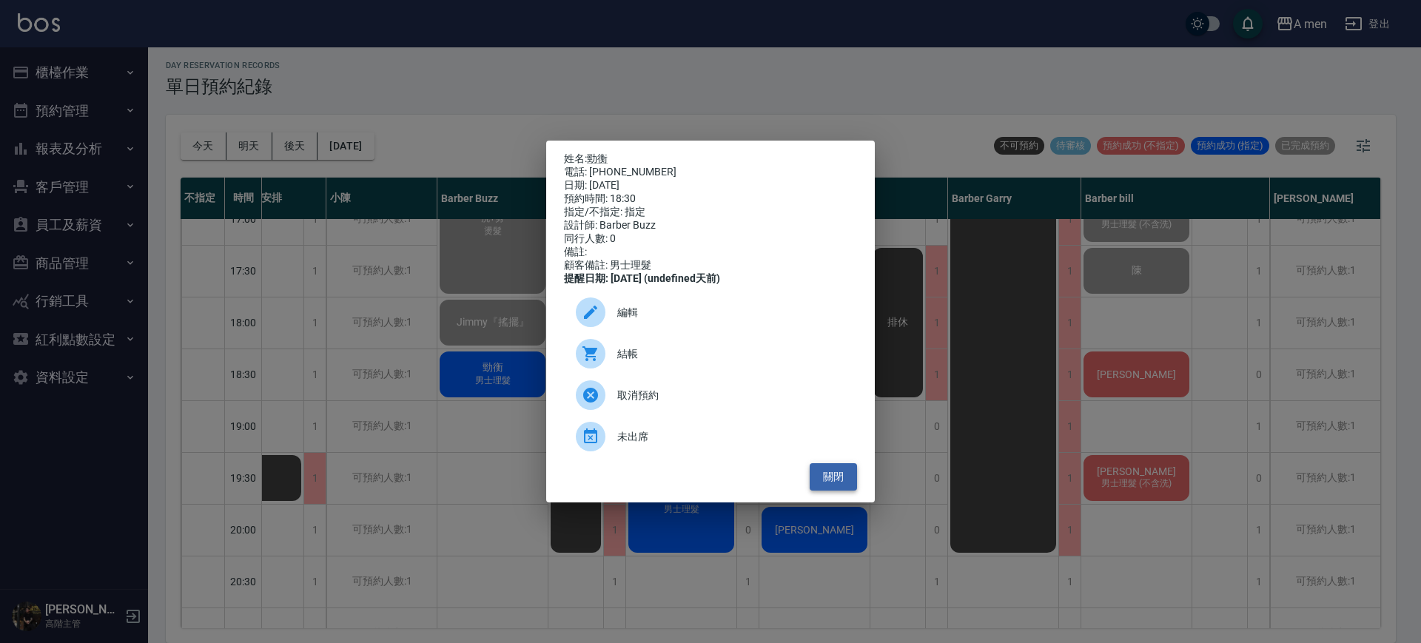
click at [821, 497] on div "姓名: 勁衡 電話: 0931376665 日期: 2025/09/19 預約時間: 18:30 指定/不指定: 指定 設計師: Barber Buzz 同行…" at bounding box center [710, 322] width 329 height 362
click at [826, 491] on button "關閉" at bounding box center [833, 476] width 47 height 27
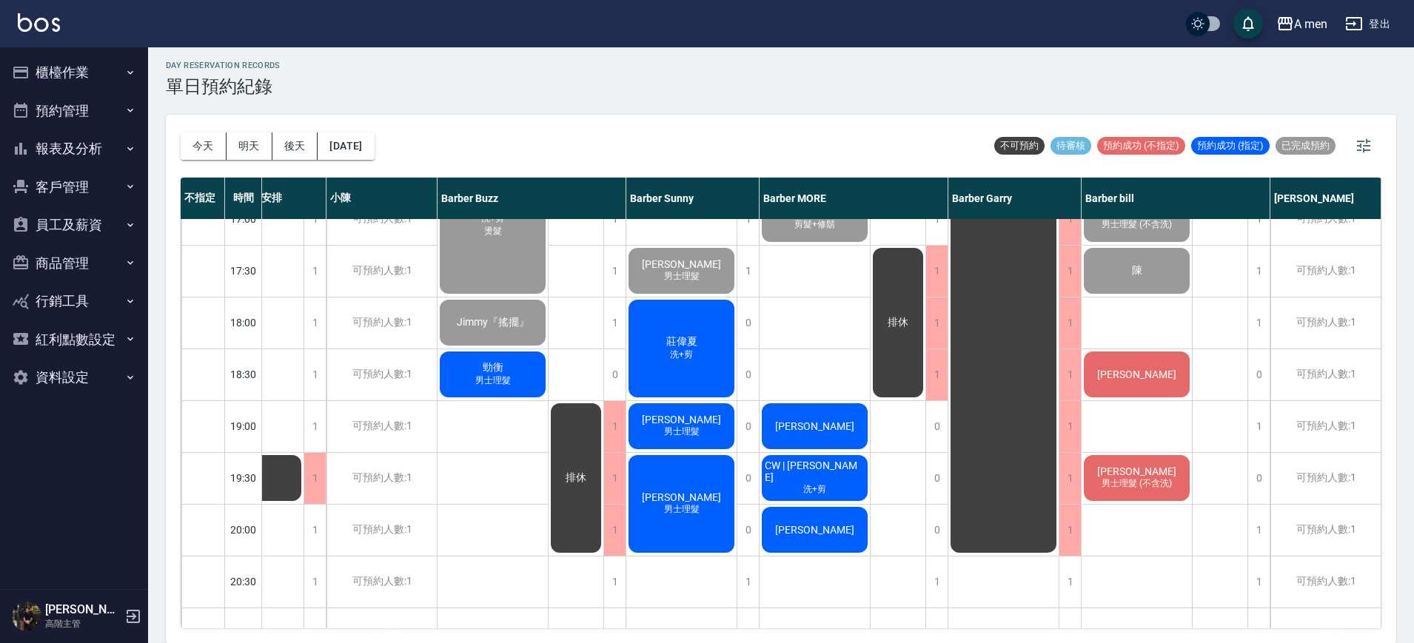
scroll to position [648, 0]
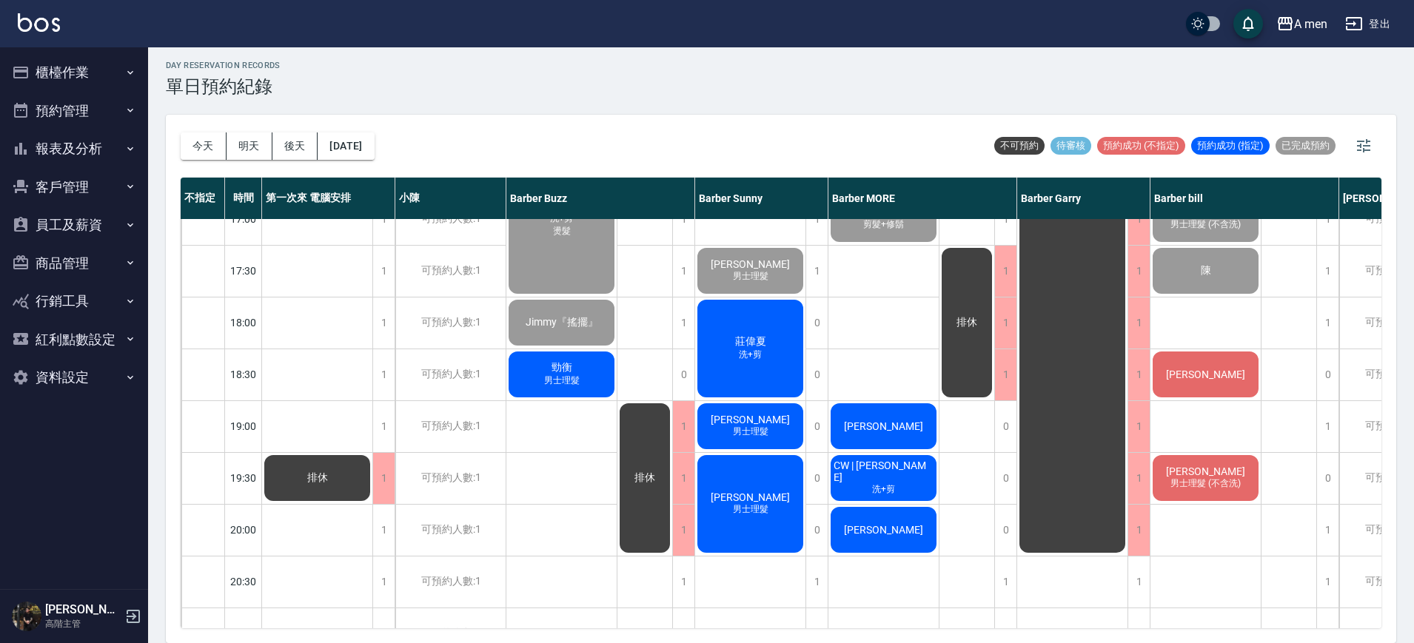
click at [601, 443] on div "李宗典『搖擺』 搖擺 老顧客 男士理髮 田中『搖擺』 推1280 林宜昌『搖擺』 鄧先生 吳品勳『搖擺』 李信德 洗+剪 燙髮 Jimmy『搖擺』 勁衡 男士…" at bounding box center [561, 219] width 111 height 1295
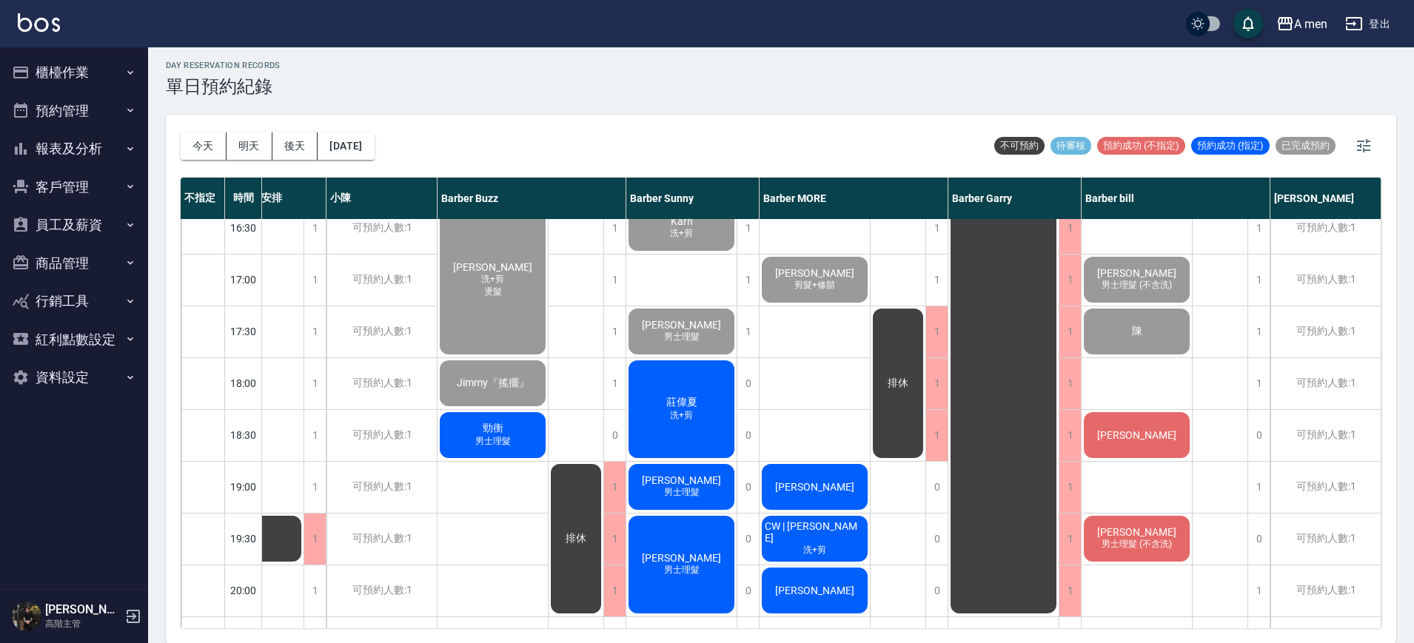
scroll to position [555, 76]
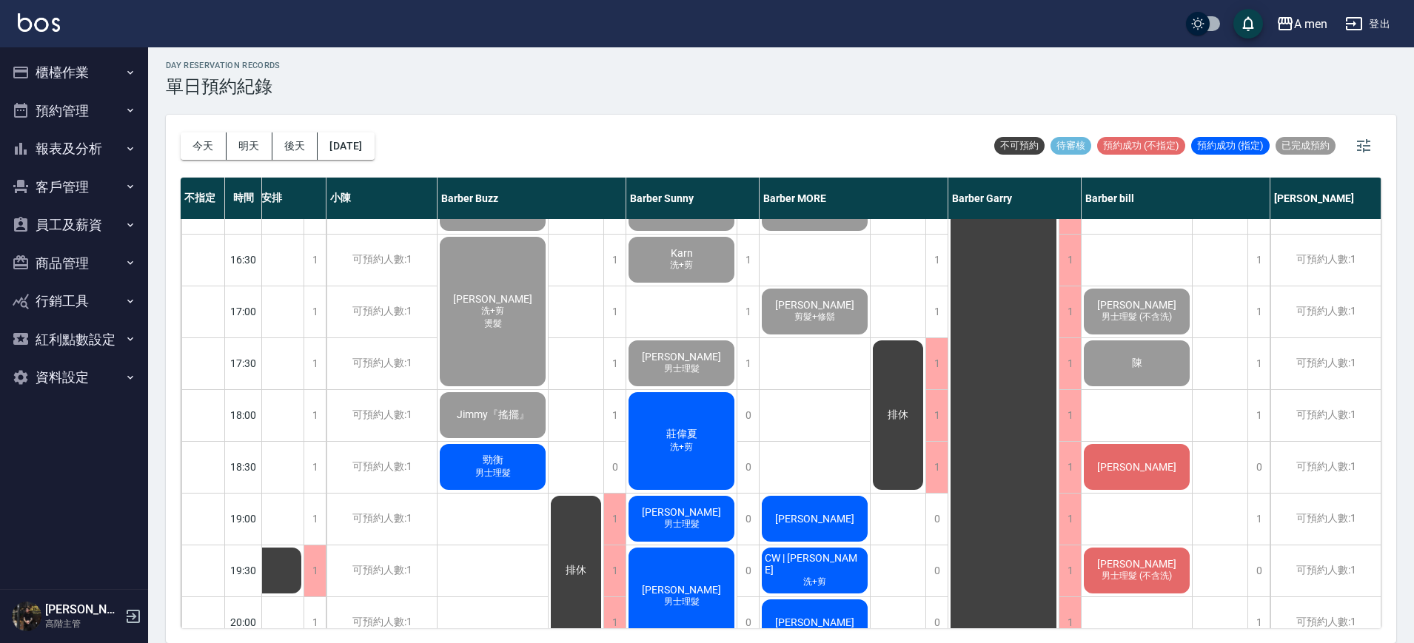
click at [835, 456] on div "陳子軒 吳 男士理髮 Xin 洗+剪 Josh McCully 剪髮+修鬍 吳朝佳 CW | 家煒 洗+剪 陳先生" at bounding box center [814, 311] width 111 height 1295
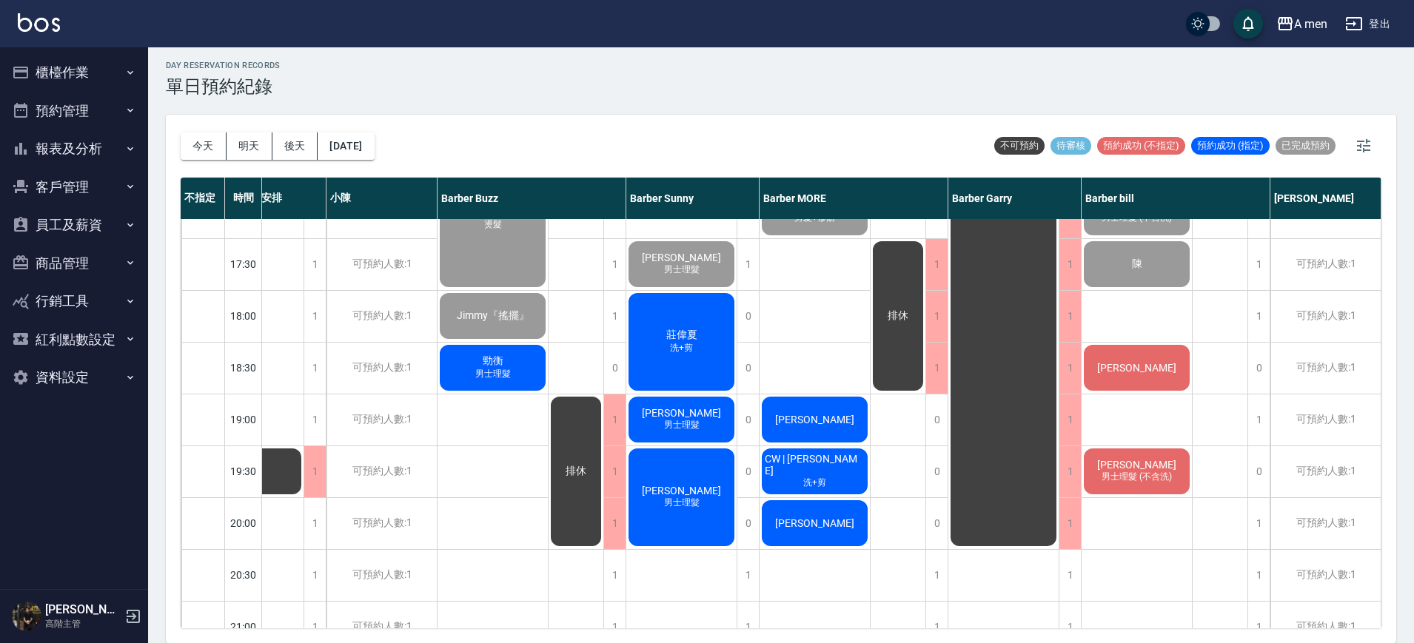
scroll to position [653, 76]
click at [490, 364] on span "勁衡" at bounding box center [493, 361] width 27 height 13
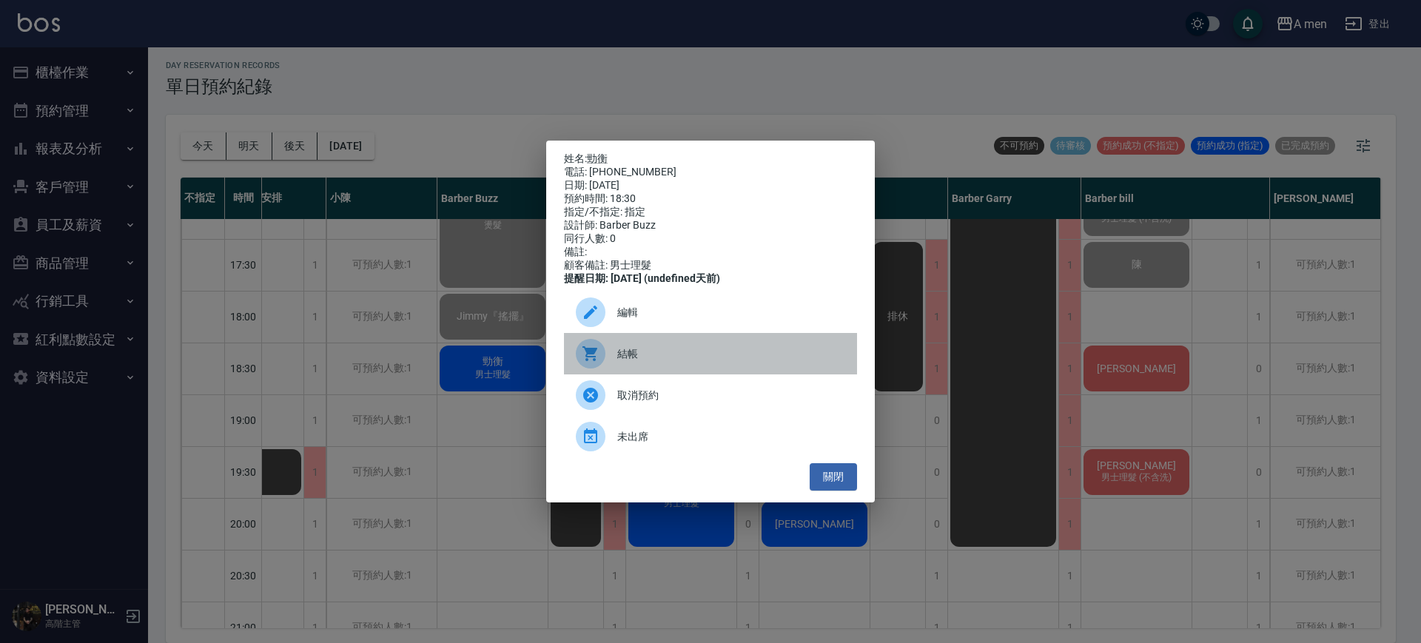
click at [696, 357] on span "結帳" at bounding box center [731, 354] width 228 height 16
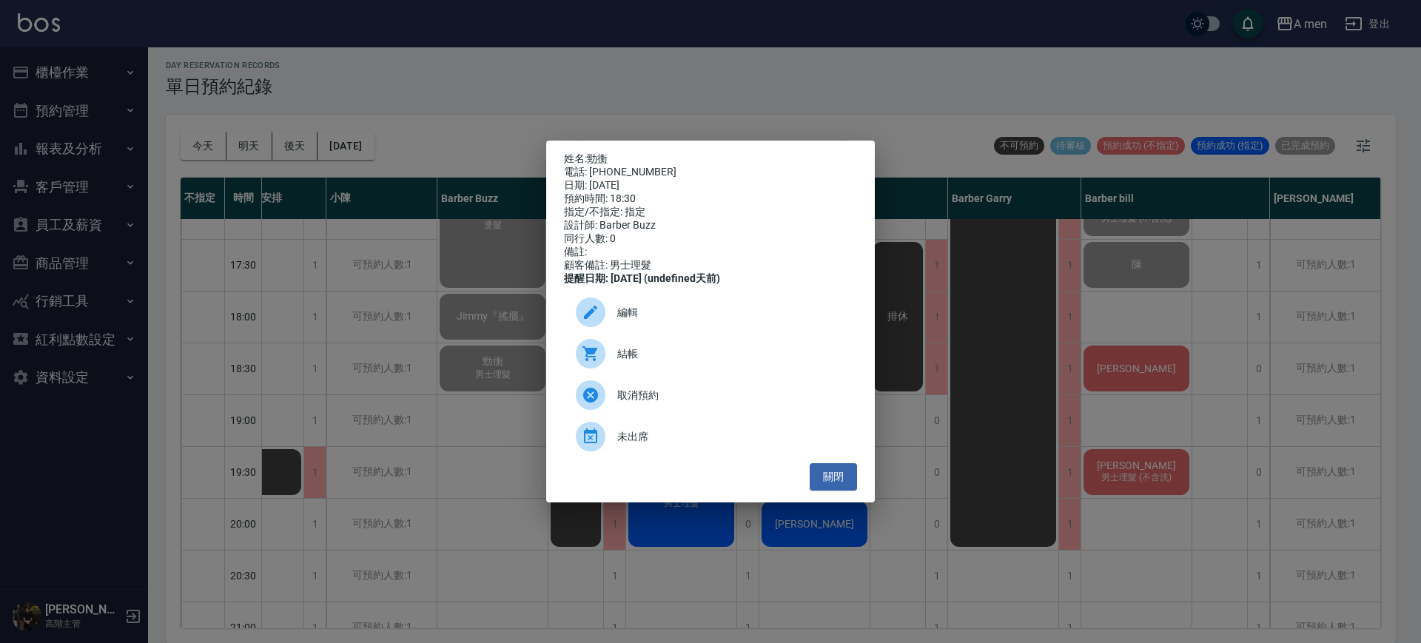
click at [741, 101] on div "姓名: 勁衡 電話: 0931376665 日期: 2025/09/19 預約時間: 18:30 指定/不指定: 指定 設計師: Barber Buzz 同行…" at bounding box center [710, 321] width 1421 height 643
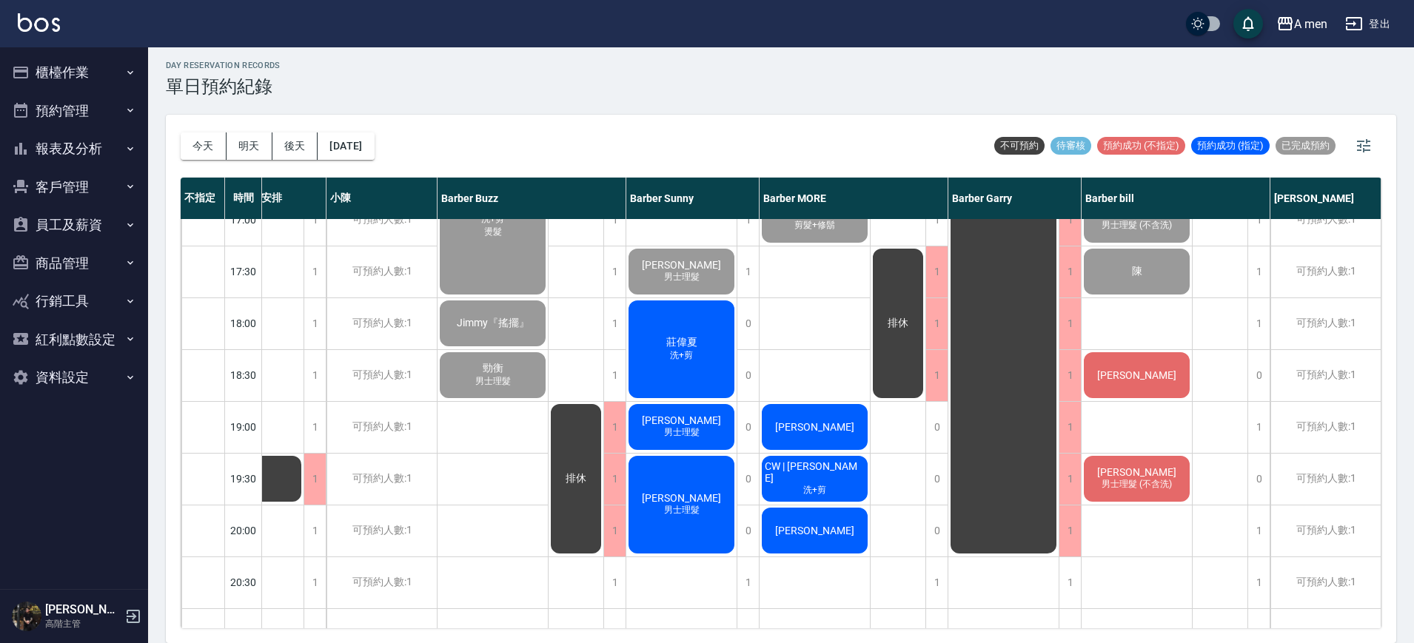
scroll to position [648, 76]
click at [1124, 369] on span "賴理定" at bounding box center [1136, 375] width 85 height 12
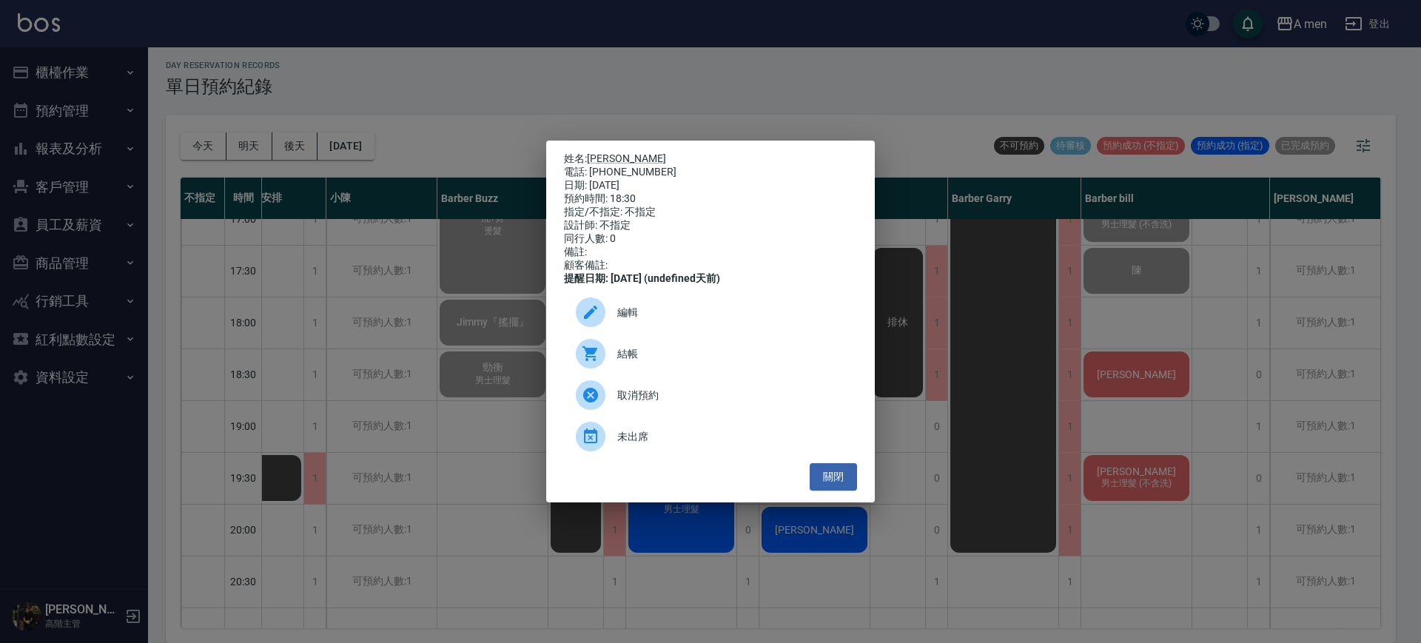
click at [665, 362] on span "結帳" at bounding box center [731, 354] width 228 height 16
click at [762, 32] on div "姓名: 賴理定 電話: 0978283772 日期: 2025/09/19 預約時間: 18:30 指定/不指定: 不指定 設計師: 不指定 同行人數: 0 …" at bounding box center [710, 321] width 1421 height 643
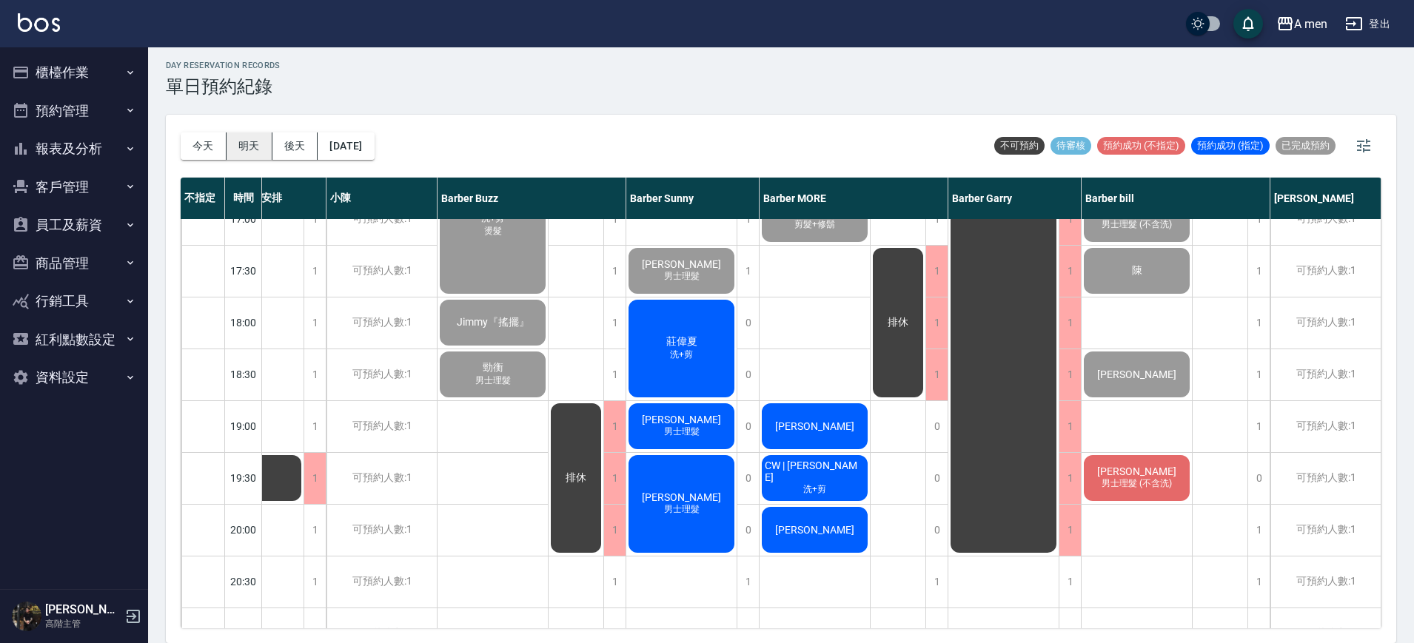
click at [248, 147] on button "明天" at bounding box center [249, 145] width 46 height 27
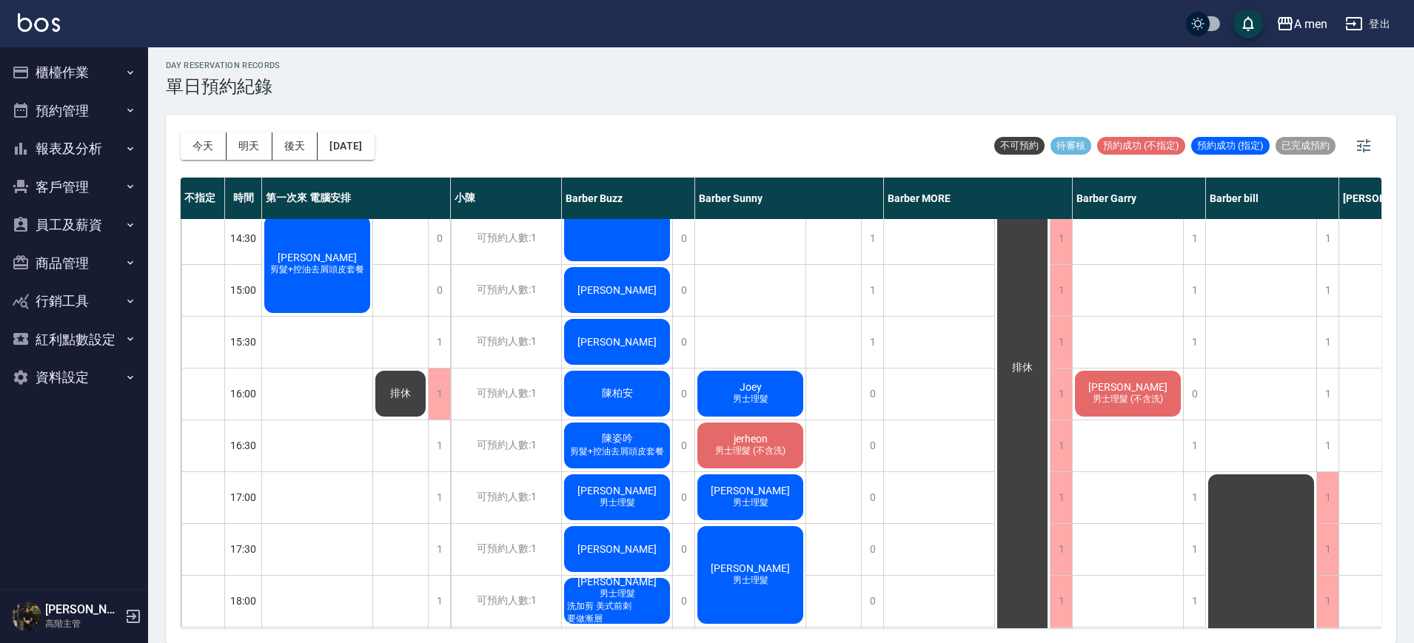
scroll to position [370, 0]
click at [348, 264] on span "剪髮+控油去屑頭皮套餐" at bounding box center [317, 269] width 100 height 13
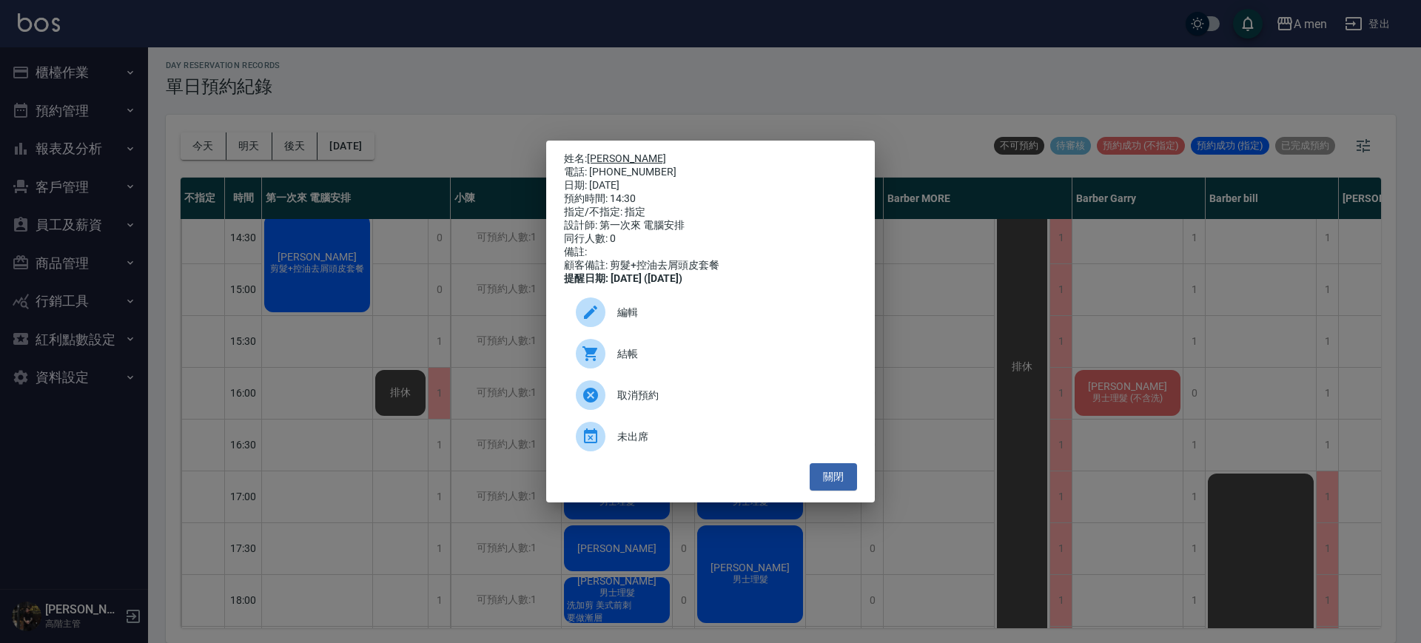
click at [614, 152] on link "許軒誌" at bounding box center [626, 158] width 79 height 12
click at [832, 478] on button "關閉" at bounding box center [833, 476] width 47 height 27
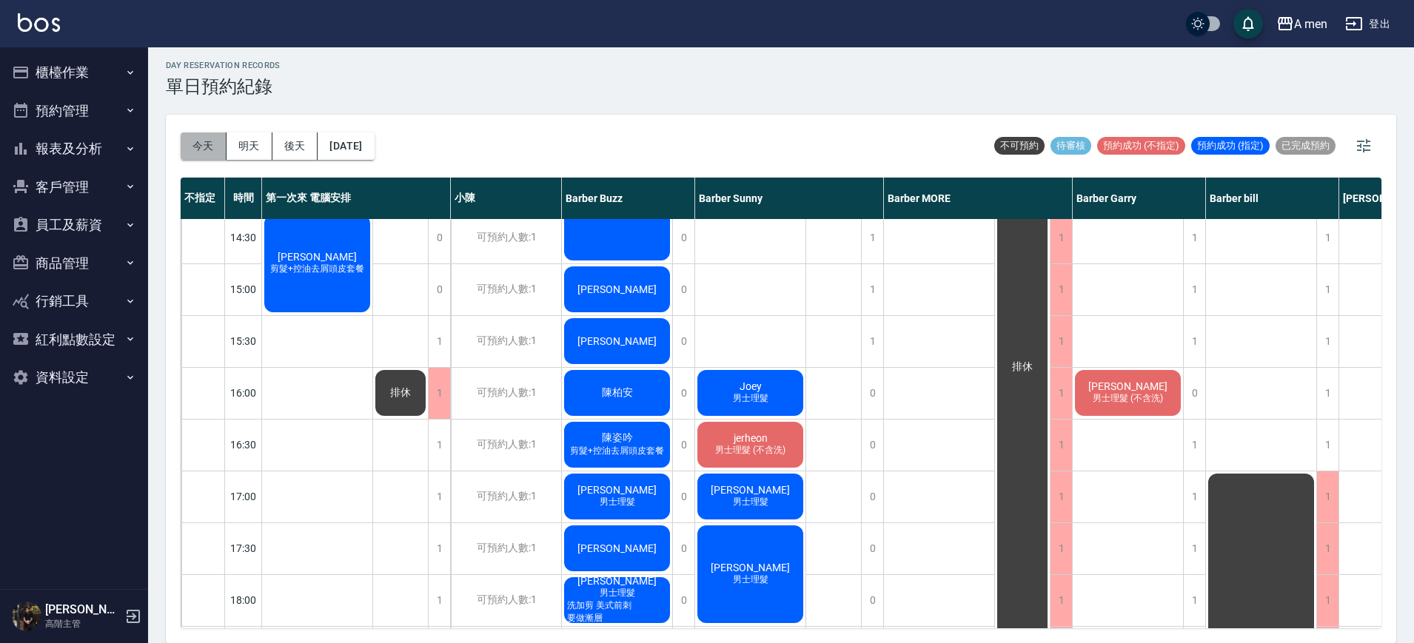
click at [198, 147] on button "今天" at bounding box center [204, 145] width 46 height 27
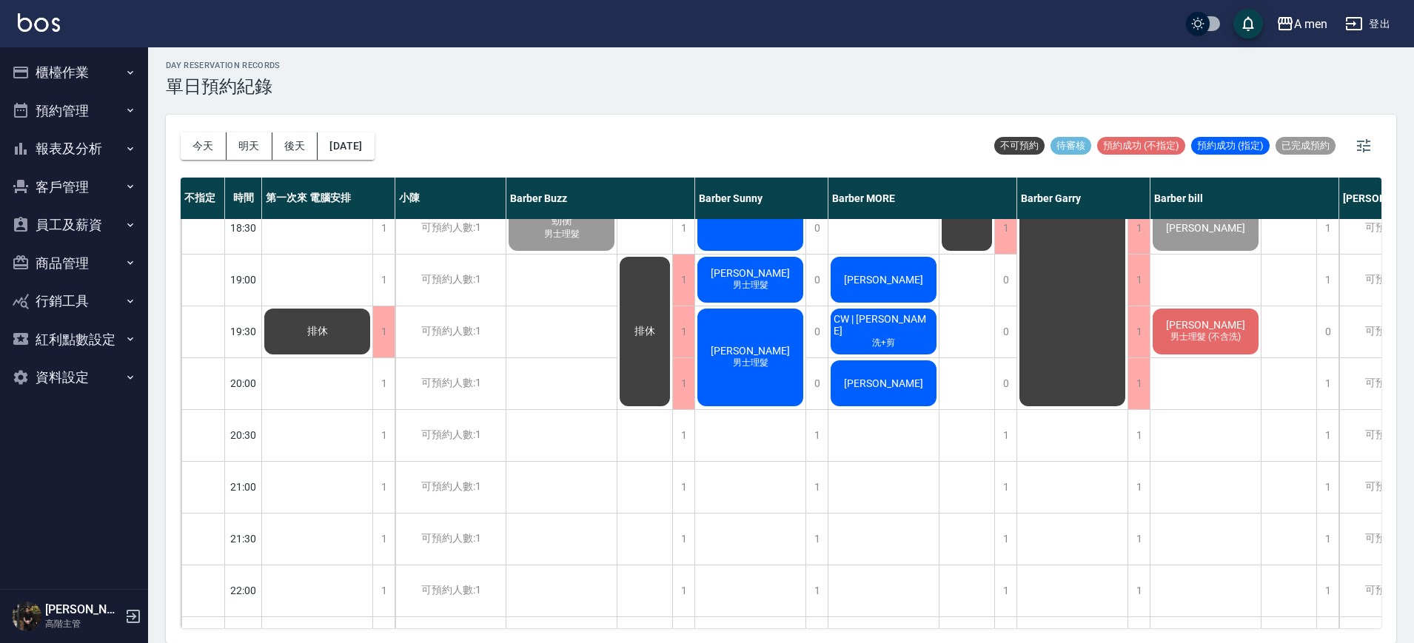
scroll to position [716, 0]
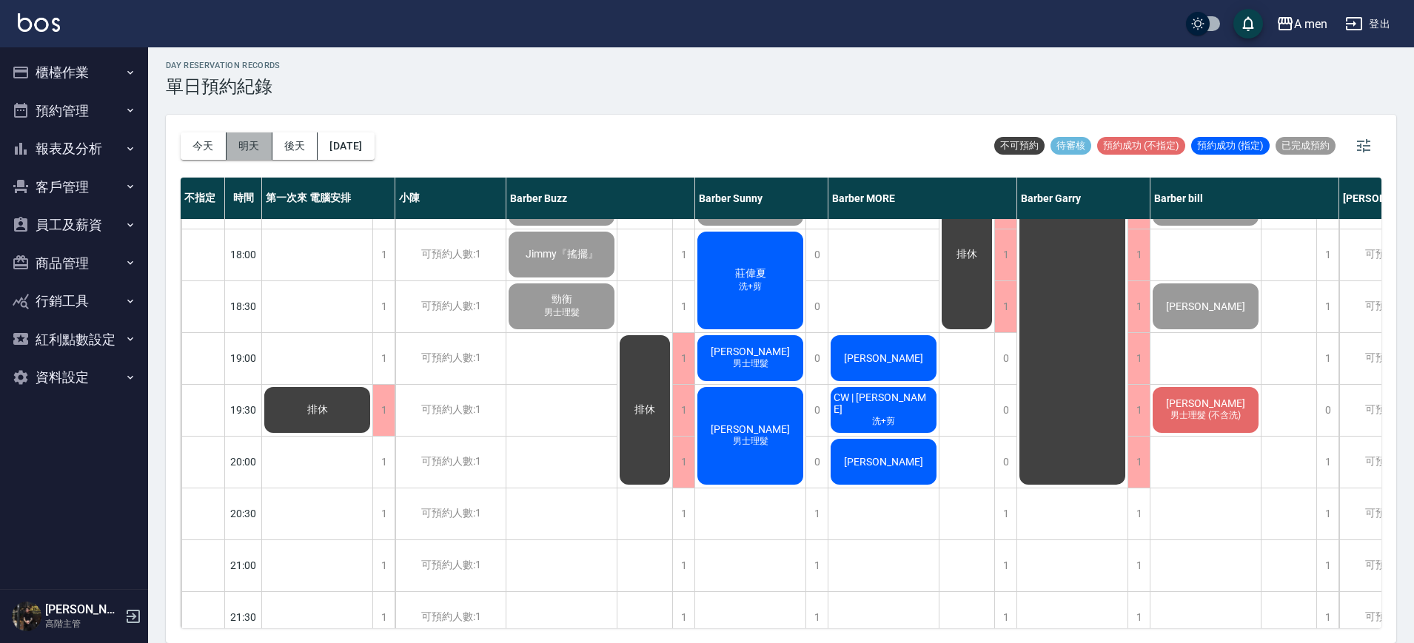
click at [251, 144] on button "明天" at bounding box center [249, 145] width 46 height 27
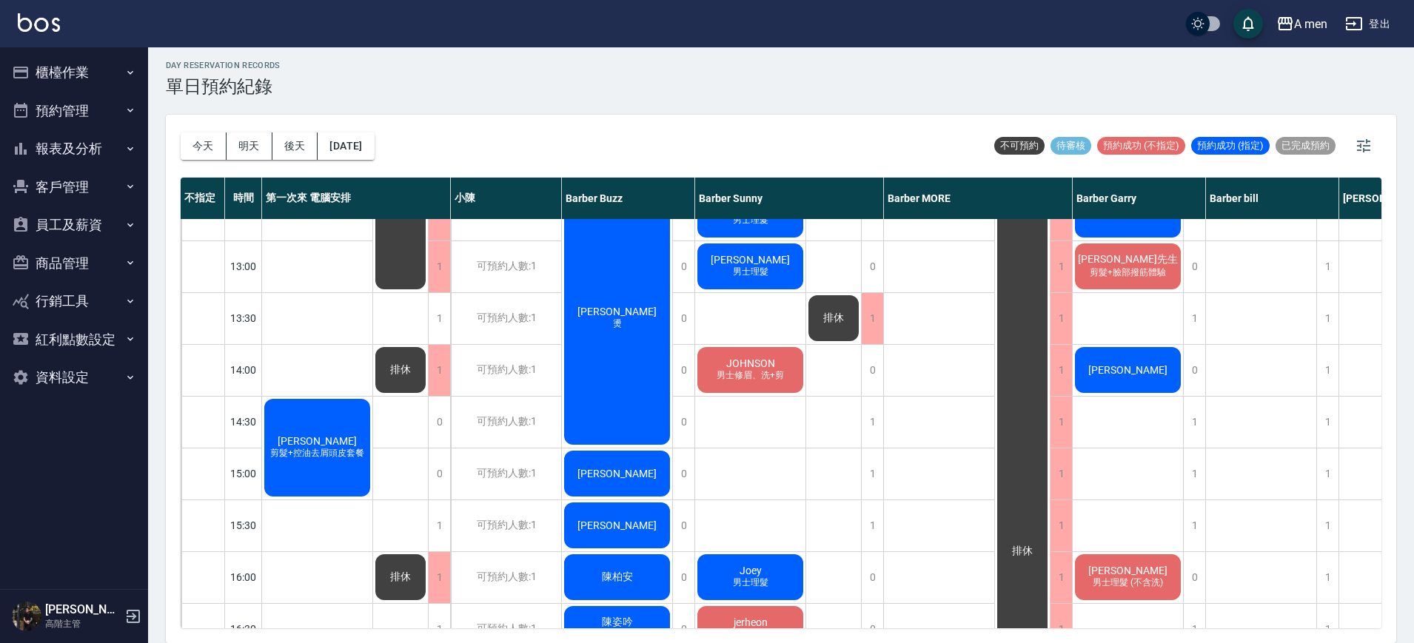
scroll to position [185, 0]
click at [210, 144] on button "今天" at bounding box center [204, 145] width 46 height 27
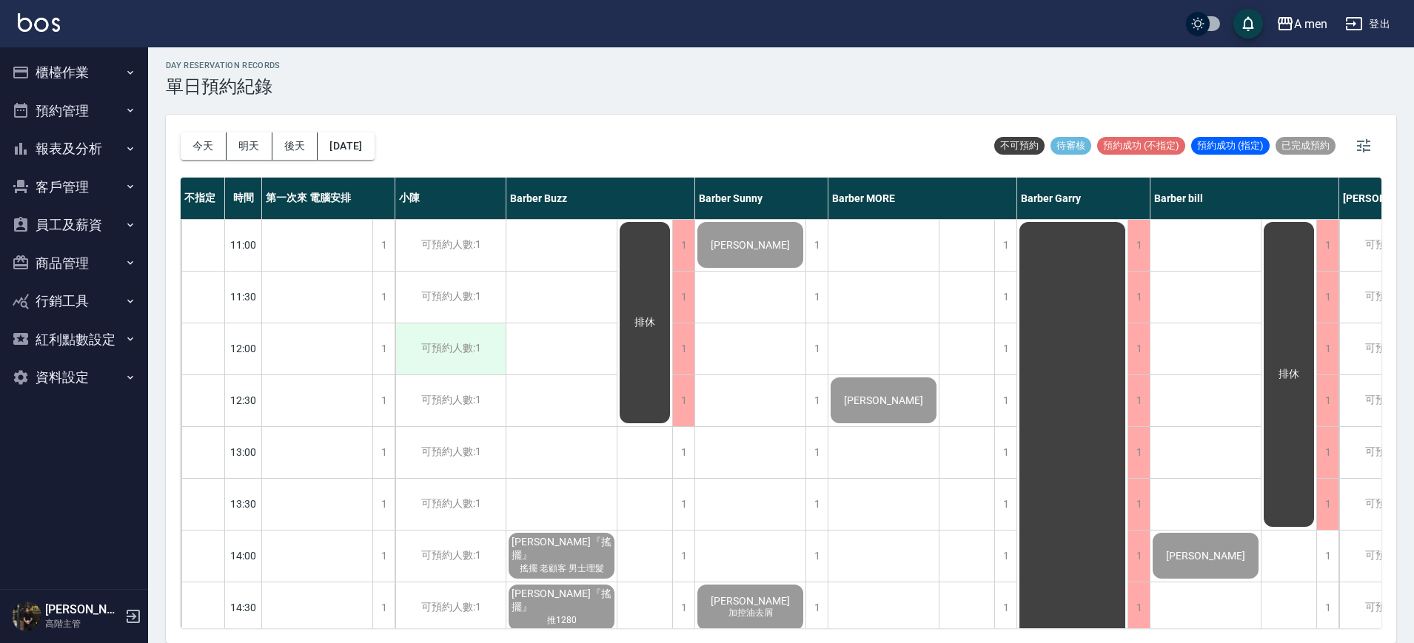
scroll to position [93, 0]
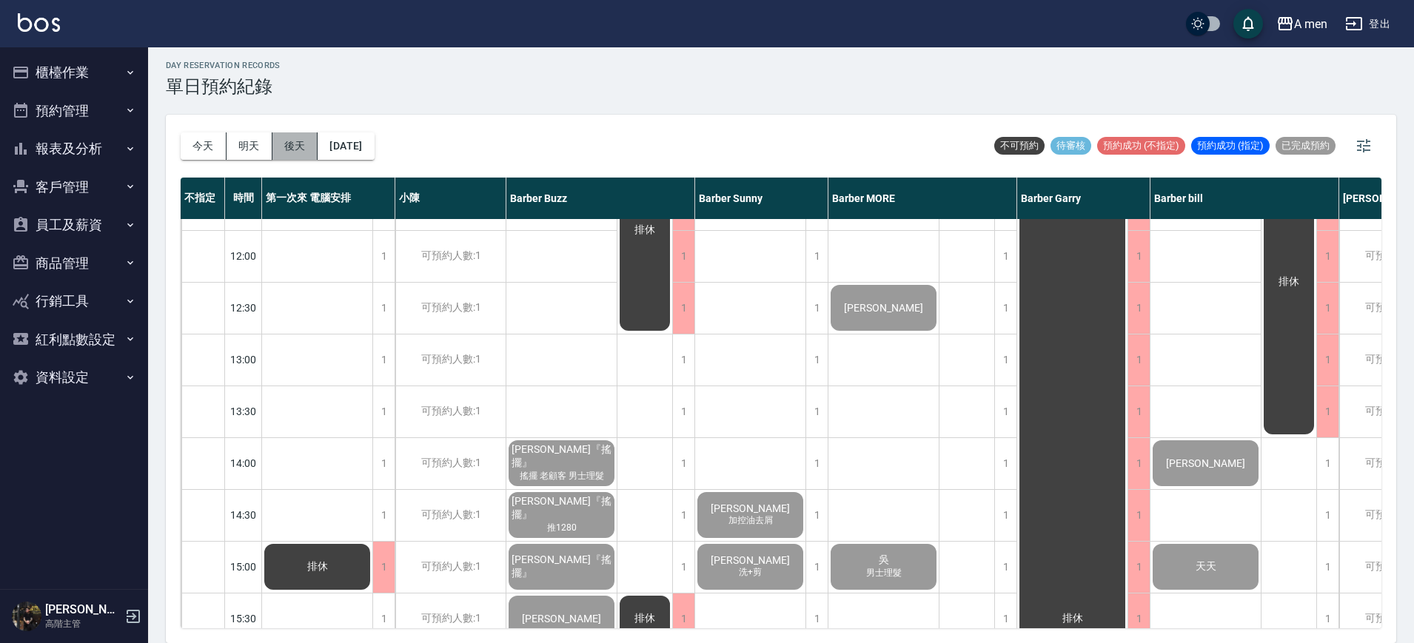
click at [294, 149] on button "後天" at bounding box center [295, 145] width 46 height 27
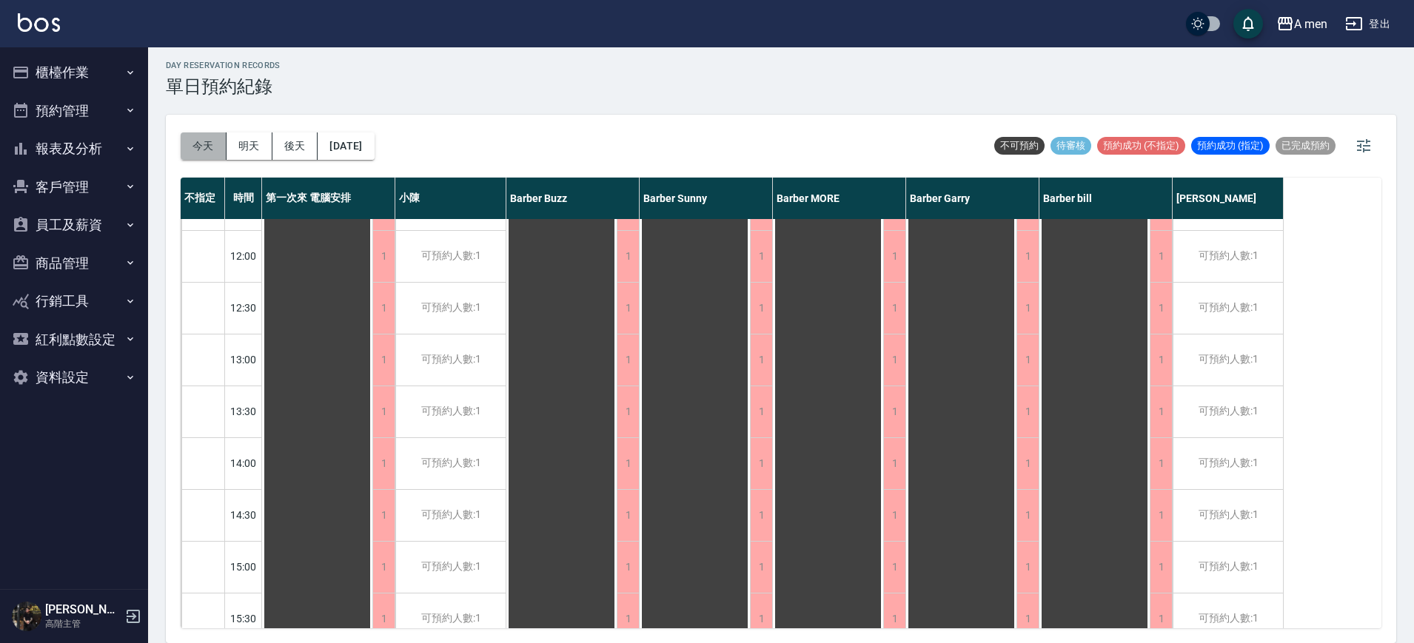
click at [211, 141] on button "今天" at bounding box center [204, 145] width 46 height 27
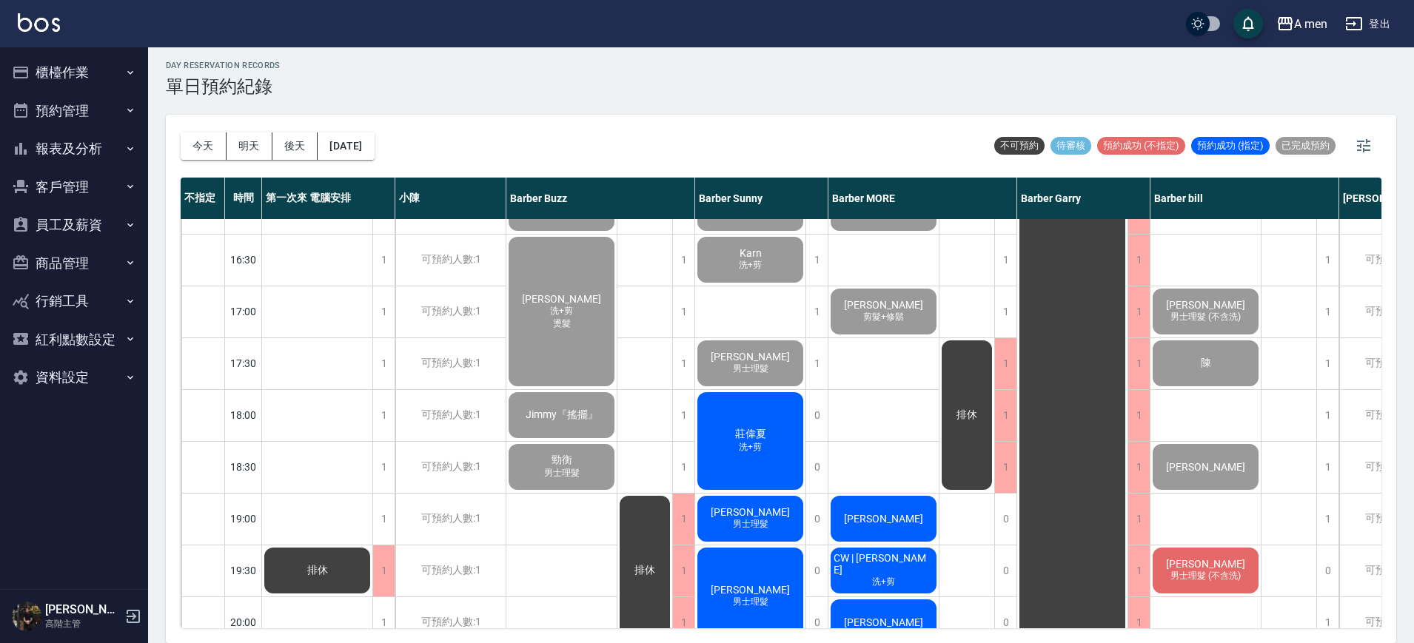
scroll to position [648, 0]
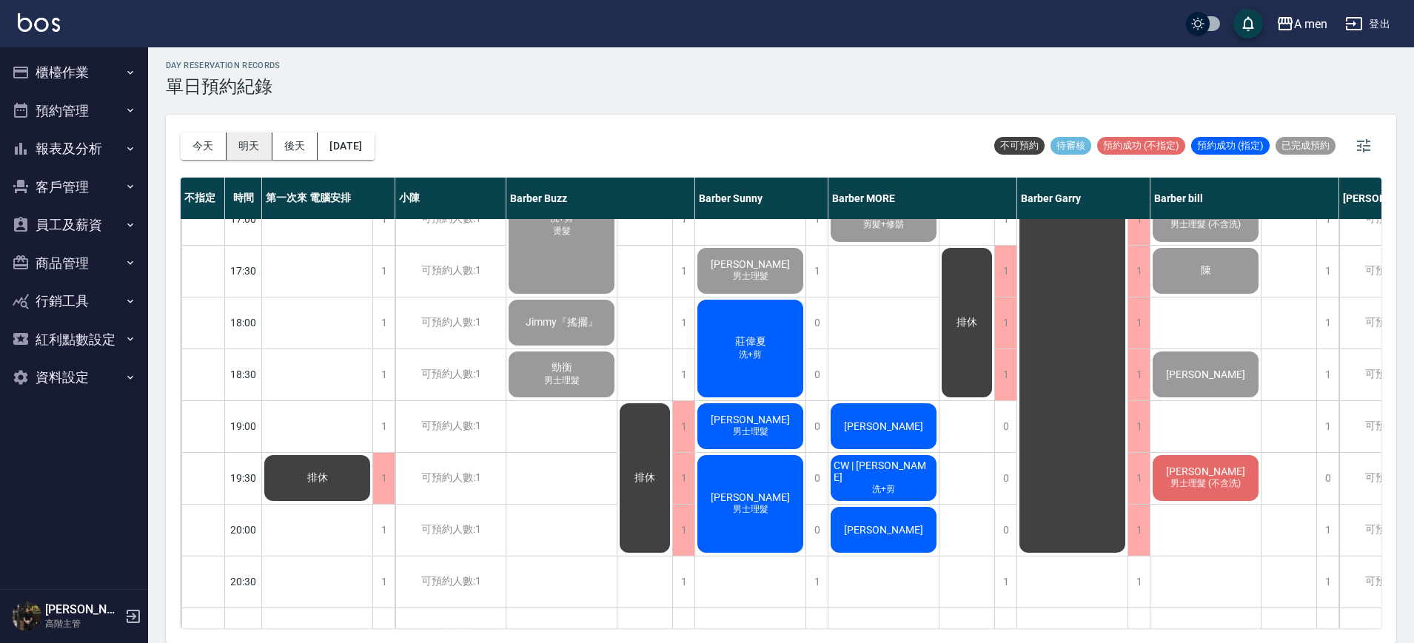
click at [258, 151] on button "明天" at bounding box center [249, 145] width 46 height 27
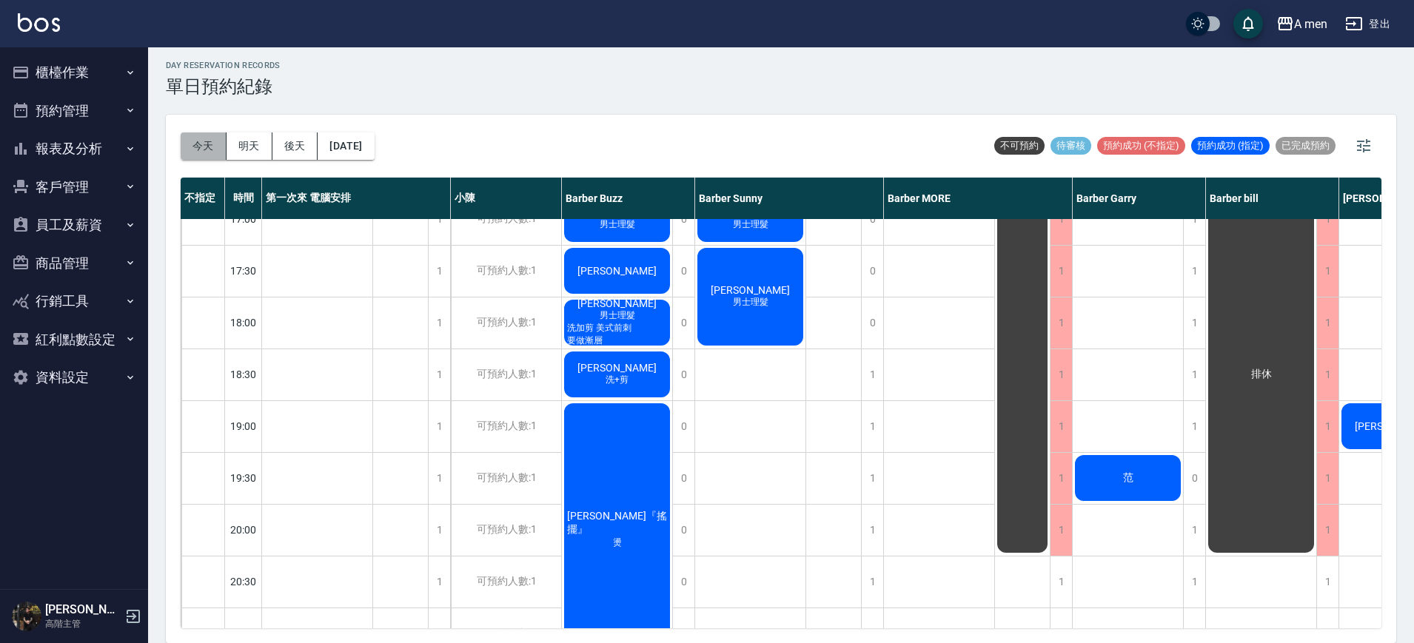
click at [207, 150] on button "今天" at bounding box center [204, 145] width 46 height 27
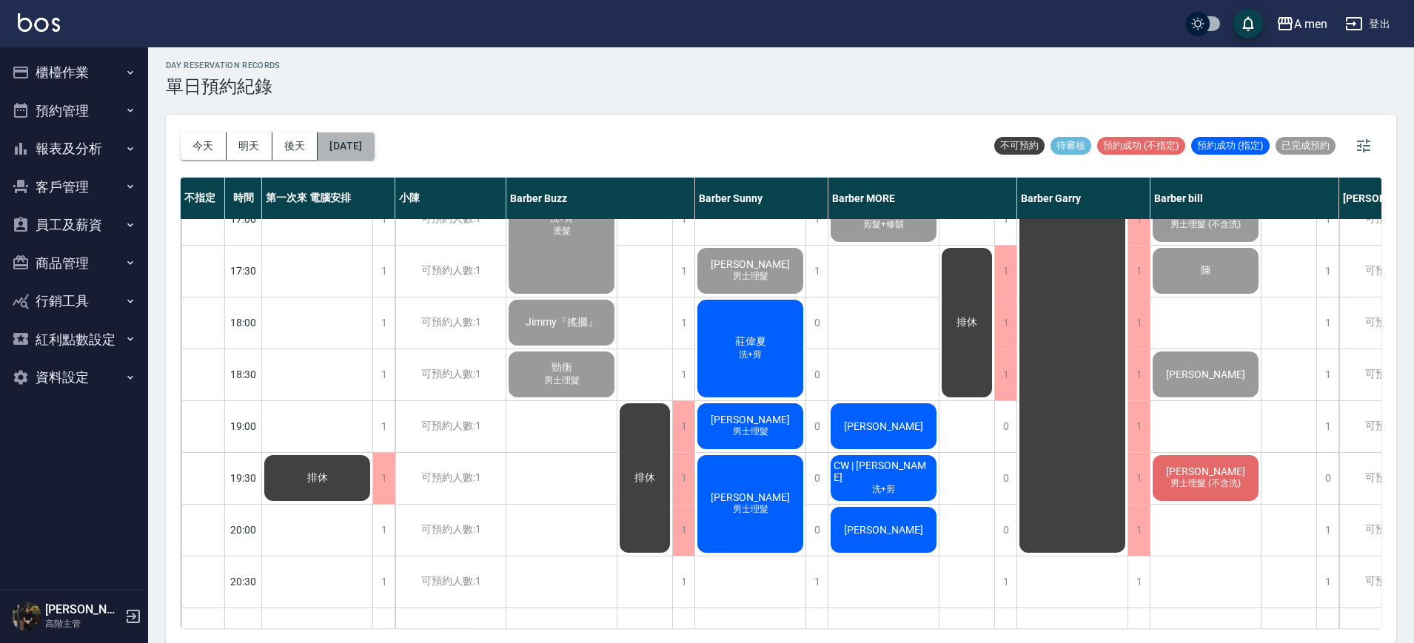
click at [374, 135] on button "[DATE]" at bounding box center [345, 145] width 56 height 27
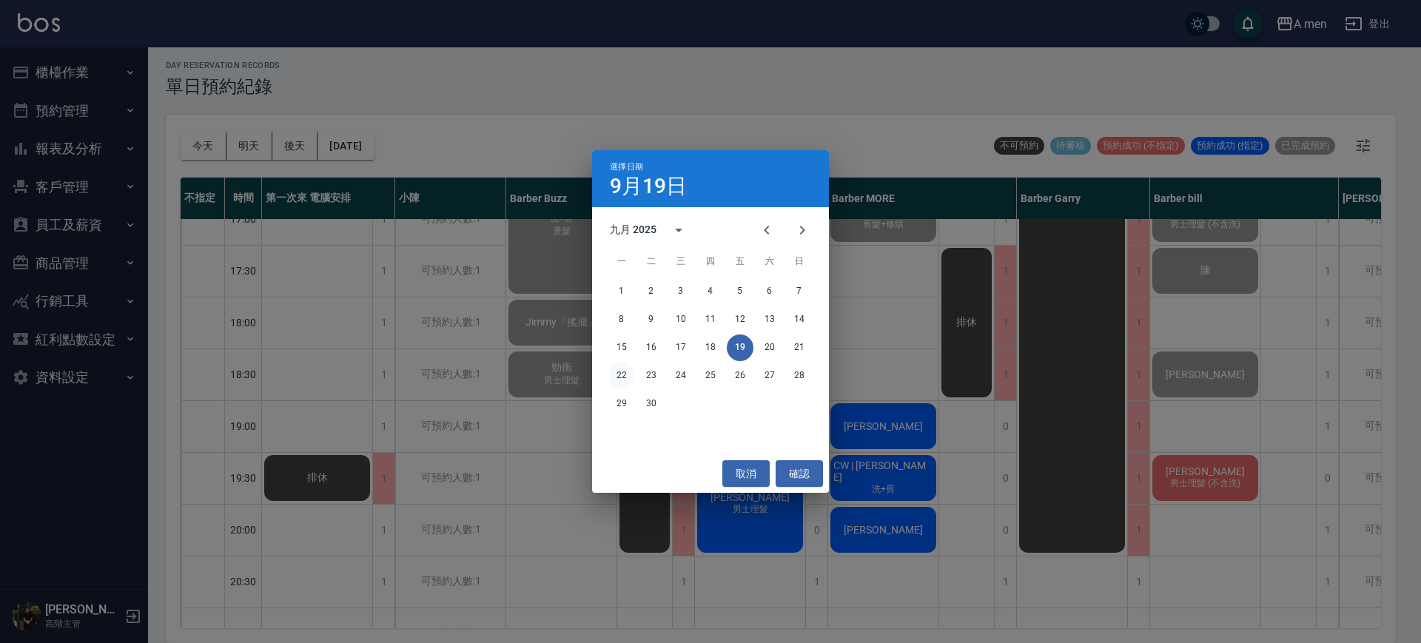
click at [619, 377] on button "22" at bounding box center [621, 376] width 27 height 27
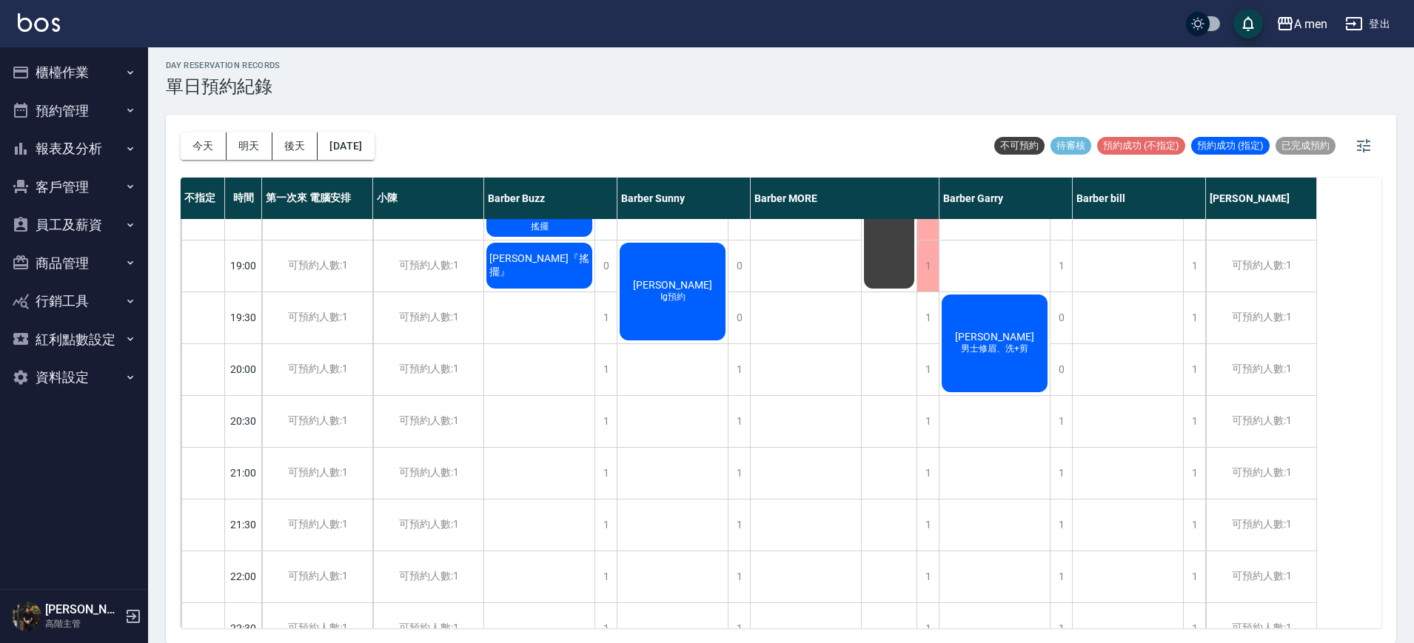
scroll to position [833, 0]
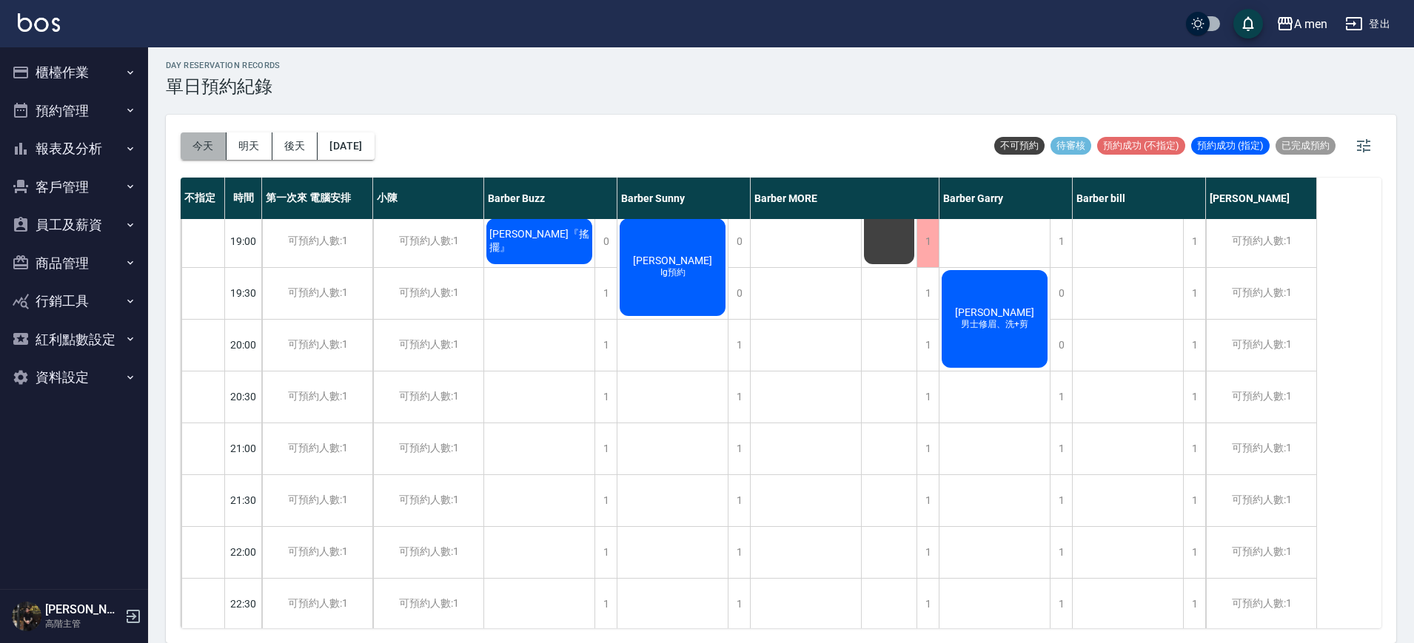
click at [189, 141] on button "今天" at bounding box center [204, 145] width 46 height 27
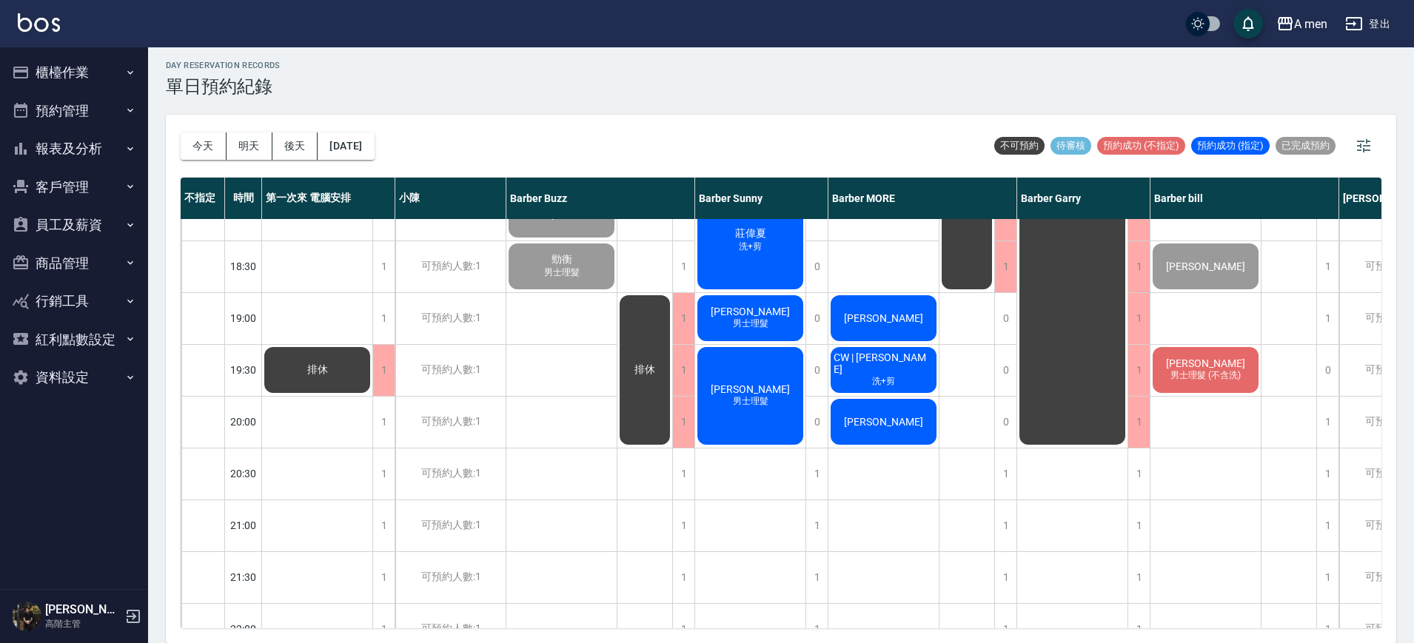
scroll to position [648, 0]
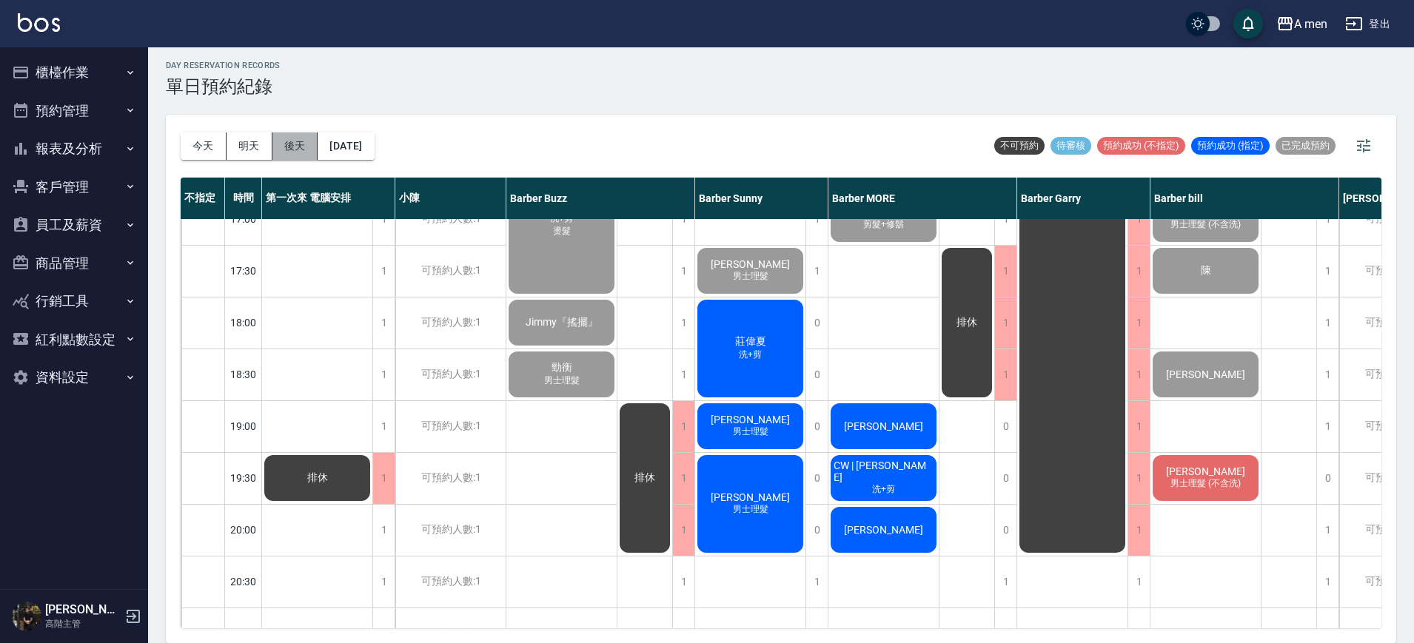
click at [278, 136] on button "後天" at bounding box center [295, 145] width 46 height 27
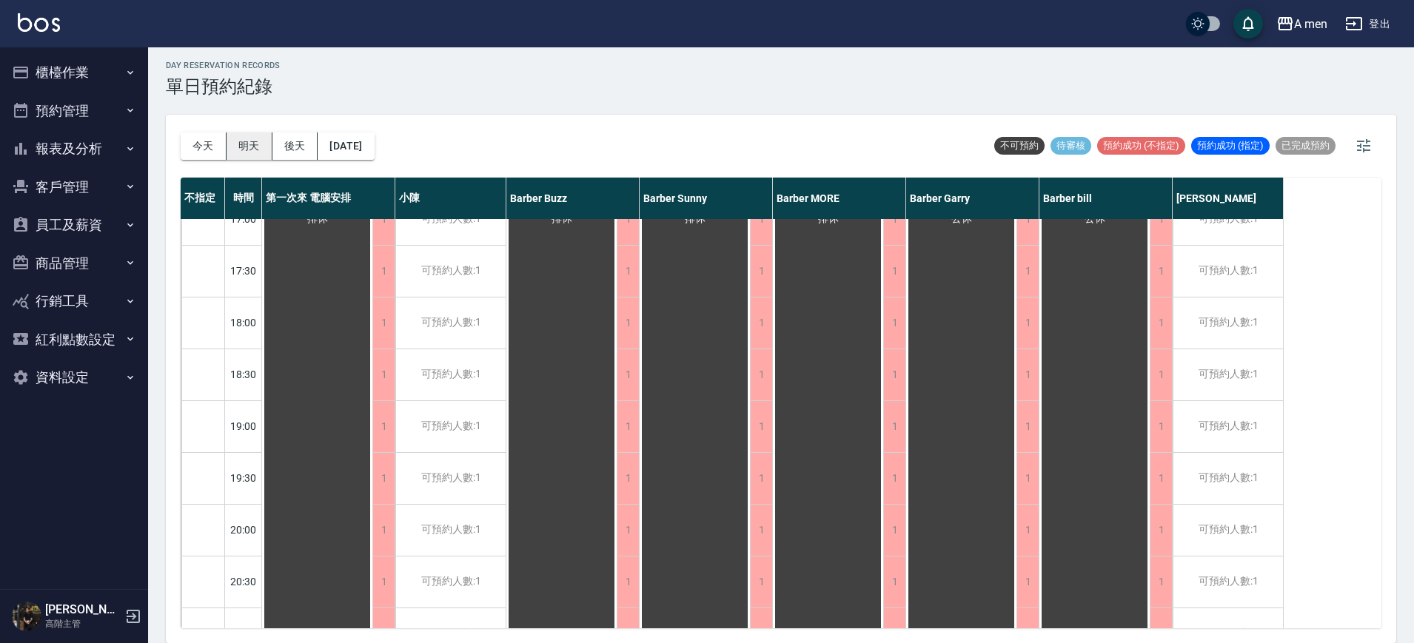
click at [249, 149] on button "明天" at bounding box center [249, 145] width 46 height 27
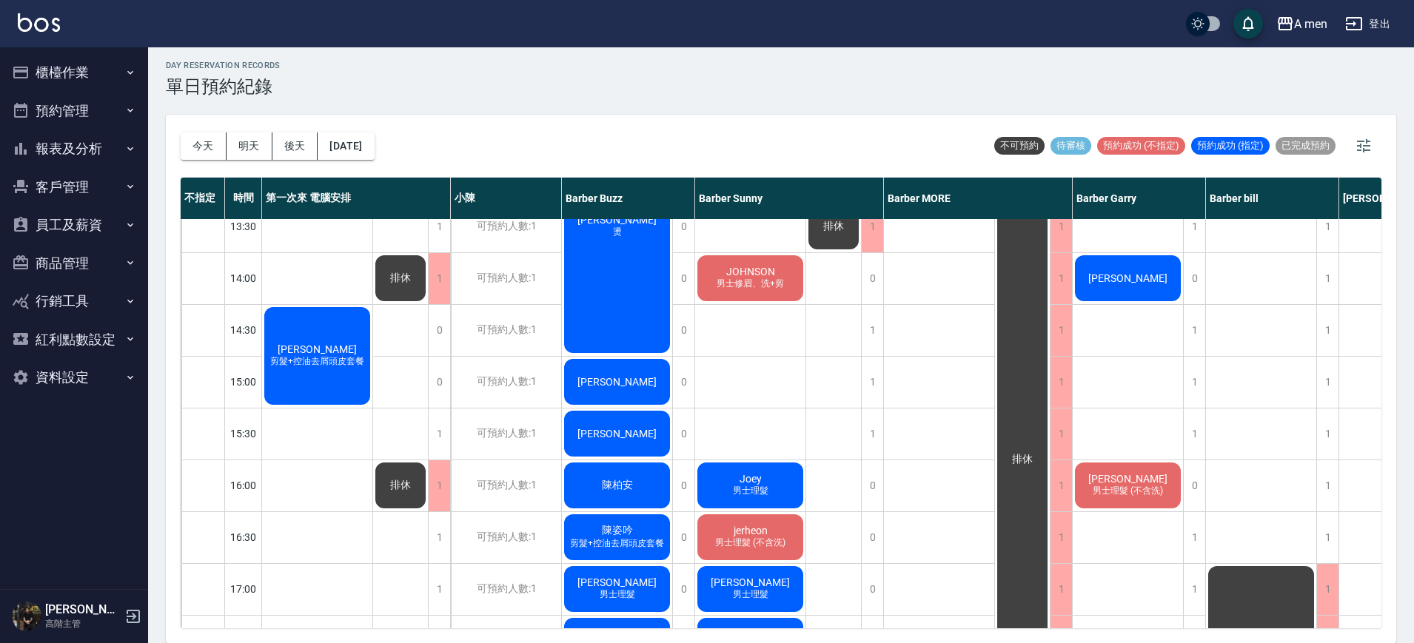
scroll to position [185, 0]
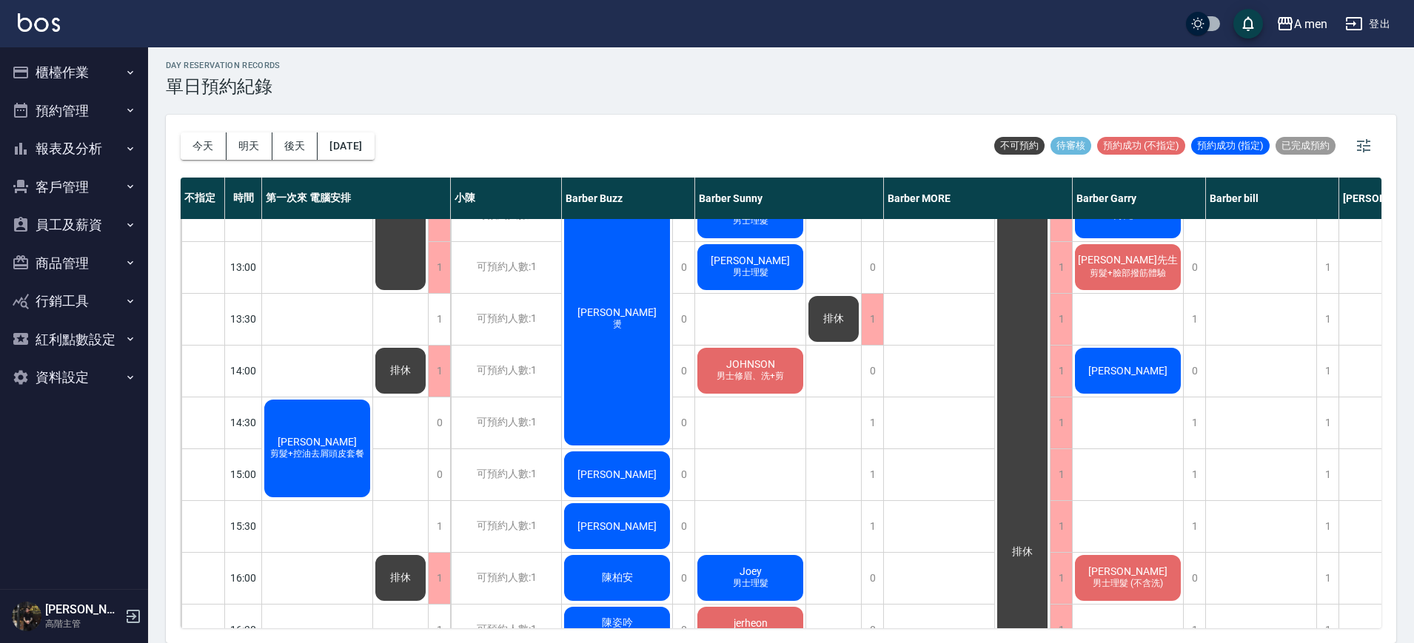
click at [616, 419] on div "鍾皓宇 燙" at bounding box center [617, 319] width 110 height 258
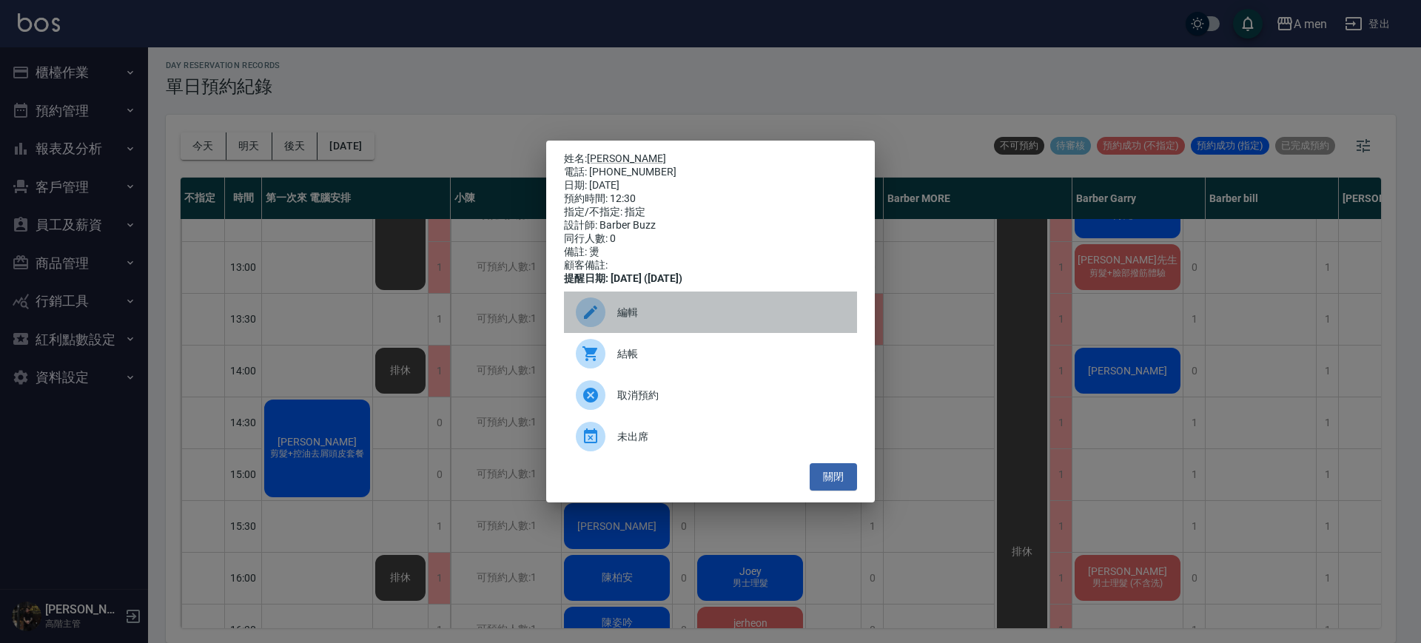
click at [645, 328] on div "編輯" at bounding box center [710, 312] width 293 height 41
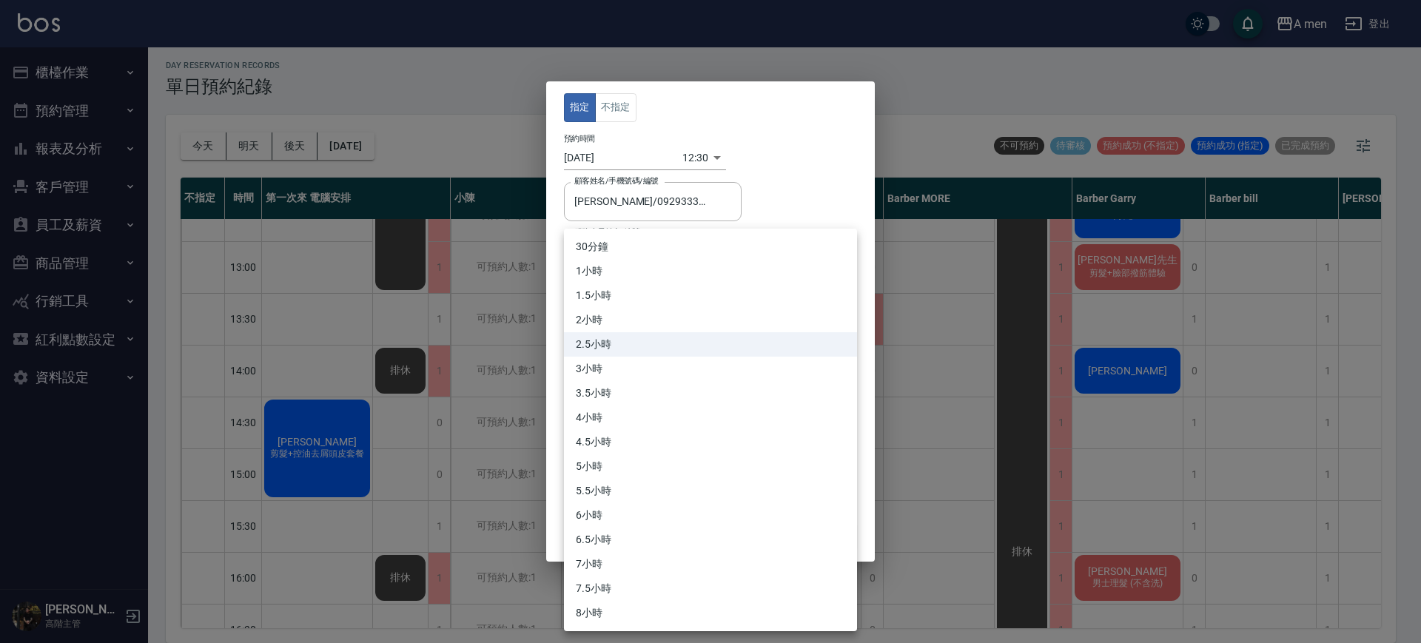
click at [631, 311] on body "A men 登出 櫃檯作業 打帳單 帳單列表 營業儀表板 現金收支登錄 高階收支登錄 材料自購登錄 每日結帳 排班表 現場電腦打卡 掃碼打卡 預約管理 預約管…" at bounding box center [710, 320] width 1421 height 648
click at [602, 323] on li "2小時" at bounding box center [710, 320] width 293 height 24
type input "4"
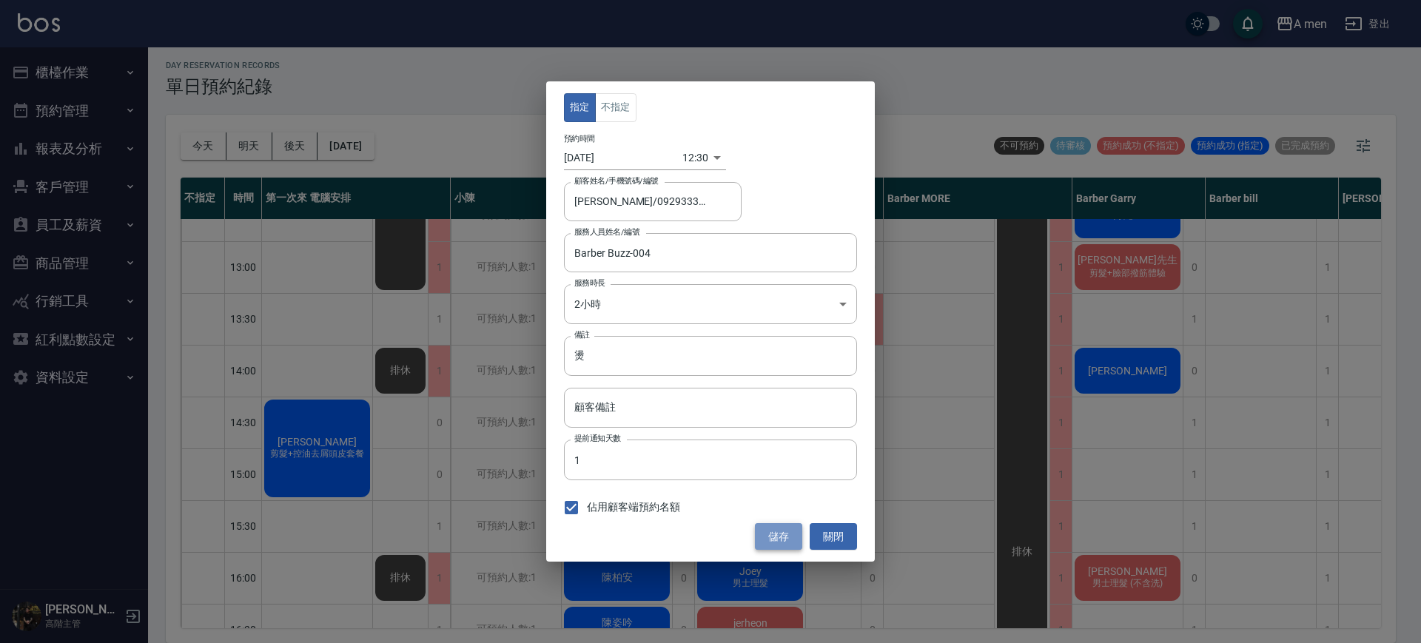
click at [790, 537] on button "儲存" at bounding box center [778, 536] width 47 height 27
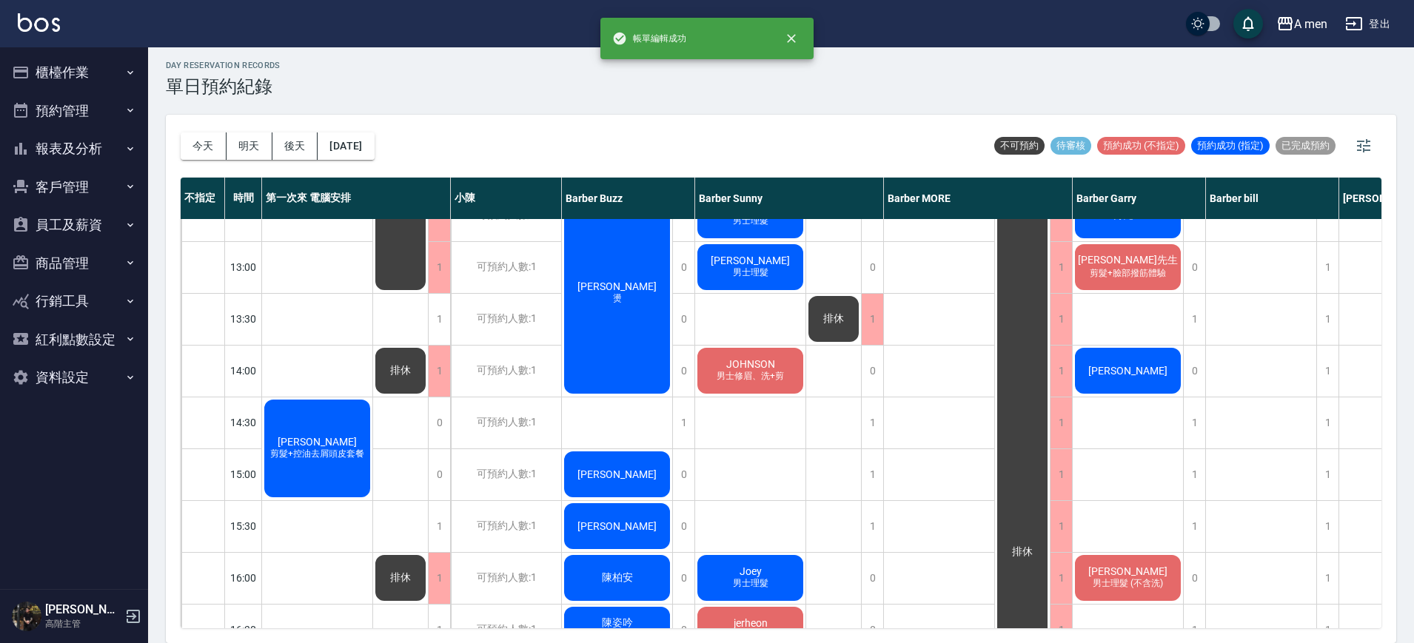
click at [322, 460] on span "剪髮+控油去屑頭皮套餐" at bounding box center [317, 454] width 100 height 13
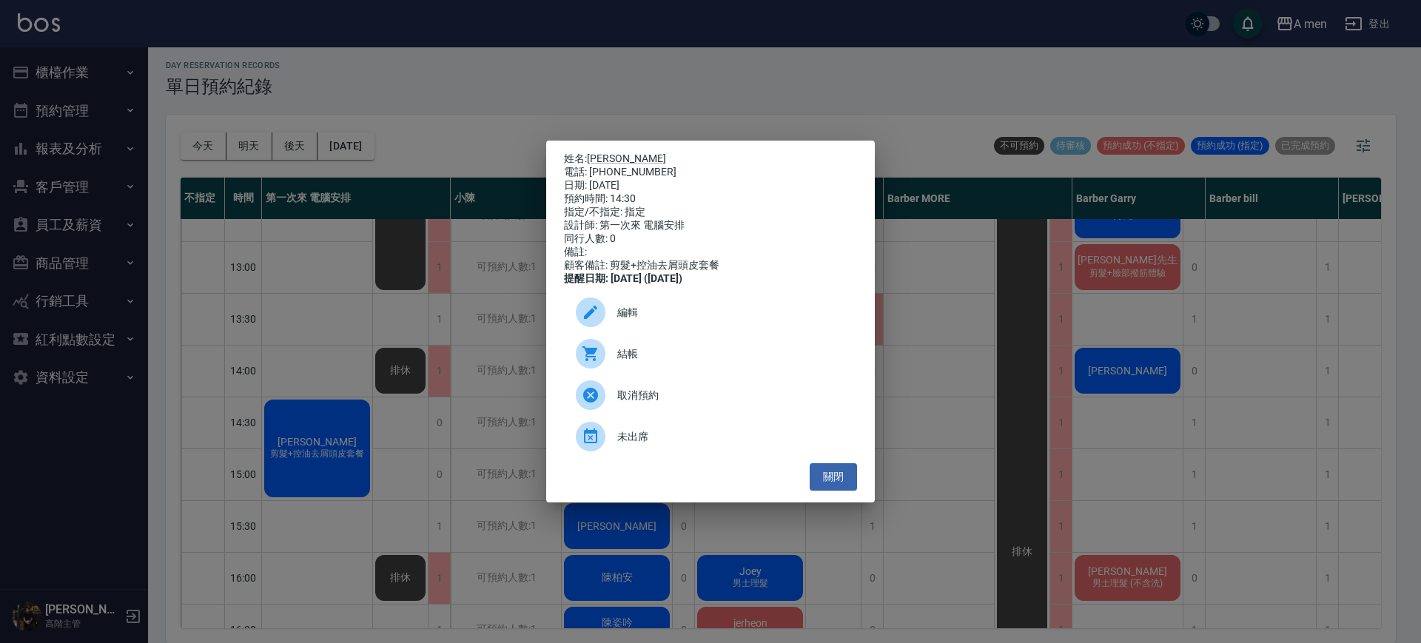
click at [645, 316] on span "編輯" at bounding box center [731, 313] width 228 height 16
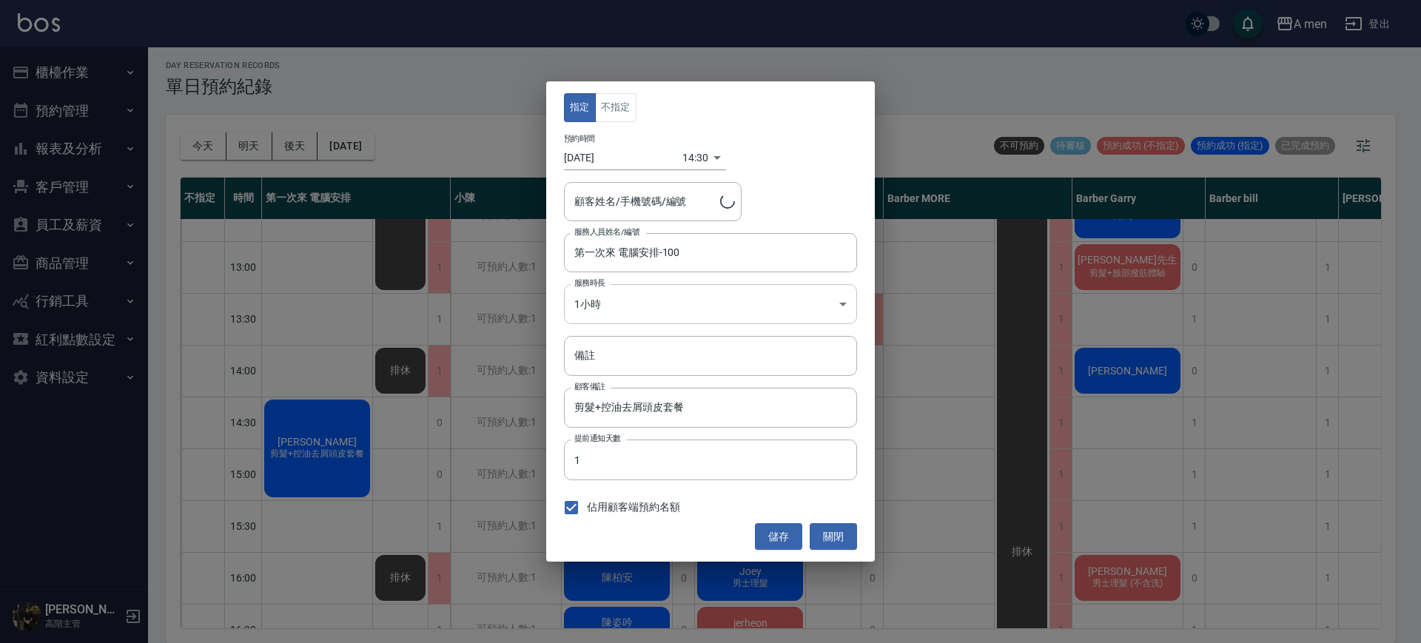
type input "許軒誌/0936176110"
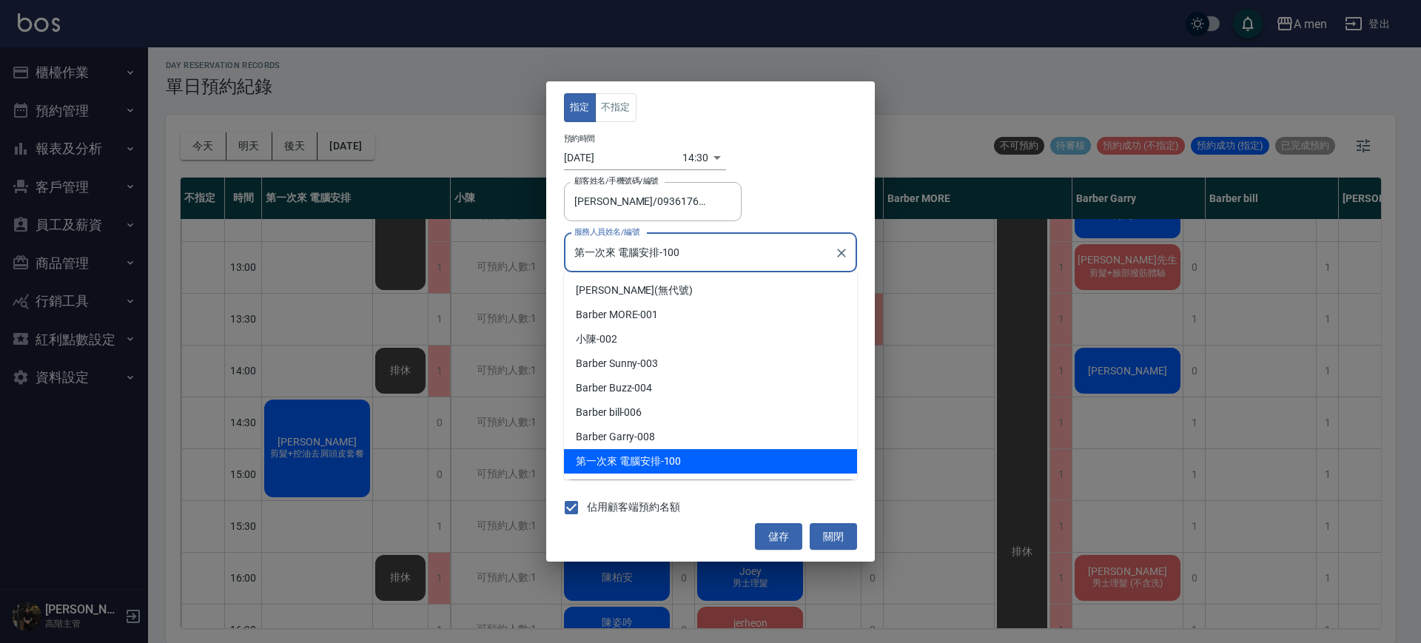
click at [676, 247] on input "第一次來 電腦安排-100" at bounding box center [700, 253] width 258 height 26
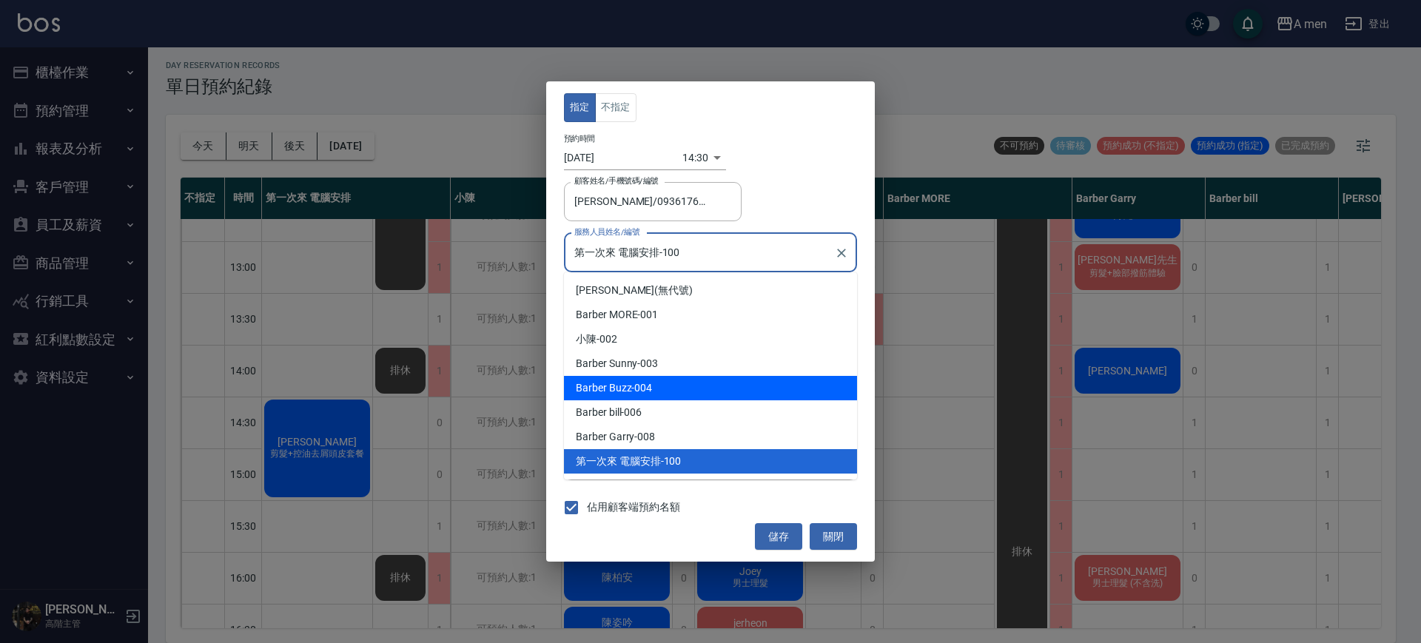
click at [625, 389] on span "Barber Buzz" at bounding box center [604, 388] width 56 height 16
type input "Barber Buzz-004"
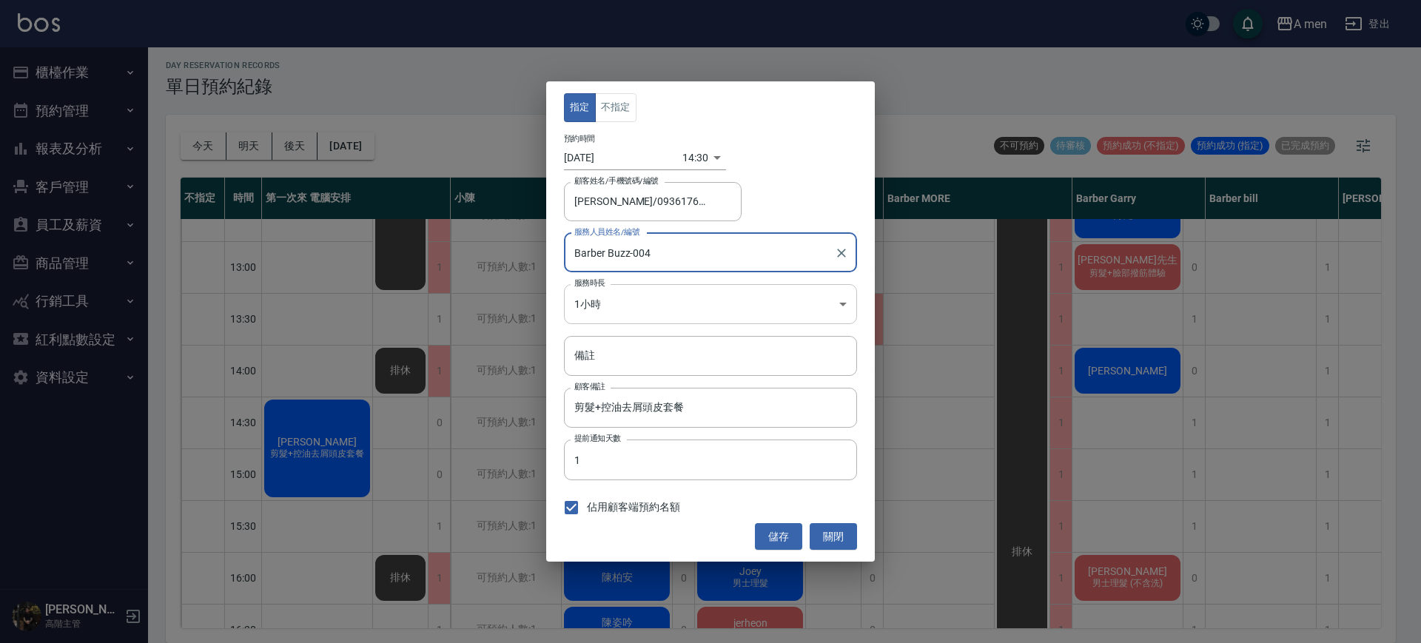
click at [642, 309] on body "A men 登出 櫃檯作業 打帳單 帳單列表 營業儀表板 現金收支登錄 高階收支登錄 材料自購登錄 每日結帳 排班表 現場電腦打卡 掃碼打卡 預約管理 預約管…" at bounding box center [710, 320] width 1421 height 648
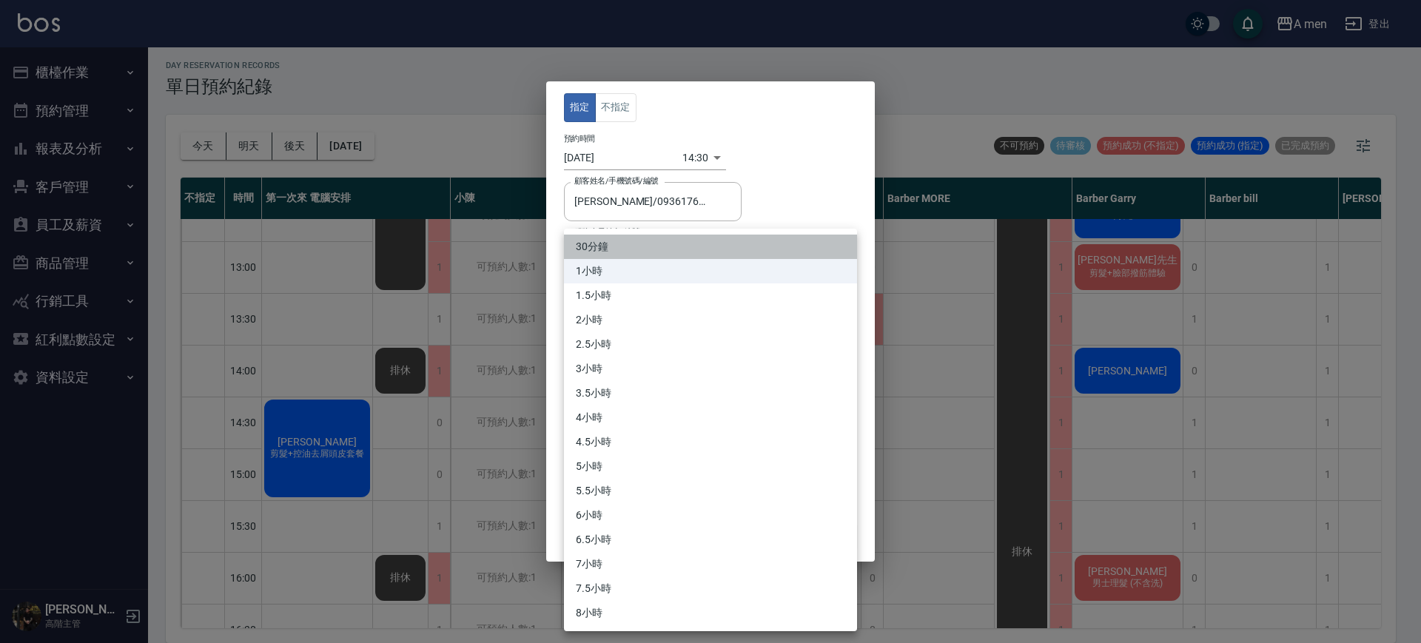
click at [602, 241] on li "30分鐘" at bounding box center [710, 247] width 293 height 24
type input "1"
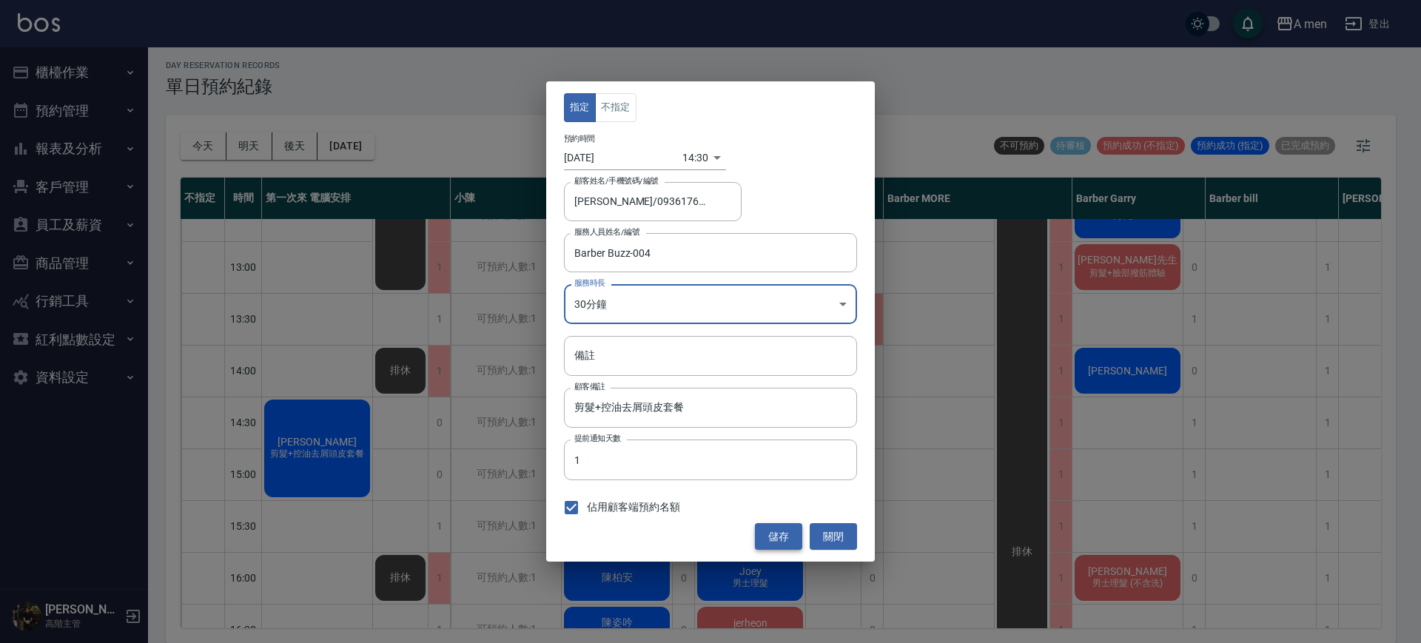
click at [776, 541] on button "儲存" at bounding box center [778, 536] width 47 height 27
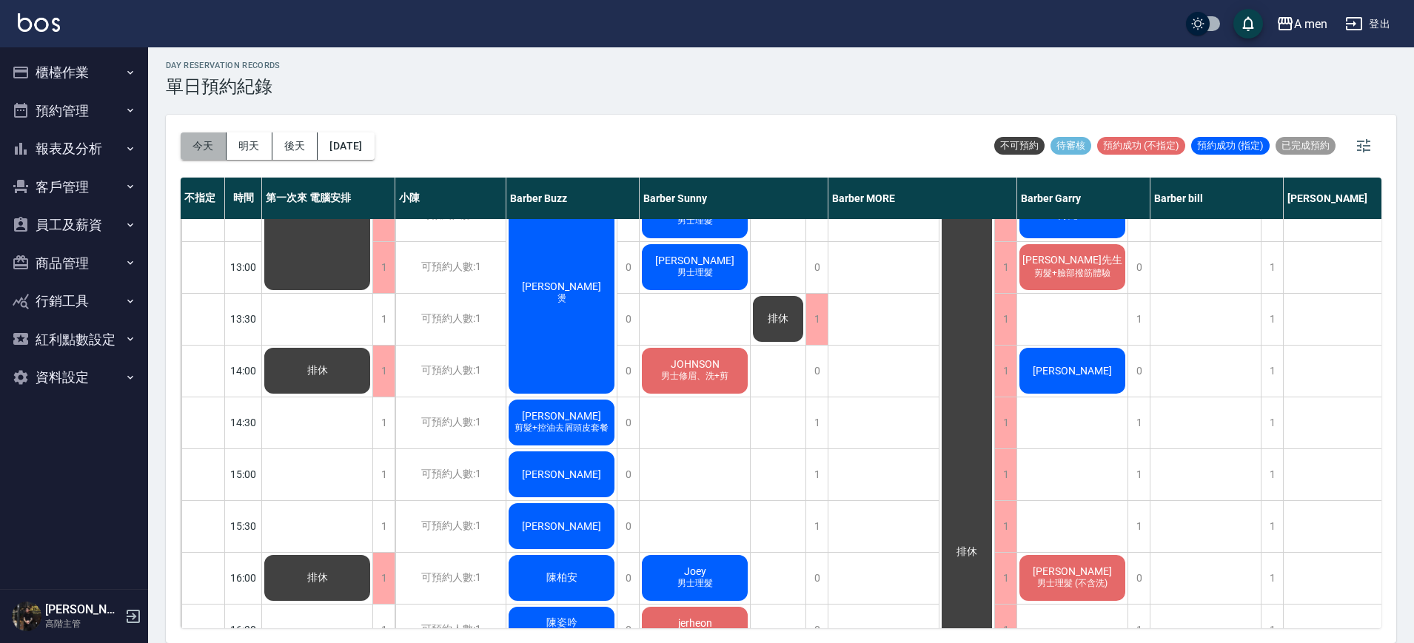
click at [217, 148] on button "今天" at bounding box center [204, 145] width 46 height 27
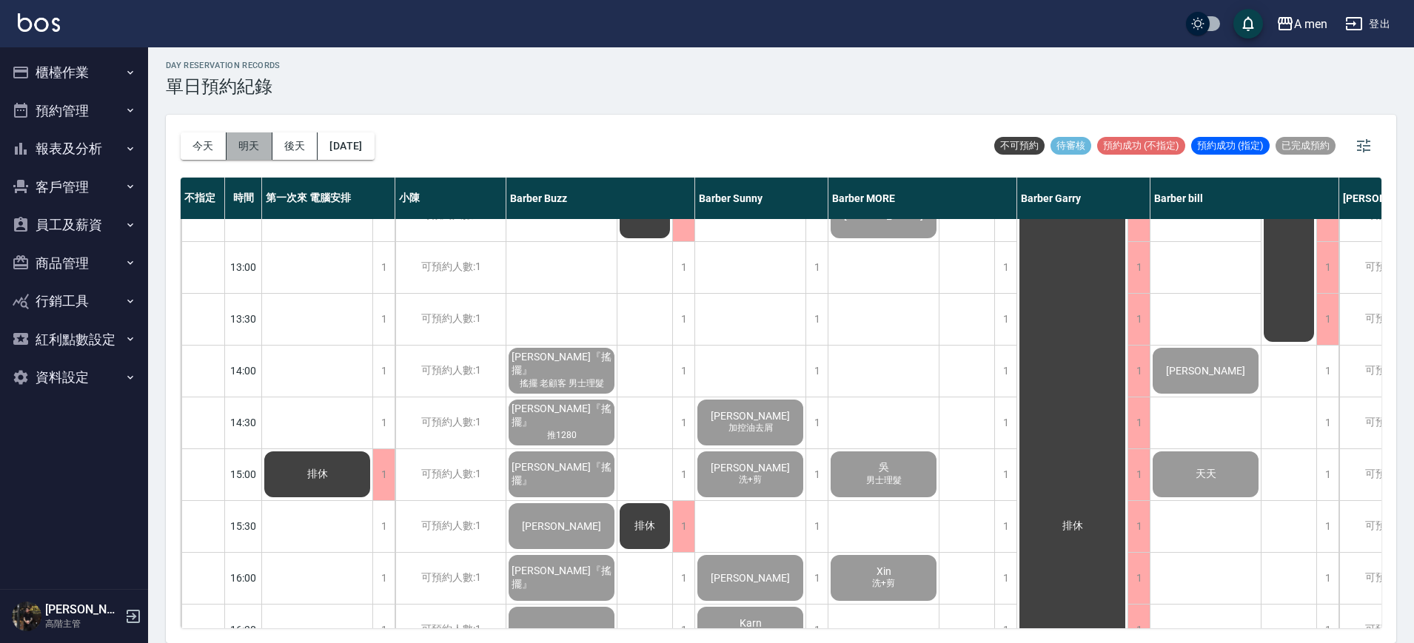
click at [256, 147] on button "明天" at bounding box center [249, 145] width 46 height 27
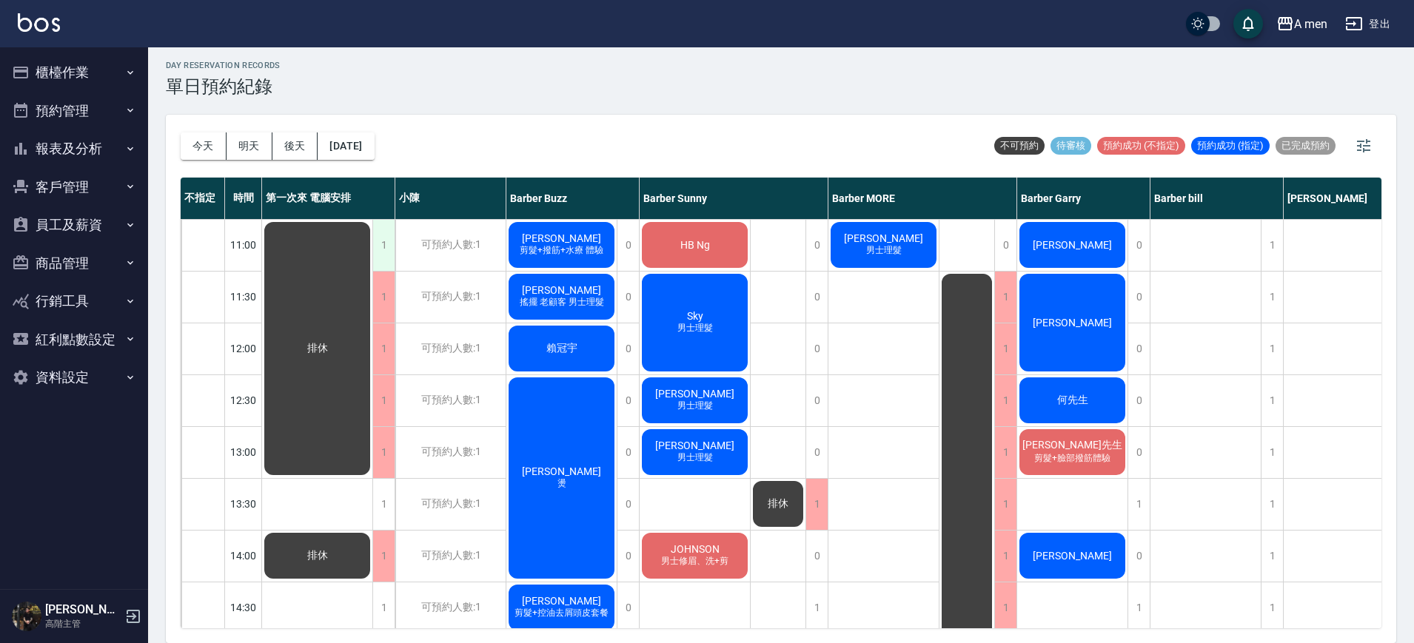
click at [375, 231] on div "1" at bounding box center [383, 245] width 22 height 51
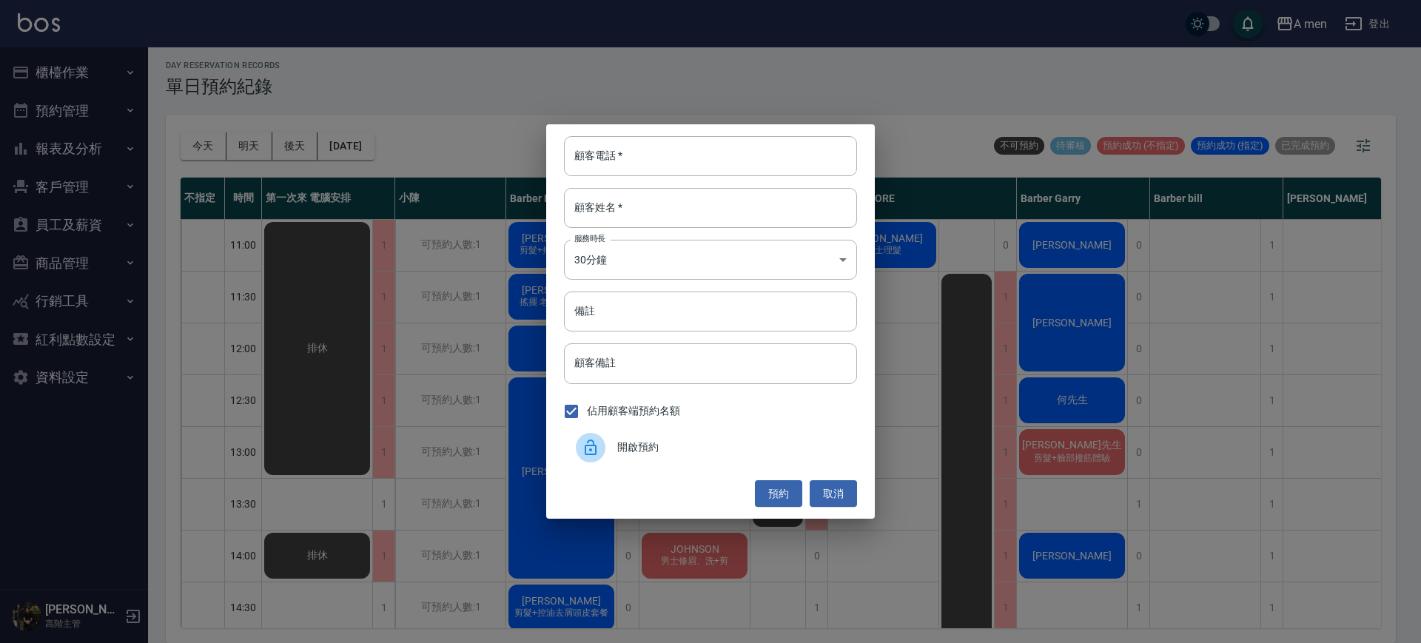
click at [612, 441] on div at bounding box center [596, 448] width 41 height 30
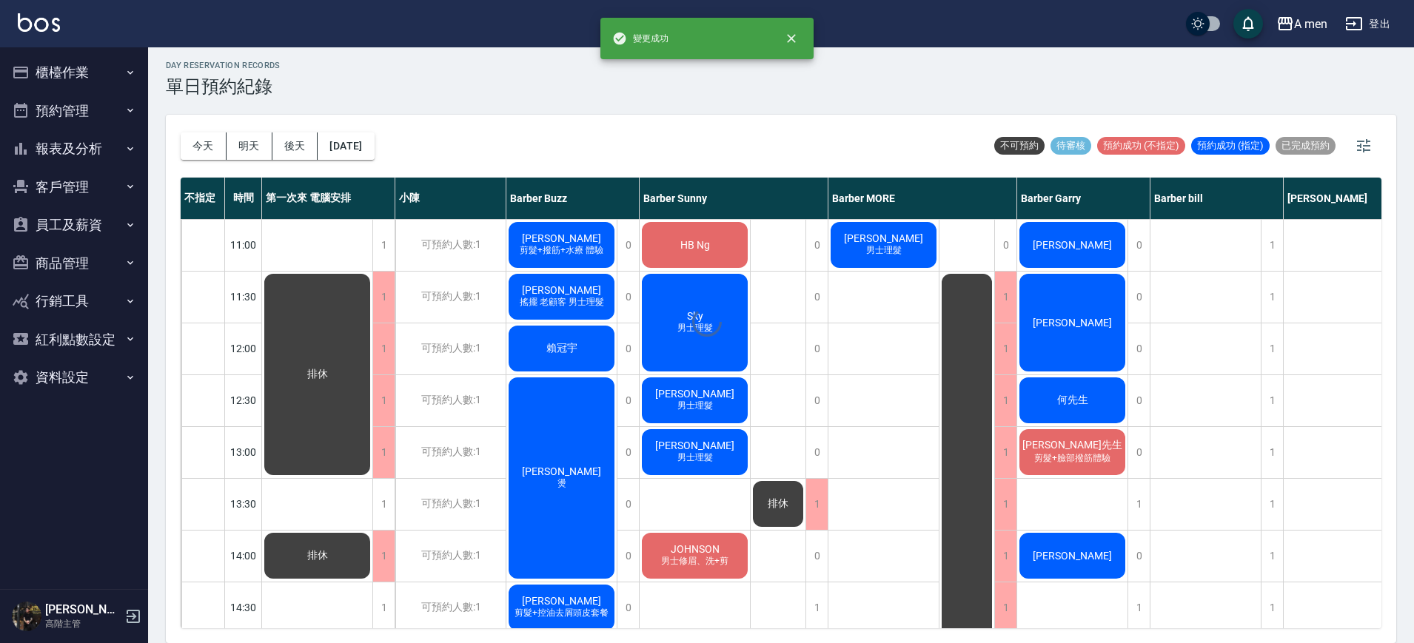
click at [385, 288] on div "1" at bounding box center [383, 297] width 22 height 51
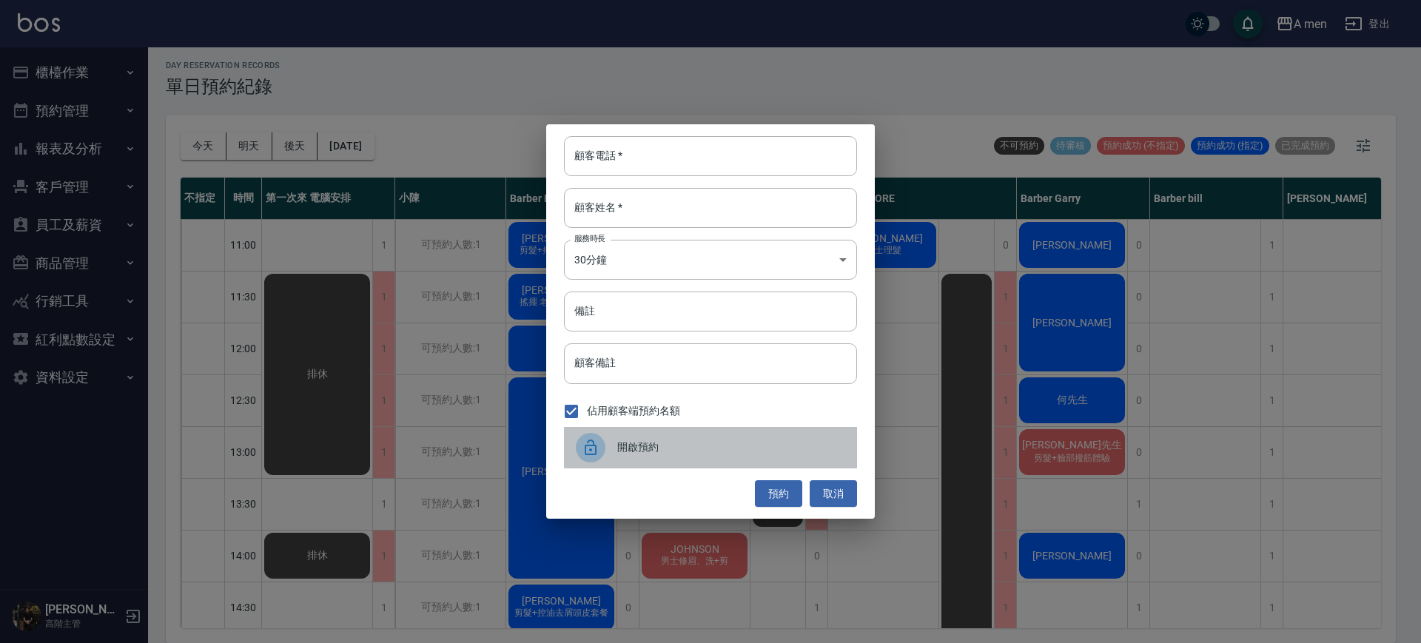
click at [656, 441] on span "開啟預約" at bounding box center [731, 448] width 228 height 16
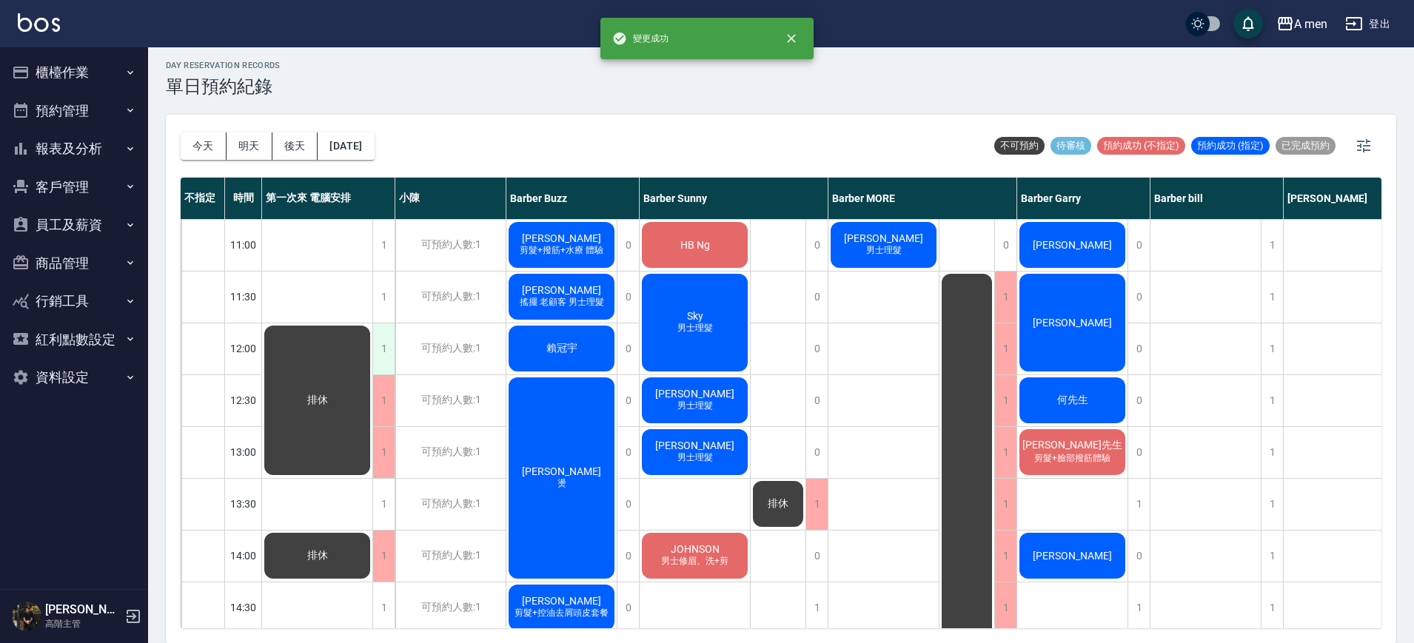
click at [391, 358] on div "1" at bounding box center [383, 348] width 22 height 51
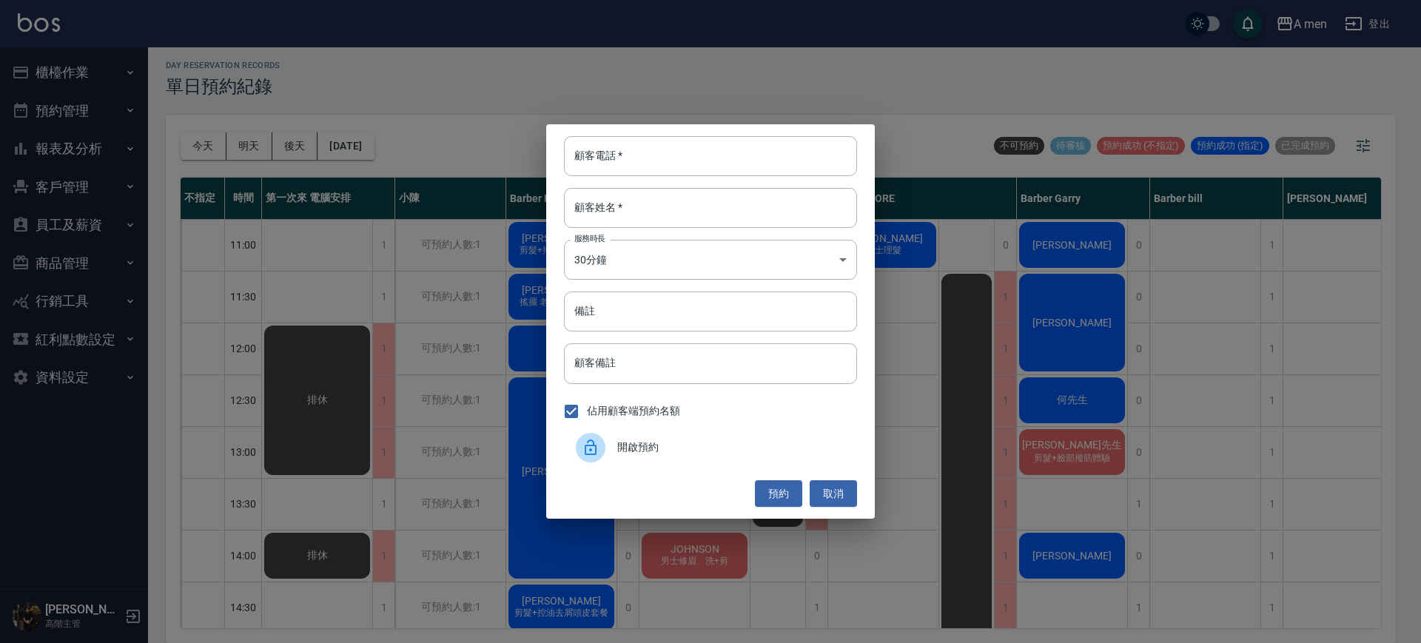
click at [642, 445] on span "開啟預約" at bounding box center [731, 448] width 228 height 16
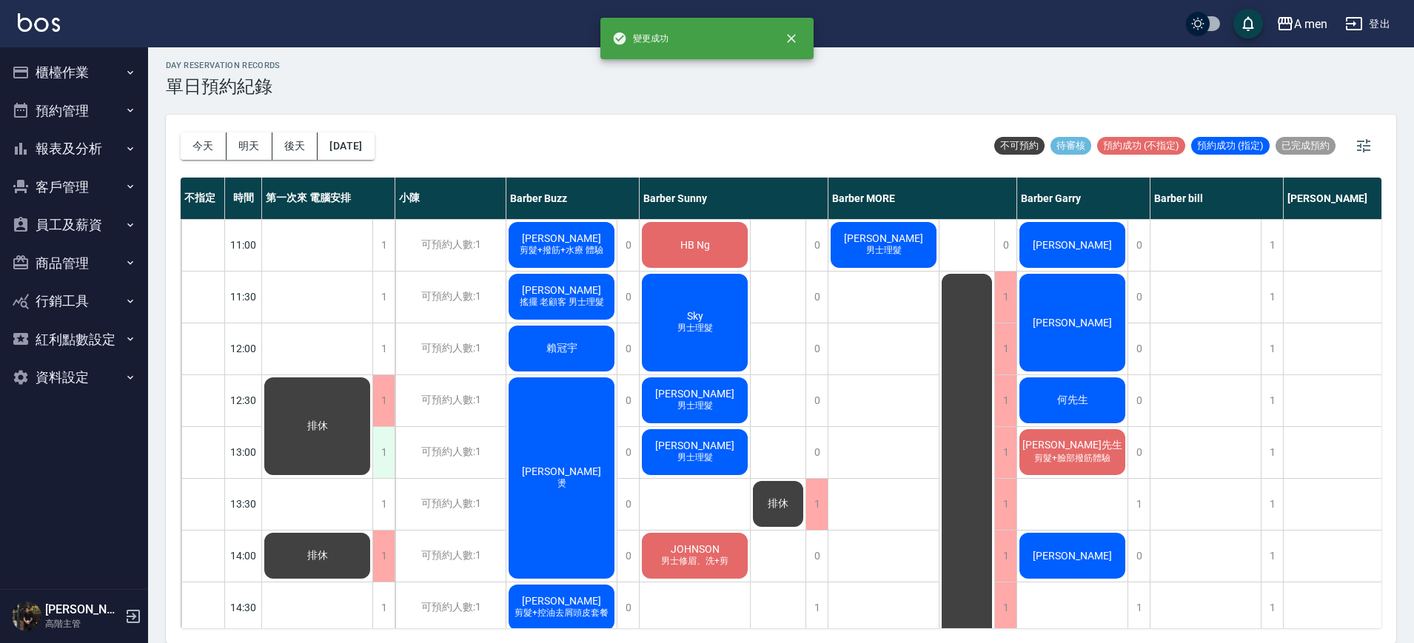
click at [381, 442] on div "1" at bounding box center [383, 452] width 22 height 51
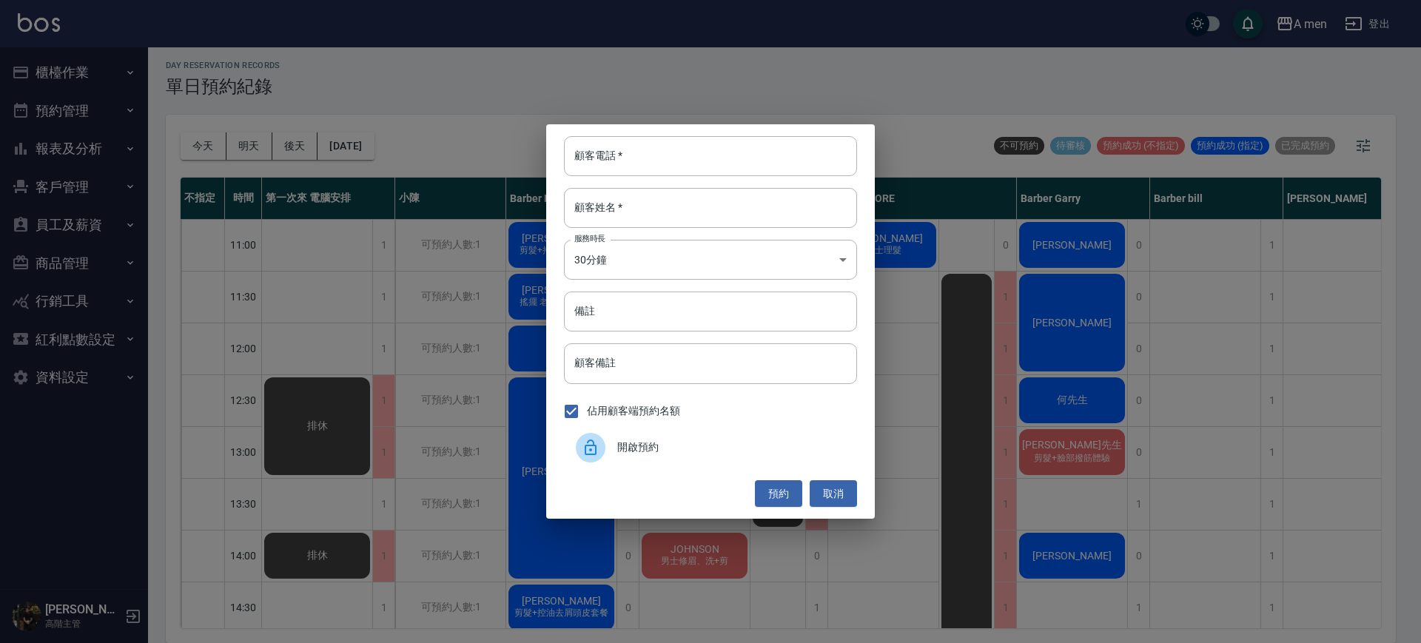
click at [628, 453] on span "開啟預約" at bounding box center [731, 448] width 228 height 16
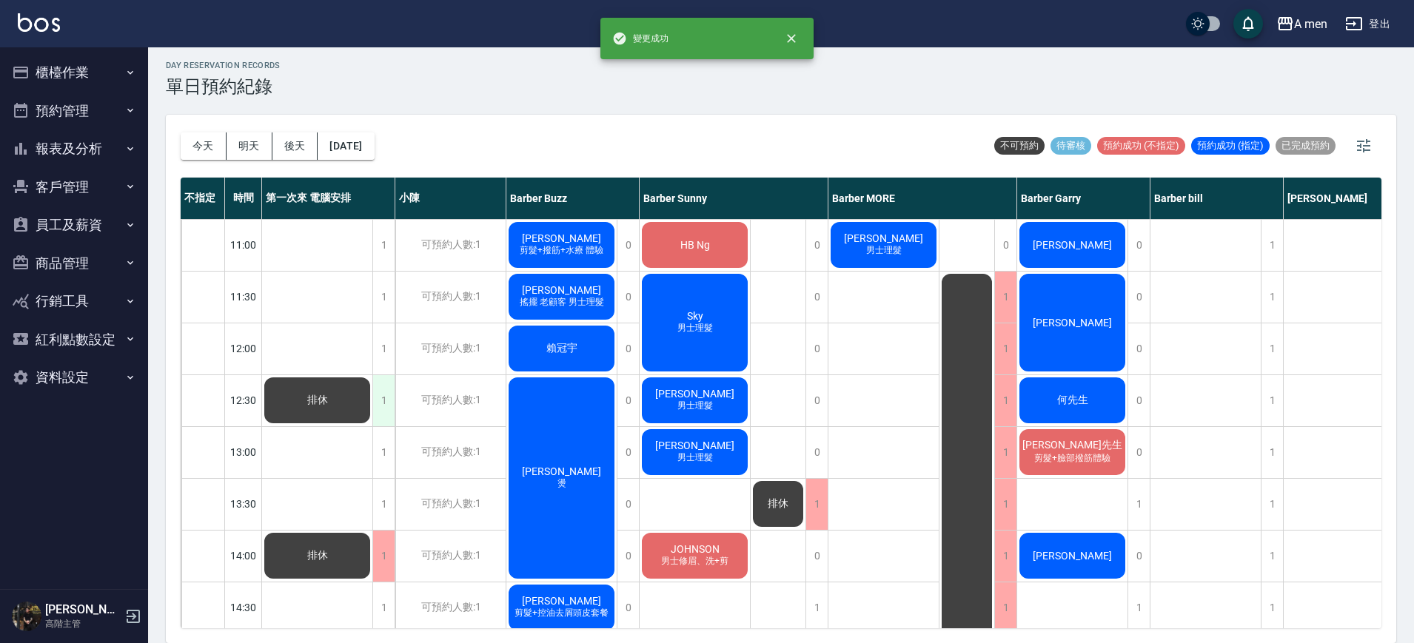
click at [377, 406] on div "1" at bounding box center [383, 400] width 22 height 51
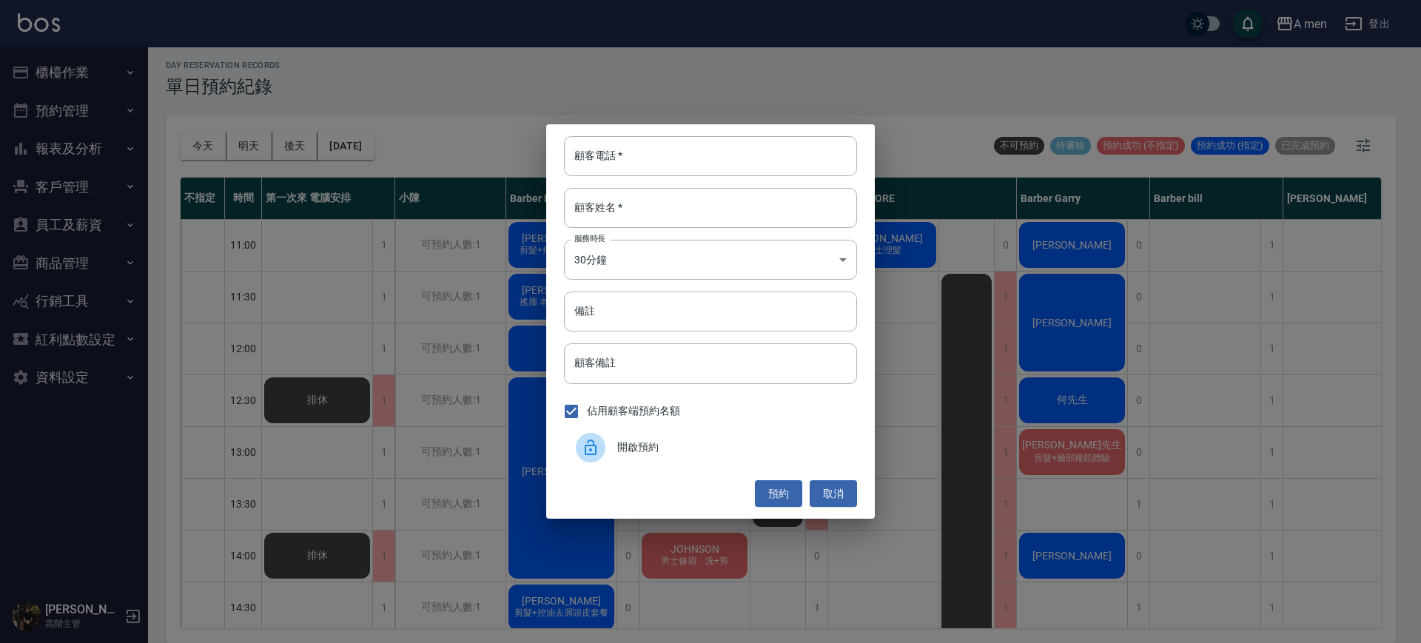
click at [607, 454] on div at bounding box center [596, 448] width 41 height 30
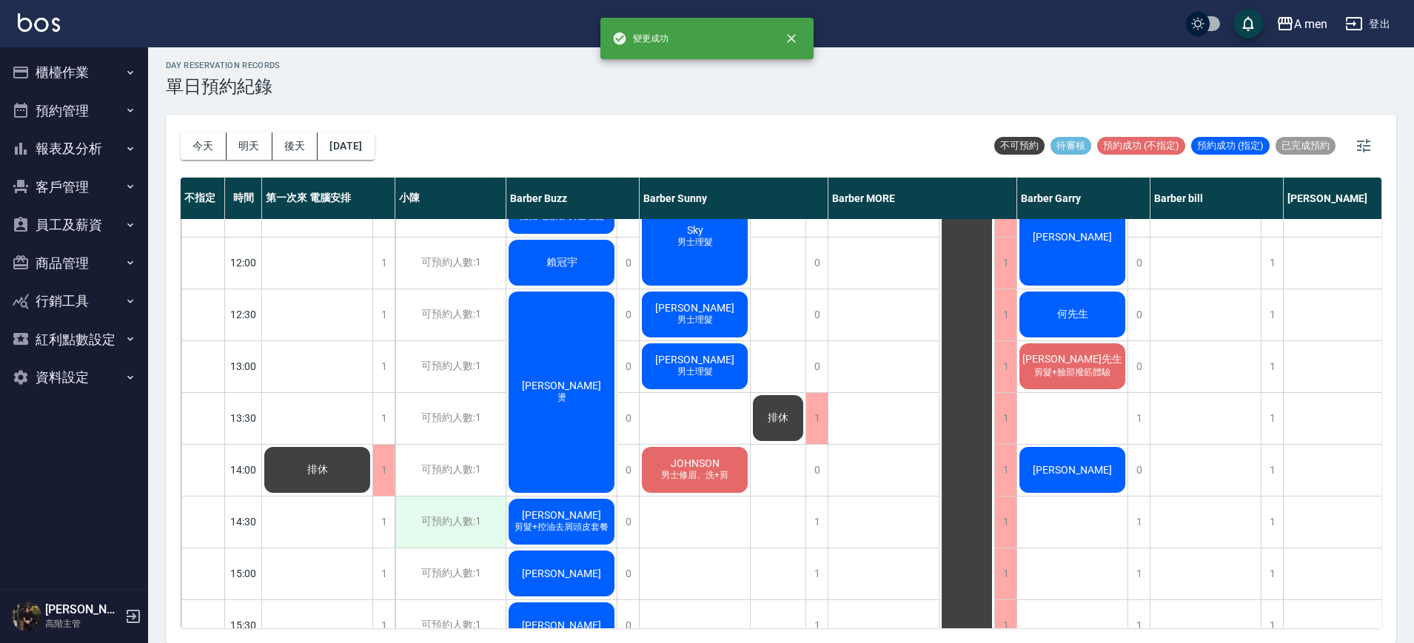
scroll to position [185, 0]
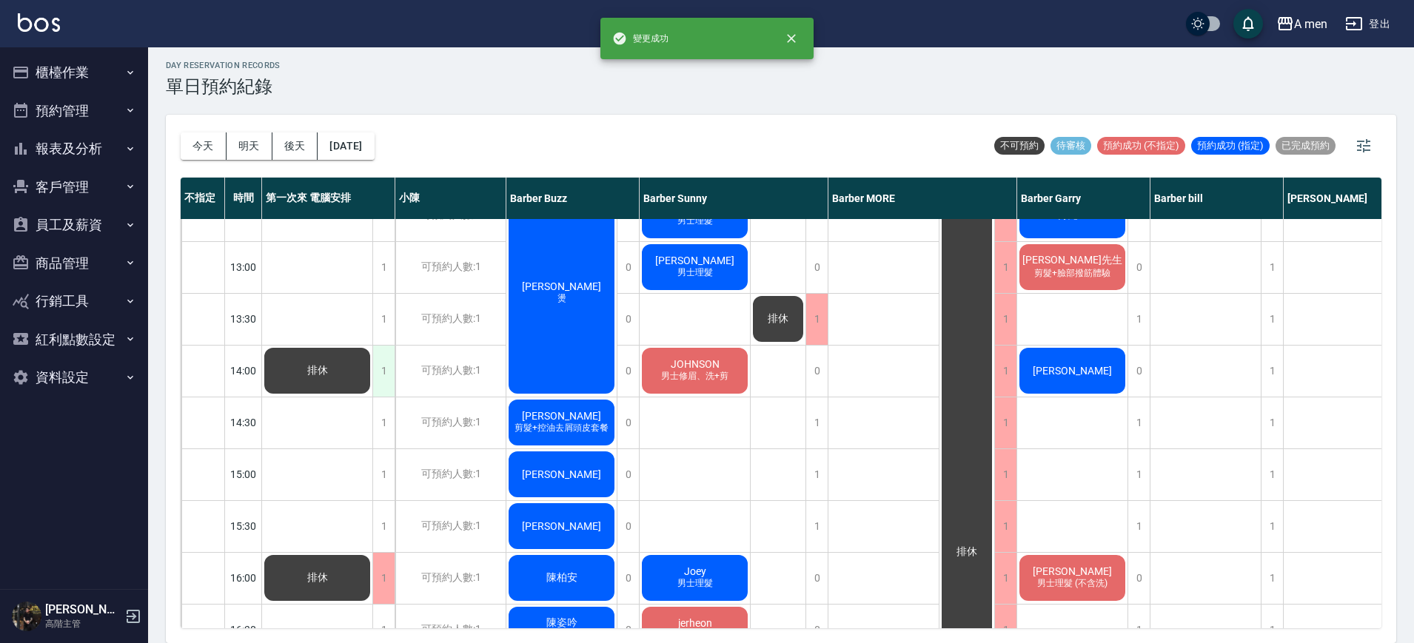
click at [379, 379] on div "1" at bounding box center [383, 371] width 22 height 51
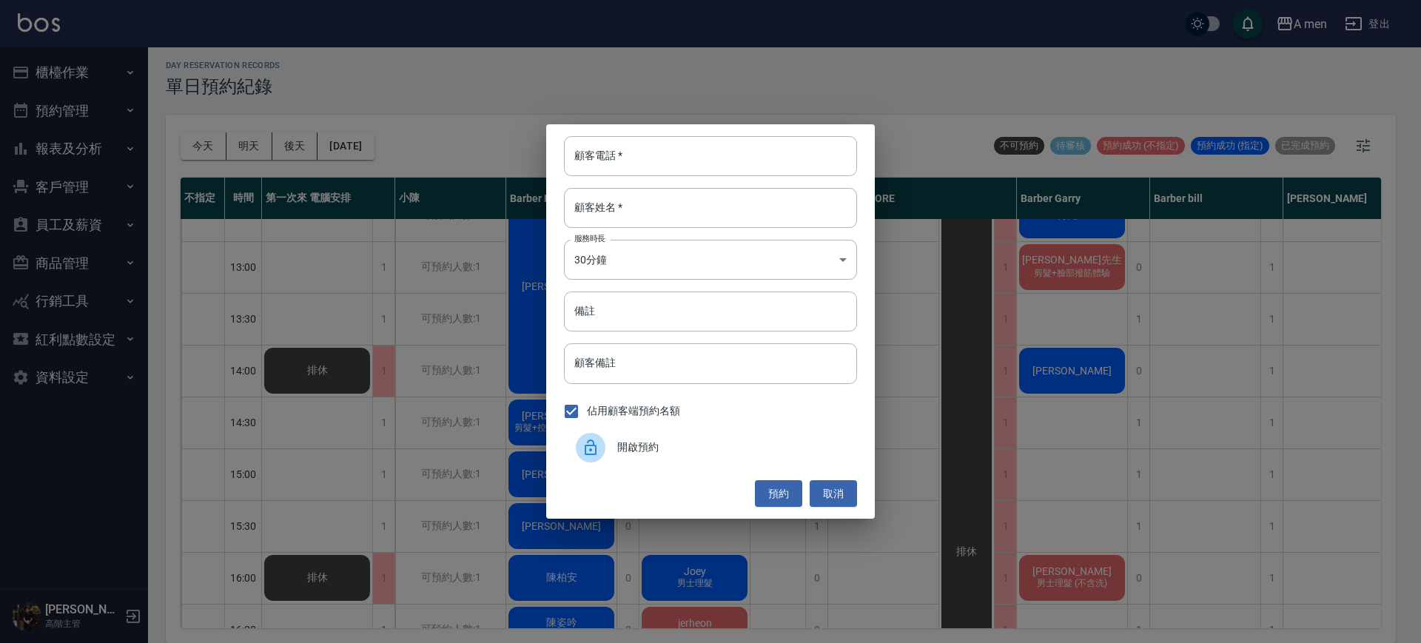
click at [679, 465] on div "開啟預約" at bounding box center [710, 447] width 293 height 41
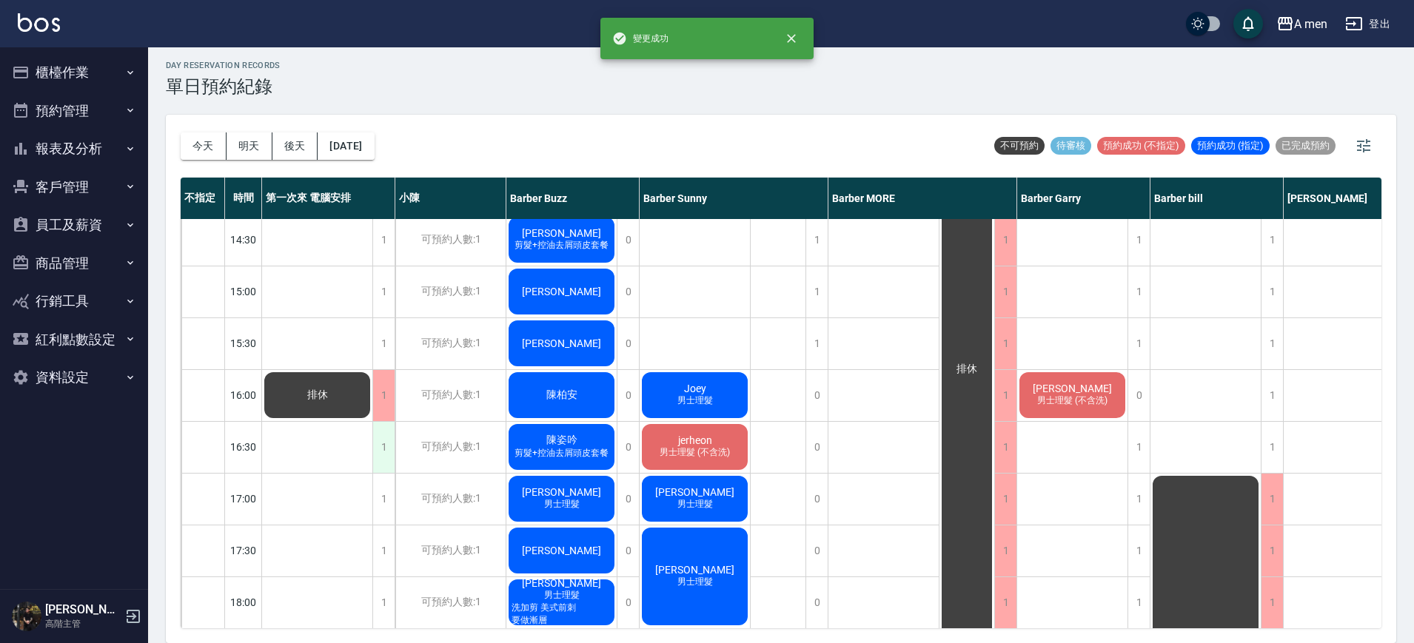
scroll to position [370, 0]
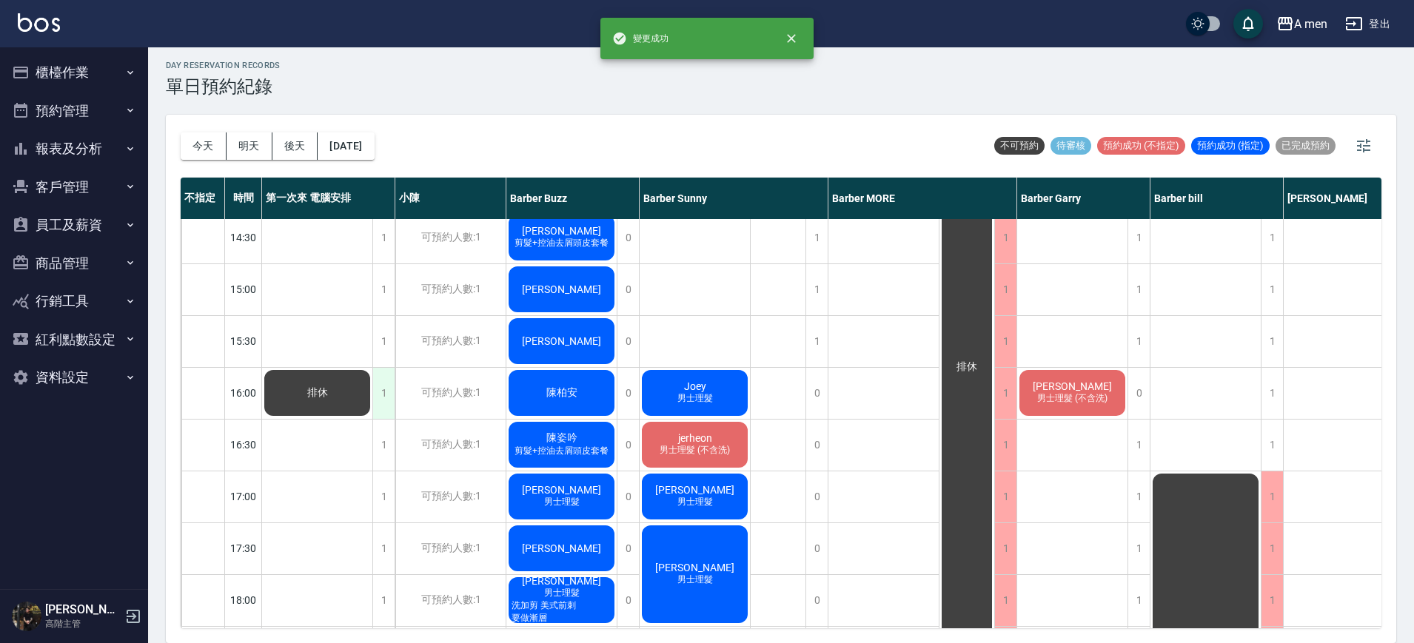
click at [387, 406] on div "1" at bounding box center [383, 393] width 22 height 51
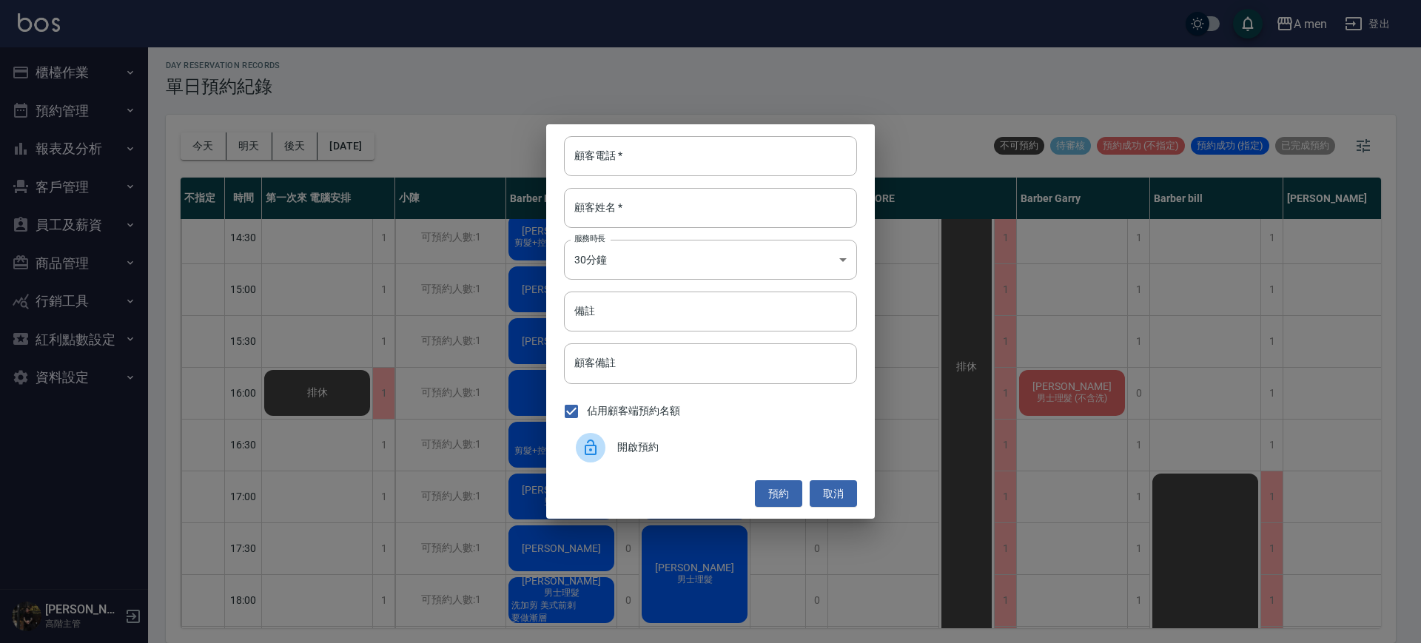
click at [626, 459] on div "開啟預約" at bounding box center [710, 447] width 293 height 41
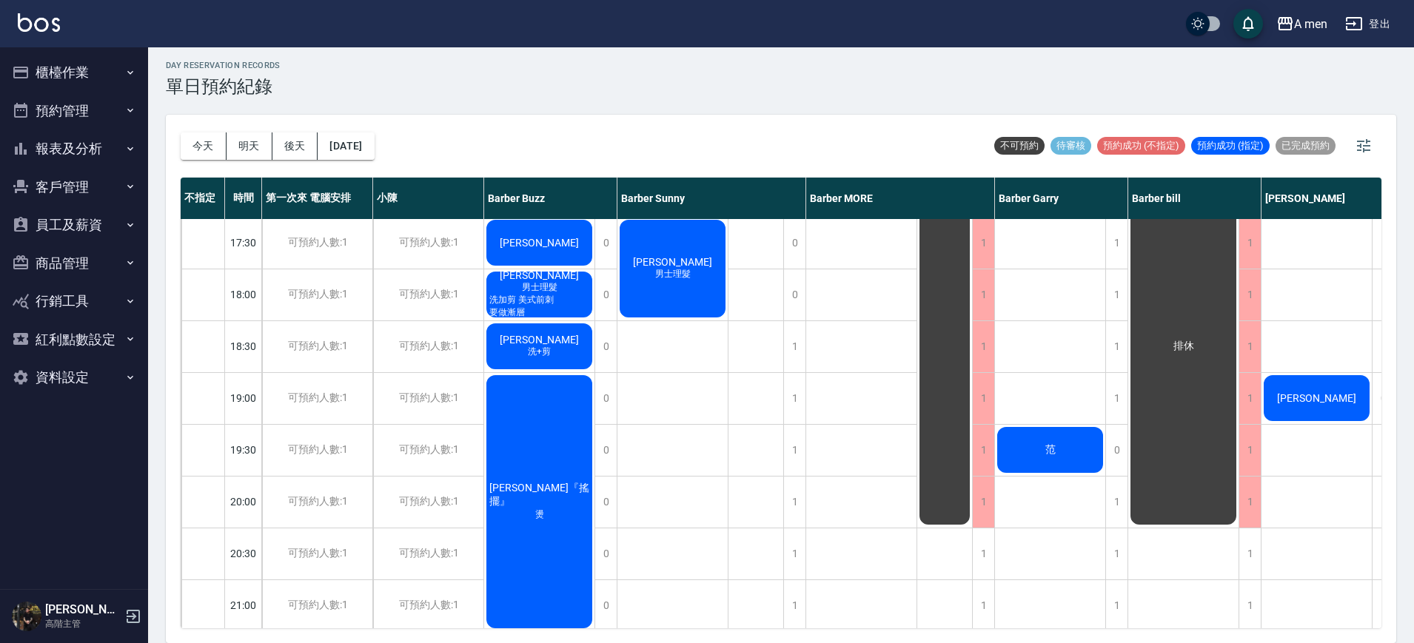
scroll to position [648, 0]
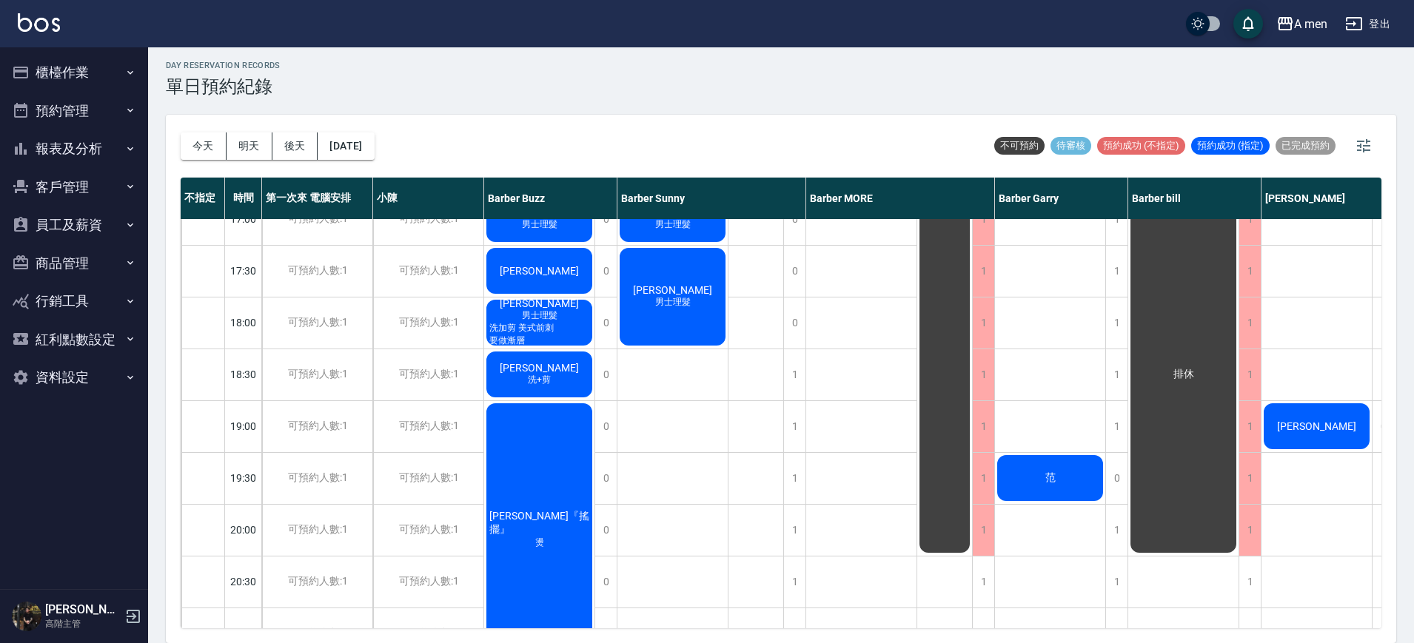
click at [568, 336] on span "洗加剪 美式前刺 要做漸層" at bounding box center [539, 334] width 106 height 25
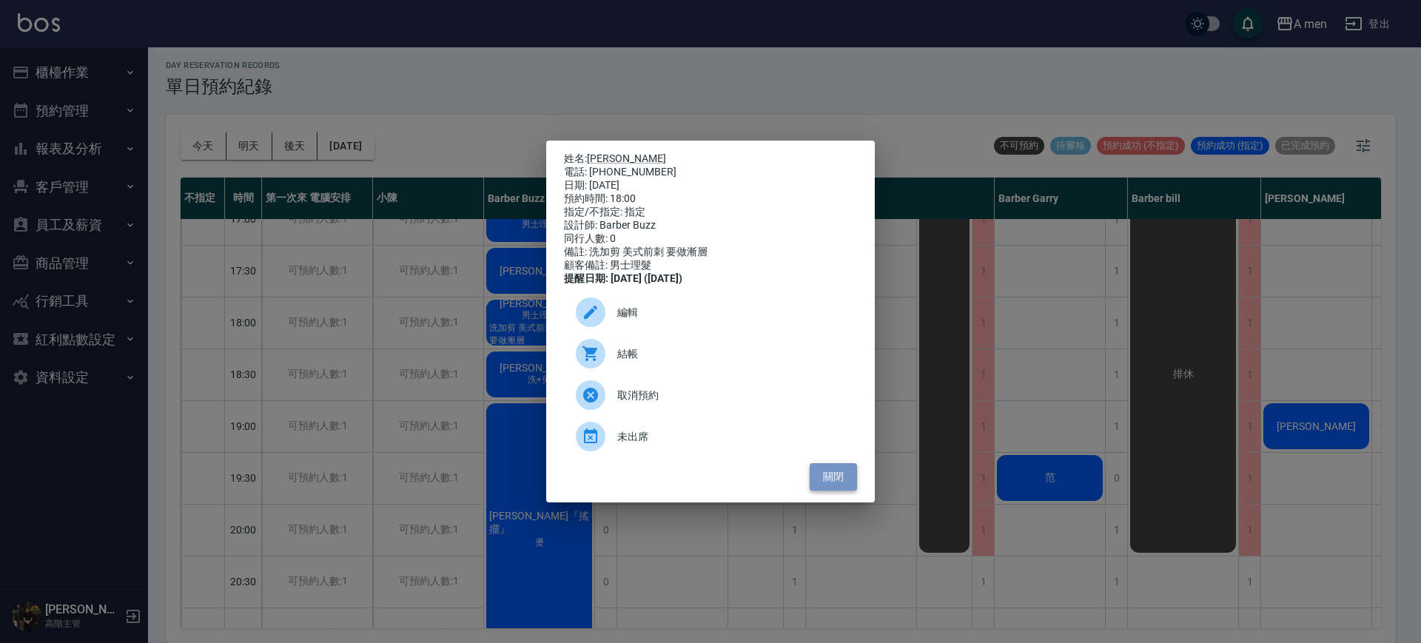
click at [831, 477] on button "關閉" at bounding box center [833, 476] width 47 height 27
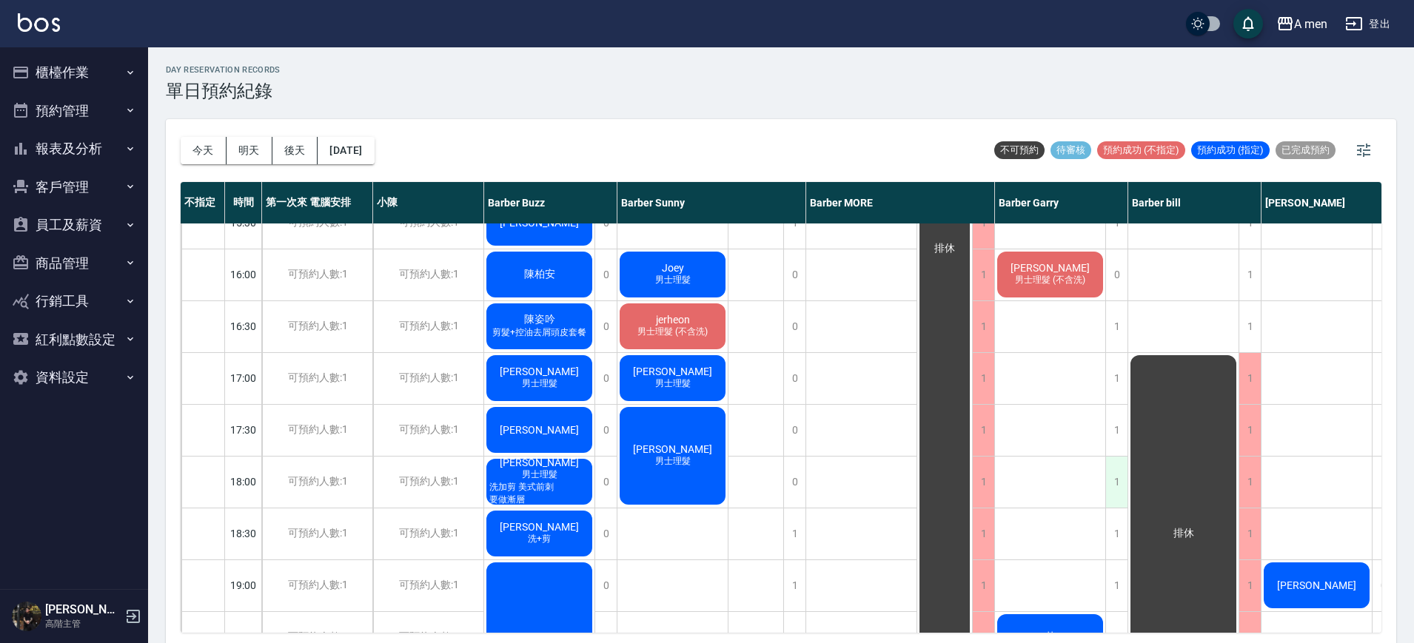
scroll to position [463, 0]
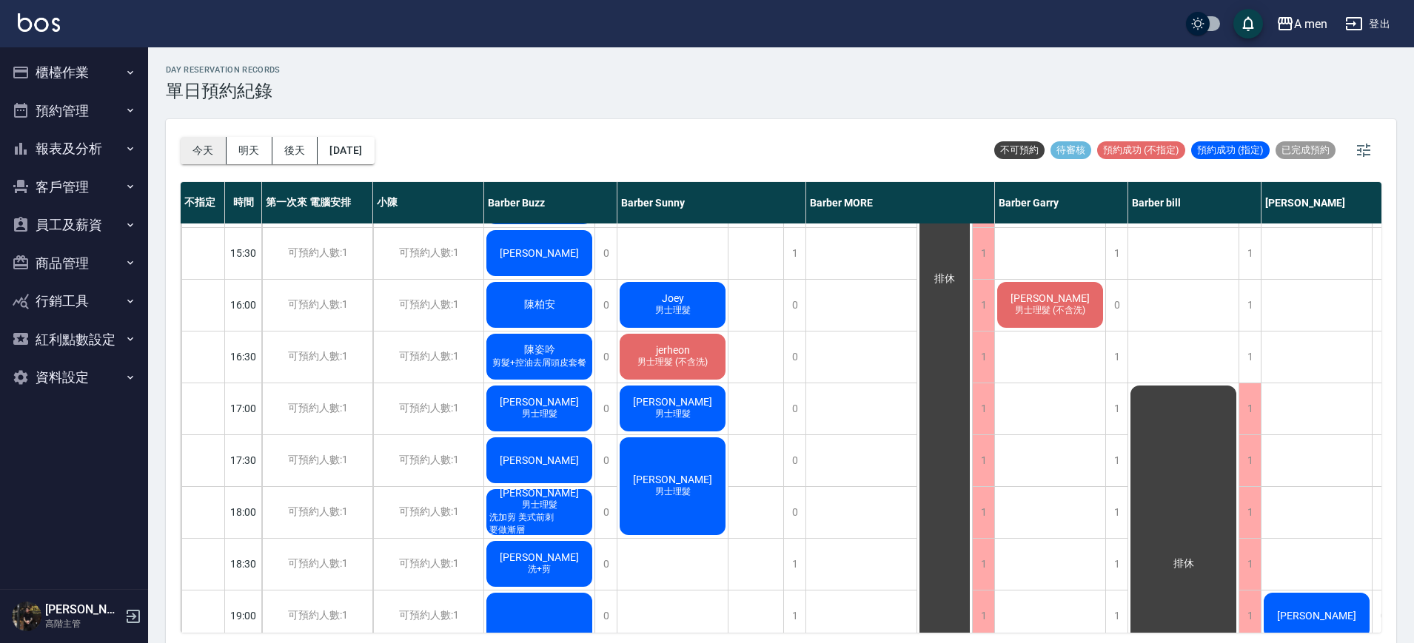
click at [208, 147] on button "今天" at bounding box center [204, 150] width 46 height 27
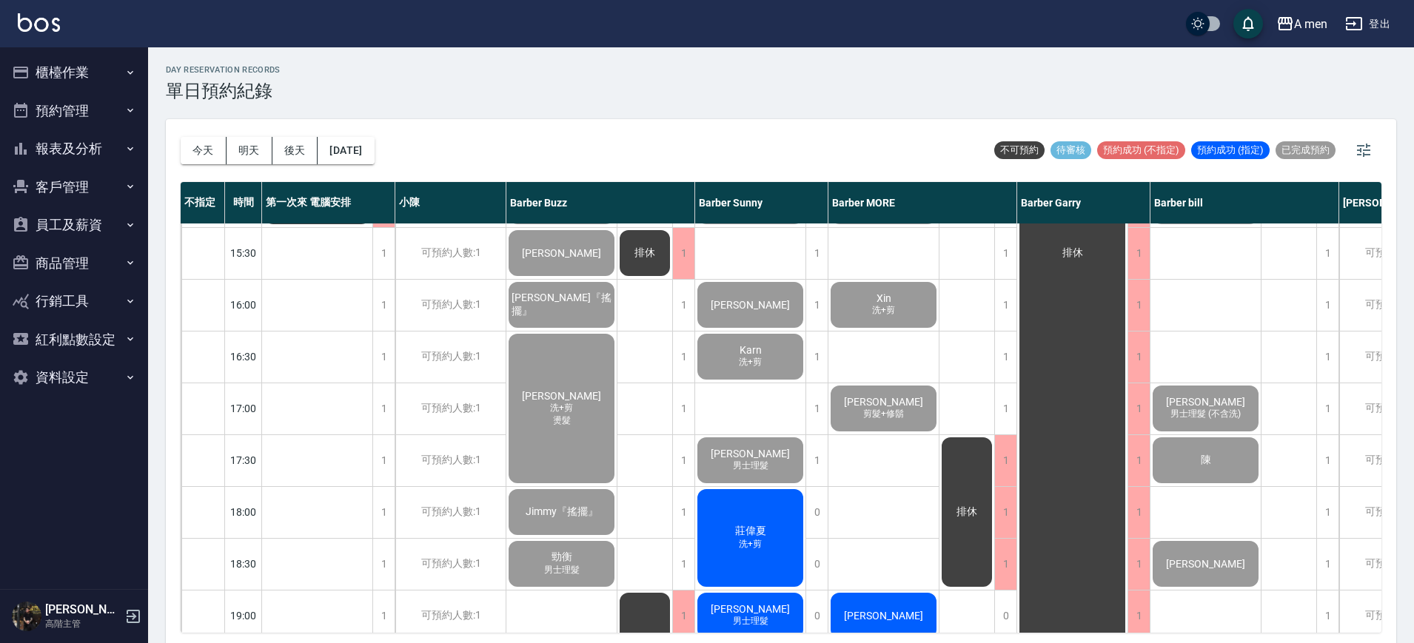
click at [760, 541] on span "洗+剪" at bounding box center [750, 544] width 29 height 13
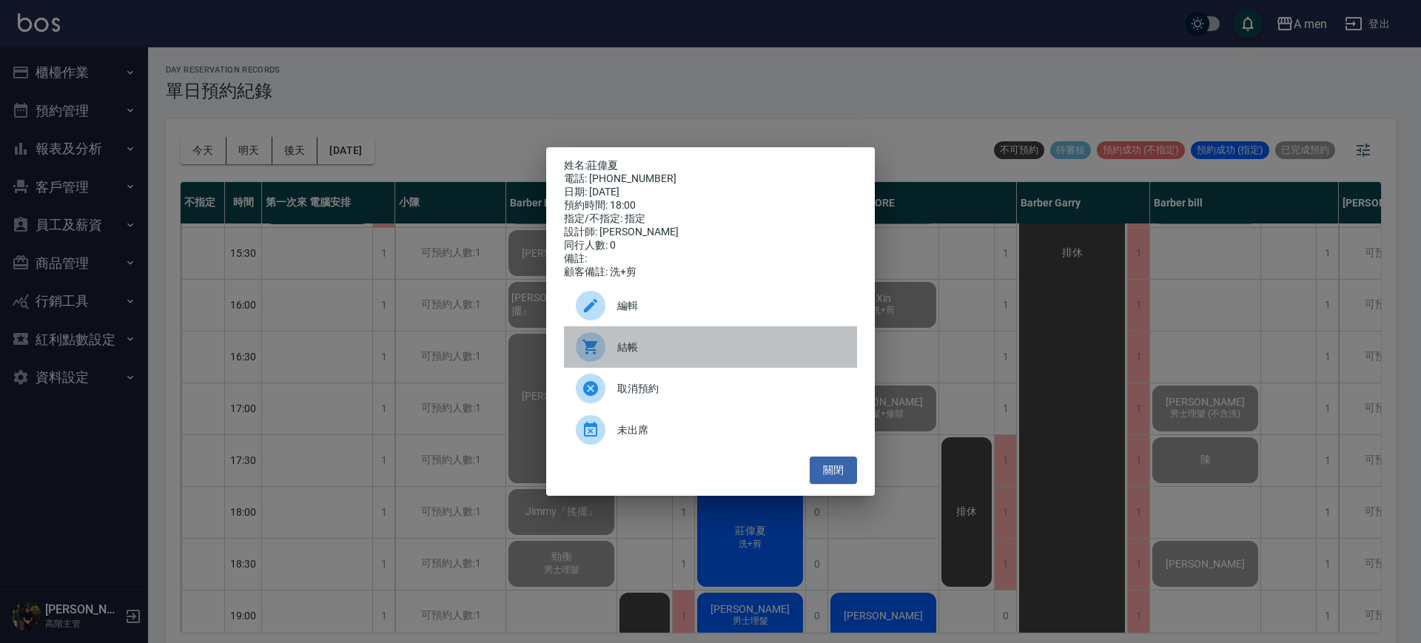
click at [655, 355] on span "結帳" at bounding box center [731, 348] width 228 height 16
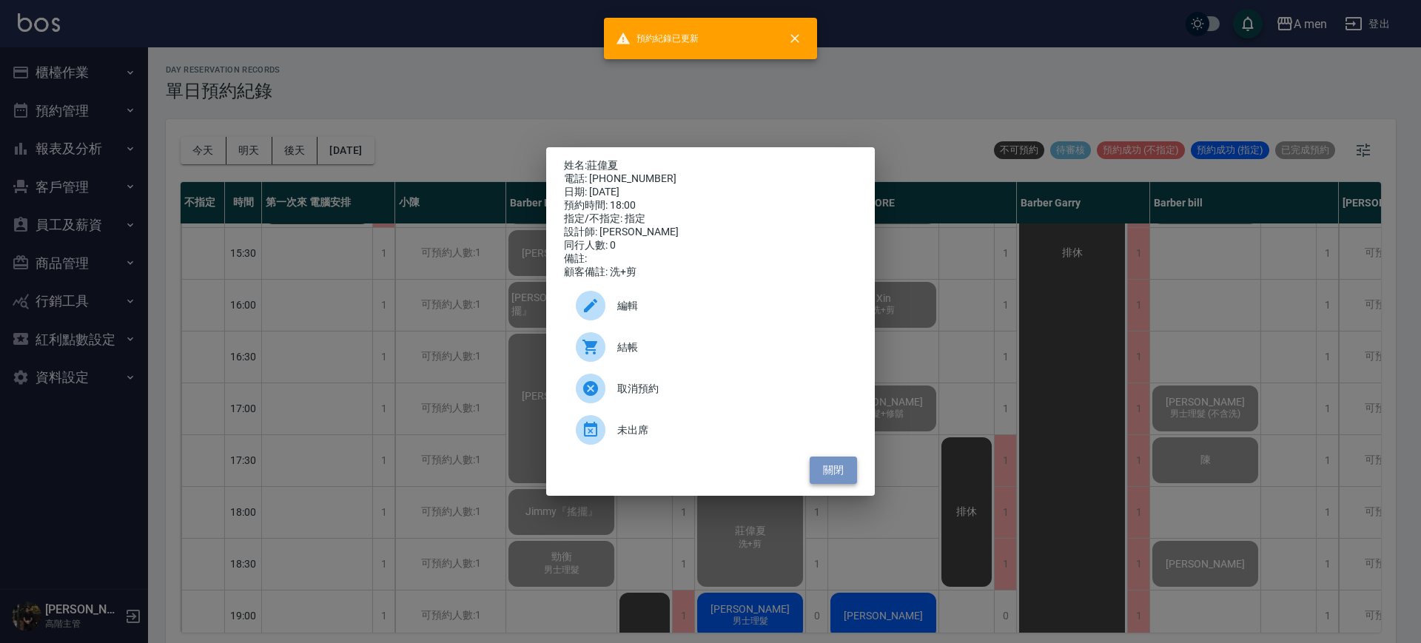
click at [816, 473] on button "關閉" at bounding box center [833, 470] width 47 height 27
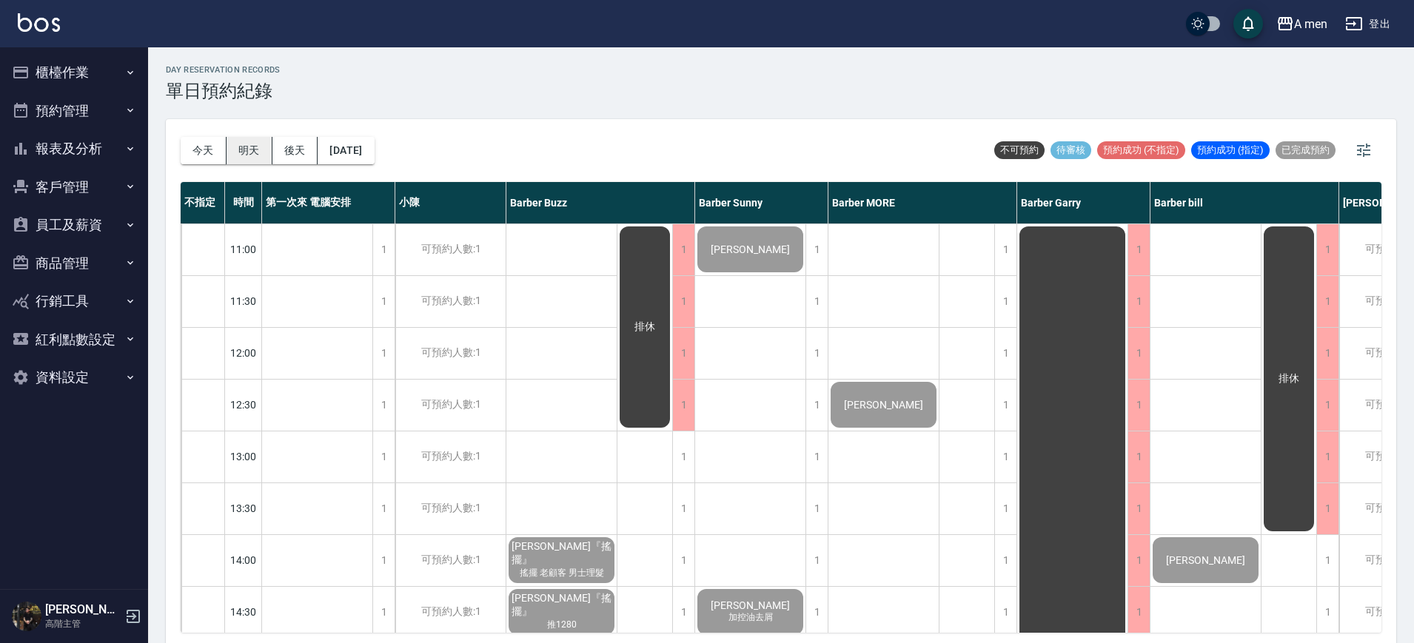
click at [229, 144] on button "明天" at bounding box center [249, 150] width 46 height 27
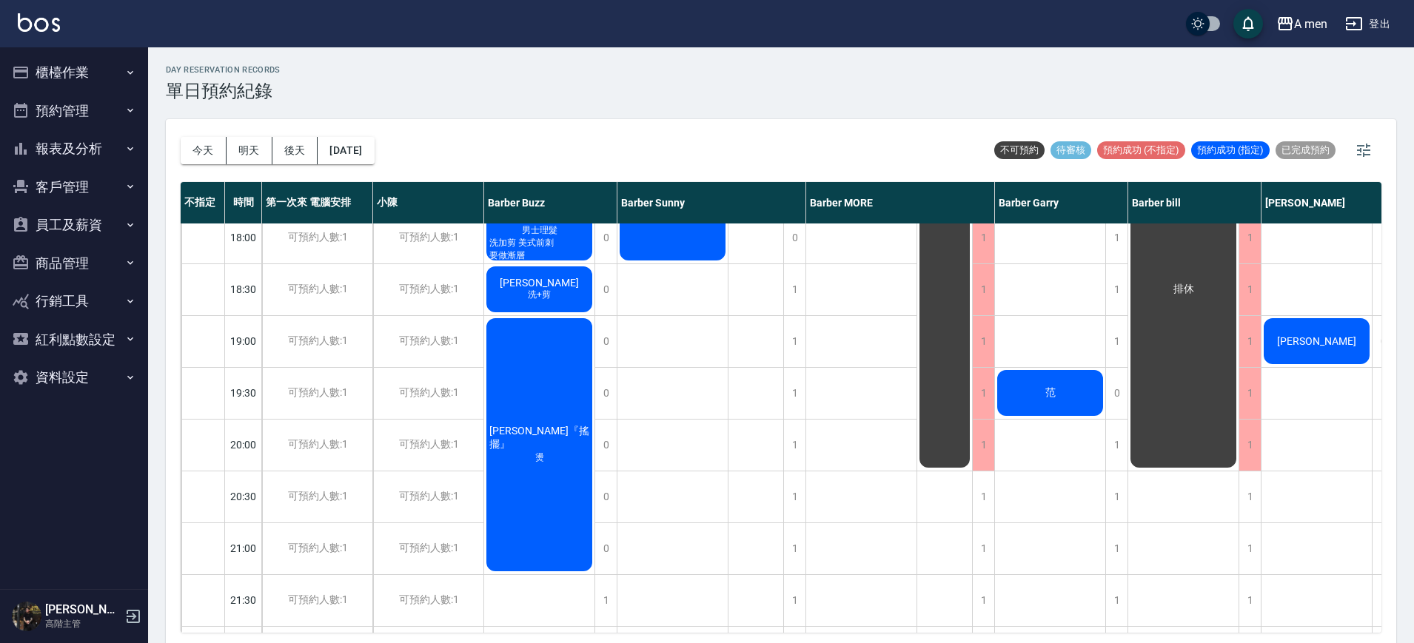
scroll to position [740, 0]
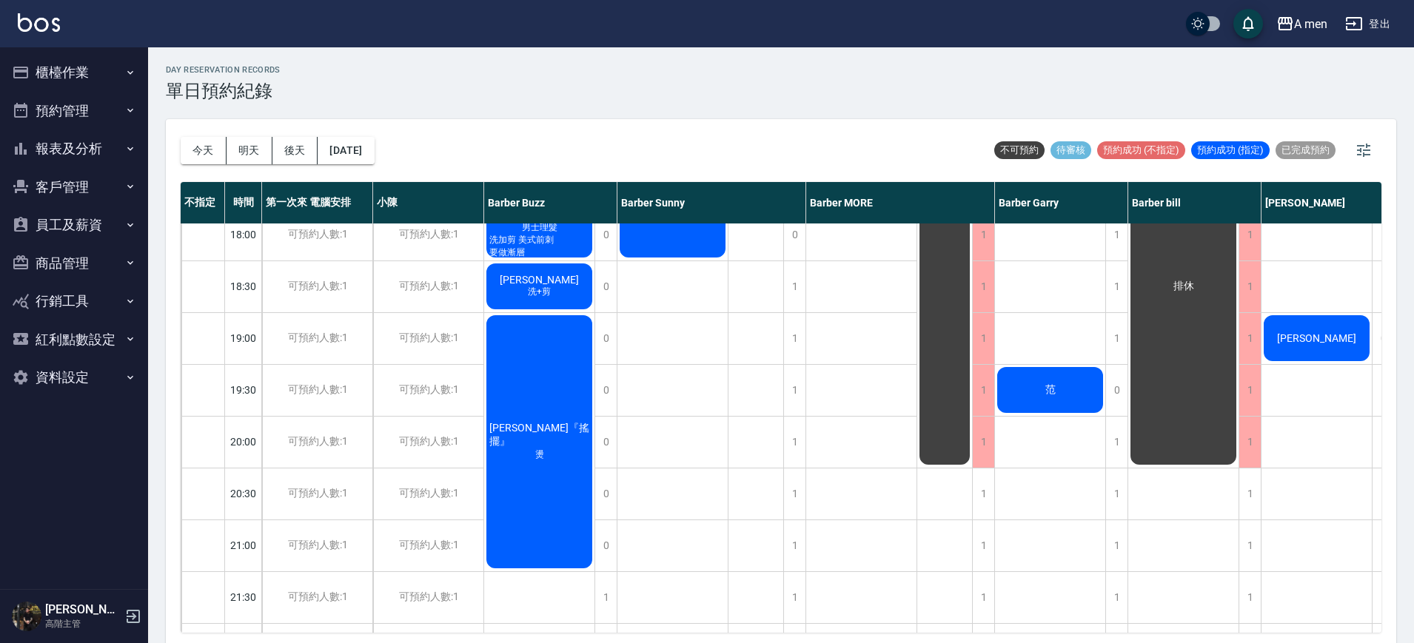
click at [562, 280] on span "Francisco" at bounding box center [539, 280] width 85 height 12
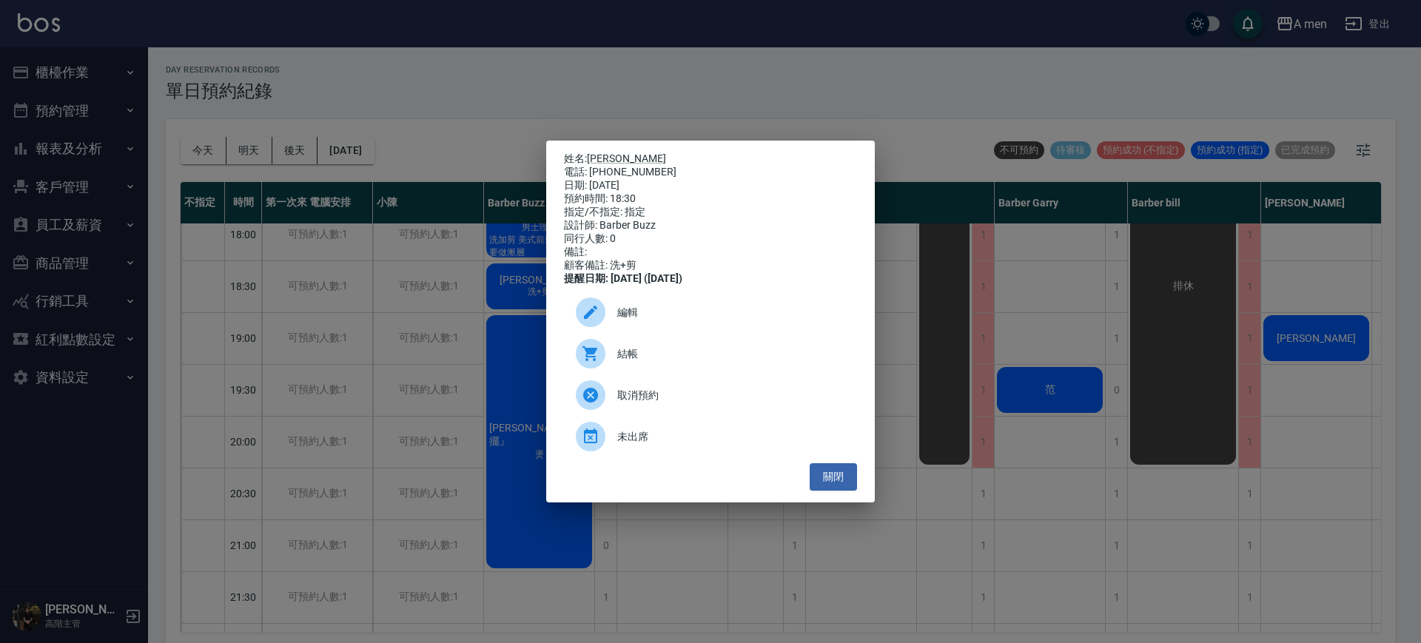
click at [599, 152] on p "姓名: Francisco" at bounding box center [710, 158] width 293 height 13
click at [608, 153] on link "Francisco" at bounding box center [626, 158] width 79 height 12
click at [851, 478] on button "關閉" at bounding box center [833, 476] width 47 height 27
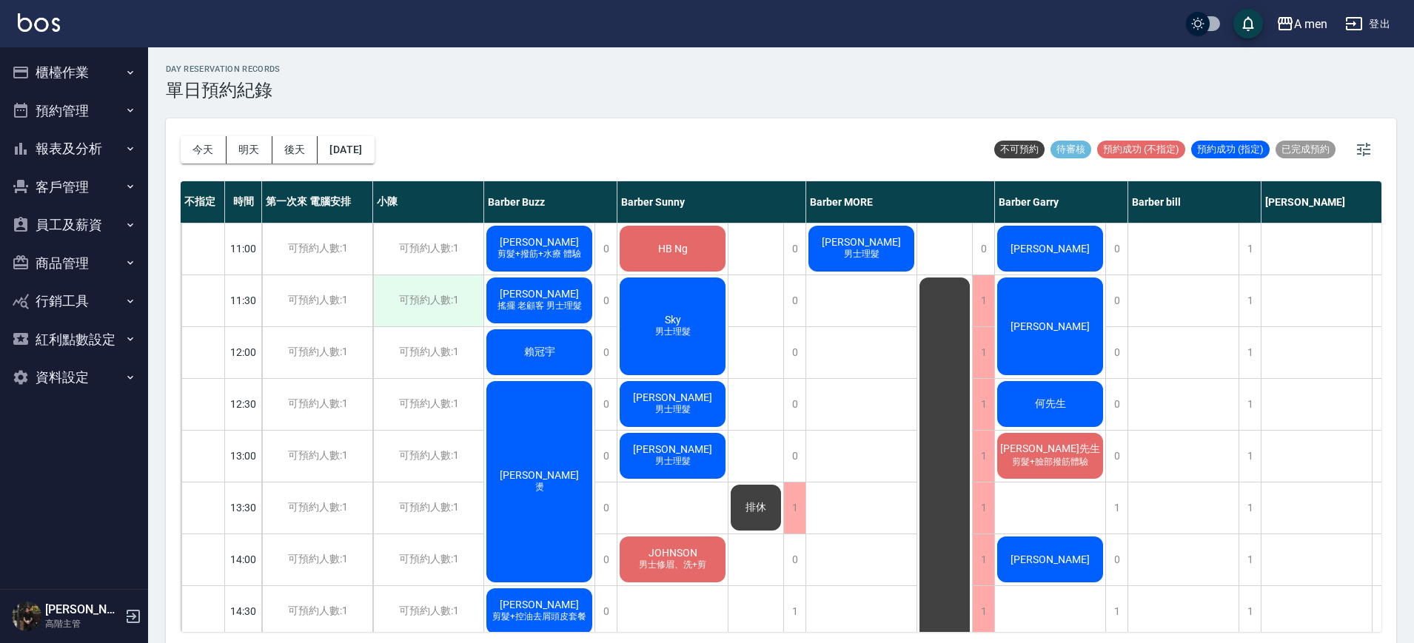
scroll to position [0, 0]
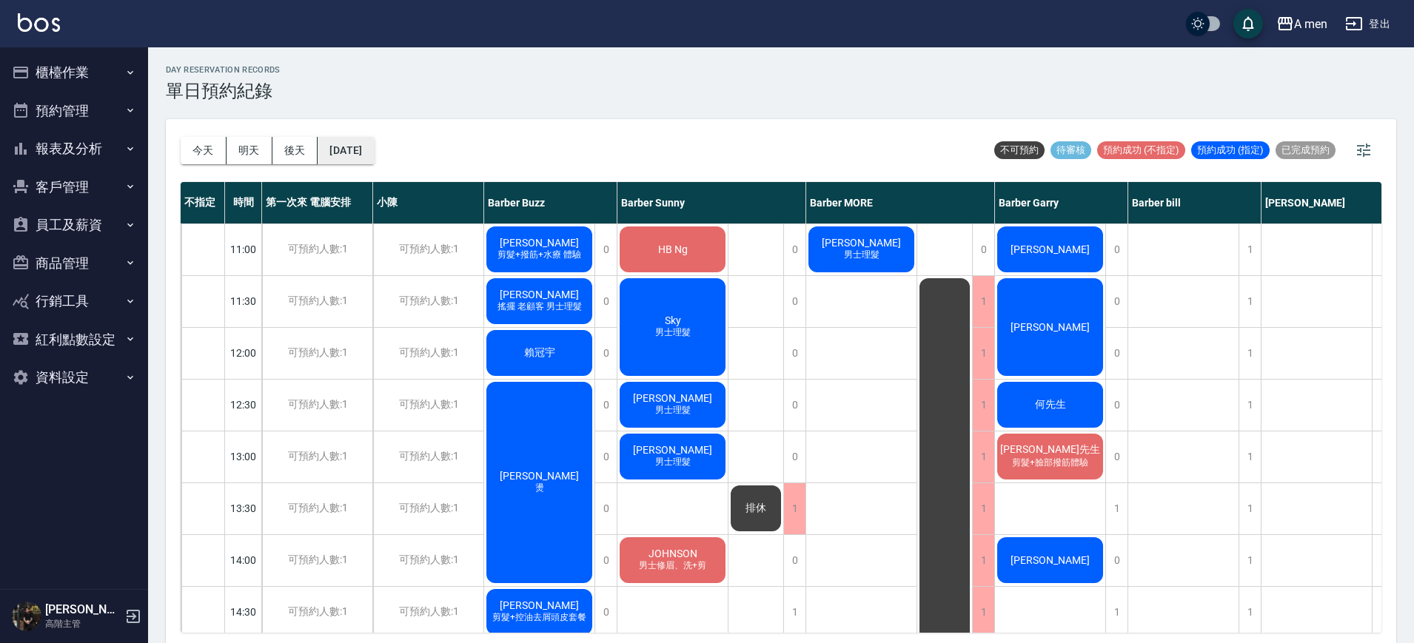
click at [374, 156] on button "2025/09/20" at bounding box center [345, 150] width 56 height 27
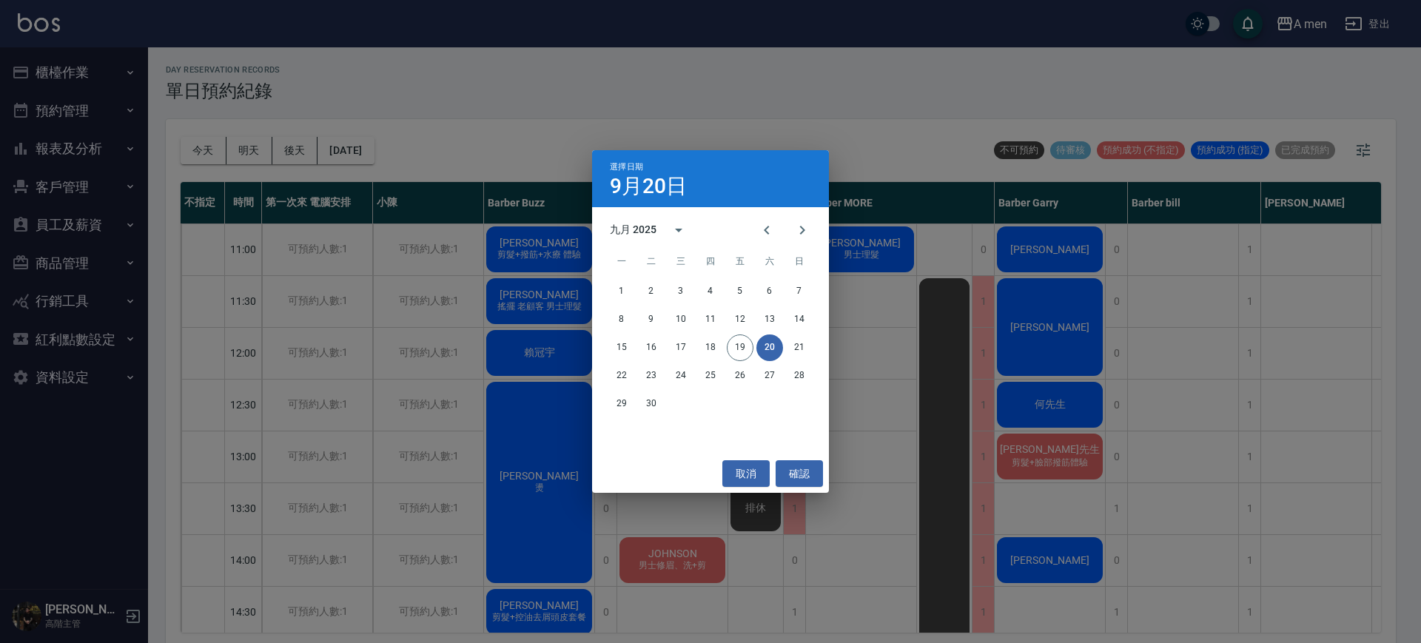
click at [890, 303] on div "選擇日期 9月20日 九月 2025 一 二 三 四 五 六 日 1 2 3 4 5 6 7 8 9 10 11 12 13 14 15 16 17 18 1…" at bounding box center [710, 321] width 1421 height 643
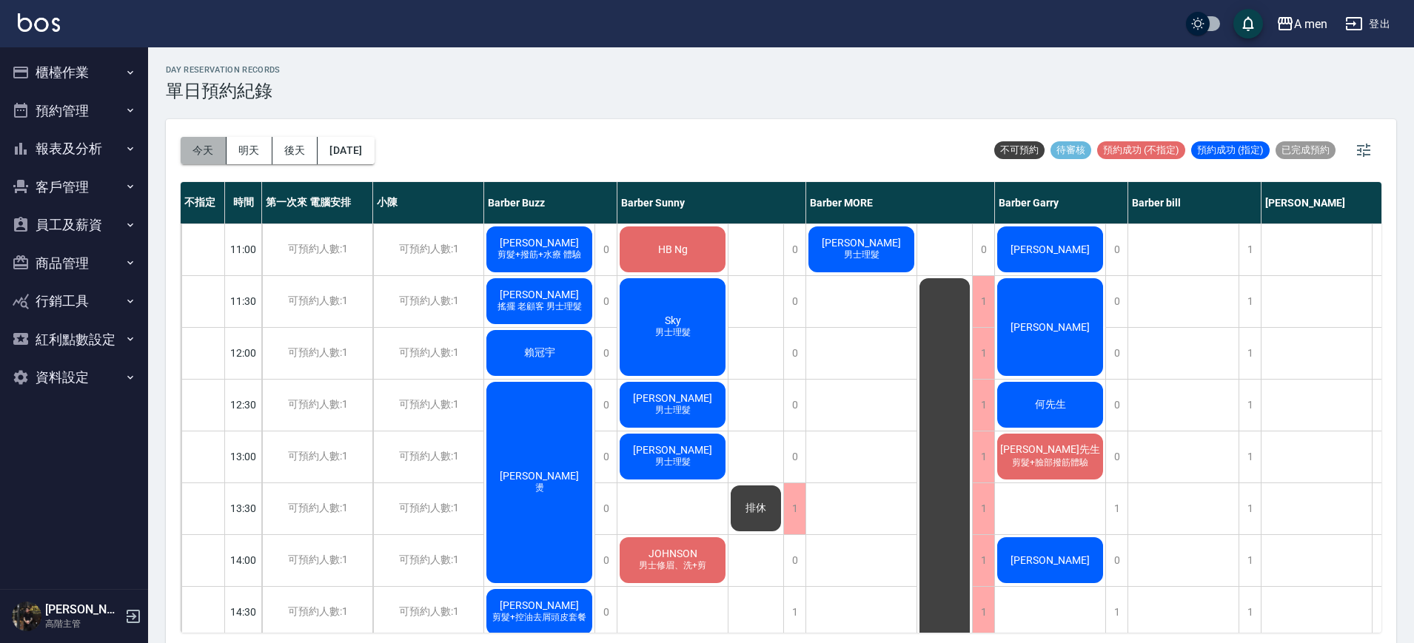
click at [204, 150] on button "今天" at bounding box center [204, 150] width 46 height 27
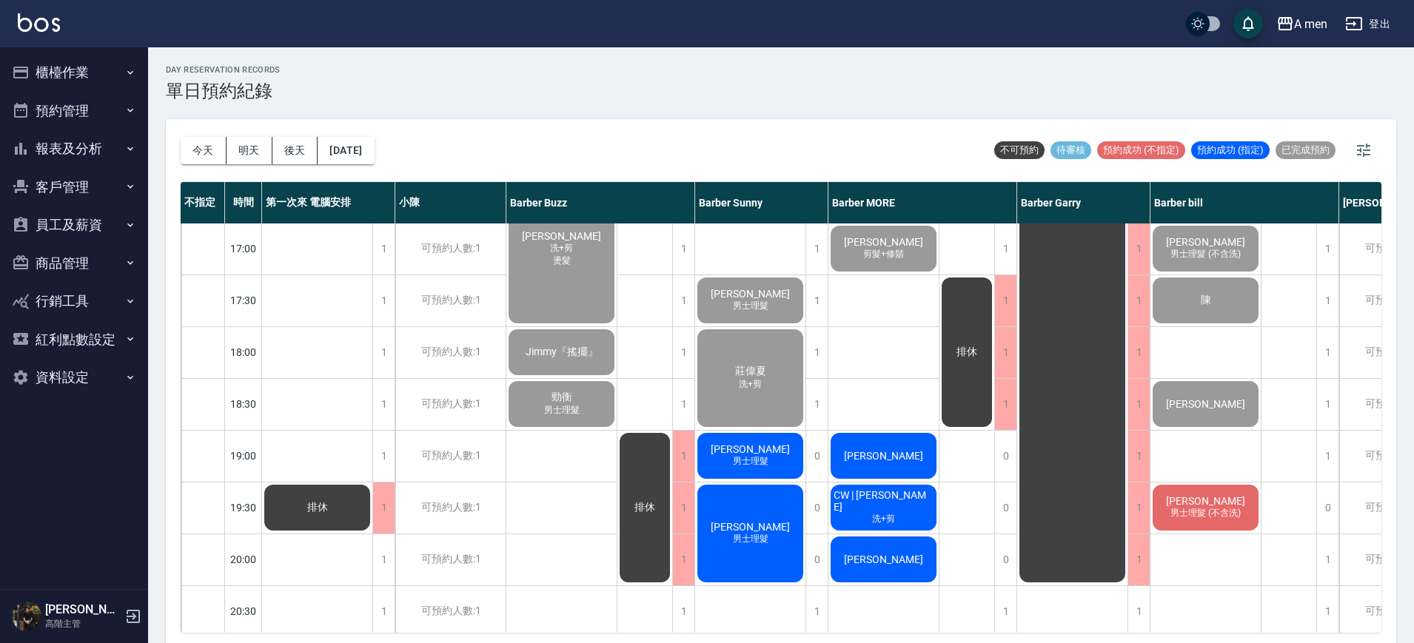
scroll to position [740, 0]
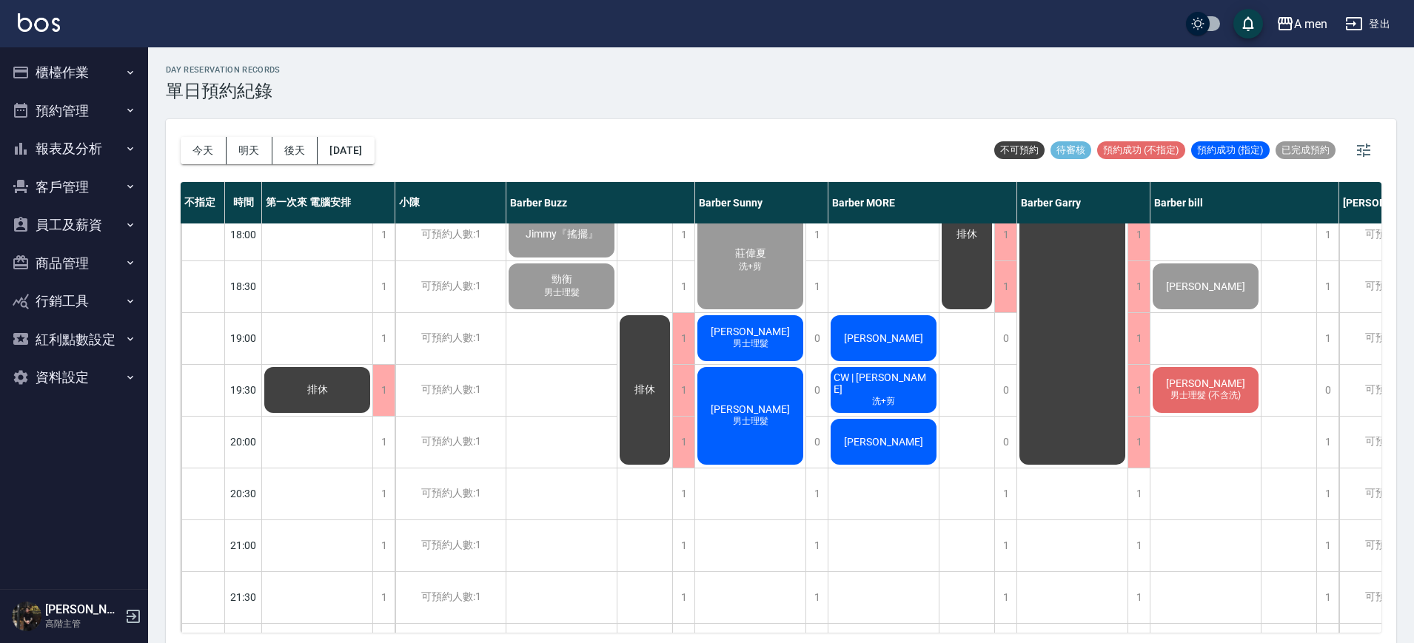
click at [1230, 395] on span "男士理髮 (不含洗)" at bounding box center [1205, 395] width 76 height 13
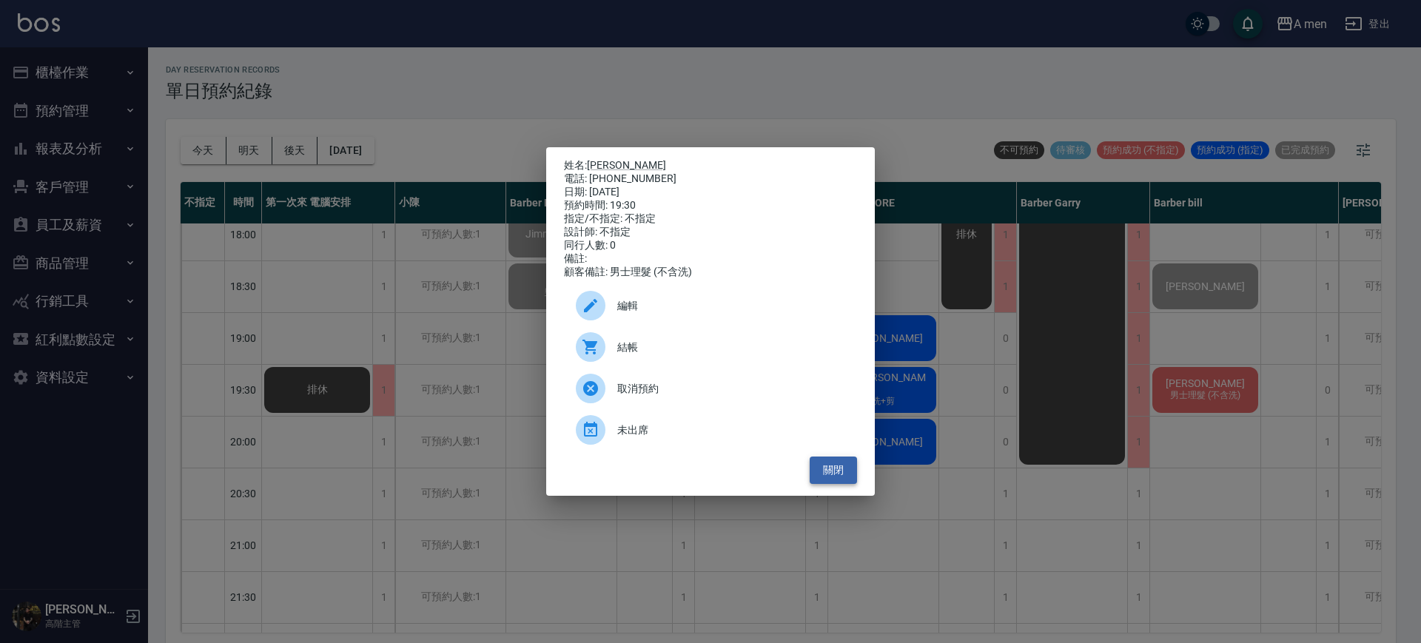
click at [847, 481] on button "關閉" at bounding box center [833, 470] width 47 height 27
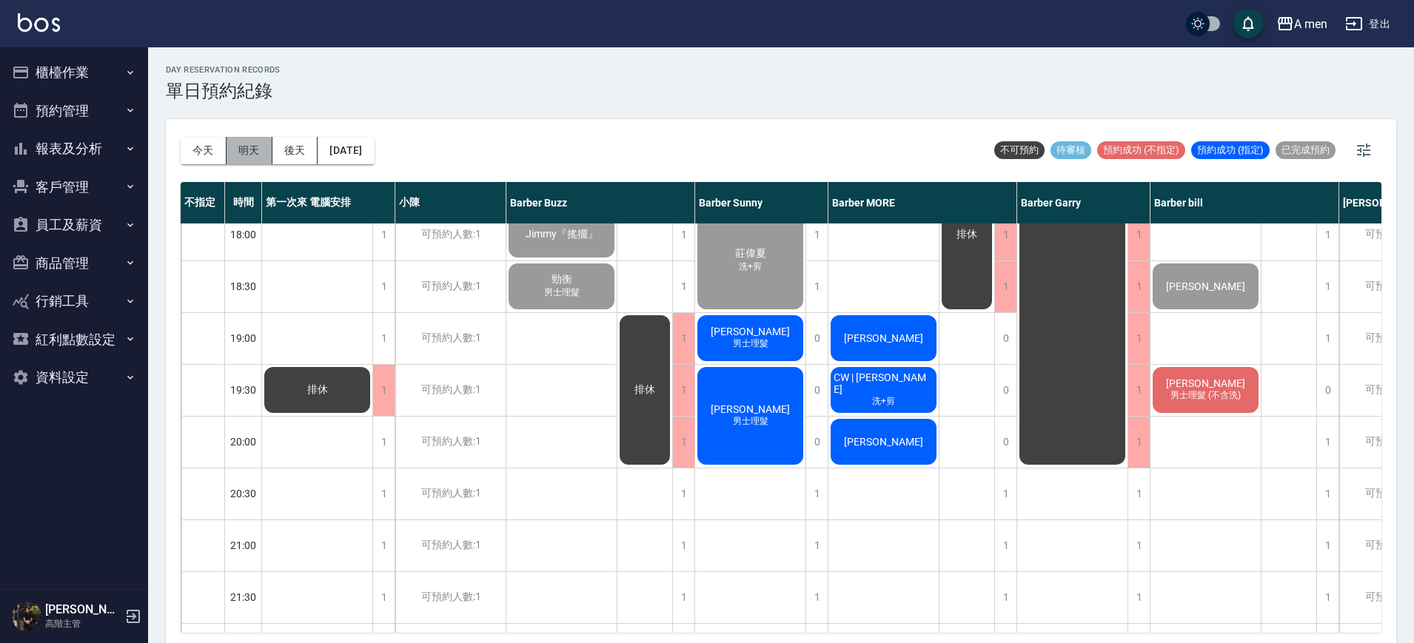
click at [251, 158] on button "明天" at bounding box center [249, 150] width 46 height 27
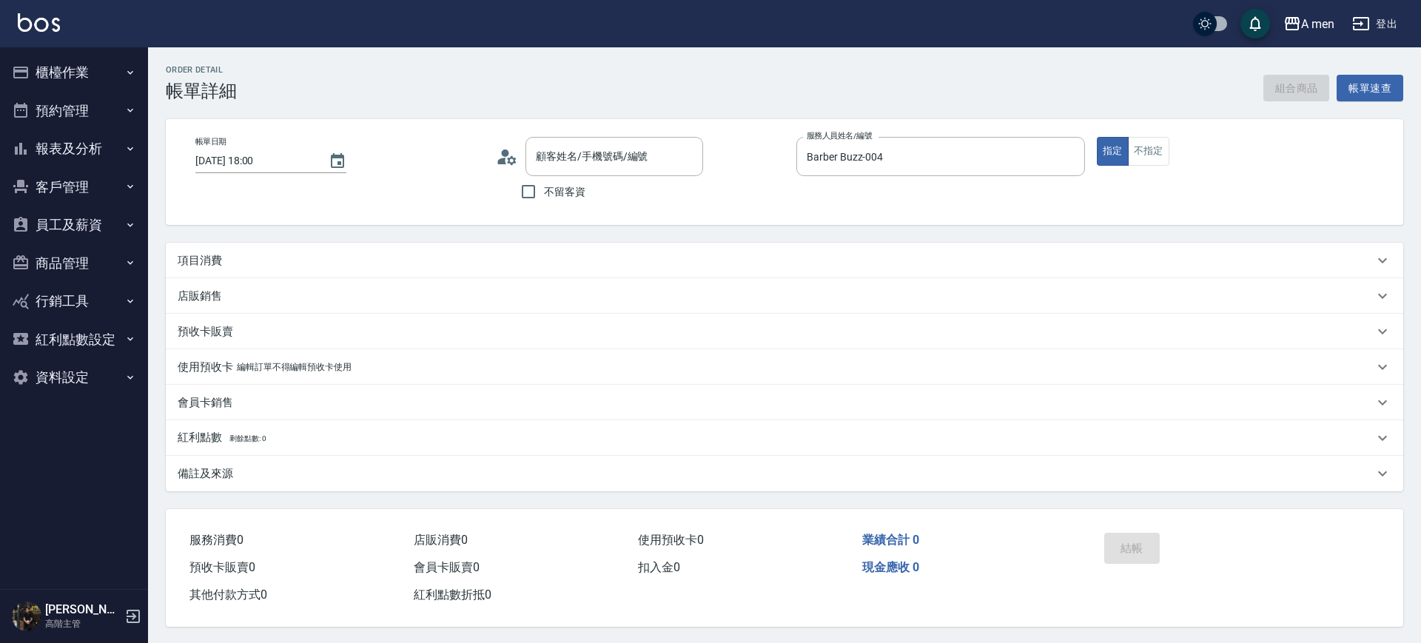
type input "[DATE] 18:00"
type input "Barber Buzz-004"
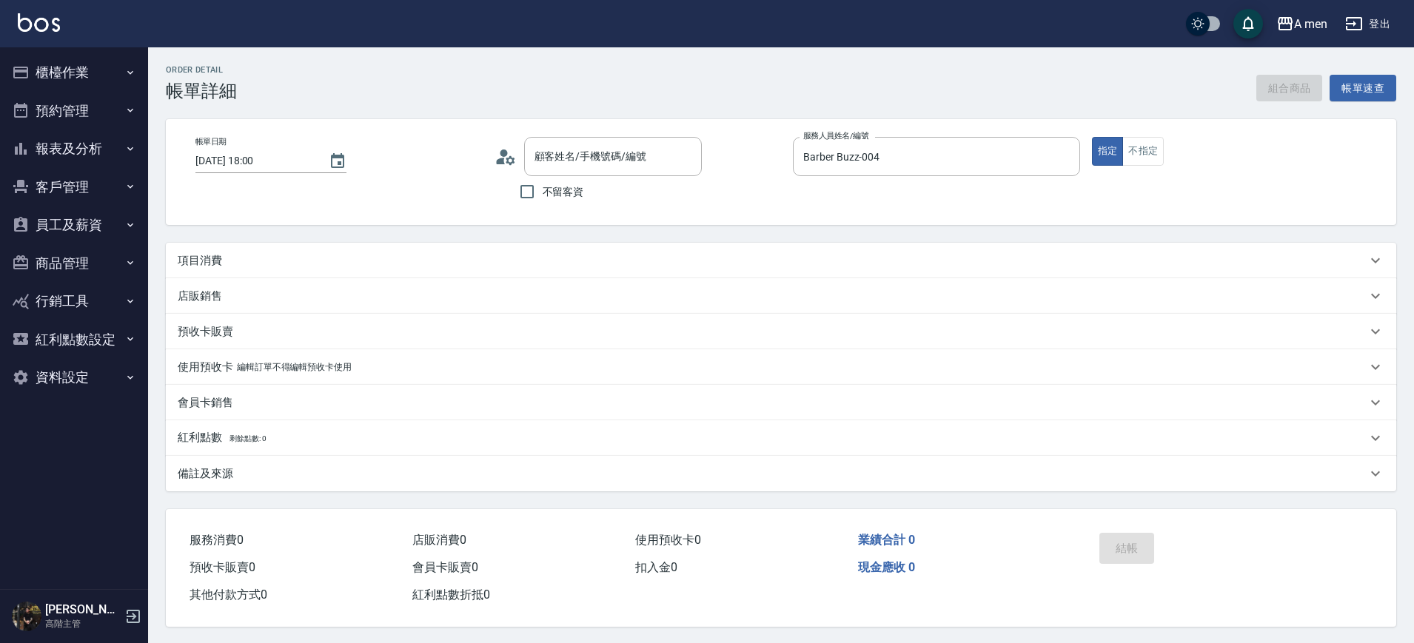
type input "[PERSON_NAME]『搖擺』/0979708769/null"
click at [424, 260] on div "項目消費" at bounding box center [772, 261] width 1189 height 16
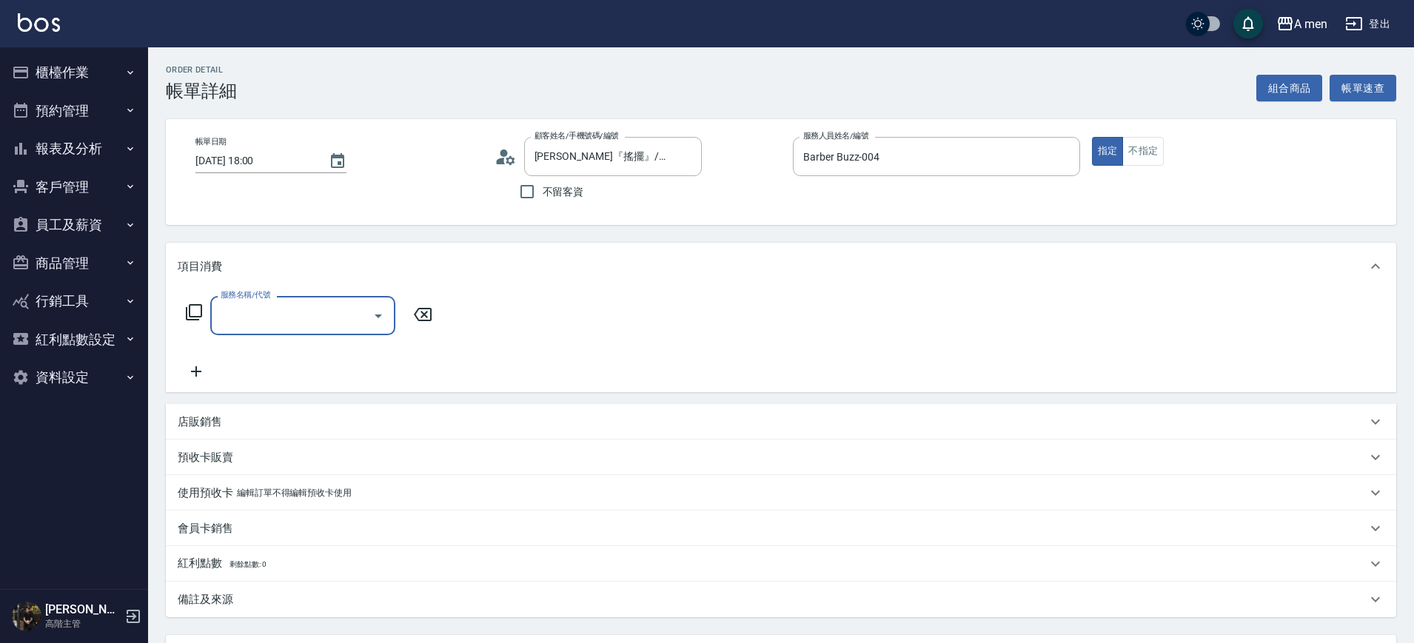
click at [351, 316] on input "服務名稱/代號" at bounding box center [291, 316] width 149 height 26
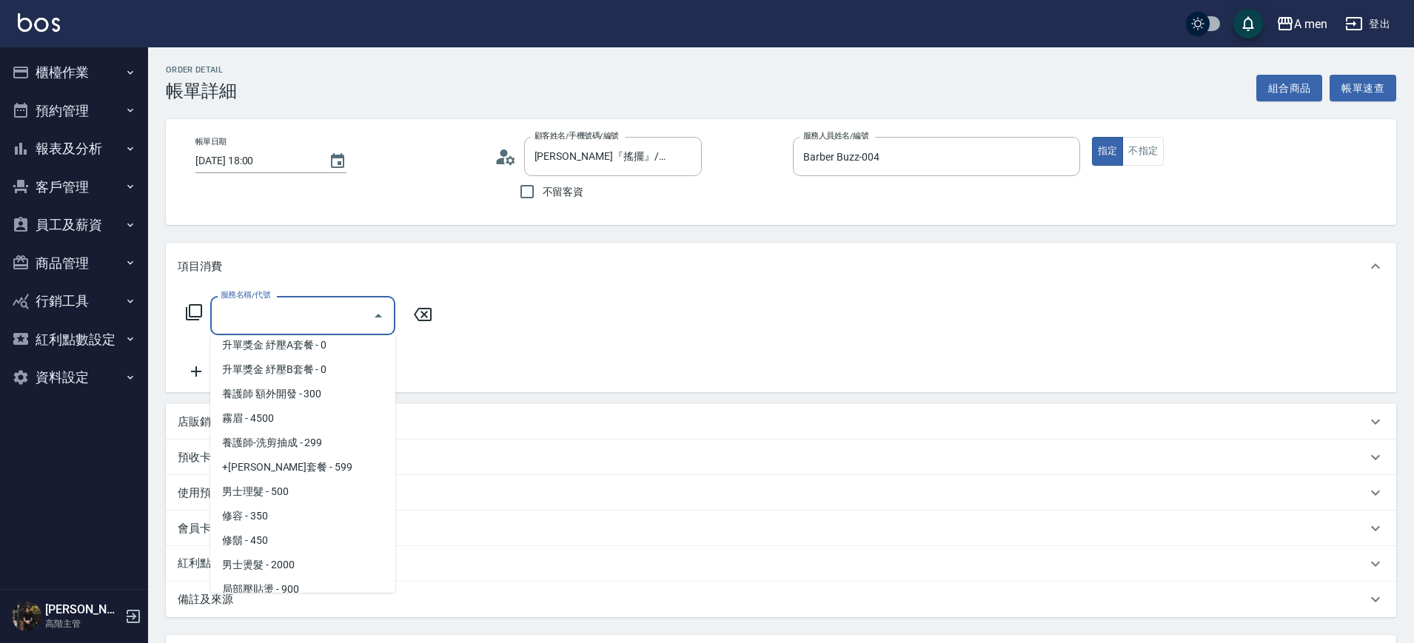
scroll to position [278, 0]
click at [303, 480] on span "男士理髮 - 500" at bounding box center [302, 491] width 185 height 24
type input "男士理髮(A01)"
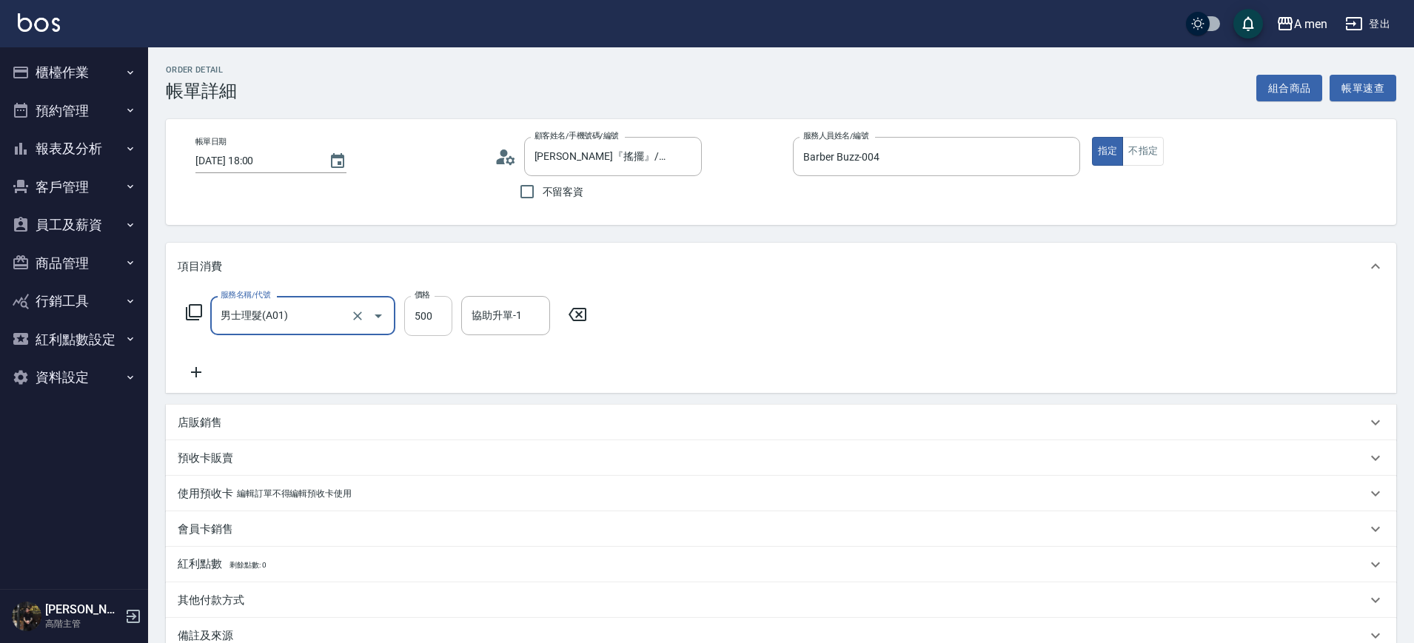
click at [448, 323] on input "500" at bounding box center [428, 316] width 48 height 40
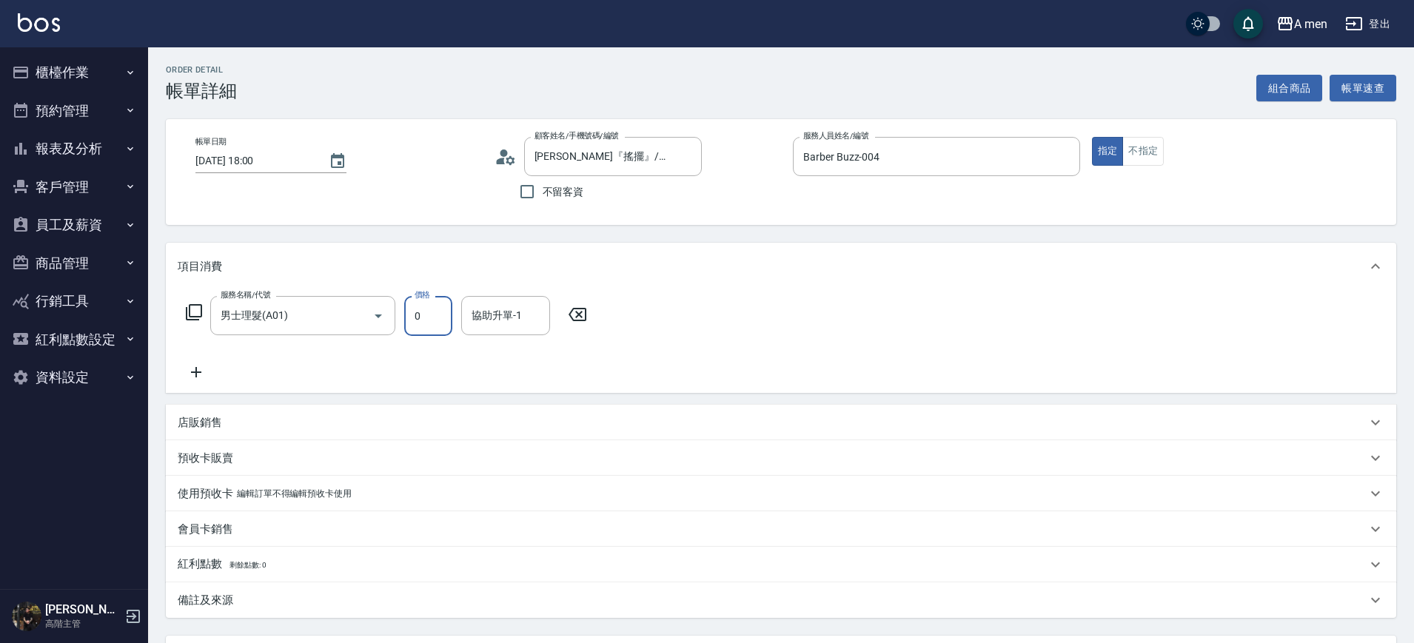
drag, startPoint x: 448, startPoint y: 323, endPoint x: 405, endPoint y: 329, distance: 43.3
click at [406, 329] on input "0" at bounding box center [428, 316] width 48 height 40
type input "0"
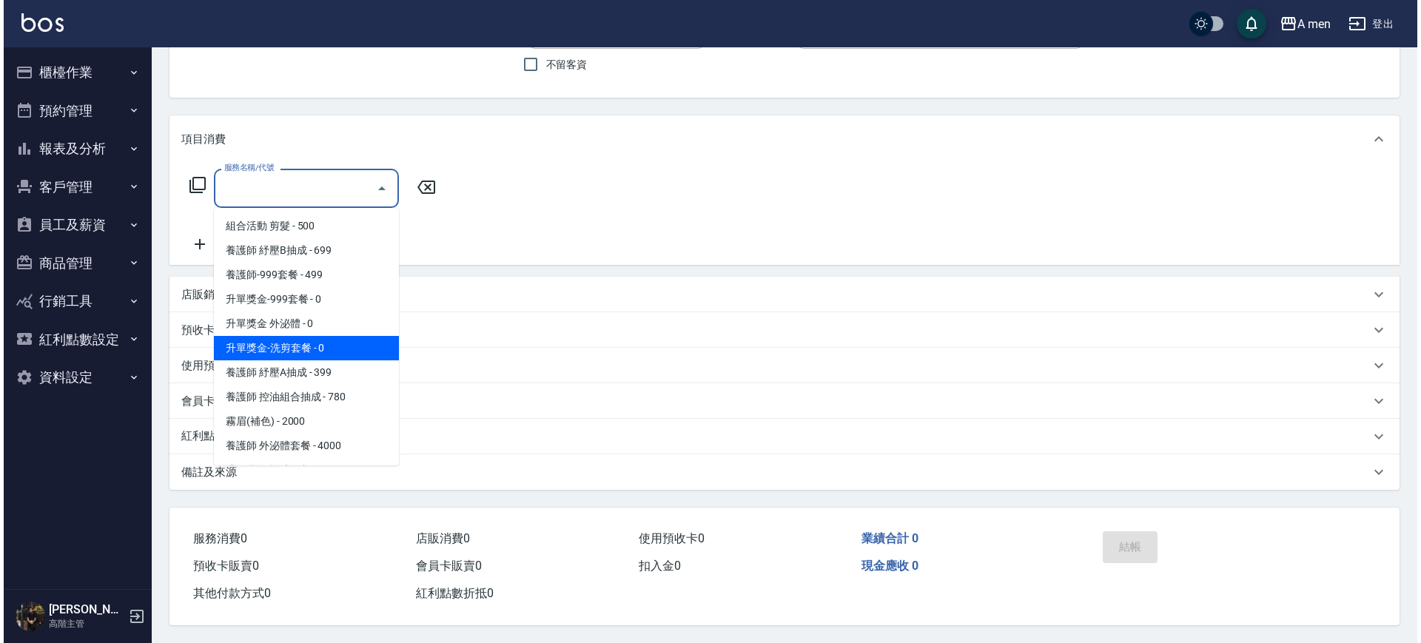
scroll to position [278, 0]
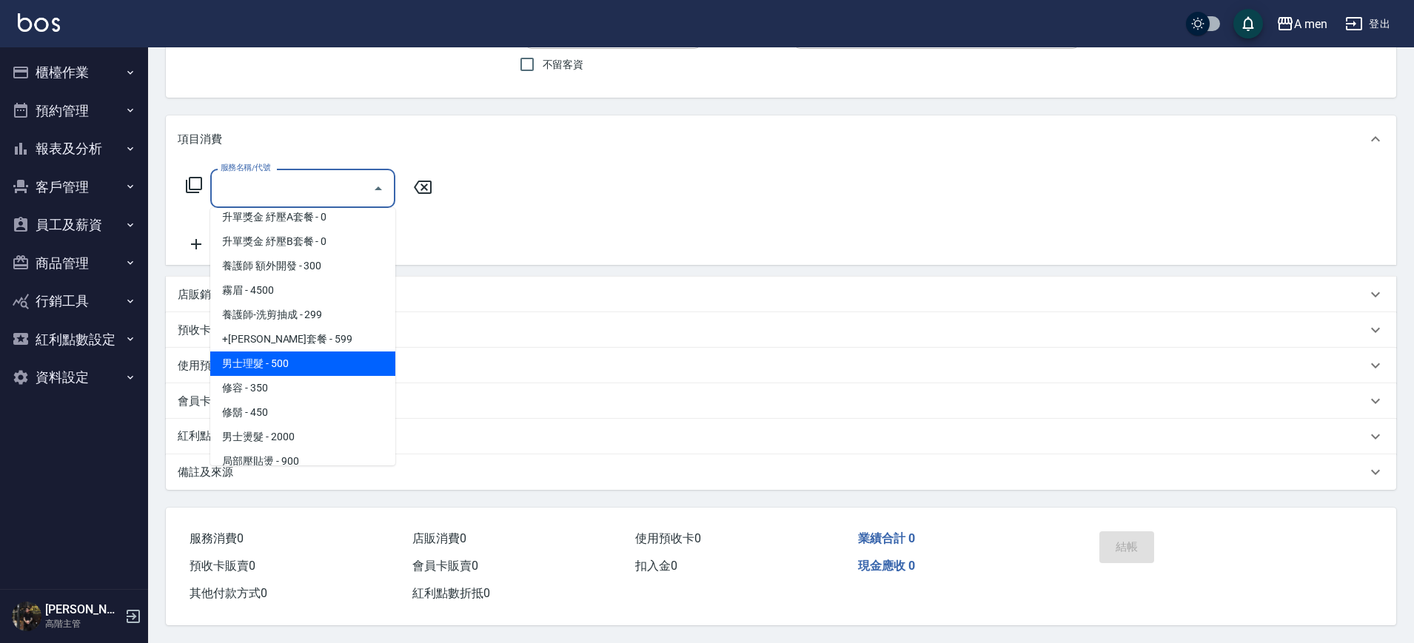
click at [311, 354] on span "男士理髮 - 500" at bounding box center [302, 364] width 185 height 24
type input "男士理髮(A01)"
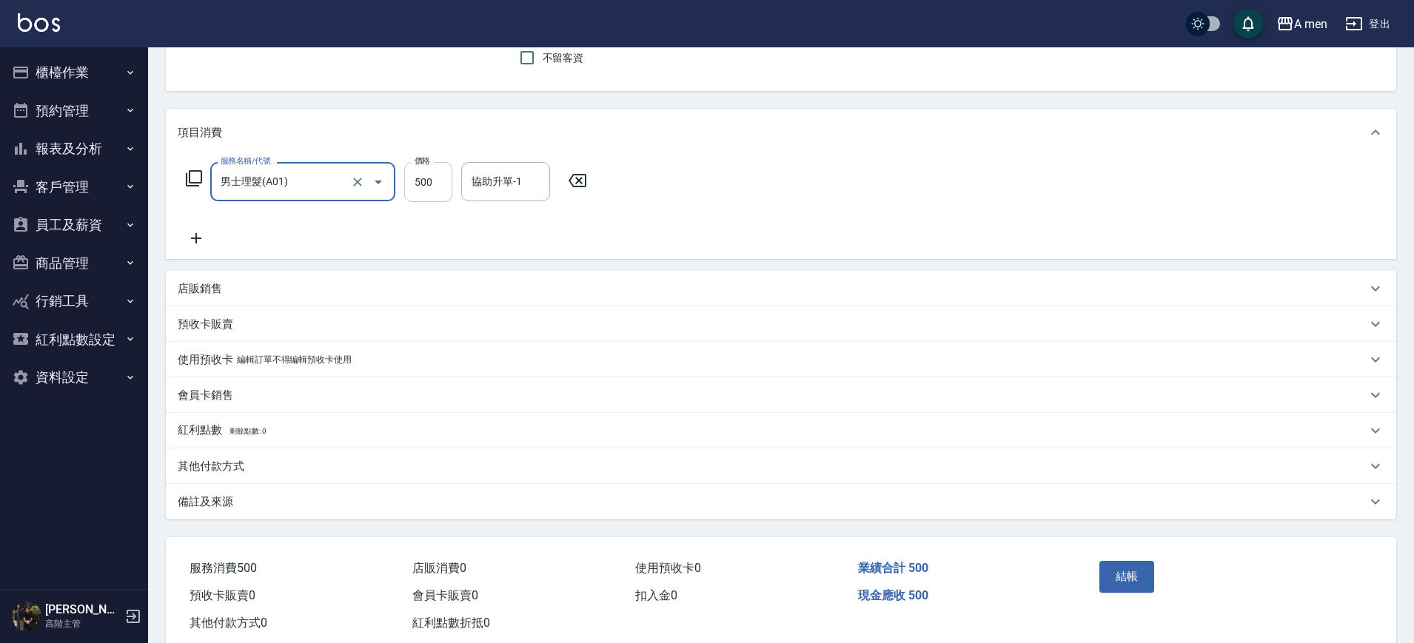
click at [440, 192] on input "500" at bounding box center [428, 182] width 48 height 40
type input "700"
click at [1111, 581] on button "結帳" at bounding box center [1127, 576] width 56 height 31
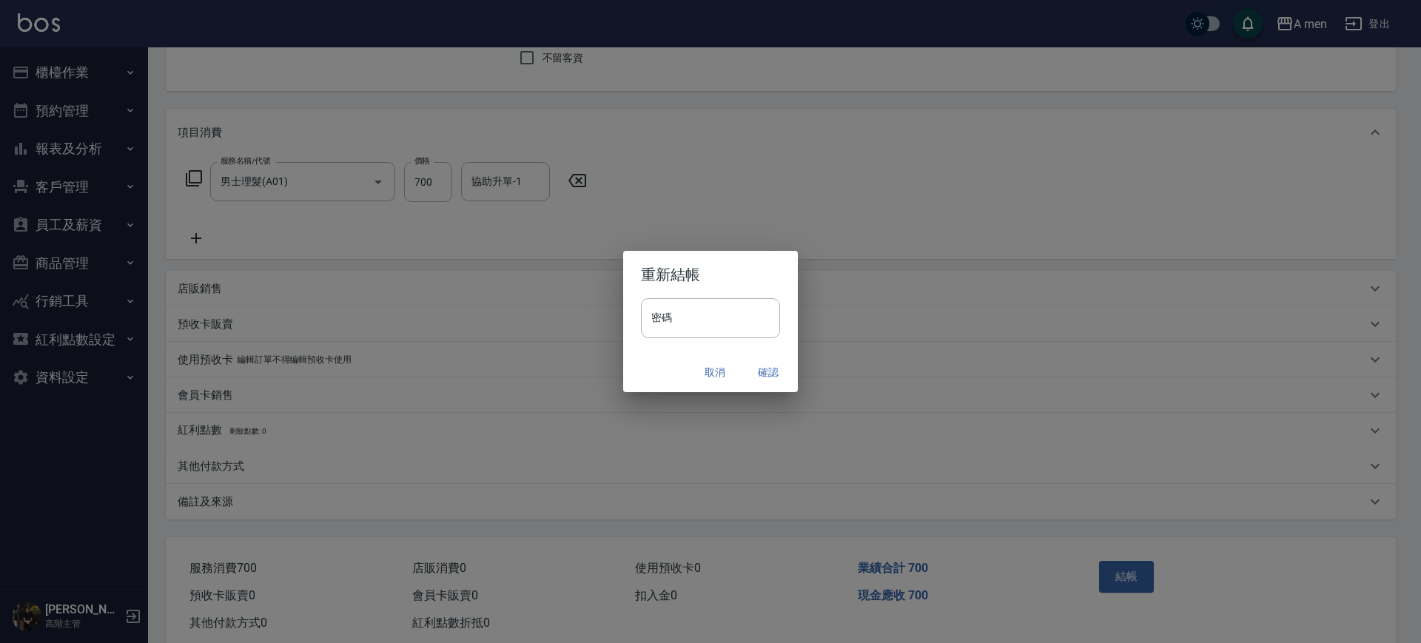
click at [745, 369] on button "確認" at bounding box center [768, 372] width 47 height 27
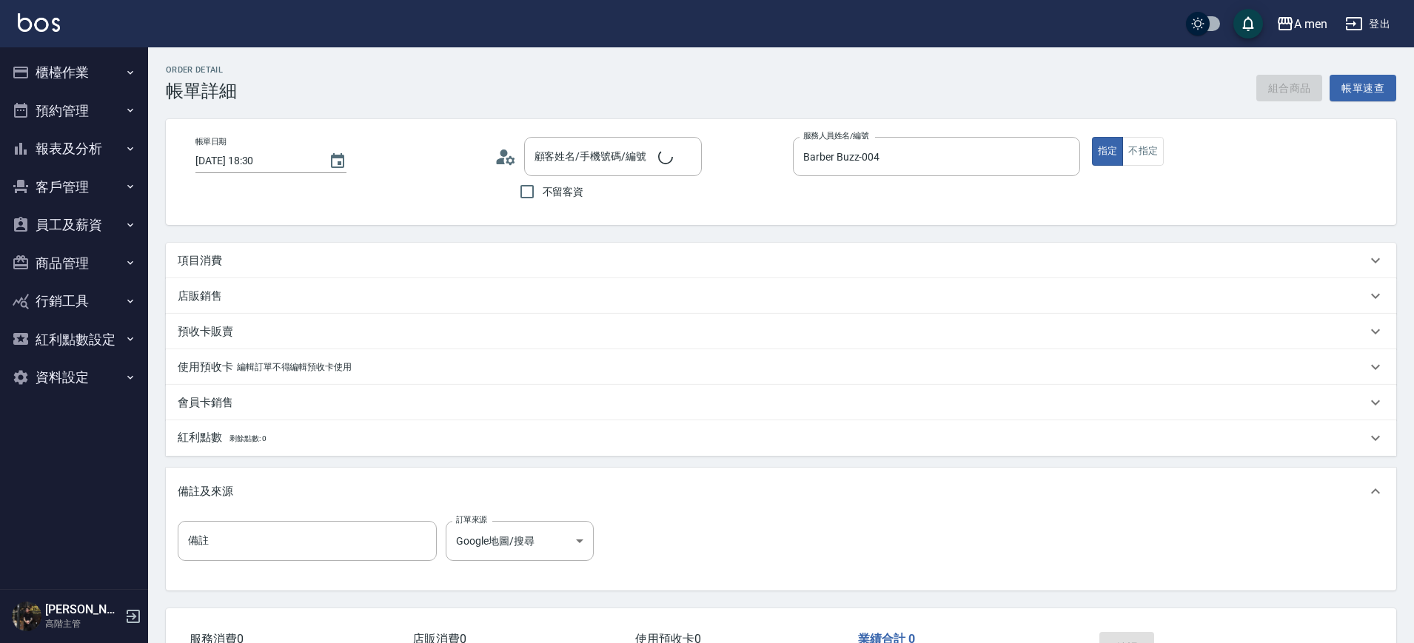
type input "勁衡/0931376665/null"
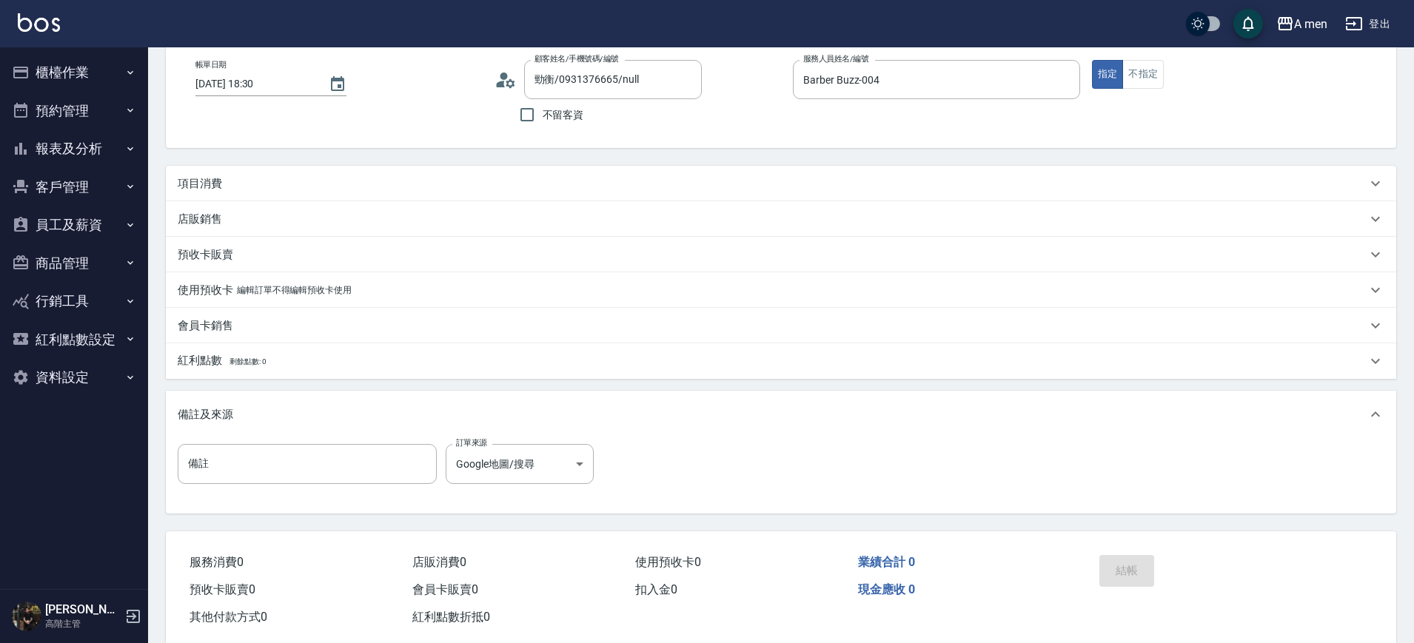
scroll to position [96, 0]
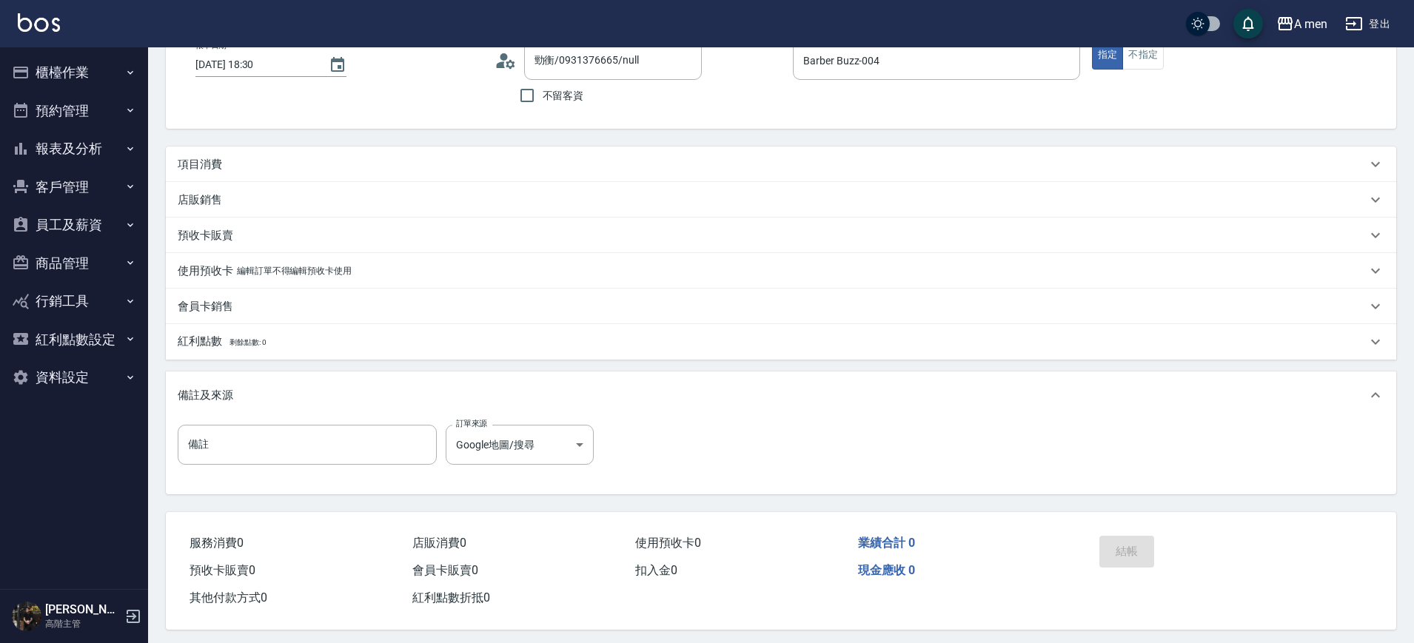
drag, startPoint x: 222, startPoint y: 161, endPoint x: 403, endPoint y: 126, distance: 184.6
click at [403, 126] on div "帳單日期 [DATE] 18:30 顧客姓名/手機號碼/編號 勁衡/0931376665/null 顧客姓名/手機號碼/編號 不留客資 服務人員姓名/編號 B…" at bounding box center [781, 76] width 1230 height 106
click at [356, 167] on div "項目消費" at bounding box center [772, 165] width 1189 height 16
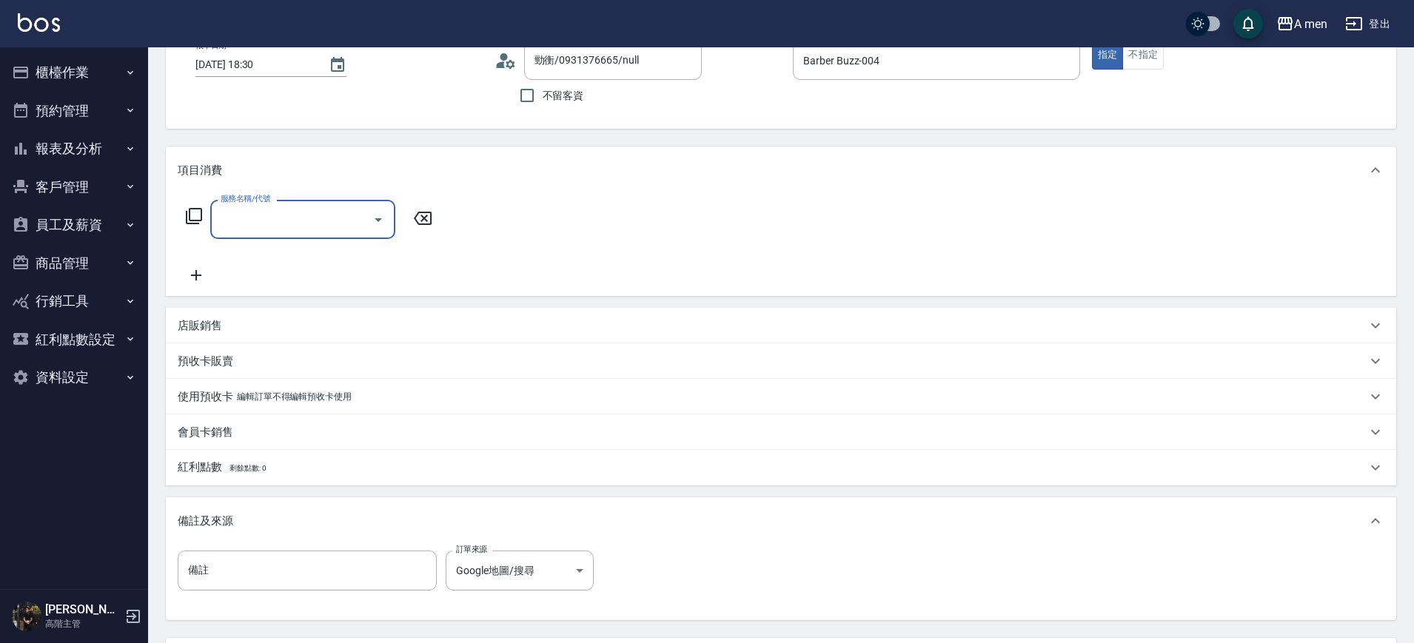
scroll to position [0, 0]
click at [195, 286] on div "服務名稱/代號 服務名稱/代號" at bounding box center [781, 245] width 1230 height 102
click at [196, 279] on icon at bounding box center [196, 275] width 10 height 10
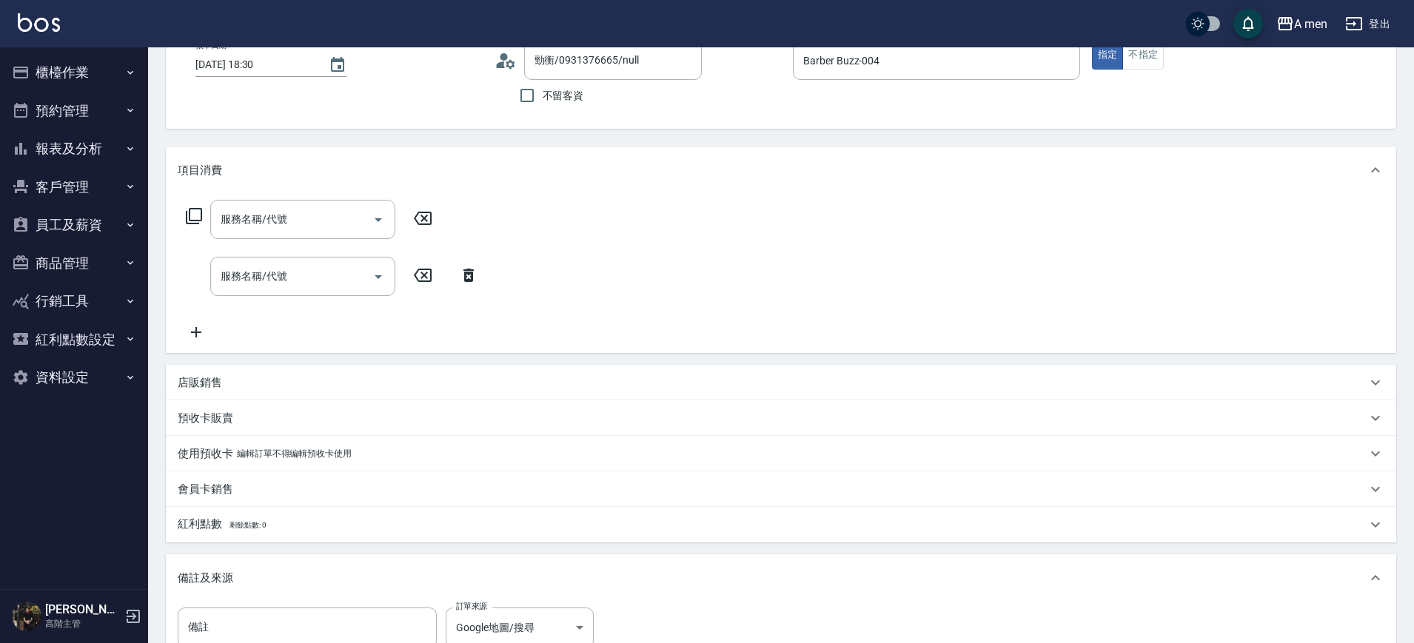
click at [474, 275] on icon at bounding box center [468, 275] width 37 height 18
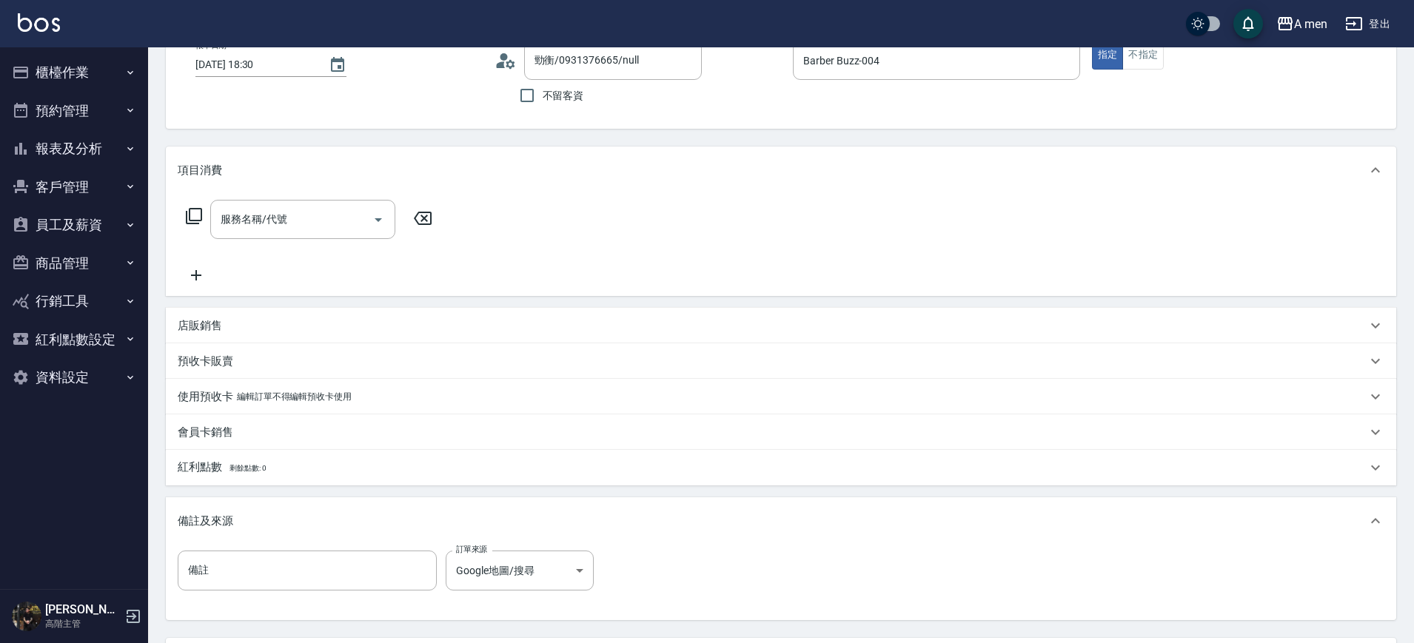
click at [425, 223] on icon at bounding box center [422, 218] width 37 height 18
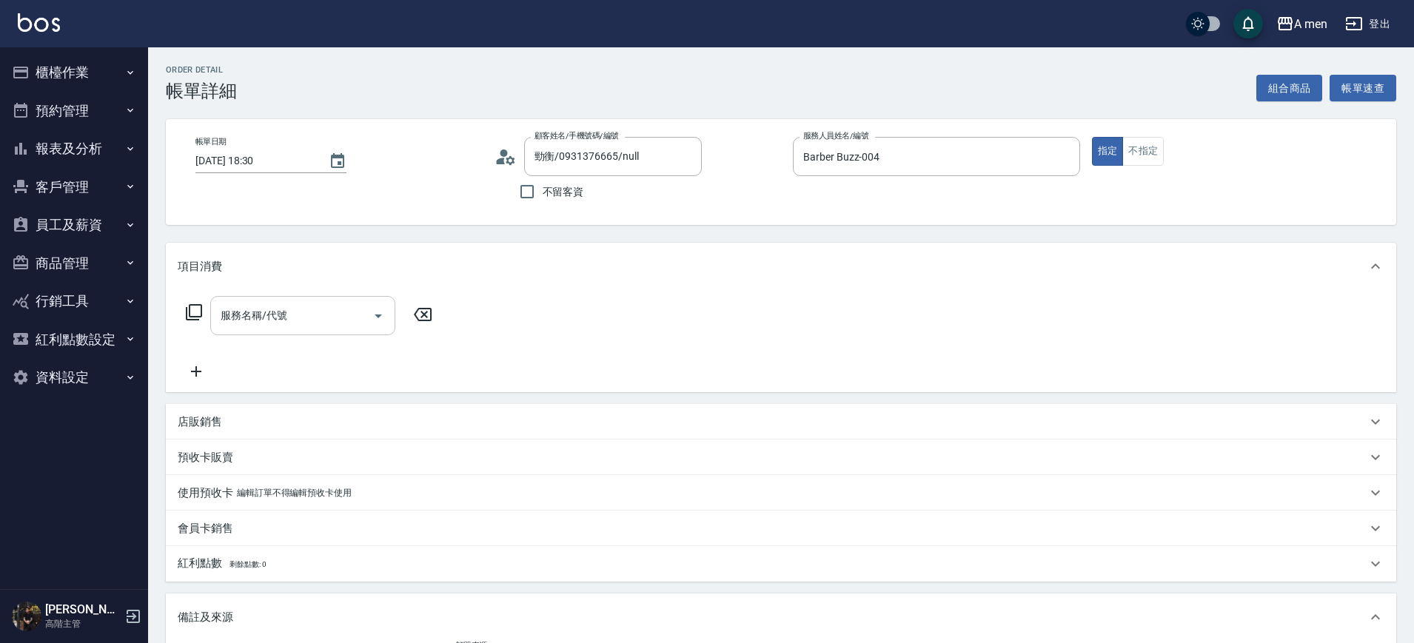
click at [292, 317] on input "服務名稱/代號" at bounding box center [291, 316] width 149 height 26
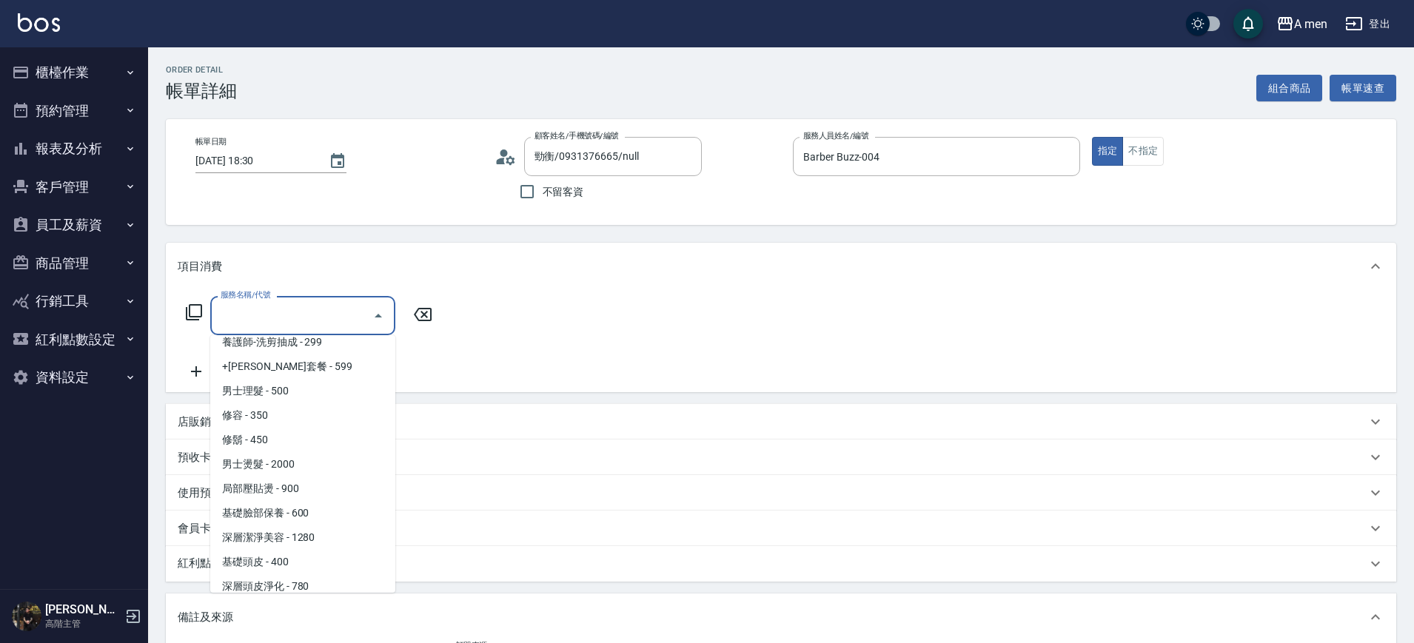
scroll to position [376, 0]
click at [290, 388] on span "男士理髮 - 500" at bounding box center [302, 392] width 185 height 24
type input "男士理髮(A01)"
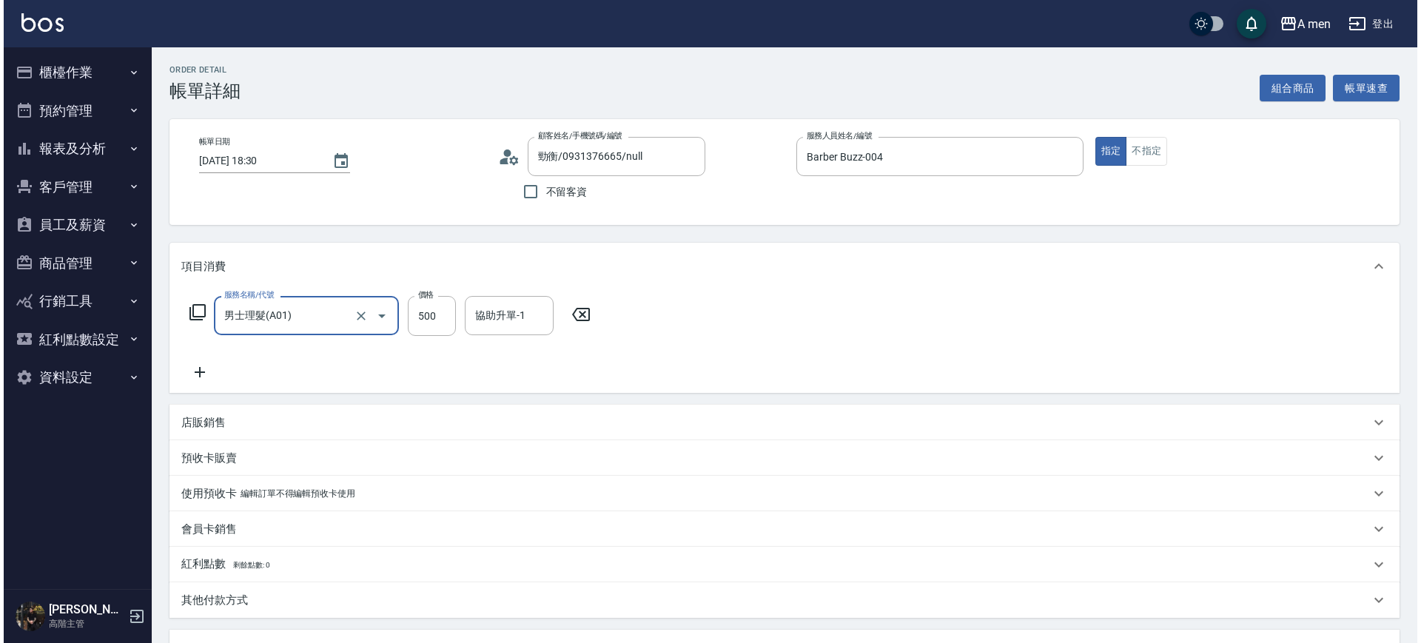
scroll to position [269, 0]
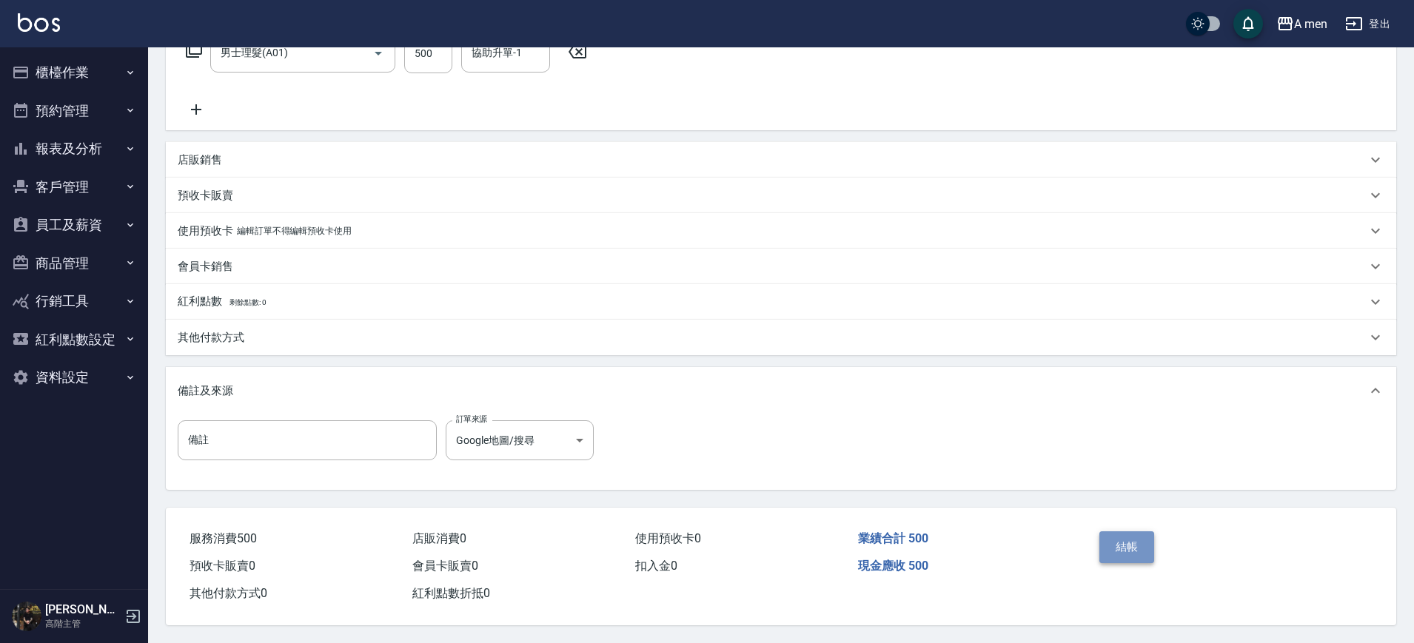
click at [1119, 541] on button "結帳" at bounding box center [1127, 546] width 56 height 31
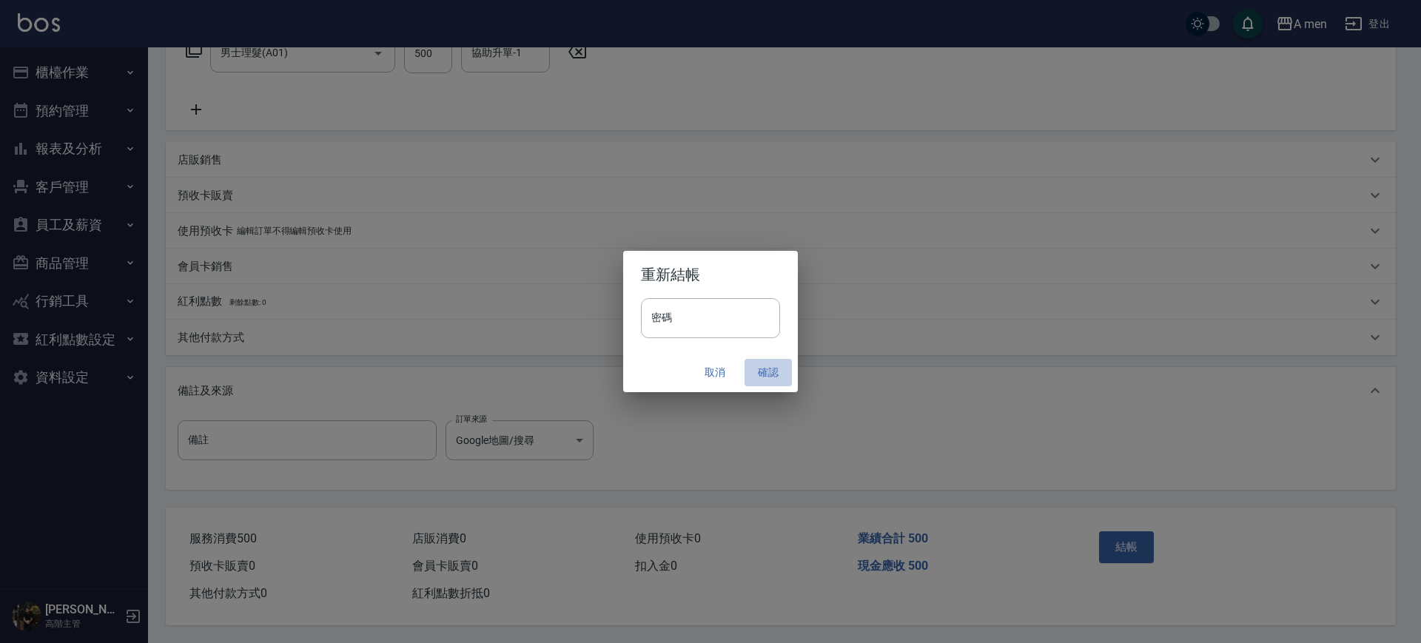
click at [770, 380] on button "確認" at bounding box center [768, 372] width 47 height 27
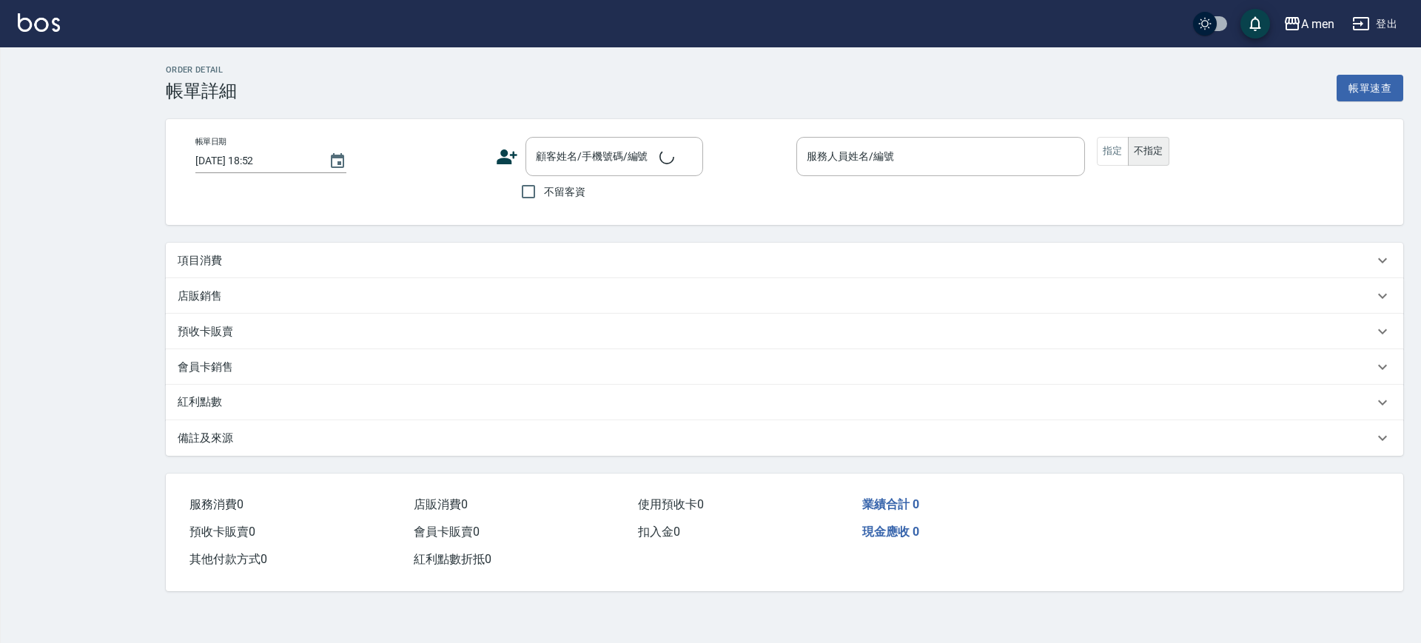
type input "[DATE] 18:30"
type input "Barber bill-006"
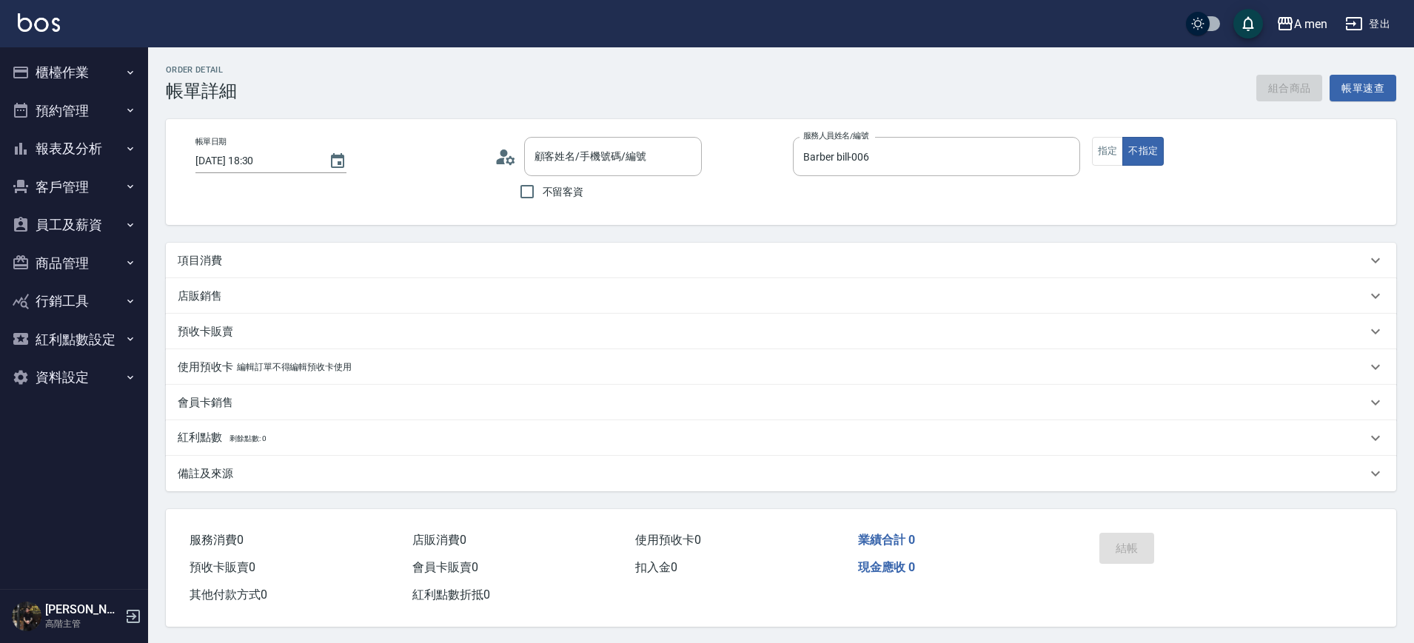
type input "[PERSON_NAME]/0978283772/null"
click at [642, 264] on div "項目消費" at bounding box center [772, 261] width 1189 height 16
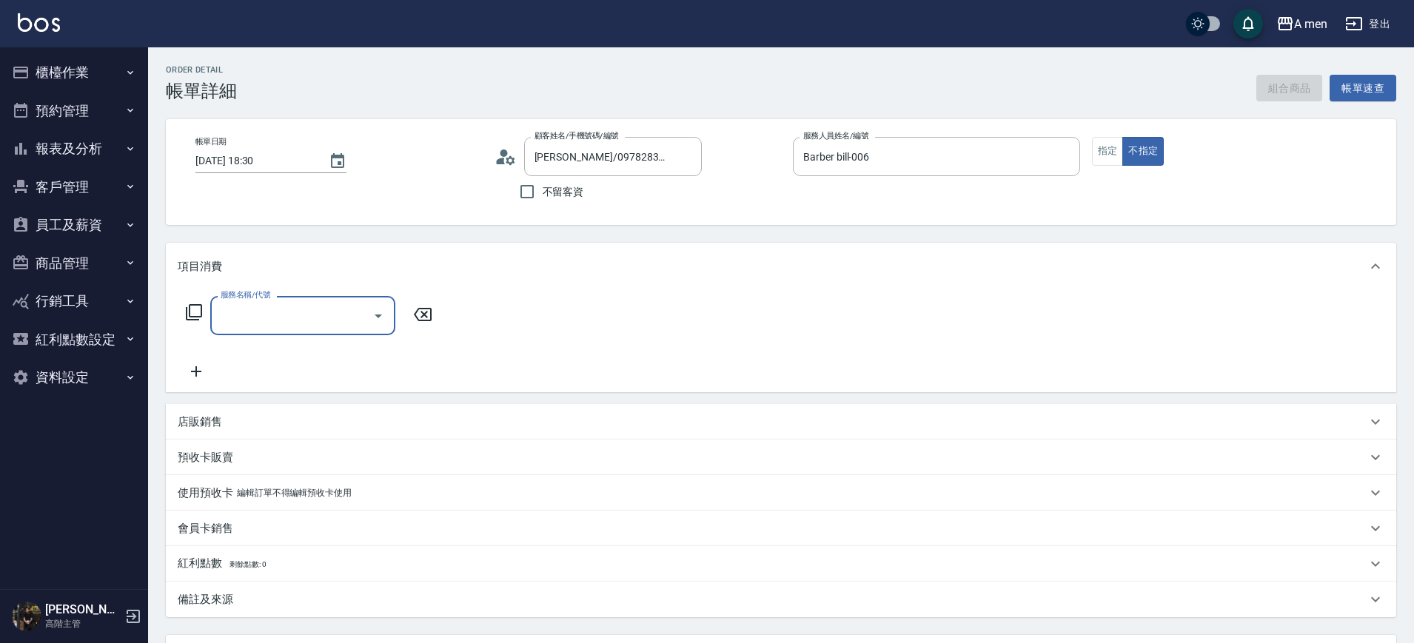
click at [374, 327] on div at bounding box center [377, 315] width 22 height 39
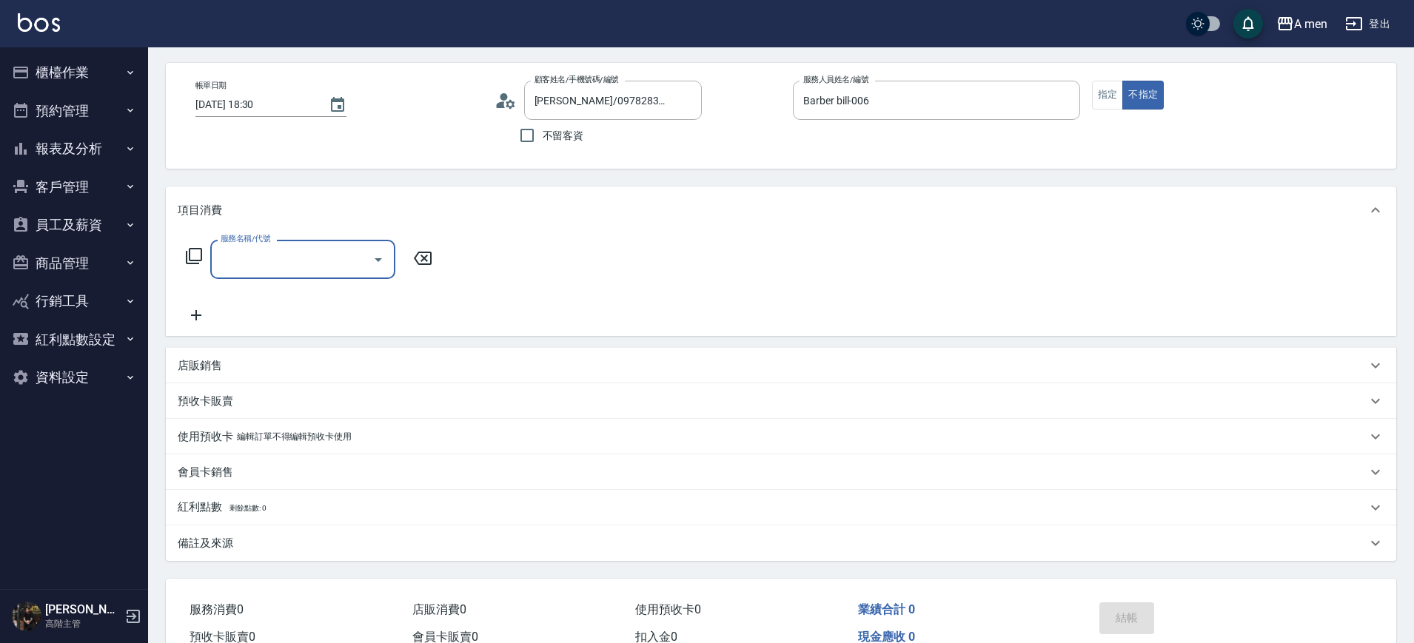
scroll to position [134, 0]
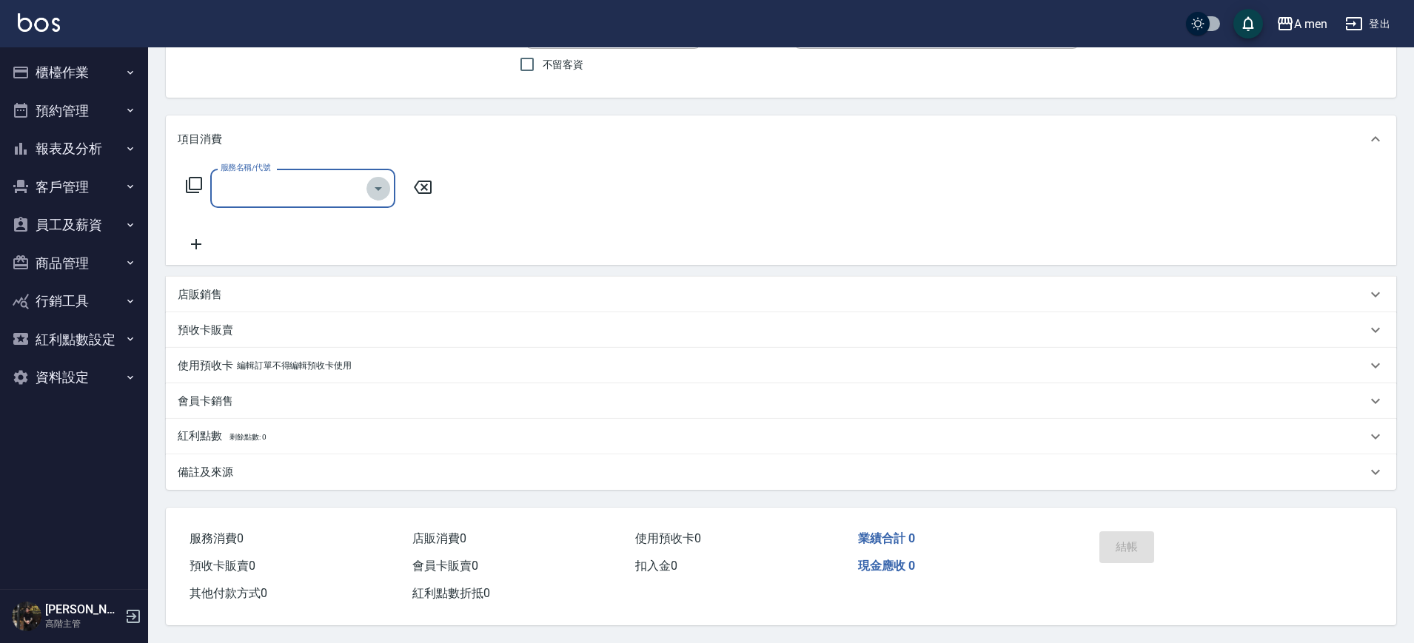
click at [374, 180] on icon "Open" at bounding box center [378, 189] width 18 height 18
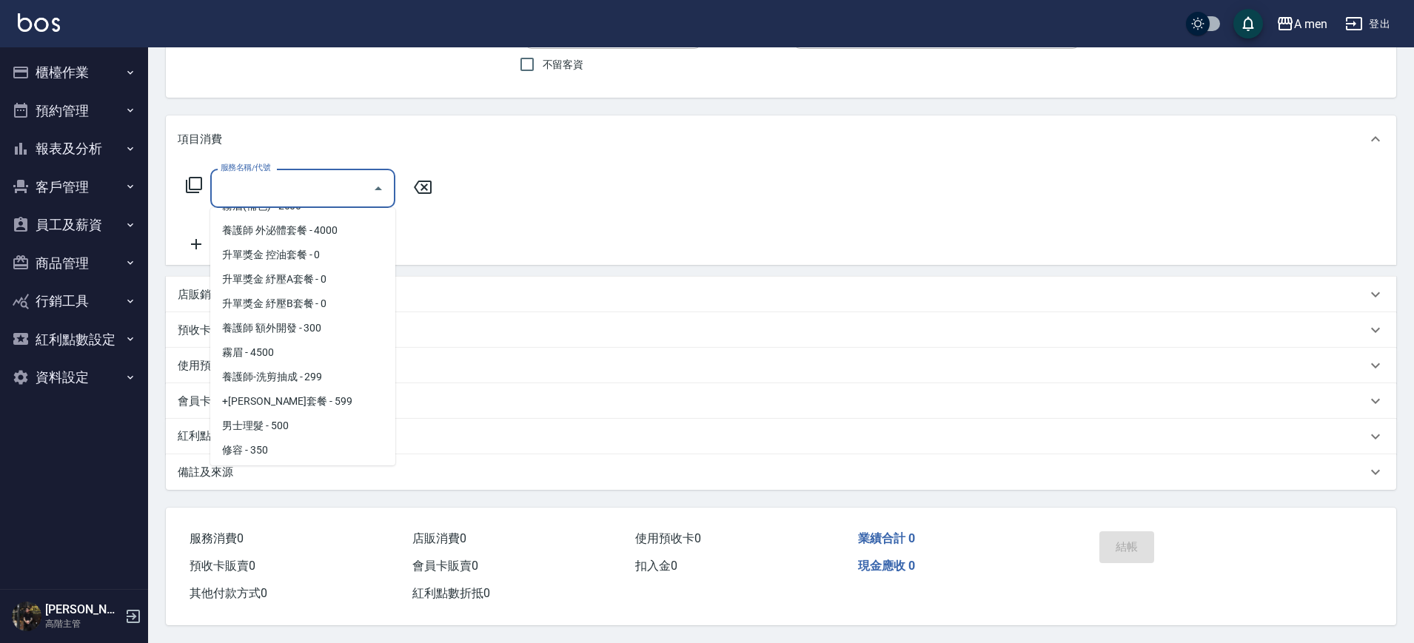
scroll to position [370, 0]
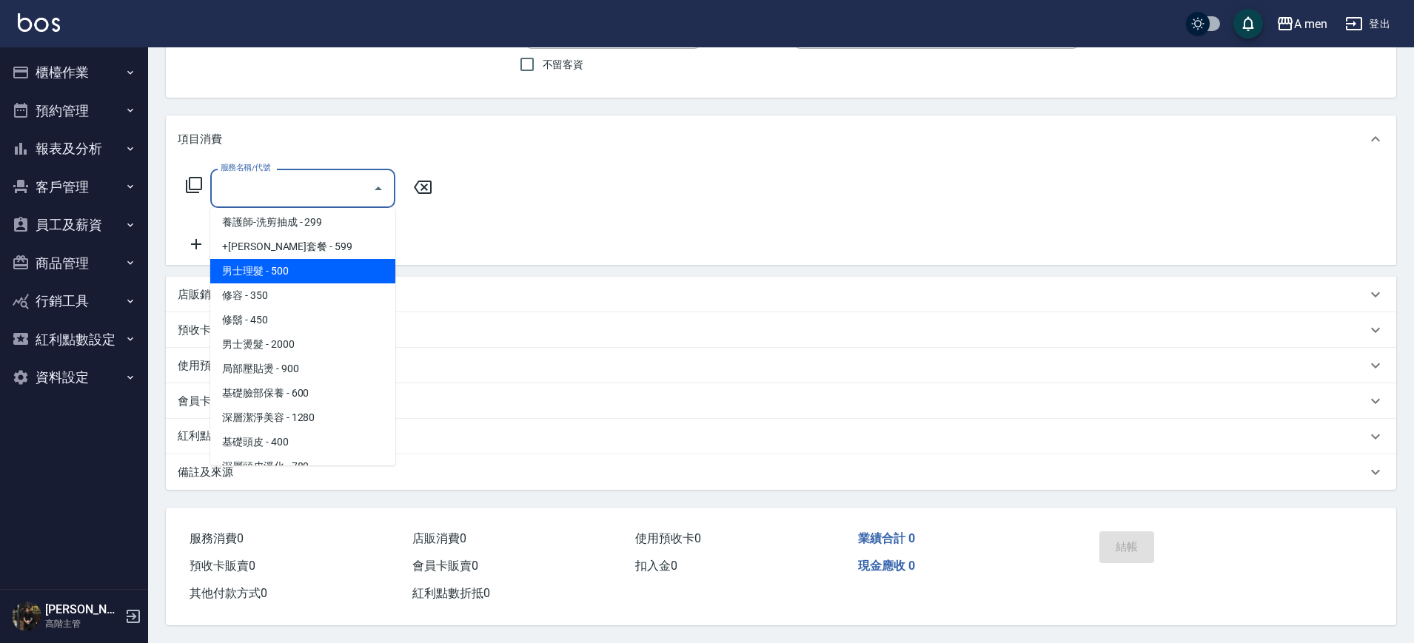
click at [300, 263] on span "男士理髮 - 500" at bounding box center [302, 271] width 185 height 24
type input "男士理髮(A01)"
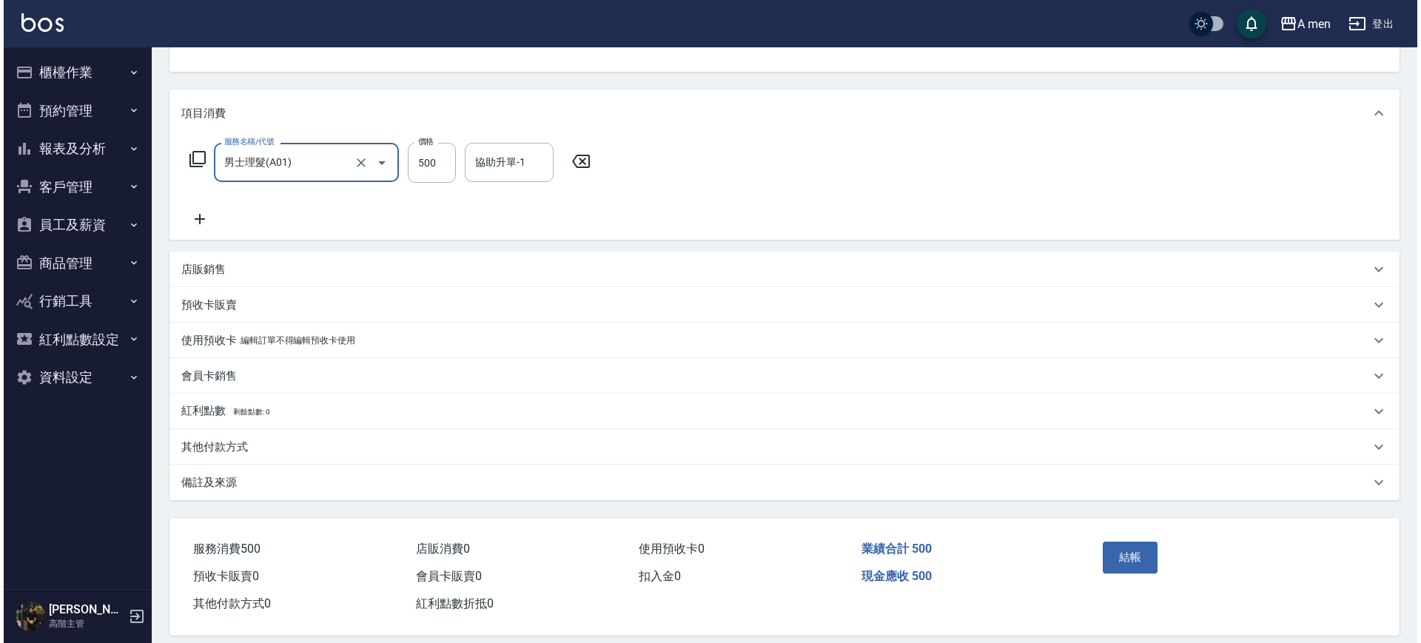
scroll to position [170, 0]
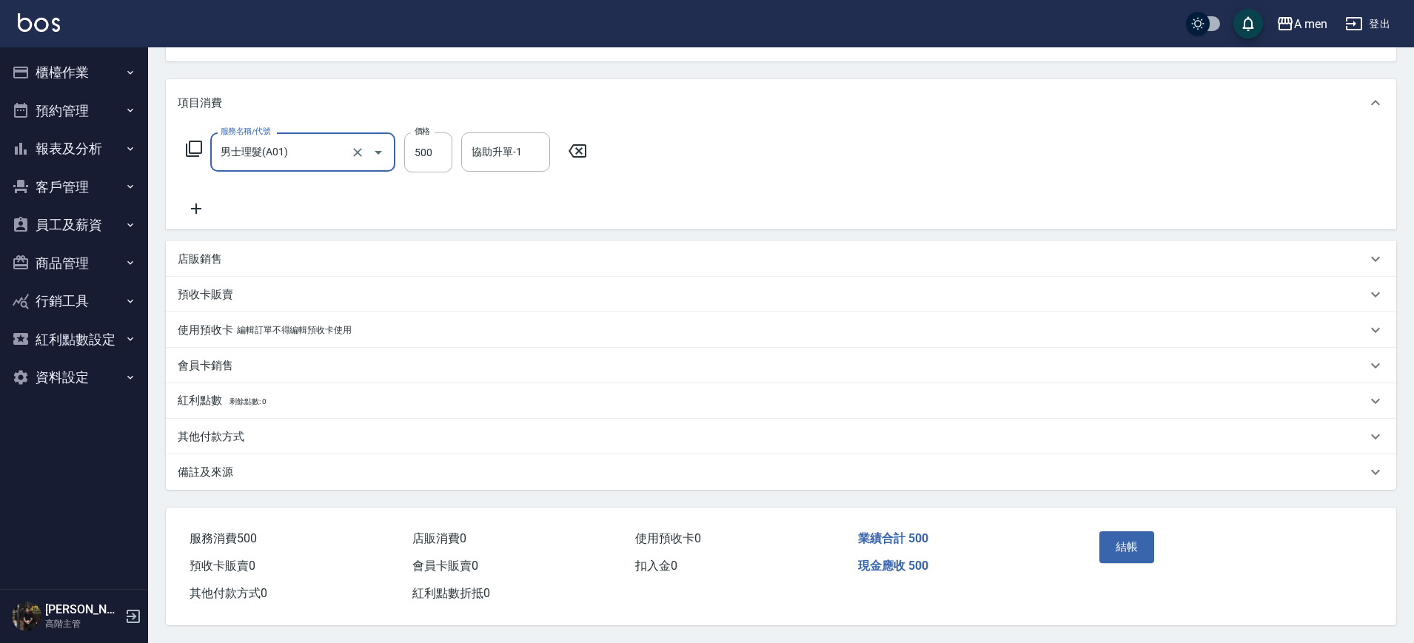
click at [1113, 565] on div "結帳" at bounding box center [1160, 557] width 134 height 64
click at [1122, 551] on button "結帳" at bounding box center [1127, 546] width 56 height 31
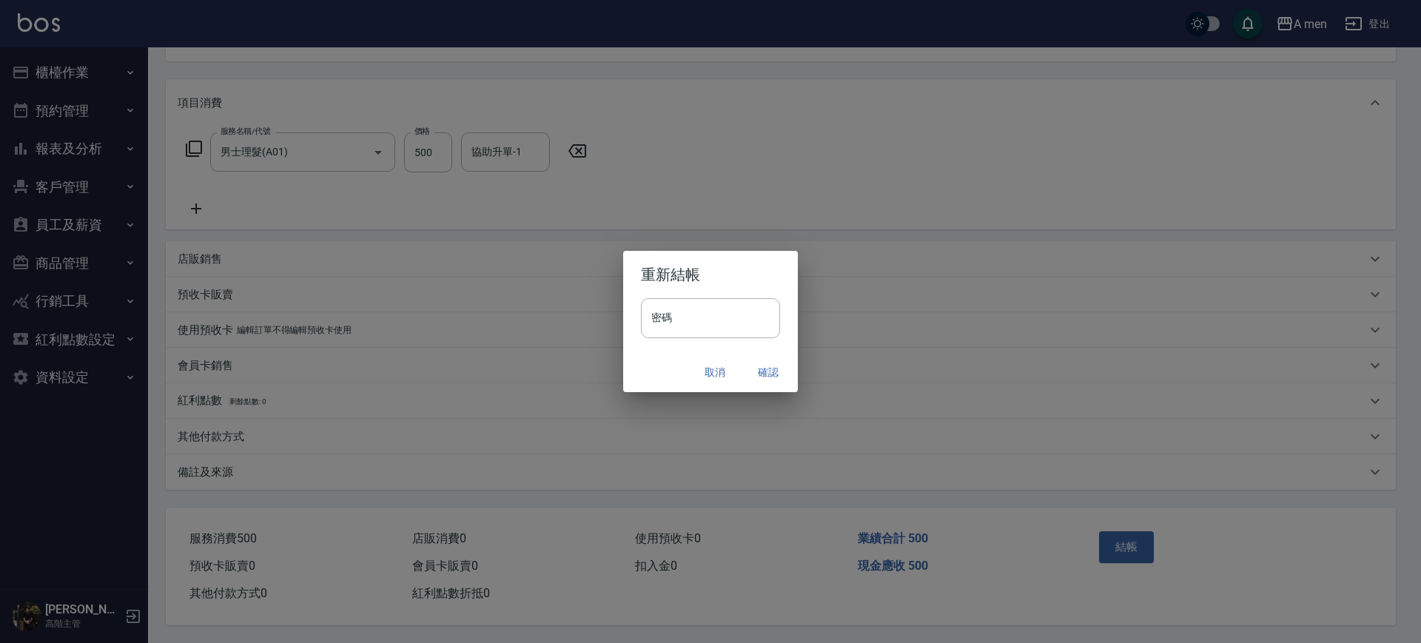
click at [771, 359] on button "確認" at bounding box center [768, 372] width 47 height 27
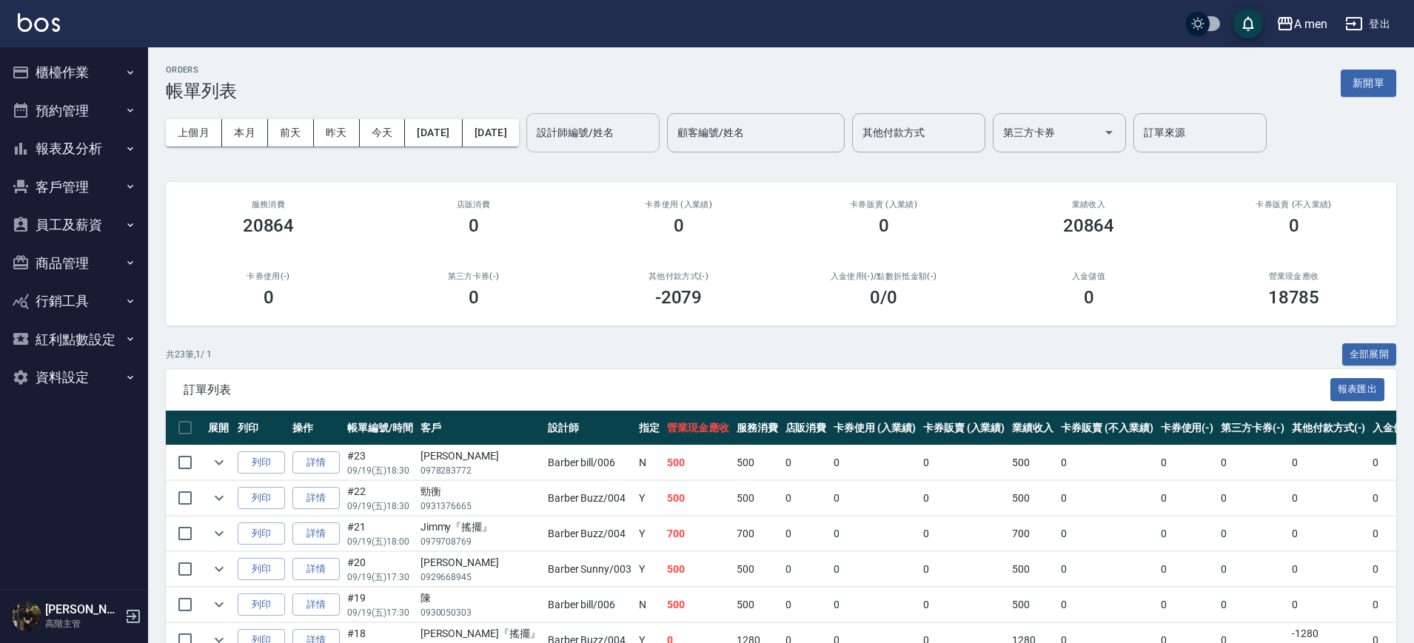
click at [645, 127] on input "設計師編號/姓名" at bounding box center [593, 133] width 120 height 26
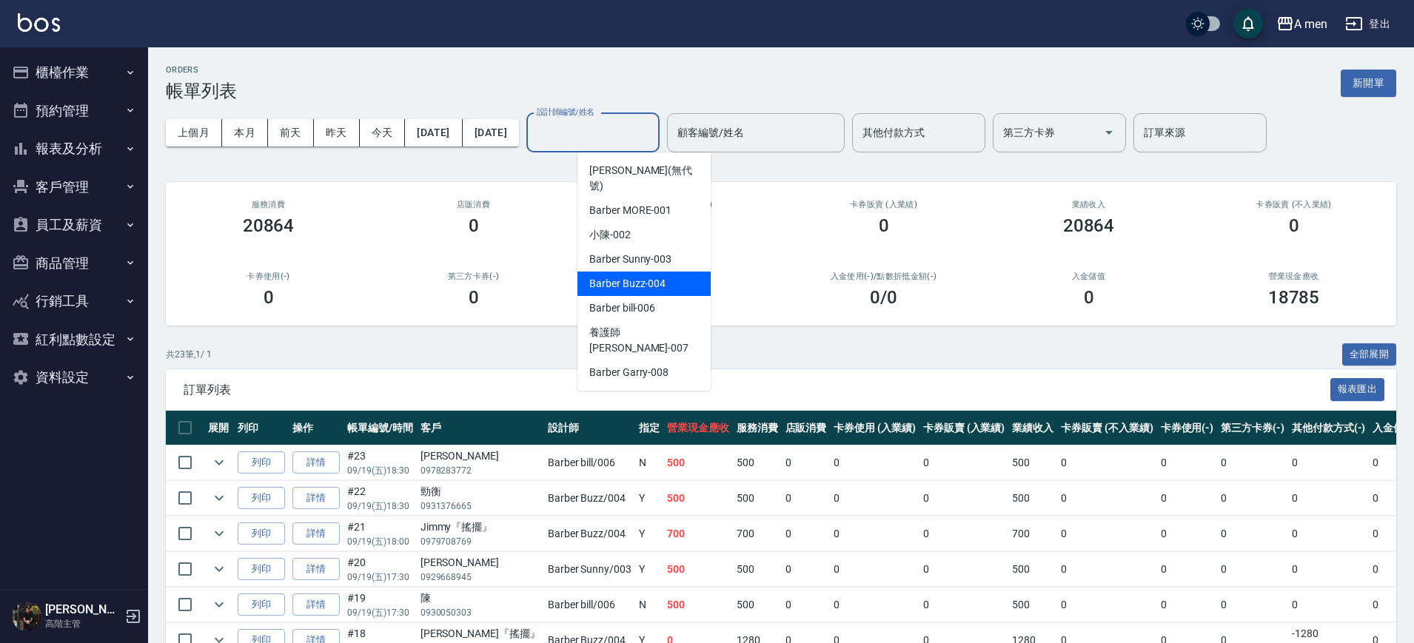
click at [667, 272] on div "Barber Buzz -004" at bounding box center [643, 284] width 133 height 24
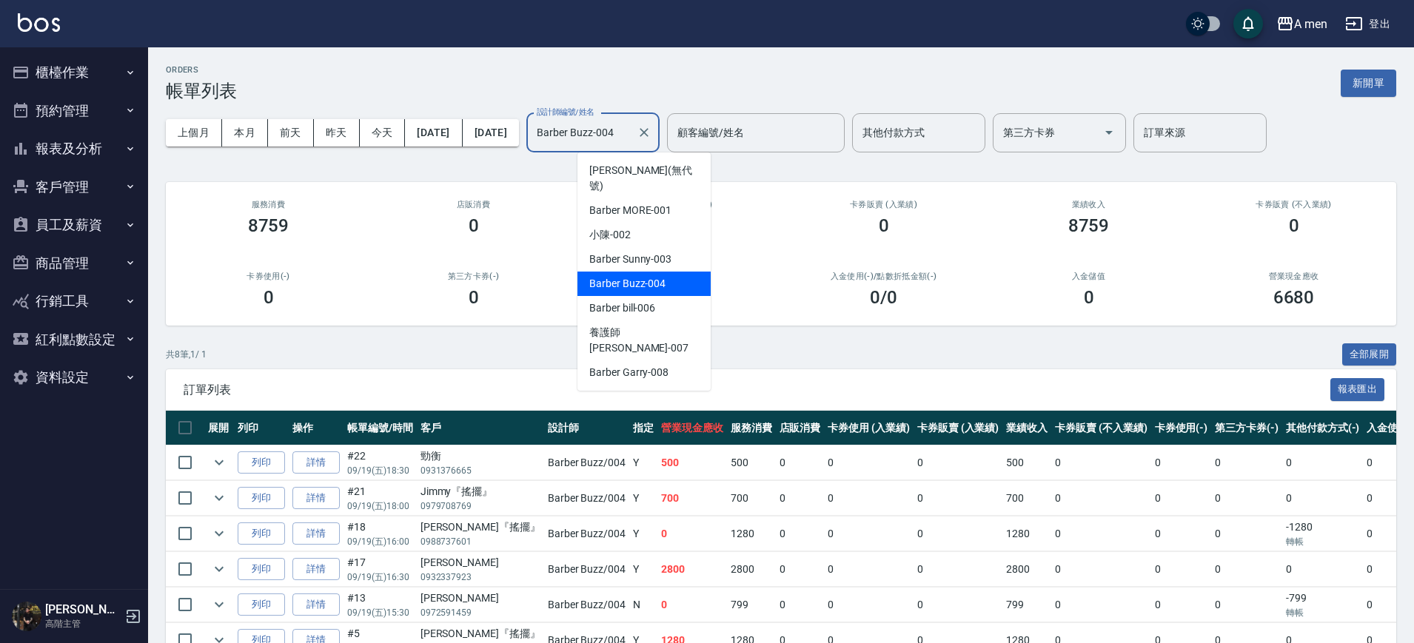
click at [631, 126] on input "Barber Buzz-004" at bounding box center [582, 133] width 98 height 26
click at [657, 252] on span "Barber Sunny -003" at bounding box center [630, 260] width 82 height 16
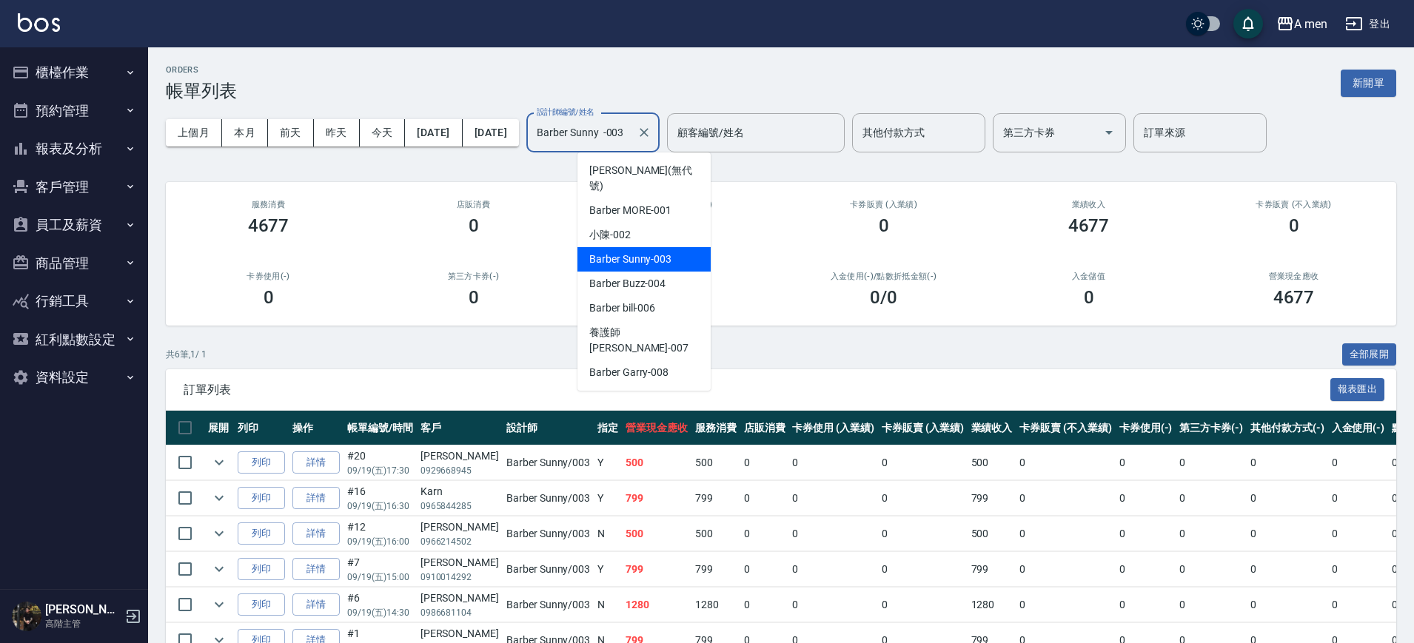
click at [631, 125] on input "Barber Sunny -003" at bounding box center [582, 133] width 98 height 26
click at [661, 296] on div "Barber bill -006" at bounding box center [643, 308] width 133 height 24
type input "Barber bill-006"
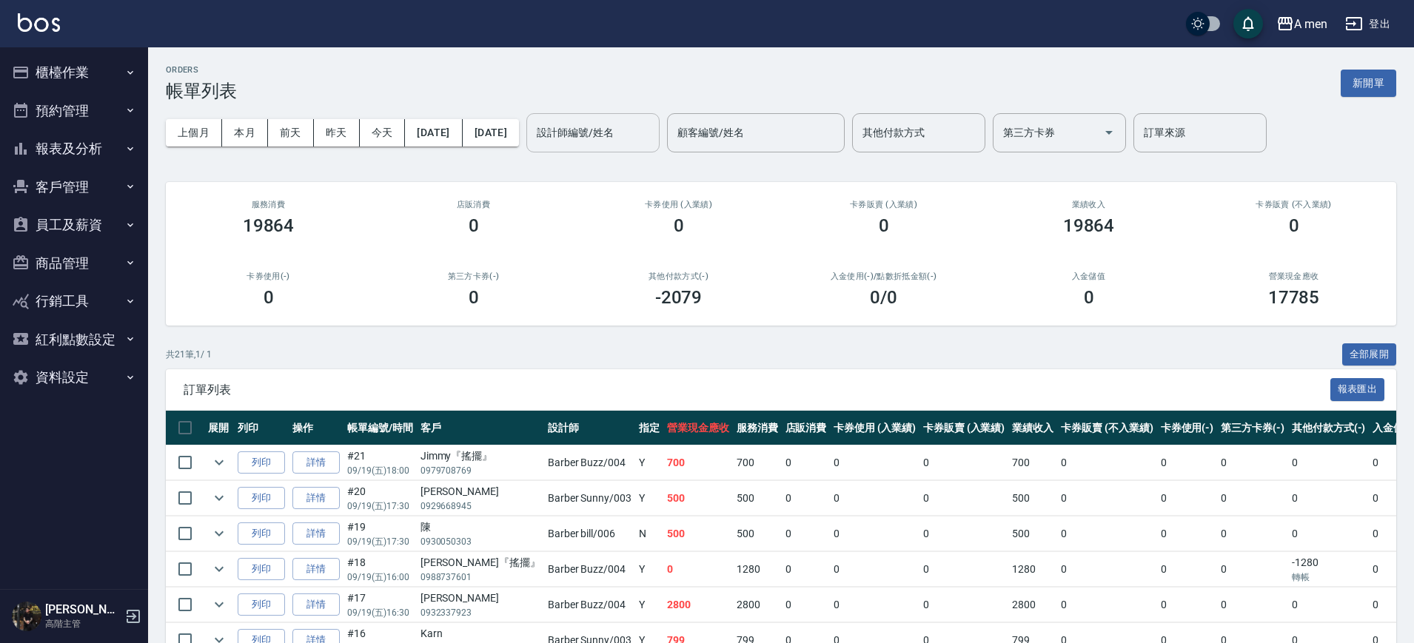
click at [653, 132] on input "設計師編號/姓名" at bounding box center [593, 133] width 120 height 26
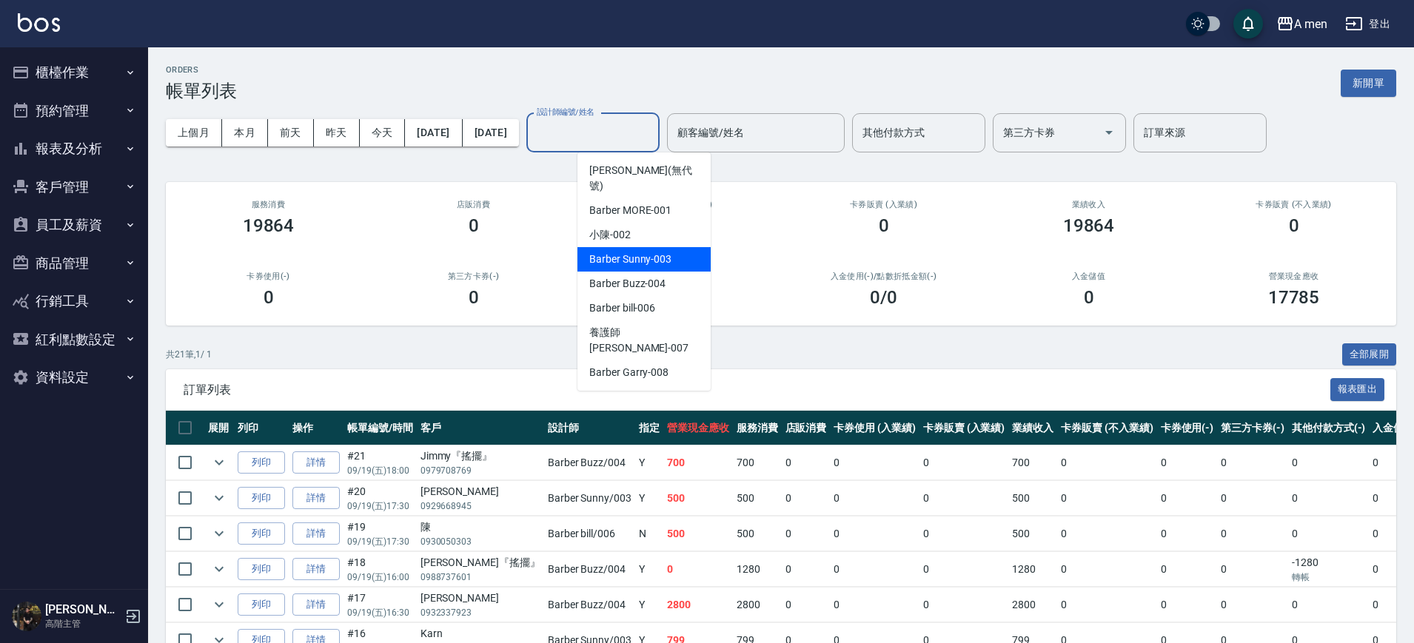
click at [647, 252] on span "Barber Sunny -003" at bounding box center [630, 260] width 82 height 16
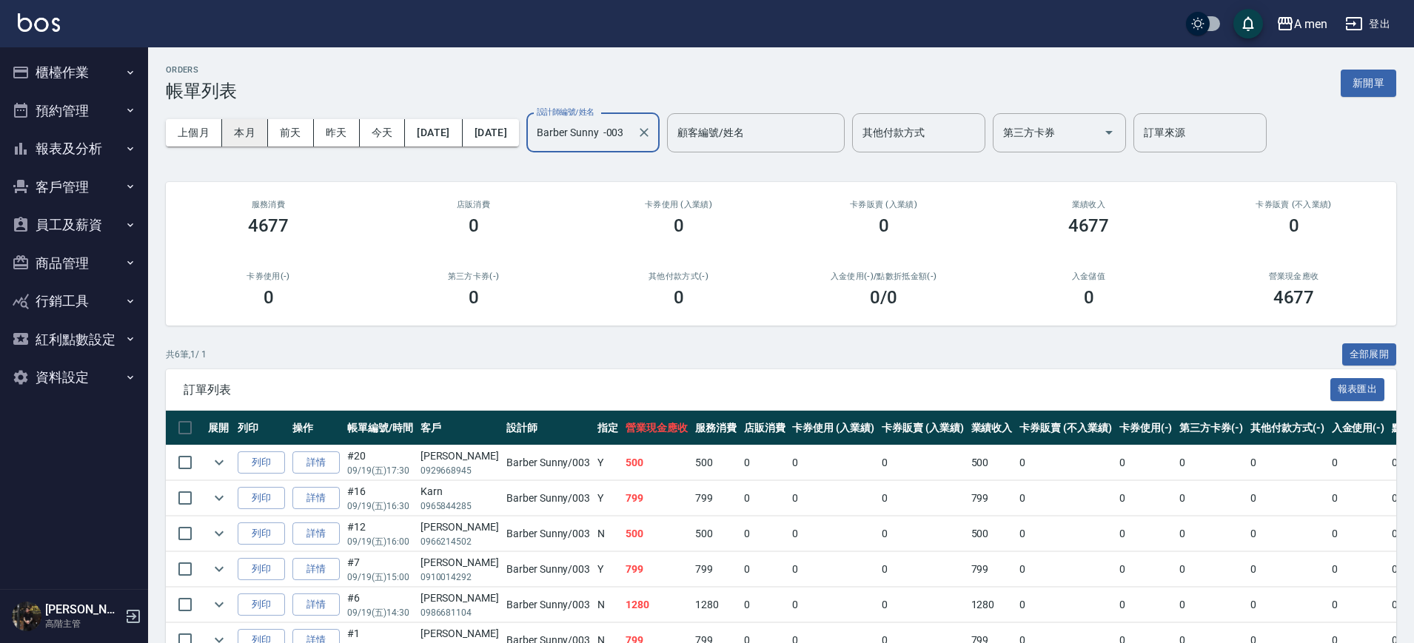
click at [252, 142] on button "本月" at bounding box center [245, 132] width 46 height 27
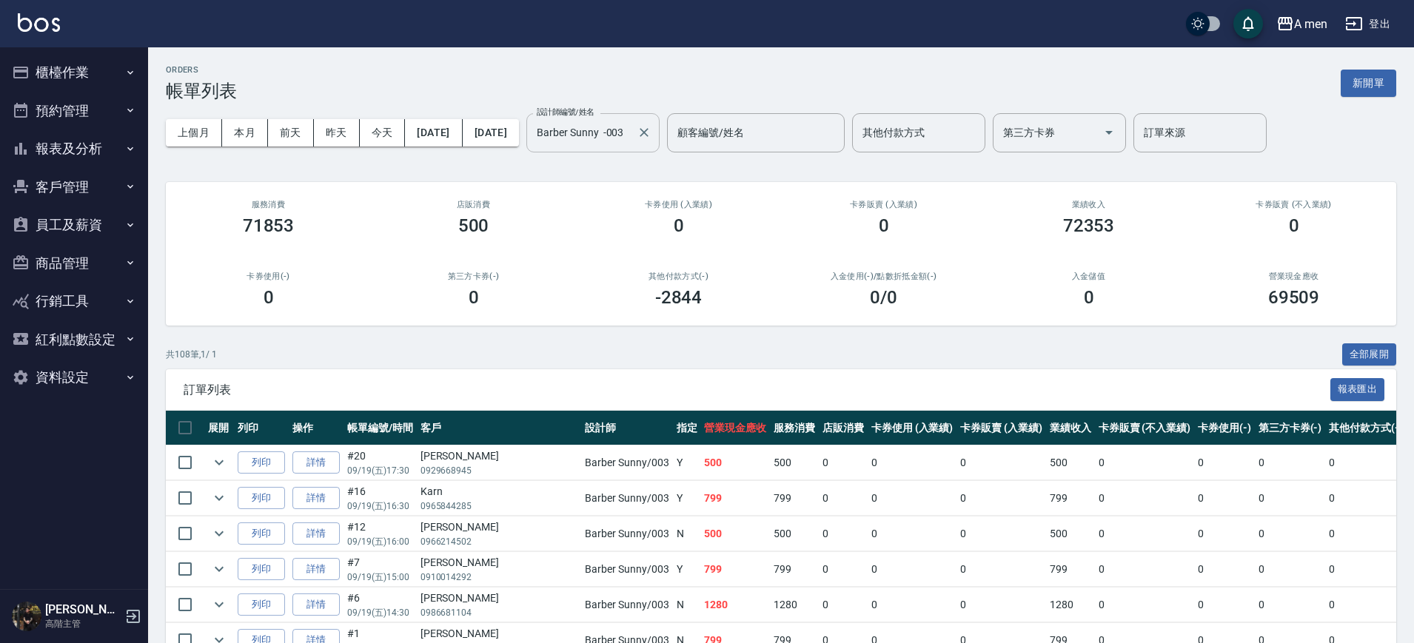
click at [618, 147] on div "Barber Sunny -003 設計師編號/姓名" at bounding box center [592, 132] width 133 height 39
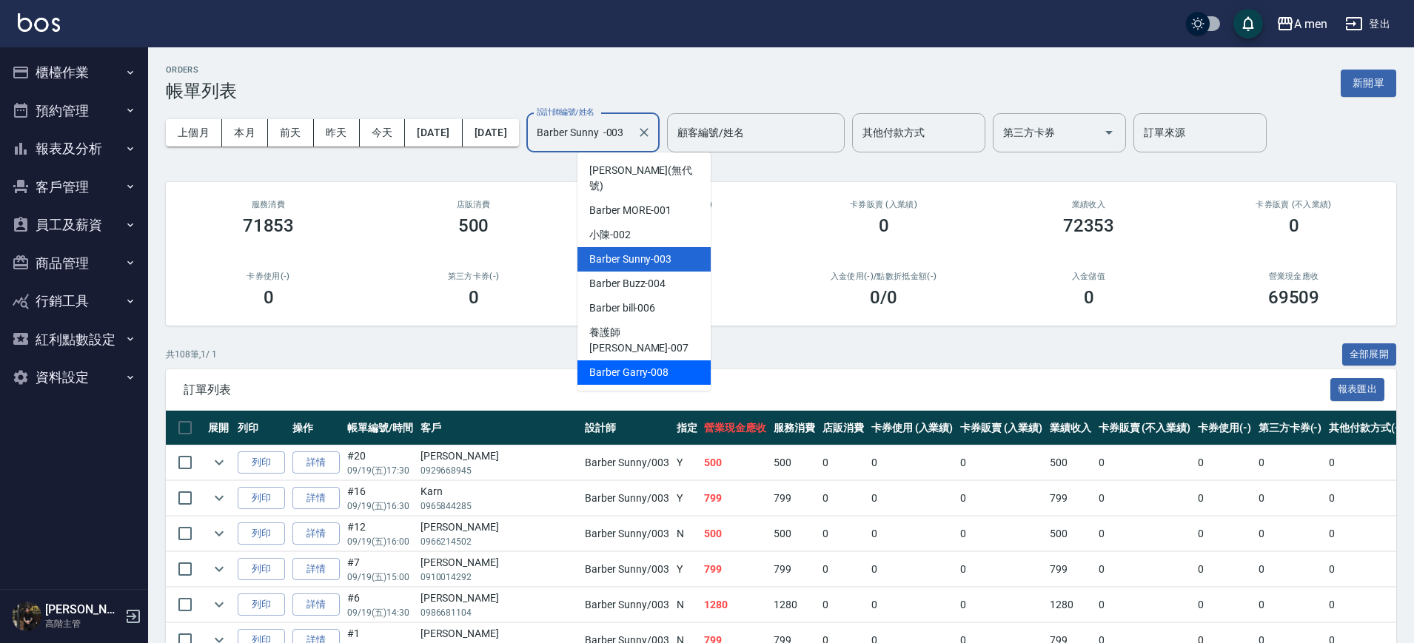
drag, startPoint x: 631, startPoint y: 334, endPoint x: 616, endPoint y: 329, distance: 15.7
click at [631, 365] on span "Barber Garry -008" at bounding box center [628, 373] width 79 height 16
type input "Barber Garry-008"
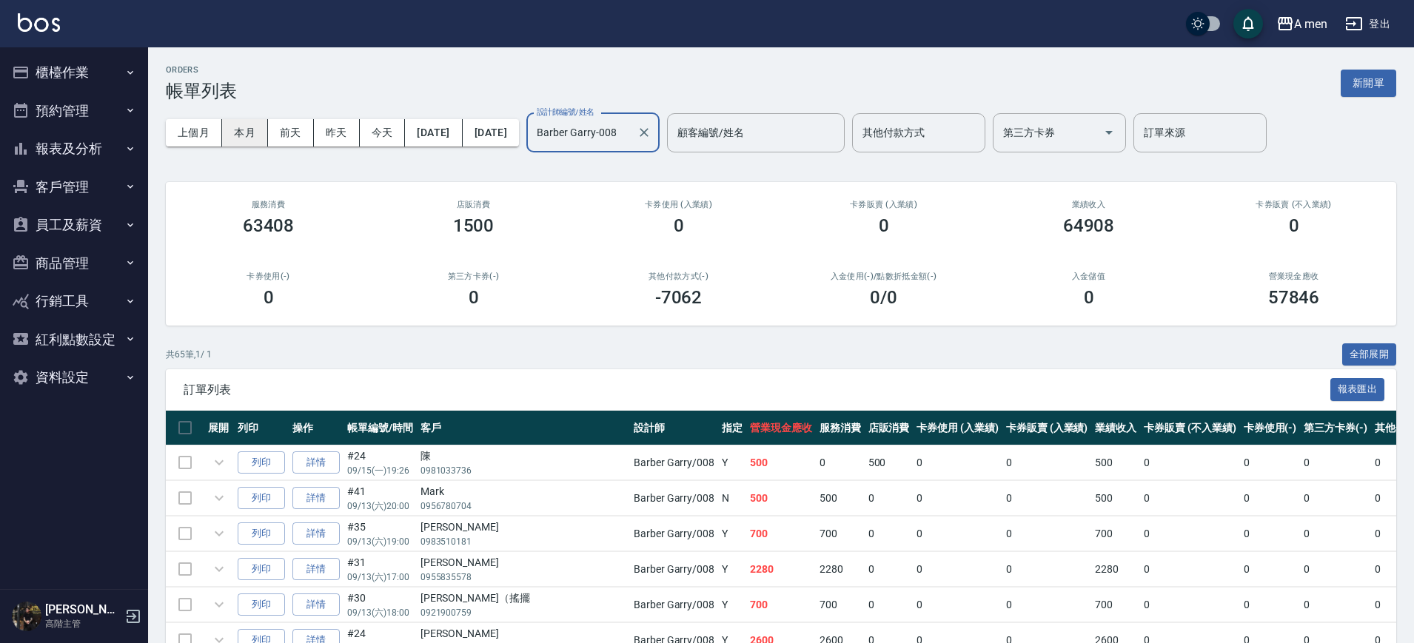
click at [250, 134] on button "本月" at bounding box center [245, 132] width 46 height 27
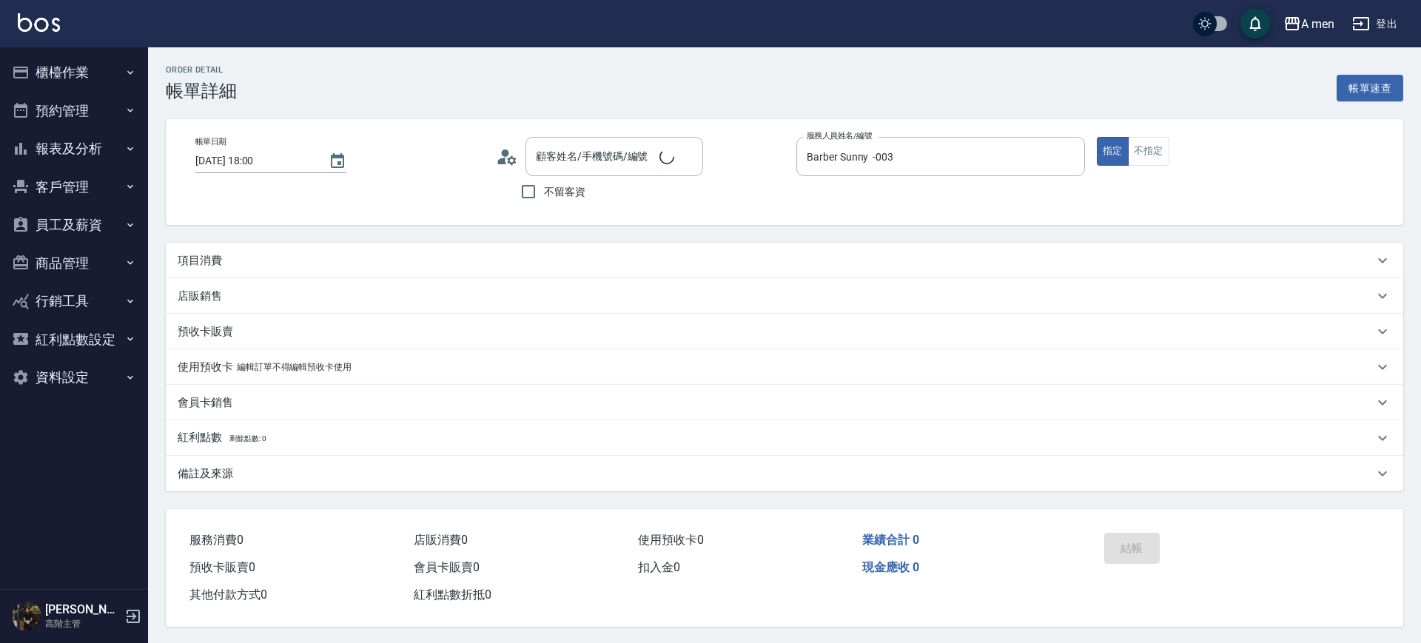
type input "[DATE] 18:00"
type input "Barber Sunny -003"
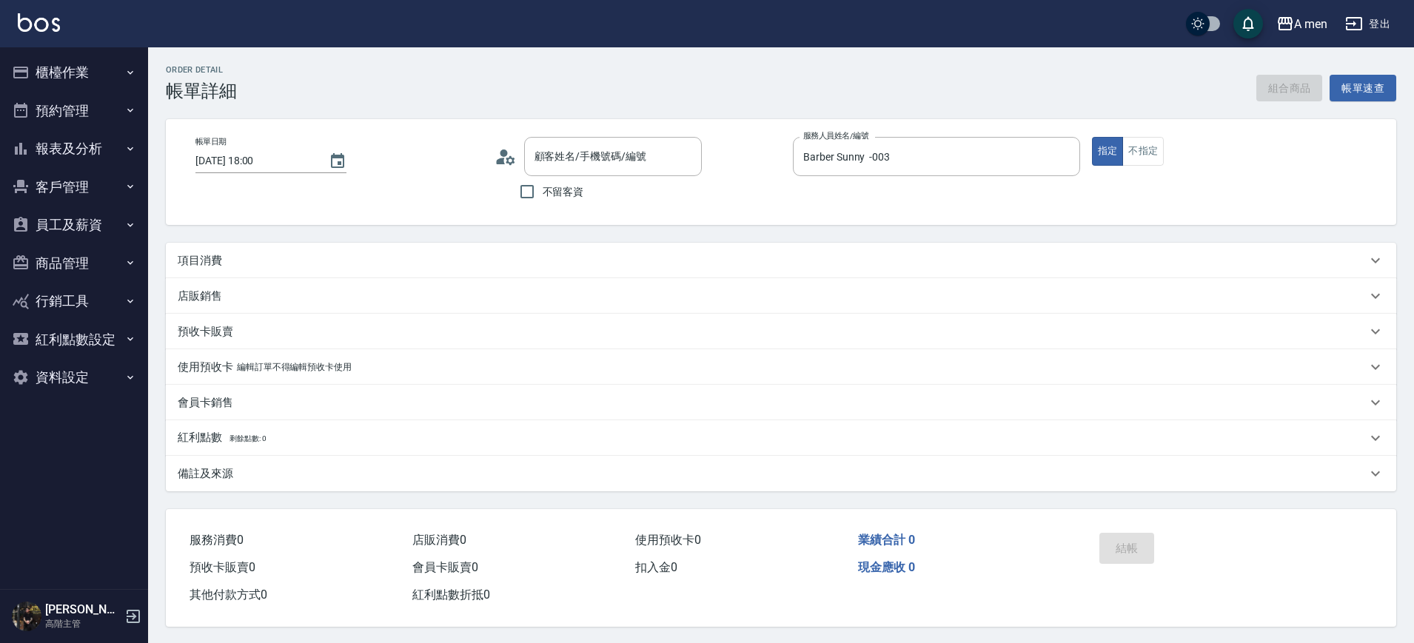
type input "莊偉夏/0911489855/null"
click at [609, 261] on div "項目消費" at bounding box center [772, 261] width 1189 height 16
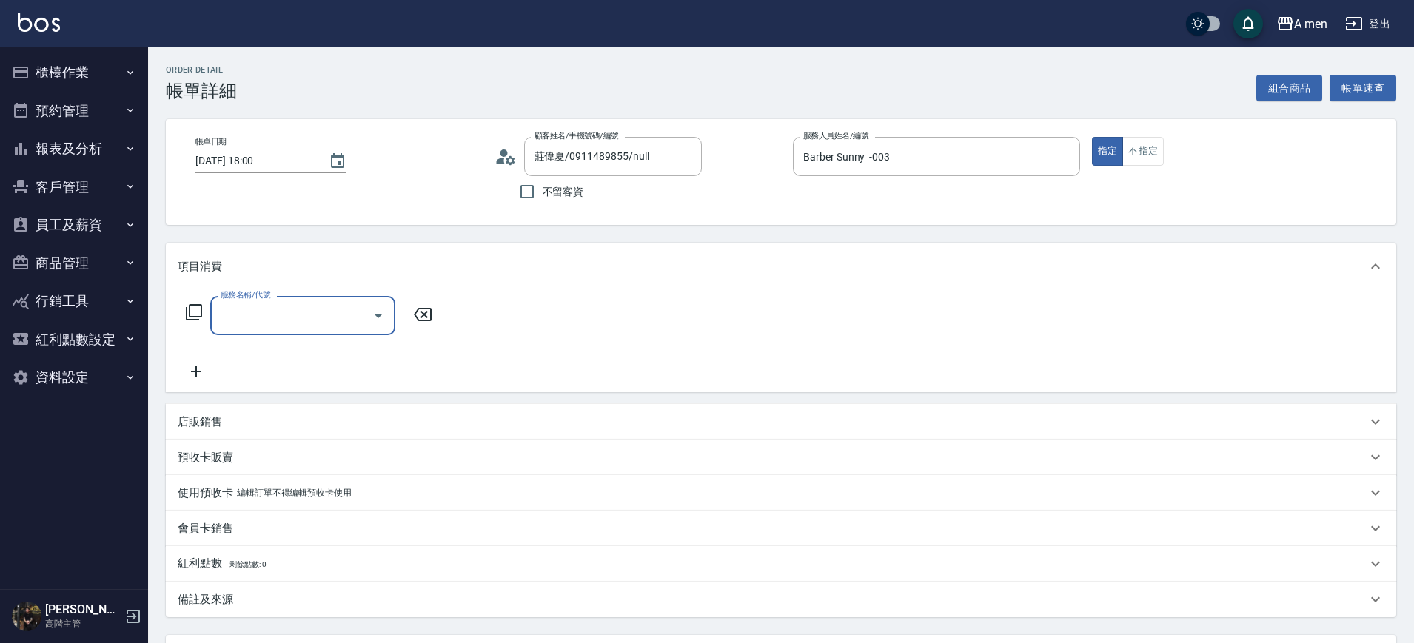
click at [331, 320] on input "服務名稱/代號" at bounding box center [291, 316] width 149 height 26
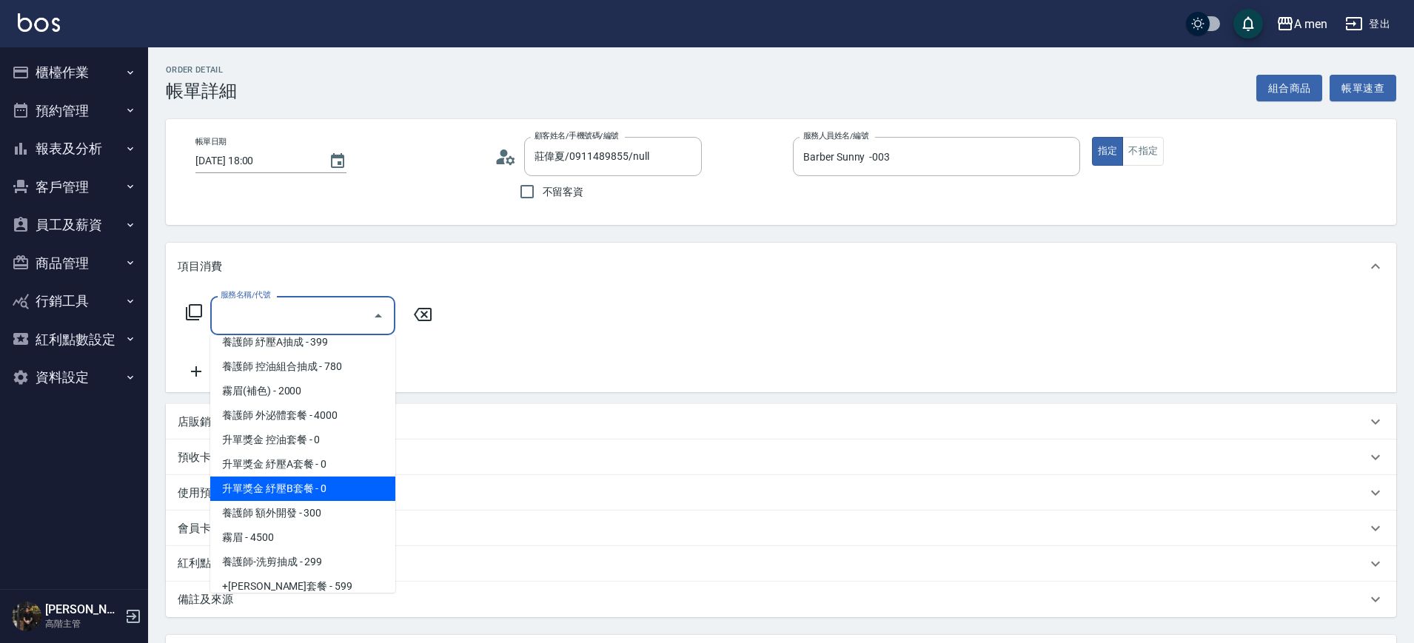
scroll to position [185, 0]
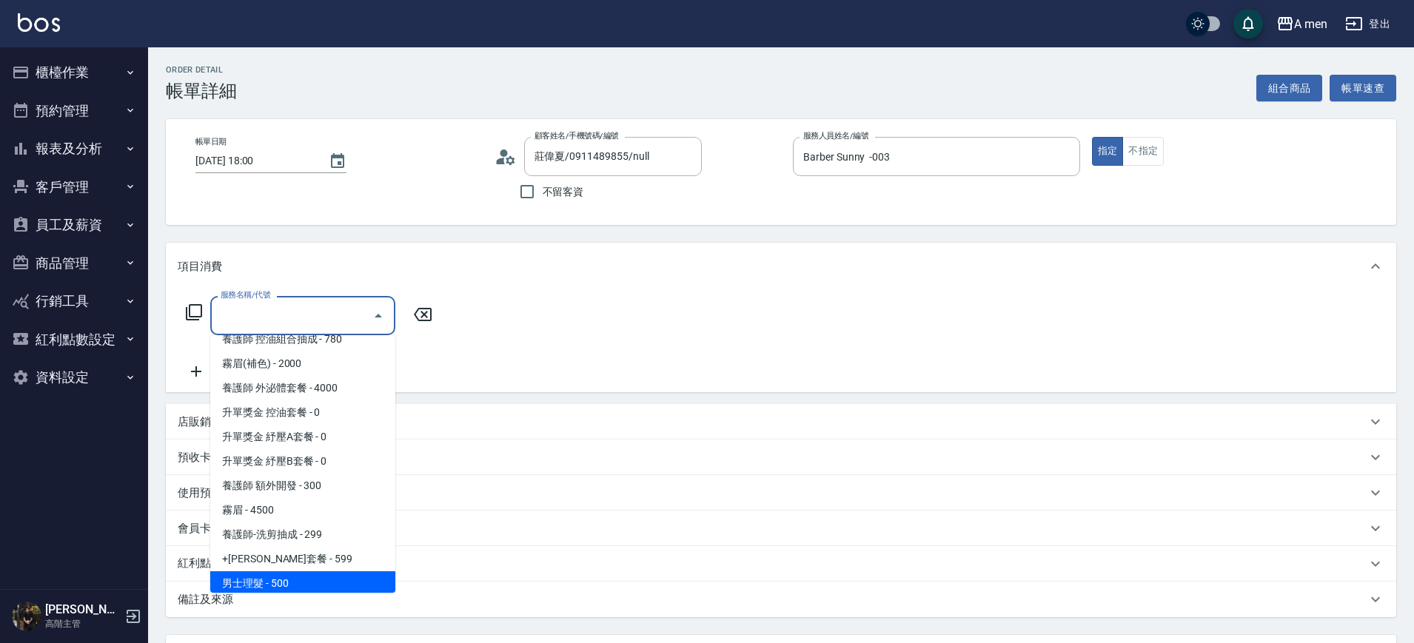
click at [302, 581] on span "男士理髮 - 500" at bounding box center [302, 583] width 185 height 24
type input "男士理髮(A01)"
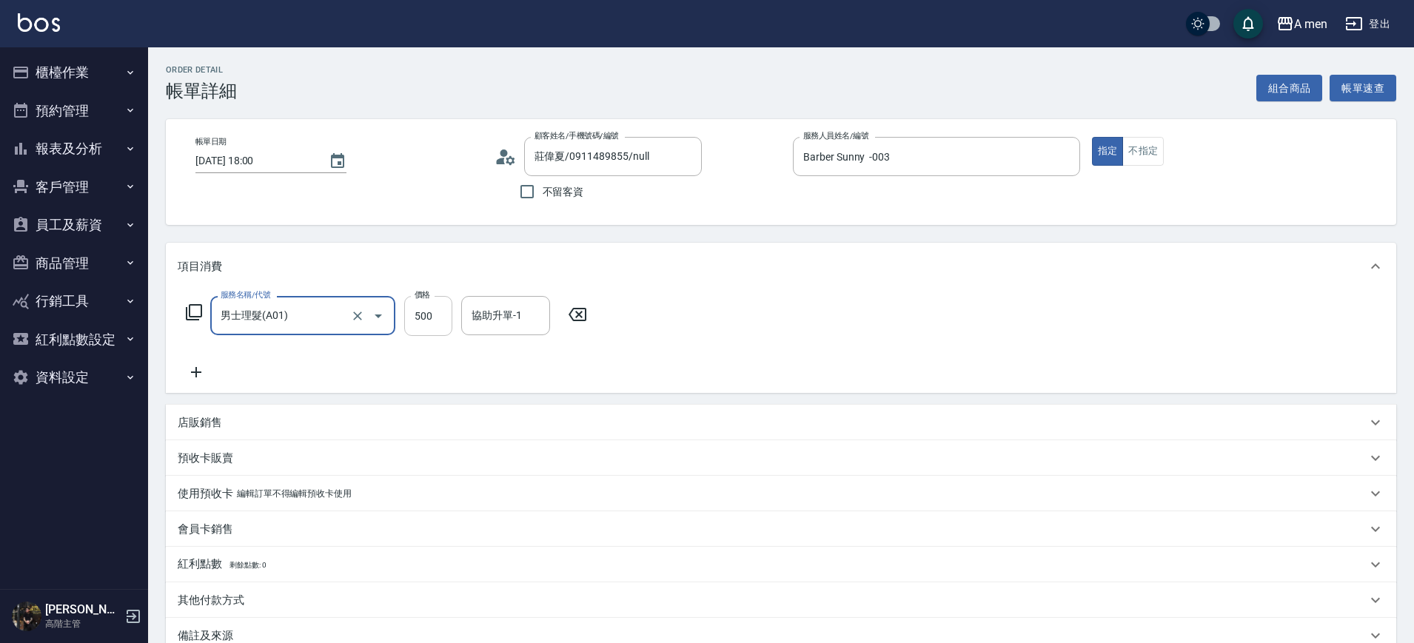
click at [448, 309] on input "500" at bounding box center [428, 316] width 48 height 40
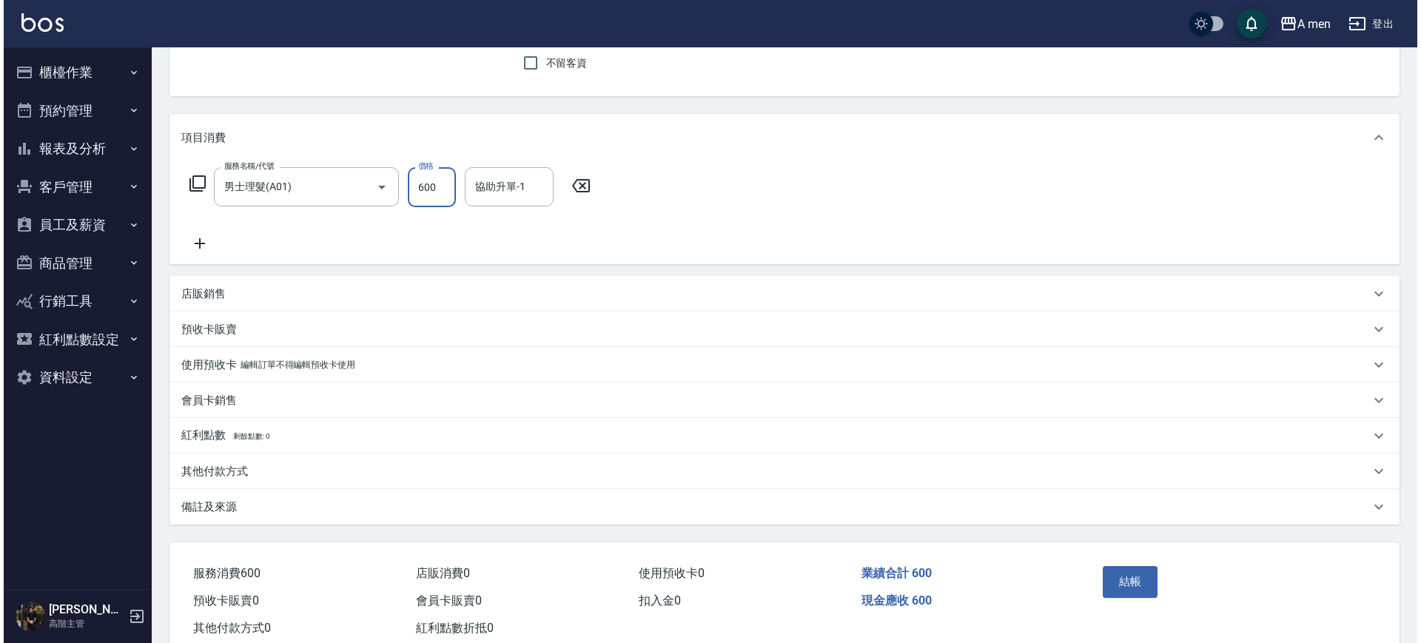
scroll to position [170, 0]
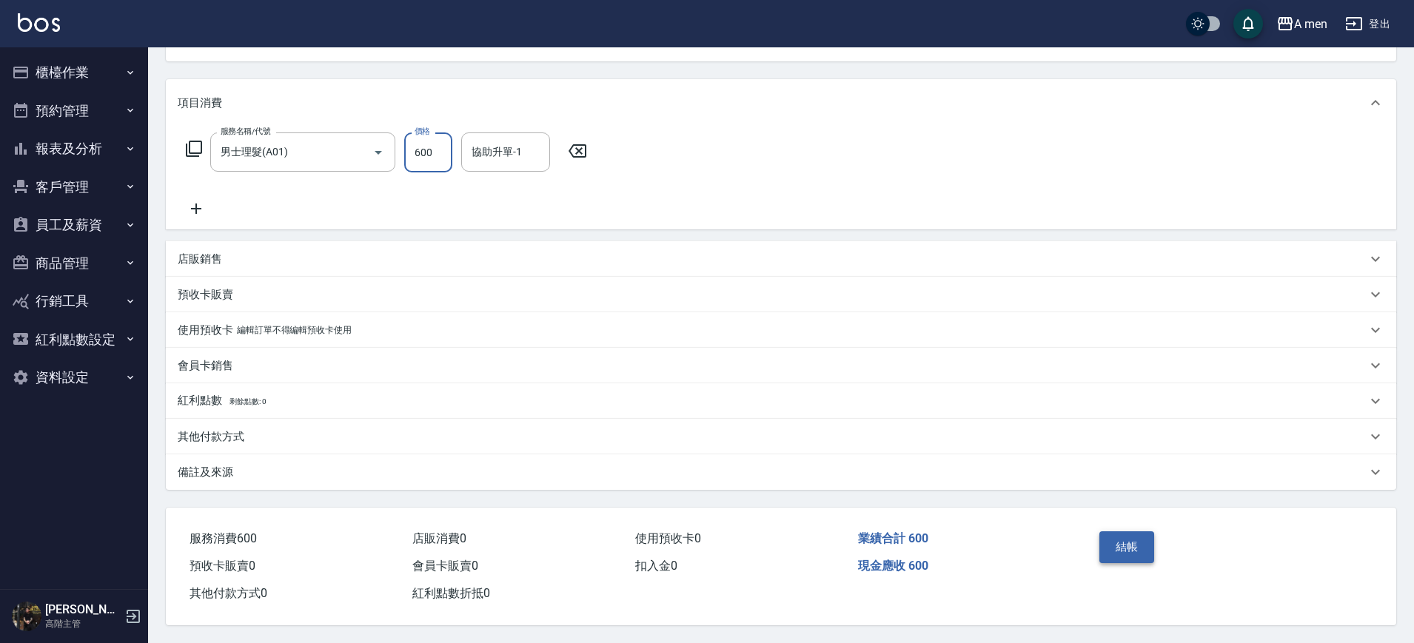
type input "600"
click at [1120, 537] on button "結帳" at bounding box center [1127, 546] width 56 height 31
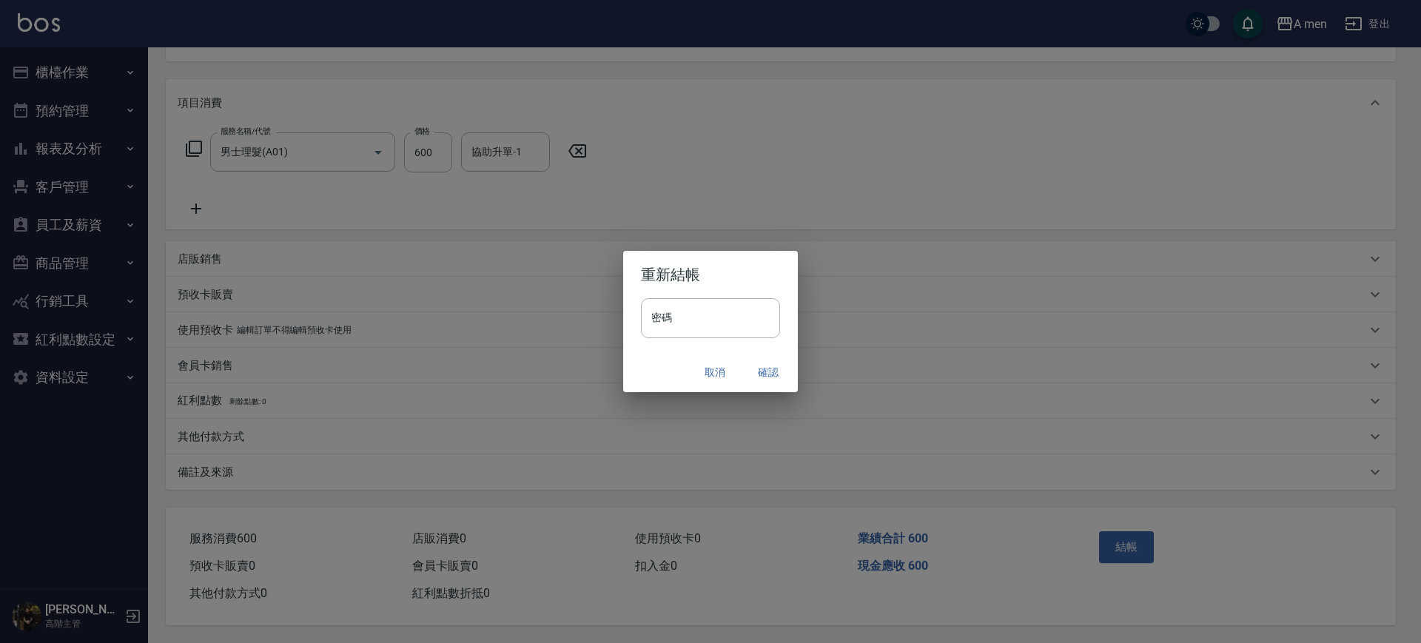
click at [770, 370] on button "確認" at bounding box center [768, 372] width 47 height 27
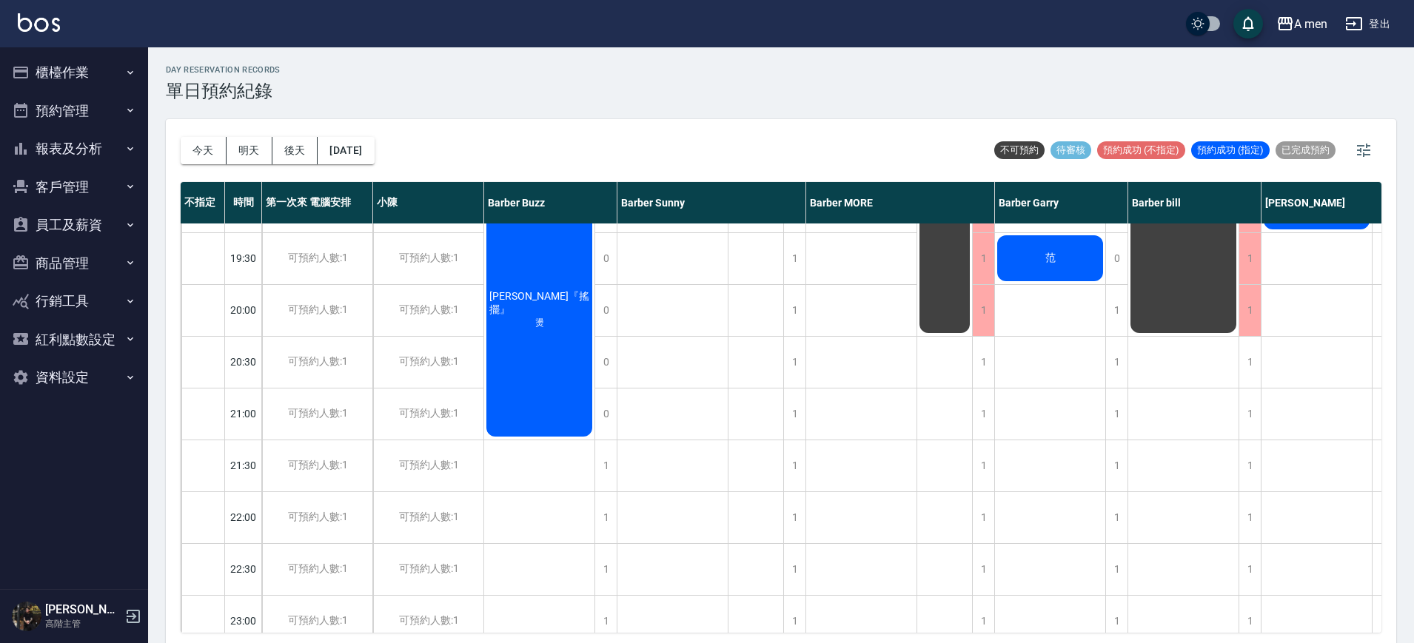
scroll to position [901, 0]
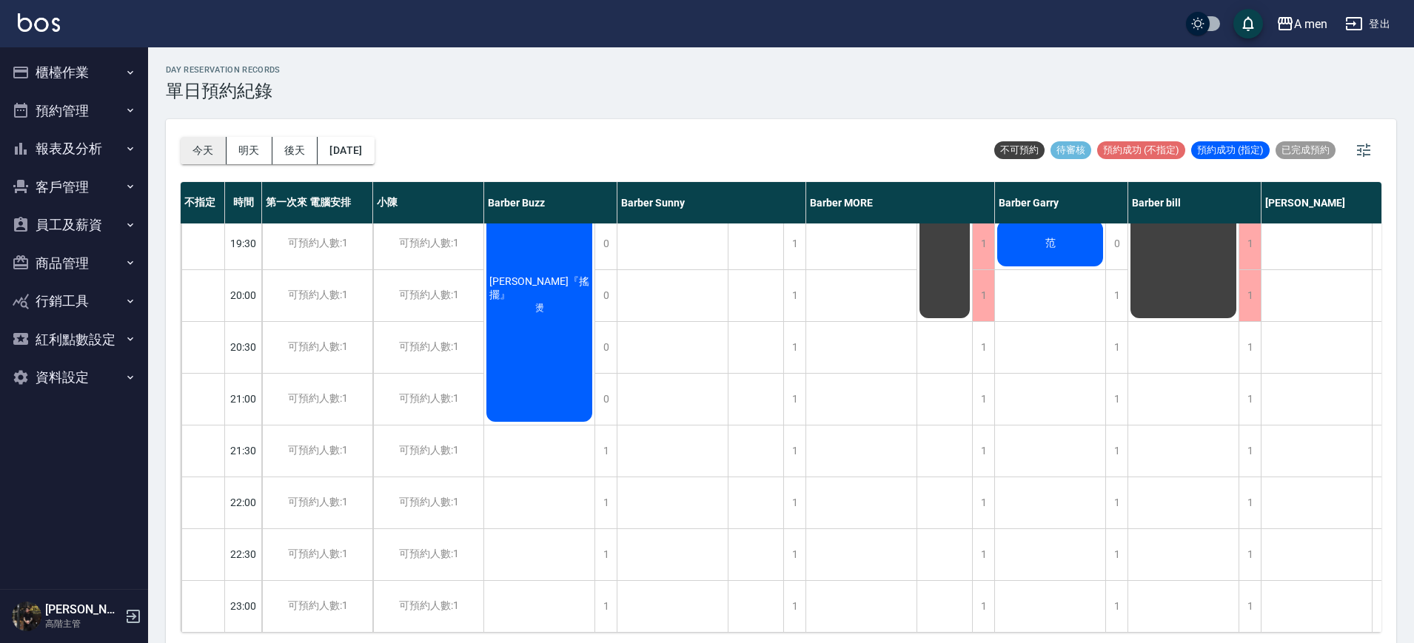
click at [197, 145] on button "今天" at bounding box center [204, 150] width 46 height 27
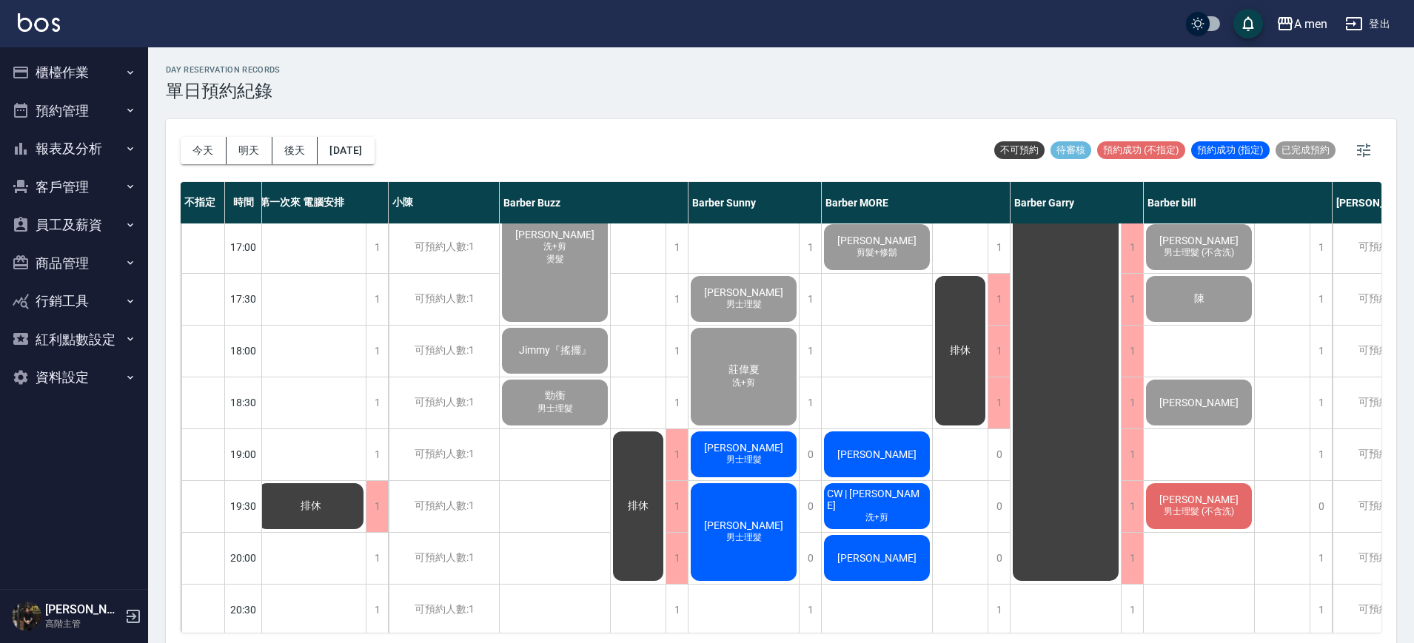
scroll to position [623, 7]
click at [888, 449] on span "[PERSON_NAME]" at bounding box center [876, 455] width 85 height 12
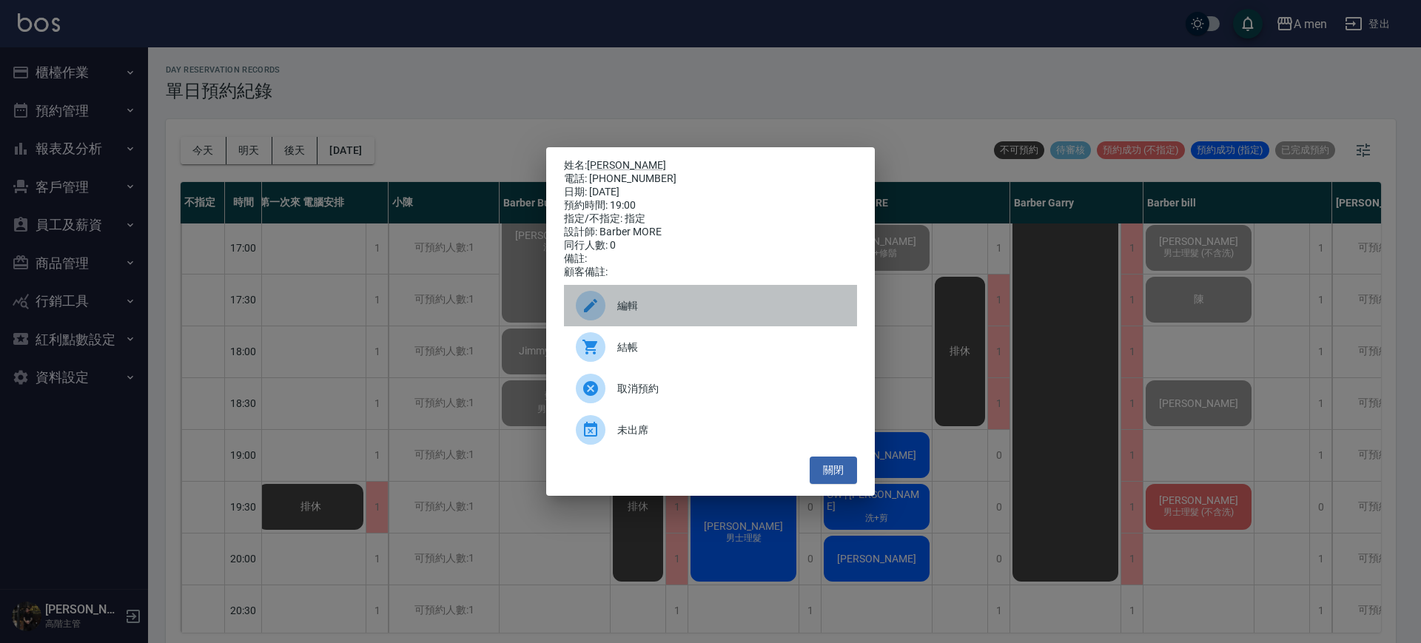
click at [651, 306] on span "編輯" at bounding box center [731, 306] width 228 height 16
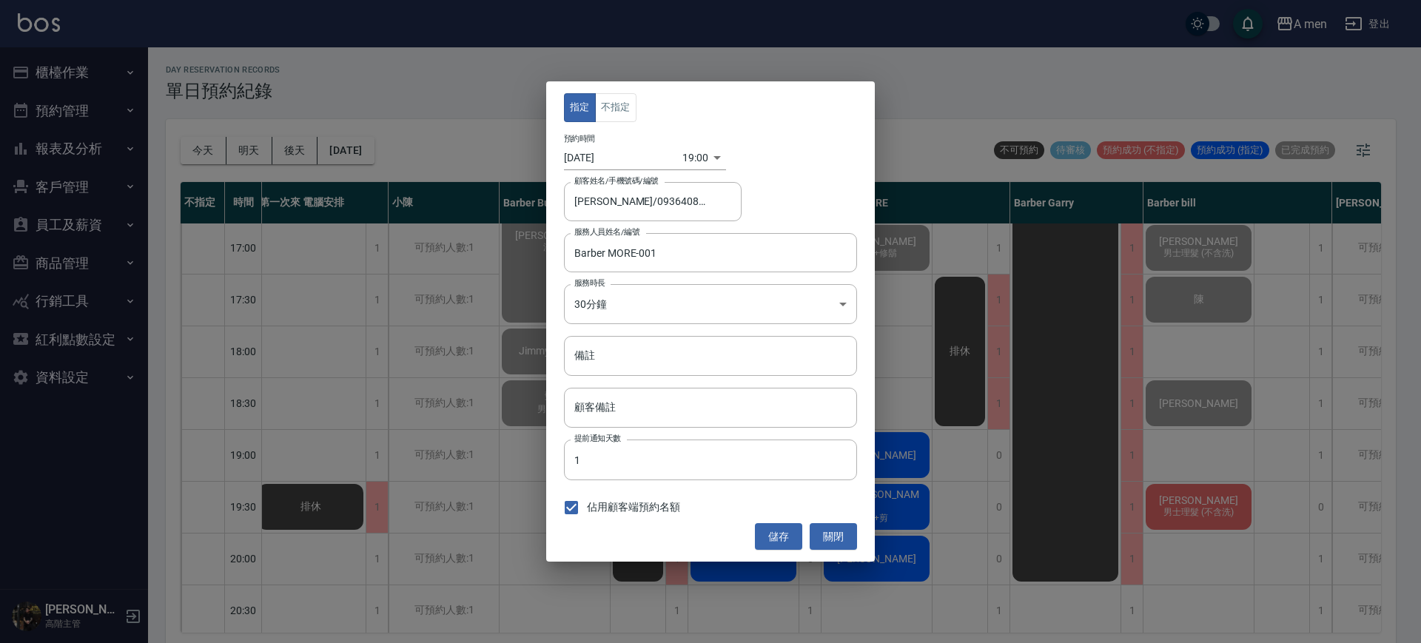
click at [914, 78] on div "指定 不指定 預約時間 [DATE] 19:00 1758279600000 顧客姓名/手機號碼/編號 [PERSON_NAME]/0936408006 顧客…" at bounding box center [710, 321] width 1421 height 643
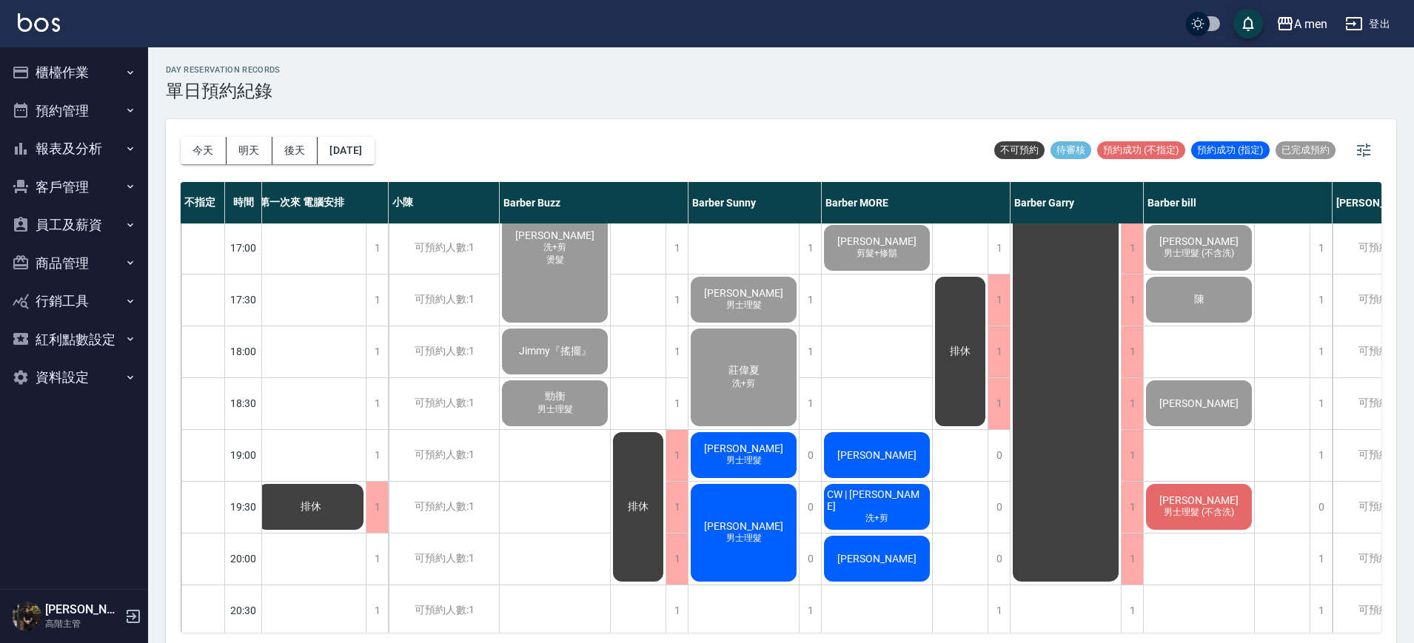
click at [882, 461] on span "吳朝佳" at bounding box center [876, 455] width 85 height 12
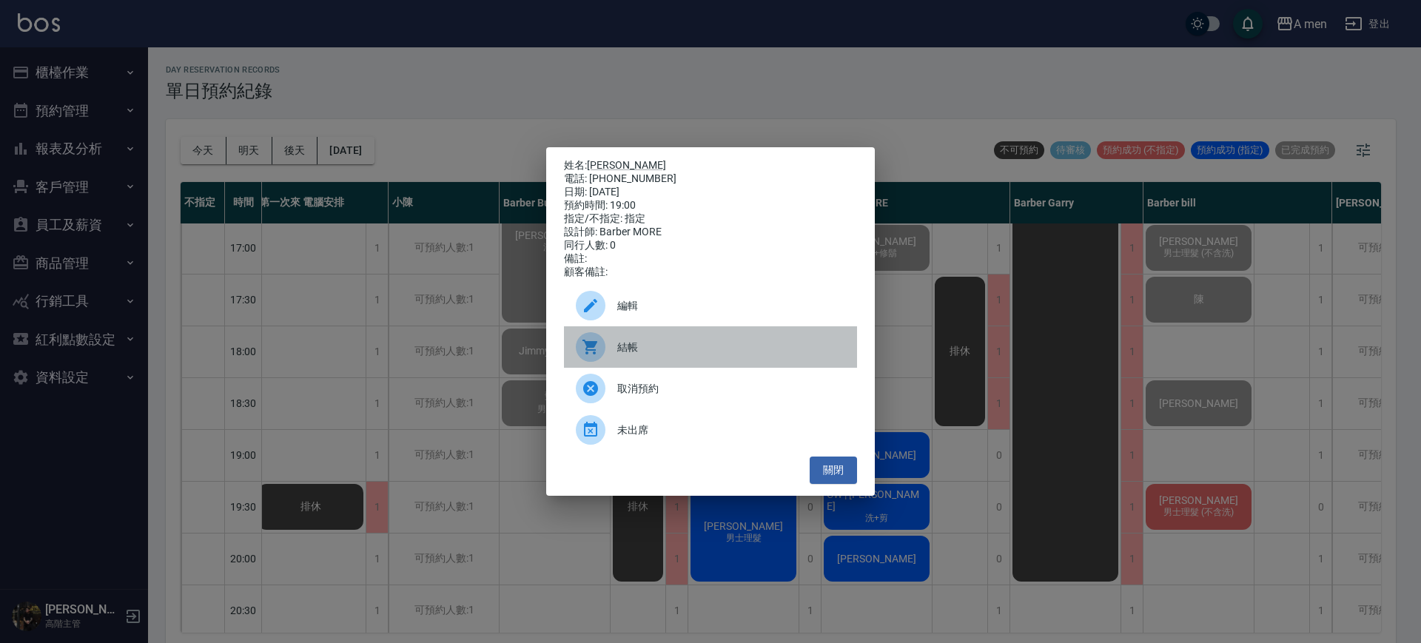
click at [671, 354] on span "結帳" at bounding box center [731, 348] width 228 height 16
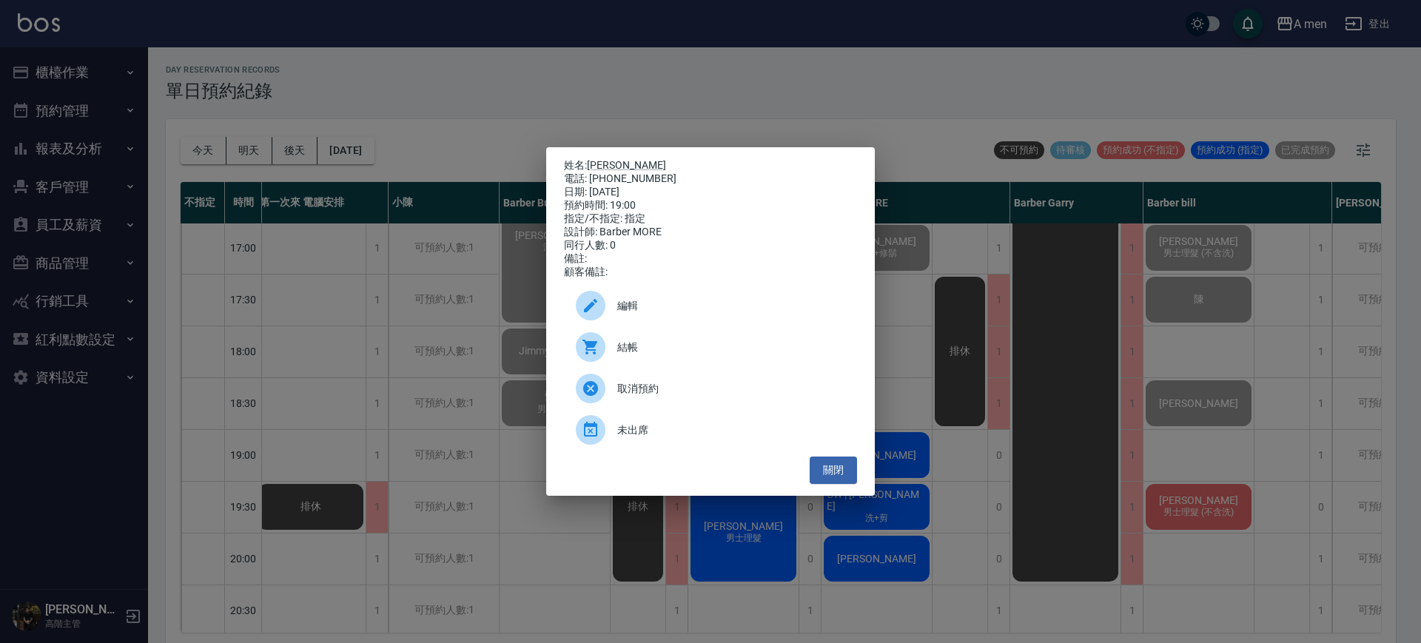
click at [634, 36] on div "姓名: 吳朝佳 電話: 0936408006 日期: 2025/09/19 預約時間: 19:00 指定/不指定: 指定 設計師: Barber MORE 同…" at bounding box center [710, 321] width 1421 height 643
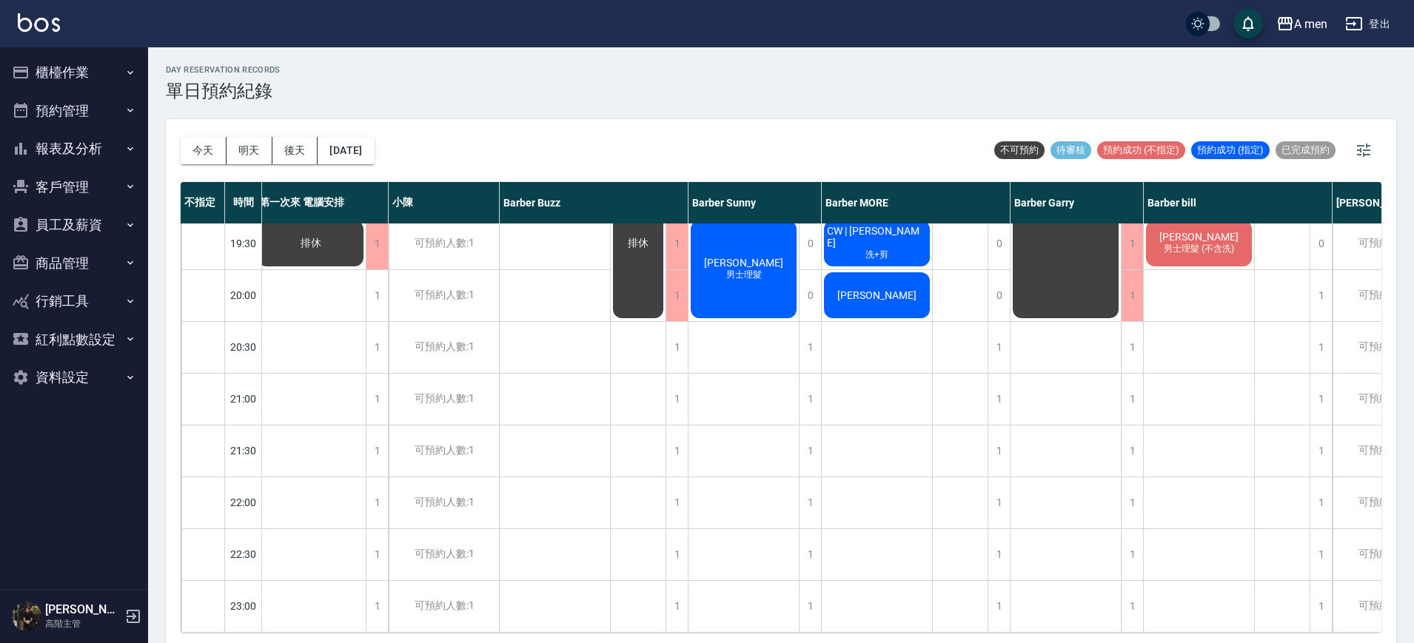
scroll to position [808, 7]
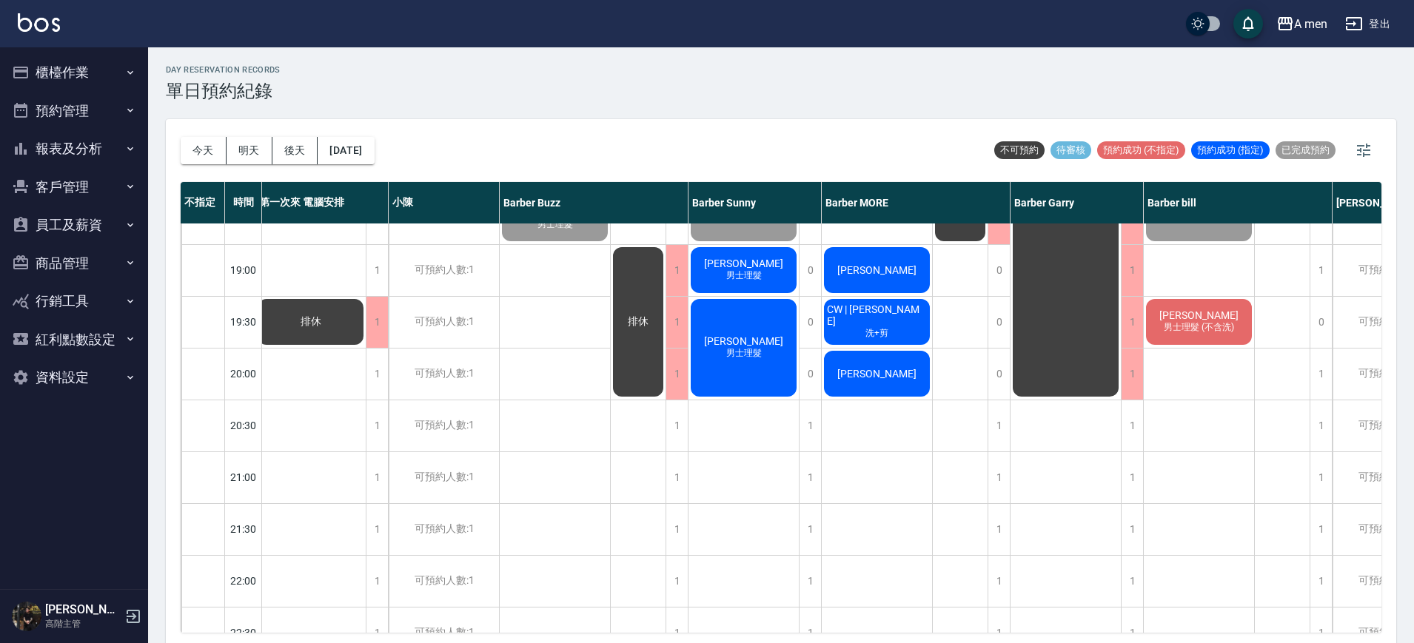
click at [764, 265] on div "李威揚 男士理髮" at bounding box center [743, 270] width 110 height 50
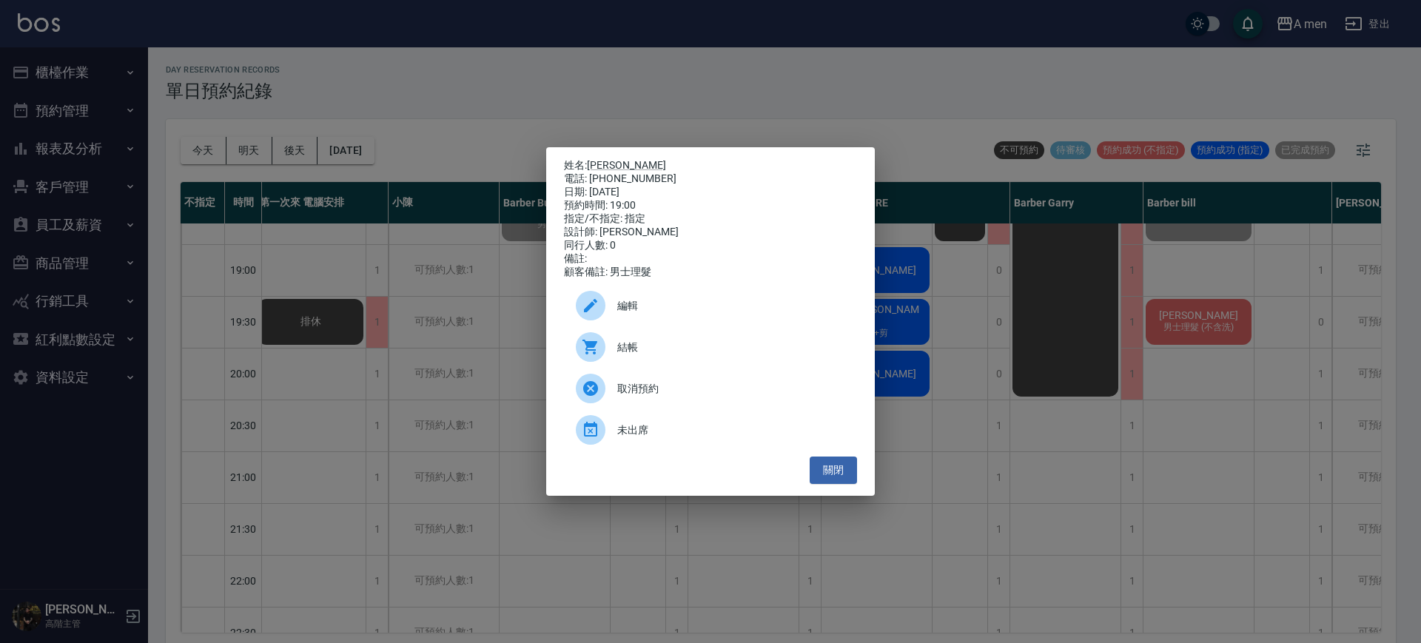
click at [640, 368] on div "結帳" at bounding box center [710, 346] width 293 height 41
click at [832, 484] on button "關閉" at bounding box center [833, 470] width 47 height 27
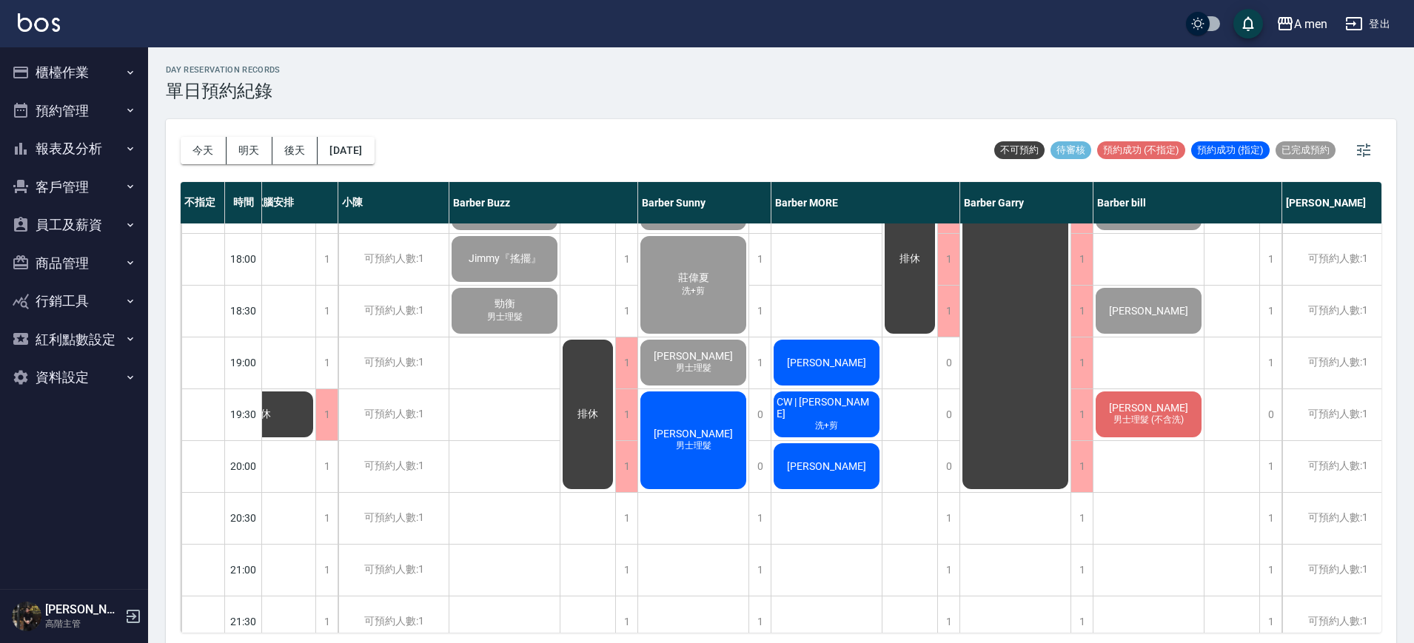
scroll to position [716, 61]
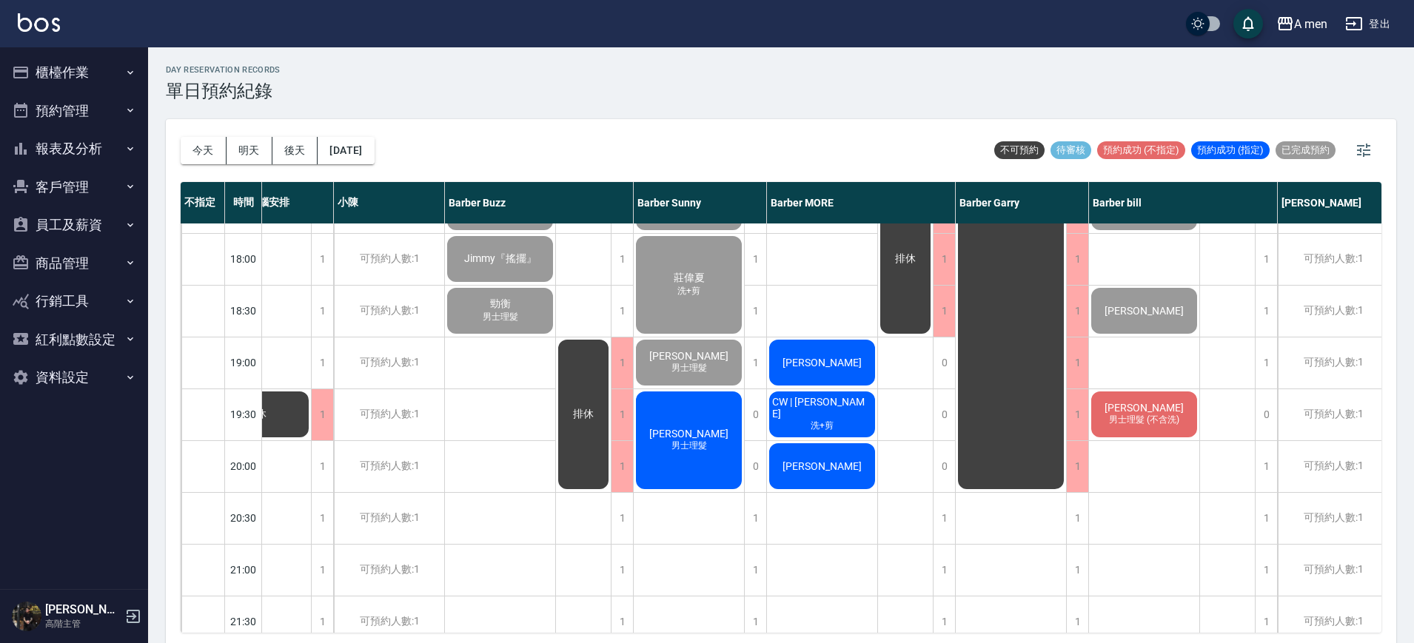
click at [1172, 486] on div "陳先生 天天 Dan 男士理髮 (不含洗) 陳 賴理定 JIMI 男士理髮 (不含洗)" at bounding box center [1144, 155] width 111 height 1295
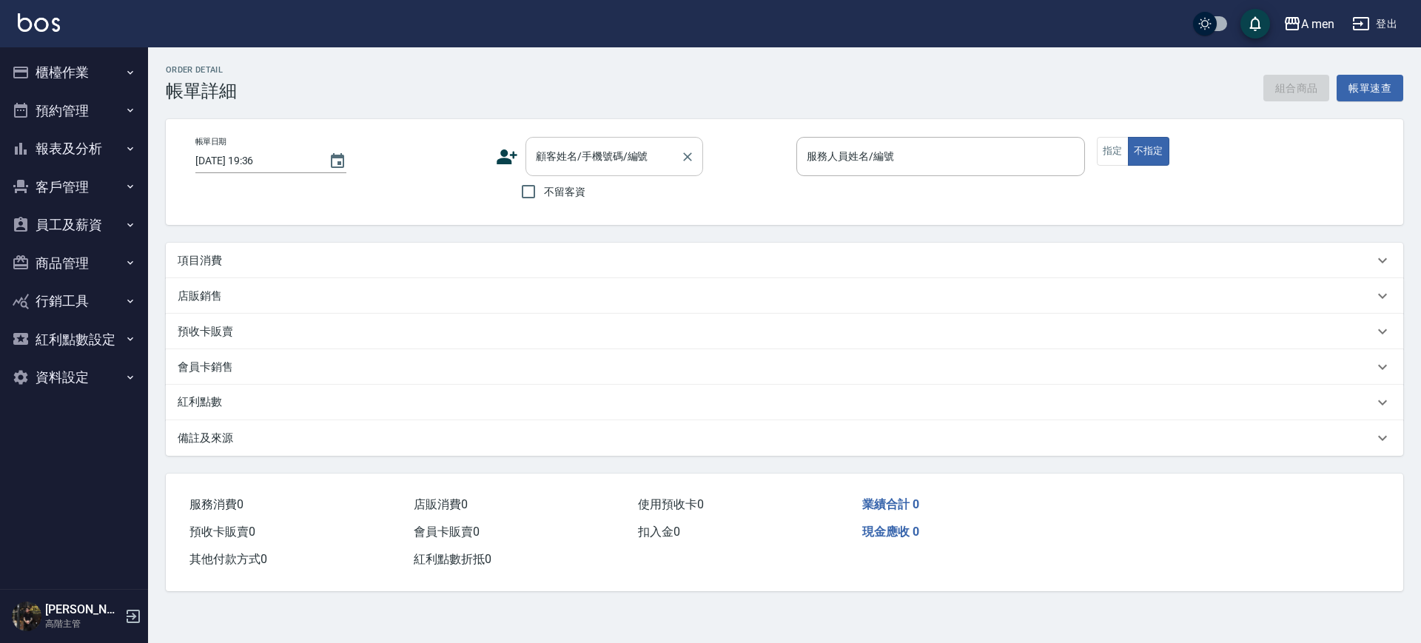
type input "[DATE] 19:00"
type input "Barber MORE-001"
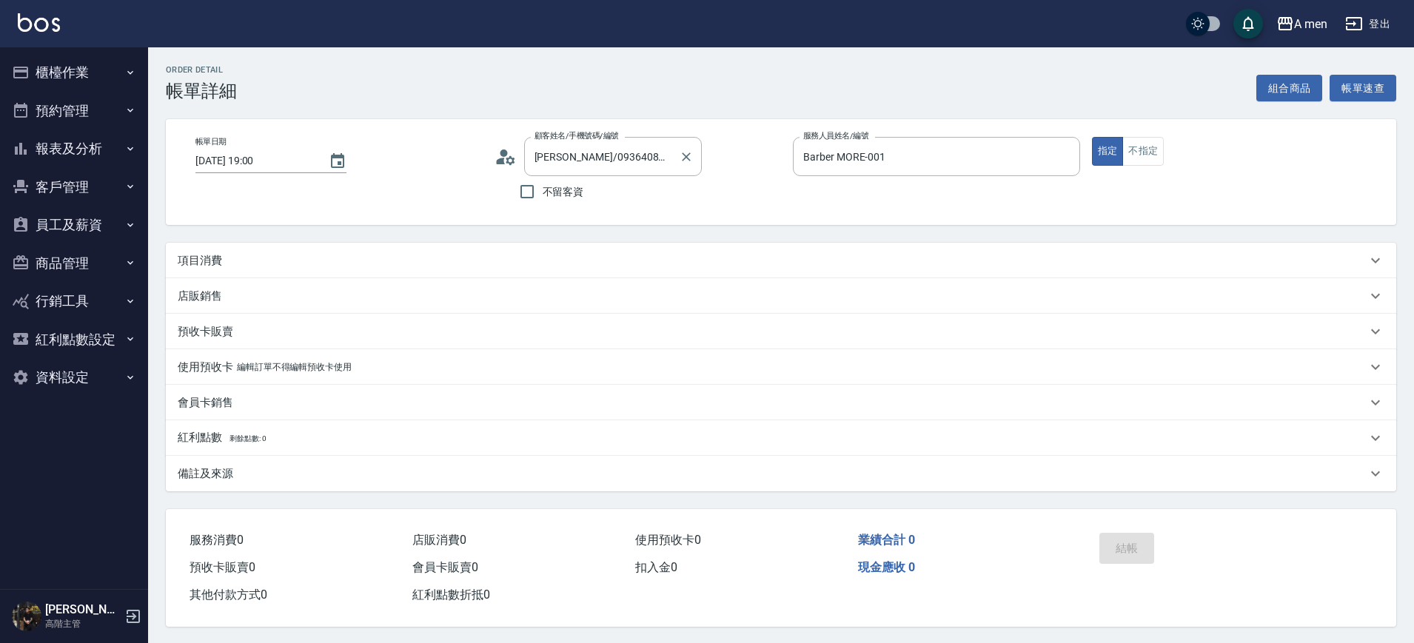
type input "[PERSON_NAME]/0936408006/null"
click at [232, 241] on div "項目消費" at bounding box center [781, 259] width 1230 height 36
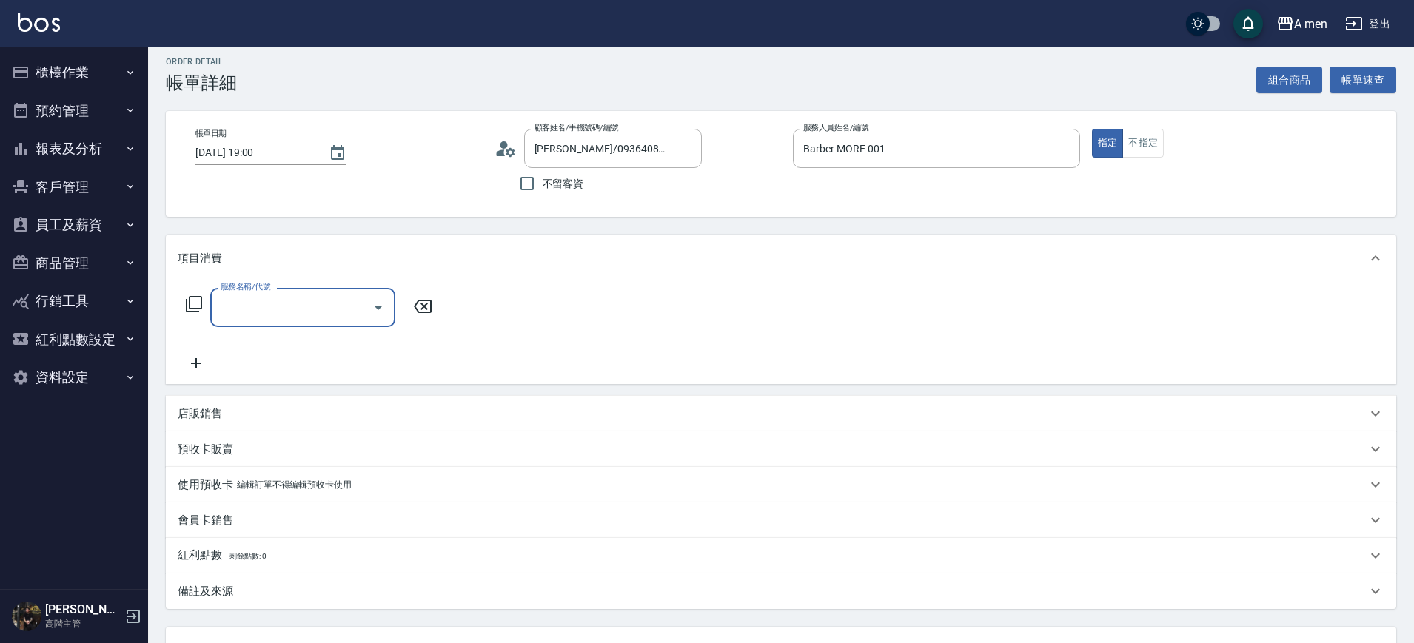
scroll to position [0, 0]
click at [269, 306] on input "服務名稱/代號" at bounding box center [291, 308] width 149 height 26
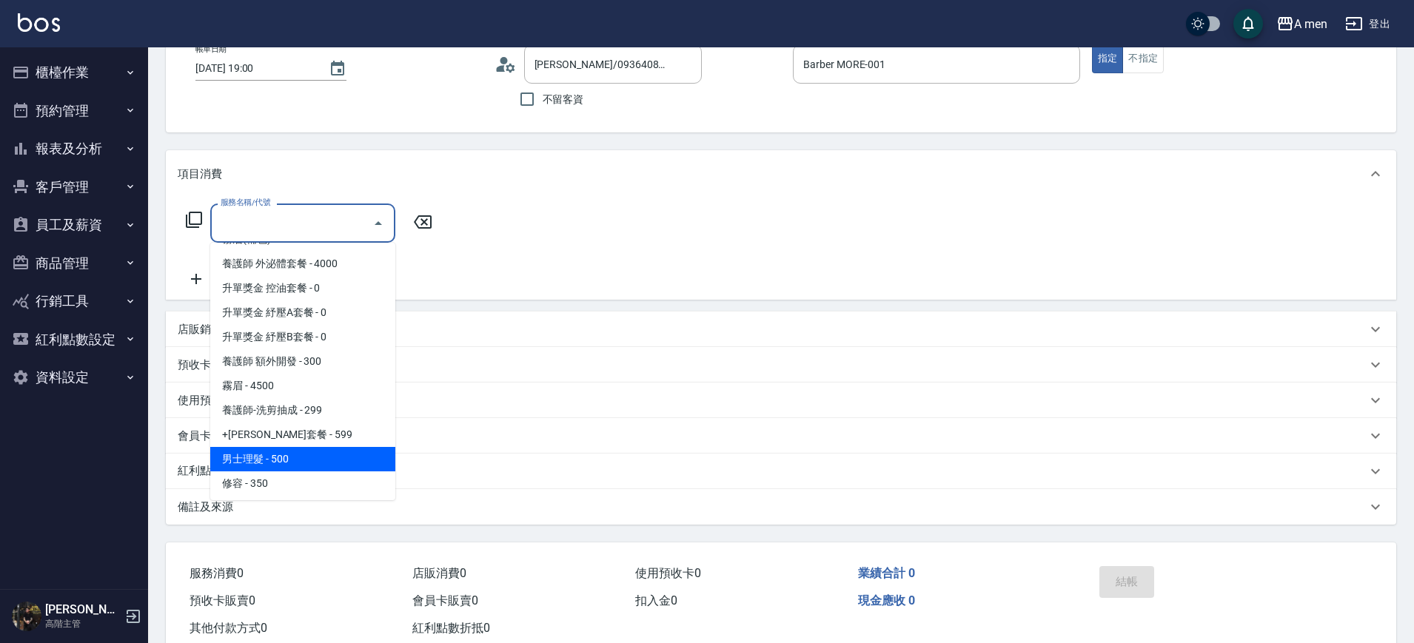
scroll to position [185, 0]
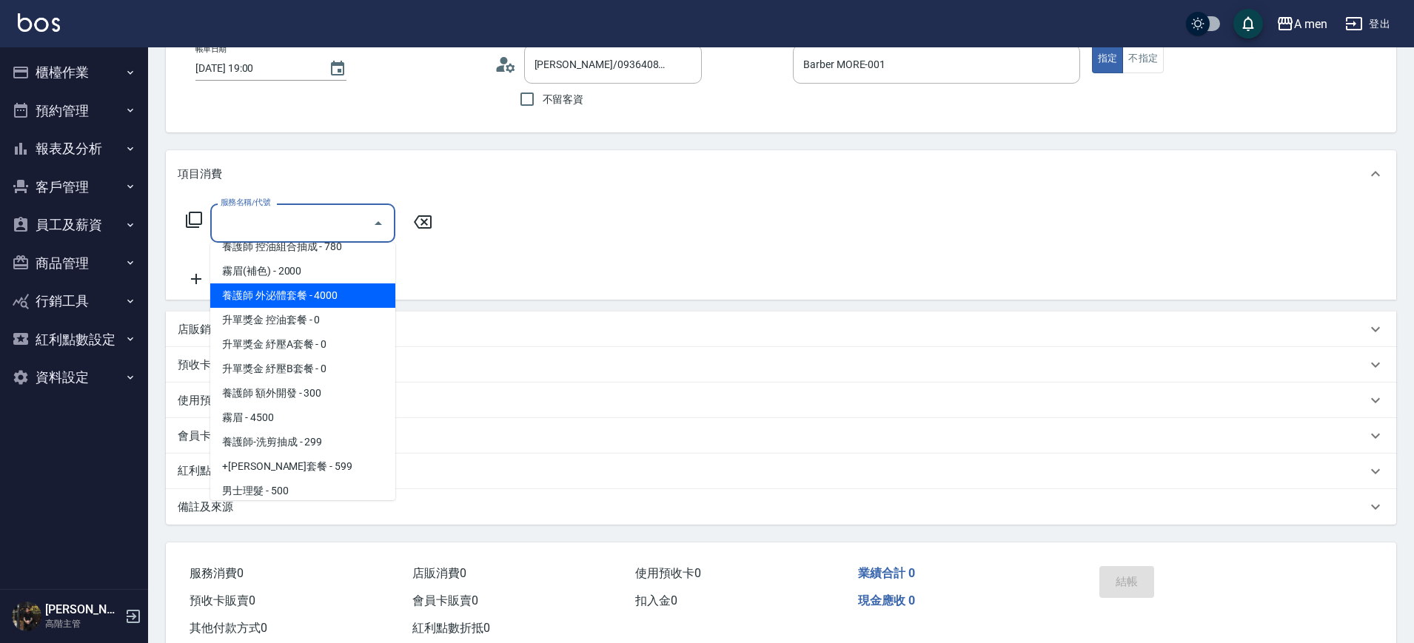
click at [478, 243] on div "服務名稱/代號 服務名稱/代號" at bounding box center [781, 249] width 1230 height 102
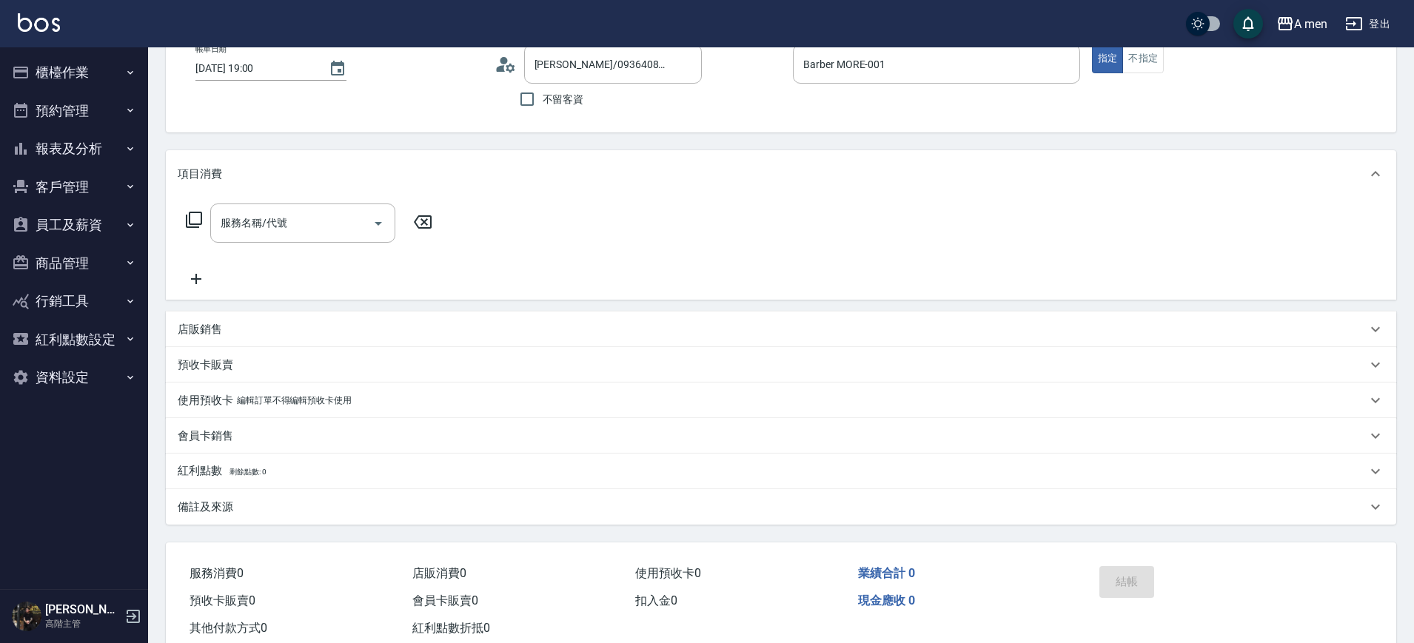
click at [209, 283] on icon at bounding box center [196, 279] width 37 height 18
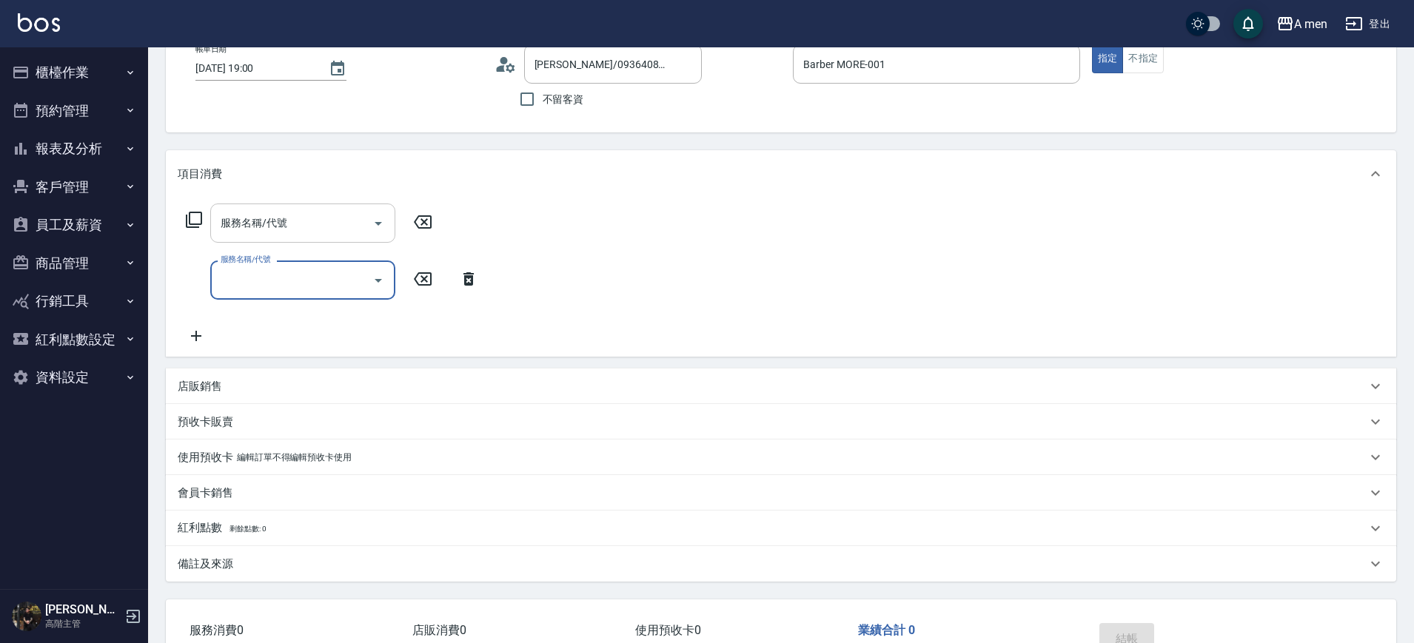
click at [354, 228] on input "服務名稱/代號" at bounding box center [291, 223] width 149 height 26
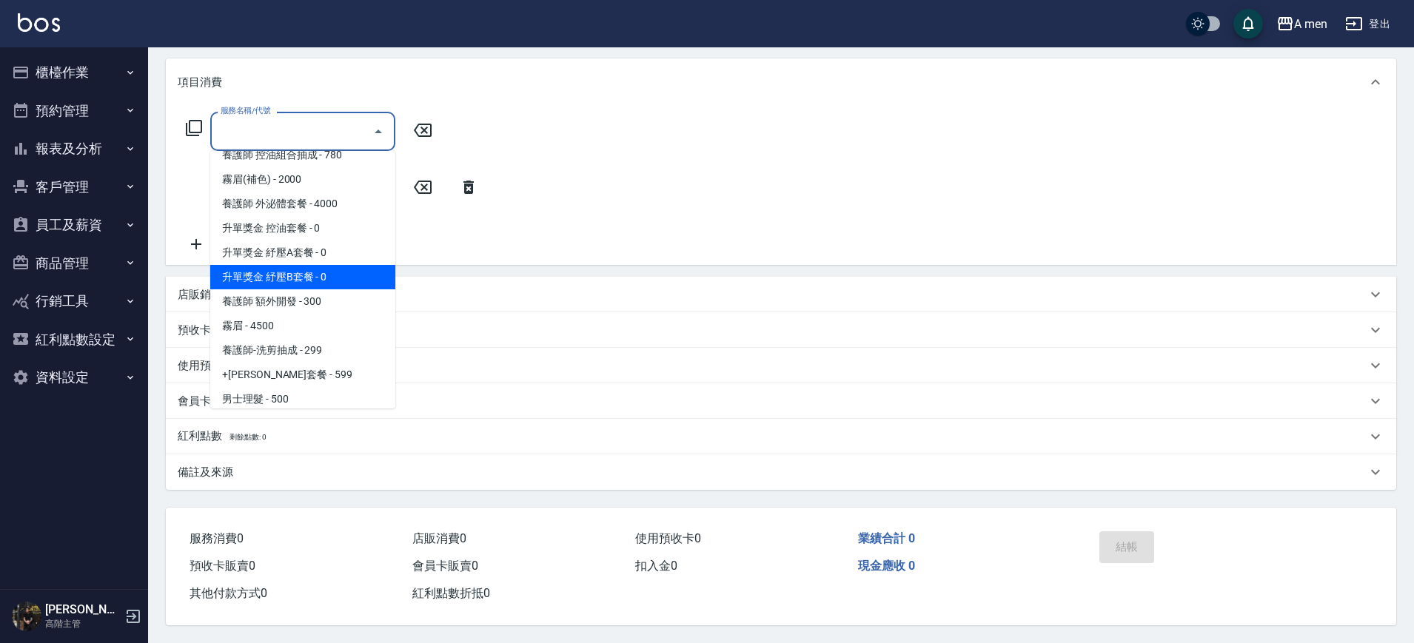
click at [559, 156] on div "服務名稱/代號 服務名稱/代號 服務名稱/代號 服務名稱/代號" at bounding box center [781, 185] width 1230 height 159
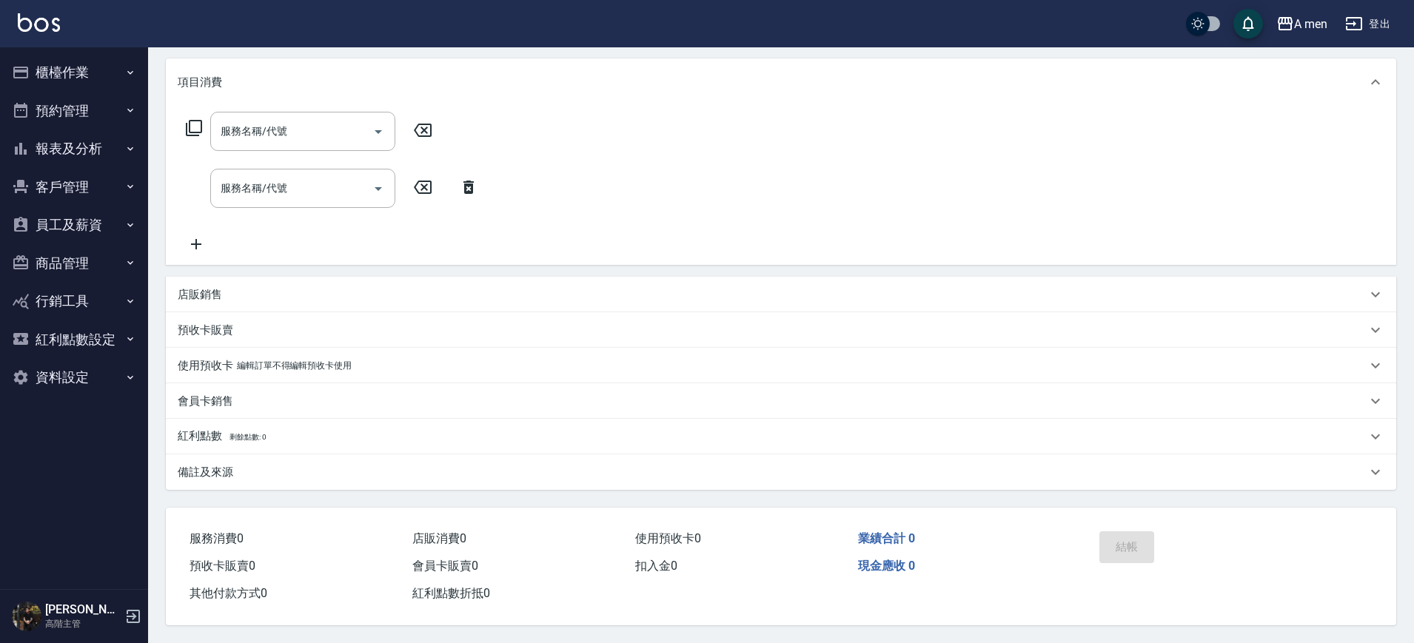
click at [468, 182] on icon at bounding box center [468, 187] width 37 height 18
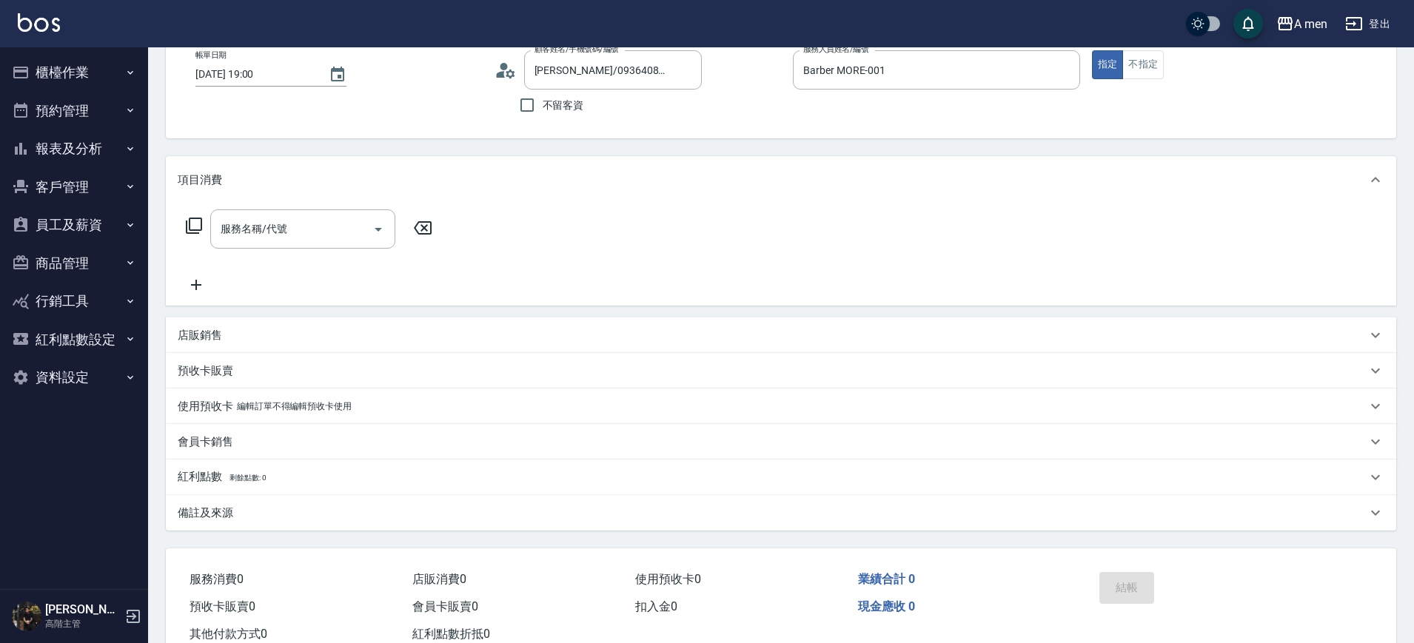
scroll to position [0, 0]
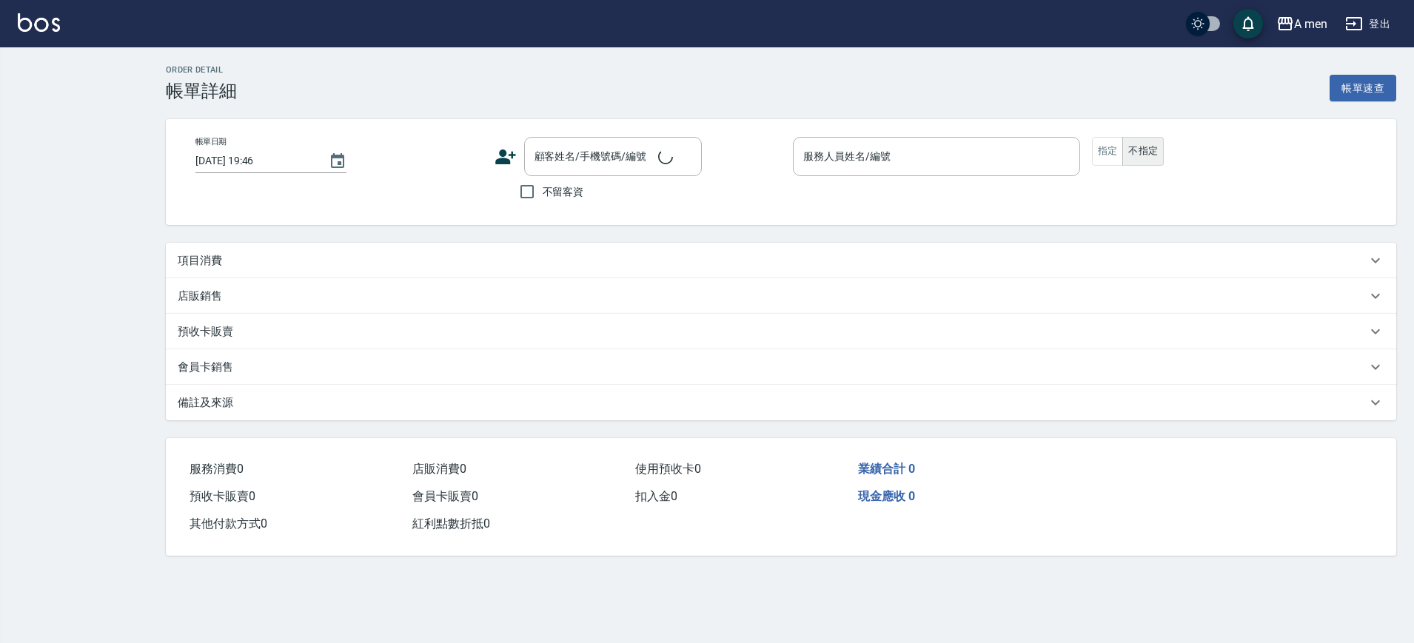
type input "2025/09/19 19:00"
type input "Barber Sunny -003"
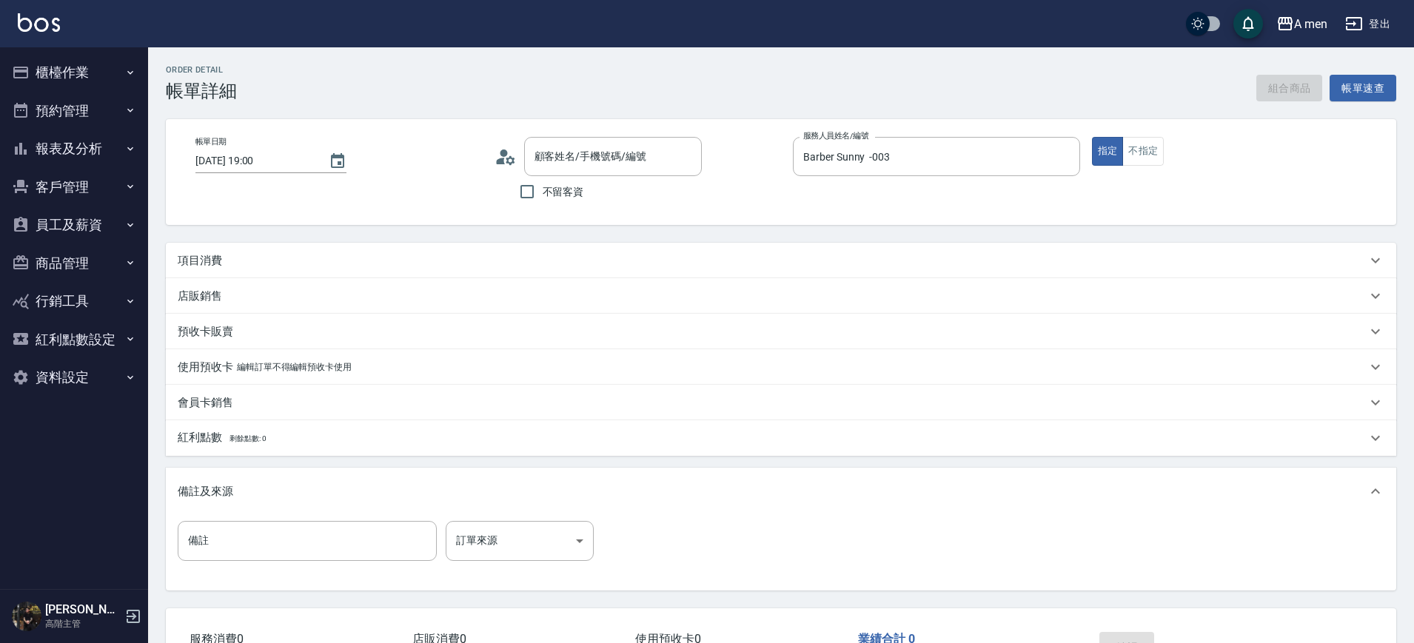
type input "李威揚/0921830513/null"
click at [701, 258] on div "項目消費" at bounding box center [772, 261] width 1189 height 16
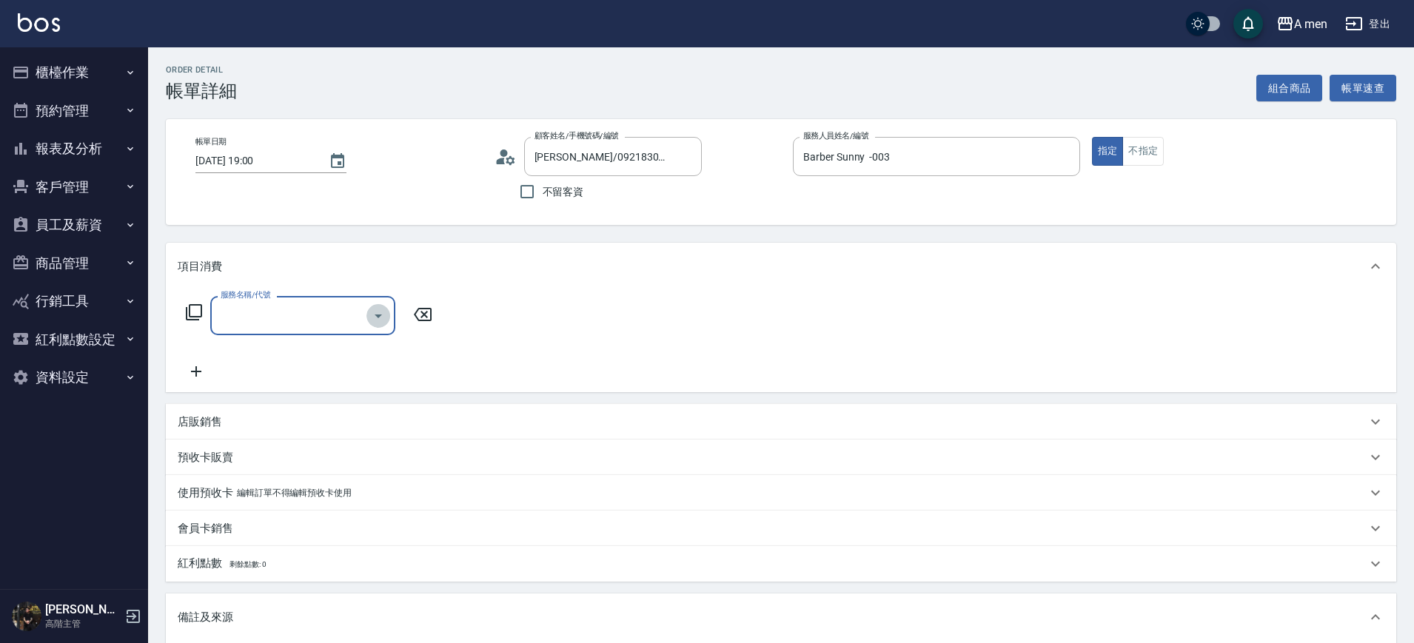
click at [381, 315] on icon "Open" at bounding box center [377, 317] width 7 height 4
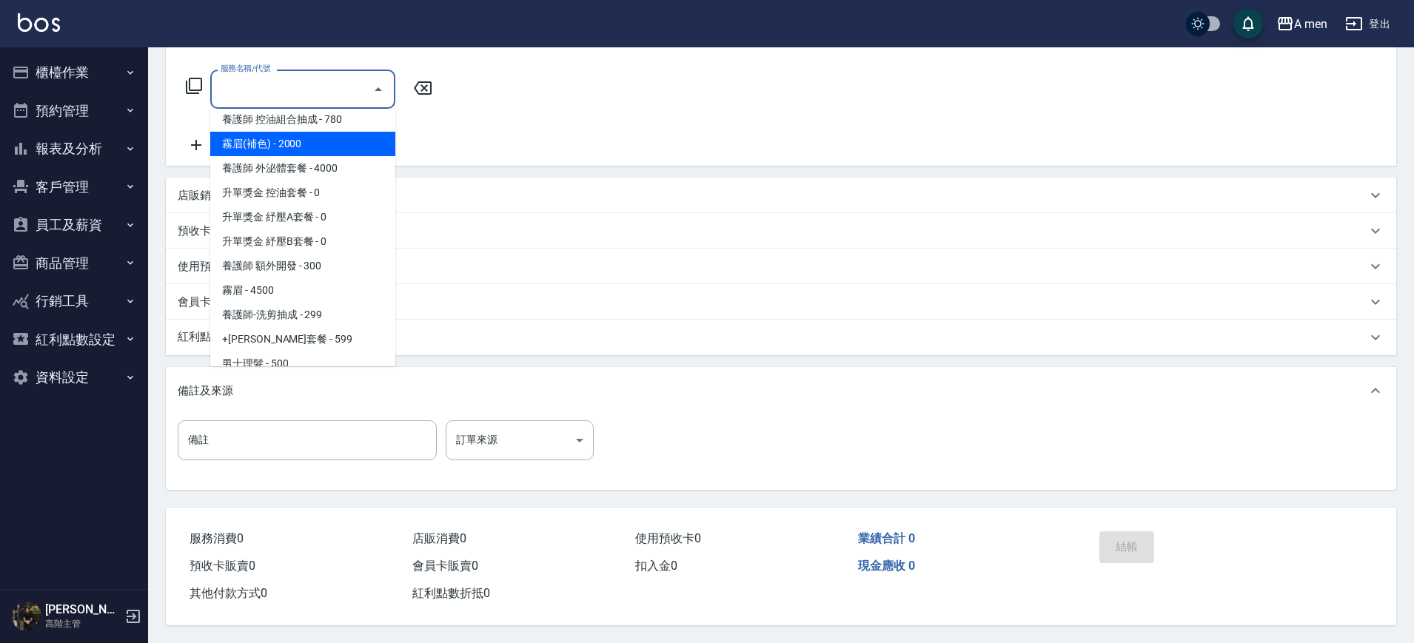
scroll to position [278, 0]
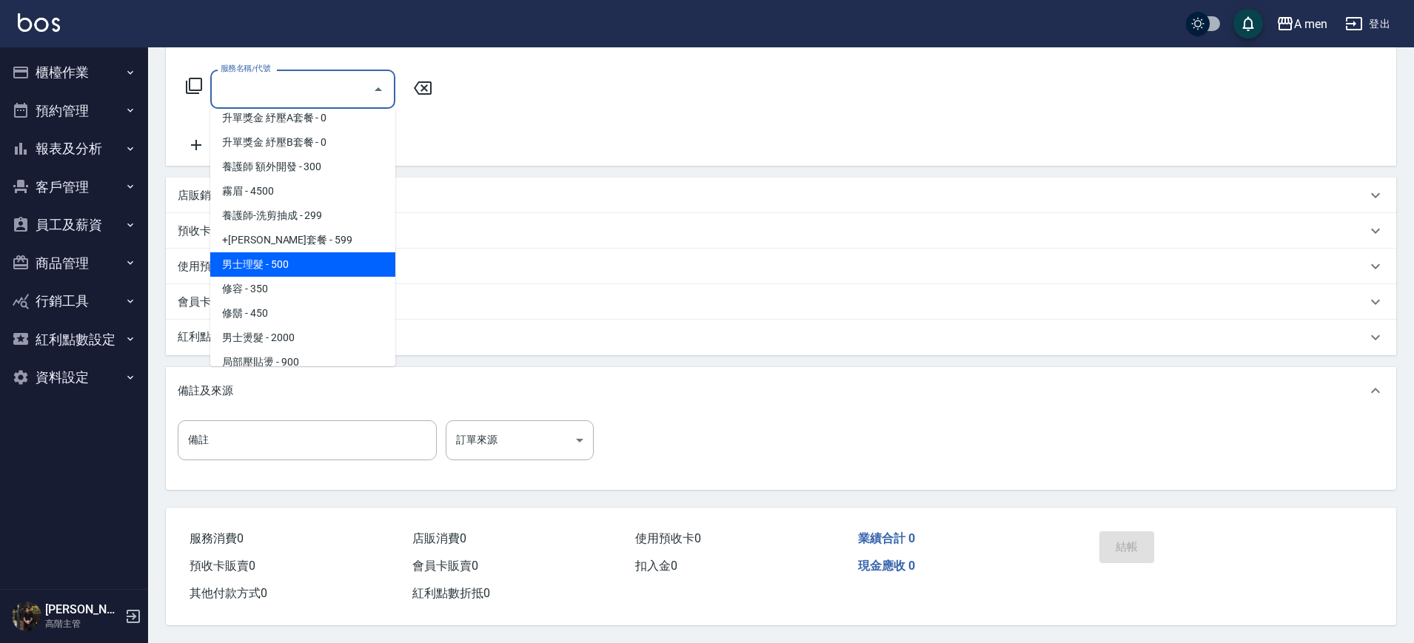
click at [303, 258] on span "男士理髮 - 500" at bounding box center [302, 264] width 185 height 24
type input "男士理髮(A01)"
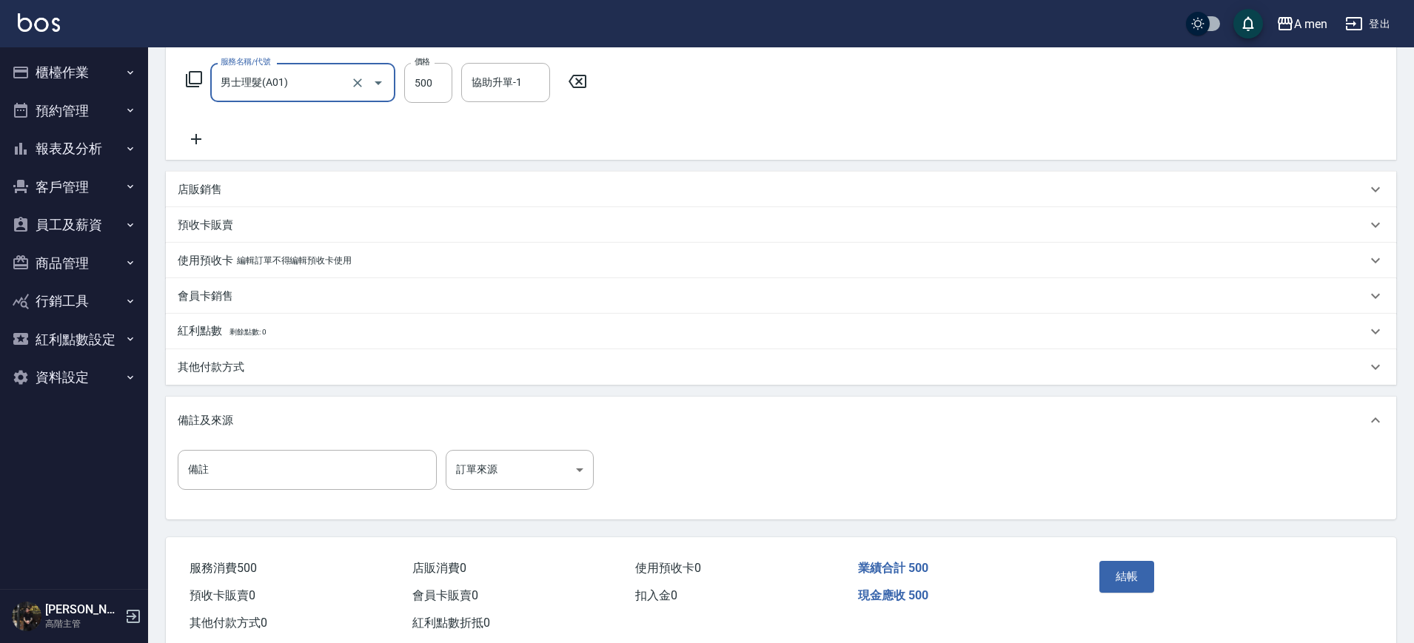
click at [588, 144] on div "服務名稱/代號 男士理髮(A01) 服務名稱/代號 價格 500 價格 協助升單-1 協助升單-1" at bounding box center [387, 105] width 418 height 85
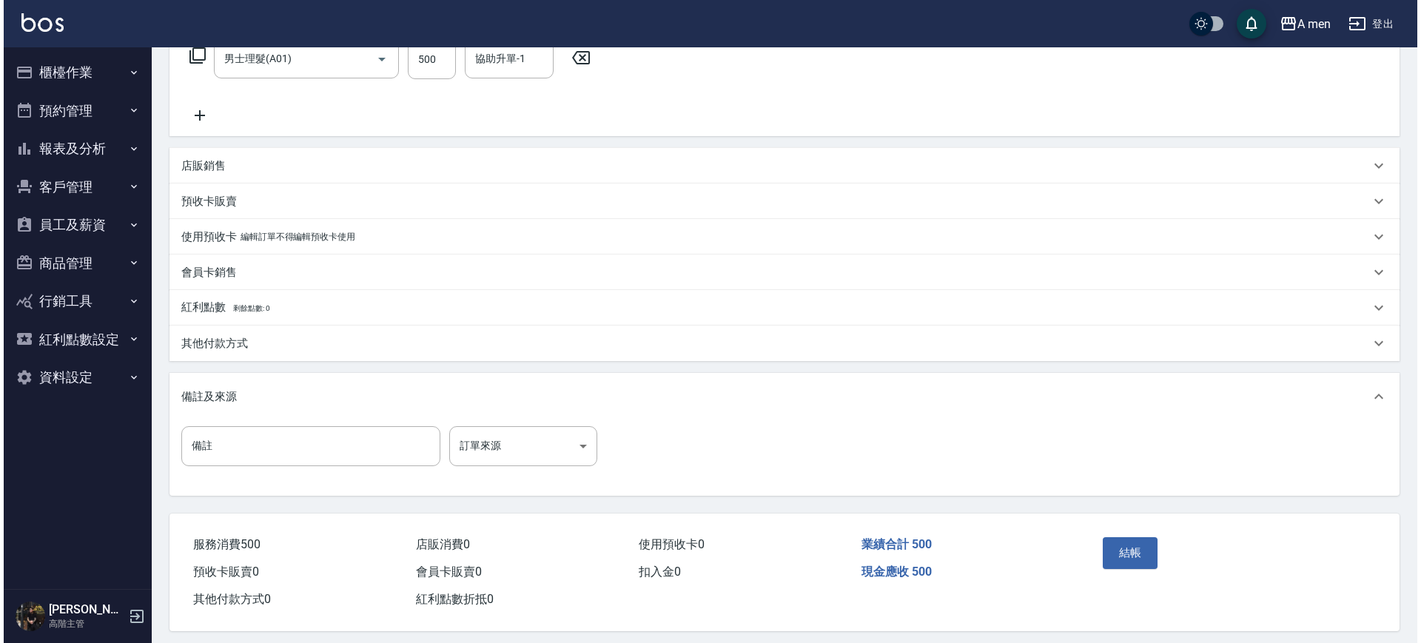
scroll to position [269, 0]
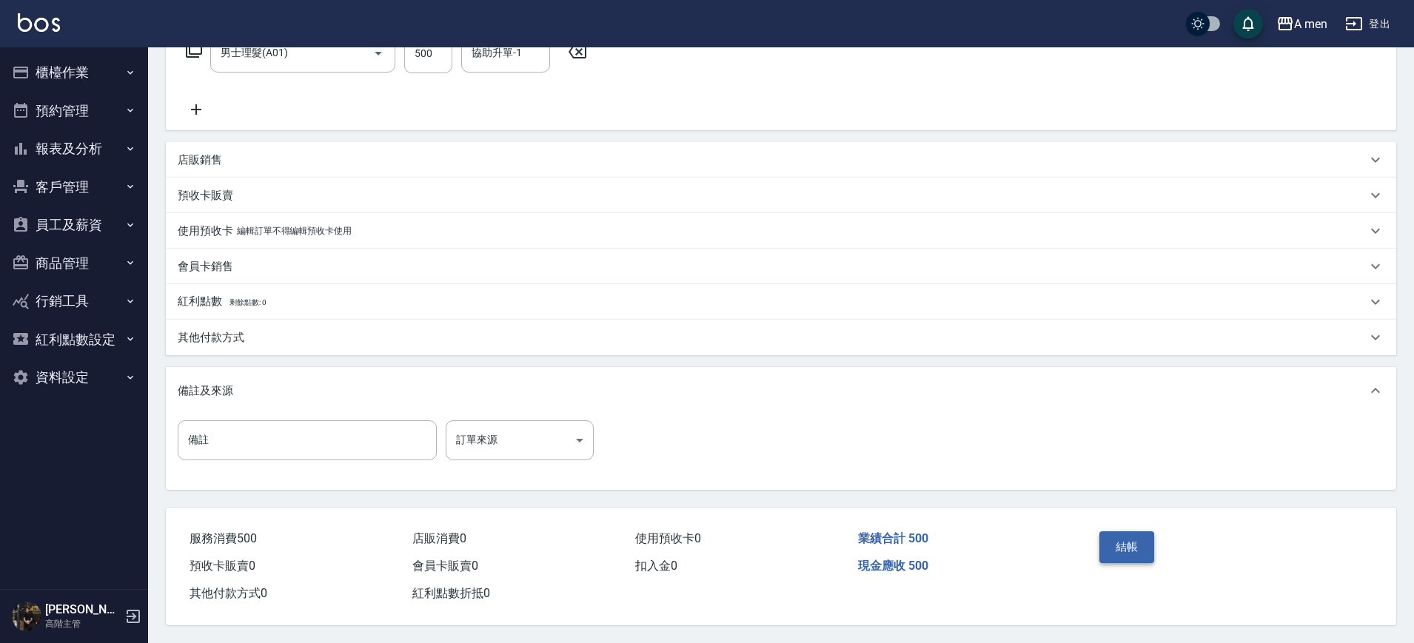
click at [1145, 537] on button "結帳" at bounding box center [1127, 546] width 56 height 31
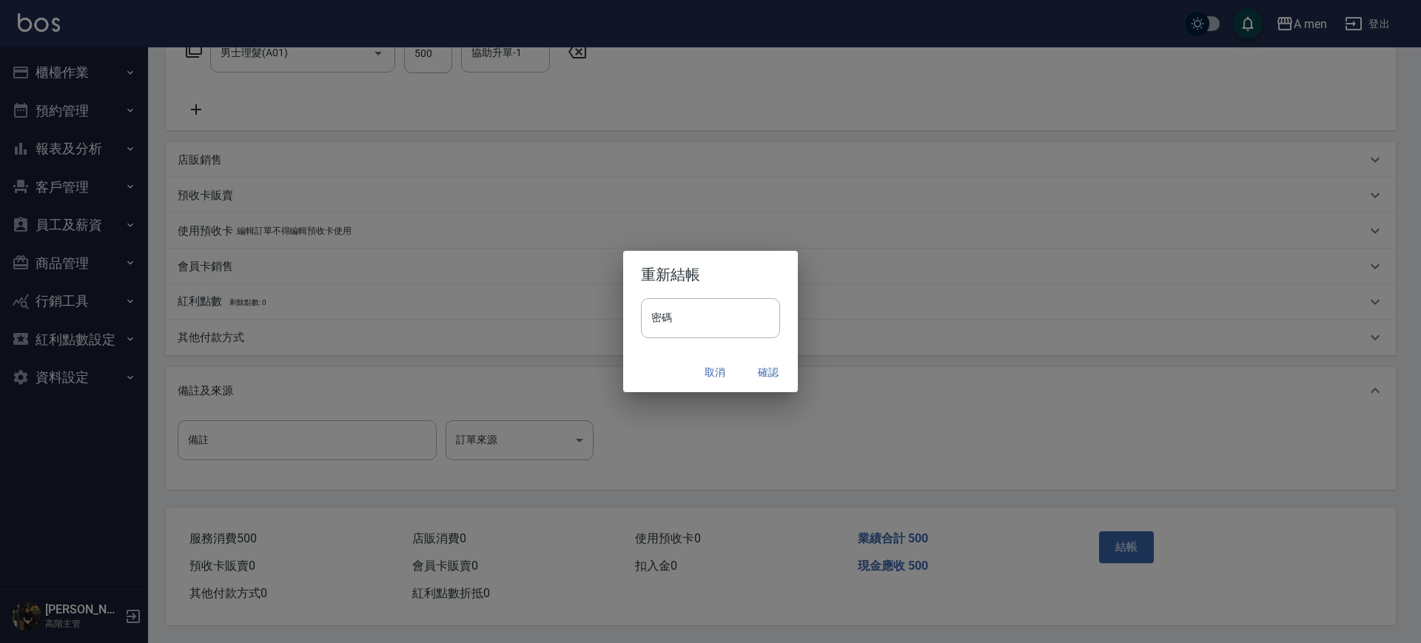
click at [756, 369] on button "確認" at bounding box center [768, 372] width 47 height 27
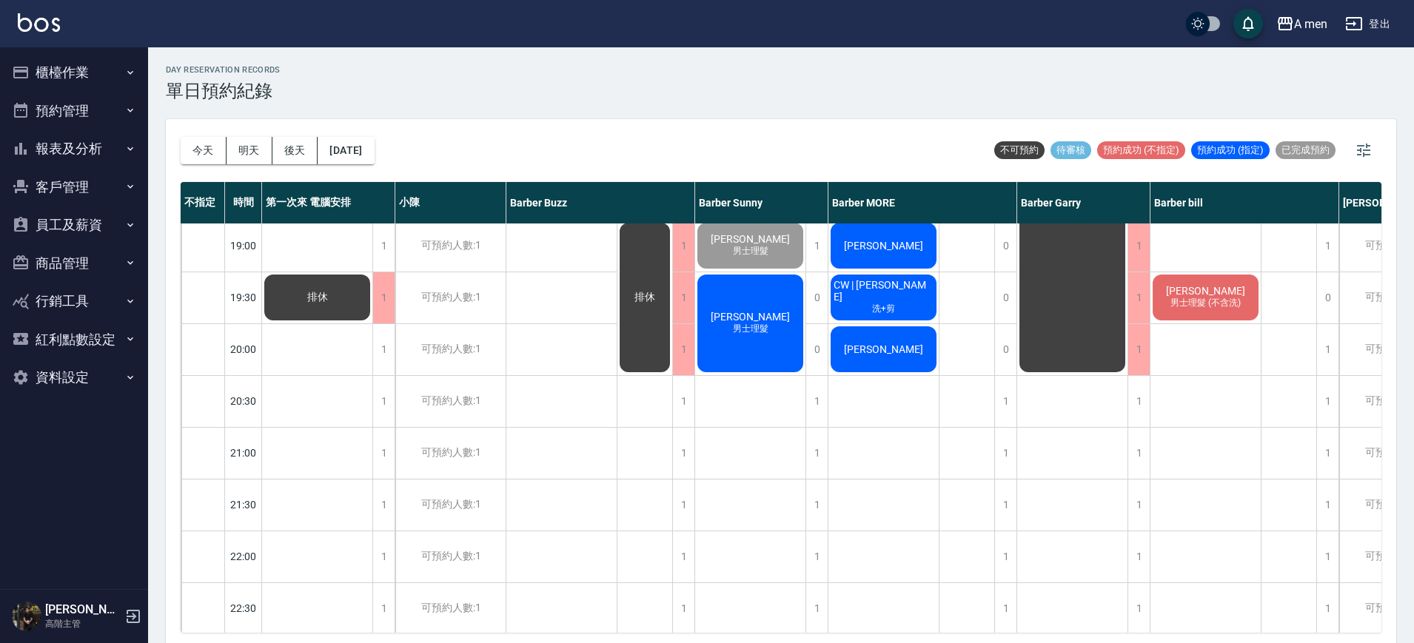
scroll to position [740, 0]
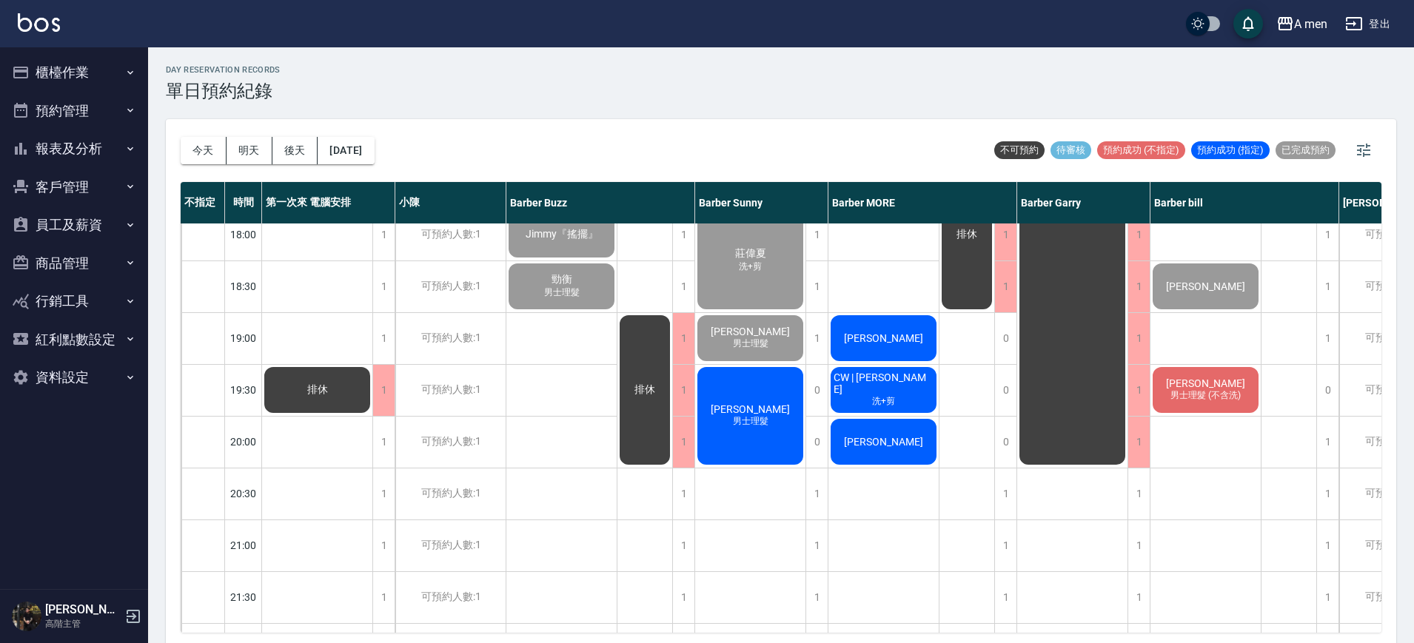
click at [951, 391] on div "排休" at bounding box center [967, 130] width 56 height 1295
click at [971, 397] on div "排休" at bounding box center [967, 130] width 56 height 1295
click at [972, 397] on div "排休" at bounding box center [967, 130] width 56 height 1295
click at [978, 415] on div "排休" at bounding box center [967, 130] width 56 height 1295
click at [907, 384] on span "CW | [PERSON_NAME]" at bounding box center [883, 384] width 106 height 24
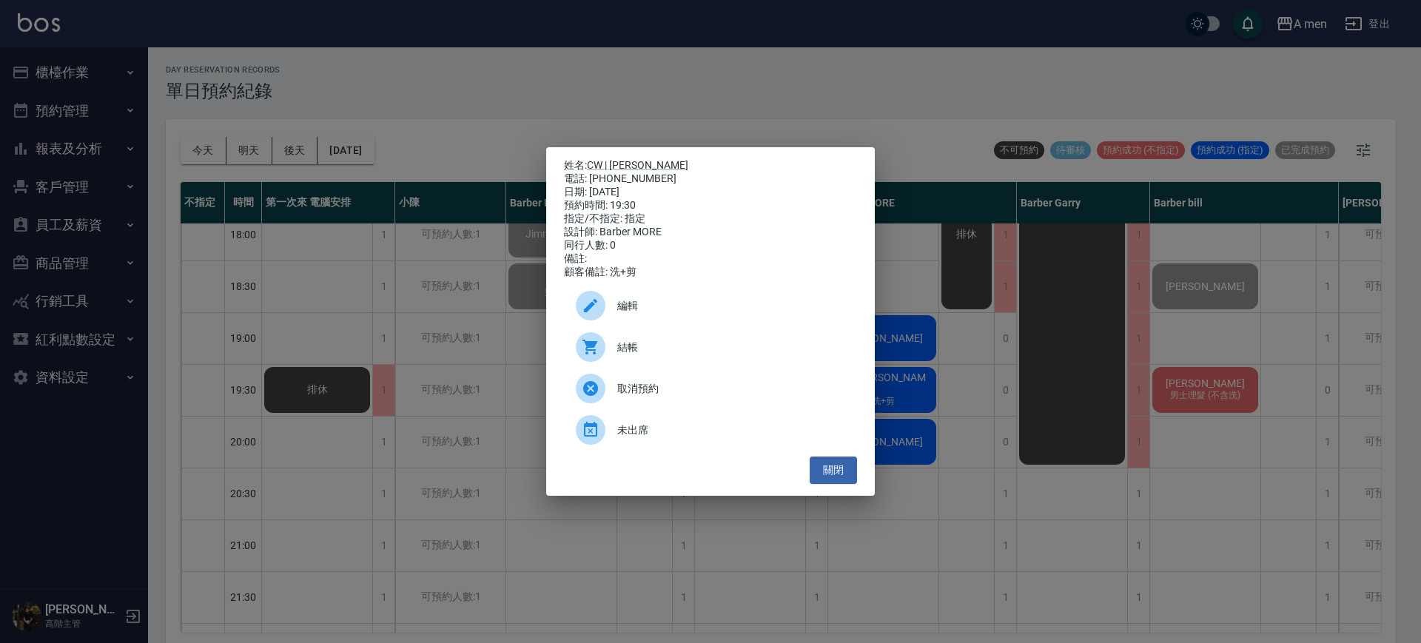
click at [753, 363] on div "結帳" at bounding box center [710, 346] width 293 height 41
click at [840, 476] on button "關閉" at bounding box center [833, 470] width 47 height 27
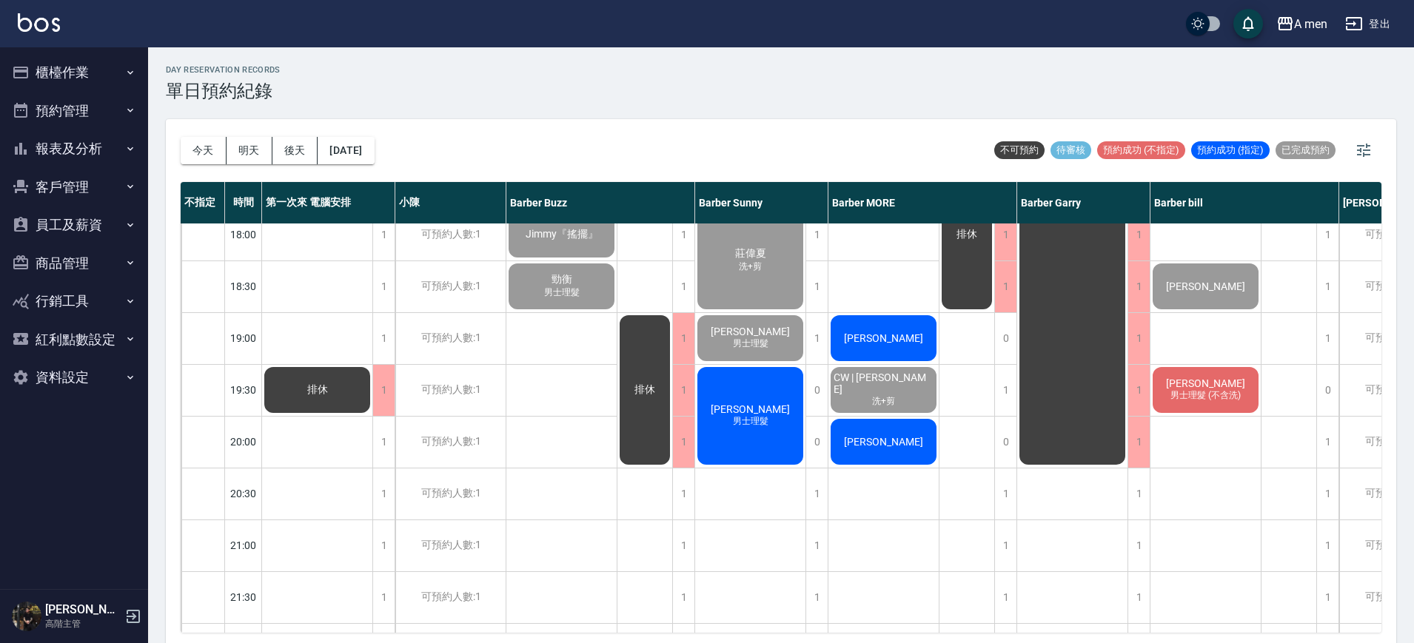
click at [770, 427] on span "男士理髮" at bounding box center [750, 421] width 41 height 13
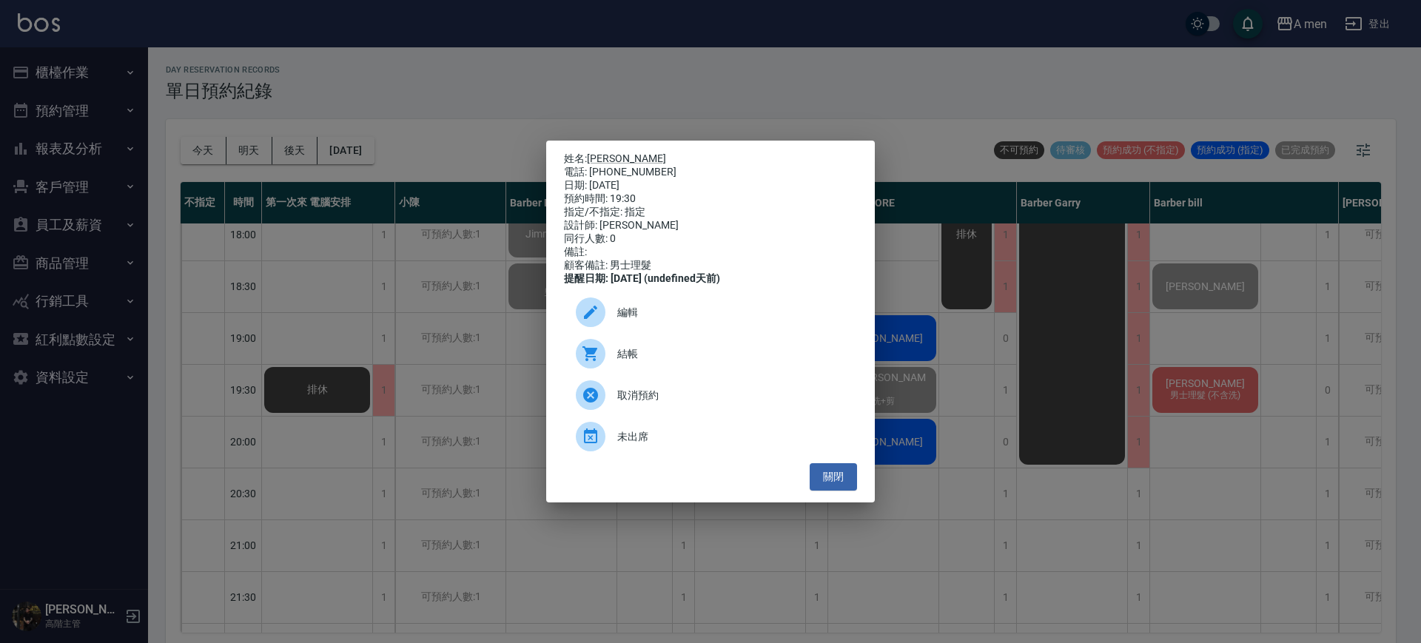
click at [721, 362] on span "結帳" at bounding box center [731, 354] width 228 height 16
click at [834, 476] on button "關閉" at bounding box center [833, 476] width 47 height 27
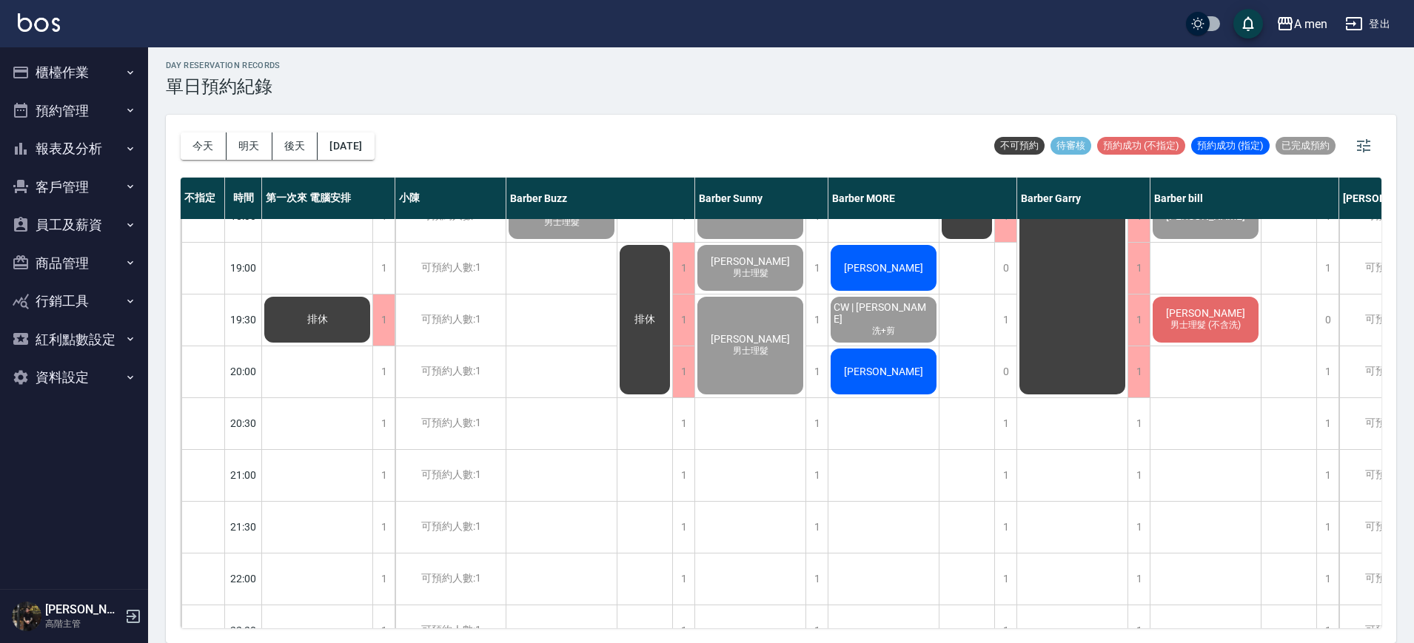
scroll to position [901, 0]
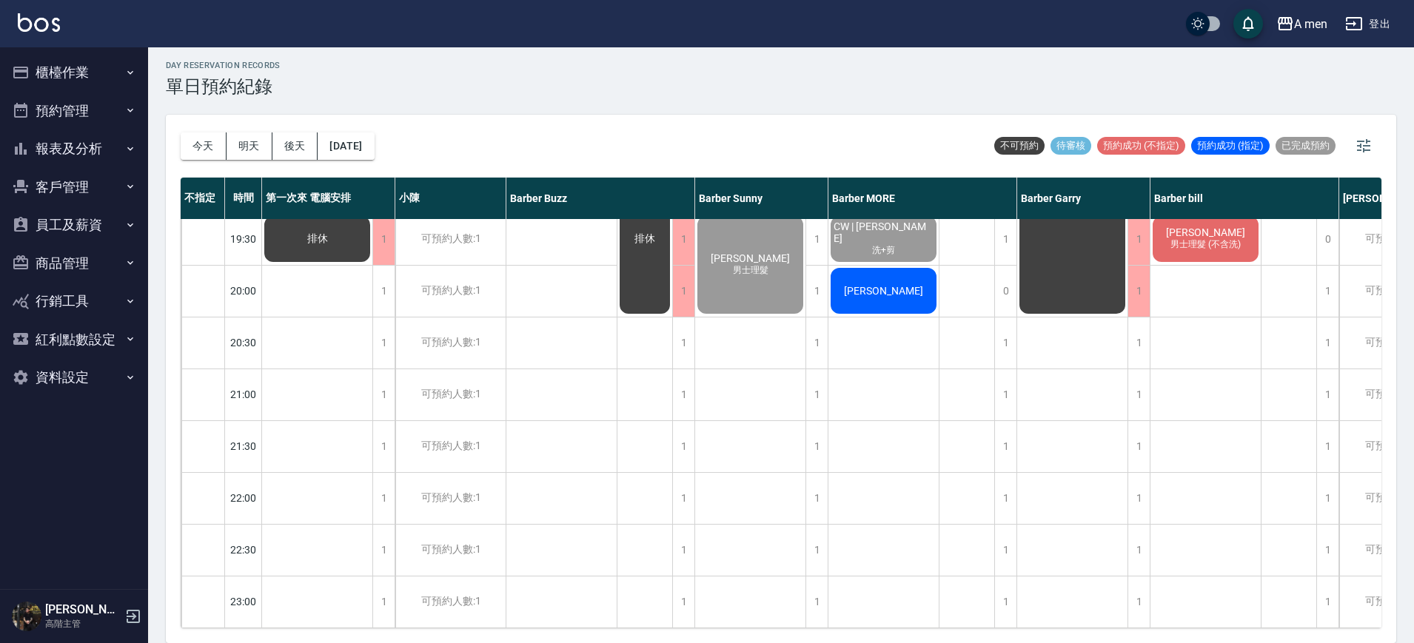
click at [898, 288] on div "[PERSON_NAME]" at bounding box center [883, 291] width 110 height 50
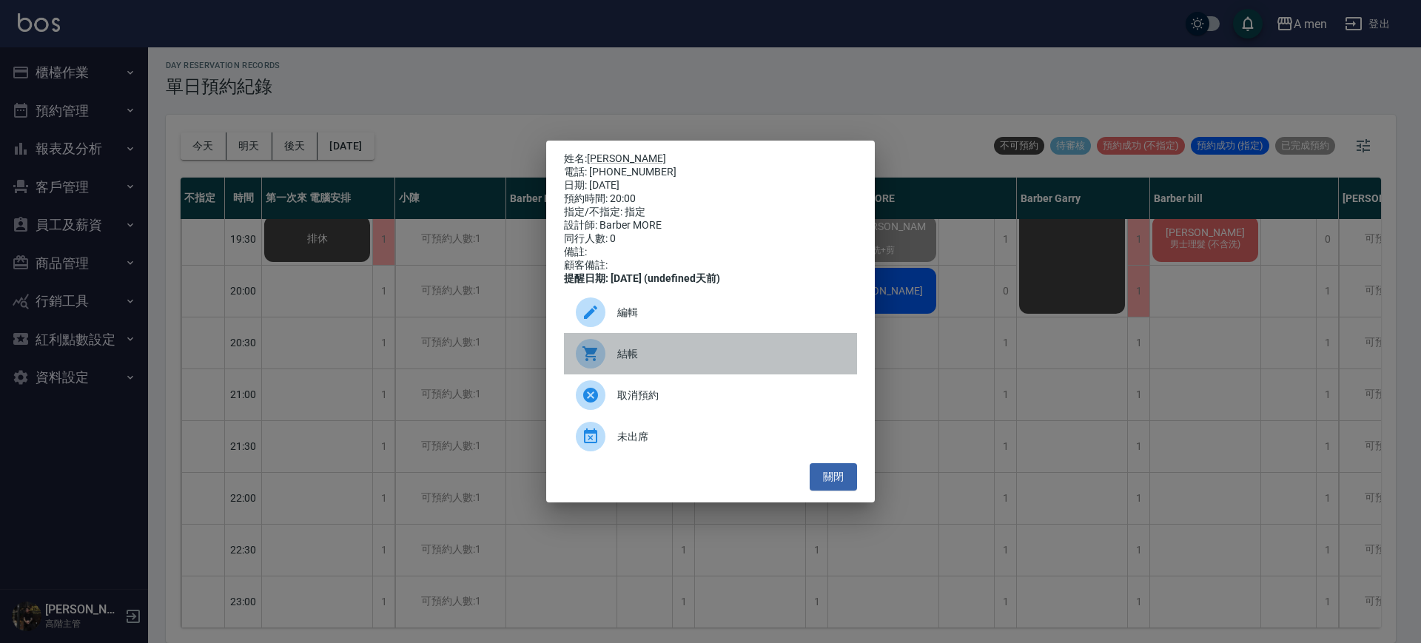
click at [592, 356] on icon at bounding box center [589, 353] width 15 height 15
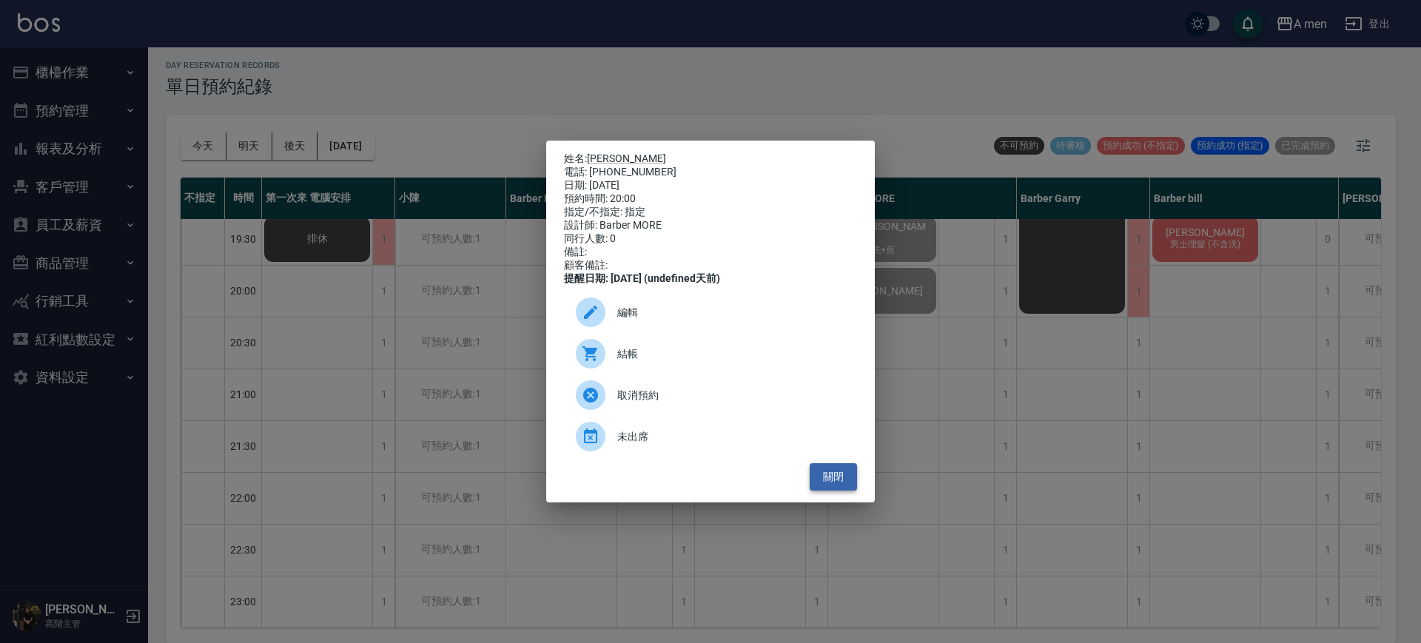
click at [847, 488] on button "關閉" at bounding box center [833, 476] width 47 height 27
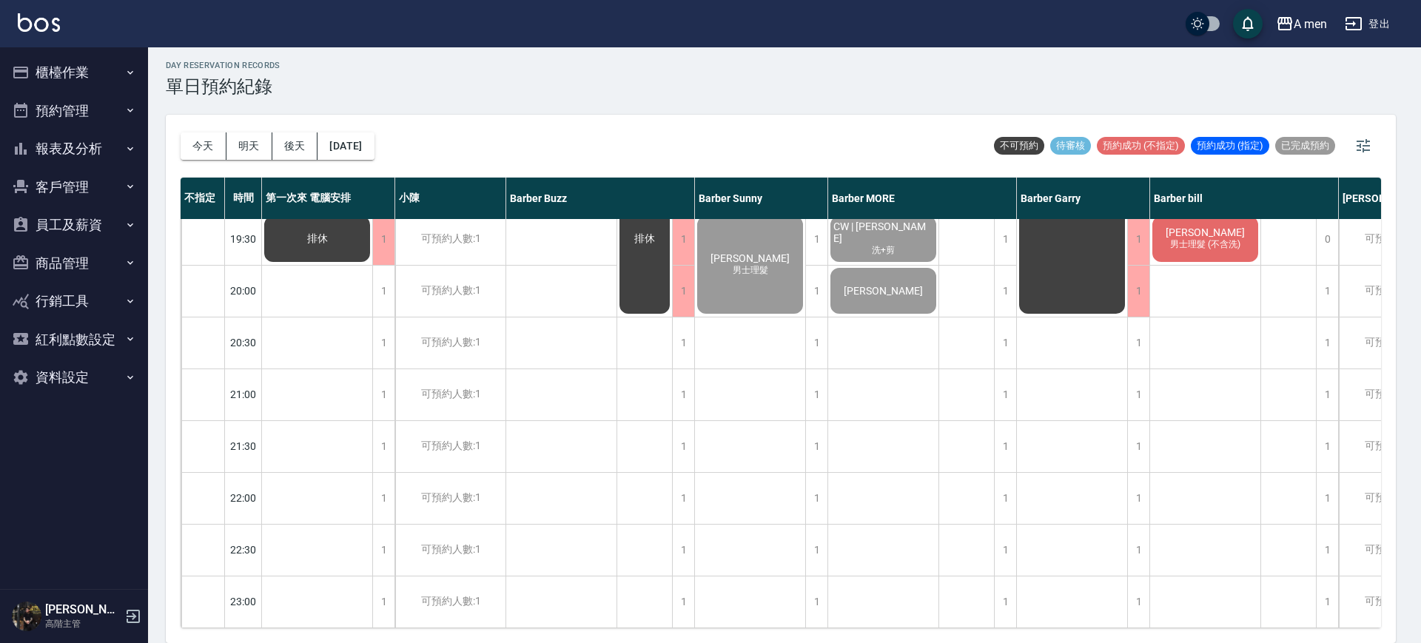
click at [847, 488] on button "關閉" at bounding box center [833, 476] width 47 height 27
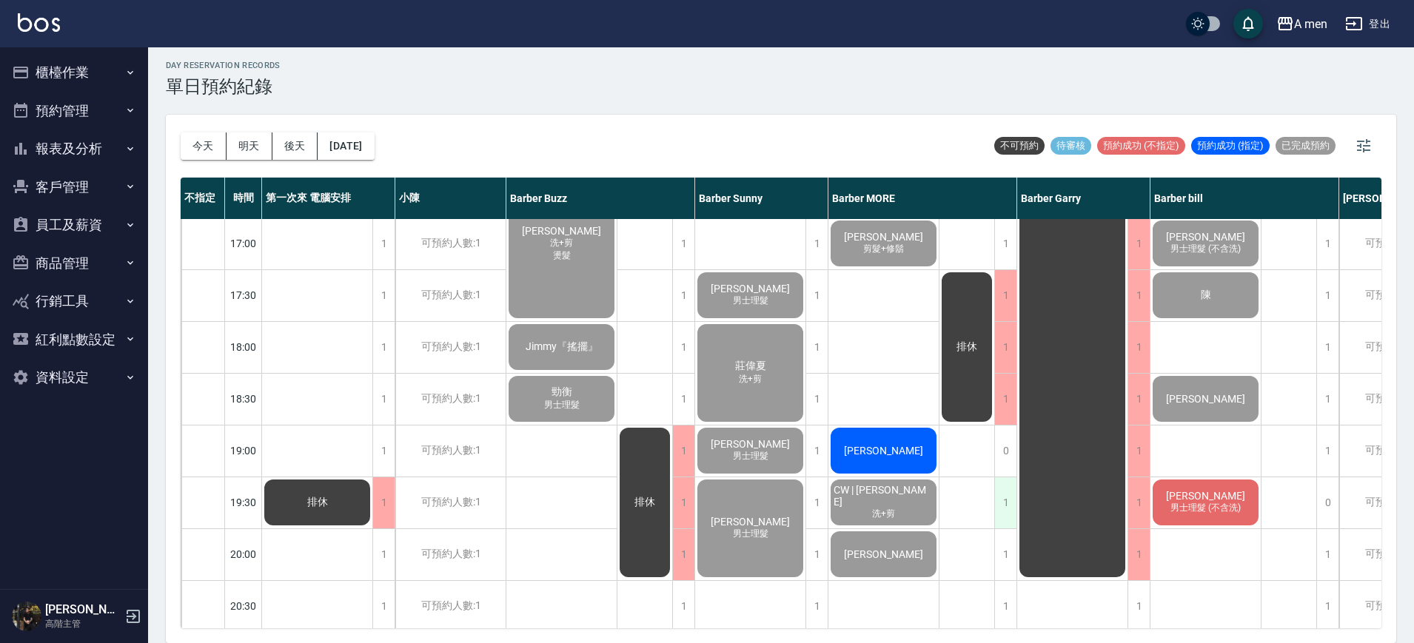
scroll to position [716, 0]
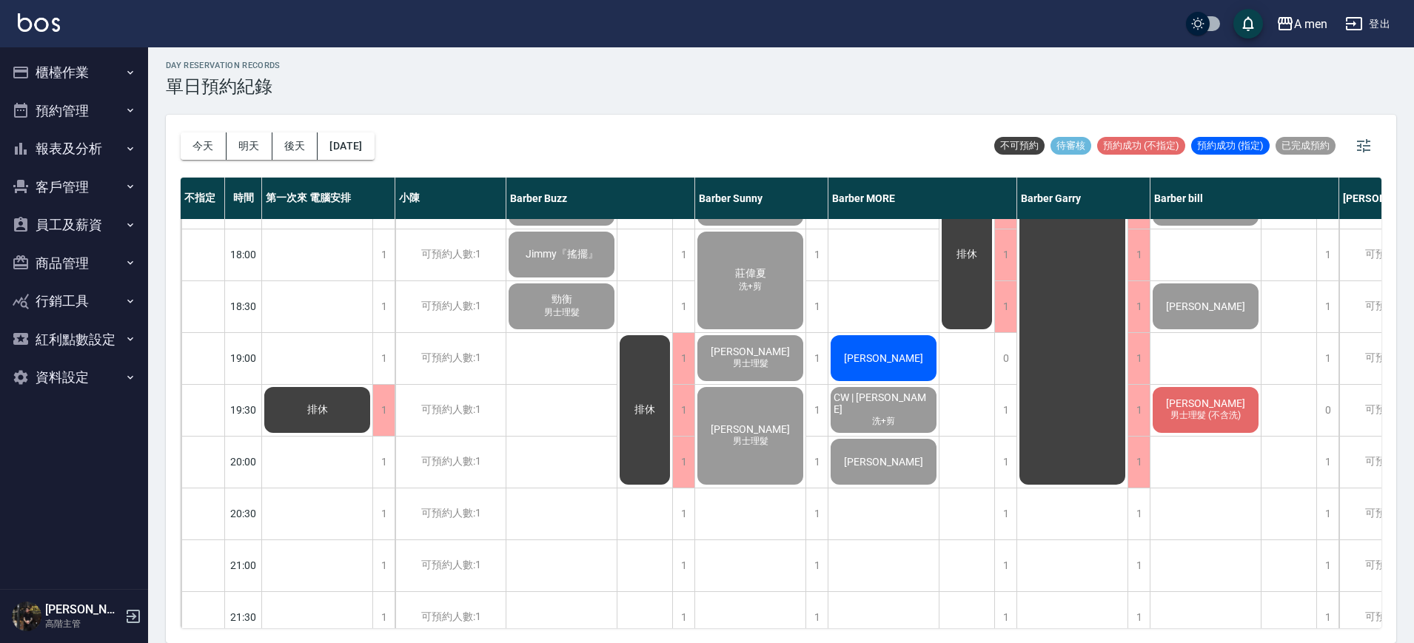
click at [910, 367] on div "吳朝佳" at bounding box center [883, 358] width 110 height 50
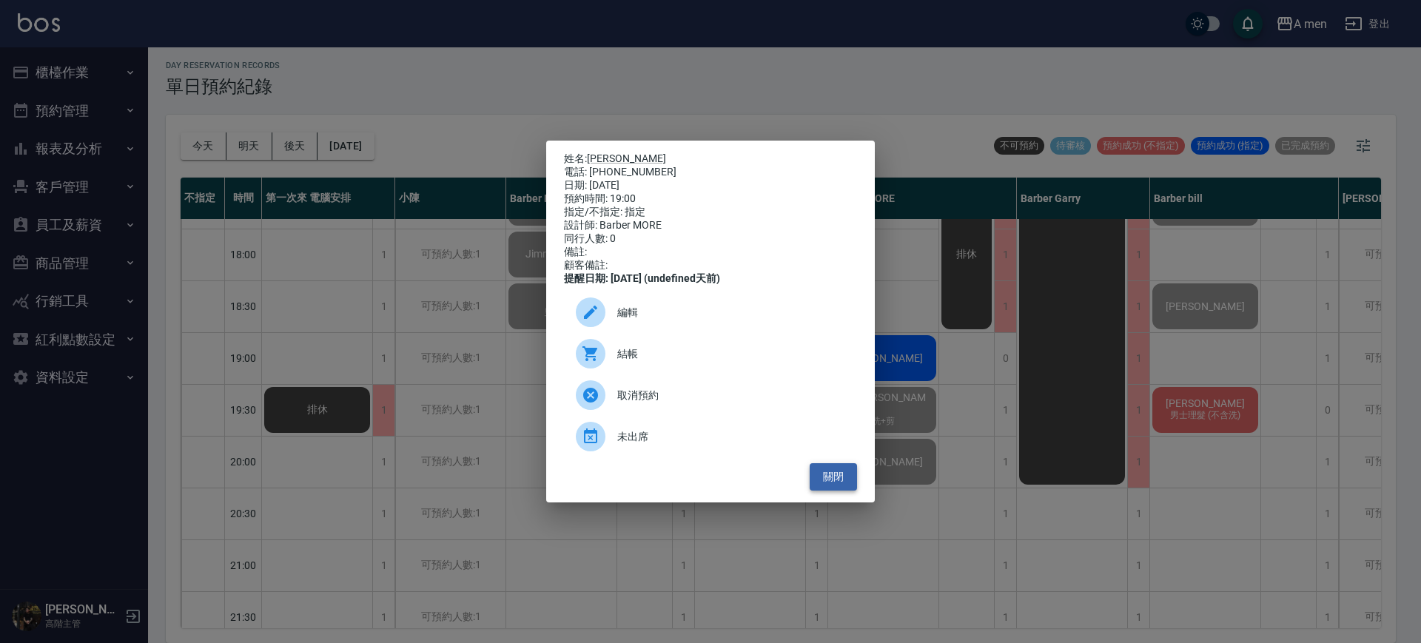
click at [819, 484] on button "關閉" at bounding box center [833, 476] width 47 height 27
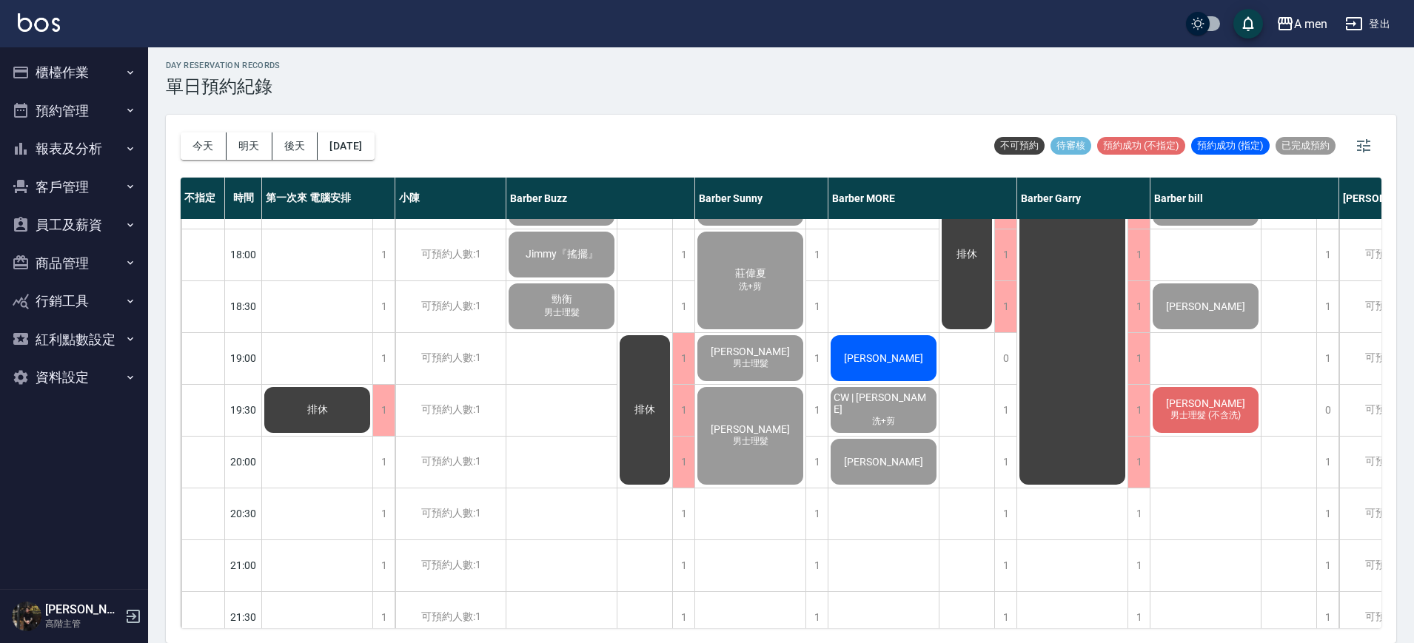
click at [899, 357] on span "吳朝佳" at bounding box center [883, 358] width 85 height 12
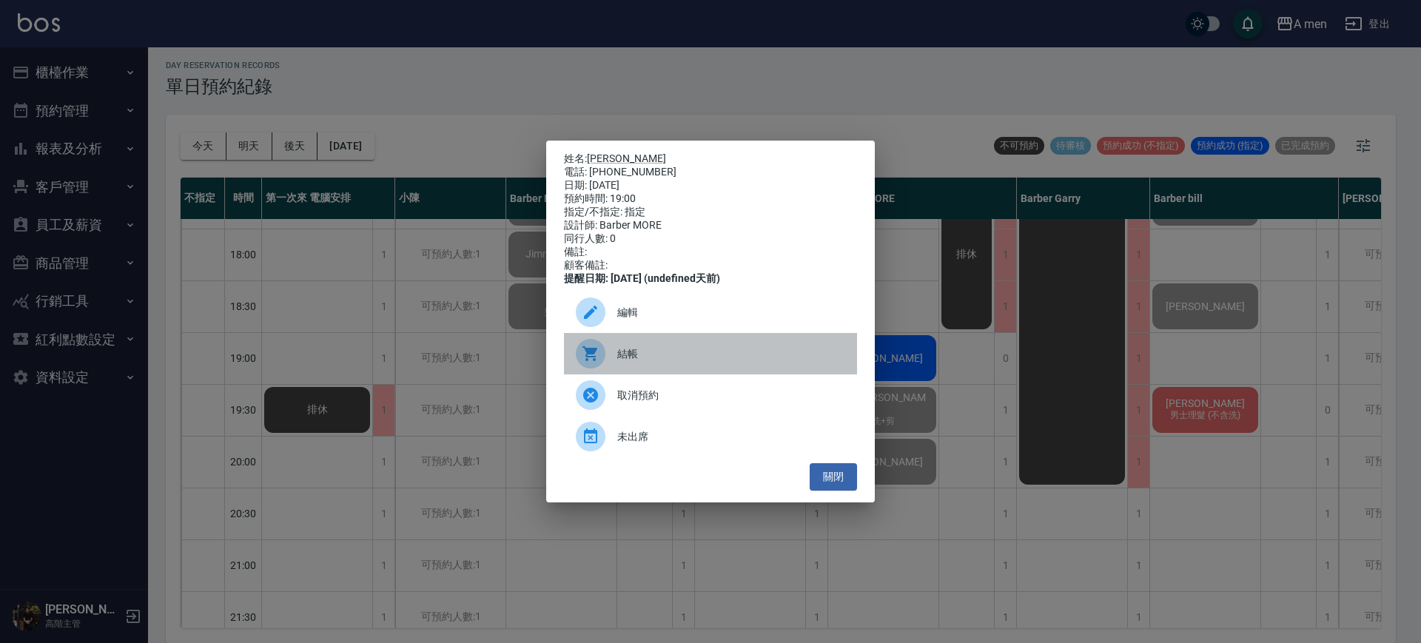
click at [673, 374] on div "結帳" at bounding box center [710, 353] width 293 height 41
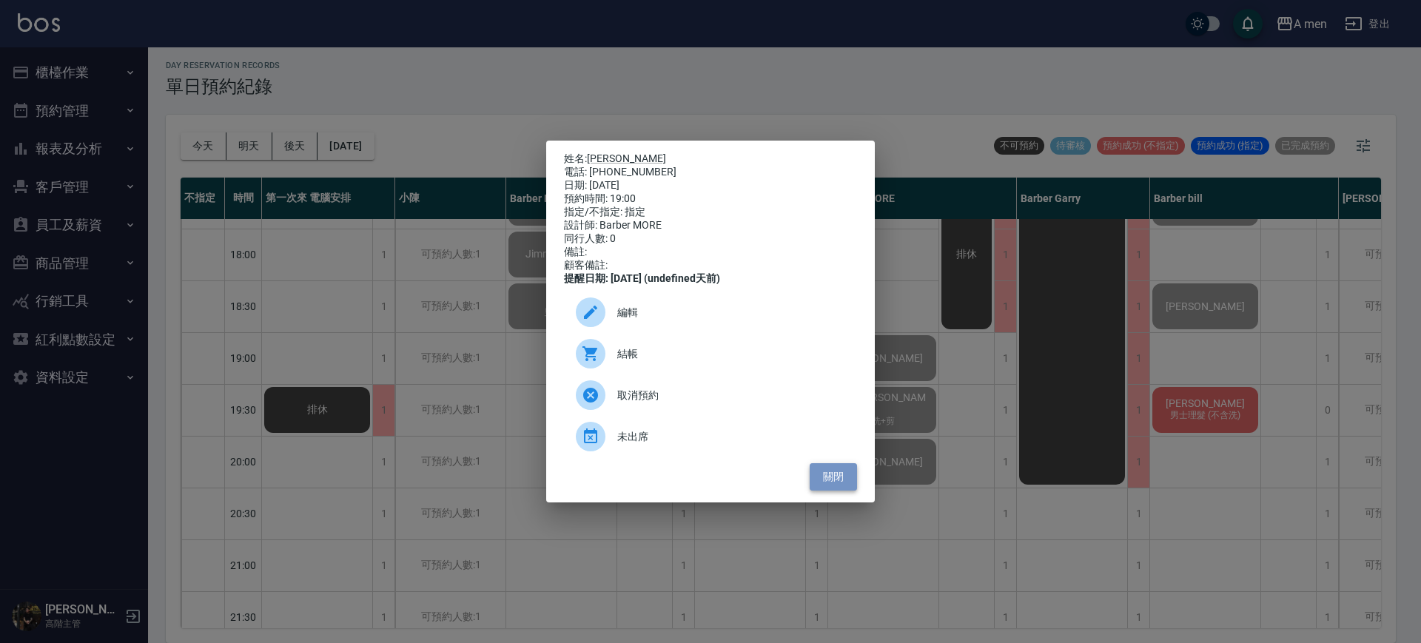
click at [842, 490] on button "關閉" at bounding box center [833, 476] width 47 height 27
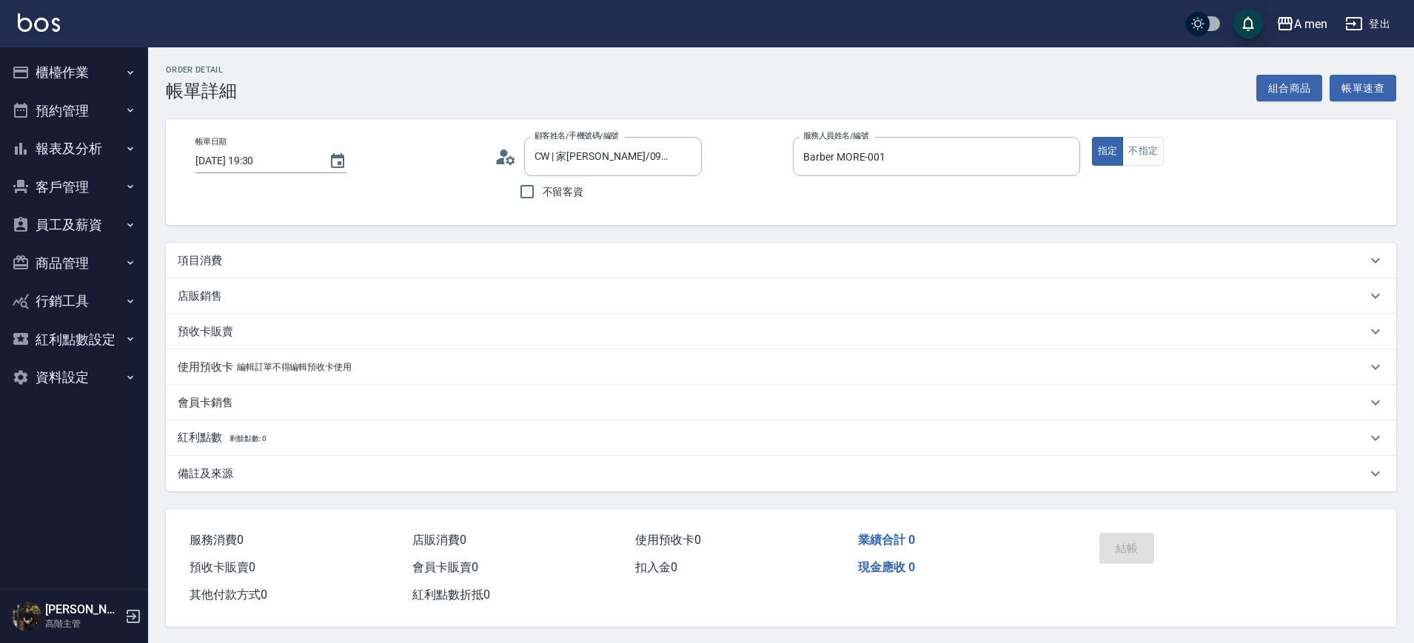
click at [1270, 90] on button "組合商品" at bounding box center [1289, 88] width 67 height 27
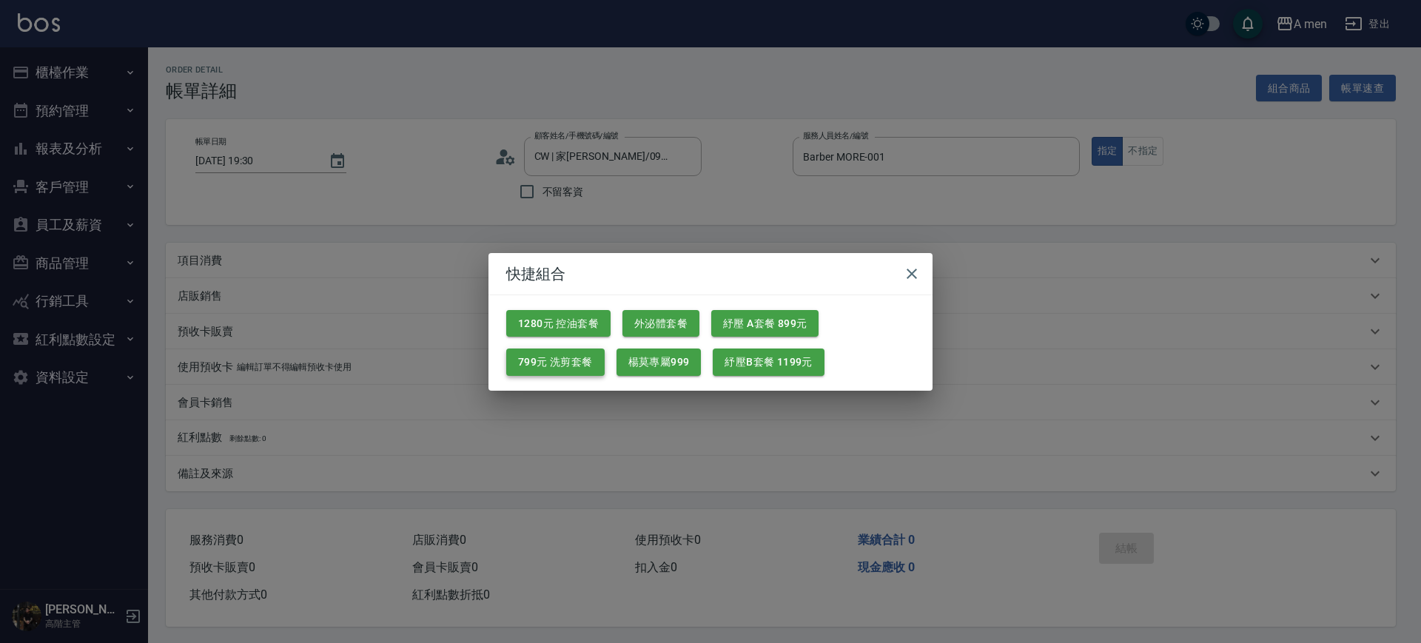
click at [562, 361] on button "799元 洗剪套餐" at bounding box center [555, 362] width 98 height 27
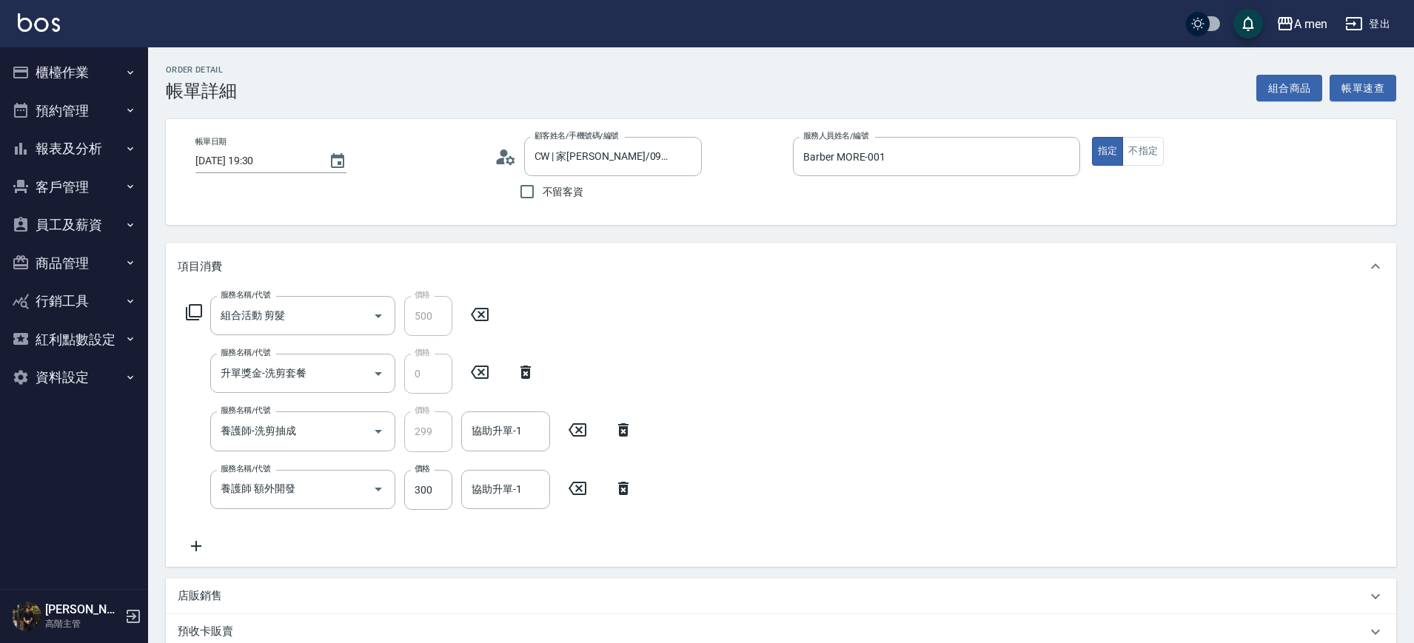
click at [616, 489] on icon at bounding box center [623, 489] width 37 height 18
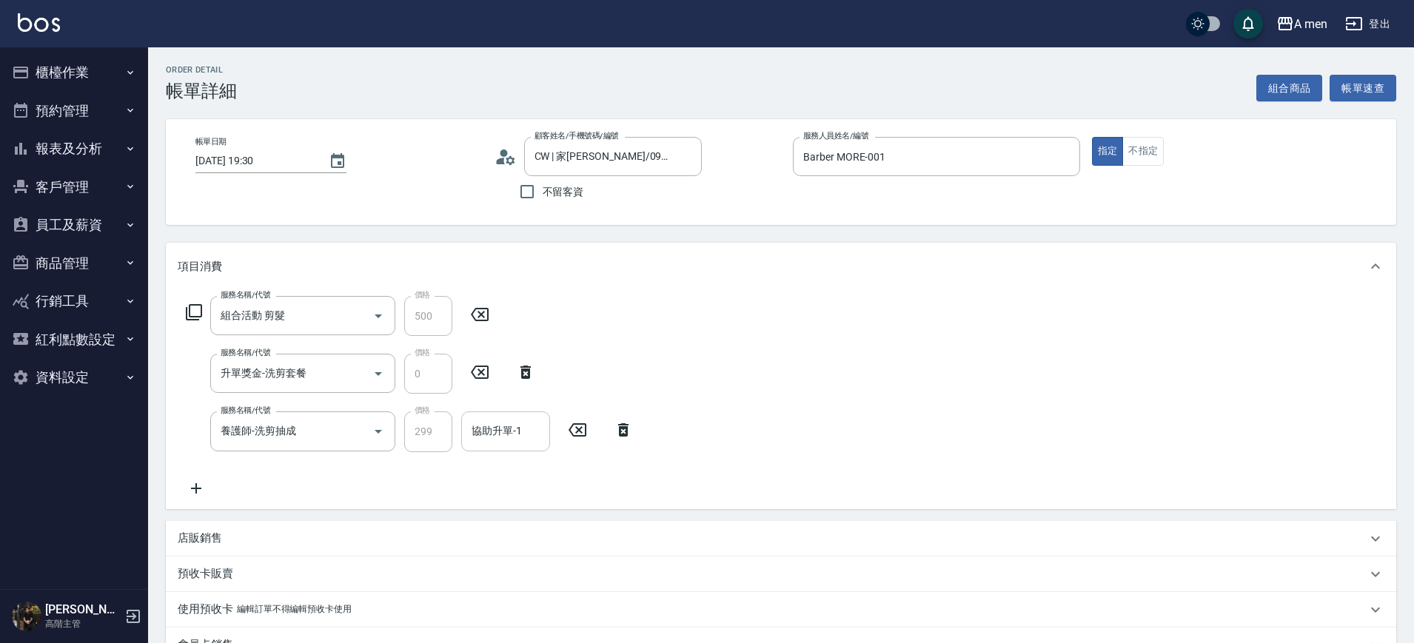
click at [508, 428] on div "協助升單-1 協助升單-1" at bounding box center [505, 430] width 89 height 39
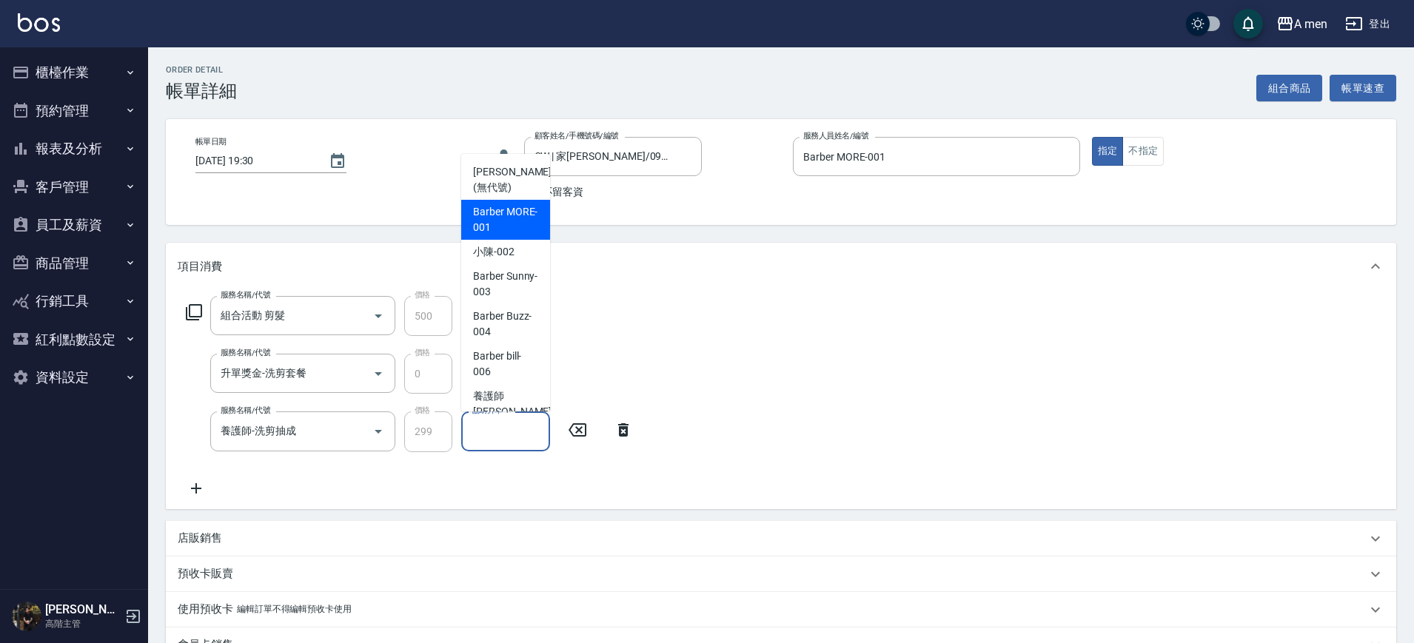
scroll to position [58, 0]
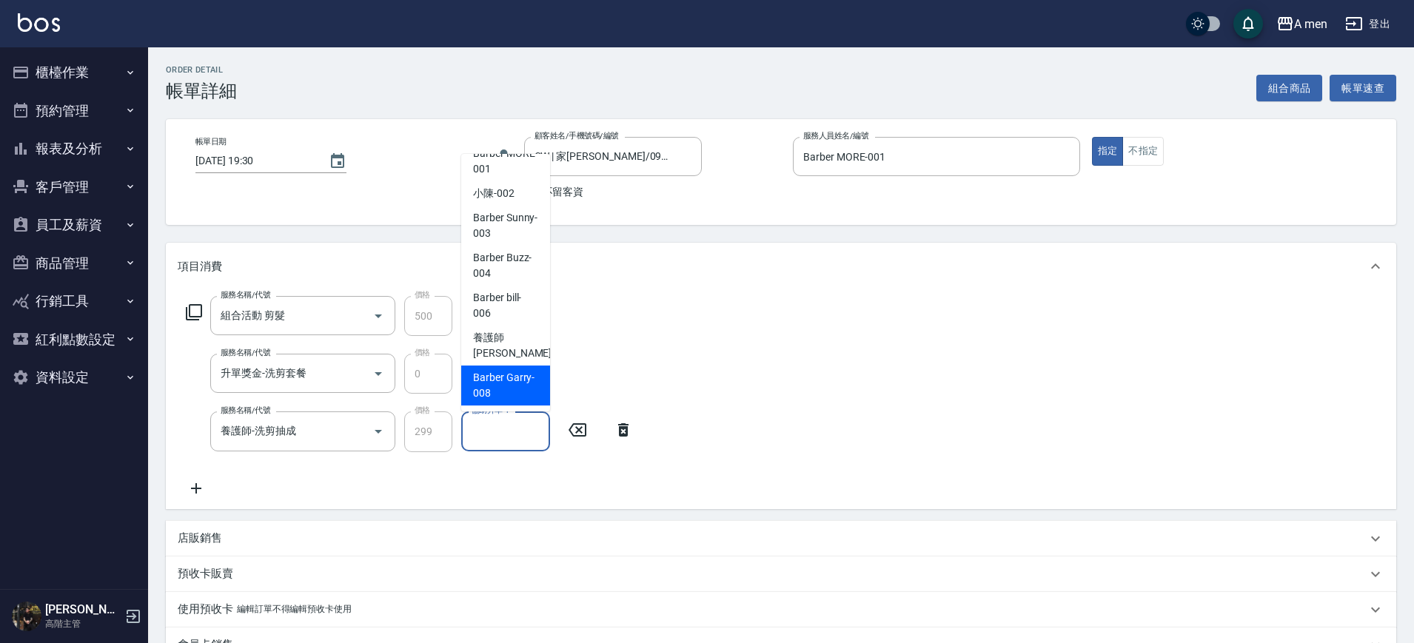
click at [540, 402] on div "Barber Garry -008" at bounding box center [505, 386] width 89 height 40
type input "Barber Garry-008"
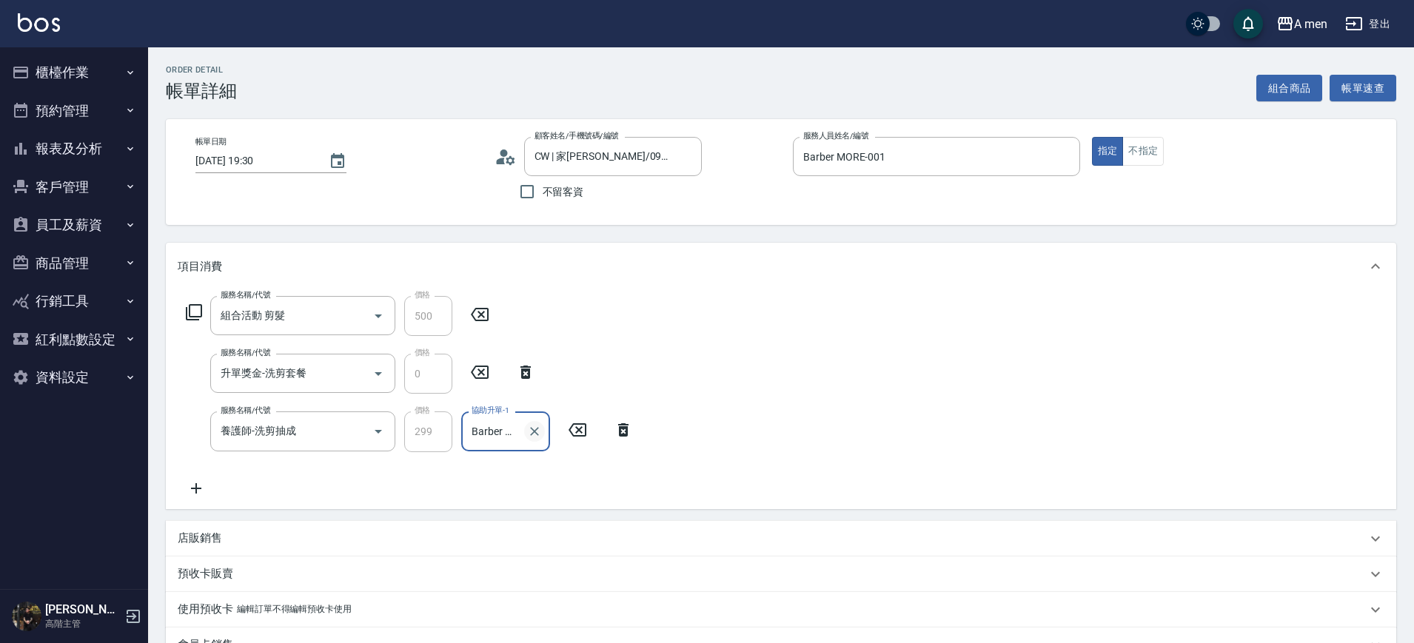
click at [540, 439] on button "Clear" at bounding box center [534, 431] width 21 height 21
click at [518, 431] on input "協助升單-1" at bounding box center [505, 431] width 75 height 26
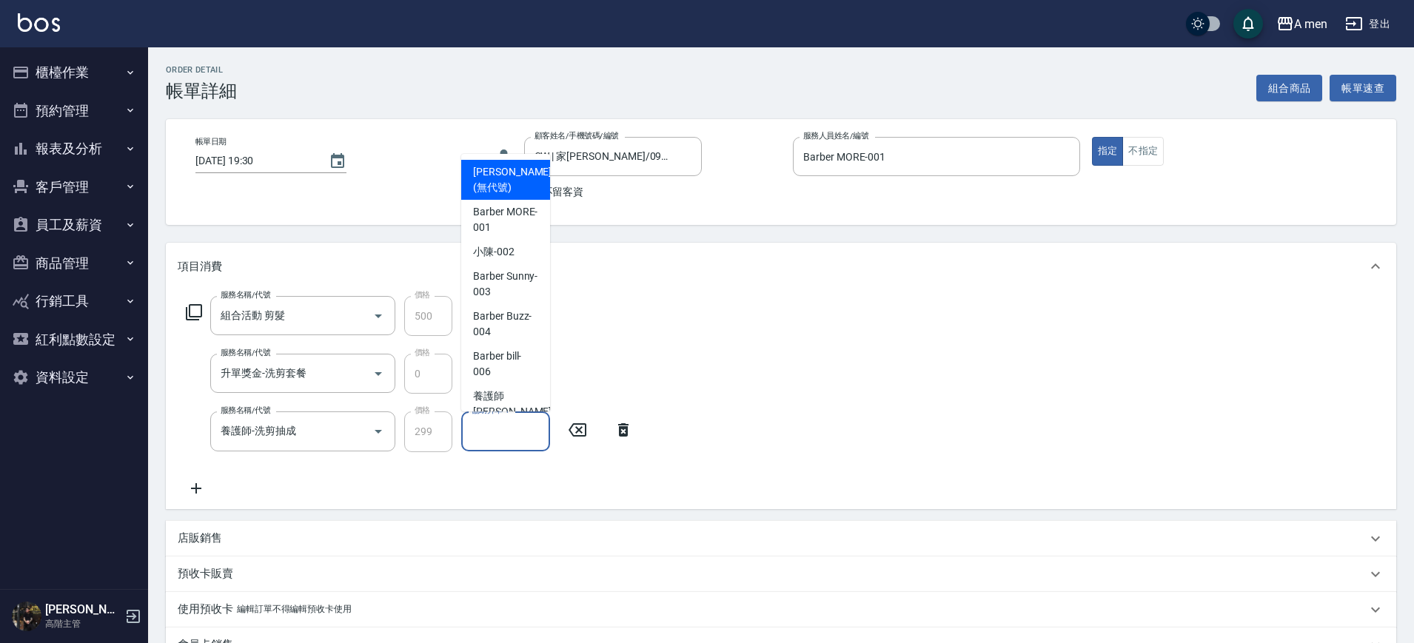
click at [497, 185] on span "Danny (無代號)" at bounding box center [512, 179] width 78 height 31
type input "Danny(無代號)"
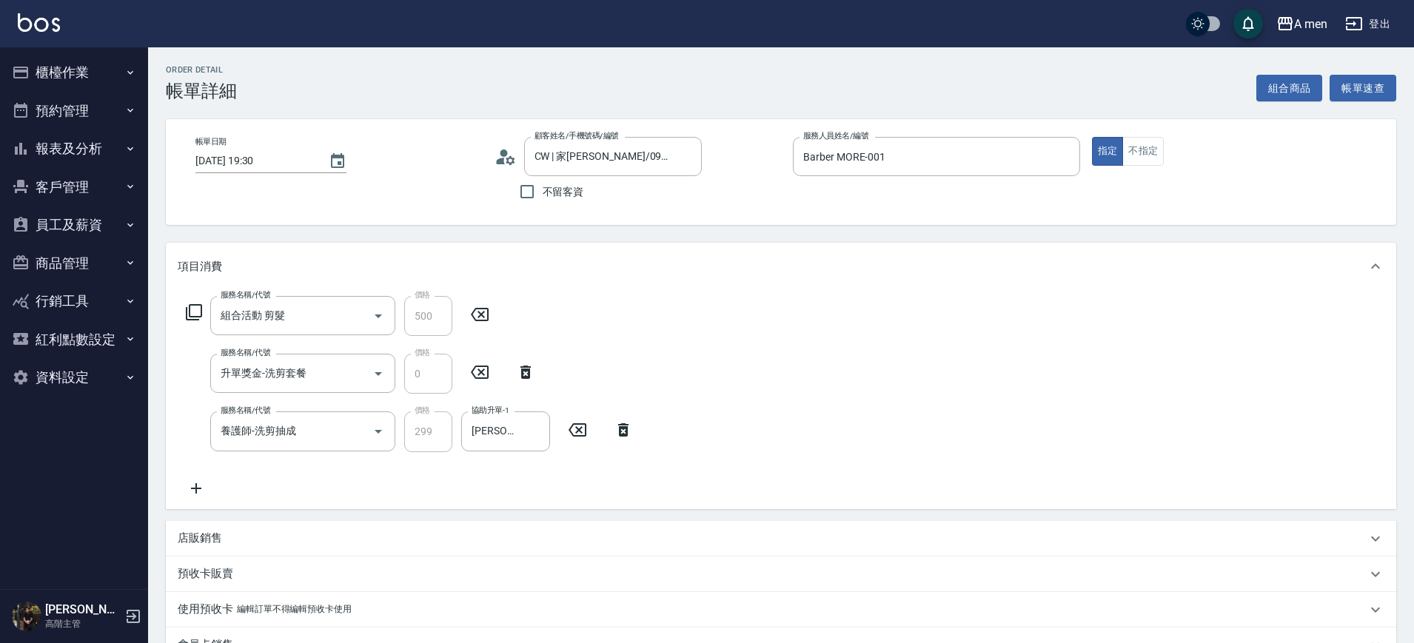
click at [692, 255] on div "項目消費" at bounding box center [781, 266] width 1230 height 47
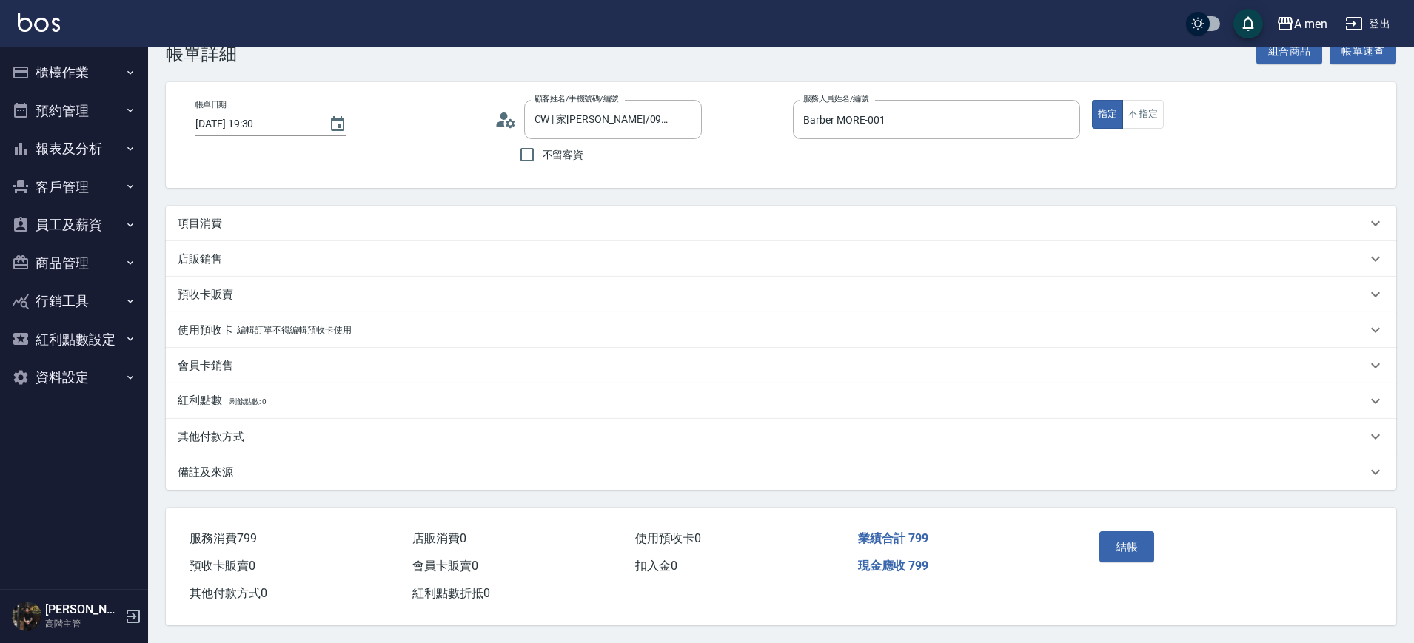
scroll to position [44, 0]
click at [647, 409] on div "紅利點數 剩餘點數: 0" at bounding box center [781, 401] width 1230 height 36
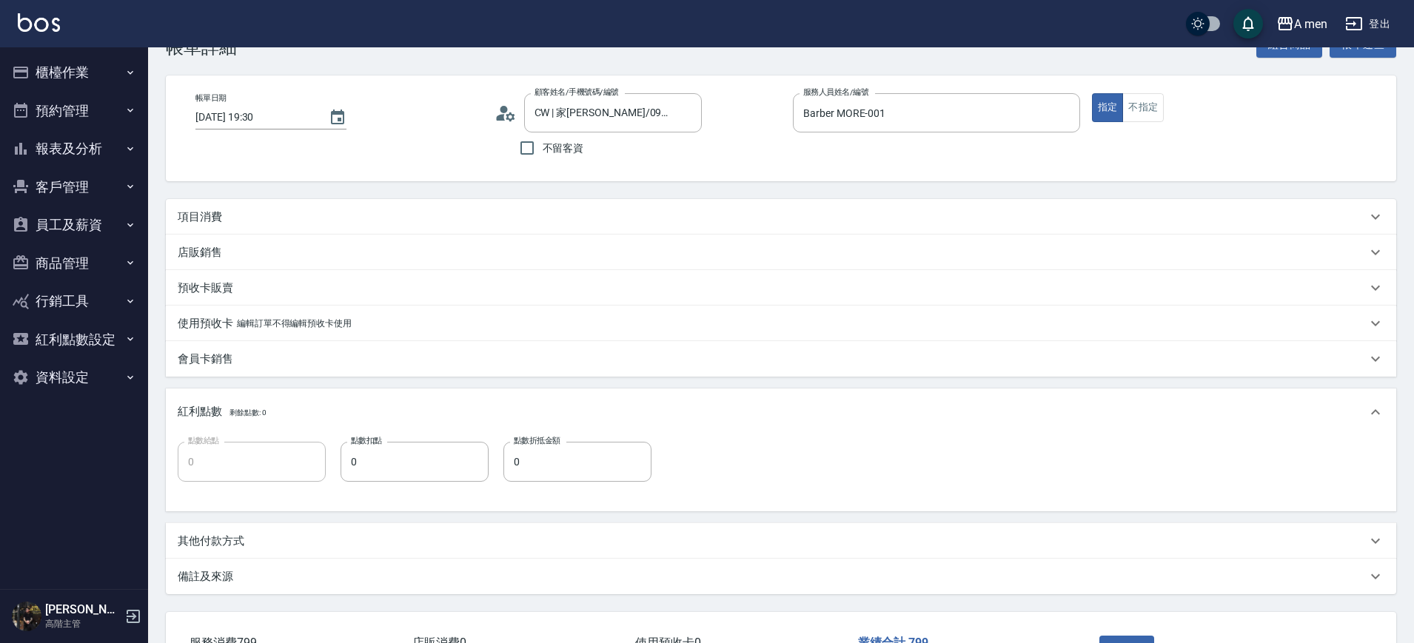
click at [280, 540] on div "其他付款方式" at bounding box center [772, 542] width 1189 height 16
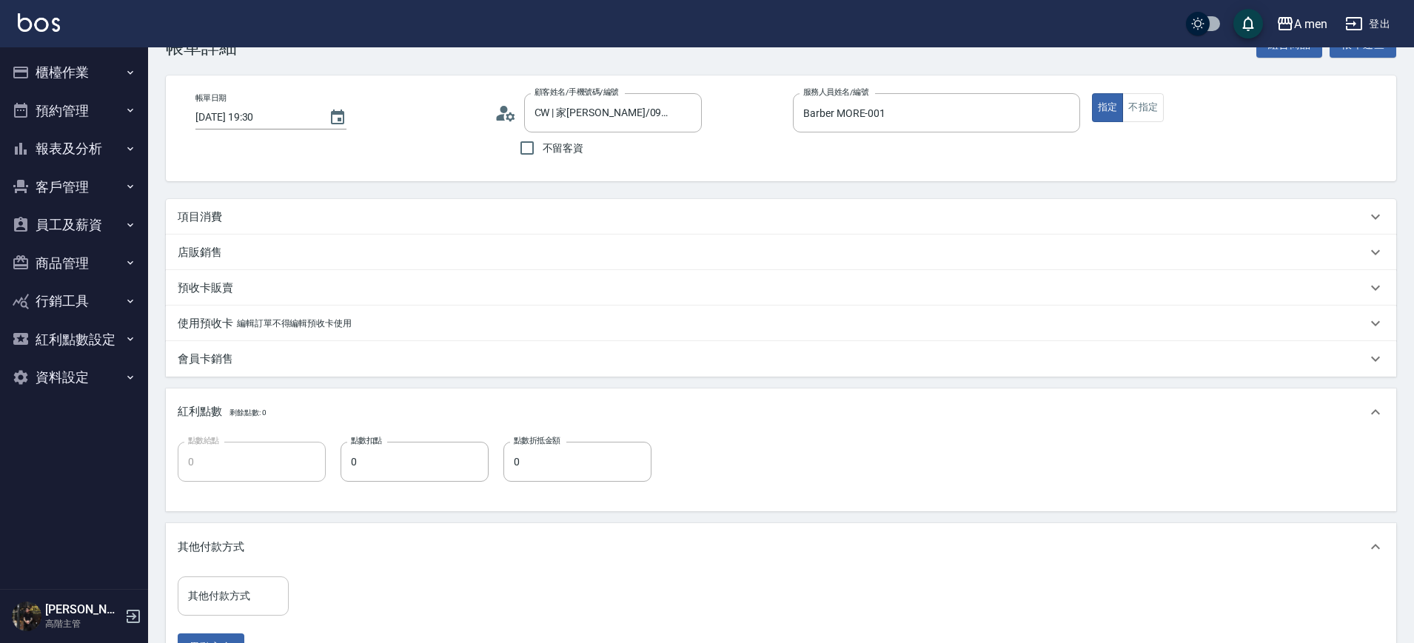
click at [244, 610] on div "其他付款方式" at bounding box center [233, 596] width 111 height 39
click at [229, 562] on span "轉帳" at bounding box center [233, 558] width 111 height 24
type input "轉帳"
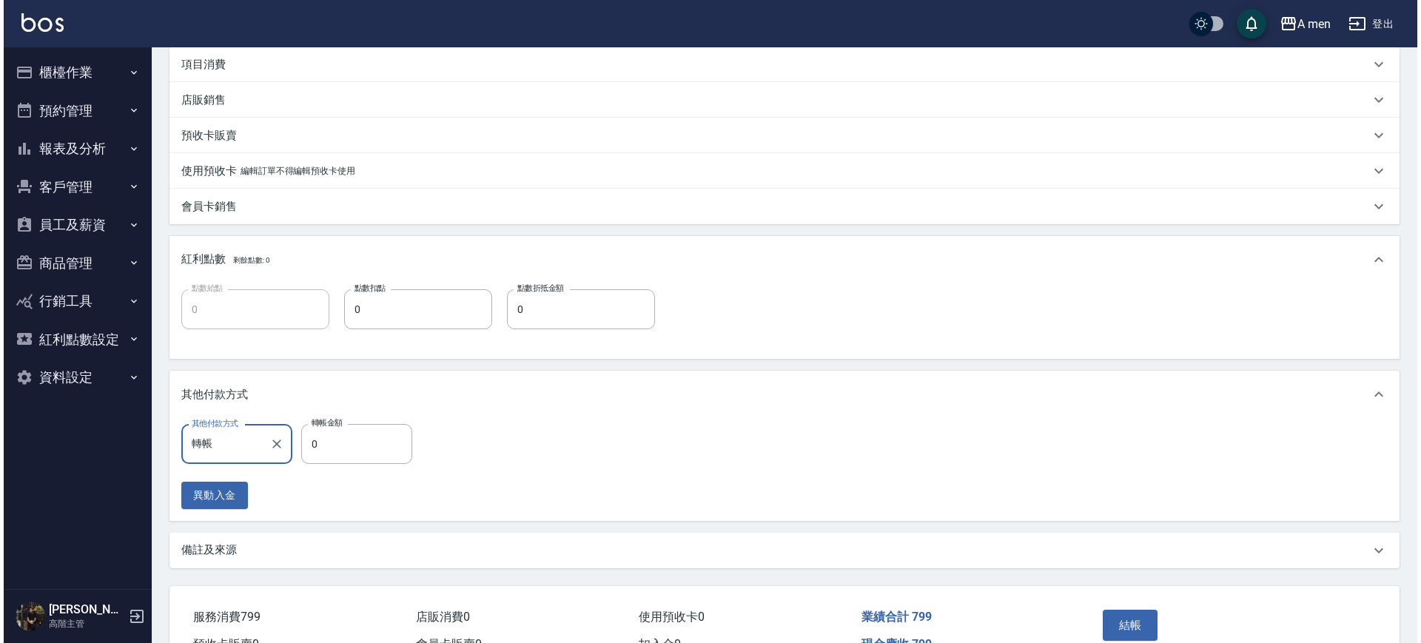
scroll to position [229, 0]
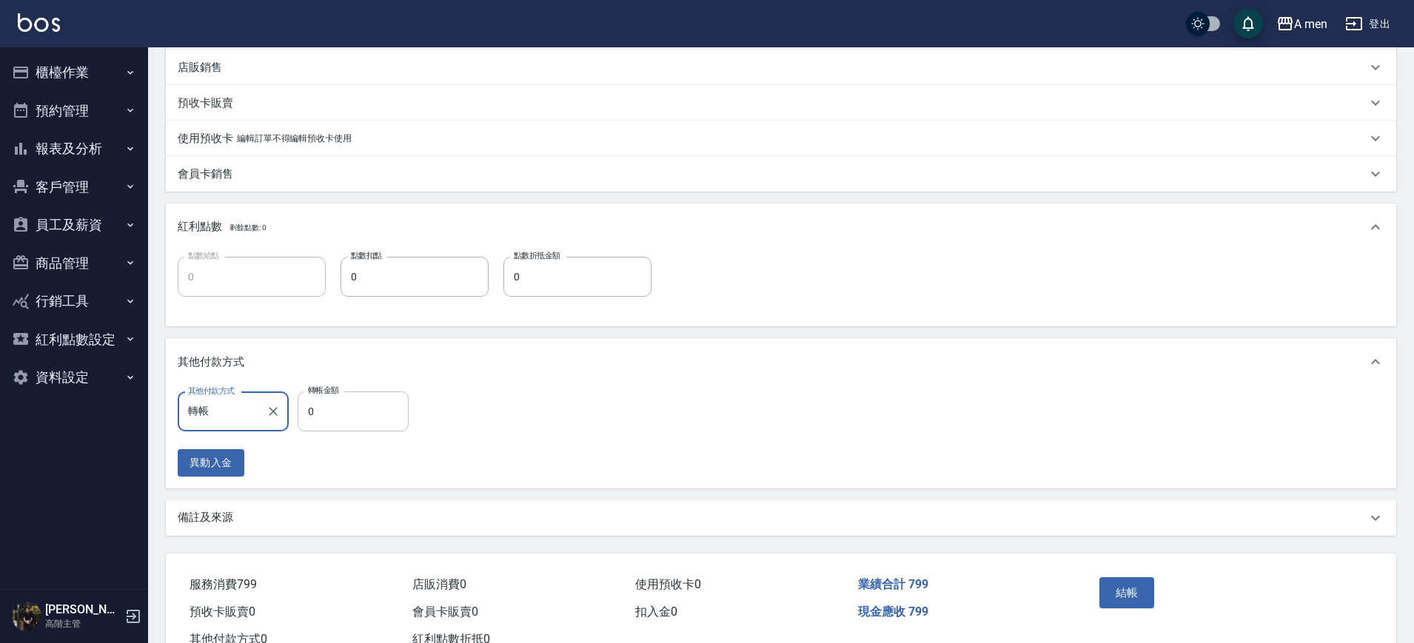
click at [342, 415] on input "0" at bounding box center [353, 411] width 111 height 40
type input "799"
click at [1134, 601] on button "結帳" at bounding box center [1127, 592] width 56 height 31
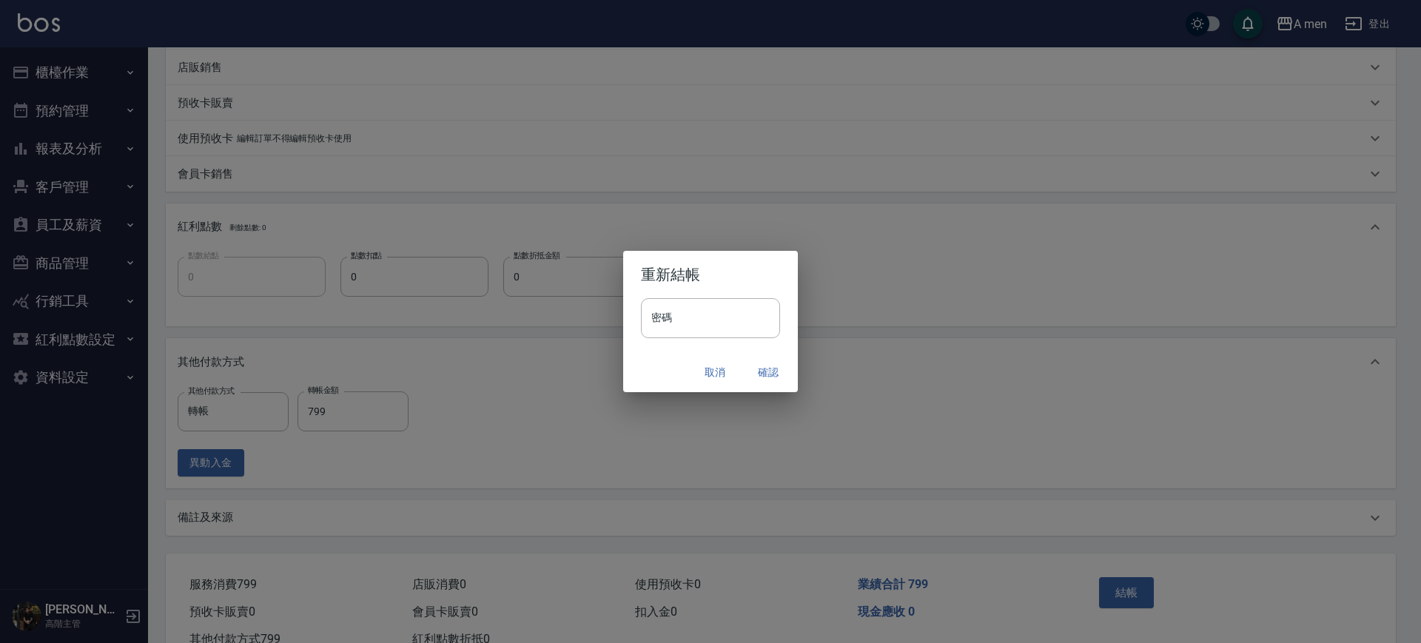
click at [770, 380] on button "確認" at bounding box center [768, 372] width 47 height 27
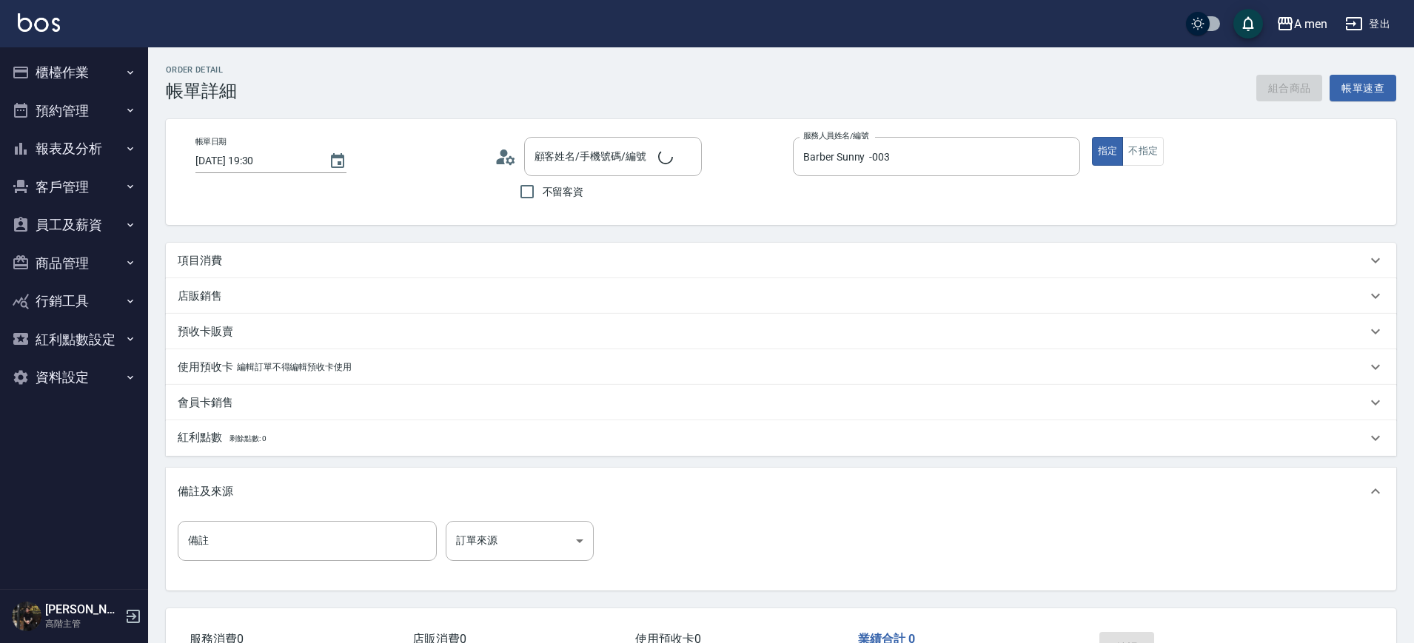
click at [352, 255] on div "項目消費" at bounding box center [772, 261] width 1189 height 16
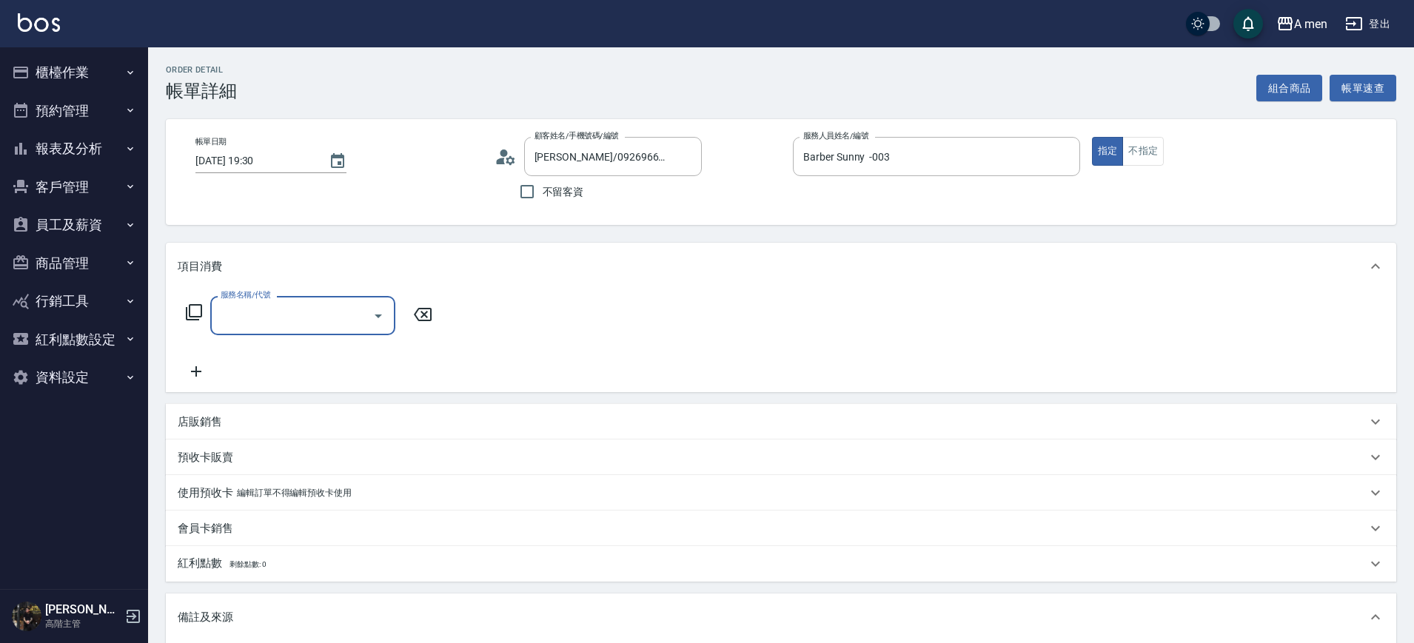
type input "[PERSON_NAME]/0926966961/null"
click at [334, 298] on div "服務名稱/代號" at bounding box center [302, 315] width 185 height 39
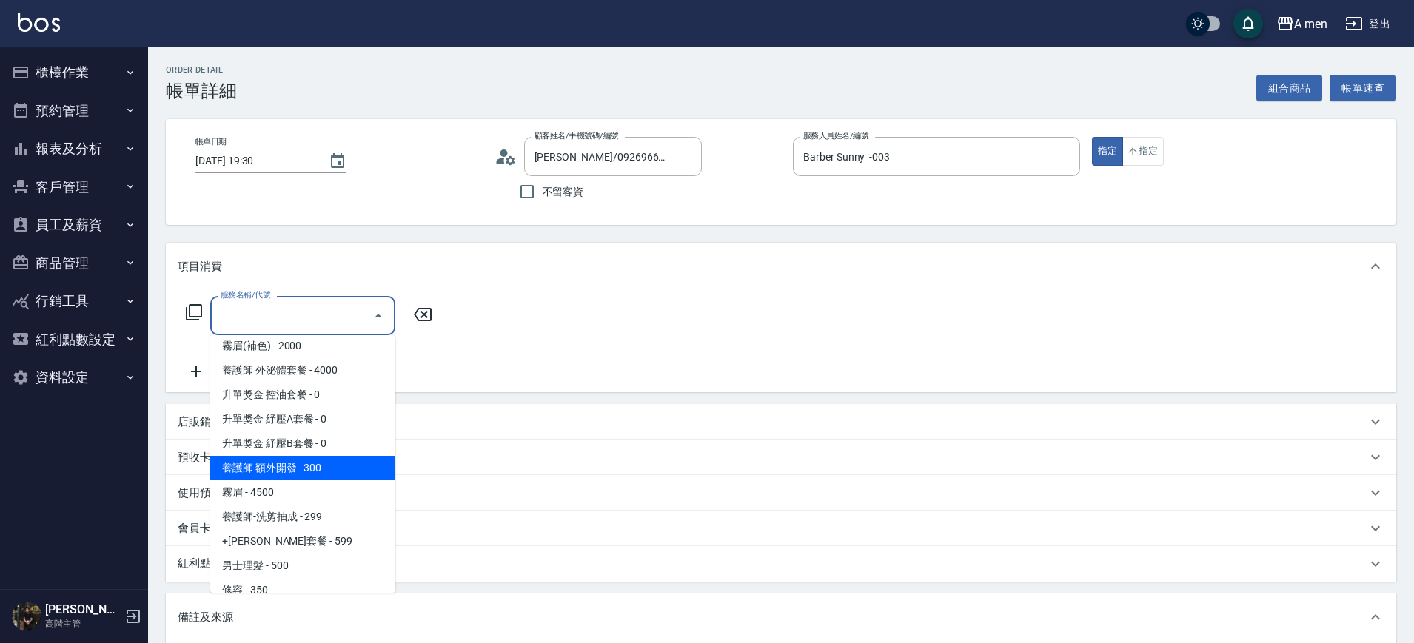
scroll to position [278, 0]
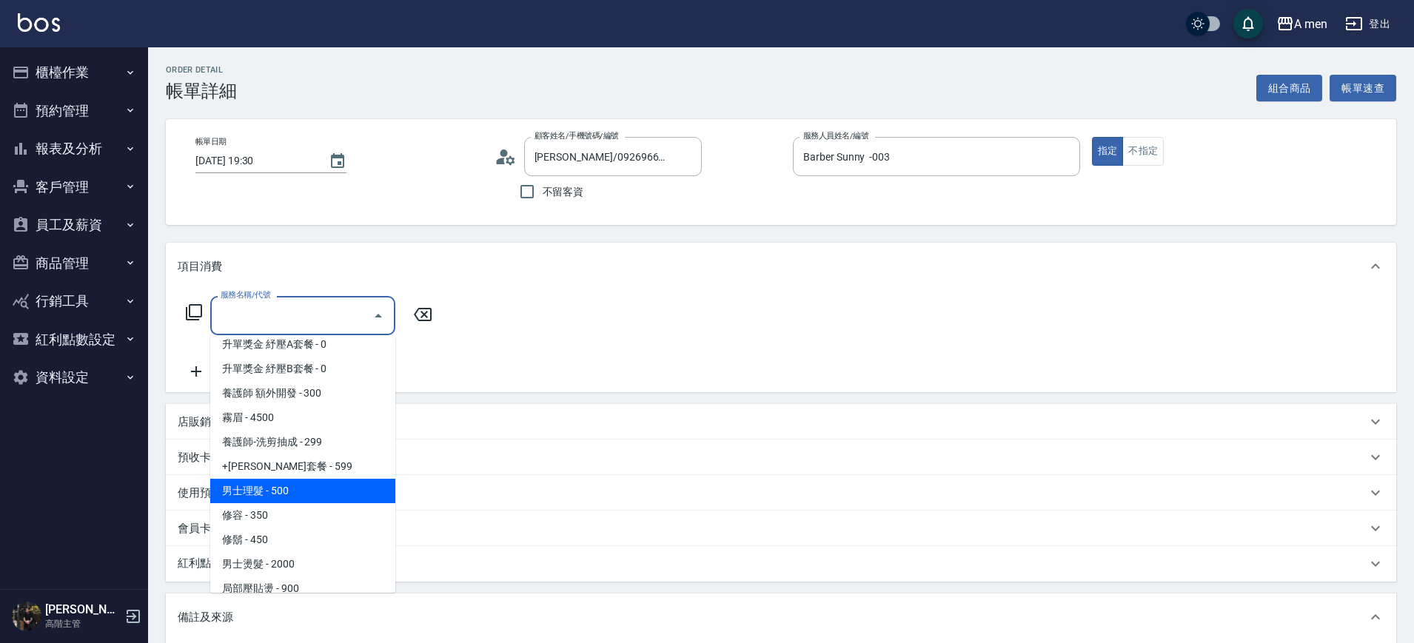
click at [352, 485] on span "男士理髮 - 500" at bounding box center [302, 491] width 185 height 24
type input "男士理髮(A01)"
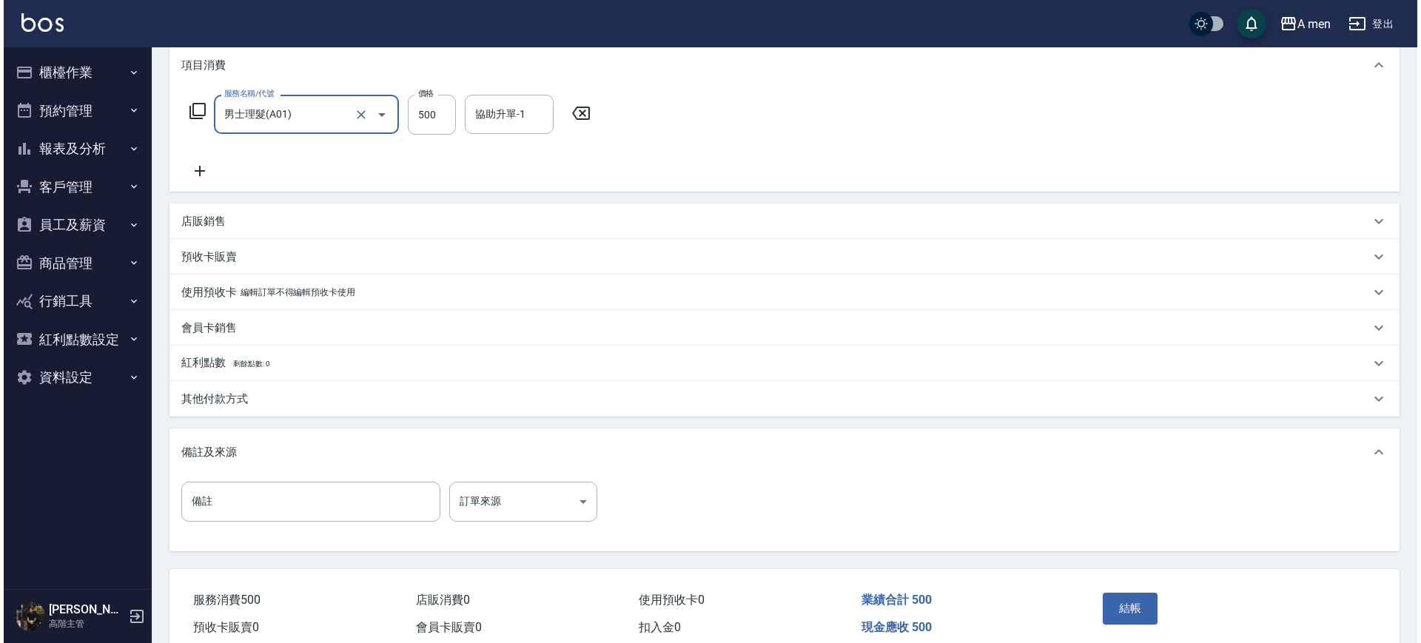
scroll to position [269, 0]
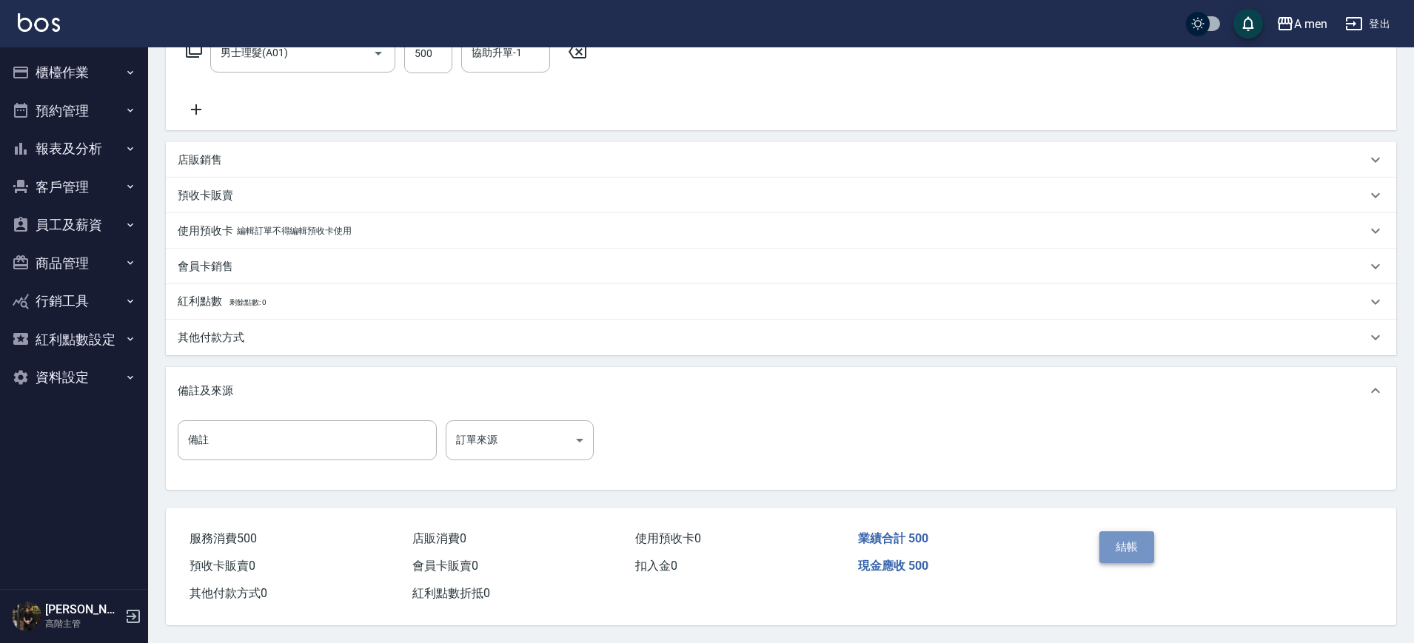
click at [1132, 537] on button "結帳" at bounding box center [1127, 546] width 56 height 31
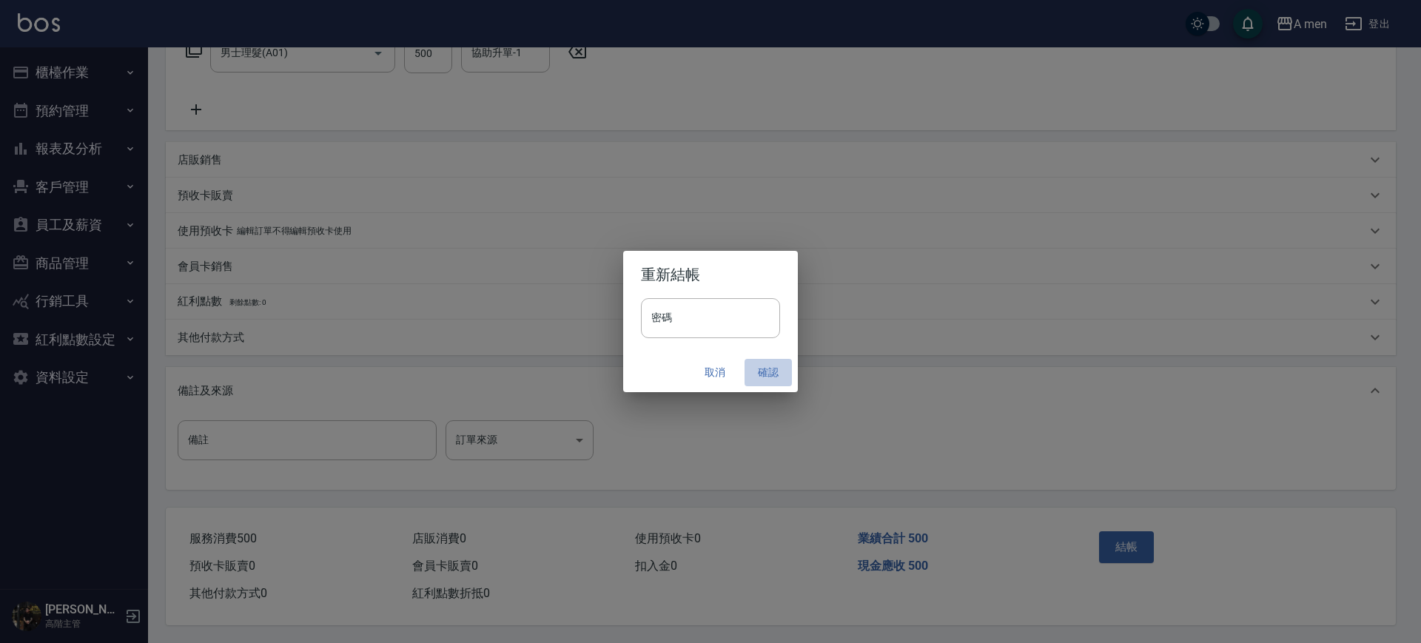
click at [768, 364] on button "確認" at bounding box center [768, 372] width 47 height 27
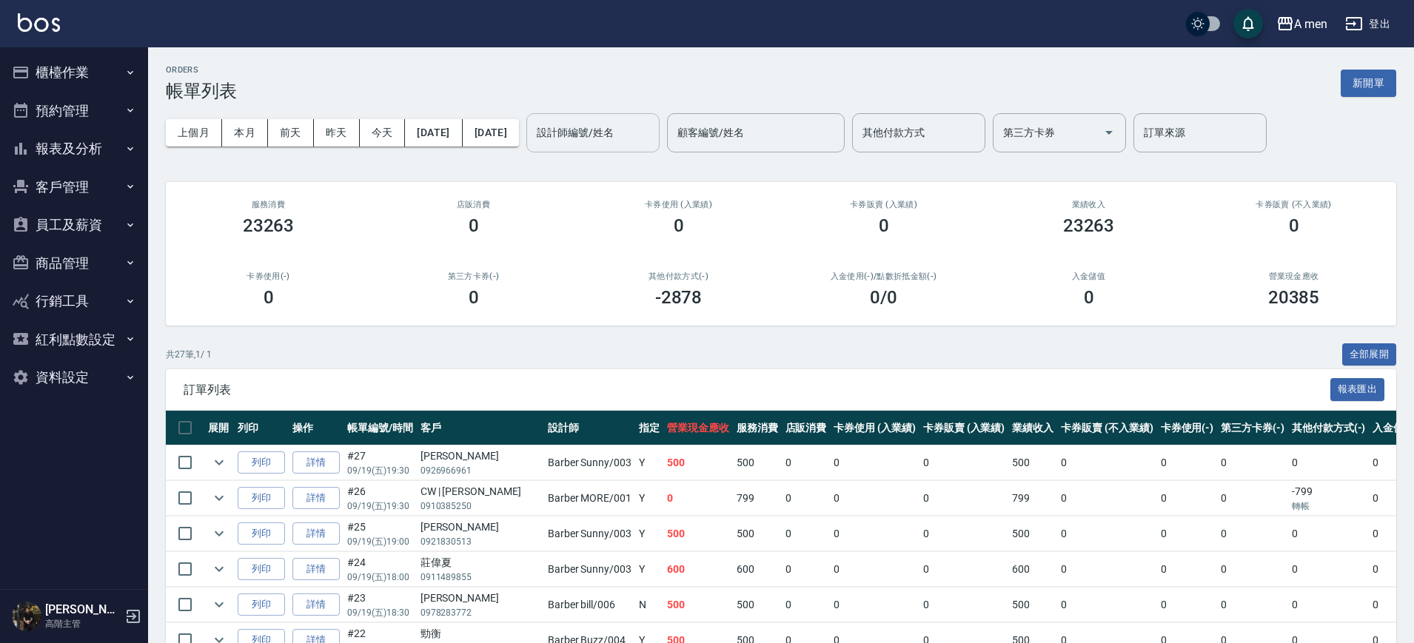
click at [653, 127] on input "設計師編號/姓名" at bounding box center [593, 133] width 120 height 26
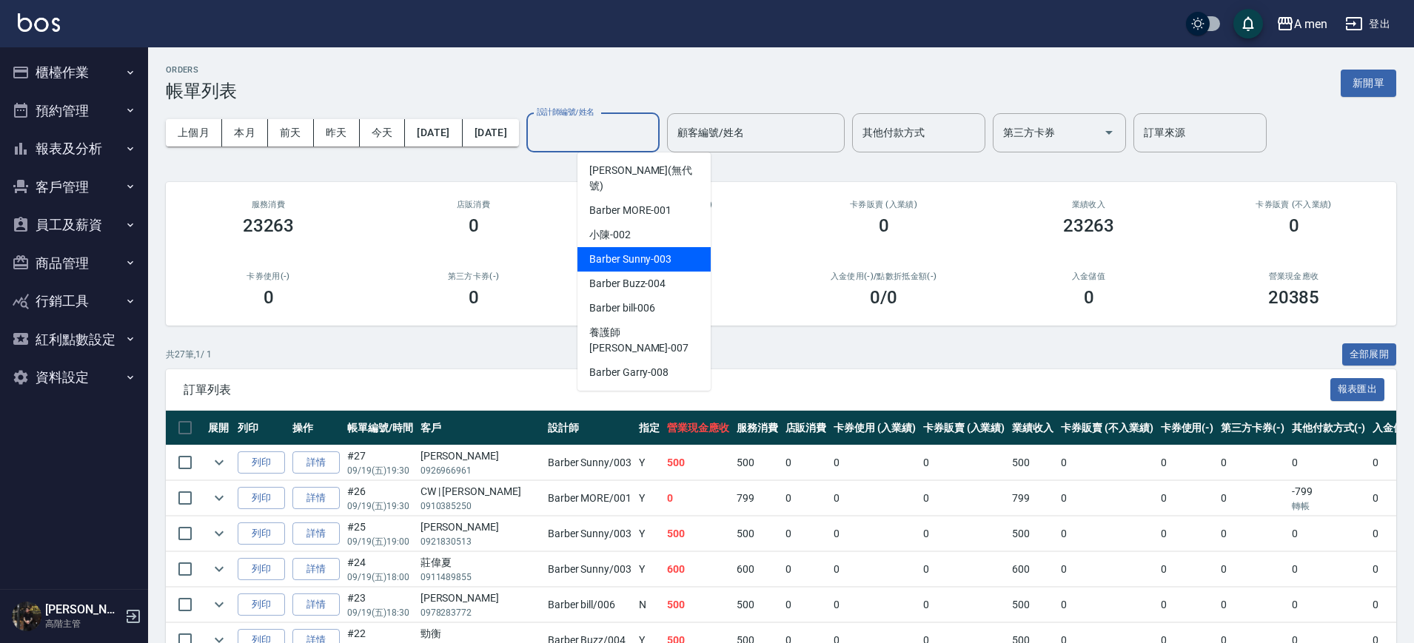
click at [682, 250] on div "Barber Sunny -003" at bounding box center [643, 259] width 133 height 24
type input "Barber Sunny -003"
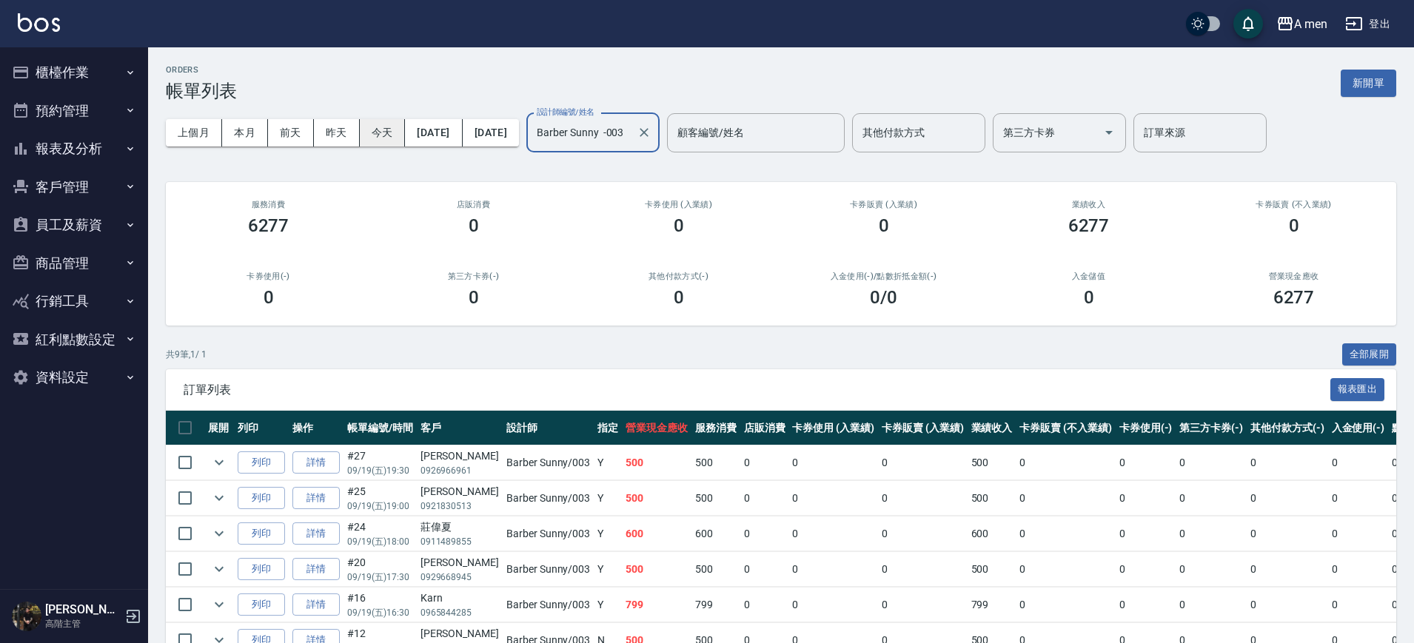
click at [387, 121] on button "今天" at bounding box center [383, 132] width 46 height 27
click at [654, 124] on button "Clear" at bounding box center [643, 132] width 21 height 21
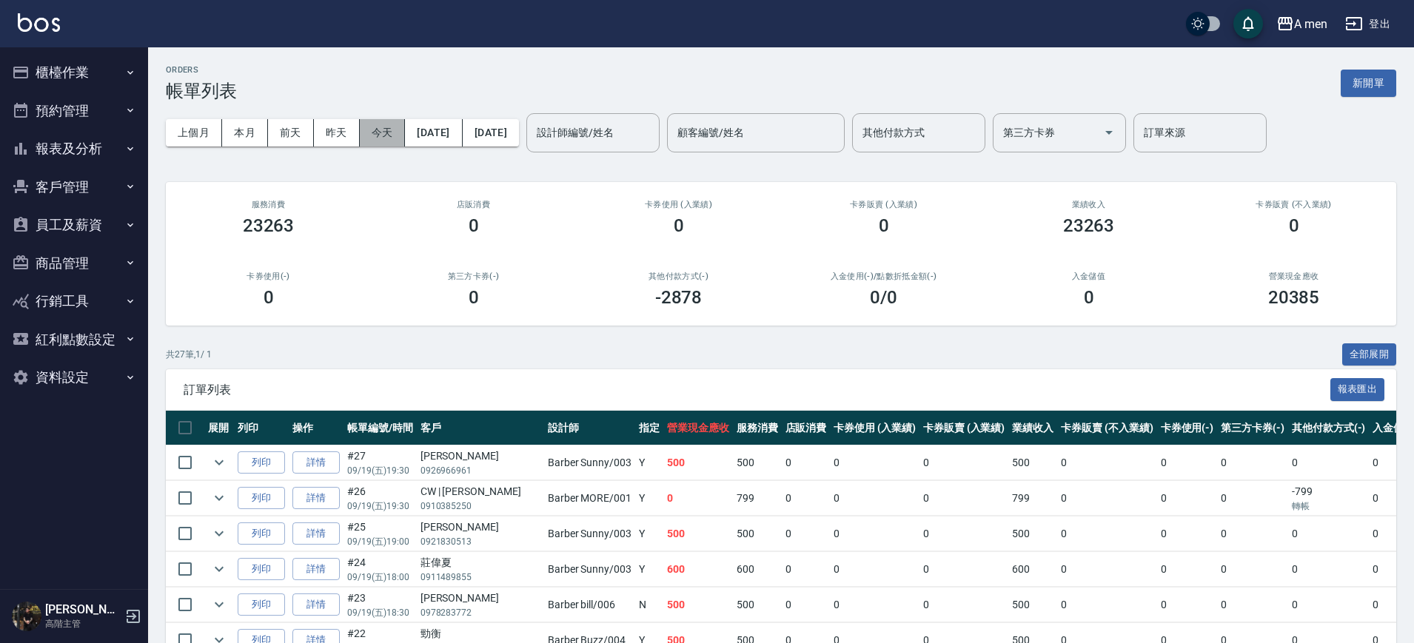
click at [383, 119] on button "今天" at bounding box center [383, 132] width 46 height 27
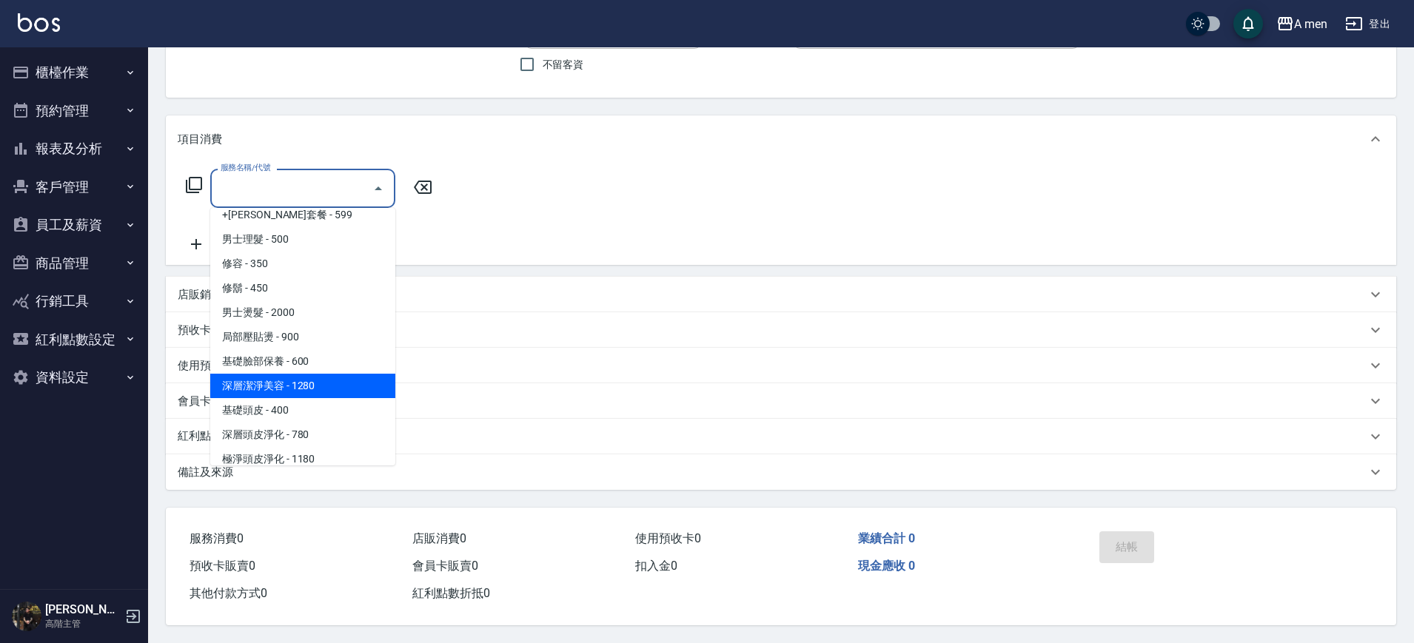
scroll to position [370, 0]
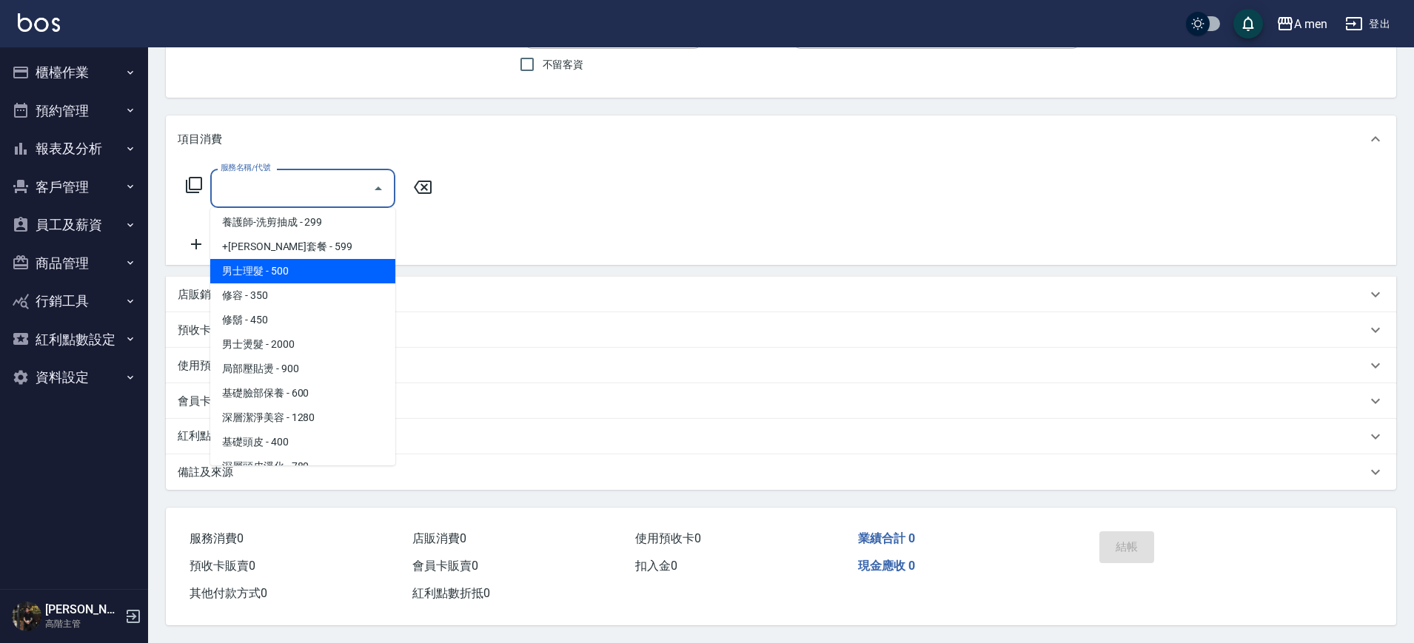
click at [310, 259] on span "男士理髮 - 500" at bounding box center [302, 271] width 185 height 24
type input "男士理髮(A01)"
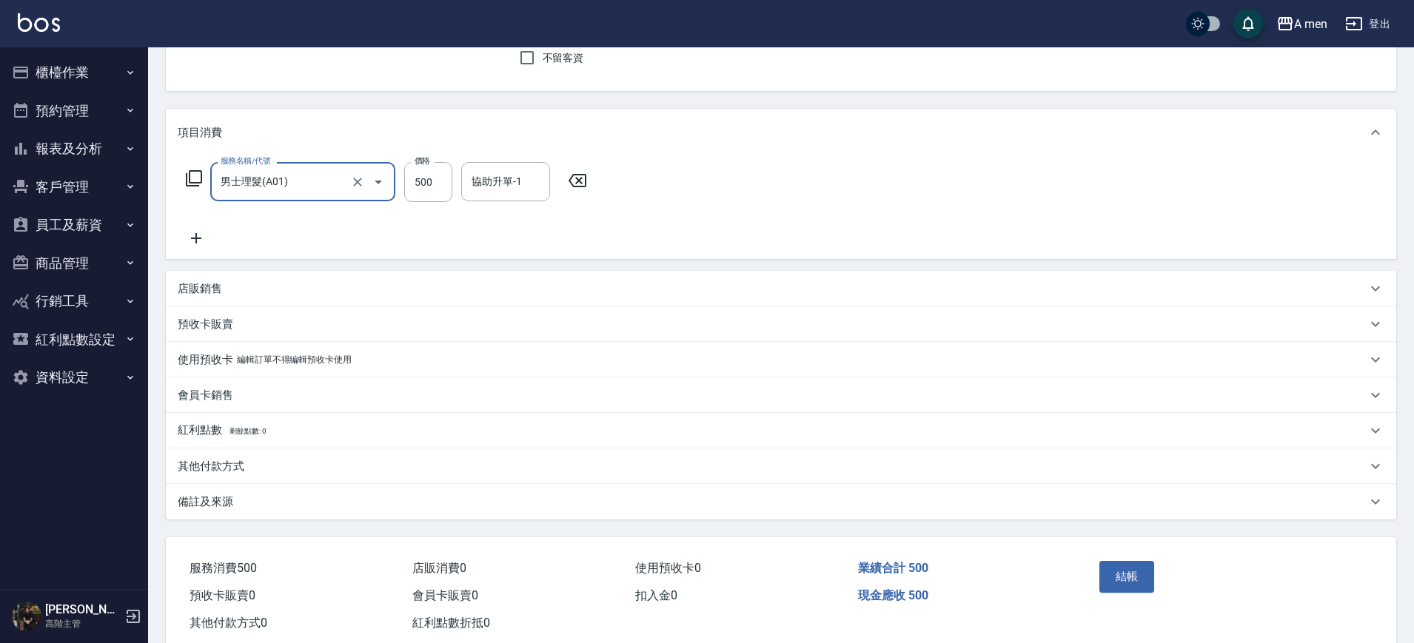
click at [830, 215] on div "服務名稱/代號 男士理髮(A01) 服務名稱/代號 價格 500 價格 協助升單-1 協助升單-1" at bounding box center [781, 207] width 1230 height 103
click at [201, 239] on icon at bounding box center [196, 238] width 37 height 18
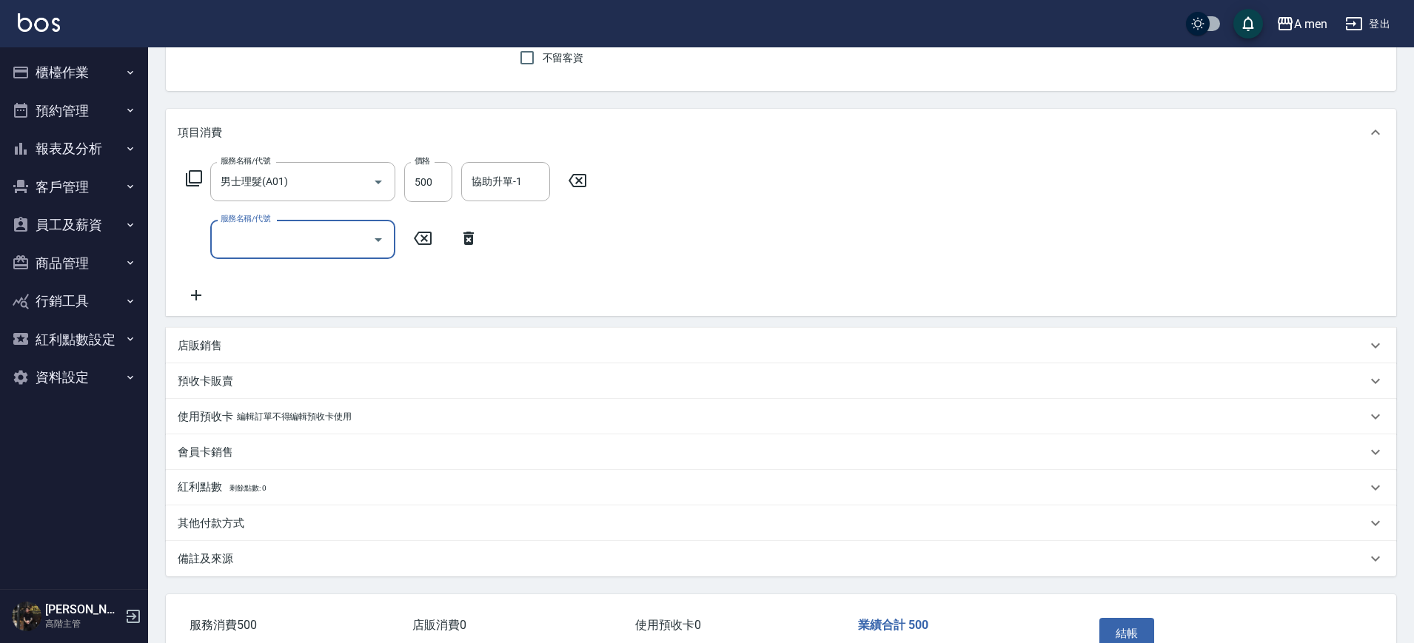
click at [326, 253] on div "服務名稱/代號" at bounding box center [302, 239] width 185 height 39
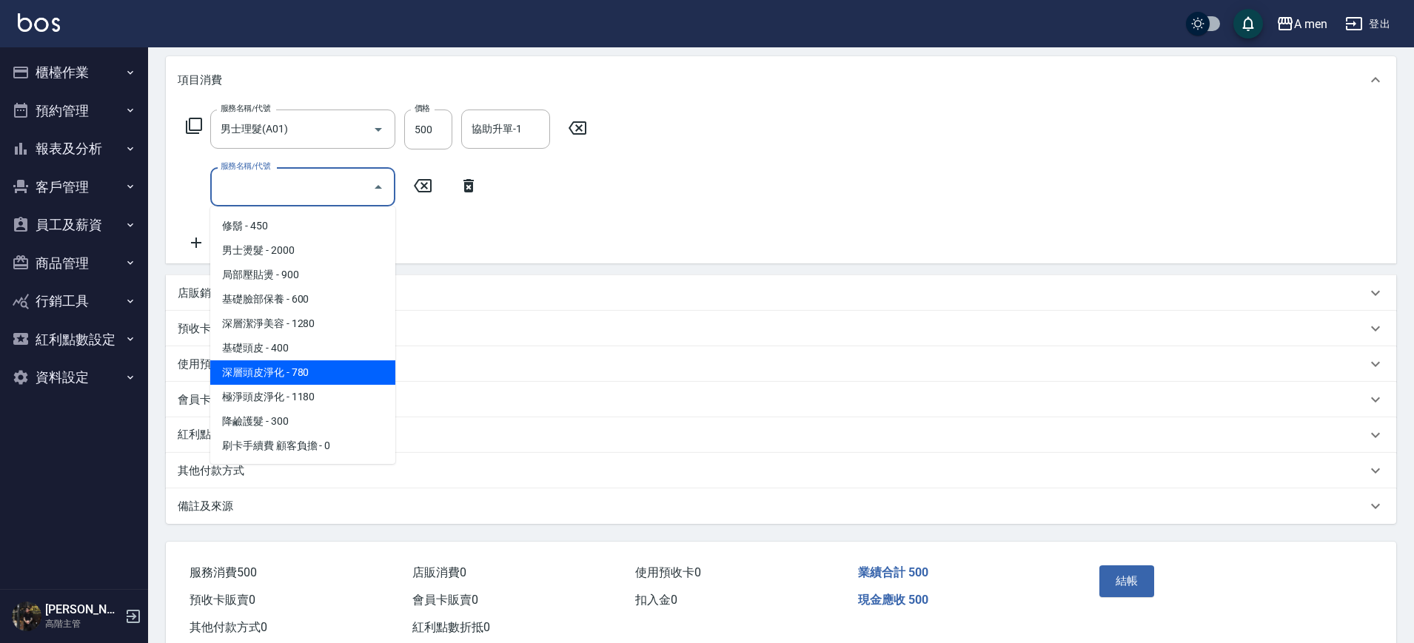
scroll to position [227, 0]
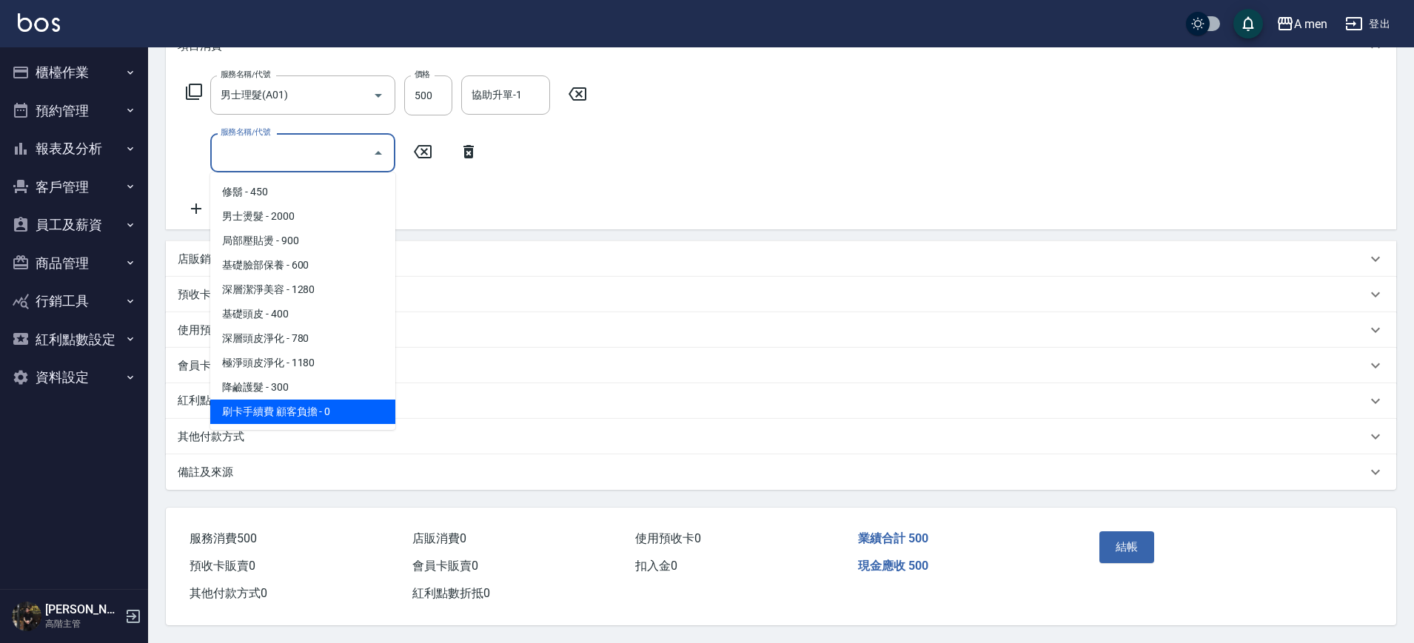
click at [309, 400] on span "刷卡手續費 顧客負擔 - 0" at bounding box center [302, 412] width 185 height 24
type input "刷卡手續費 顧客負擔(Z1)"
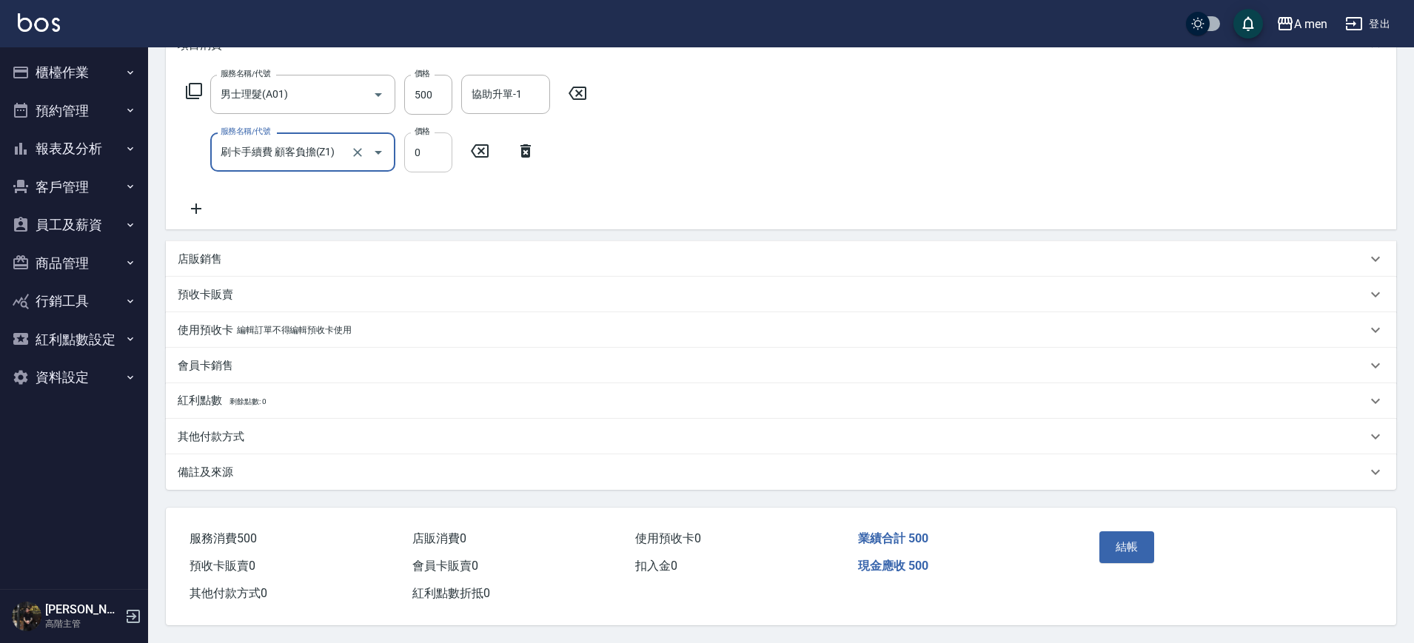
click at [440, 152] on input "0" at bounding box center [428, 152] width 48 height 40
type input "25"
click at [1098, 181] on div "服務名稱/代號 男士理髮(A01) 服務名稱/代號 價格 500 價格 協助升單-1 協助升單-1 服務名稱/代號 刷卡手續費 顧客負擔(Z1) 服務名稱/代…" at bounding box center [781, 149] width 1230 height 161
click at [355, 465] on div "備註及來源" at bounding box center [772, 473] width 1189 height 16
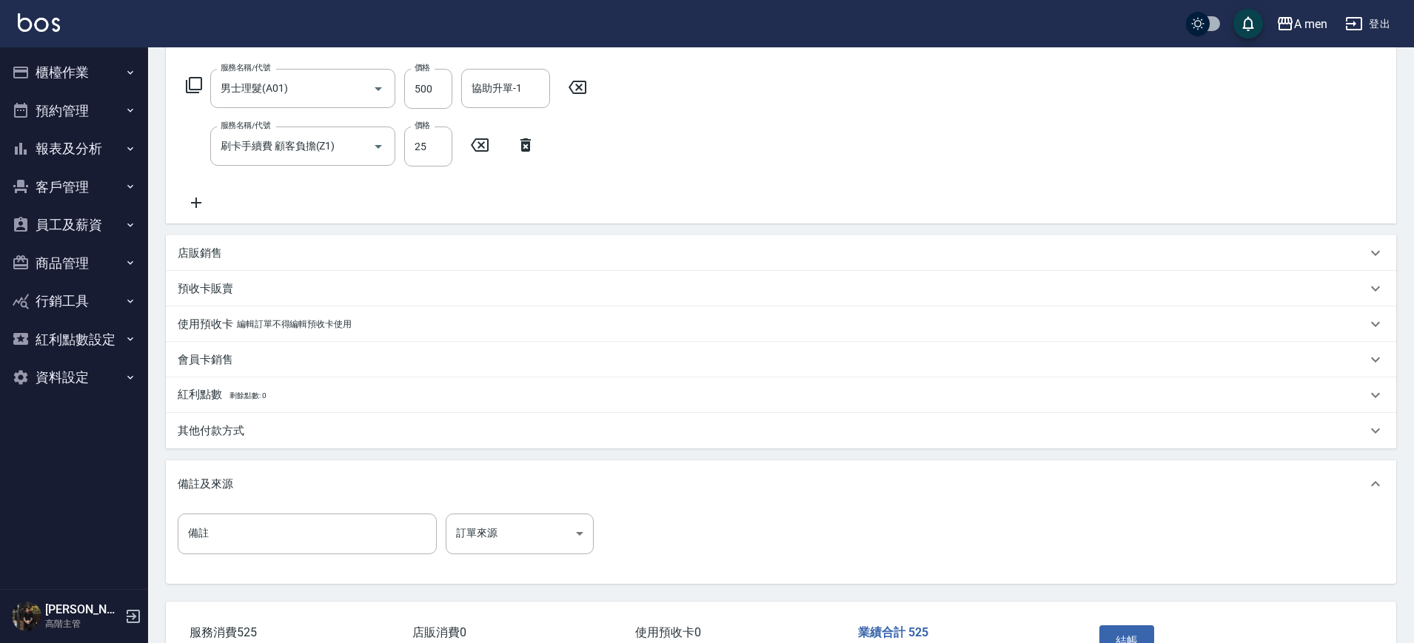
click at [295, 417] on div "其他付款方式" at bounding box center [781, 431] width 1230 height 36
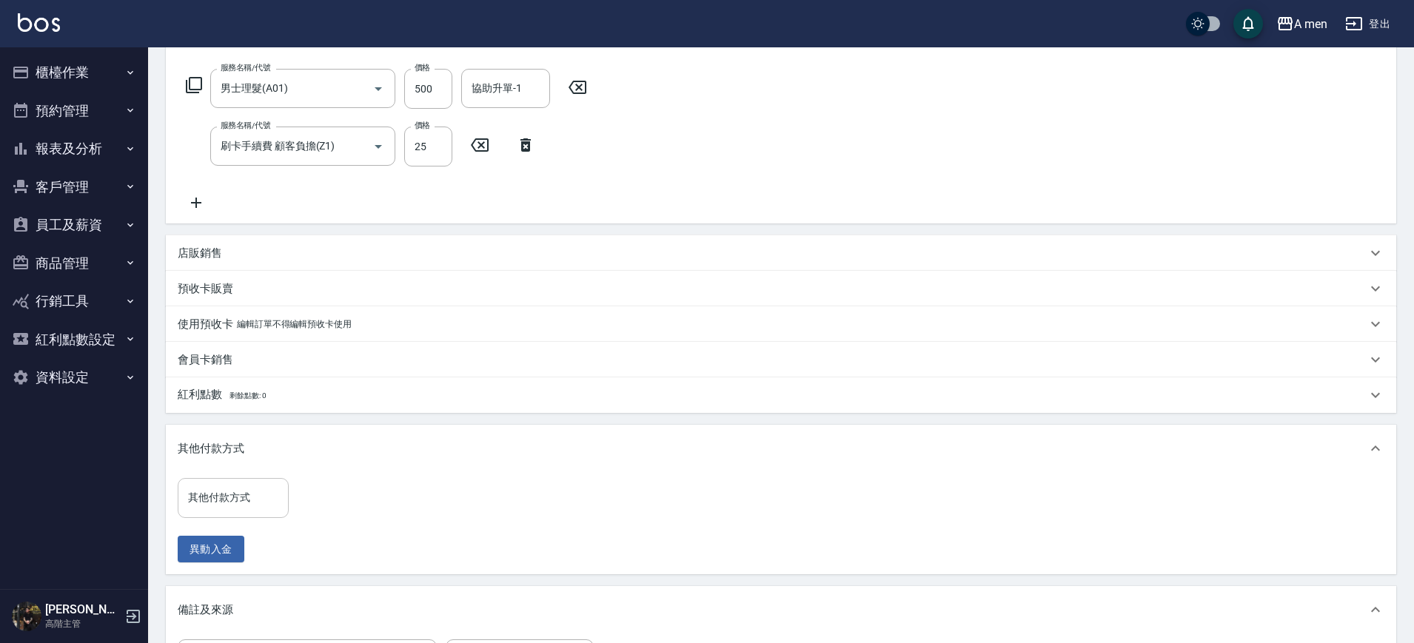
click at [240, 480] on div "其他付款方式" at bounding box center [233, 497] width 111 height 39
click at [219, 567] on span "信用卡" at bounding box center [233, 560] width 111 height 24
type input "信用卡"
click at [317, 496] on input "0" at bounding box center [353, 498] width 111 height 40
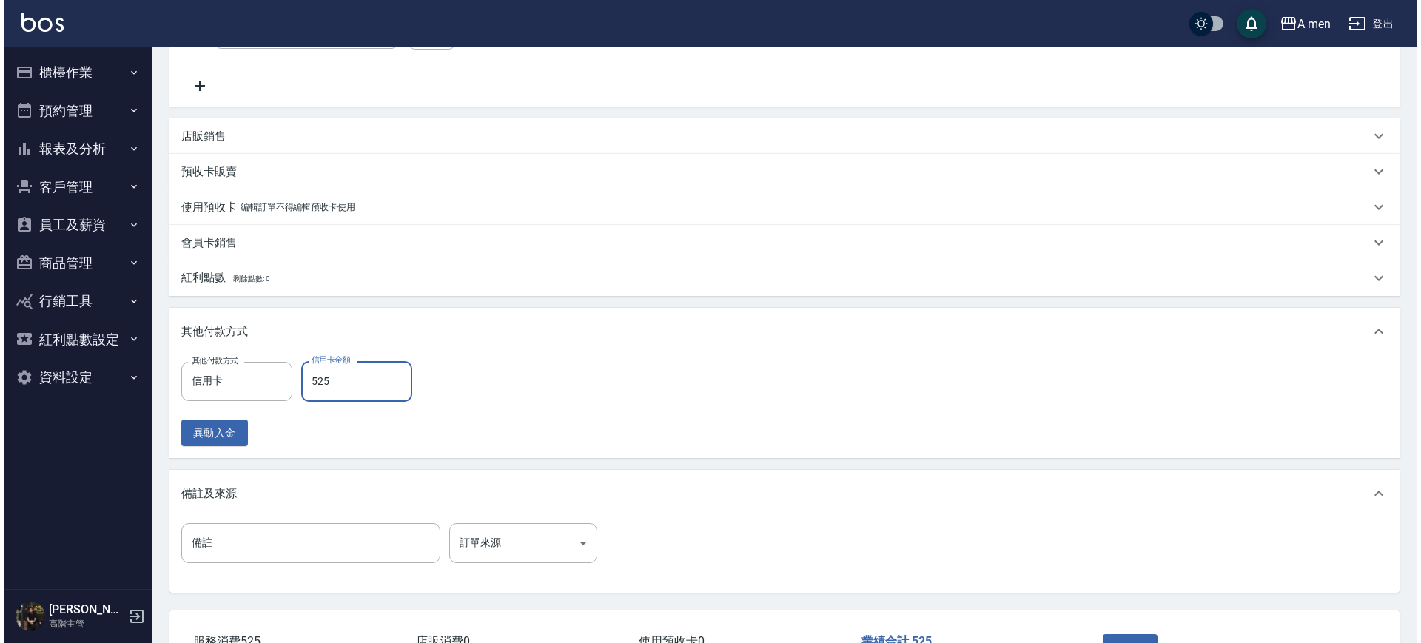
scroll to position [454, 0]
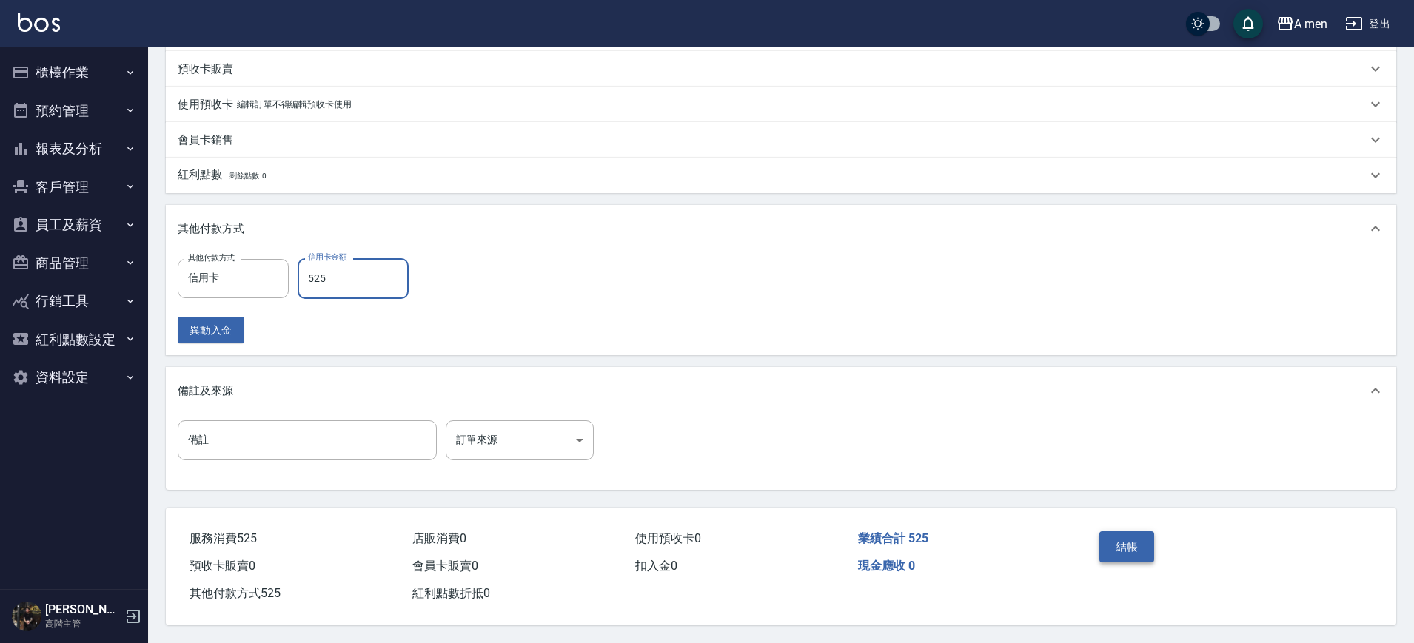
type input "525"
click at [1118, 531] on button "結帳" at bounding box center [1127, 546] width 56 height 31
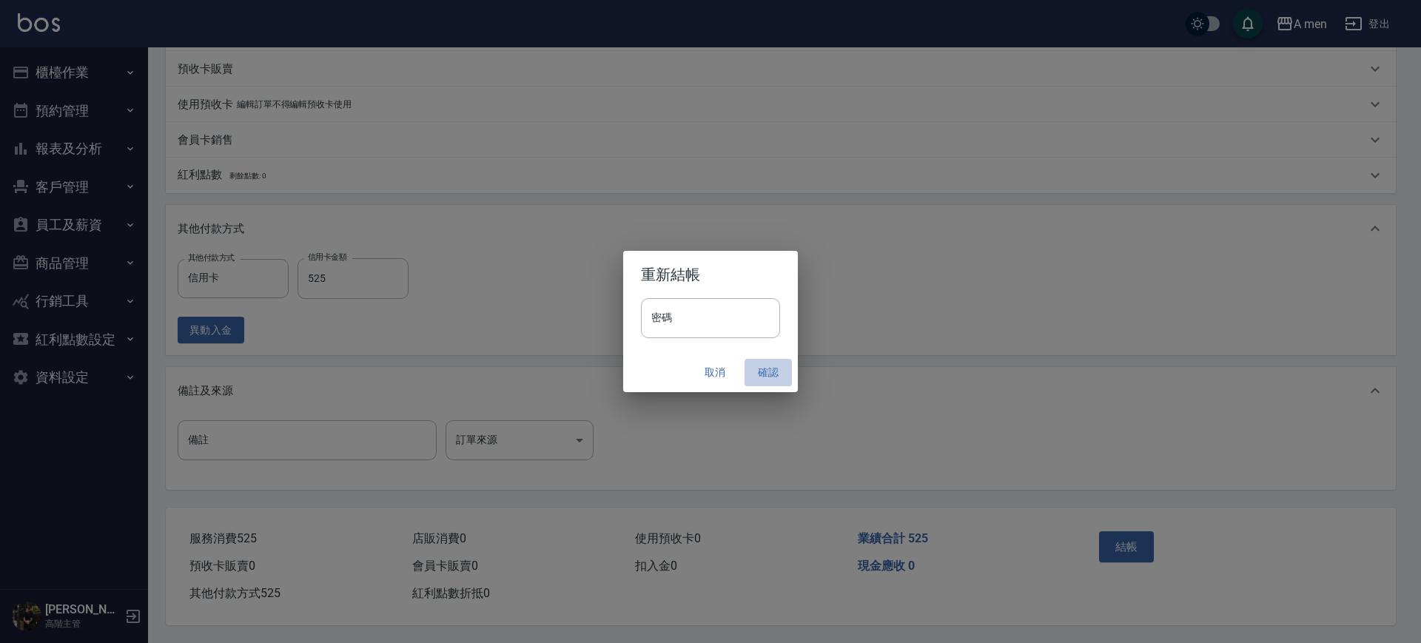
click at [761, 368] on button "確認" at bounding box center [768, 372] width 47 height 27
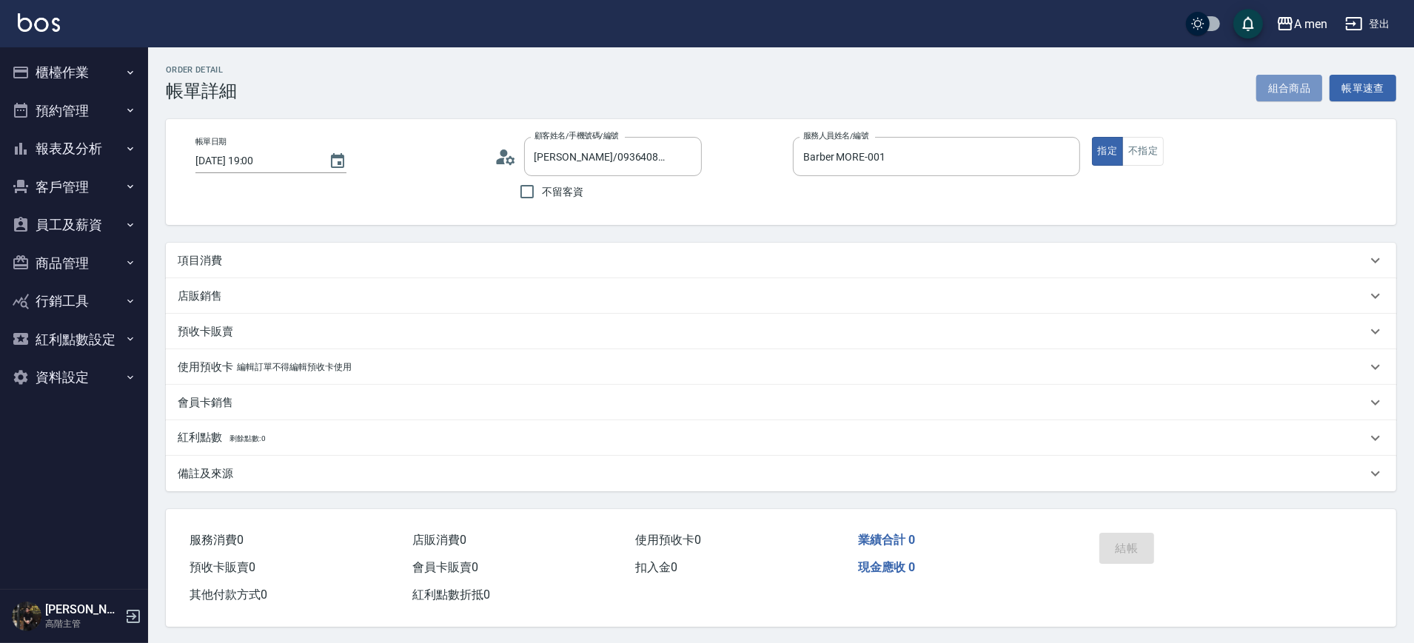
click at [1310, 91] on button "組合商品" at bounding box center [1289, 88] width 67 height 27
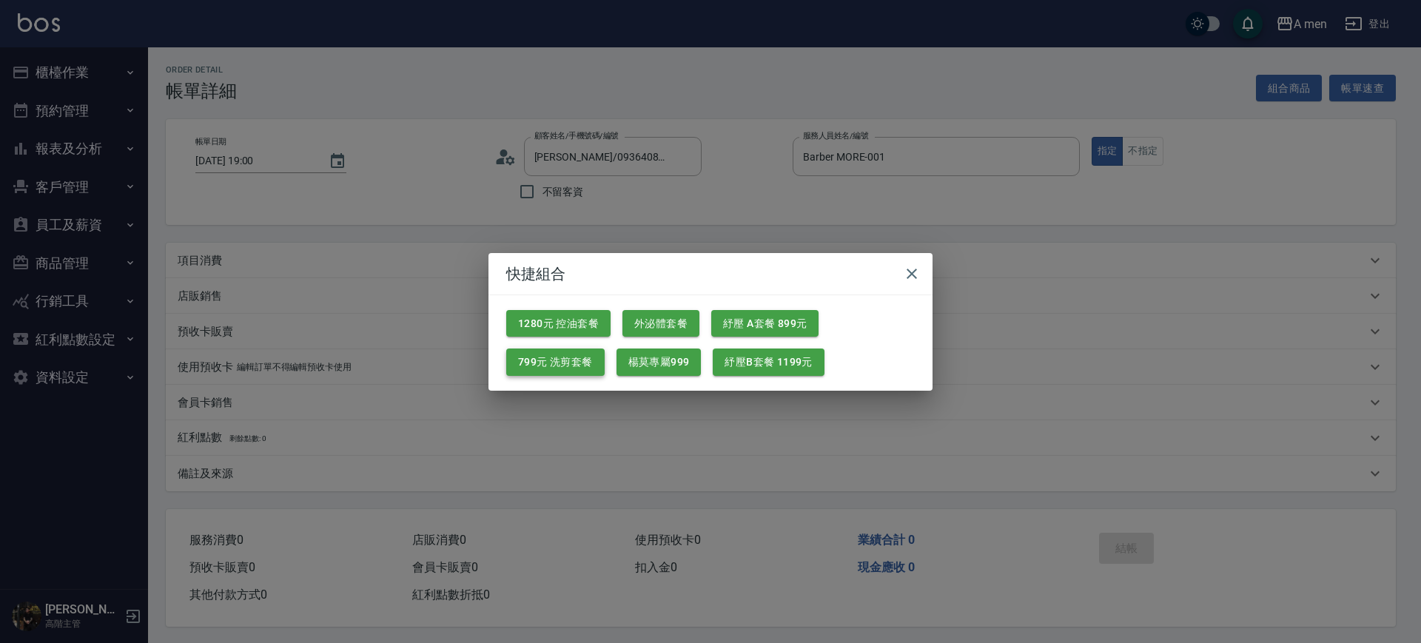
click at [537, 354] on button "799元 洗剪套餐" at bounding box center [555, 362] width 98 height 27
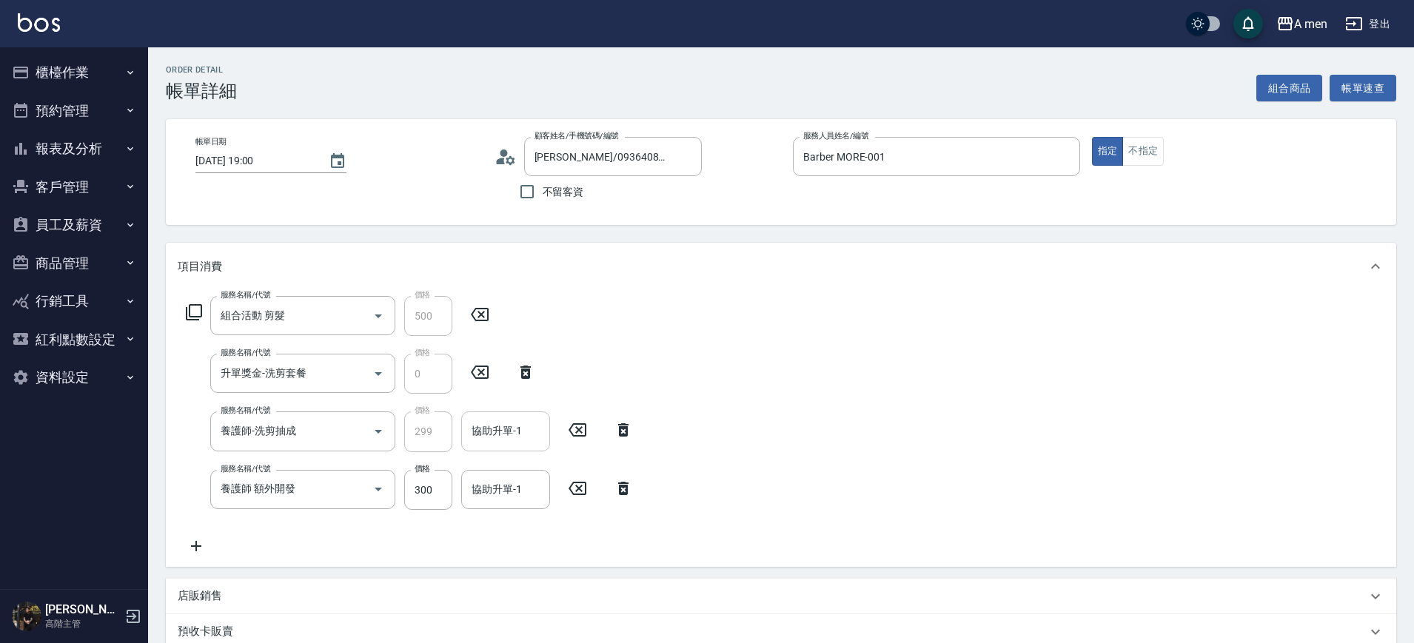
click at [519, 417] on div "協助升單-1" at bounding box center [505, 430] width 89 height 39
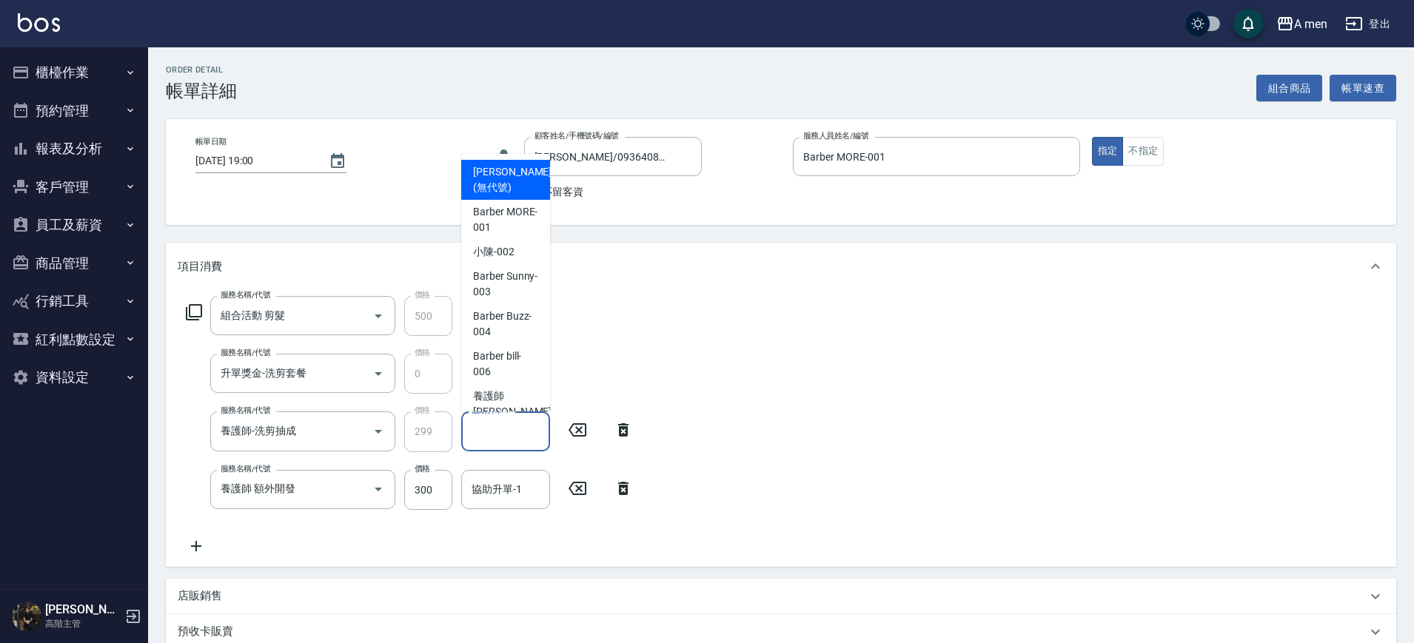
click at [502, 186] on span "[PERSON_NAME] (無代號)" at bounding box center [512, 179] width 78 height 31
type input "[PERSON_NAME](無代號)"
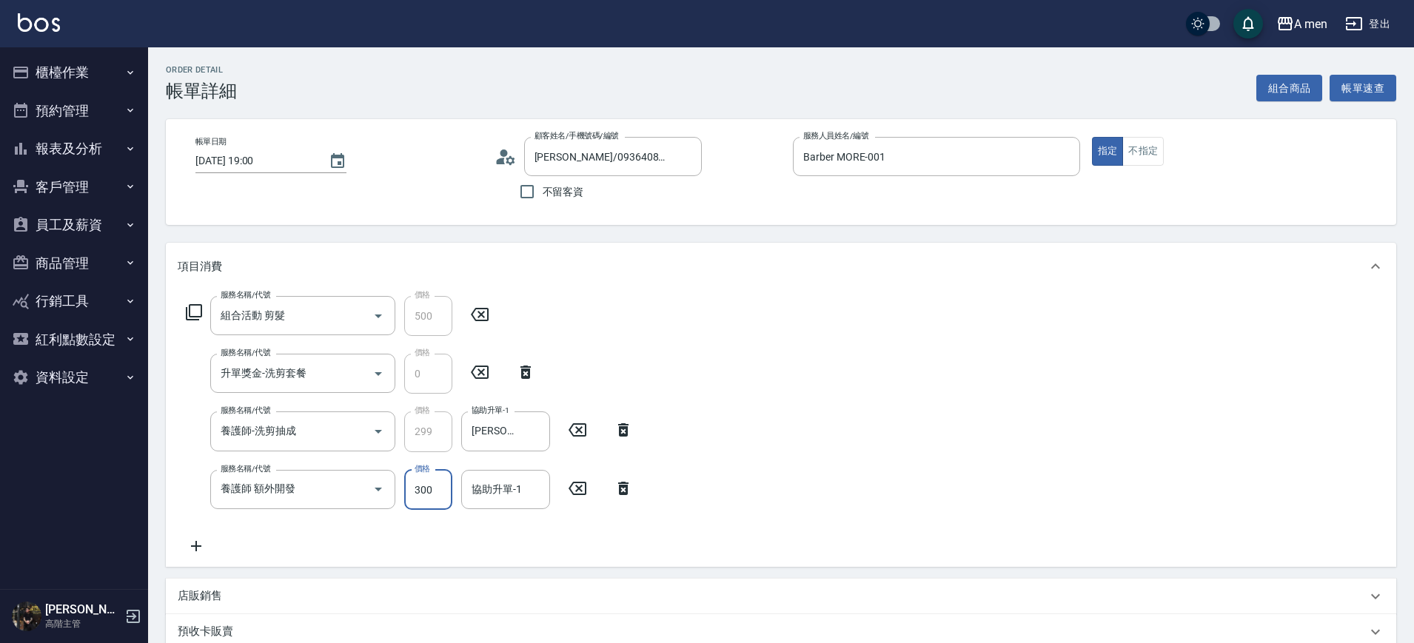
click at [427, 493] on input "300" at bounding box center [428, 490] width 48 height 40
type input "201"
click at [499, 514] on div "服務名稱/代號 組合活動 剪髮 服務名稱/代號 價格 500 價格 服務名稱/代號 升單獎金-洗剪套餐 服務名稱/代號 價格 0 價格 服務名稱/代號 養護師…" at bounding box center [410, 425] width 464 height 259
click at [499, 511] on div "服務名稱/代號 組合活動 剪髮 服務名稱/代號 價格 500 價格 服務名稱/代號 升單獎金-洗剪套餐 服務名稱/代號 價格 0 價格 服務名稱/代號 養護師…" at bounding box center [410, 425] width 464 height 259
click at [500, 506] on div "協助升單-1 協助升單-1" at bounding box center [510, 490] width 98 height 40
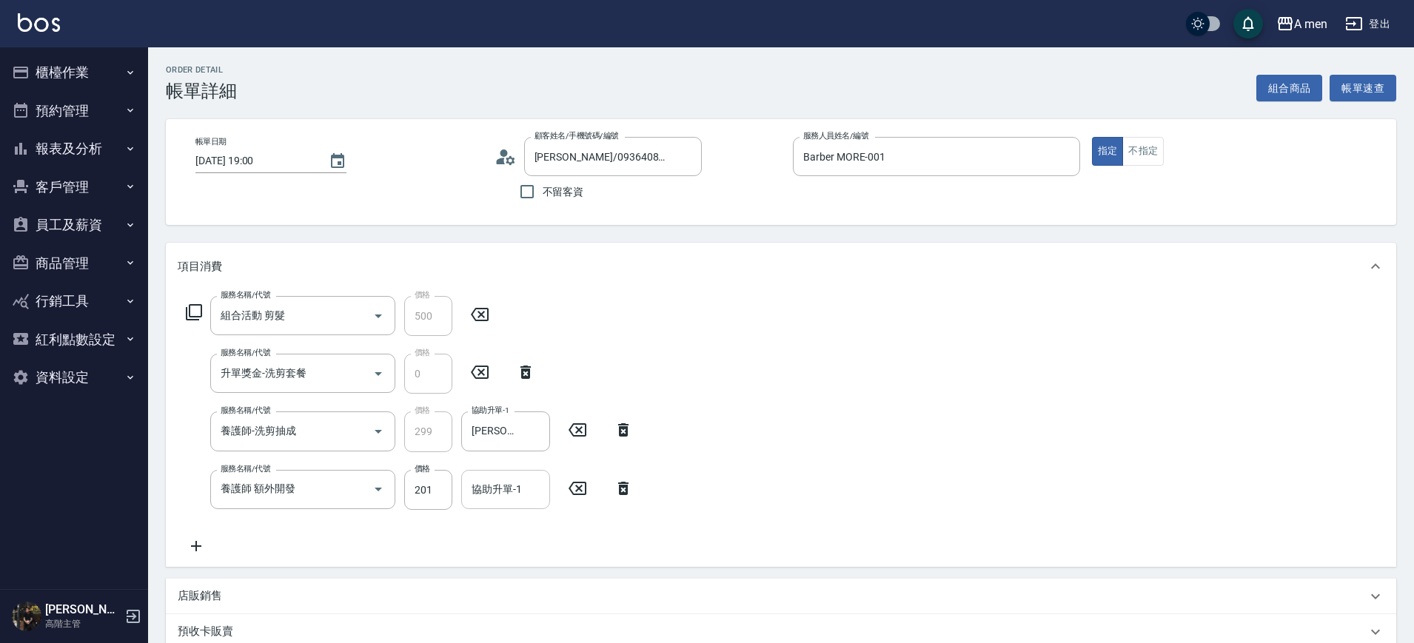
click at [500, 501] on div "協助升單-1" at bounding box center [505, 489] width 89 height 39
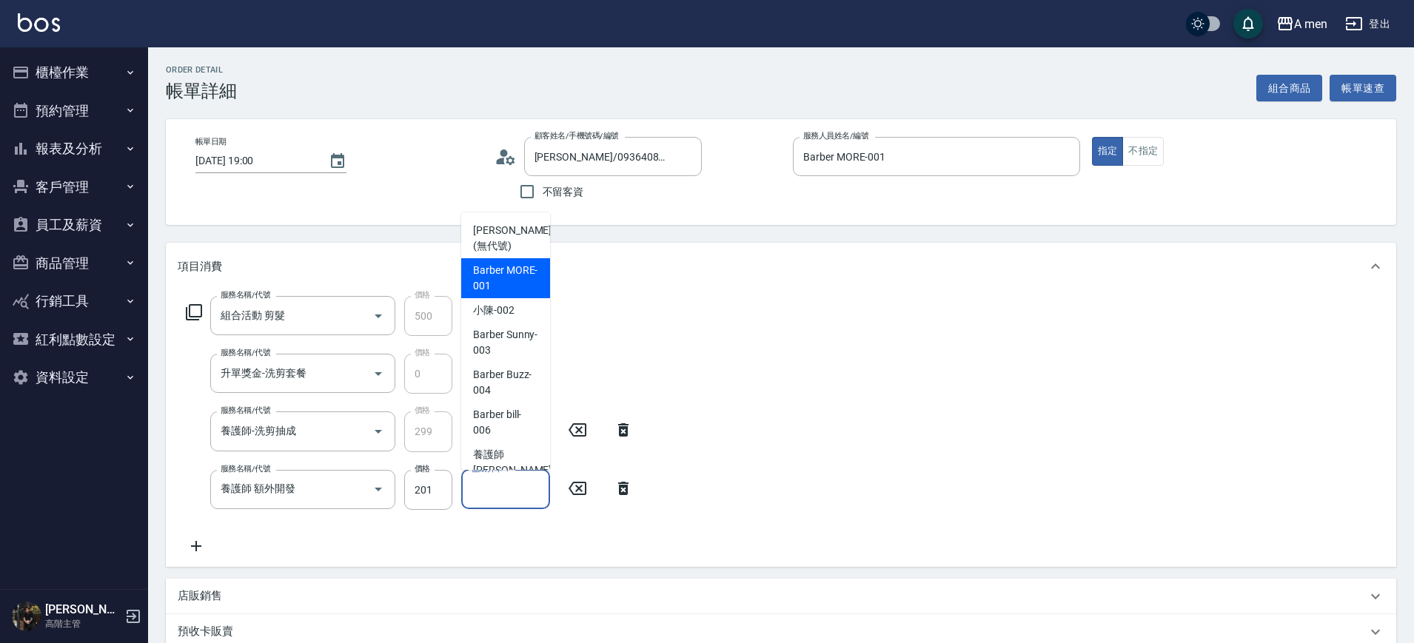
click at [508, 277] on span "Barber MORE -001" at bounding box center [505, 278] width 65 height 31
type input "Barber MORE-001"
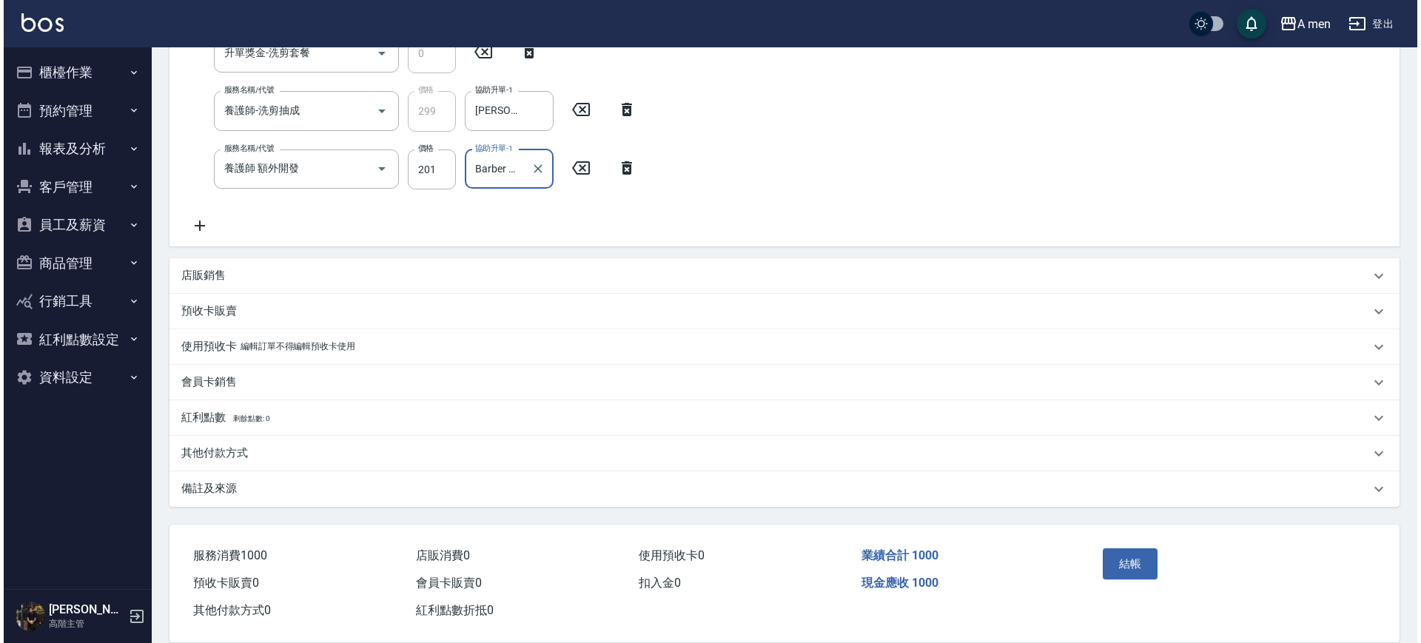
scroll to position [344, 0]
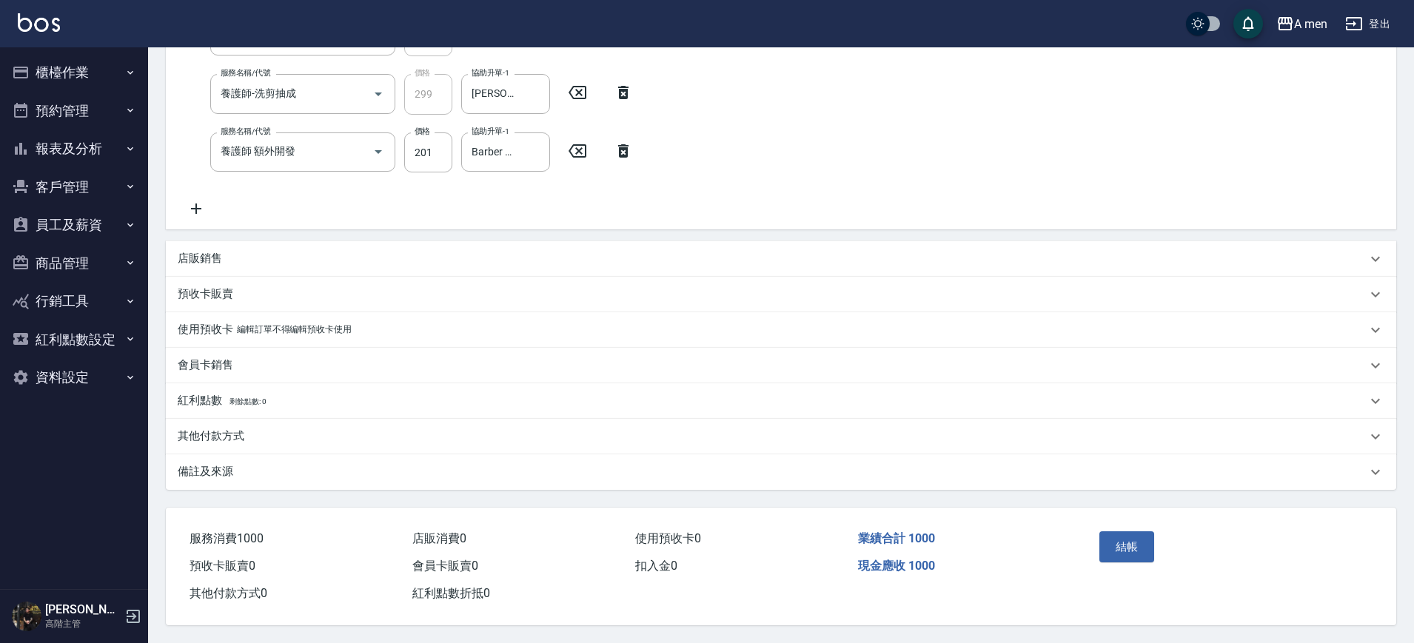
click at [1121, 515] on div "結帳" at bounding box center [1226, 558] width 303 height 100
click at [1123, 542] on button "結帳" at bounding box center [1127, 546] width 56 height 31
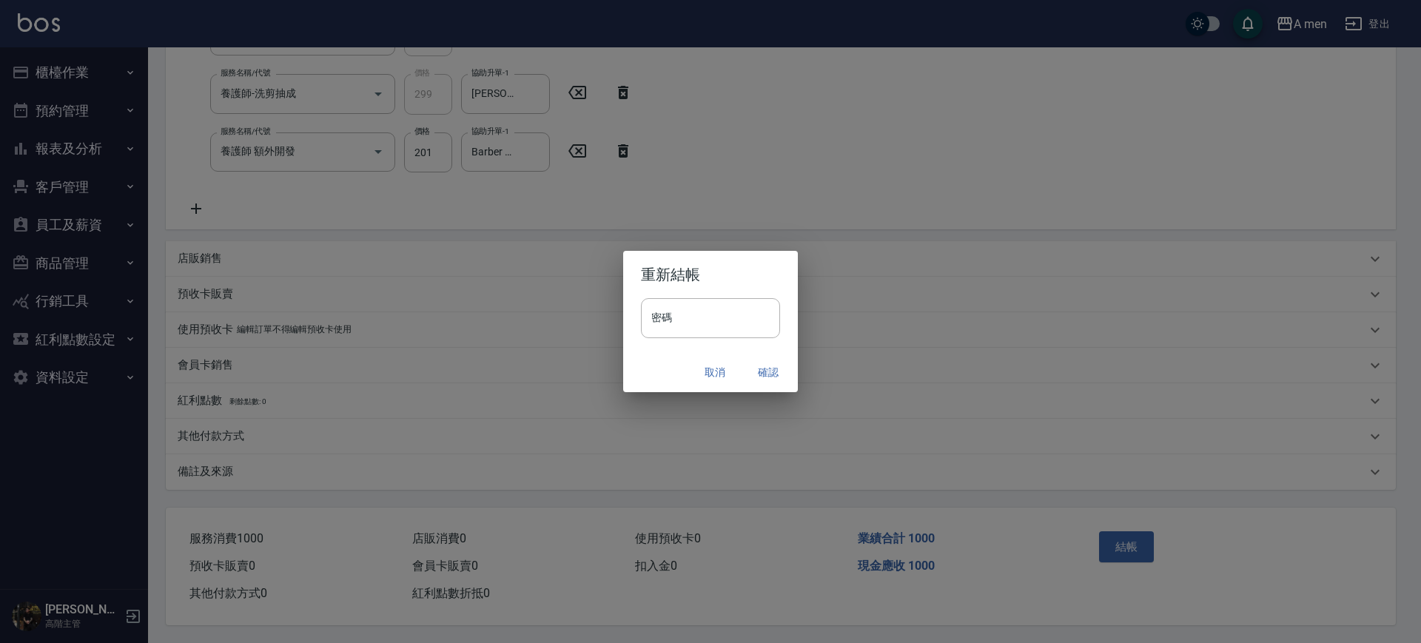
click at [767, 369] on button "確認" at bounding box center [768, 372] width 47 height 27
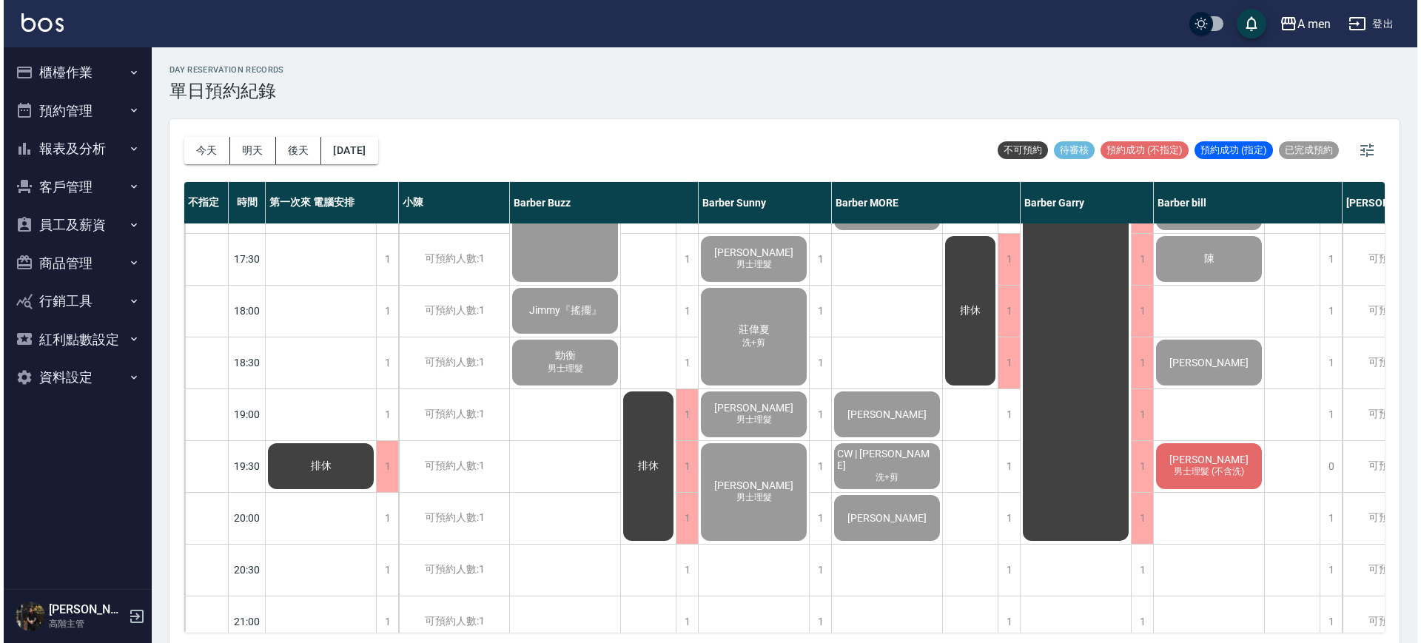
scroll to position [833, 0]
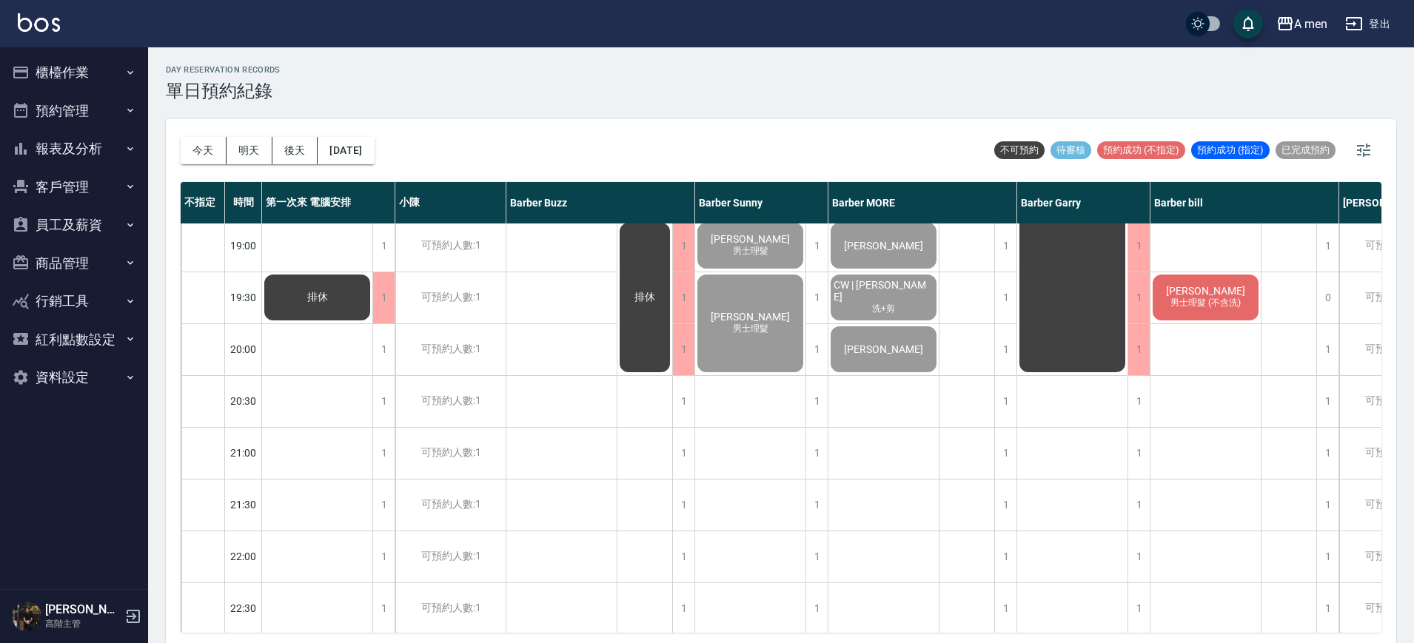
click at [1228, 297] on span "男士理髮 (不含洗)" at bounding box center [1205, 303] width 76 height 13
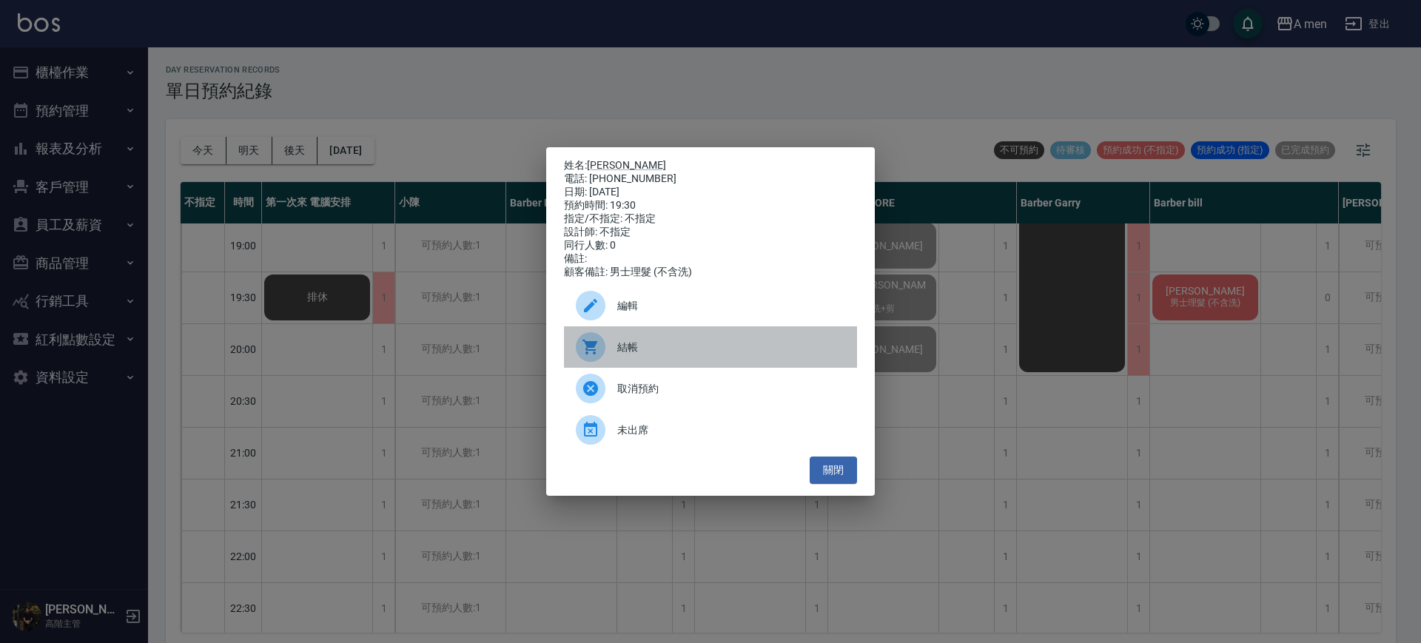
click at [642, 355] on span "結帳" at bounding box center [731, 348] width 228 height 16
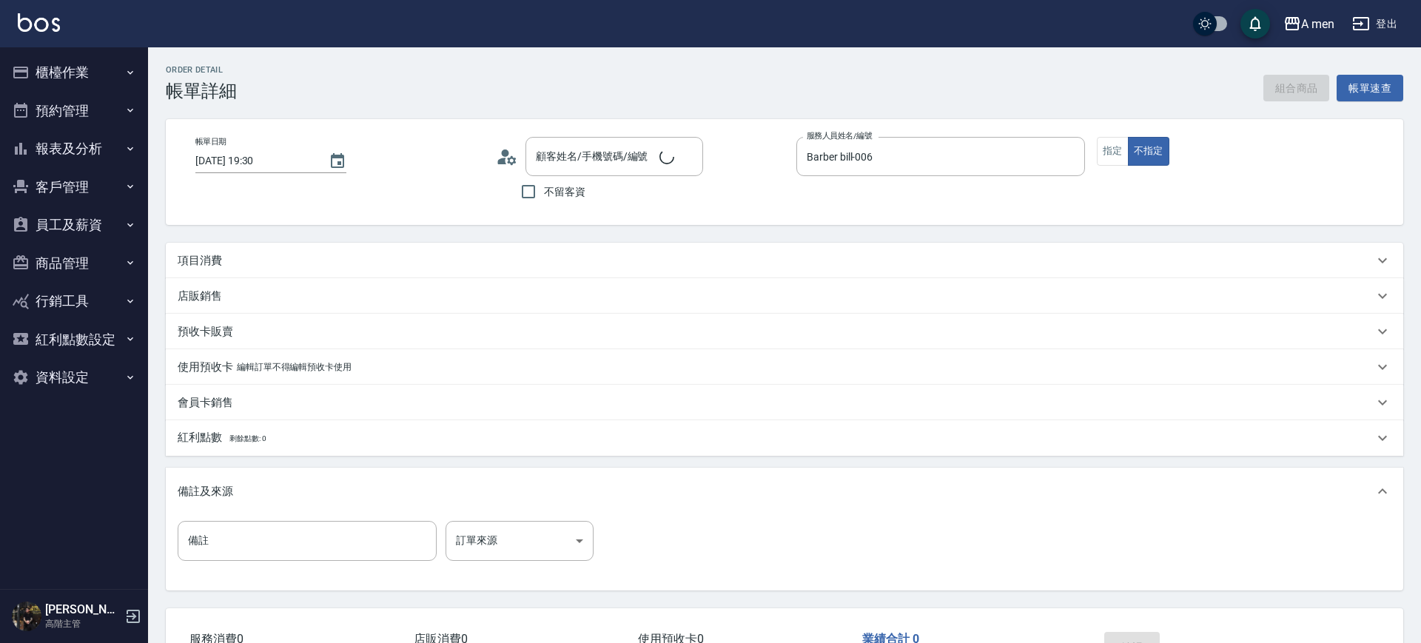
click at [507, 266] on div "項目消費" at bounding box center [776, 261] width 1196 height 16
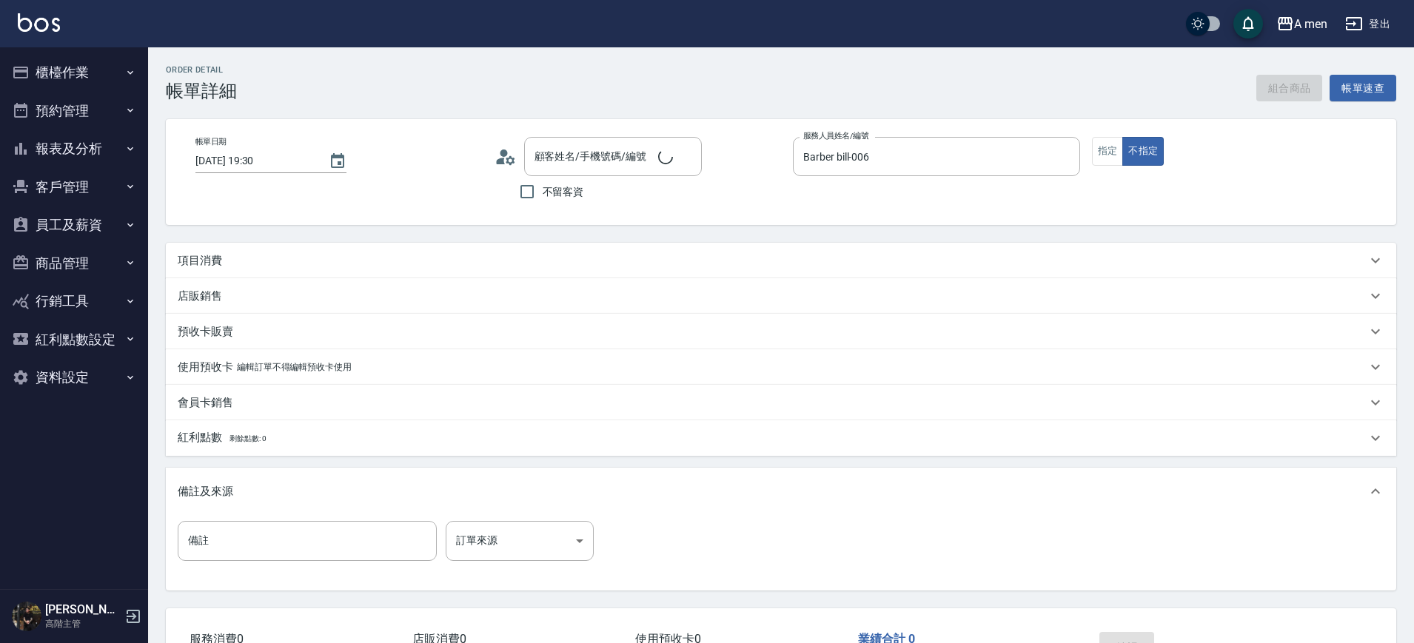
type input "JIMI/0938511422/null"
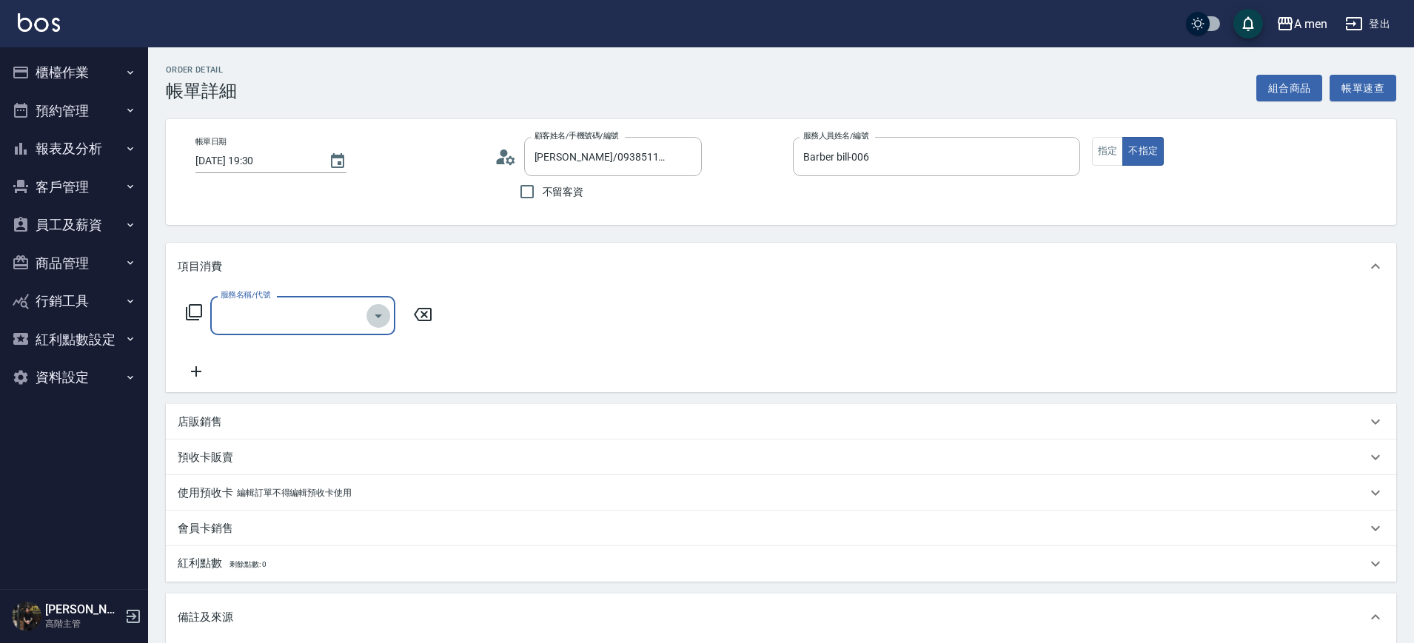
click at [372, 317] on icon "Open" at bounding box center [378, 316] width 18 height 18
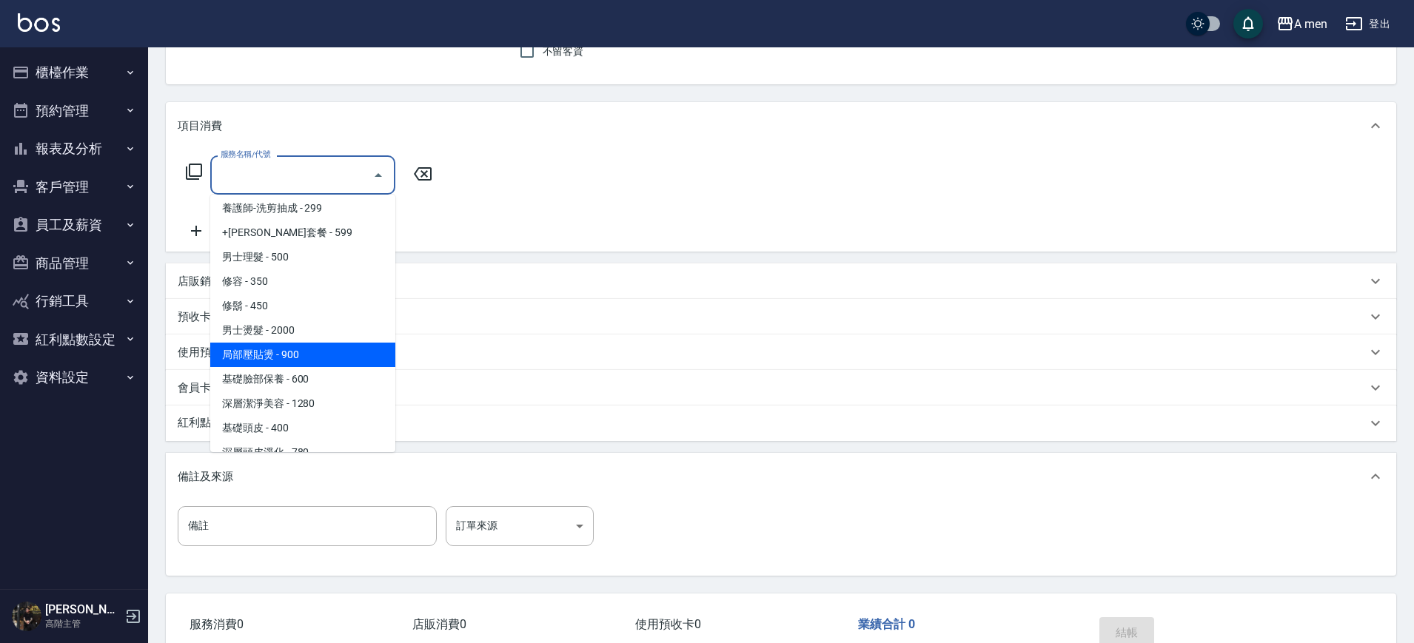
scroll to position [370, 0]
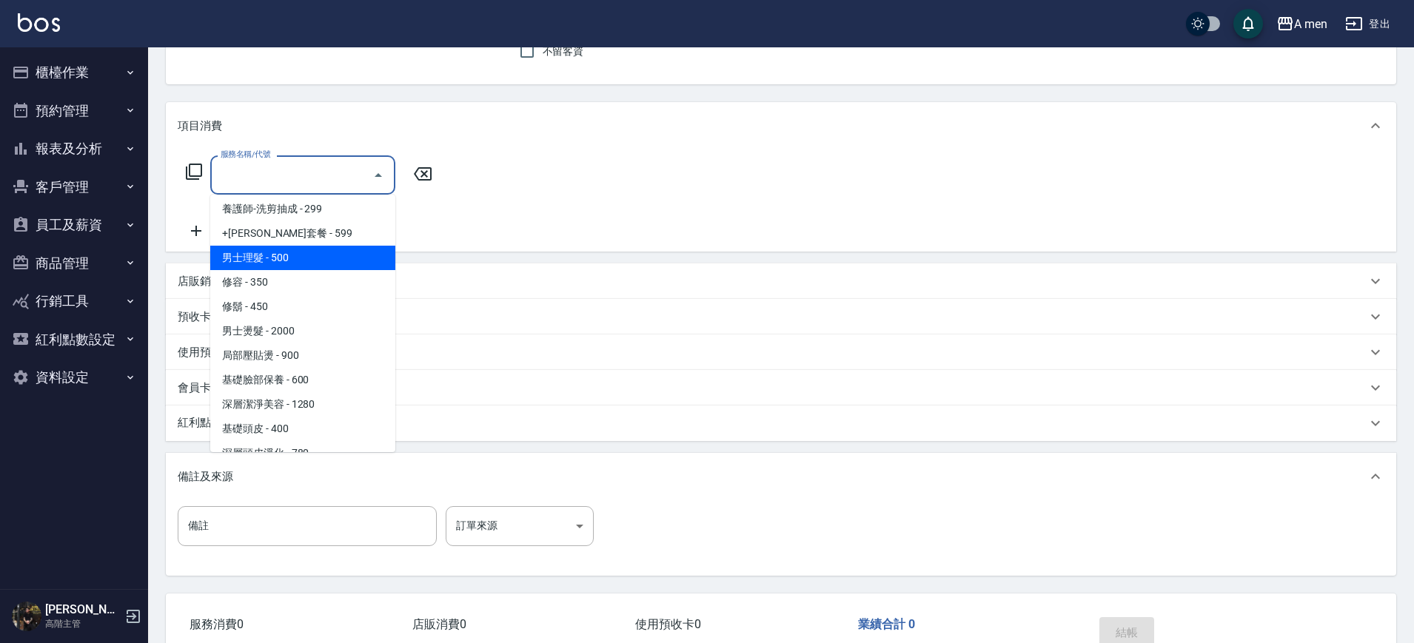
click at [286, 261] on span "男士理髮 - 500" at bounding box center [302, 258] width 185 height 24
type input "男士理髮(A01)"
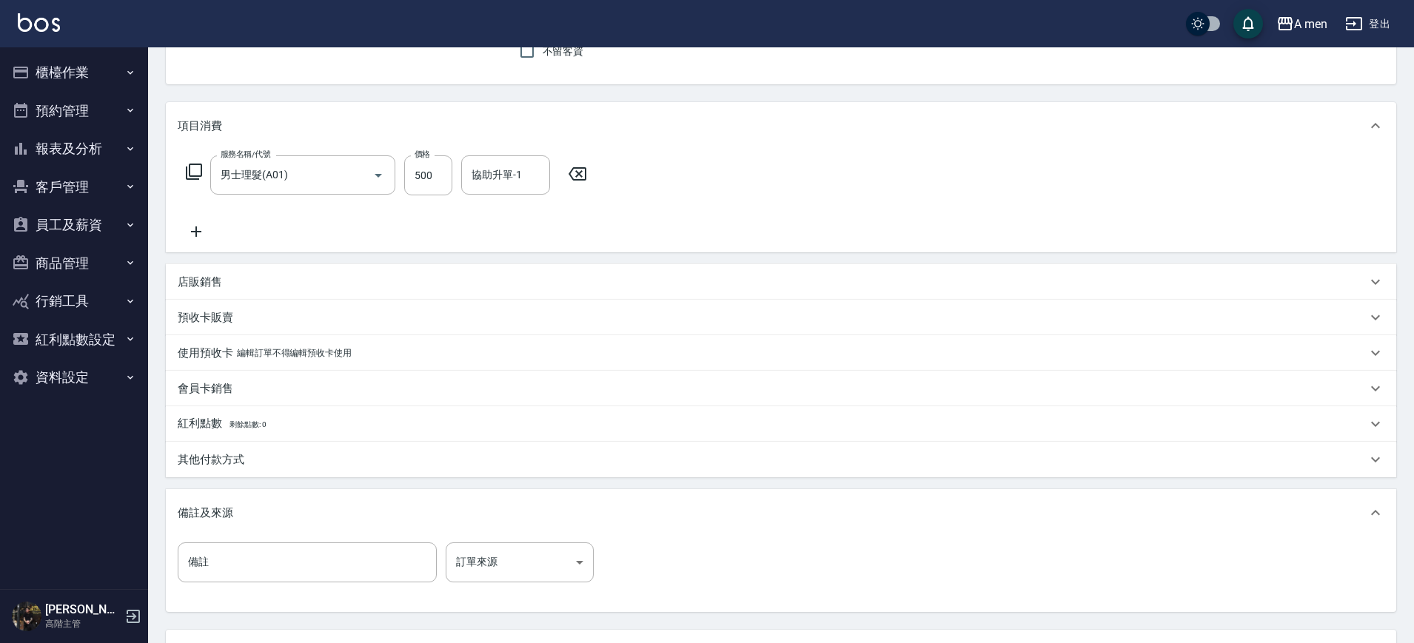
click at [202, 234] on icon at bounding box center [196, 232] width 37 height 18
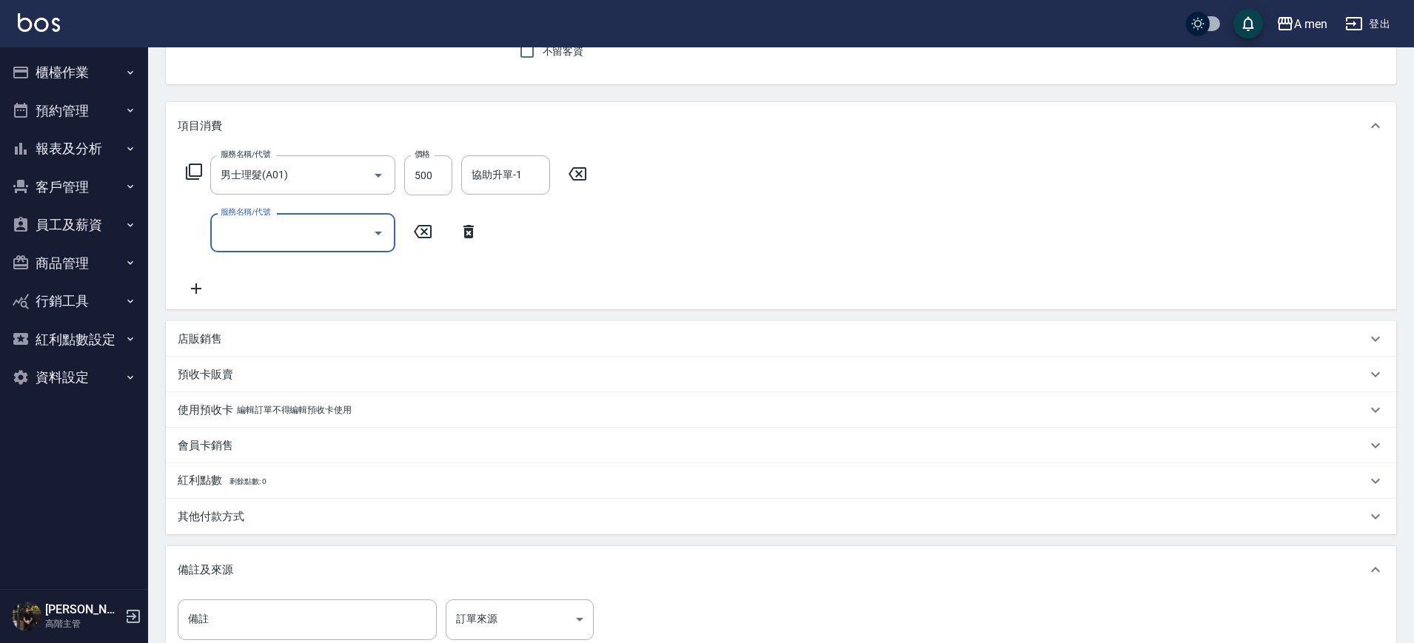
click at [362, 239] on input "服務名稱/代號" at bounding box center [291, 233] width 149 height 26
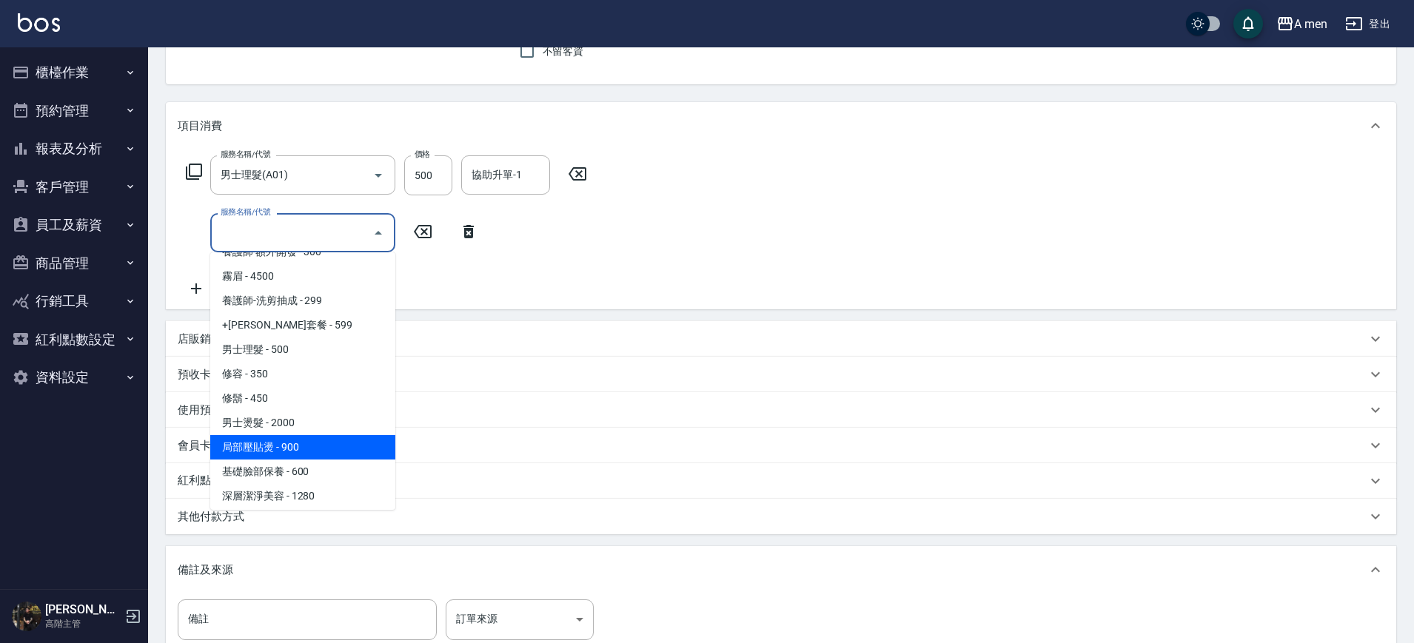
scroll to position [463, 0]
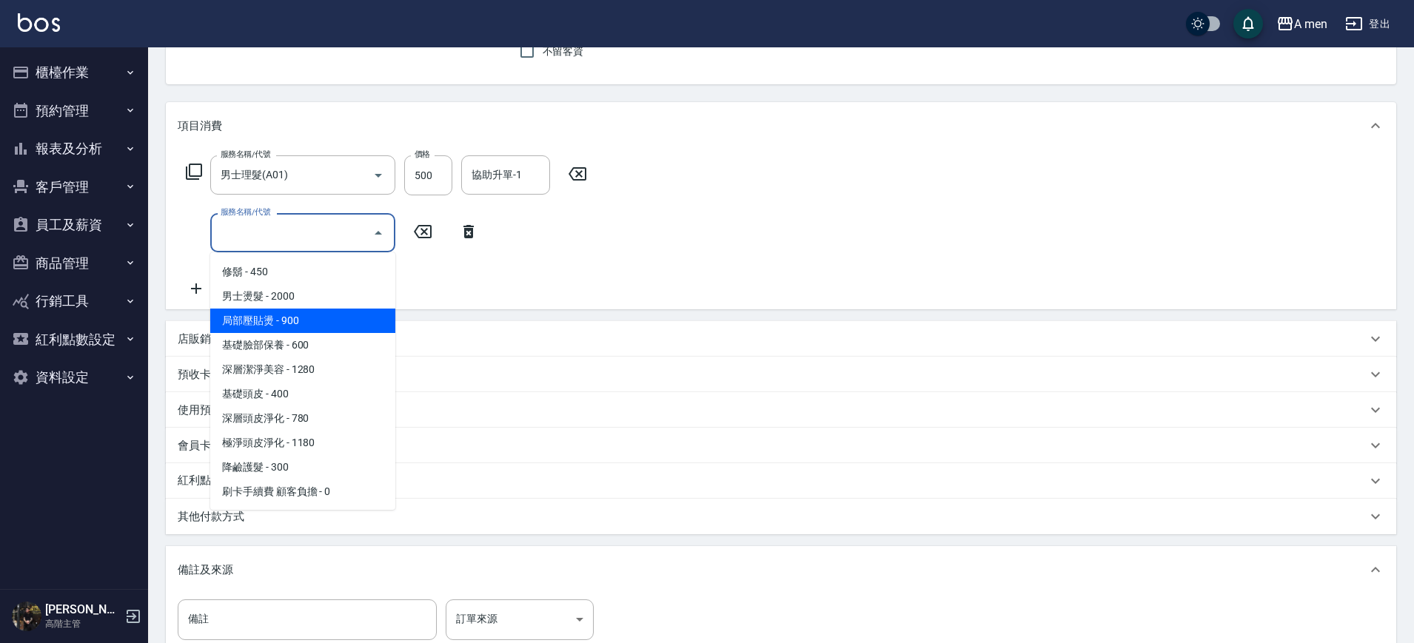
click at [316, 295] on span "男士燙髮 - 2000" at bounding box center [302, 296] width 185 height 24
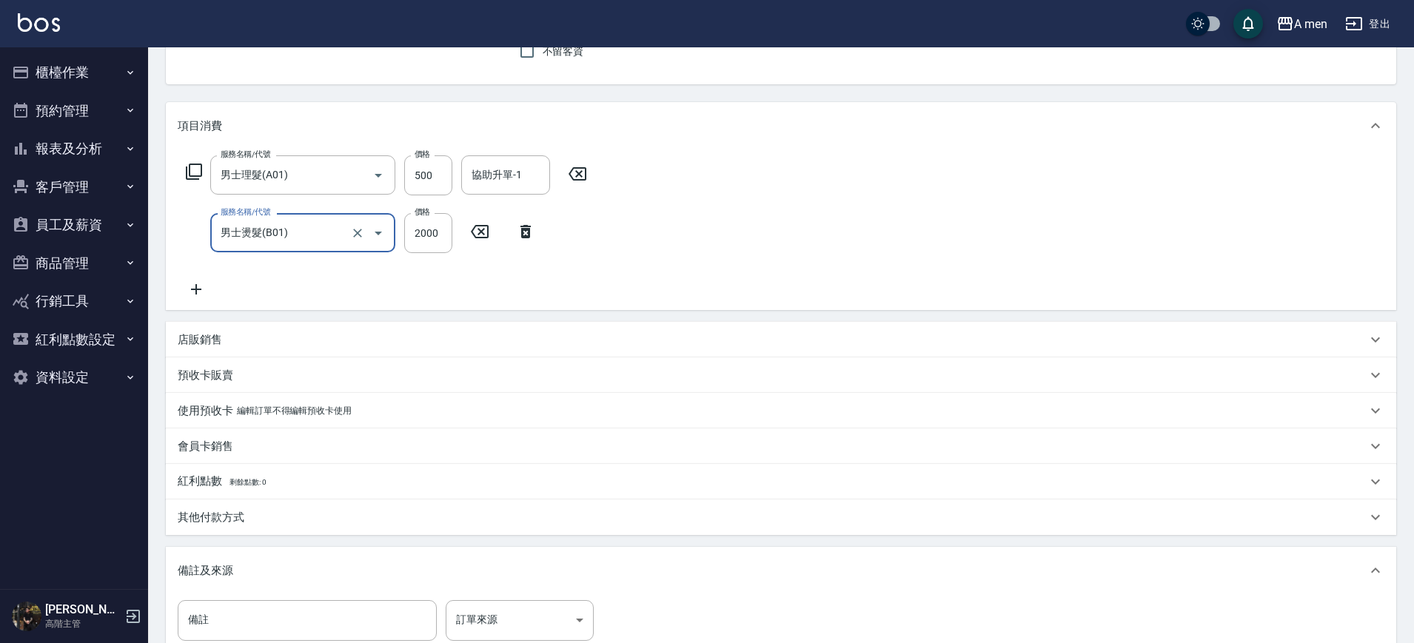
type input "男士燙髮(B01)"
click at [441, 235] on input "2000" at bounding box center [428, 233] width 48 height 40
type input "999"
click at [506, 337] on div "店販銷售" at bounding box center [772, 340] width 1189 height 16
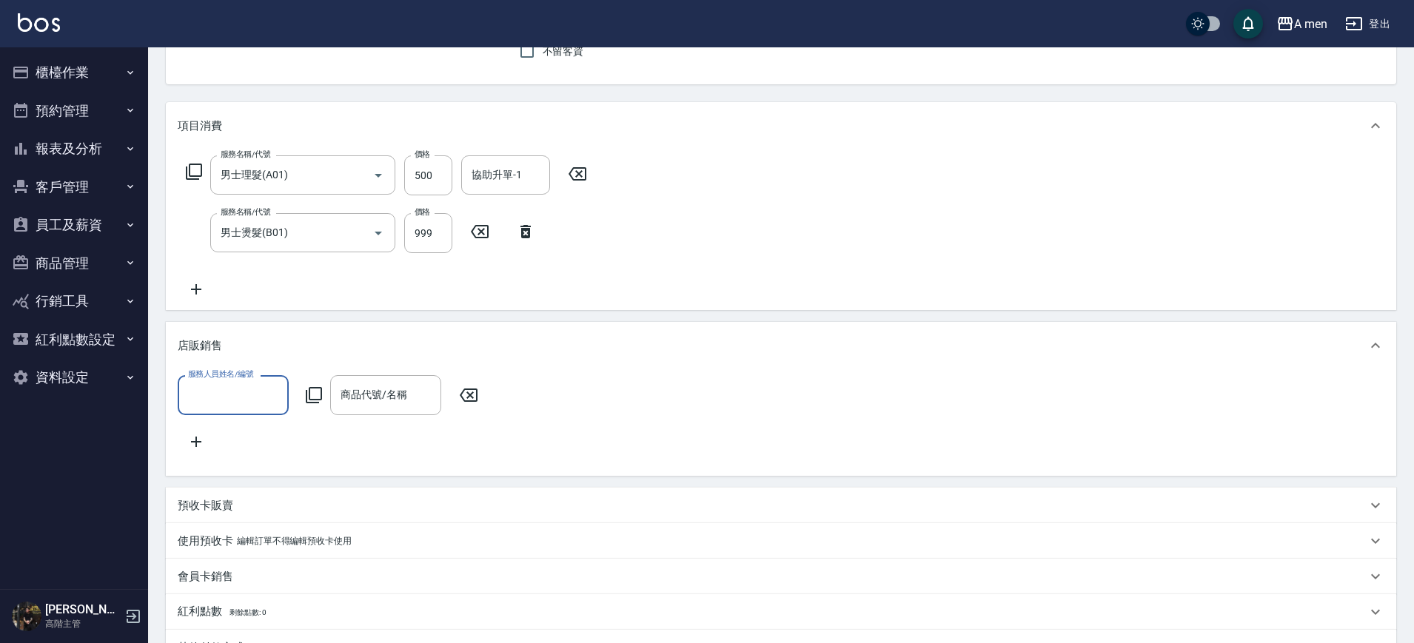
scroll to position [0, 0]
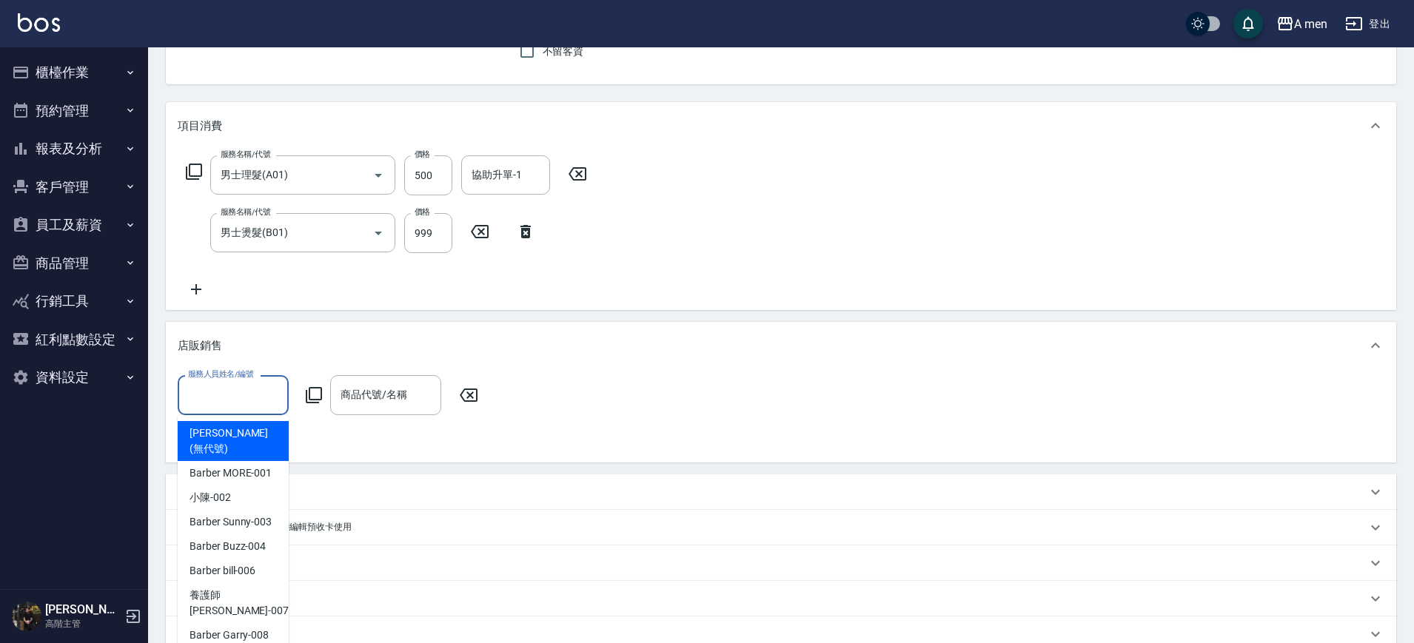
click at [252, 401] on input "服務人員姓名/編號" at bounding box center [233, 395] width 98 height 26
click at [236, 563] on span "Barber bill -006" at bounding box center [222, 571] width 66 height 16
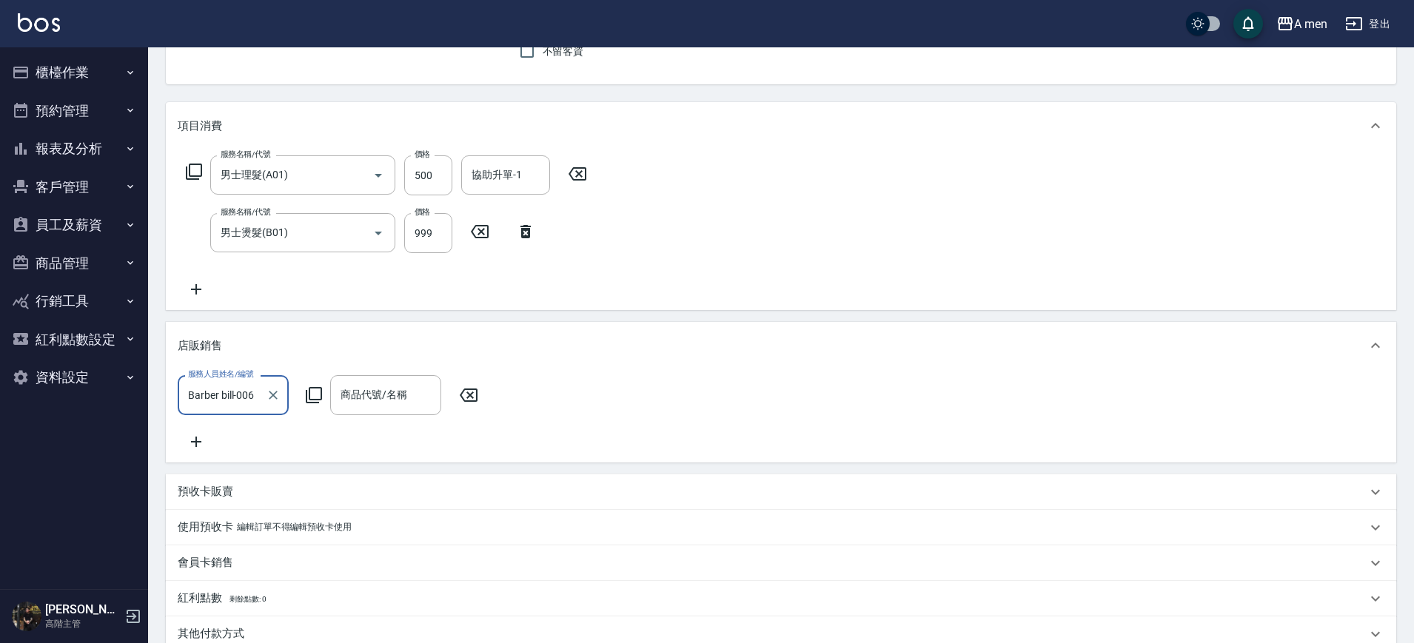
type input "Barber bill-006"
click at [386, 382] on input "商品代號/名稱" at bounding box center [386, 395] width 98 height 26
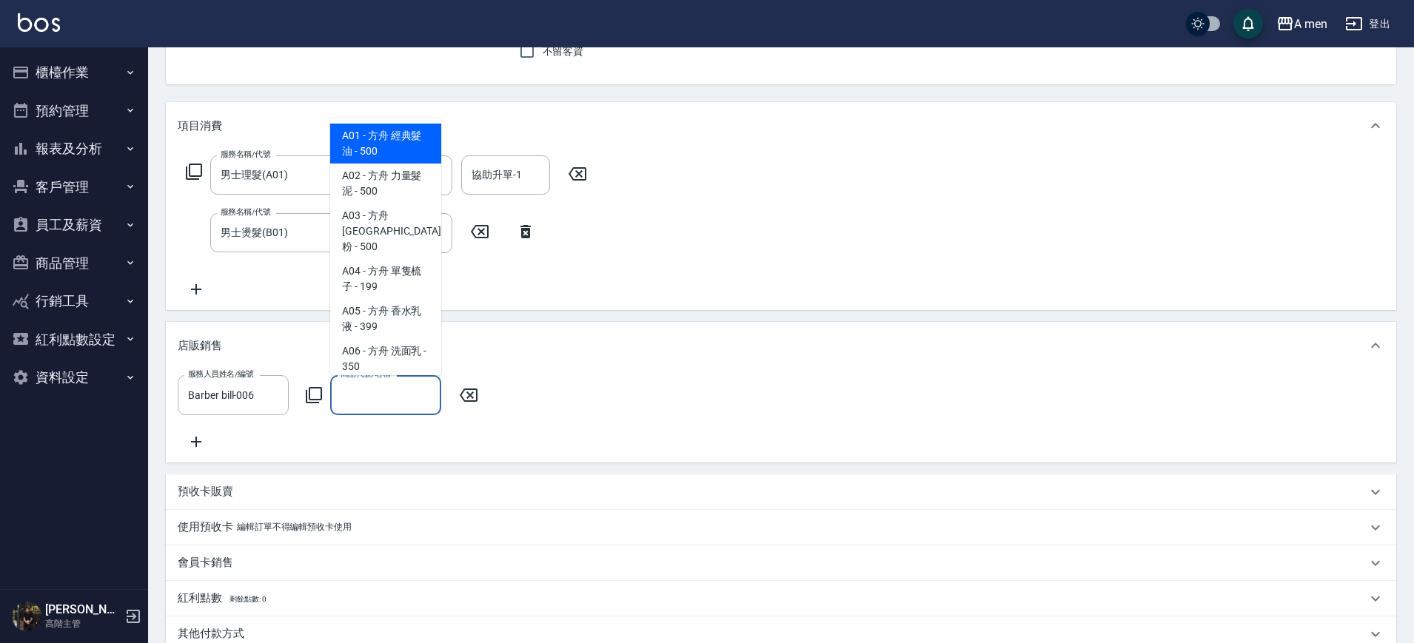
click at [397, 156] on span "A01 - 方舟 經典髮油 - 500" at bounding box center [385, 144] width 111 height 40
type input "方舟 經典髮油"
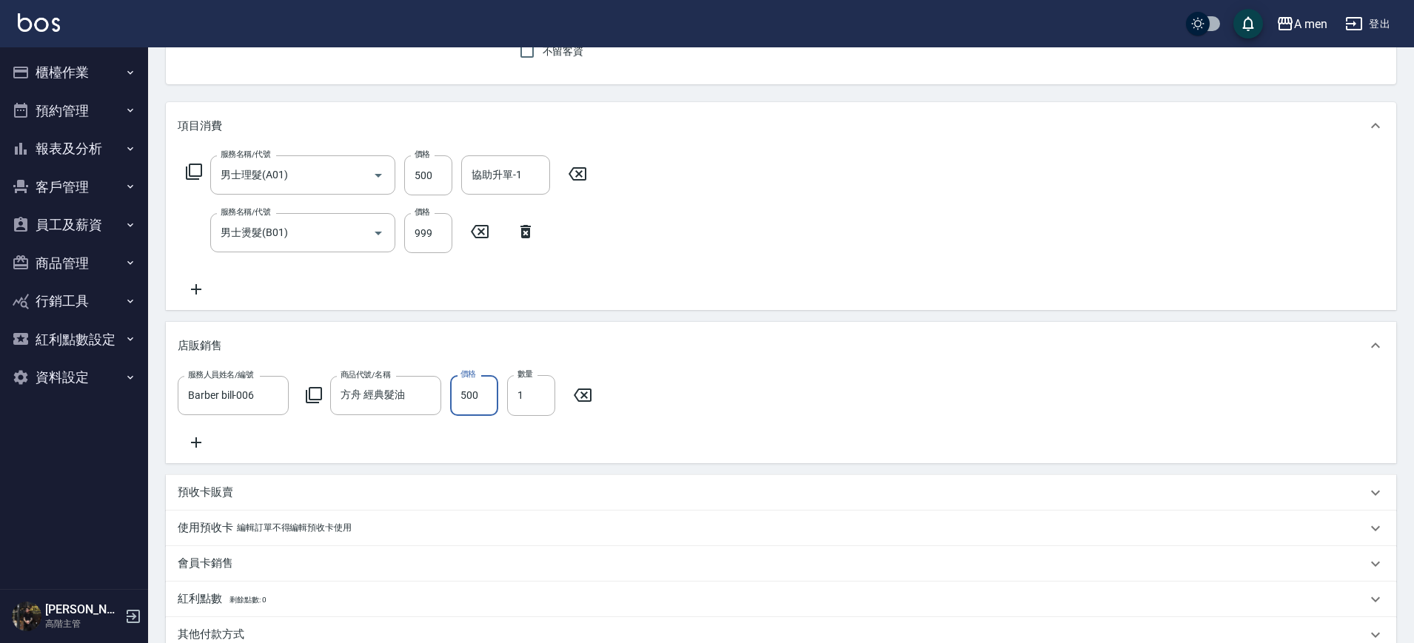
click at [466, 397] on input "500" at bounding box center [474, 395] width 48 height 40
click at [466, 397] on input "0" at bounding box center [474, 395] width 48 height 40
drag, startPoint x: 470, startPoint y: 391, endPoint x: 394, endPoint y: 385, distance: 75.8
click at [397, 385] on div "服務人員姓名/編號 Barber bill-006 服務人員姓名/編號 商品代號/名稱 方舟 經典髮油 商品代號/名稱 價格 0 價格 數量 1 數量" at bounding box center [389, 395] width 423 height 40
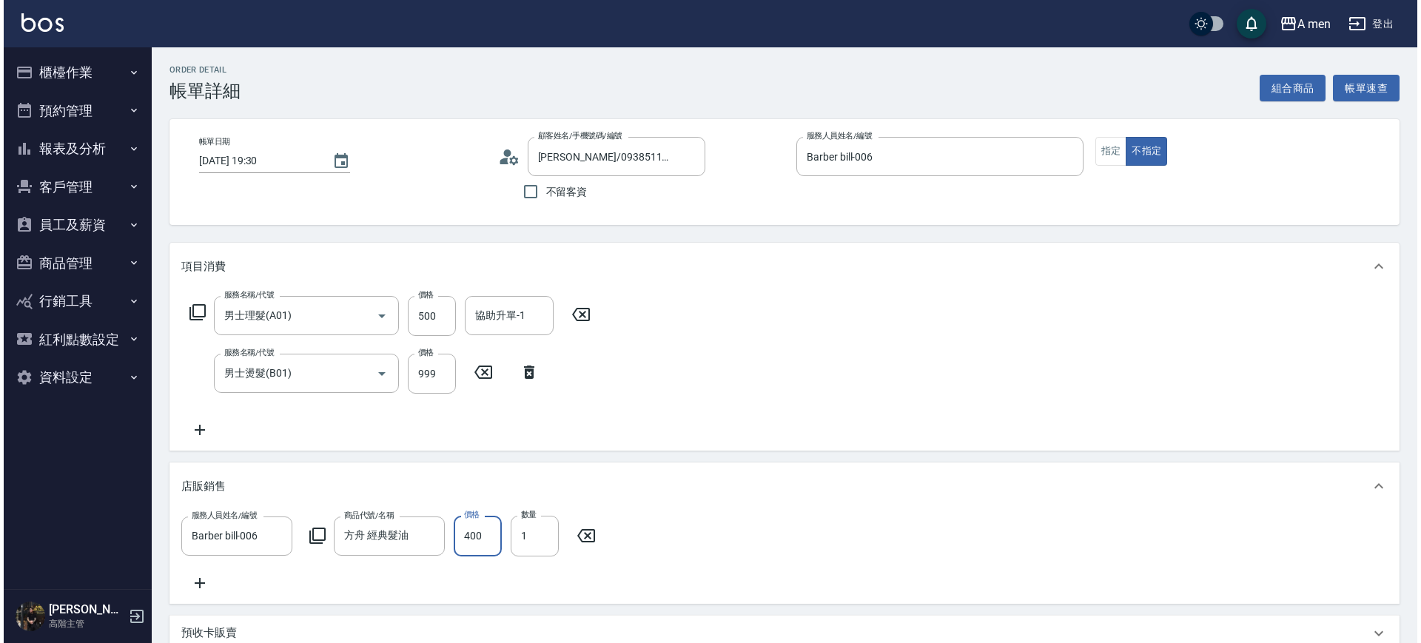
scroll to position [459, 0]
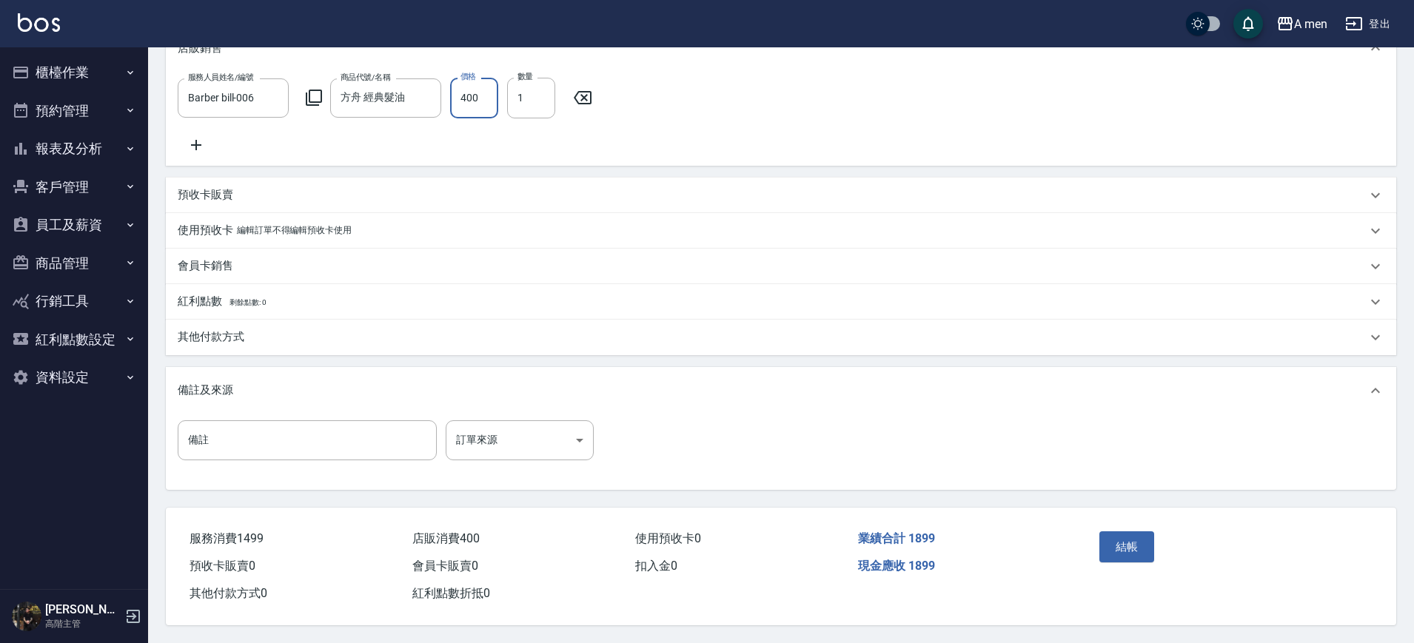
type input "400"
click at [1093, 560] on div "結帳" at bounding box center [1160, 557] width 134 height 64
click at [1131, 538] on button "結帳" at bounding box center [1127, 546] width 56 height 31
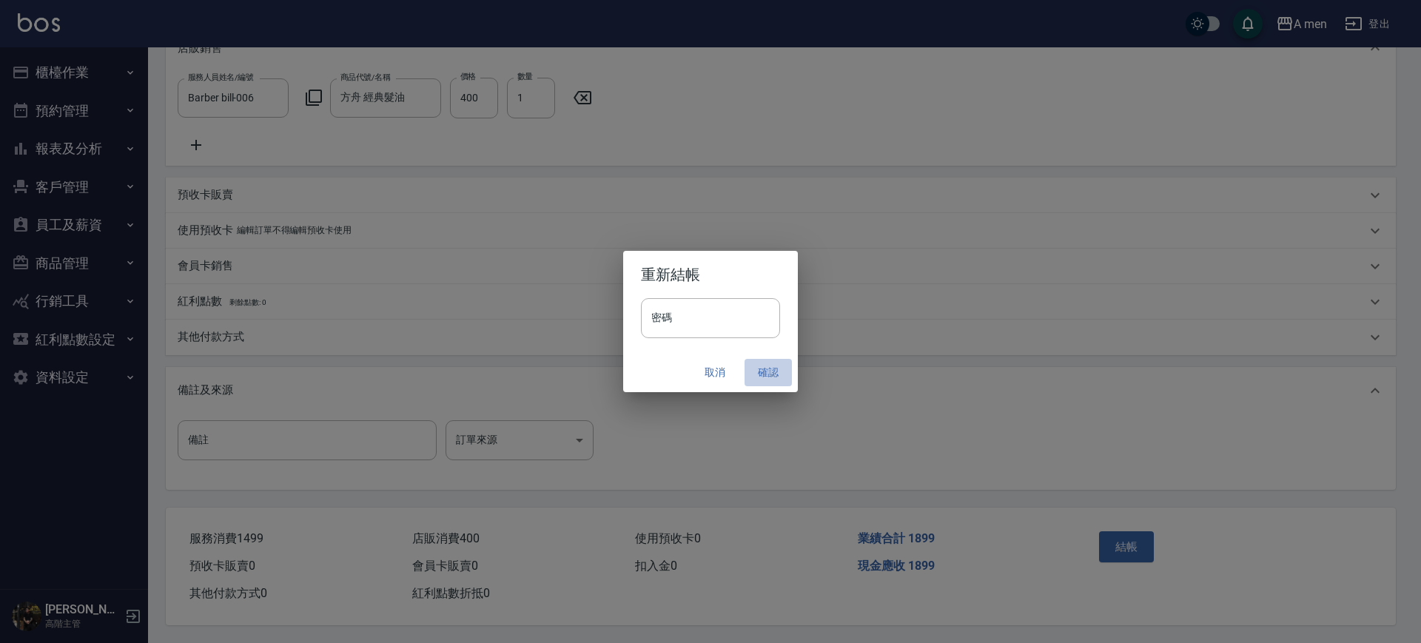
click at [769, 372] on button "確認" at bounding box center [768, 372] width 47 height 27
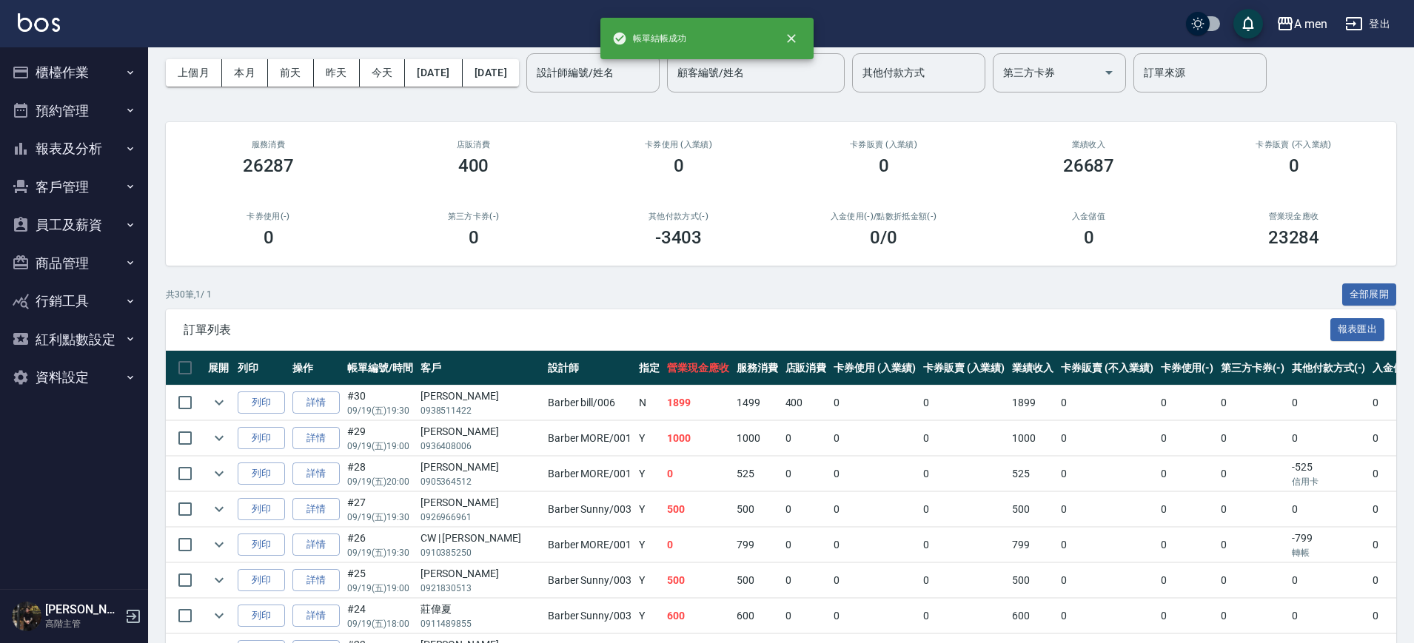
scroll to position [93, 0]
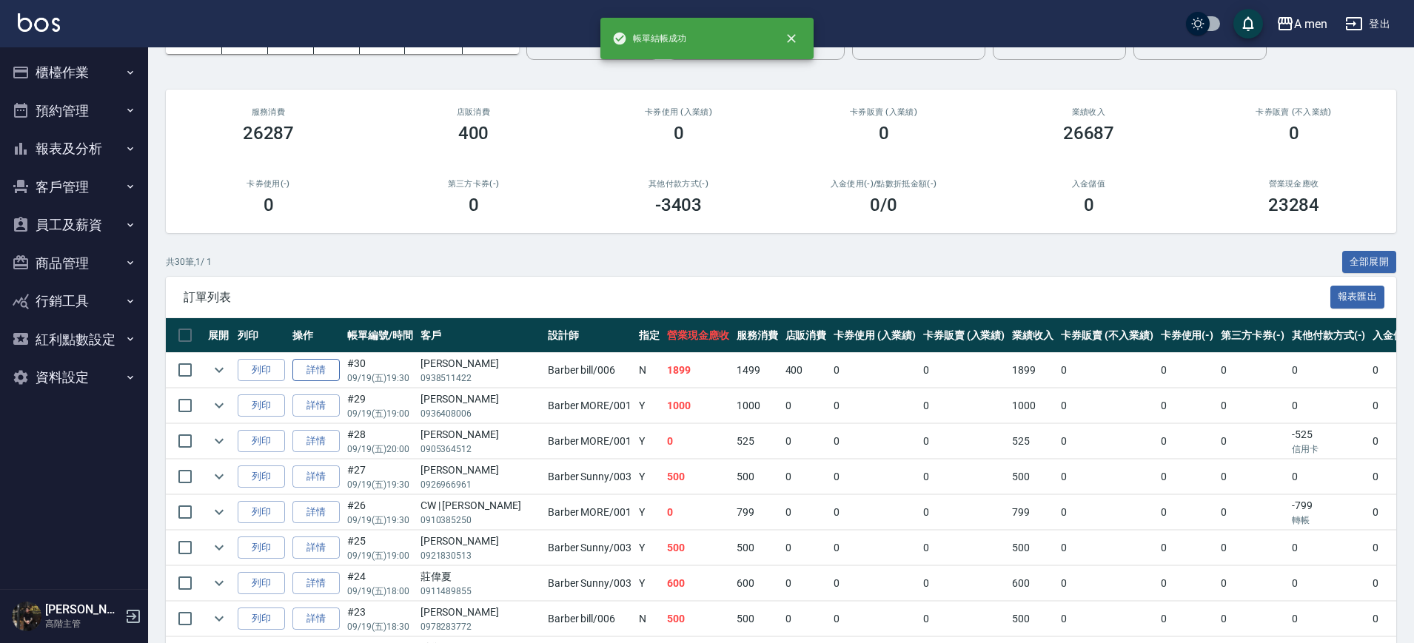
click at [323, 370] on link "詳情" at bounding box center [315, 370] width 47 height 23
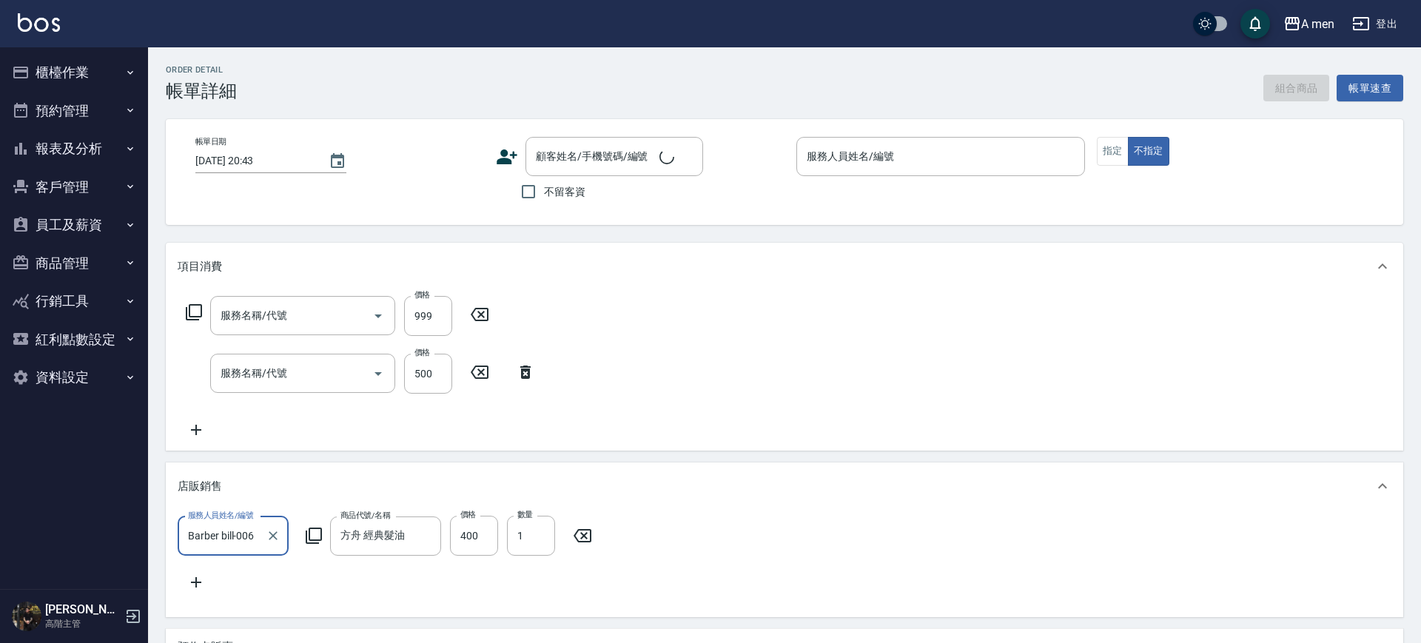
type input "2025/09/19 19:30"
type input "Barber bill-006"
type input "男士燙髮(B01)"
type input "男士理髮(A01)"
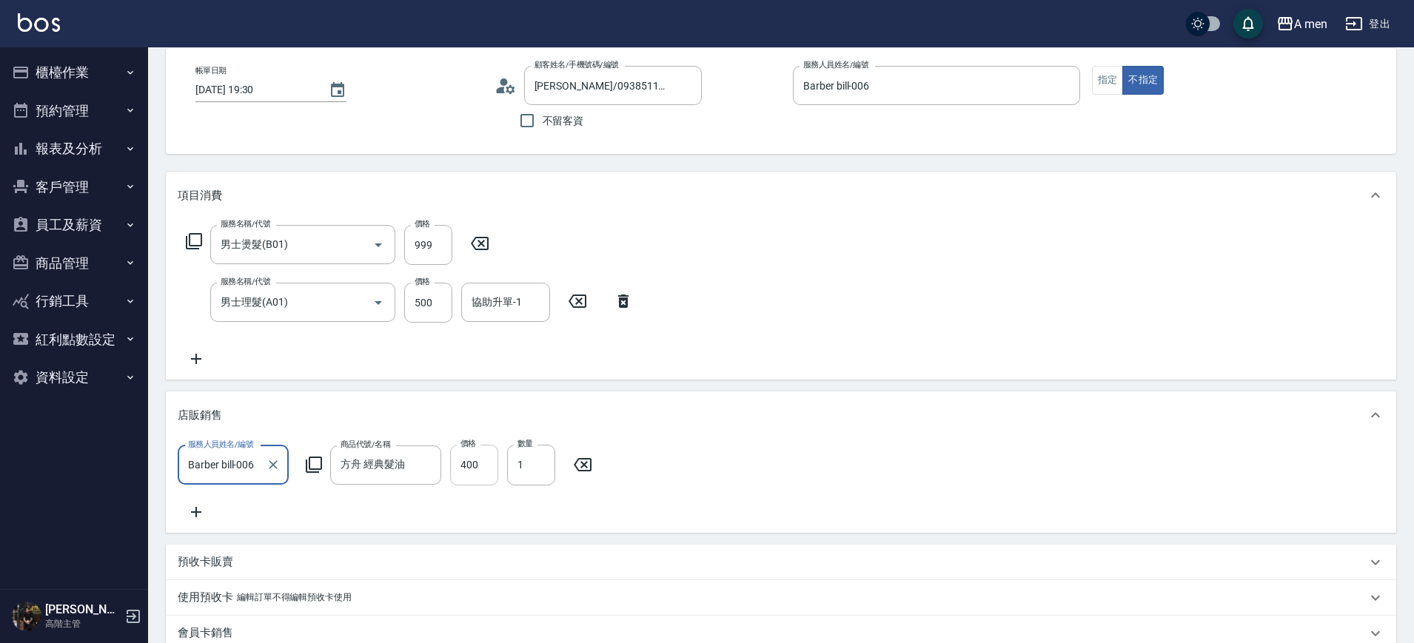
type input "JIMI/0938511422/null"
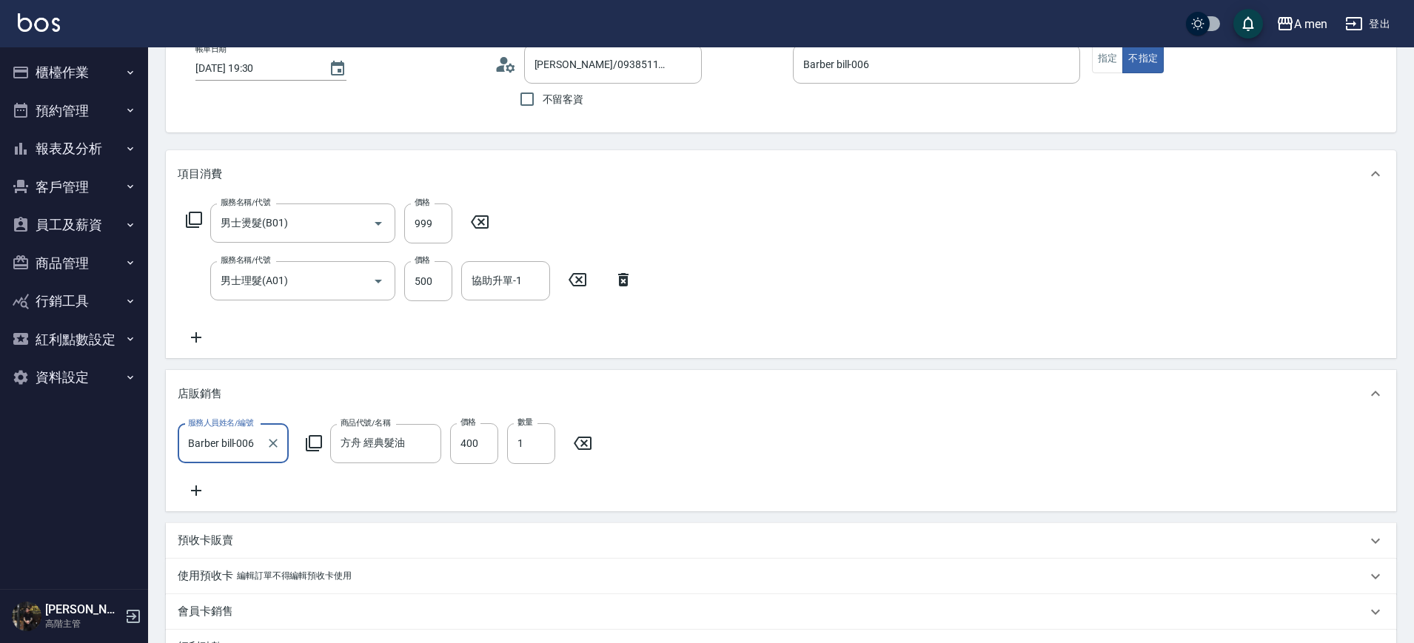
scroll to position [370, 0]
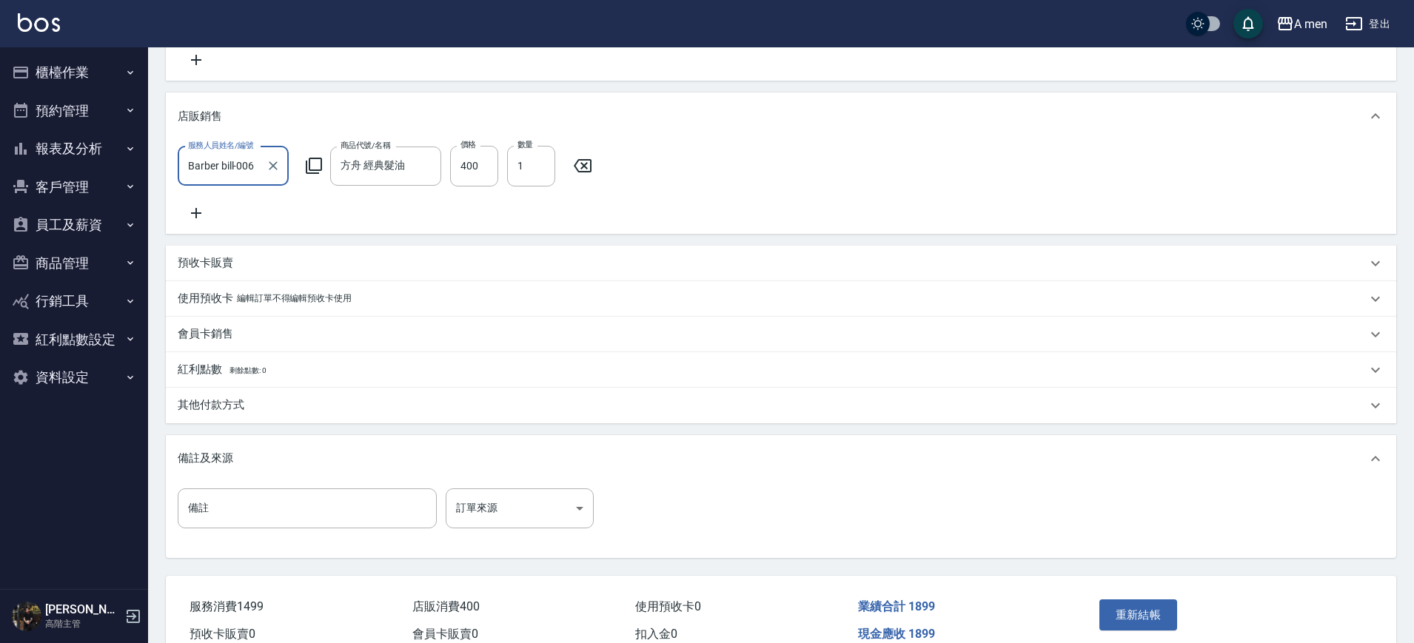
click at [243, 413] on p "其他付款方式" at bounding box center [211, 405] width 67 height 16
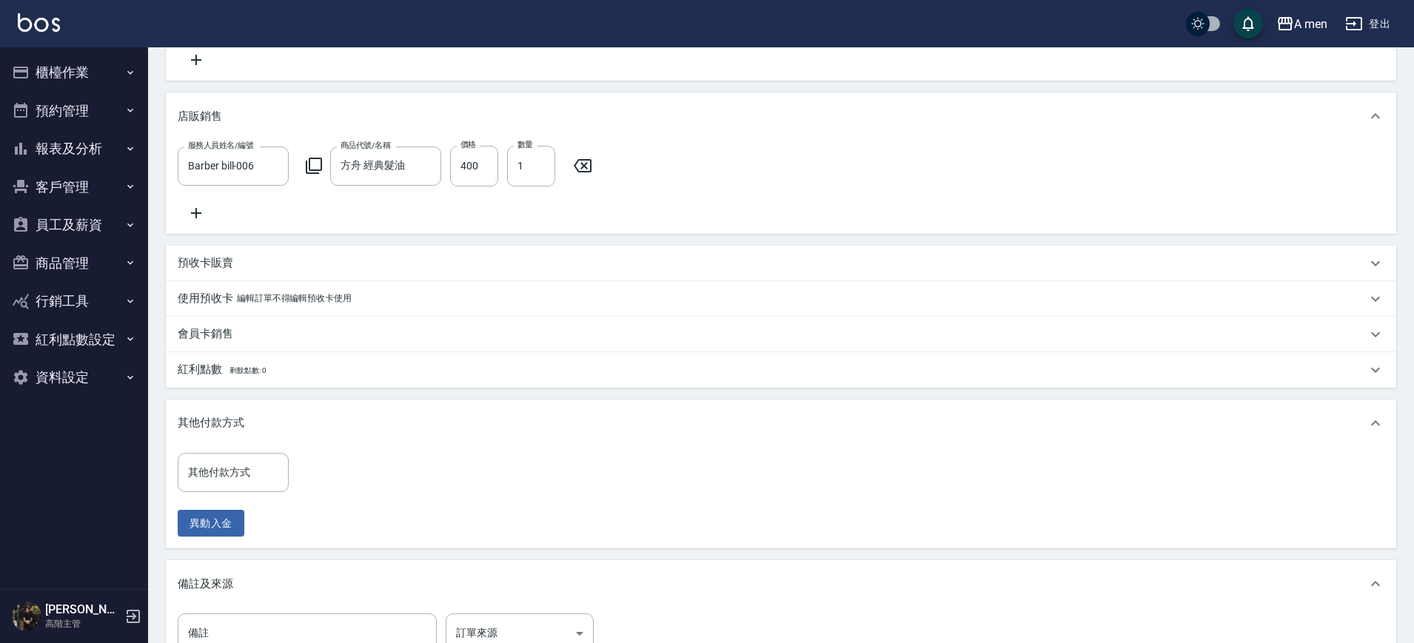
click at [233, 483] on input "其他付款方式" at bounding box center [233, 473] width 98 height 26
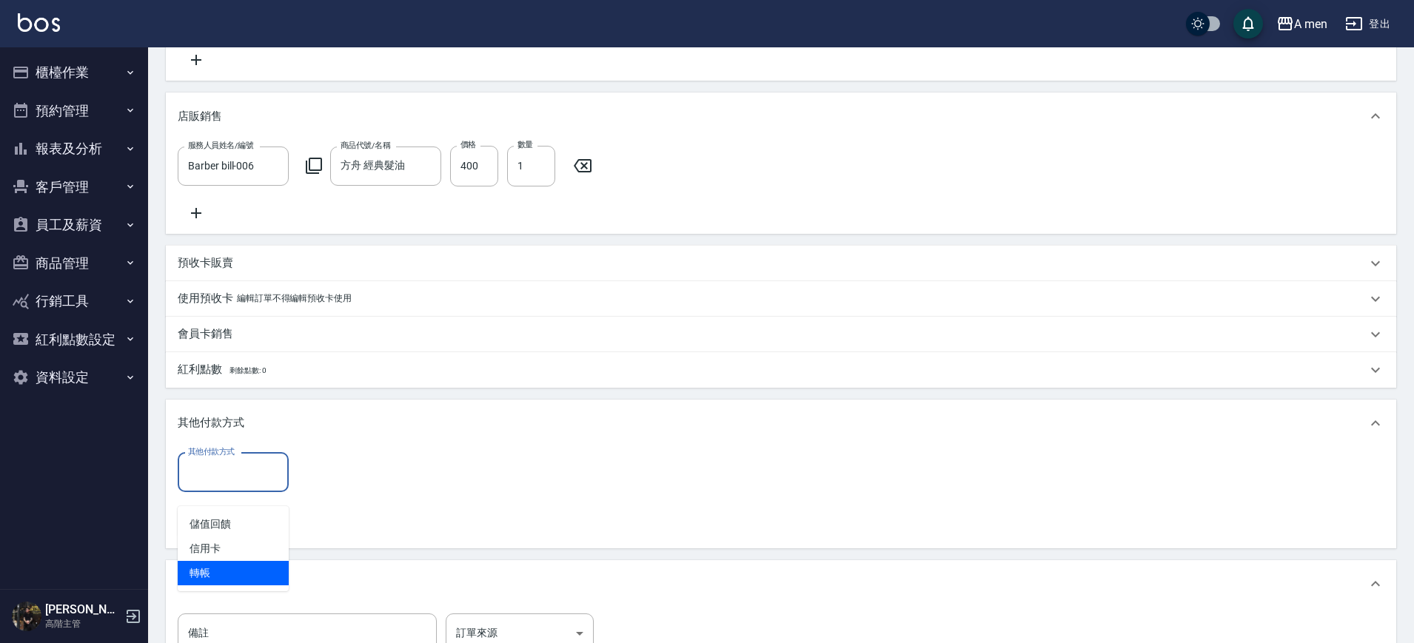
click at [218, 572] on span "轉帳" at bounding box center [233, 573] width 111 height 24
type input "轉帳"
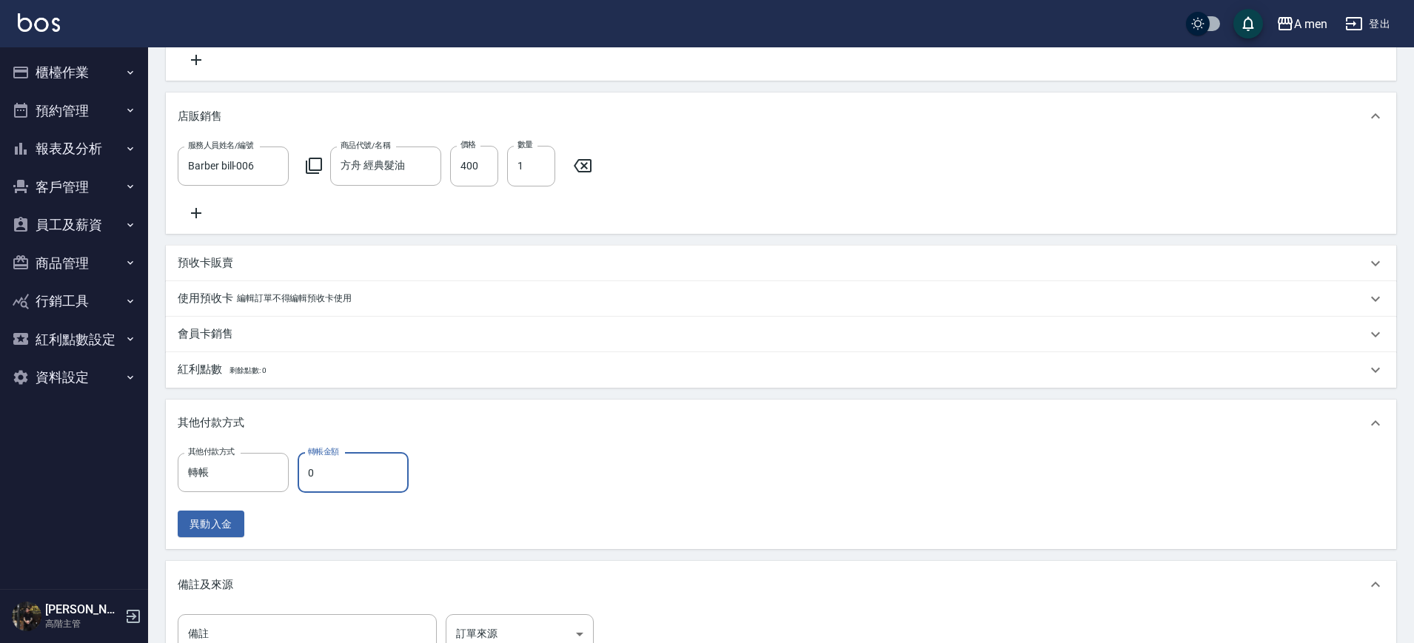
click at [317, 479] on input "0" at bounding box center [353, 473] width 111 height 40
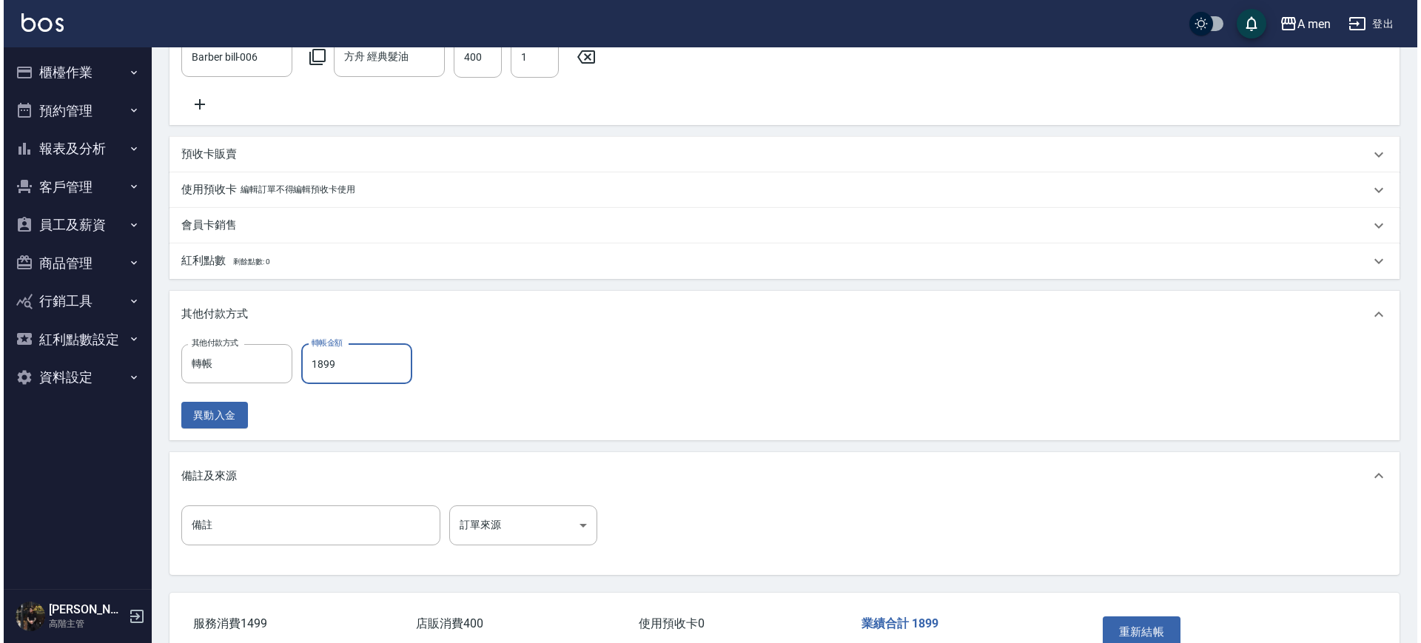
scroll to position [585, 0]
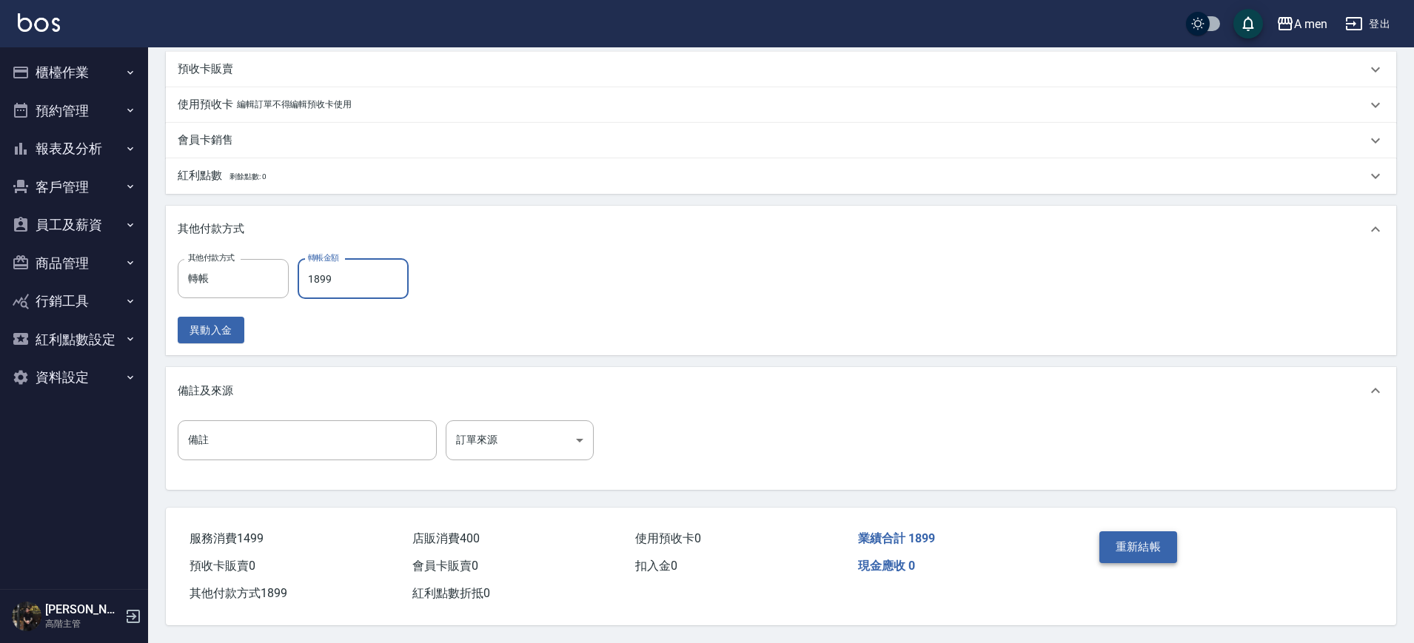
type input "1899"
click at [1138, 535] on button "重新結帳" at bounding box center [1138, 546] width 78 height 31
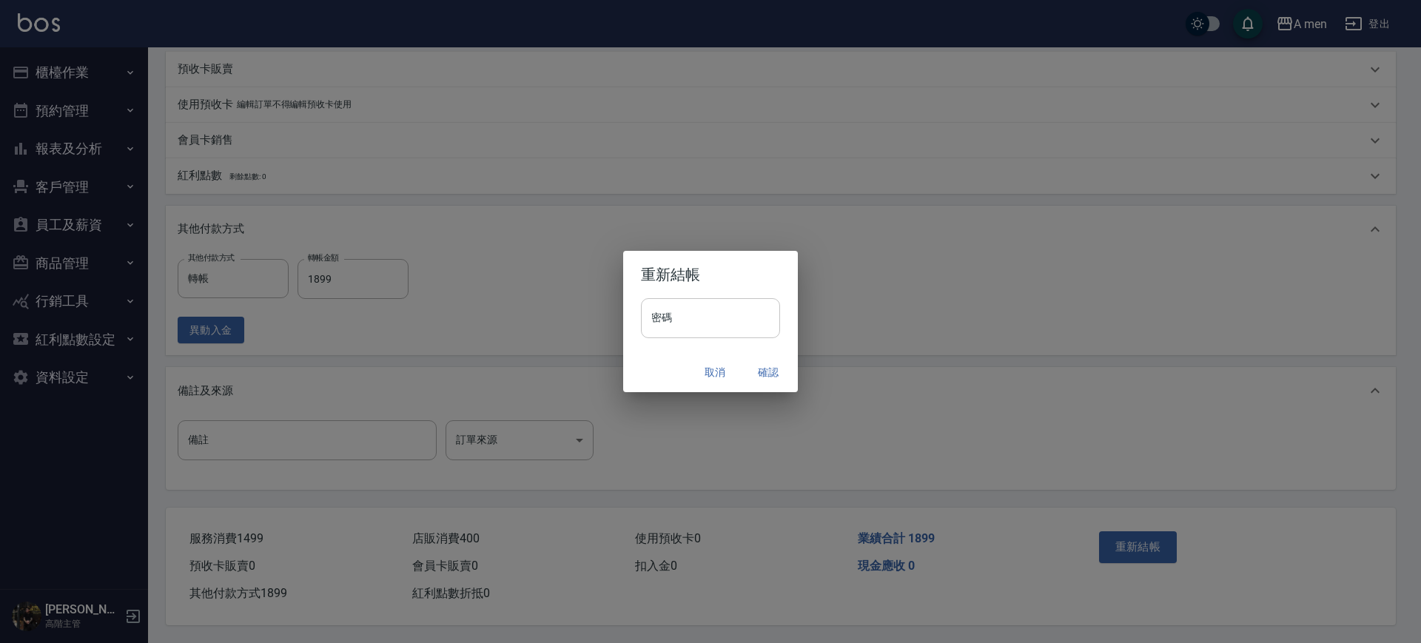
click at [726, 303] on input "密碼" at bounding box center [710, 318] width 139 height 40
type input "**********"
click at [768, 367] on button "確認" at bounding box center [768, 372] width 47 height 27
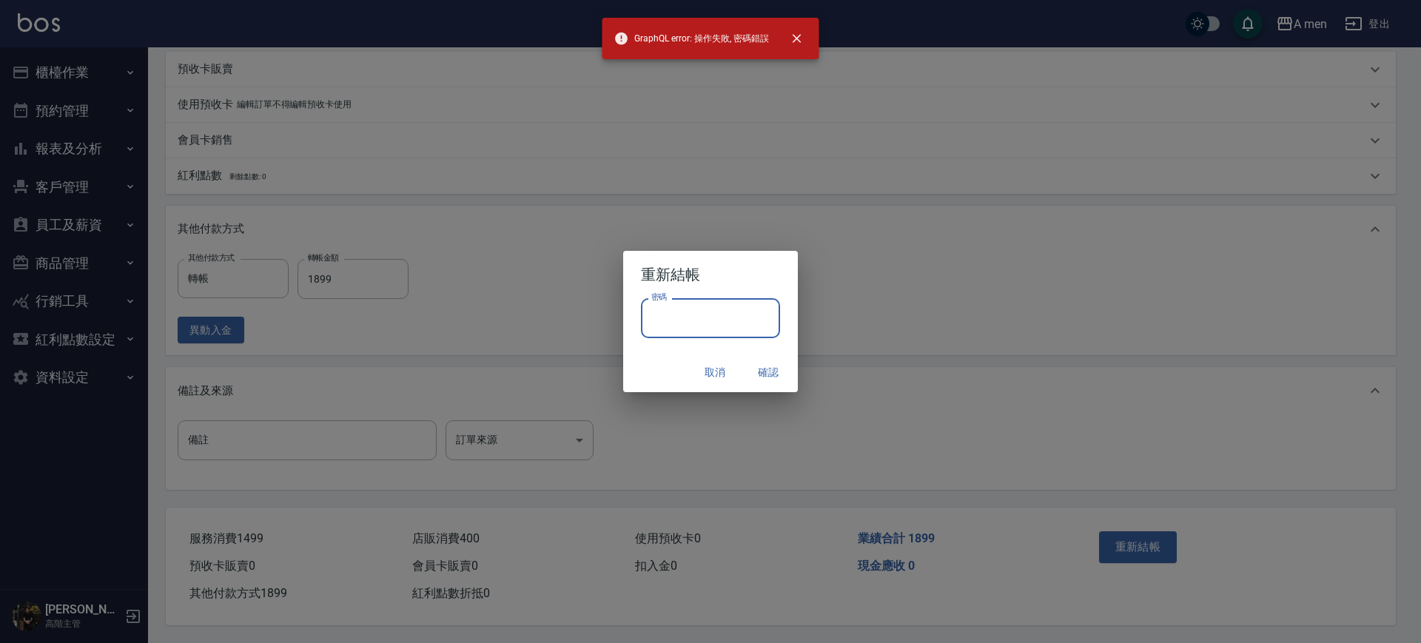
click at [702, 314] on input "密碼" at bounding box center [710, 318] width 139 height 40
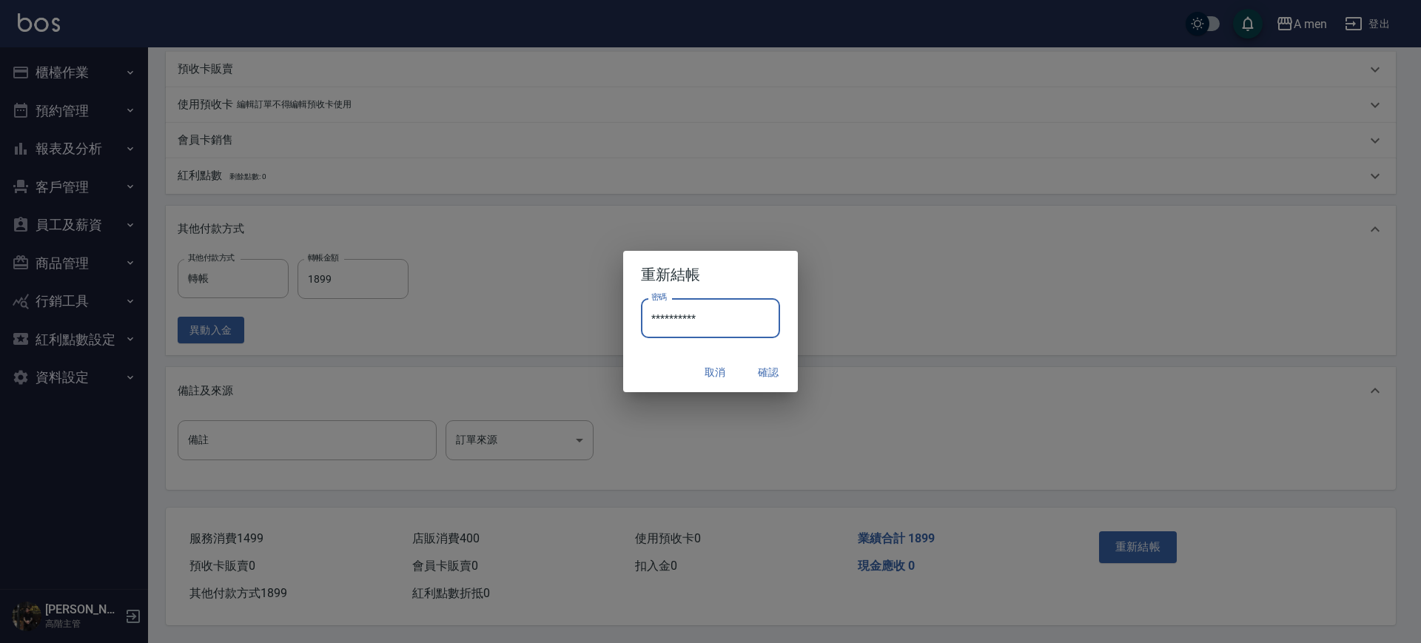
type input "**********"
click at [763, 370] on button "確認" at bounding box center [768, 372] width 47 height 27
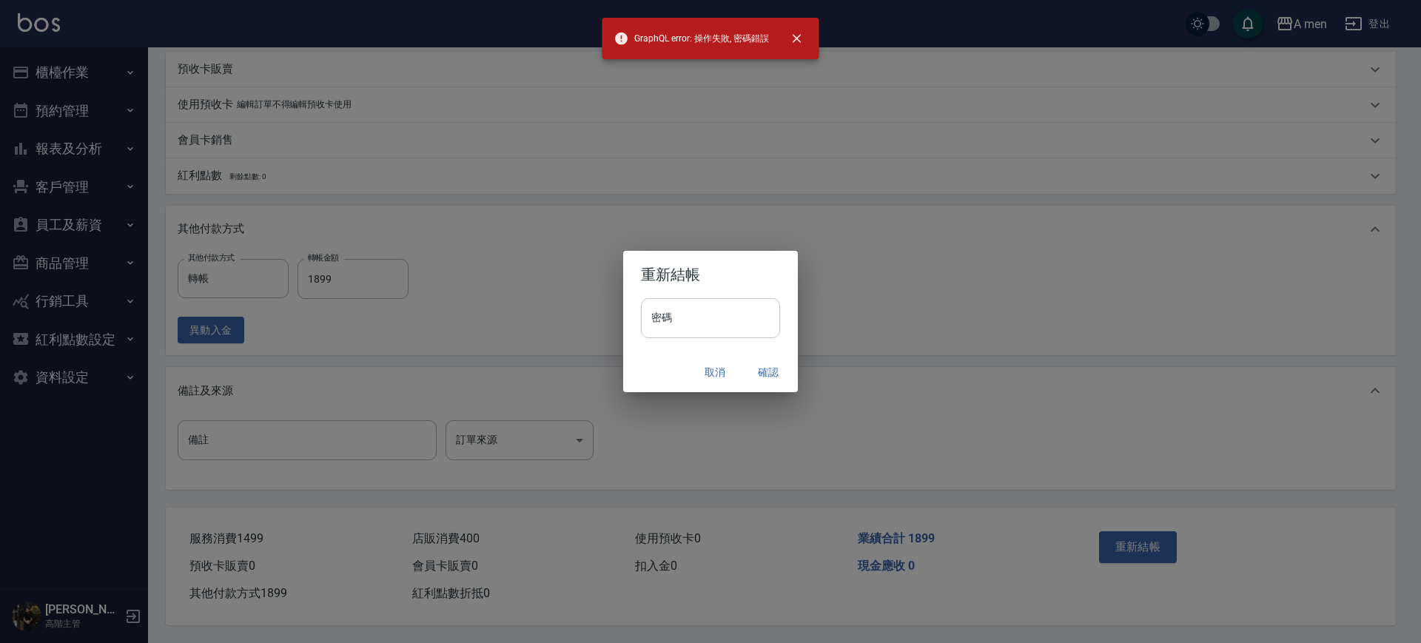
click at [732, 305] on input "密碼" at bounding box center [710, 318] width 139 height 40
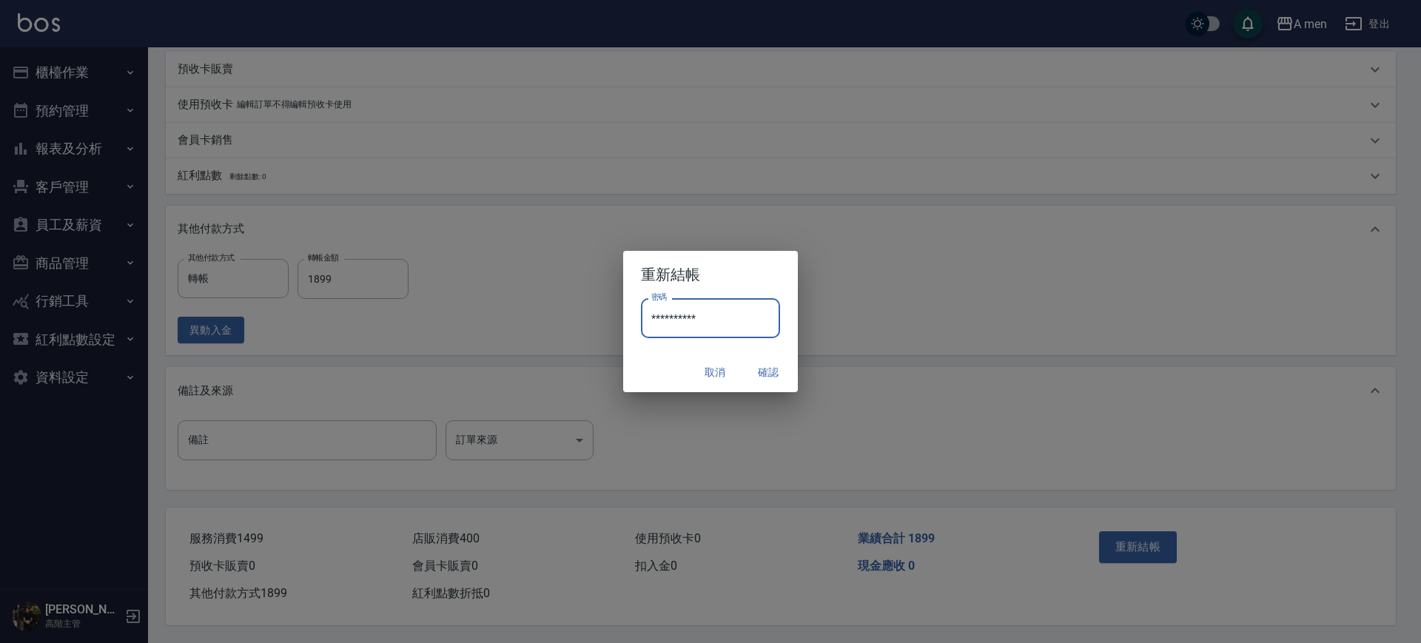
type input "**********"
click at [760, 363] on button "確認" at bounding box center [768, 372] width 47 height 27
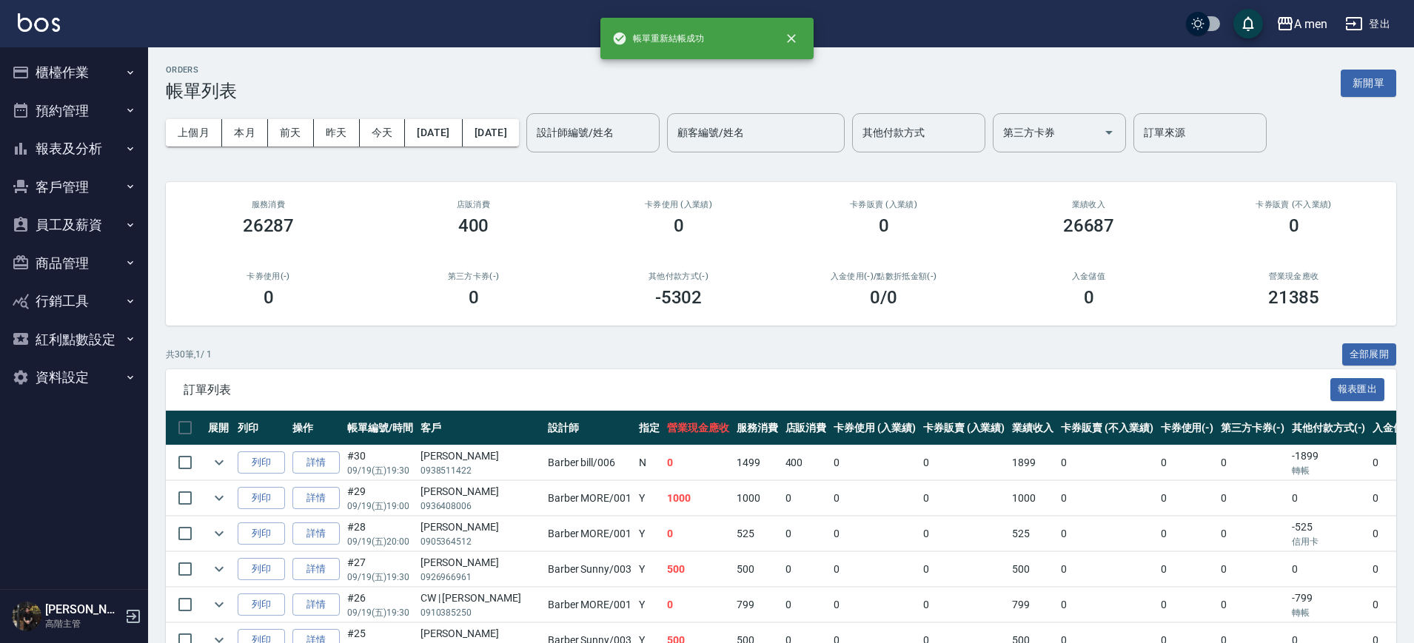
scroll to position [93, 0]
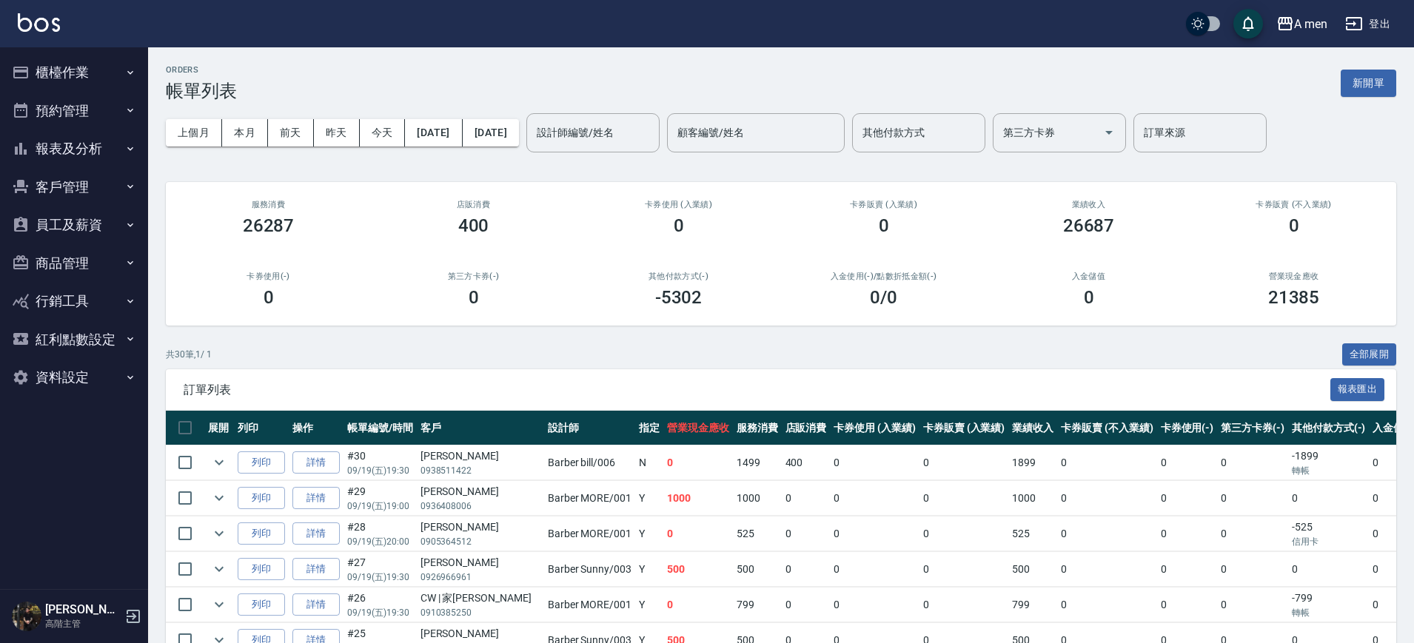
click at [102, 73] on button "櫃檯作業" at bounding box center [74, 72] width 136 height 38
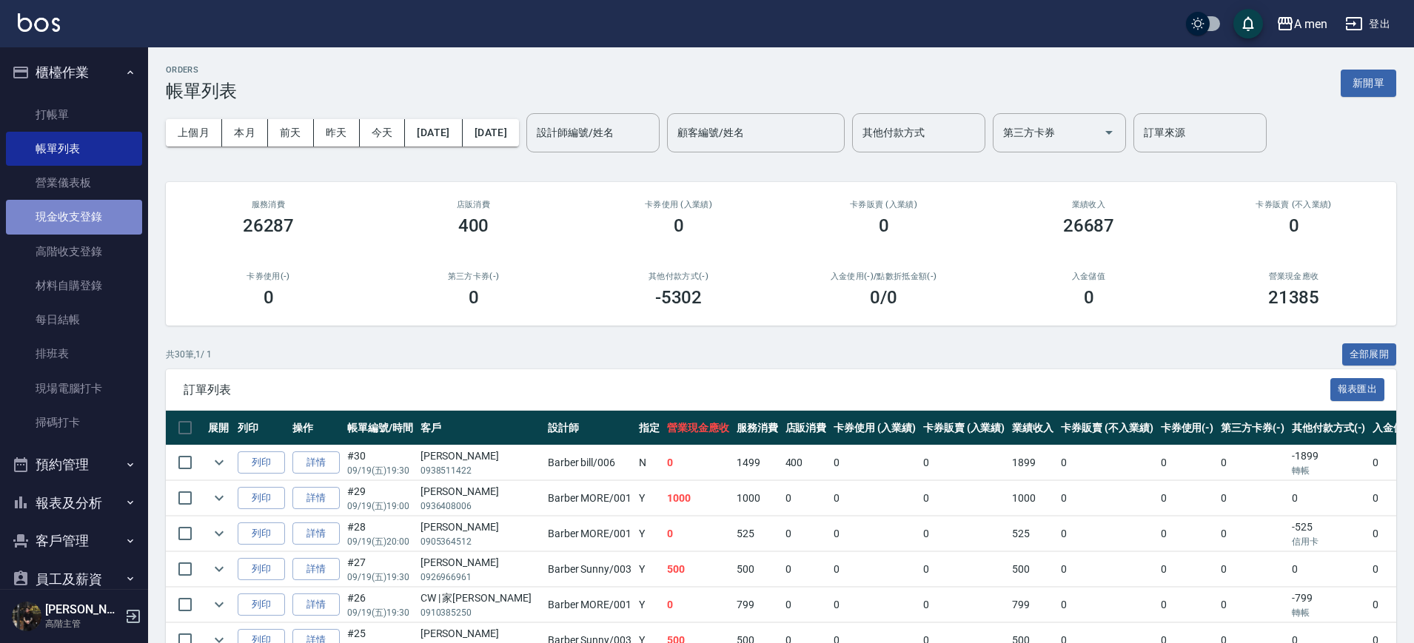
click at [92, 219] on link "現金收支登錄" at bounding box center [74, 217] width 136 height 34
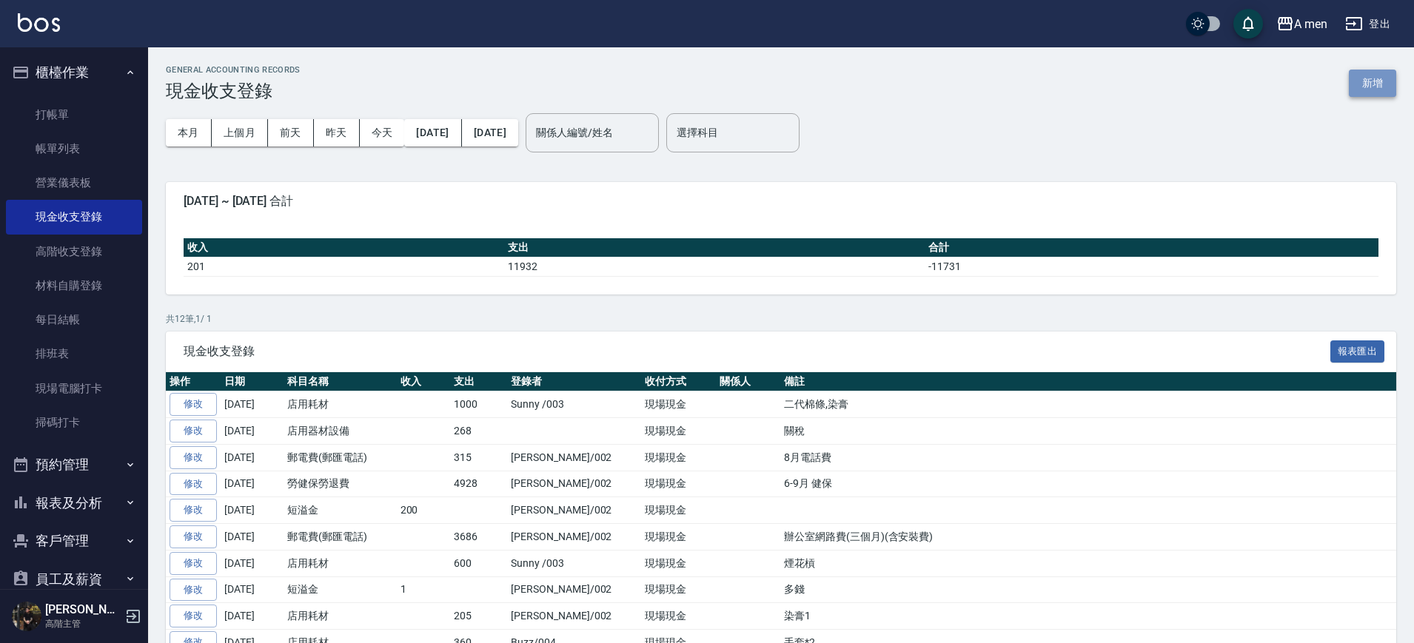
click at [1375, 84] on button "新增" at bounding box center [1371, 83] width 47 height 27
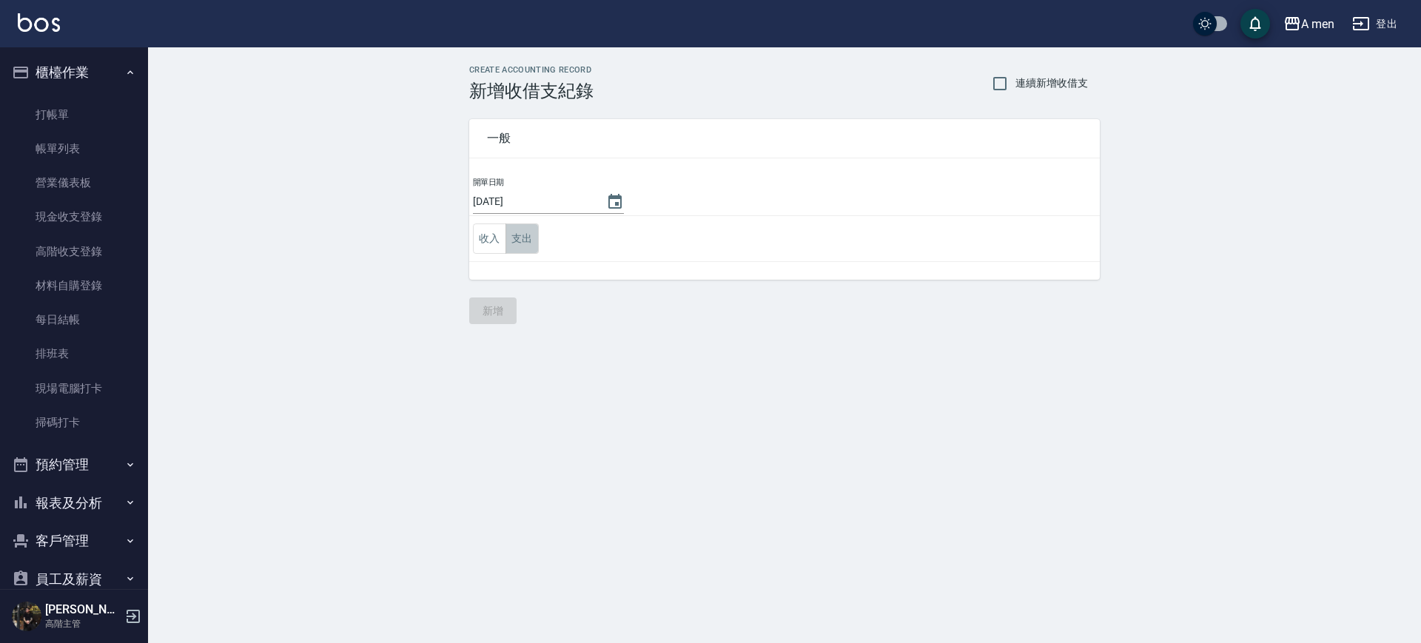
click at [521, 233] on button "支出" at bounding box center [521, 239] width 33 height 30
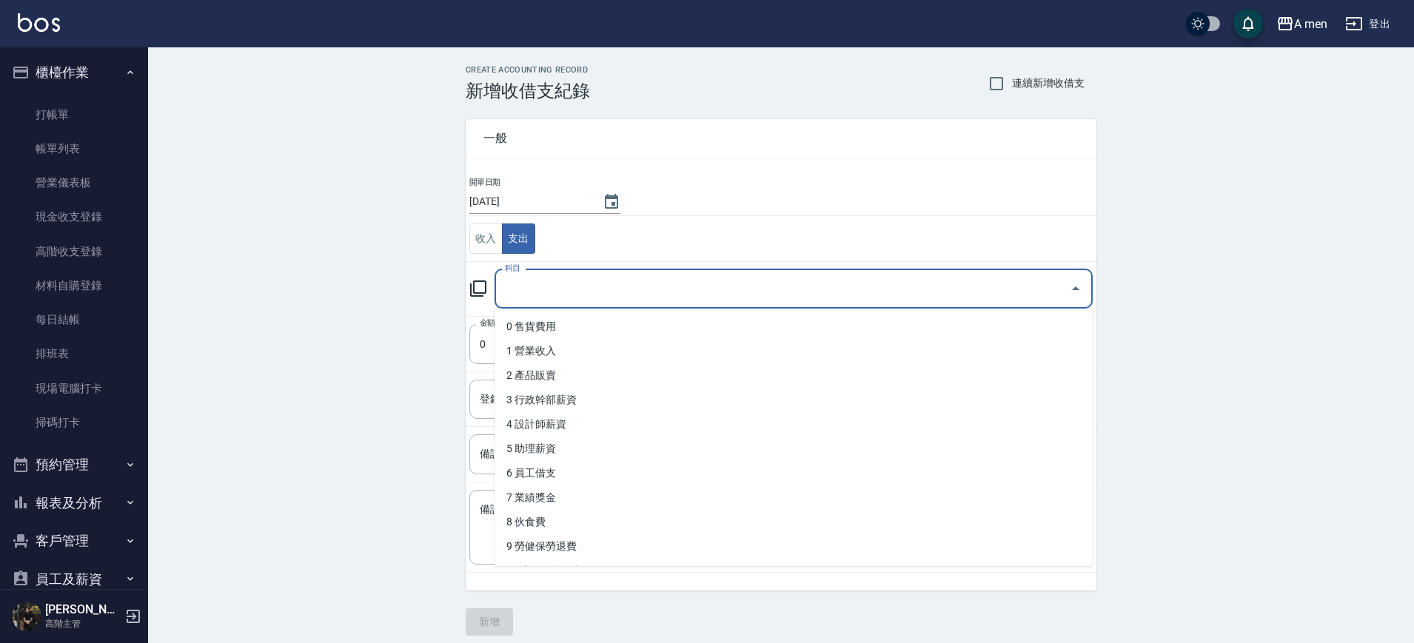
click at [542, 288] on input "科目" at bounding box center [782, 289] width 562 height 26
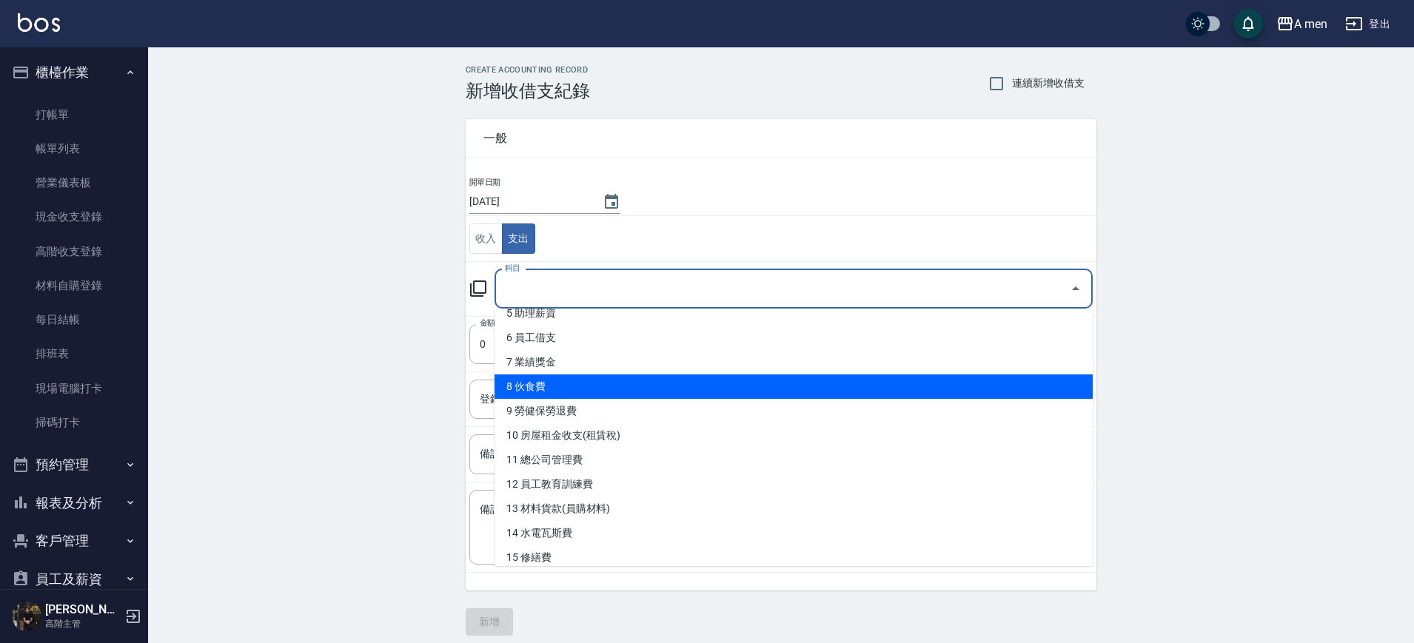
scroll to position [278, 0]
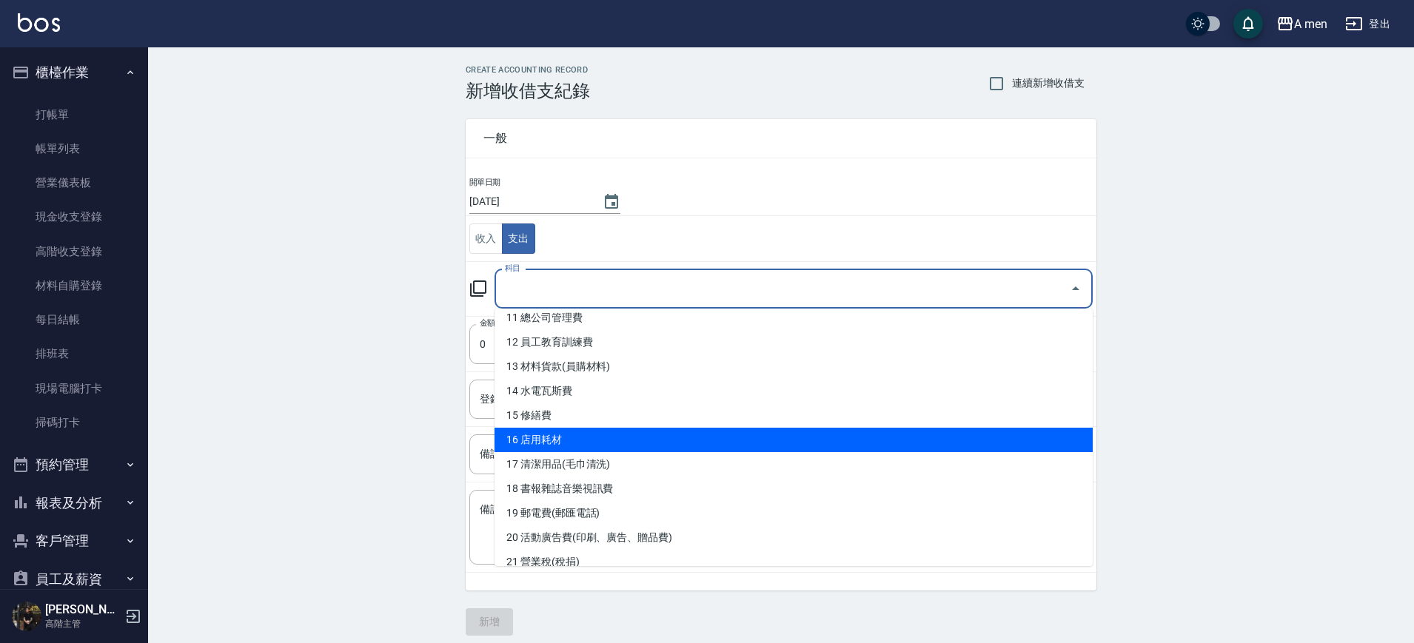
click at [582, 440] on li "16 店用耗材" at bounding box center [793, 440] width 598 height 24
type input "16 店用耗材"
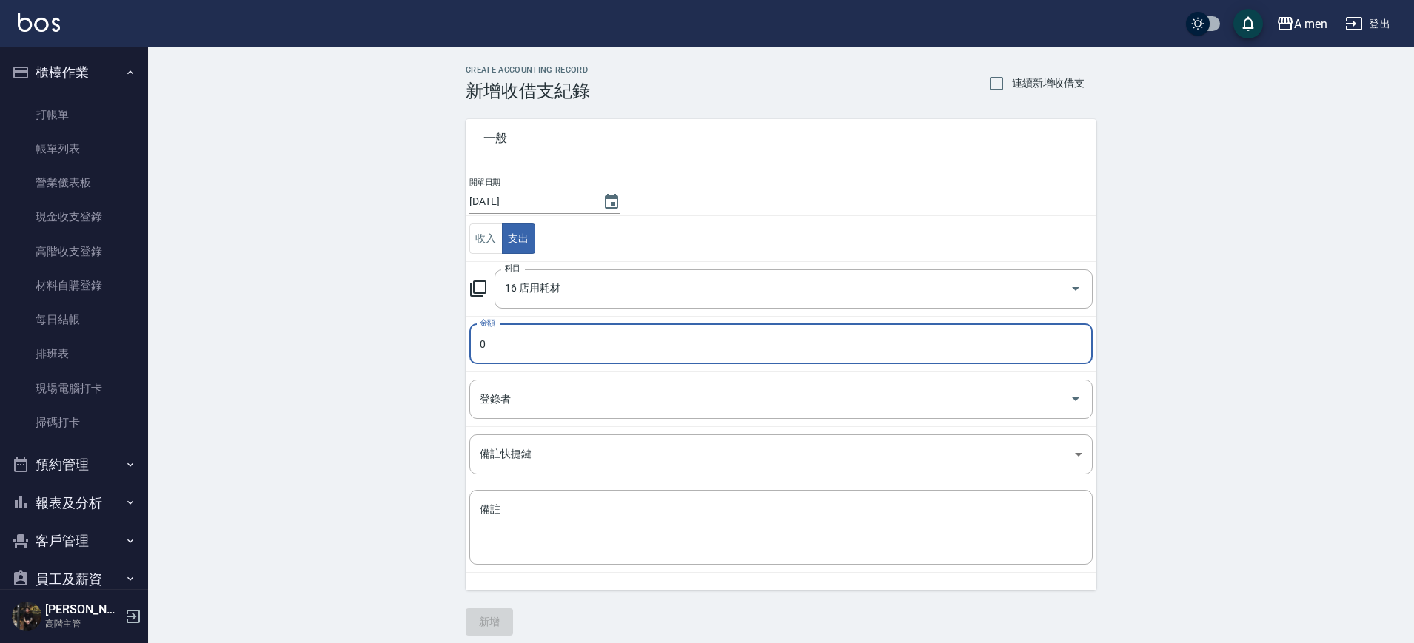
click at [584, 339] on input "0" at bounding box center [780, 344] width 623 height 40
type input "60"
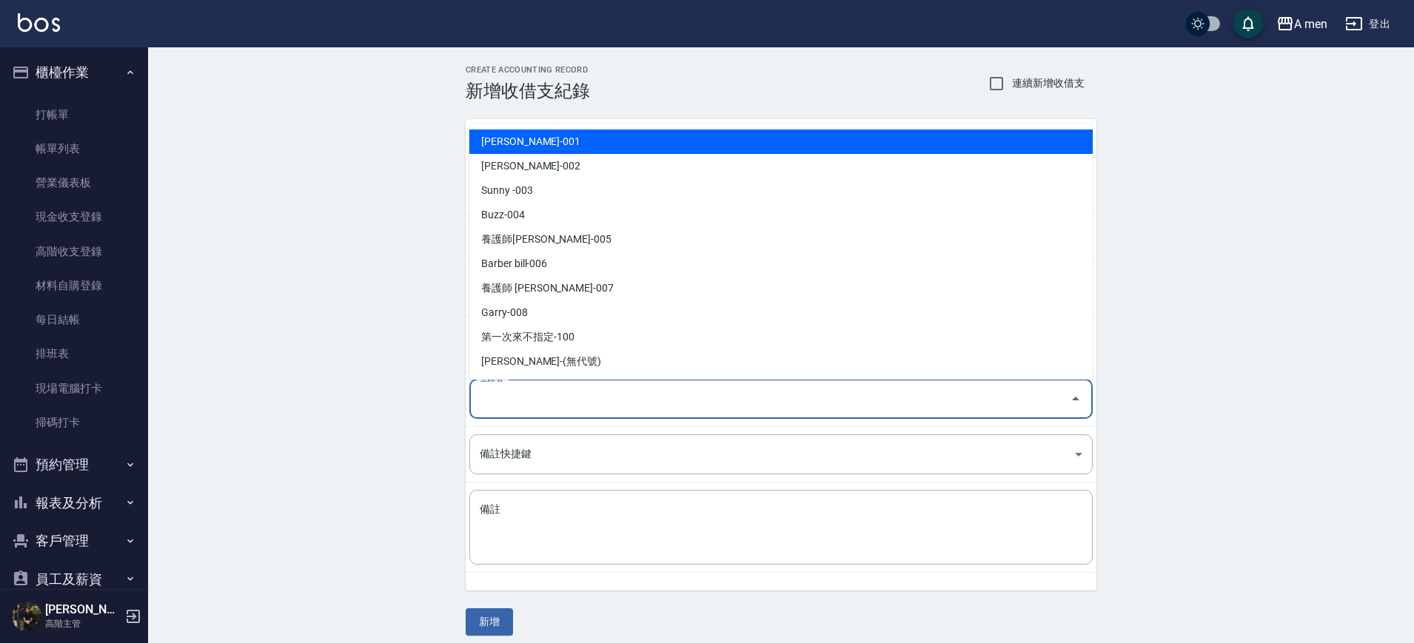
click at [593, 403] on input "登錄者" at bounding box center [770, 399] width 588 height 26
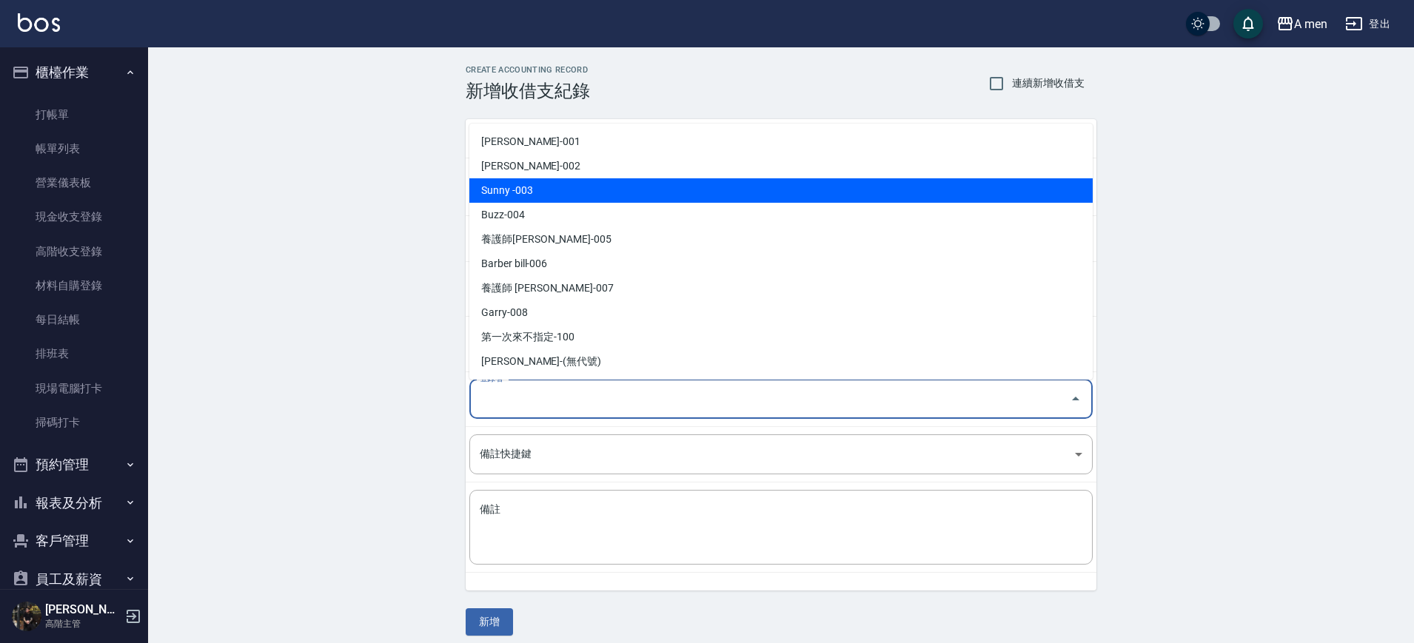
click at [577, 192] on li "Sunny -003" at bounding box center [780, 190] width 623 height 24
type input "Sunny -003"
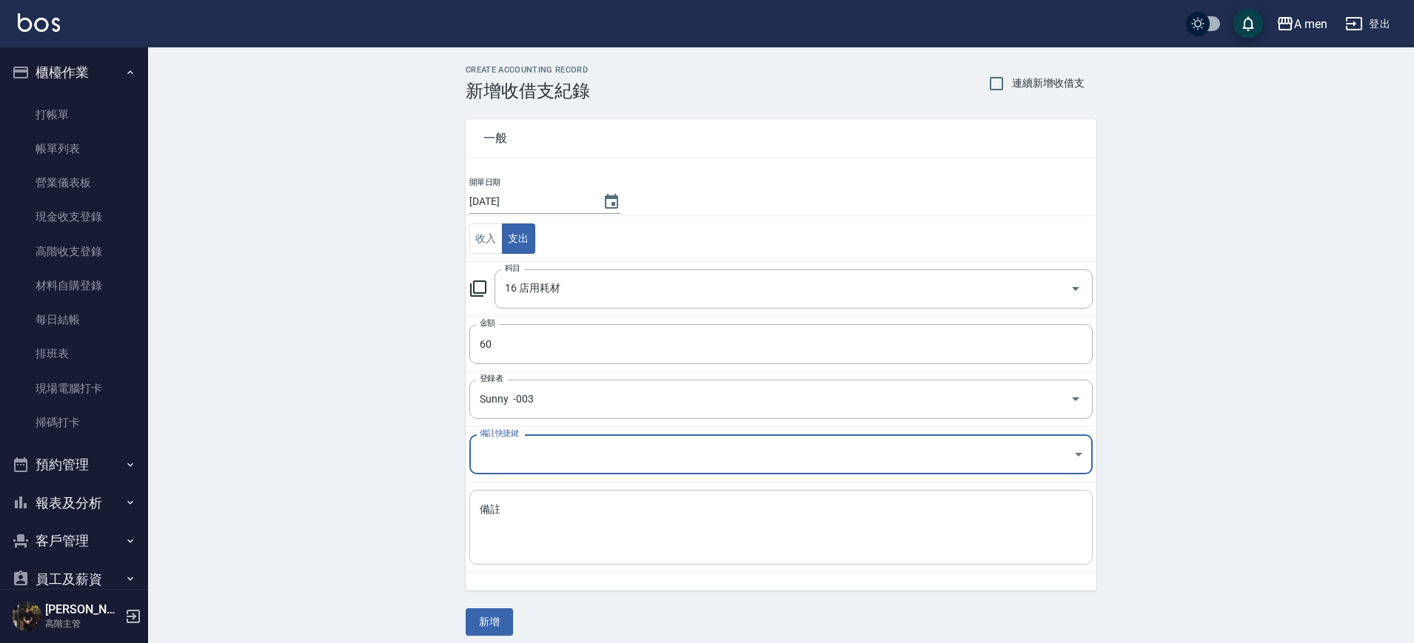
click at [602, 496] on div "x 備註" at bounding box center [780, 527] width 623 height 75
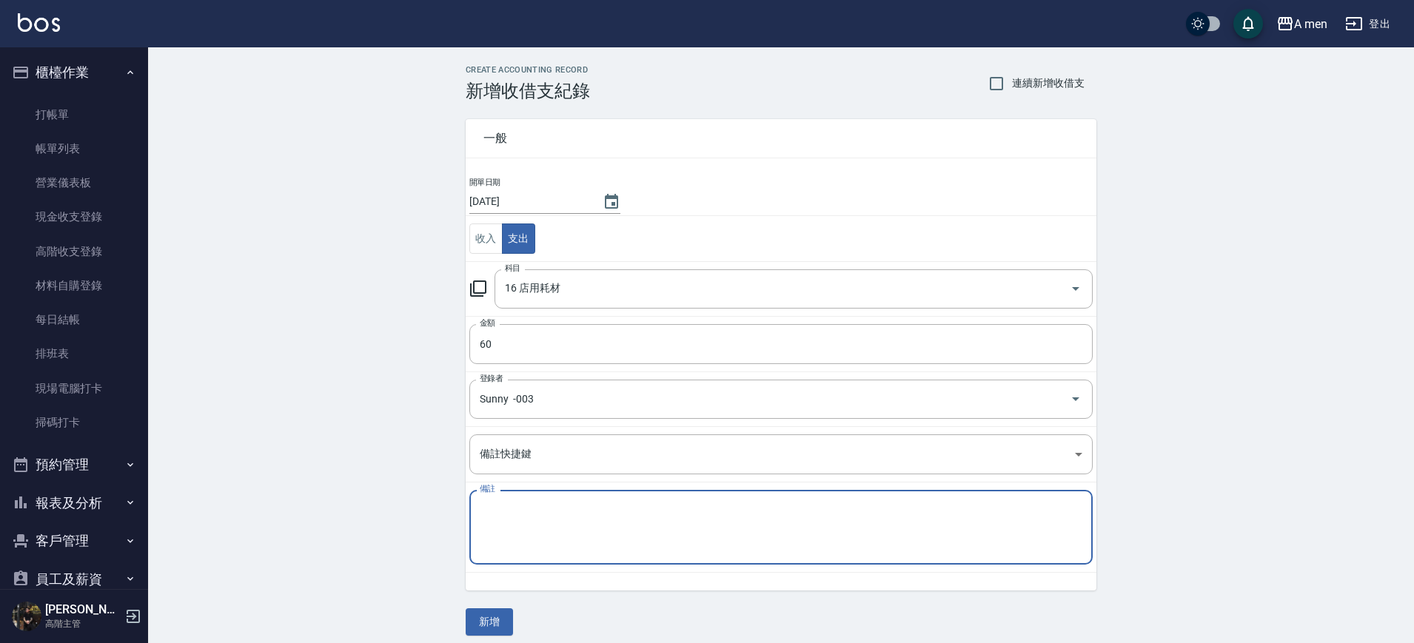
type textarea "d"
type textarea "ㄎ"
type textarea "垃圾袋"
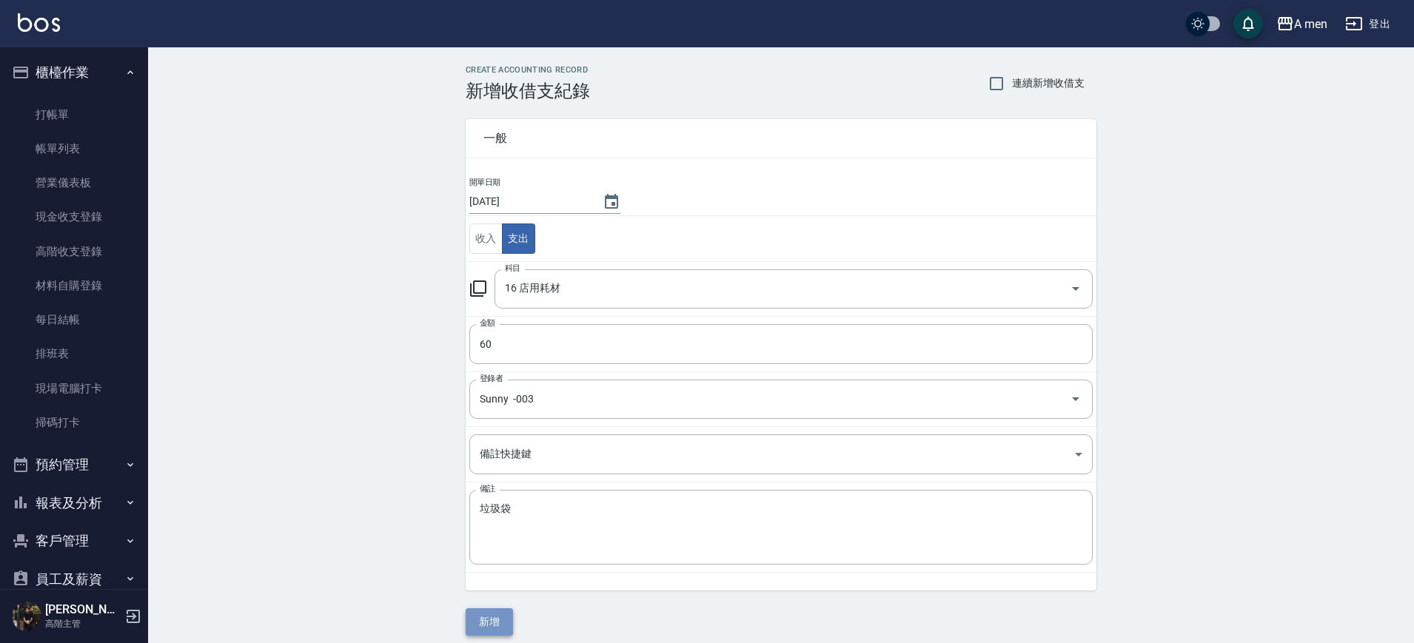
click at [488, 625] on button "新增" at bounding box center [489, 621] width 47 height 27
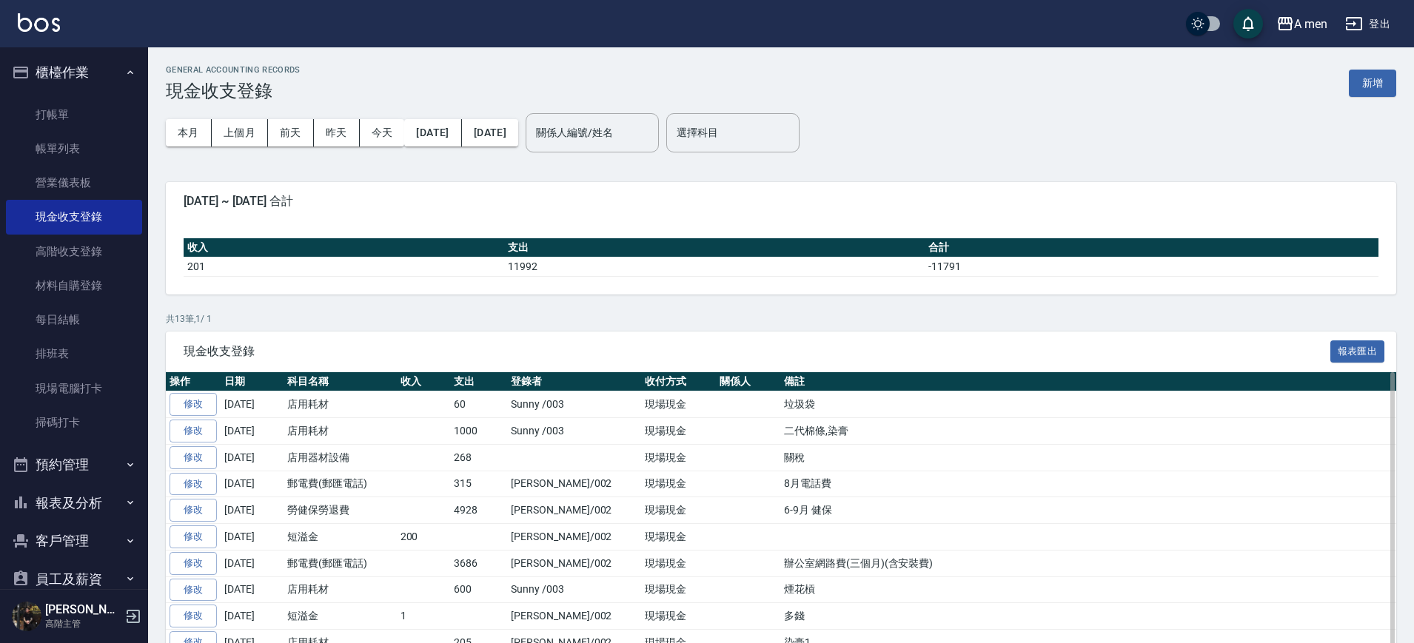
click at [500, 580] on td "600" at bounding box center [478, 590] width 57 height 27
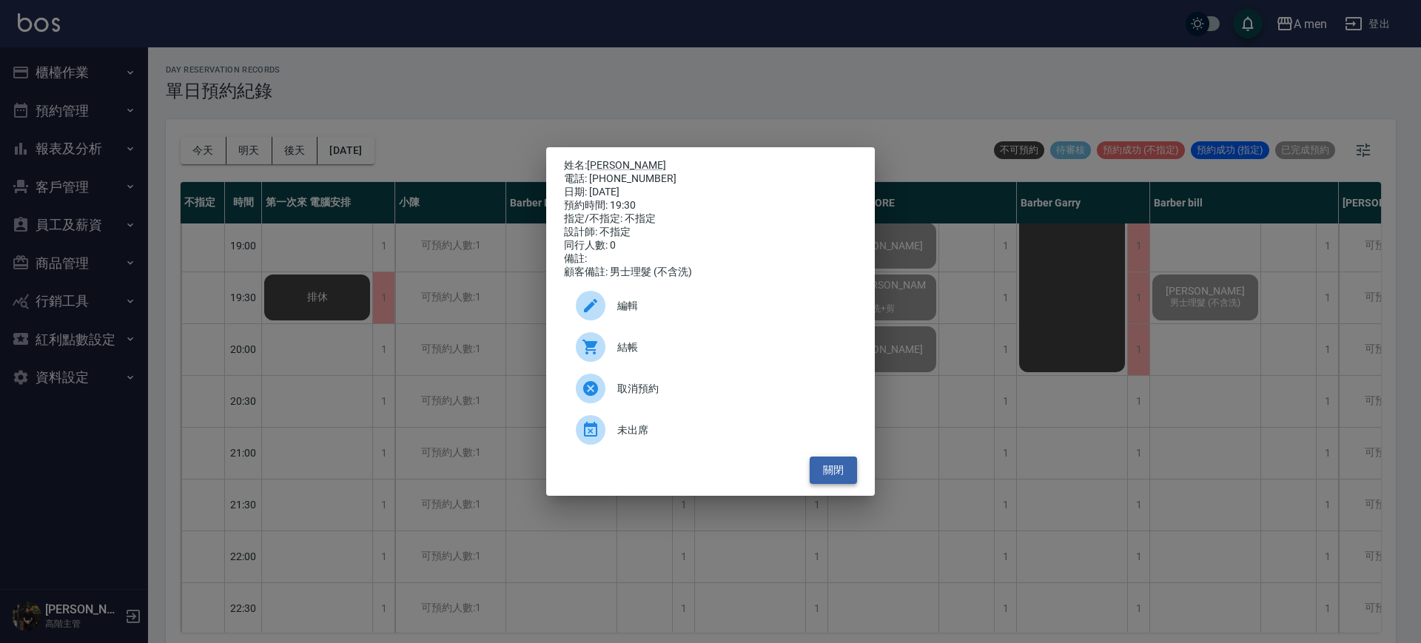
click at [844, 480] on button "關閉" at bounding box center [833, 470] width 47 height 27
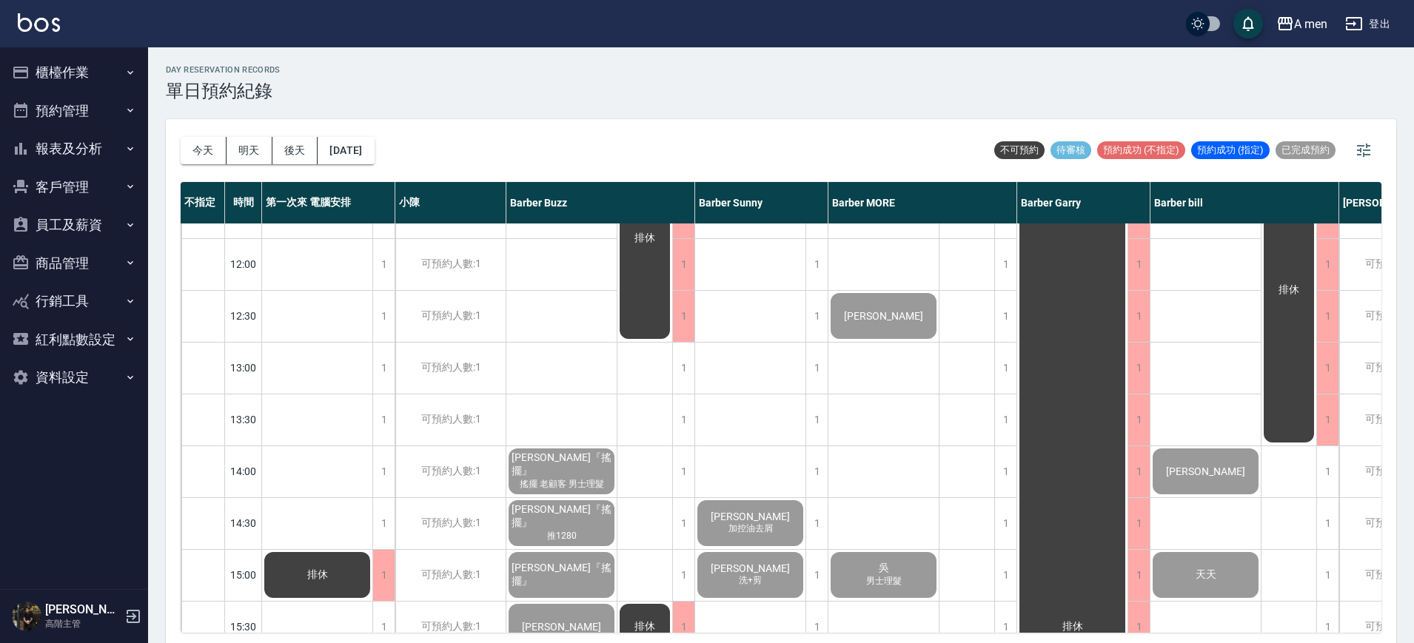
scroll to position [93, 0]
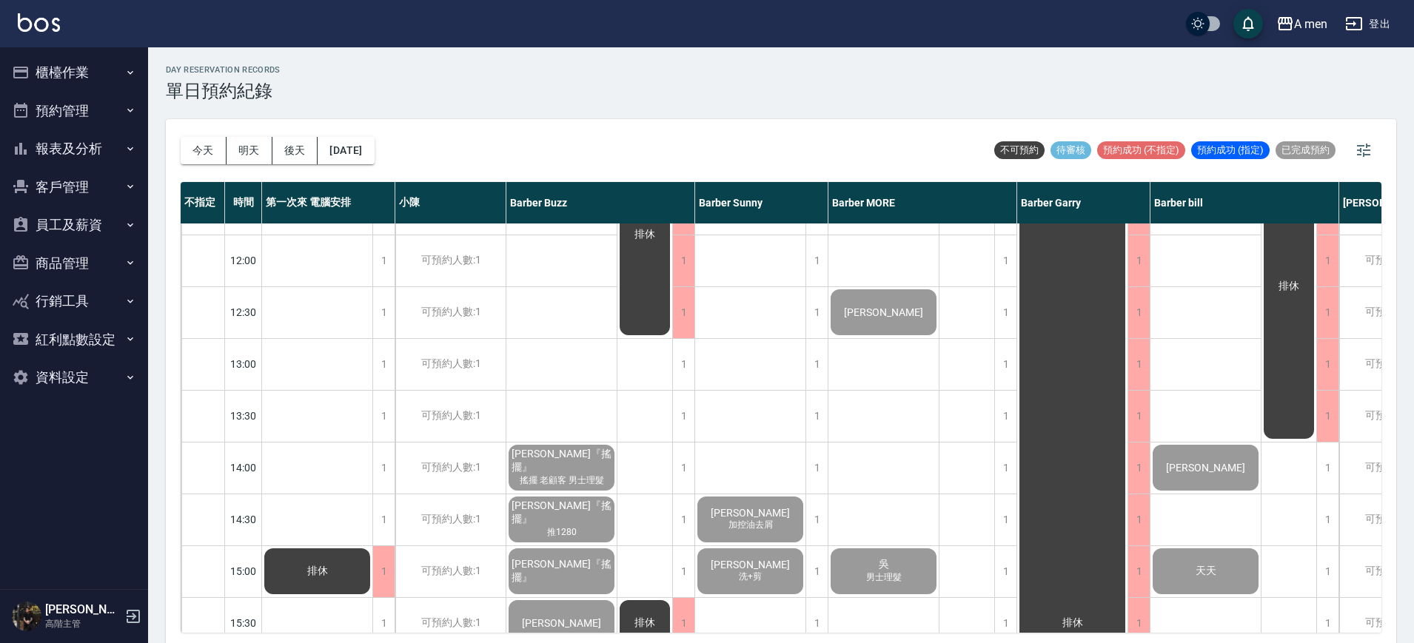
click at [73, 78] on button "櫃檯作業" at bounding box center [74, 72] width 136 height 38
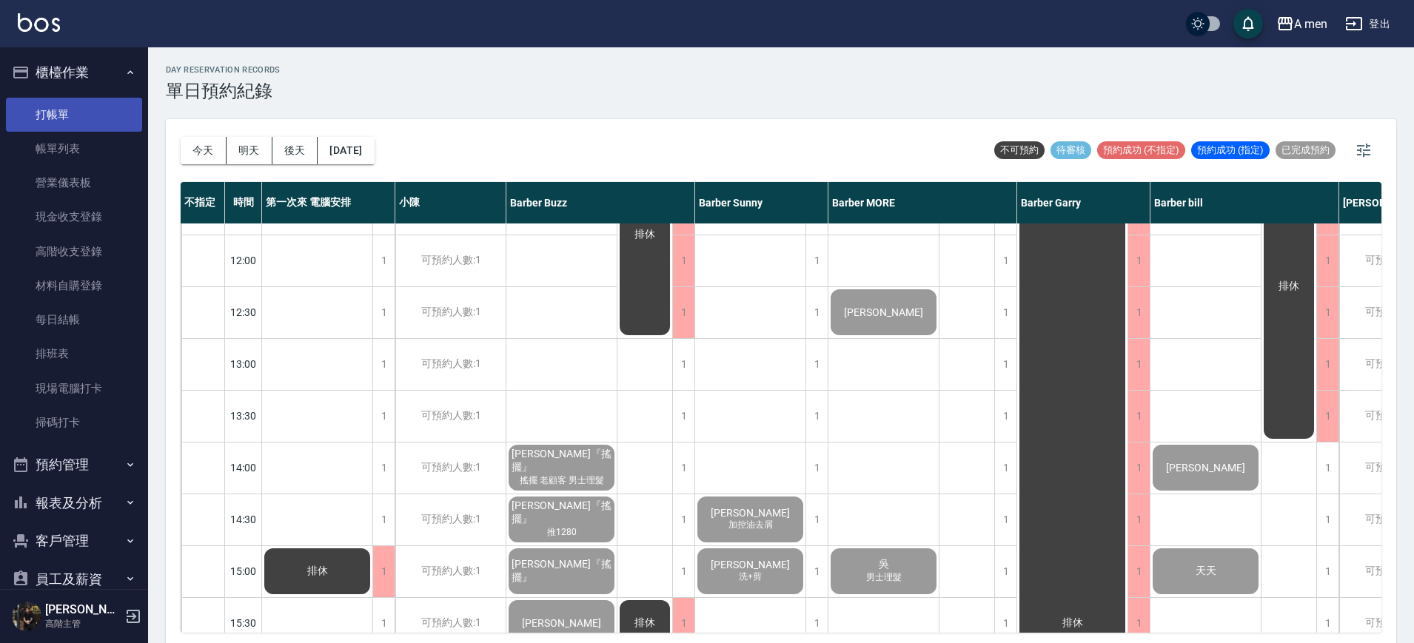
click at [75, 151] on link "帳單列表" at bounding box center [74, 149] width 136 height 34
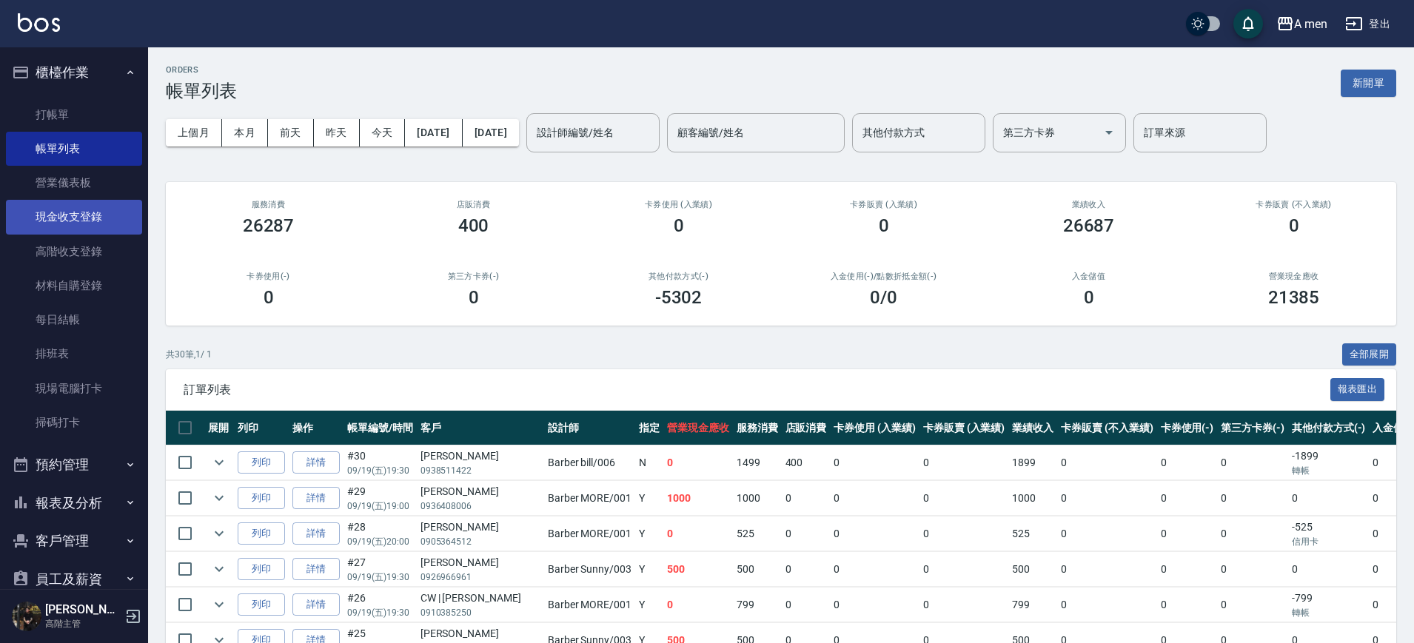
click at [105, 215] on link "現金收支登錄" at bounding box center [74, 217] width 136 height 34
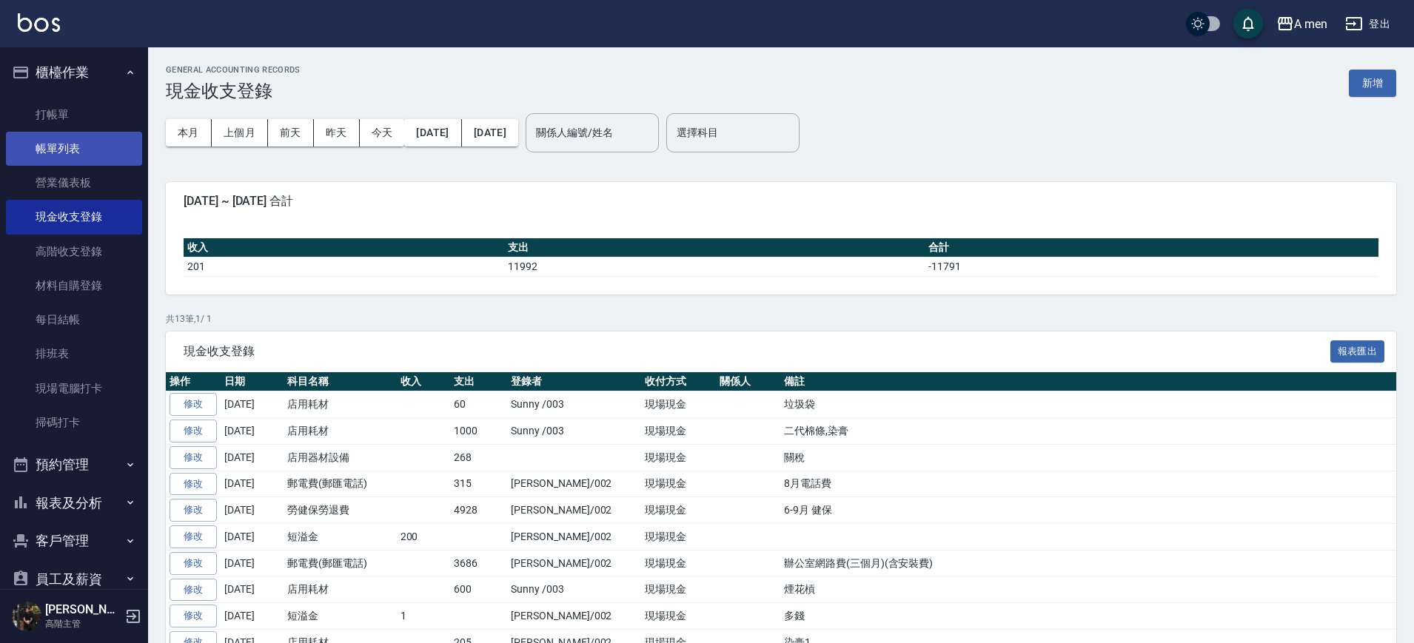
click at [87, 139] on link "帳單列表" at bounding box center [74, 149] width 136 height 34
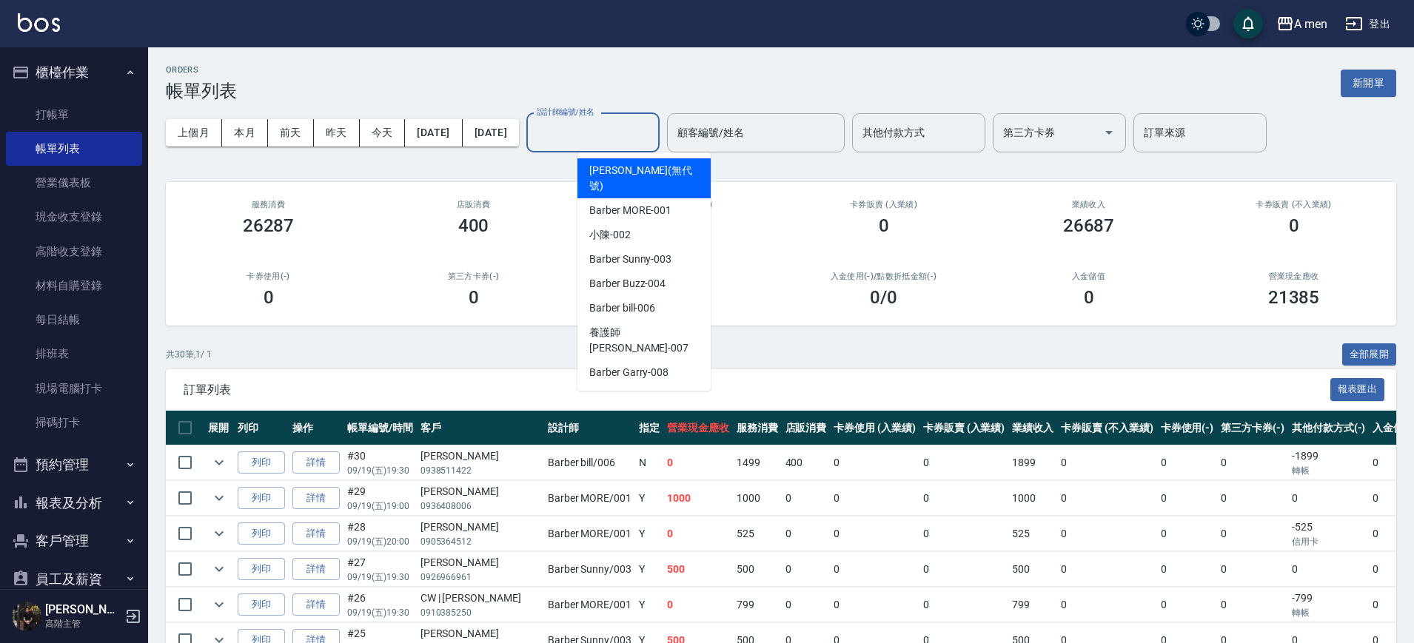
click at [628, 123] on input "設計師編號/姓名" at bounding box center [593, 133] width 120 height 26
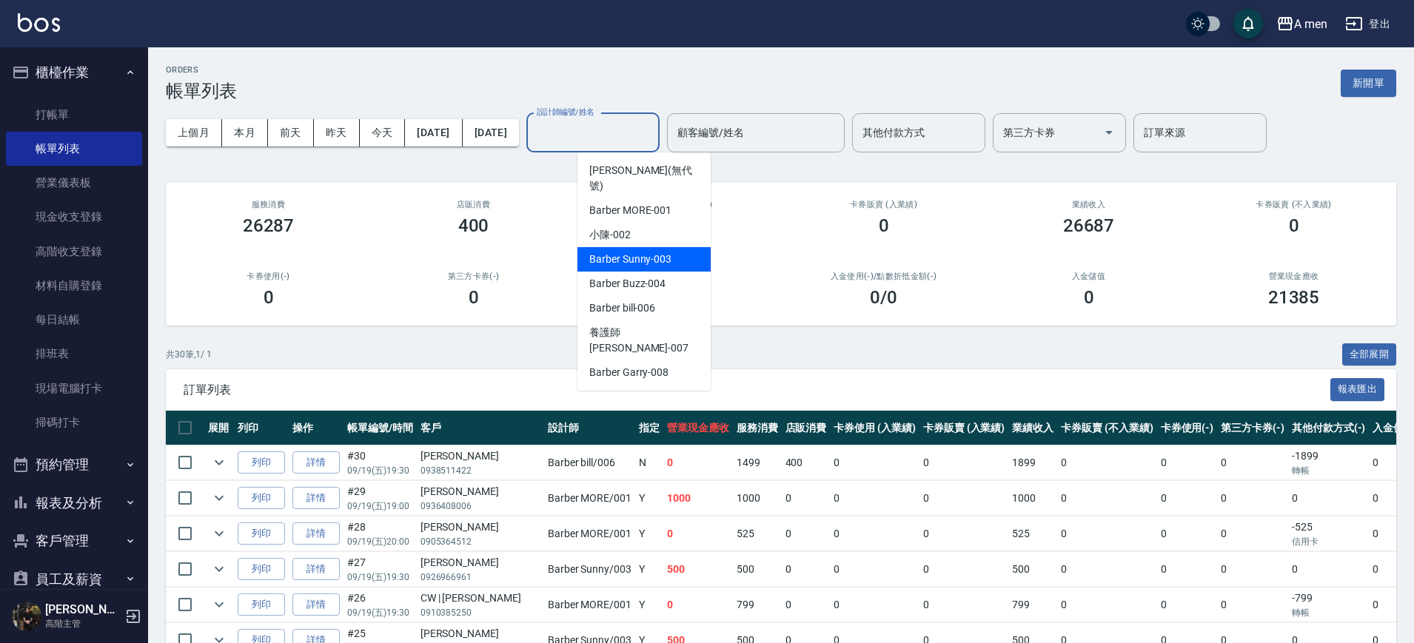
click at [673, 247] on div "Barber Sunny -003" at bounding box center [643, 259] width 133 height 24
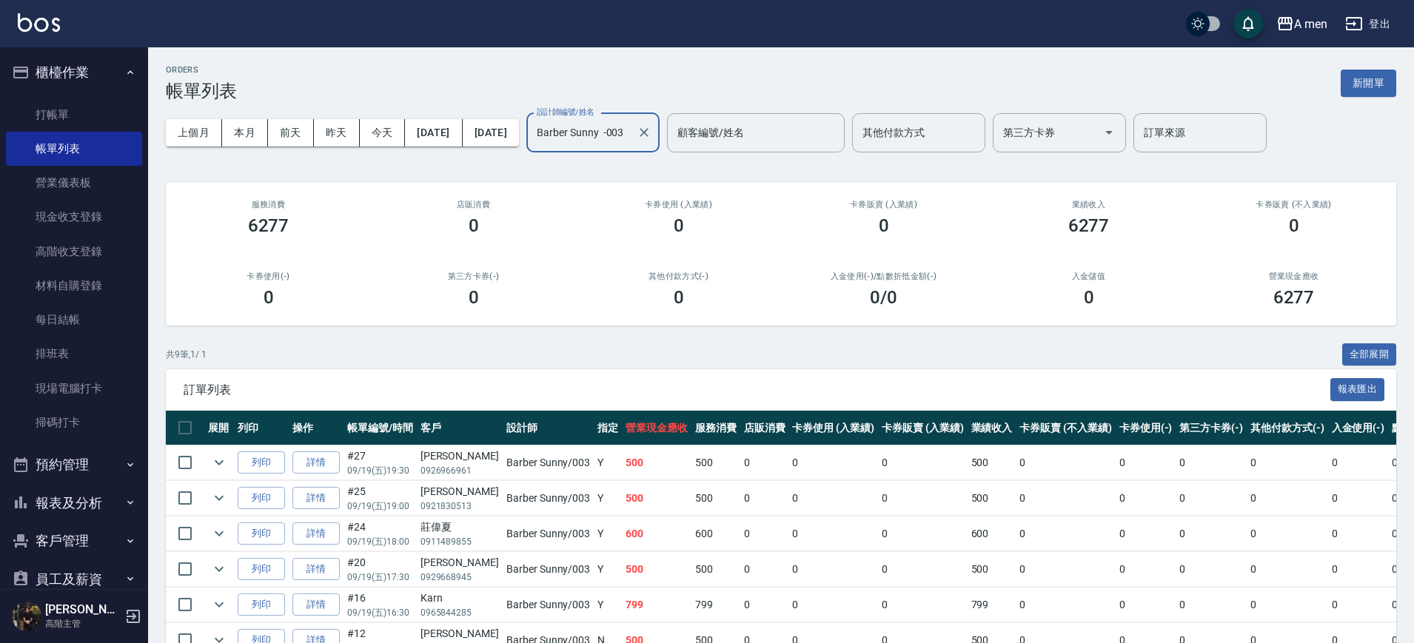
click at [636, 118] on div "Barber Sunny -003 設計師編號/姓名" at bounding box center [592, 132] width 133 height 39
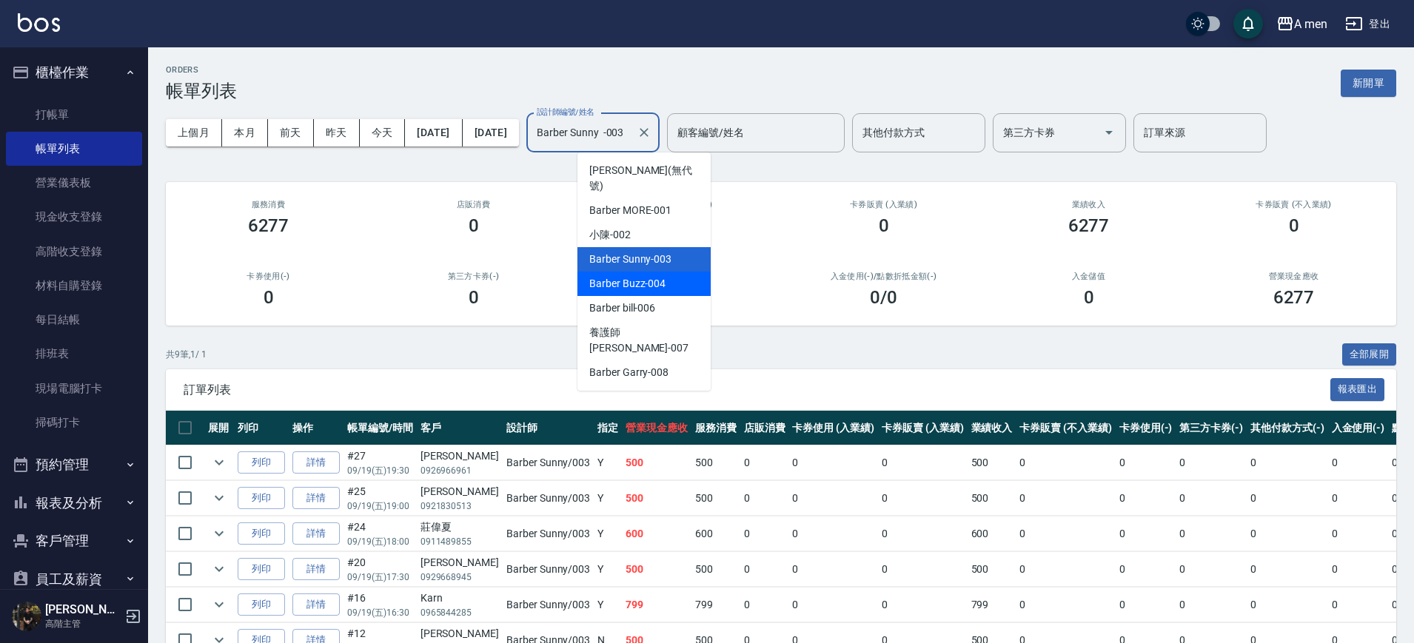
click at [654, 276] on span "Barber Buzz -004" at bounding box center [627, 284] width 76 height 16
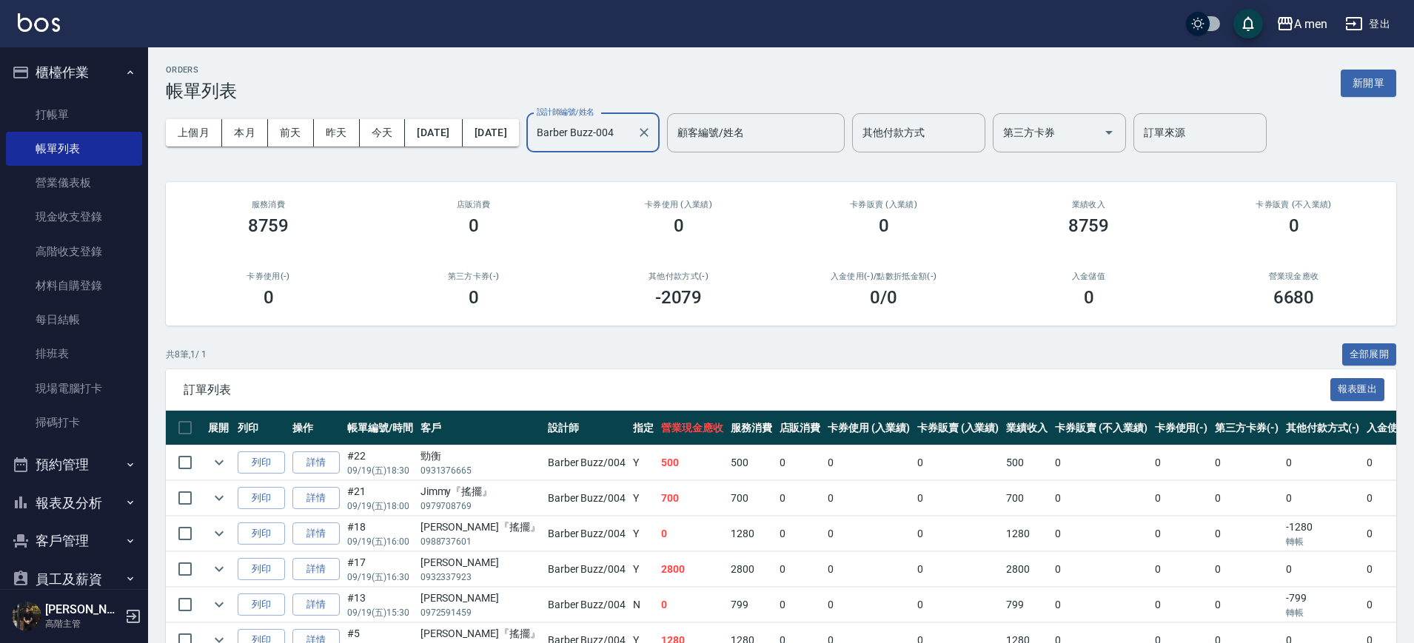
click at [662, 153] on div "上個月 本月 前天 昨天 今天 2025/09/19 2025/09/19 設計師編號/姓名 Barber Buzz-004 設計師編號/姓名 顧客編號/姓名…" at bounding box center [781, 132] width 1230 height 63
click at [631, 125] on input "Barber Buzz-004" at bounding box center [582, 133] width 98 height 26
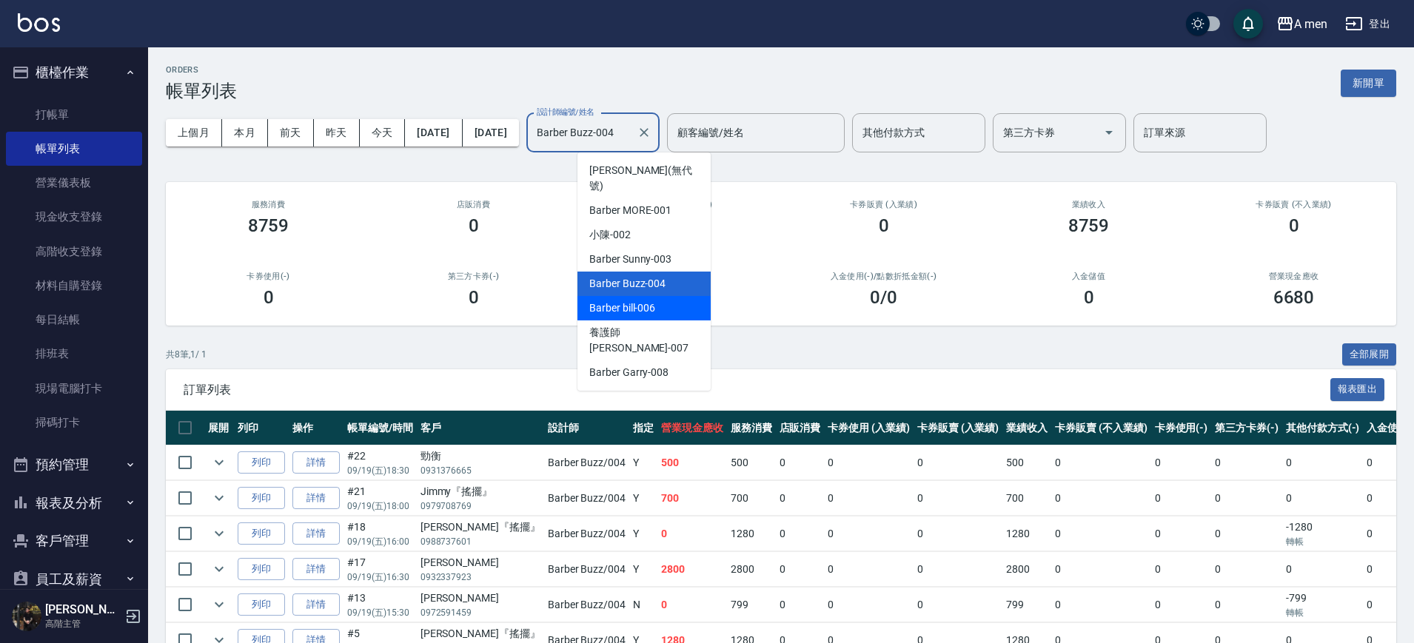
click at [656, 296] on div "Barber bill -006" at bounding box center [643, 308] width 133 height 24
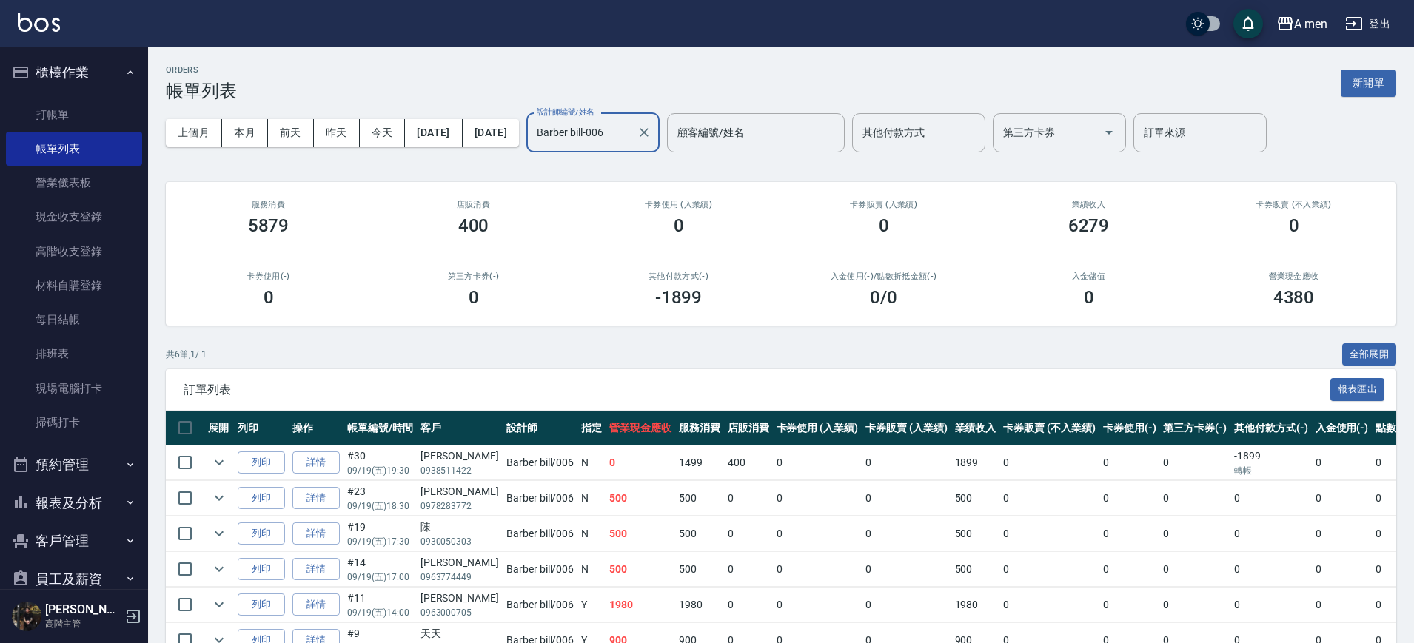
click at [659, 113] on div "Barber bill-006 設計師編號/姓名" at bounding box center [592, 132] width 133 height 39
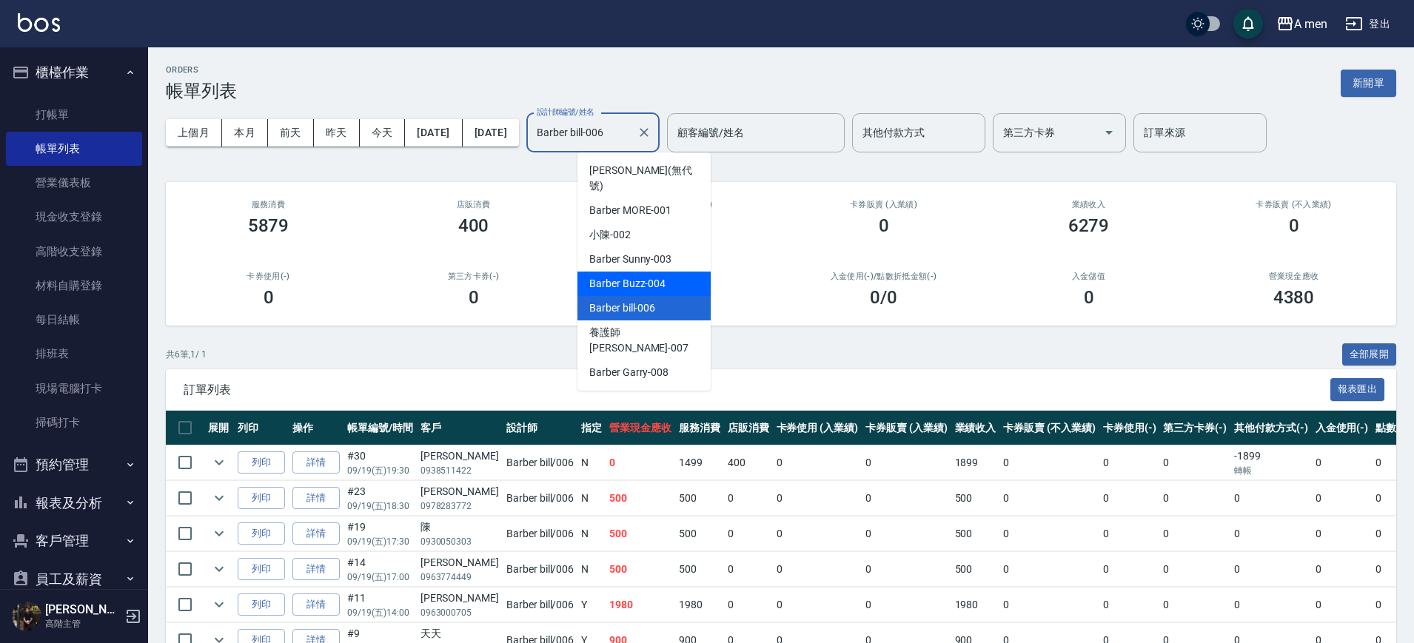
click at [651, 276] on span "Barber Buzz -004" at bounding box center [627, 284] width 76 height 16
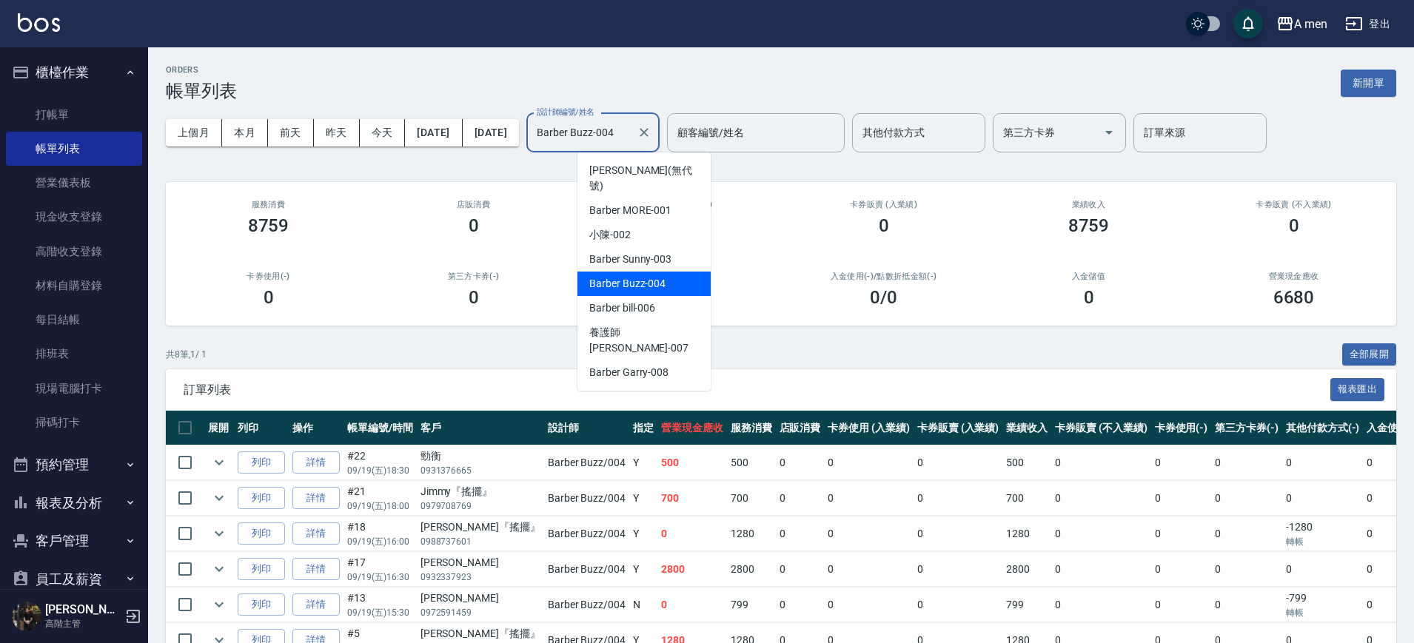
click at [631, 142] on input "Barber Buzz-004" at bounding box center [582, 133] width 98 height 26
click at [653, 252] on span "Barber Sunny -003" at bounding box center [630, 260] width 82 height 16
type input "Barber Sunny -003"
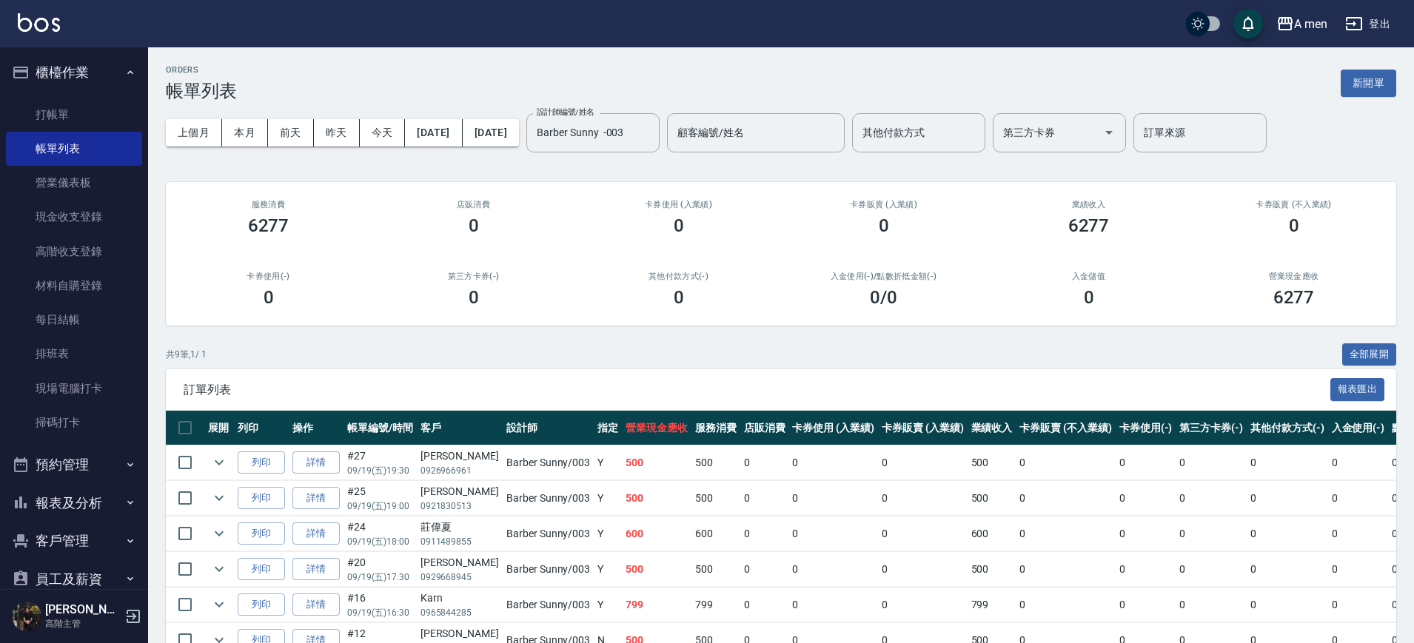
click at [897, 320] on div "入金使用(-) /點數折抵金額(-) 0 /0" at bounding box center [883, 290] width 205 height 72
click at [651, 135] on icon "Clear" at bounding box center [643, 132] width 15 height 15
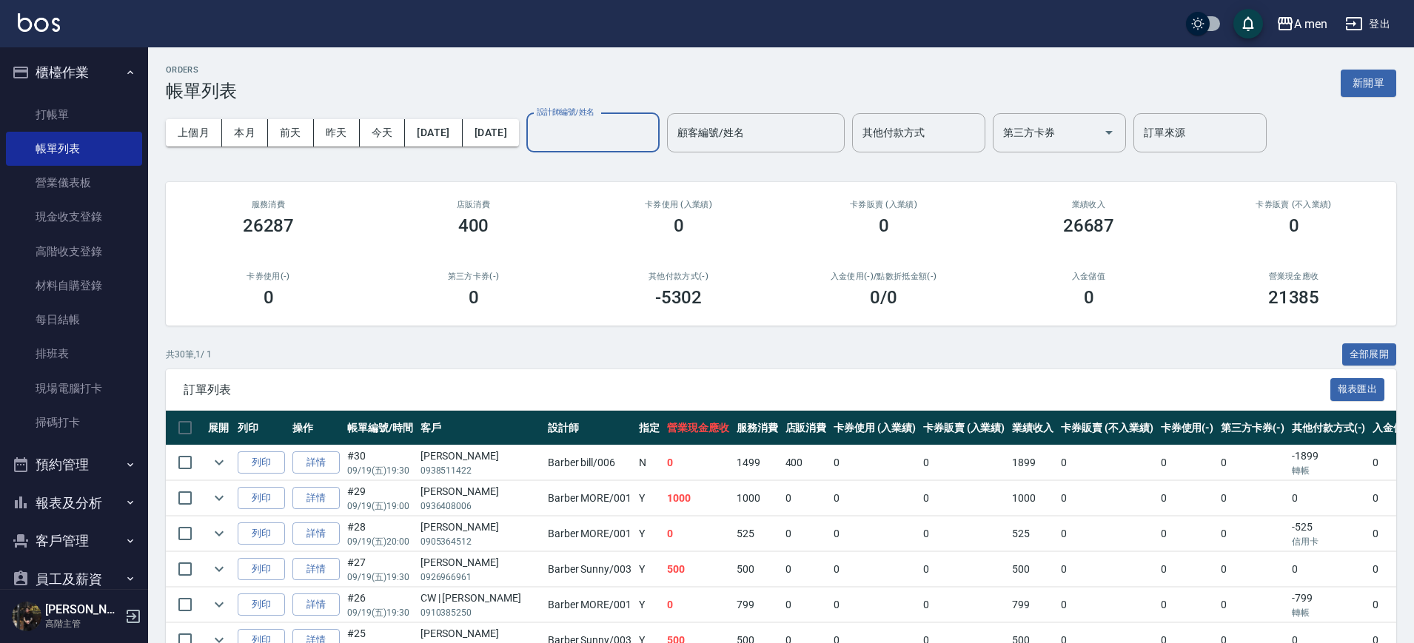
click at [902, 345] on div "共 30 筆, 1 / 1 全部展開" at bounding box center [781, 354] width 1230 height 23
click at [814, 322] on div "入金使用(-) /點數折抵金額(-) 0 /0" at bounding box center [883, 290] width 205 height 72
click at [45, 69] on button "櫃檯作業" at bounding box center [74, 72] width 136 height 38
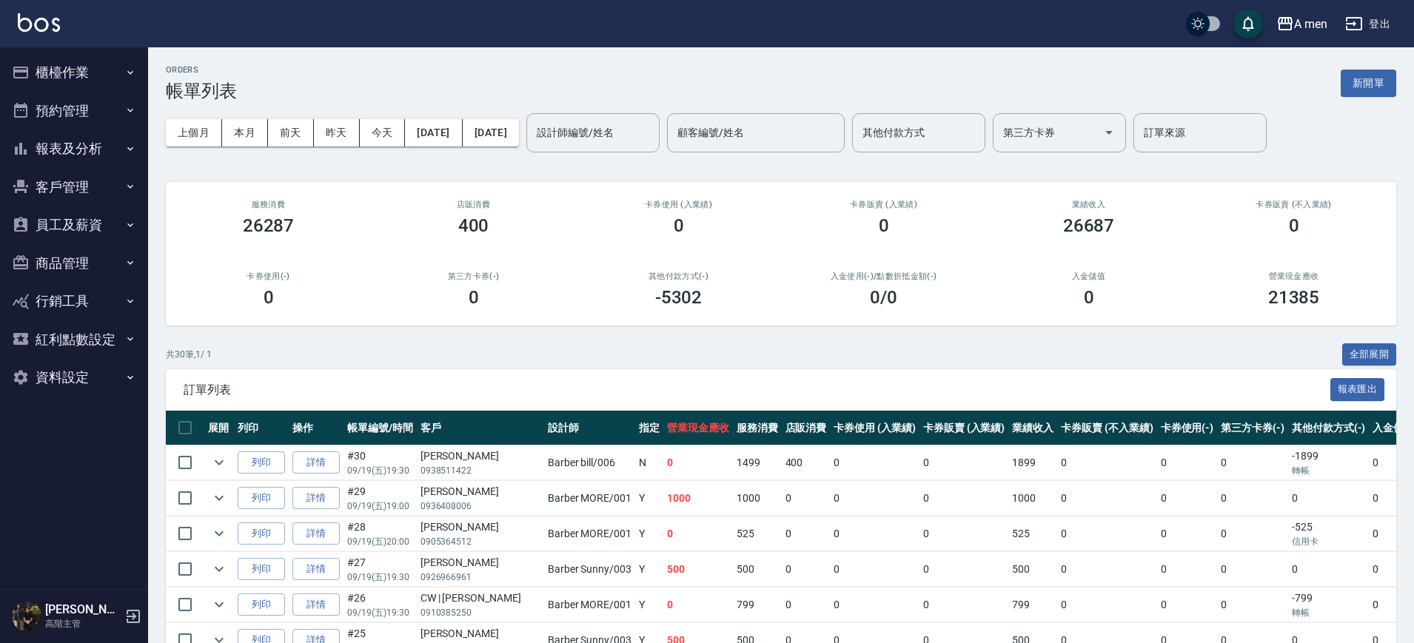
click at [103, 118] on button "預約管理" at bounding box center [74, 111] width 136 height 38
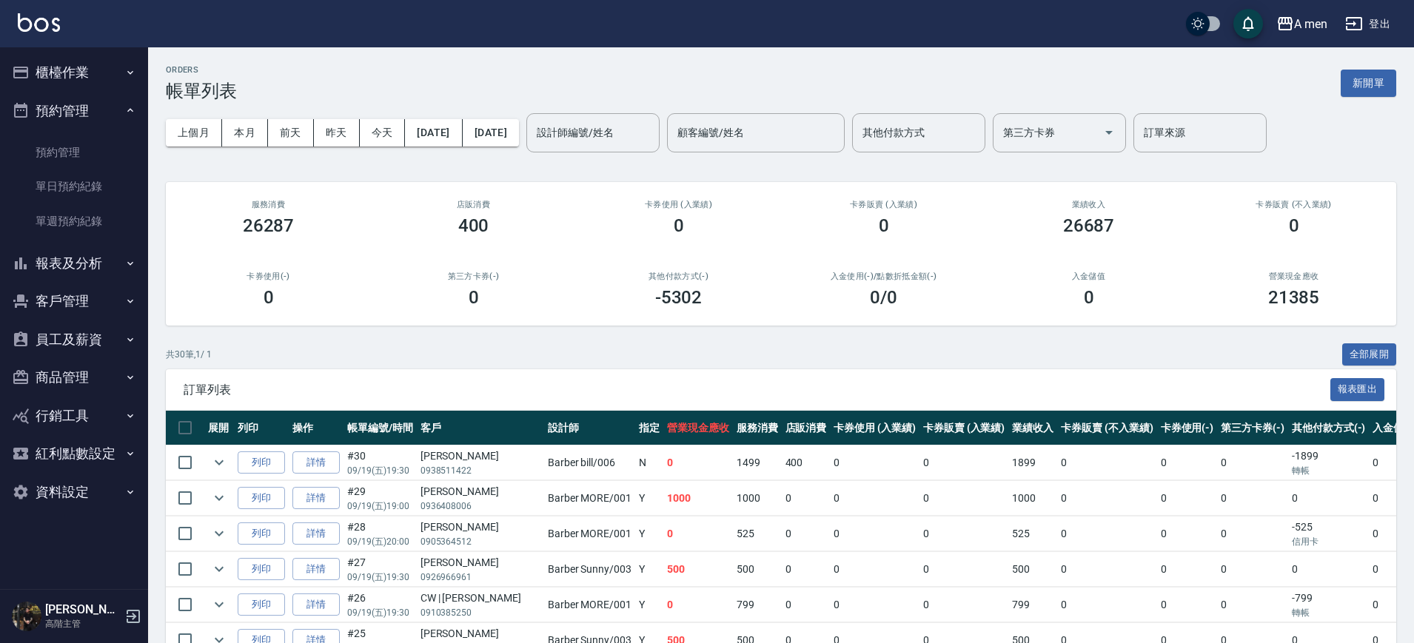
click at [102, 75] on button "櫃檯作業" at bounding box center [74, 72] width 136 height 38
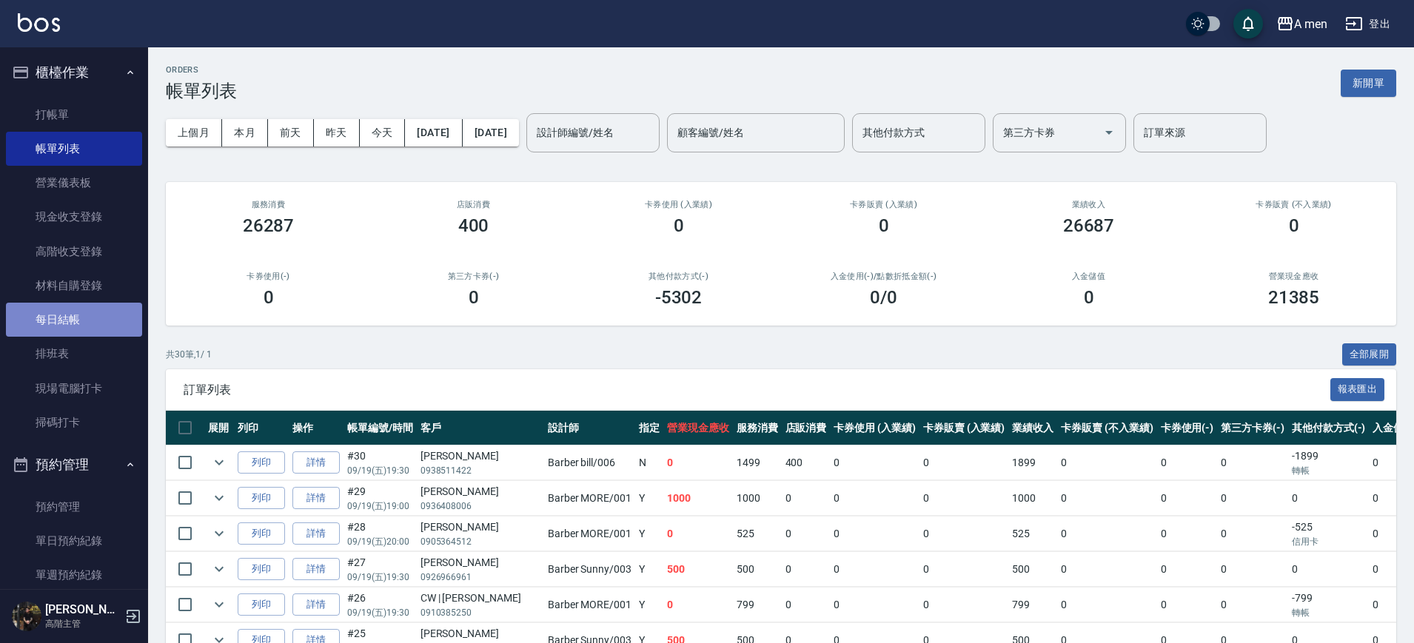
click at [105, 318] on link "每日結帳" at bounding box center [74, 320] width 136 height 34
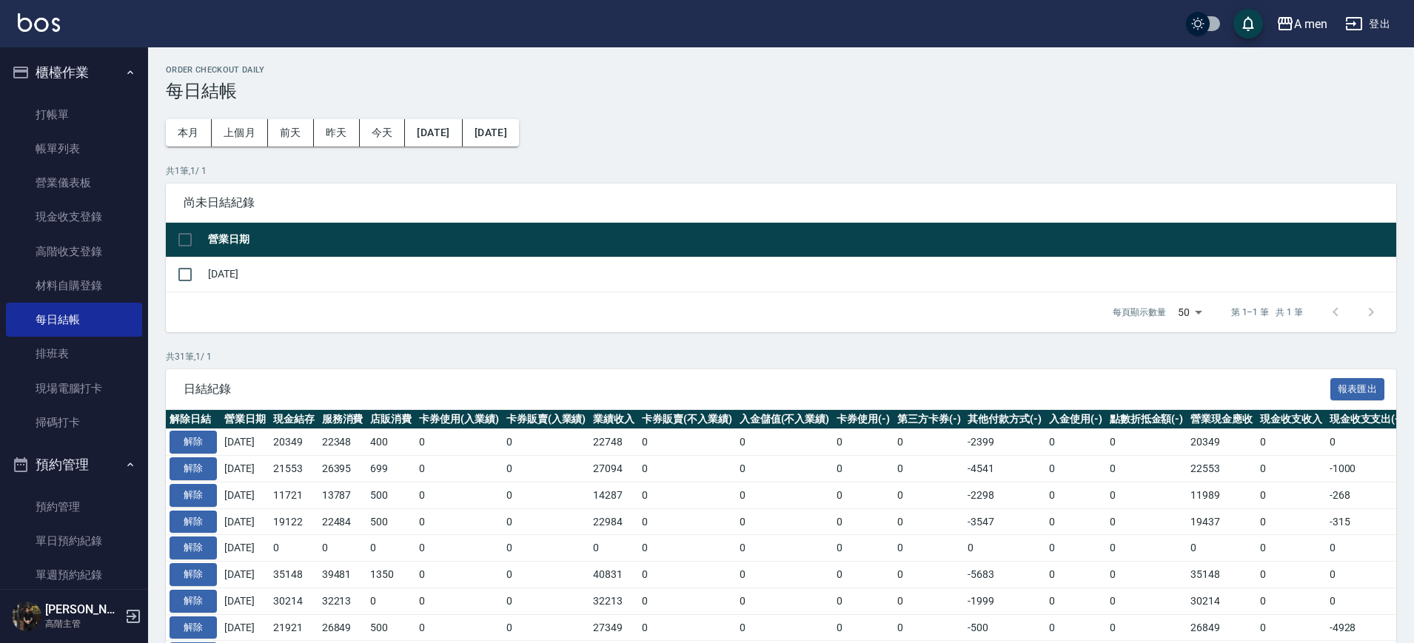
click at [403, 267] on td "[DATE]" at bounding box center [800, 274] width 1192 height 35
click at [184, 280] on input "checkbox" at bounding box center [184, 274] width 31 height 31
checkbox input "true"
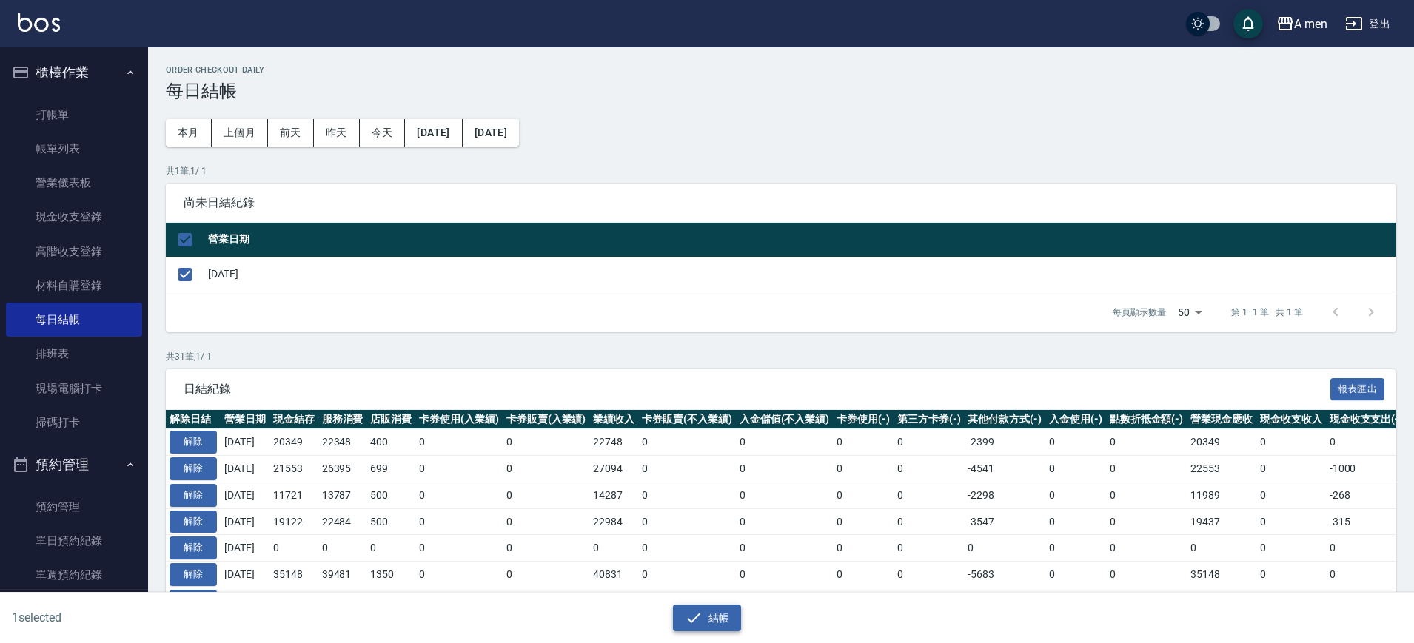
click at [714, 620] on button "結帳" at bounding box center [707, 618] width 69 height 27
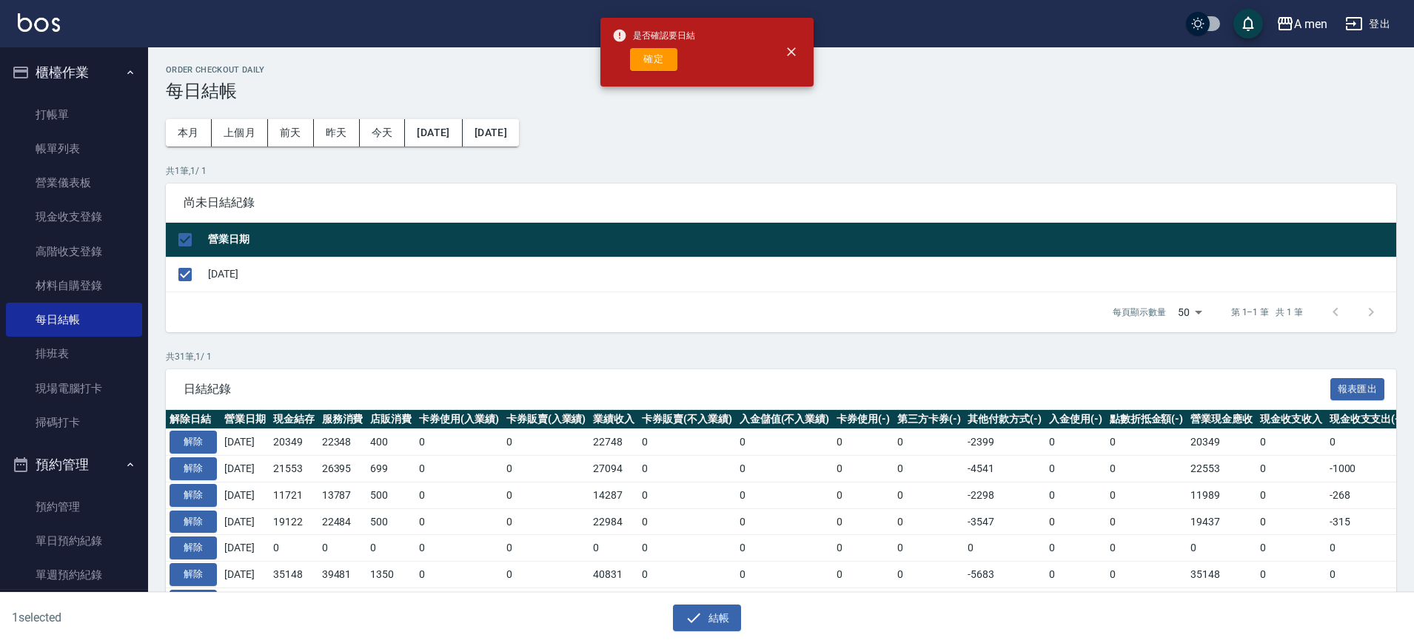
click at [672, 71] on div "是否確認要日結 確定" at bounding box center [653, 52] width 83 height 60
click at [641, 50] on button "確定" at bounding box center [653, 59] width 47 height 23
checkbox input "false"
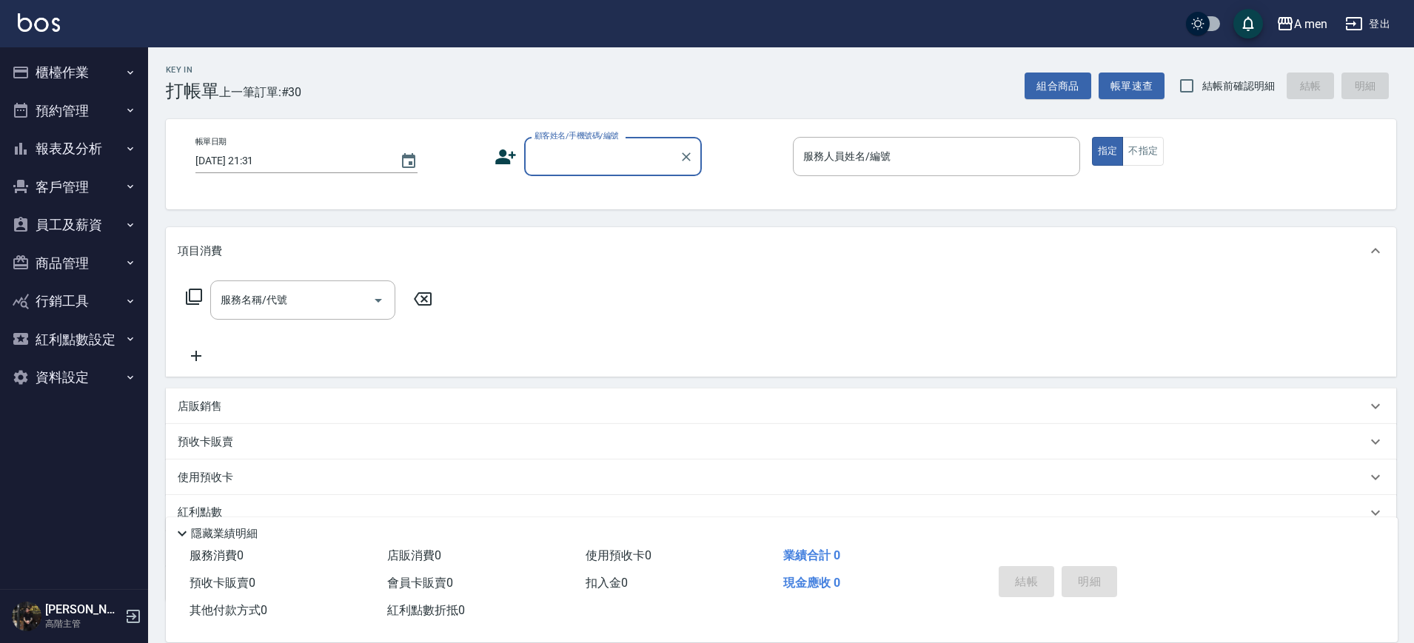
click at [108, 72] on button "櫃檯作業" at bounding box center [74, 72] width 136 height 38
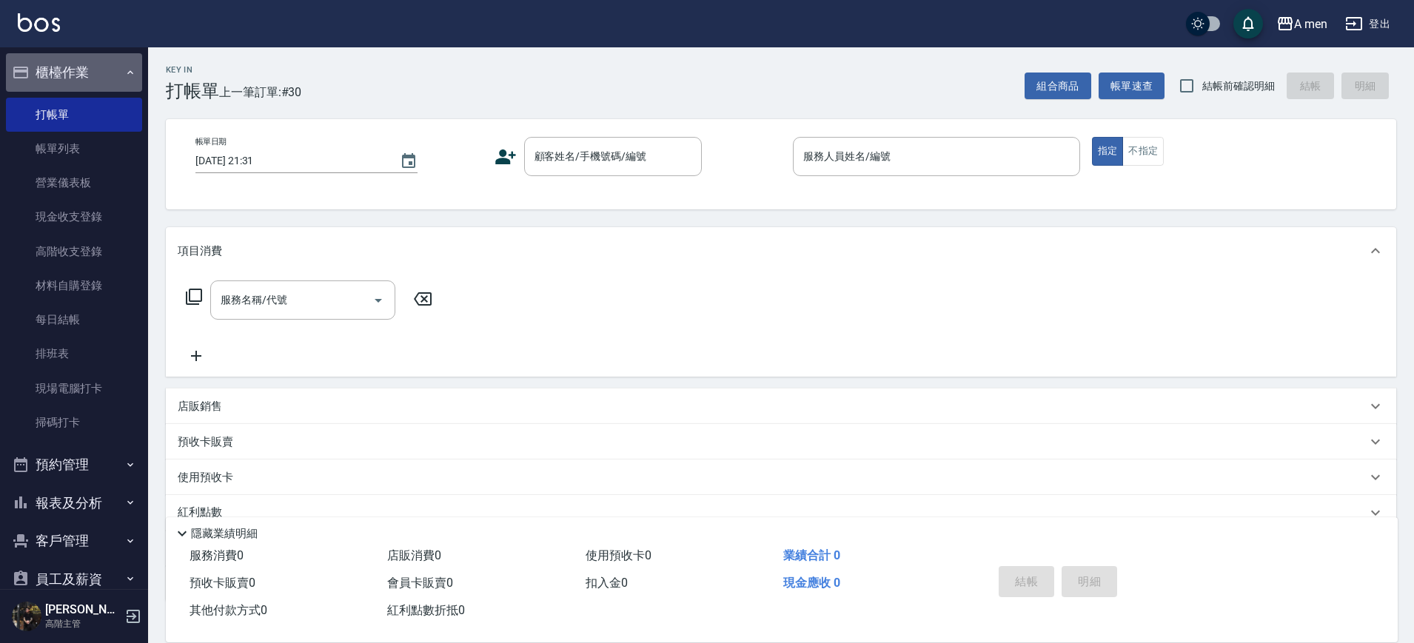
click at [99, 75] on button "櫃檯作業" at bounding box center [74, 72] width 136 height 38
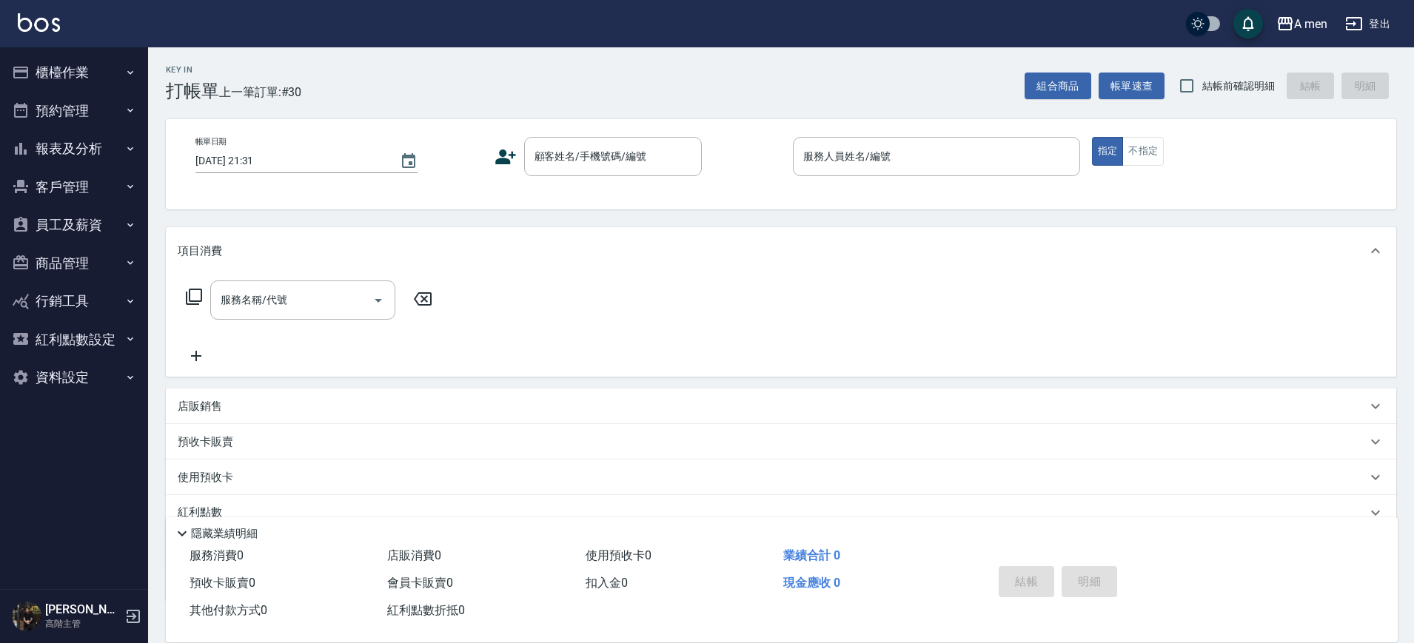
click at [104, 60] on button "櫃檯作業" at bounding box center [74, 72] width 136 height 38
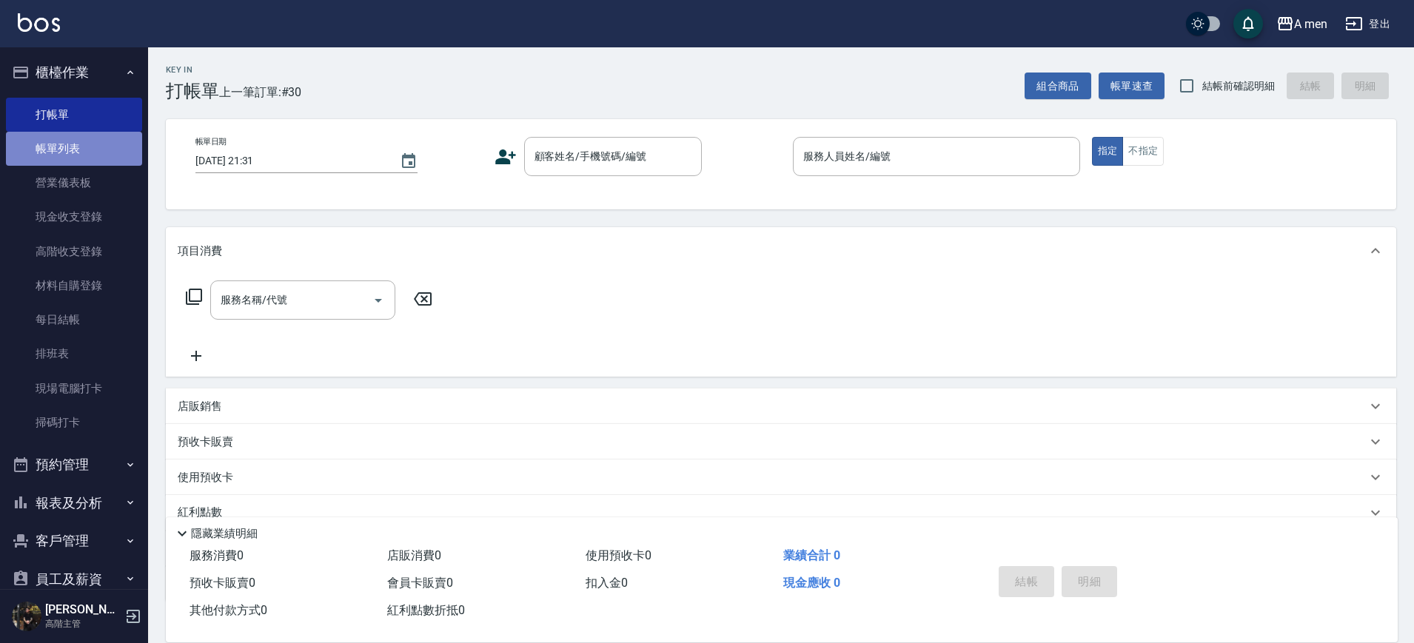
click at [107, 138] on link "帳單列表" at bounding box center [74, 149] width 136 height 34
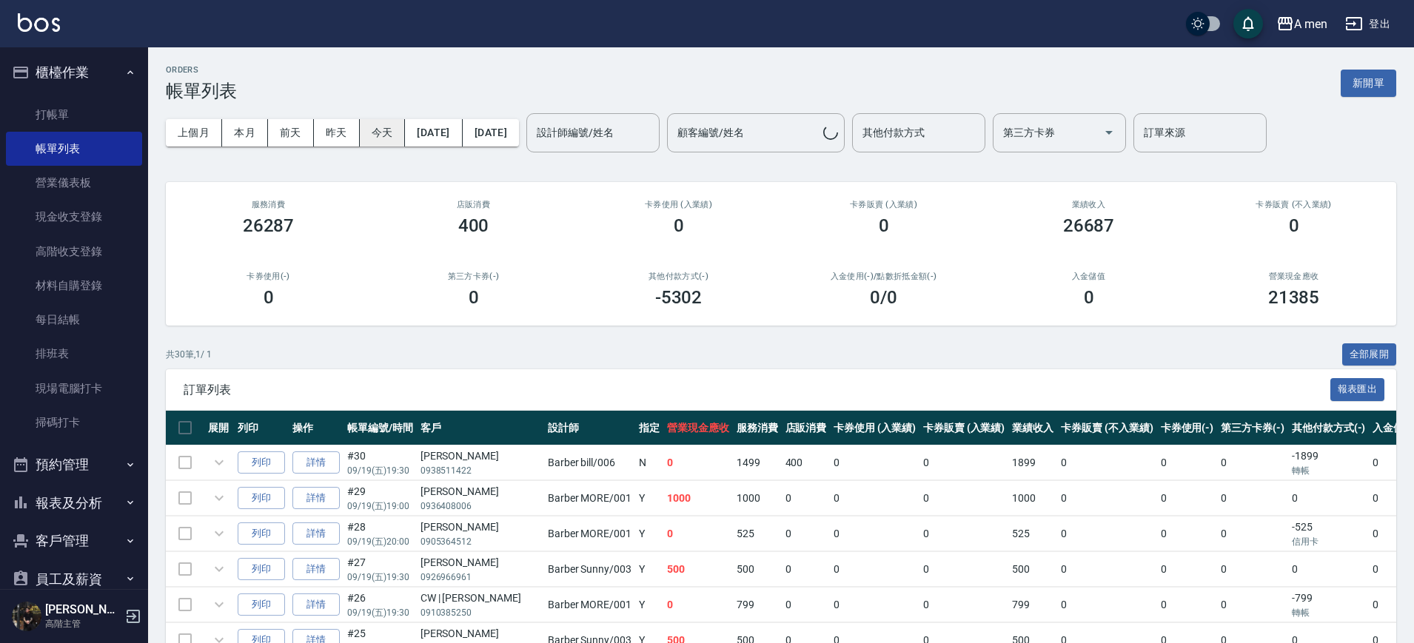
click at [389, 124] on button "今天" at bounding box center [383, 132] width 46 height 27
